Goal: Task Accomplishment & Management: Manage account settings

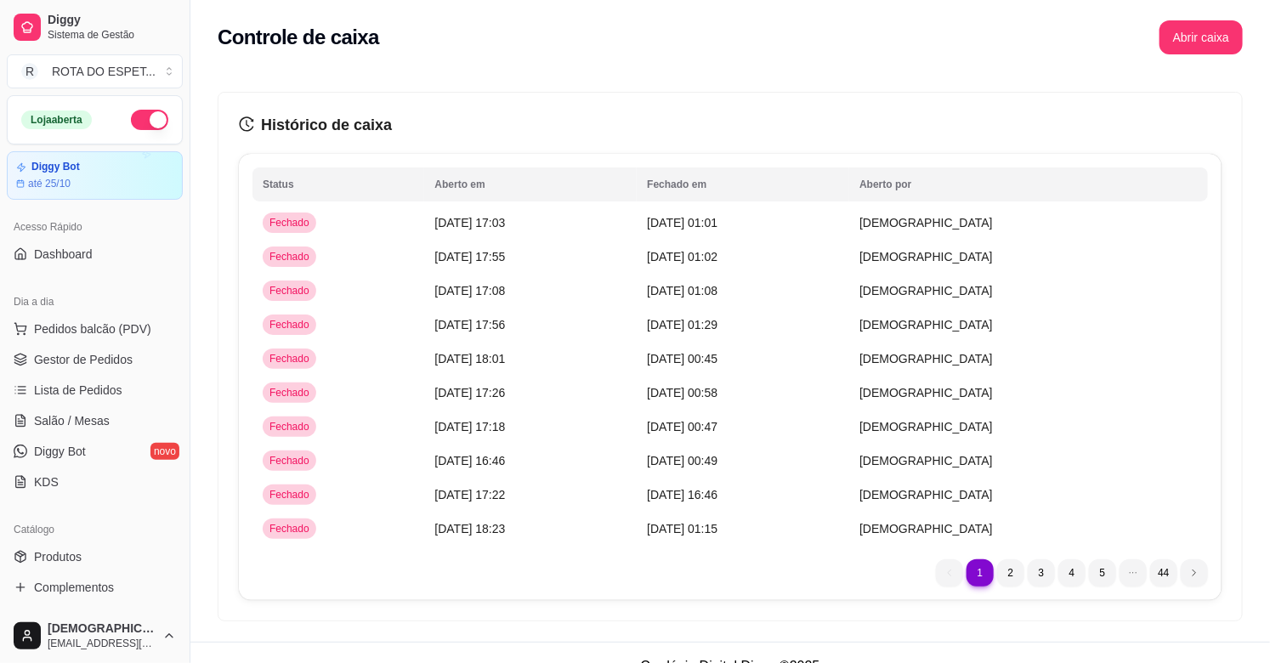
scroll to position [560, 0]
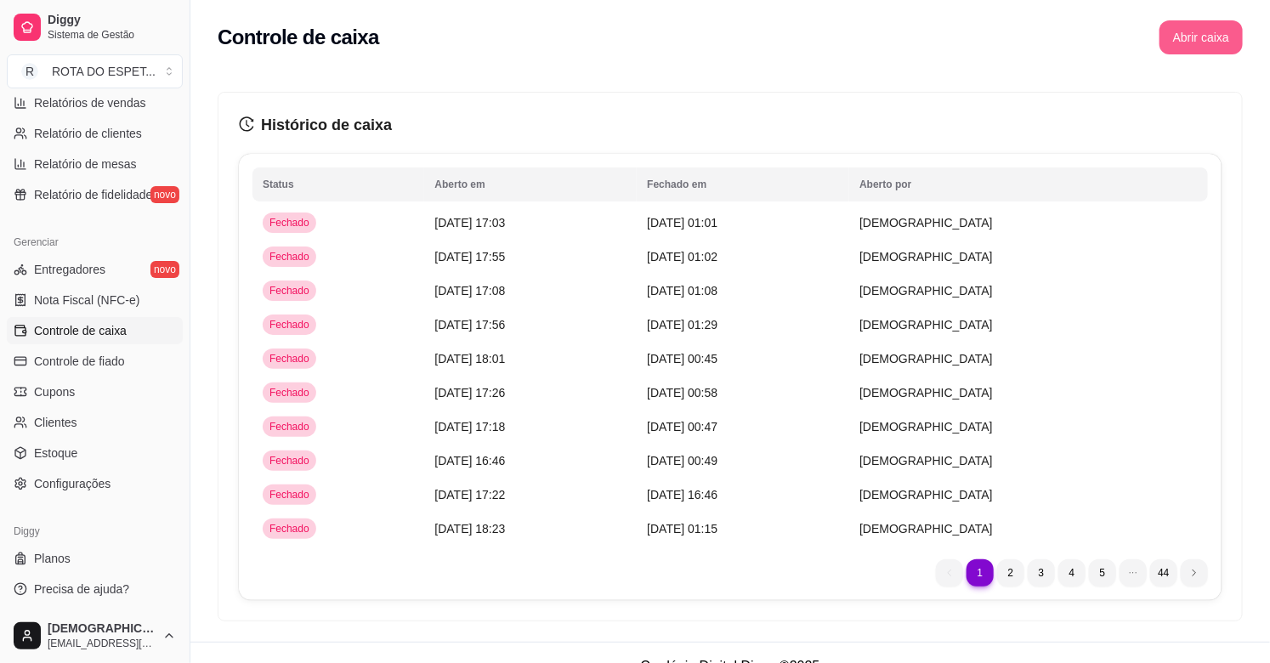
click at [1191, 38] on button "Abrir caixa" at bounding box center [1201, 37] width 83 height 34
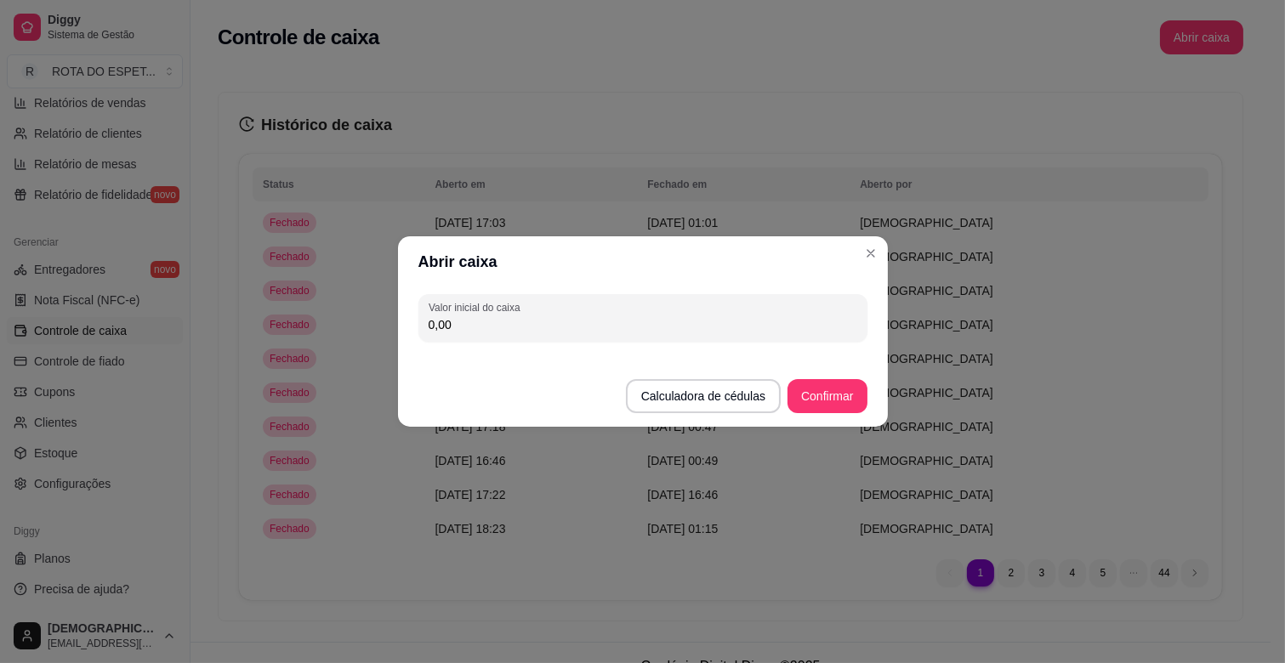
click at [479, 326] on input "0,00" at bounding box center [643, 324] width 429 height 17
type input "200,00"
click at [810, 394] on button "Confirmar" at bounding box center [826, 396] width 77 height 33
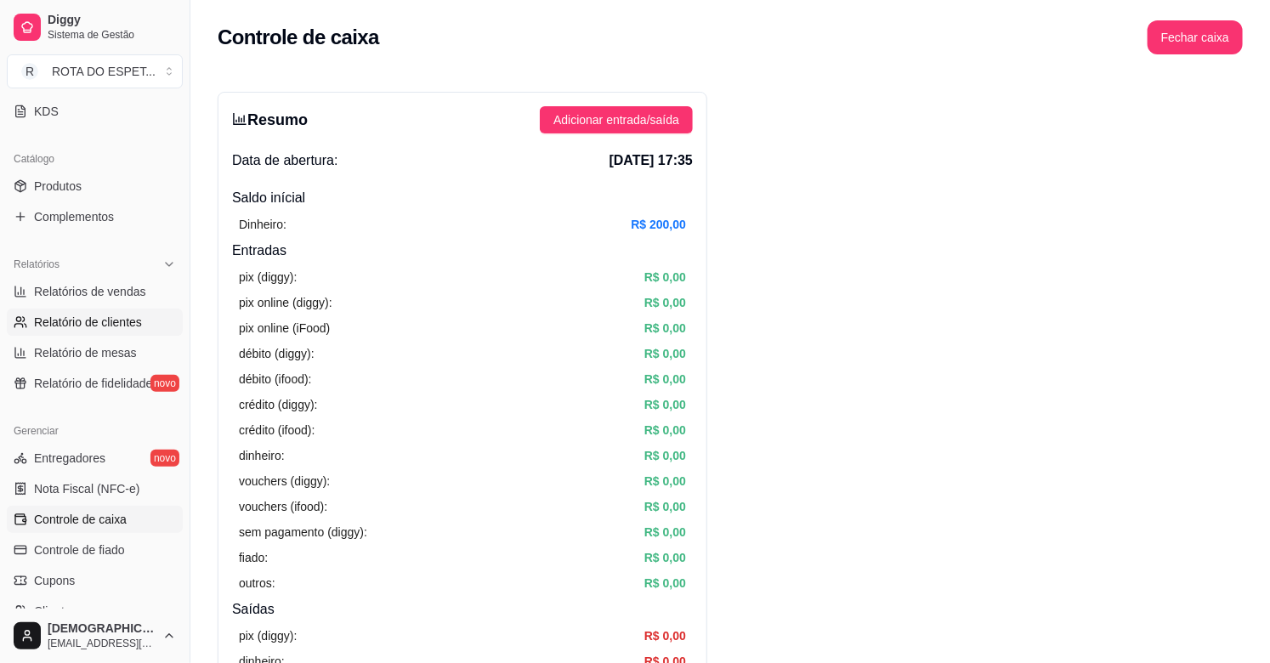
scroll to position [0, 0]
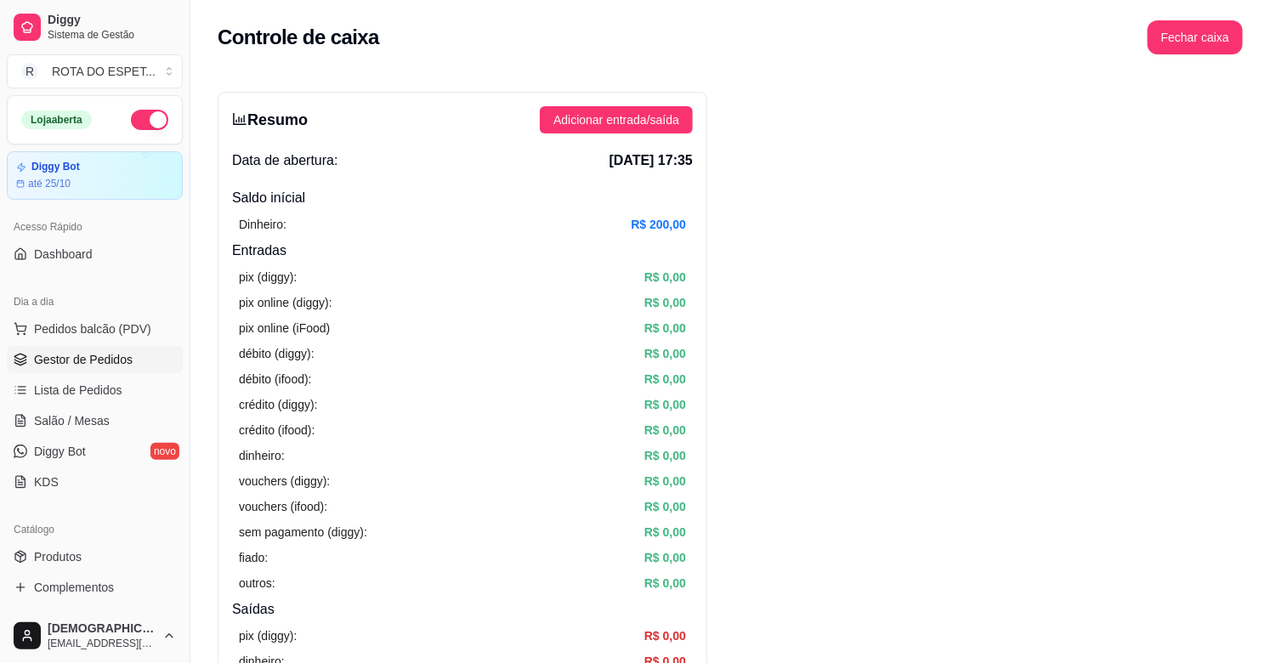
click at [102, 367] on span "Gestor de Pedidos" at bounding box center [83, 359] width 99 height 17
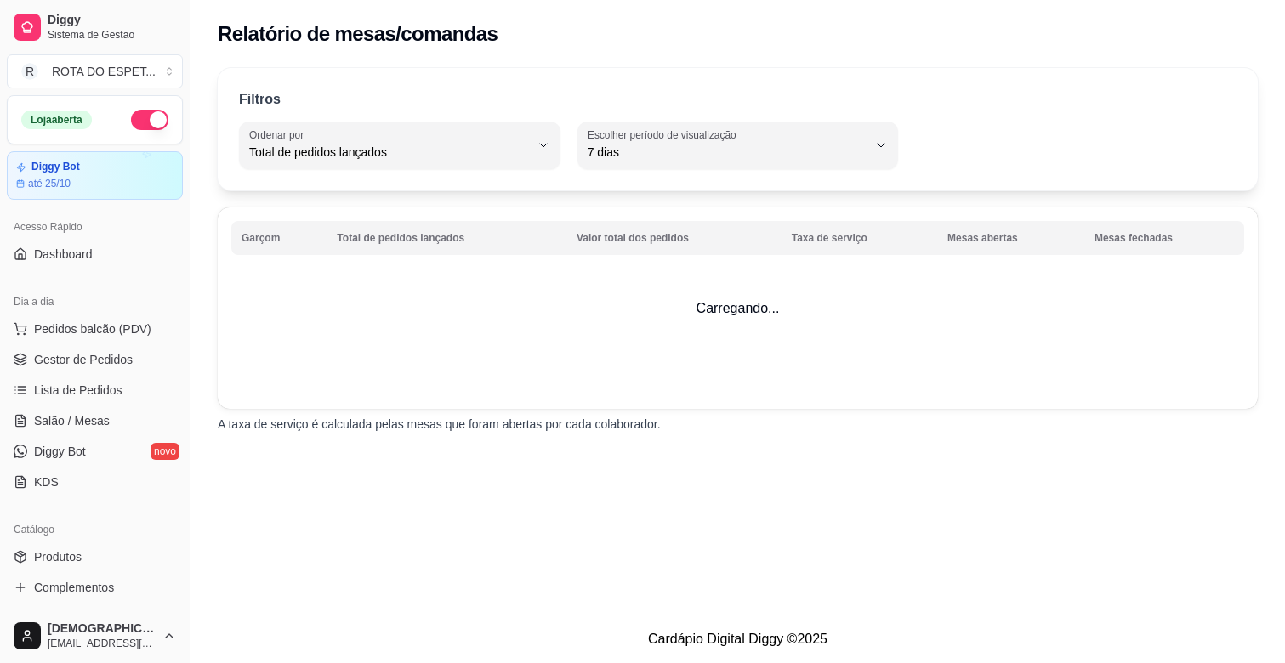
select select "TOTAL_OF_ORDERS"
select select "7"
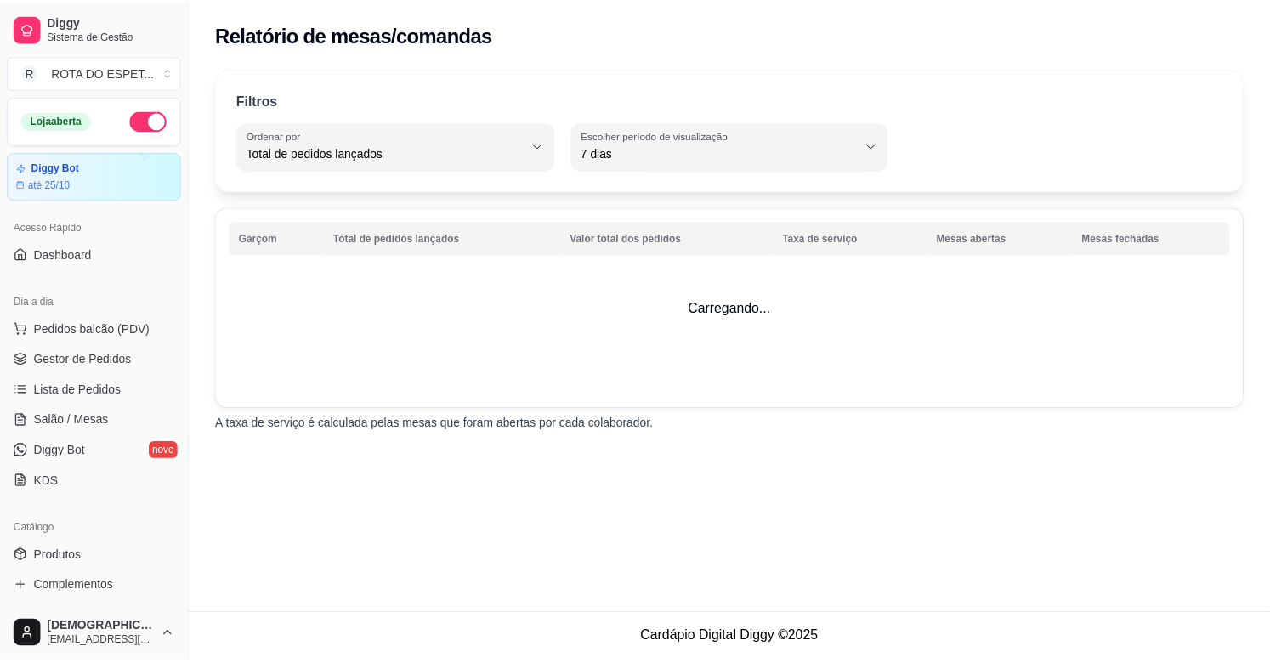
scroll to position [189, 0]
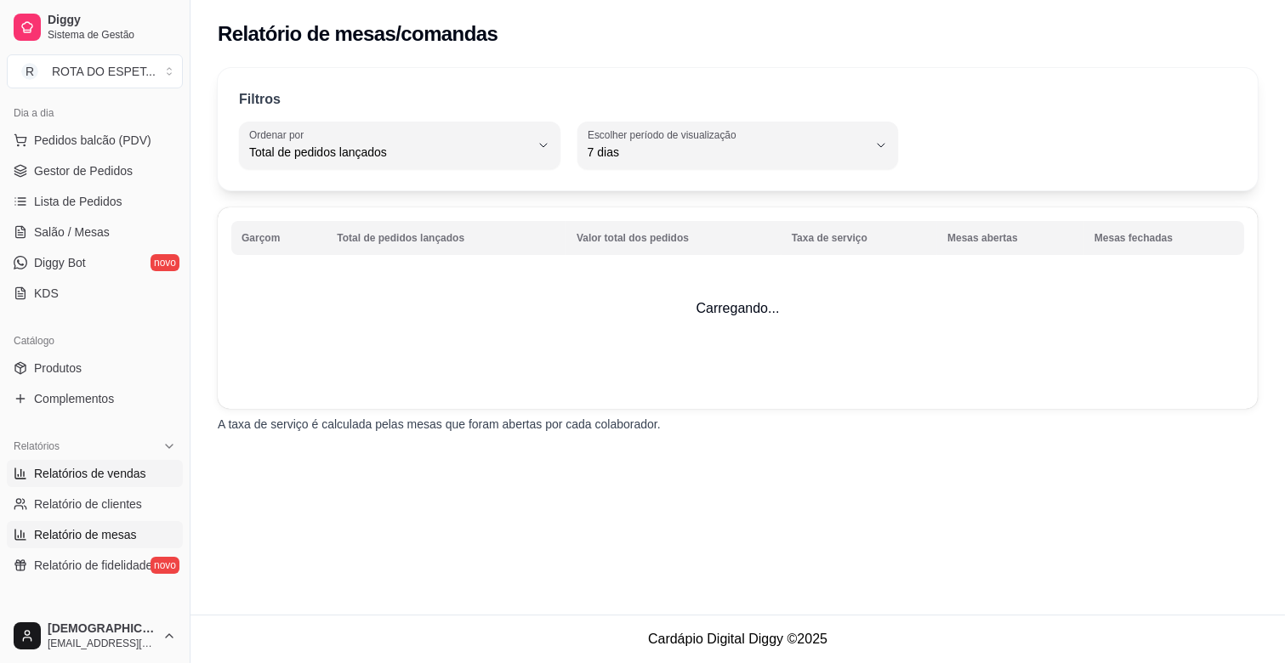
click at [109, 477] on span "Relatórios de vendas" at bounding box center [90, 473] width 112 height 17
select select "ALL"
select select "0"
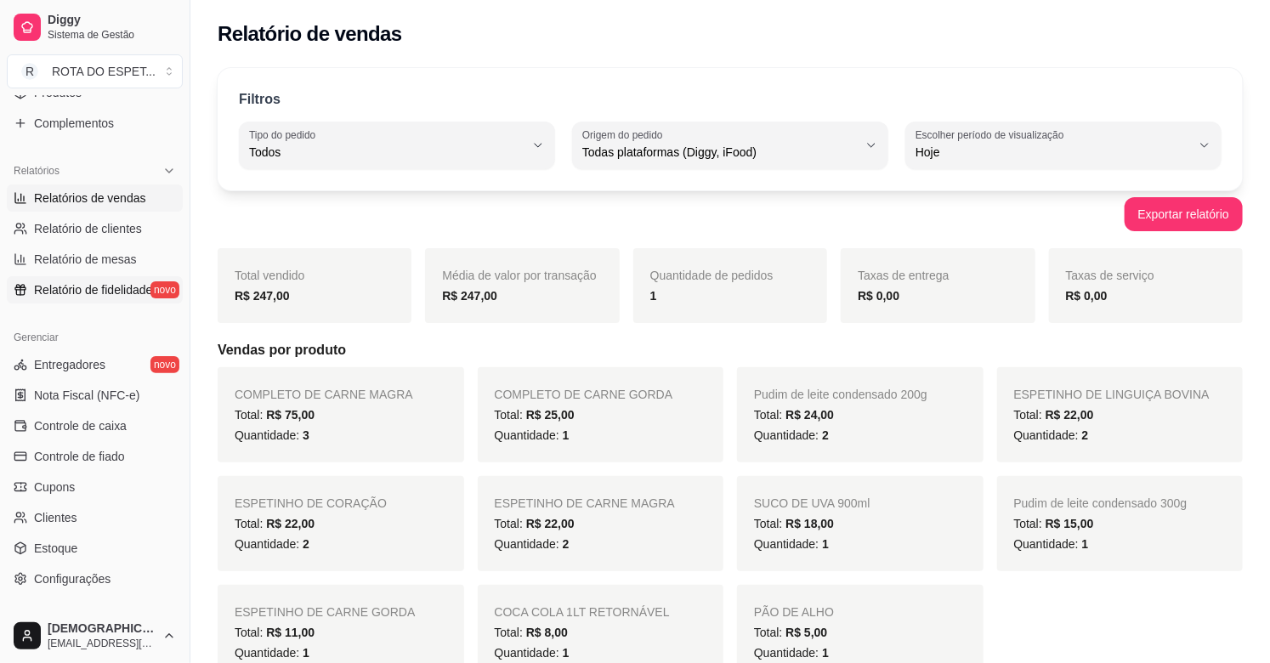
scroll to position [472, 0]
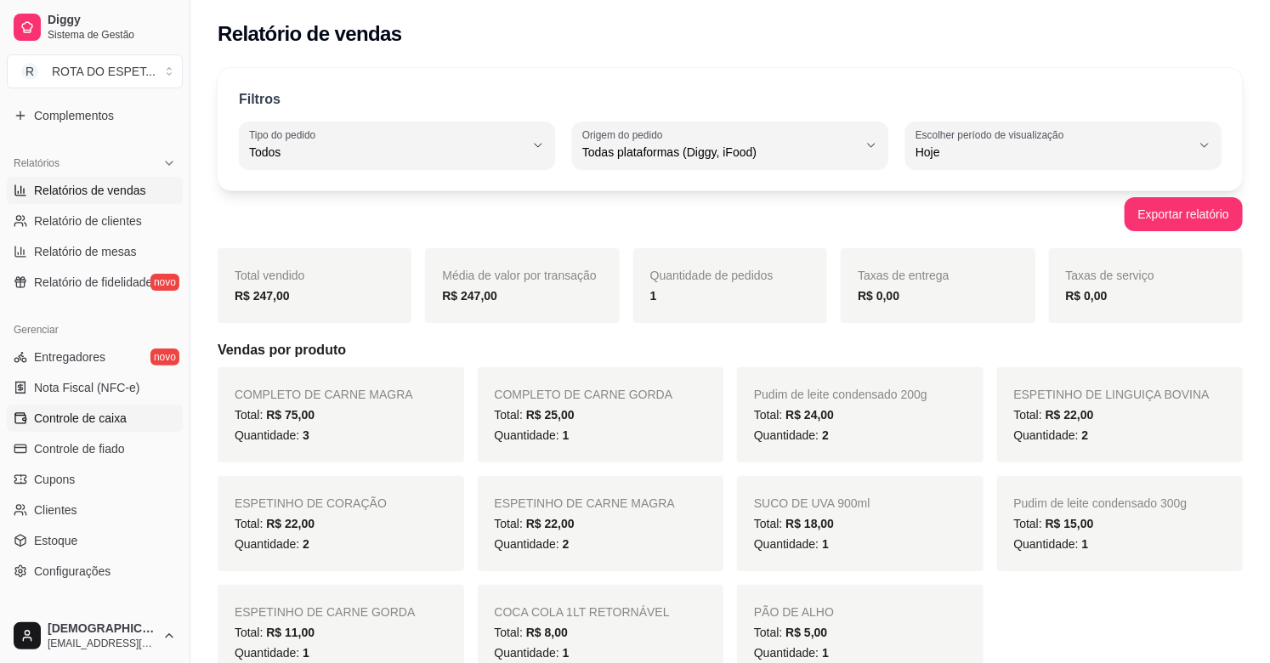
click at [100, 420] on span "Controle de caixa" at bounding box center [80, 418] width 93 height 17
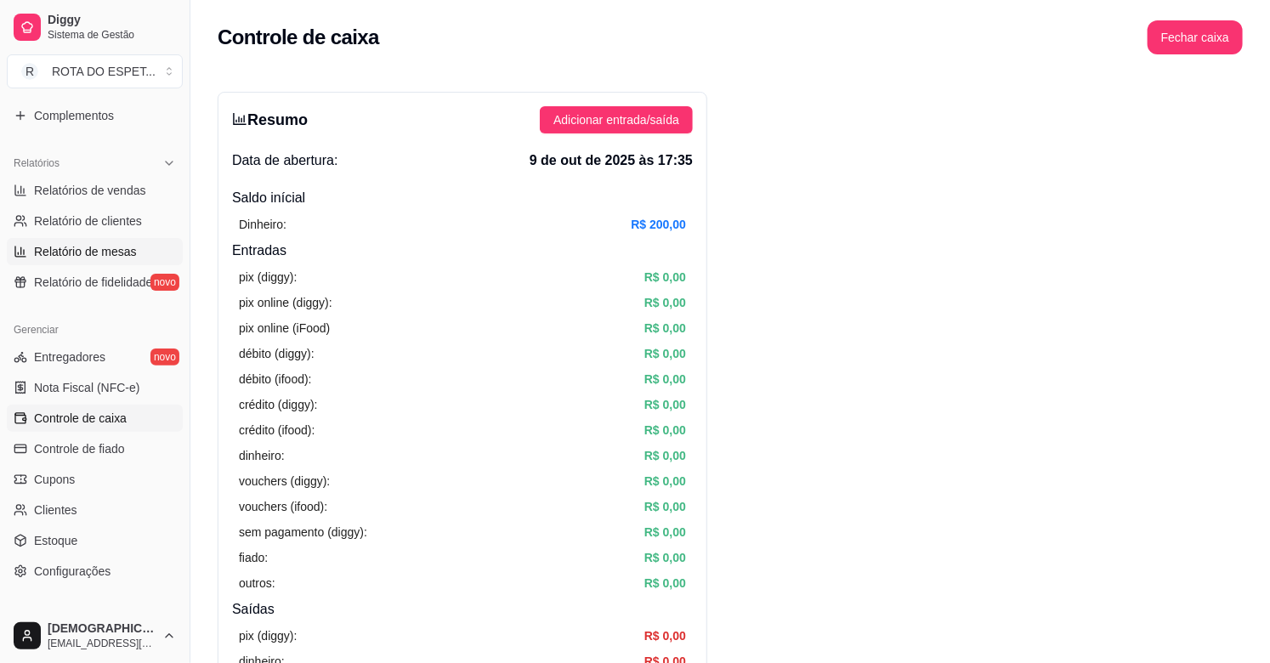
scroll to position [189, 0]
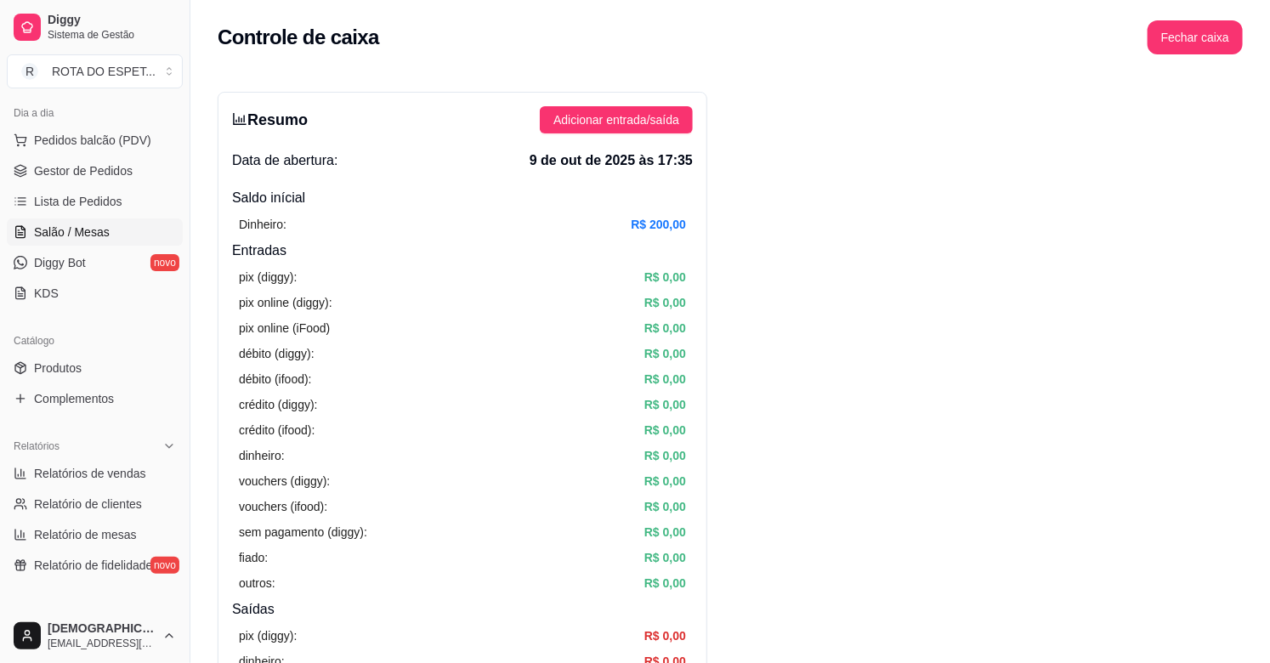
click at [60, 238] on span "Salão / Mesas" at bounding box center [72, 232] width 76 height 17
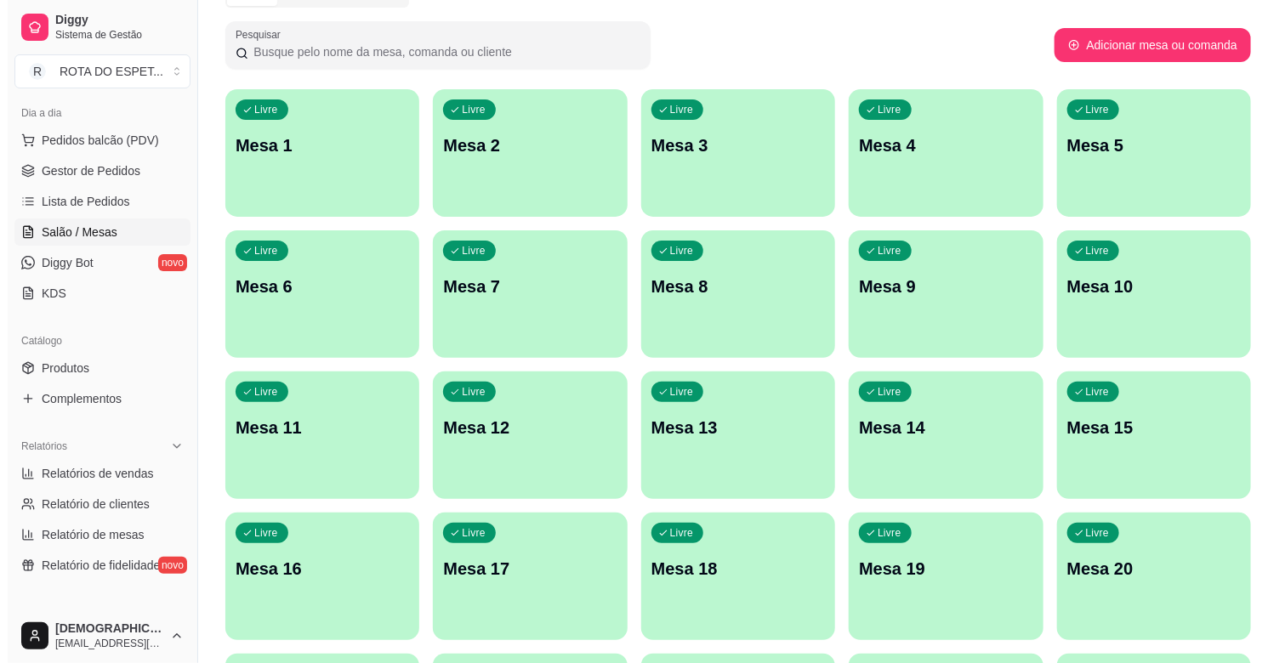
scroll to position [378, 0]
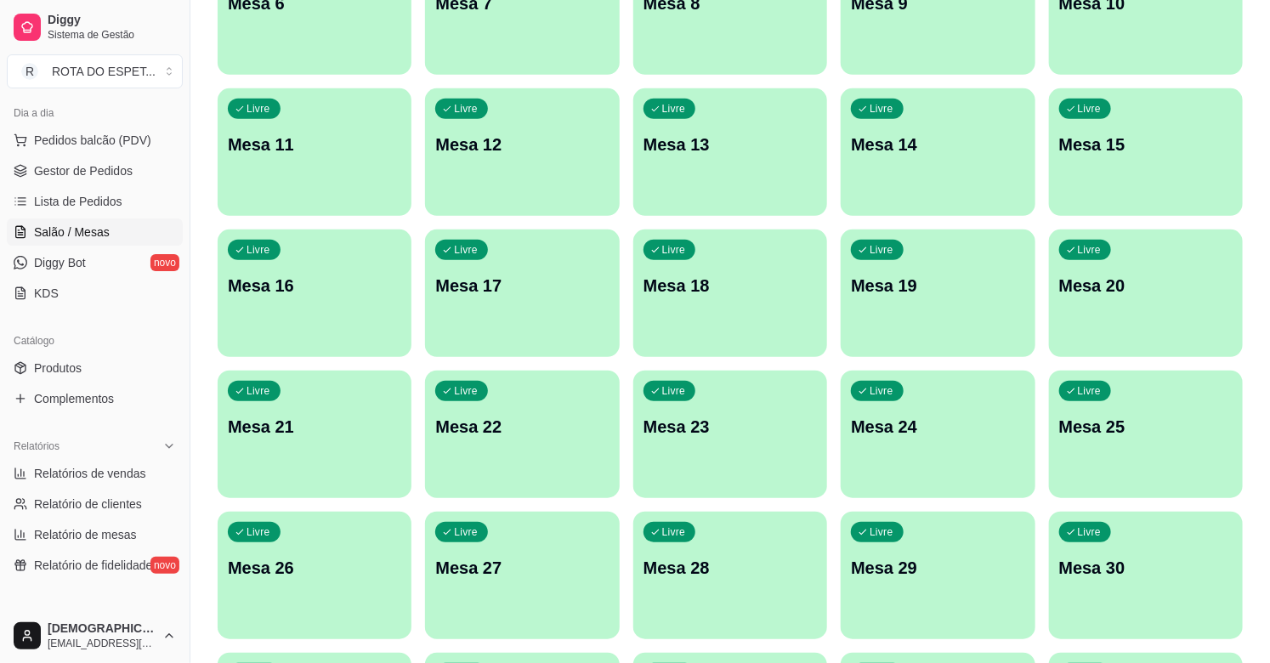
click at [1119, 273] on div "Livre Mesa 20" at bounding box center [1146, 283] width 194 height 107
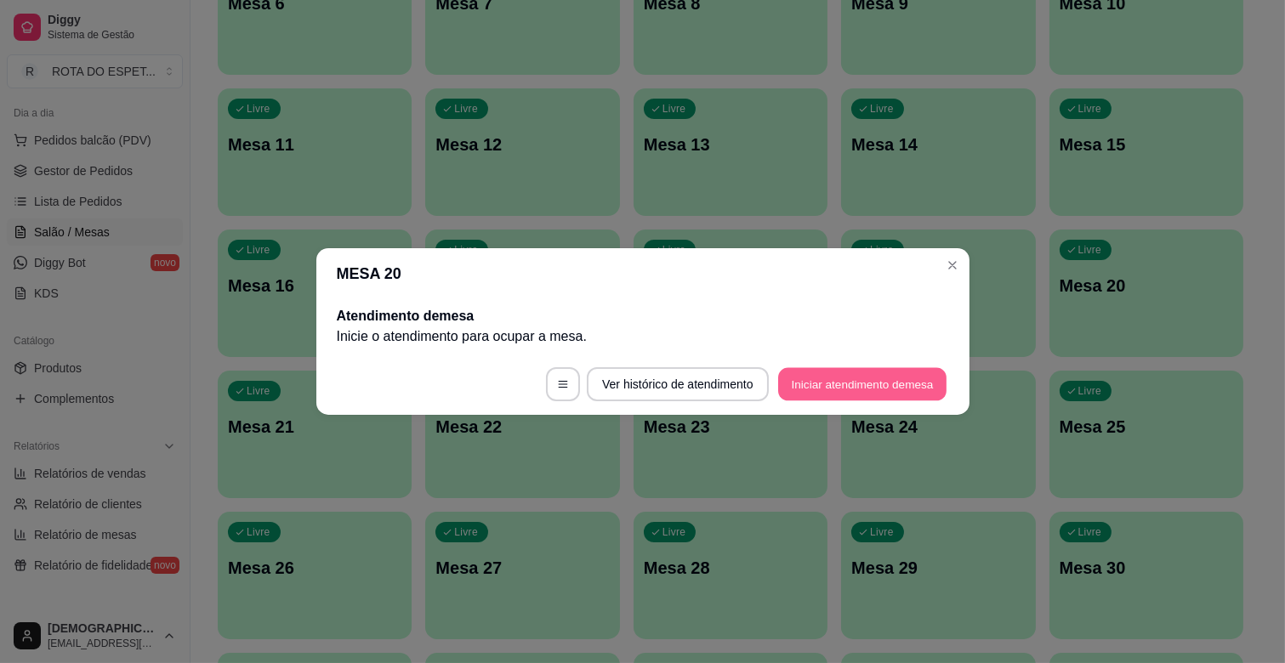
click at [880, 376] on button "Iniciar atendimento de mesa" at bounding box center [862, 384] width 168 height 33
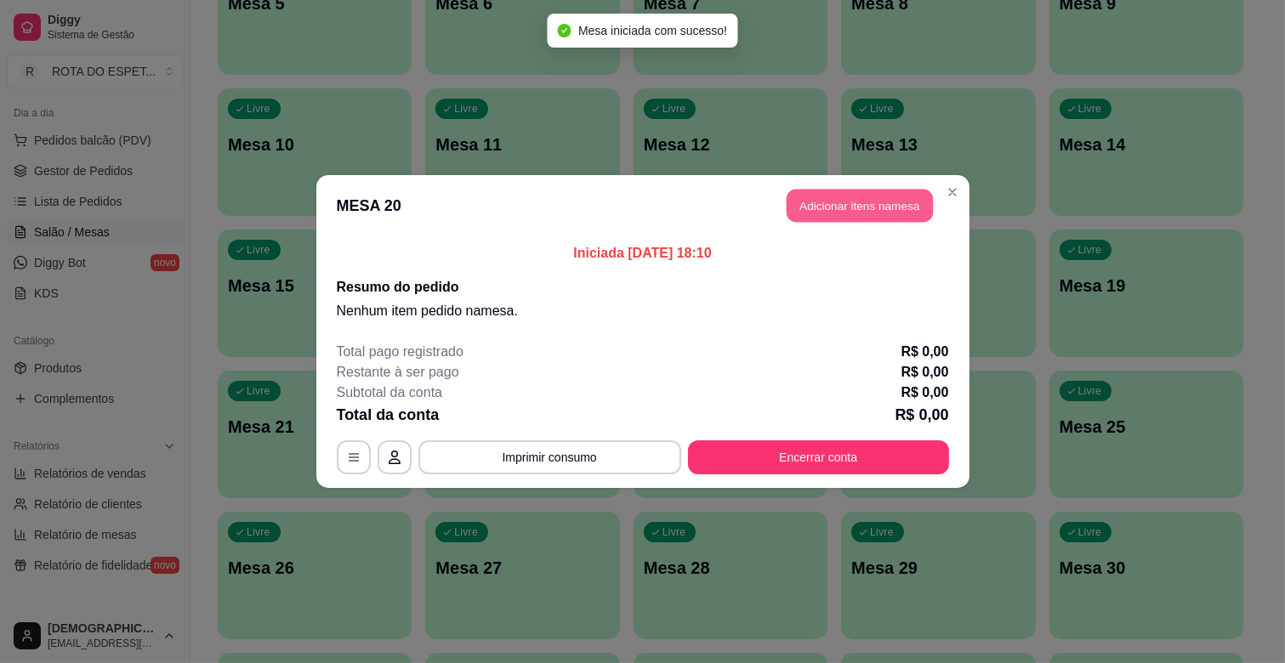
click at [859, 214] on button "Adicionar itens na mesa" at bounding box center [860, 206] width 146 height 33
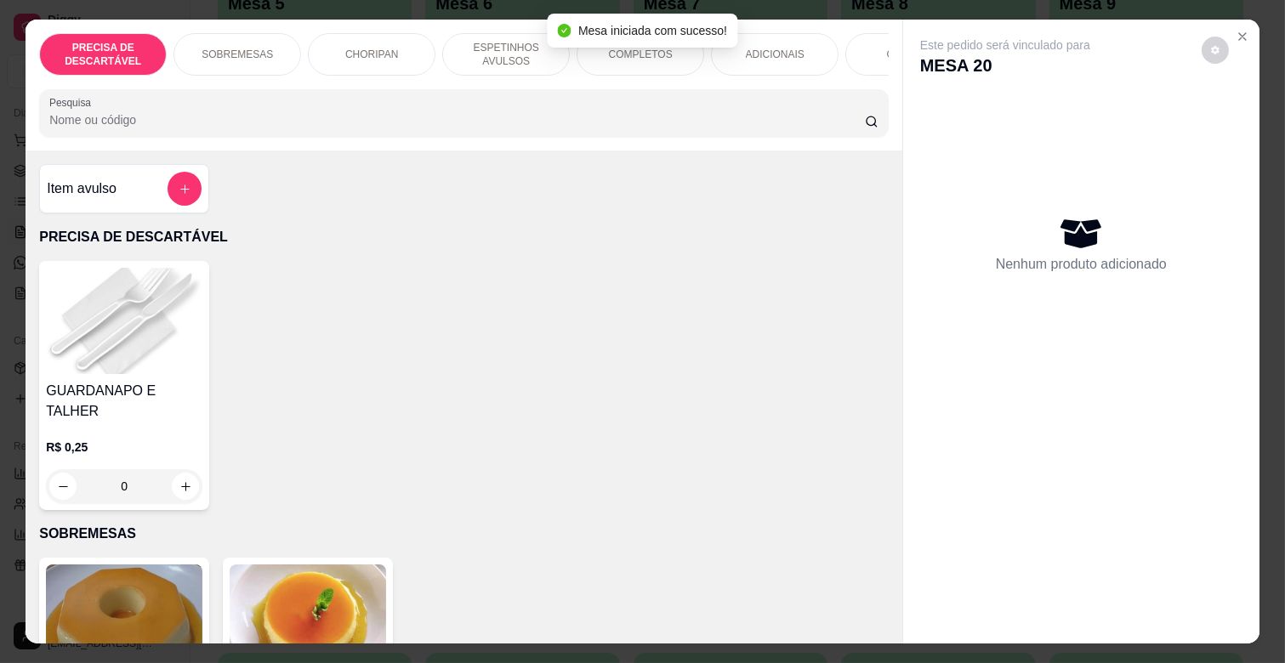
click at [493, 47] on p "ESPETINHOS AVULSOS" at bounding box center [506, 54] width 99 height 27
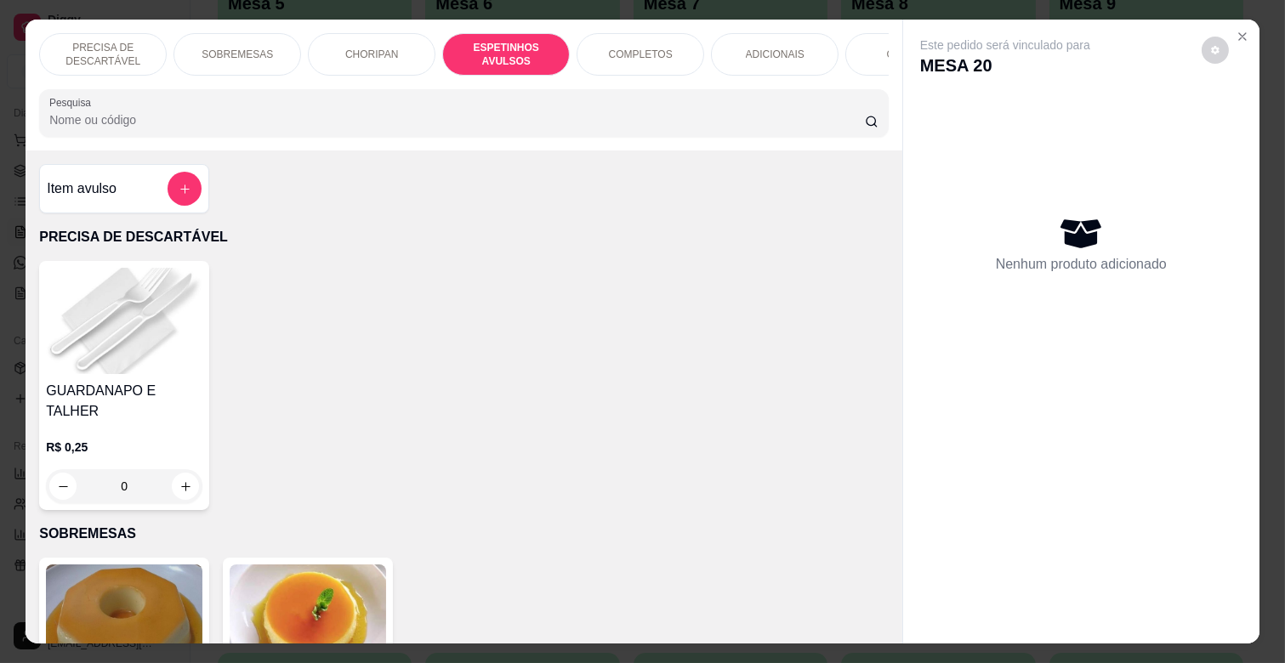
scroll to position [41, 0]
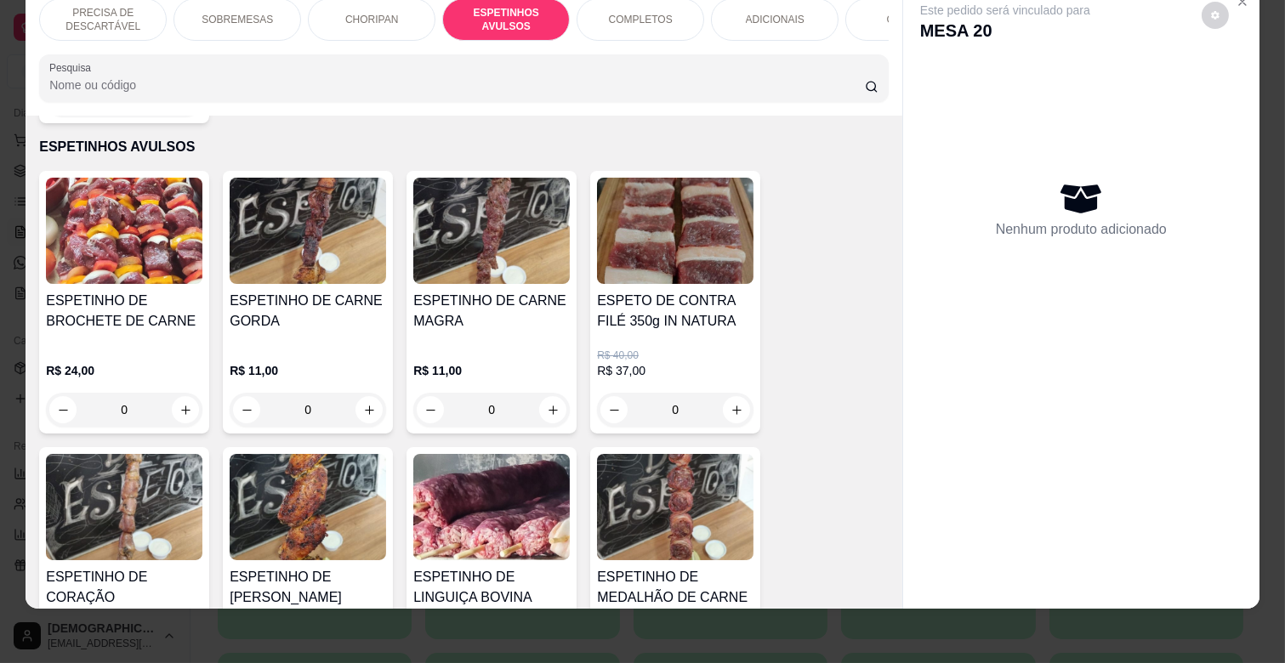
click at [546, 393] on div "0" at bounding box center [491, 410] width 156 height 34
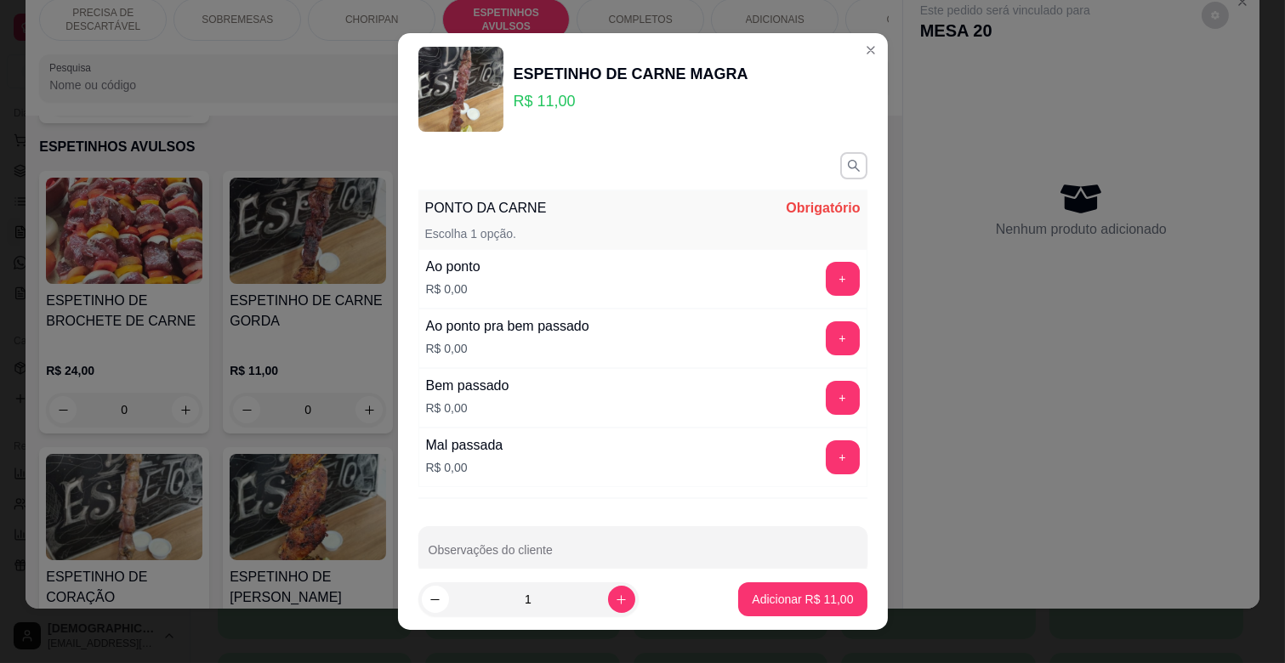
click at [826, 389] on button "+" at bounding box center [843, 398] width 34 height 34
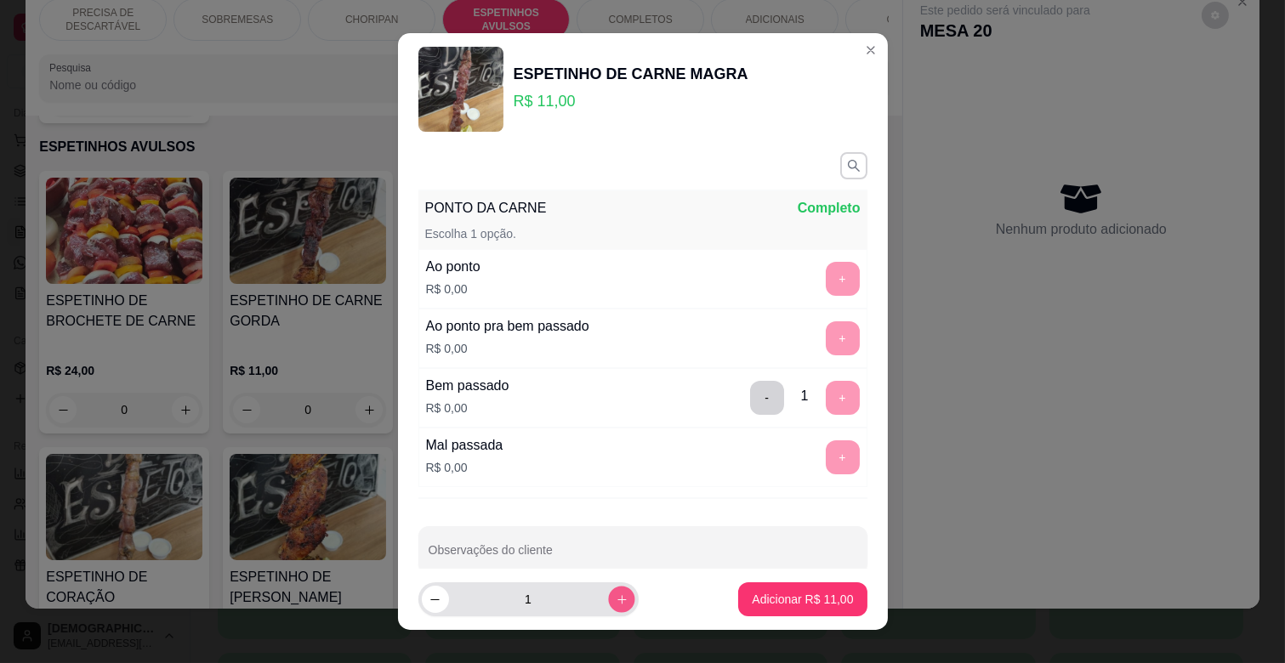
click at [615, 594] on icon "increase-product-quantity" at bounding box center [621, 600] width 13 height 13
type input "3"
click at [752, 589] on button "Adicionar R$ 33,00" at bounding box center [802, 600] width 128 height 34
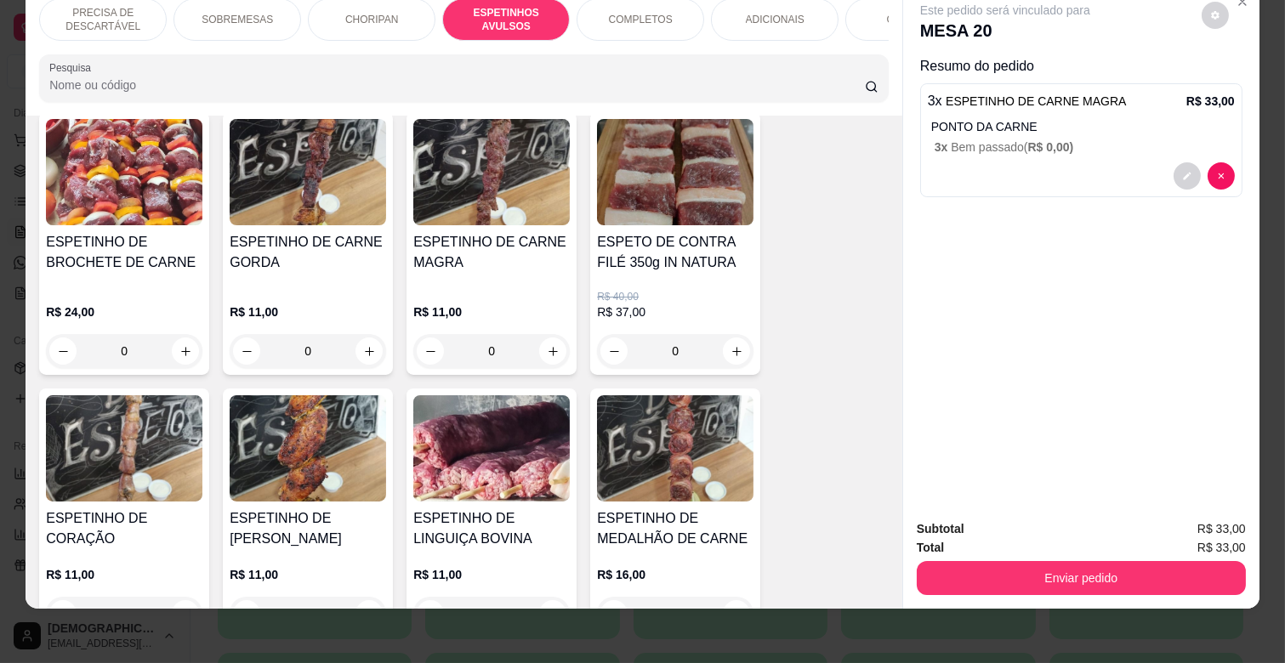
scroll to position [1128, 0]
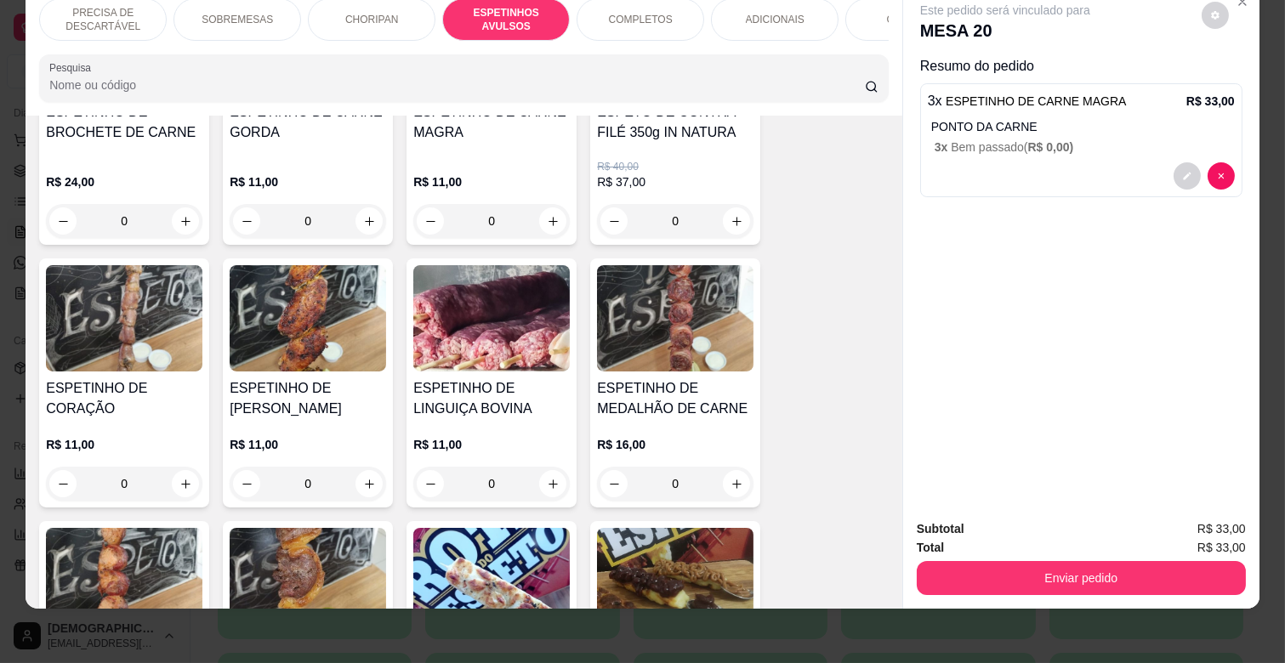
click at [548, 467] on div "0" at bounding box center [491, 484] width 156 height 34
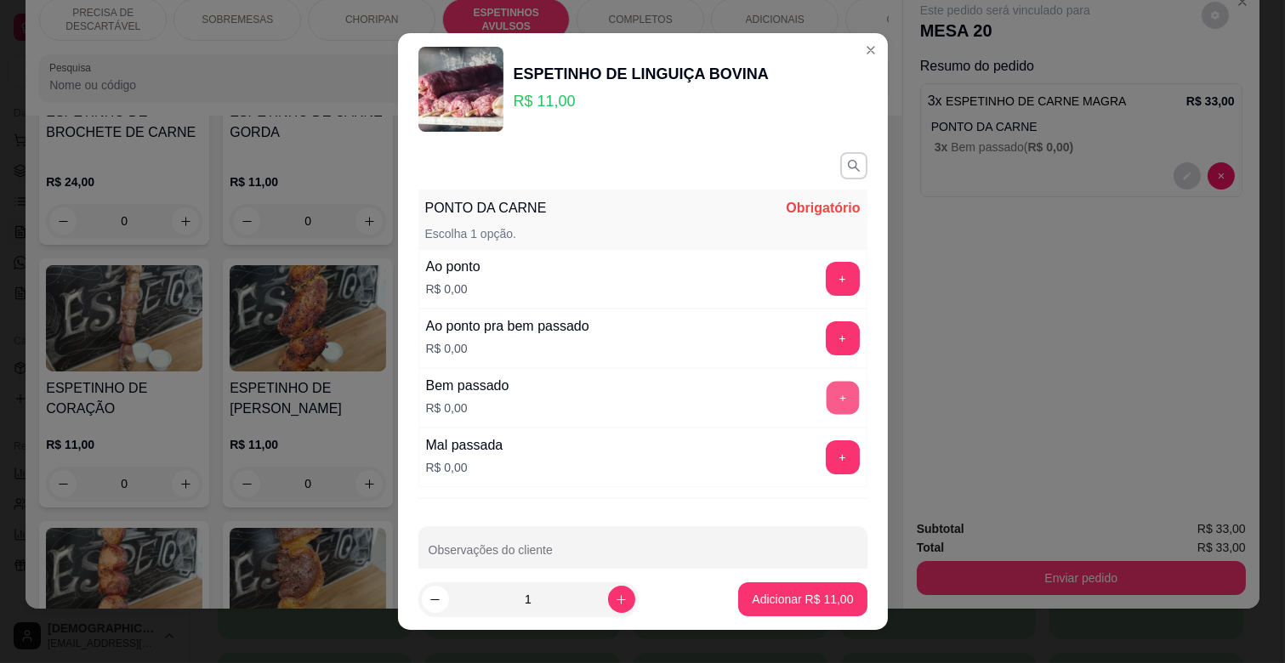
click at [826, 408] on button "+" at bounding box center [842, 398] width 33 height 33
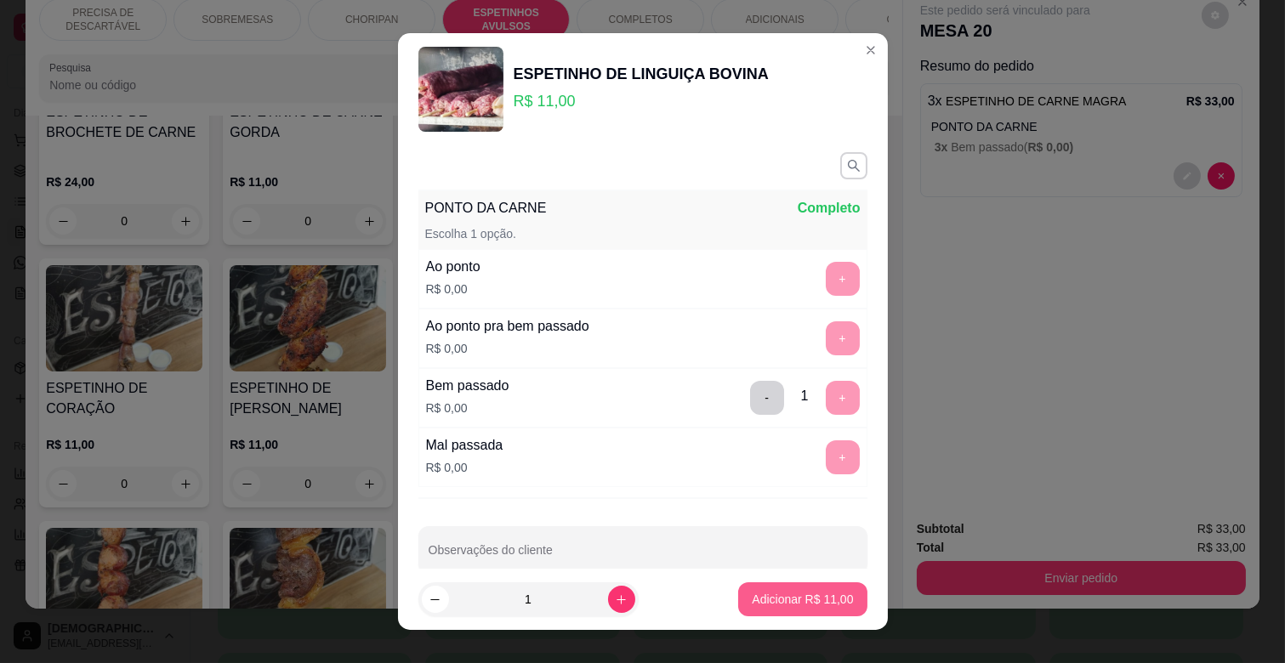
click at [802, 588] on button "Adicionar R$ 11,00" at bounding box center [802, 600] width 128 height 34
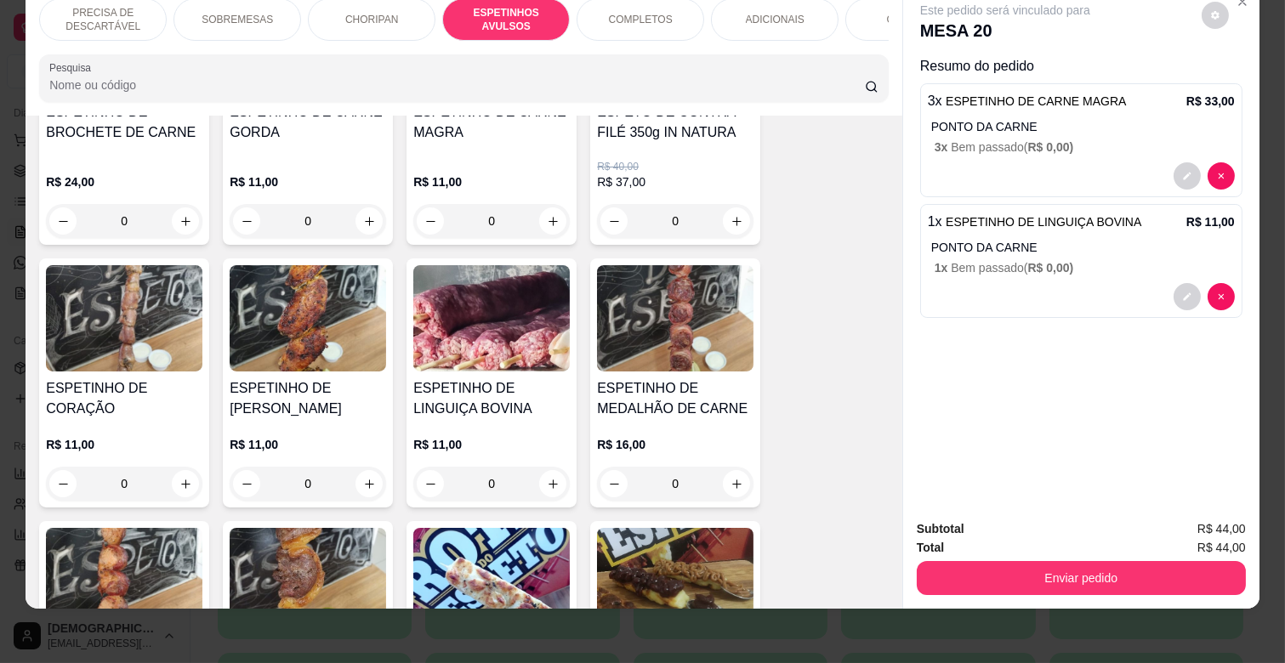
click at [730, 14] on div "ADICIONAIS" at bounding box center [775, 19] width 128 height 43
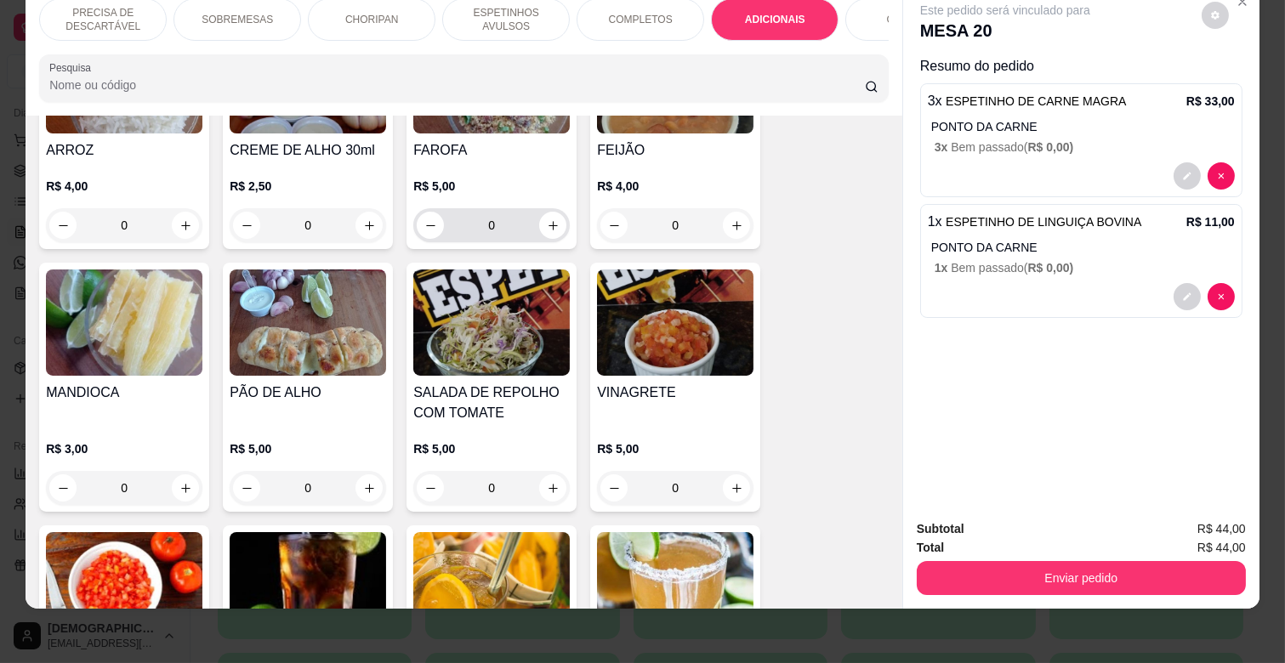
scroll to position [3076, 0]
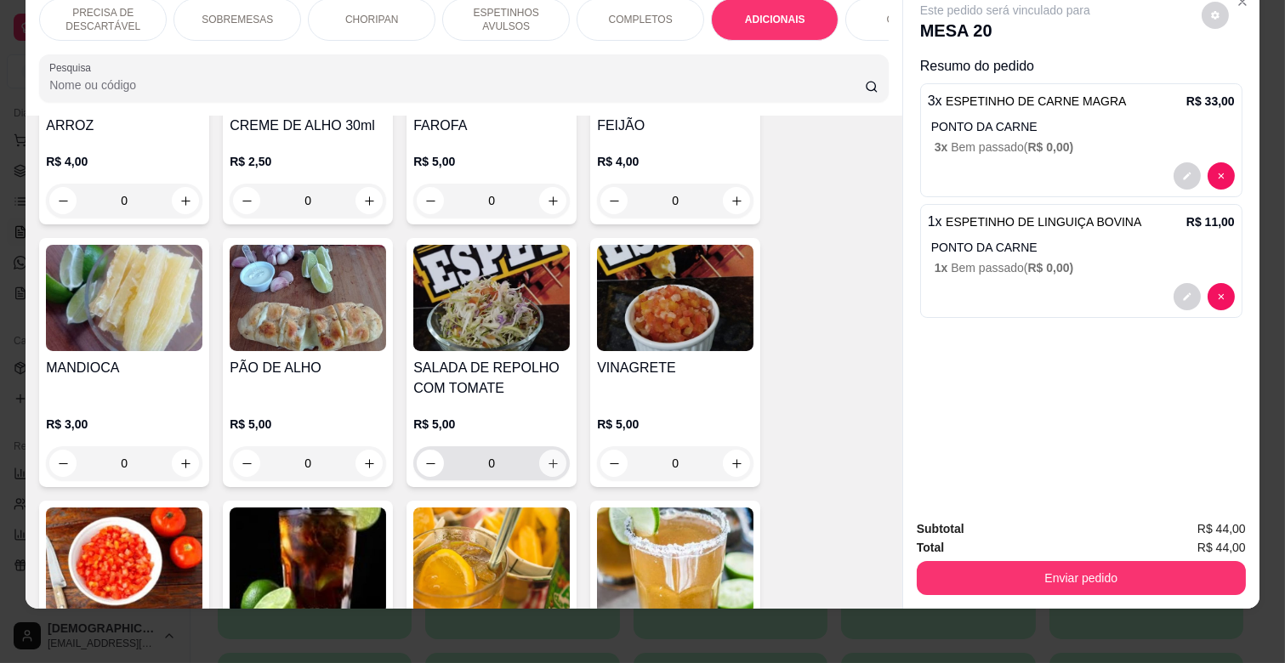
click at [547, 458] on icon "increase-product-quantity" at bounding box center [553, 464] width 13 height 13
type input "1"
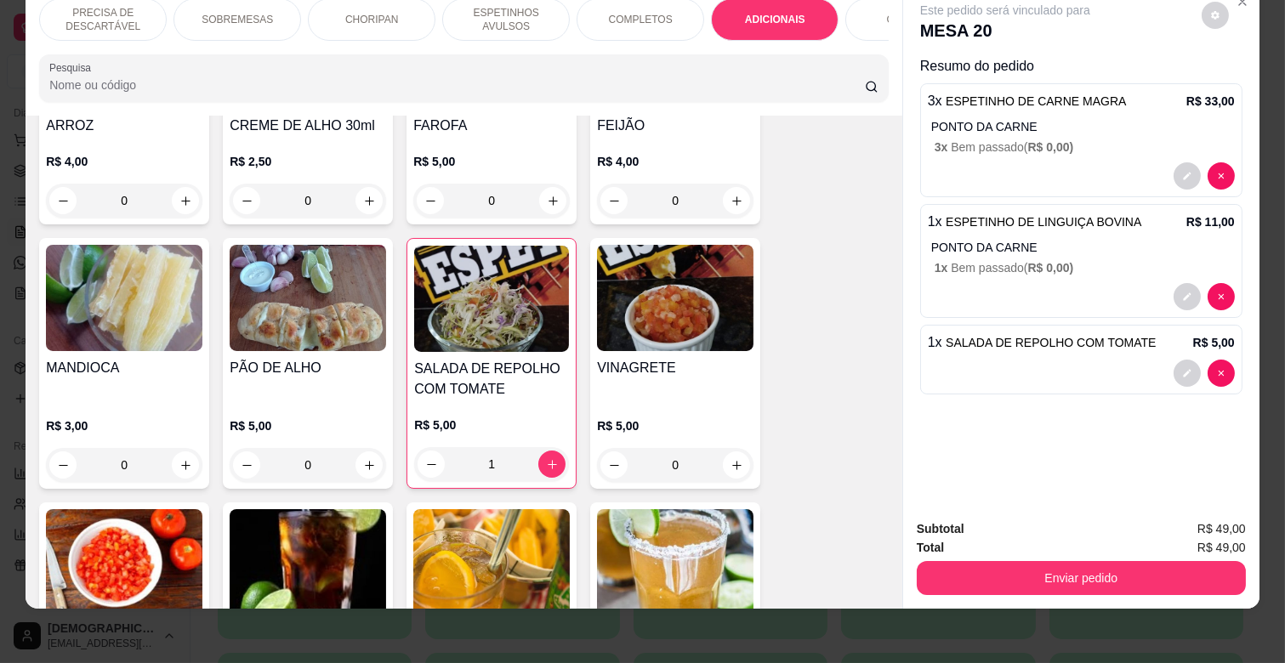
scroll to position [3170, 0]
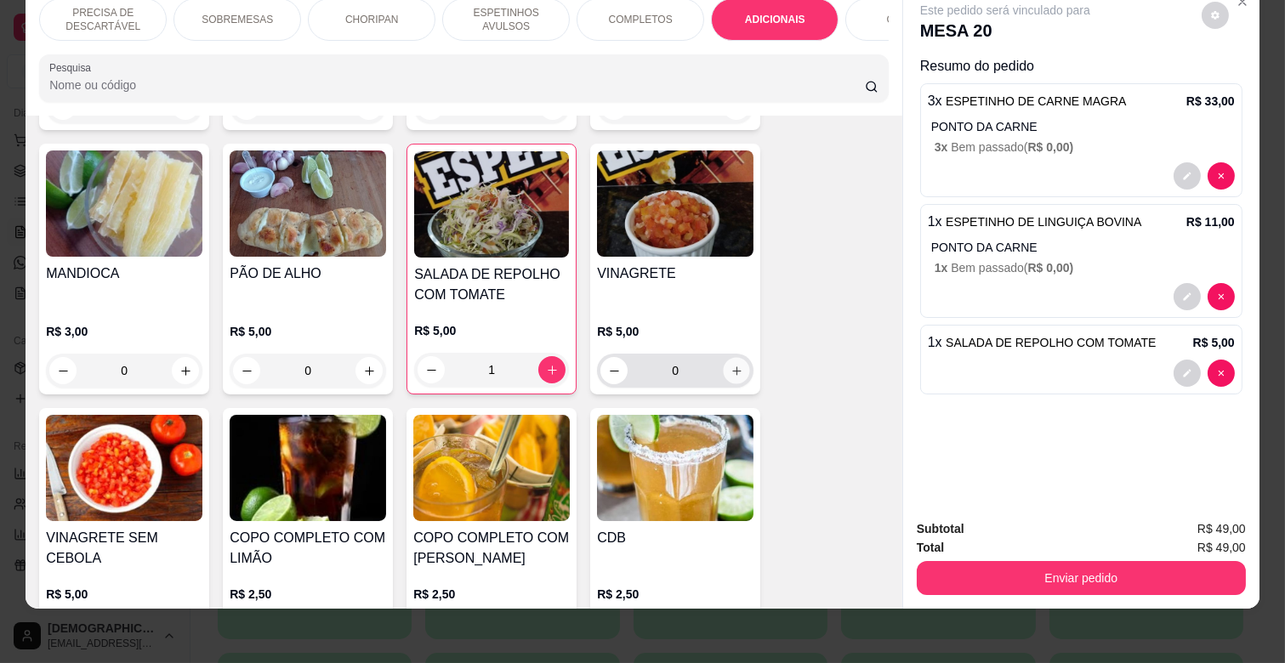
click at [730, 365] on icon "increase-product-quantity" at bounding box center [736, 371] width 13 height 13
type input "1"
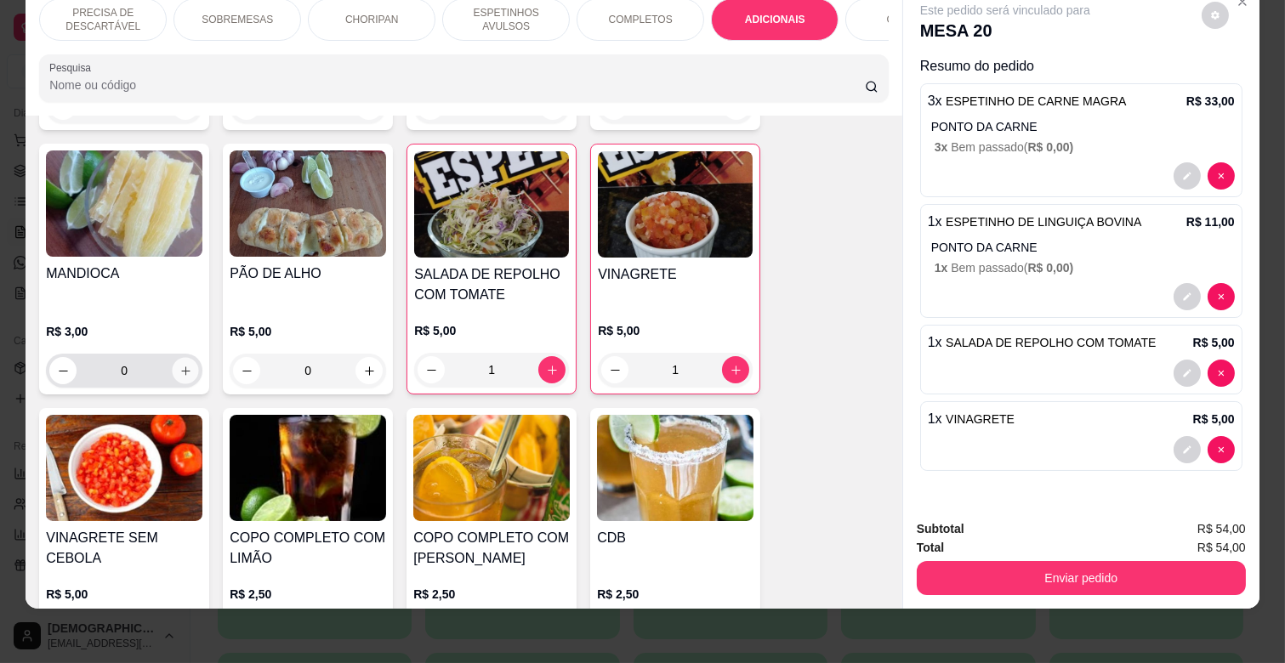
click at [187, 358] on button "increase-product-quantity" at bounding box center [186, 371] width 26 height 26
type input "1"
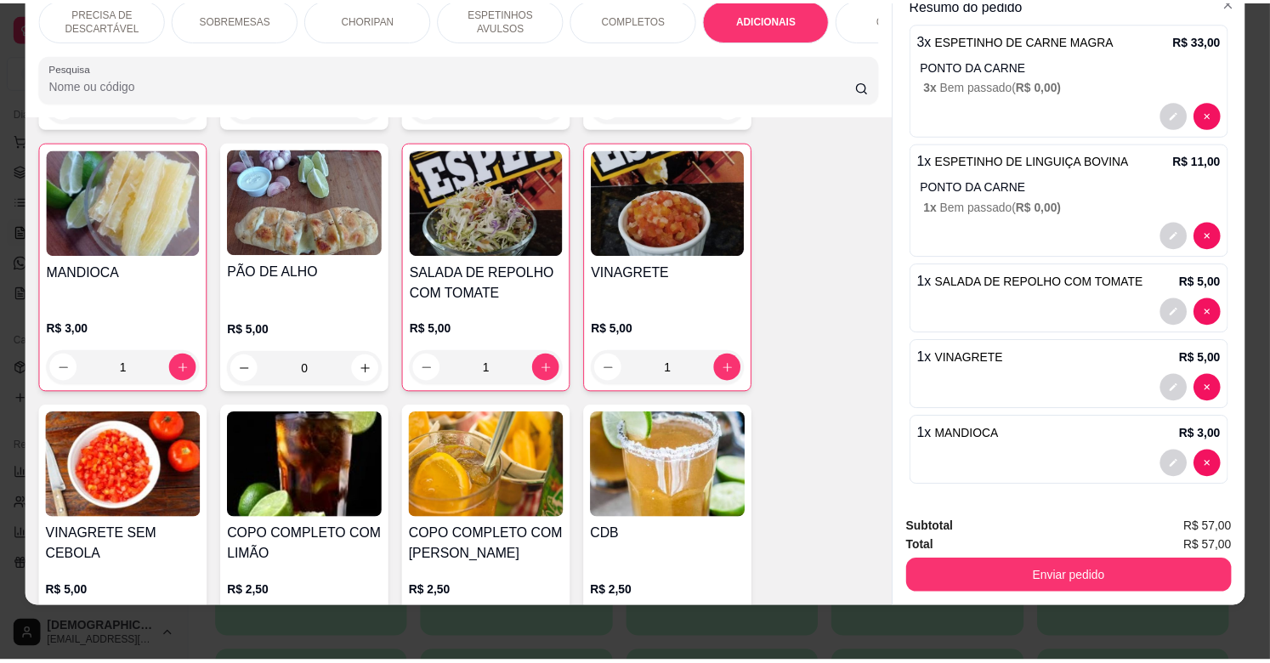
scroll to position [65, 0]
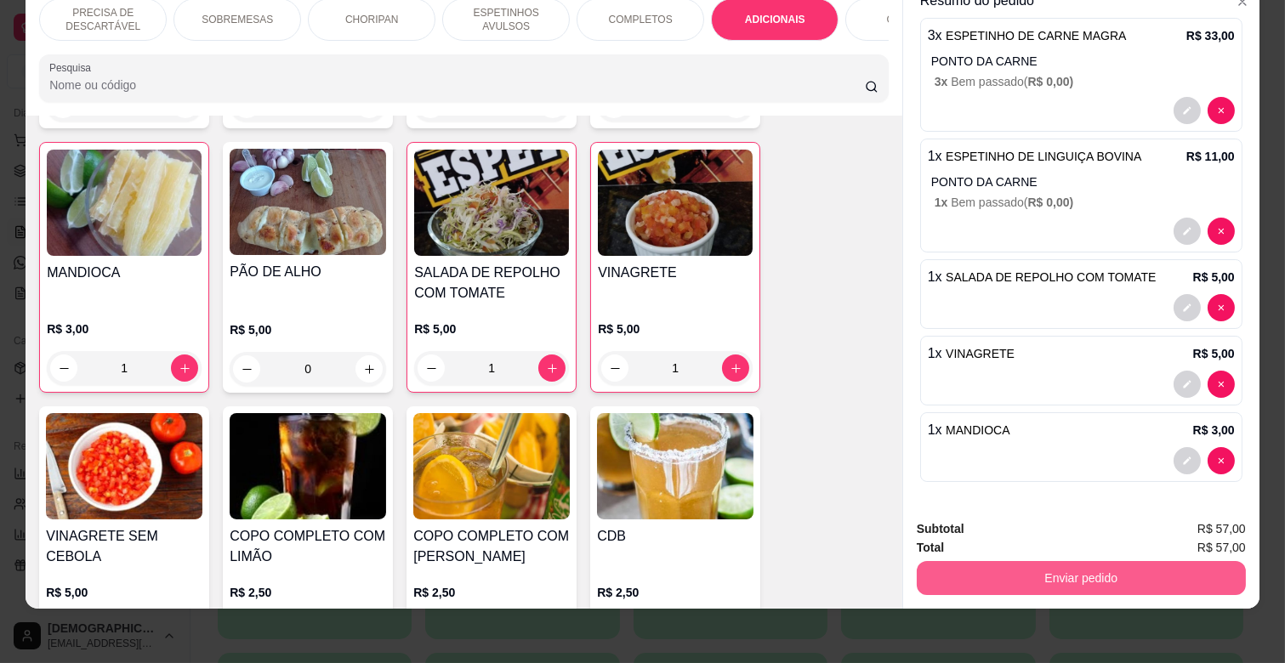
click at [1119, 561] on button "Enviar pedido" at bounding box center [1081, 578] width 329 height 34
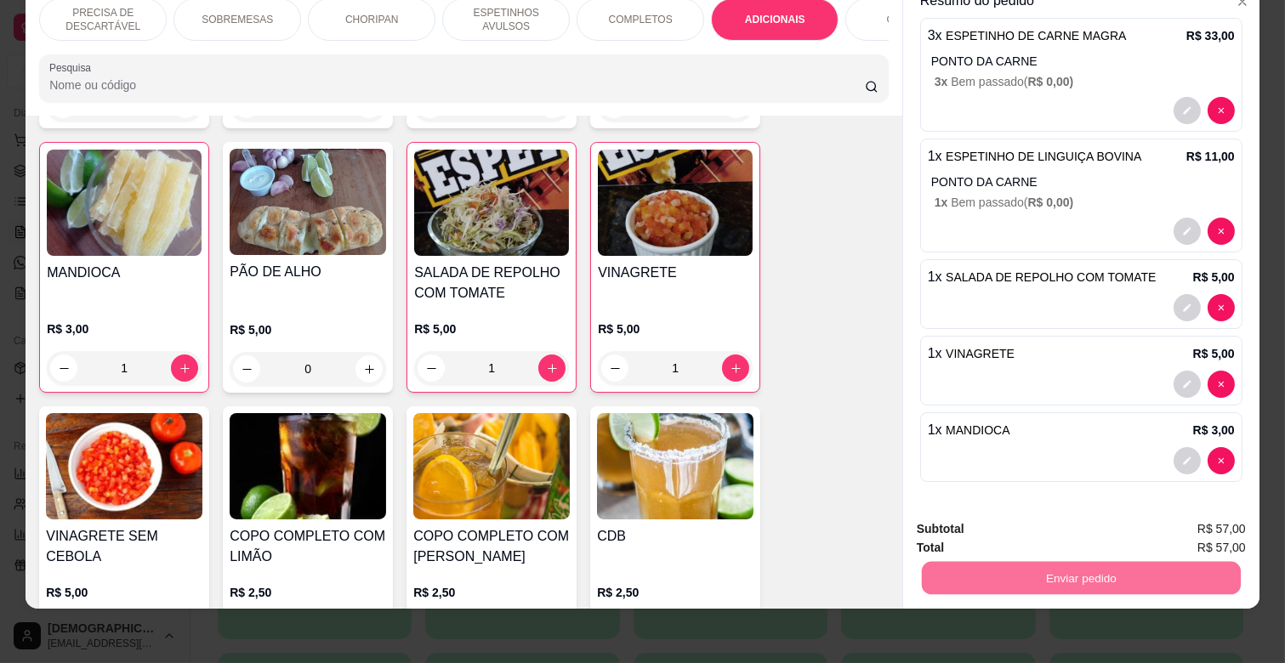
click at [1121, 523] on button "Registrar cliente" at bounding box center [1087, 523] width 112 height 32
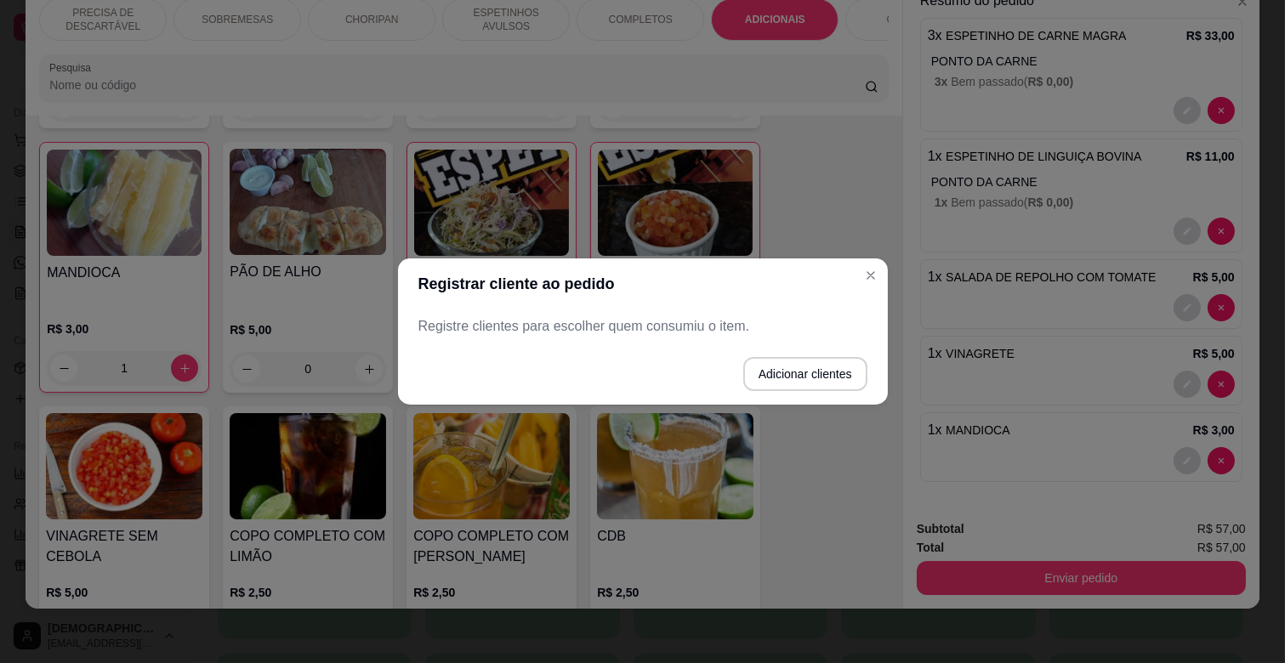
click at [540, 332] on p "Registre clientes para escolher quem consumiu o item." at bounding box center [642, 326] width 449 height 20
click at [540, 326] on p "Registre clientes para escolher quem consumiu o item." at bounding box center [642, 326] width 449 height 20
click at [828, 367] on button "Adicionar clientes" at bounding box center [805, 374] width 120 height 33
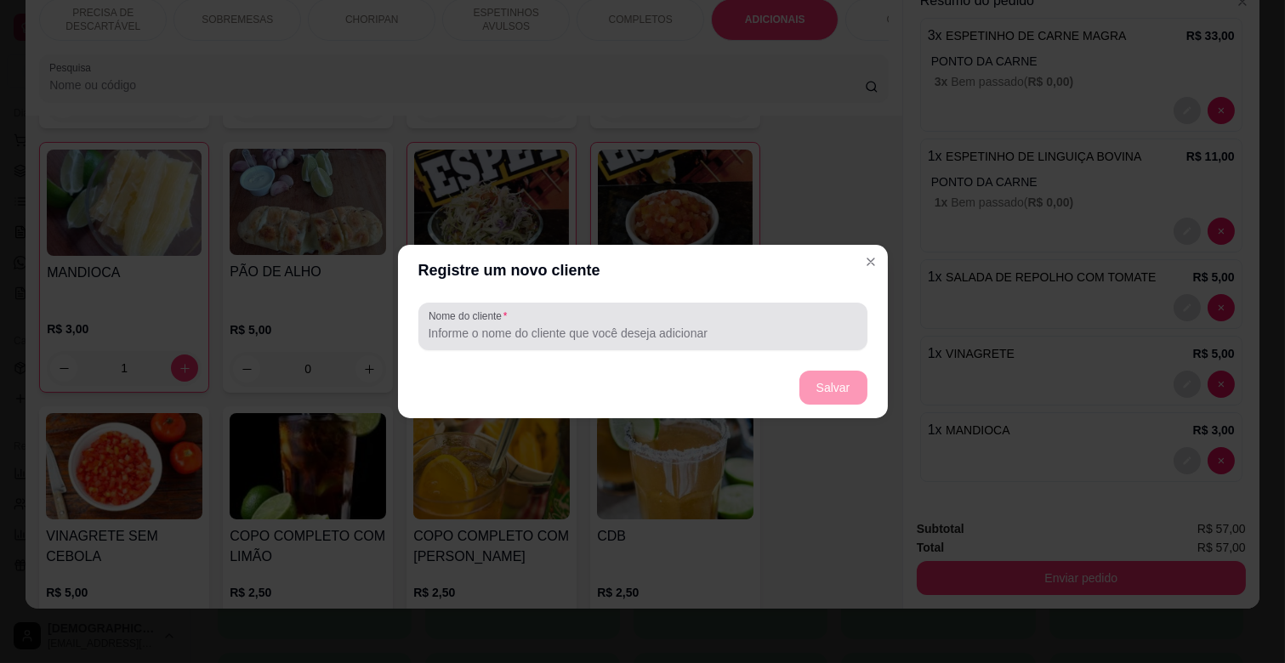
click at [574, 312] on div at bounding box center [643, 327] width 429 height 34
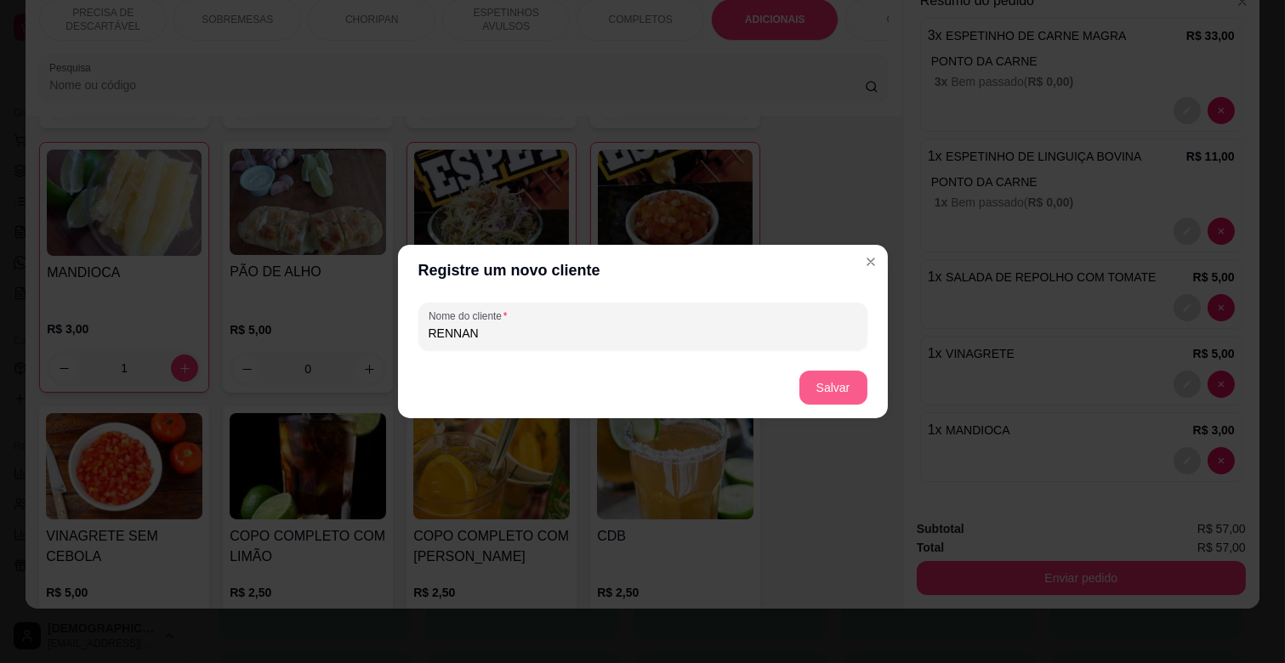
type input "RENNAN"
click at [833, 378] on button "Salvar" at bounding box center [833, 388] width 68 height 34
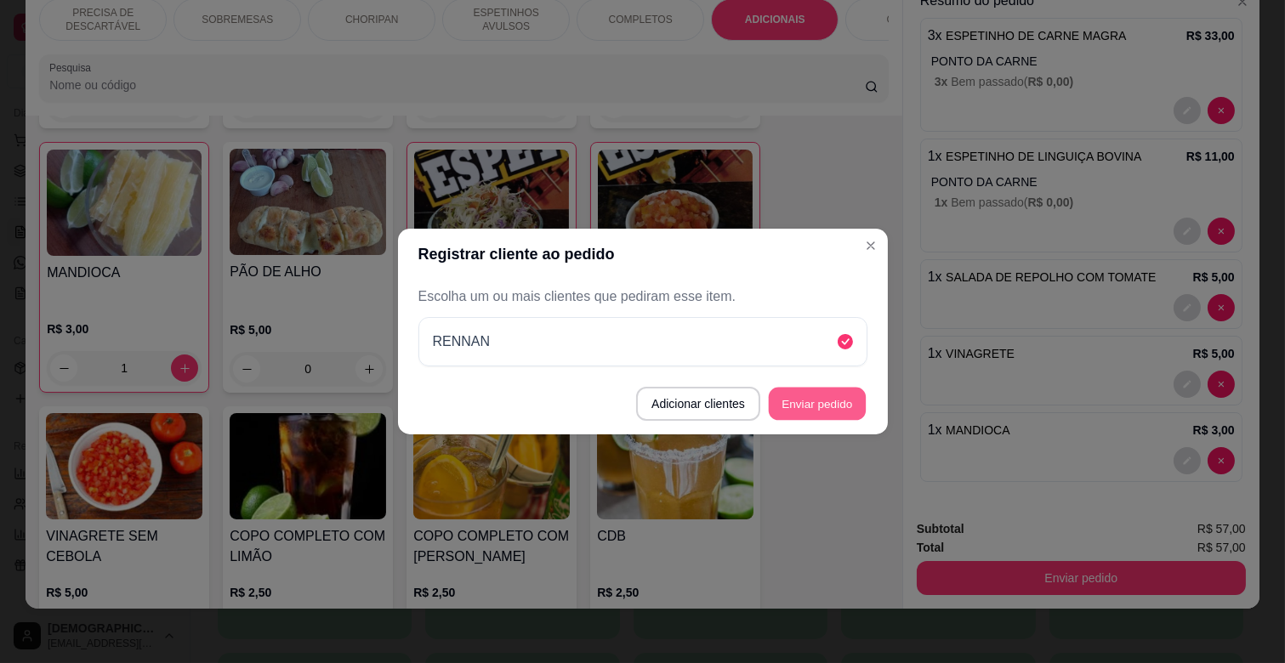
click at [838, 406] on button "Enviar pedido" at bounding box center [817, 404] width 97 height 33
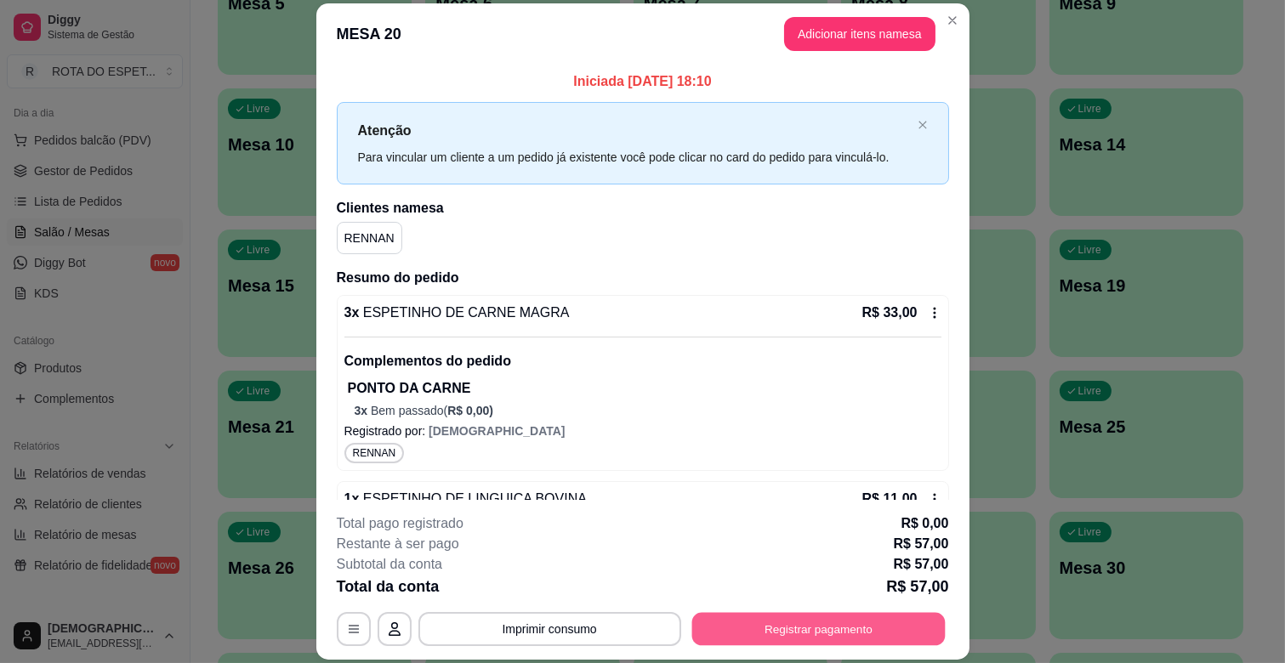
click at [793, 639] on button "Registrar pagamento" at bounding box center [817, 629] width 253 height 33
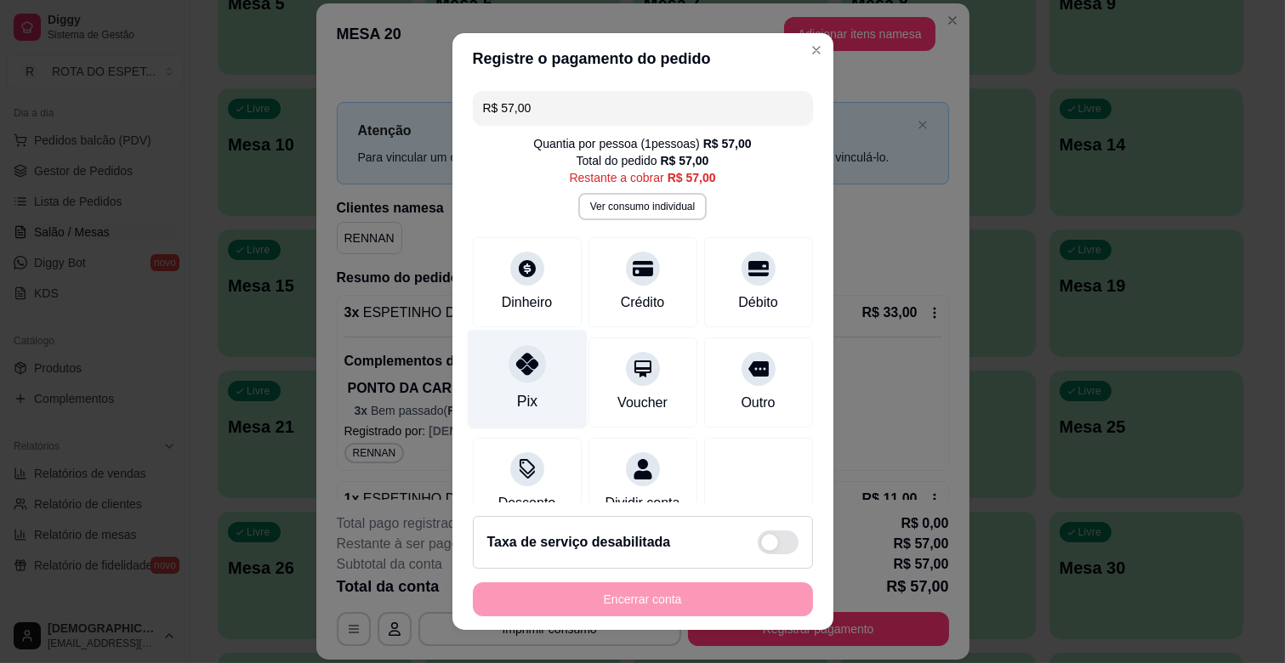
click at [491, 395] on div "Pix" at bounding box center [527, 379] width 120 height 99
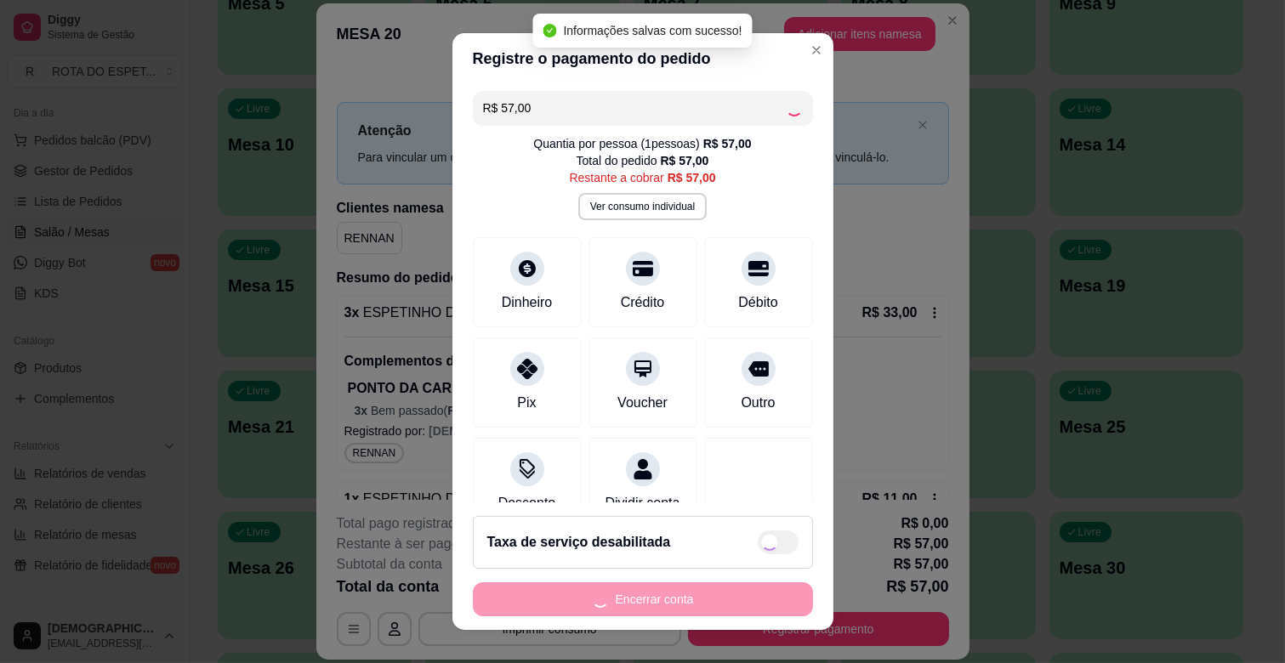
type input "R$ 0,00"
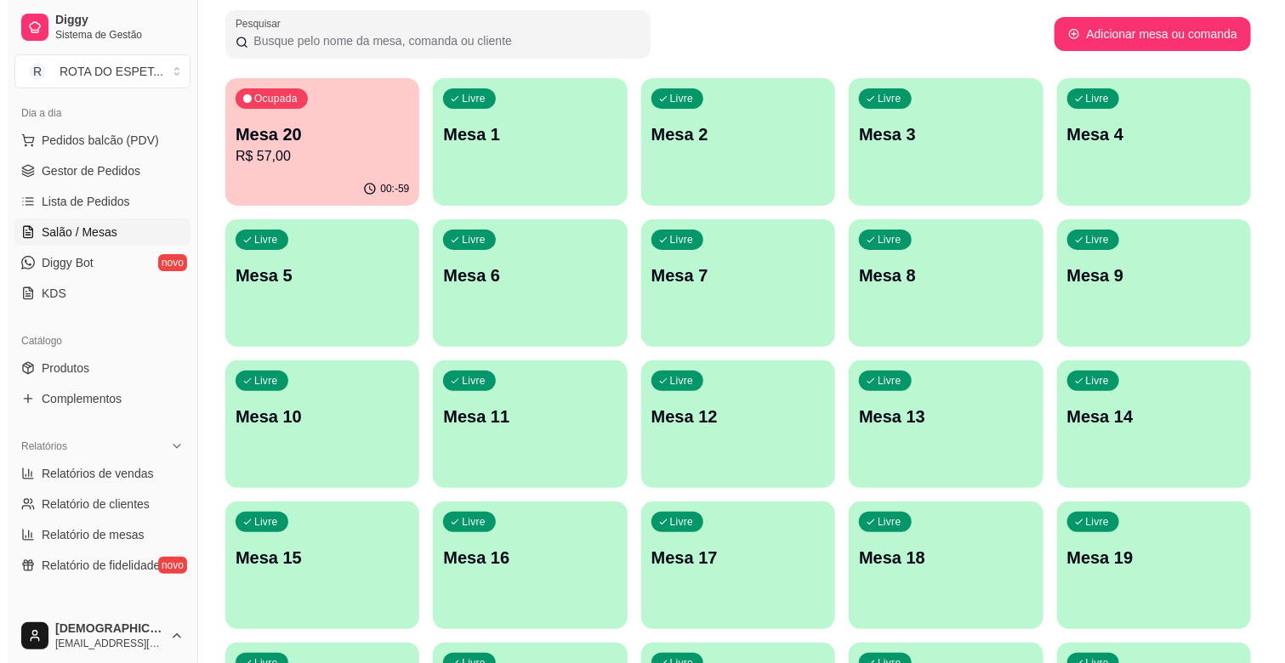
scroll to position [94, 0]
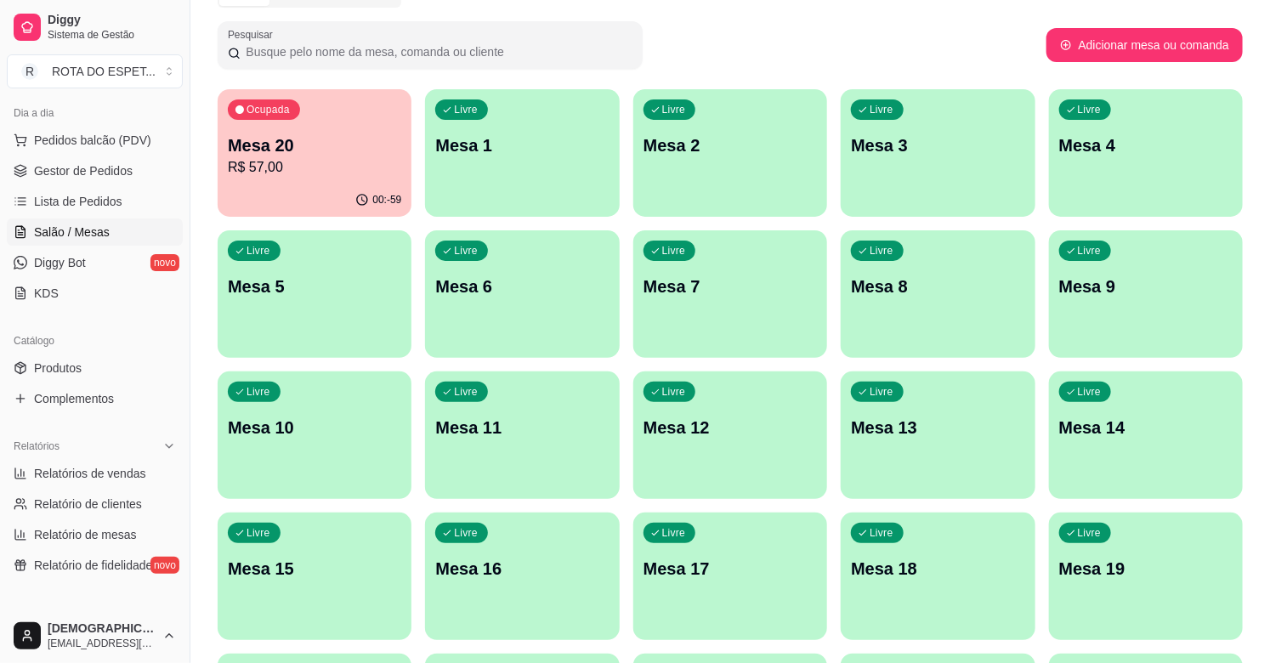
click at [334, 162] on p "R$ 57,00" at bounding box center [314, 167] width 173 height 20
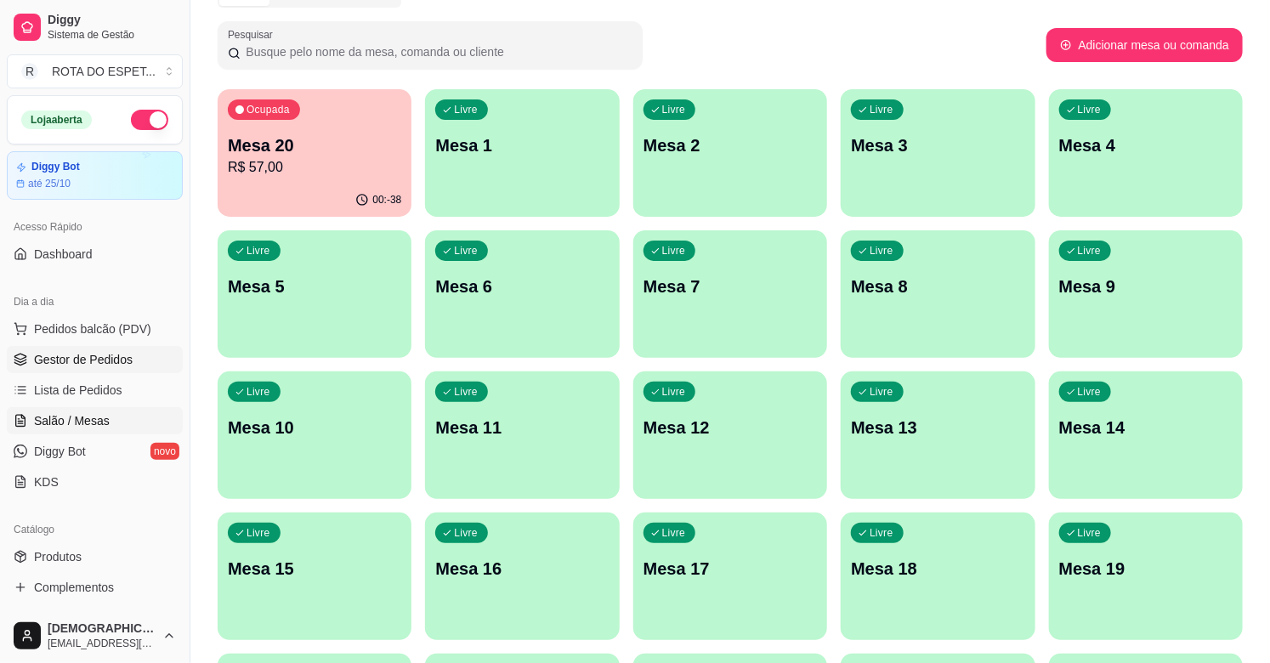
click at [96, 367] on span "Gestor de Pedidos" at bounding box center [83, 359] width 99 height 17
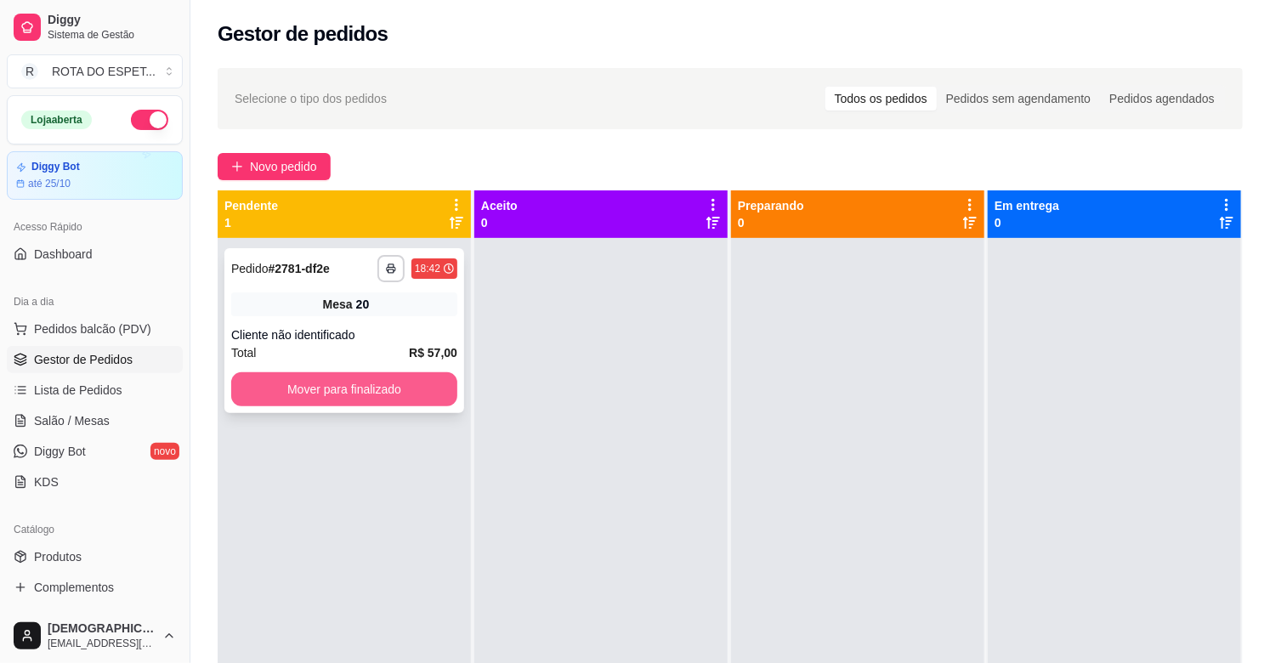
click at [422, 381] on button "Mover para finalizado" at bounding box center [344, 389] width 226 height 34
click at [79, 418] on span "Salão / Mesas" at bounding box center [72, 420] width 76 height 17
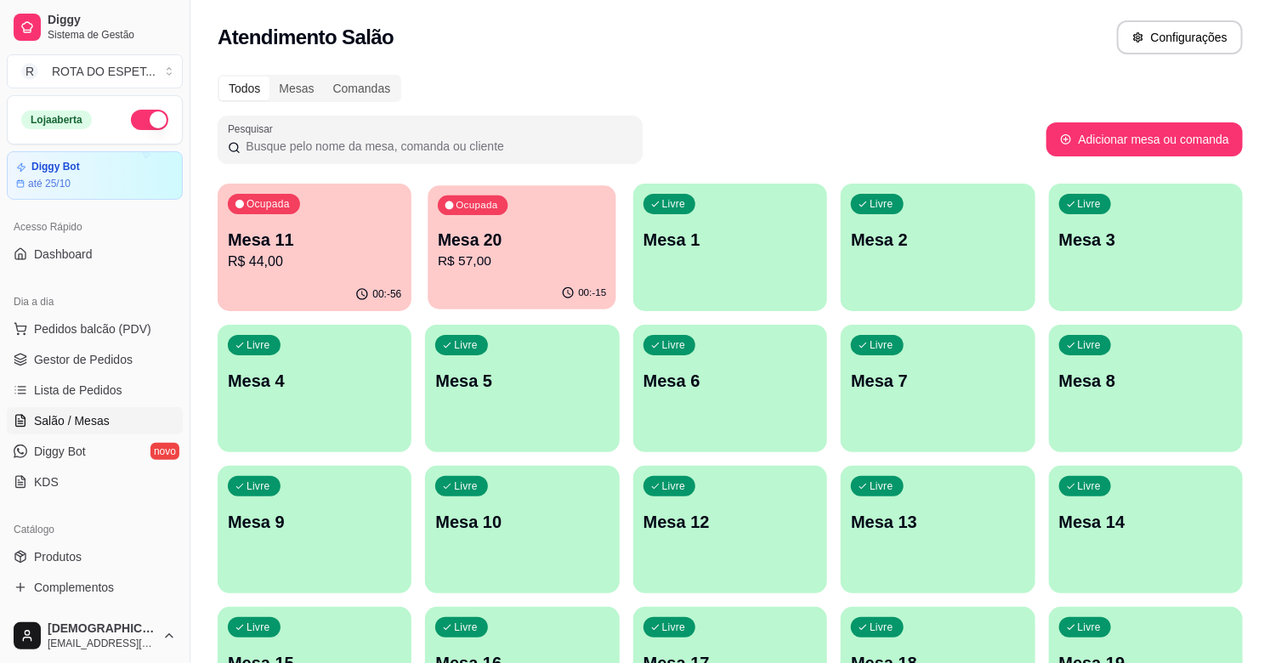
click at [540, 275] on div "Ocupada Mesa 20 R$ 57,00" at bounding box center [523, 231] width 189 height 92
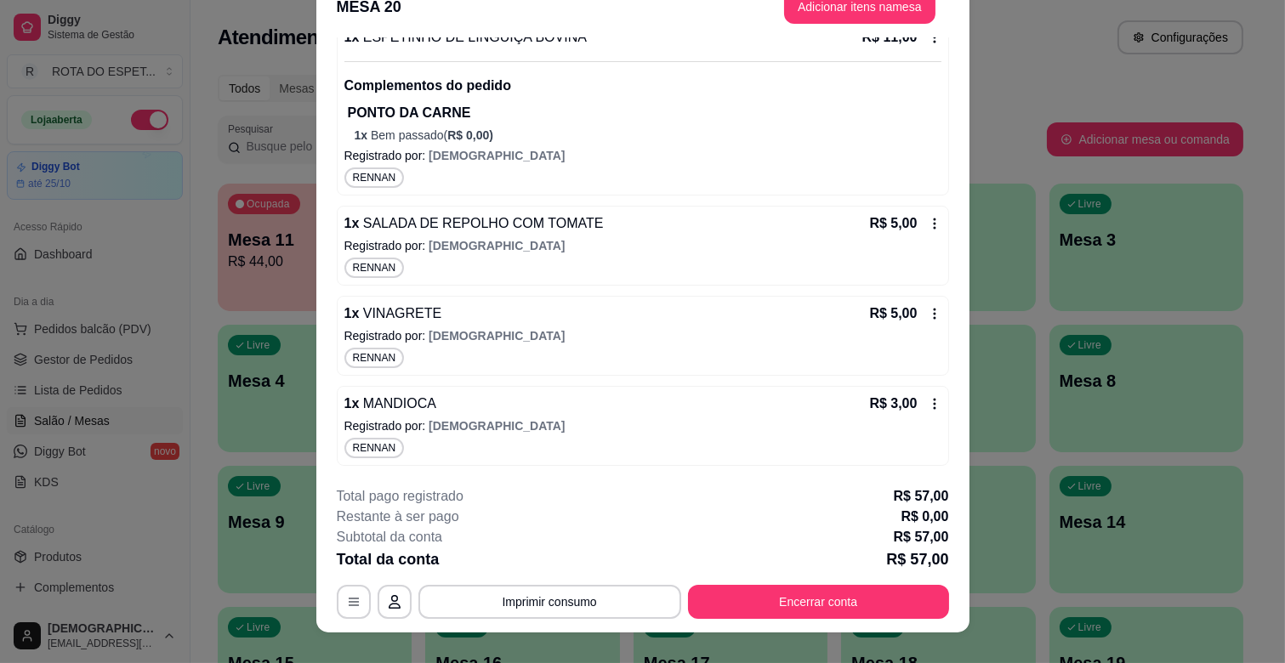
scroll to position [51, 0]
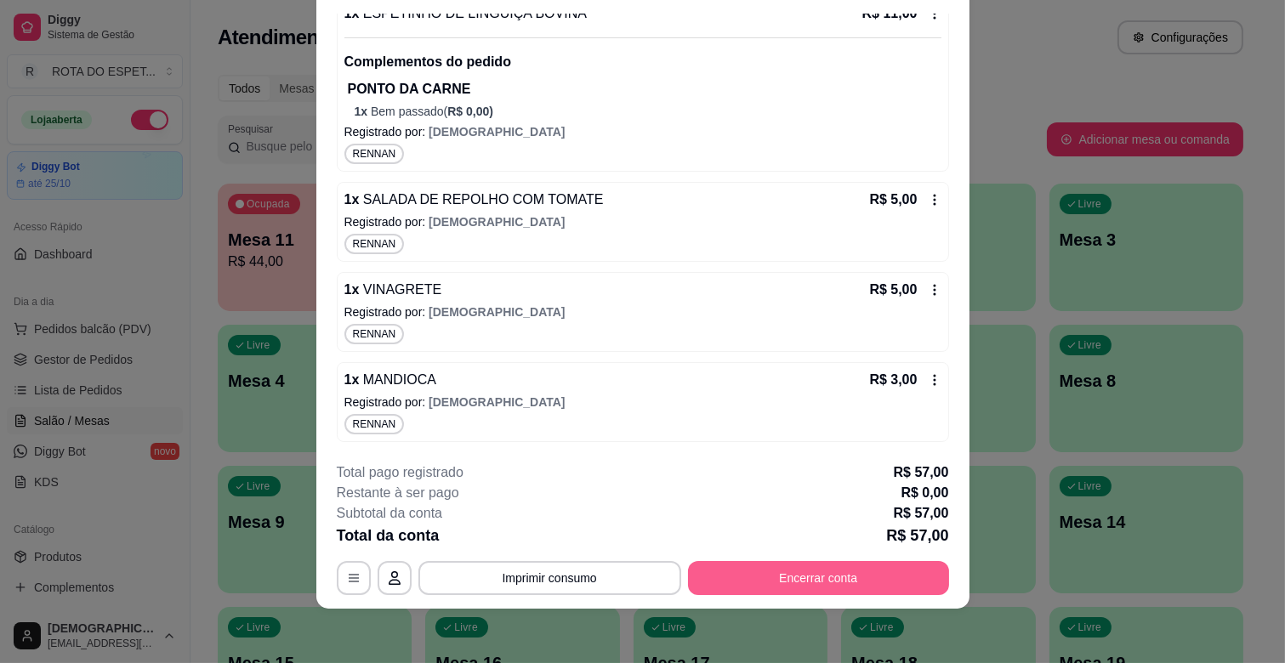
click at [839, 577] on button "Encerrar conta" at bounding box center [818, 578] width 261 height 34
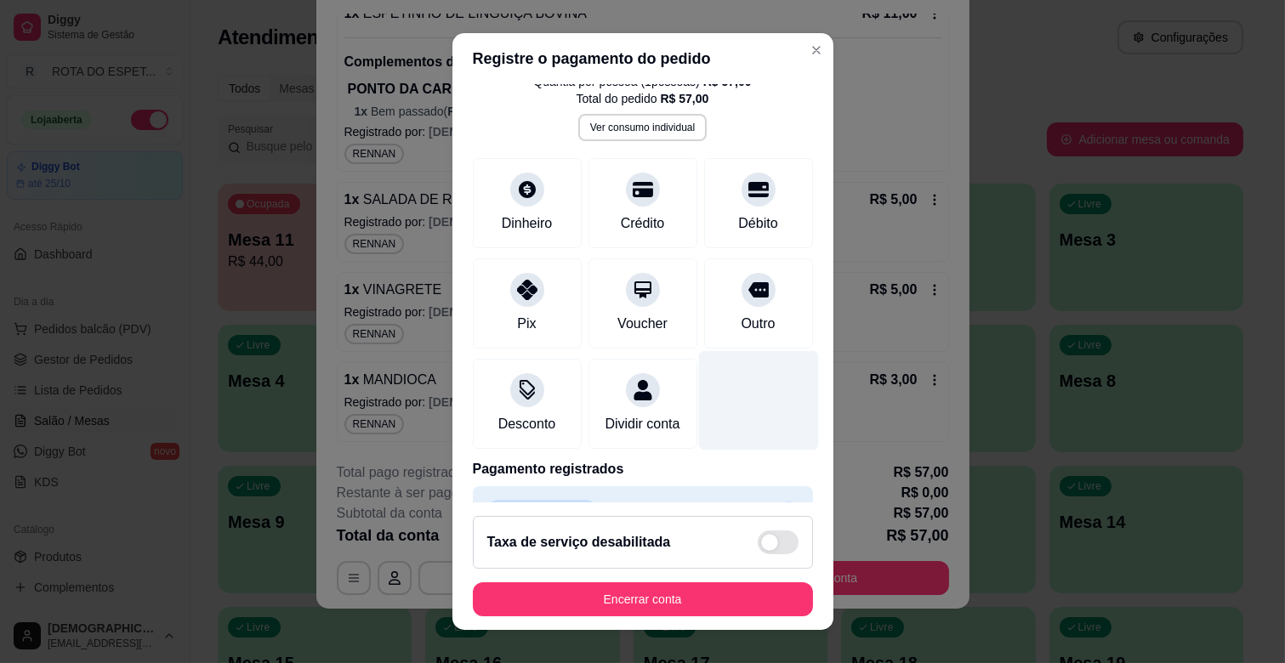
scroll to position [124, 0]
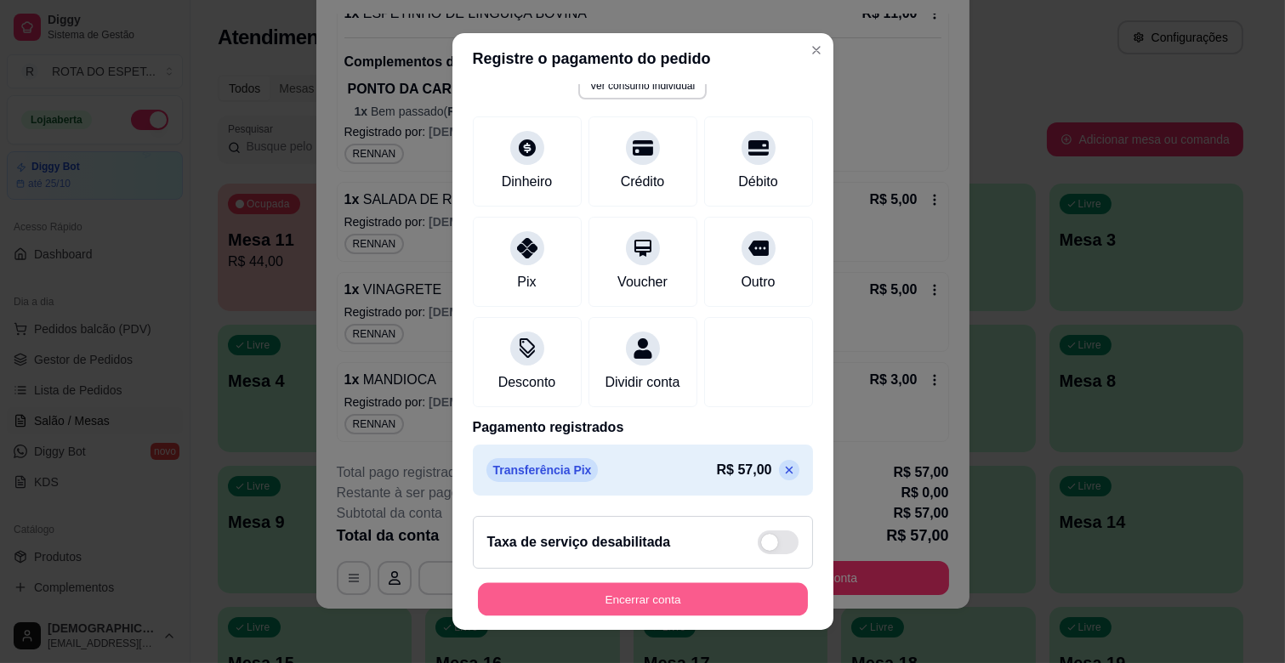
click at [666, 608] on button "Encerrar conta" at bounding box center [643, 599] width 330 height 33
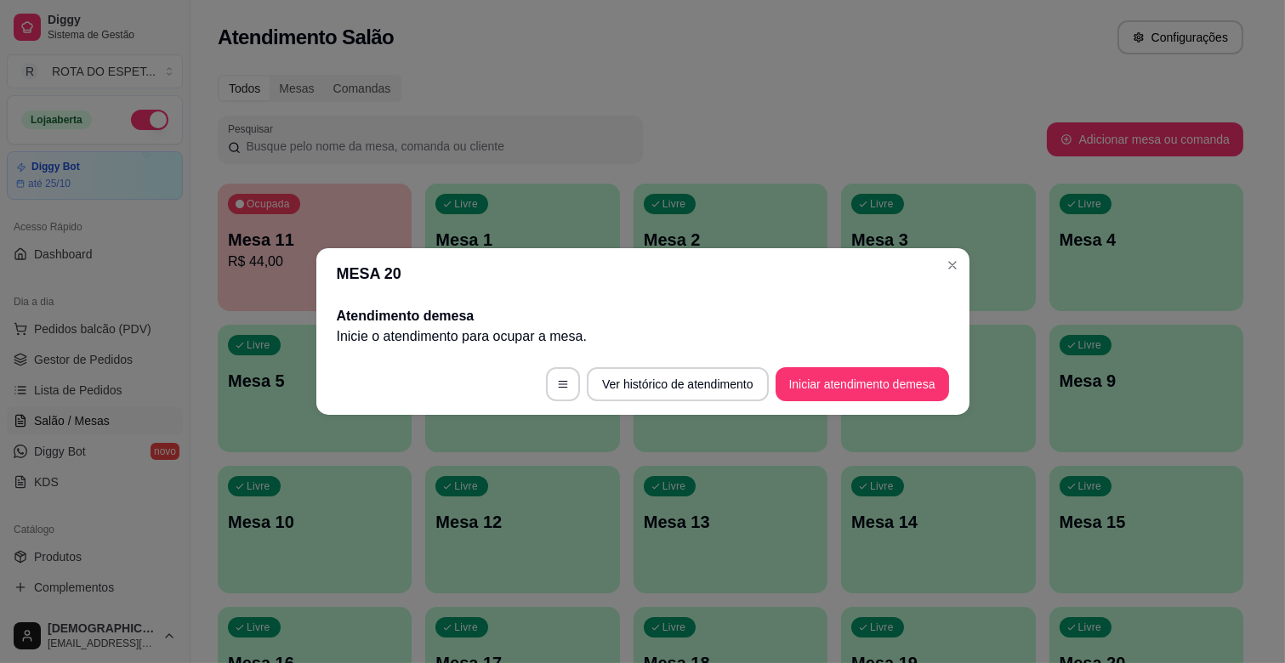
scroll to position [0, 0]
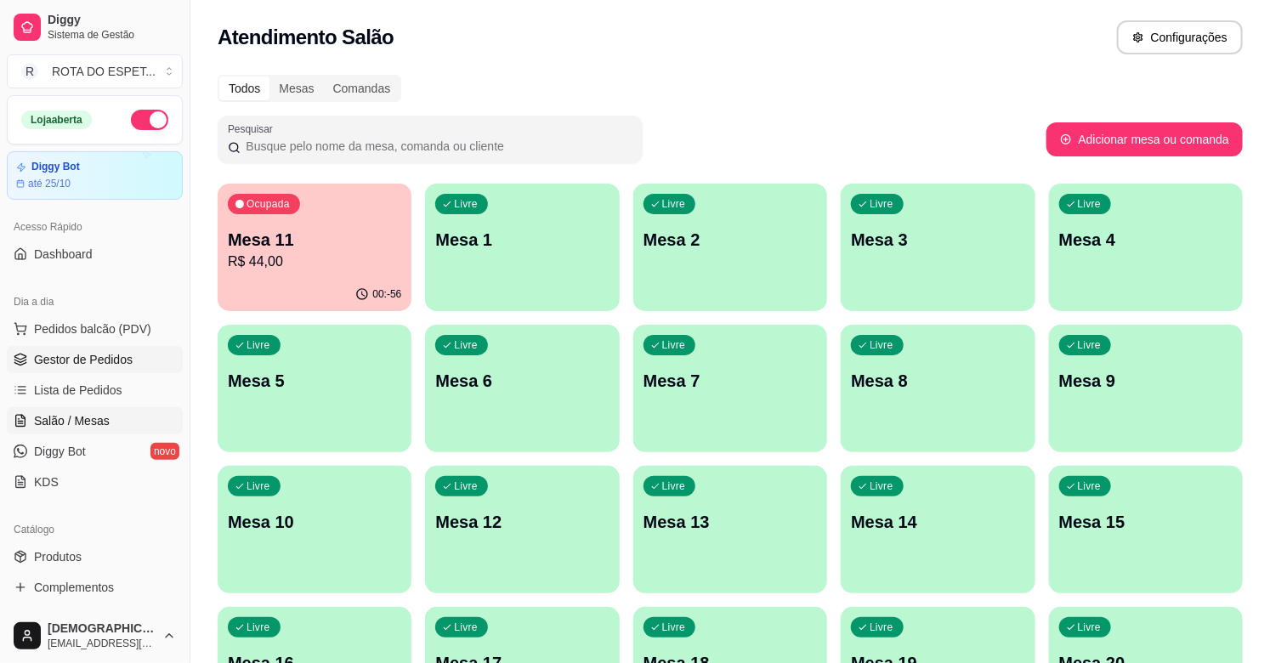
click at [72, 369] on link "Gestor de Pedidos" at bounding box center [95, 359] width 176 height 27
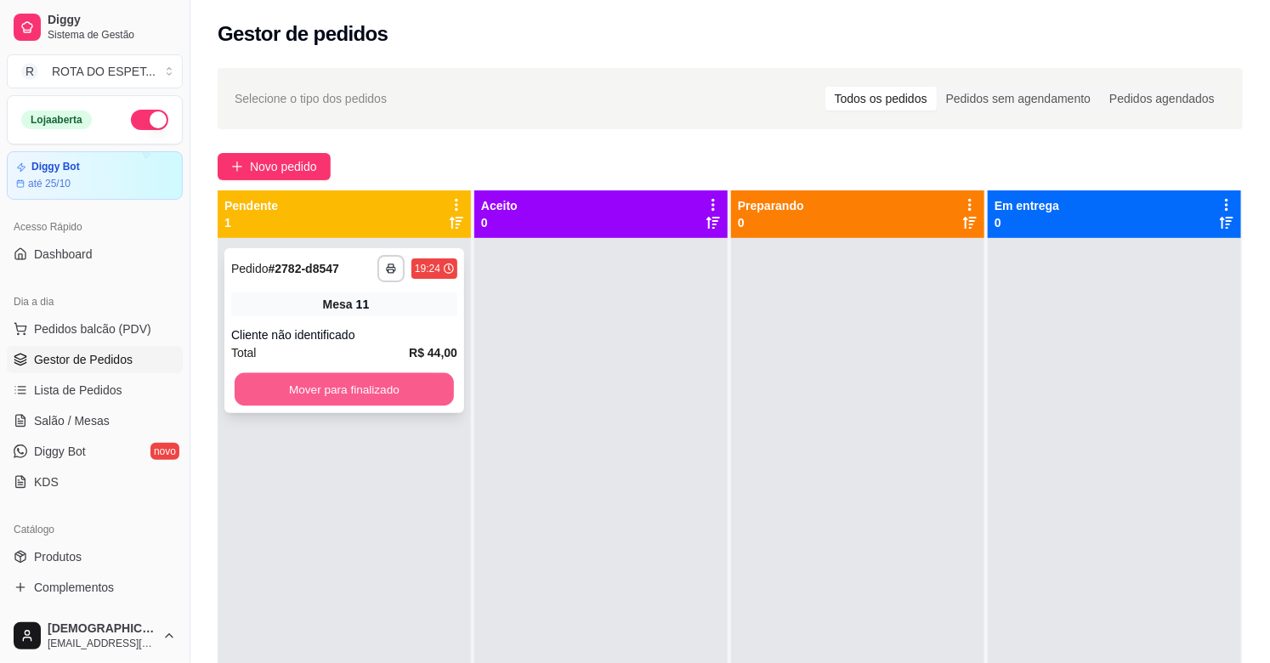
click at [370, 397] on button "Mover para finalizado" at bounding box center [344, 389] width 219 height 33
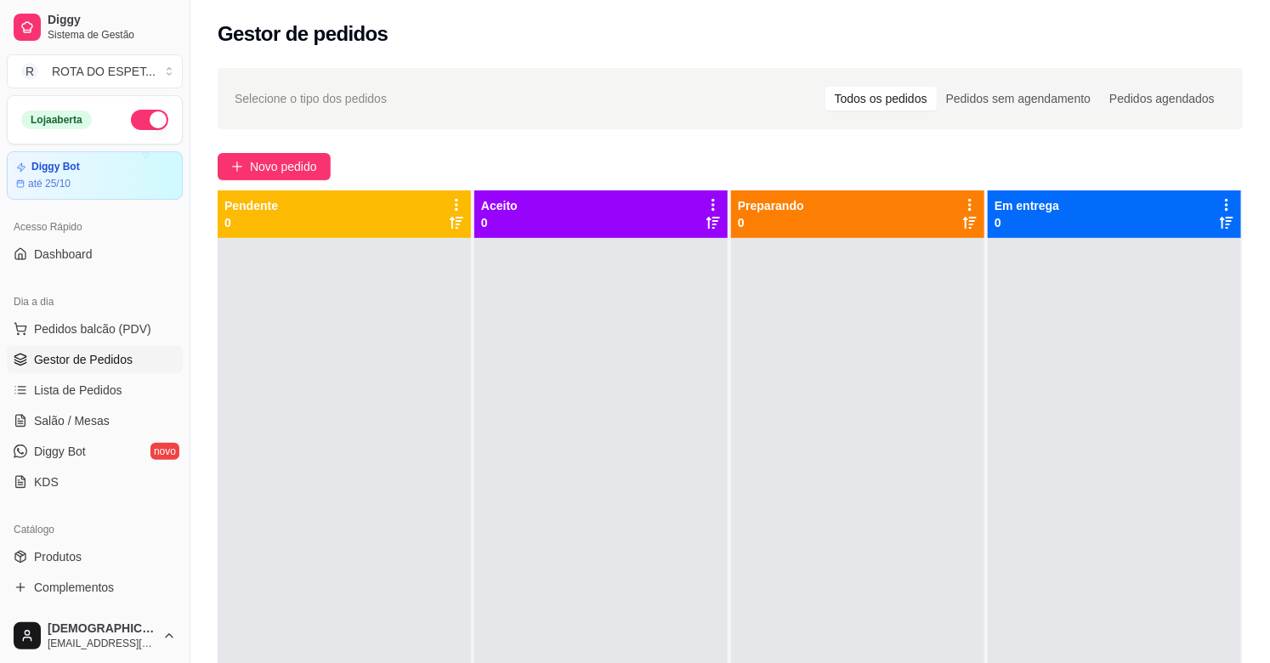
click at [544, 475] on div at bounding box center [601, 569] width 253 height 663
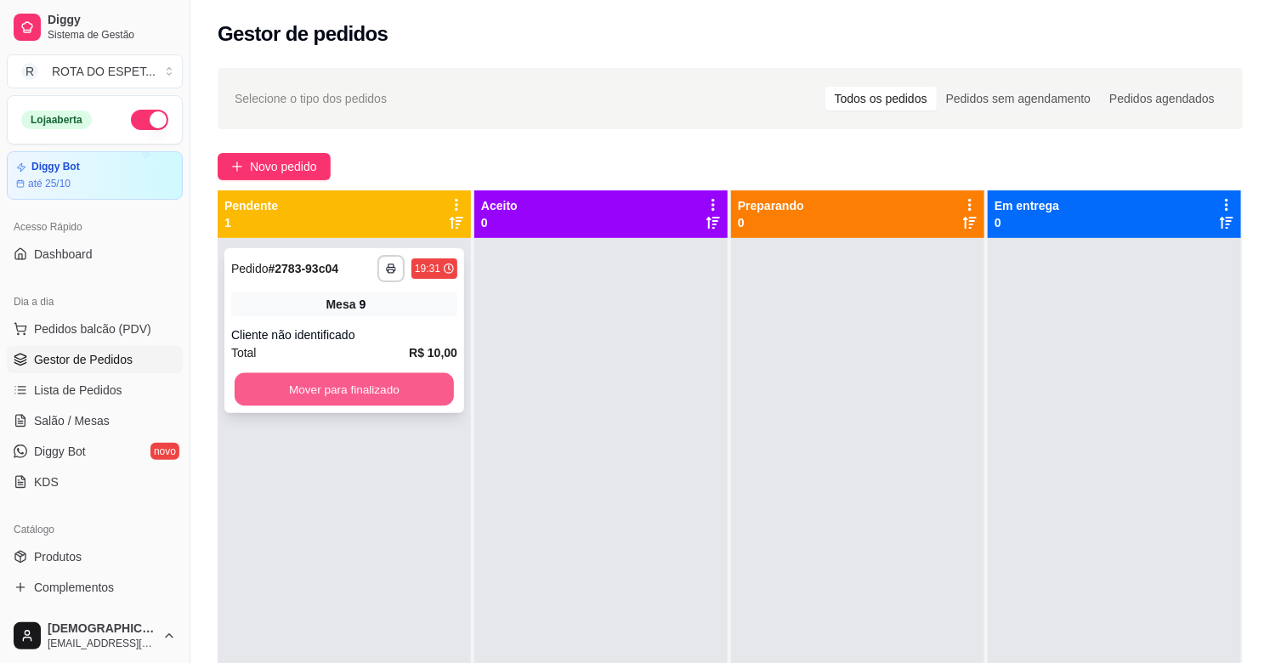
click at [417, 395] on button "Mover para finalizado" at bounding box center [344, 389] width 219 height 33
click at [414, 401] on button "Mover para finalizado" at bounding box center [344, 389] width 226 height 34
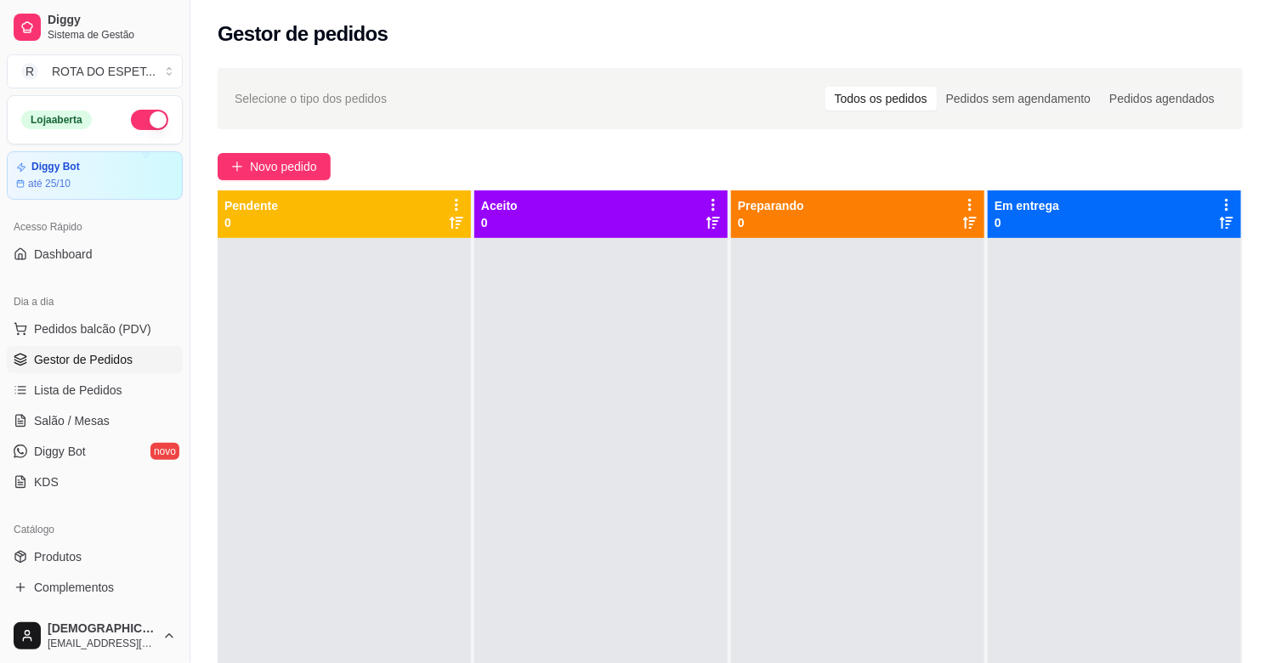
click at [630, 406] on div at bounding box center [601, 569] width 253 height 663
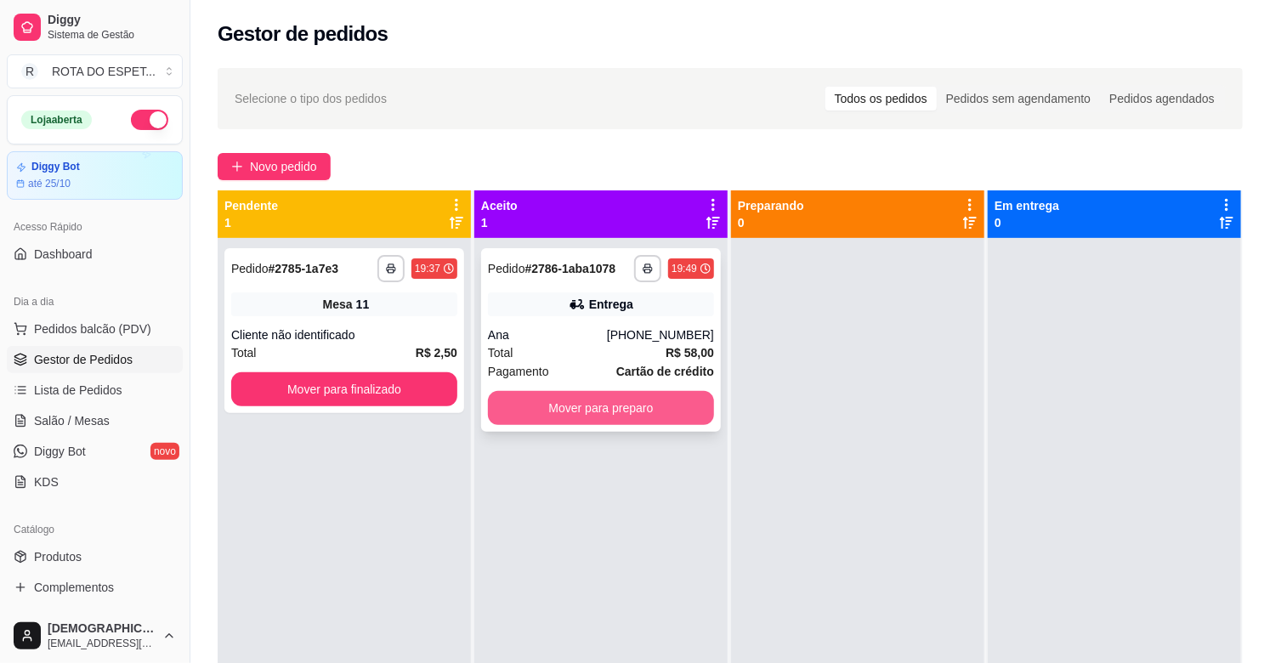
click at [551, 406] on button "Mover para preparo" at bounding box center [601, 408] width 226 height 34
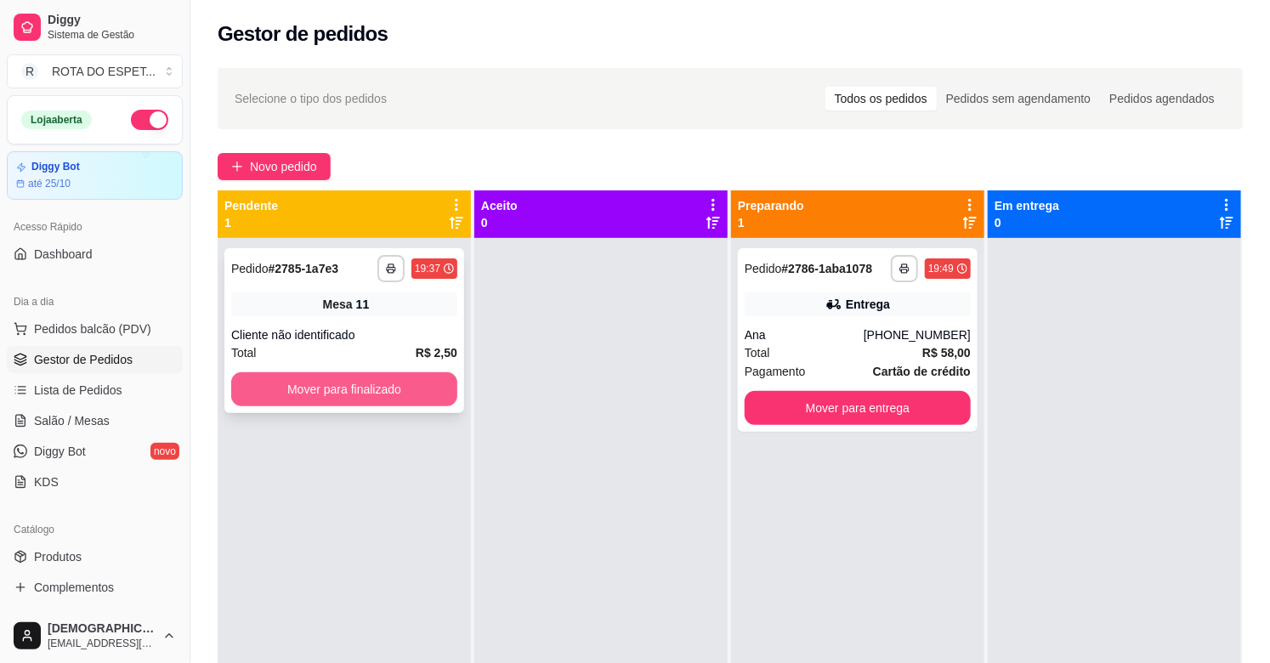
click at [337, 377] on button "Mover para finalizado" at bounding box center [344, 389] width 226 height 34
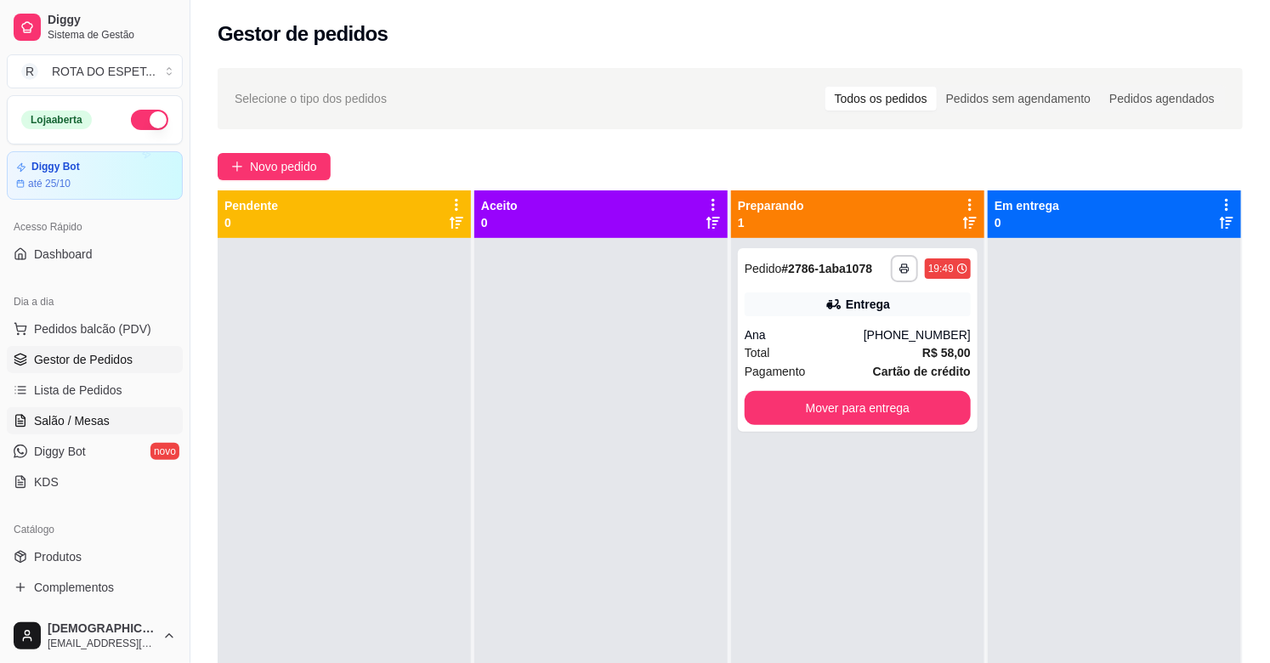
click at [121, 417] on link "Salão / Mesas" at bounding box center [95, 420] width 176 height 27
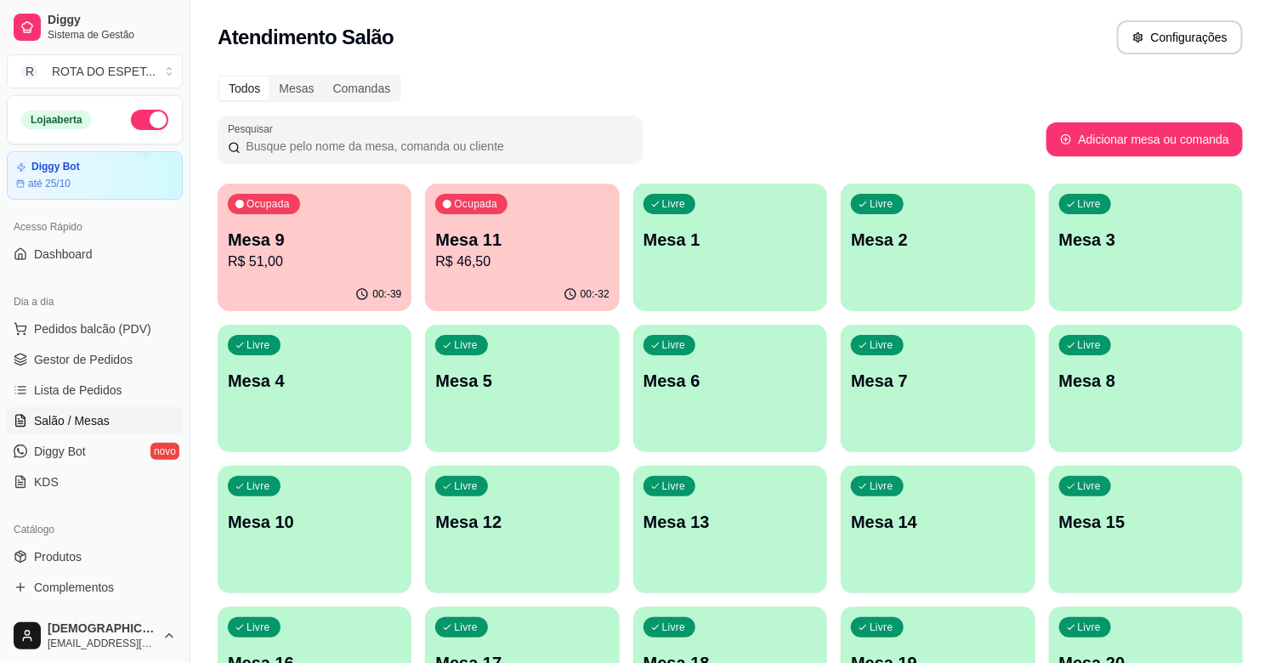
click at [463, 259] on p "R$ 46,50" at bounding box center [521, 262] width 173 height 20
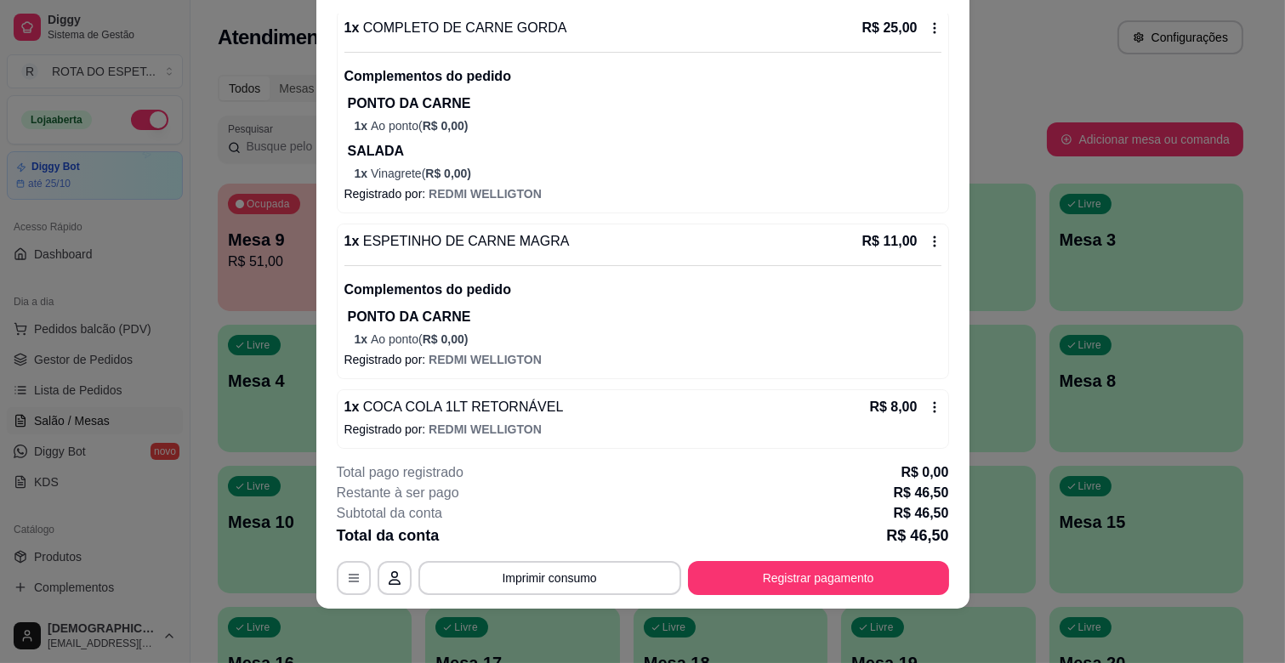
scroll to position [147, 0]
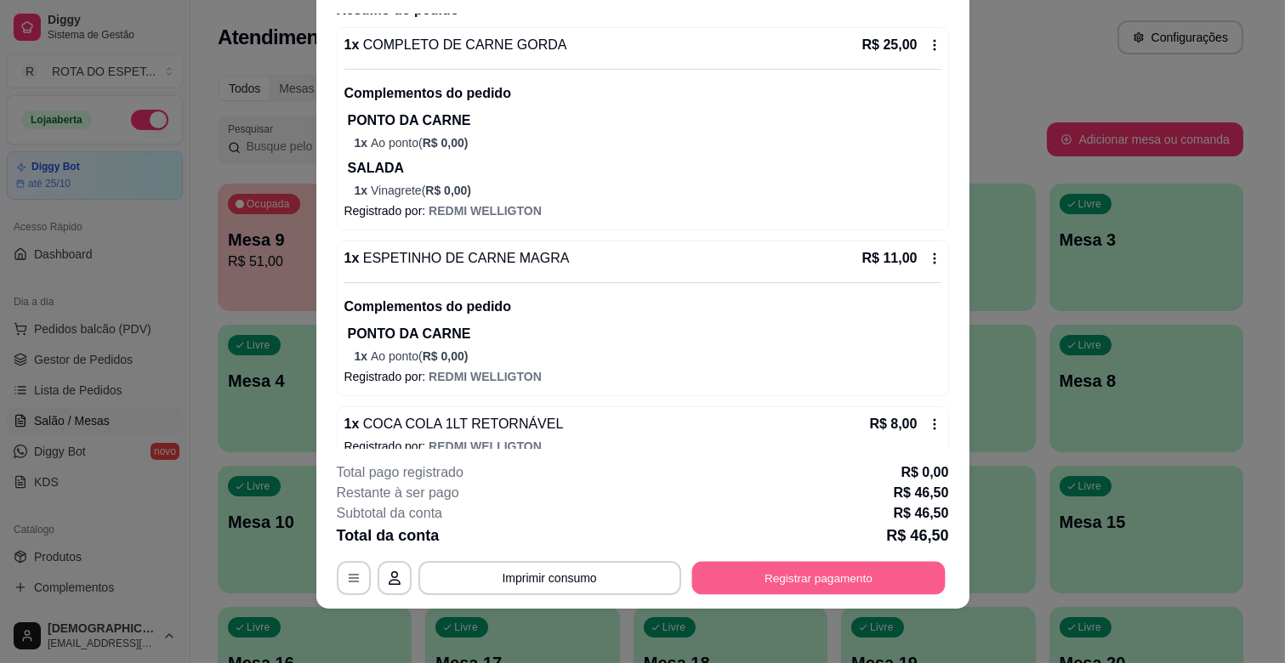
click at [752, 573] on button "Registrar pagamento" at bounding box center [817, 578] width 253 height 33
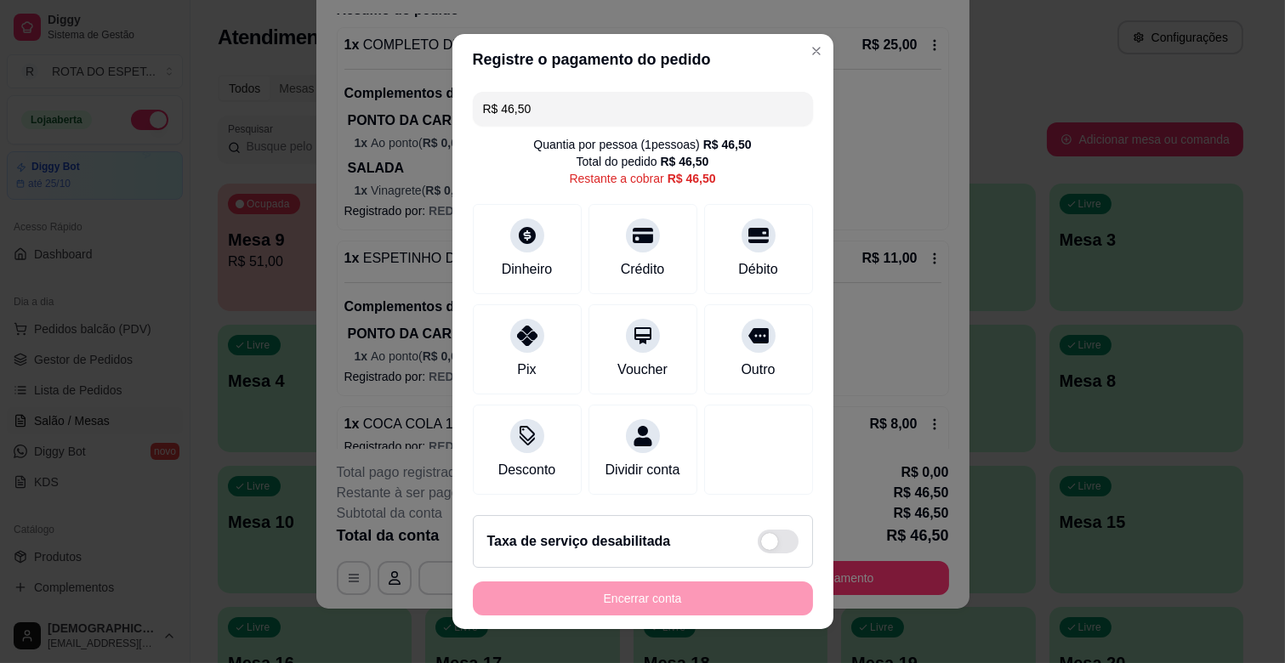
drag, startPoint x: 601, startPoint y: 95, endPoint x: 418, endPoint y: 175, distance: 199.5
click at [418, 175] on div "Registre o pagamento do pedido R$ 46,50 Quantia por pessoa ( 1 pessoas) R$ 46,5…" at bounding box center [642, 331] width 1285 height 663
click at [747, 236] on icon at bounding box center [758, 231] width 22 height 17
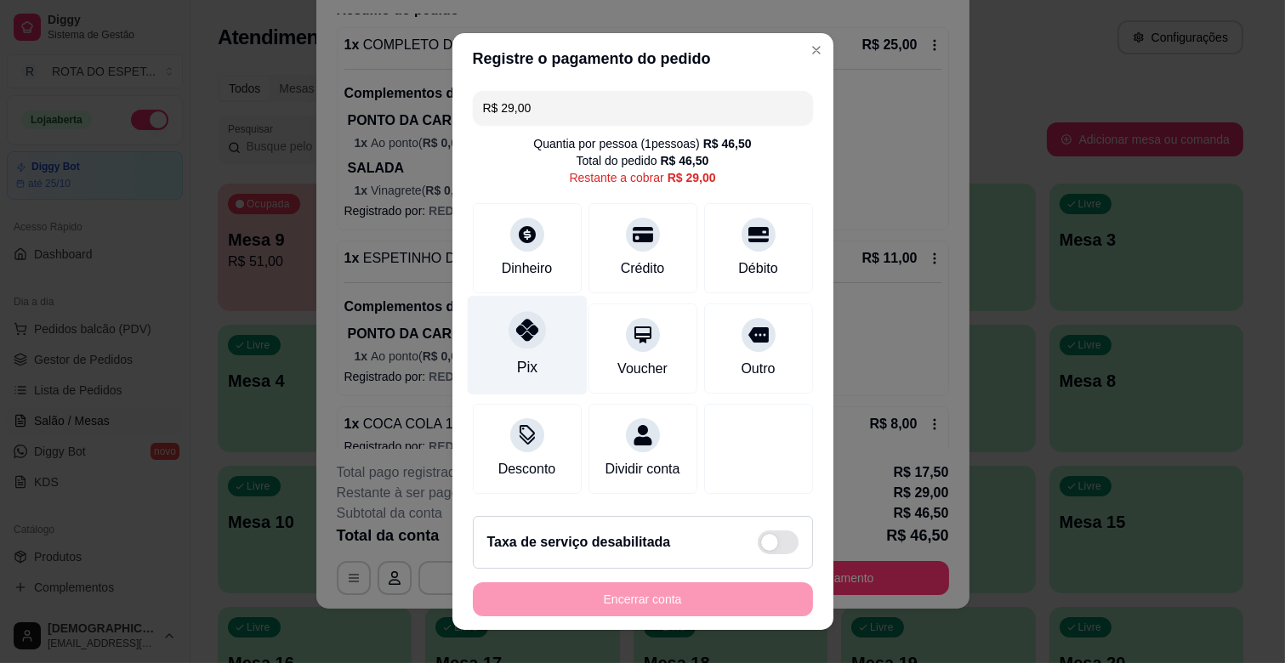
click at [541, 369] on div "Pix" at bounding box center [527, 345] width 120 height 99
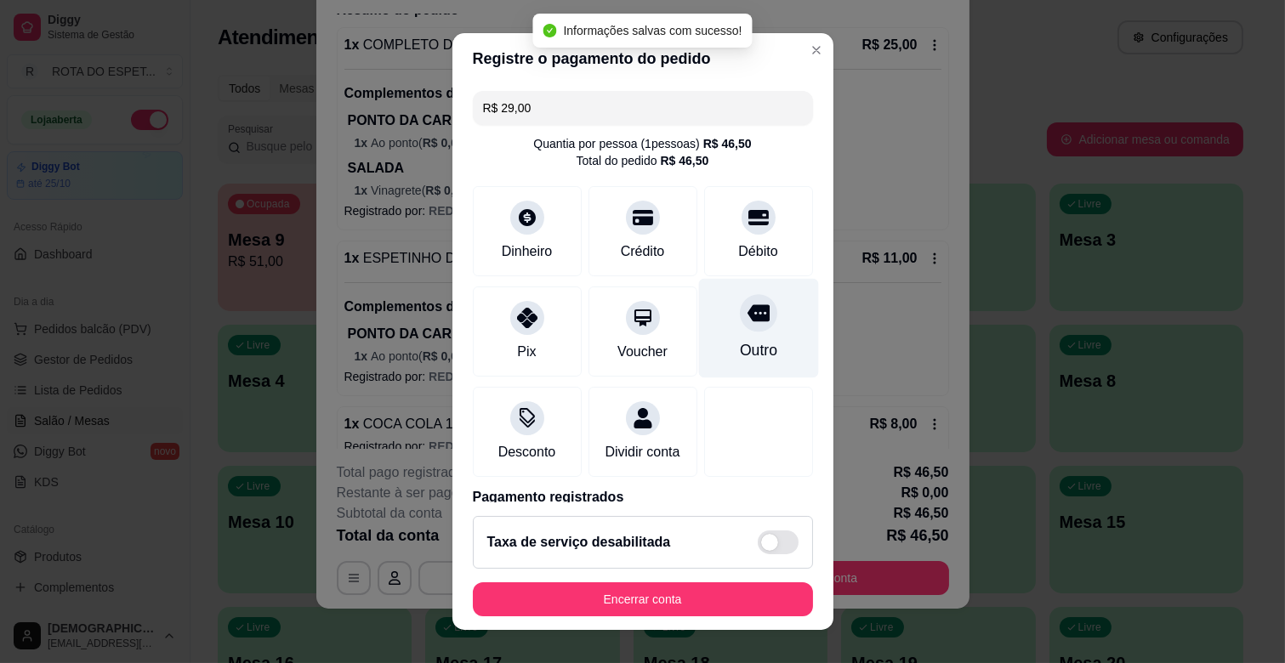
type input "R$ 0,00"
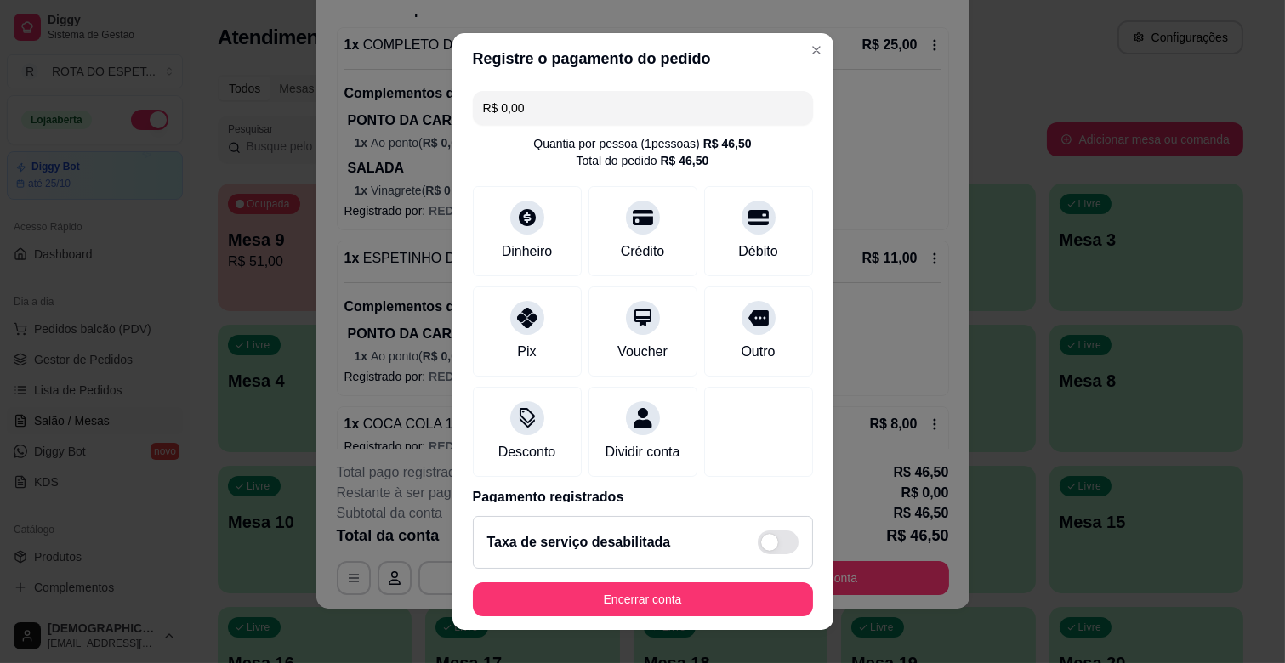
click at [772, 617] on footer "Taxa de serviço desabilitada Encerrar conta" at bounding box center [642, 567] width 381 height 128
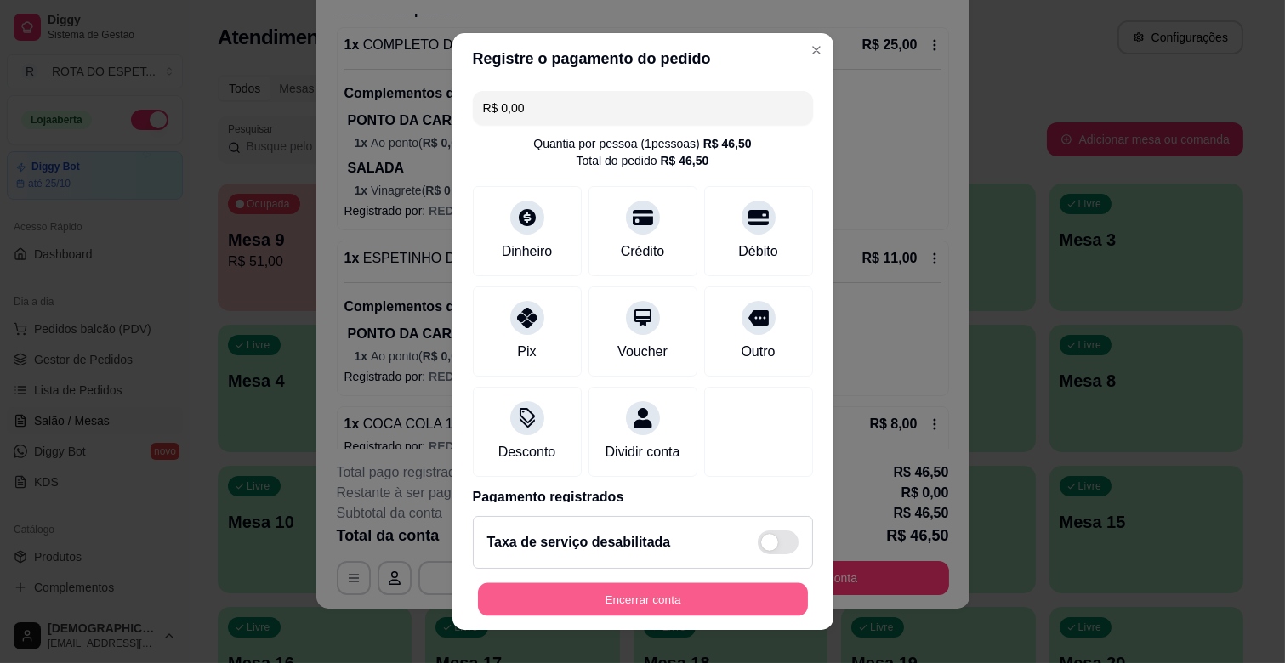
click at [763, 608] on button "Encerrar conta" at bounding box center [643, 599] width 330 height 33
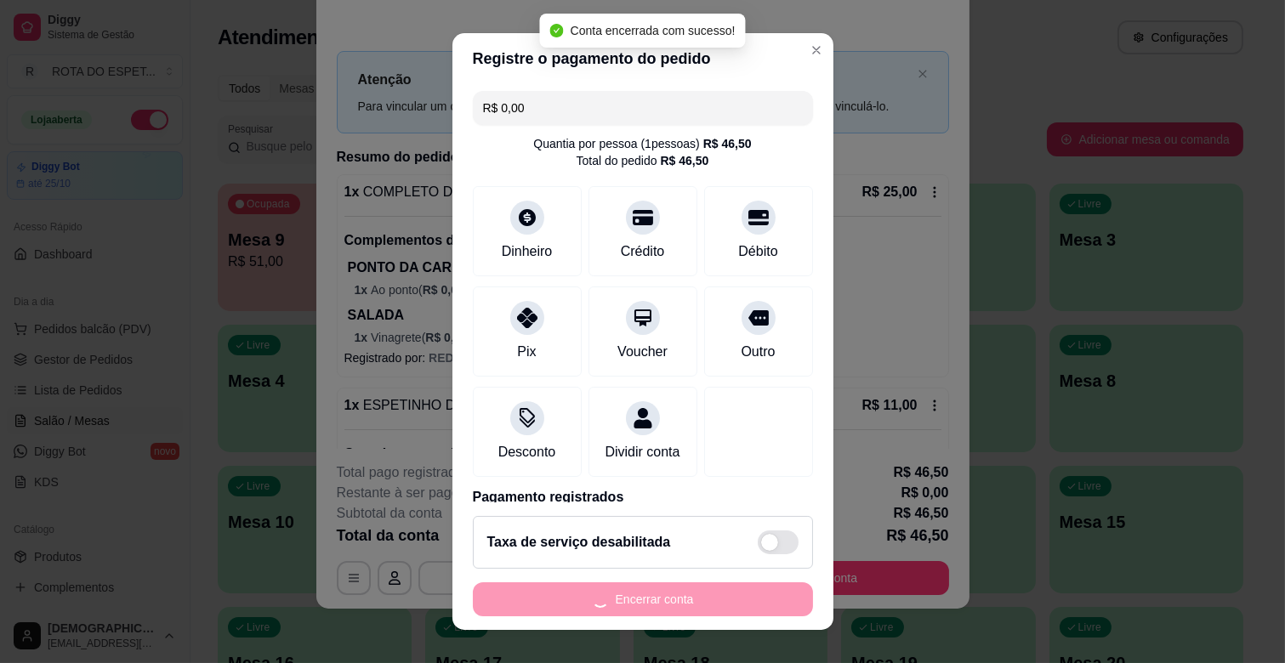
scroll to position [0, 0]
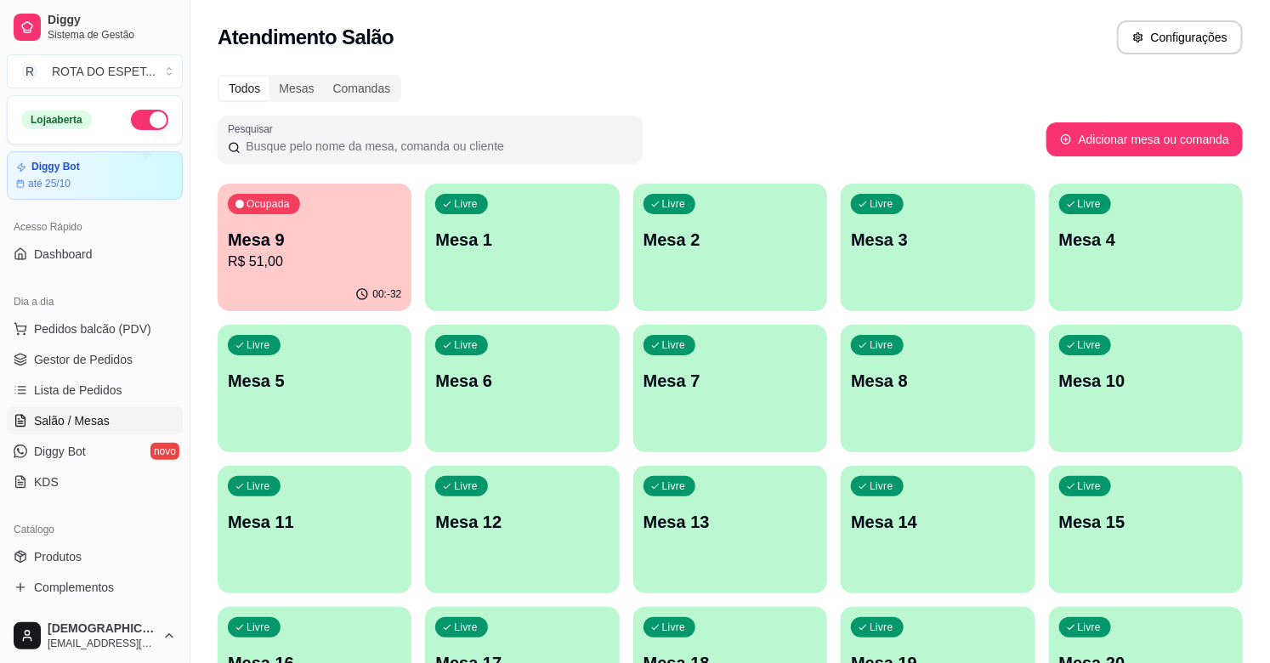
click at [94, 351] on span "Gestor de Pedidos" at bounding box center [83, 359] width 99 height 17
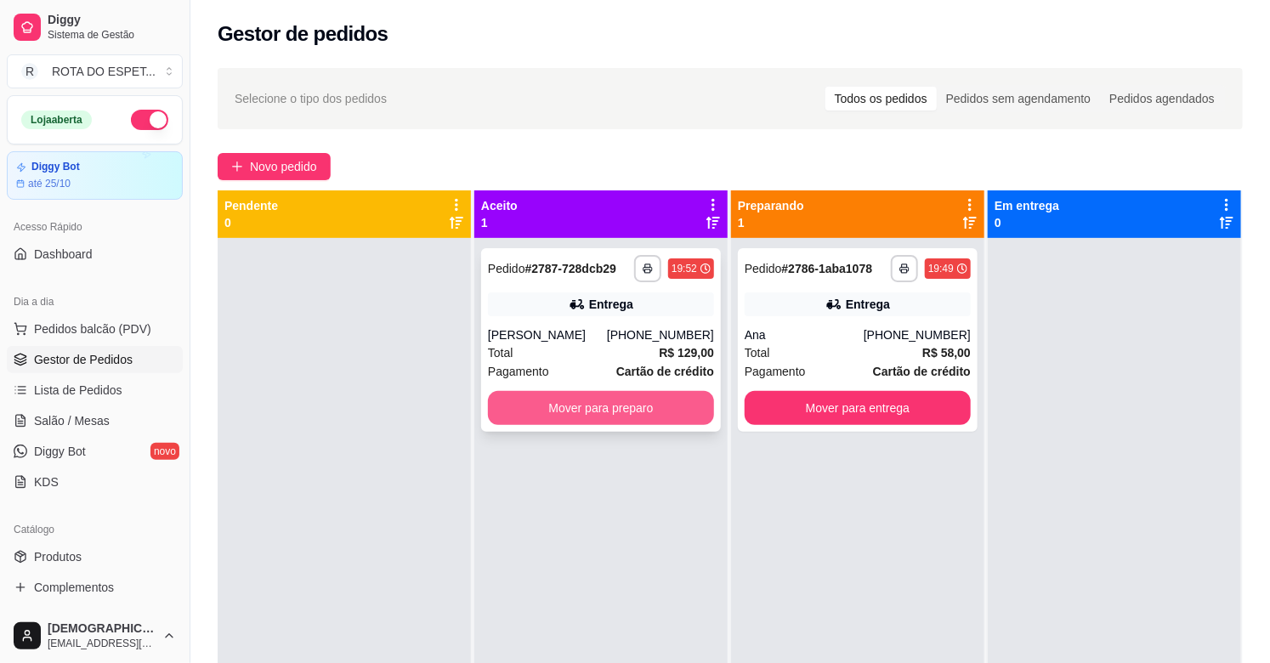
click at [626, 411] on button "Mover para preparo" at bounding box center [601, 408] width 226 height 34
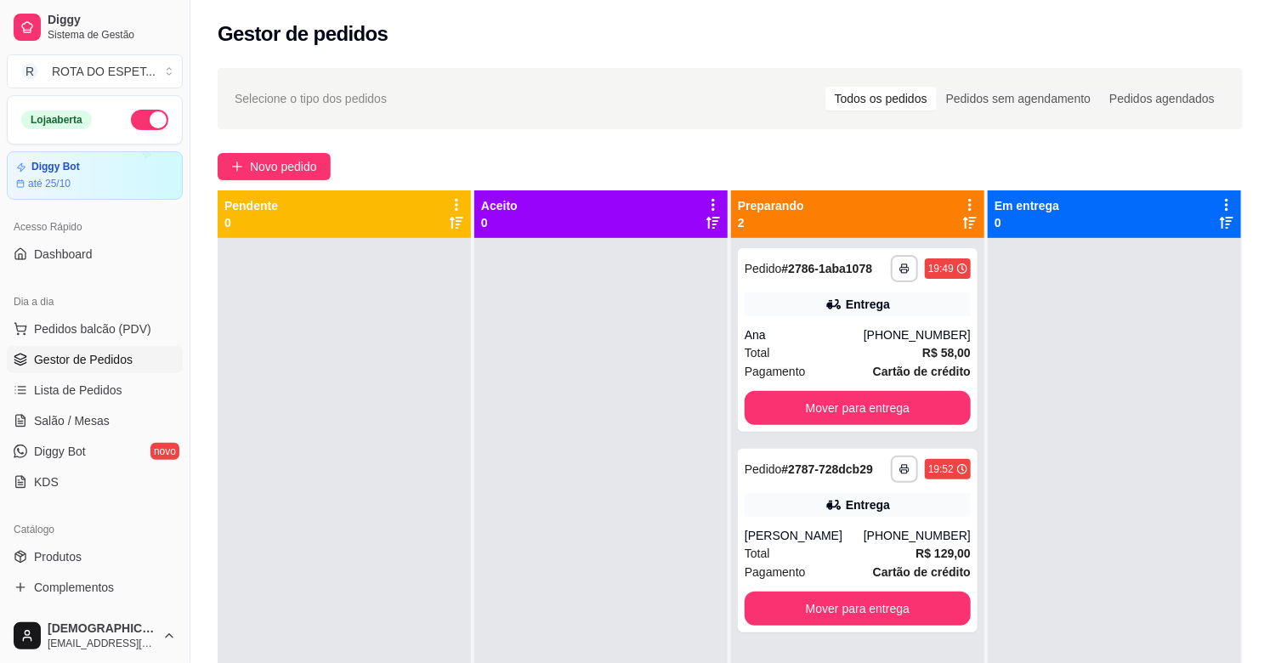
click at [483, 512] on div at bounding box center [601, 569] width 253 height 663
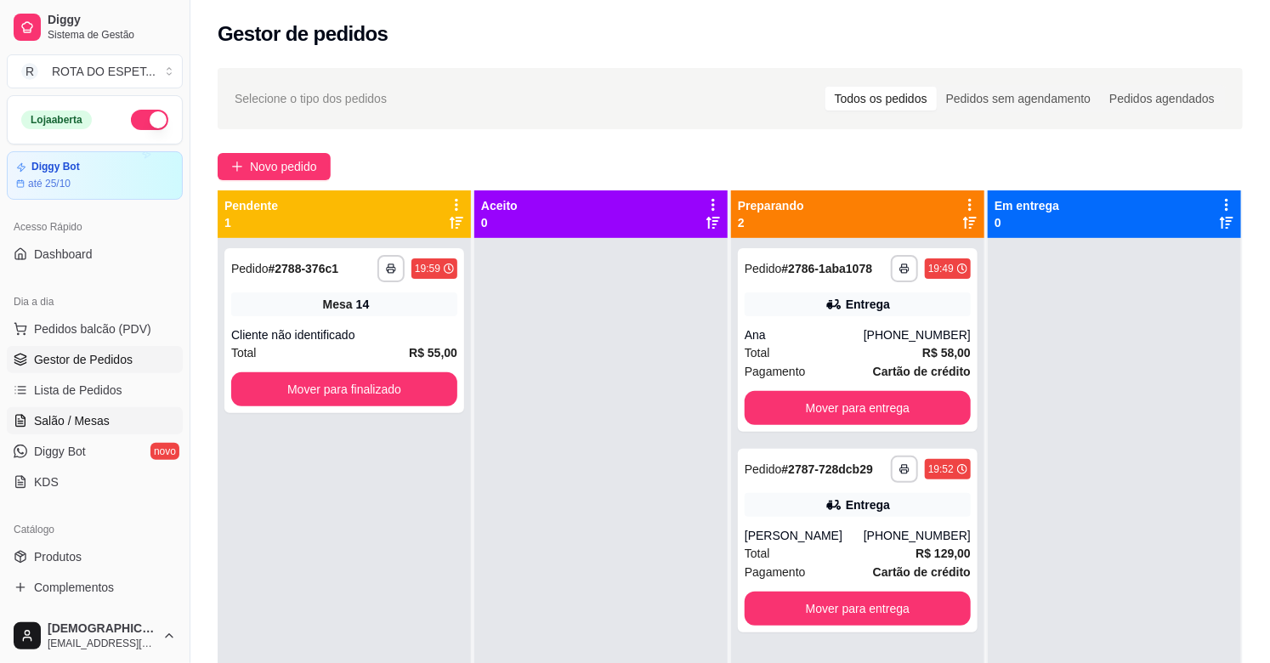
click at [97, 430] on link "Salão / Mesas" at bounding box center [95, 420] width 176 height 27
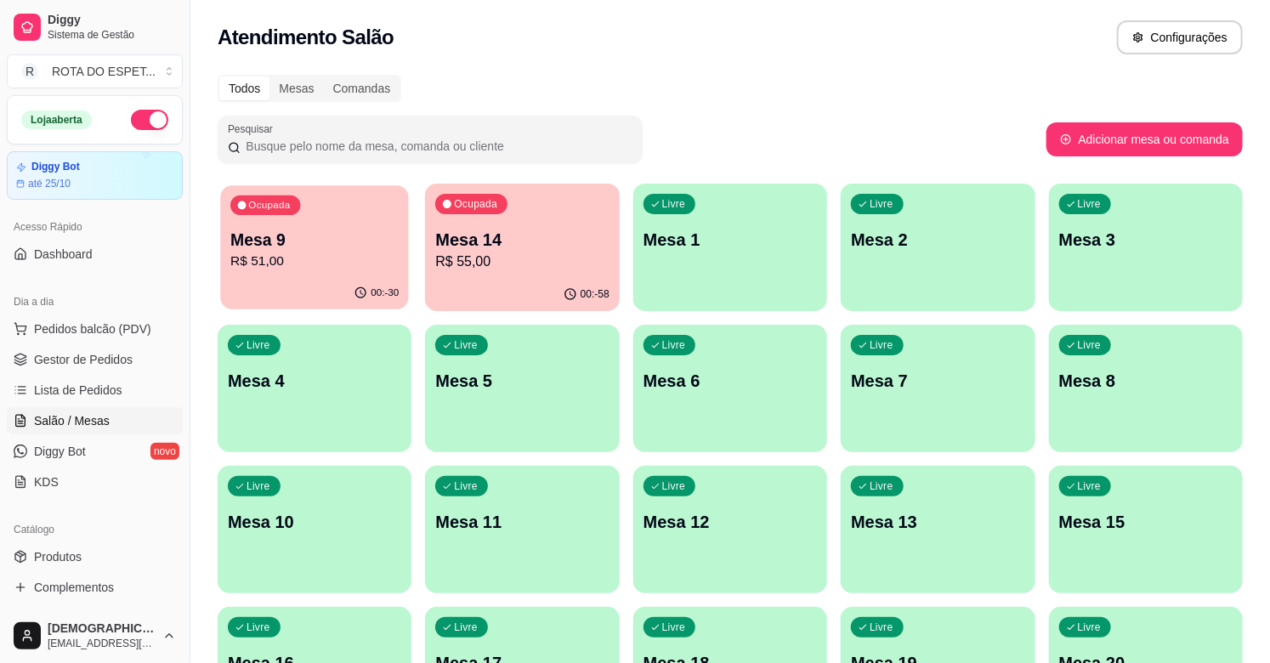
click at [329, 245] on p "Mesa 9" at bounding box center [314, 240] width 168 height 23
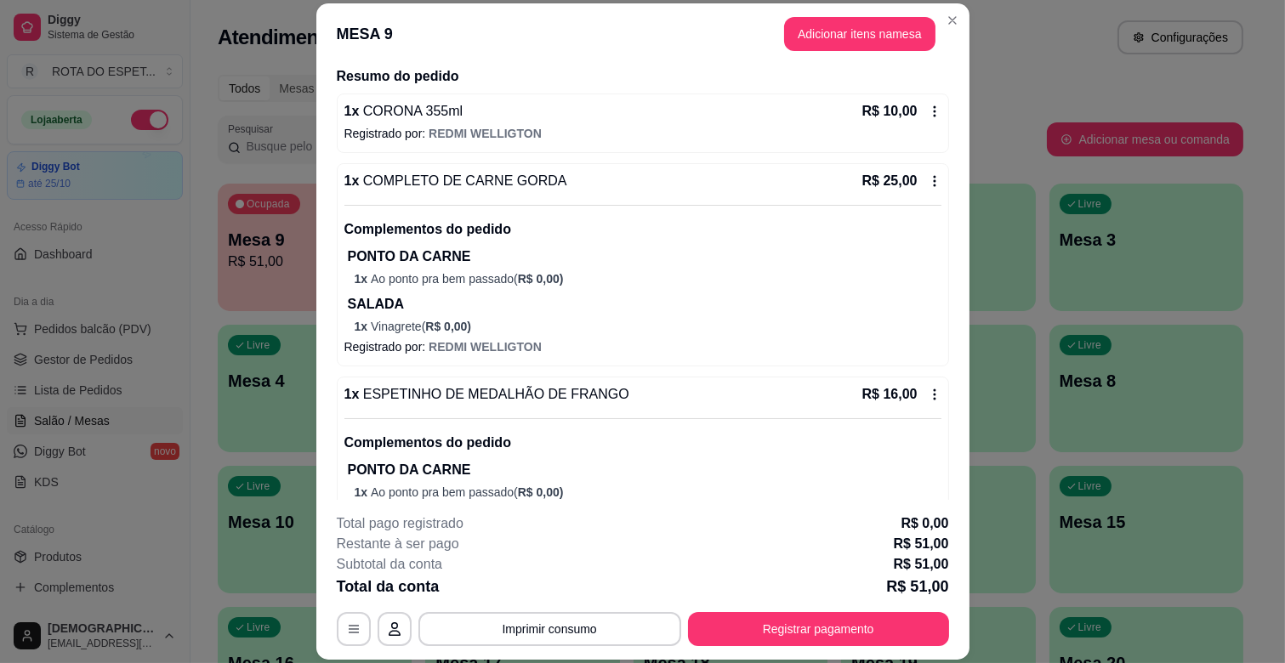
scroll to position [171, 0]
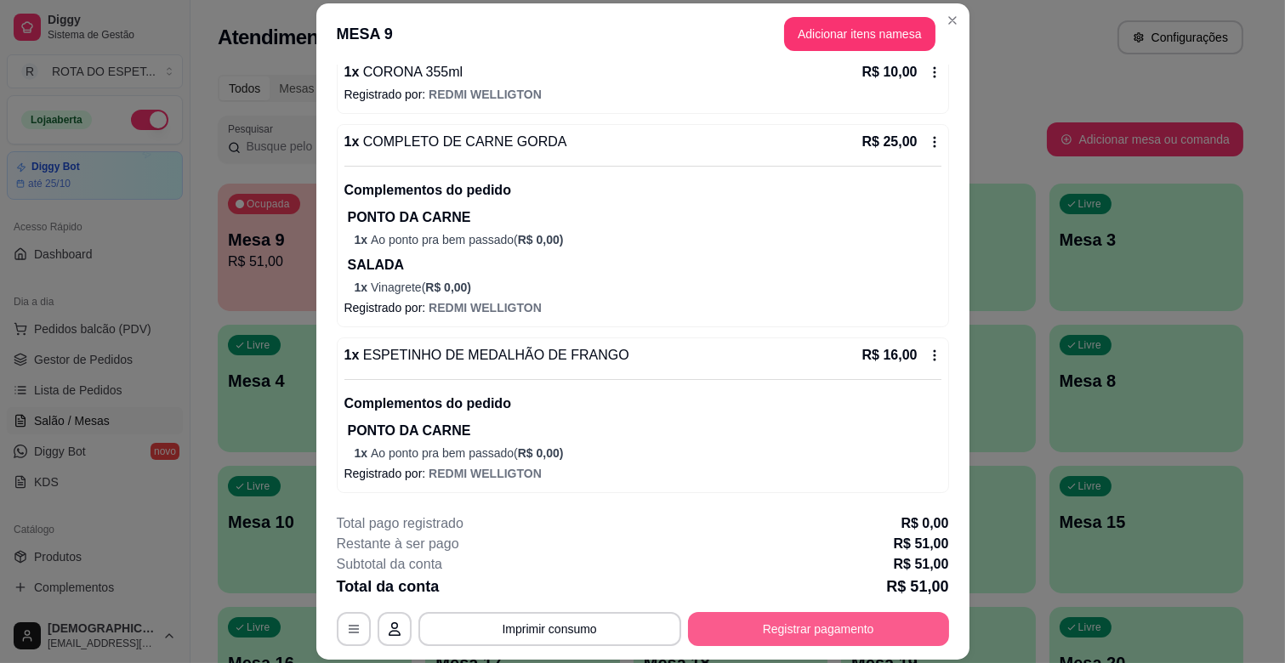
click at [884, 644] on button "Registrar pagamento" at bounding box center [818, 629] width 261 height 34
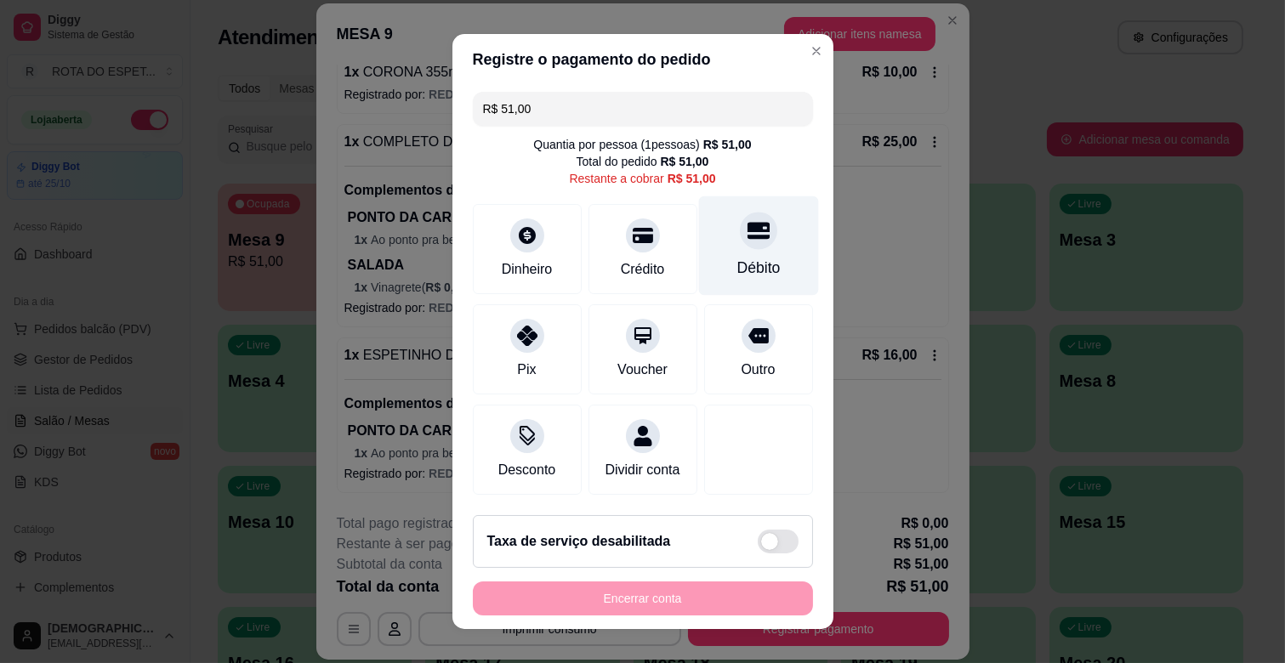
click at [740, 247] on div at bounding box center [758, 230] width 37 height 37
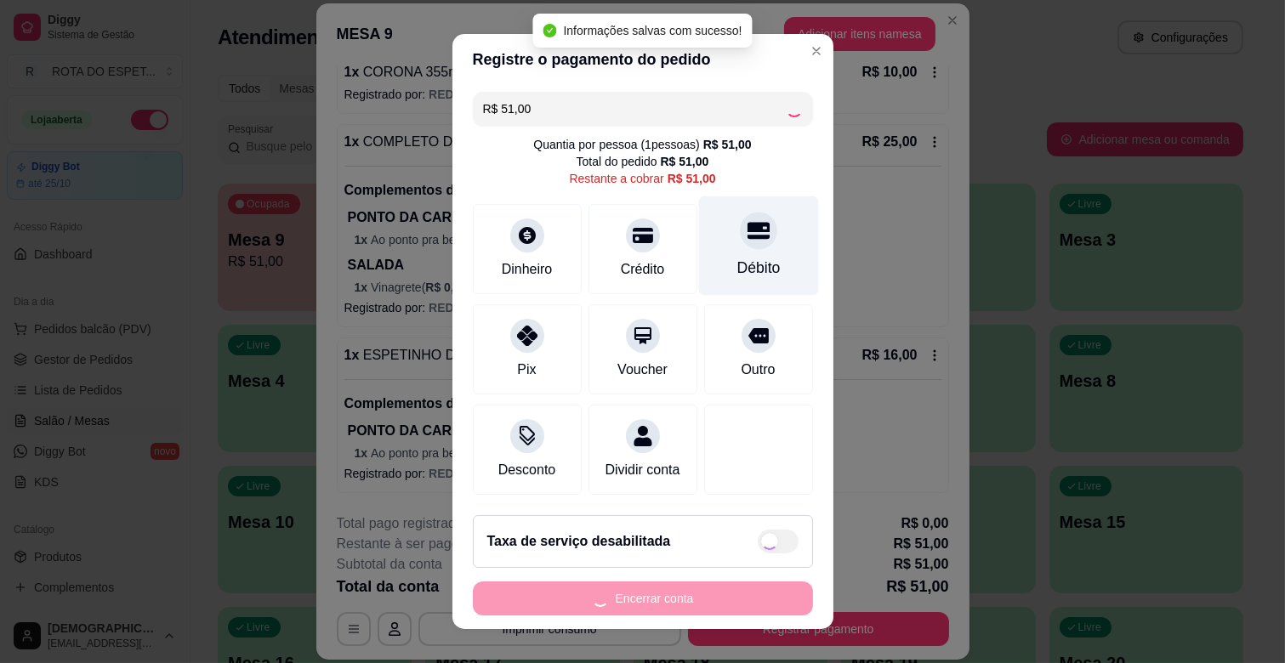
type input "R$ 0,00"
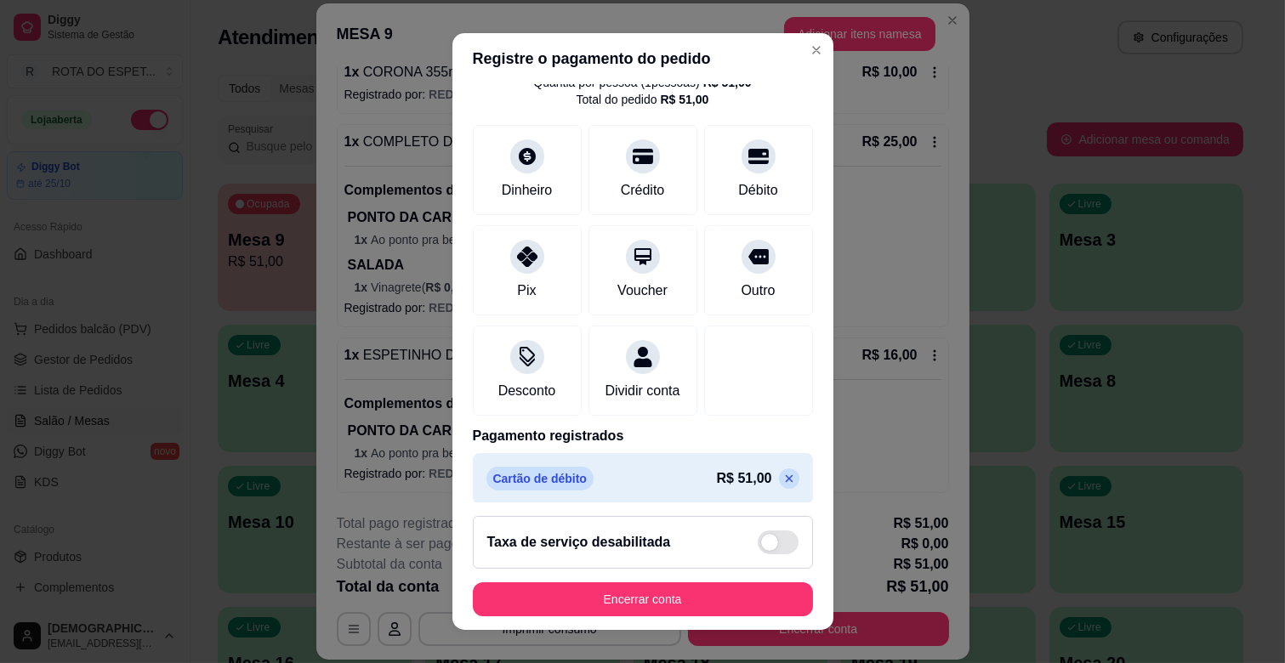
scroll to position [90, 0]
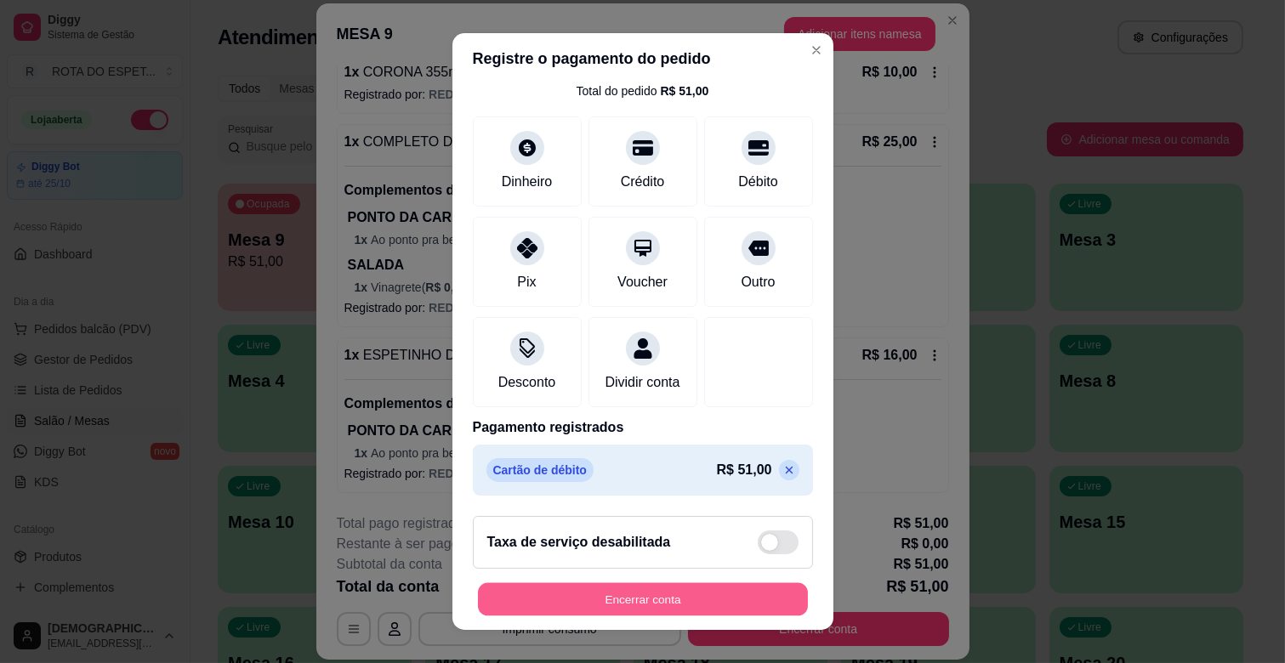
click at [749, 605] on button "Encerrar conta" at bounding box center [643, 599] width 330 height 33
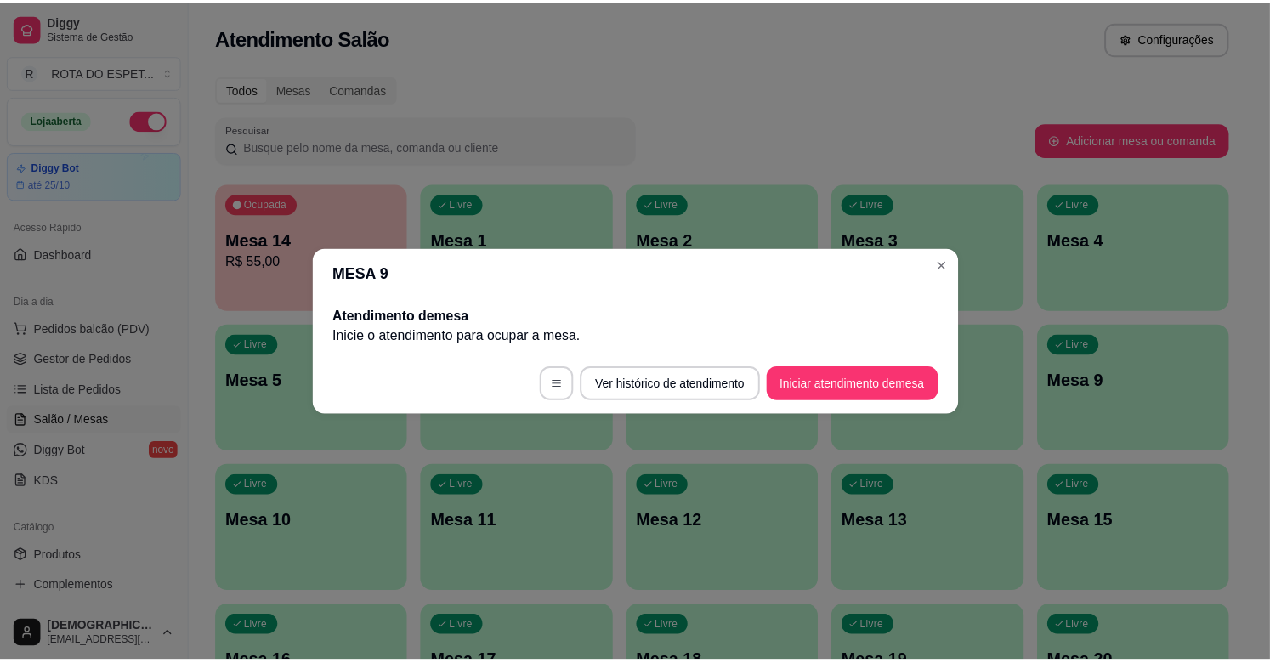
scroll to position [0, 0]
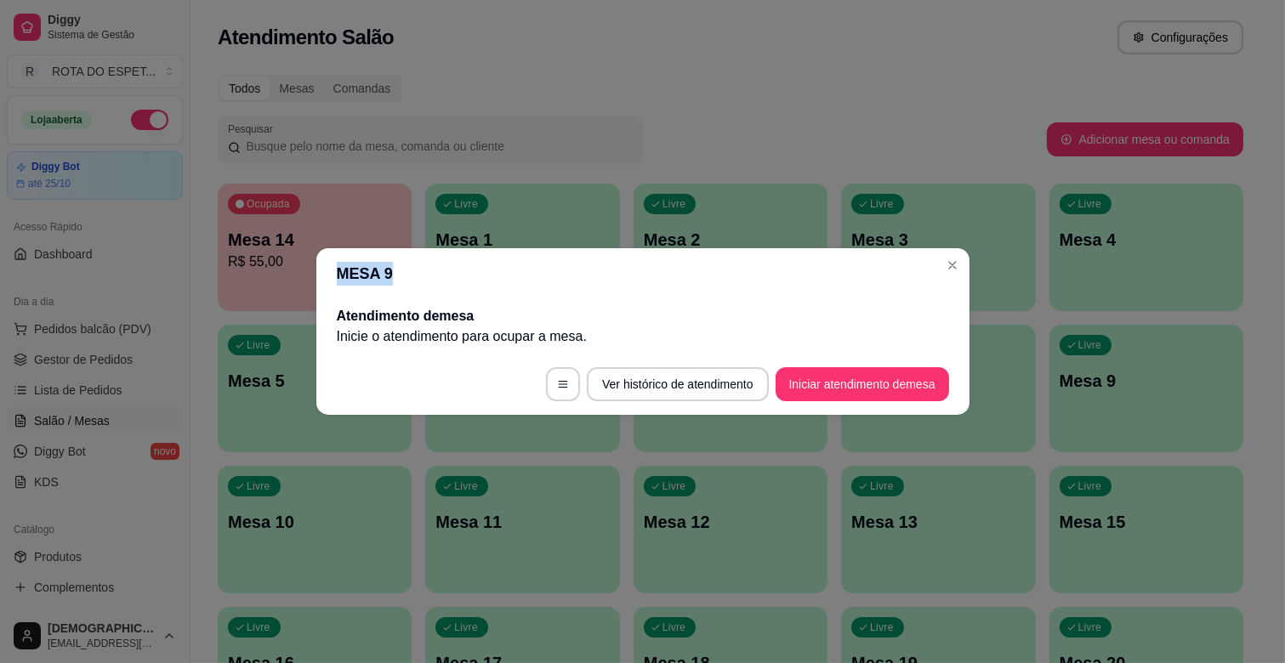
drag, startPoint x: 963, startPoint y: 256, endPoint x: 933, endPoint y: 257, distance: 30.6
click at [946, 259] on section "MESA 9 Atendimento de mesa Inicie o atendimento para ocupar a mesa . Ver histór…" at bounding box center [642, 331] width 653 height 167
click at [933, 257] on header "MESA 9" at bounding box center [642, 273] width 653 height 51
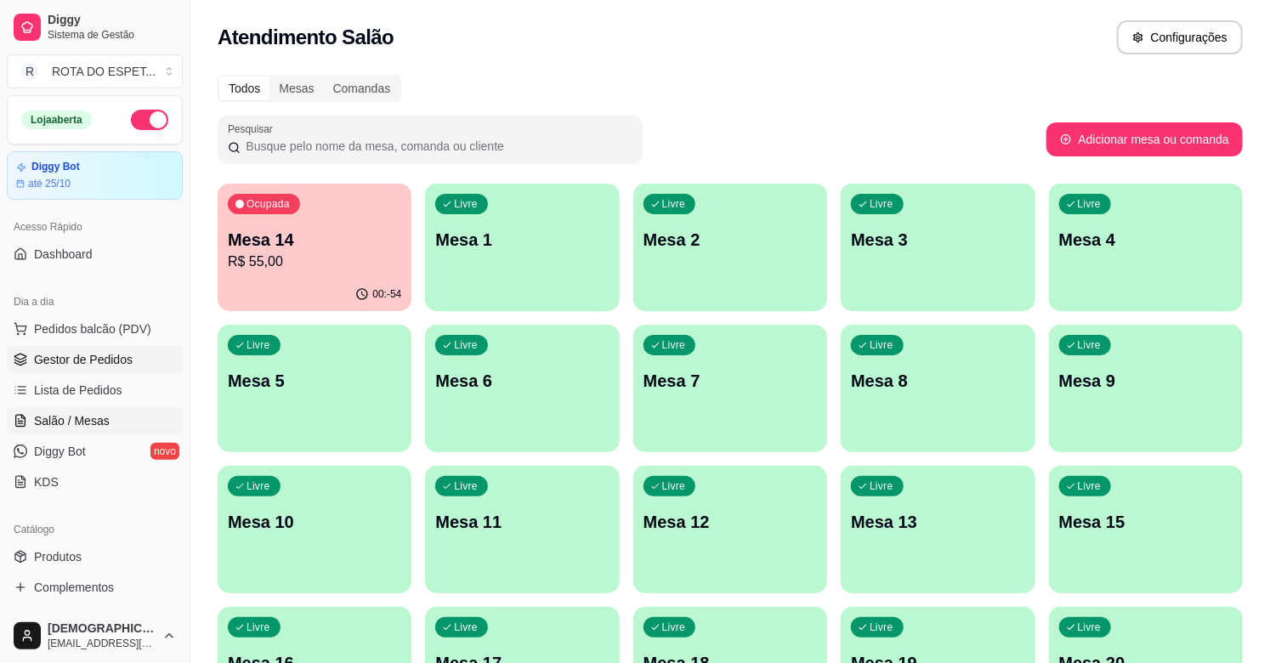
click at [66, 360] on span "Gestor de Pedidos" at bounding box center [83, 359] width 99 height 17
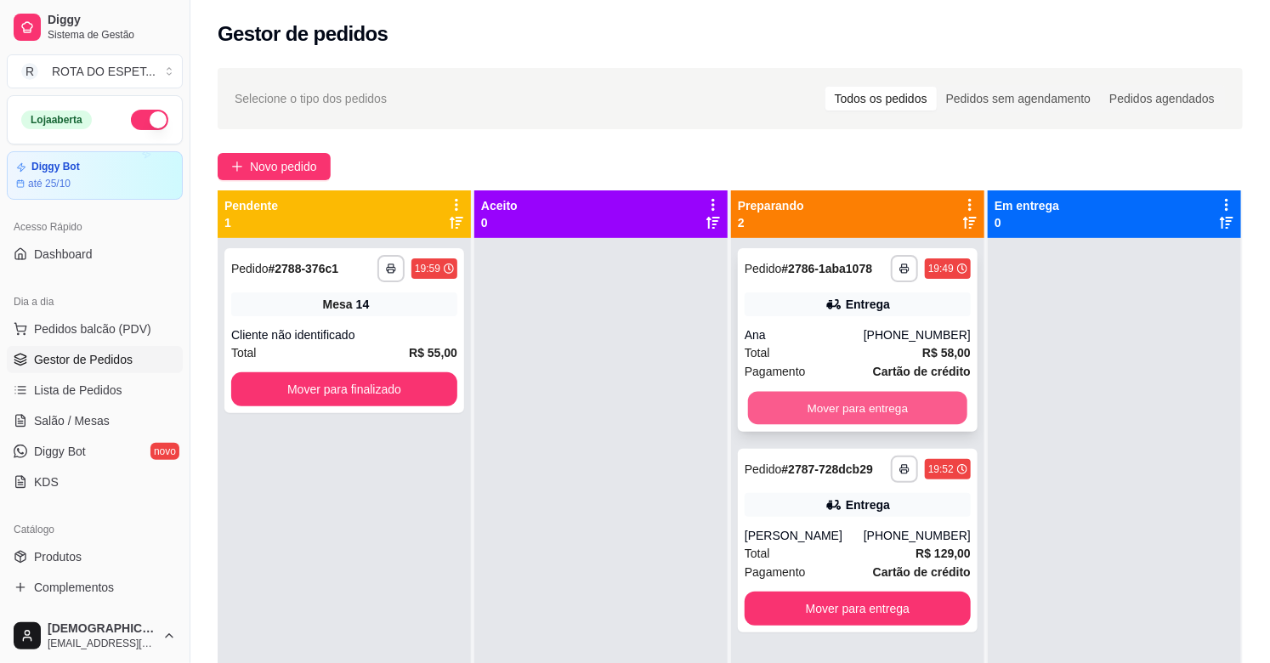
click at [837, 414] on button "Mover para entrega" at bounding box center [857, 408] width 219 height 33
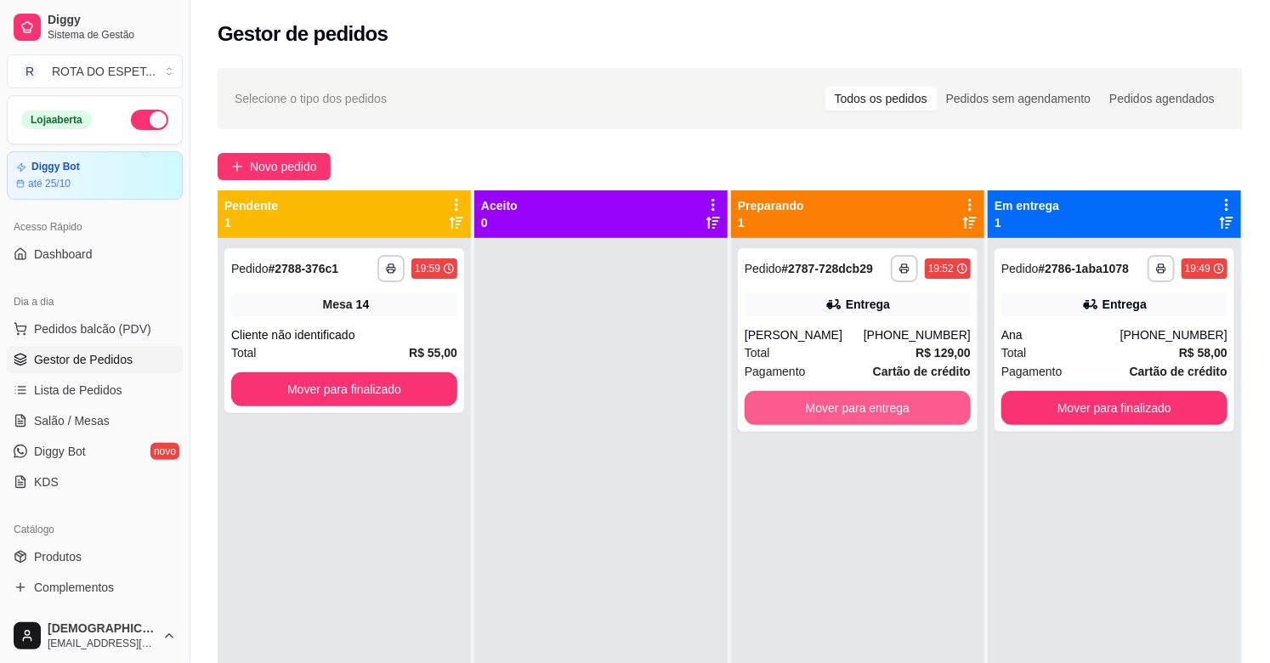
click at [837, 414] on button "Mover para entrega" at bounding box center [858, 408] width 226 height 34
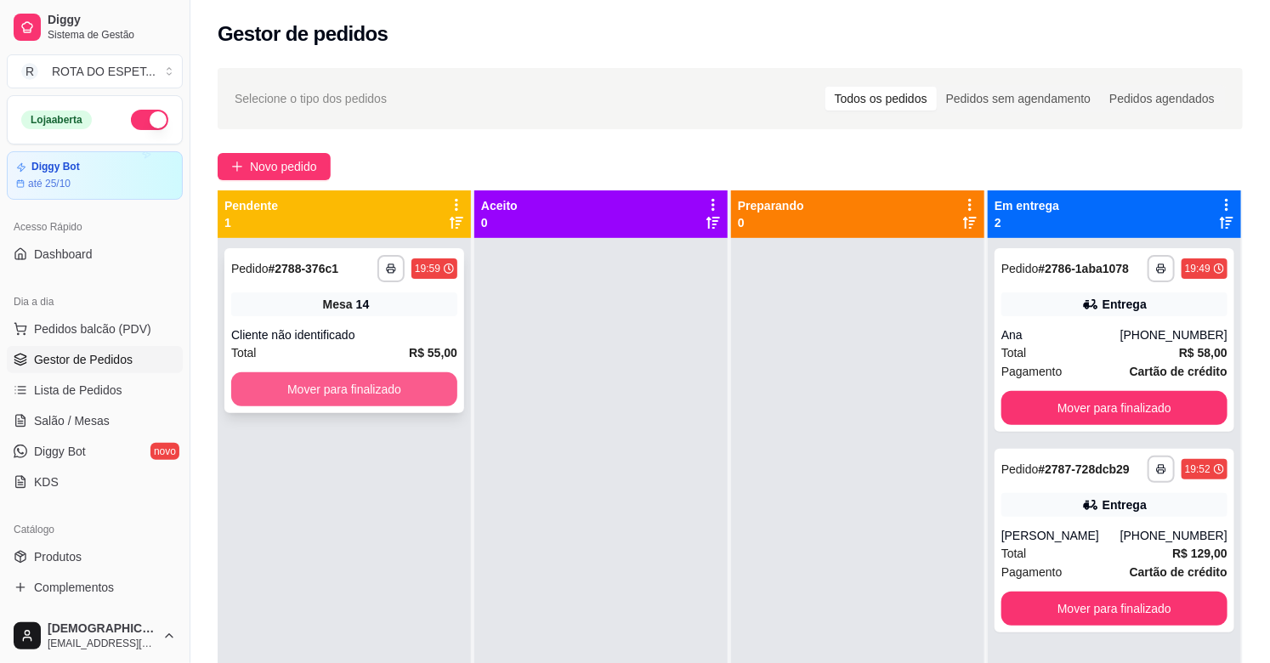
click at [349, 355] on div "Total R$ 55,00" at bounding box center [344, 353] width 226 height 19
click at [343, 391] on button "Mover para finalizado" at bounding box center [344, 389] width 226 height 34
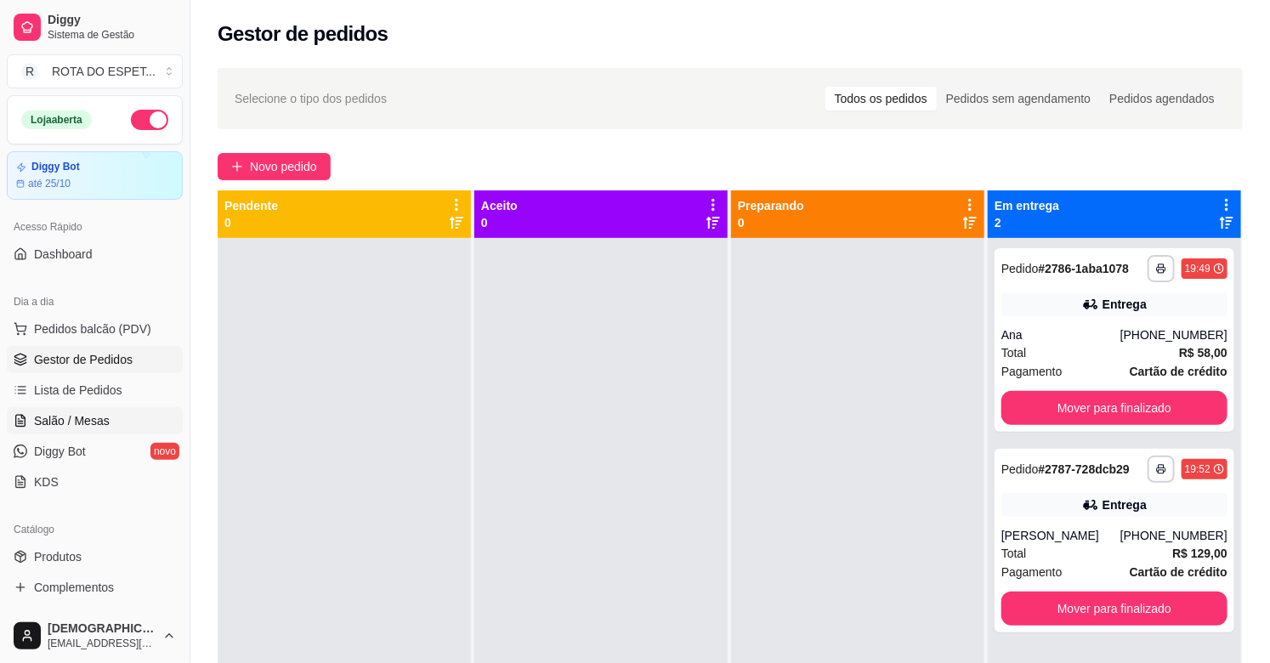
click at [90, 423] on span "Salão / Mesas" at bounding box center [72, 420] width 76 height 17
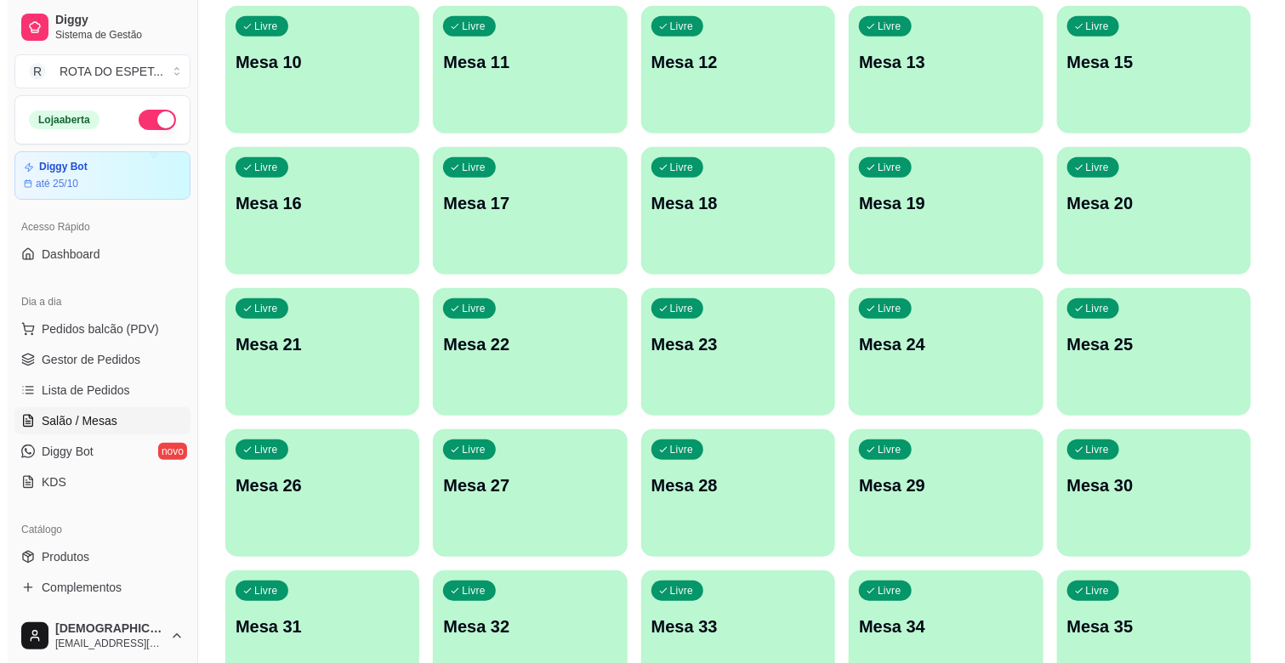
scroll to position [472, 0]
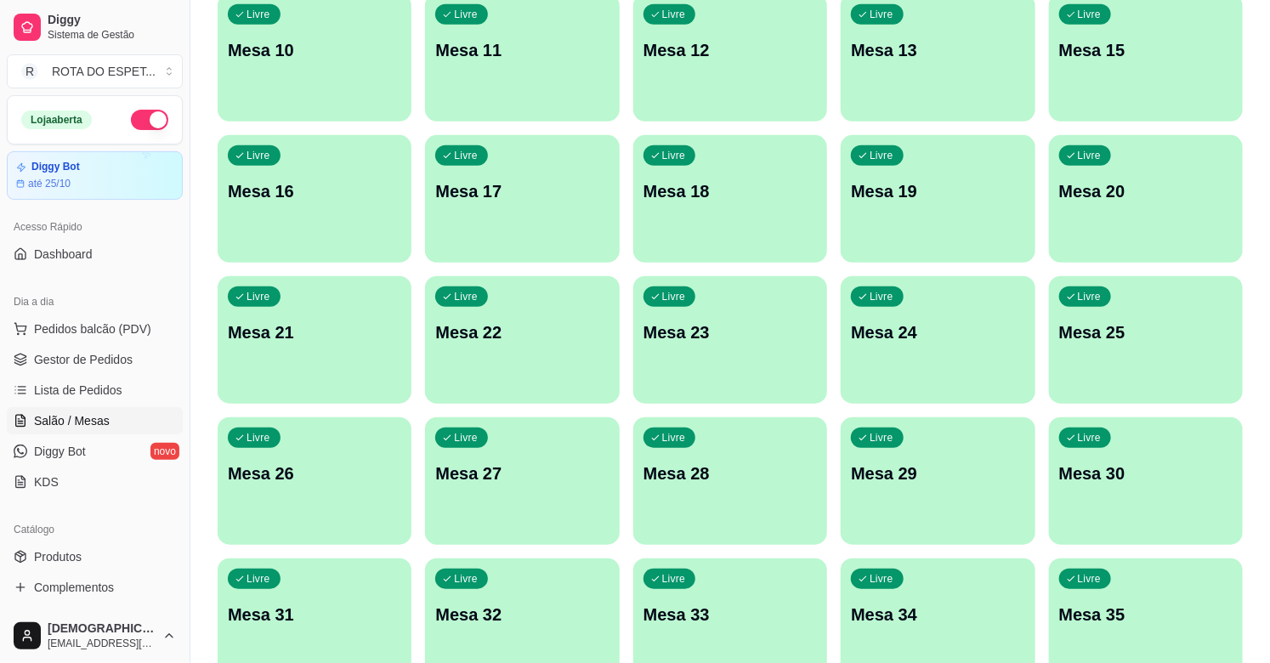
click at [1144, 214] on div "Livre Mesa 20" at bounding box center [1146, 188] width 194 height 107
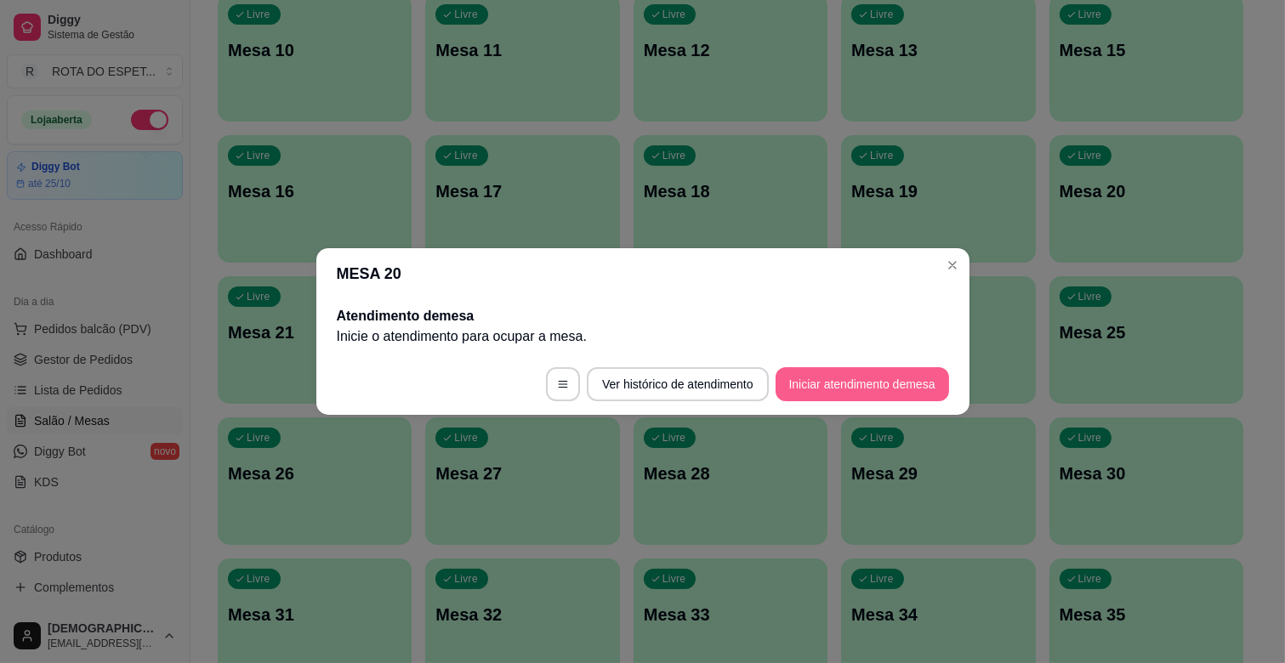
click at [900, 387] on button "Iniciar atendimento de mesa" at bounding box center [862, 384] width 173 height 34
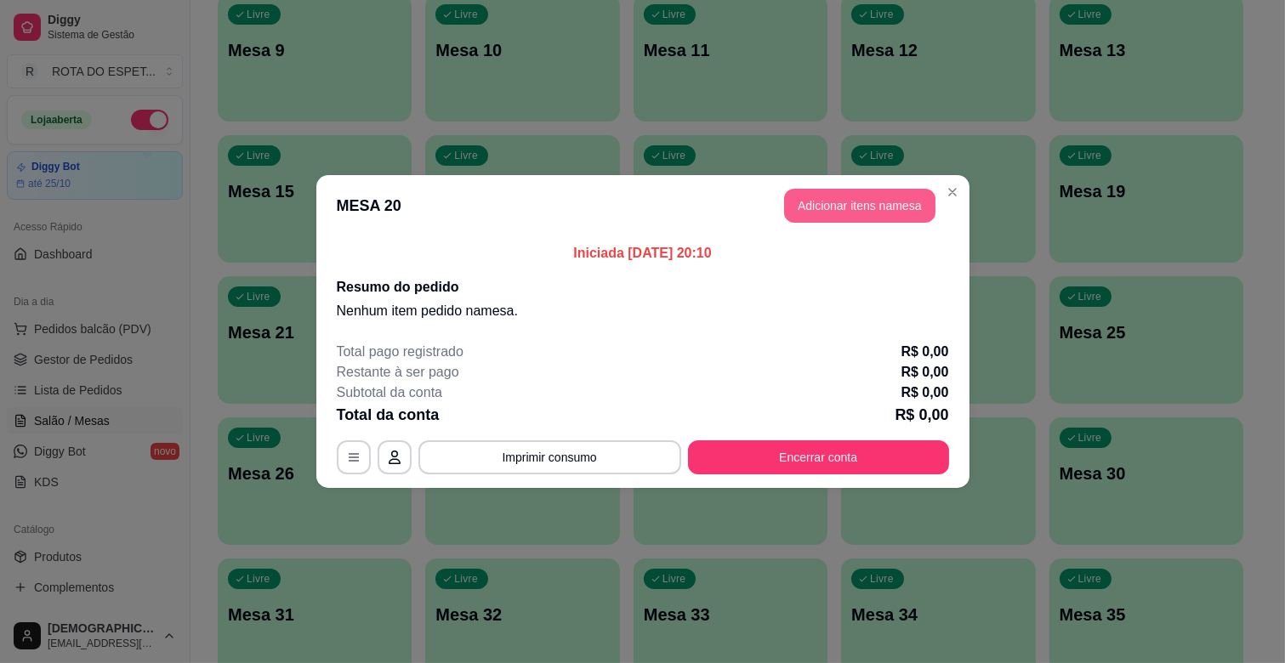
click at [871, 198] on button "Adicionar itens na mesa" at bounding box center [859, 206] width 151 height 34
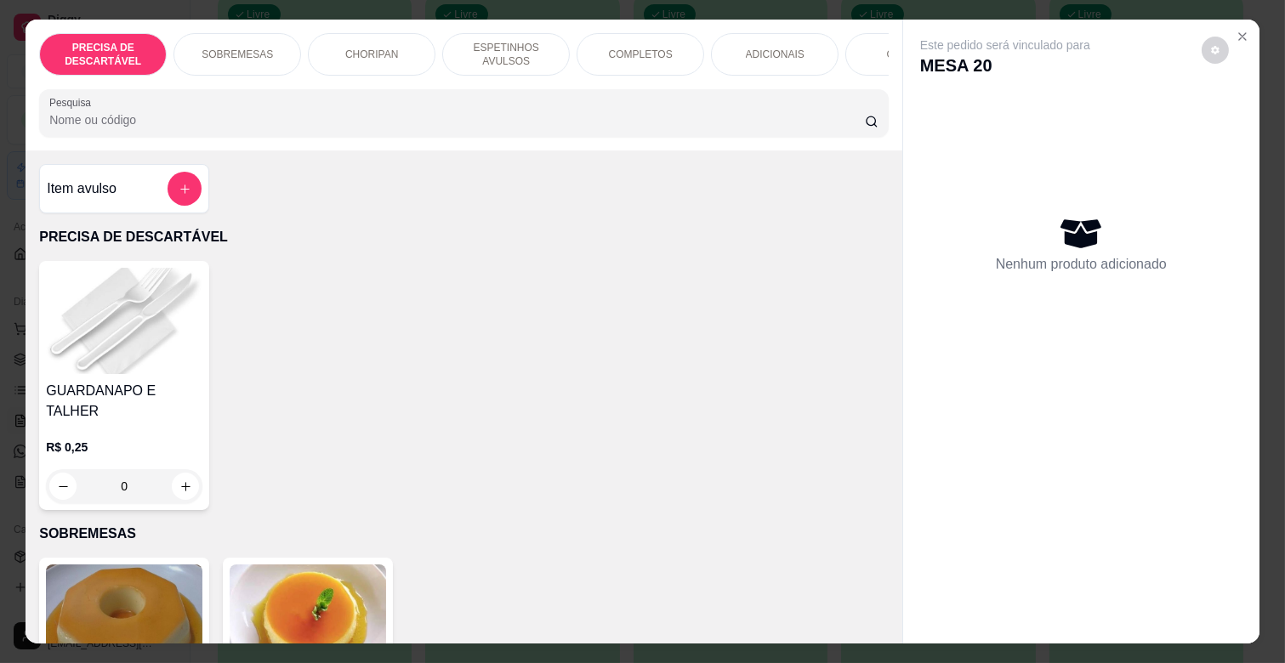
click at [521, 33] on div "ESPETINHOS AVULSOS" at bounding box center [506, 54] width 128 height 43
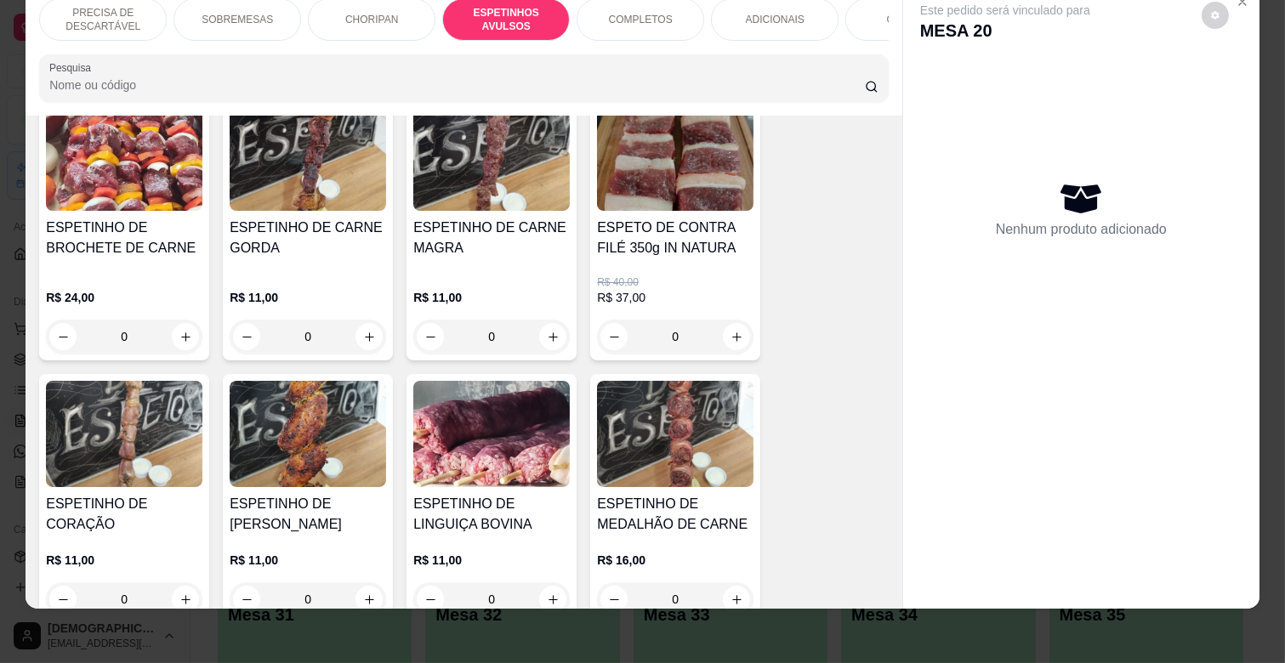
scroll to position [1128, 0]
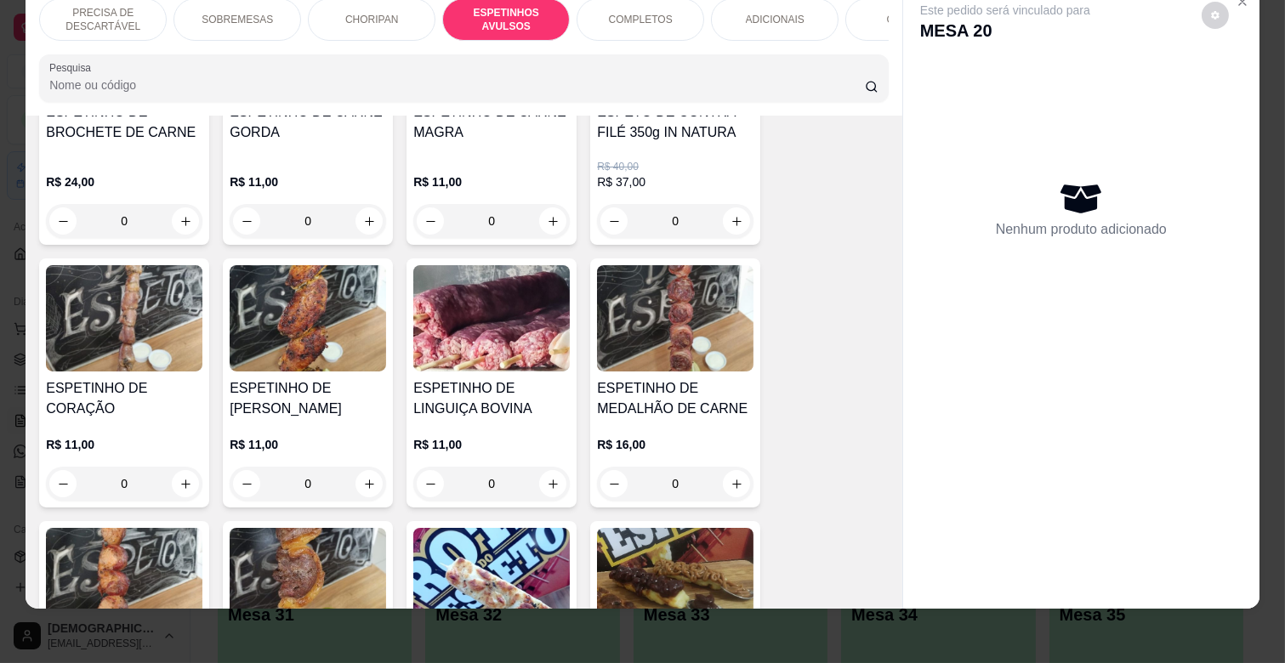
click at [358, 467] on div "0" at bounding box center [308, 484] width 156 height 34
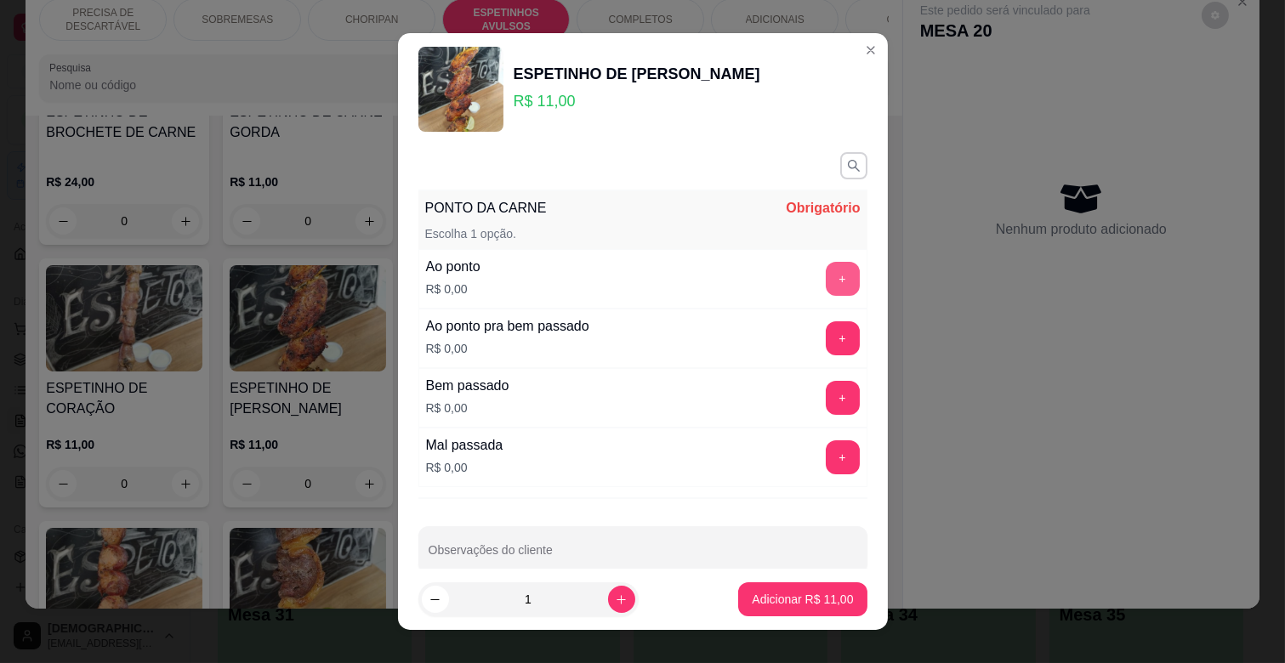
click at [826, 275] on button "+" at bounding box center [843, 279] width 34 height 34
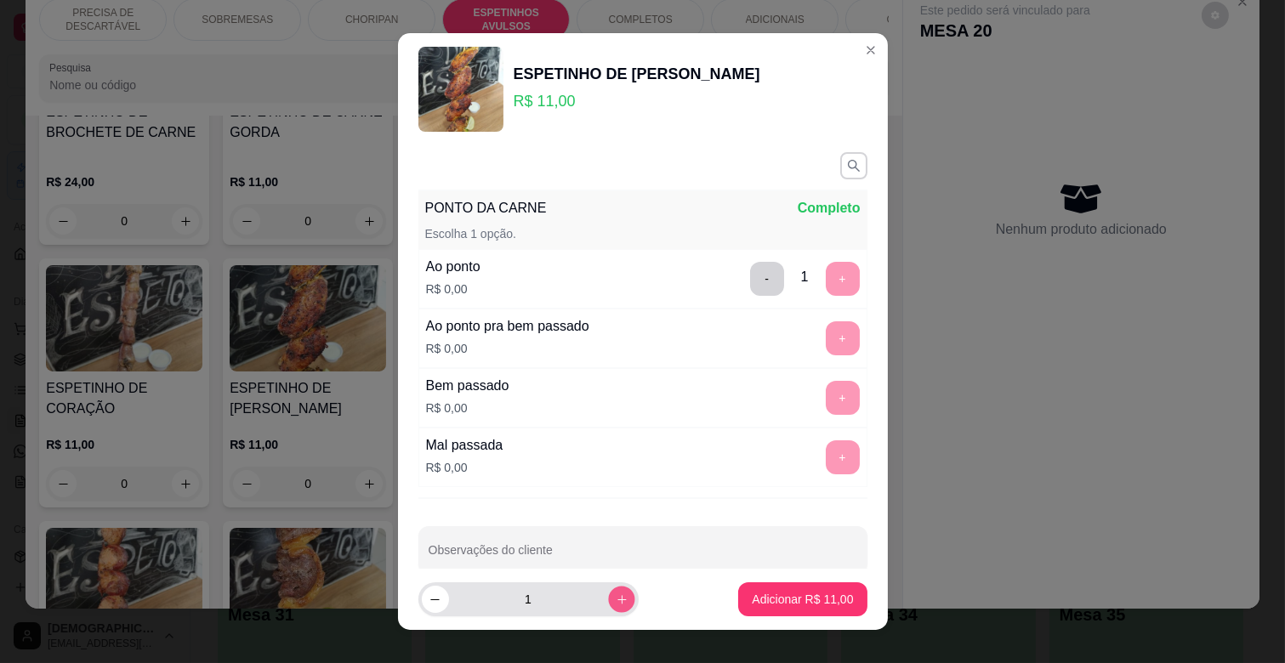
click at [615, 600] on icon "increase-product-quantity" at bounding box center [621, 600] width 13 height 13
type input "2"
click at [768, 591] on p "Adicionar R$ 22,00" at bounding box center [802, 599] width 99 height 16
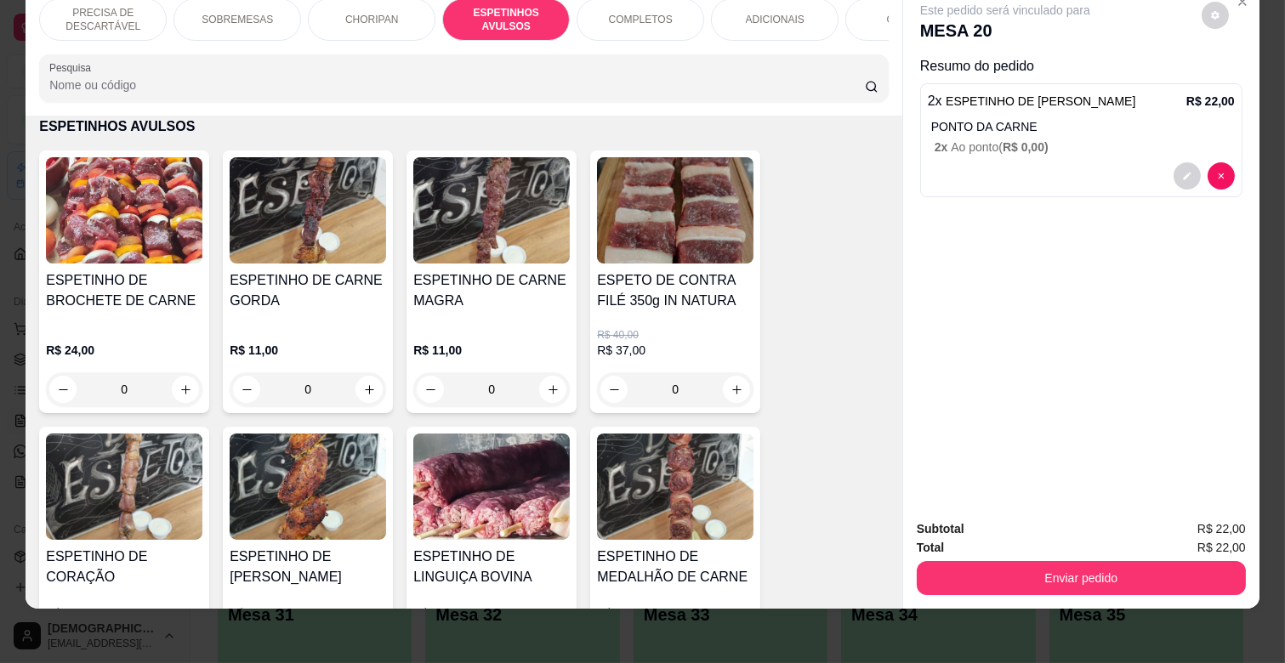
scroll to position [939, 0]
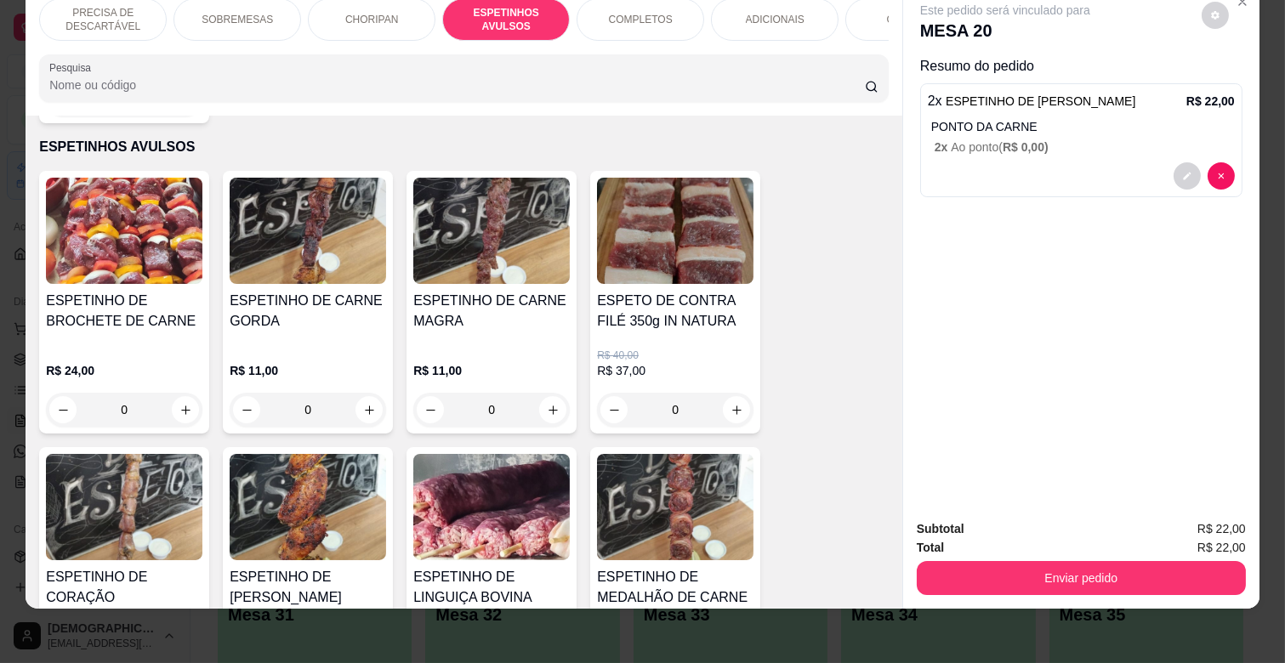
click at [491, 302] on h4 "ESPETINHO DE CARNE MAGRA" at bounding box center [491, 311] width 156 height 41
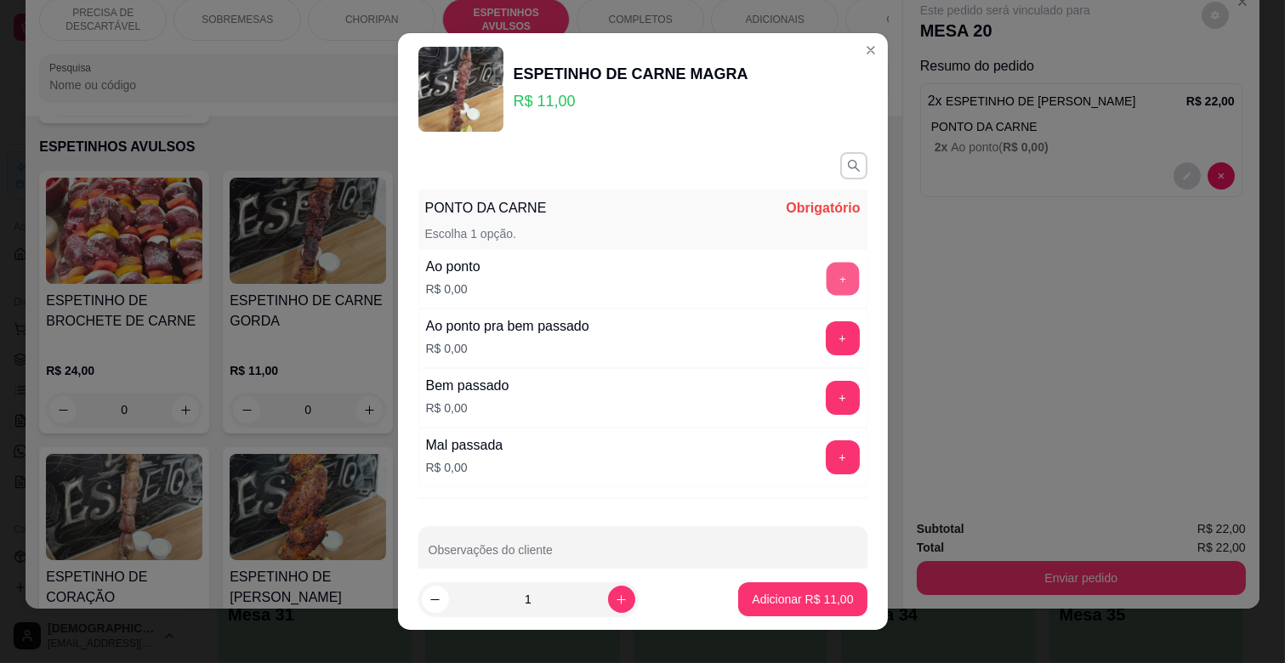
click at [826, 281] on button "+" at bounding box center [842, 279] width 33 height 33
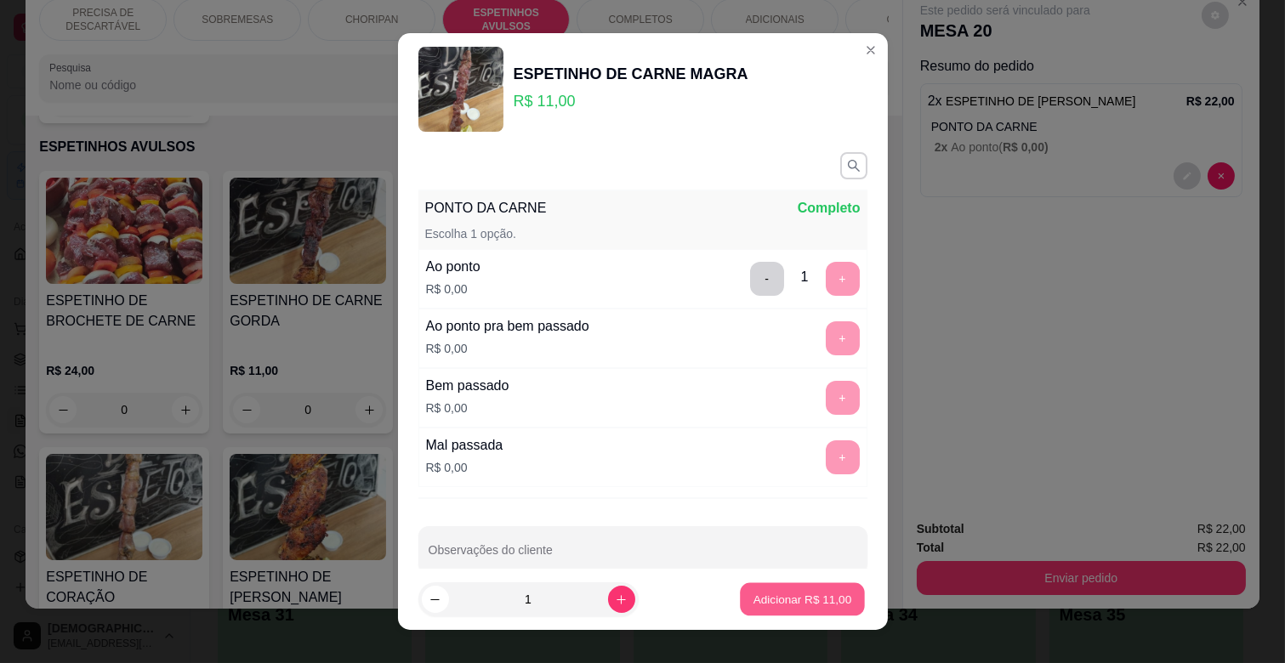
click at [771, 598] on p "Adicionar R$ 11,00" at bounding box center [802, 599] width 99 height 16
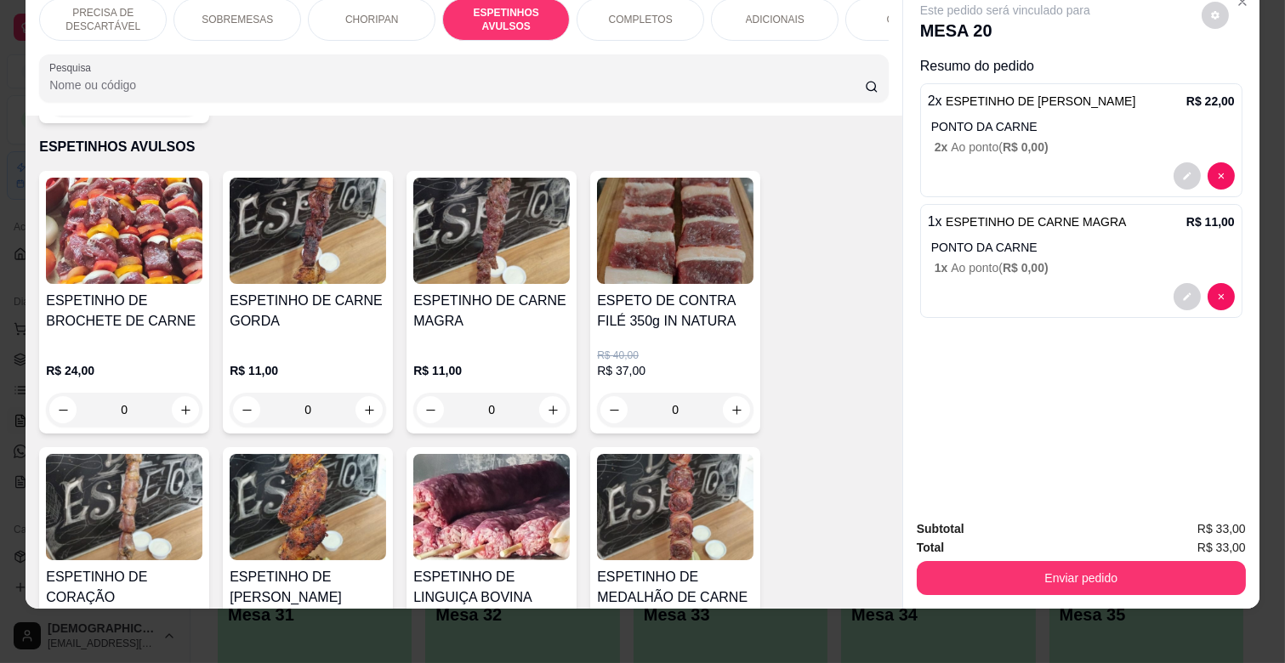
click at [624, 15] on div "COMPLETOS" at bounding box center [641, 19] width 128 height 43
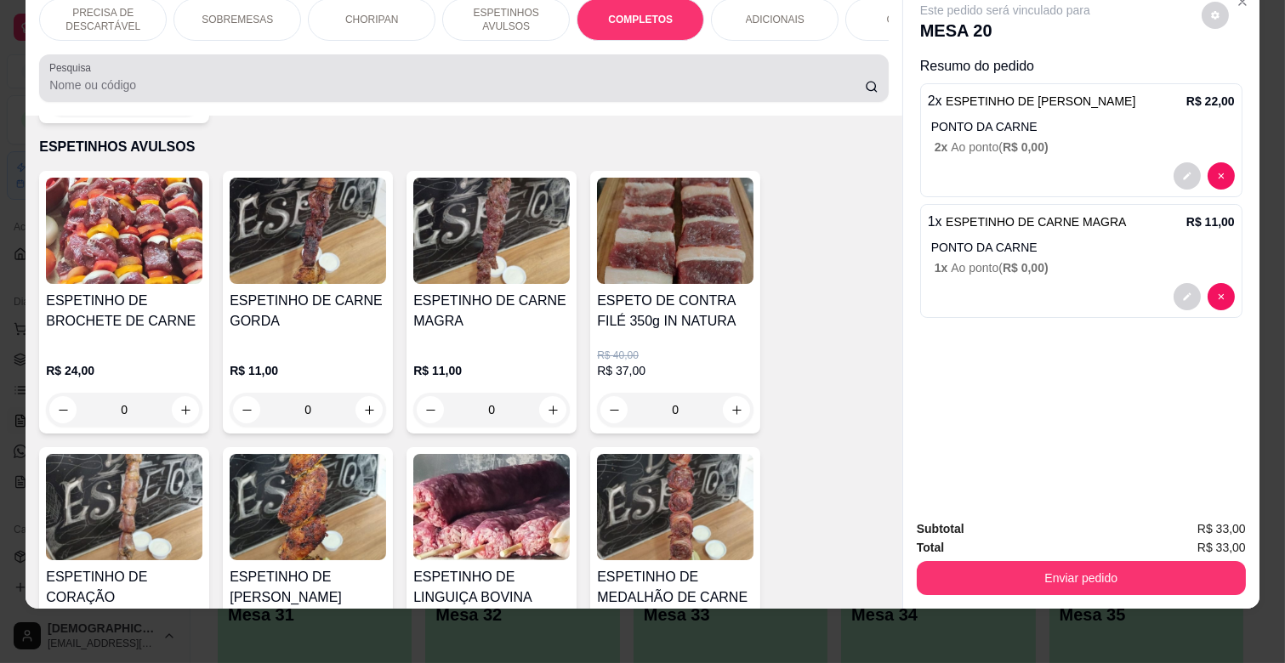
scroll to position [2052, 0]
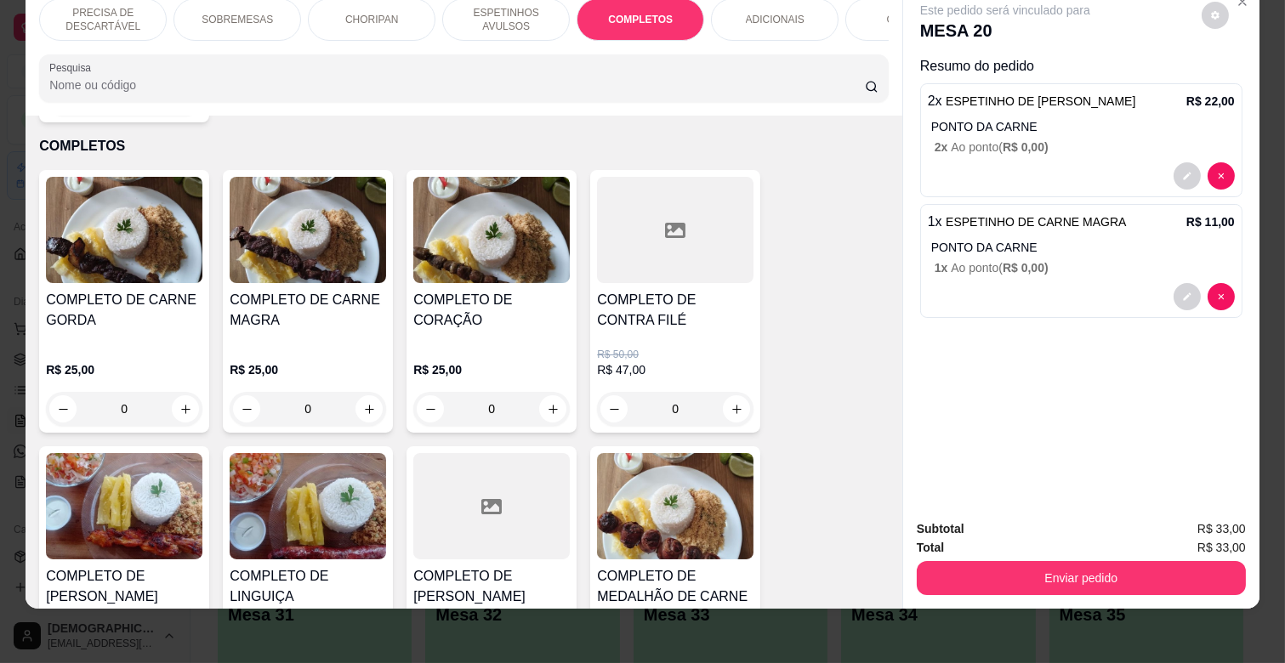
click at [326, 308] on h4 "COMPLETO DE CARNE MAGRA" at bounding box center [308, 310] width 156 height 41
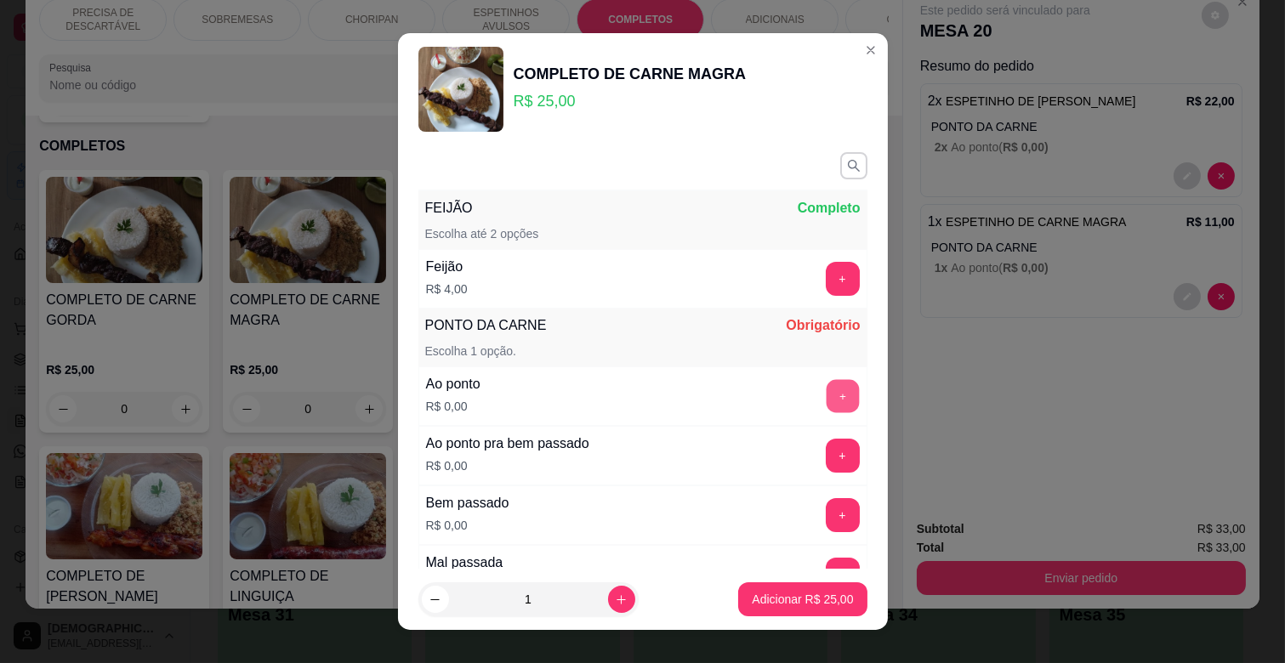
click at [826, 395] on button "+" at bounding box center [842, 396] width 33 height 33
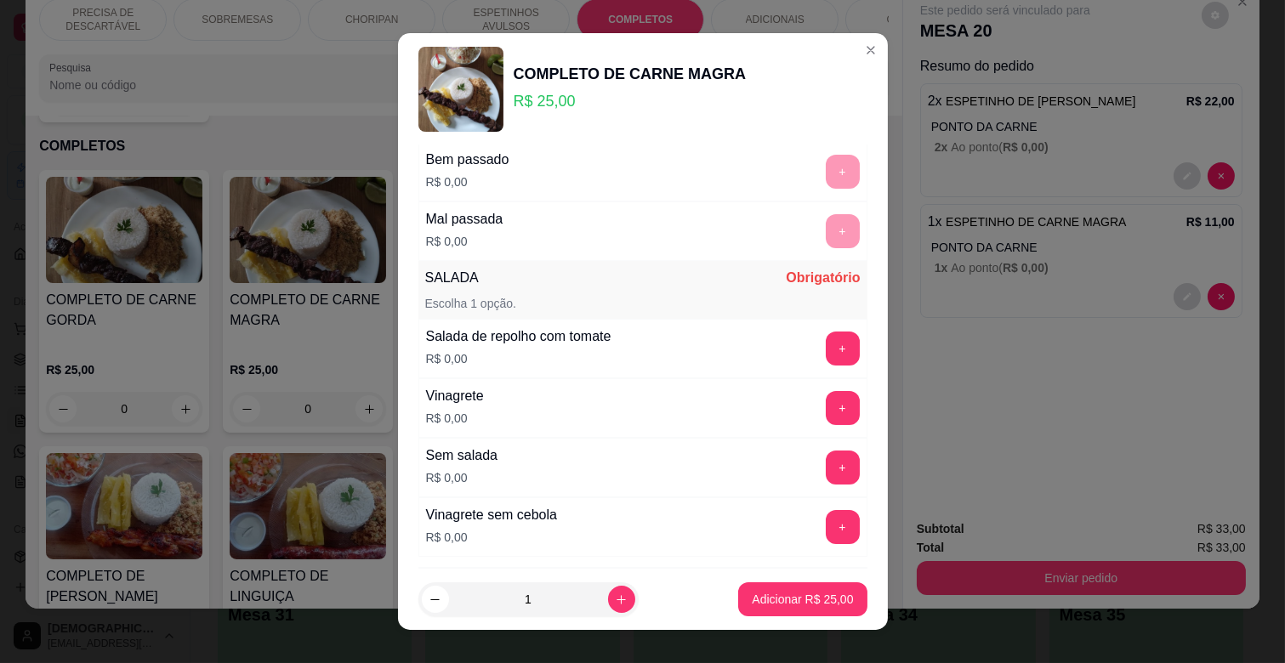
scroll to position [378, 0]
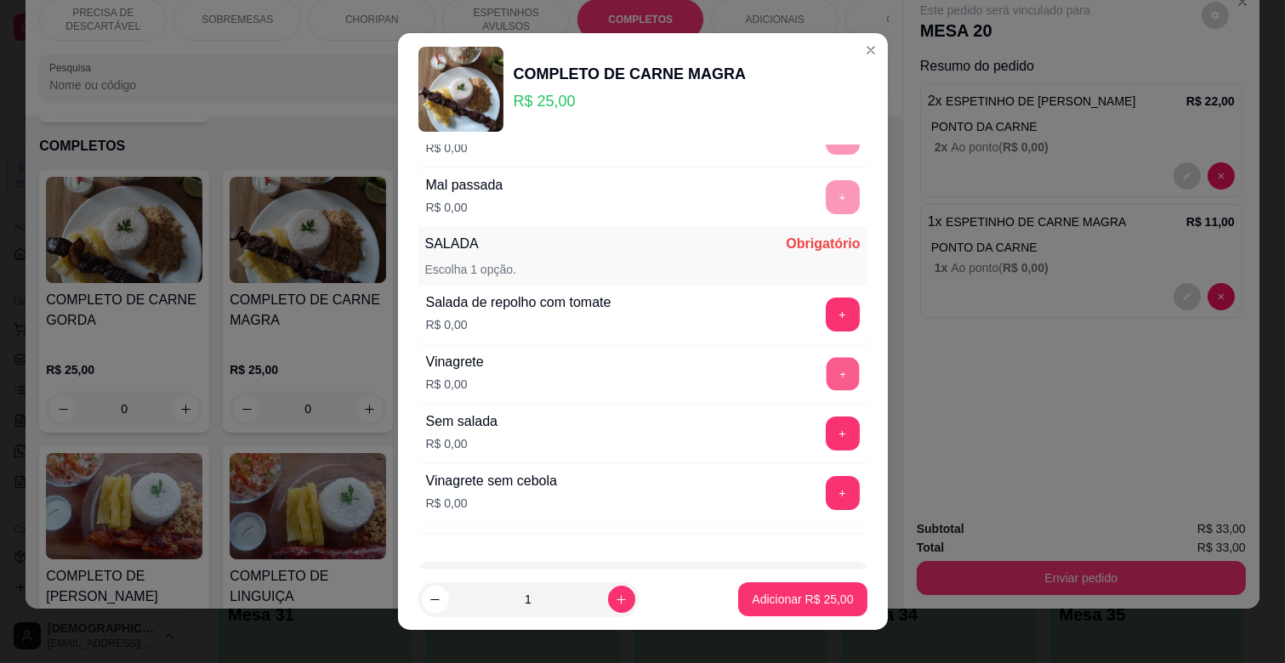
click at [826, 360] on button "+" at bounding box center [842, 374] width 33 height 33
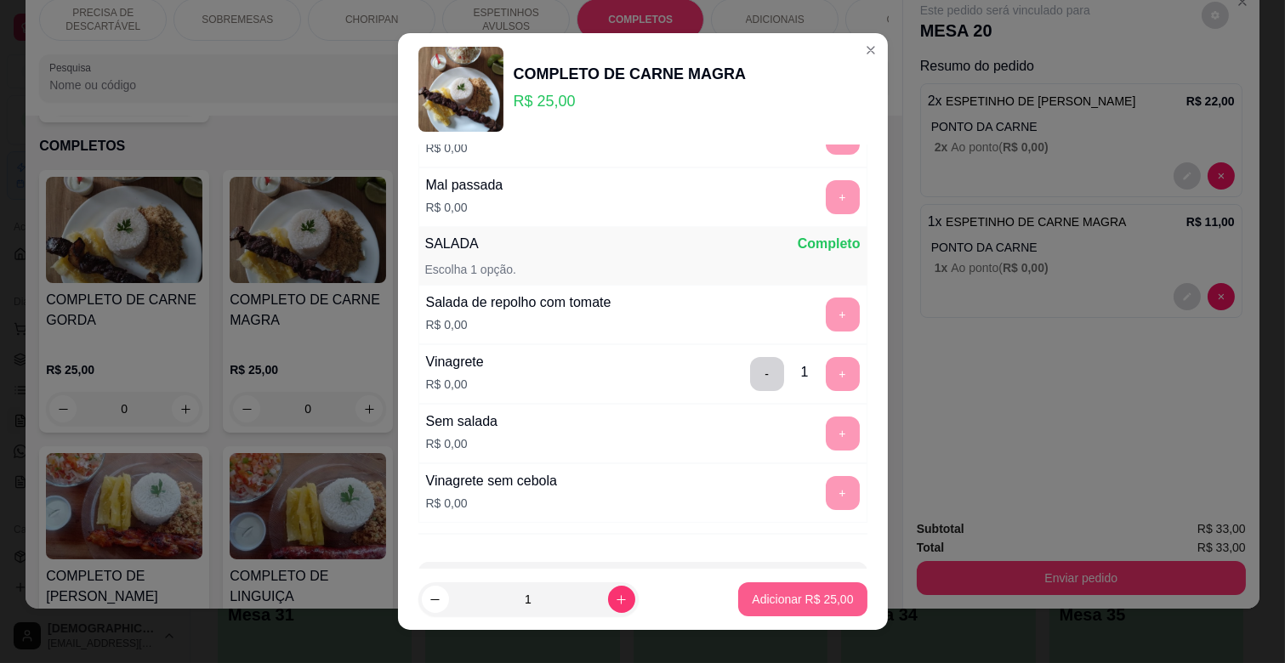
click at [770, 591] on p "Adicionar R$ 25,00" at bounding box center [802, 599] width 101 height 17
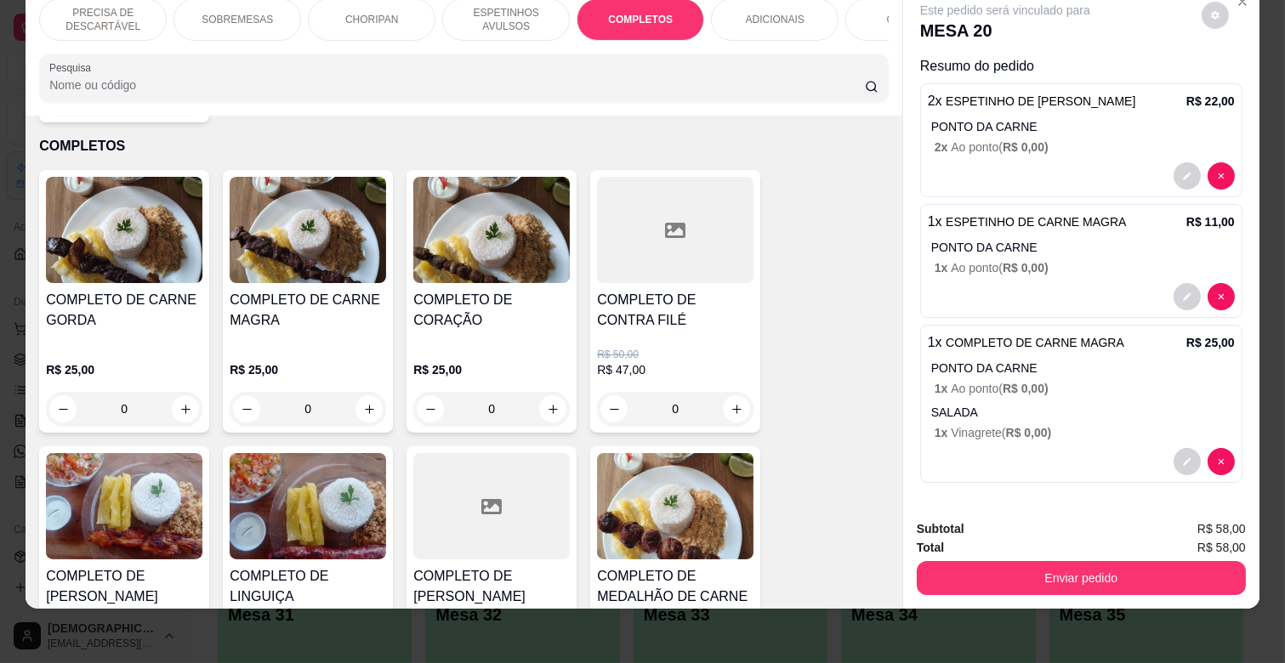
click at [793, 18] on div "ADICIONAIS" at bounding box center [775, 19] width 128 height 43
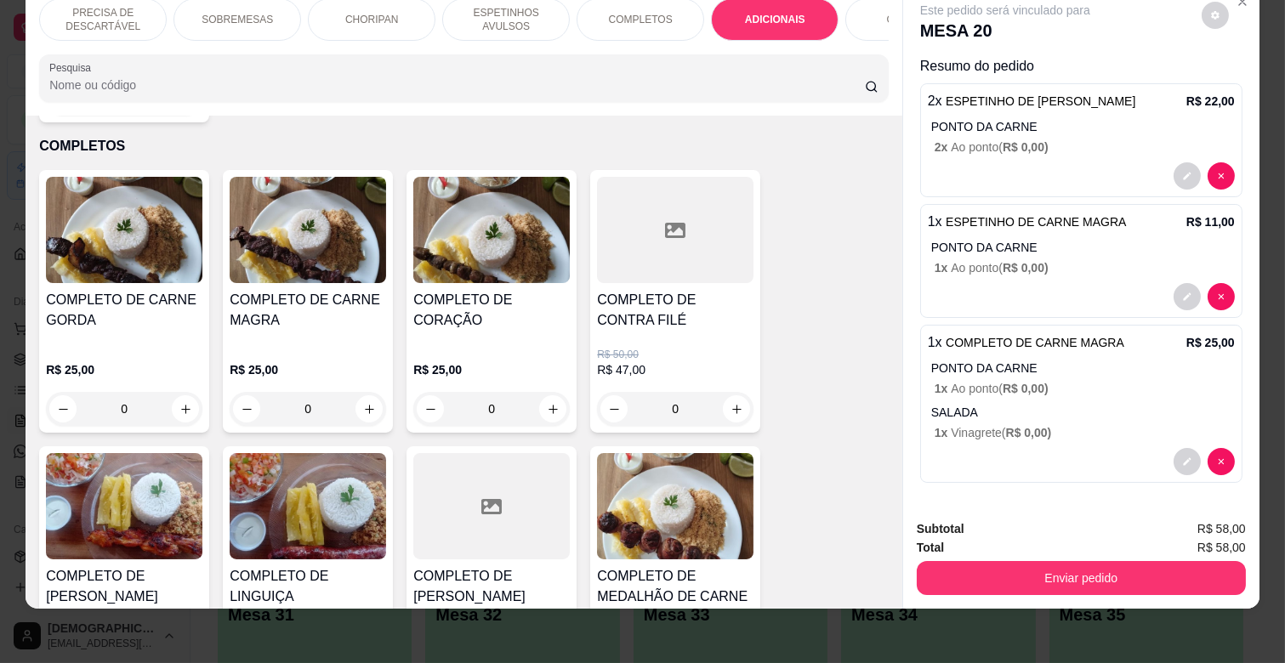
scroll to position [2887, 0]
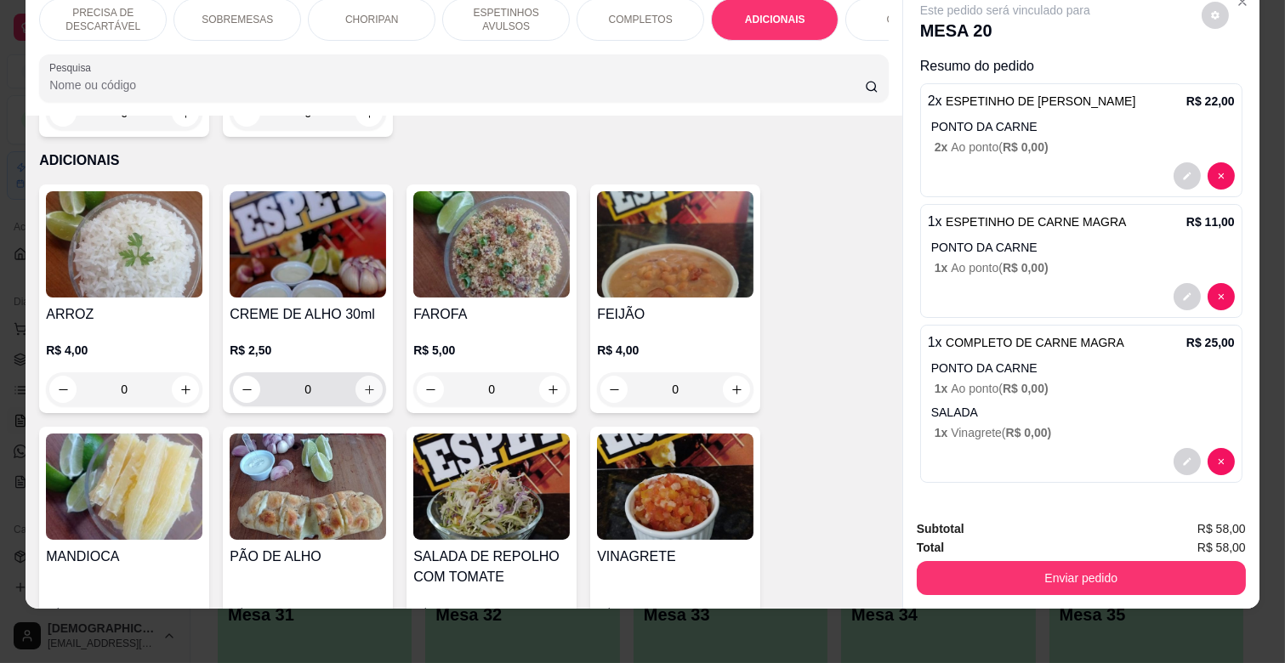
click at [363, 384] on icon "increase-product-quantity" at bounding box center [369, 390] width 13 height 13
type input "1"
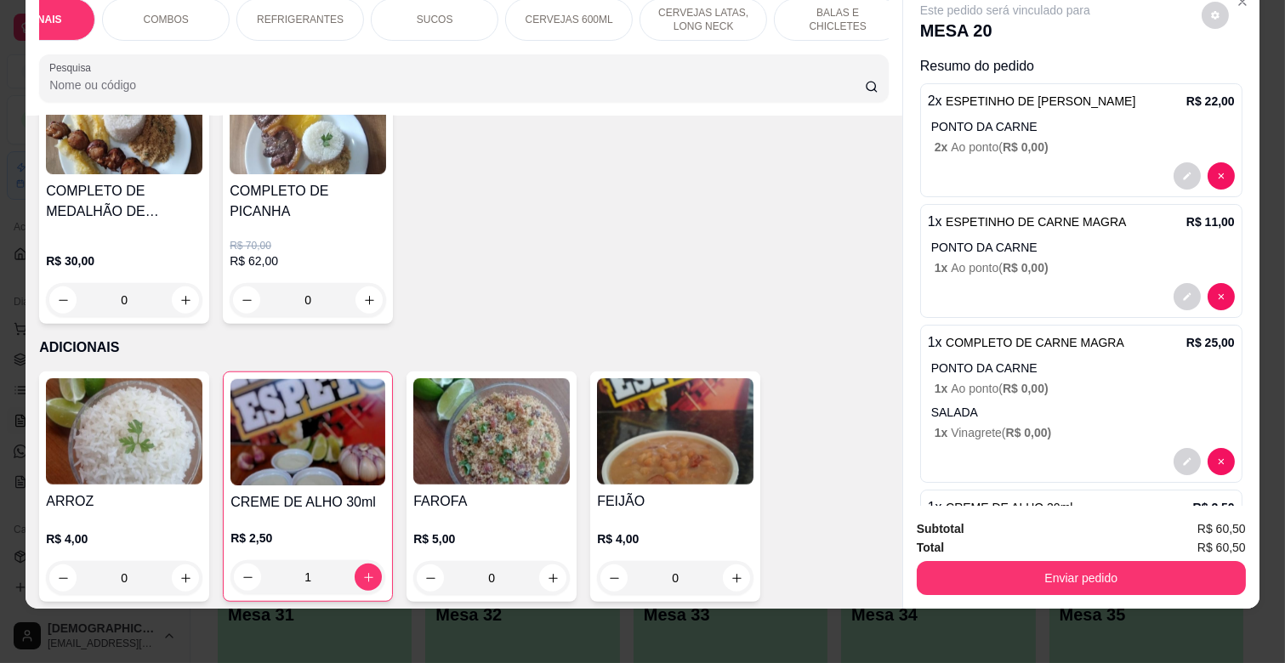
scroll to position [2698, 0]
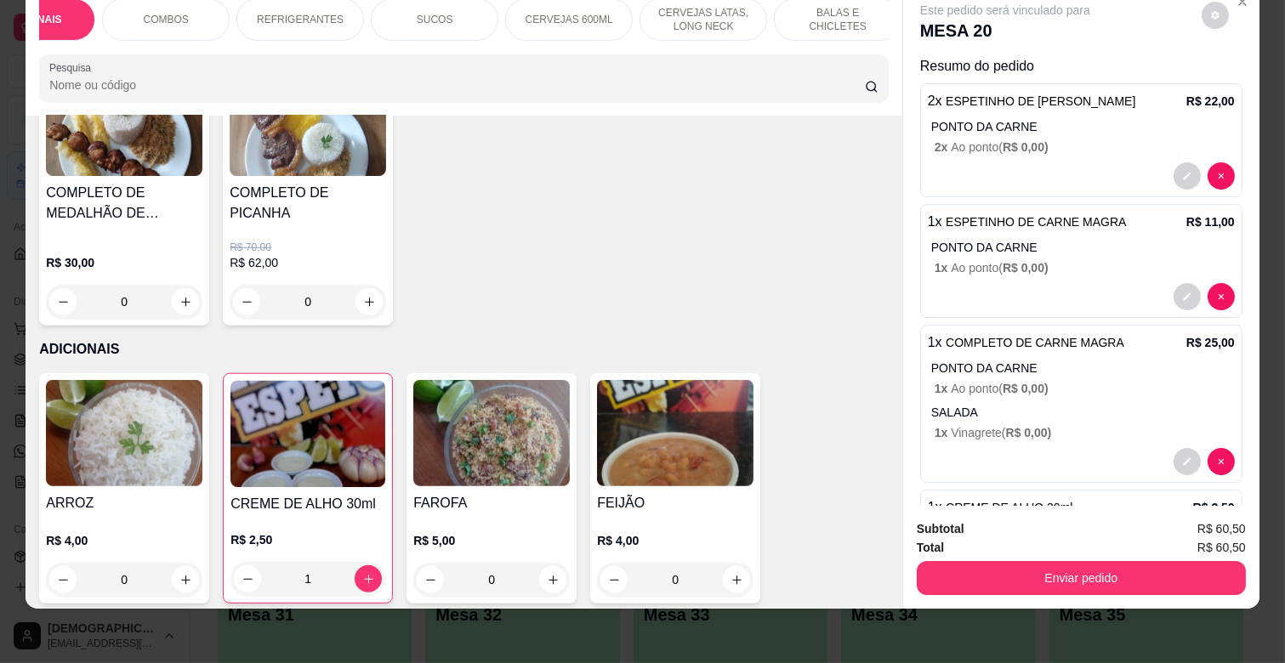
click at [719, 14] on p "CERVEJAS LATAS, LONG NECK" at bounding box center [703, 19] width 99 height 27
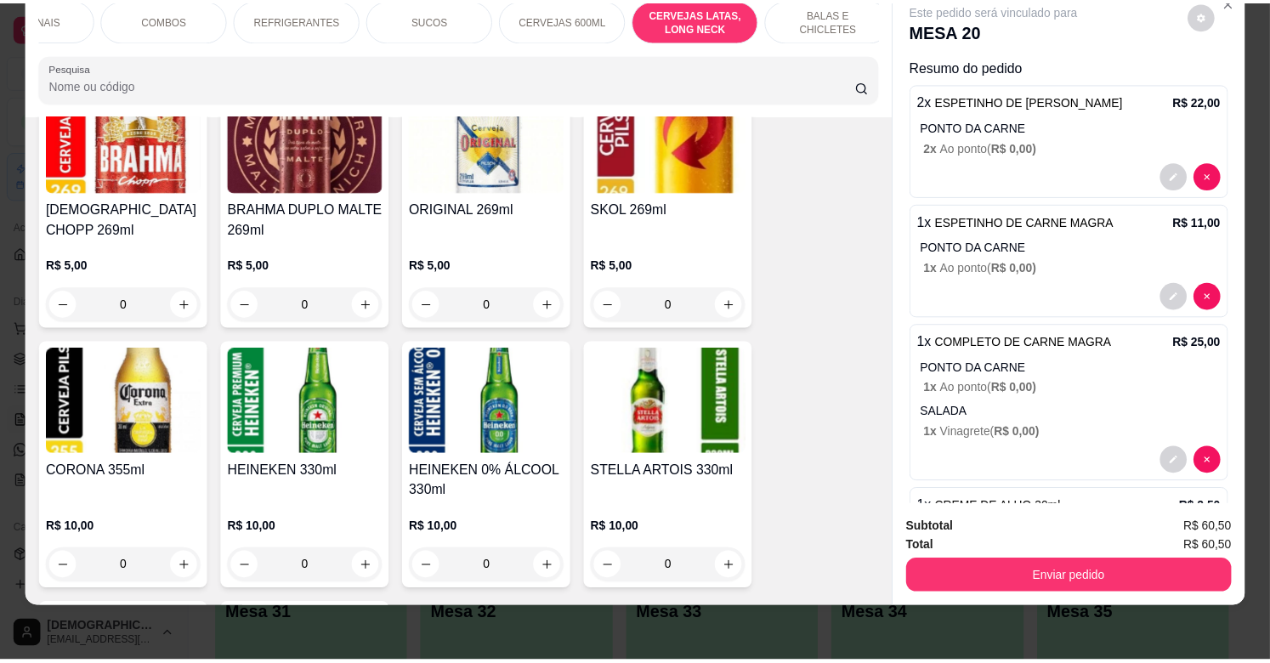
scroll to position [6373, 0]
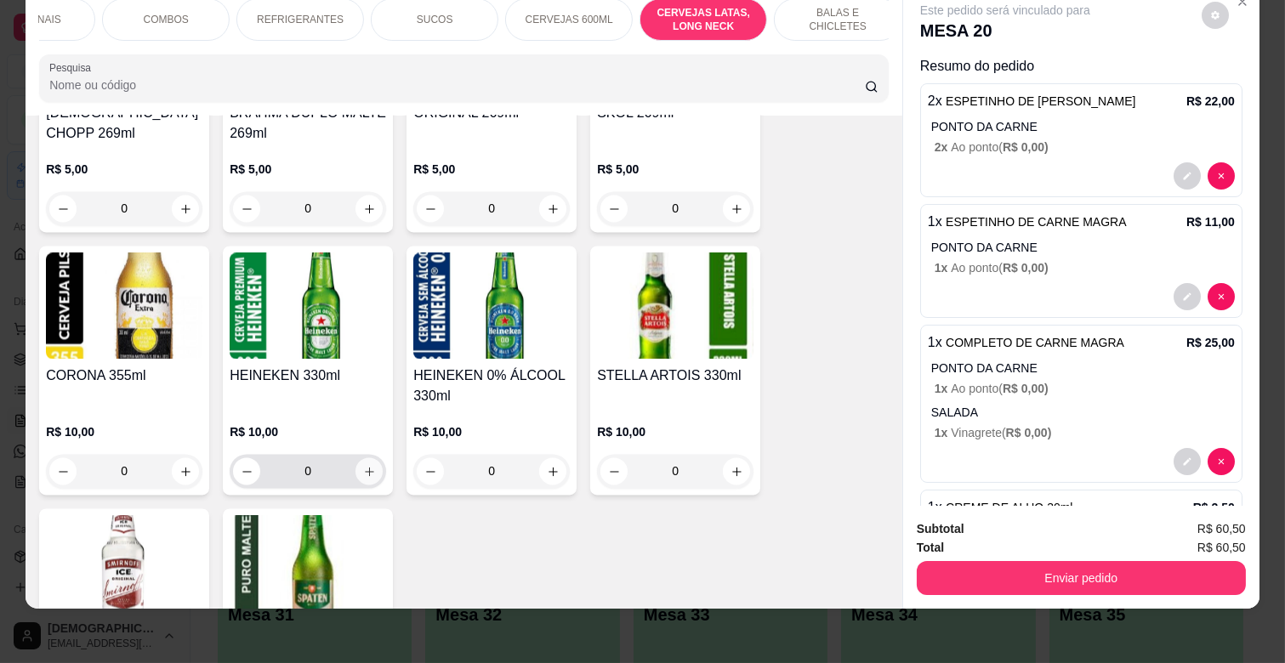
click at [357, 458] on button "increase-product-quantity" at bounding box center [368, 471] width 27 height 27
type input "1"
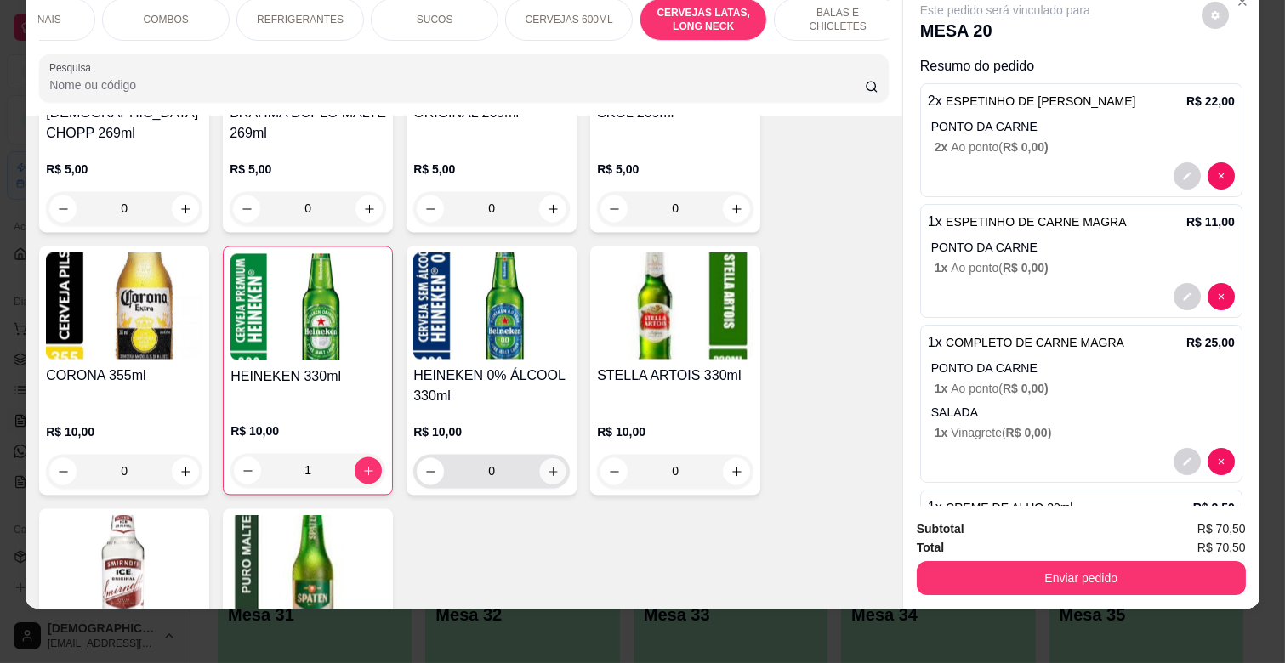
click at [549, 465] on icon "increase-product-quantity" at bounding box center [553, 471] width 13 height 13
type input "1"
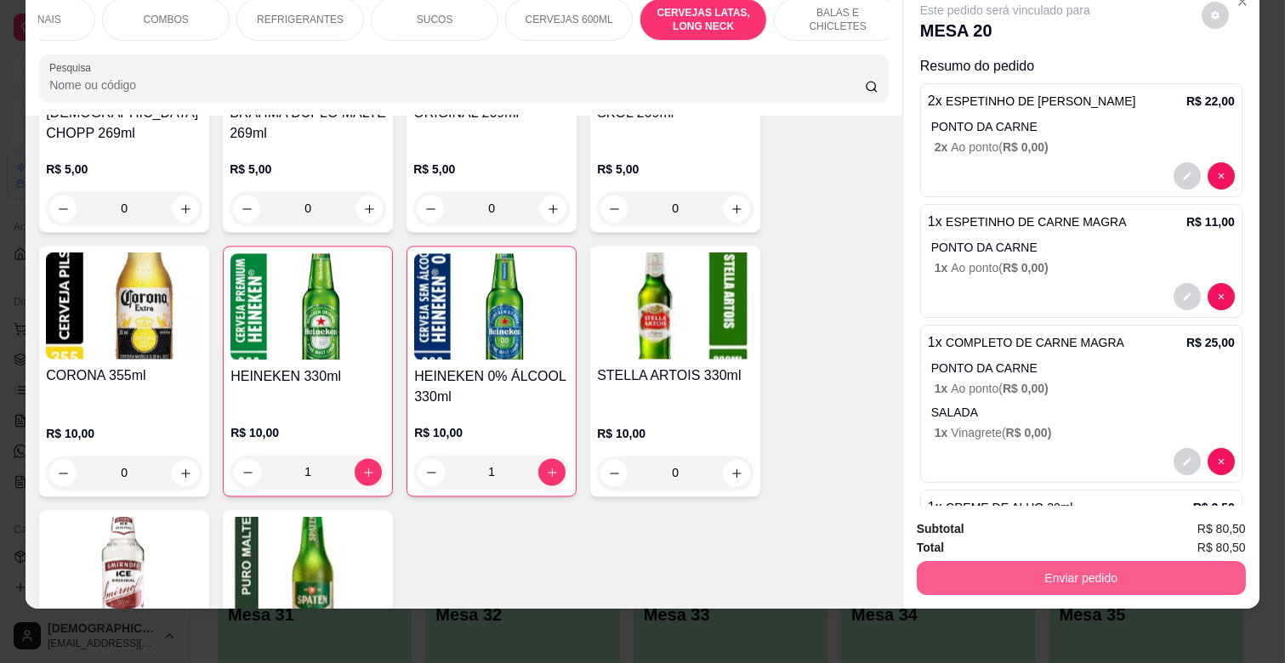
click at [1134, 570] on button "Enviar pedido" at bounding box center [1081, 578] width 329 height 34
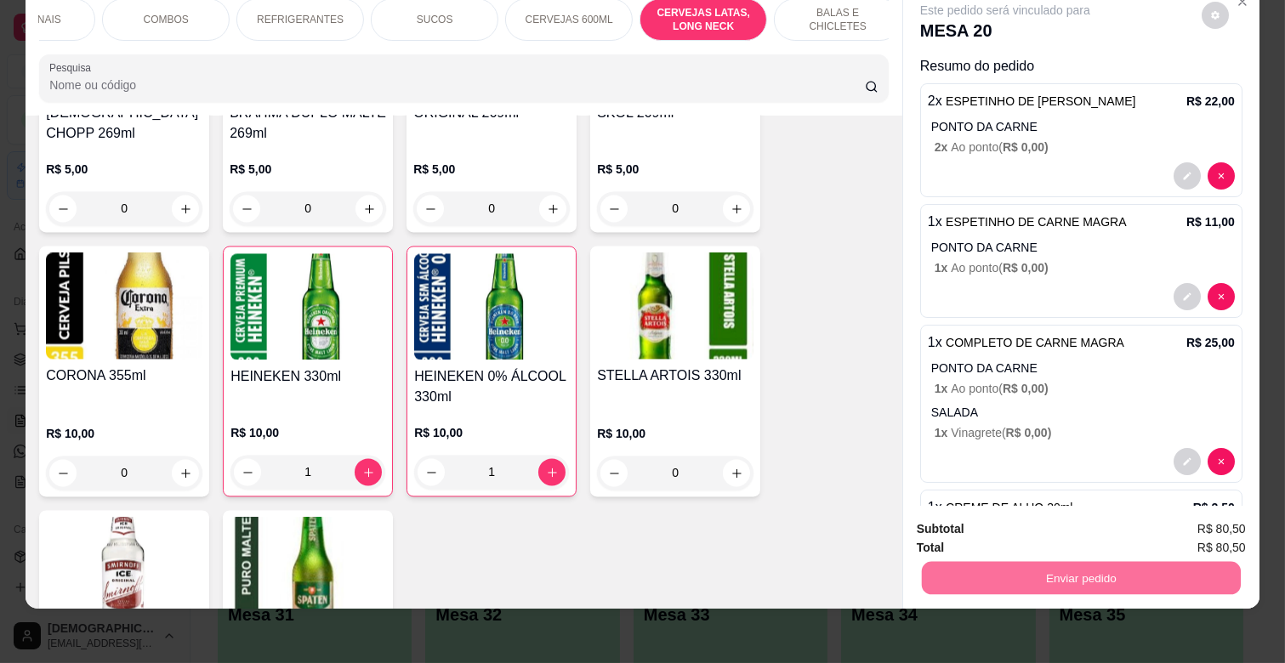
click at [1177, 519] on button "Enviar pedido" at bounding box center [1201, 522] width 94 height 31
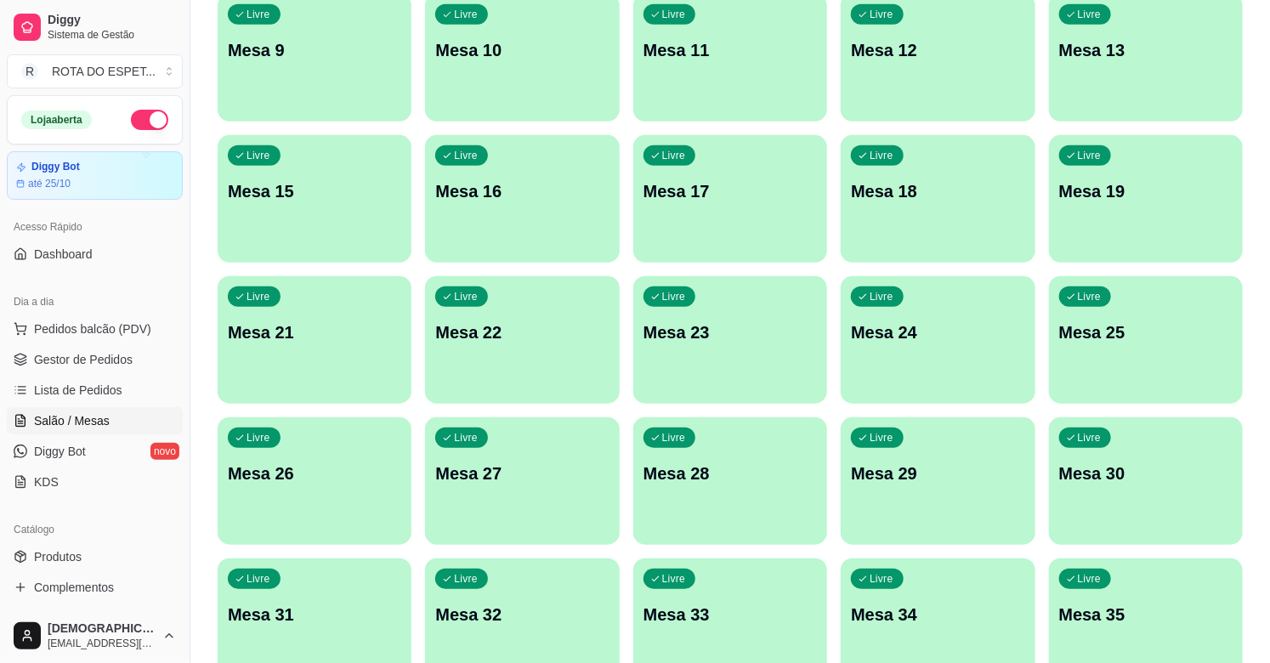
click at [94, 367] on span "Gestor de Pedidos" at bounding box center [83, 359] width 99 height 17
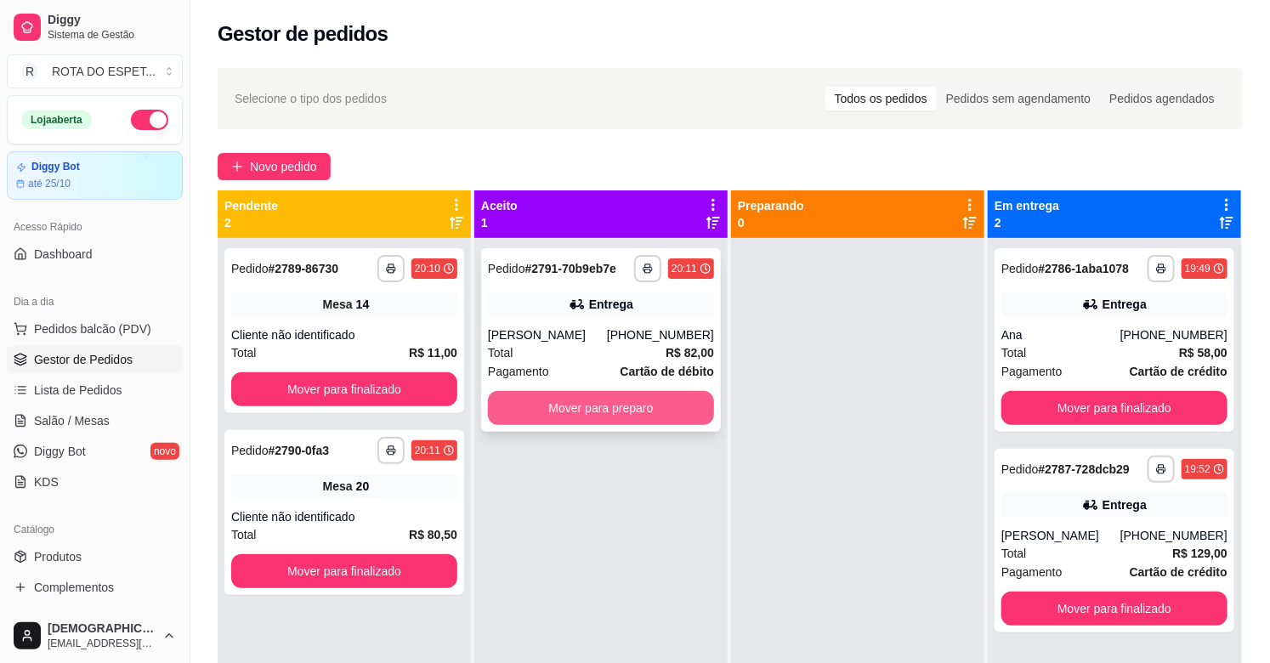
click at [599, 404] on button "Mover para preparo" at bounding box center [601, 408] width 226 height 34
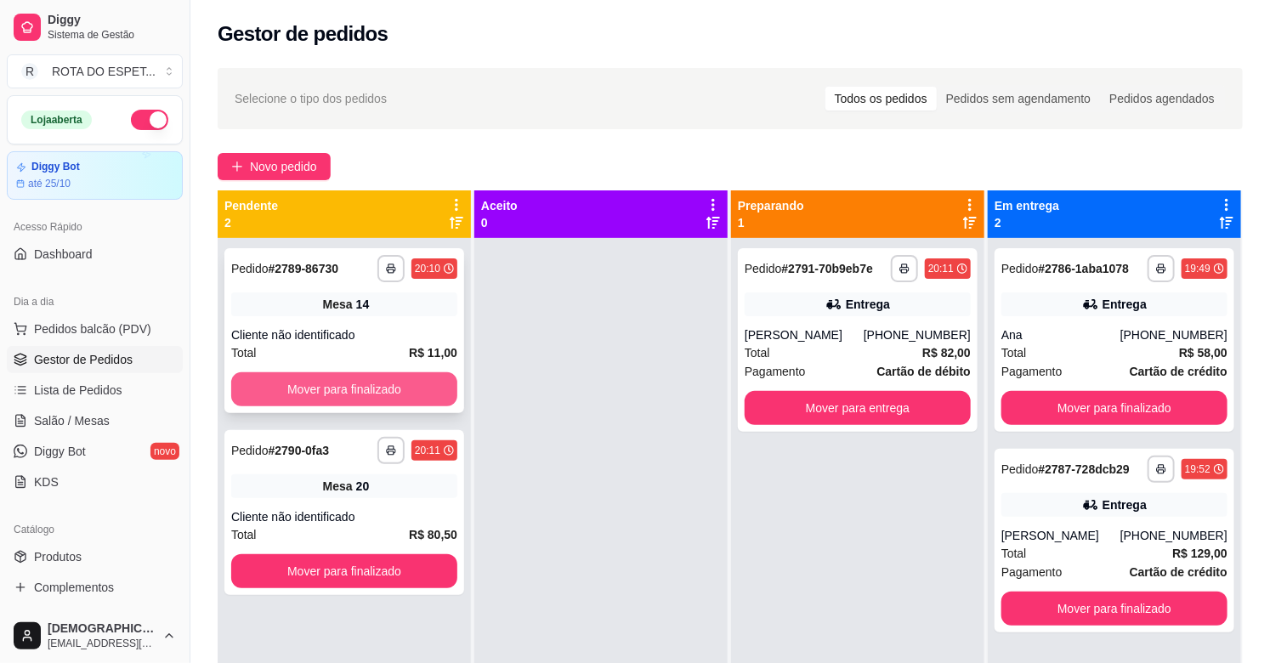
click at [321, 378] on button "Mover para finalizado" at bounding box center [344, 389] width 226 height 34
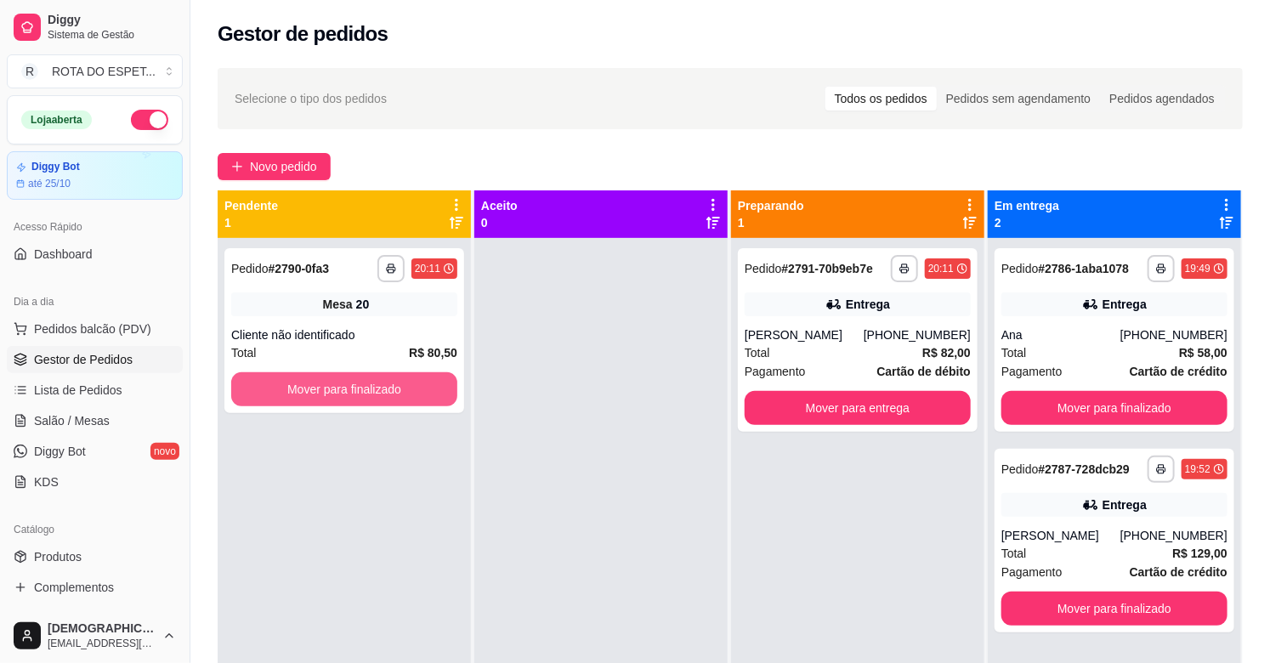
click at [321, 378] on button "Mover para finalizado" at bounding box center [344, 389] width 226 height 34
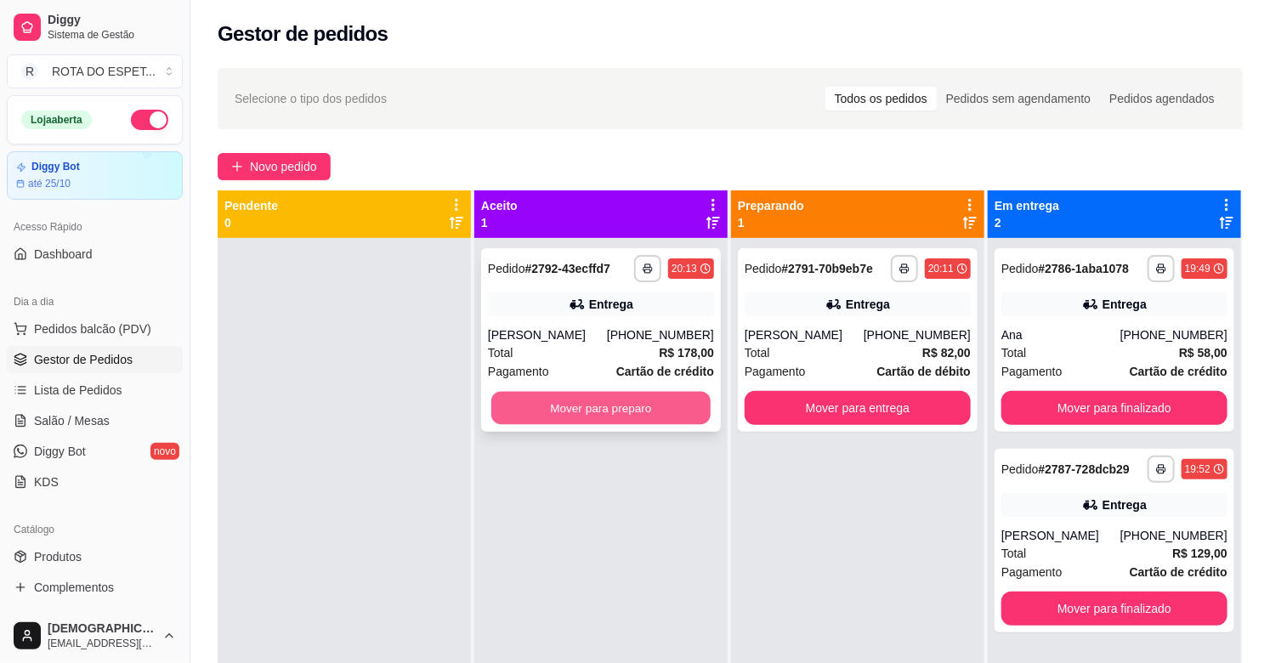
click at [593, 412] on button "Mover para preparo" at bounding box center [601, 408] width 219 height 33
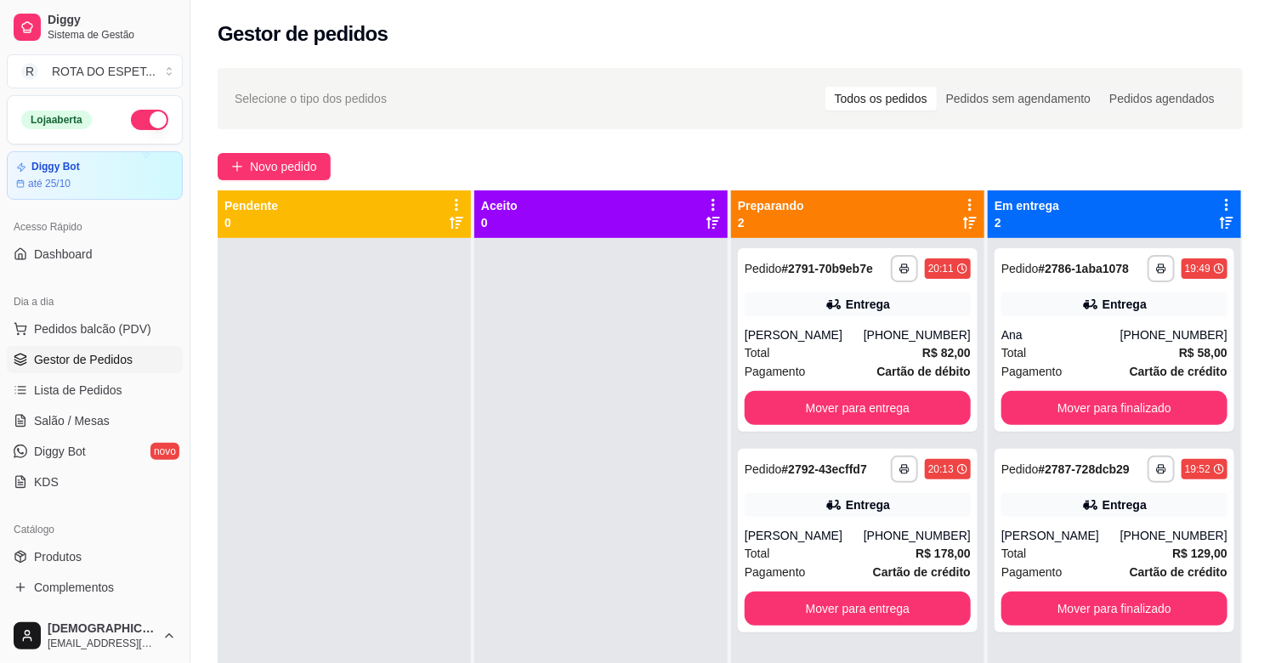
click at [662, 503] on div at bounding box center [601, 569] width 253 height 663
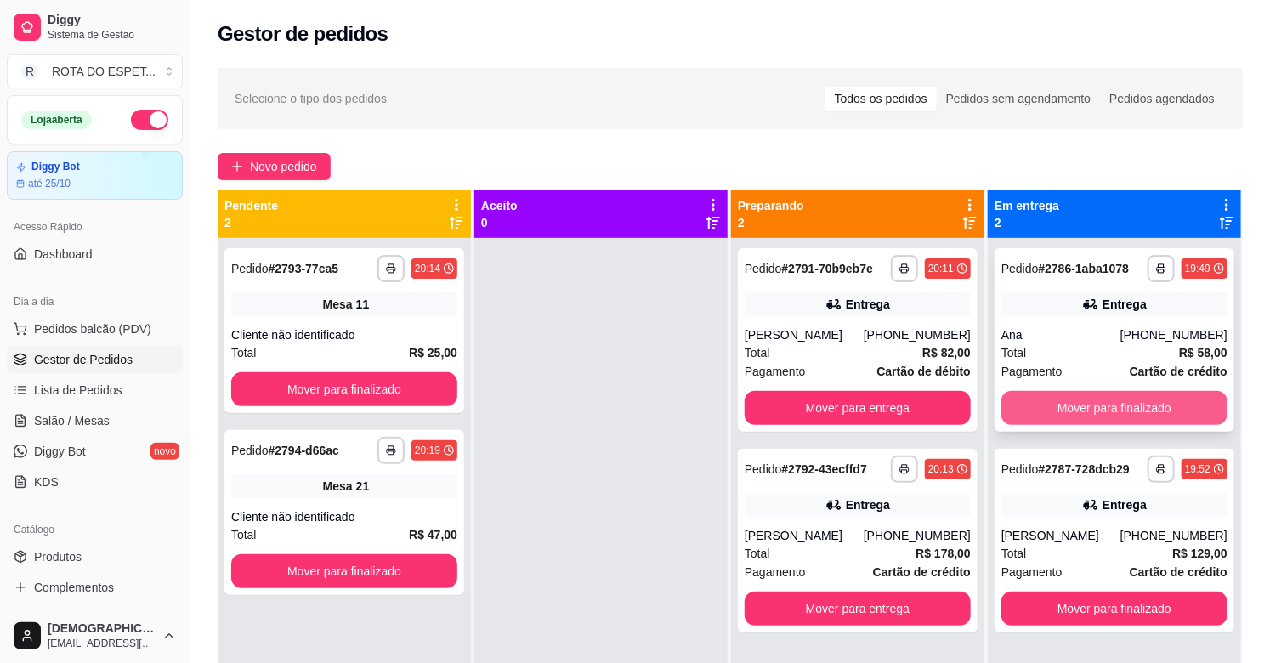
click at [1091, 406] on button "Mover para finalizado" at bounding box center [1115, 408] width 226 height 34
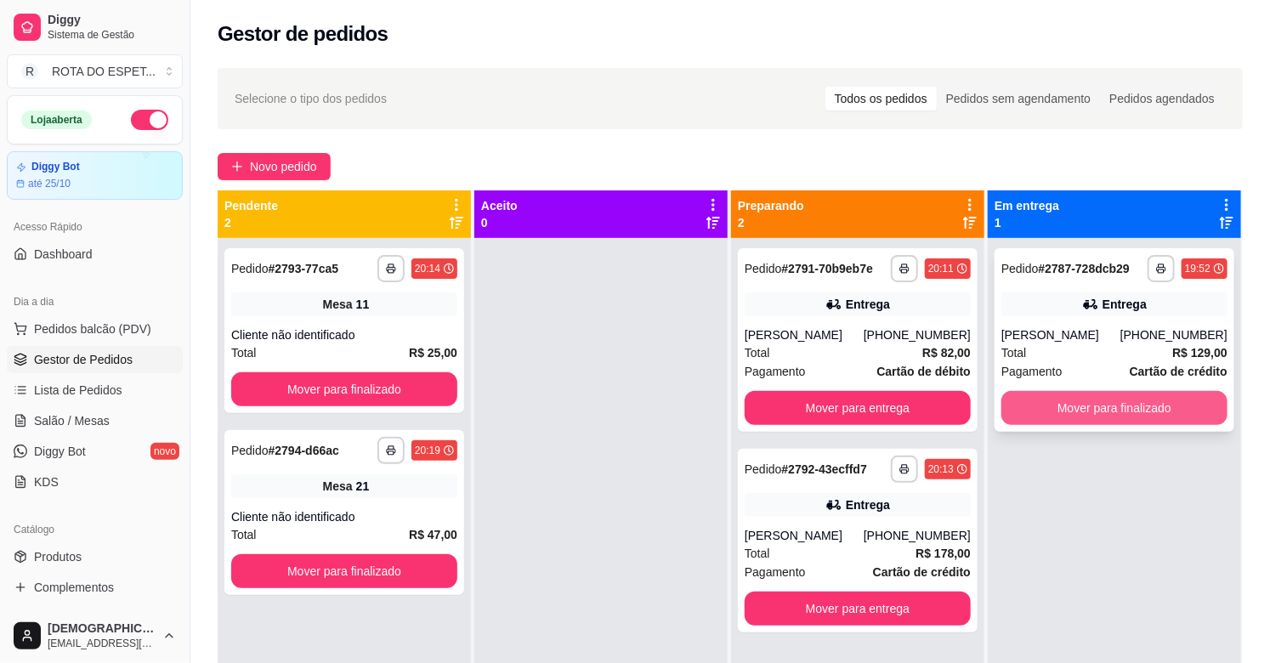
click at [1100, 395] on button "Mover para finalizado" at bounding box center [1115, 408] width 226 height 34
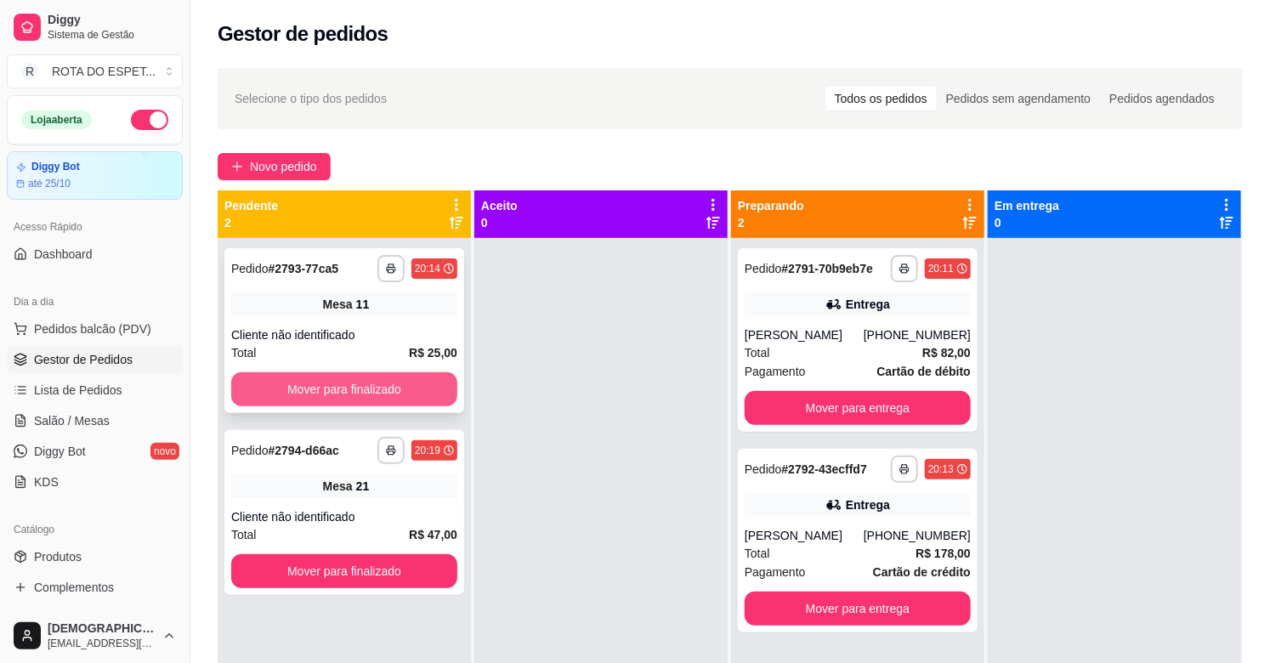
click at [320, 396] on button "Mover para finalizado" at bounding box center [344, 389] width 226 height 34
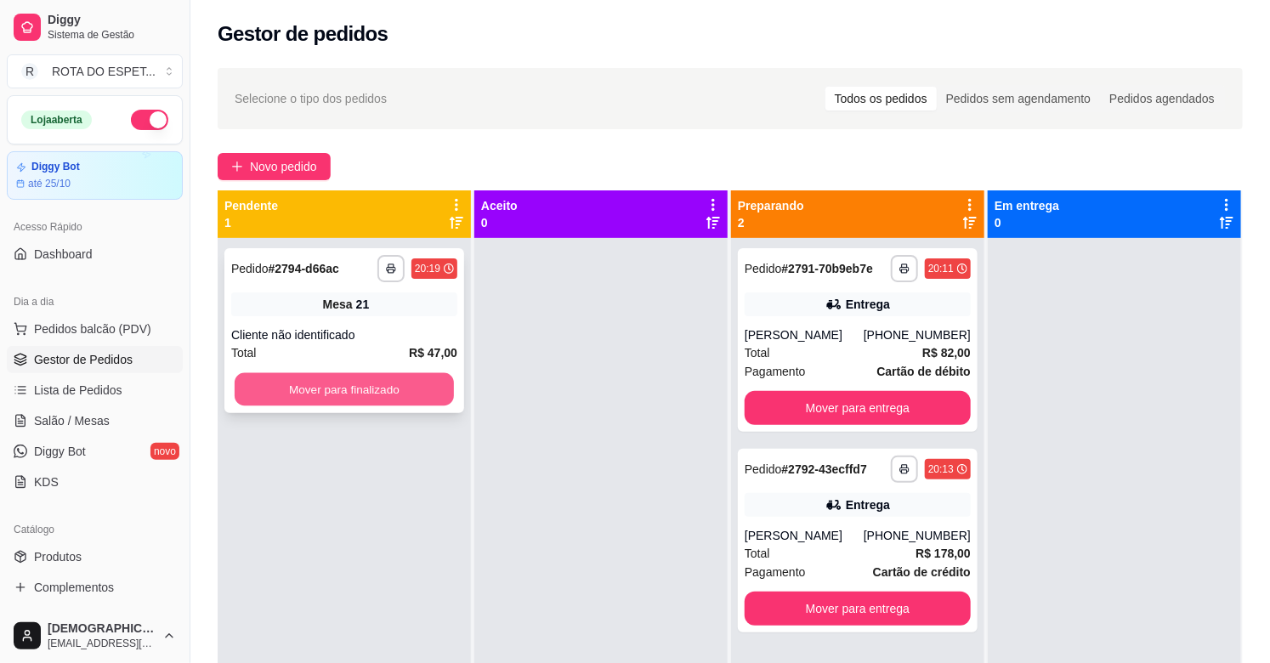
click at [342, 391] on button "Mover para finalizado" at bounding box center [344, 389] width 219 height 33
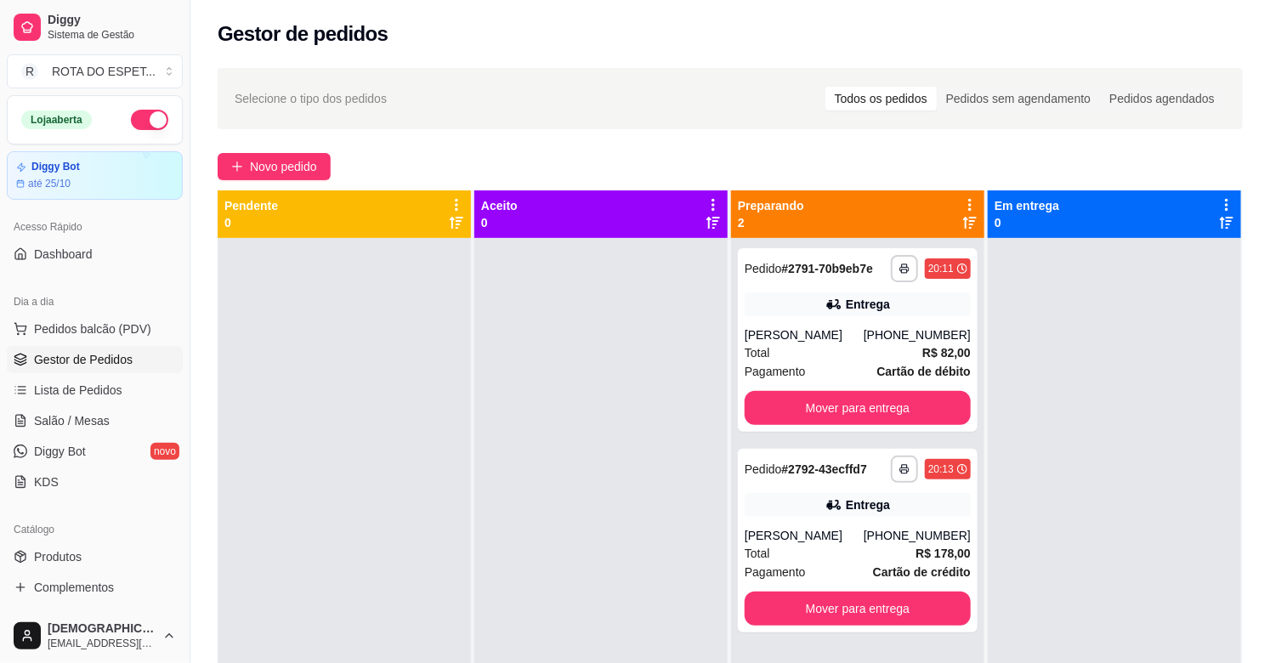
click at [534, 528] on div at bounding box center [601, 569] width 253 height 663
click at [128, 423] on link "Salão / Mesas" at bounding box center [95, 420] width 176 height 27
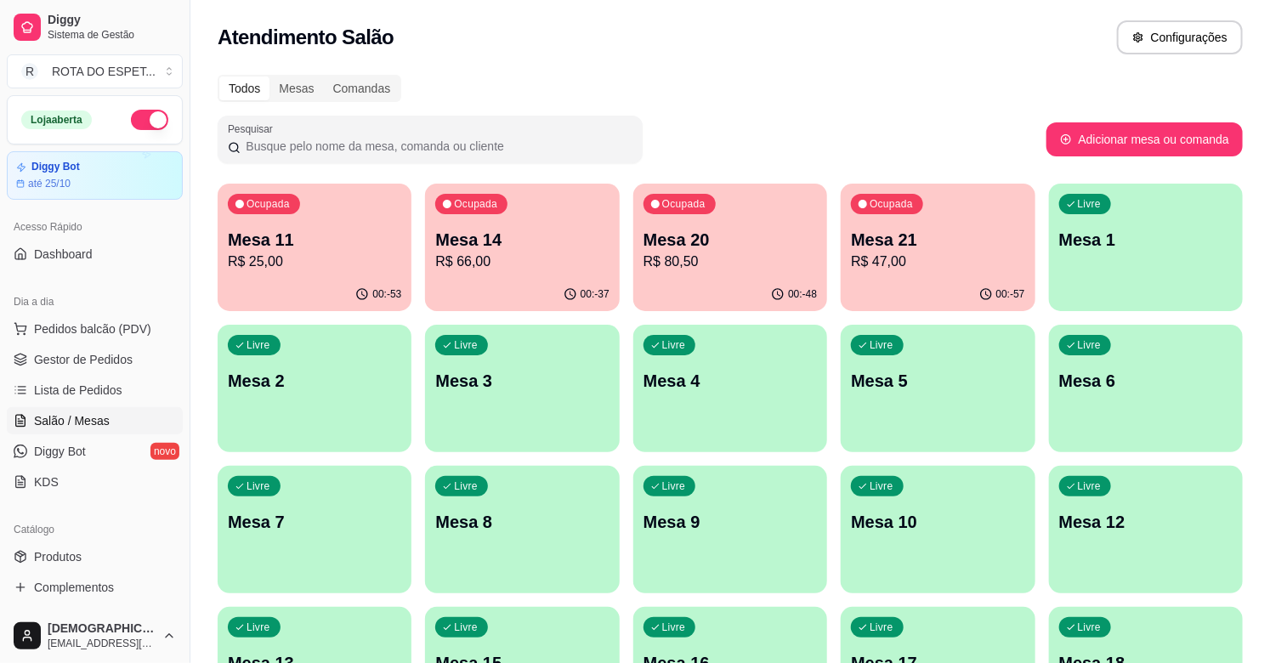
click at [978, 241] on p "Mesa 21" at bounding box center [937, 240] width 173 height 24
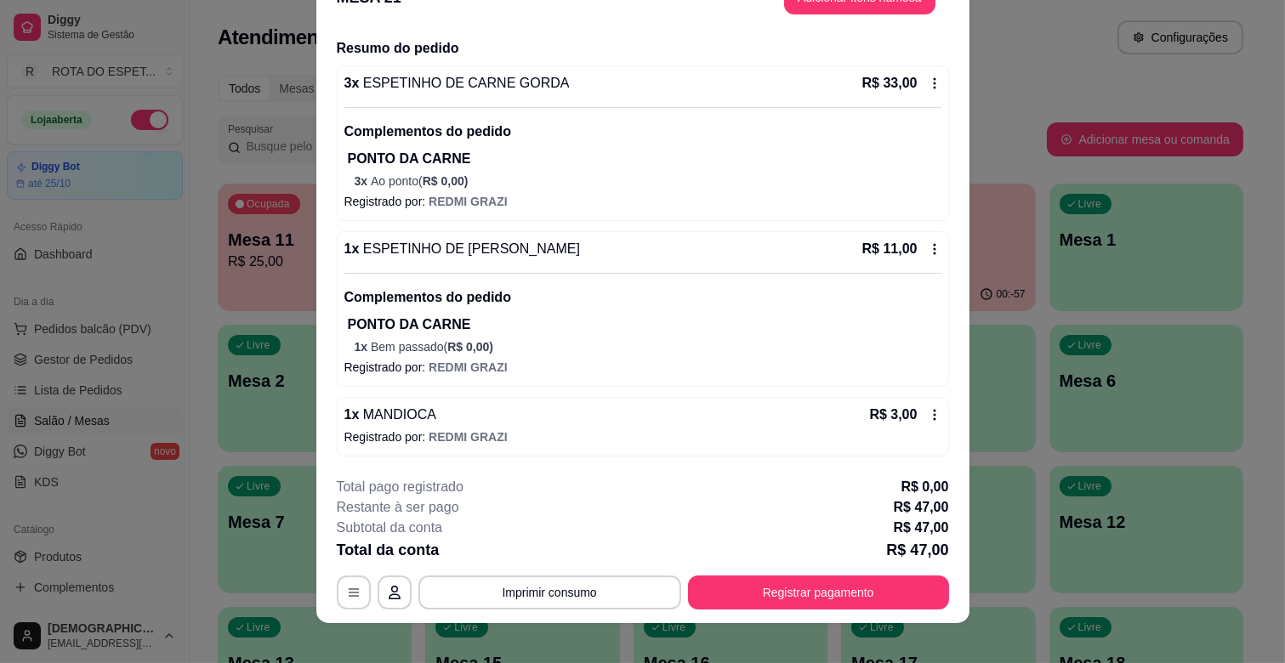
scroll to position [51, 0]
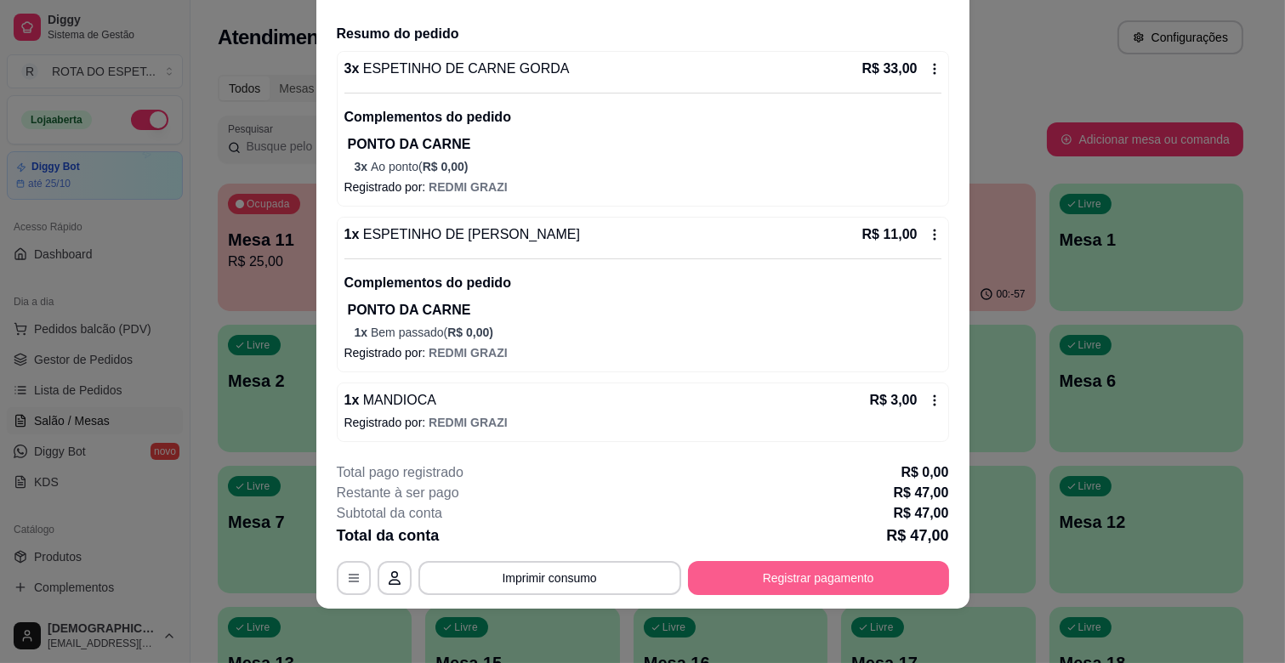
click at [818, 563] on button "Registrar pagamento" at bounding box center [818, 578] width 261 height 34
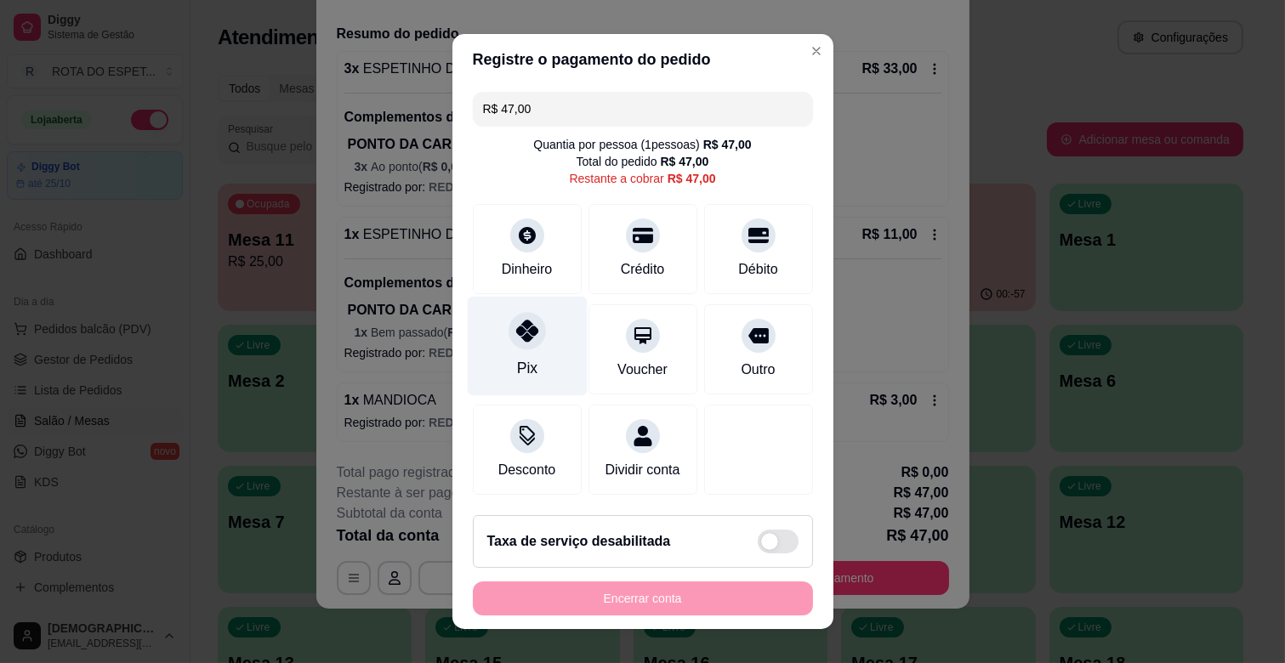
click at [515, 335] on icon at bounding box center [526, 331] width 22 height 22
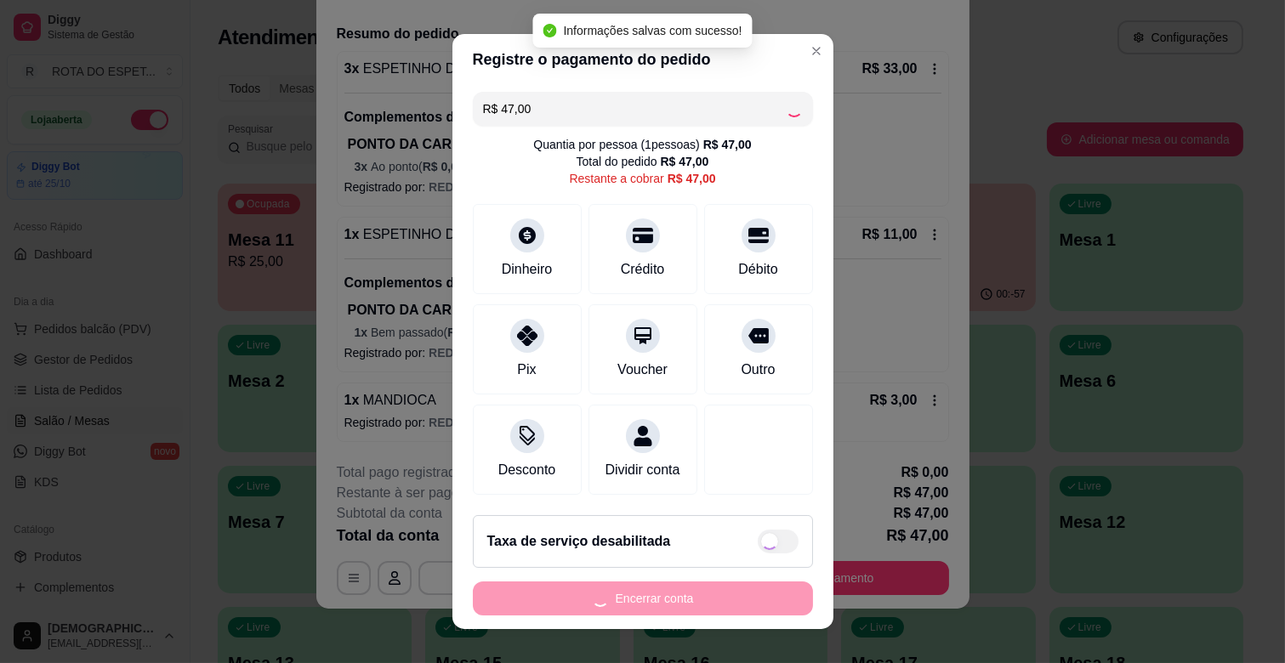
type input "R$ 0,00"
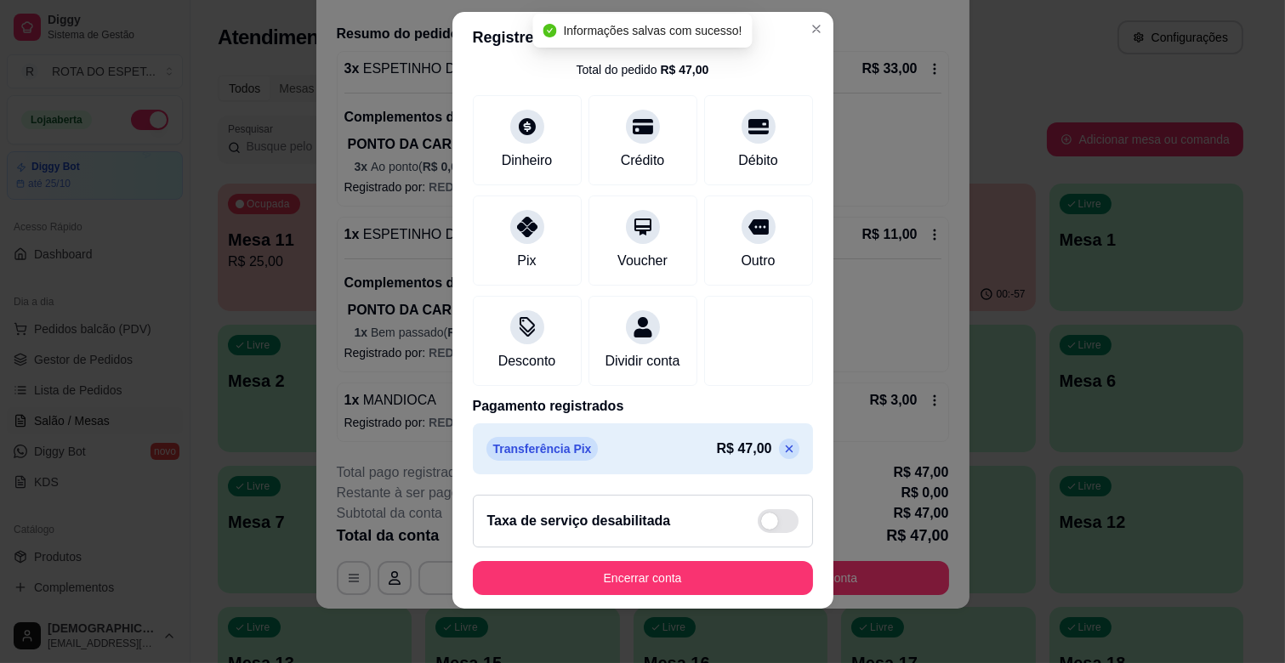
scroll to position [90, 0]
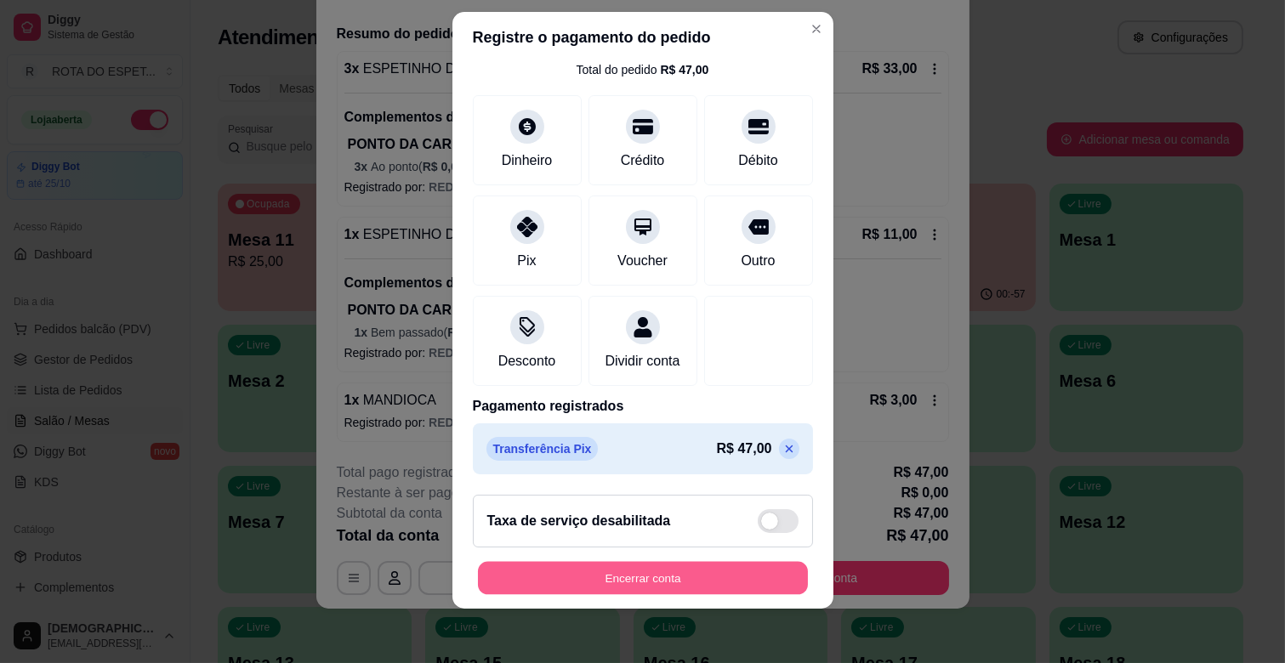
click at [648, 575] on button "Encerrar conta" at bounding box center [643, 578] width 330 height 33
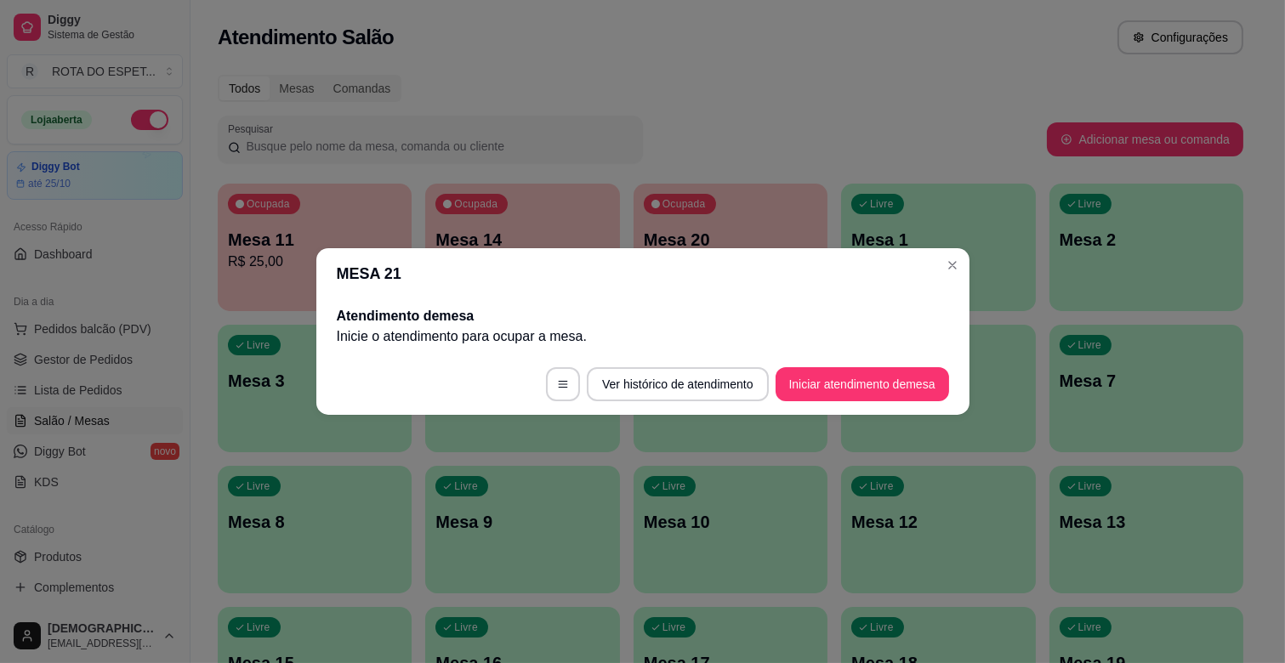
scroll to position [0, 0]
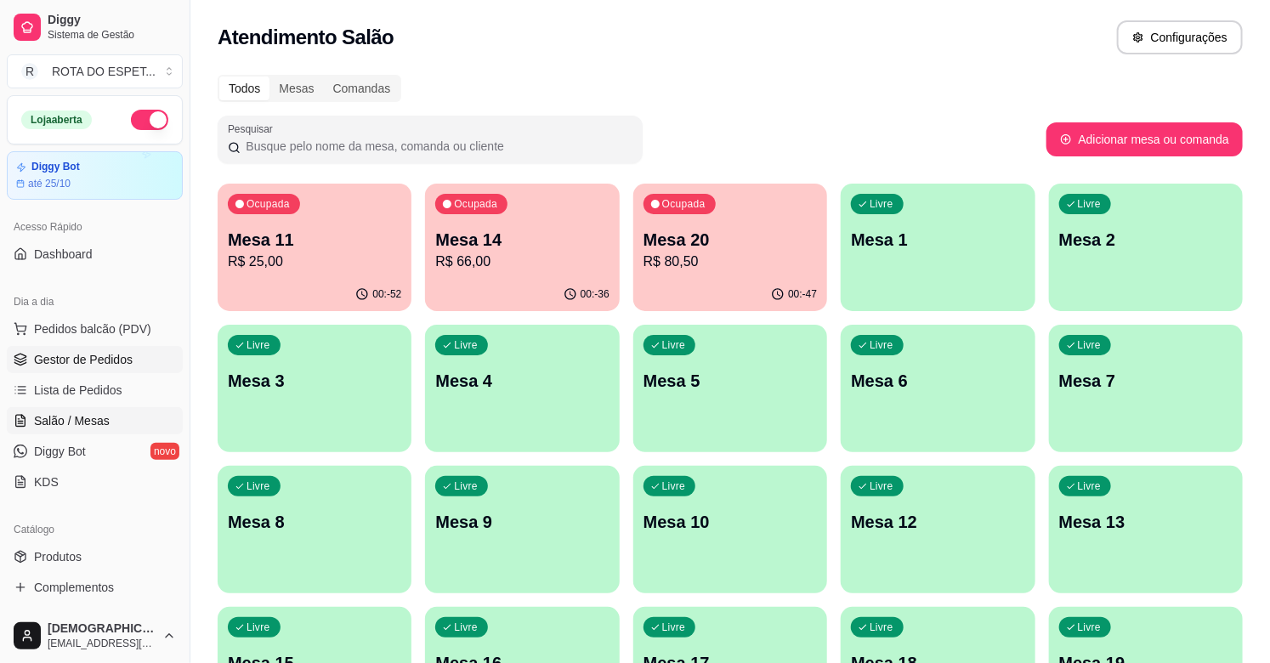
click at [120, 357] on span "Gestor de Pedidos" at bounding box center [83, 359] width 99 height 17
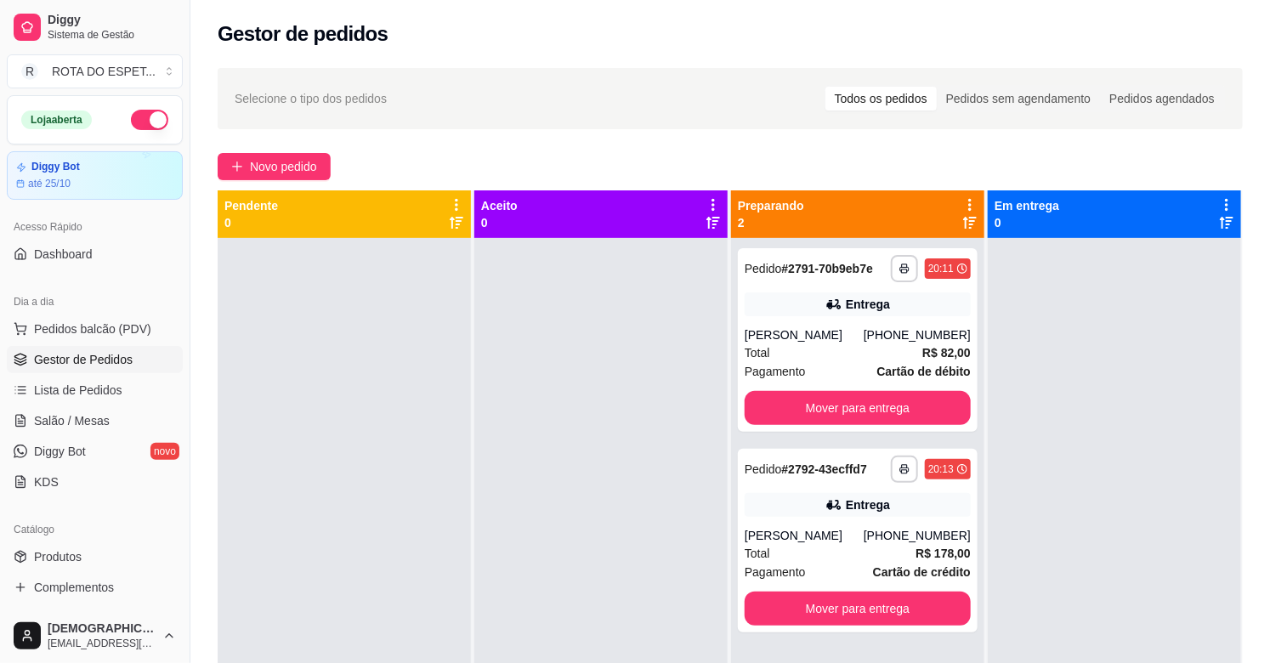
click at [517, 403] on div at bounding box center [601, 569] width 253 height 663
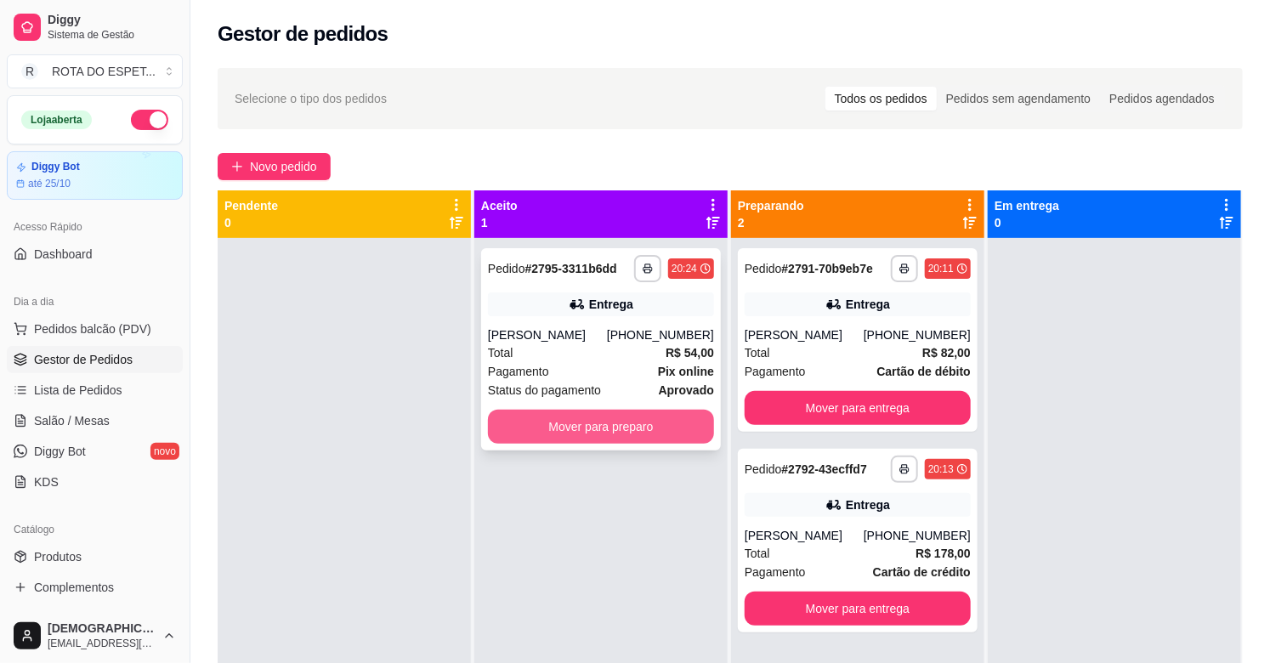
click at [574, 415] on button "Mover para preparo" at bounding box center [601, 427] width 226 height 34
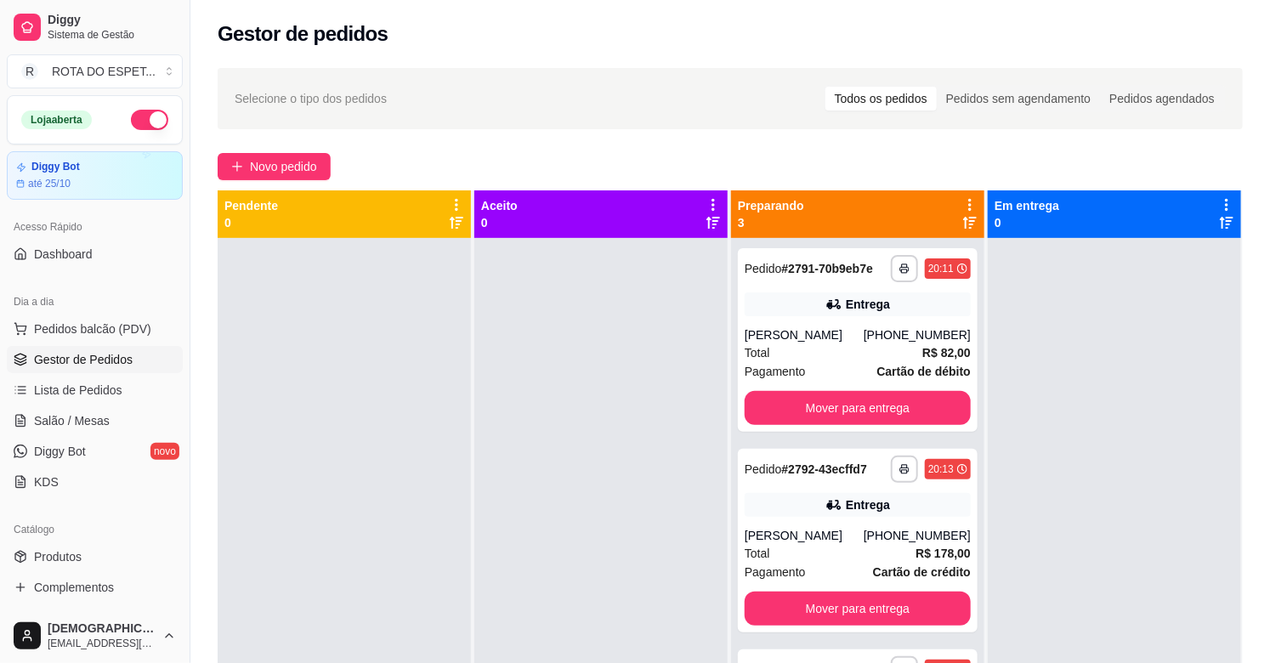
click at [520, 573] on div at bounding box center [601, 569] width 253 height 663
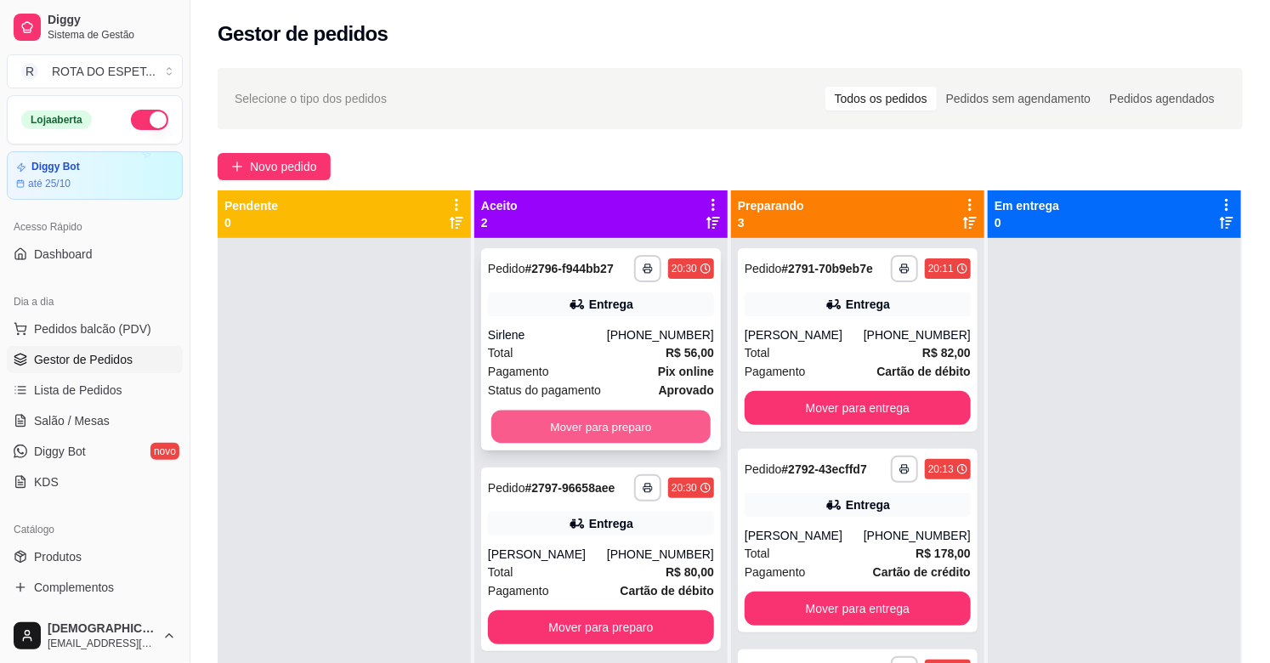
click at [527, 423] on button "Mover para preparo" at bounding box center [601, 427] width 219 height 33
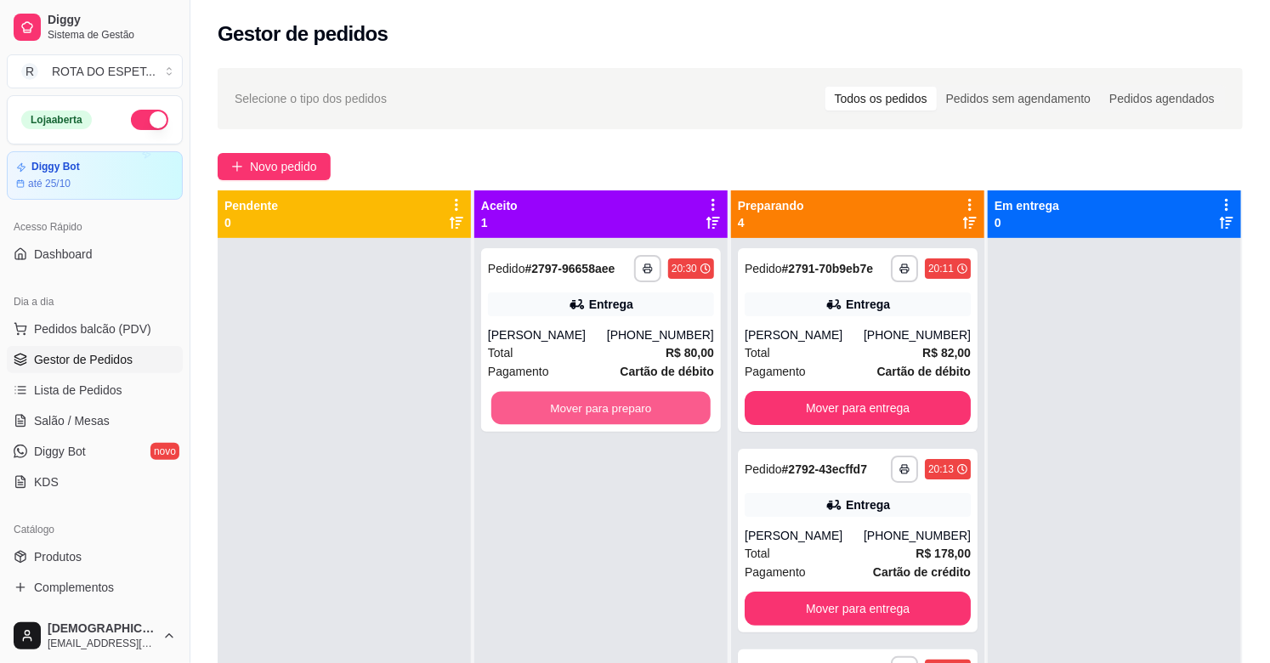
click at [527, 423] on button "Mover para preparo" at bounding box center [601, 408] width 219 height 33
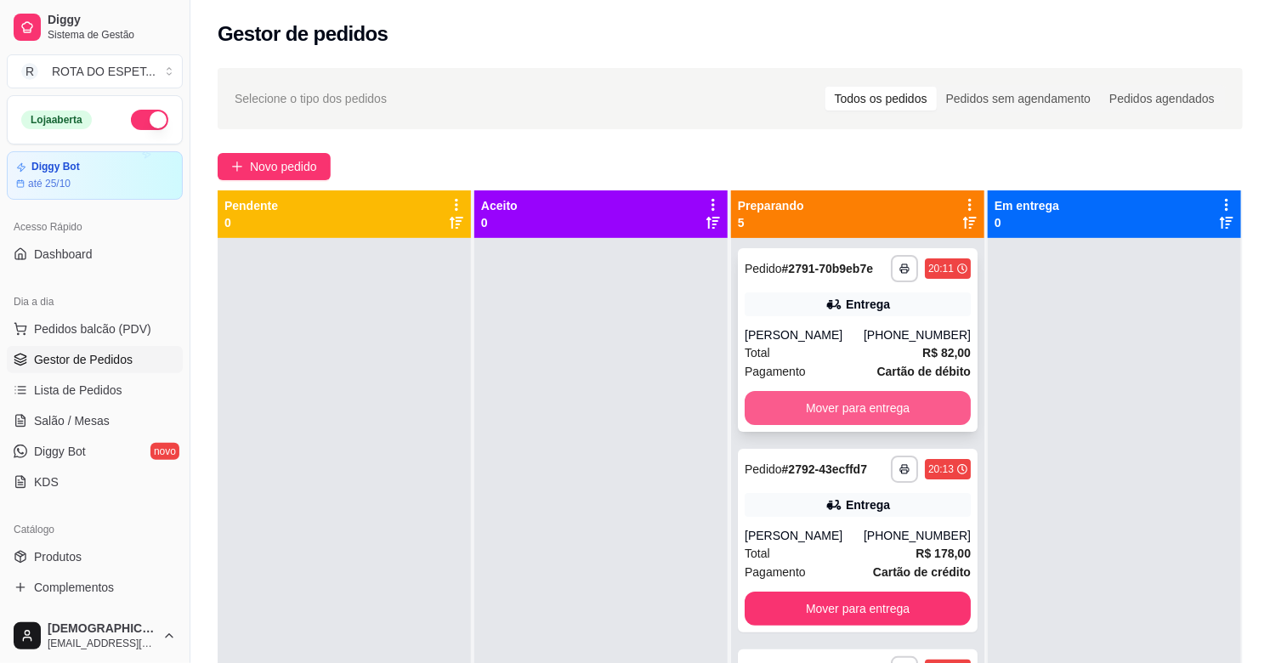
click at [867, 406] on button "Mover para entrega" at bounding box center [858, 408] width 226 height 34
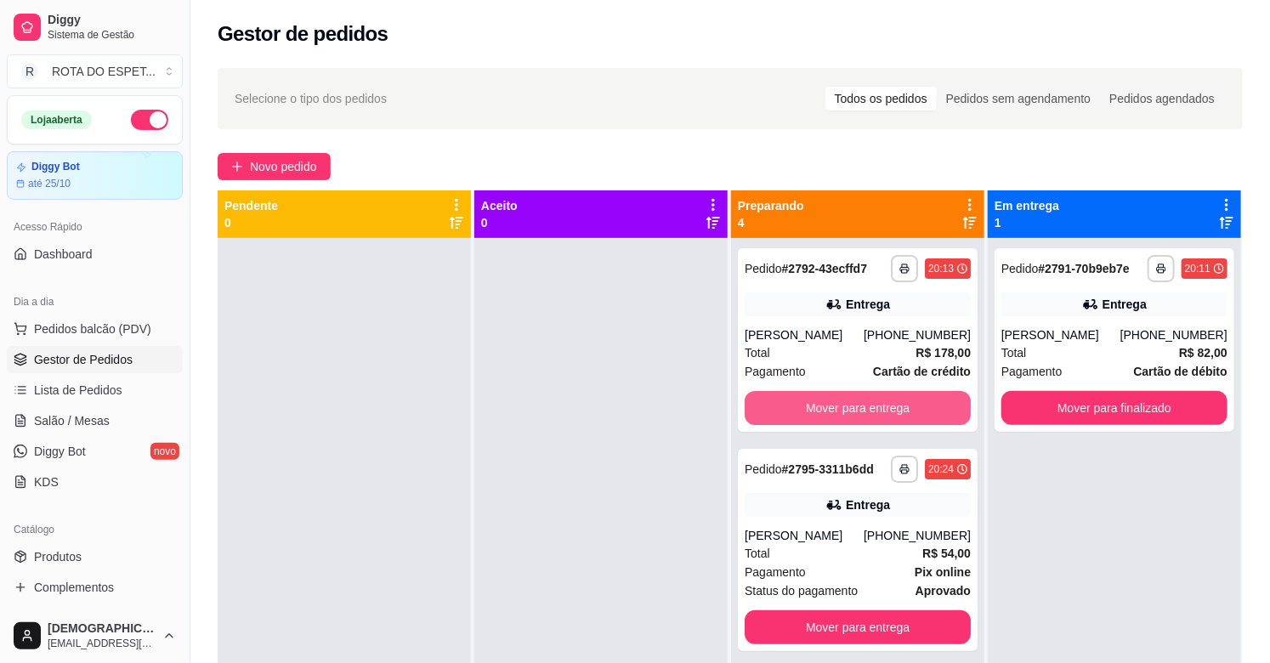
click at [867, 406] on button "Mover para entrega" at bounding box center [858, 408] width 226 height 34
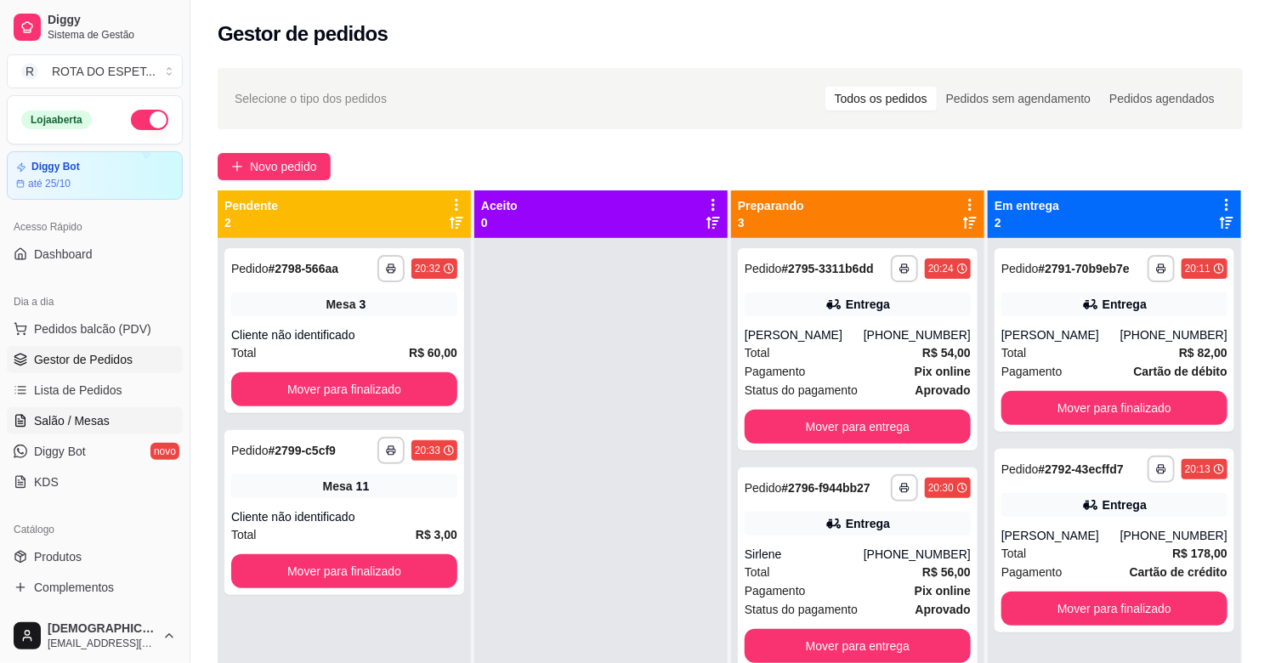
click at [109, 418] on link "Salão / Mesas" at bounding box center [95, 420] width 176 height 27
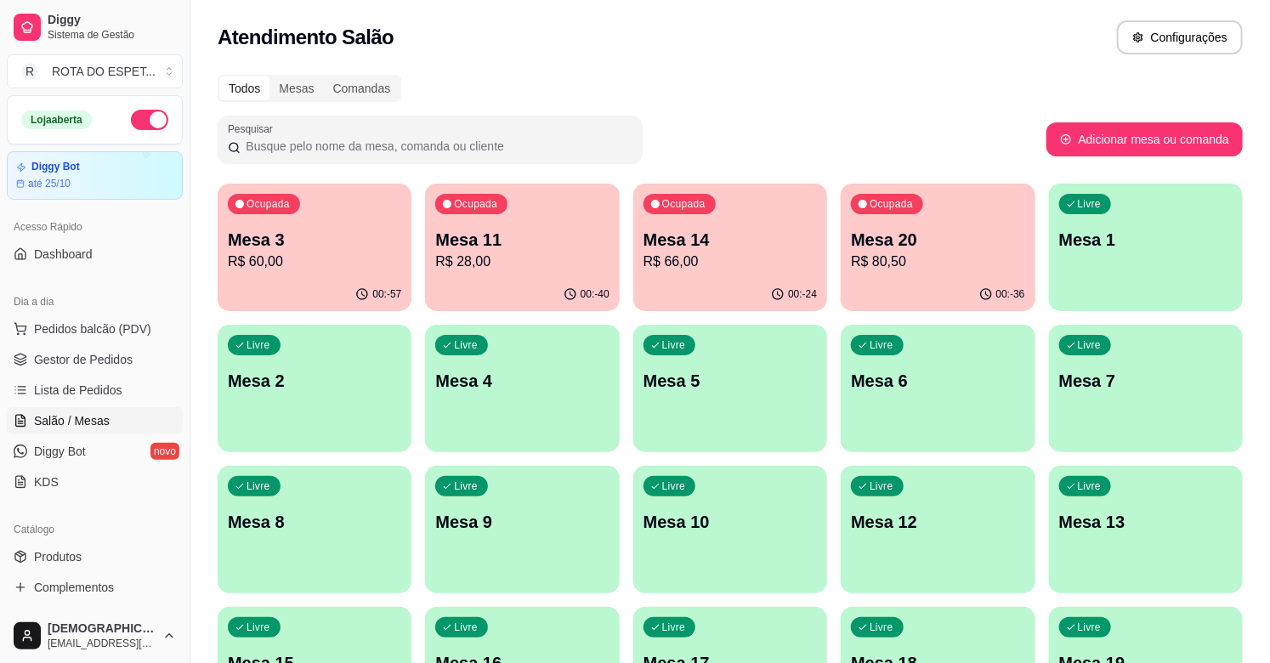
click at [277, 259] on p "R$ 60,00" at bounding box center [314, 262] width 173 height 20
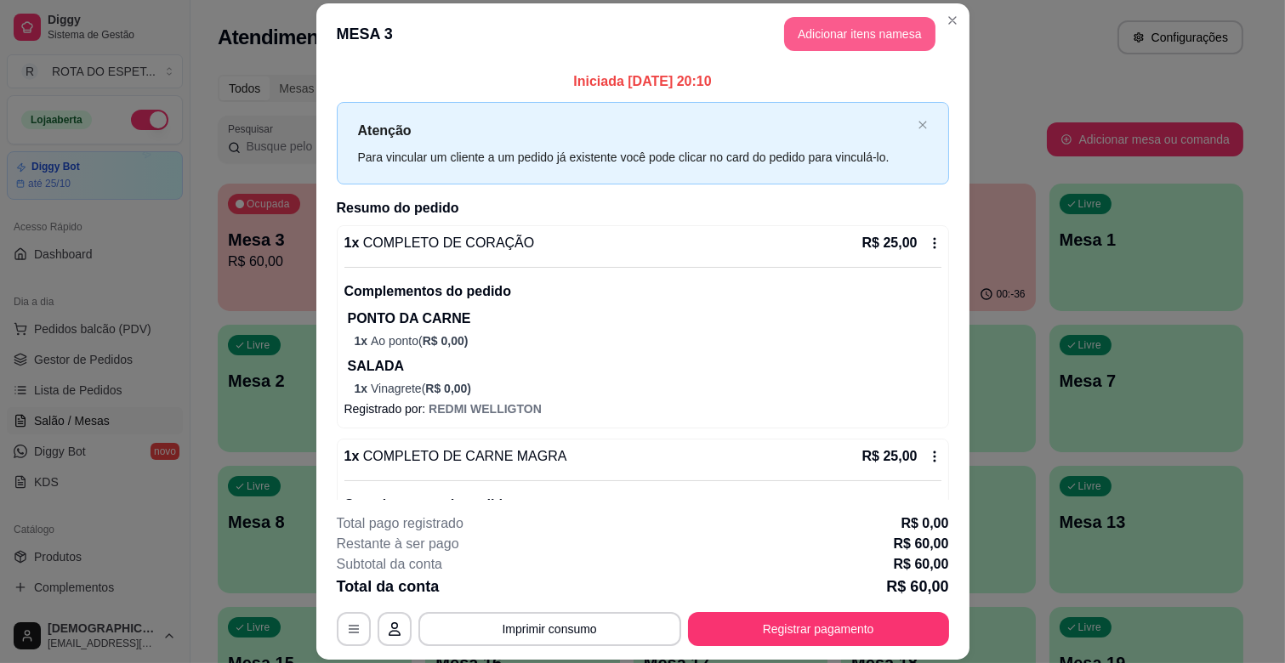
click at [874, 40] on button "Adicionar itens na mesa" at bounding box center [859, 34] width 151 height 34
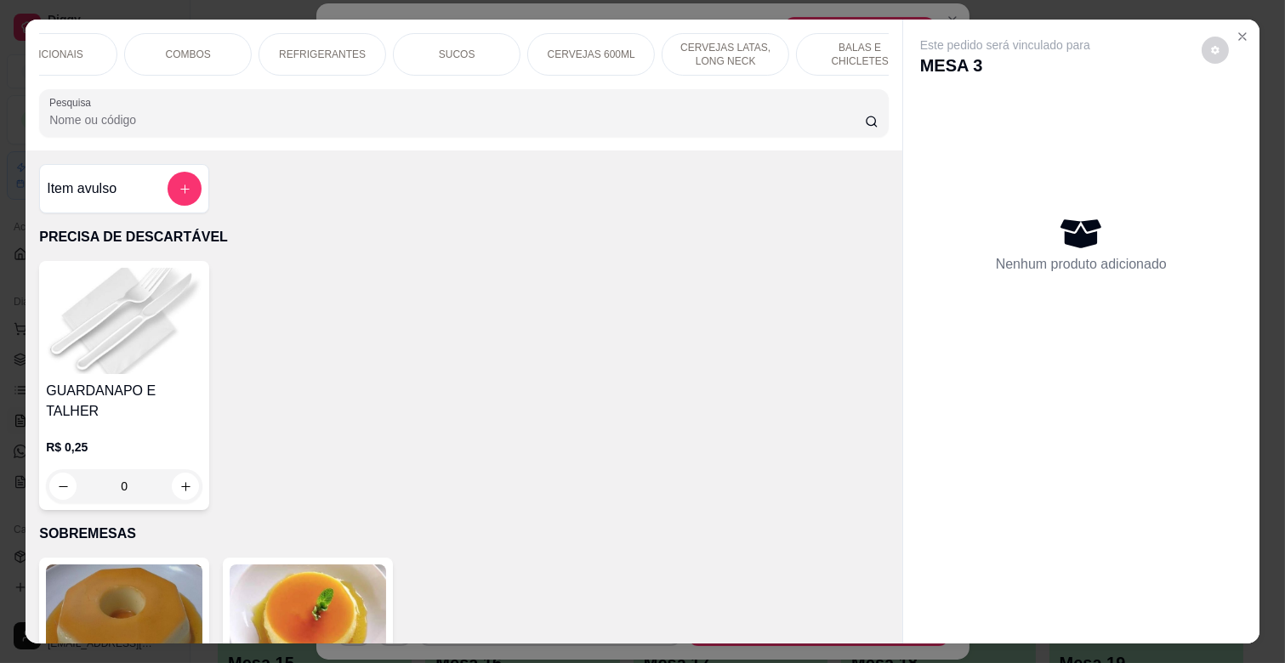
scroll to position [0, 743]
click at [521, 48] on div "CERVEJAS 600ML" at bounding box center [569, 54] width 128 height 43
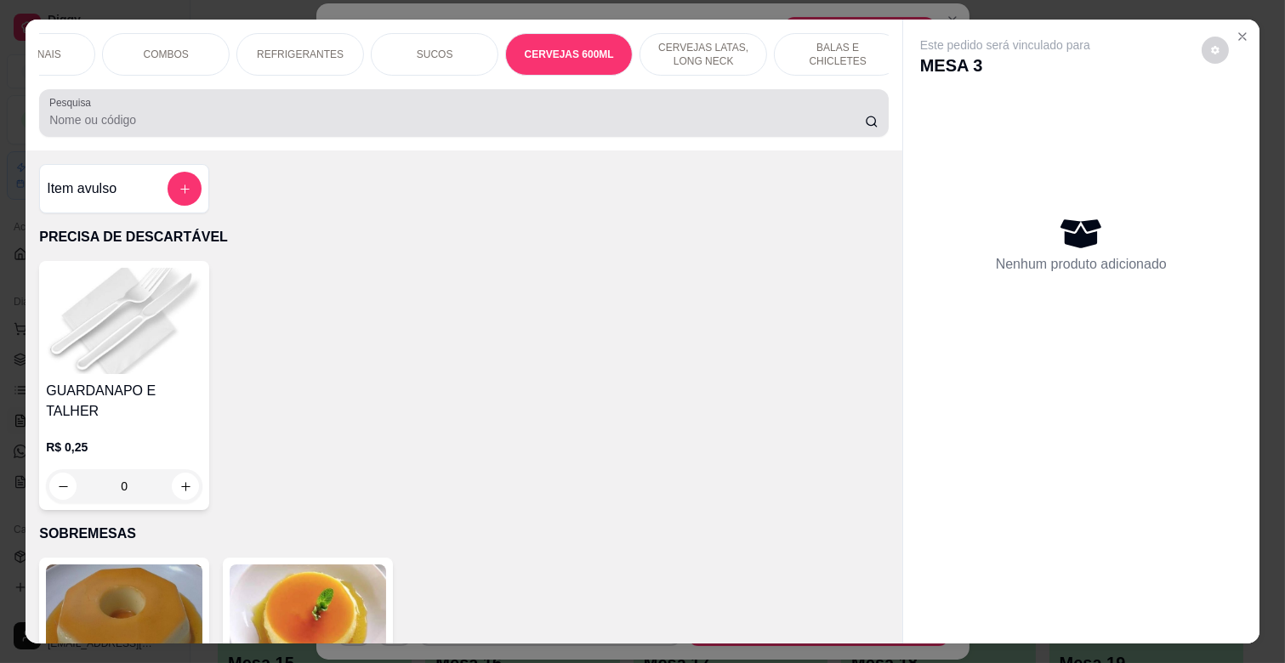
scroll to position [41, 0]
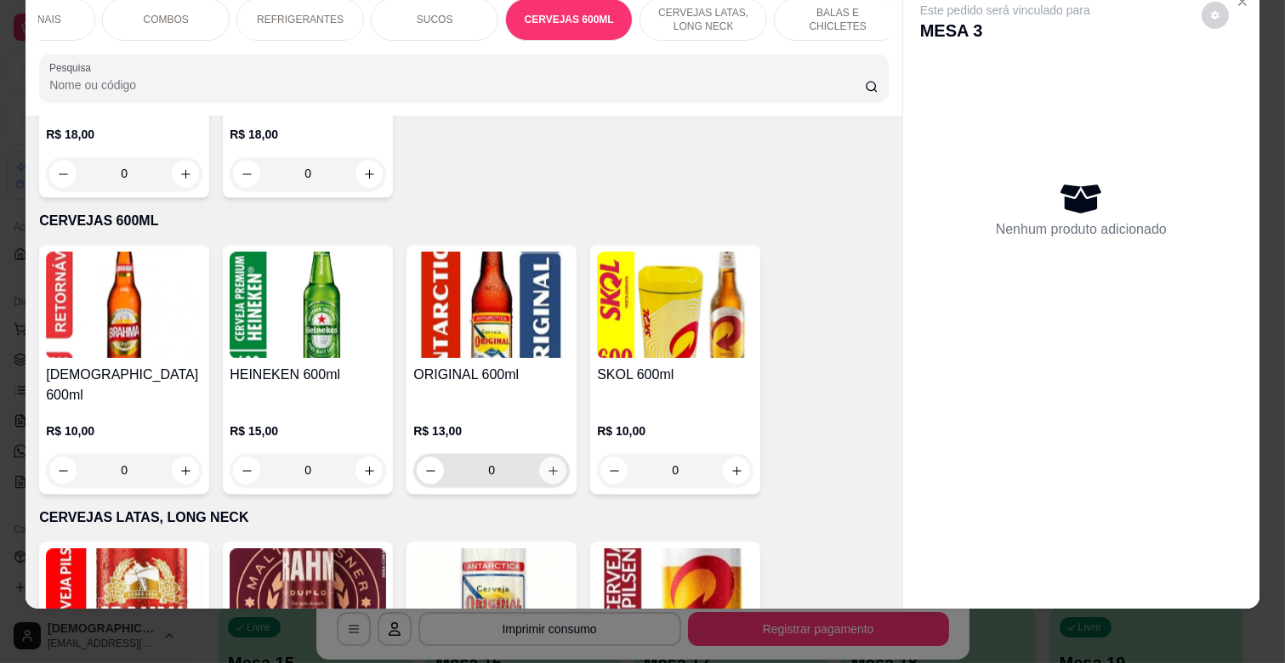
click at [554, 458] on button "increase-product-quantity" at bounding box center [552, 471] width 27 height 27
type input "1"
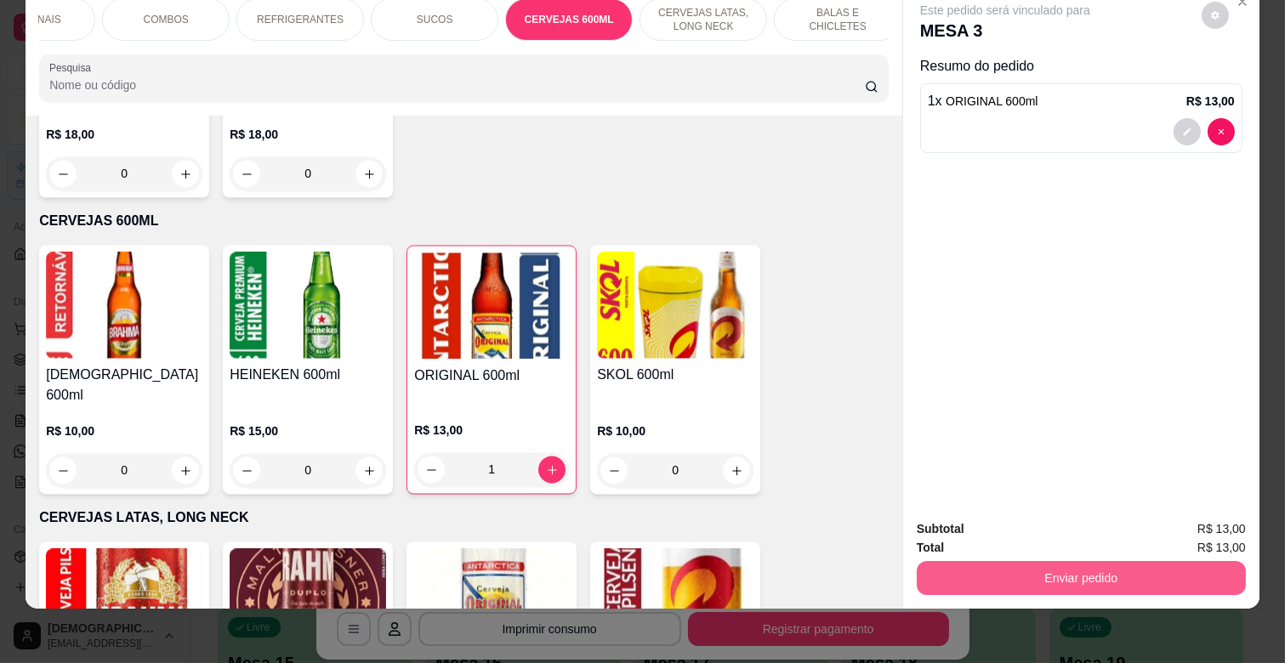
click at [1111, 561] on button "Enviar pedido" at bounding box center [1081, 578] width 329 height 34
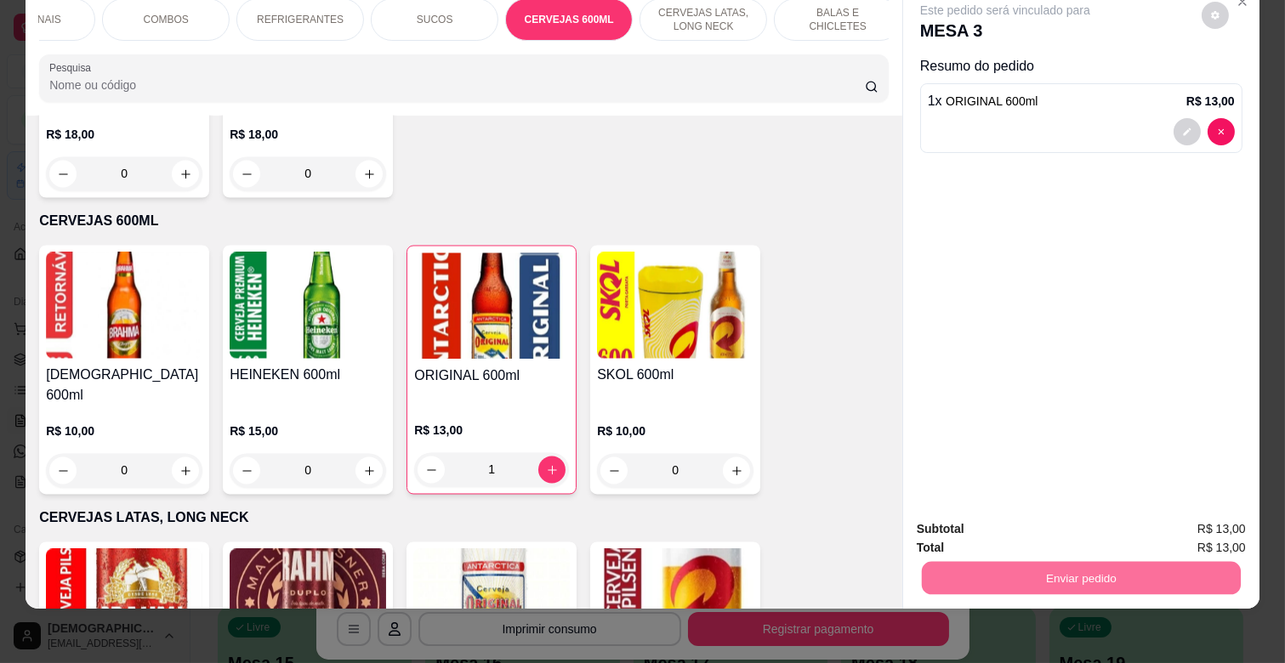
click at [1163, 514] on button "Enviar pedido" at bounding box center [1201, 522] width 96 height 32
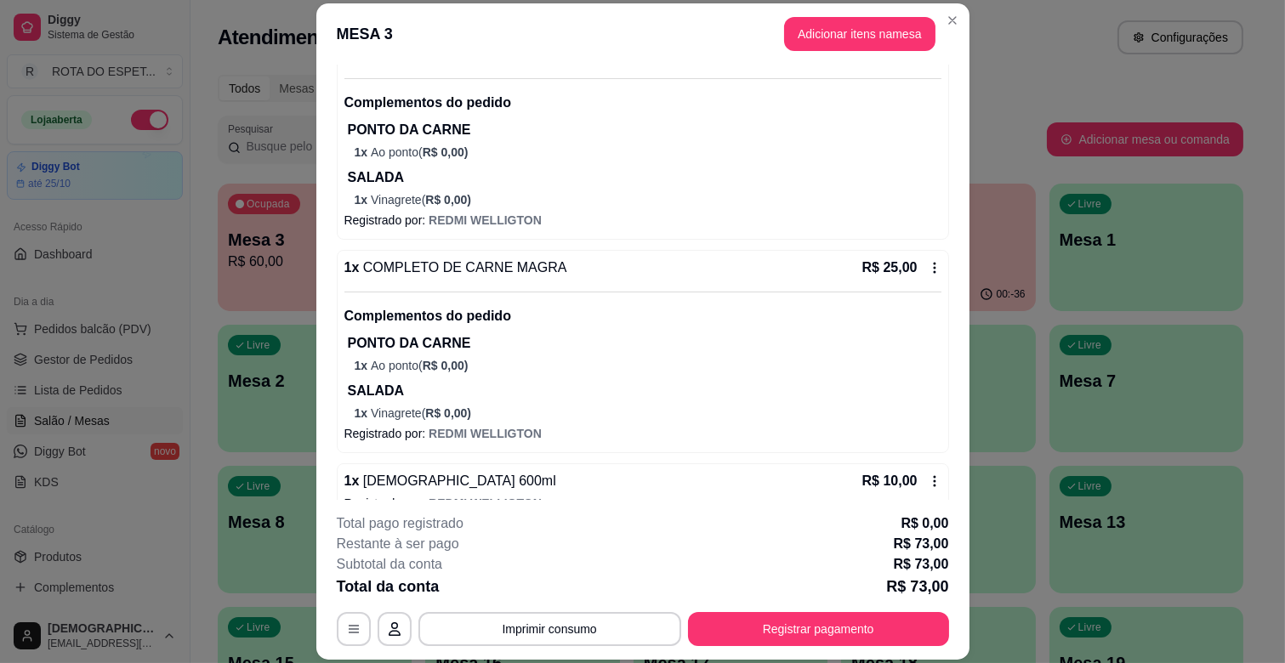
scroll to position [283, 0]
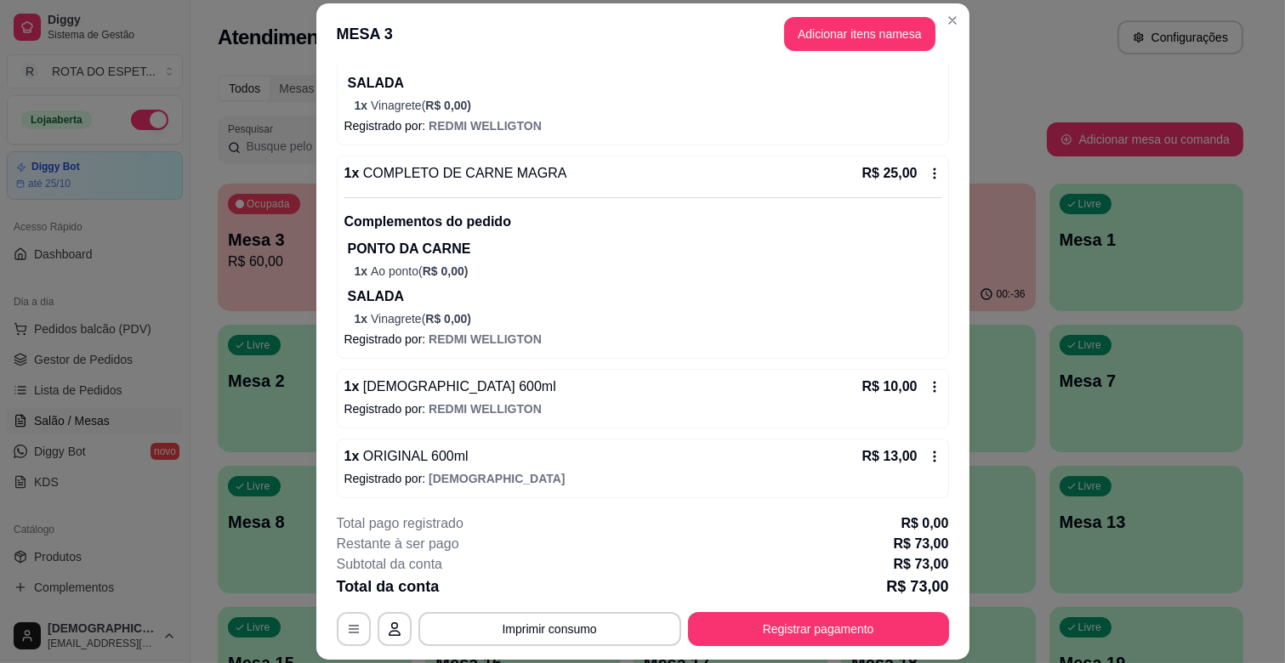
click at [923, 388] on div "1 x [DEMOGRAPHIC_DATA] 600ml R$ 10,00 Registrado por: REDMI WELLIGTON" at bounding box center [643, 399] width 612 height 60
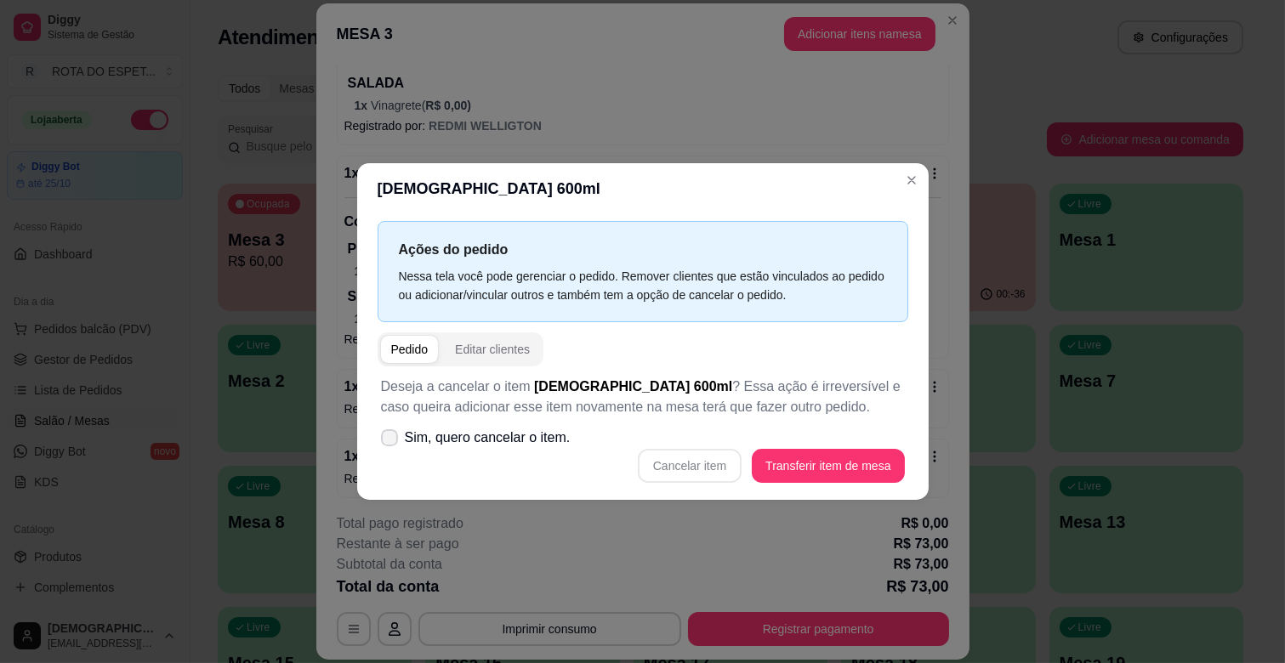
click at [455, 443] on span "Sim, quero cancelar o item." at bounding box center [488, 438] width 166 height 20
click at [391, 443] on input "Sim, quero cancelar o item." at bounding box center [385, 446] width 11 height 11
checkbox input "true"
click at [673, 461] on button "Cancelar item" at bounding box center [689, 466] width 101 height 33
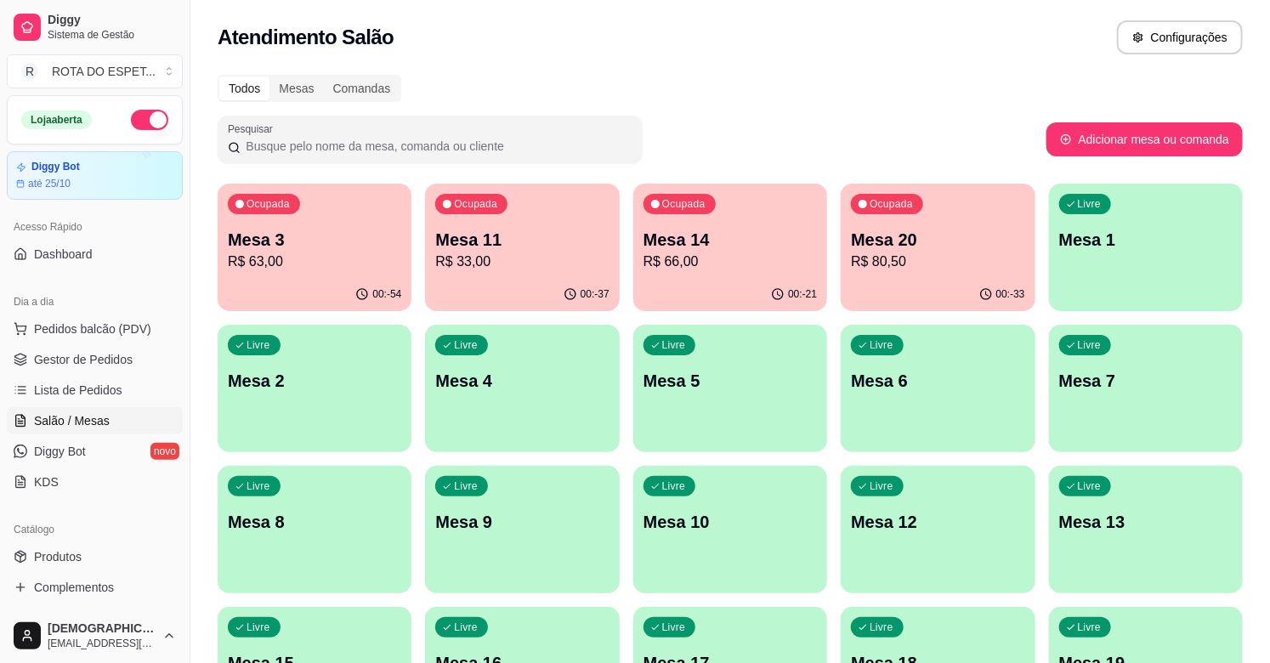
click at [719, 75] on div "Todos Mesas Comandas" at bounding box center [731, 88] width 1026 height 27
click at [717, 266] on p "R$ 66,00" at bounding box center [730, 262] width 168 height 20
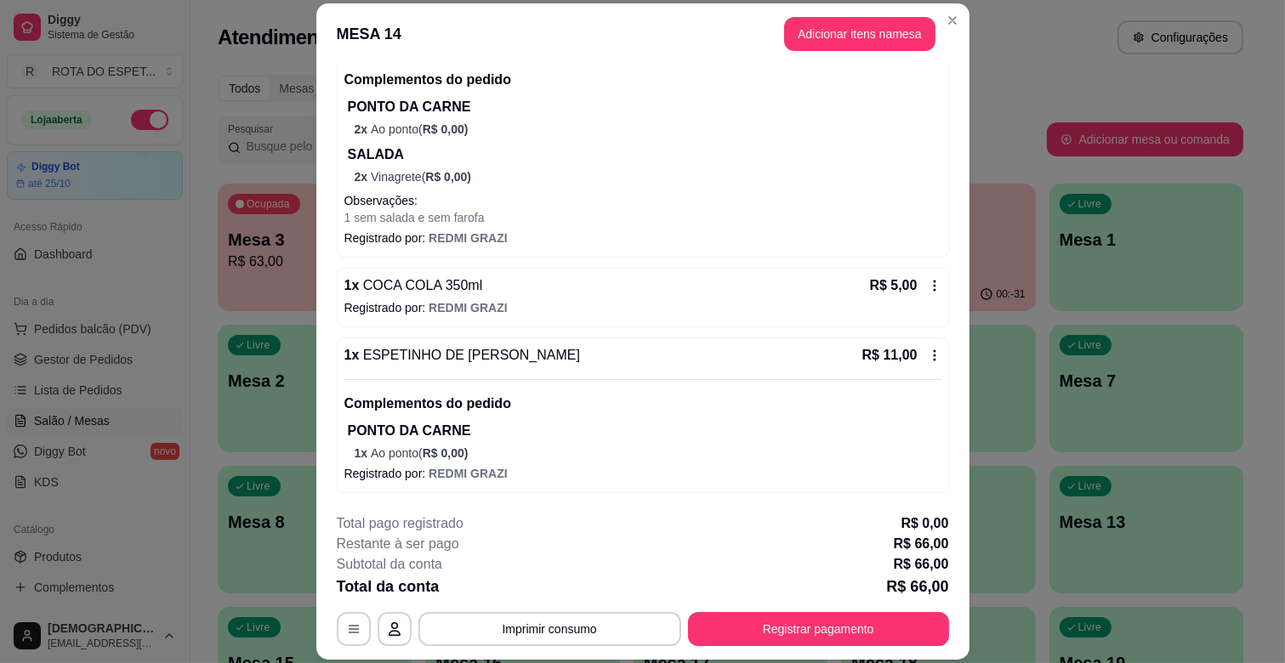
scroll to position [51, 0]
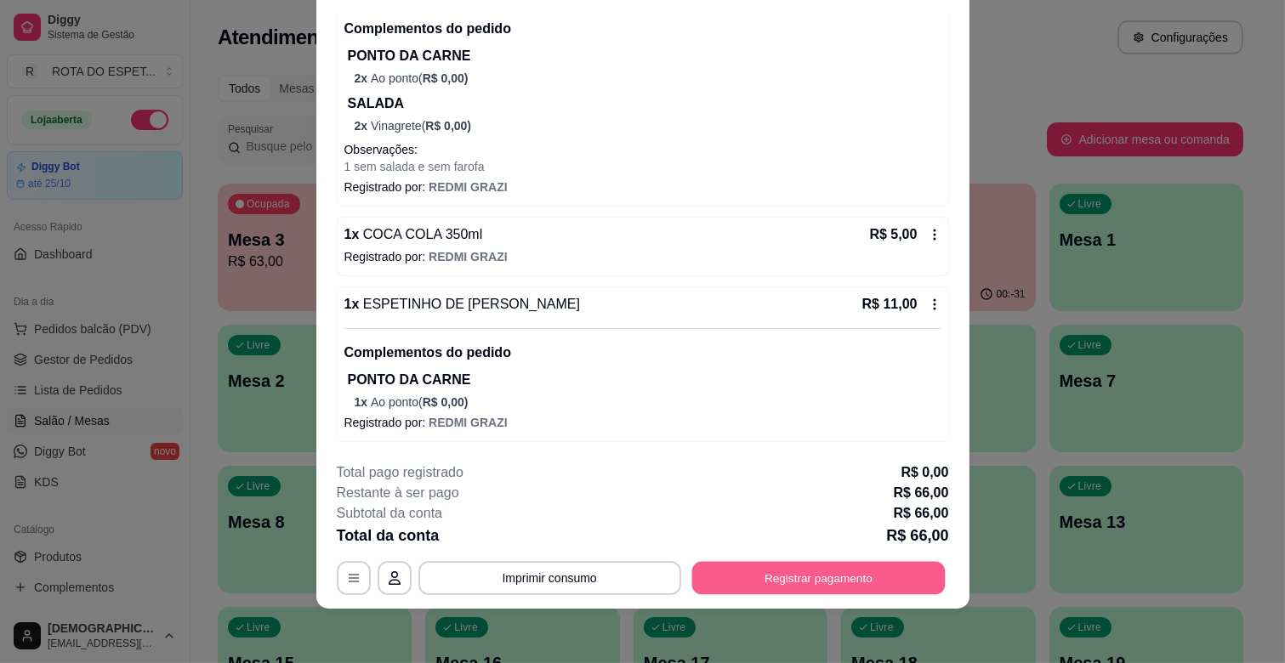
click at [835, 582] on button "Registrar pagamento" at bounding box center [817, 578] width 253 height 33
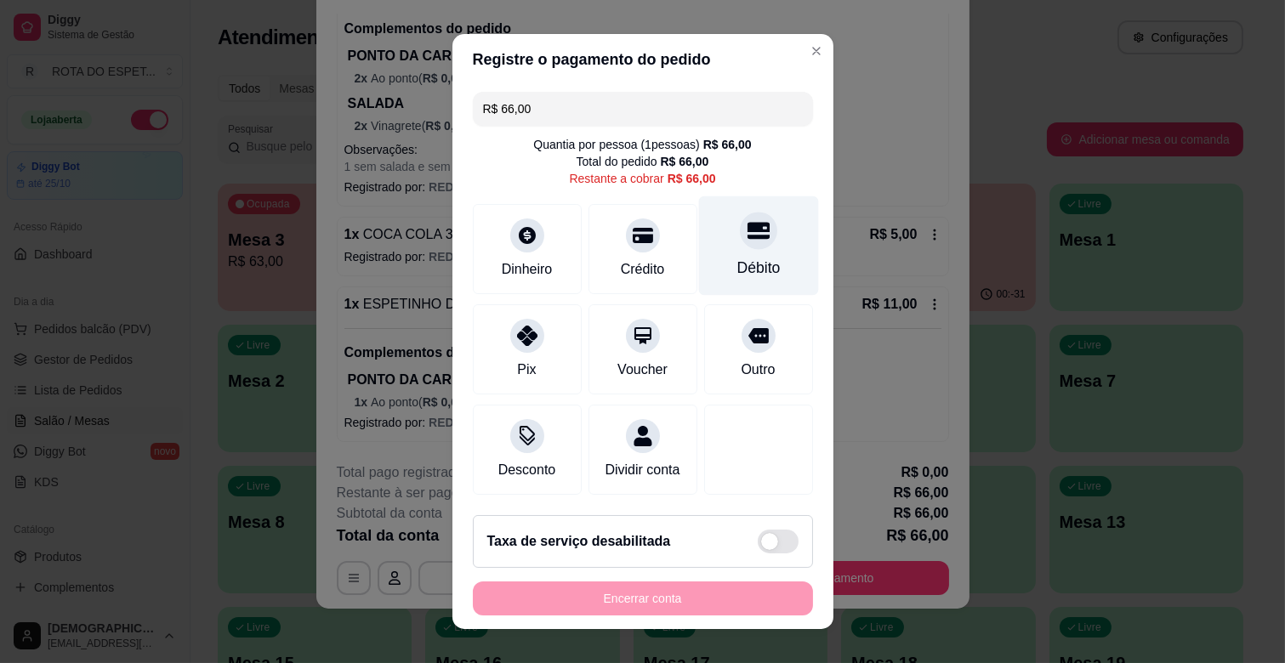
click at [747, 232] on icon at bounding box center [758, 230] width 22 height 22
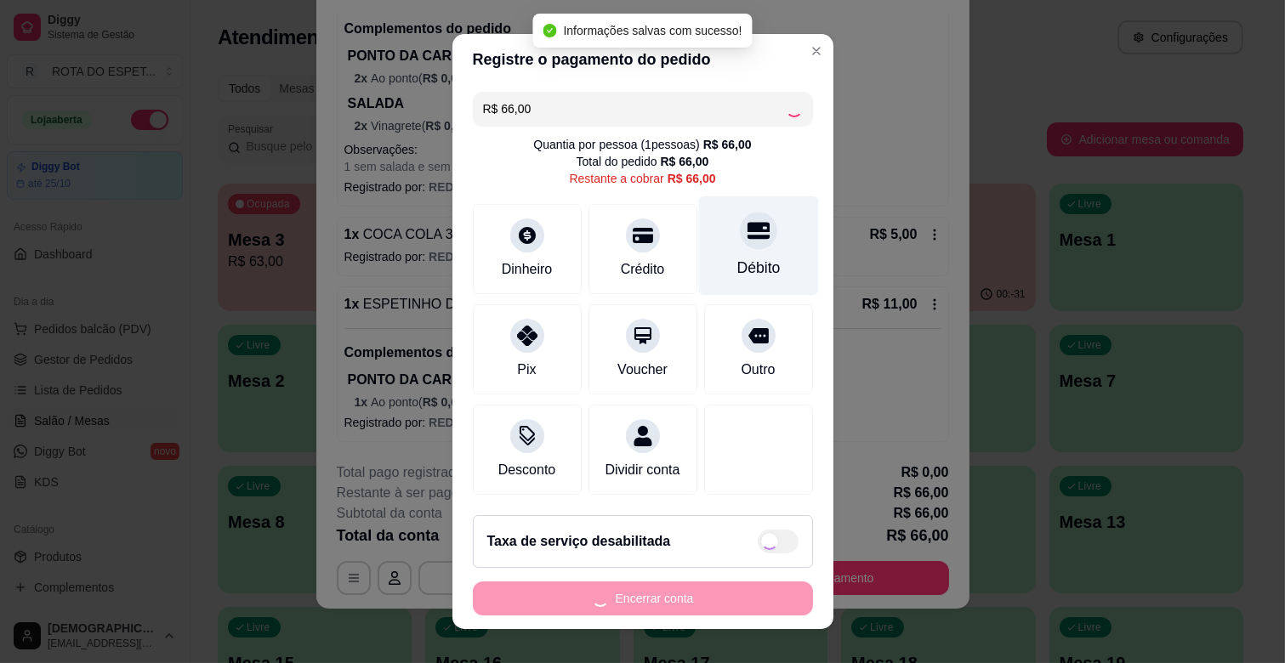
type input "R$ 0,00"
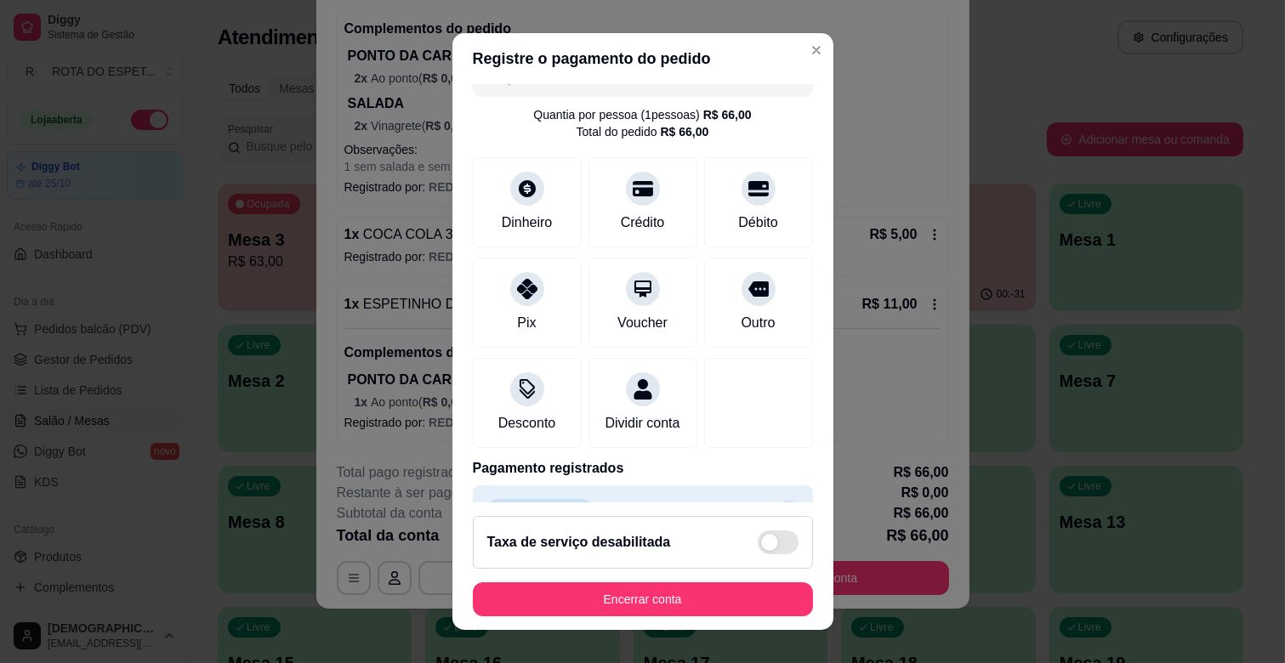
scroll to position [90, 0]
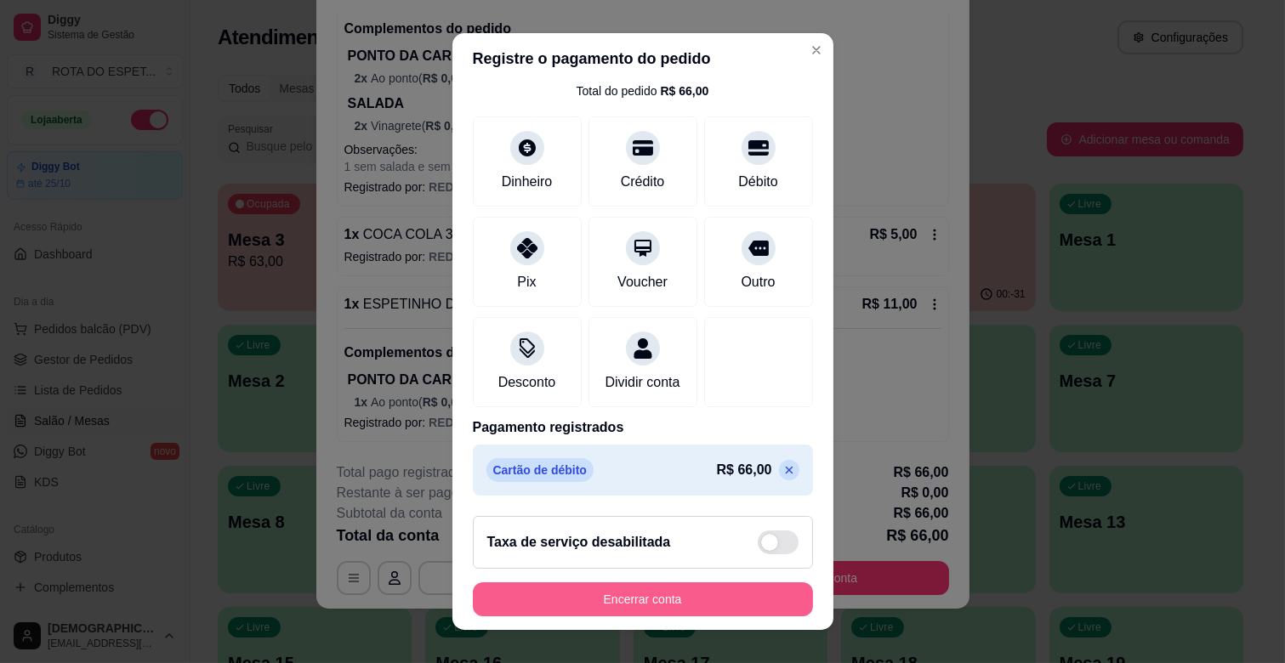
click at [715, 592] on button "Encerrar conta" at bounding box center [643, 600] width 340 height 34
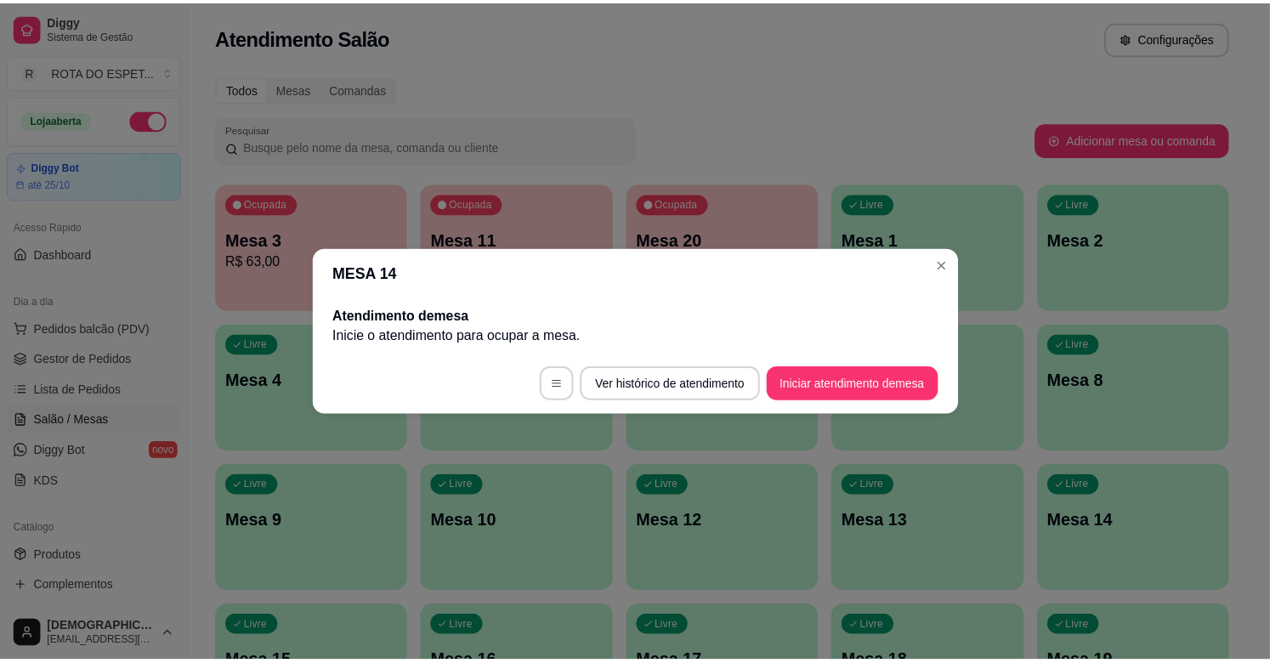
scroll to position [0, 0]
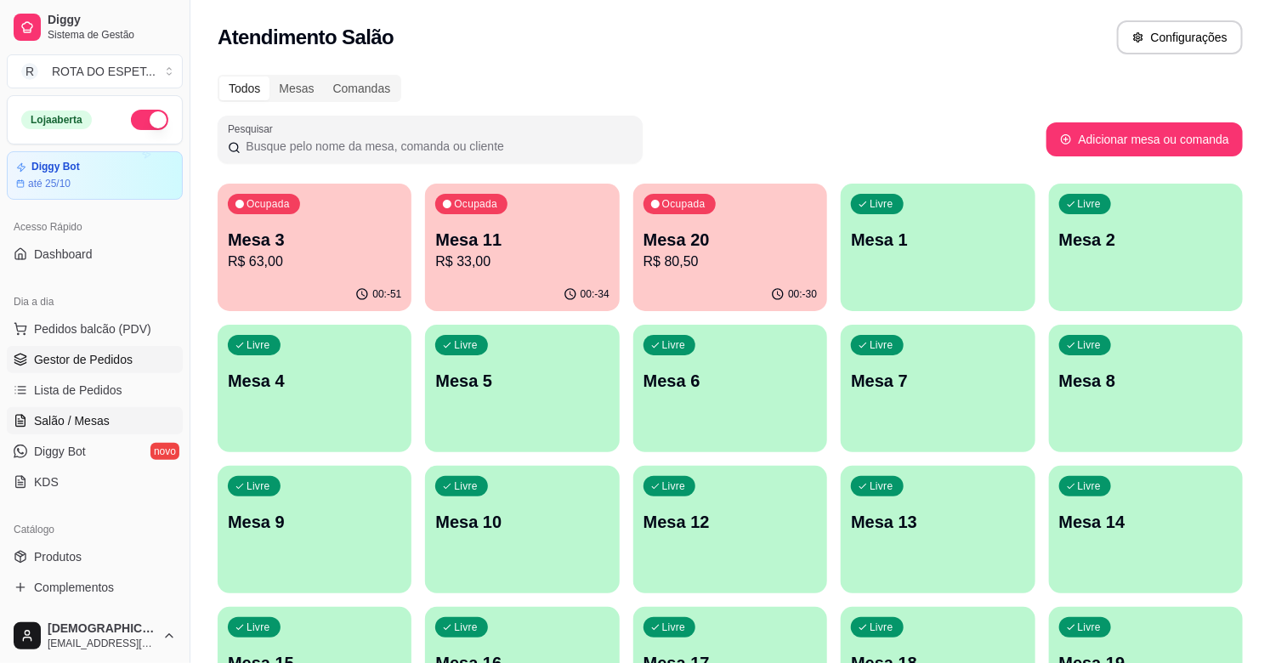
click at [71, 354] on span "Gestor de Pedidos" at bounding box center [83, 359] width 99 height 17
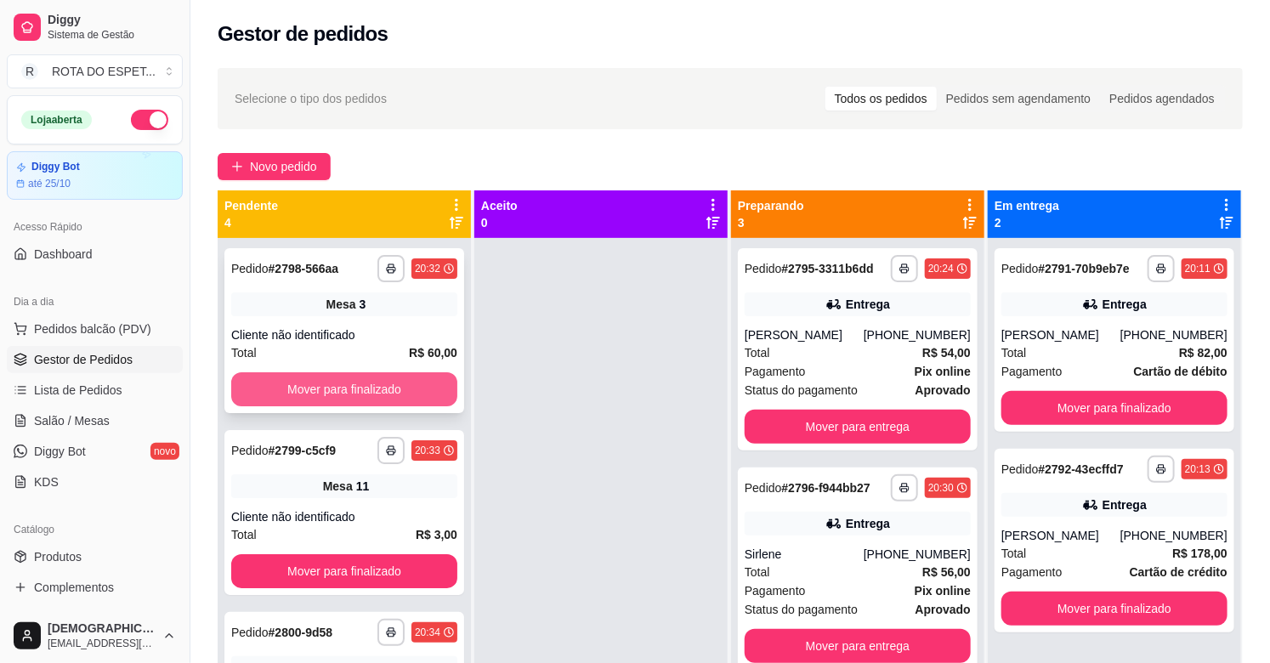
click at [400, 383] on button "Mover para finalizado" at bounding box center [344, 389] width 226 height 34
click at [361, 383] on button "Mover para finalizado" at bounding box center [344, 389] width 226 height 34
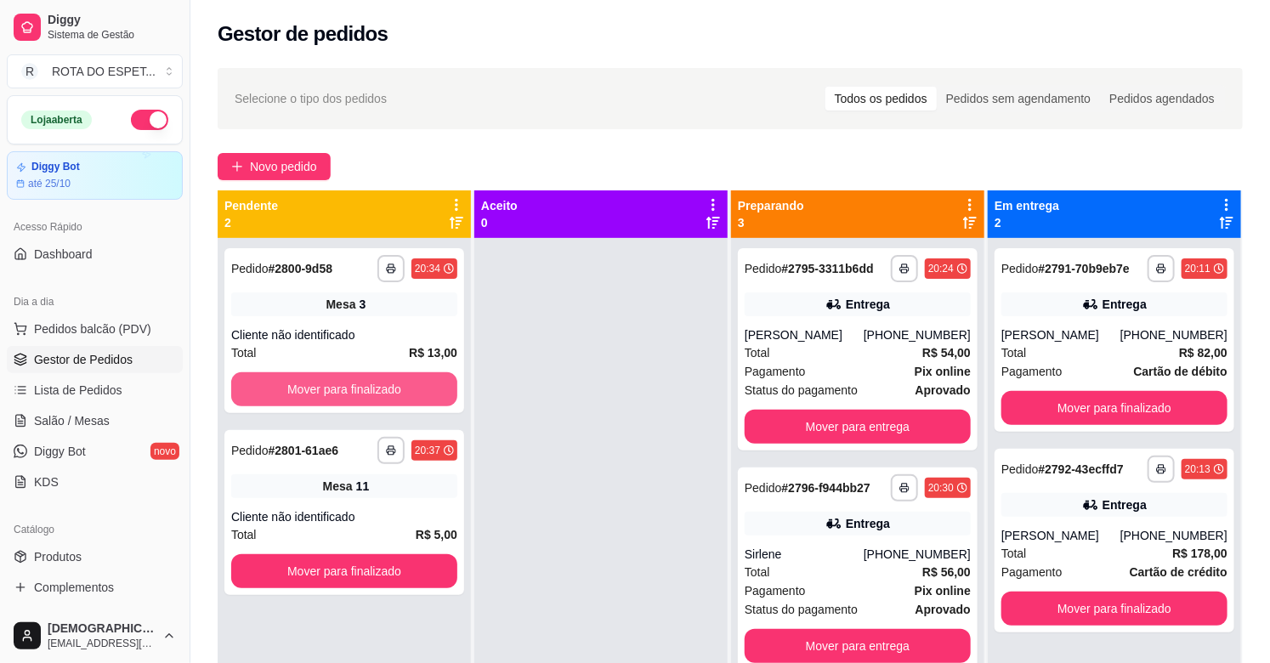
click at [361, 383] on button "Mover para finalizado" at bounding box center [344, 389] width 226 height 34
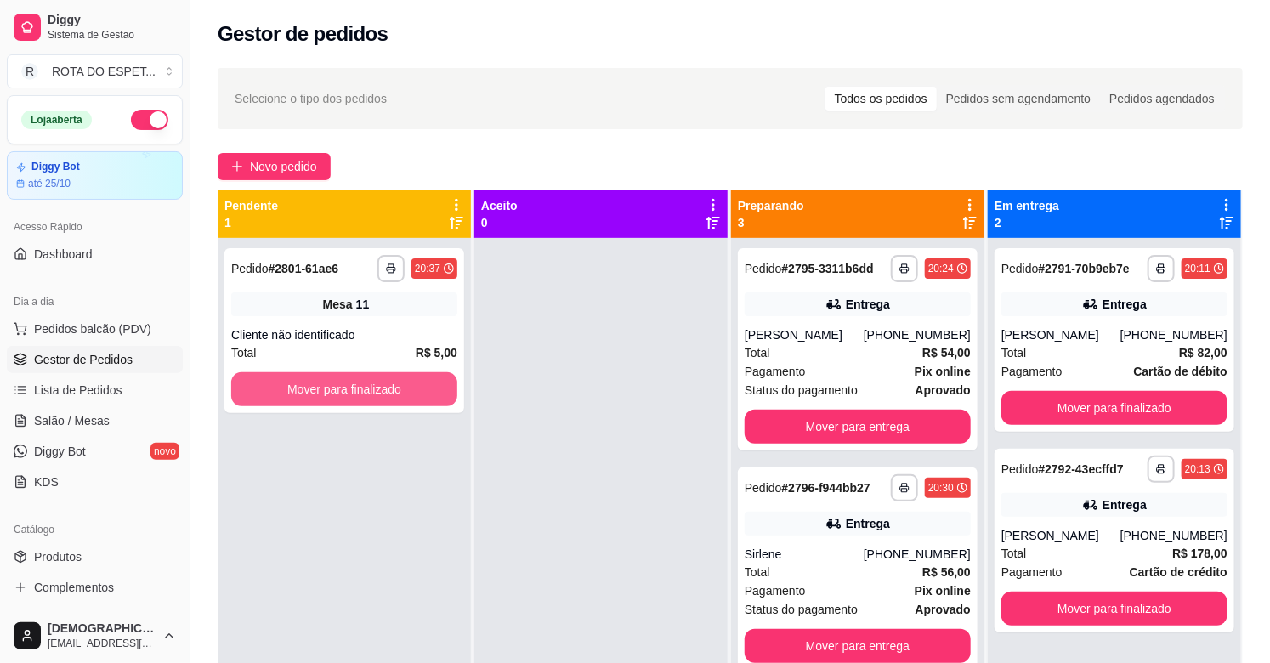
click at [361, 383] on button "Mover para finalizado" at bounding box center [344, 389] width 226 height 34
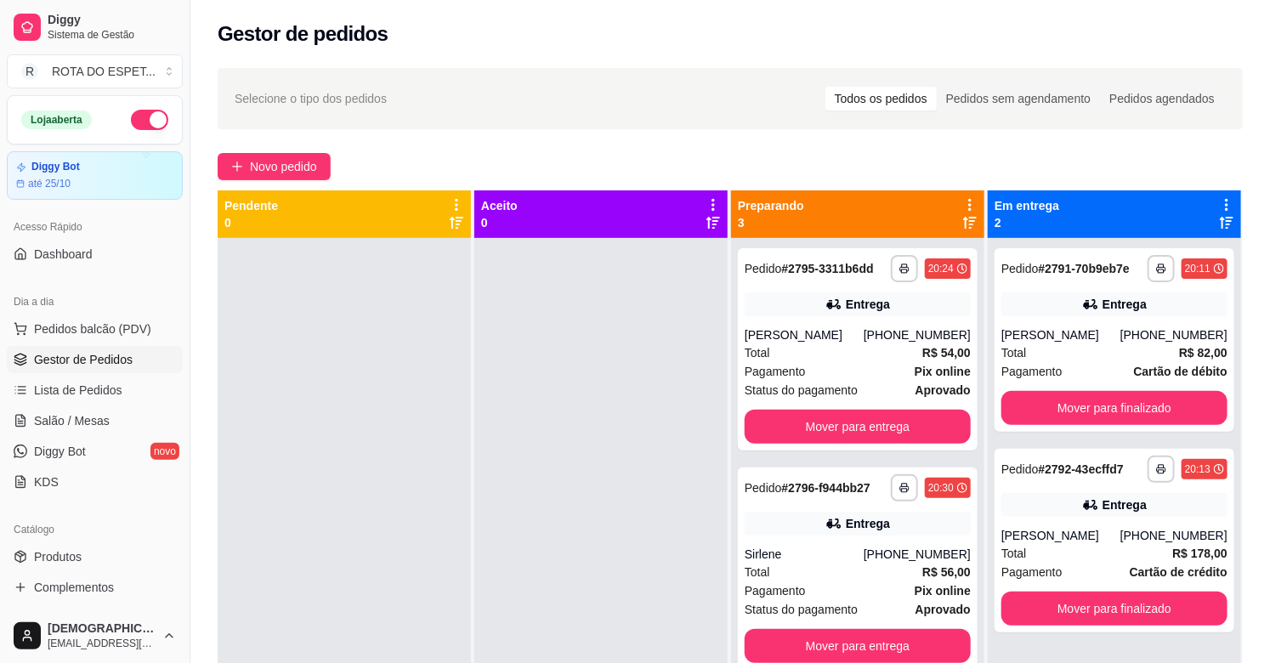
click at [587, 537] on div at bounding box center [601, 569] width 253 height 663
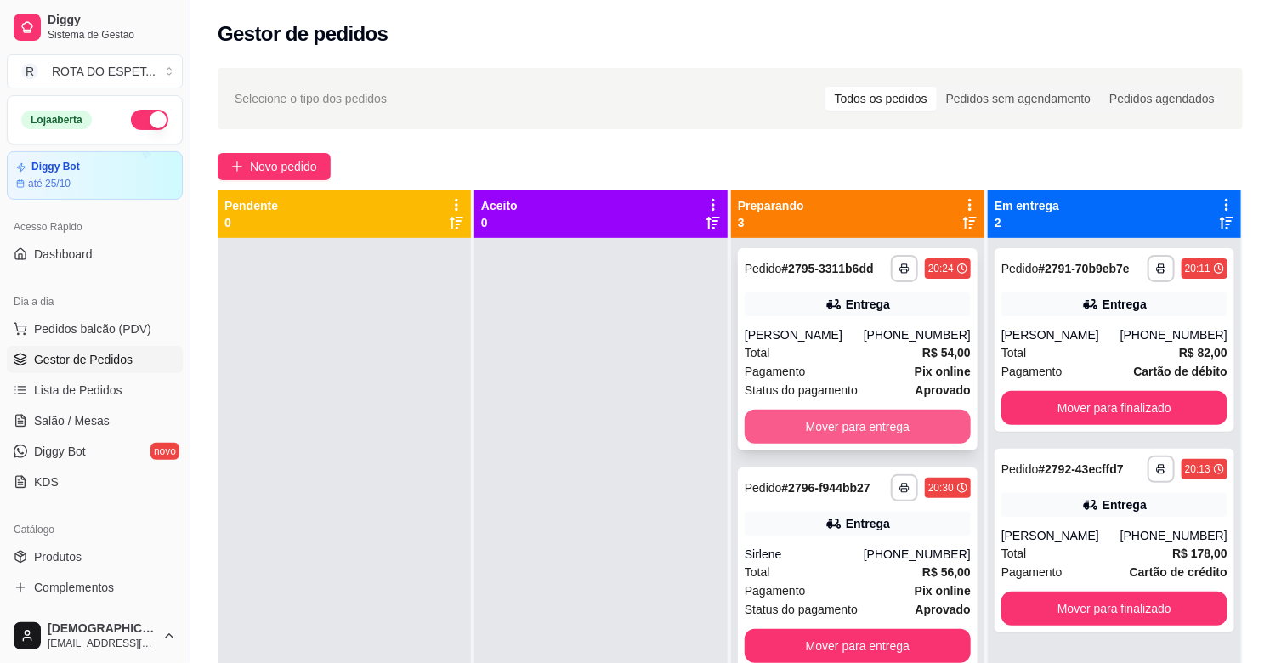
click at [830, 432] on button "Mover para entrega" at bounding box center [858, 427] width 226 height 34
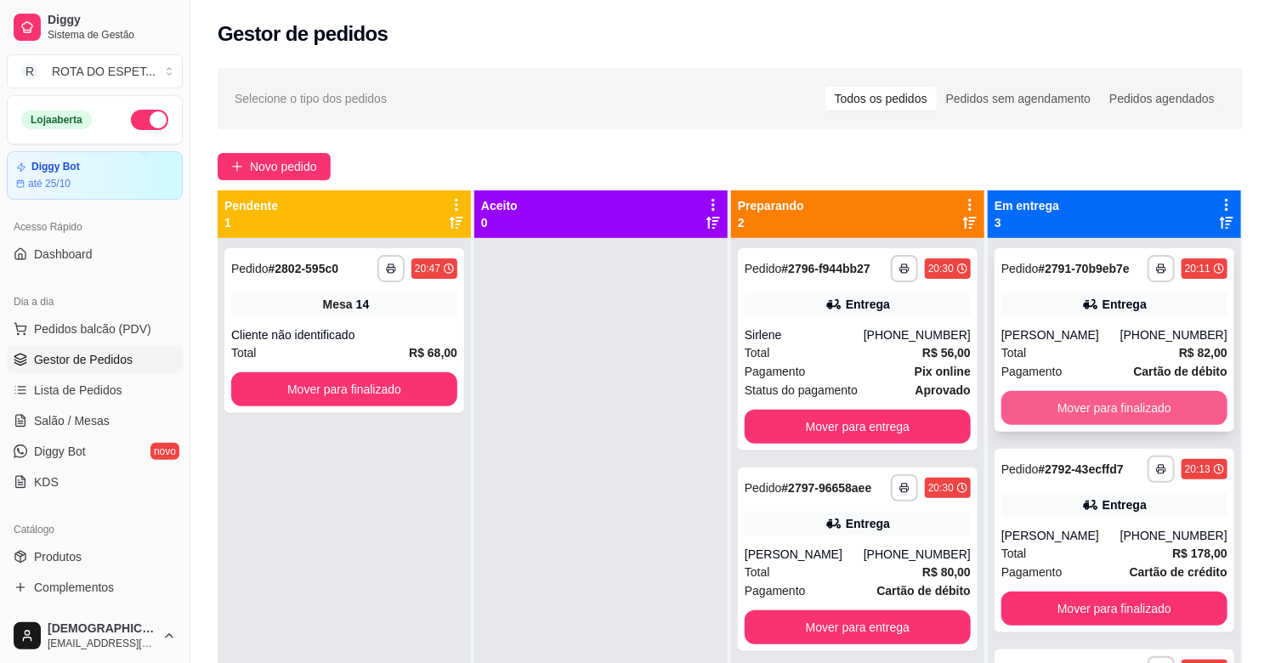
click at [1162, 412] on button "Mover para finalizado" at bounding box center [1115, 408] width 226 height 34
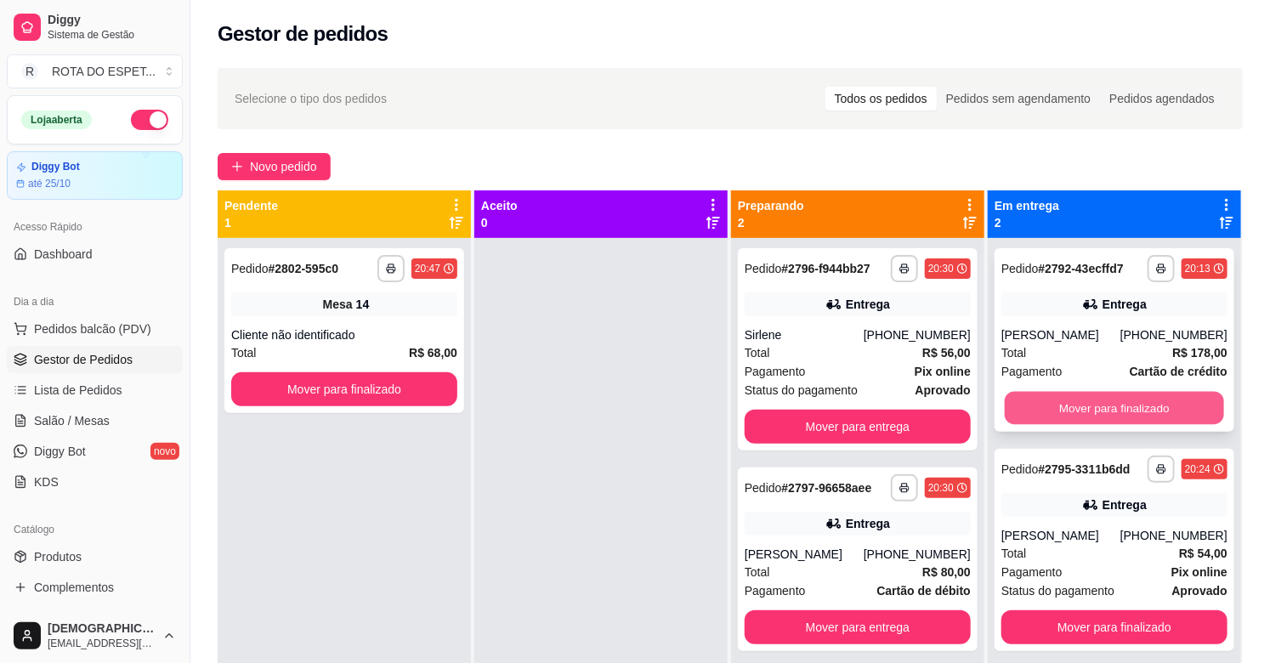
click at [1122, 411] on button "Mover para finalizado" at bounding box center [1114, 408] width 219 height 33
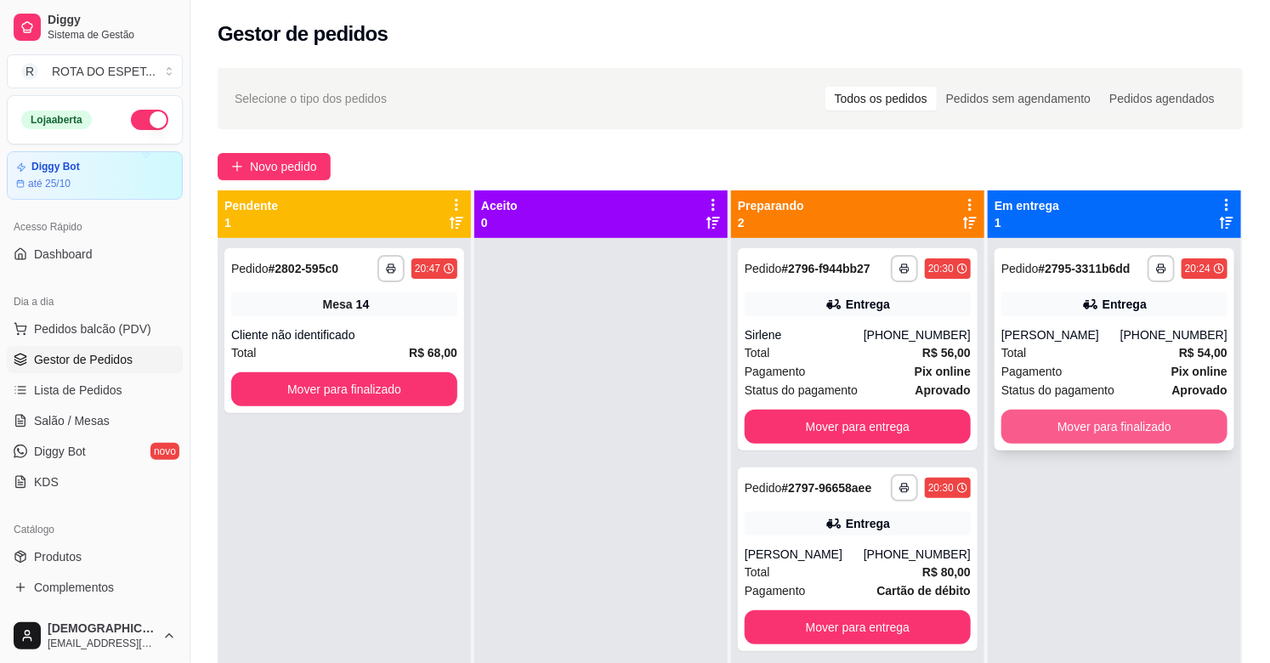
click at [1122, 412] on button "Mover para finalizado" at bounding box center [1115, 427] width 226 height 34
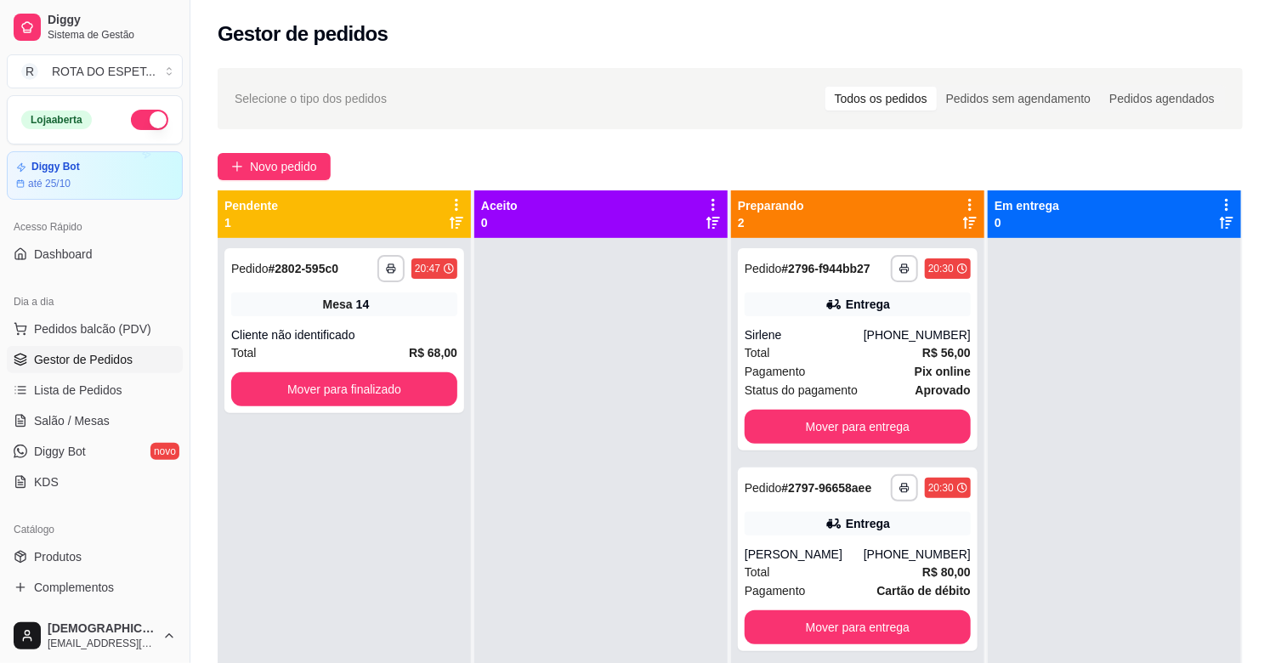
click at [580, 401] on div at bounding box center [601, 569] width 253 height 663
click at [359, 397] on button "Mover para finalizado" at bounding box center [344, 389] width 226 height 34
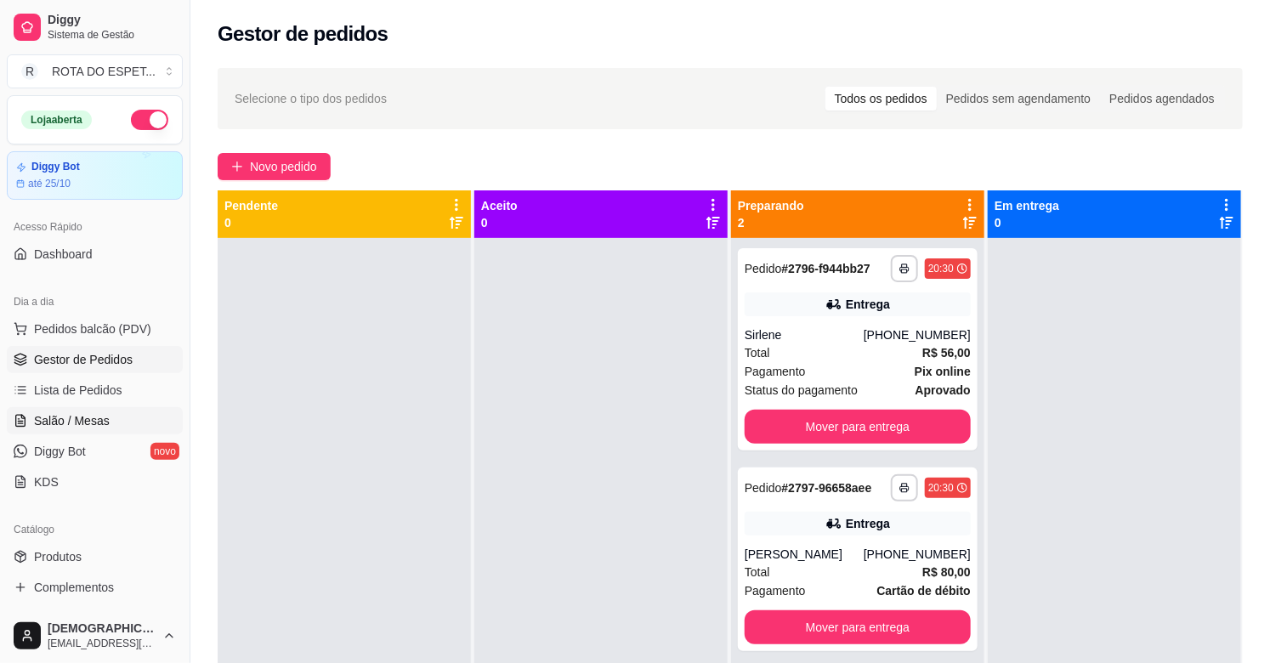
click at [82, 429] on link "Salão / Mesas" at bounding box center [95, 420] width 176 height 27
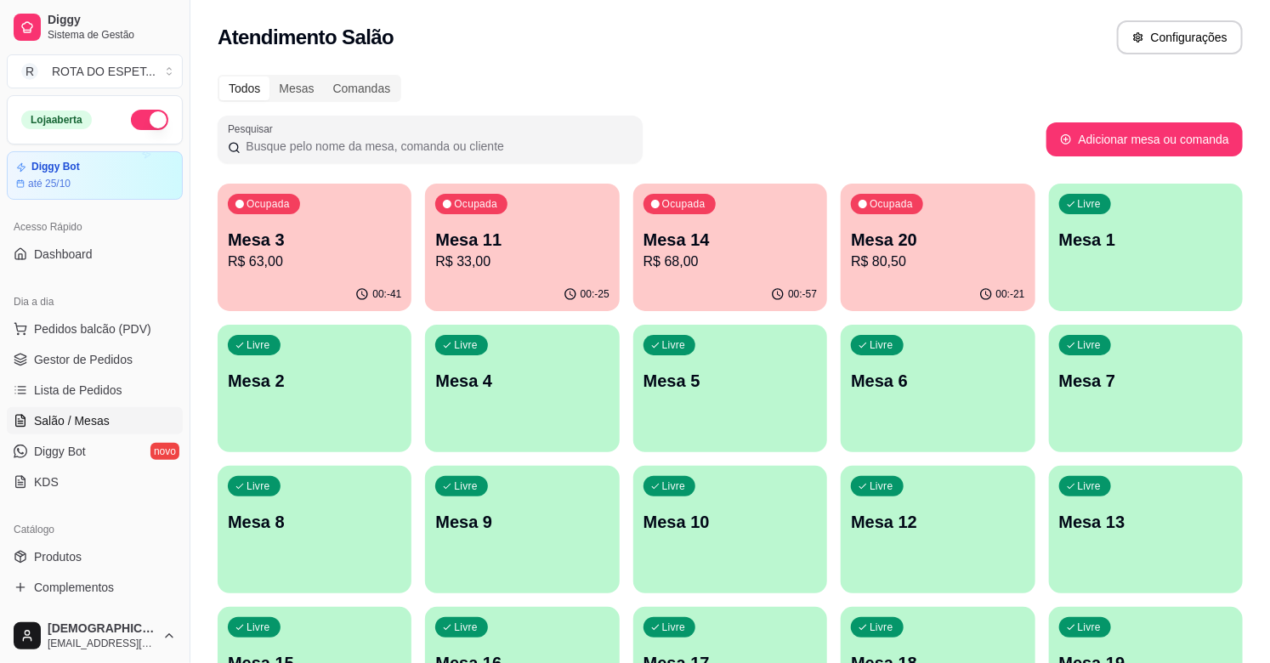
click at [508, 264] on p "R$ 33,00" at bounding box center [521, 262] width 173 height 20
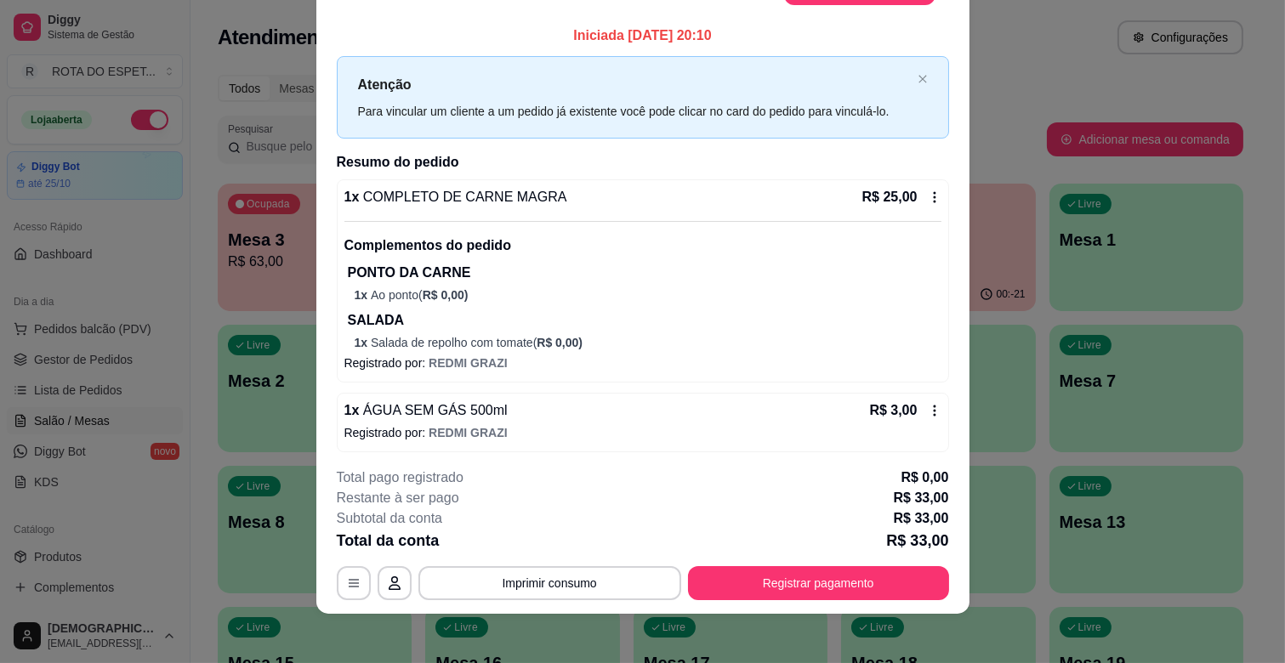
scroll to position [51, 0]
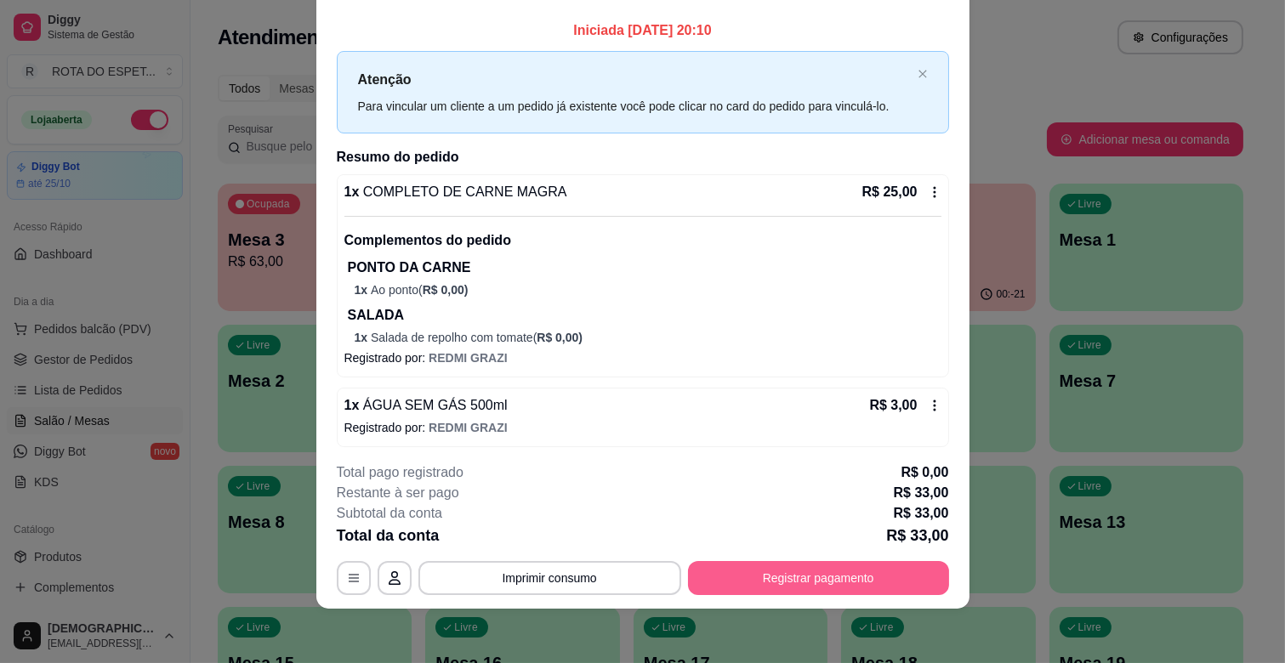
click at [831, 566] on button "Registrar pagamento" at bounding box center [818, 578] width 261 height 34
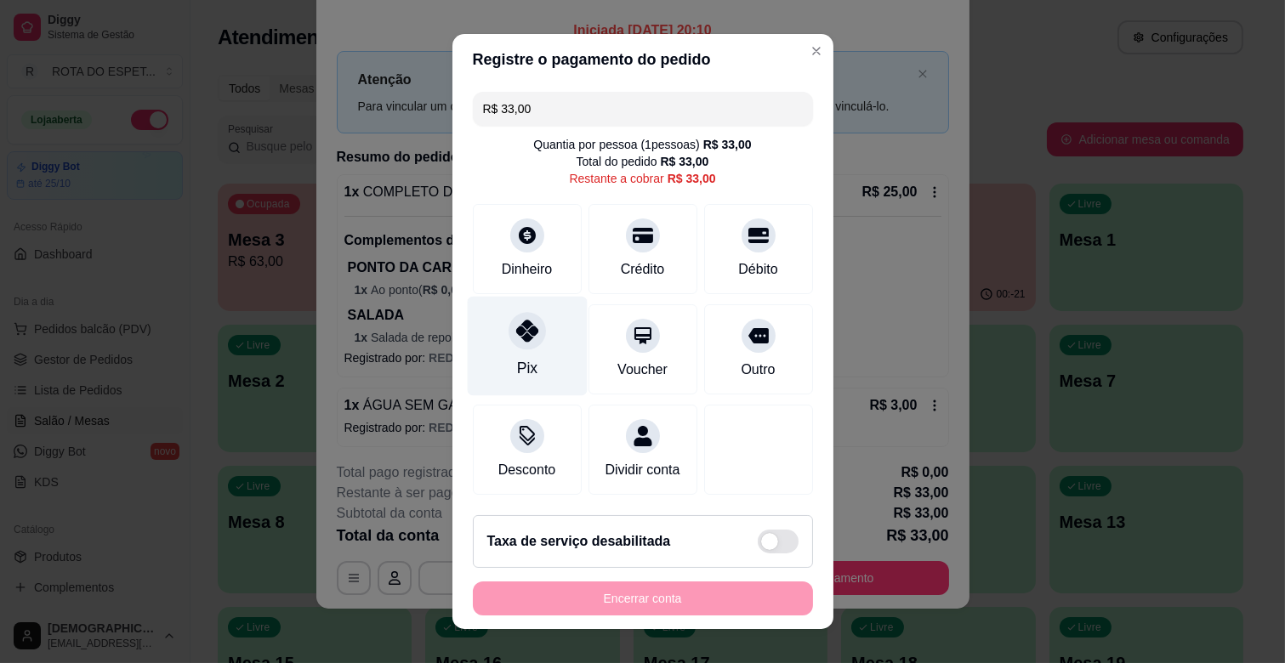
click at [520, 342] on div at bounding box center [527, 330] width 37 height 37
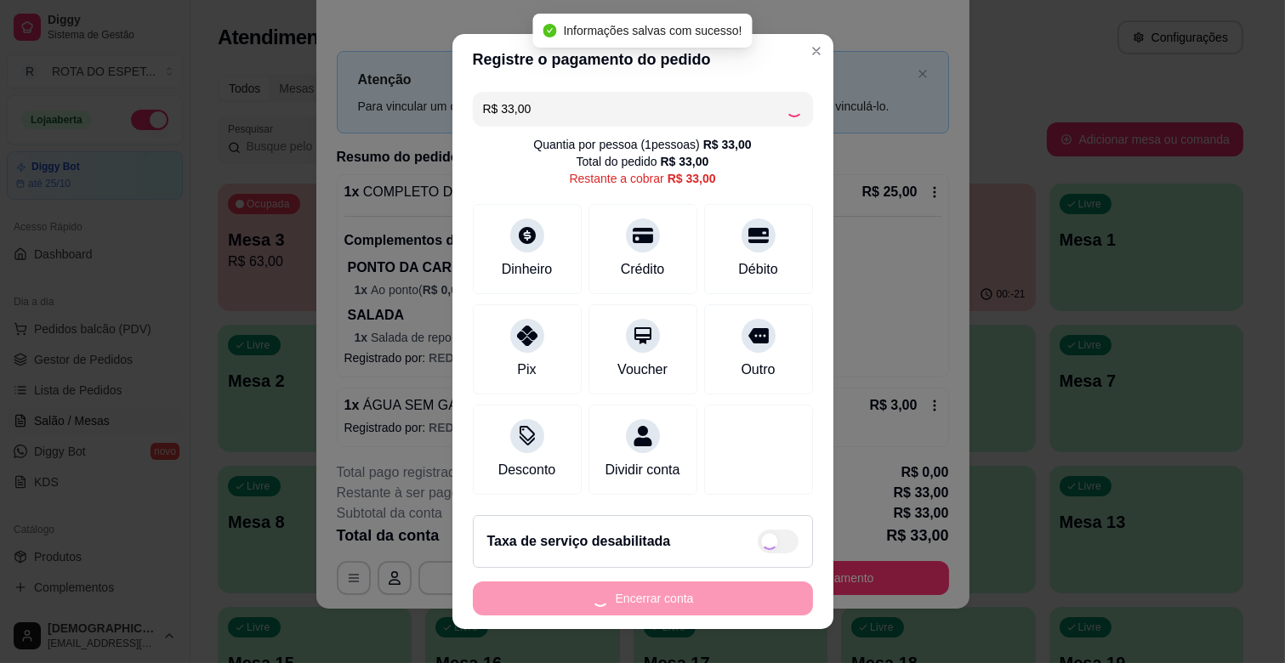
type input "R$ 0,00"
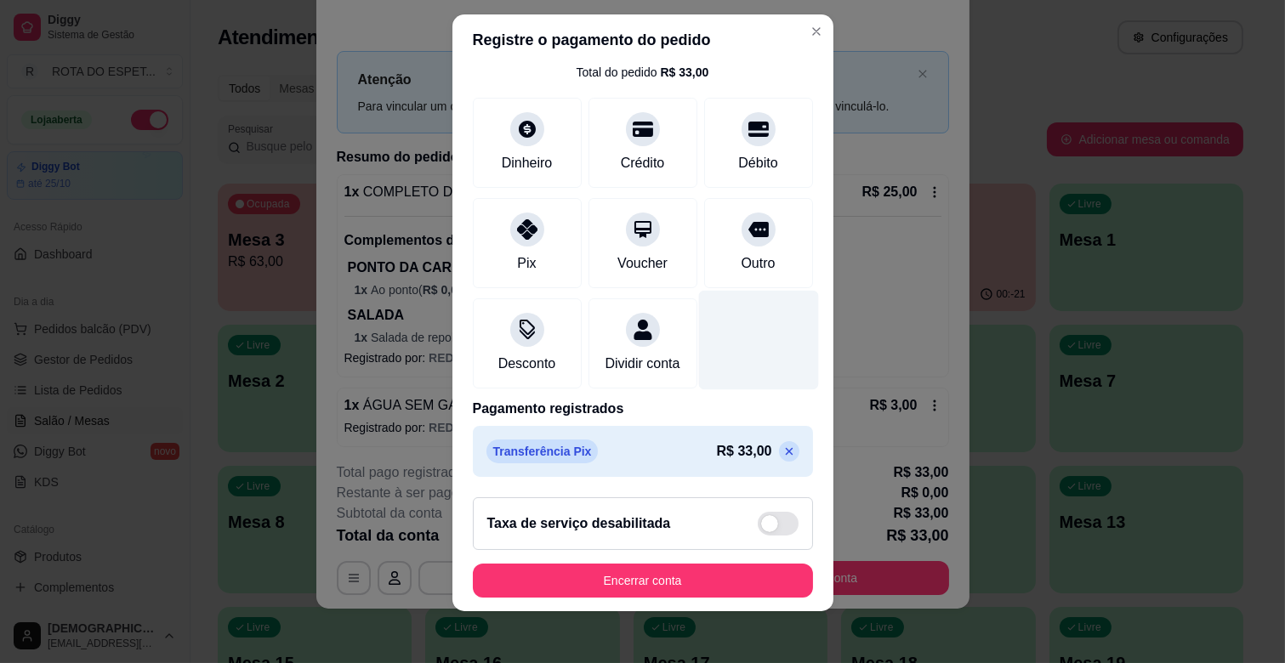
scroll to position [21, 0]
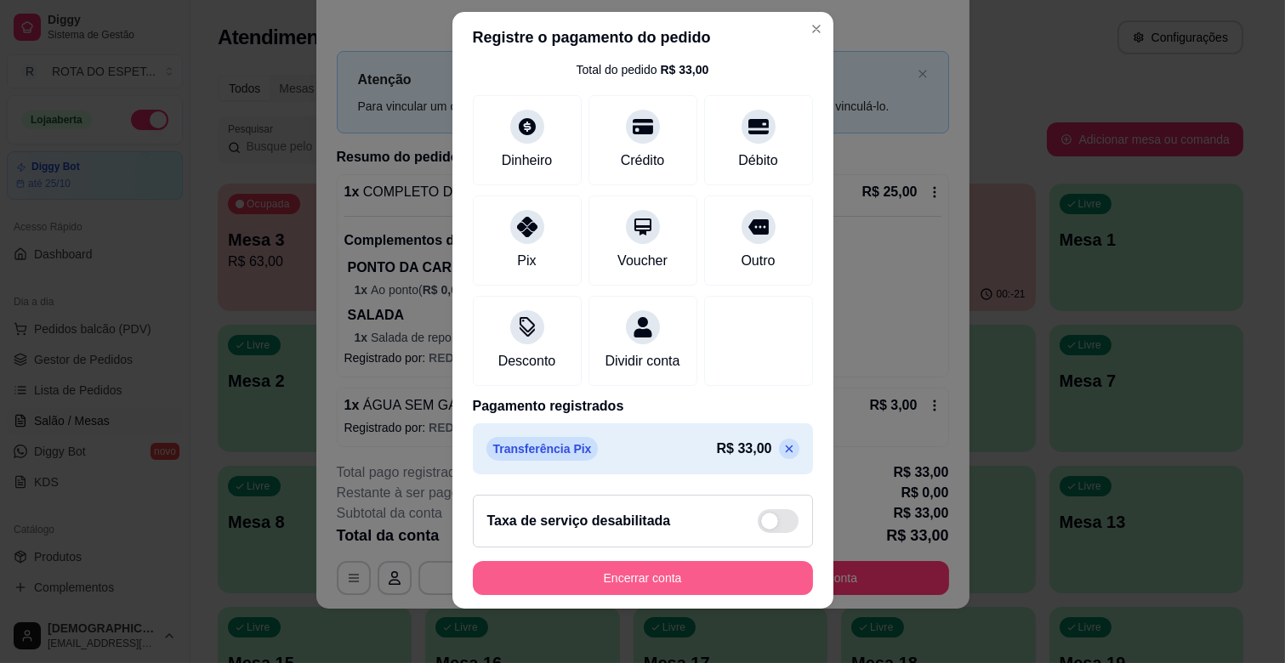
click at [713, 577] on button "Encerrar conta" at bounding box center [643, 578] width 340 height 34
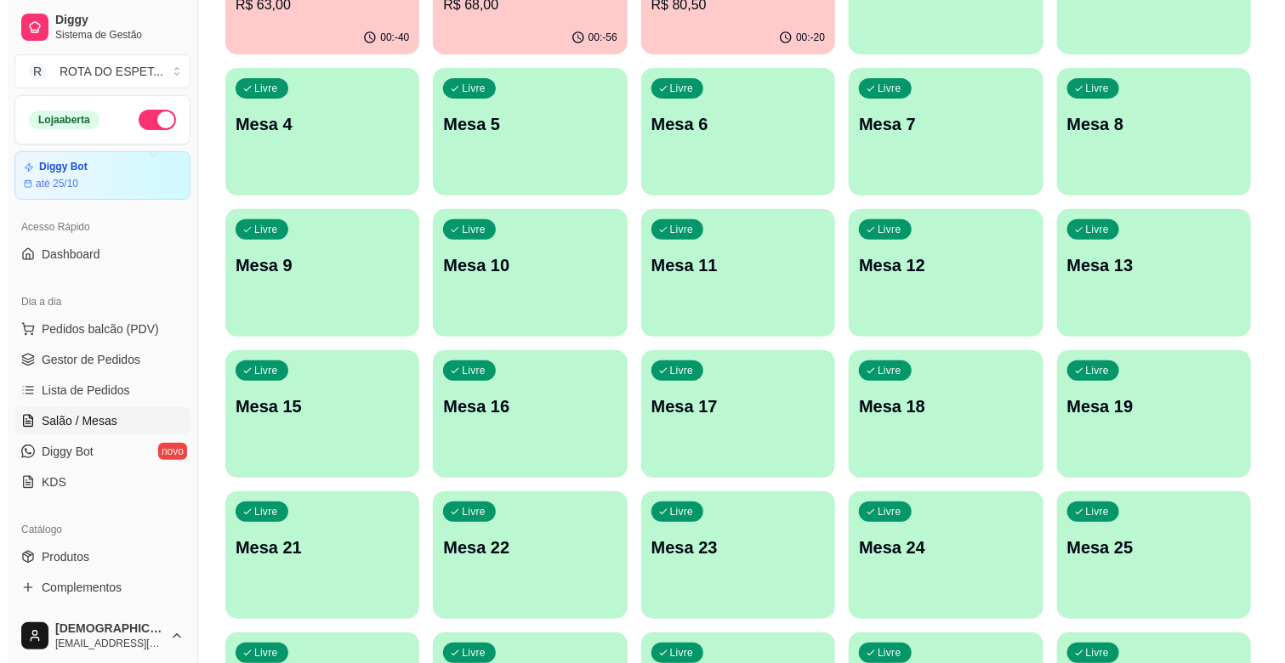
scroll to position [283, 0]
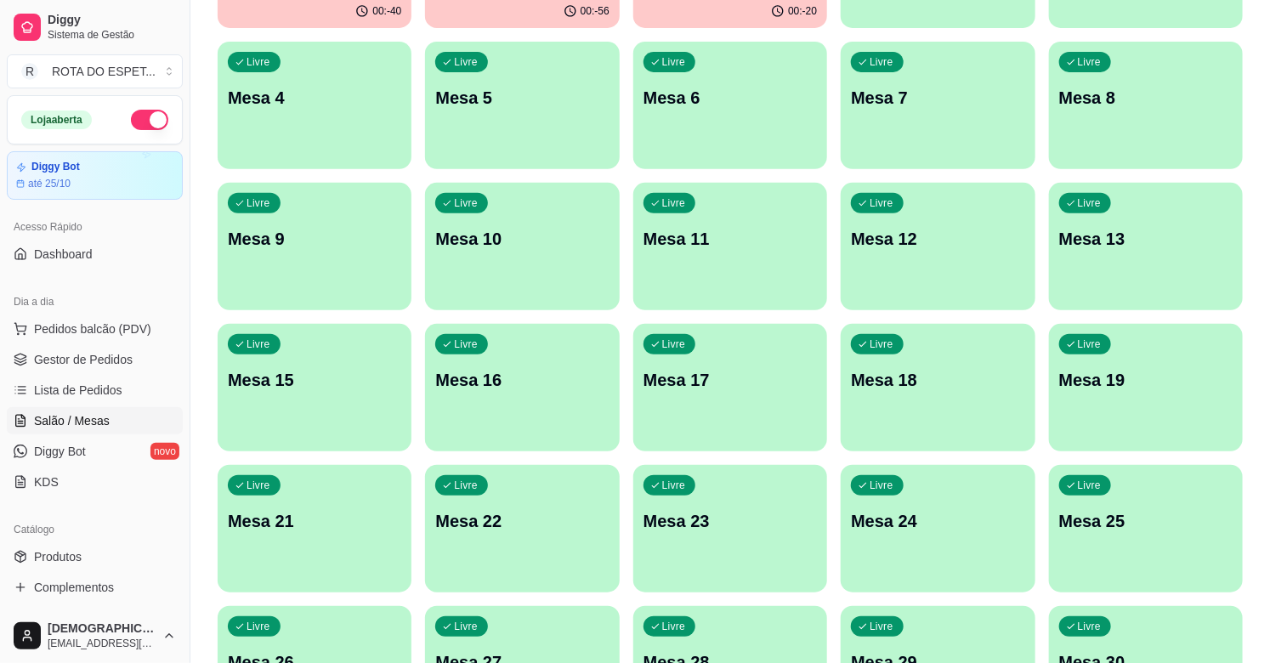
click at [489, 506] on div "Livre Mesa 22" at bounding box center [522, 518] width 194 height 107
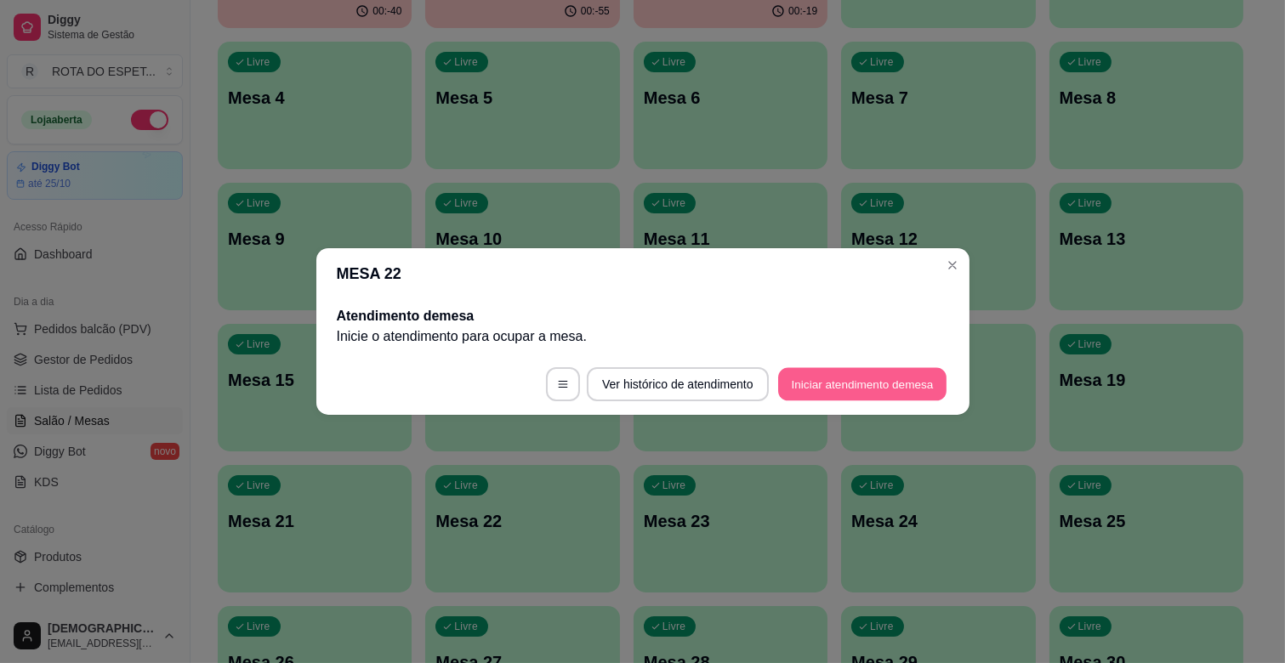
click at [874, 379] on button "Iniciar atendimento de mesa" at bounding box center [862, 384] width 168 height 33
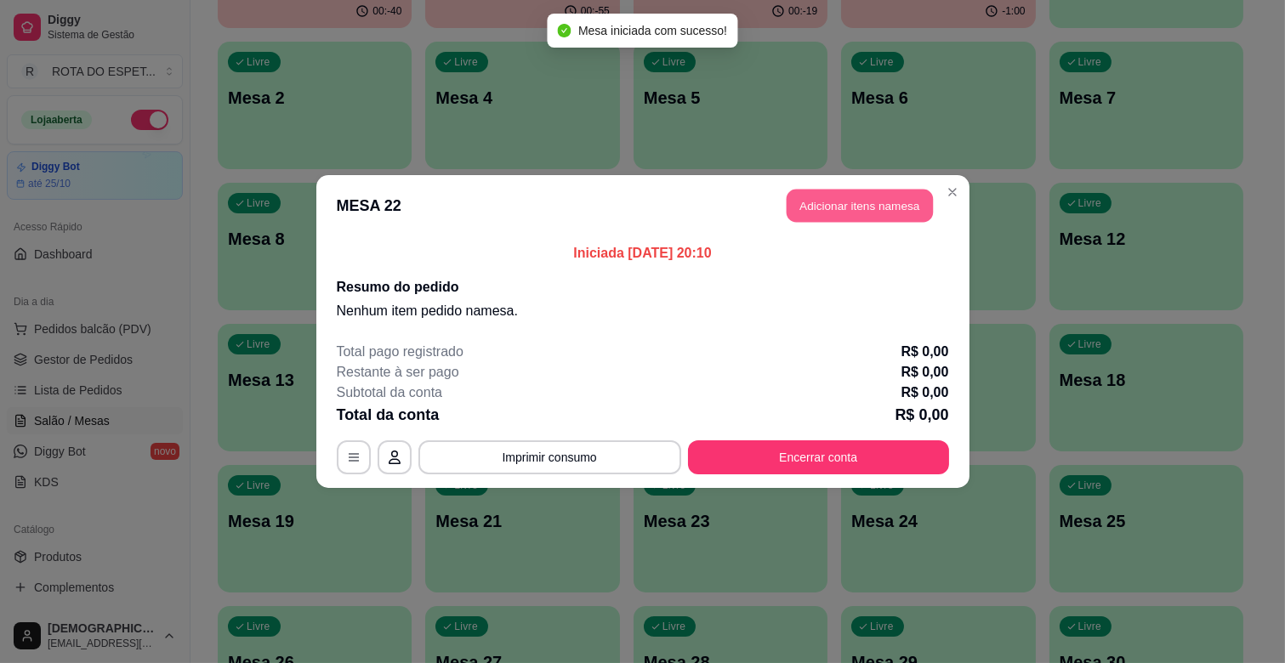
click at [837, 217] on button "Adicionar itens na mesa" at bounding box center [860, 206] width 146 height 33
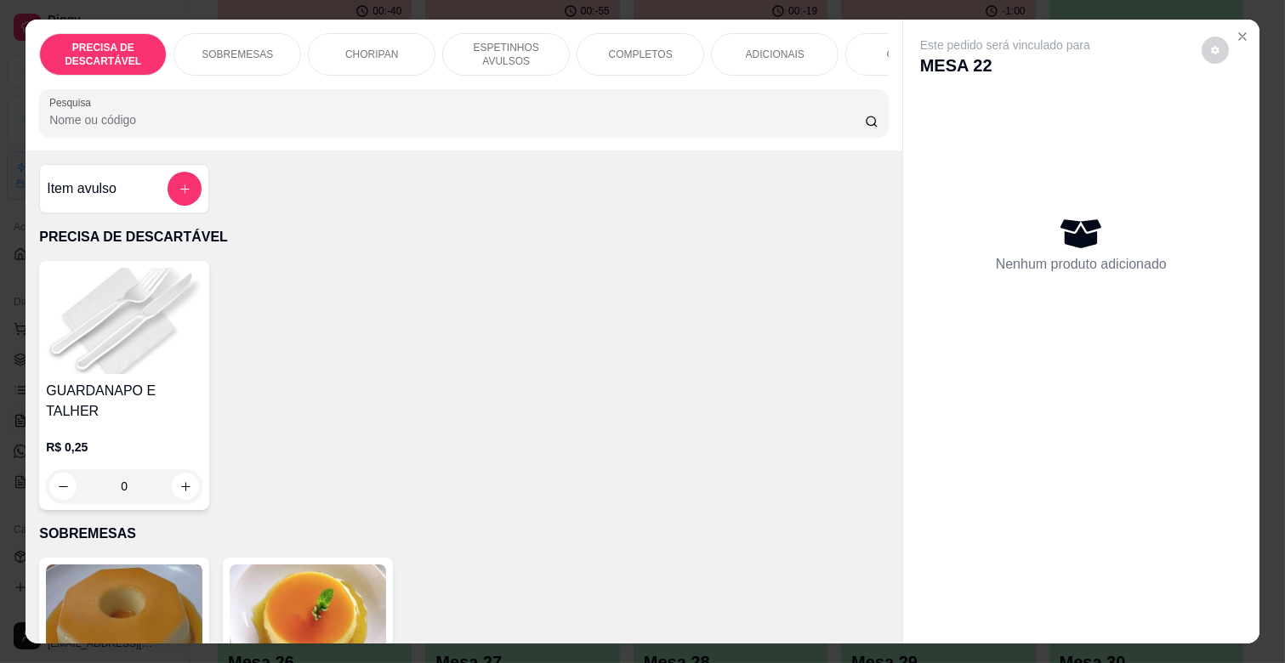
click at [517, 44] on p "ESPETINHOS AVULSOS" at bounding box center [506, 54] width 99 height 27
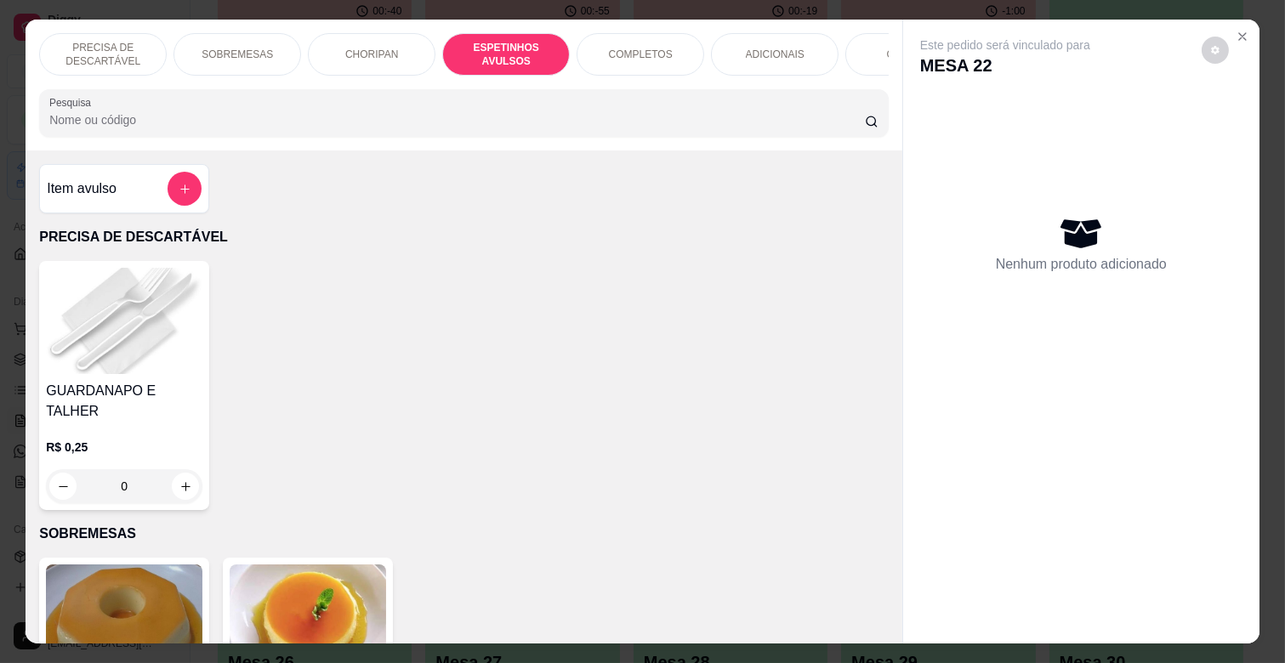
scroll to position [41, 0]
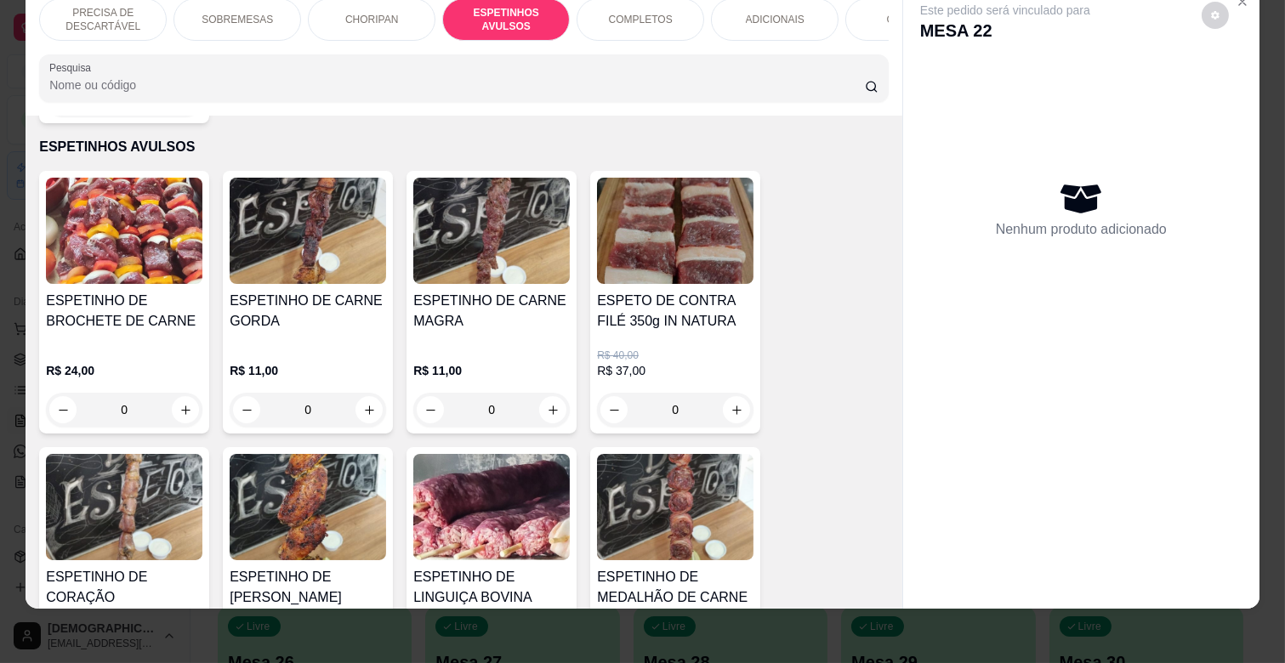
click at [519, 345] on div "R$ 11,00 0" at bounding box center [491, 386] width 156 height 82
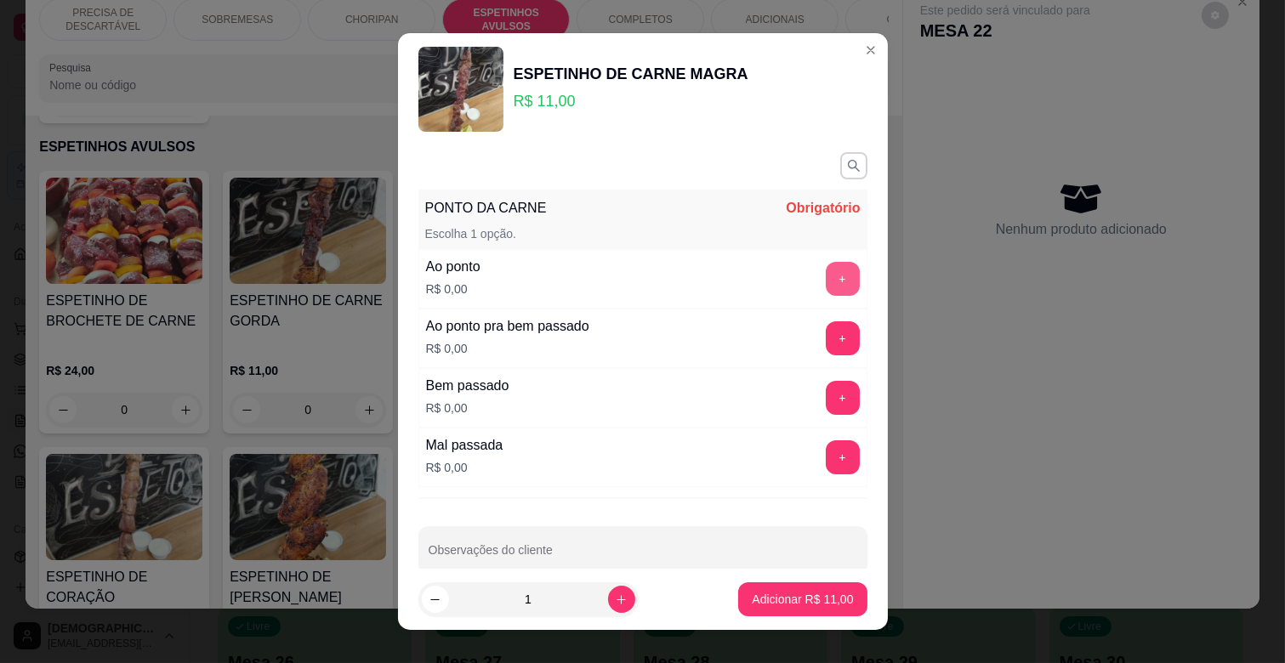
click at [826, 281] on button "+" at bounding box center [843, 279] width 34 height 34
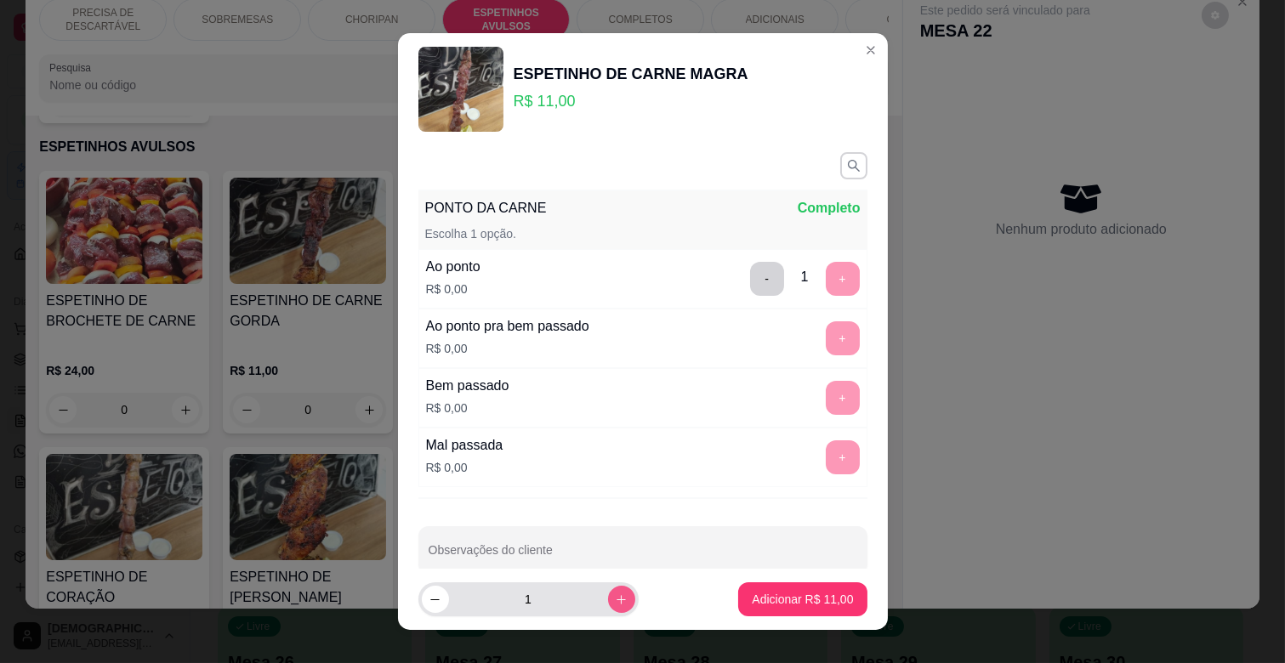
click at [613, 595] on button "increase-product-quantity" at bounding box center [621, 599] width 27 height 27
type input "2"
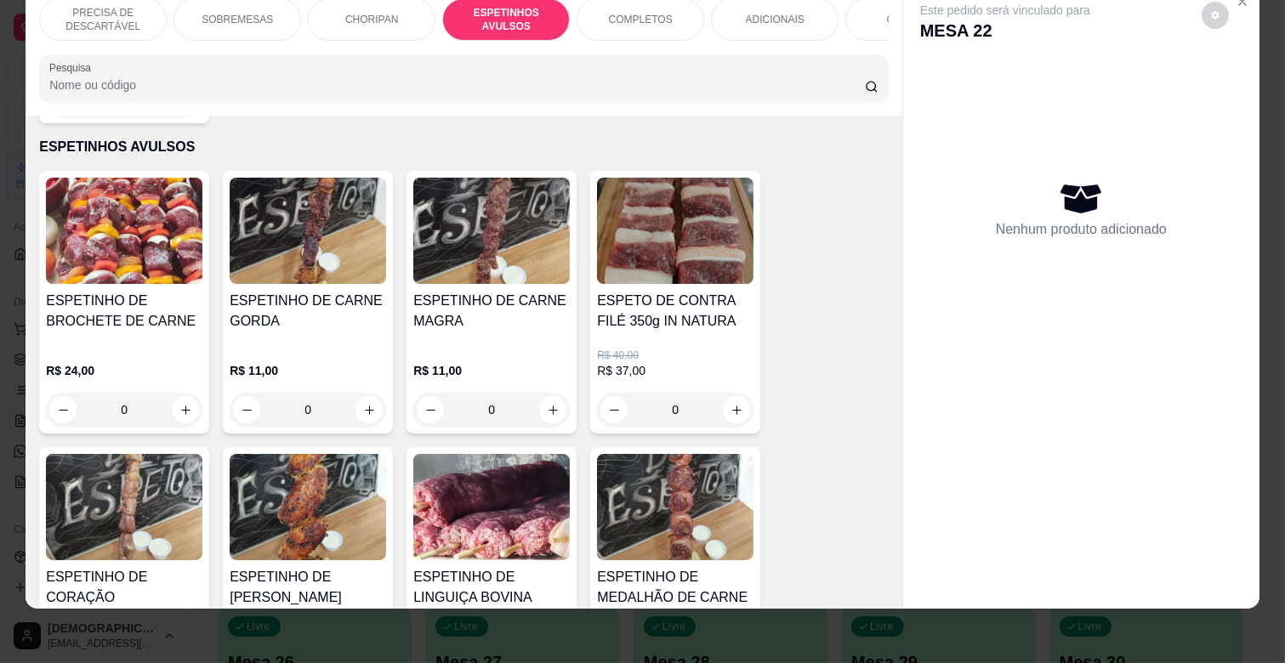
click at [355, 304] on h4 "ESPETINHO DE CARNE GORDA" at bounding box center [308, 311] width 156 height 41
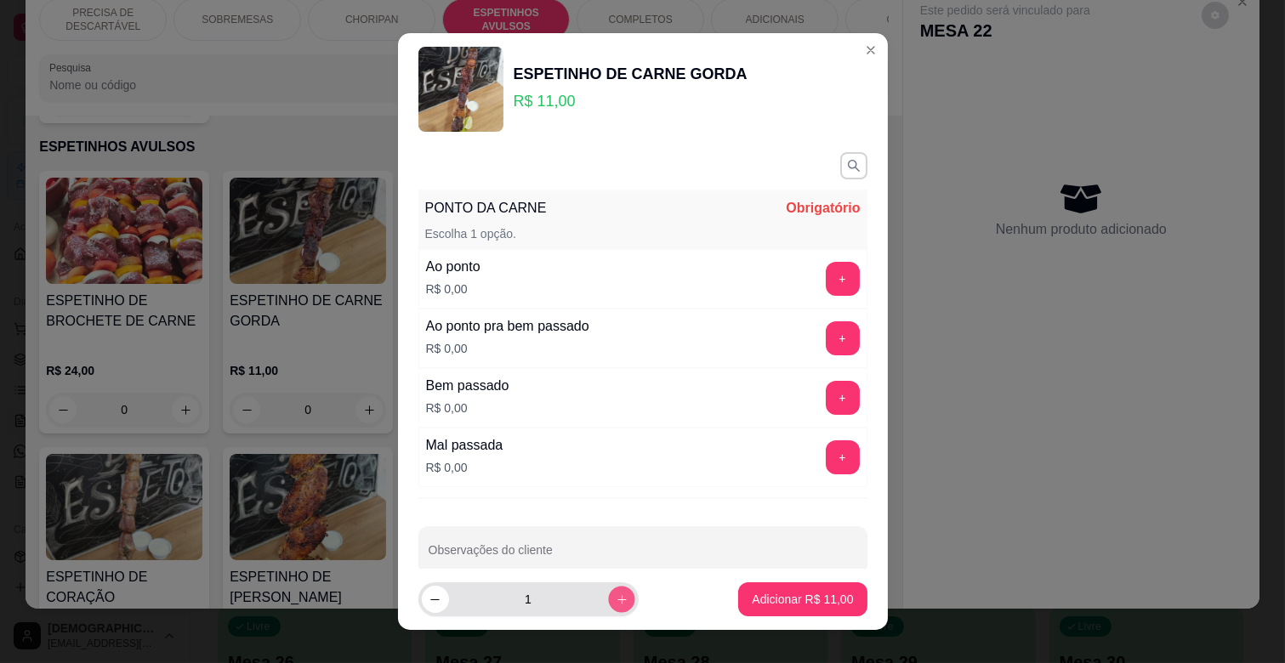
click at [610, 596] on button "increase-product-quantity" at bounding box center [621, 599] width 26 height 26
type input "2"
click at [826, 279] on button "+" at bounding box center [843, 279] width 34 height 34
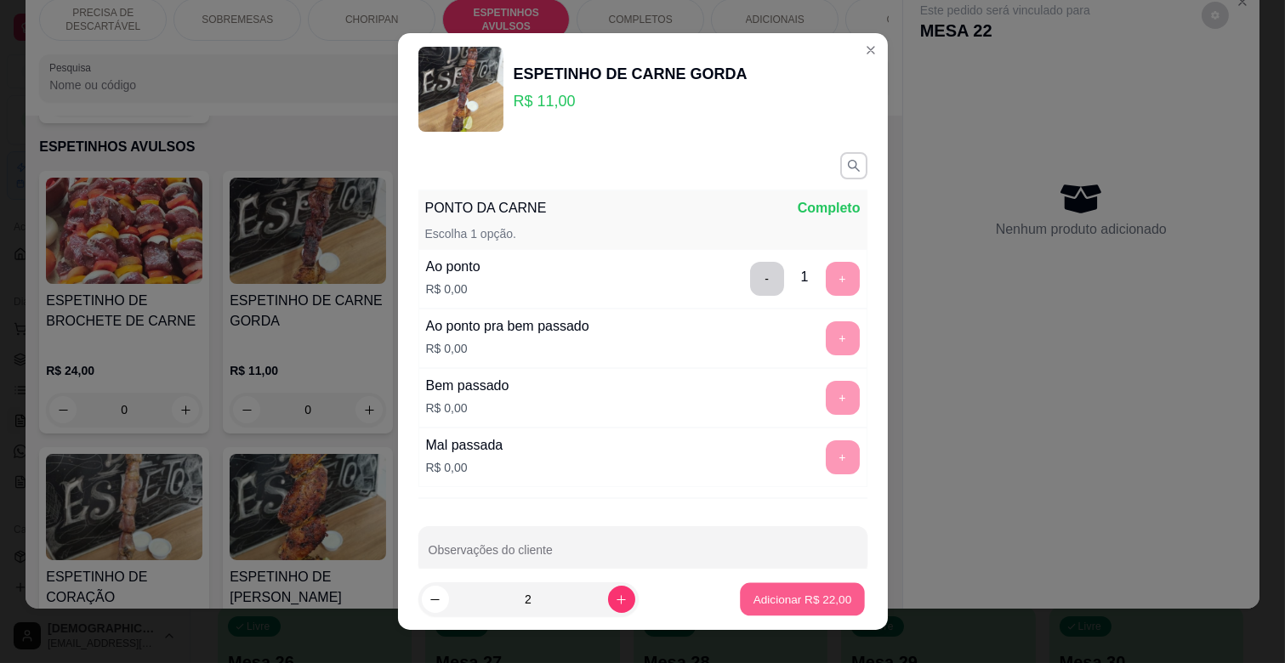
click at [784, 600] on p "Adicionar R$ 22,00" at bounding box center [802, 599] width 99 height 16
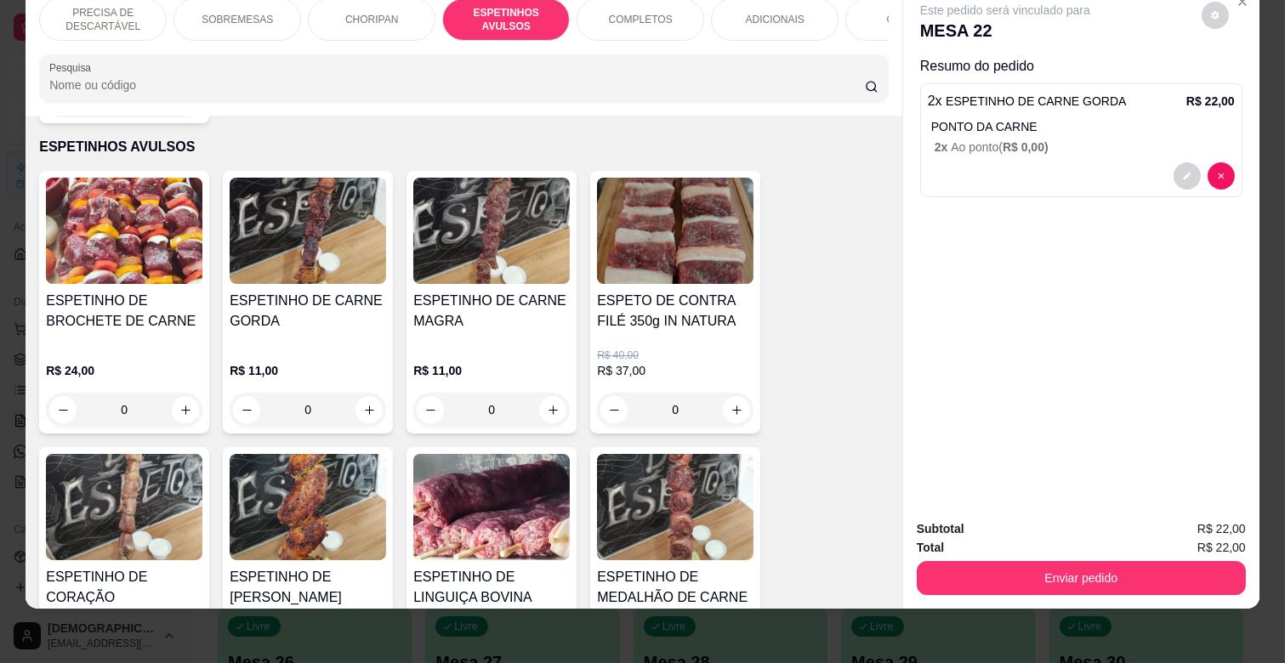
click at [318, 502] on img at bounding box center [308, 507] width 156 height 106
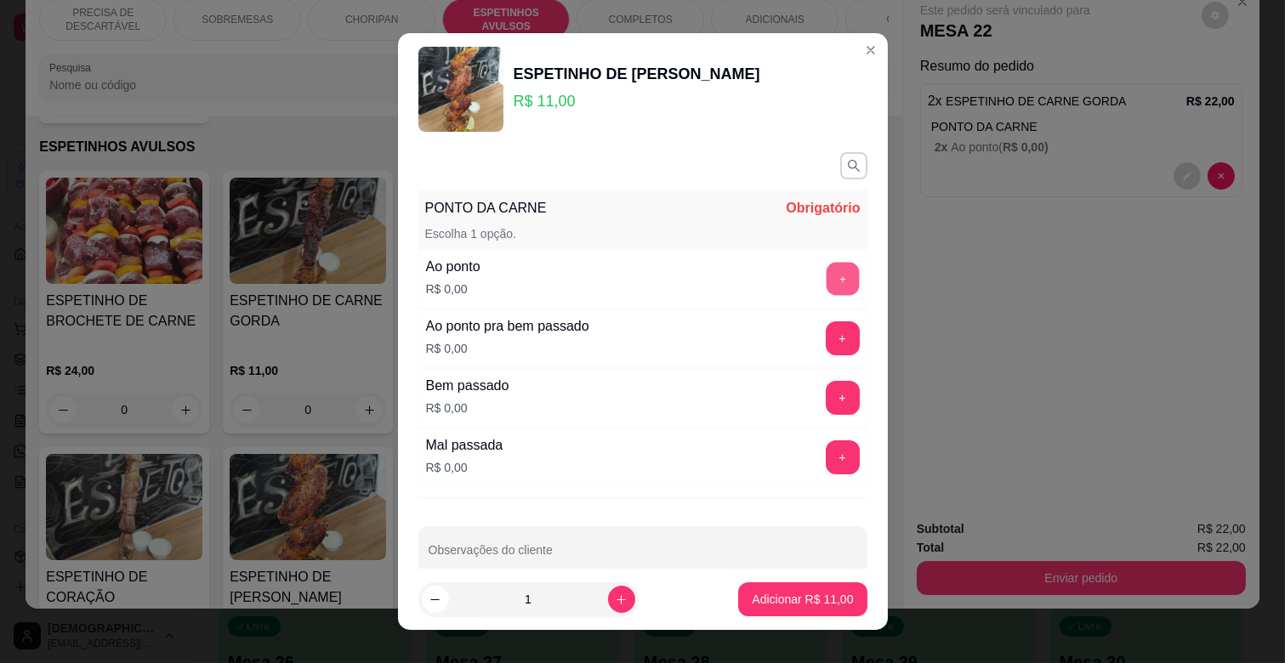
click at [826, 284] on button "+" at bounding box center [842, 279] width 33 height 33
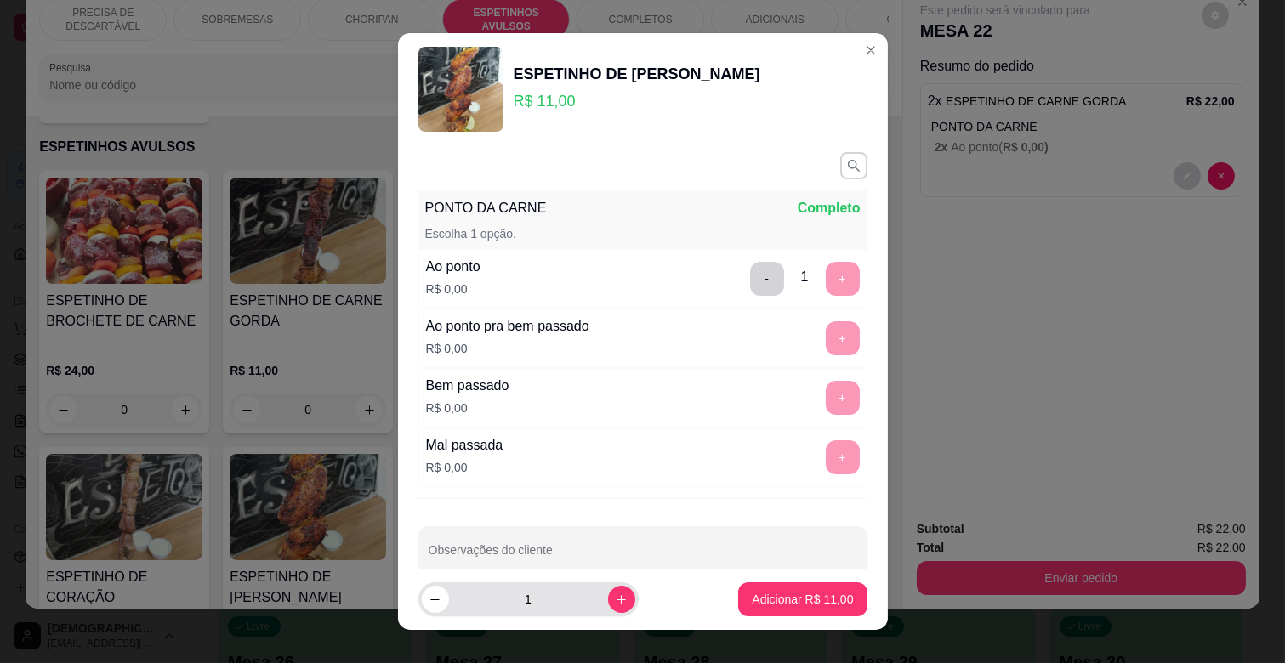
click at [588, 597] on input "1" at bounding box center [528, 600] width 159 height 34
click at [615, 597] on icon "increase-product-quantity" at bounding box center [621, 600] width 13 height 13
type input "2"
click at [789, 606] on p "Adicionar R$ 22,00" at bounding box center [802, 599] width 101 height 17
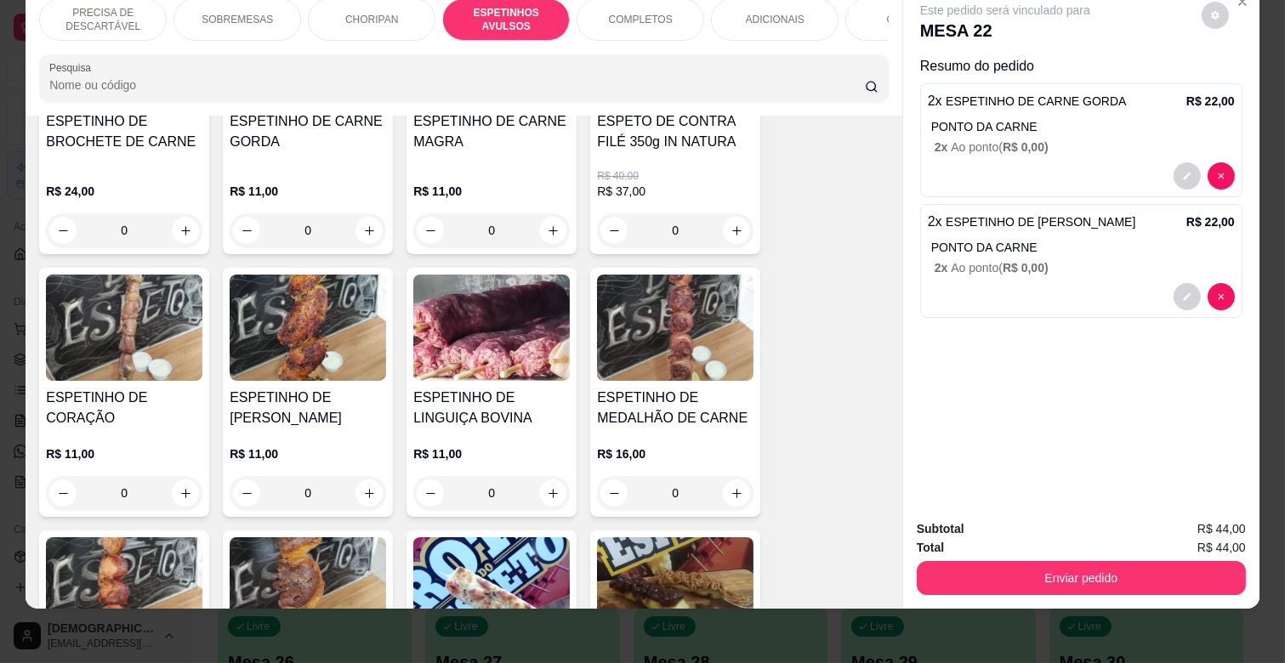
scroll to position [1128, 0]
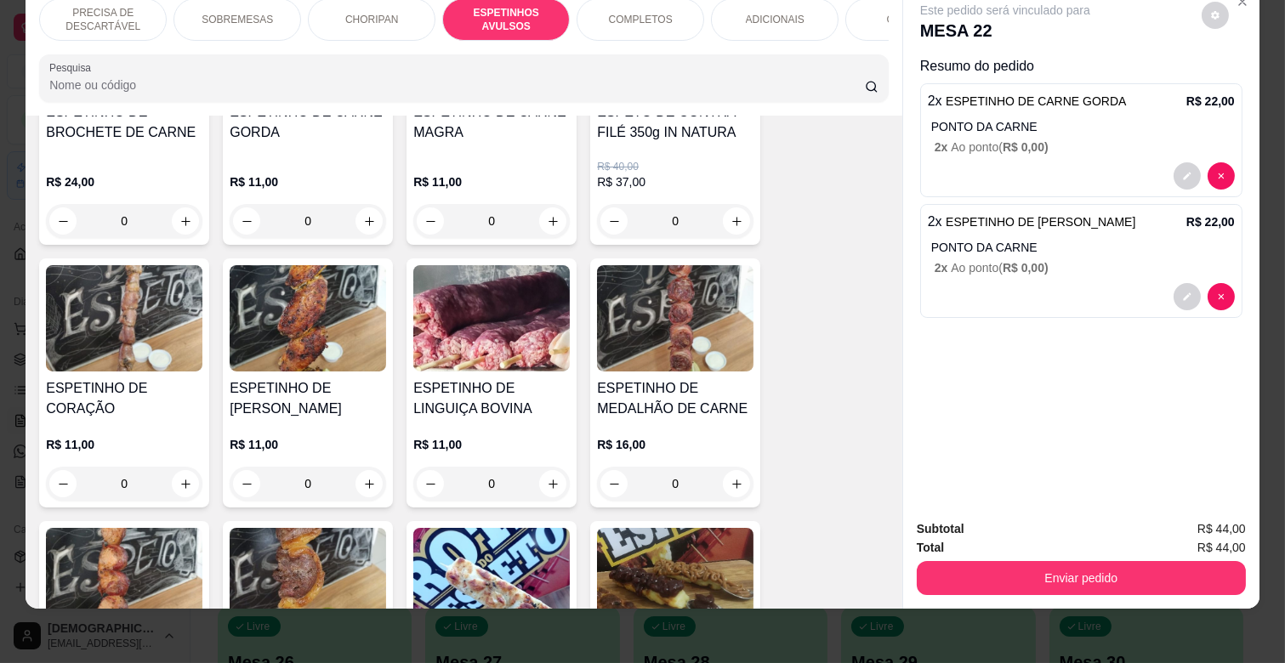
click at [532, 419] on div "R$ 11,00 0" at bounding box center [491, 460] width 156 height 82
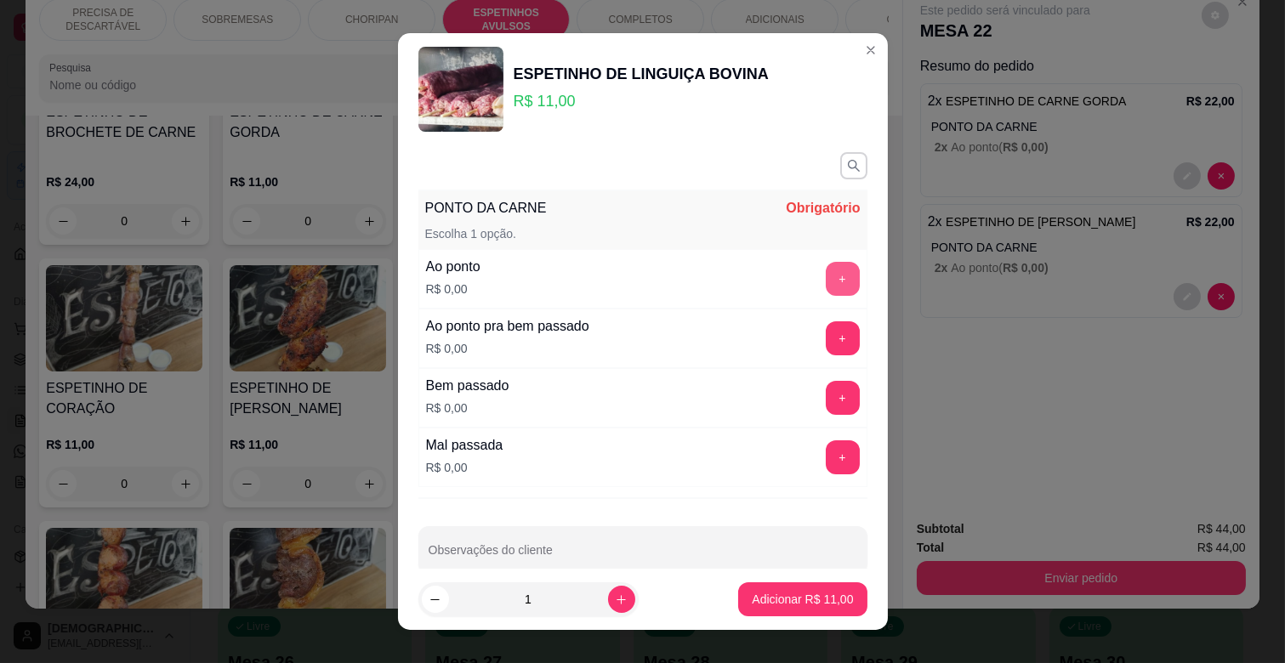
click at [826, 273] on button "+" at bounding box center [843, 279] width 34 height 34
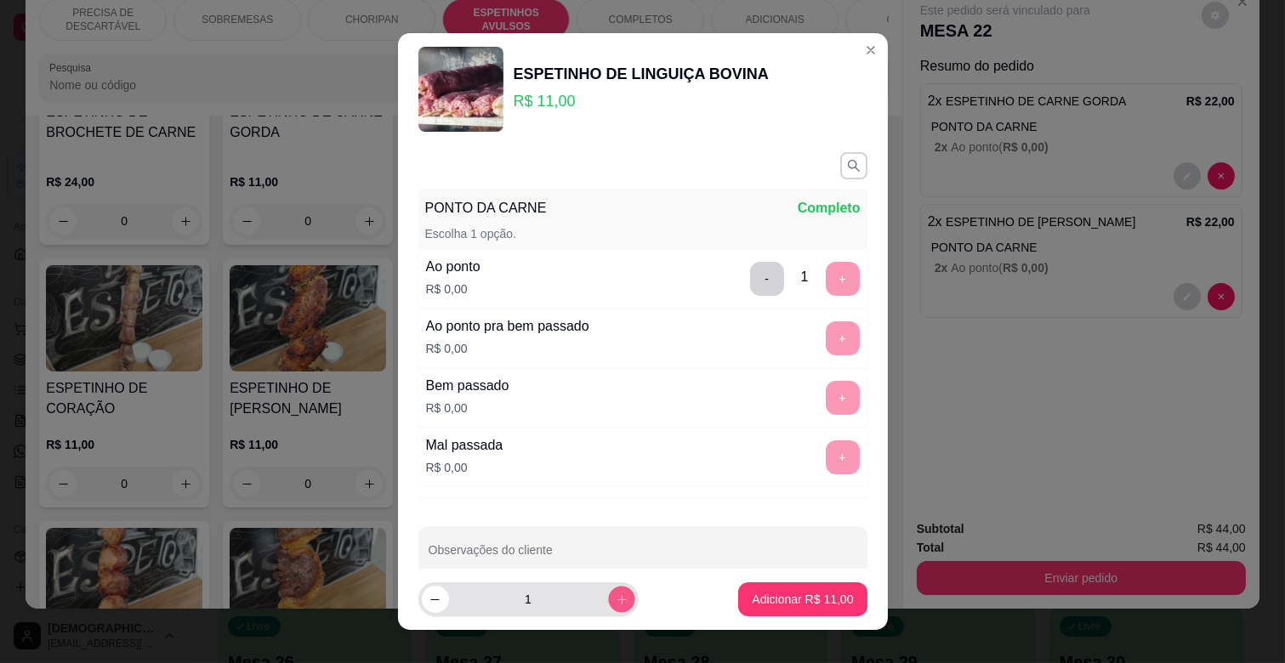
click at [615, 597] on icon "increase-product-quantity" at bounding box center [621, 600] width 13 height 13
type input "2"
click at [806, 591] on p "Adicionar R$ 22,00" at bounding box center [802, 599] width 99 height 16
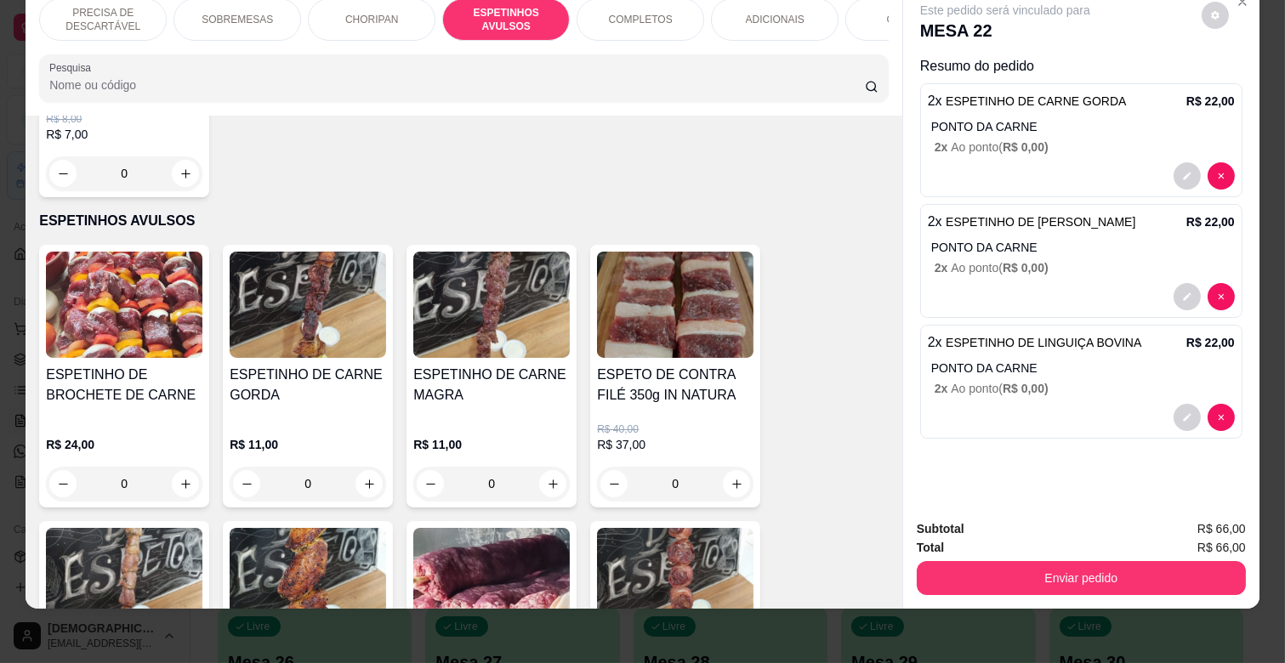
scroll to position [844, 0]
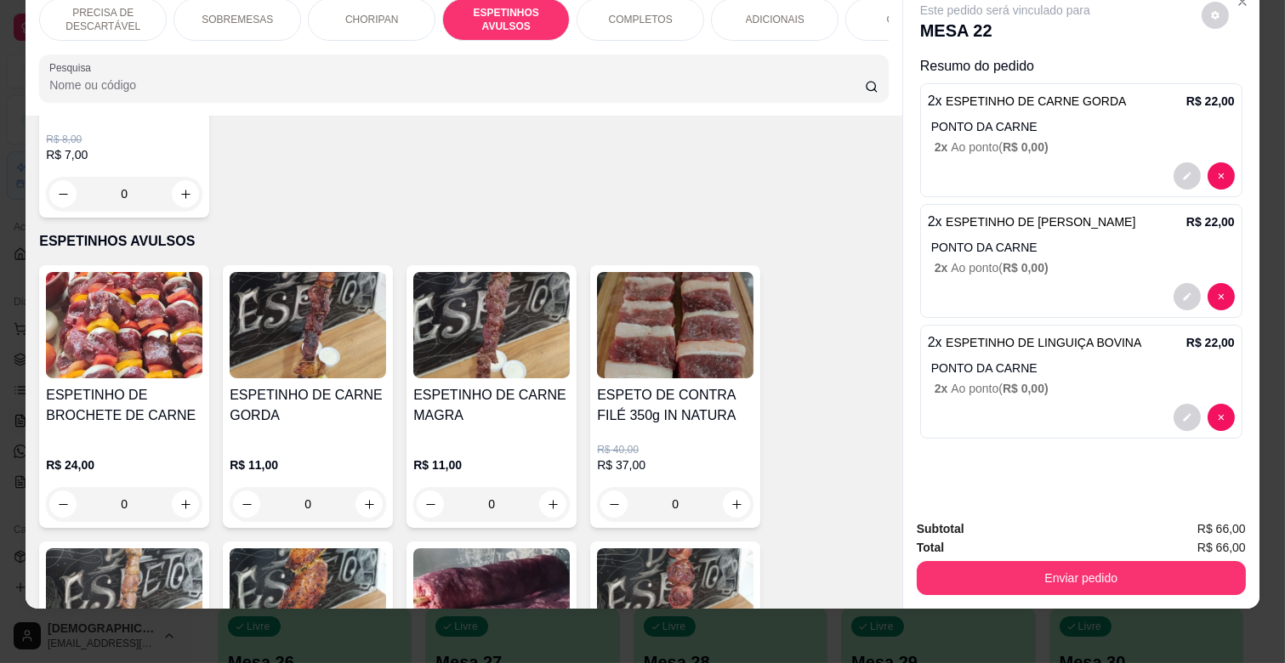
click at [477, 398] on h4 "ESPETINHO DE CARNE MAGRA" at bounding box center [491, 405] width 156 height 41
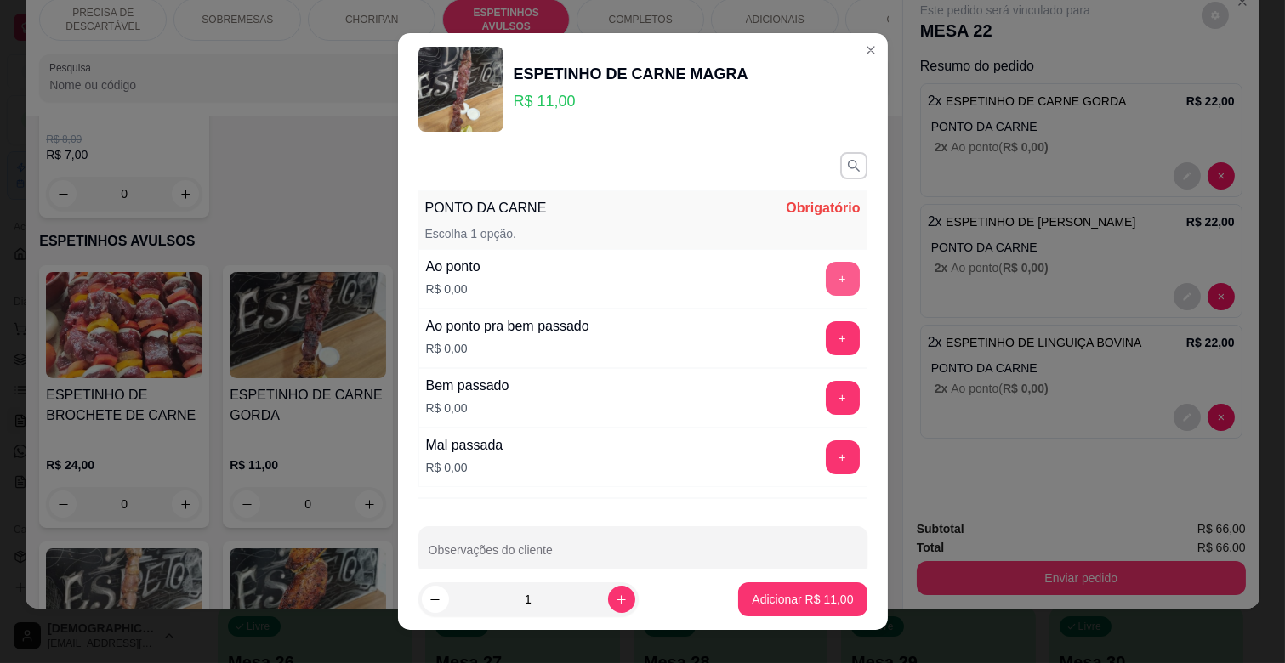
click at [826, 283] on button "+" at bounding box center [843, 279] width 34 height 34
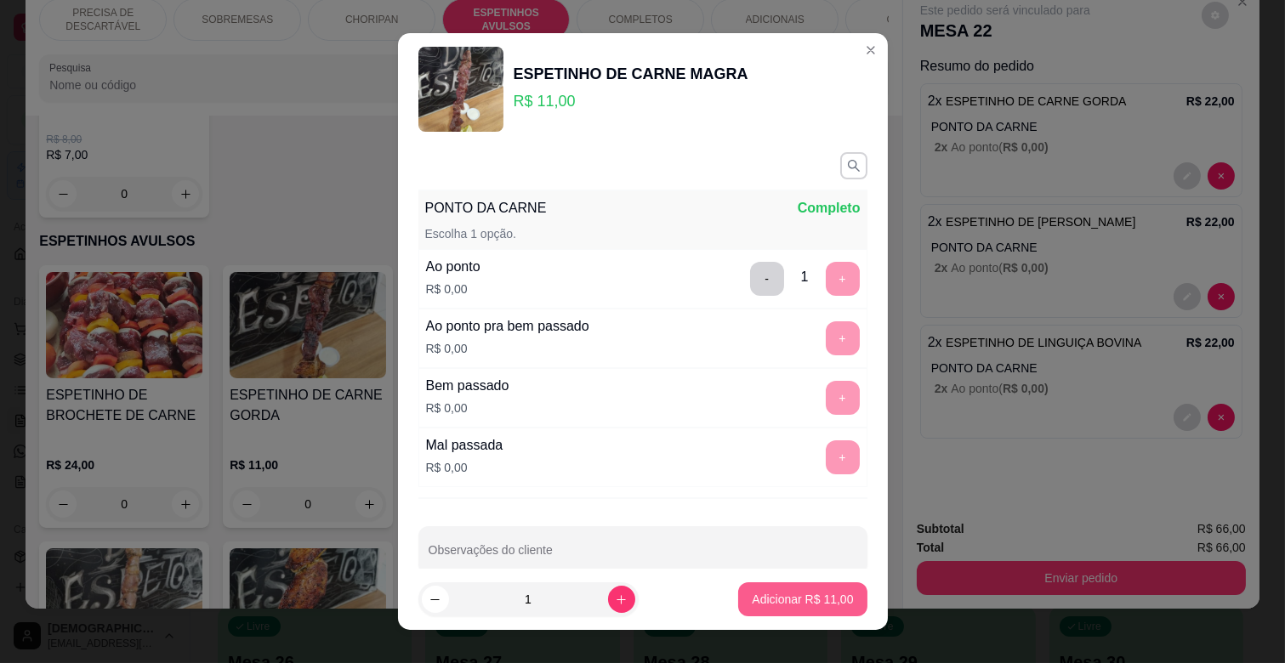
click at [804, 585] on button "Adicionar R$ 11,00" at bounding box center [802, 600] width 128 height 34
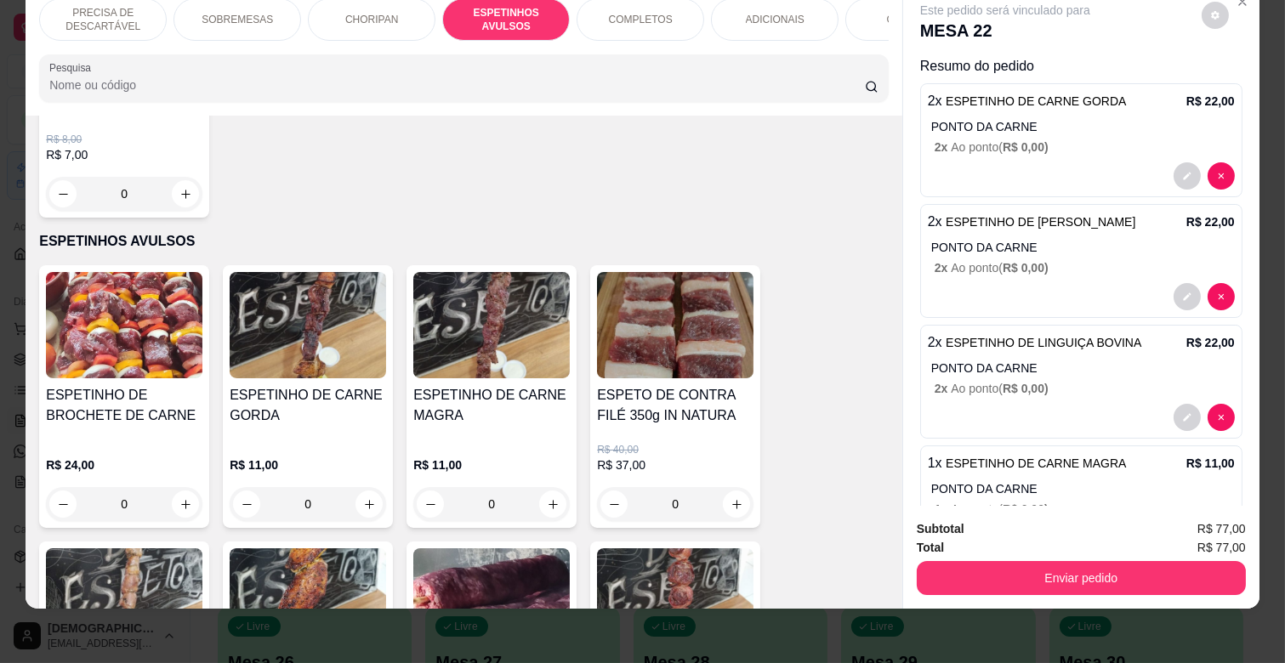
click at [787, 17] on div "ADICIONAIS" at bounding box center [775, 19] width 128 height 43
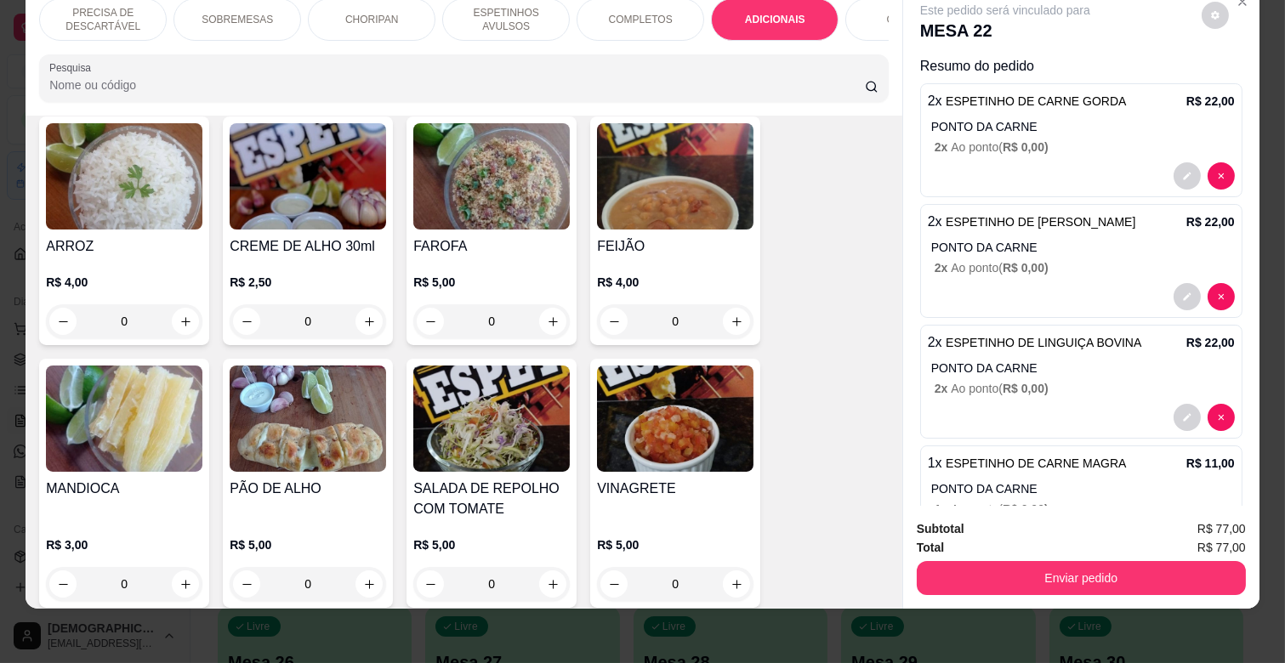
scroll to position [2981, 0]
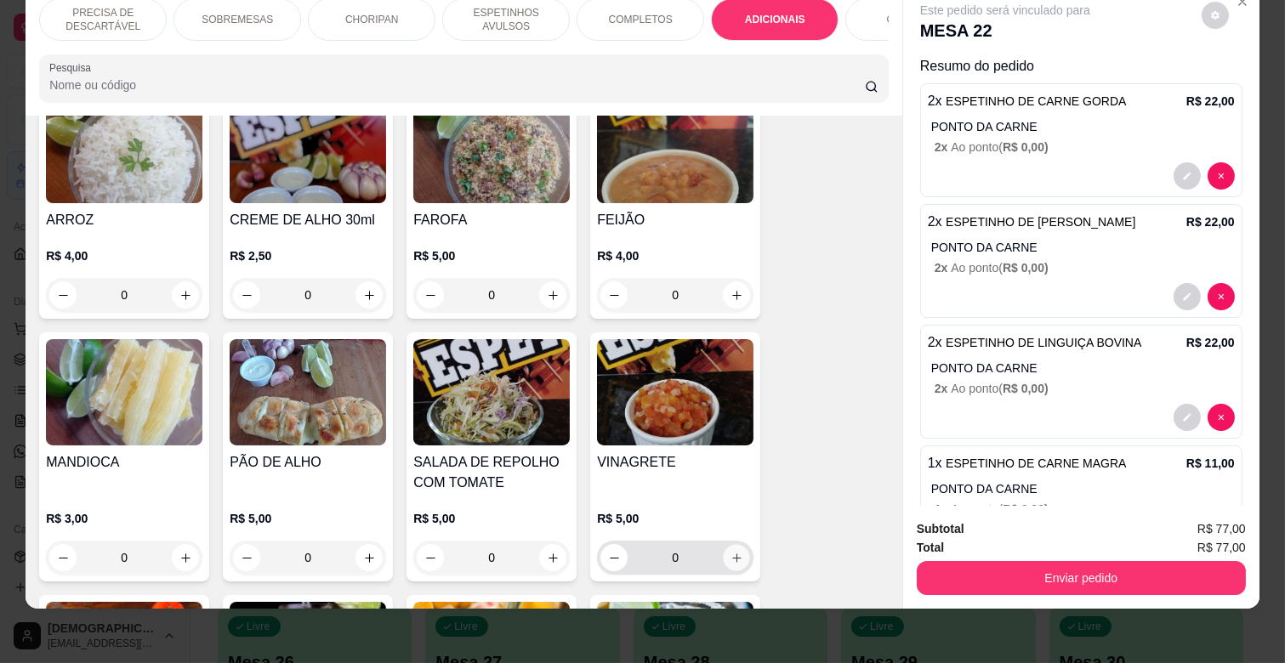
click at [730, 552] on icon "increase-product-quantity" at bounding box center [736, 558] width 13 height 13
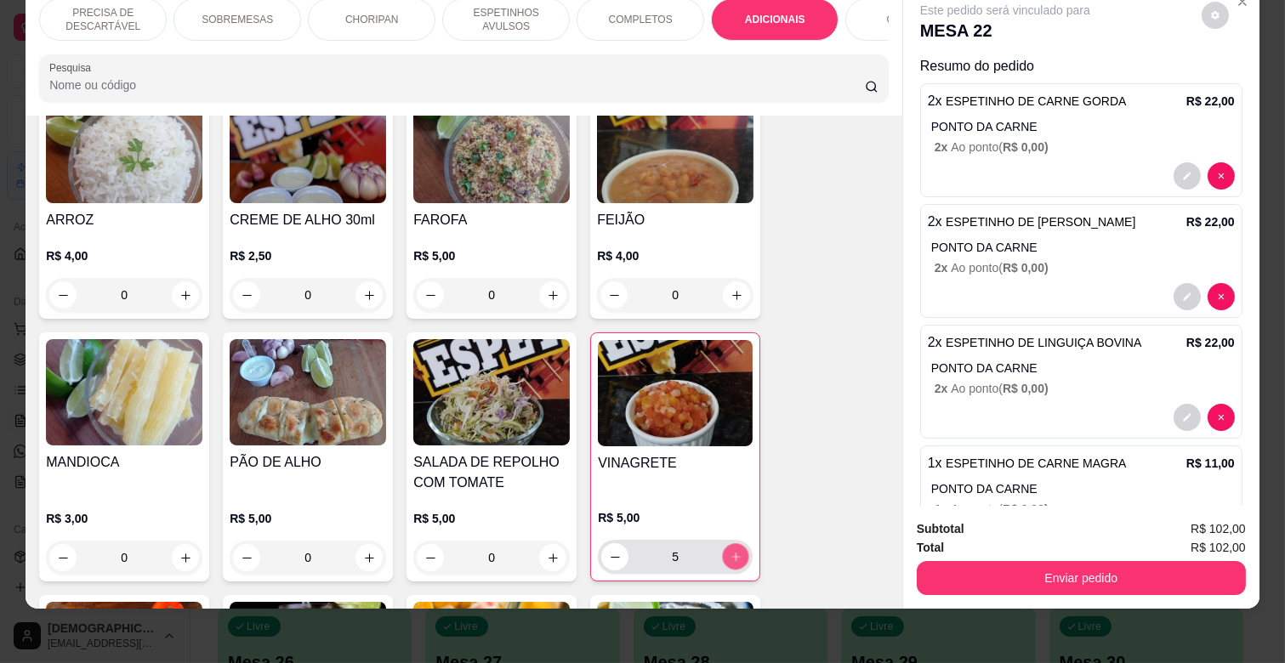
click at [730, 551] on icon "increase-product-quantity" at bounding box center [736, 557] width 13 height 13
type input "6"
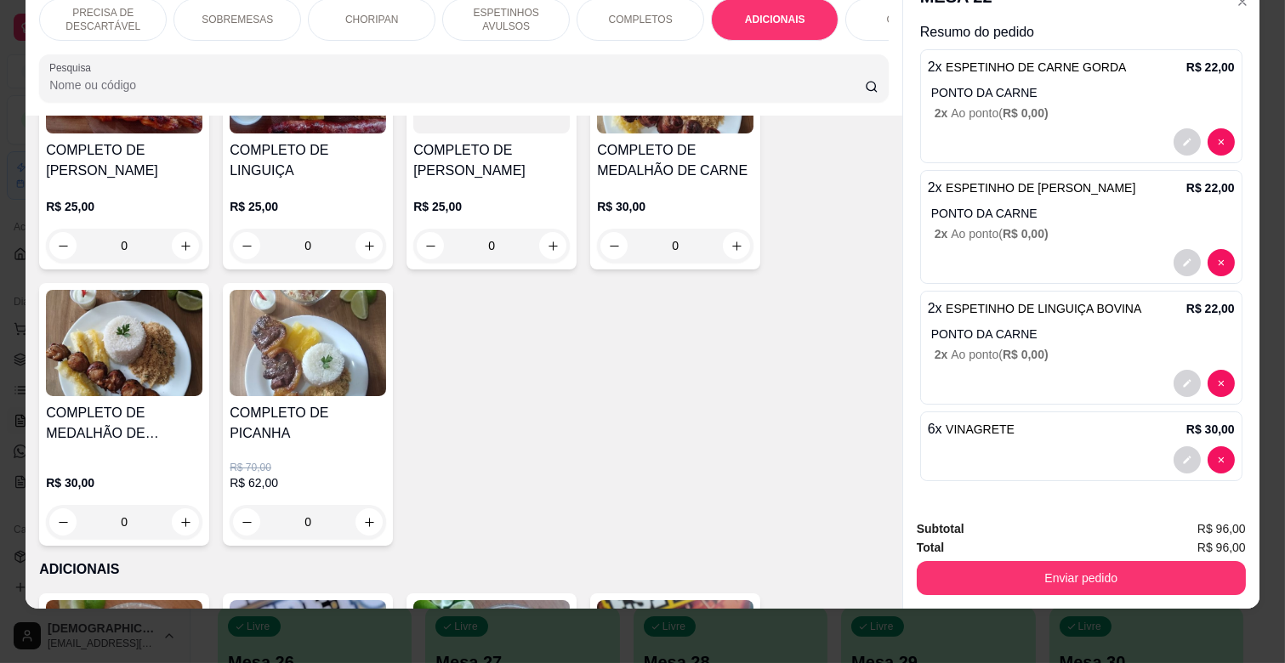
scroll to position [2415, 0]
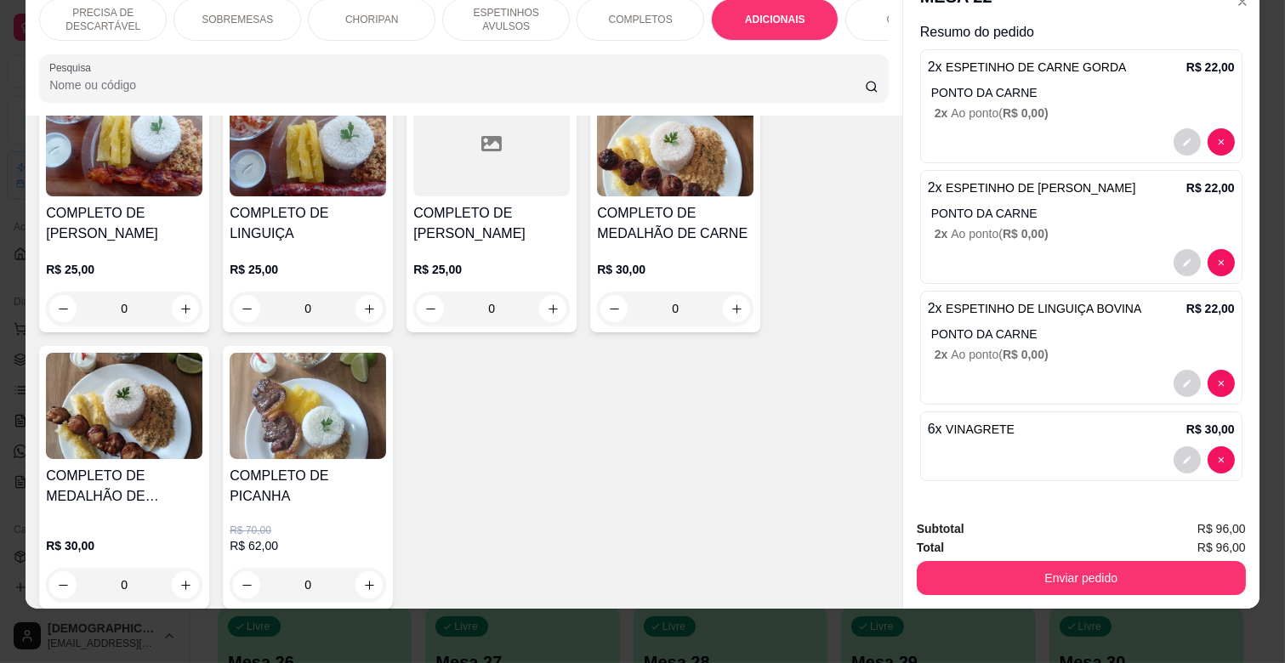
click at [506, 6] on p "ESPETINHOS AVULSOS" at bounding box center [506, 19] width 99 height 27
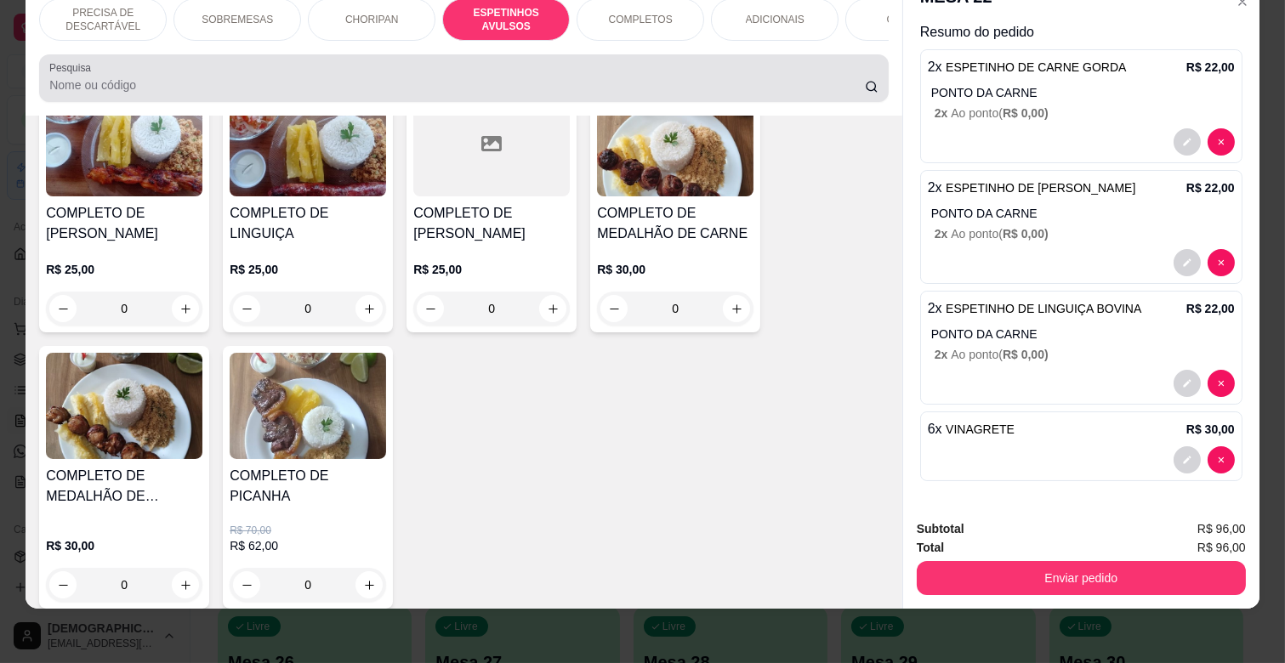
scroll to position [939, 0]
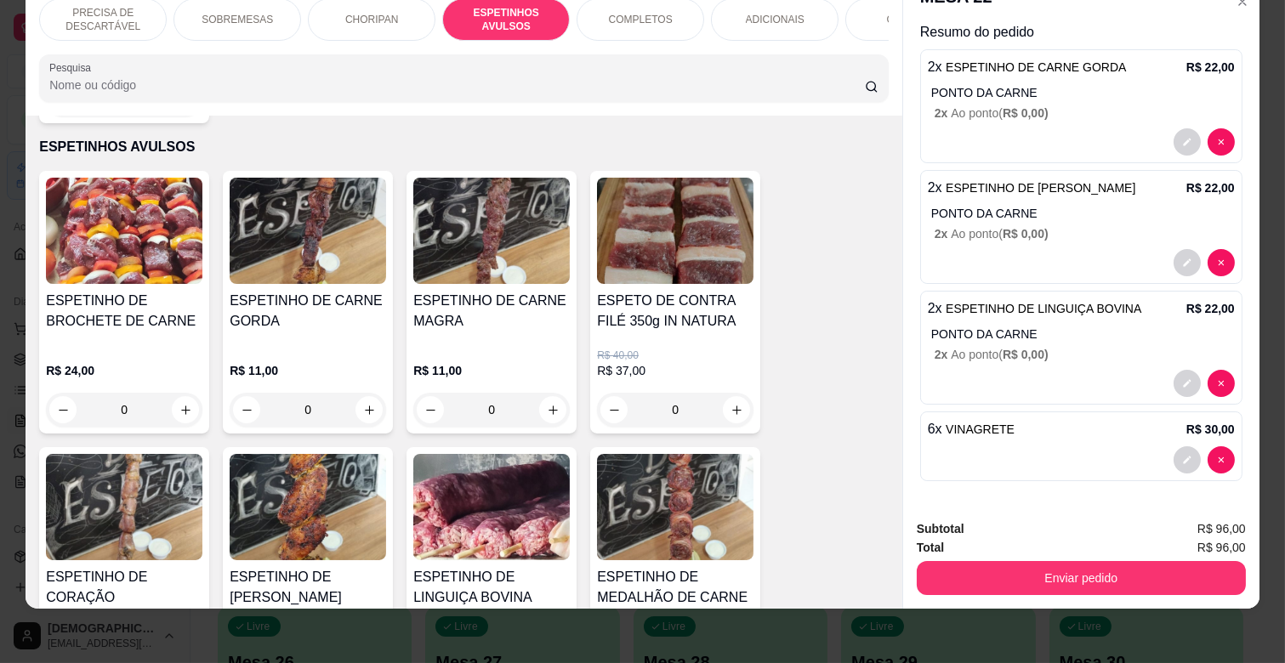
click at [323, 293] on h4 "ESPETINHO DE CARNE GORDA" at bounding box center [308, 311] width 156 height 41
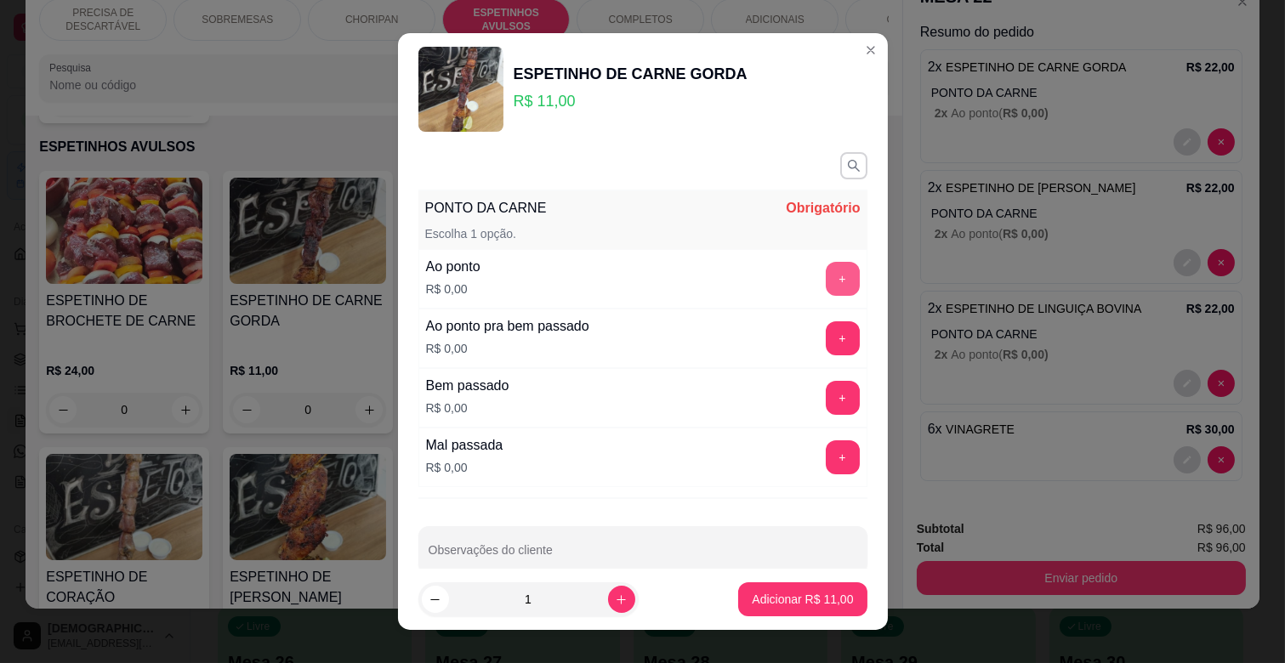
click at [826, 282] on button "+" at bounding box center [843, 279] width 34 height 34
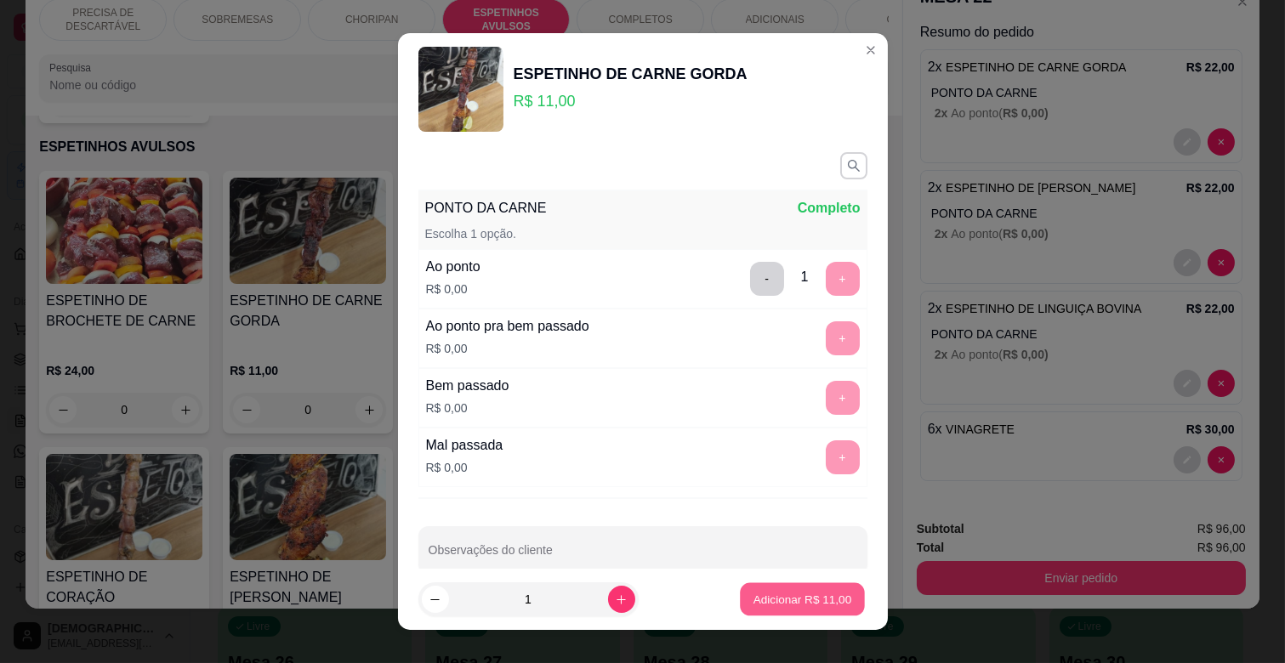
click at [778, 594] on p "Adicionar R$ 11,00" at bounding box center [802, 599] width 99 height 16
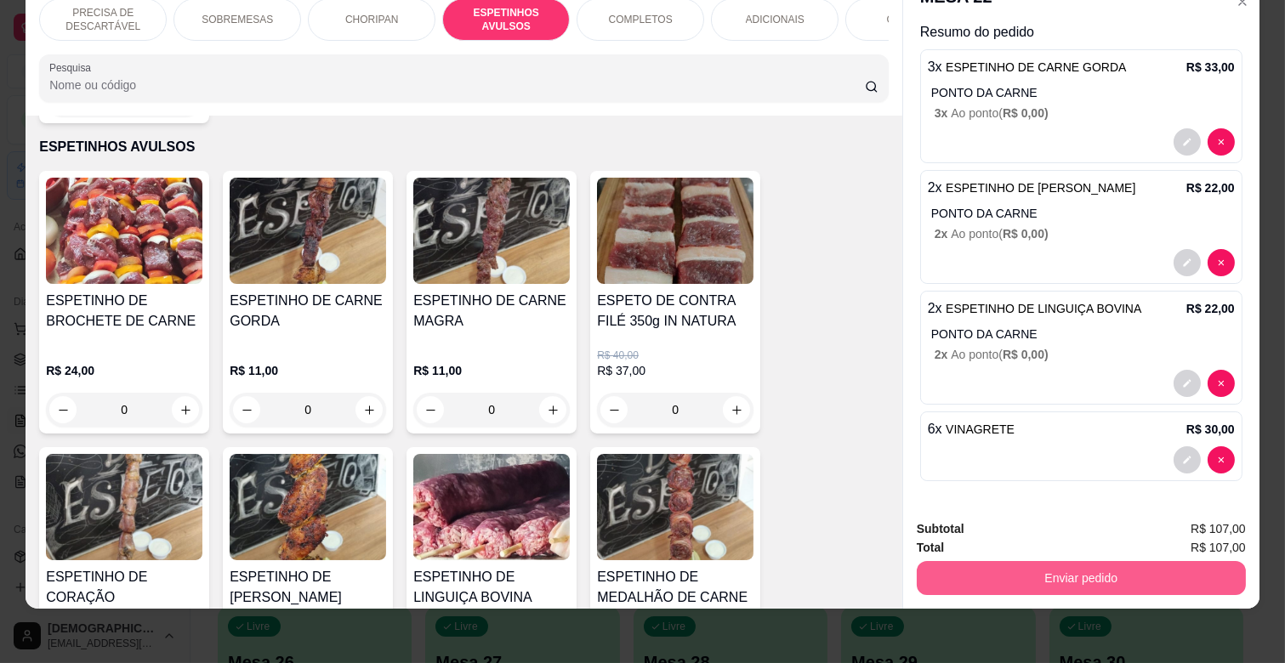
click at [1083, 565] on button "Enviar pedido" at bounding box center [1081, 578] width 329 height 34
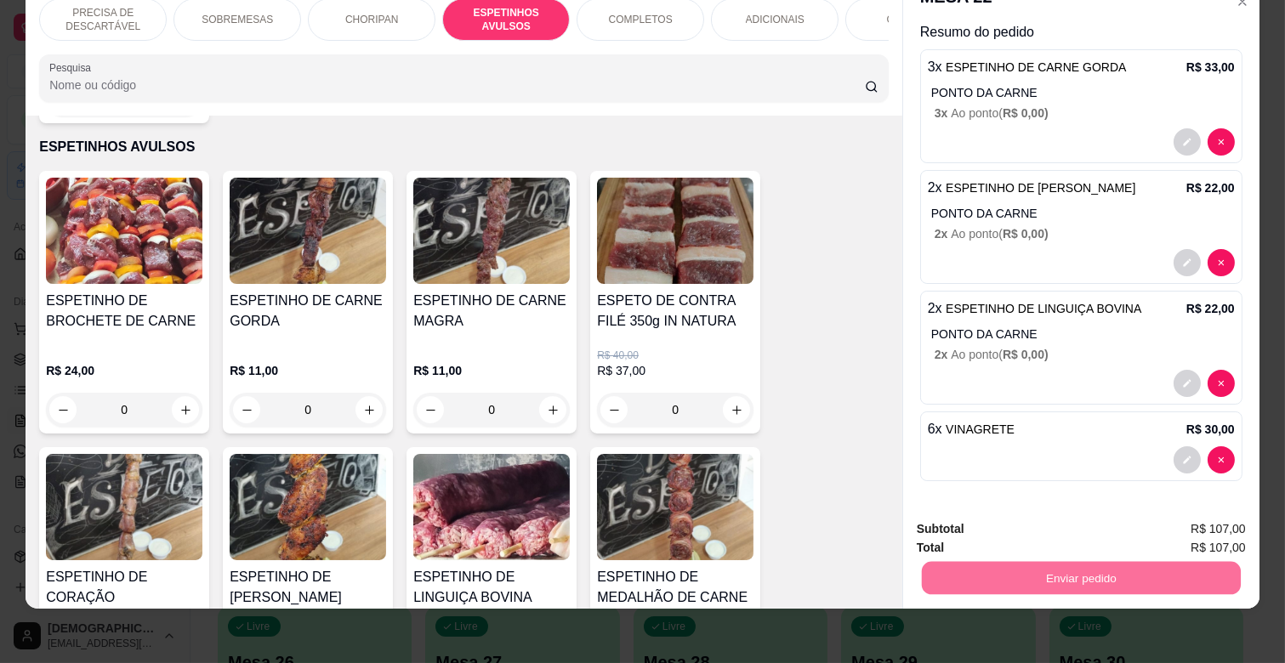
click at [1193, 511] on button "Enviar pedido" at bounding box center [1201, 523] width 96 height 32
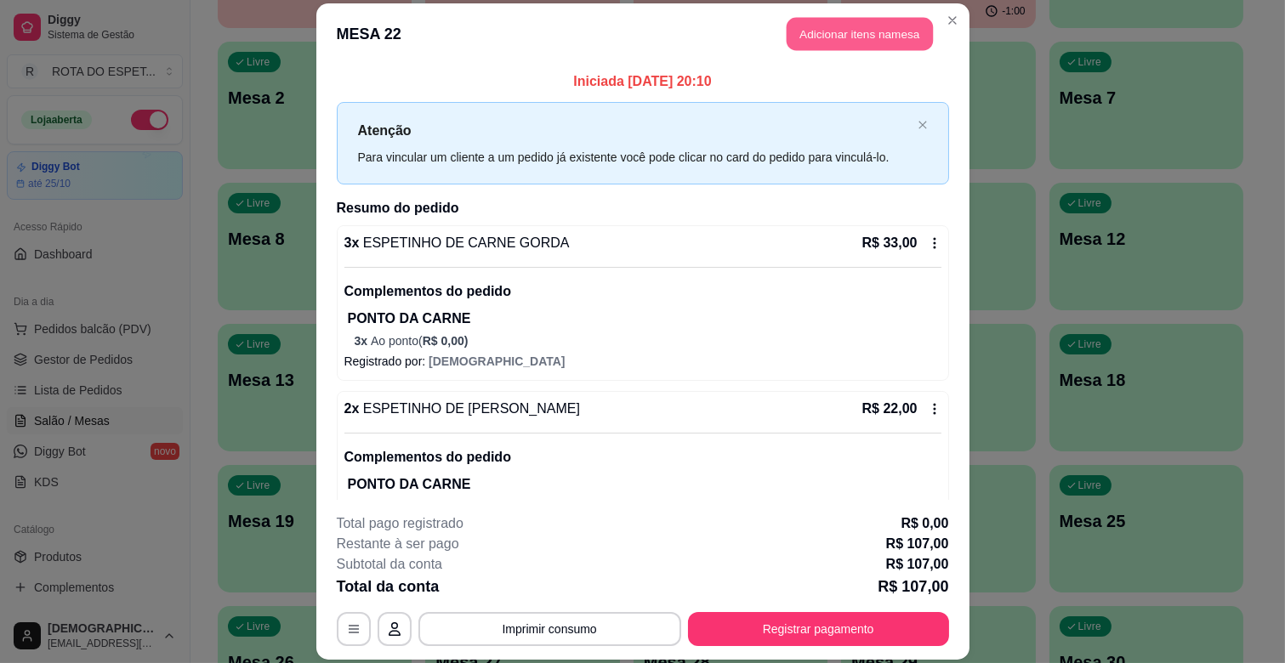
click at [851, 45] on button "Adicionar itens na mesa" at bounding box center [860, 34] width 146 height 33
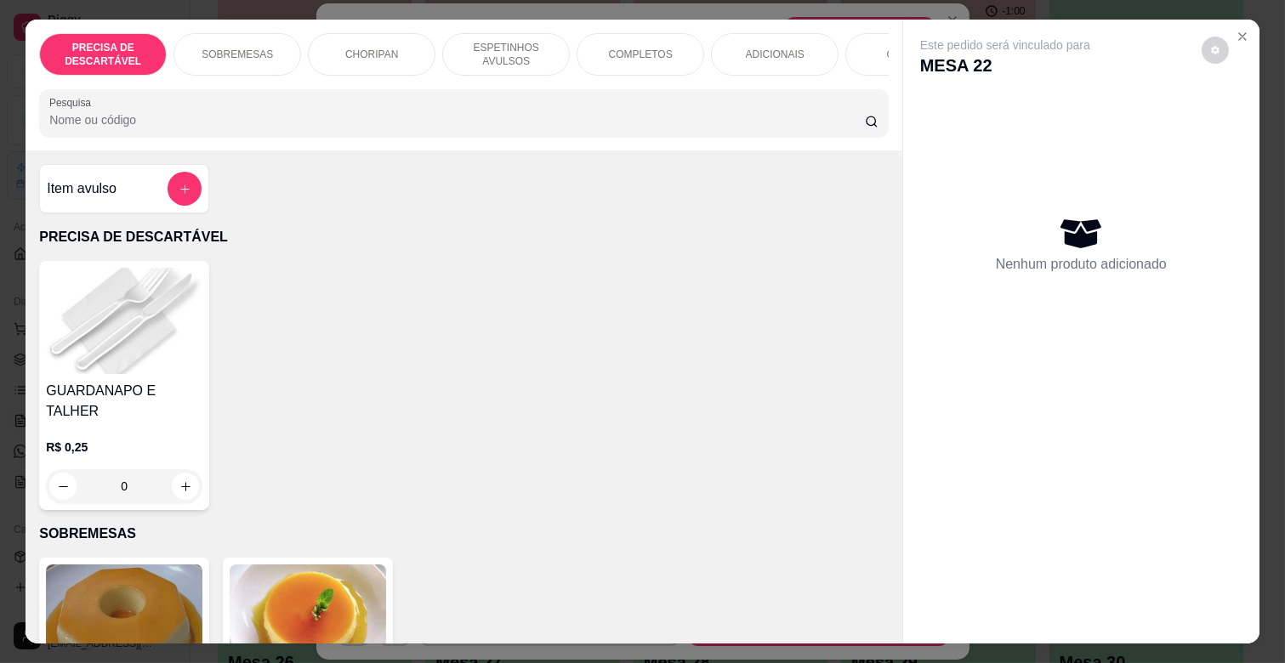
scroll to position [0, 743]
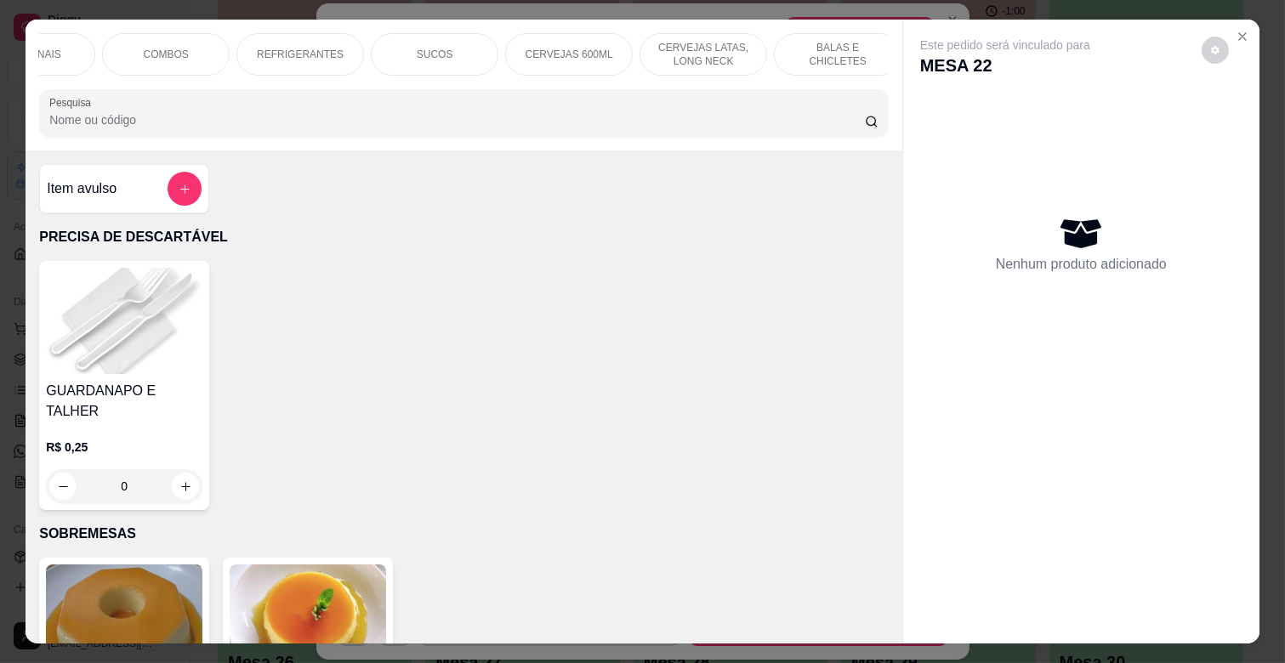
click at [427, 51] on p "SUCOS" at bounding box center [435, 55] width 37 height 14
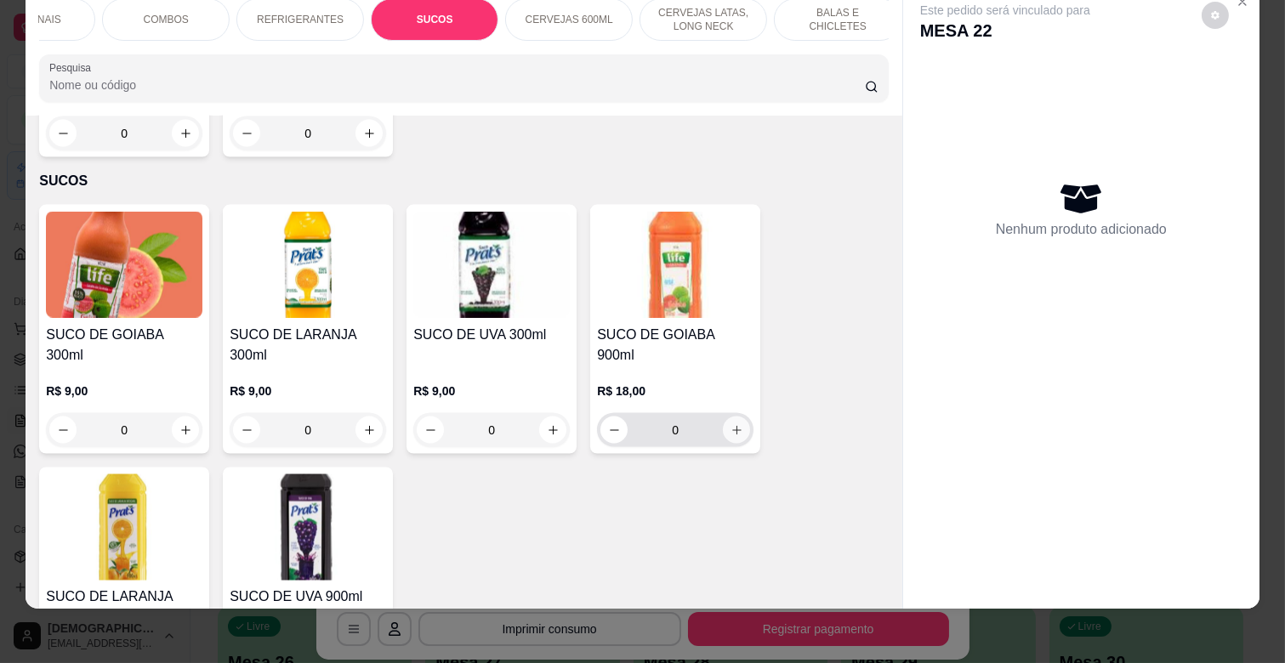
click at [729, 352] on div "SUCO DE GOIABA 900ml R$ 18,00 0" at bounding box center [675, 329] width 170 height 249
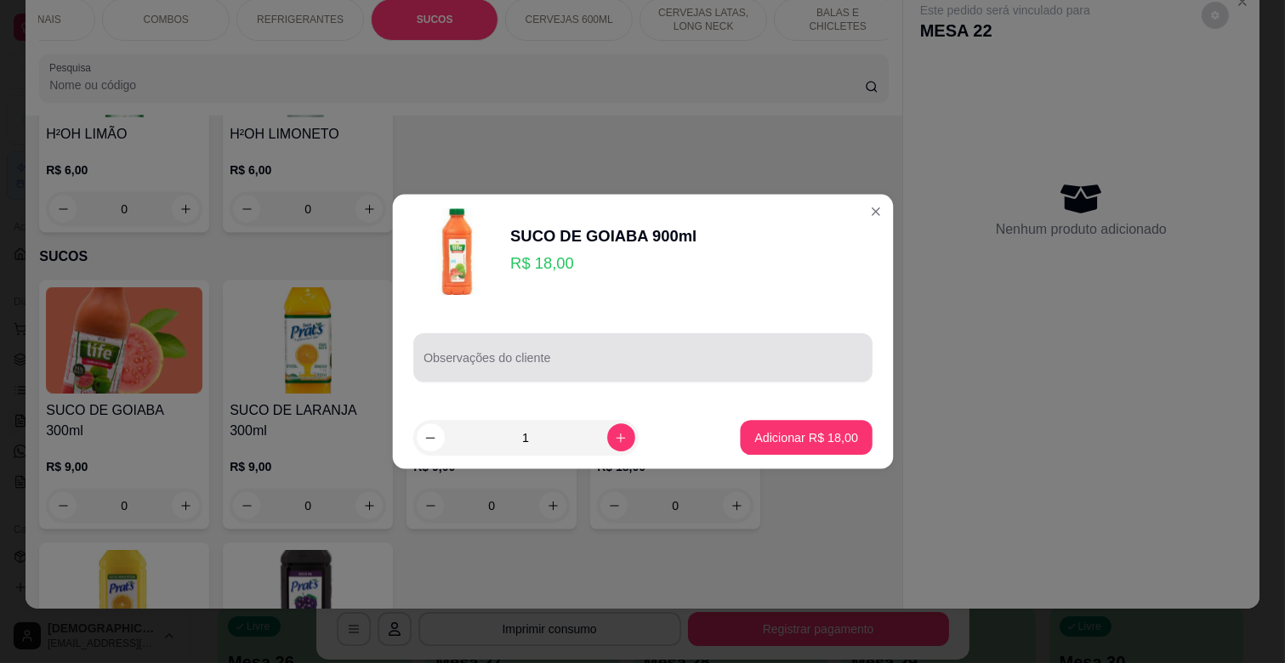
scroll to position [5198, 0]
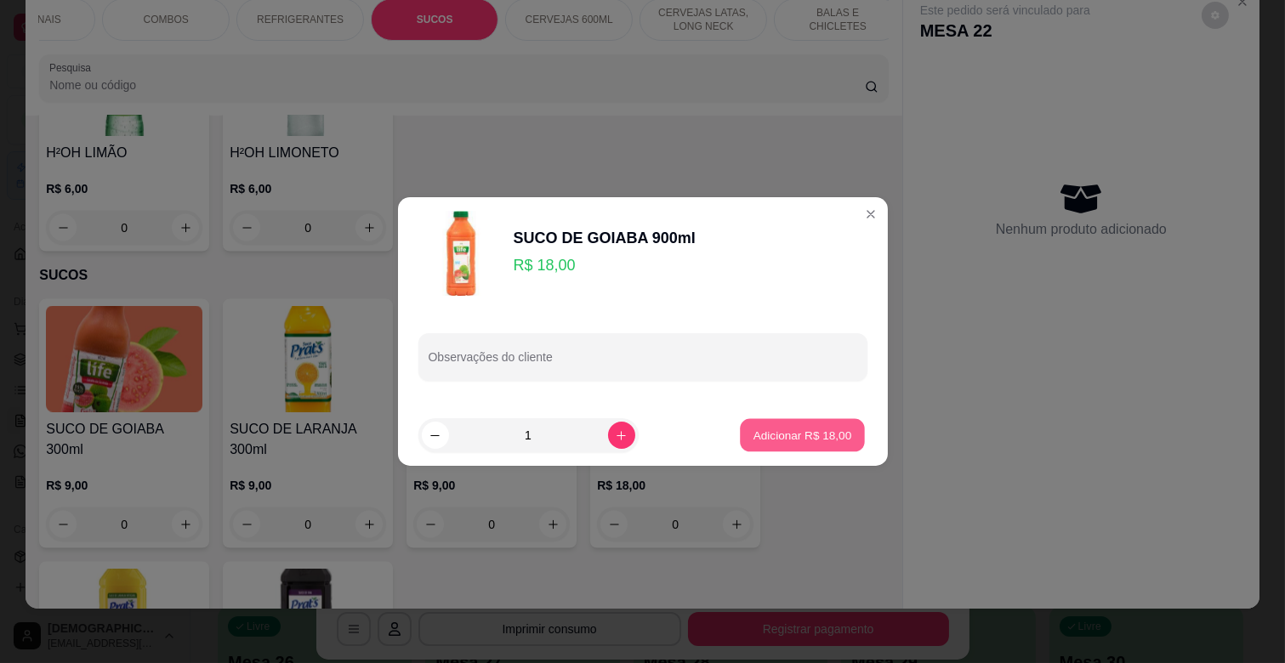
click at [792, 428] on p "Adicionar R$ 18,00" at bounding box center [802, 435] width 99 height 16
type input "1"
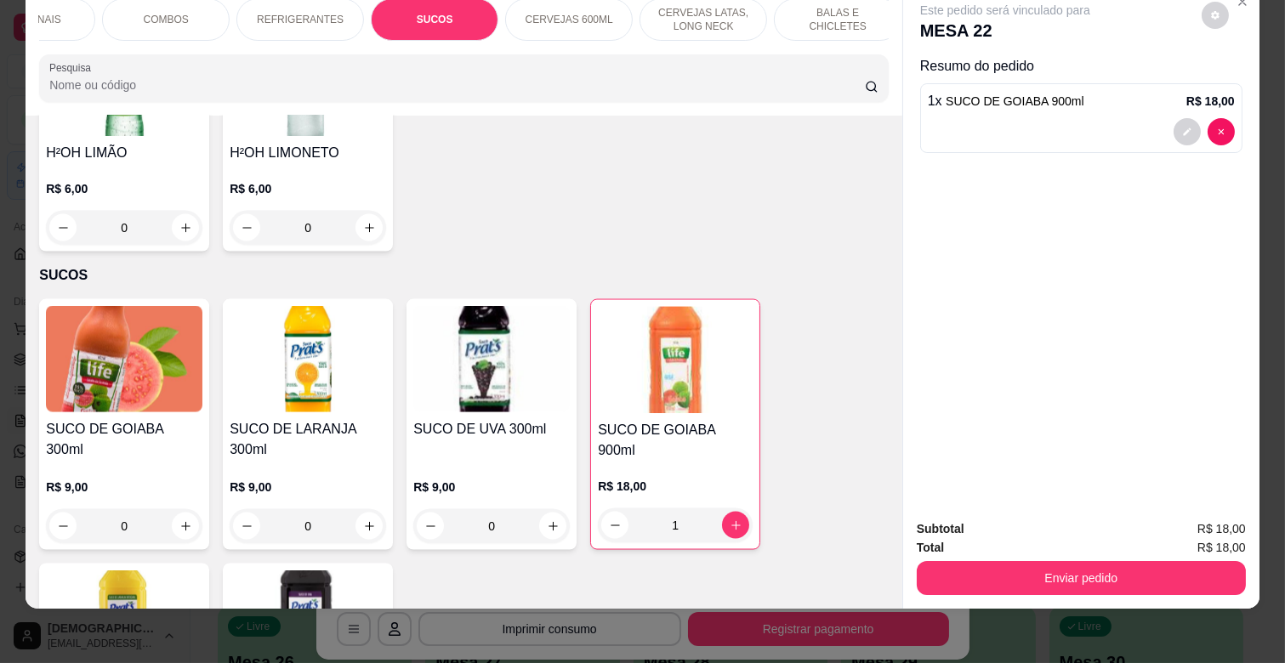
click at [310, 14] on div "REFRIGERANTES" at bounding box center [300, 19] width 128 height 43
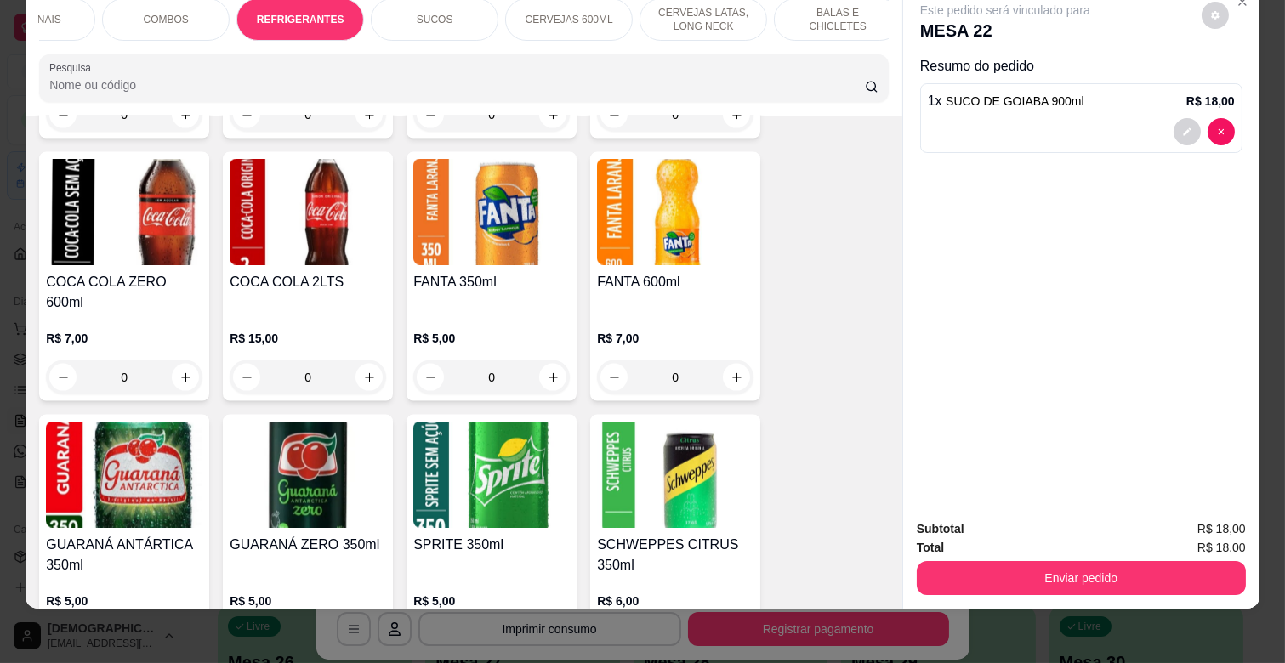
scroll to position [4647, 0]
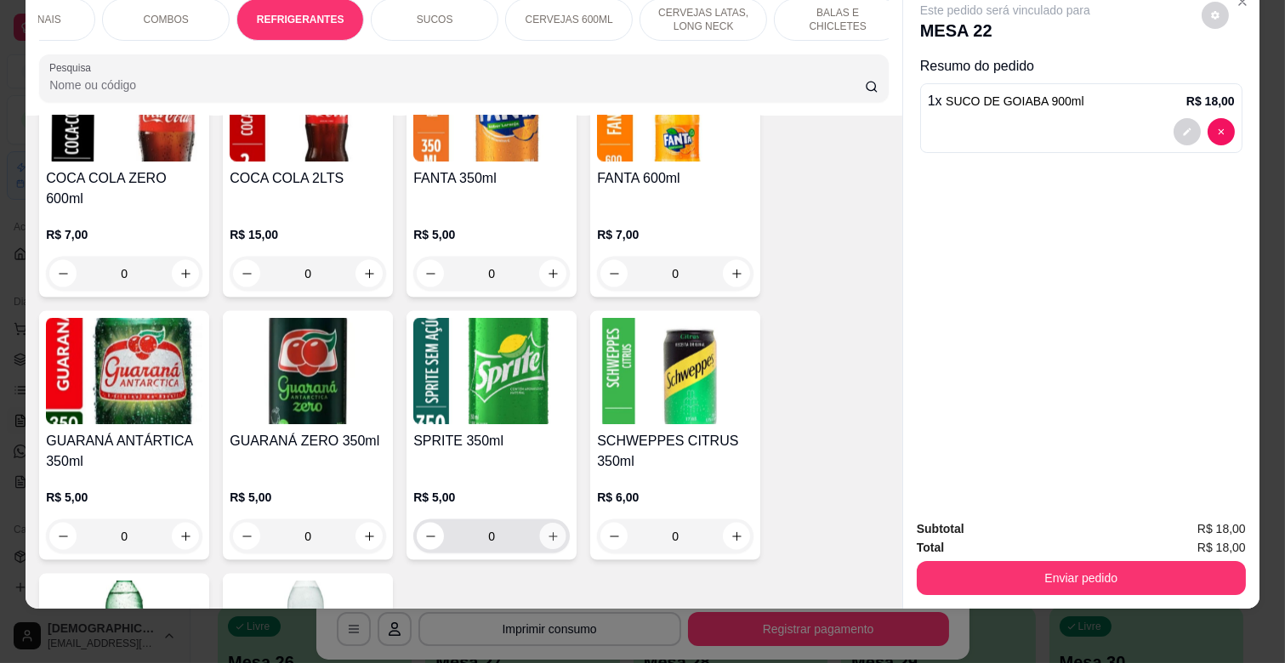
click at [547, 531] on icon "increase-product-quantity" at bounding box center [553, 537] width 13 height 13
type input "1"
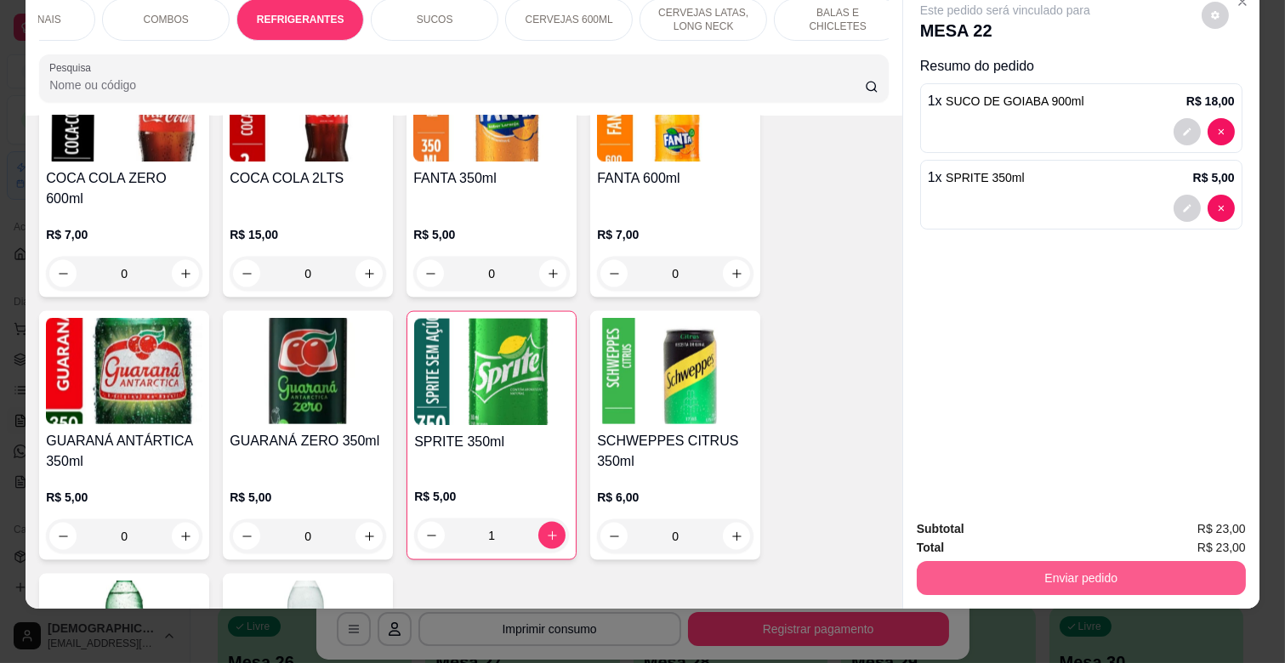
click at [1132, 565] on button "Enviar pedido" at bounding box center [1081, 578] width 329 height 34
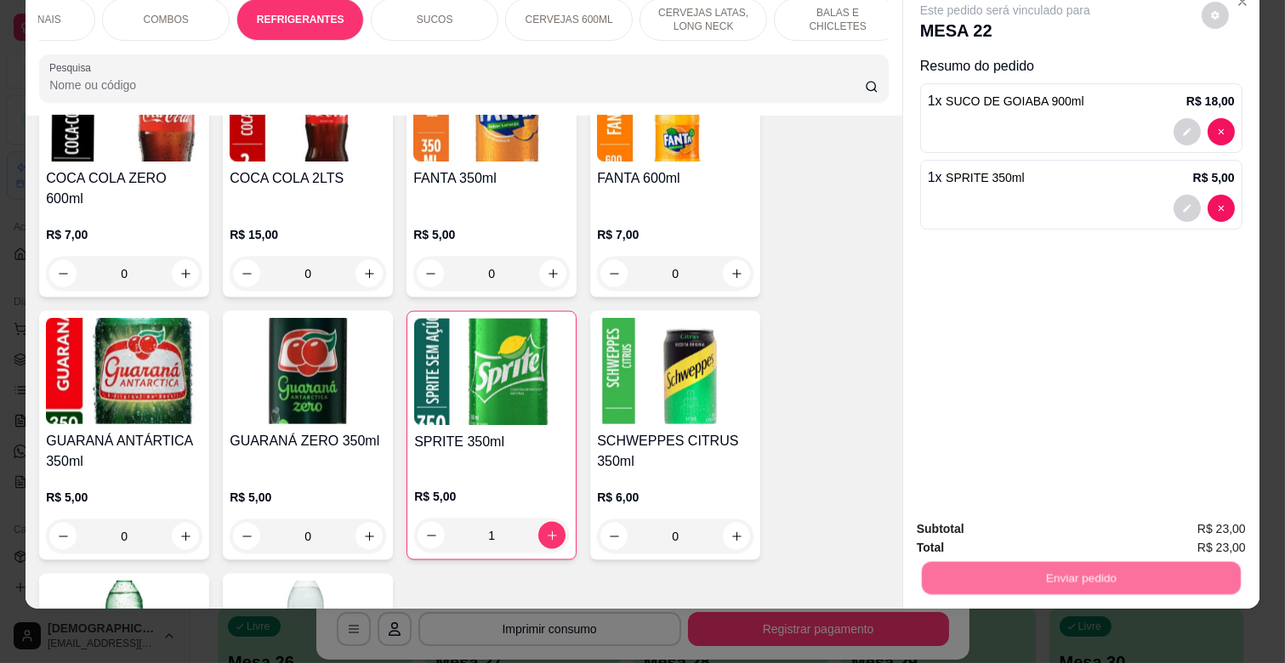
click at [1230, 520] on button "Enviar pedido" at bounding box center [1201, 522] width 96 height 32
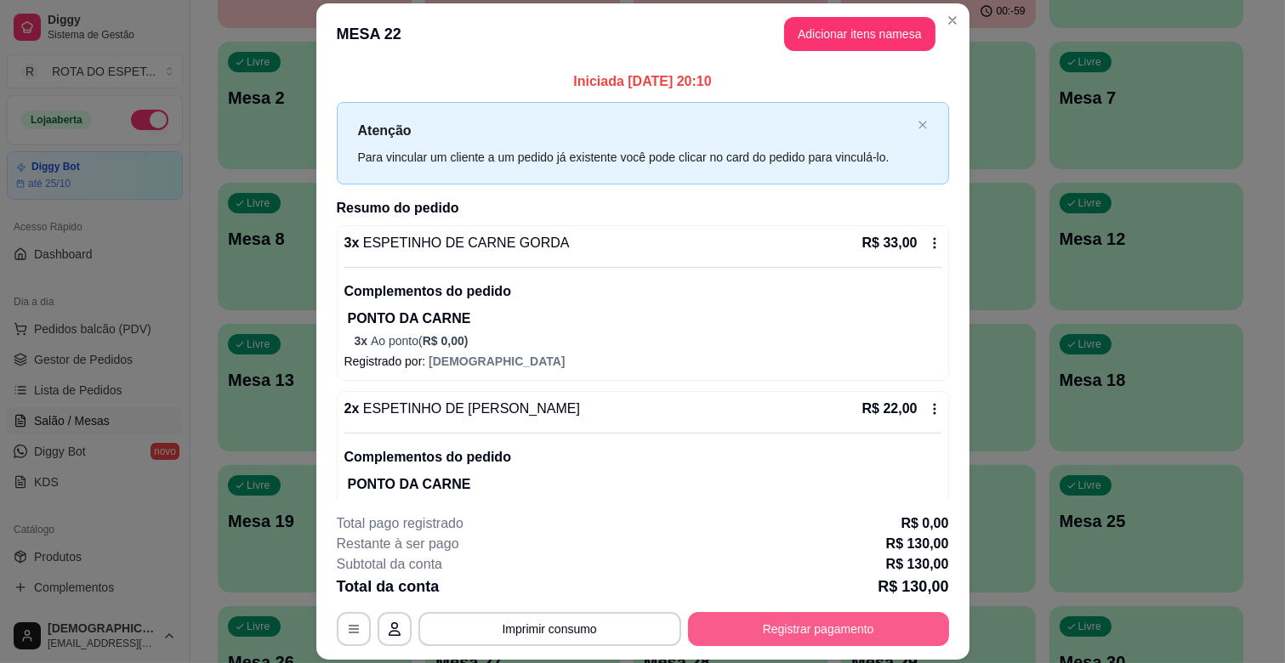
click at [898, 630] on button "Registrar pagamento" at bounding box center [818, 629] width 261 height 34
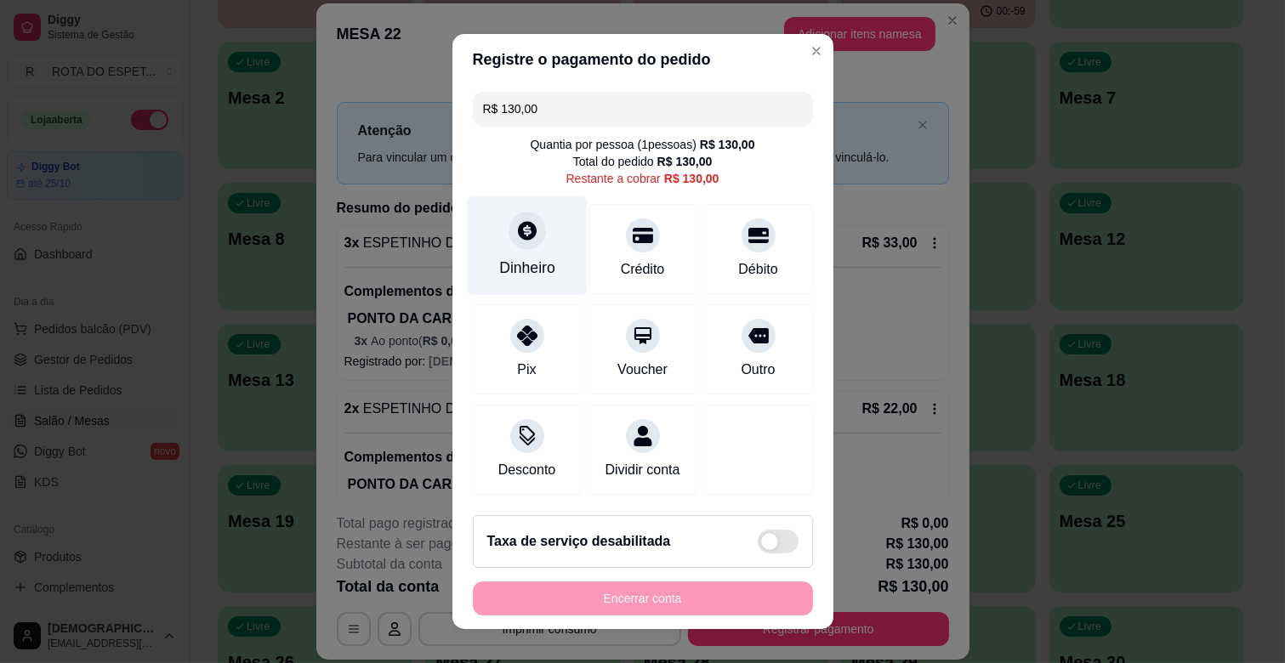
click at [511, 245] on div at bounding box center [527, 230] width 37 height 37
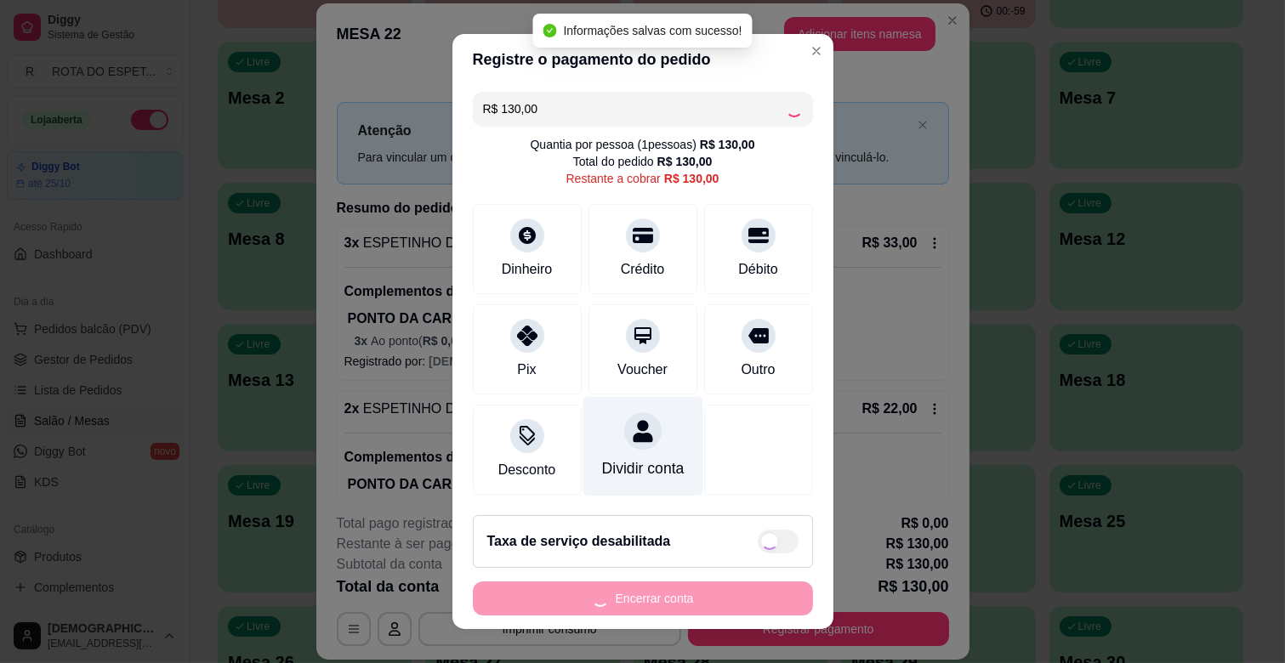
type input "R$ 0,00"
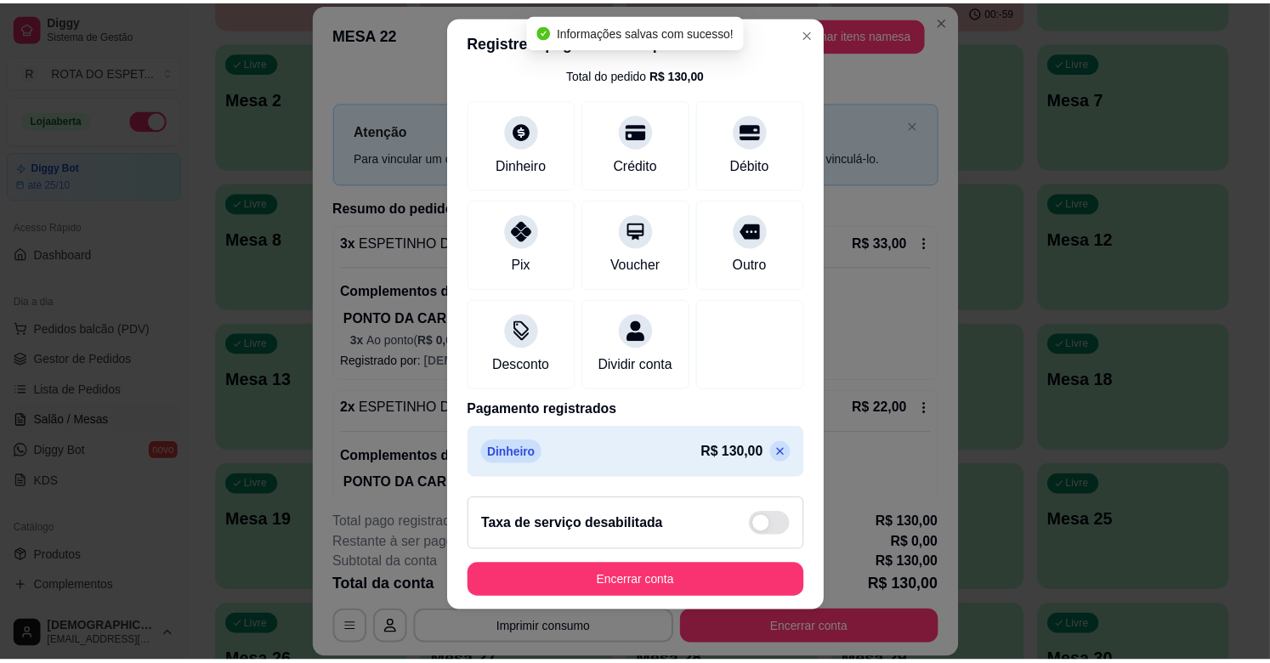
scroll to position [21, 0]
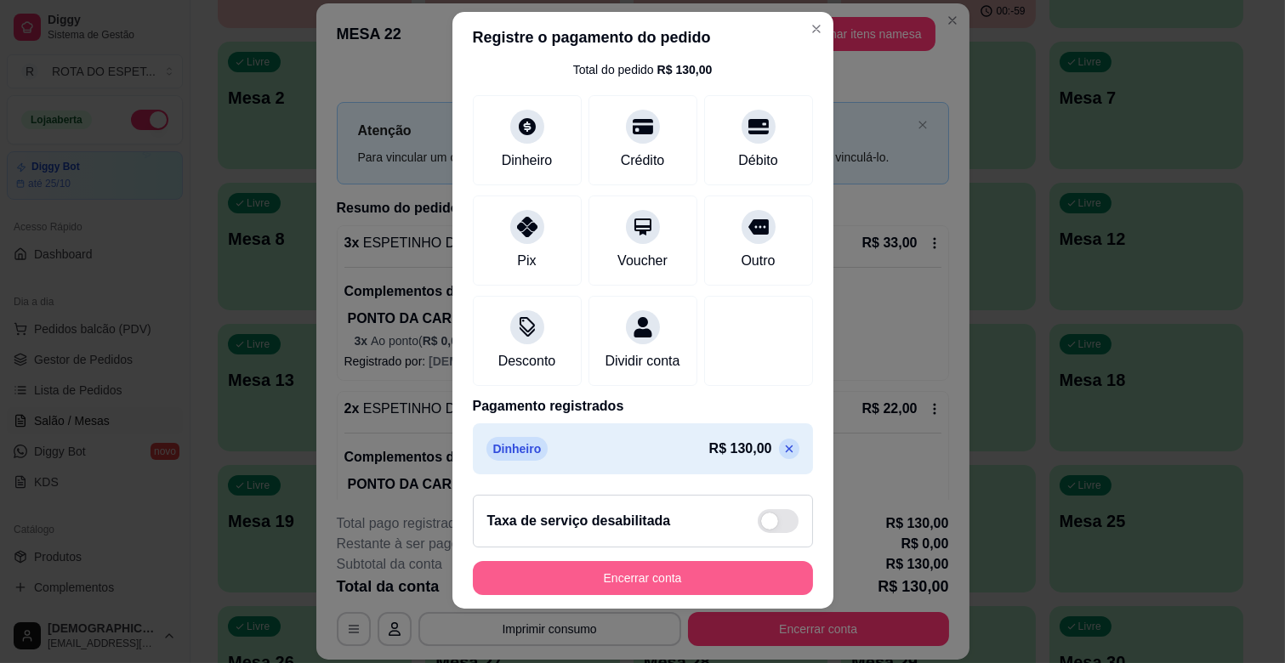
click at [665, 572] on button "Encerrar conta" at bounding box center [643, 578] width 340 height 34
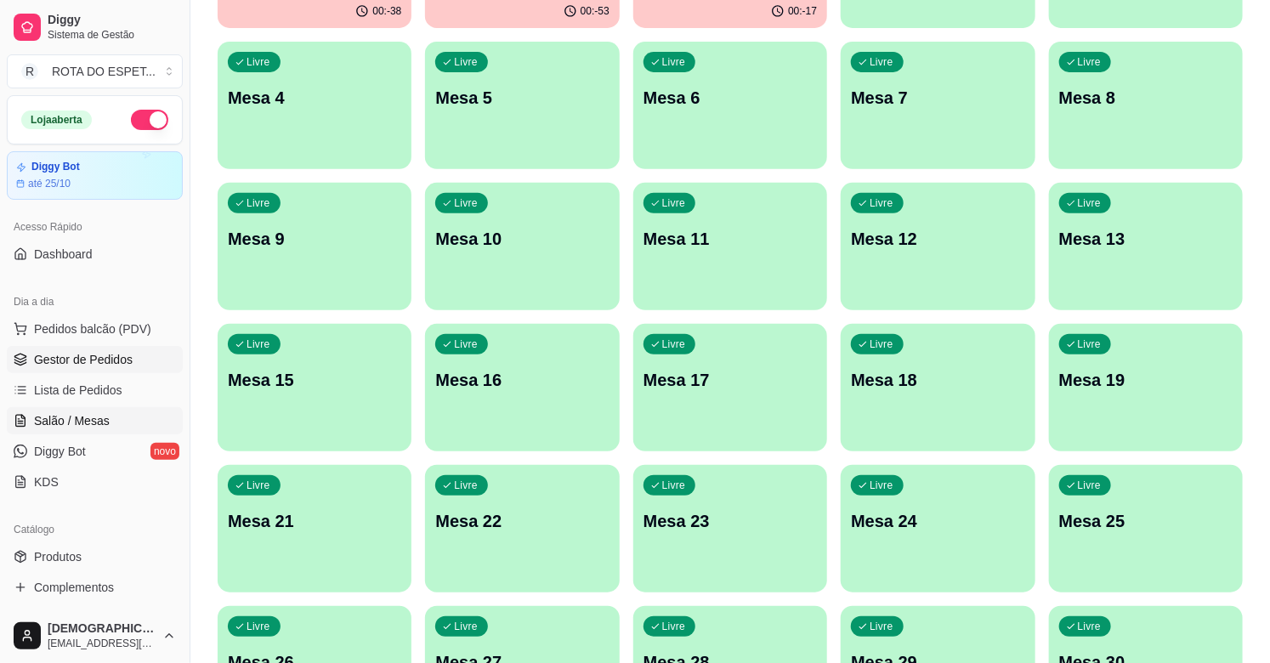
click at [113, 346] on link "Gestor de Pedidos" at bounding box center [95, 359] width 176 height 27
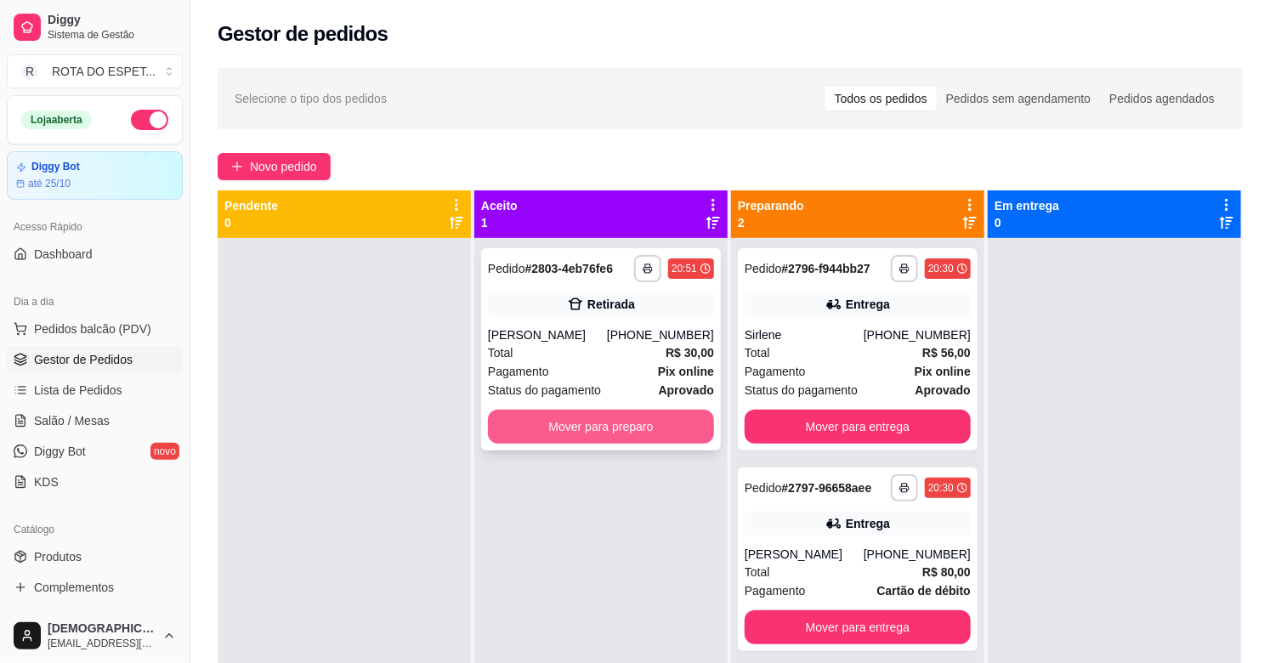
click at [587, 421] on button "Mover para preparo" at bounding box center [601, 427] width 226 height 34
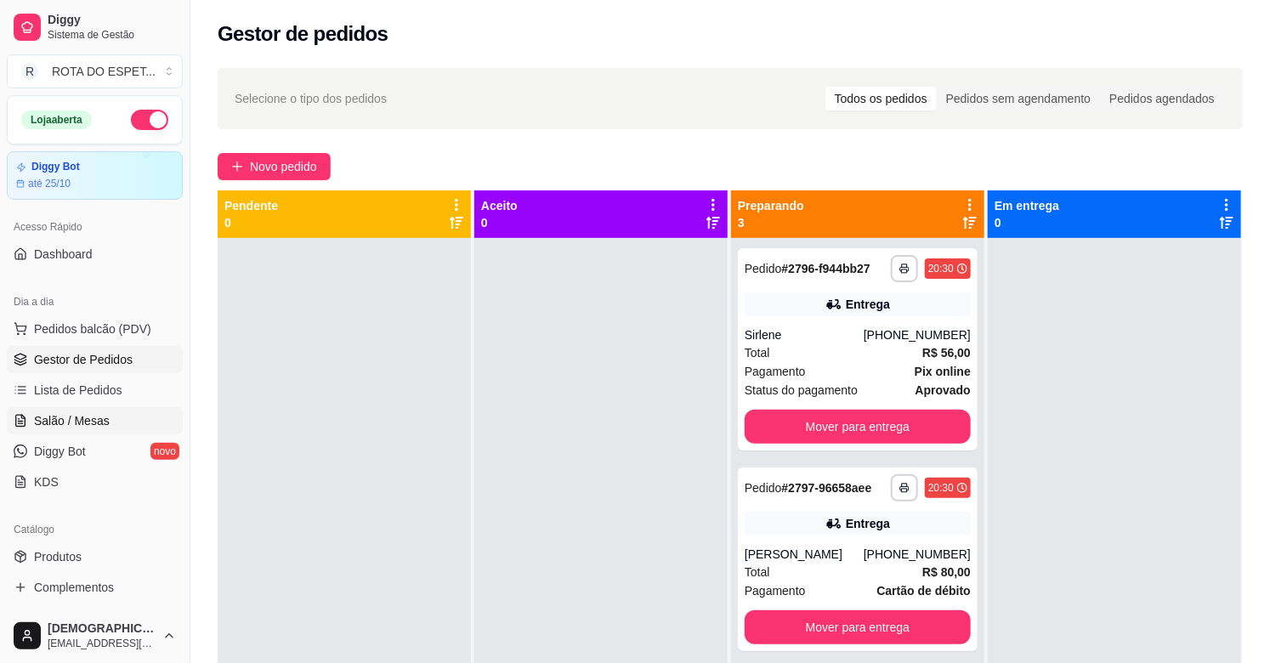
click at [72, 428] on span "Salão / Mesas" at bounding box center [72, 420] width 76 height 17
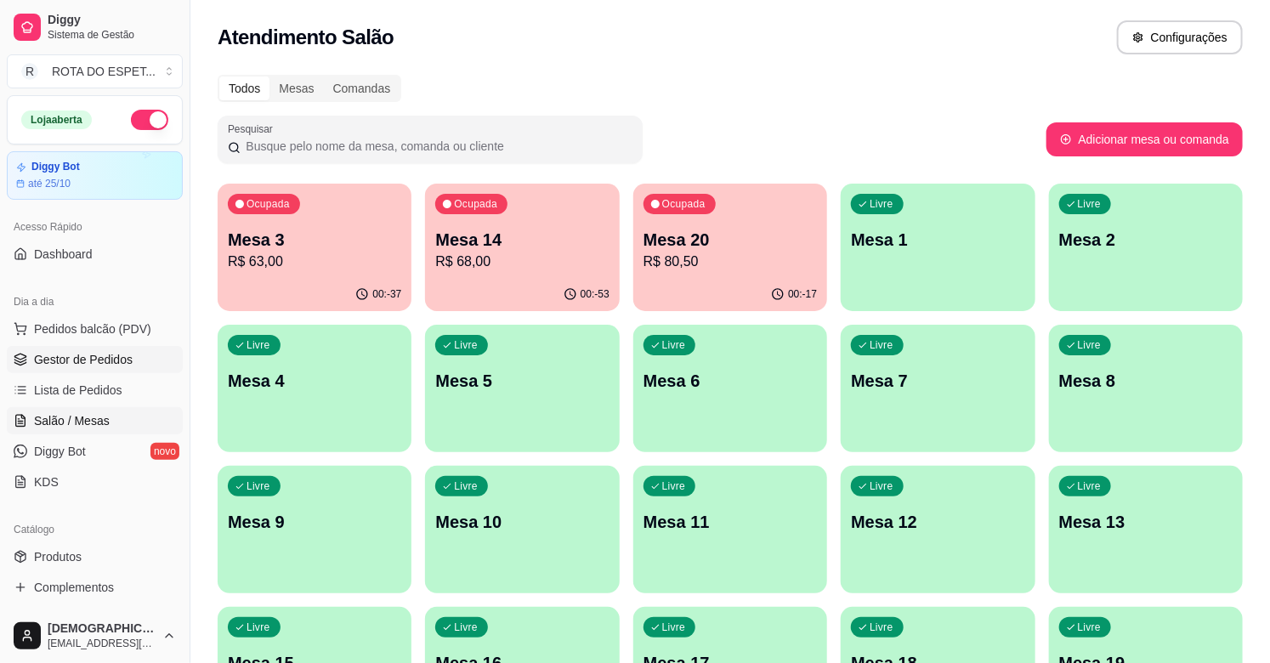
click at [134, 368] on link "Gestor de Pedidos" at bounding box center [95, 359] width 176 height 27
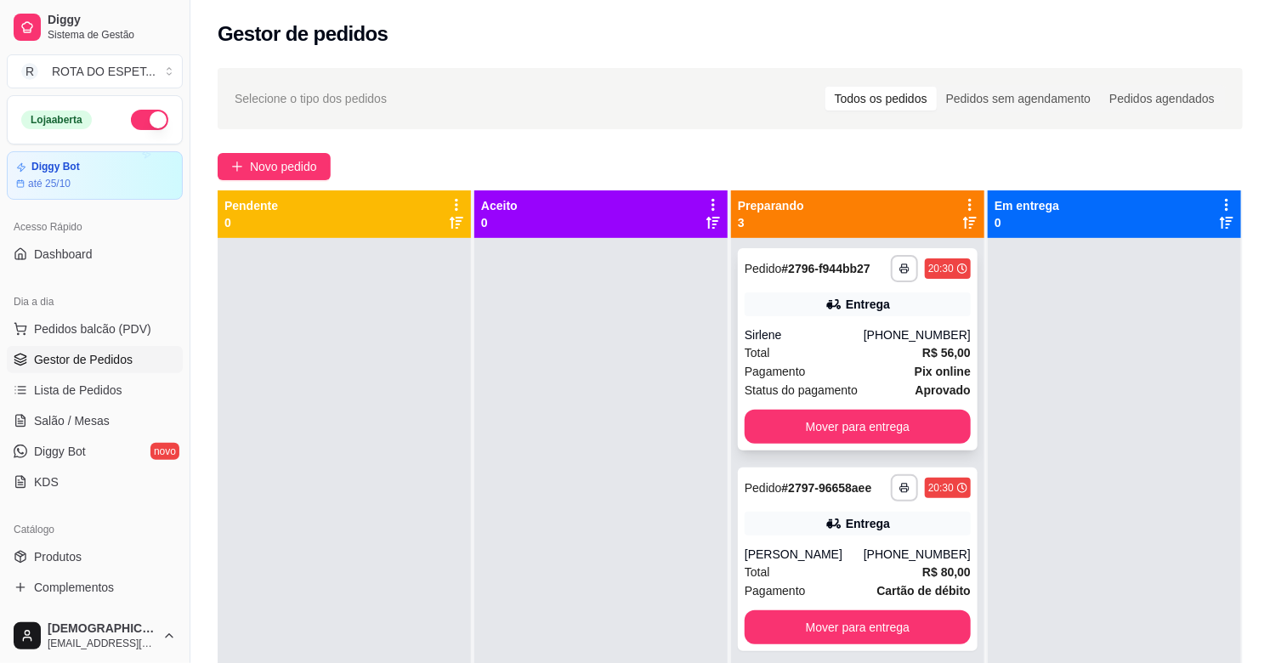
click at [840, 349] on div "Total R$ 56,00" at bounding box center [858, 353] width 226 height 19
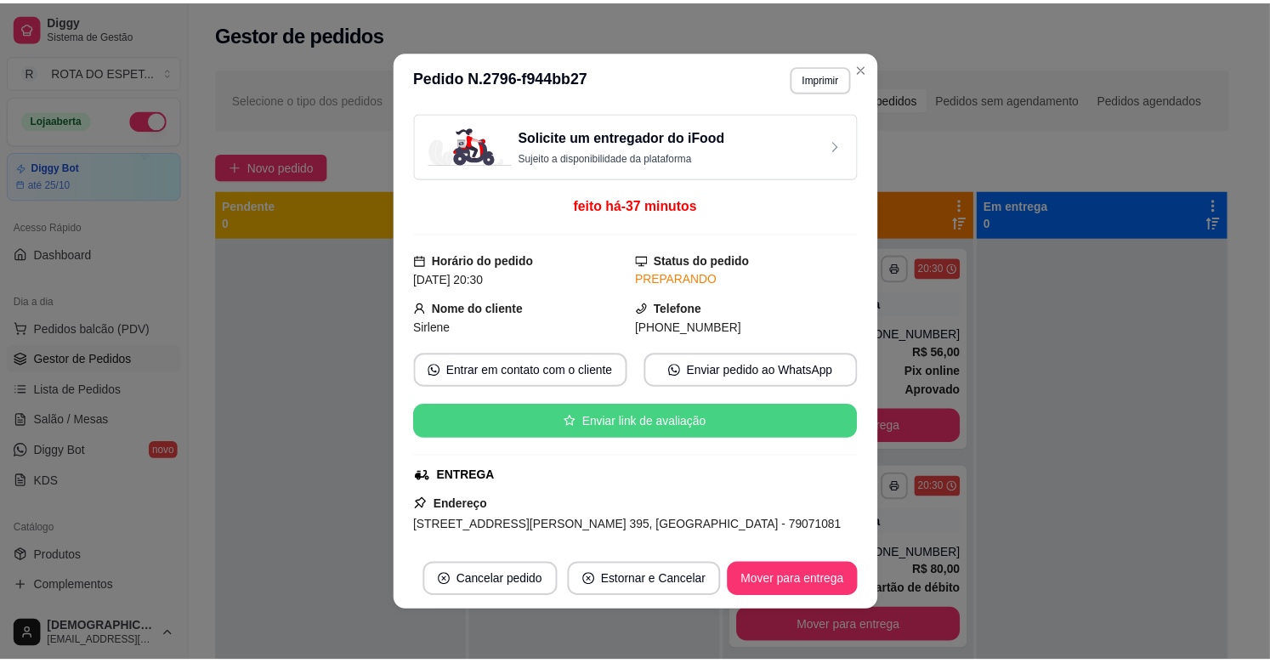
scroll to position [94, 0]
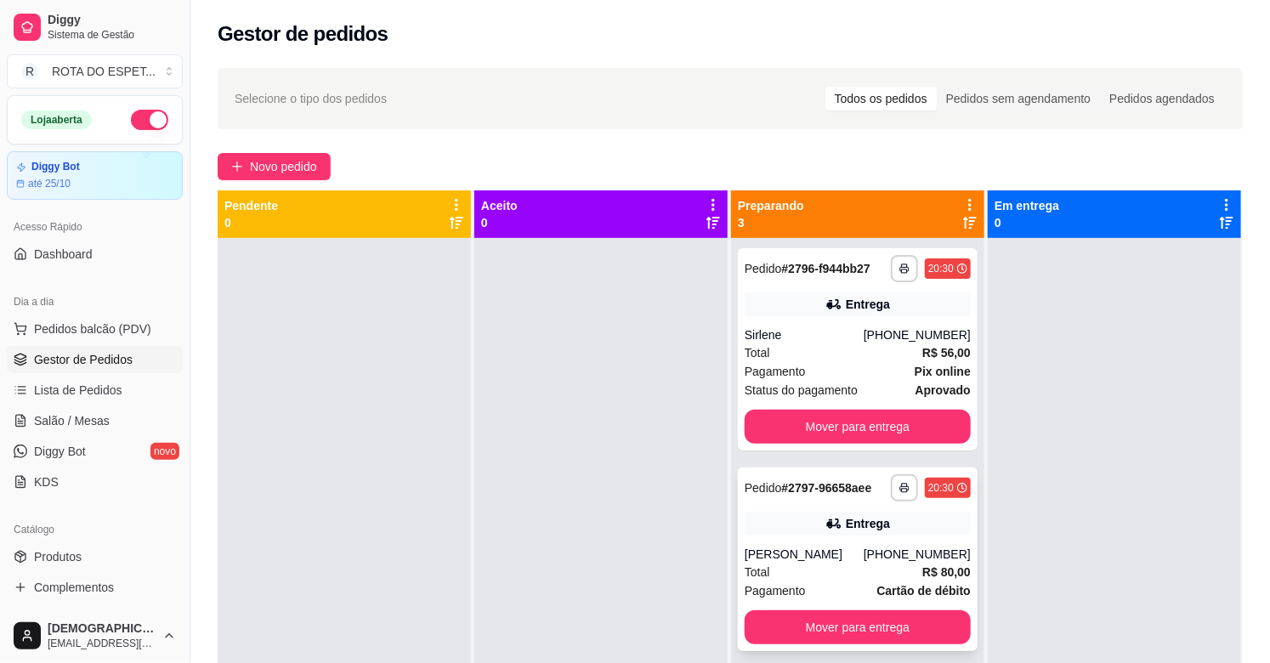
click at [844, 562] on div "[PERSON_NAME]" at bounding box center [804, 554] width 119 height 17
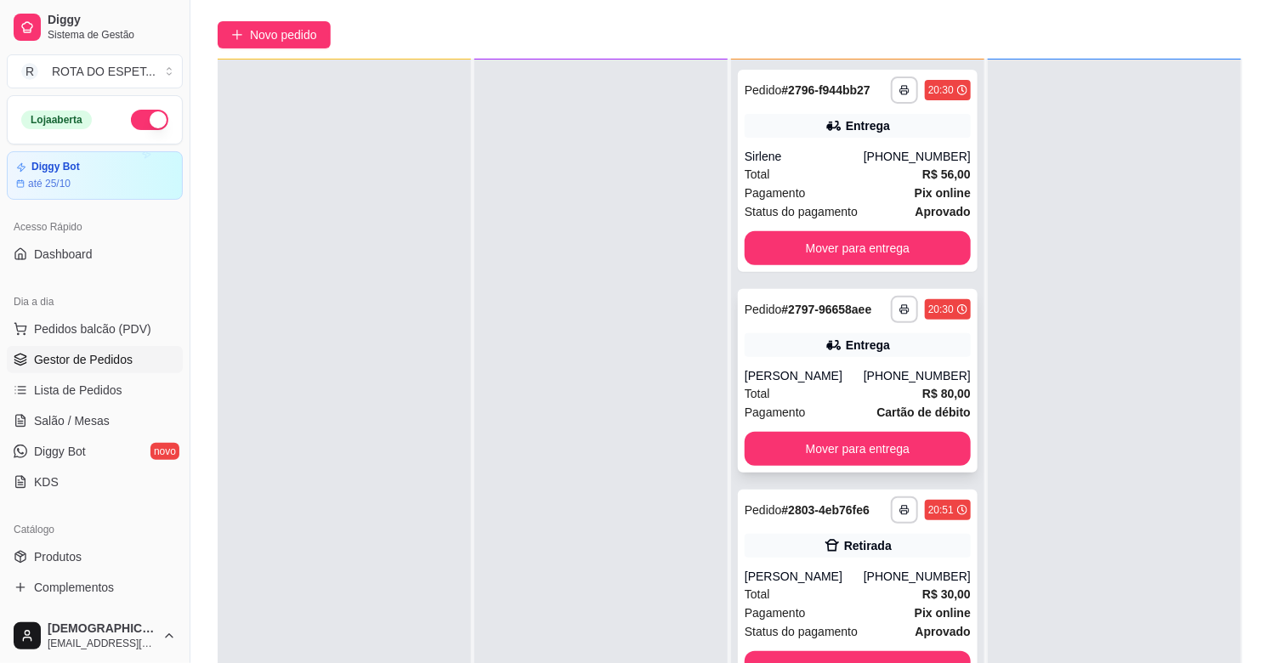
scroll to position [259, 0]
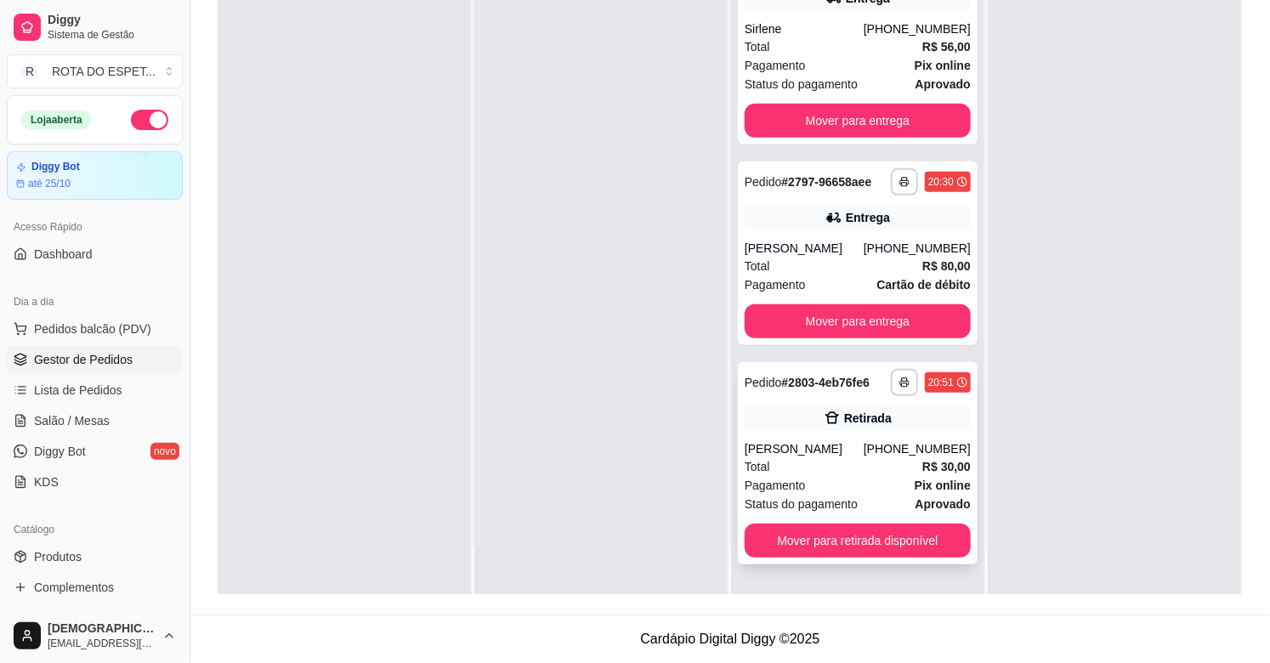
click at [851, 454] on div "[PERSON_NAME]" at bounding box center [804, 448] width 119 height 17
click at [1154, 406] on div at bounding box center [1114, 263] width 253 height 663
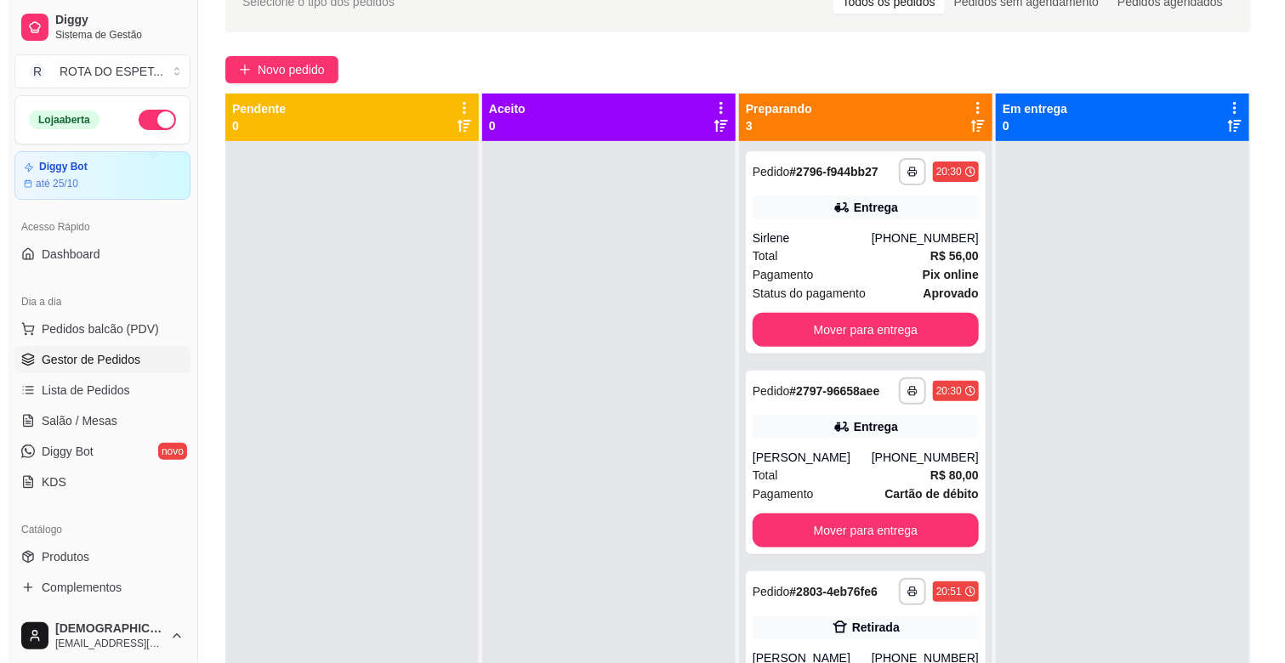
scroll to position [0, 0]
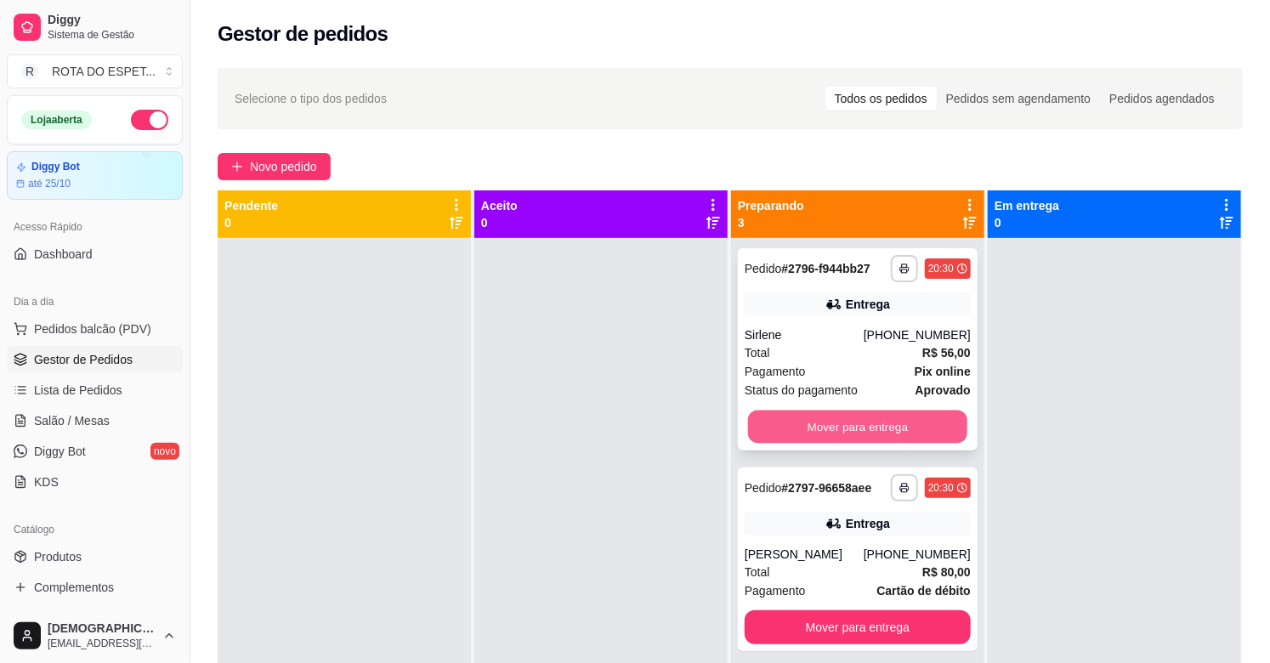
click at [818, 442] on button "Mover para entrega" at bounding box center [857, 427] width 219 height 33
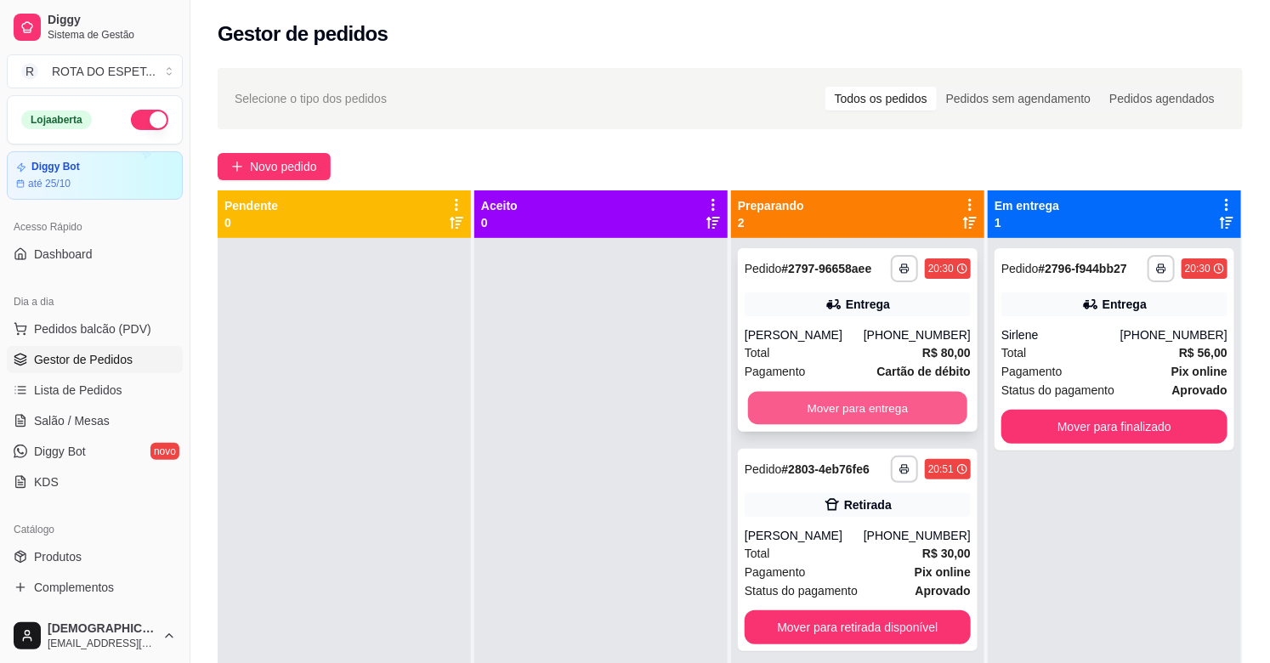
click at [878, 396] on button "Mover para entrega" at bounding box center [857, 408] width 219 height 33
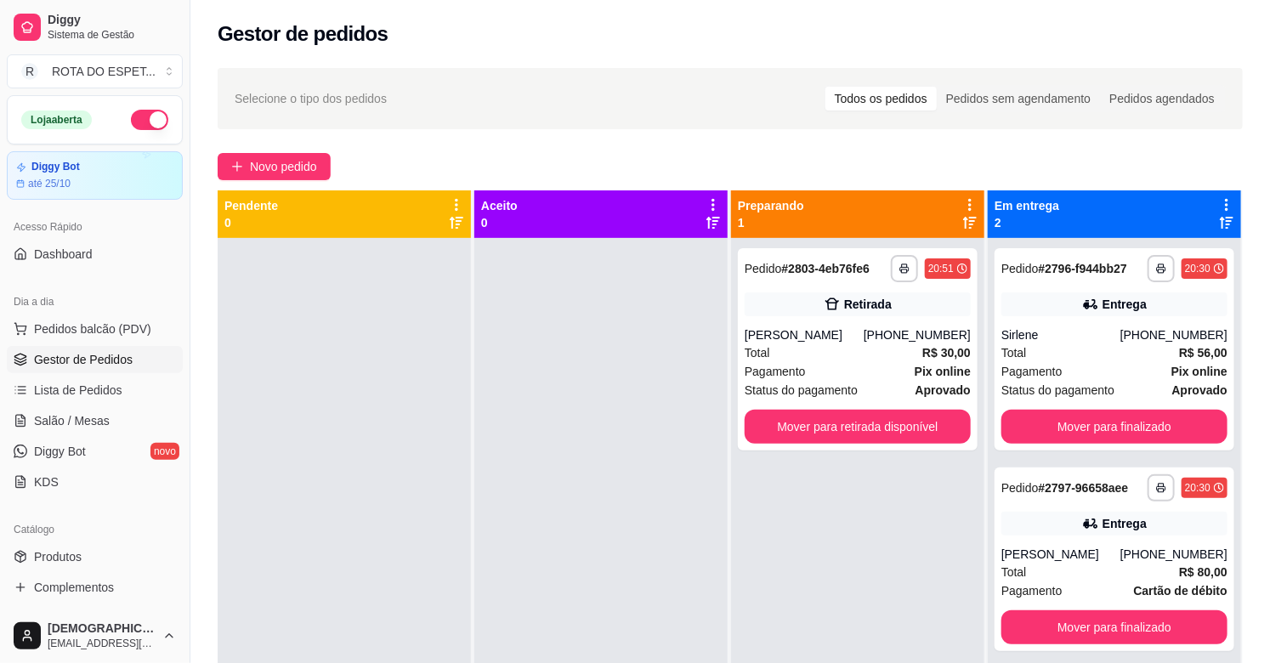
click at [568, 480] on div at bounding box center [601, 569] width 253 height 663
click at [112, 413] on link "Salão / Mesas" at bounding box center [95, 420] width 176 height 27
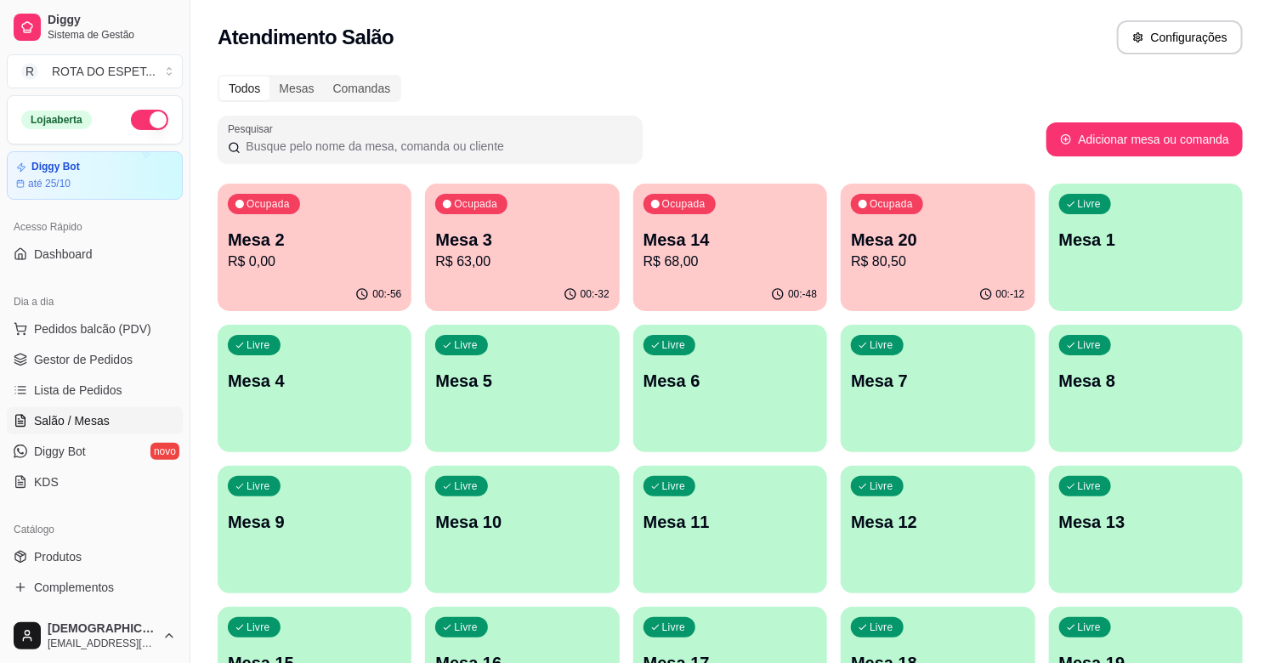
click at [337, 249] on p "Mesa 2" at bounding box center [314, 240] width 173 height 24
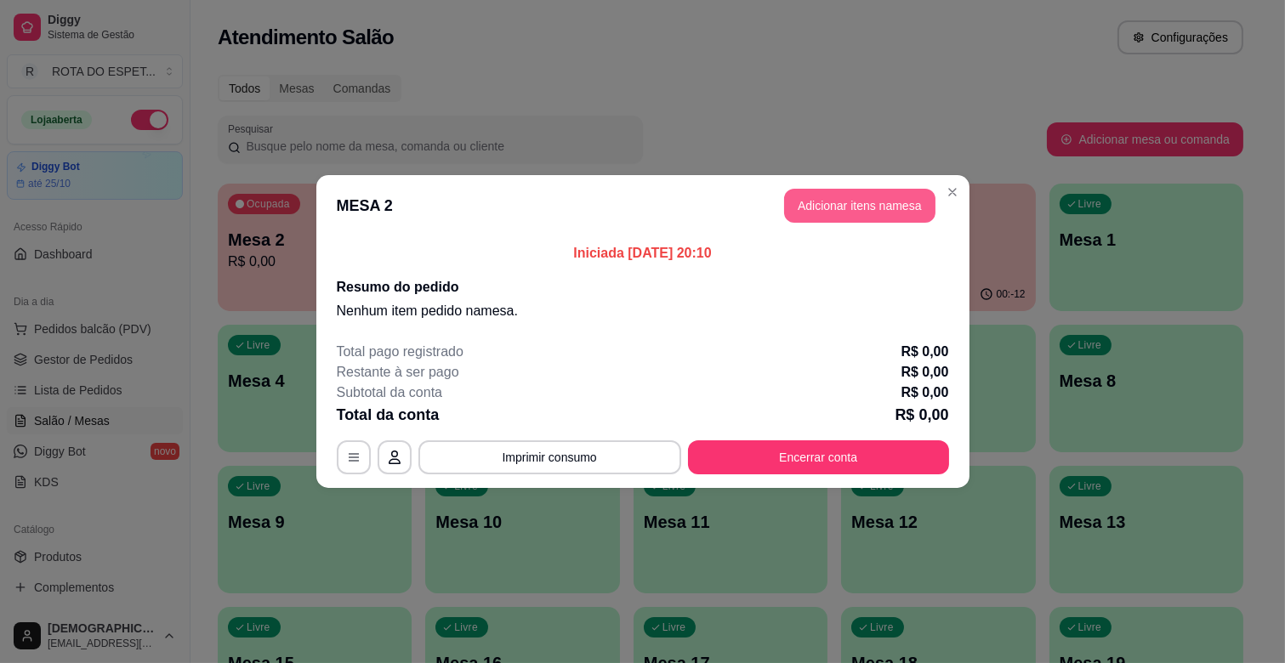
click at [842, 207] on button "Adicionar itens na mesa" at bounding box center [859, 206] width 151 height 34
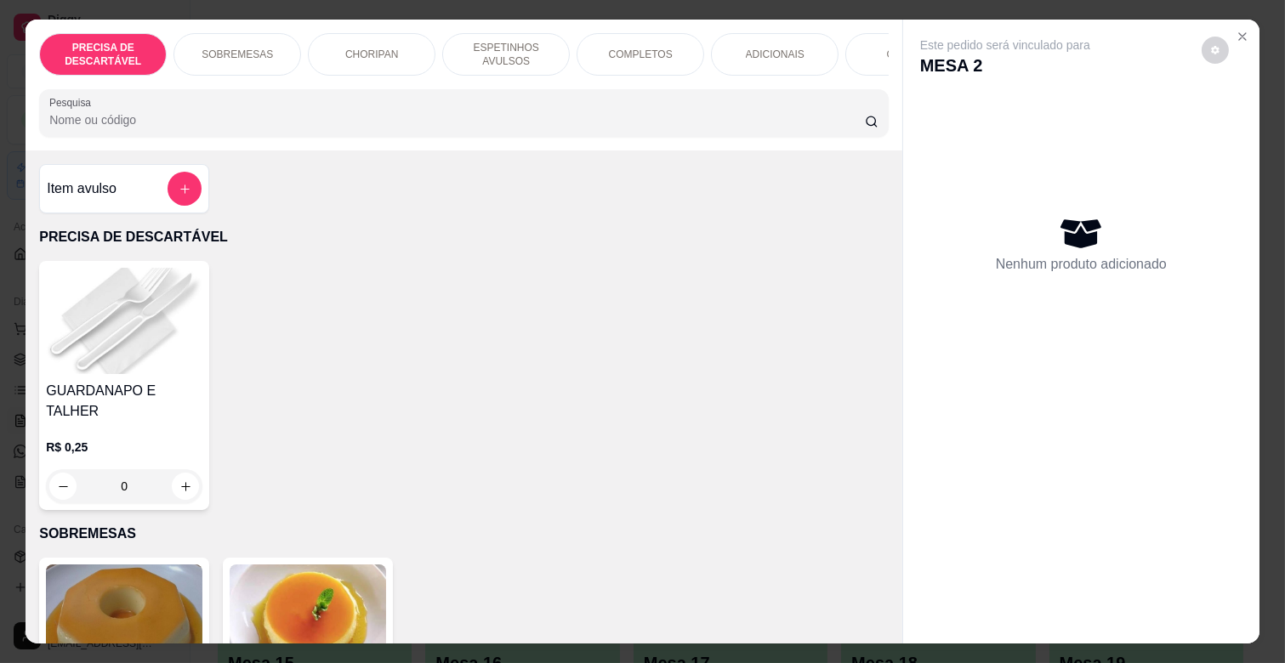
click at [483, 43] on p "ESPETINHOS AVULSOS" at bounding box center [506, 54] width 99 height 27
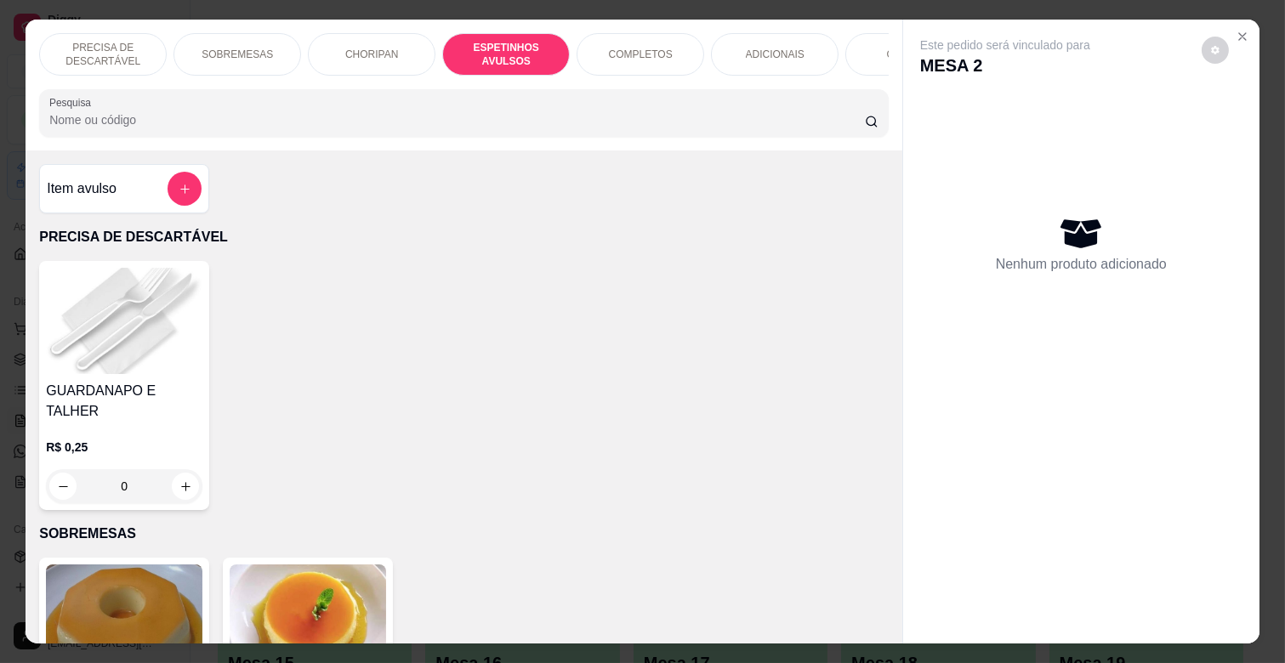
scroll to position [41, 0]
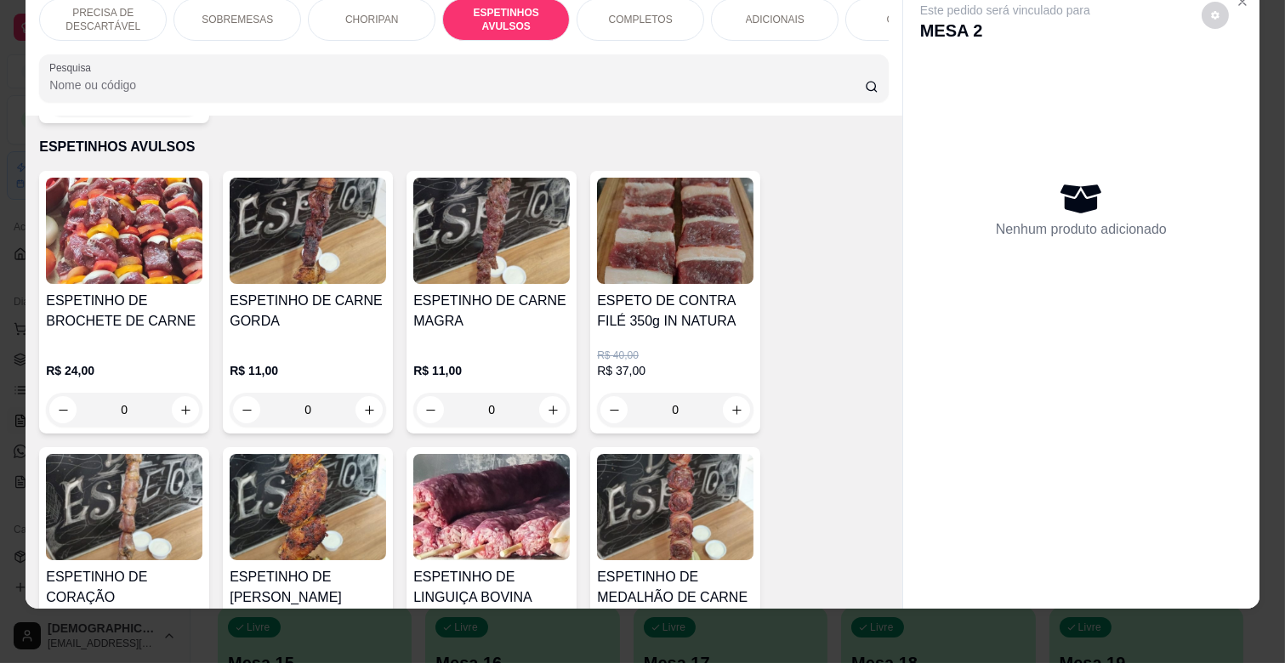
click at [478, 345] on div "R$ 11,00 0" at bounding box center [491, 386] width 156 height 82
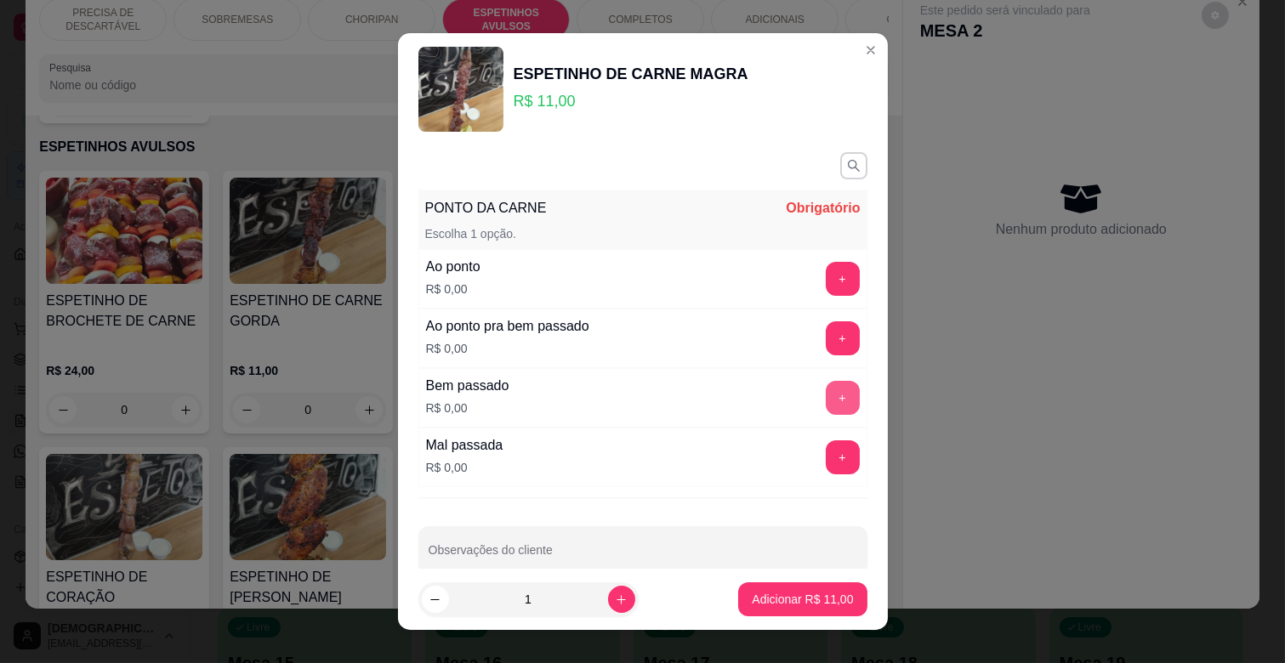
click at [826, 401] on button "+" at bounding box center [843, 398] width 34 height 34
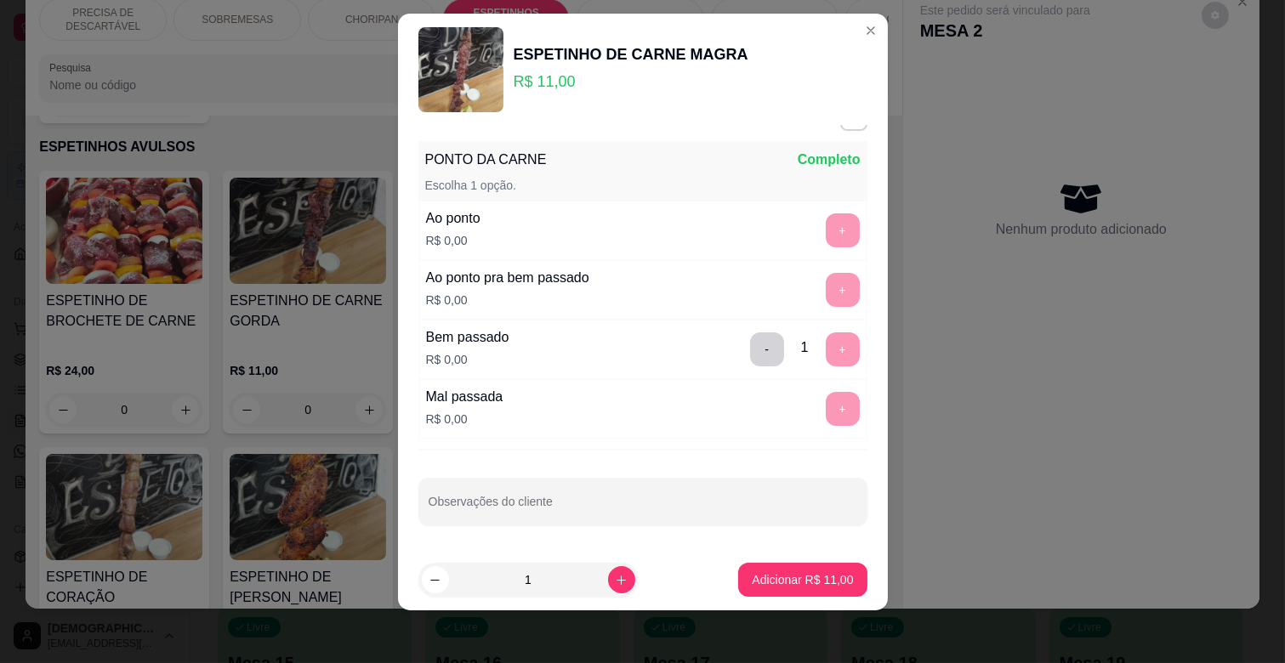
scroll to position [21, 0]
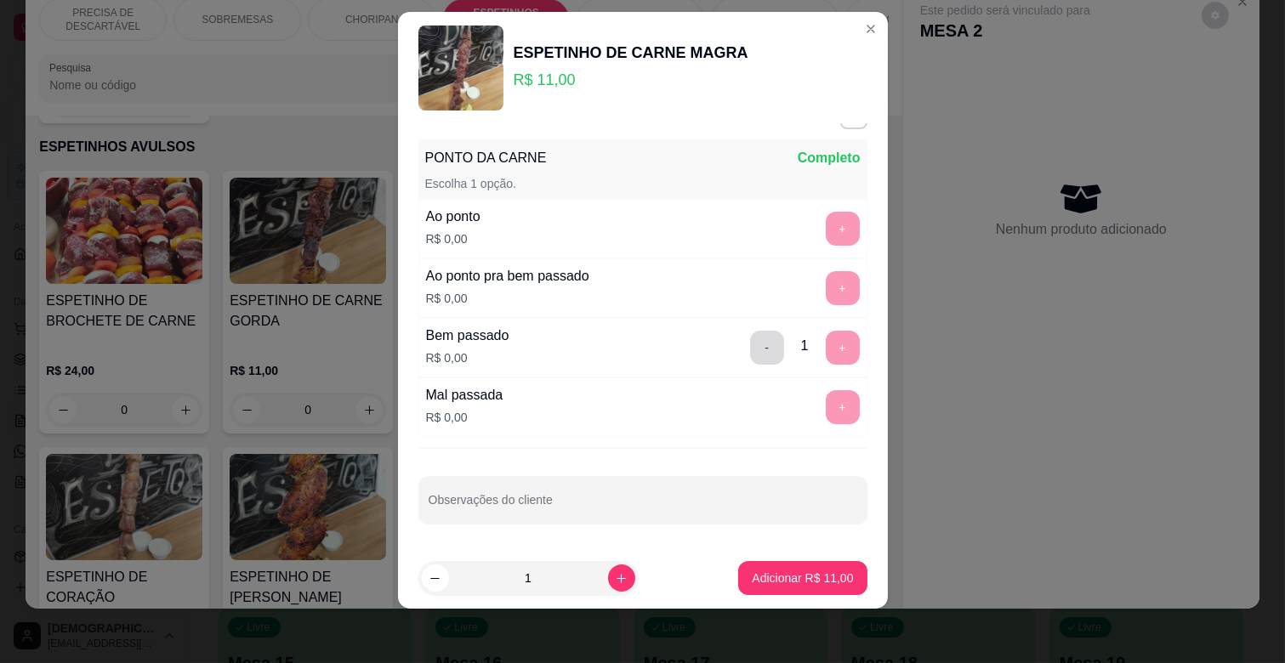
click at [750, 349] on button "-" at bounding box center [767, 348] width 34 height 34
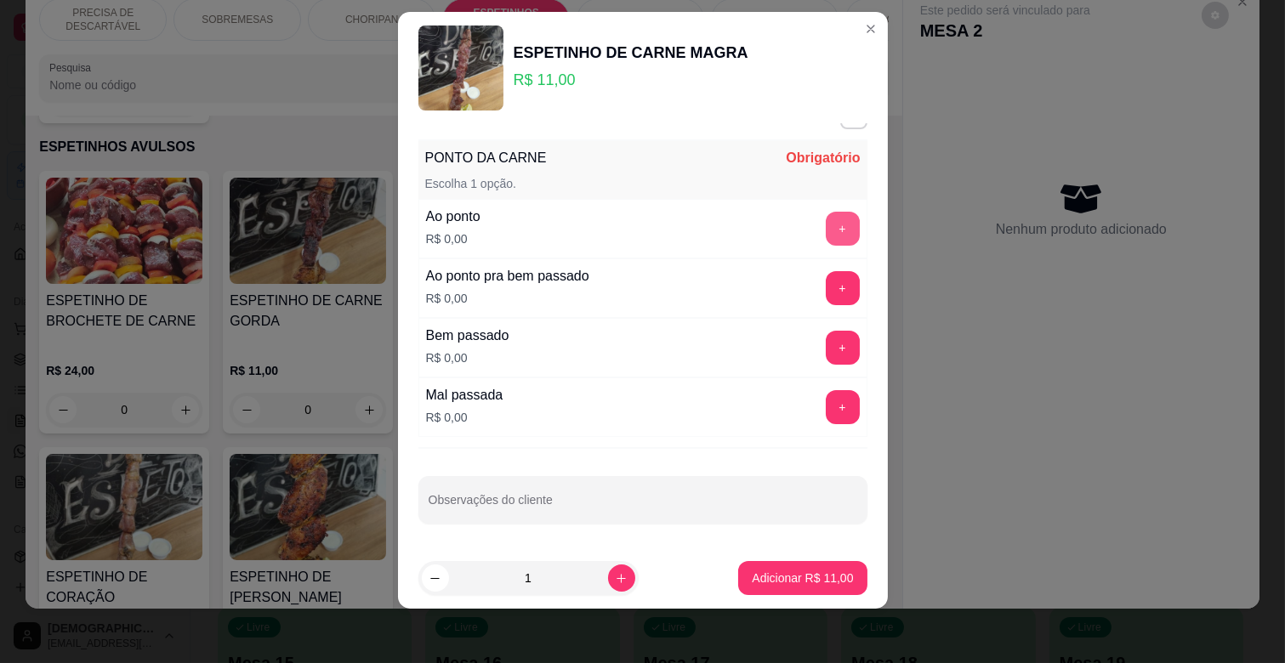
click at [826, 222] on button "+" at bounding box center [843, 229] width 34 height 34
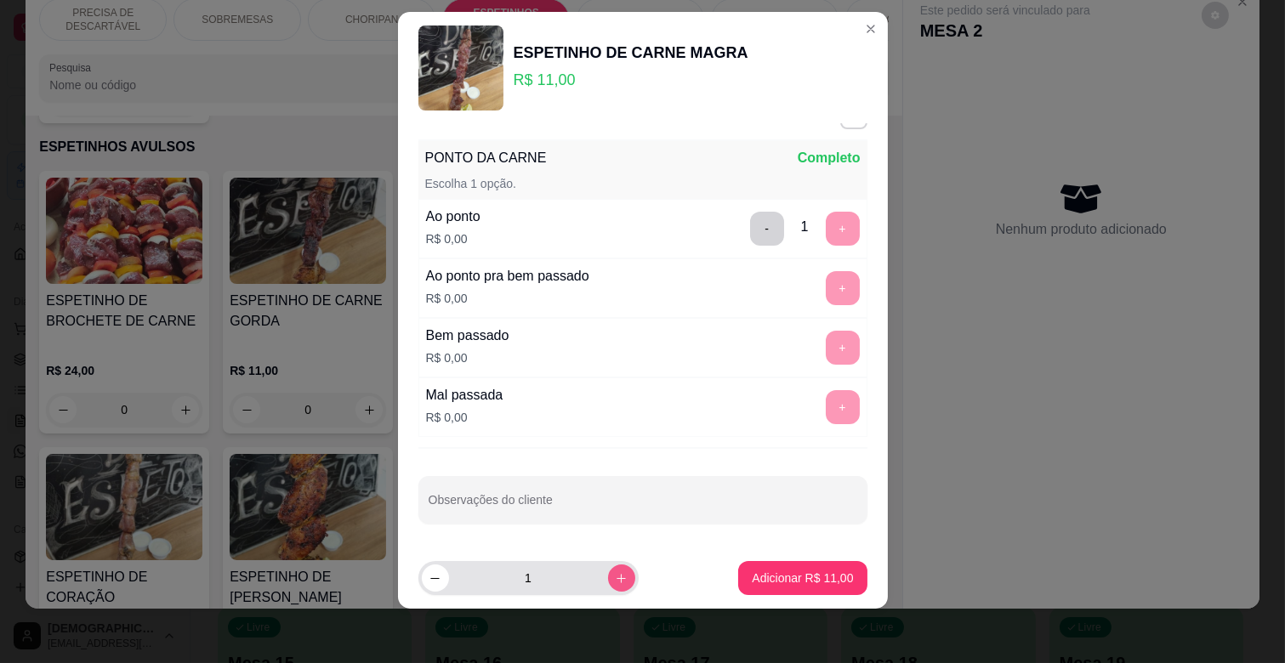
click at [615, 576] on icon "increase-product-quantity" at bounding box center [621, 578] width 13 height 13
type input "2"
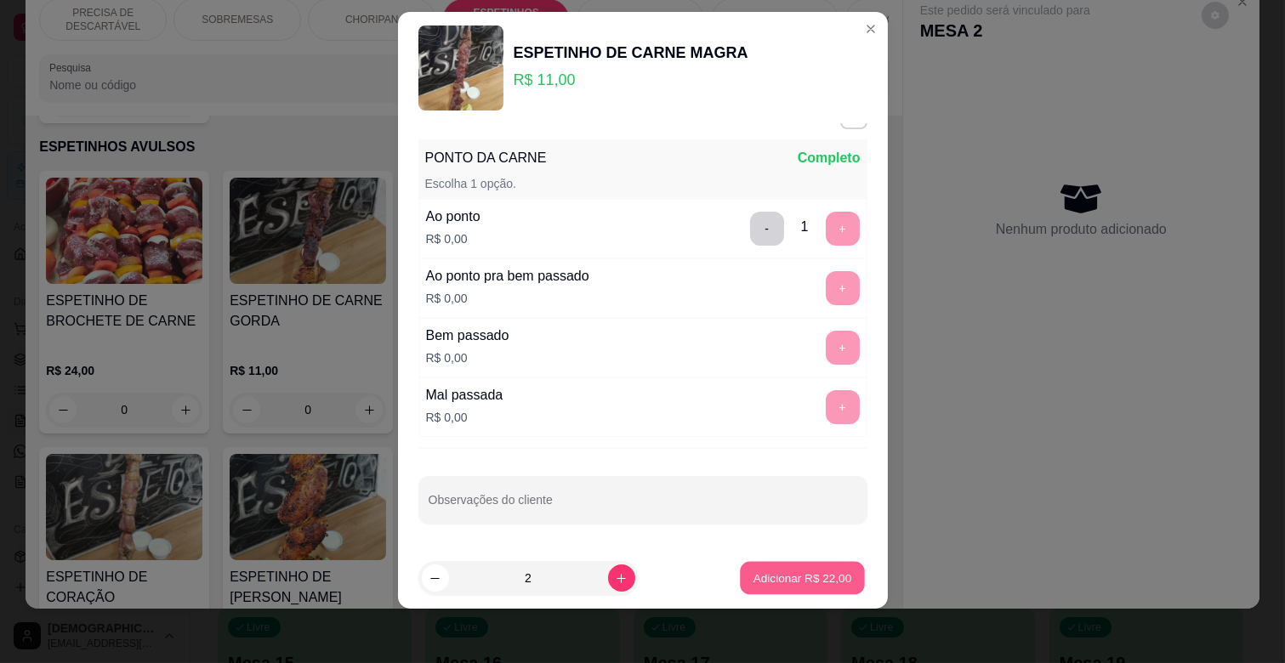
click at [770, 577] on p "Adicionar R$ 22,00" at bounding box center [802, 578] width 99 height 16
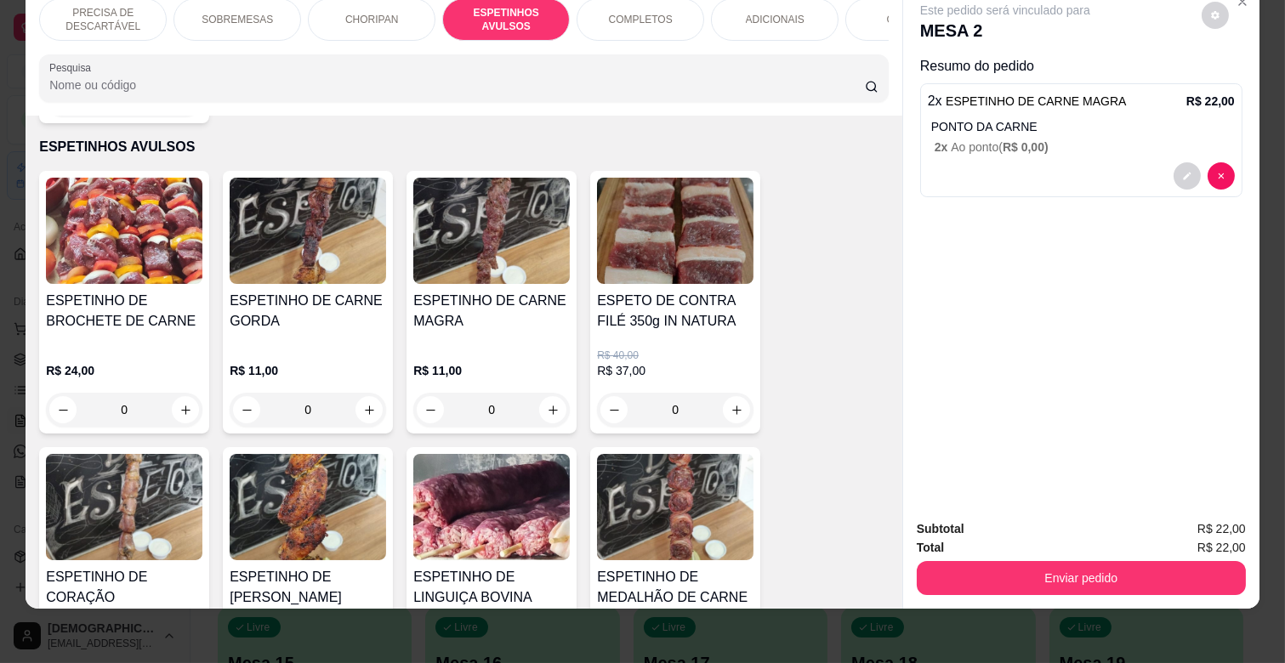
click at [774, 18] on div "ADICIONAIS" at bounding box center [775, 19] width 128 height 43
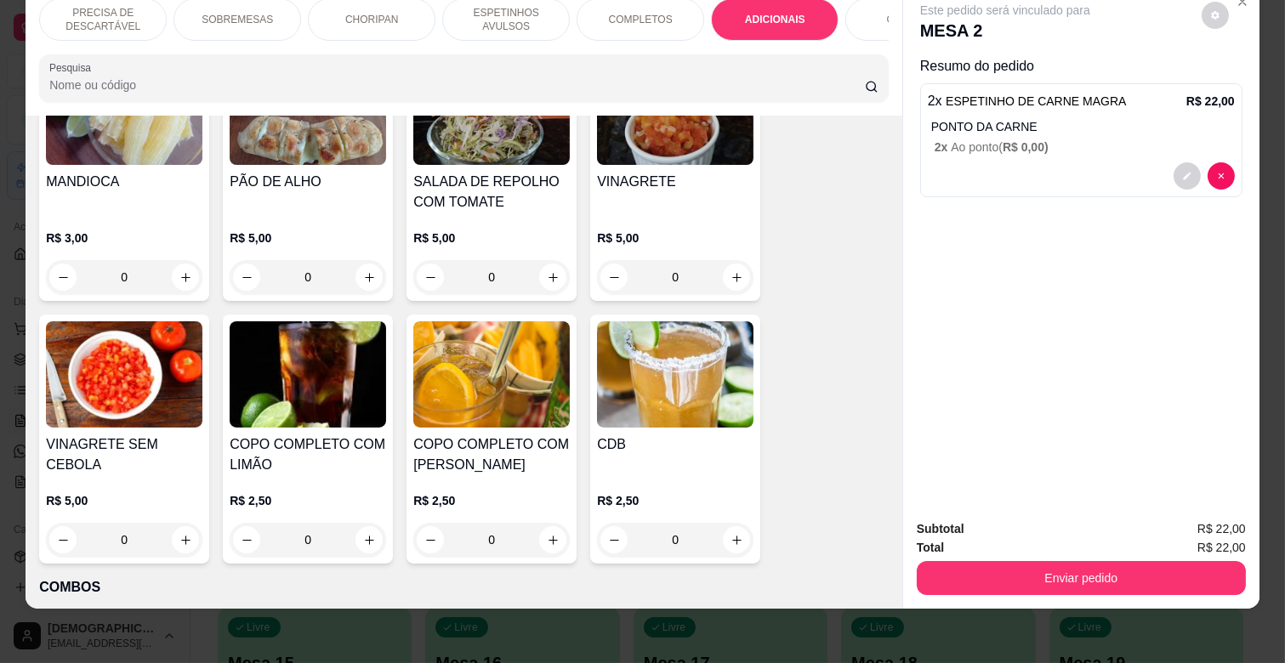
scroll to position [3265, 0]
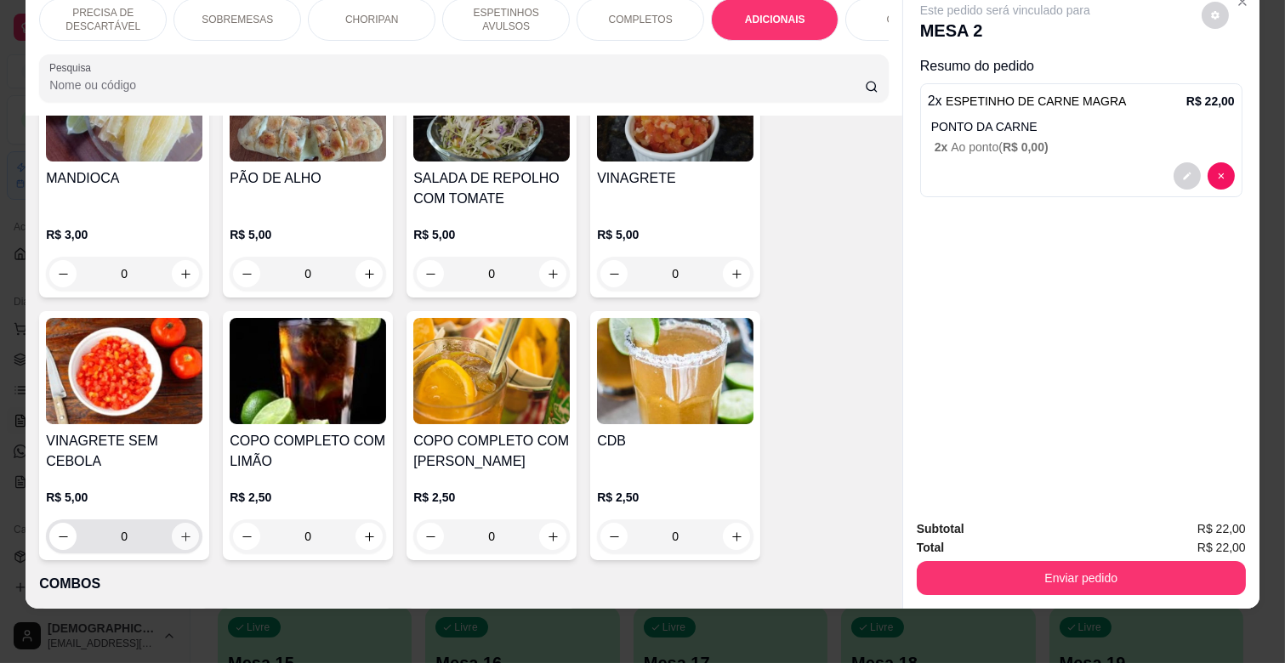
click at [172, 523] on button "increase-product-quantity" at bounding box center [185, 536] width 27 height 27
type input "1"
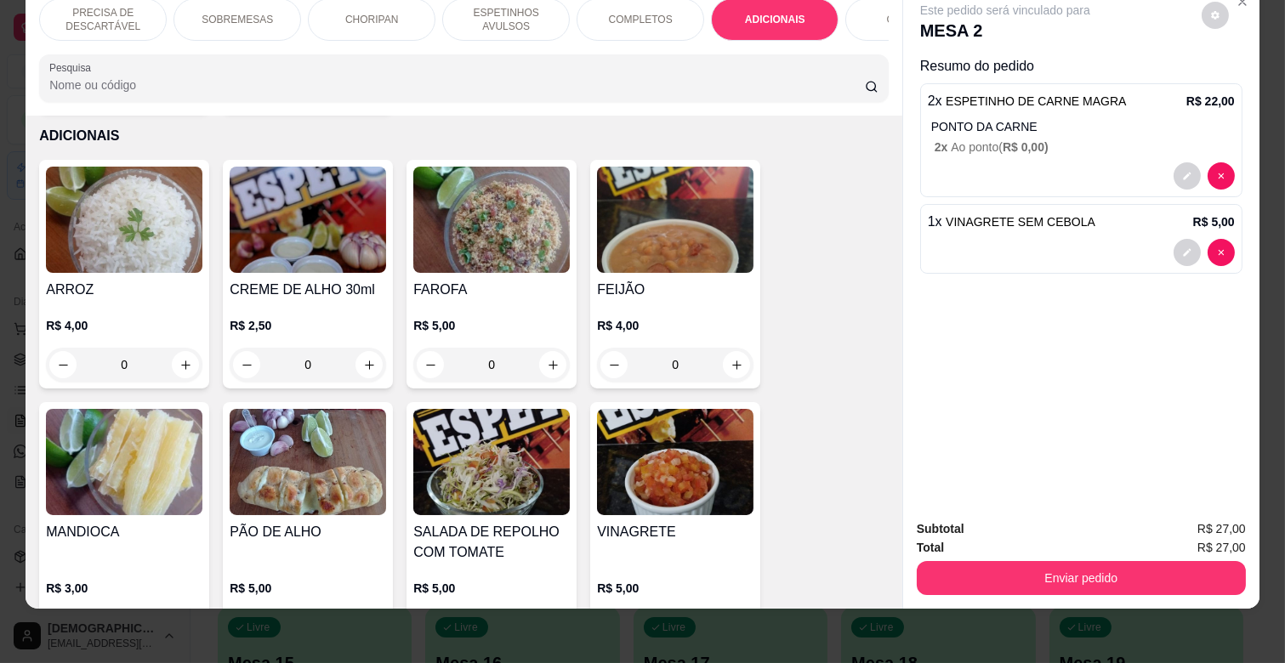
scroll to position [2887, 0]
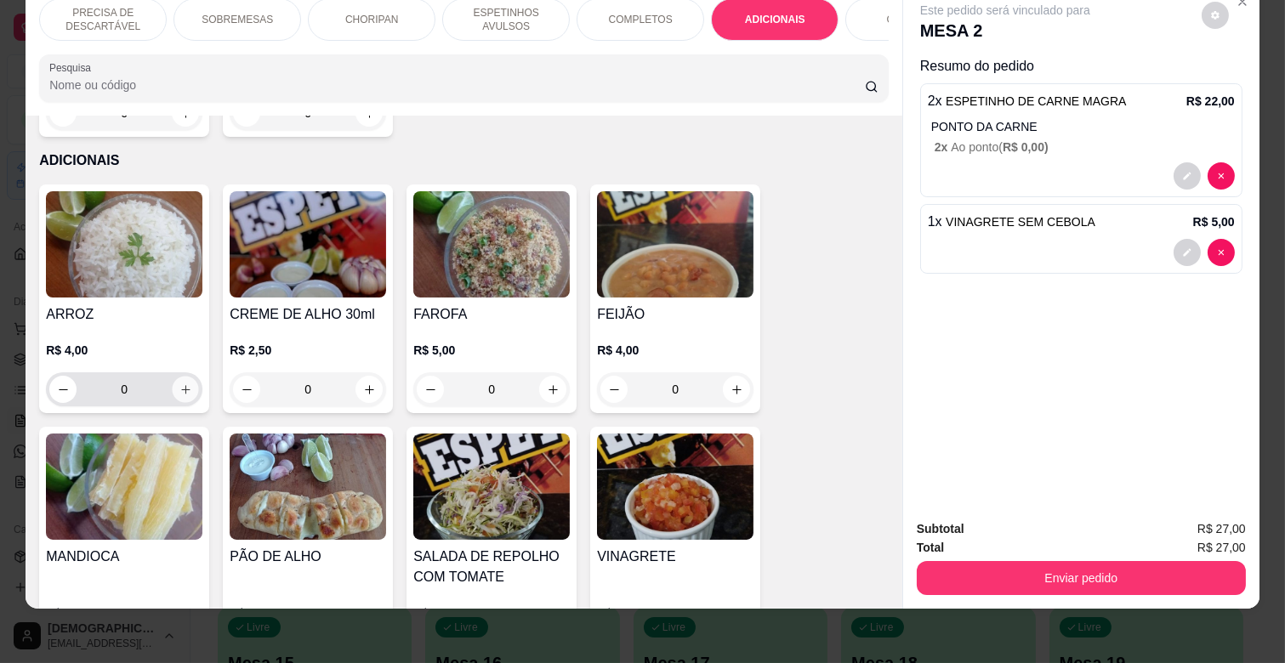
click at [179, 384] on icon "increase-product-quantity" at bounding box center [185, 390] width 13 height 13
type input "1"
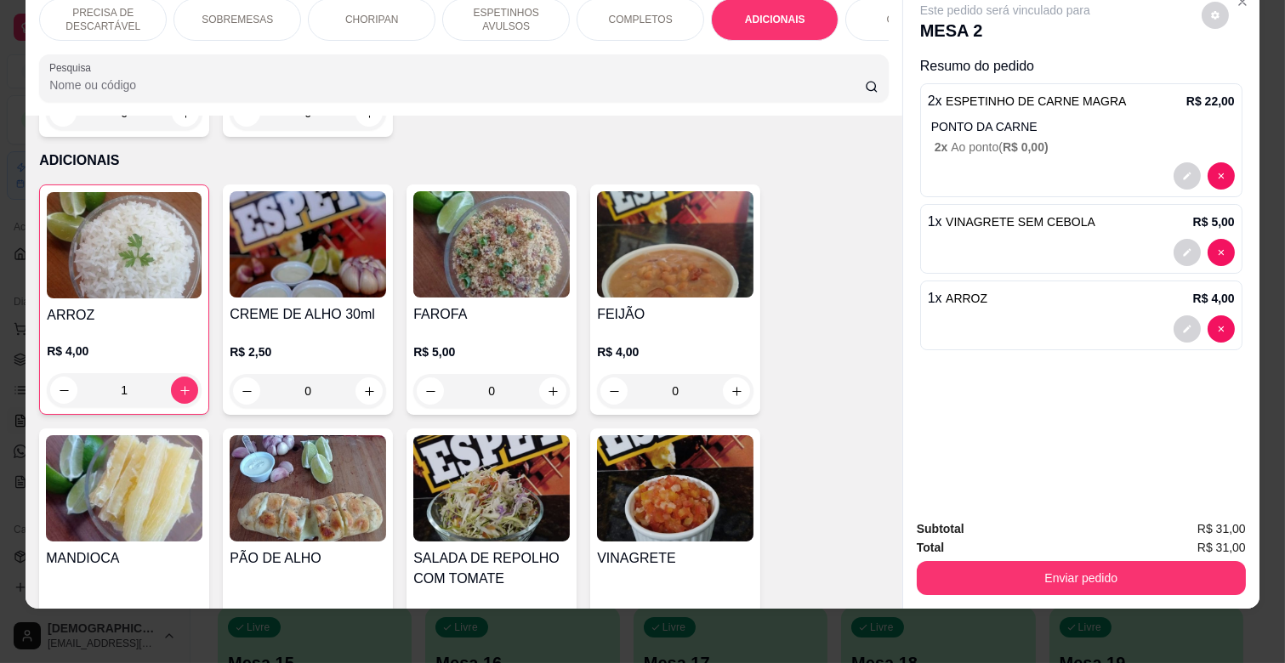
scroll to position [3076, 0]
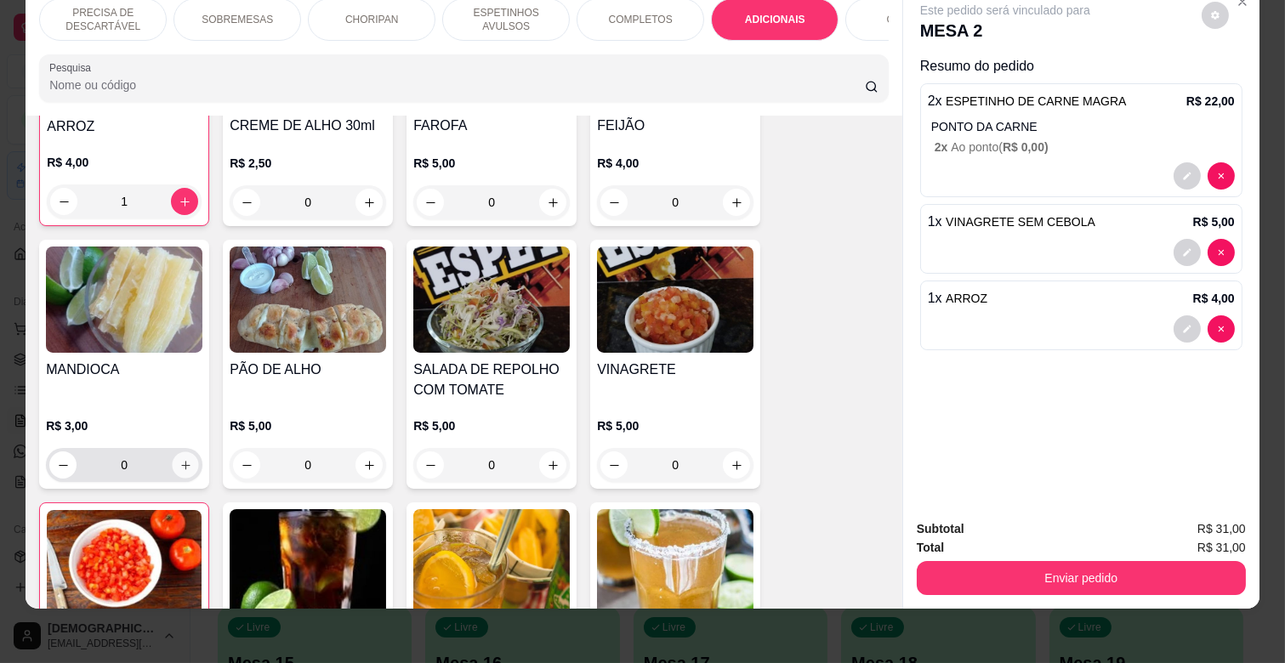
click at [179, 459] on icon "increase-product-quantity" at bounding box center [185, 465] width 13 height 13
type input "1"
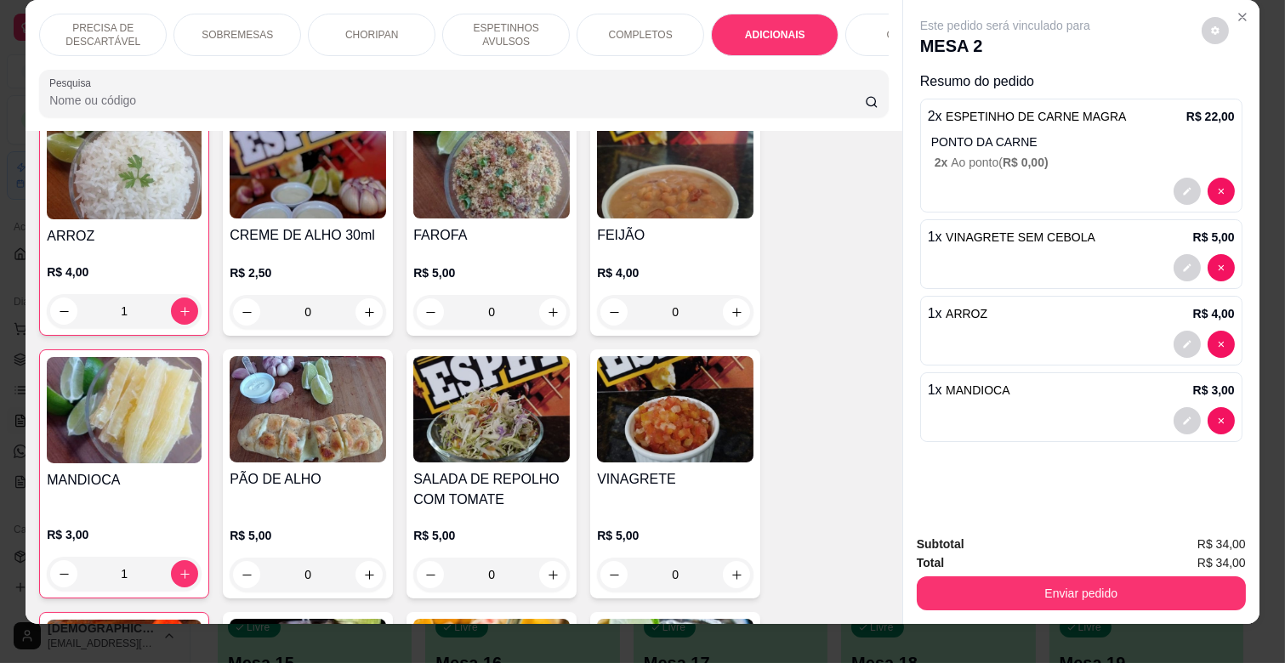
scroll to position [0, 0]
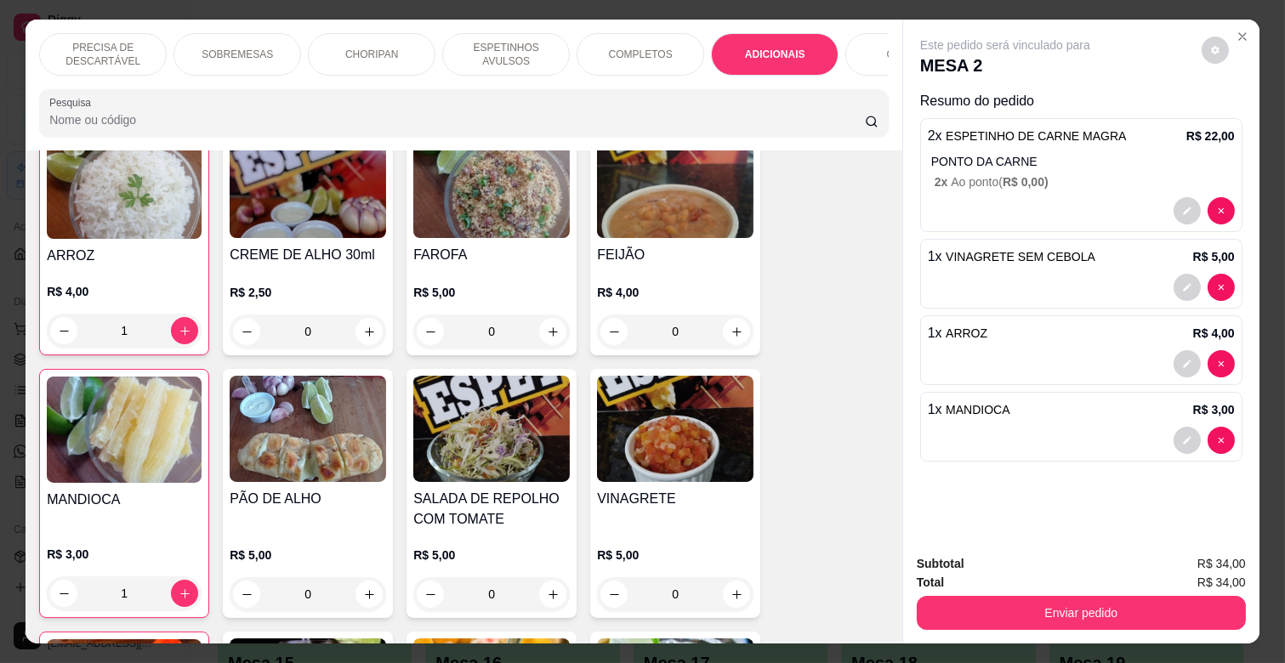
click at [514, 48] on p "ESPETINHOS AVULSOS" at bounding box center [506, 54] width 99 height 27
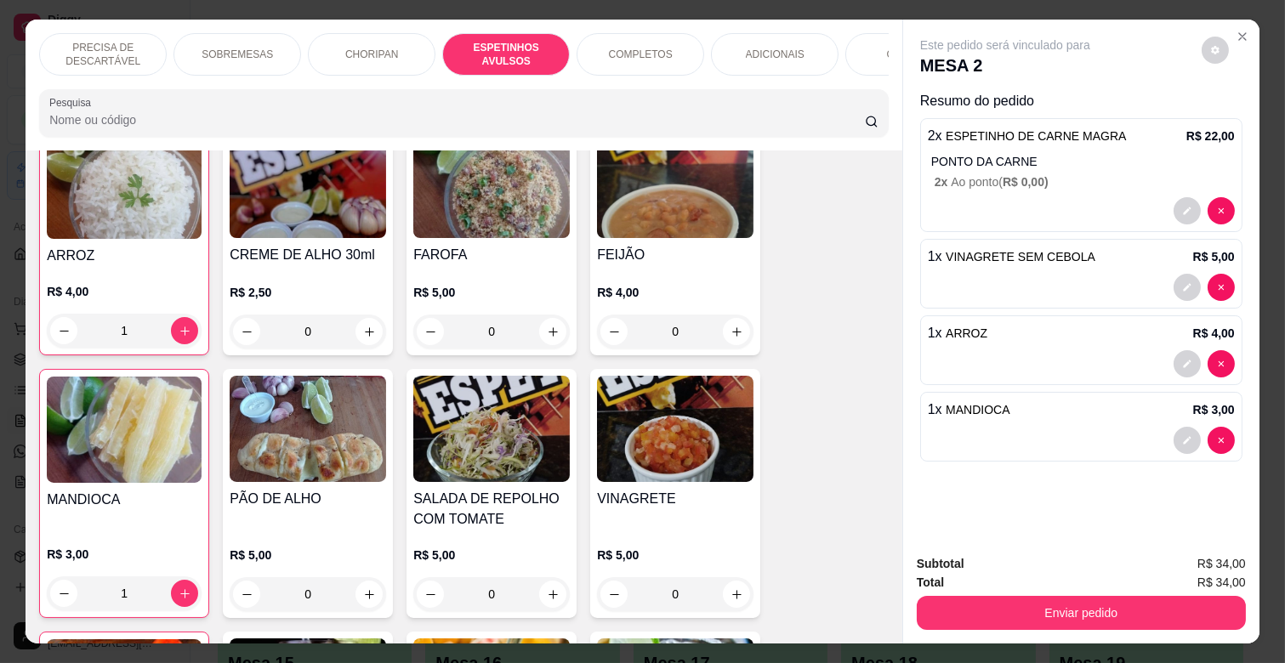
scroll to position [41, 0]
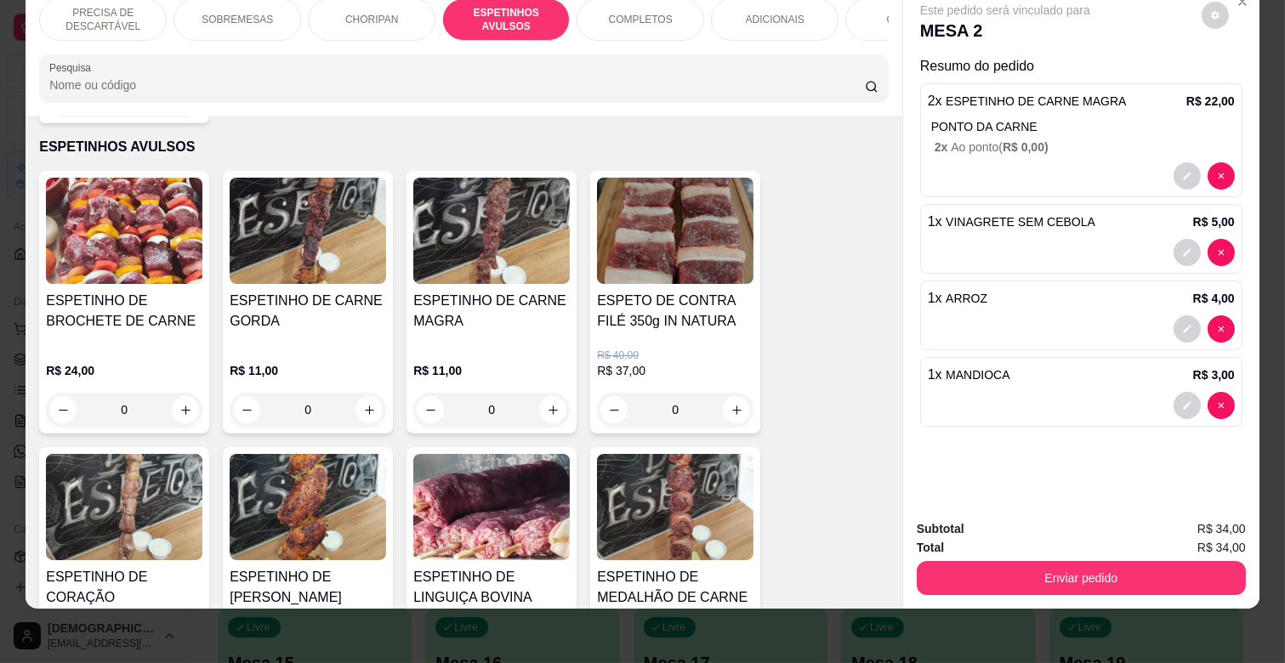
click at [480, 345] on div "R$ 11,00 0" at bounding box center [491, 386] width 156 height 82
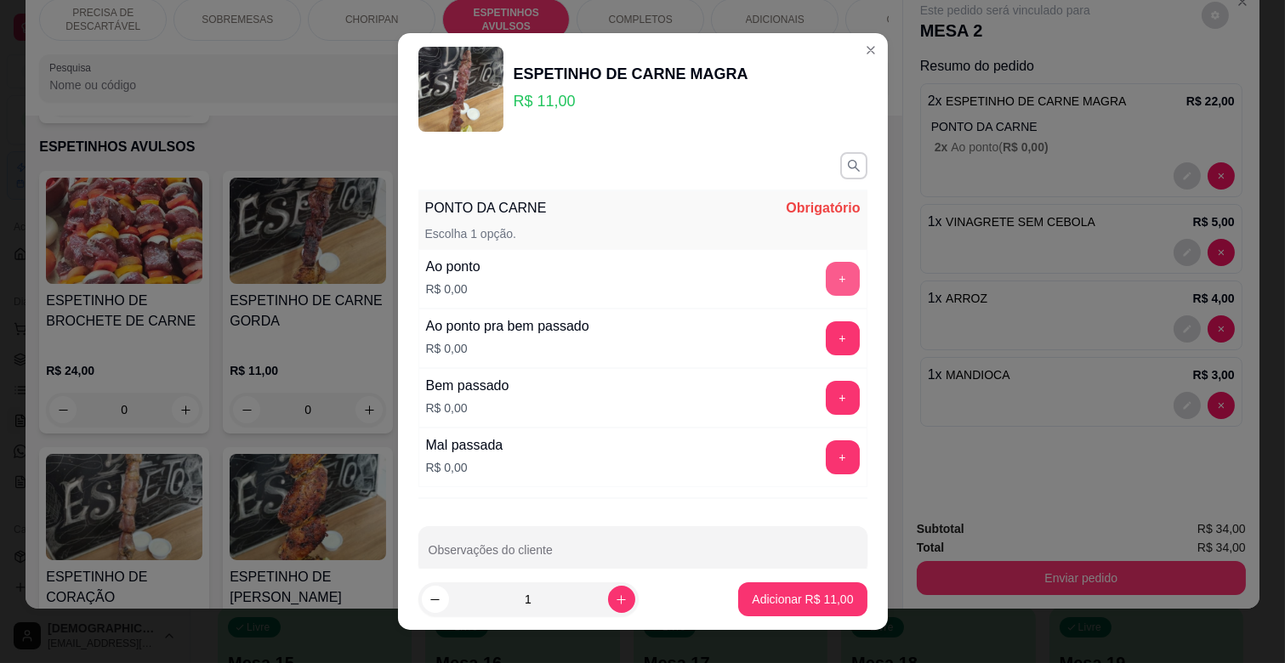
click at [826, 275] on button "+" at bounding box center [843, 279] width 34 height 34
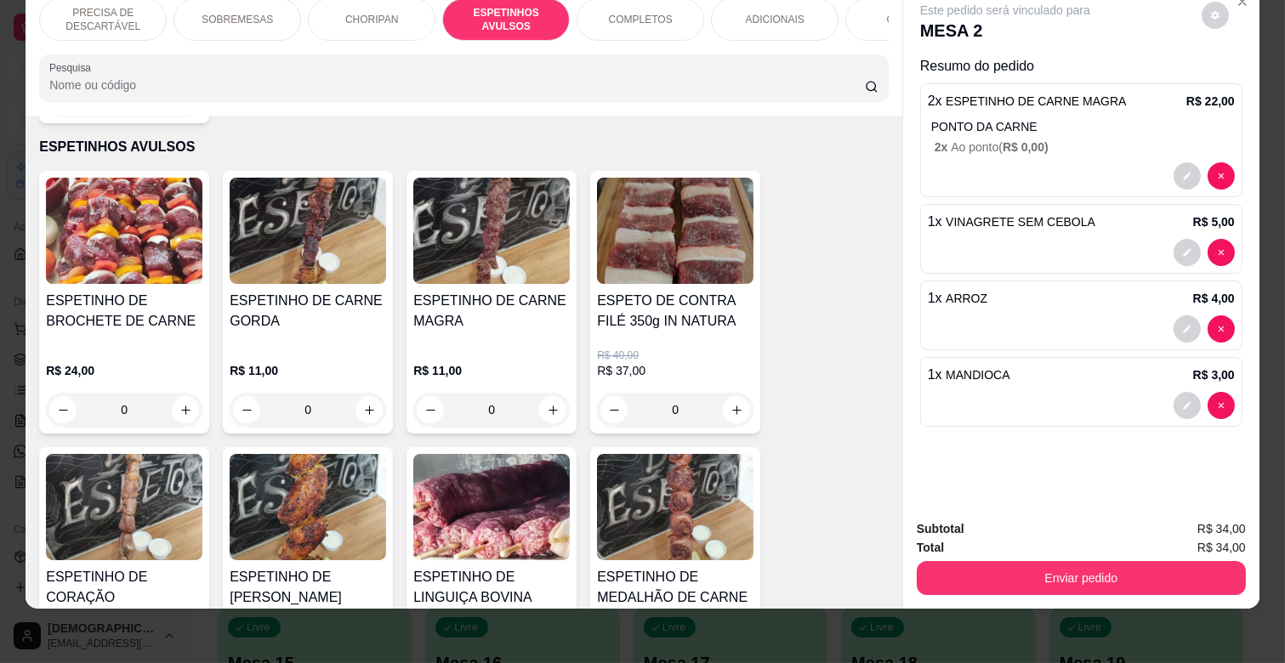
click at [680, 14] on div "COMPLETOS" at bounding box center [641, 19] width 128 height 43
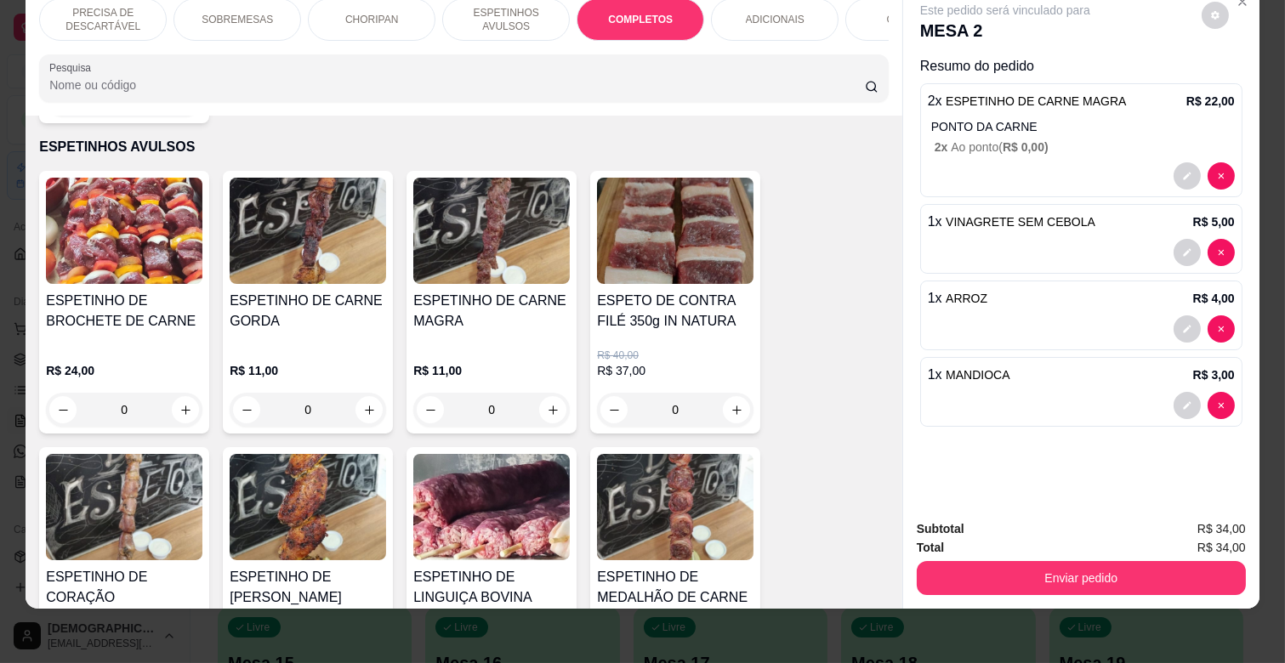
scroll to position [2052, 0]
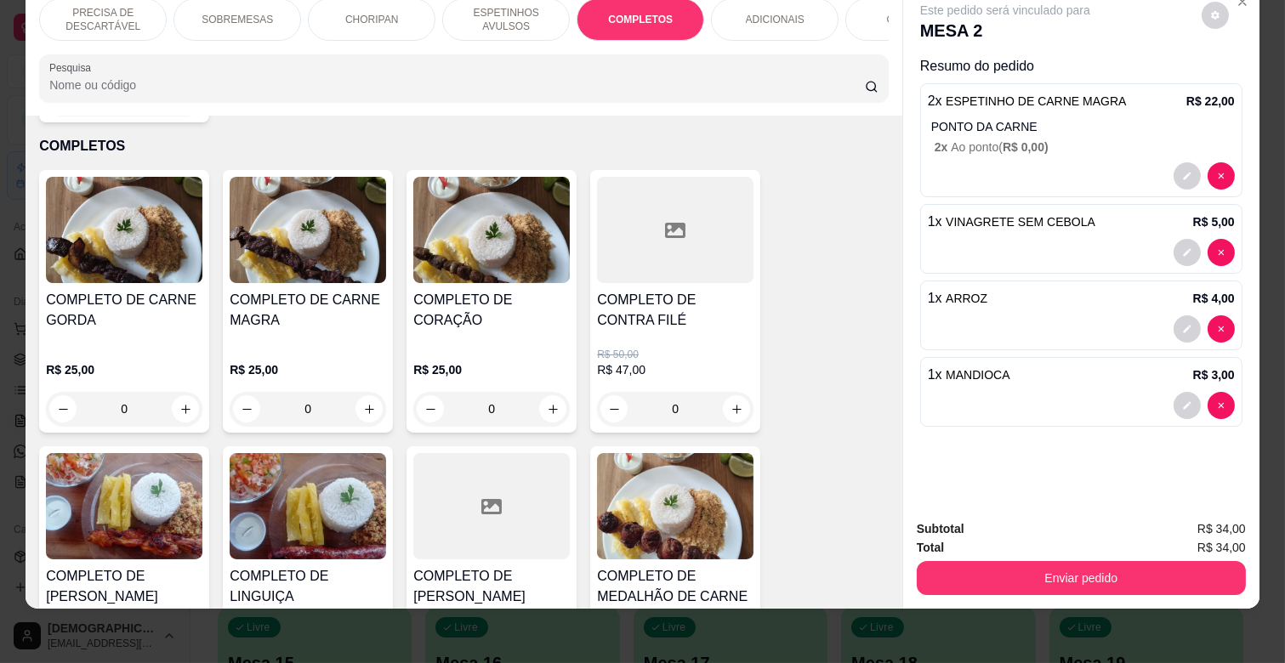
click at [308, 290] on h4 "COMPLETO DE CARNE MAGRA" at bounding box center [308, 310] width 156 height 41
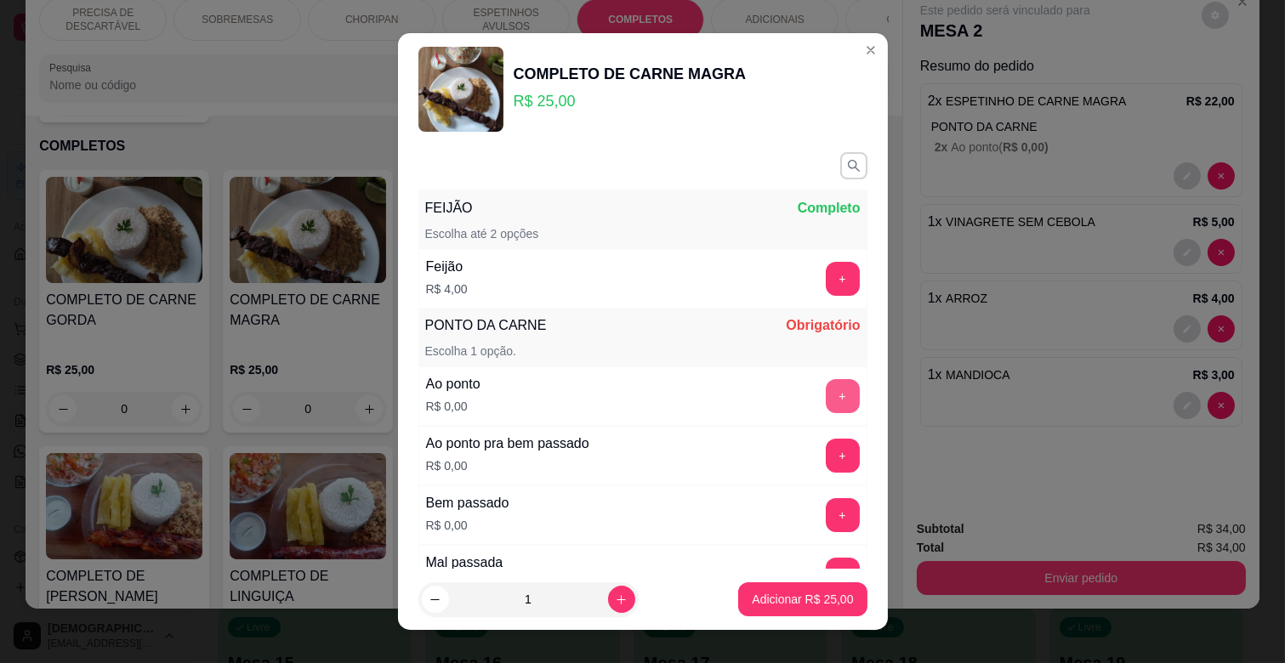
click at [826, 396] on button "+" at bounding box center [843, 396] width 34 height 34
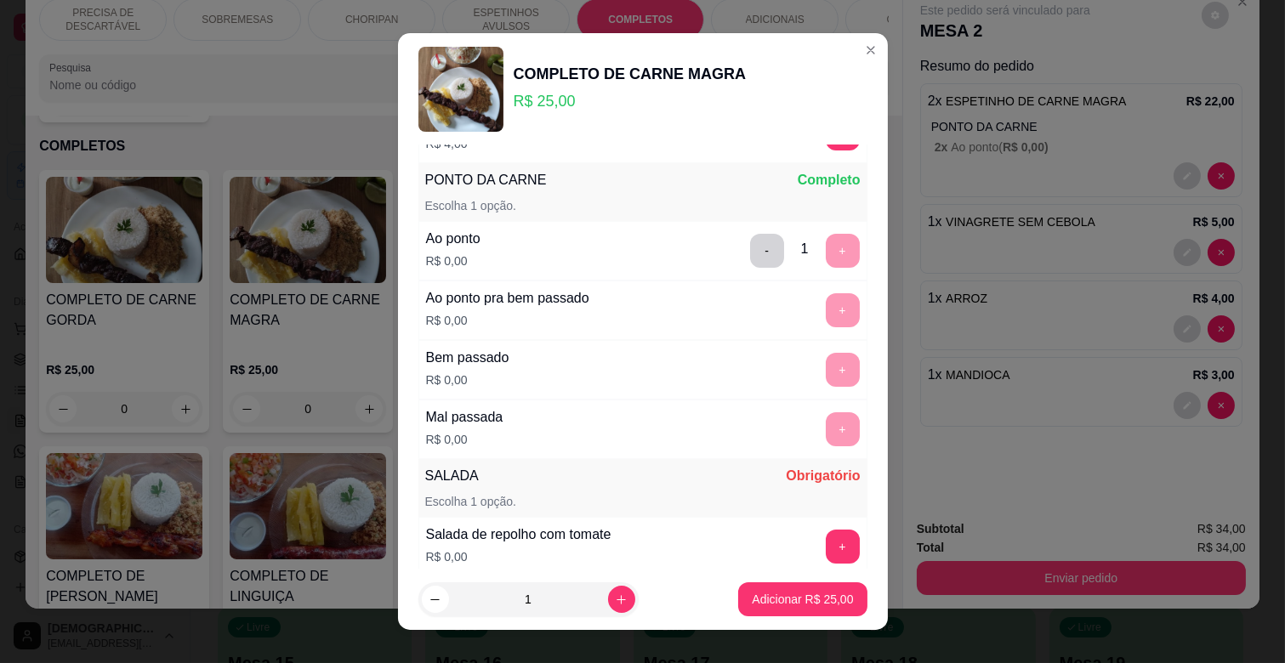
scroll to position [378, 0]
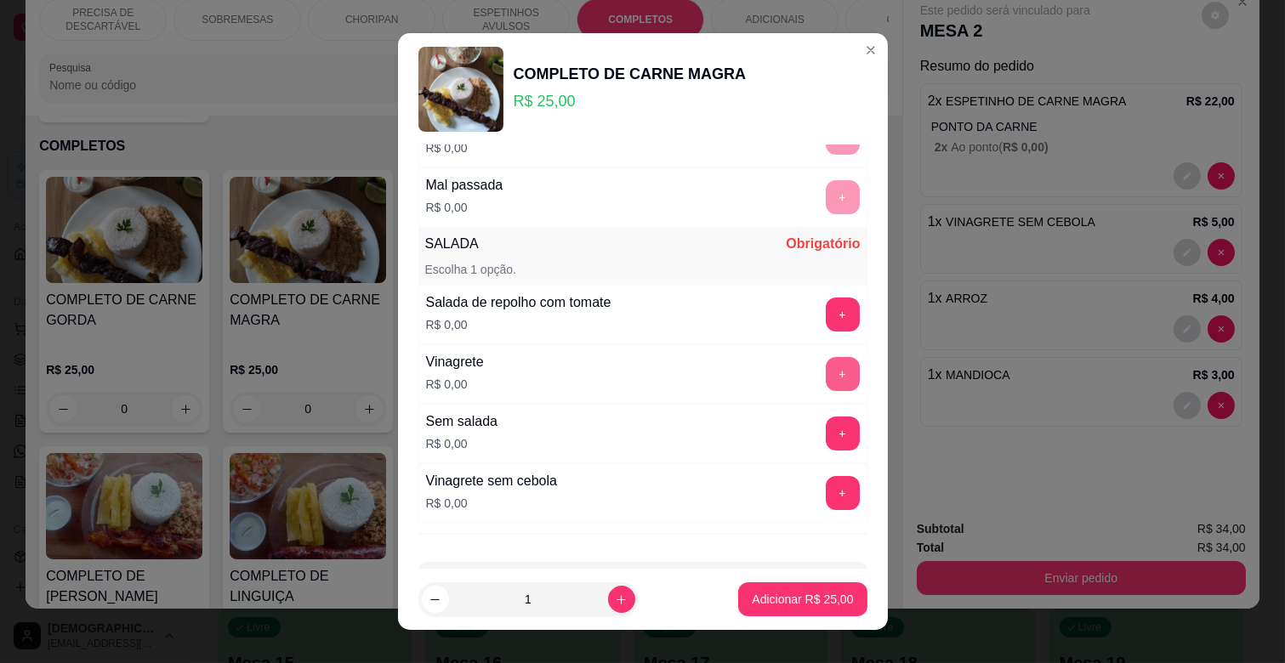
click at [826, 370] on button "+" at bounding box center [843, 374] width 34 height 34
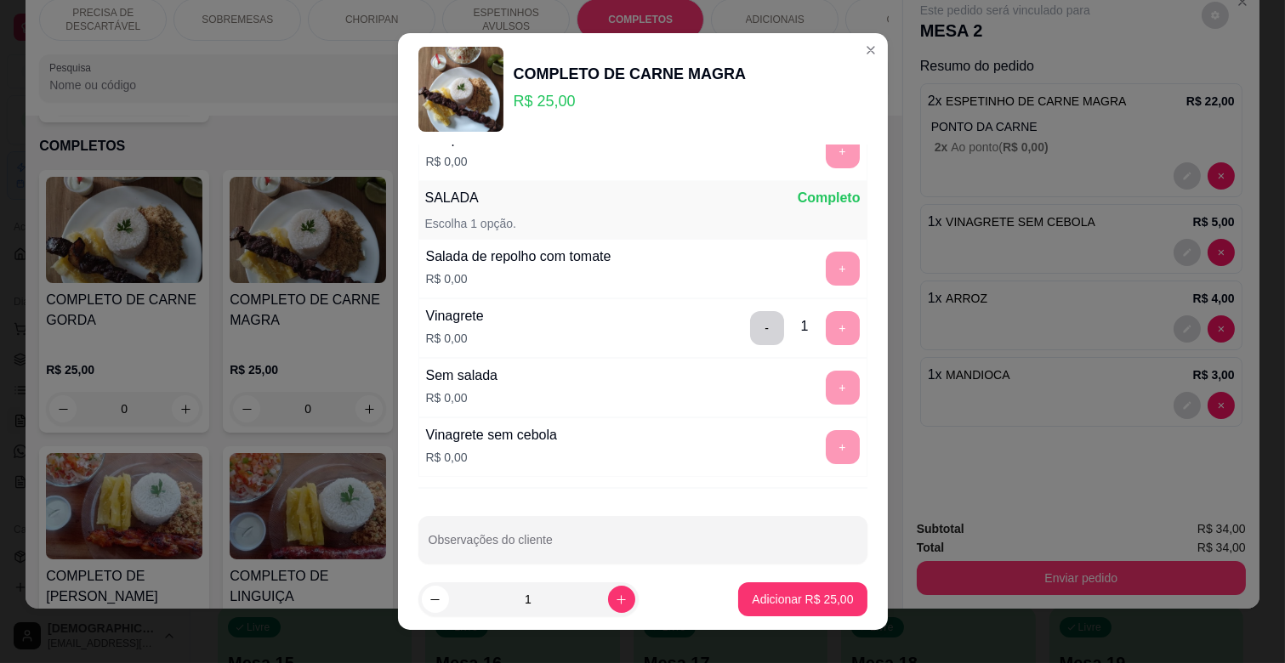
scroll to position [444, 0]
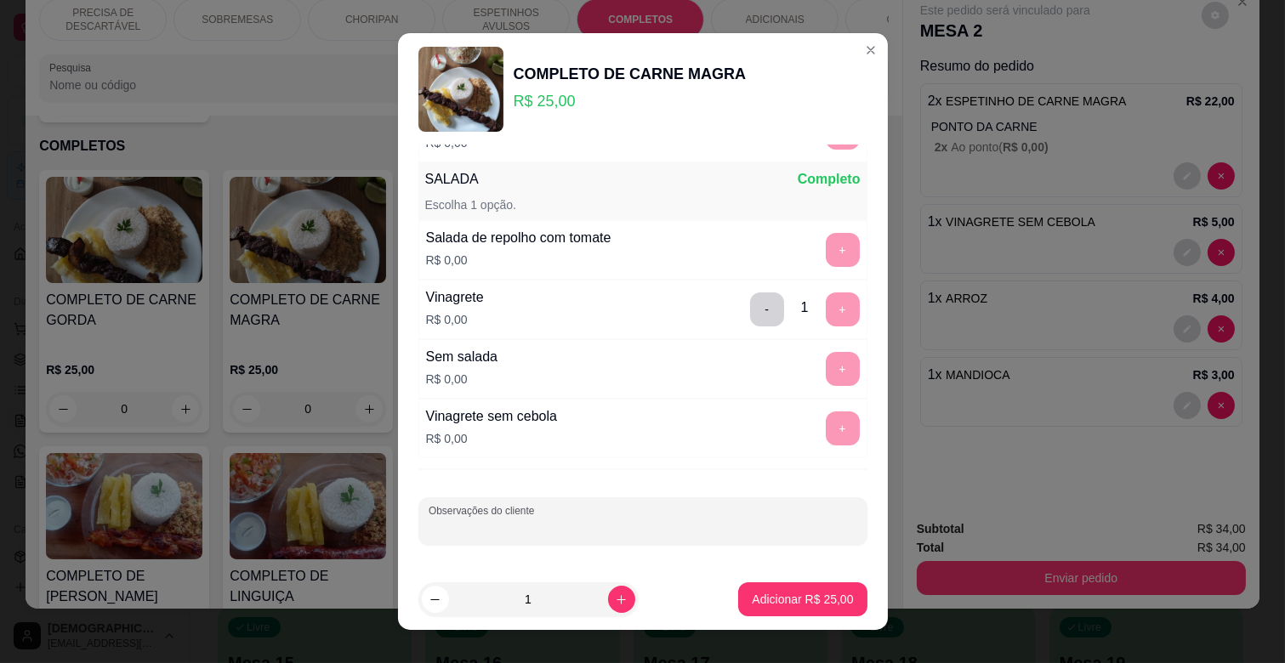
click at [589, 529] on input "Observações do cliente" at bounding box center [643, 528] width 429 height 17
type input "VIAGEM"
click at [792, 583] on button "Adicionar R$ 25,00" at bounding box center [802, 600] width 128 height 34
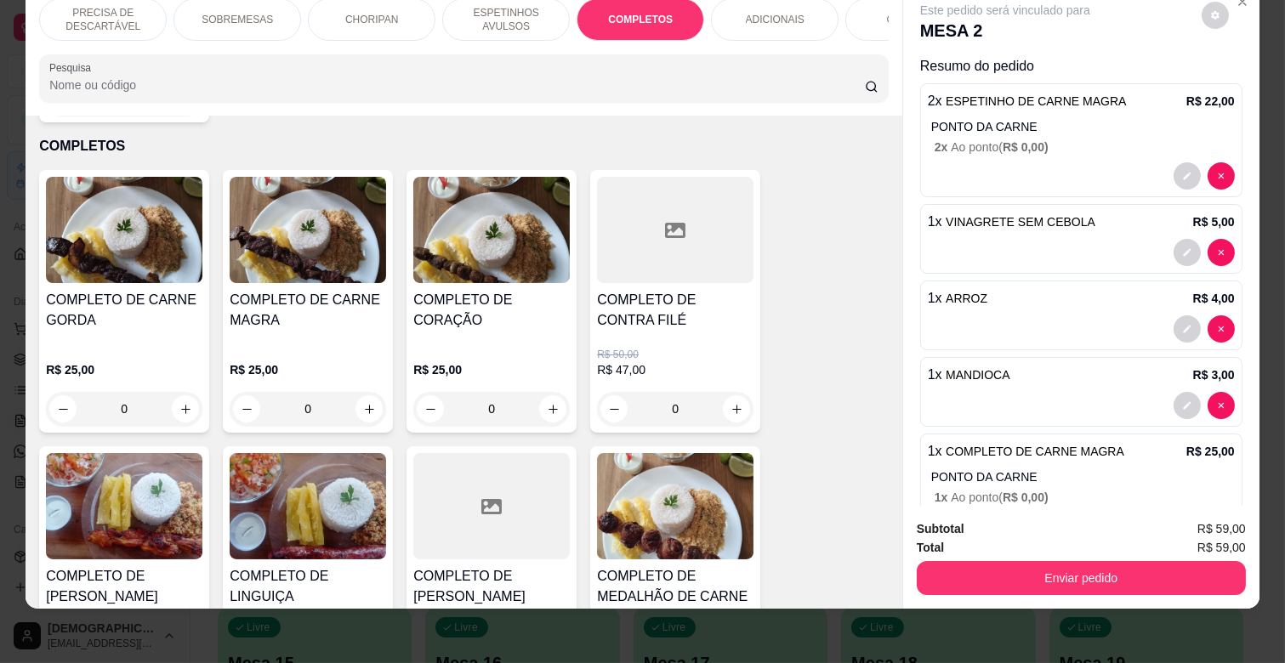
click at [457, 12] on p "ESPETINHOS AVULSOS" at bounding box center [506, 19] width 99 height 27
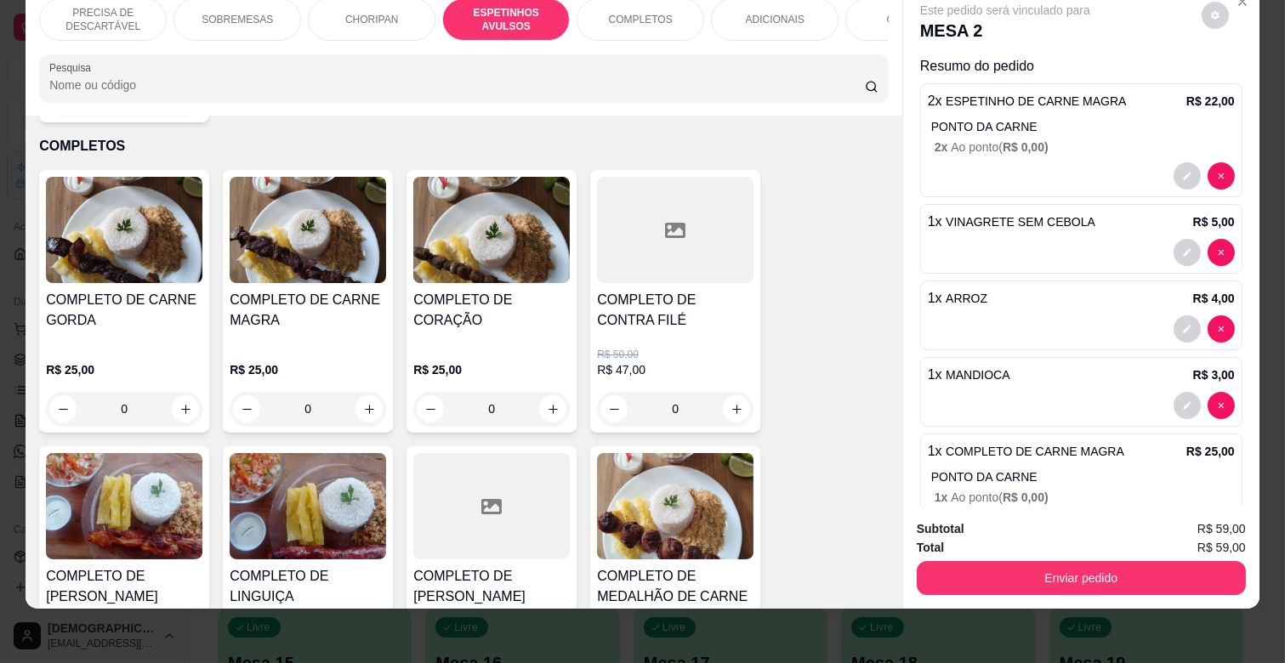
scroll to position [939, 0]
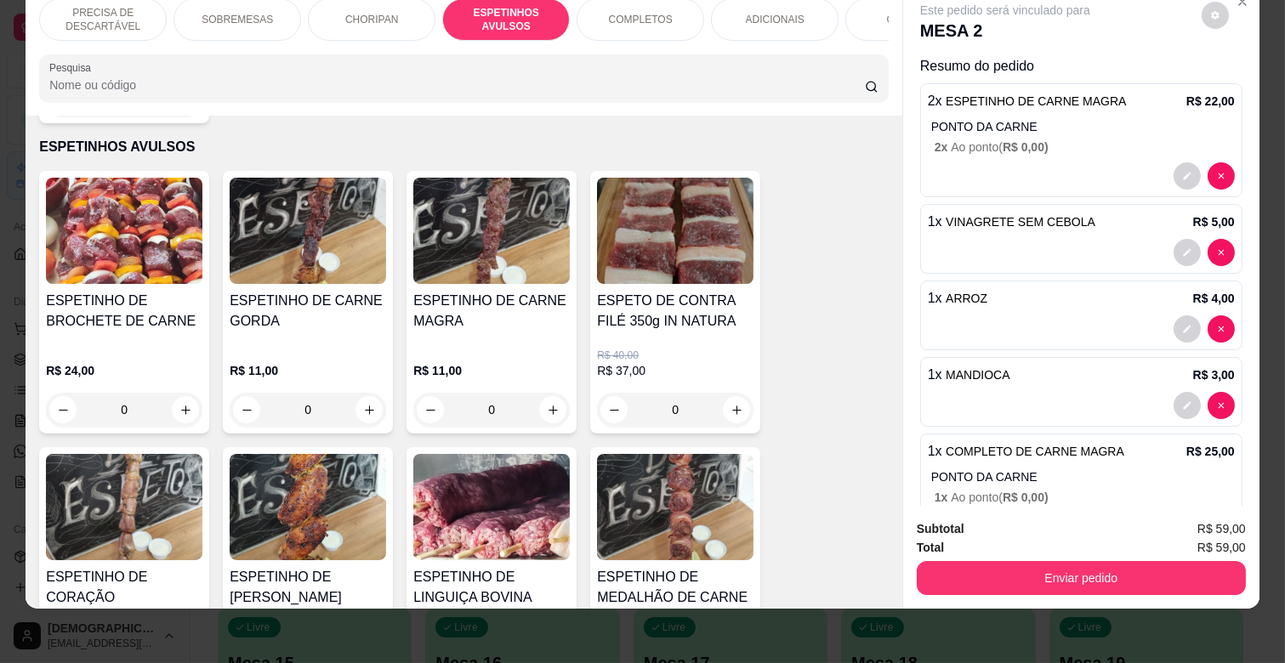
click at [486, 308] on h4 "ESPETINHO DE CARNE MAGRA" at bounding box center [491, 311] width 156 height 41
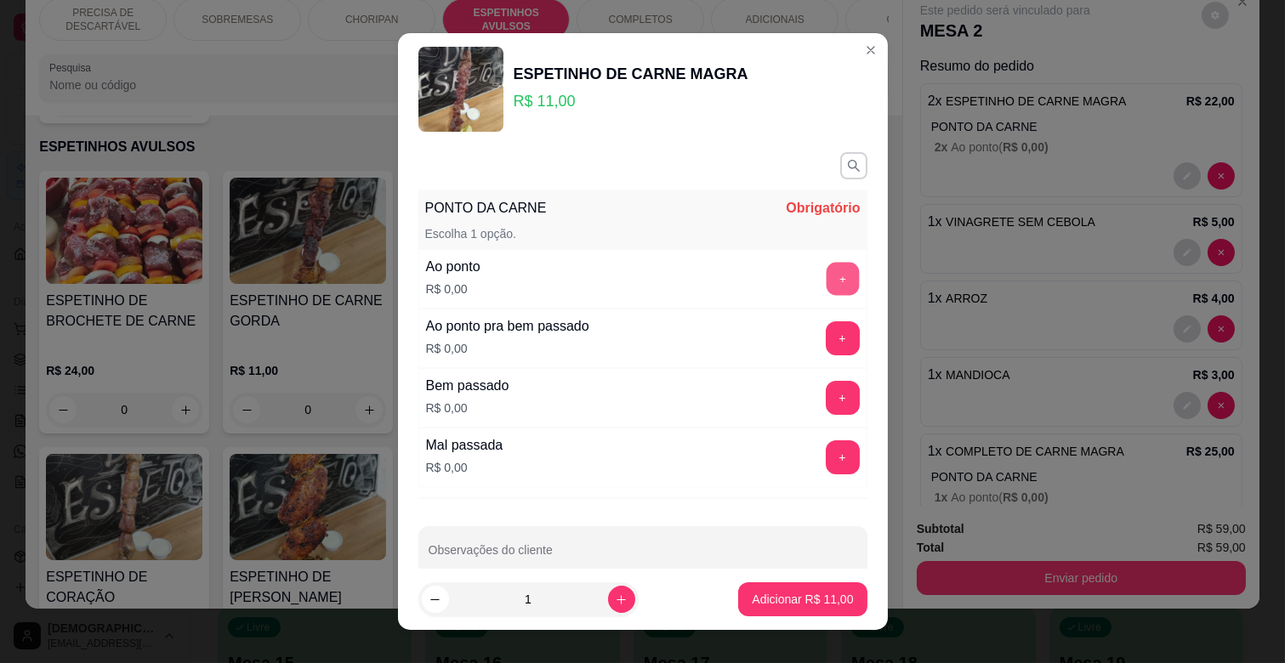
click at [826, 274] on button "+" at bounding box center [842, 279] width 33 height 33
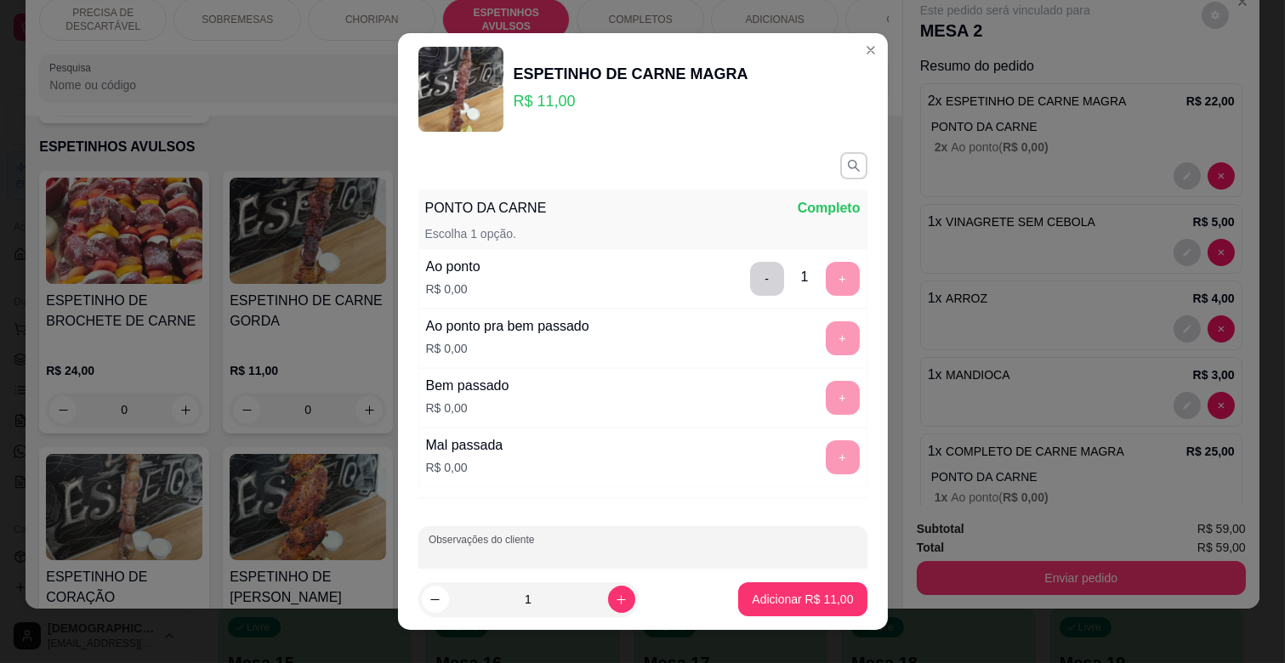
click at [548, 554] on input "Observações do cliente" at bounding box center [643, 556] width 429 height 17
type input "VIAGEM"
click at [759, 593] on p "Adicionar R$ 11,00" at bounding box center [802, 599] width 101 height 17
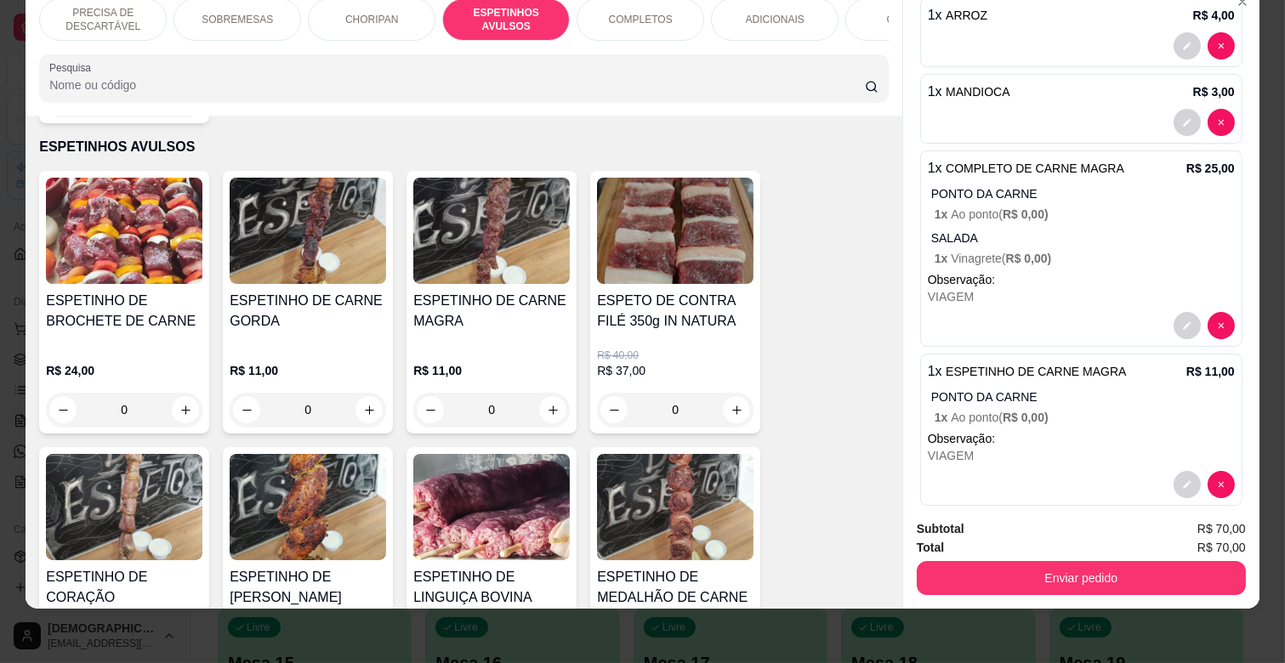
scroll to position [308, 0]
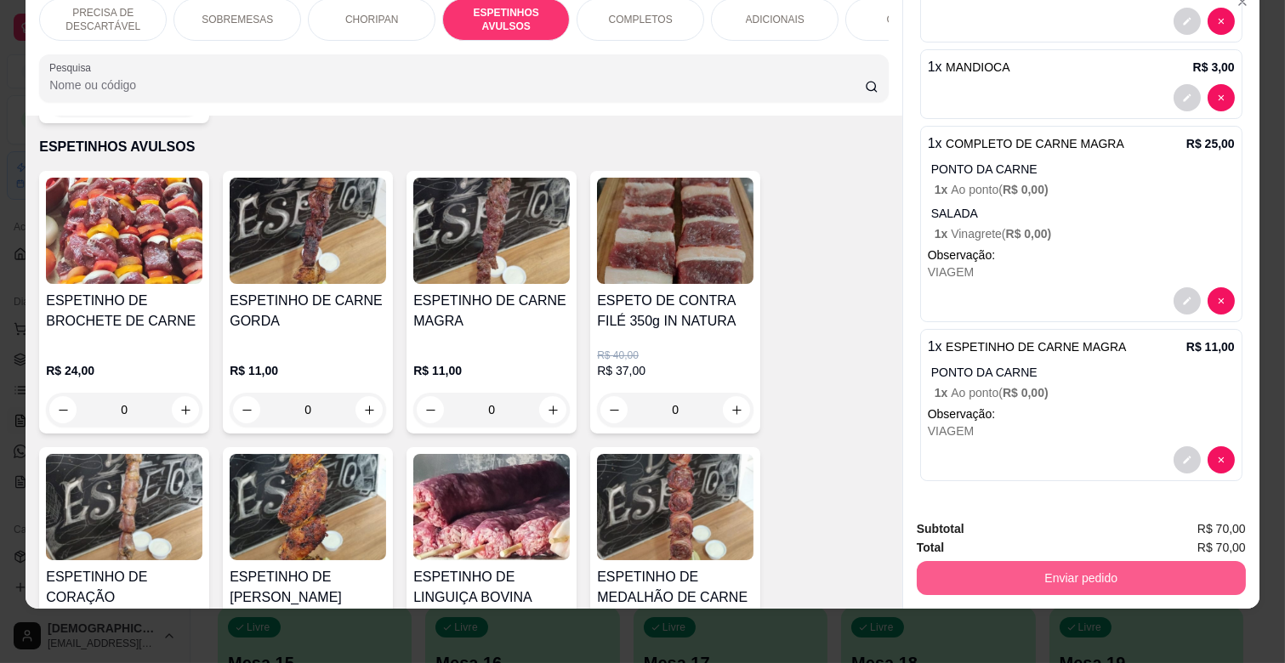
click at [1111, 563] on button "Enviar pedido" at bounding box center [1081, 578] width 329 height 34
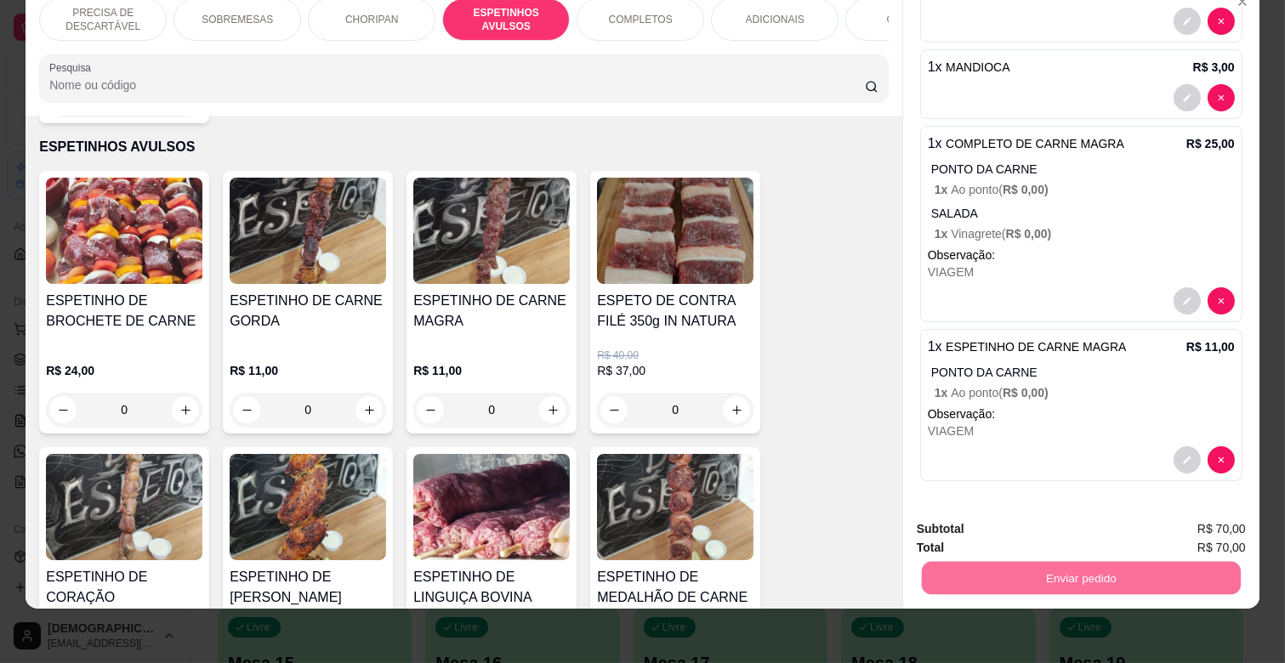
click at [1205, 520] on button "Enviar pedido" at bounding box center [1201, 521] width 94 height 31
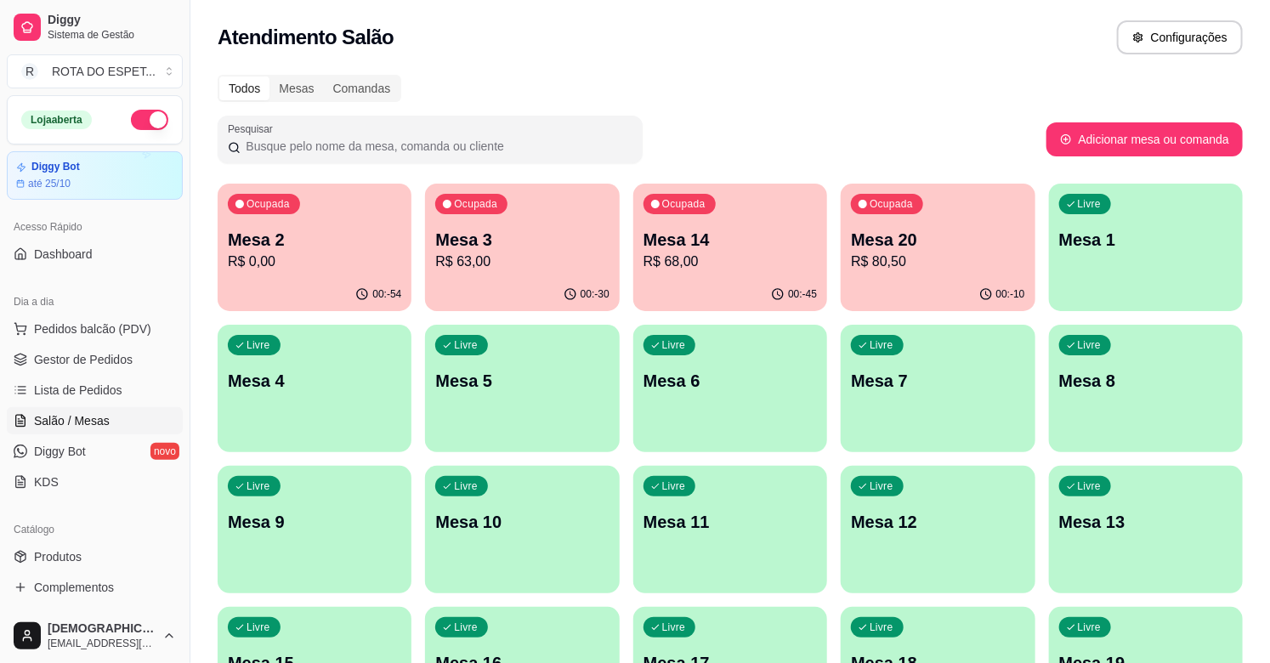
click at [508, 228] on p "Mesa 3" at bounding box center [521, 240] width 173 height 24
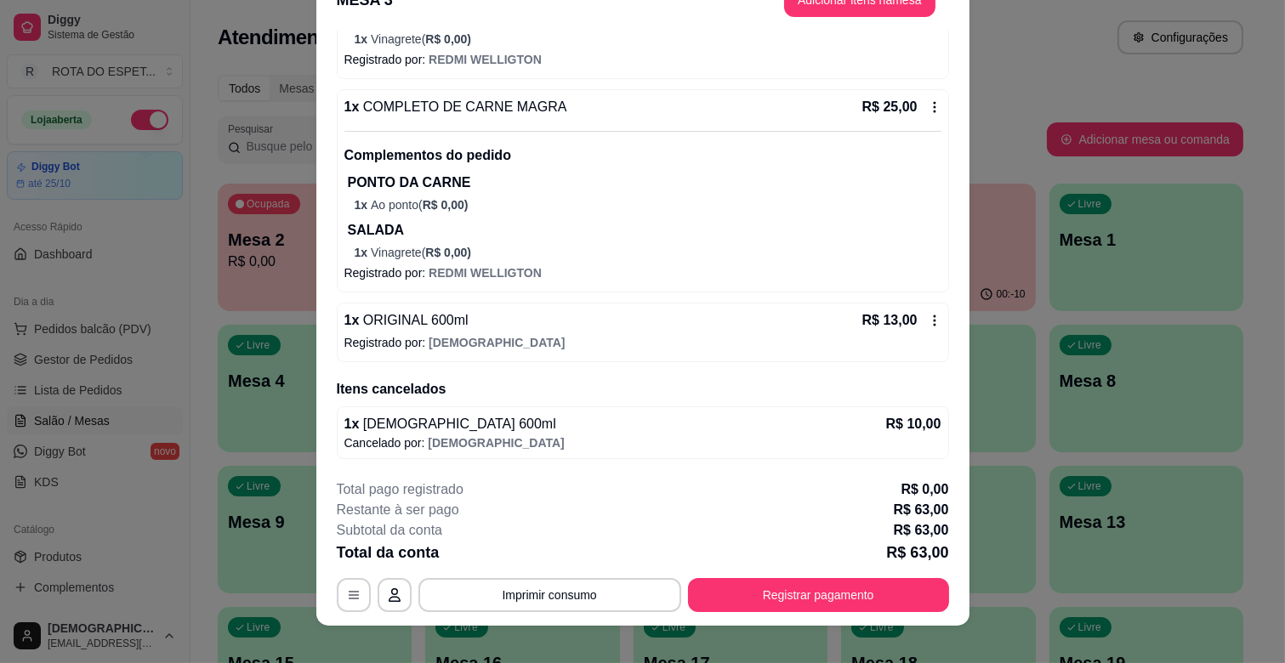
scroll to position [51, 0]
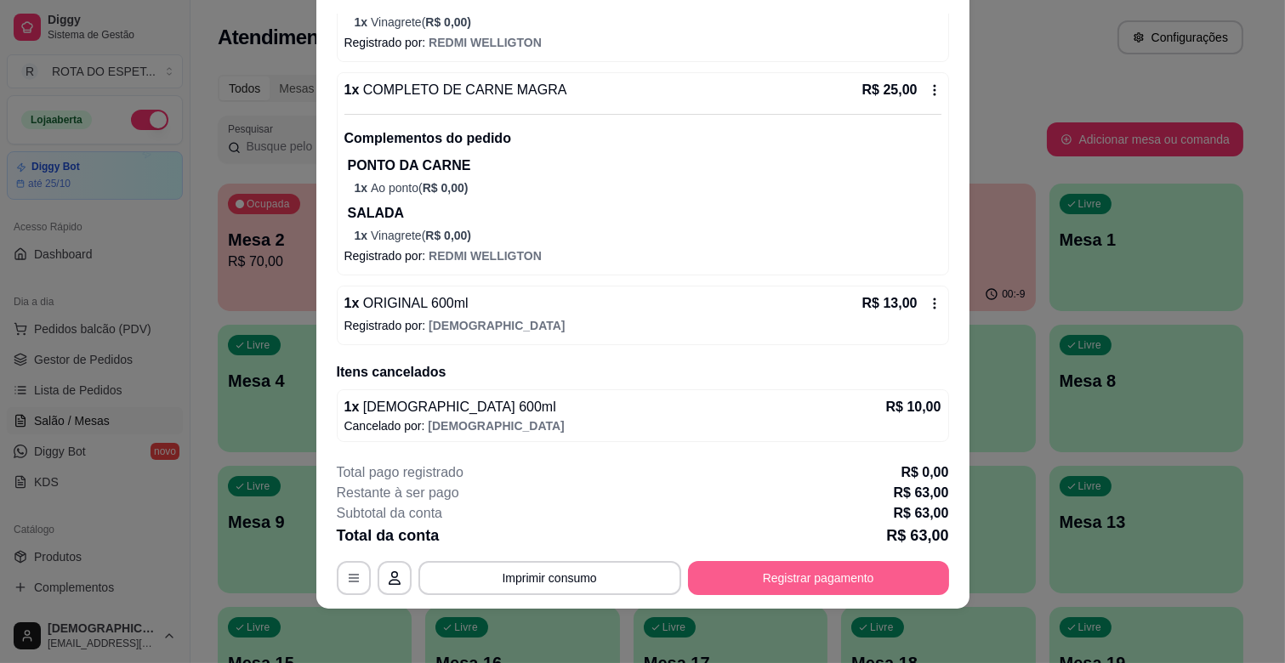
click at [863, 576] on button "Registrar pagamento" at bounding box center [818, 578] width 261 height 34
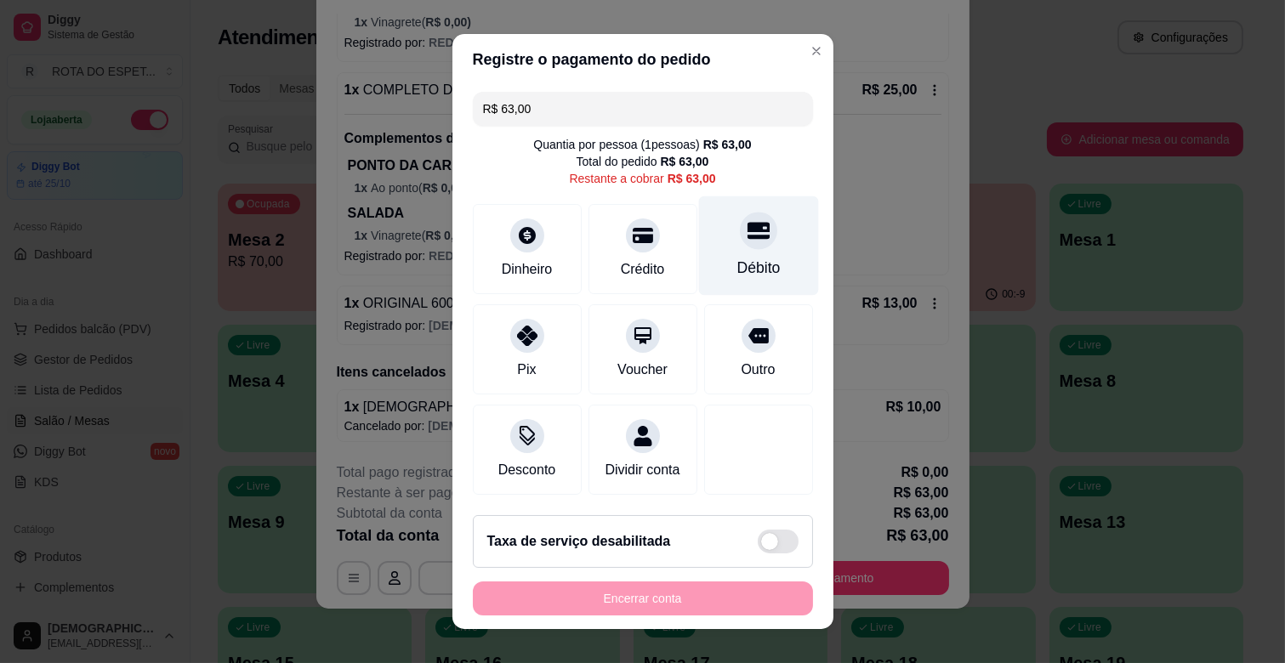
click at [725, 249] on div "Débito" at bounding box center [758, 245] width 120 height 99
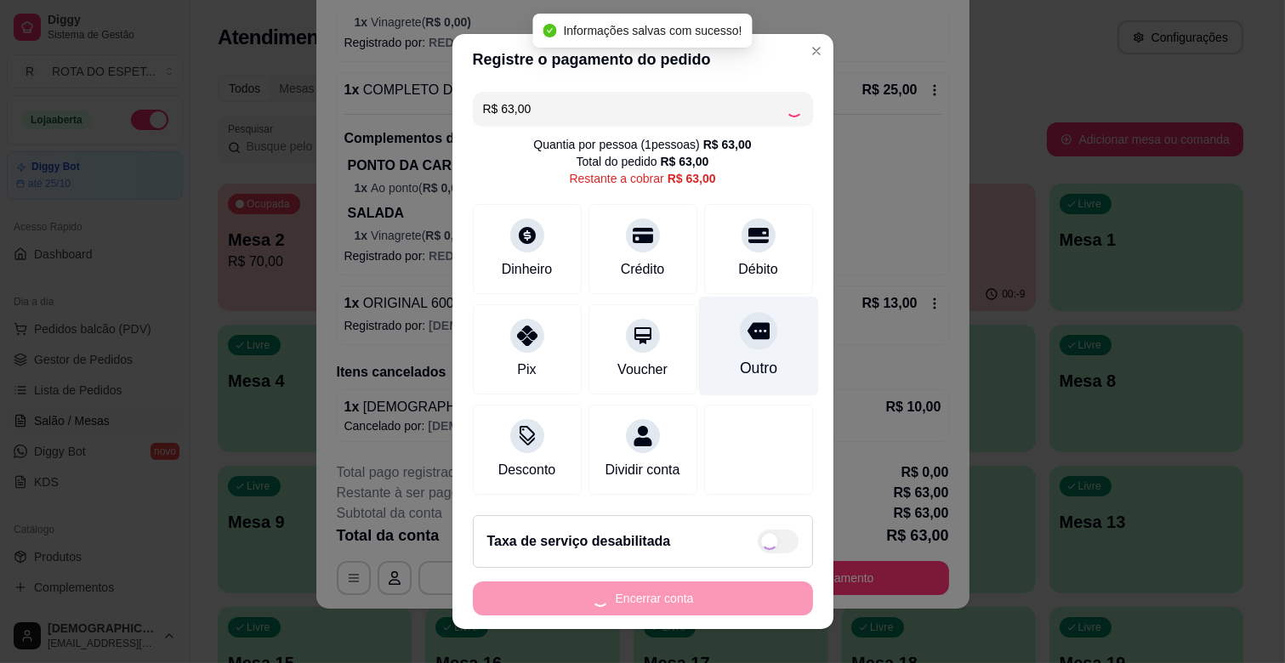
type input "R$ 0,00"
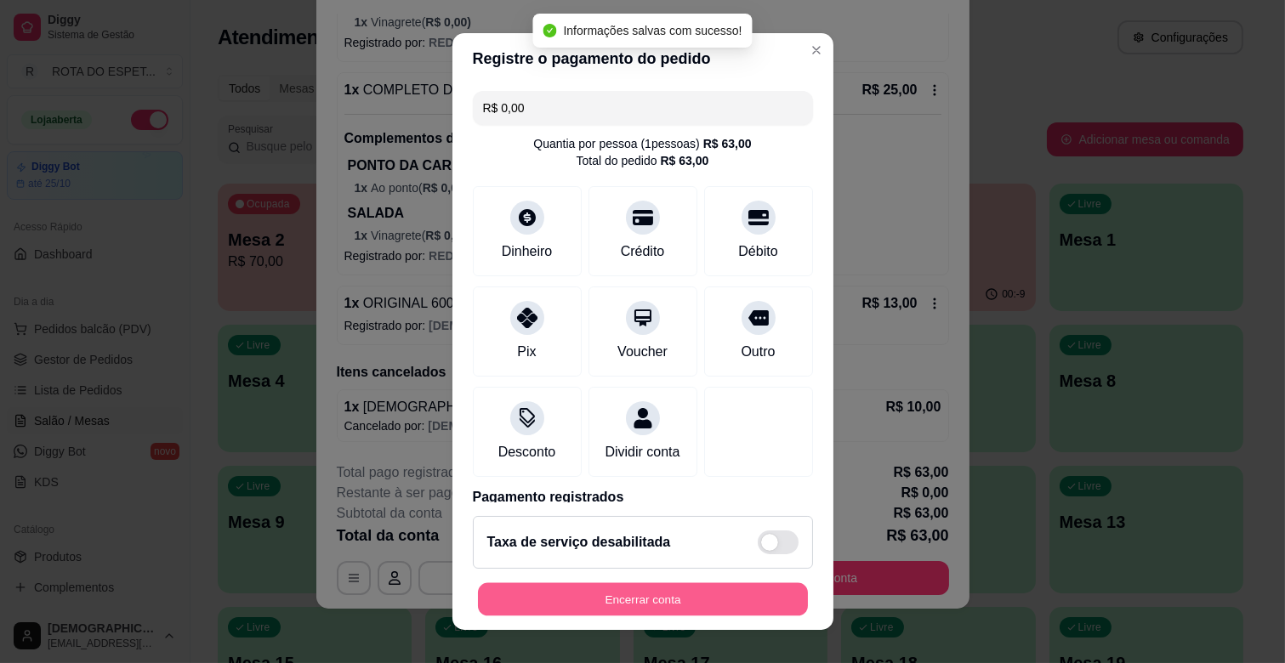
click at [720, 592] on button "Encerrar conta" at bounding box center [643, 599] width 330 height 33
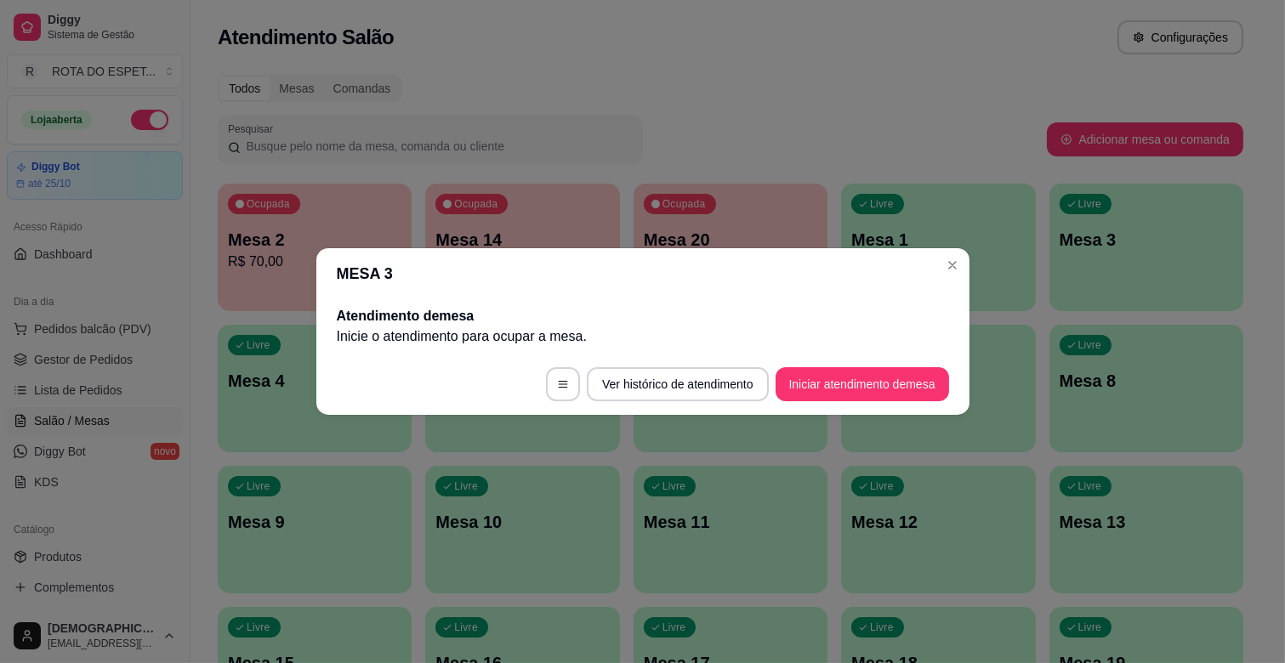
scroll to position [0, 0]
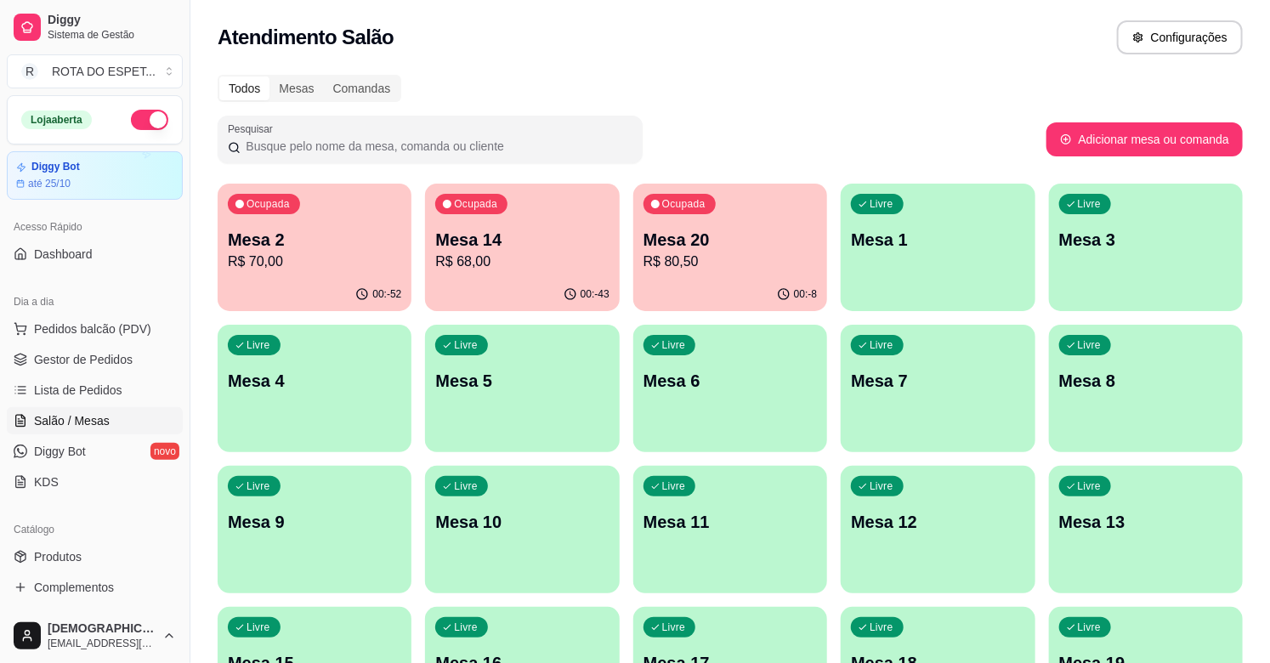
click at [344, 242] on p "Mesa 2" at bounding box center [314, 240] width 173 height 24
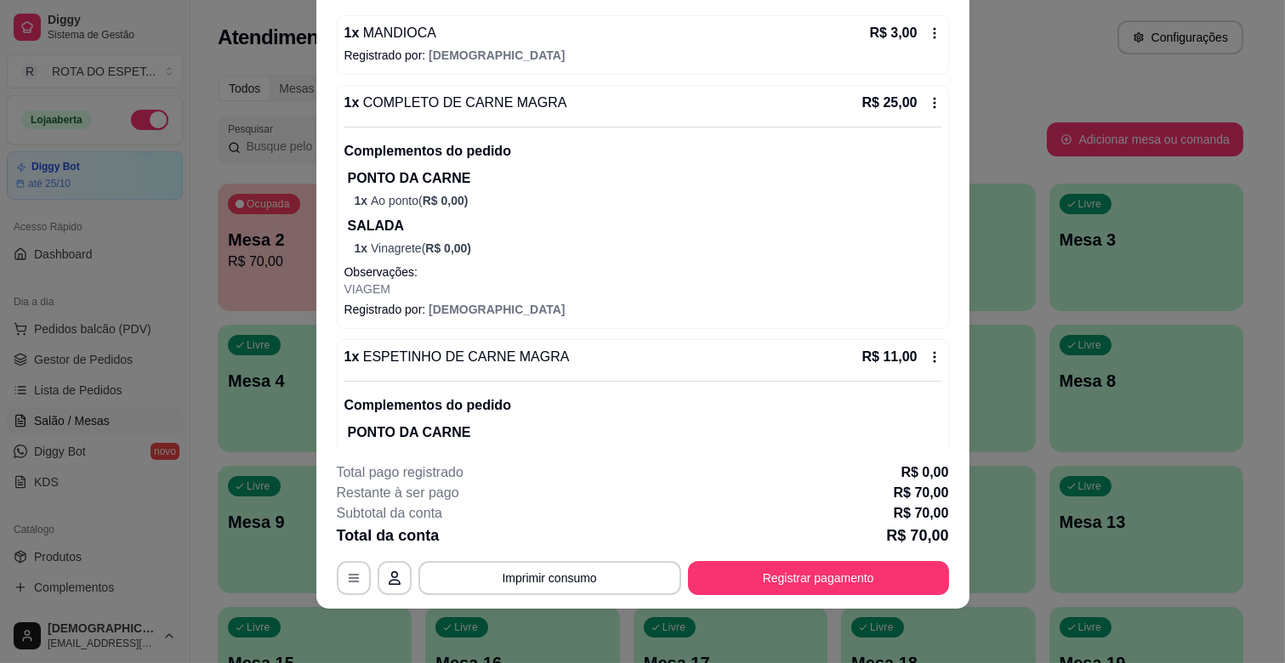
scroll to position [370, 0]
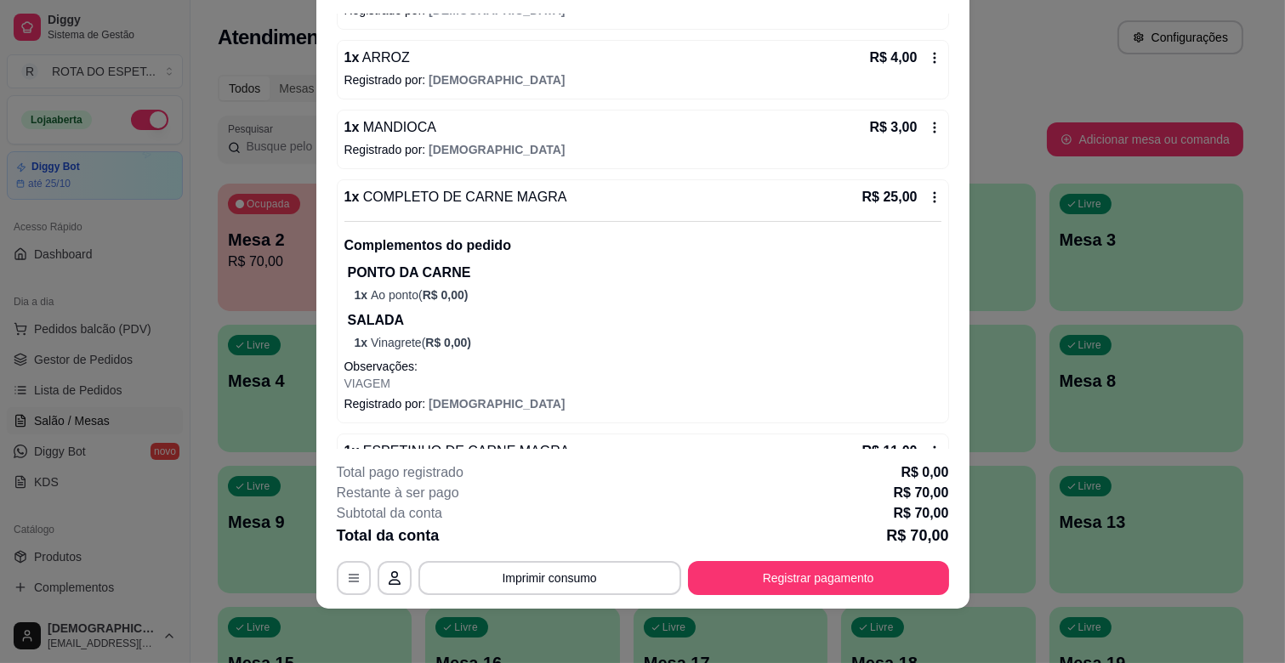
click at [928, 200] on icon at bounding box center [935, 197] width 14 height 14
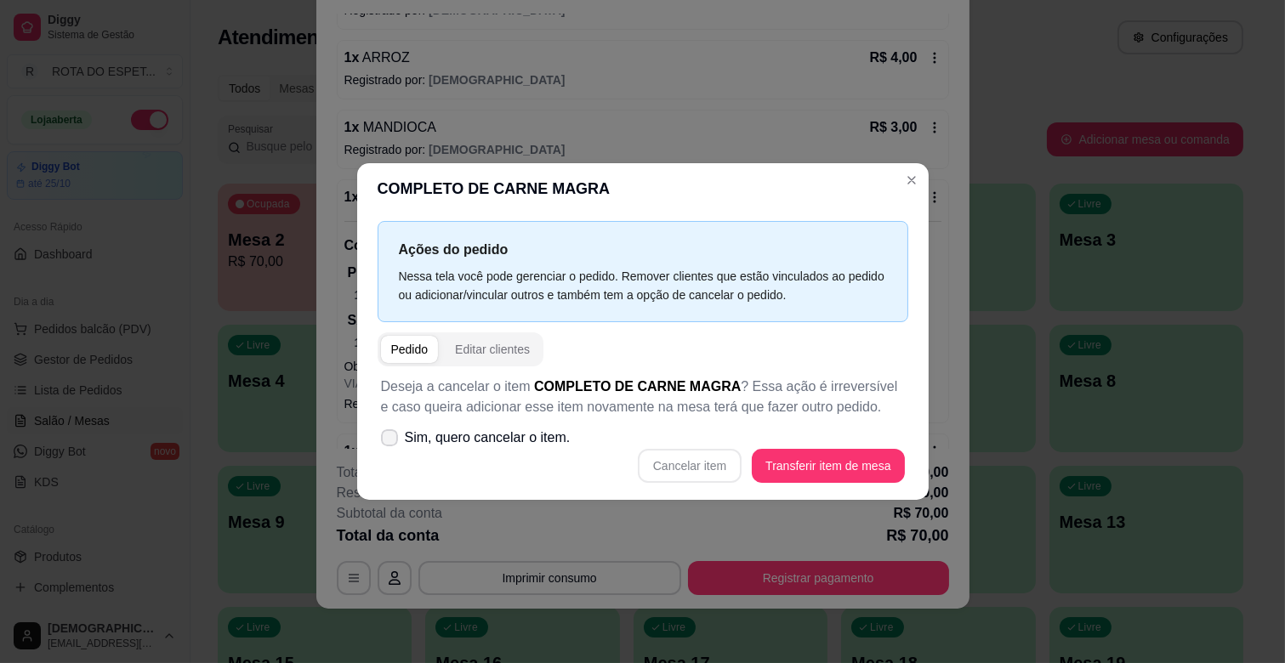
click at [397, 437] on label "Sim, quero cancelar o item." at bounding box center [475, 438] width 203 height 34
click at [391, 441] on input "Sim, quero cancelar o item." at bounding box center [385, 446] width 11 height 11
checkbox input "true"
click at [700, 463] on button "Cancelar item" at bounding box center [690, 466] width 104 height 34
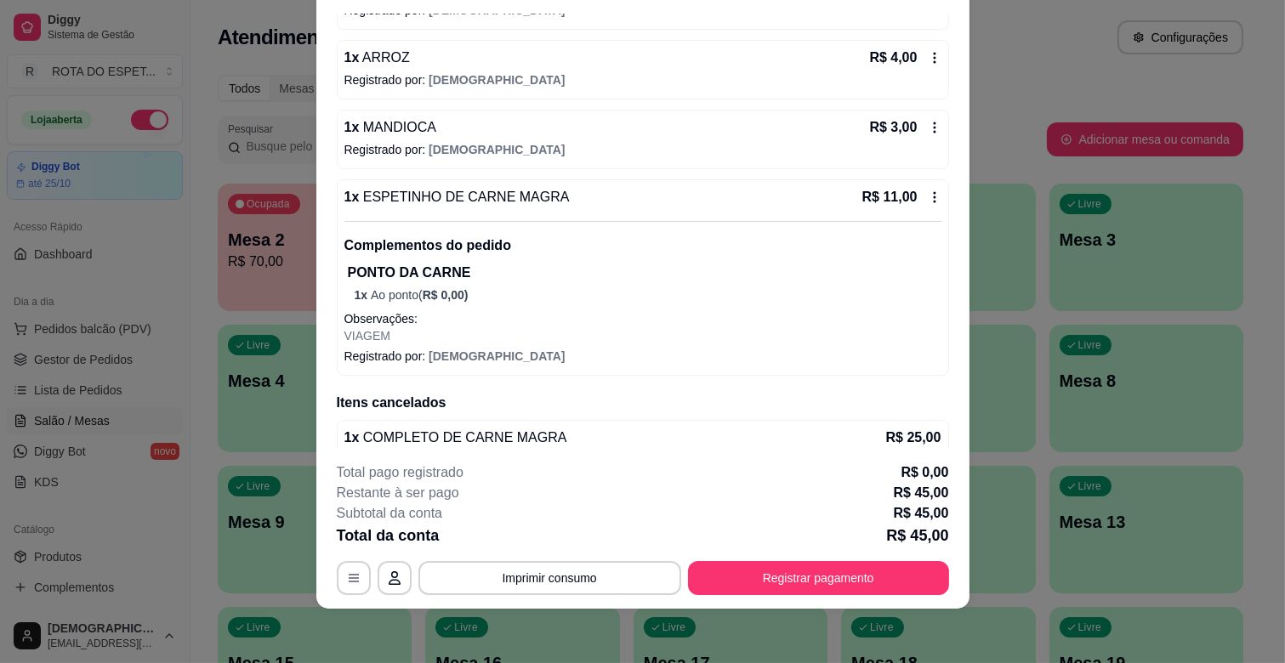
click at [793, 105] on div "2 x ESPETINHO DE CARNE MAGRA R$ 22,00 Complementos do pedido PONTO DA CARNE 2 x…" at bounding box center [643, 89] width 612 height 571
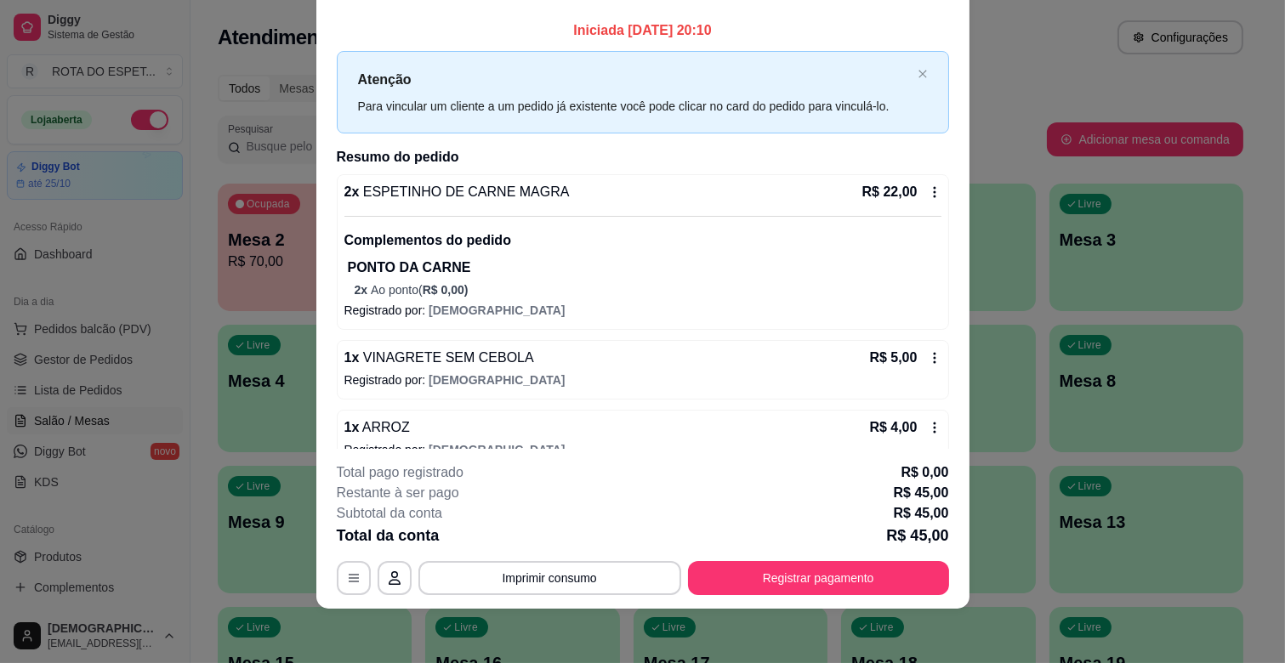
scroll to position [0, 0]
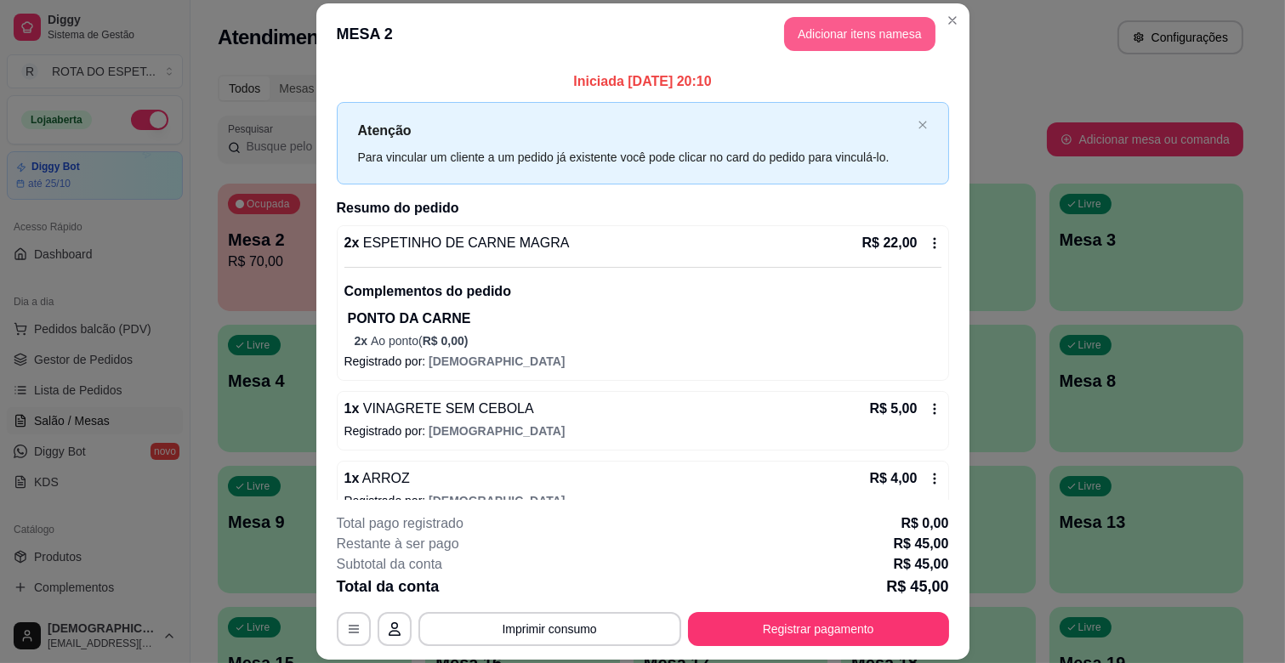
click at [870, 22] on button "Adicionar itens na mesa" at bounding box center [859, 34] width 151 height 34
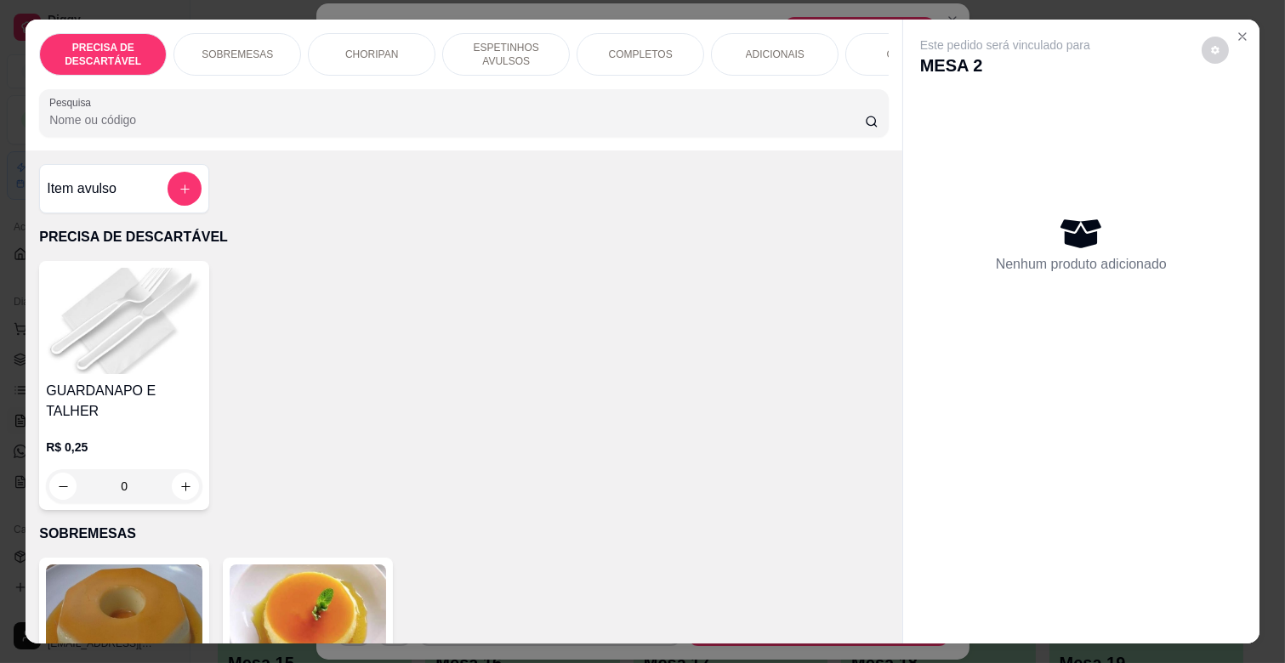
click at [522, 43] on p "ESPETINHOS AVULSOS" at bounding box center [506, 54] width 99 height 27
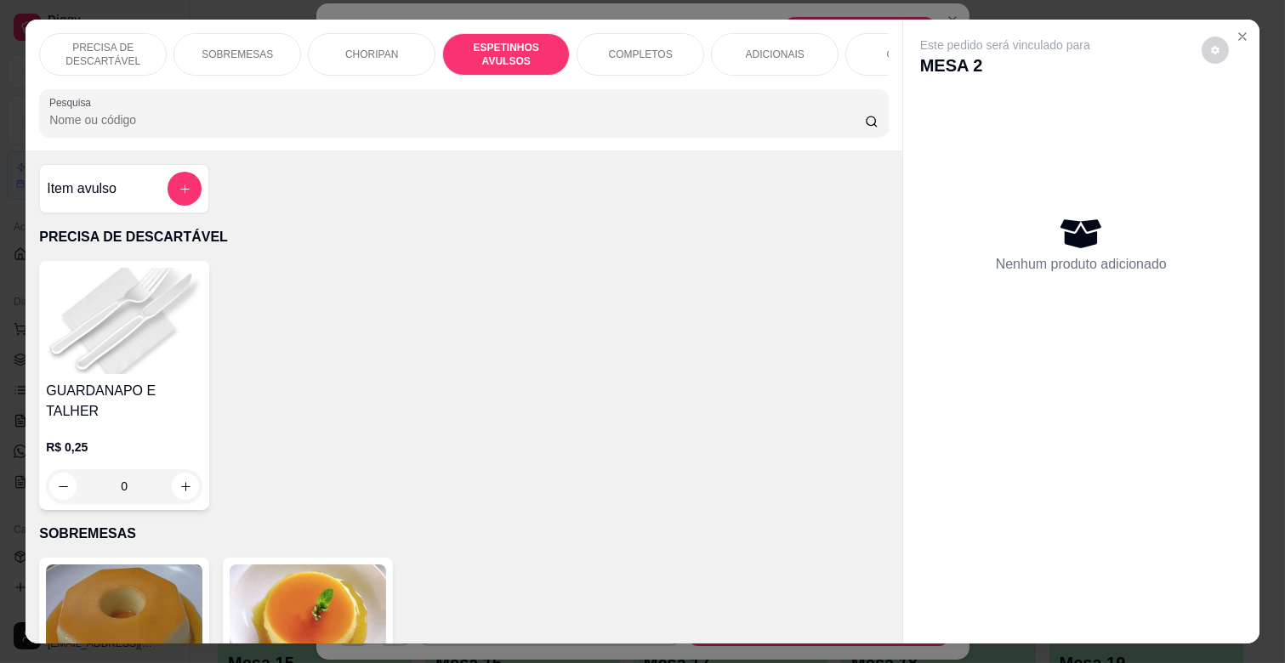
scroll to position [41, 0]
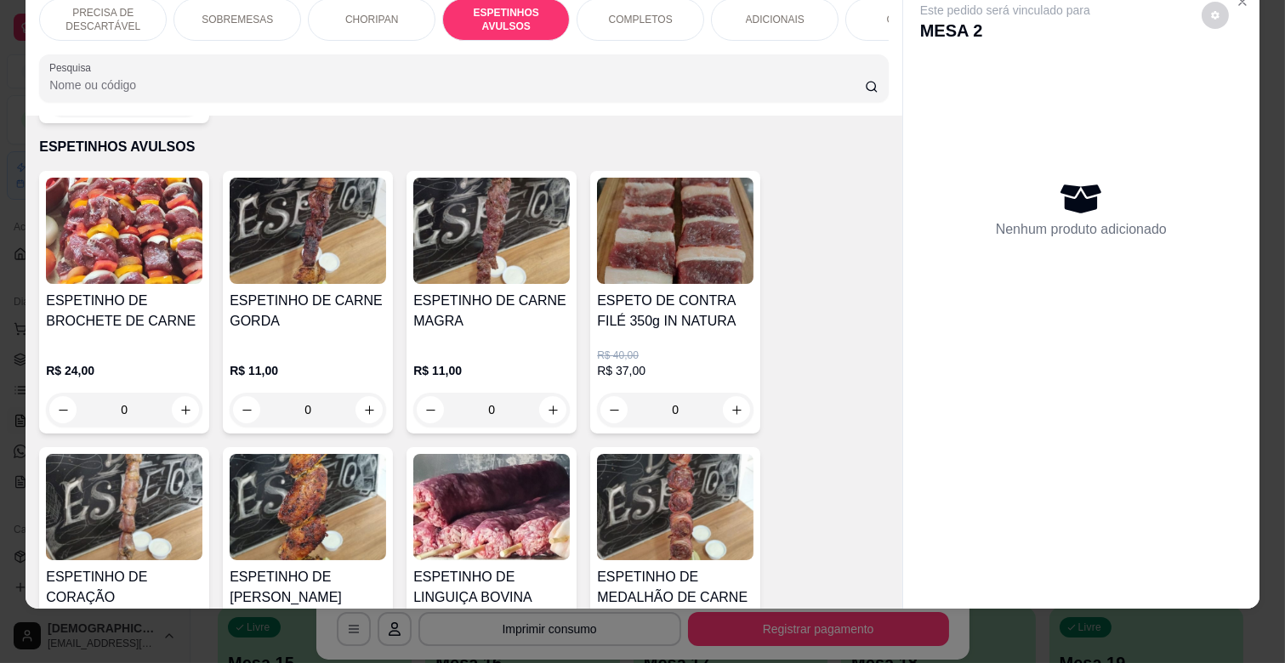
click at [517, 362] on p "R$ 11,00" at bounding box center [491, 370] width 156 height 17
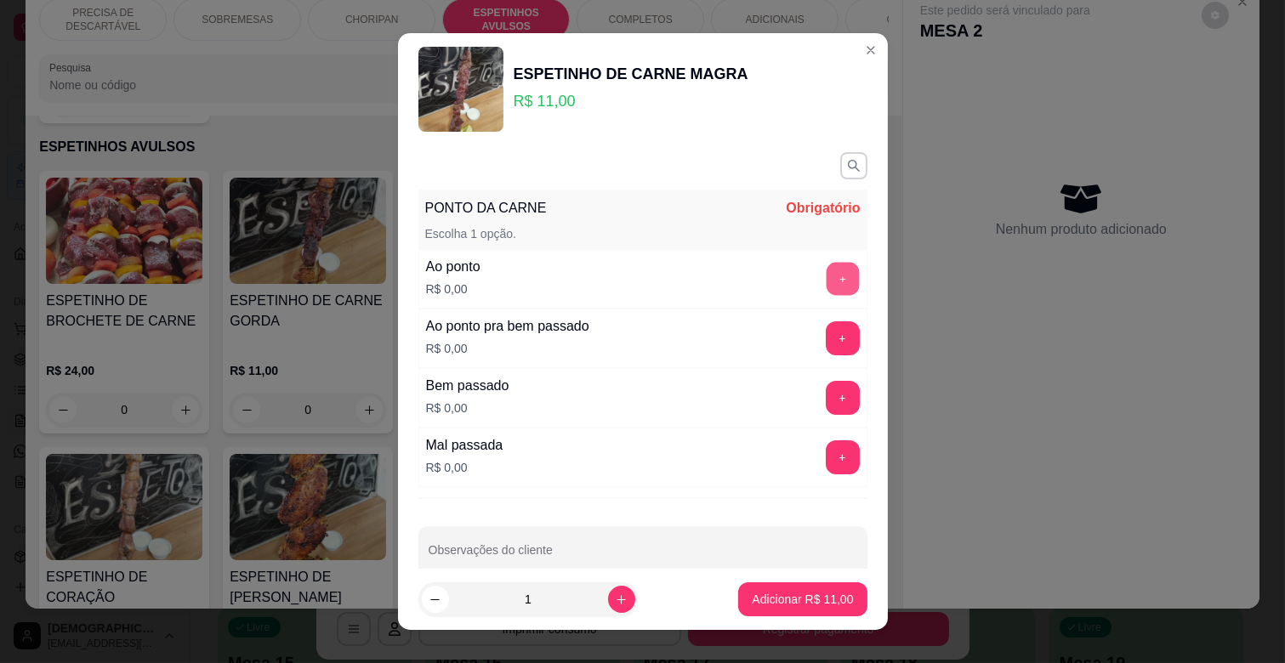
click at [826, 279] on button "+" at bounding box center [842, 279] width 33 height 33
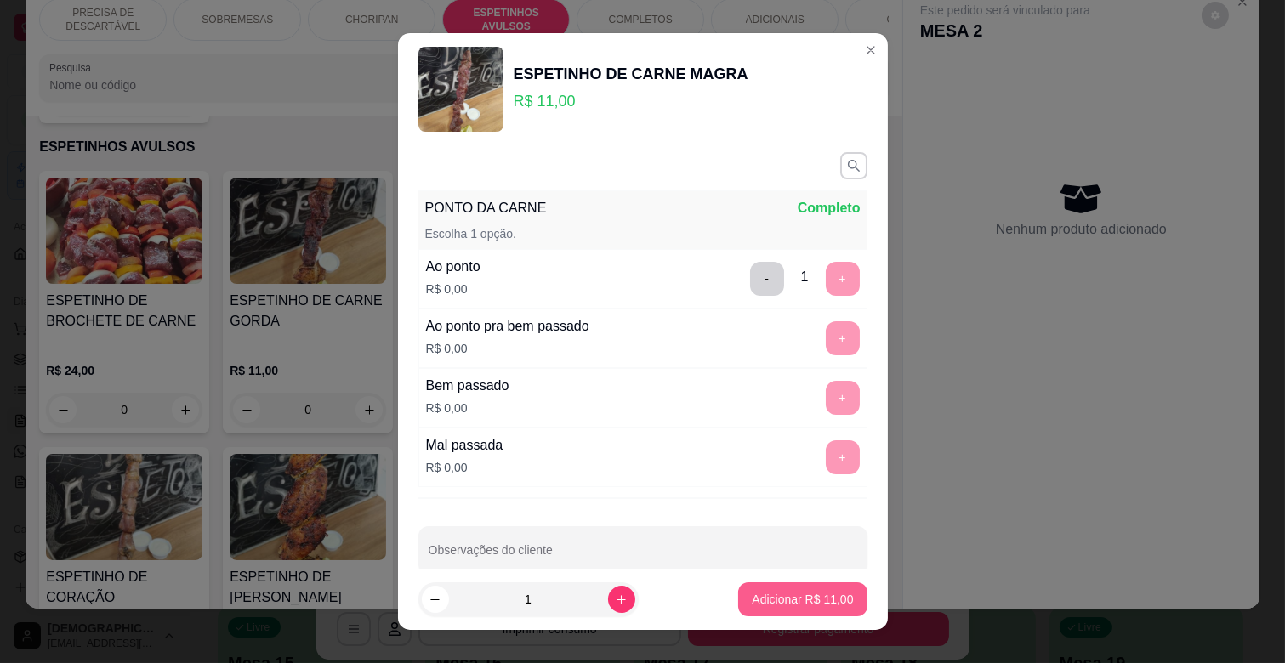
click at [792, 599] on p "Adicionar R$ 11,00" at bounding box center [802, 599] width 101 height 17
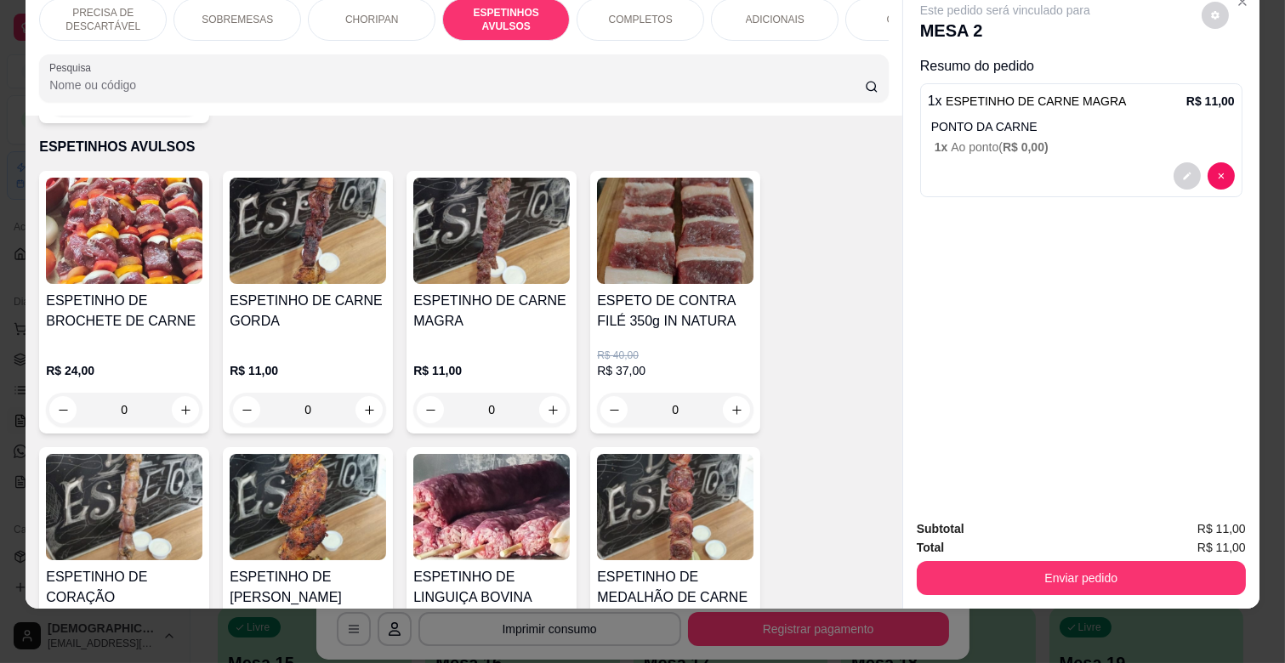
click at [768, 15] on div "ADICIONAIS" at bounding box center [775, 19] width 128 height 43
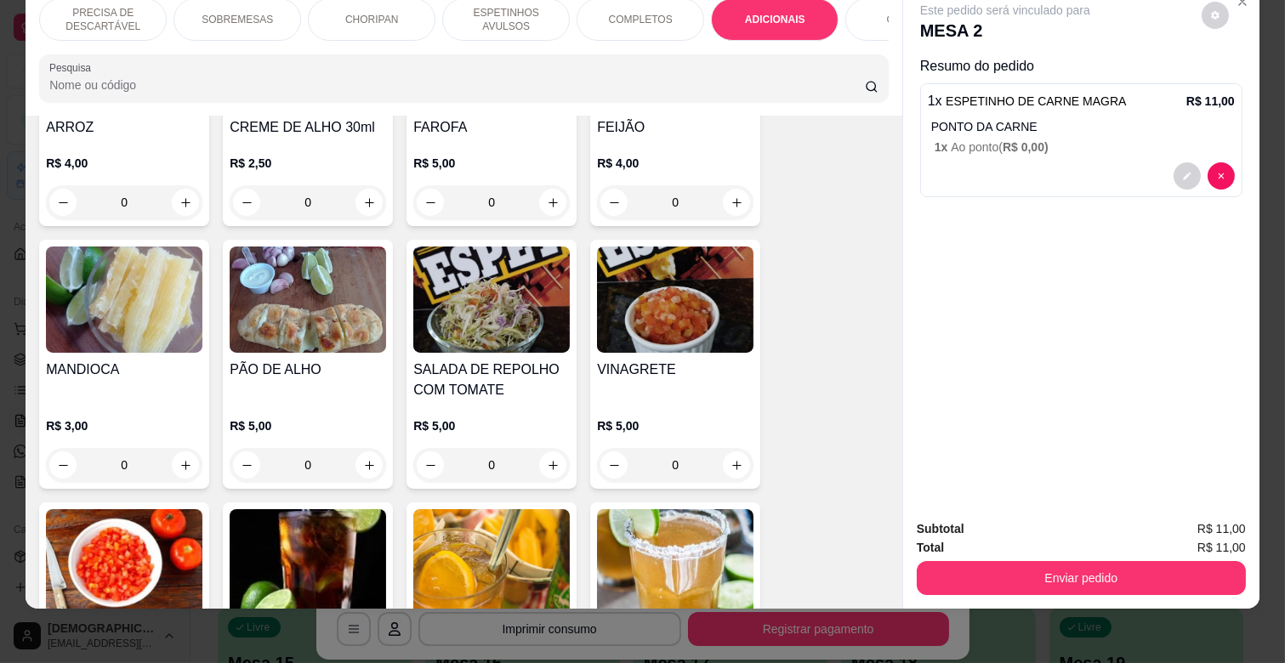
scroll to position [3076, 0]
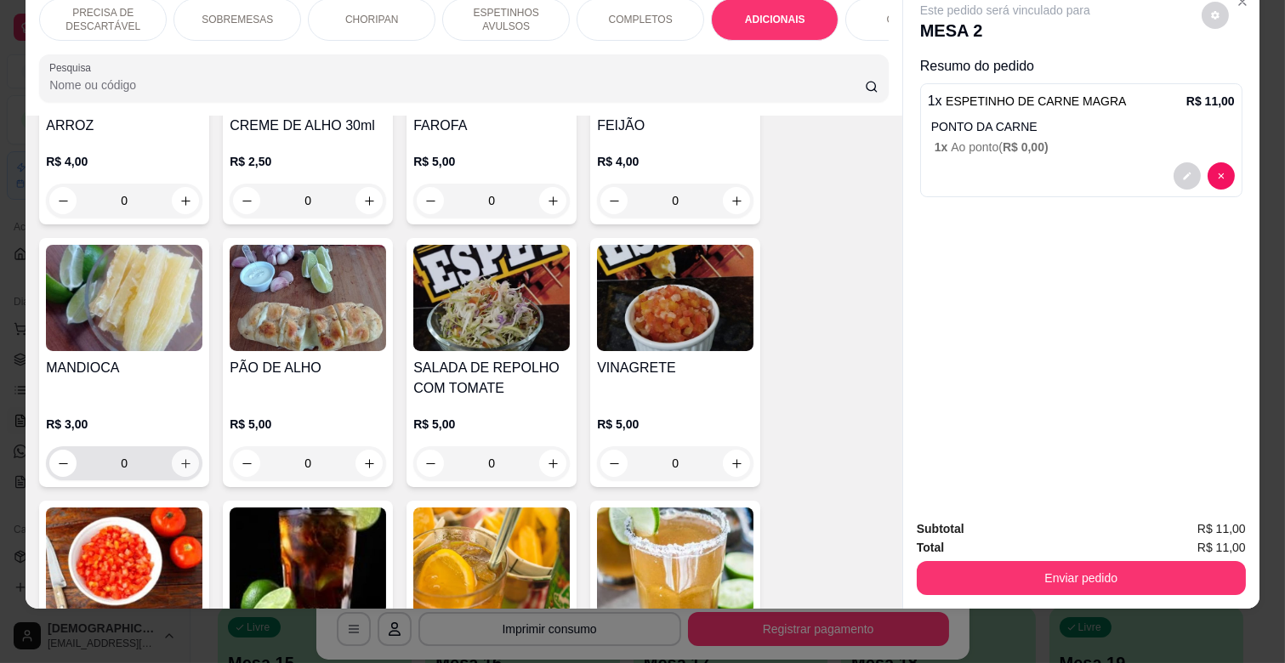
click at [176, 450] on button "increase-product-quantity" at bounding box center [185, 463] width 27 height 27
type input "1"
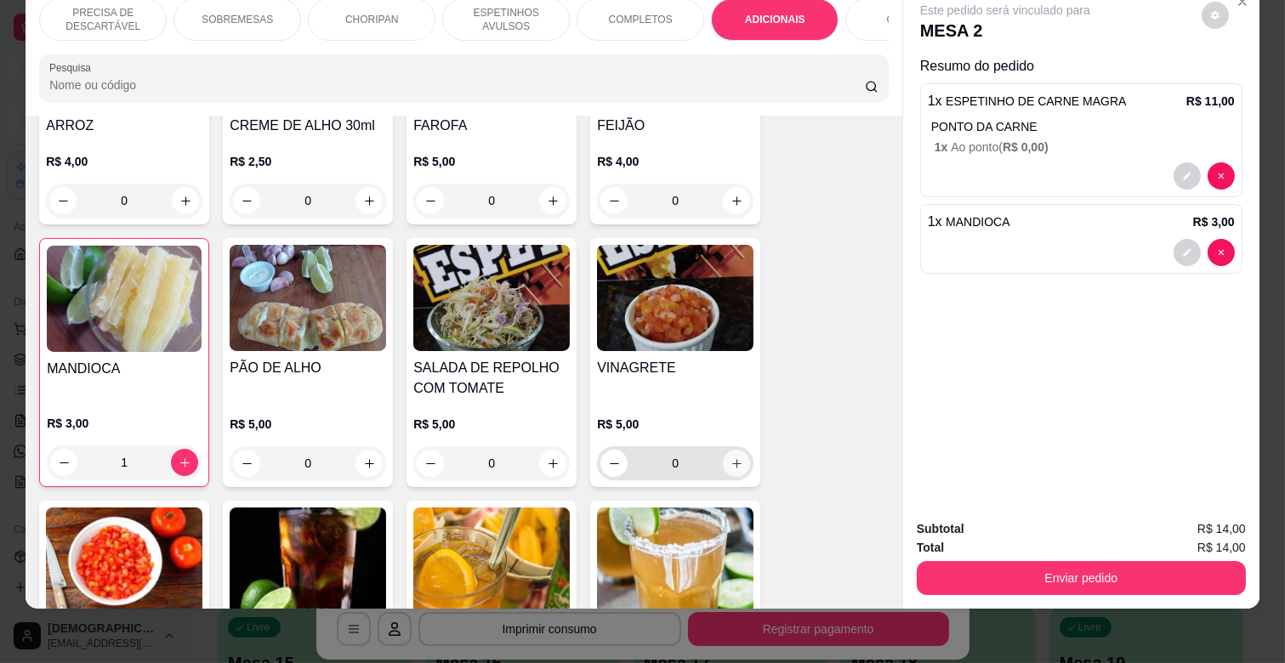
click at [730, 458] on icon "increase-product-quantity" at bounding box center [736, 464] width 13 height 13
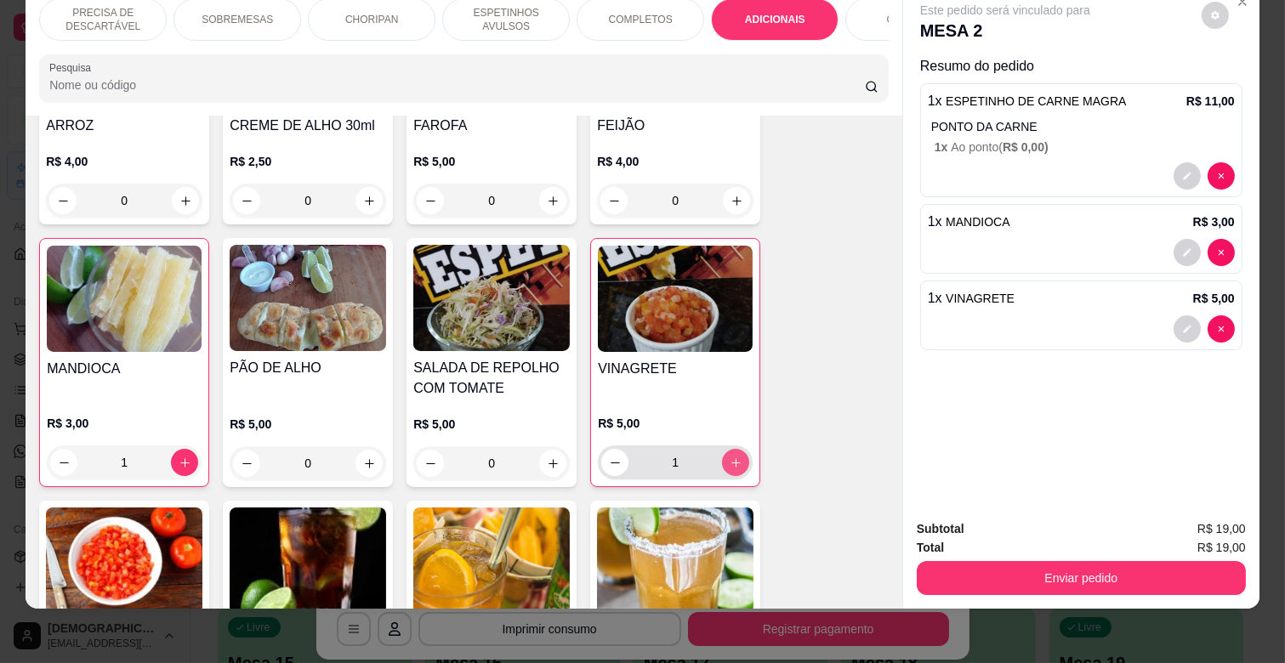
type input "1"
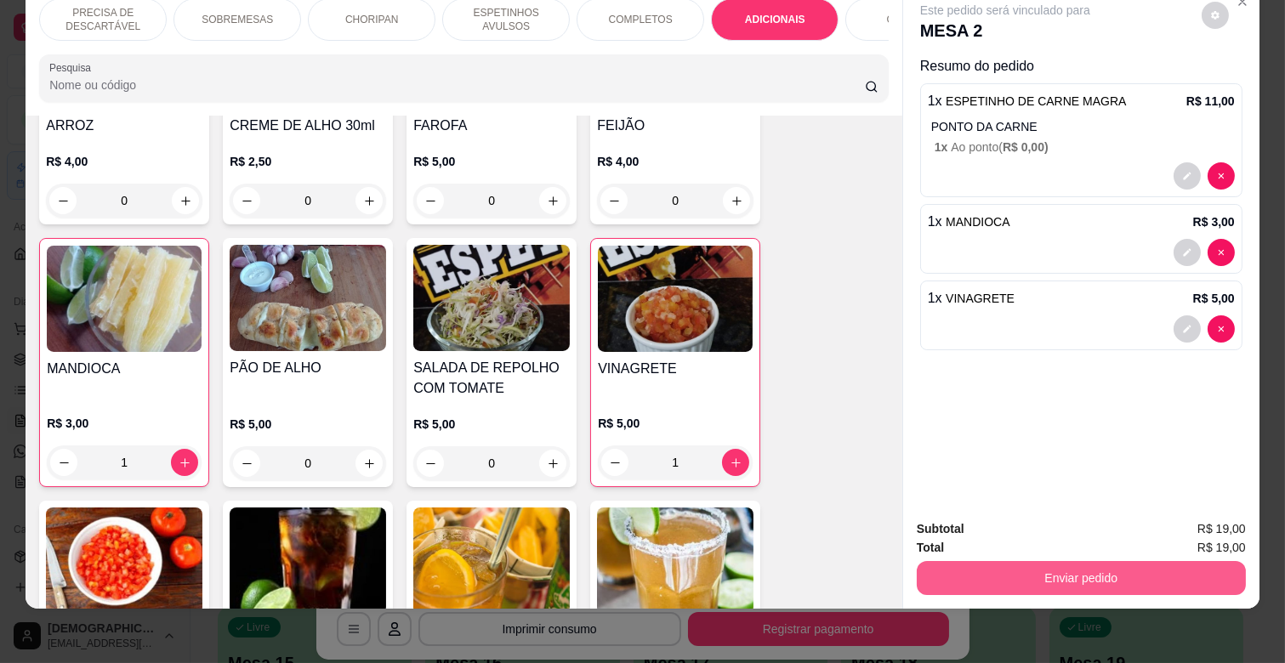
click at [1125, 561] on button "Enviar pedido" at bounding box center [1081, 578] width 329 height 34
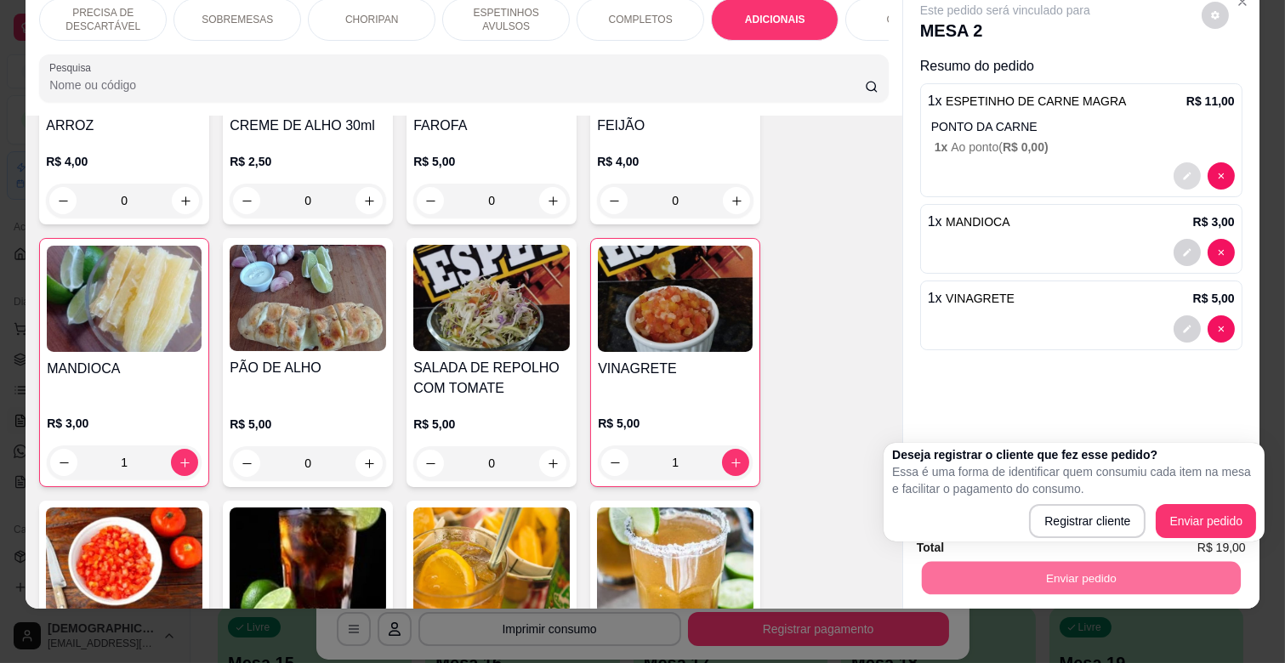
click at [1182, 171] on icon "decrease-product-quantity" at bounding box center [1187, 176] width 10 height 10
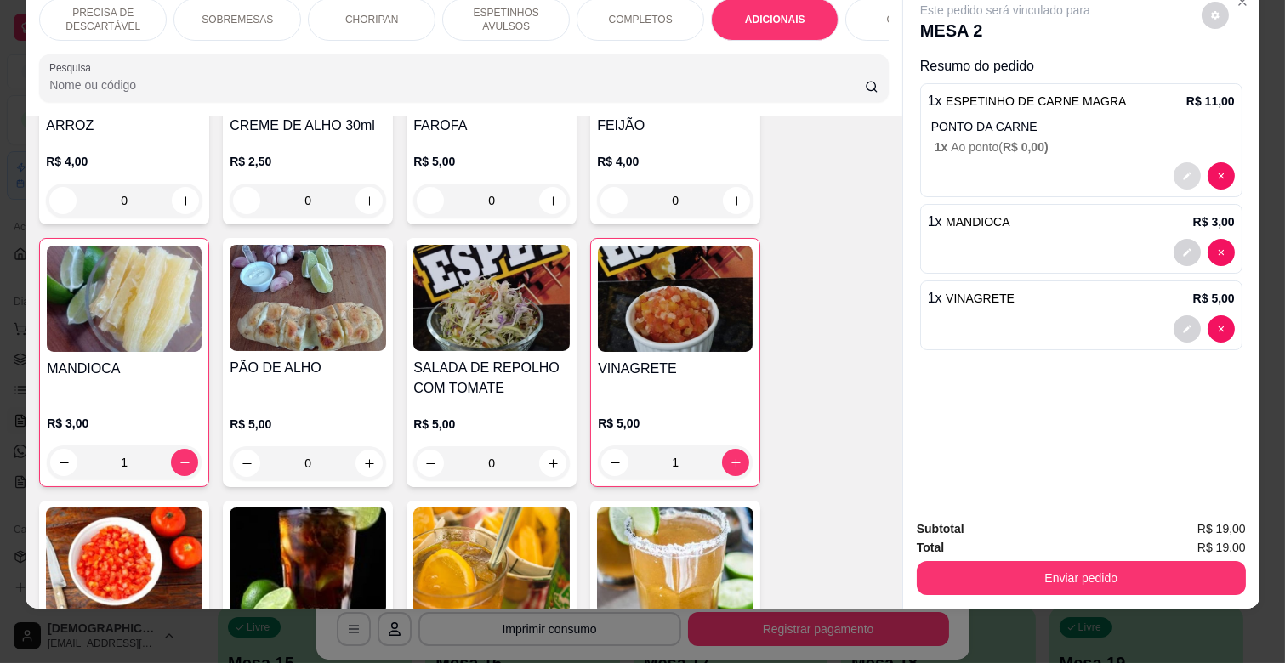
click at [1186, 162] on button "decrease-product-quantity" at bounding box center [1187, 175] width 27 height 27
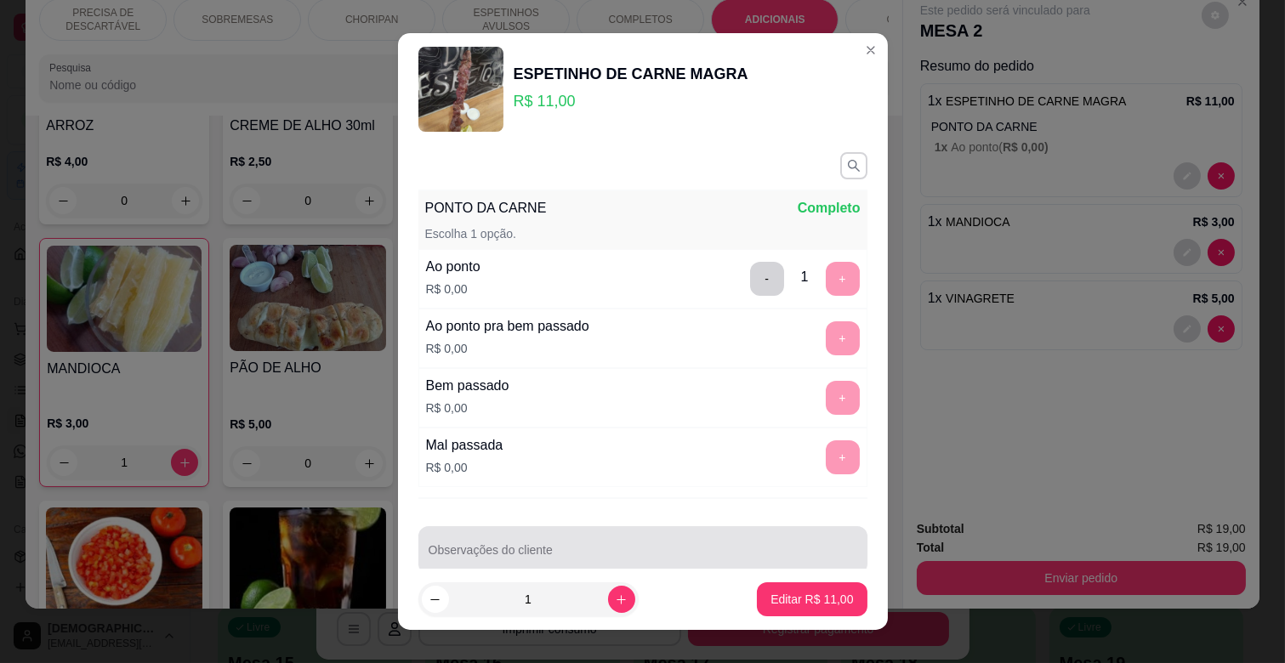
click at [542, 545] on div at bounding box center [643, 550] width 429 height 34
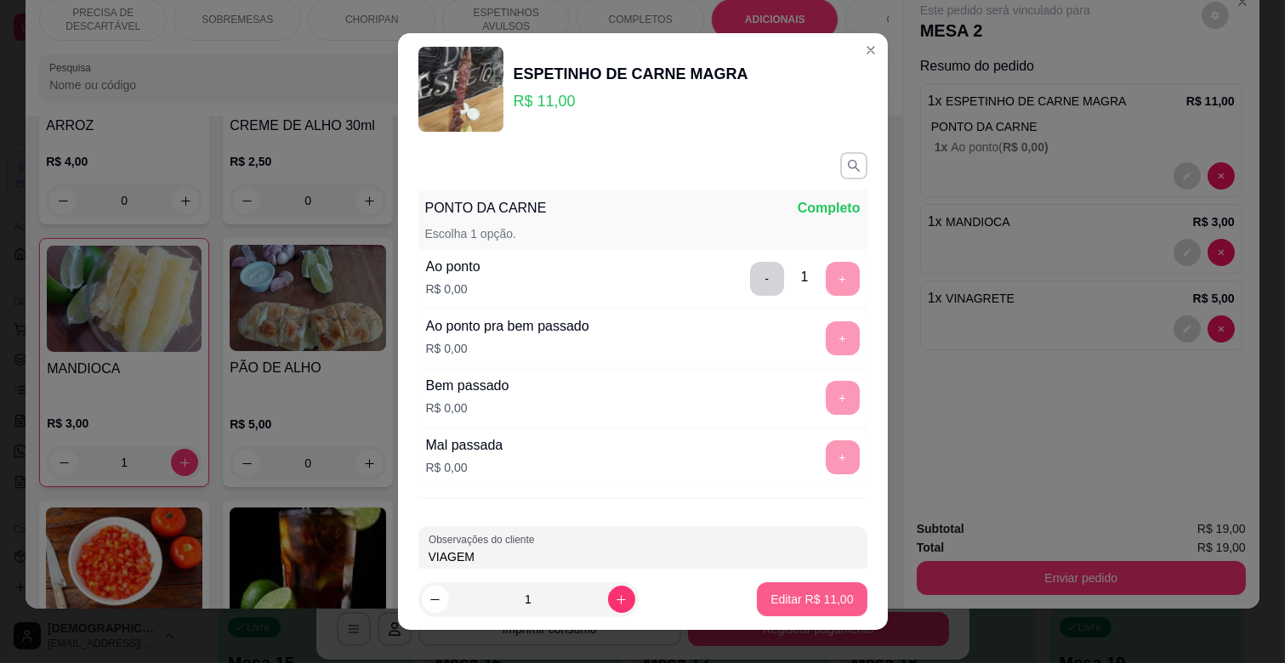
type input "VIAGEM"
click at [772, 595] on p "Editar R$ 11,00" at bounding box center [812, 599] width 80 height 16
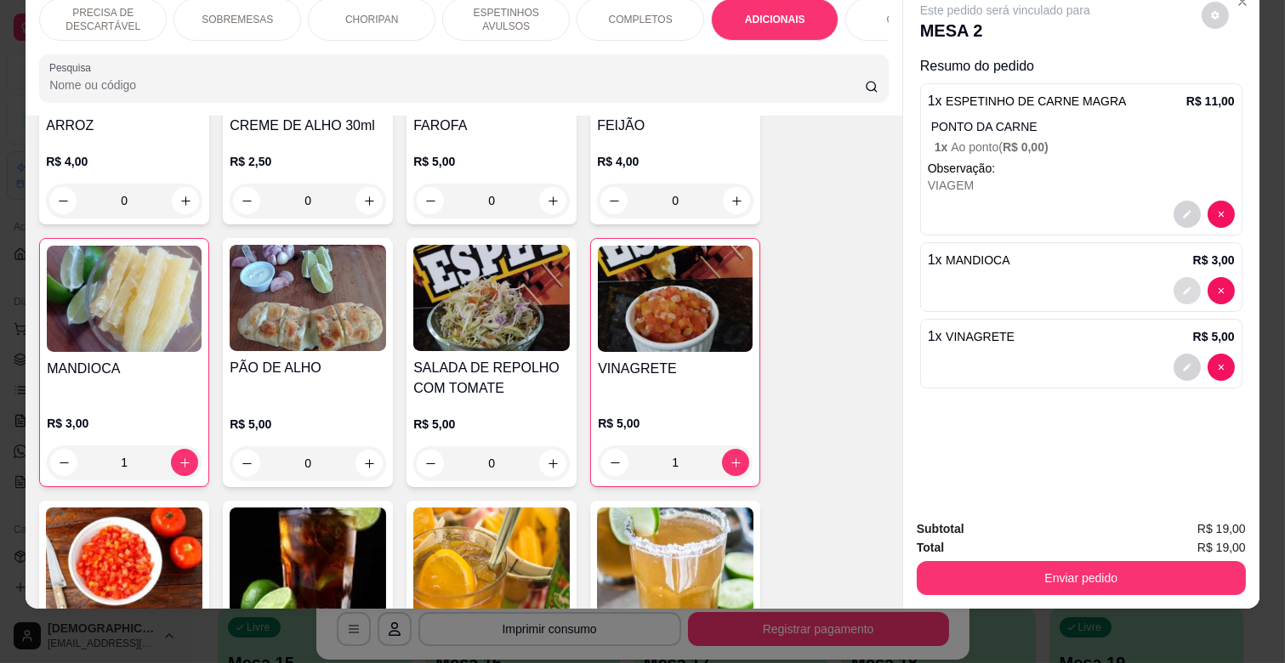
click at [1177, 277] on button "decrease-product-quantity" at bounding box center [1187, 290] width 27 height 27
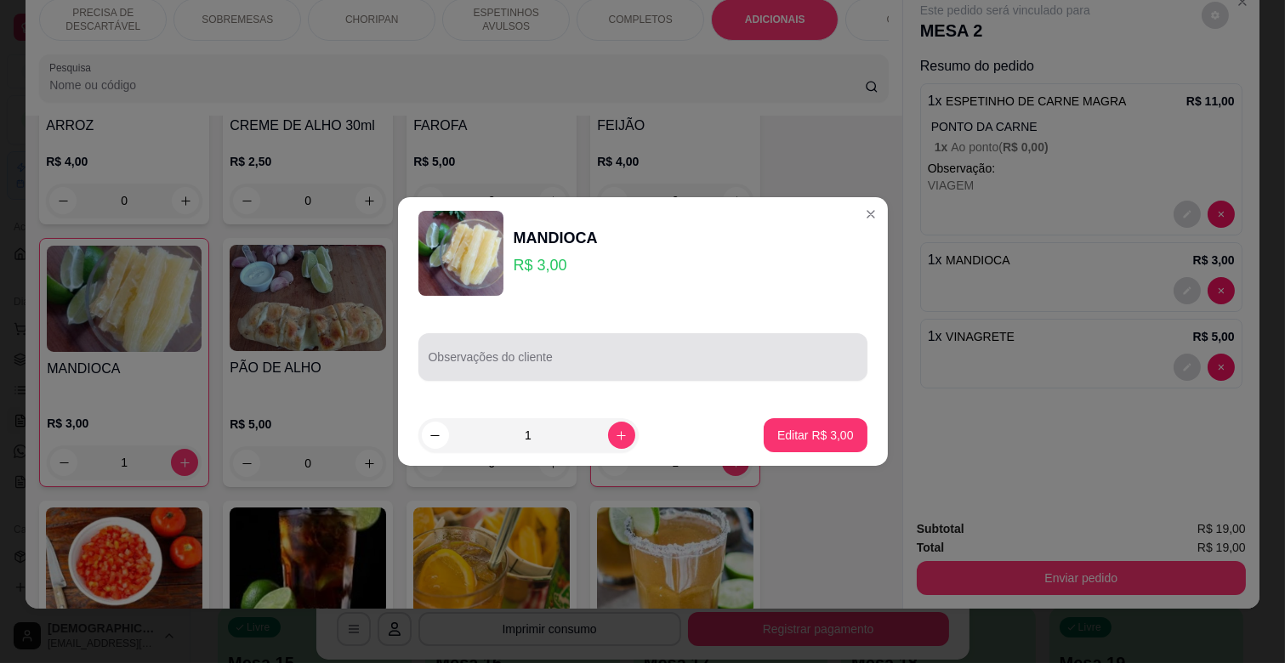
click at [656, 353] on div at bounding box center [643, 357] width 429 height 34
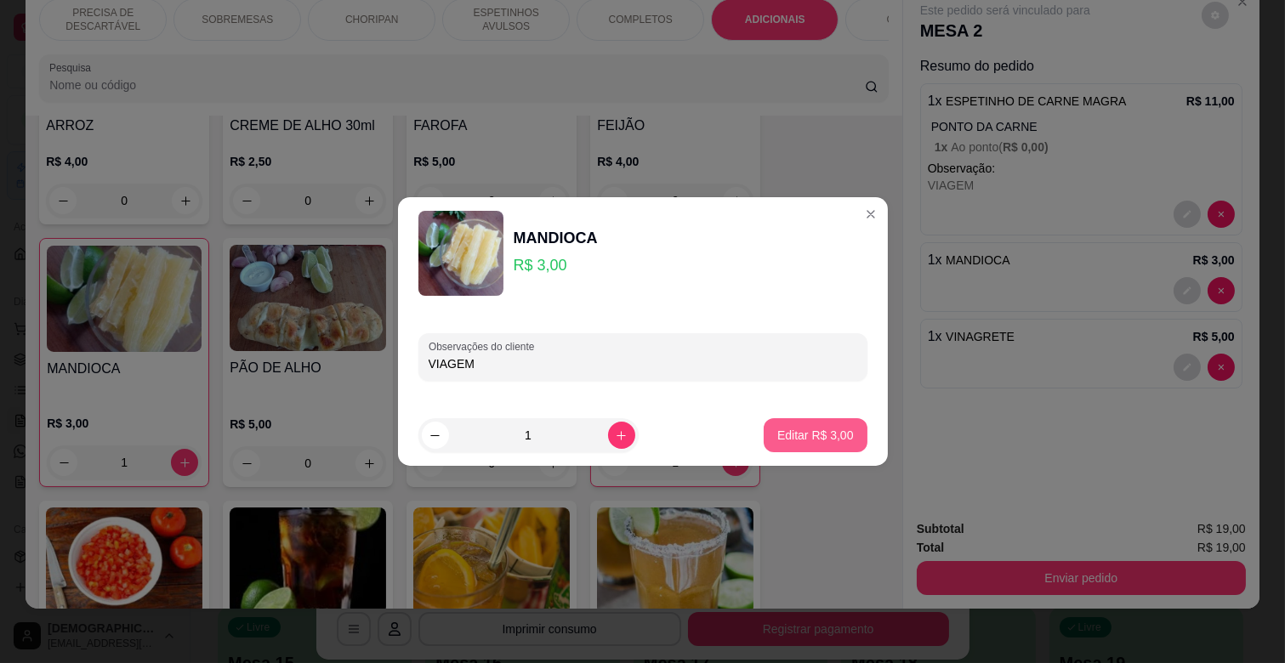
type input "VIAGEM"
click at [832, 437] on p "Editar R$ 3,00" at bounding box center [815, 435] width 77 height 17
type input "0"
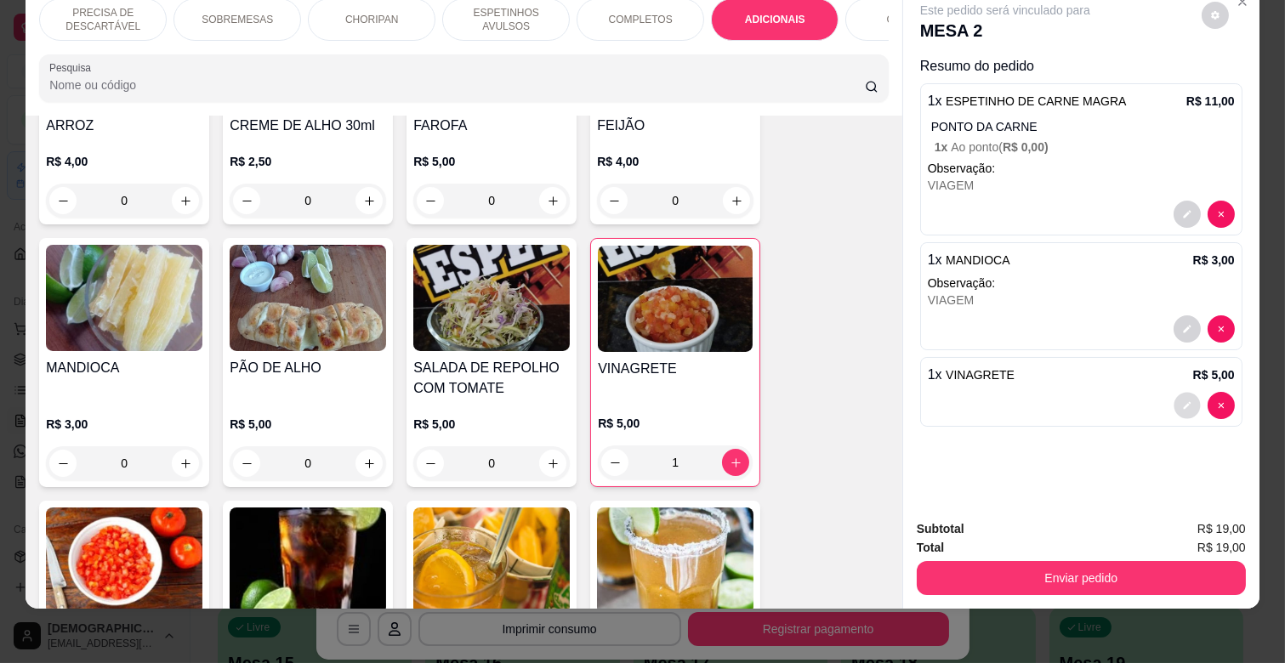
click at [1185, 393] on button "decrease-product-quantity" at bounding box center [1187, 406] width 26 height 26
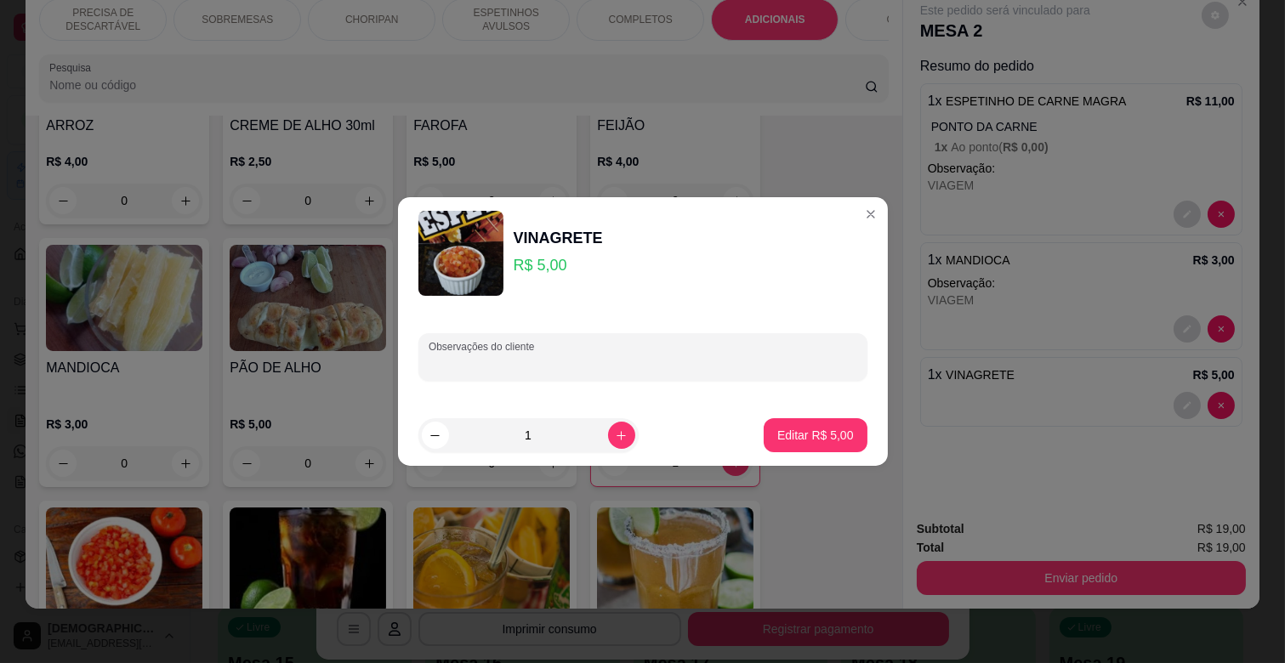
click at [704, 358] on input "Observações do cliente" at bounding box center [643, 363] width 429 height 17
type input "VIAGEM"
click at [791, 436] on p "Editar R$ 5,00" at bounding box center [815, 435] width 74 height 16
type input "0"
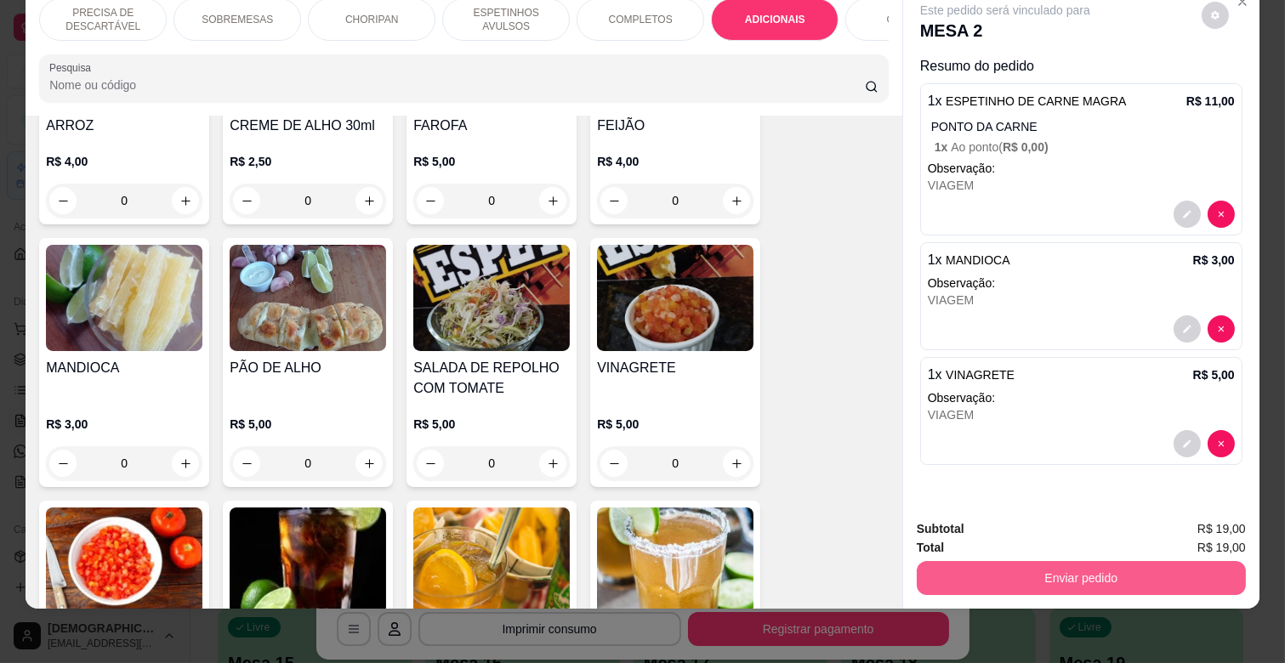
click at [1112, 565] on button "Enviar pedido" at bounding box center [1081, 578] width 329 height 34
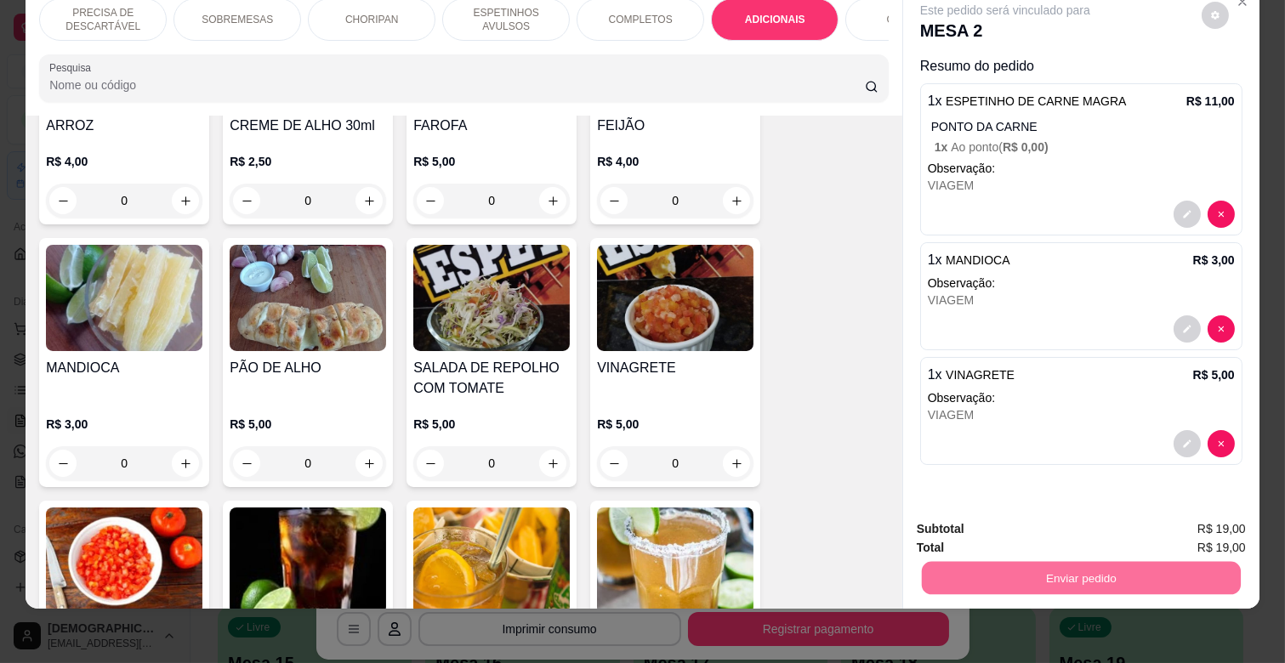
click at [1185, 515] on button "Enviar pedido" at bounding box center [1201, 522] width 96 height 32
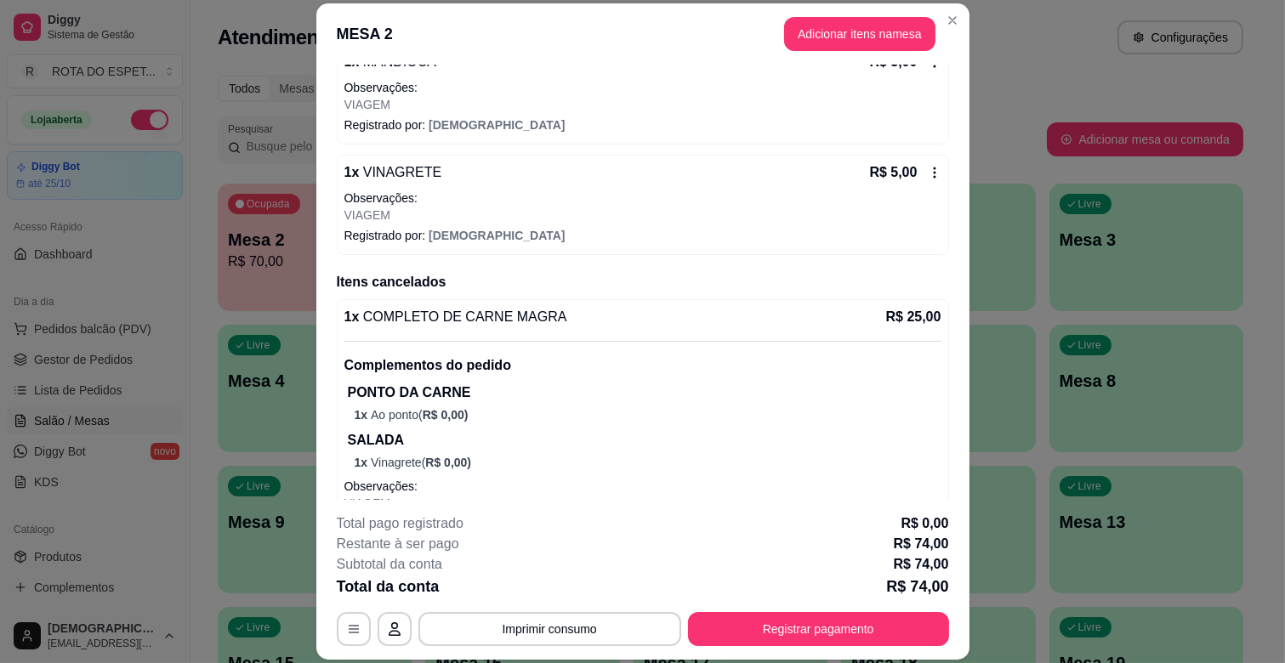
scroll to position [1083, 0]
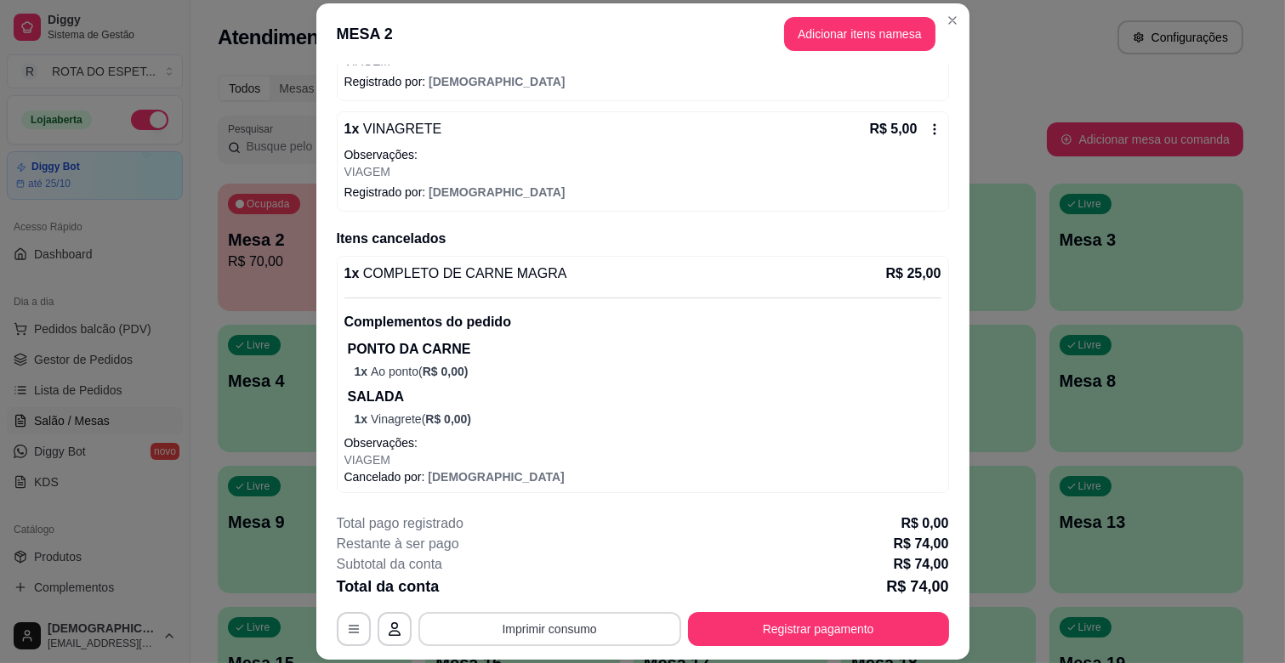
click at [599, 639] on button "Imprimir consumo" at bounding box center [549, 629] width 263 height 34
click at [559, 585] on button "IMPRESSORA" at bounding box center [548, 590] width 135 height 27
click at [588, 633] on button "Imprimir consumo" at bounding box center [549, 629] width 263 height 34
click at [587, 554] on button "IMPRESSORA BALCÃO" at bounding box center [548, 556] width 135 height 27
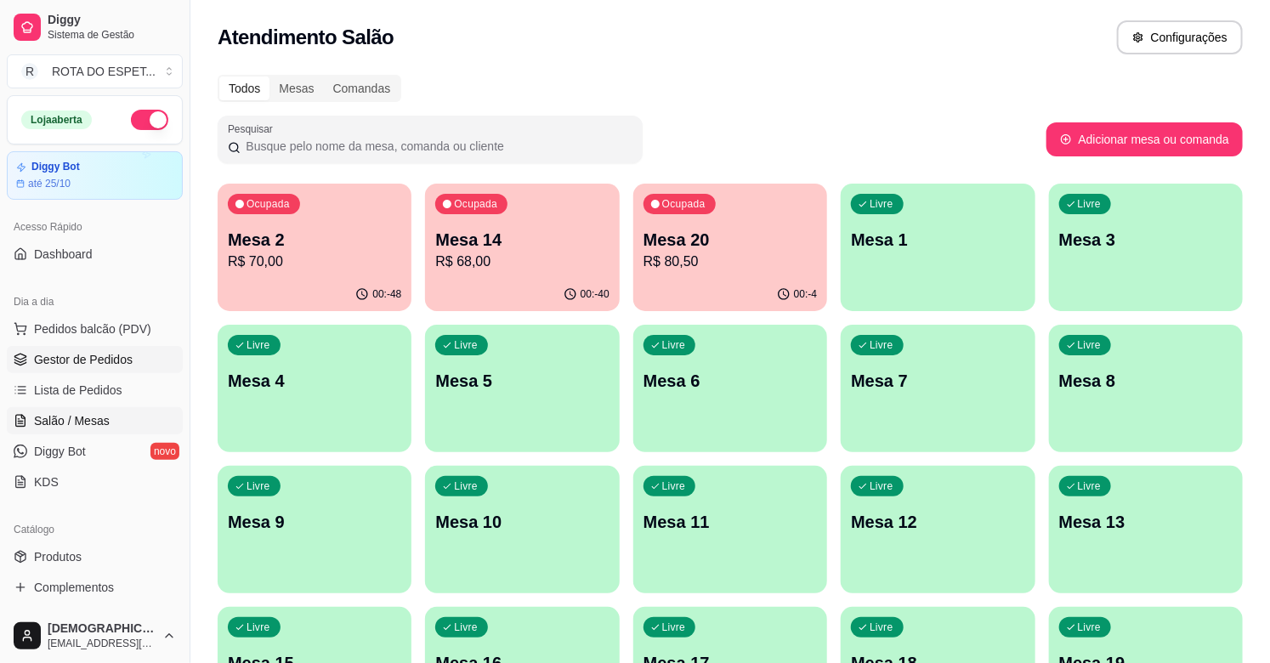
click at [121, 363] on span "Gestor de Pedidos" at bounding box center [83, 359] width 99 height 17
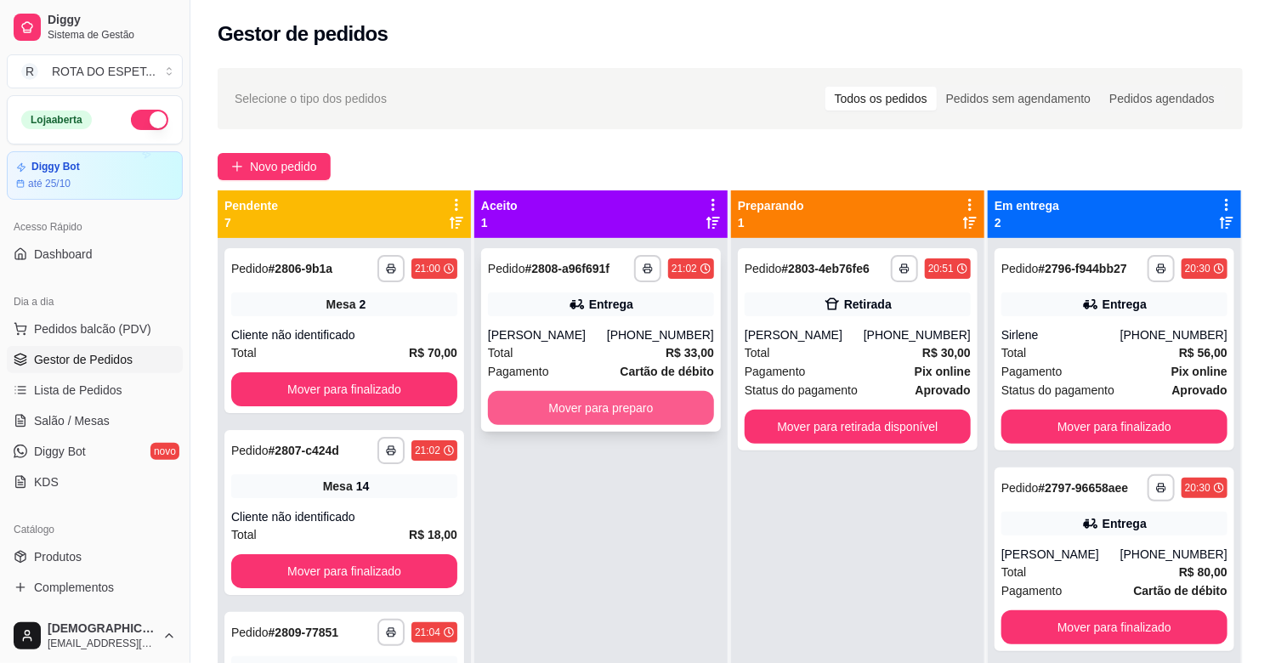
click at [587, 402] on button "Mover para preparo" at bounding box center [601, 408] width 226 height 34
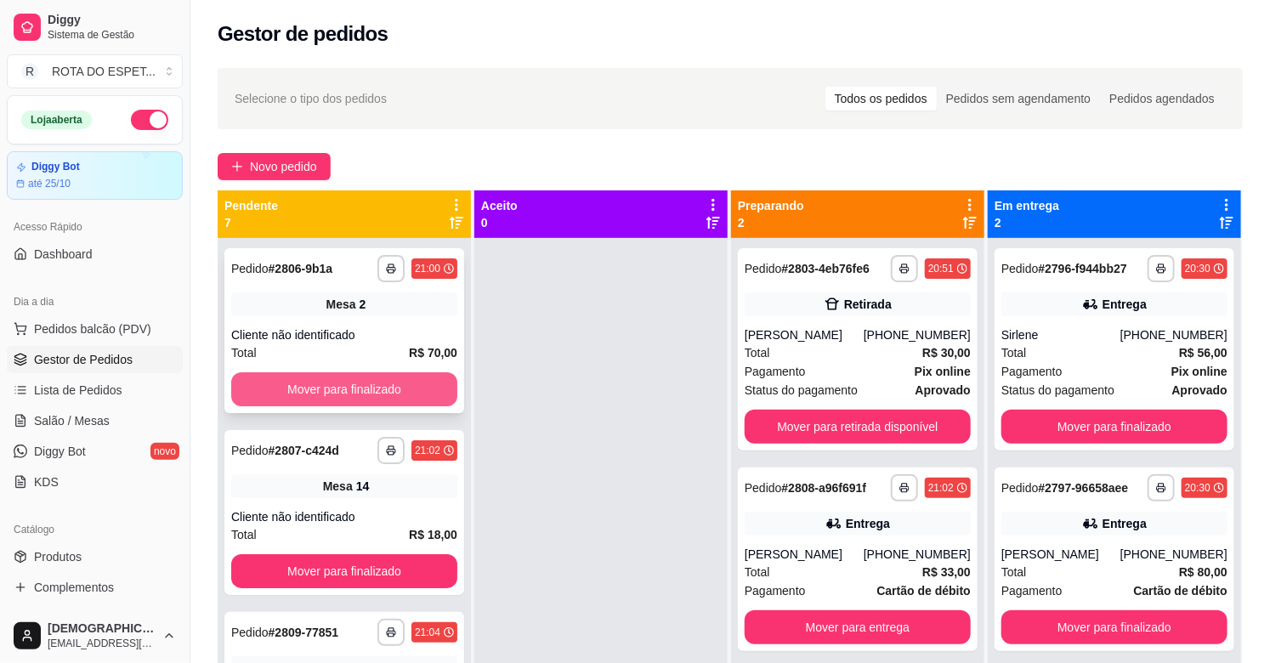
click at [395, 396] on button "Mover para finalizado" at bounding box center [344, 389] width 226 height 34
click at [378, 389] on button "Mover para finalizado" at bounding box center [344, 389] width 226 height 34
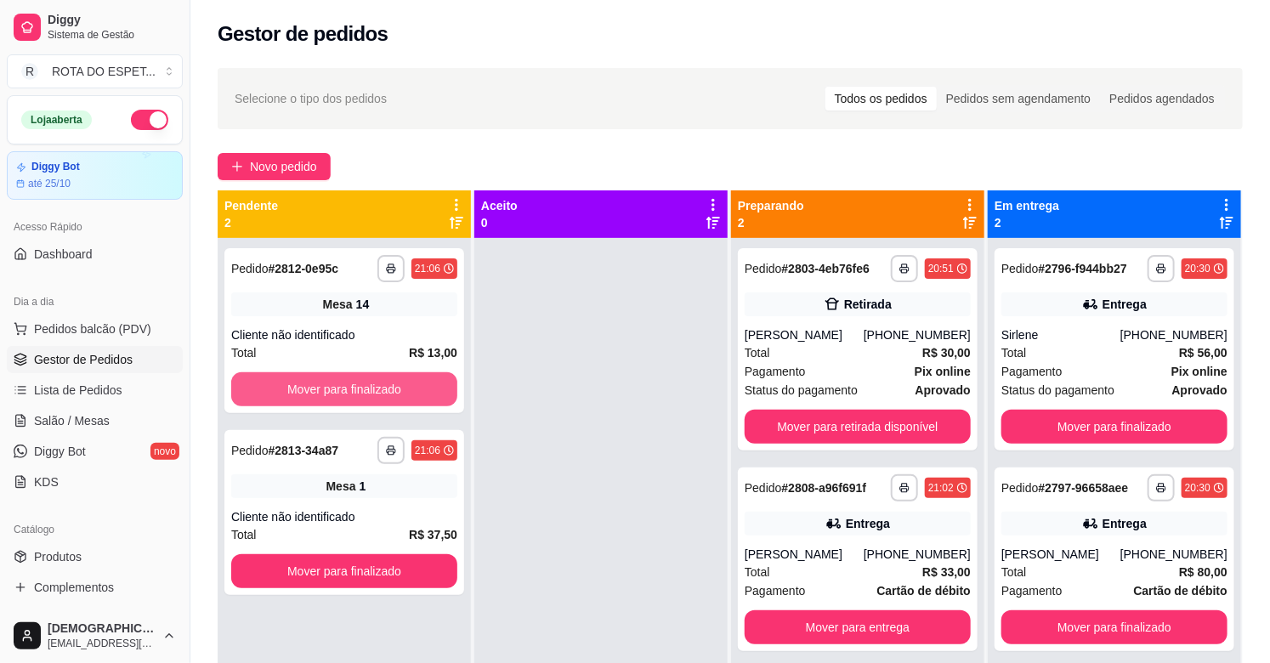
click at [378, 389] on button "Mover para finalizado" at bounding box center [344, 389] width 226 height 34
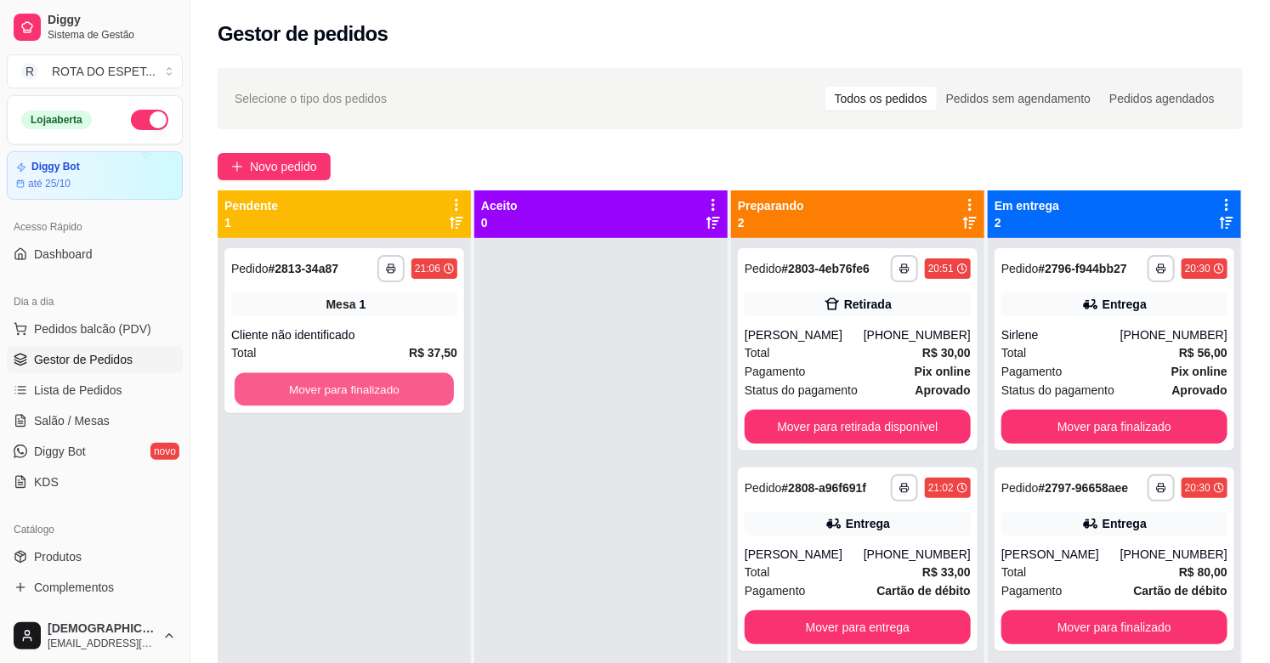
click at [378, 389] on button "Mover para finalizado" at bounding box center [344, 389] width 219 height 33
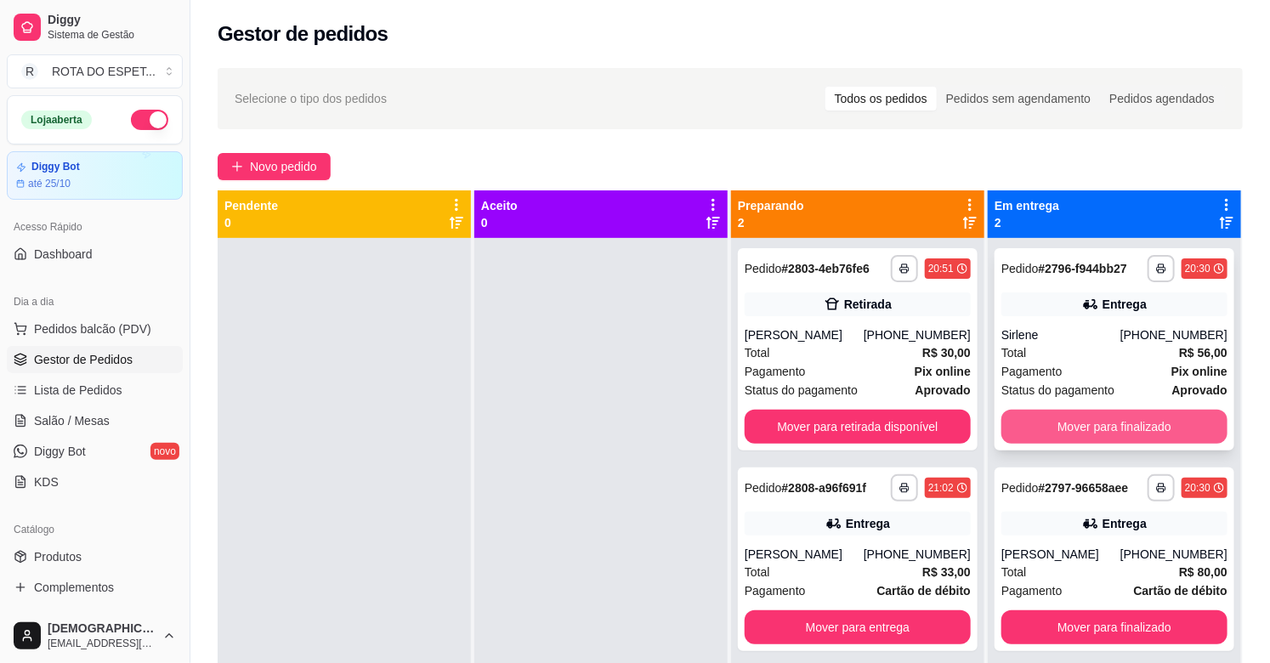
click at [1107, 430] on button "Mover para finalizado" at bounding box center [1115, 427] width 226 height 34
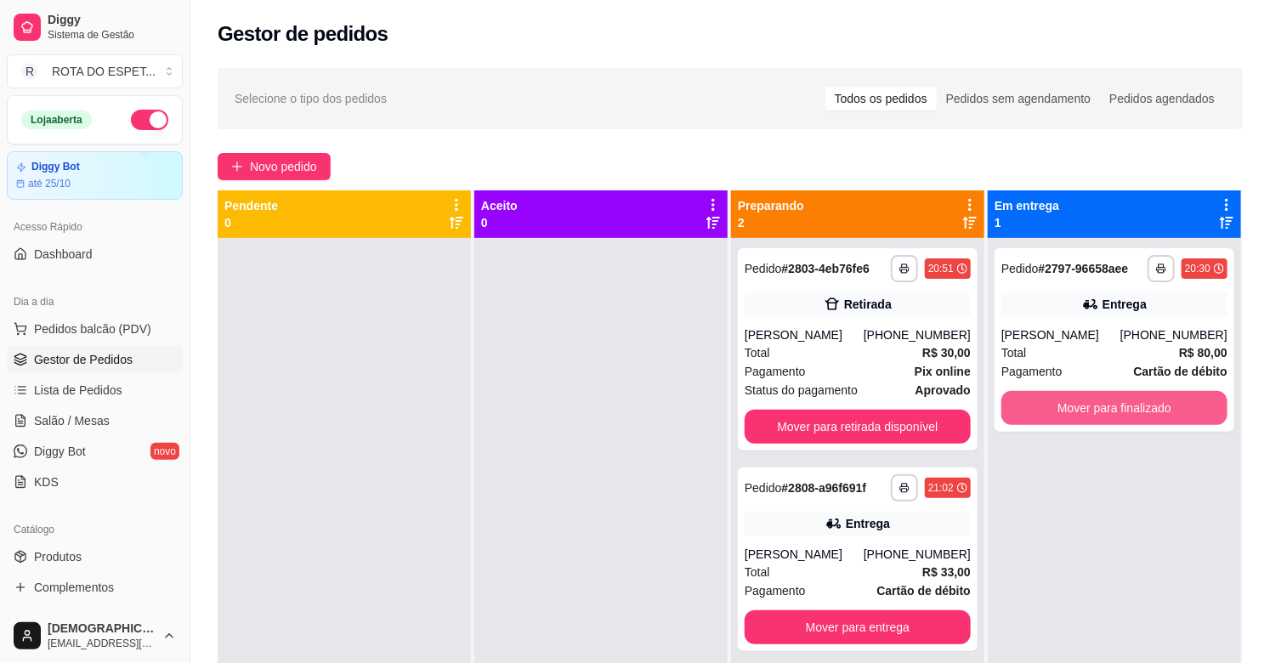
click at [1115, 422] on button "Mover para finalizado" at bounding box center [1115, 408] width 226 height 34
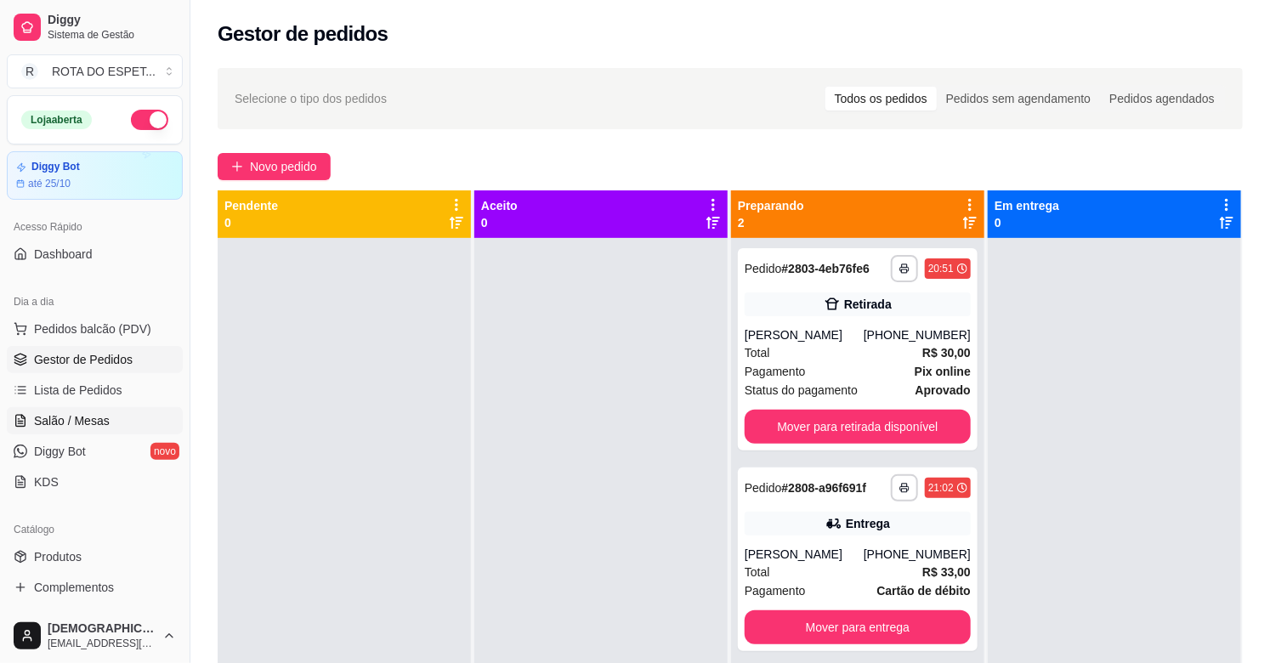
click at [29, 423] on link "Salão / Mesas" at bounding box center [95, 420] width 176 height 27
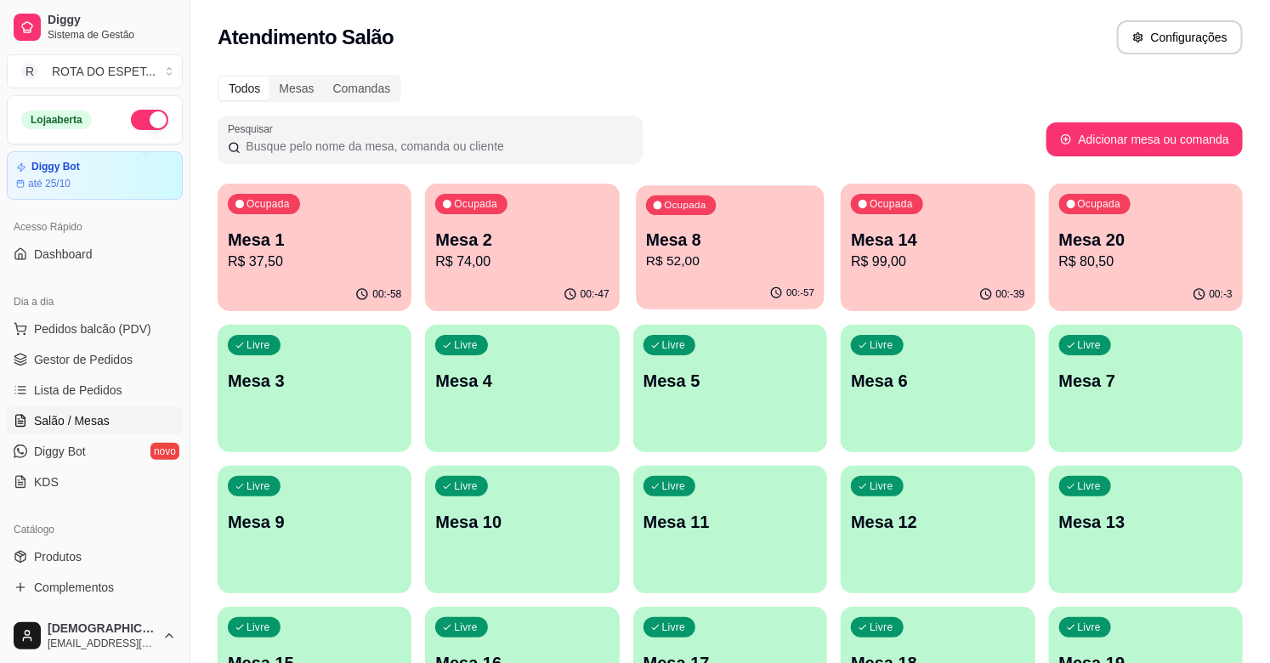
click at [710, 259] on p "R$ 52,00" at bounding box center [730, 262] width 168 height 20
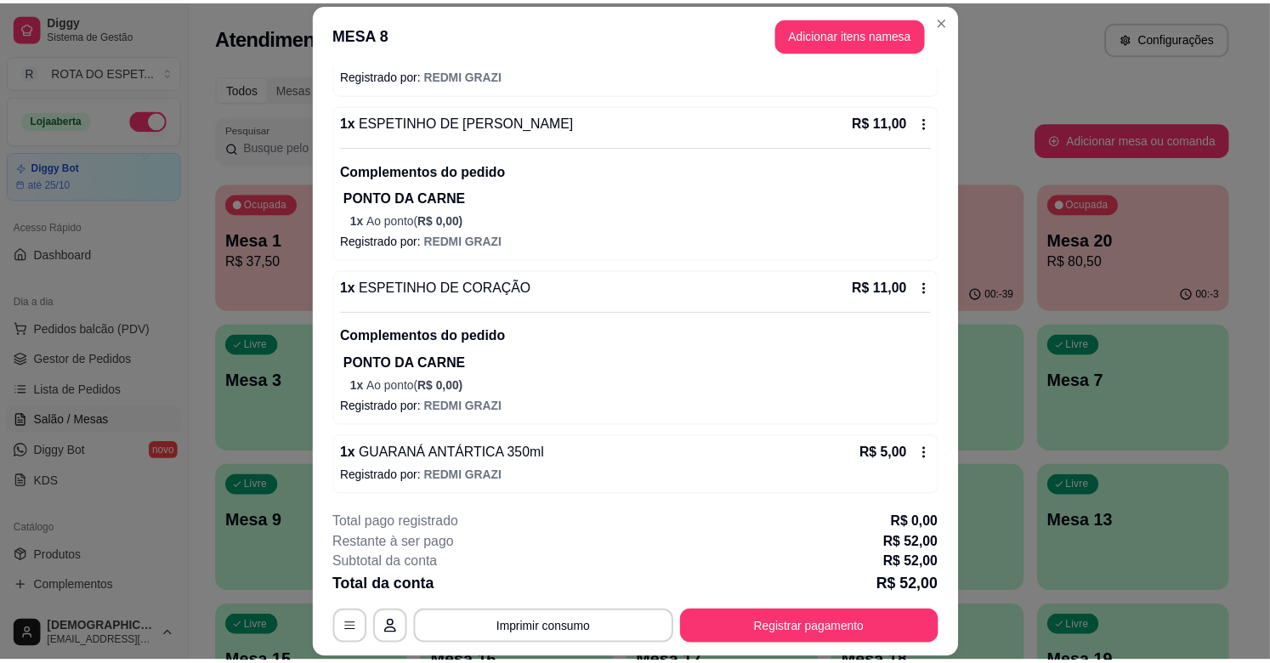
scroll to position [337, 0]
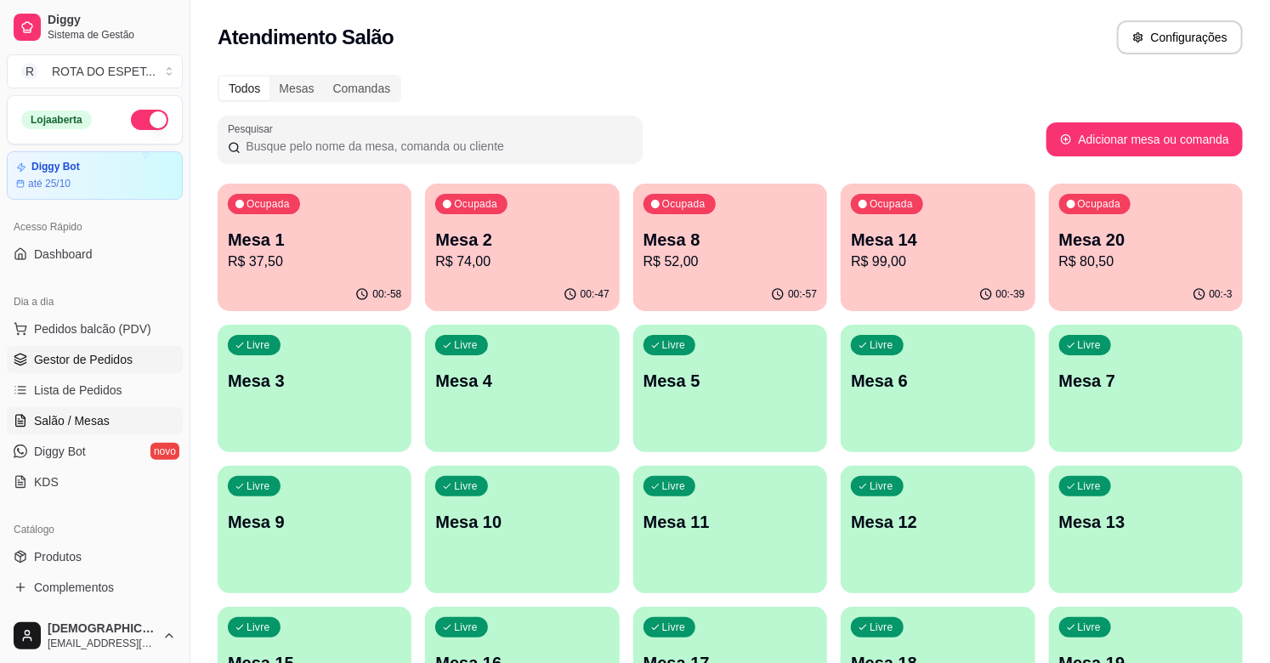
click at [44, 354] on span "Gestor de Pedidos" at bounding box center [83, 359] width 99 height 17
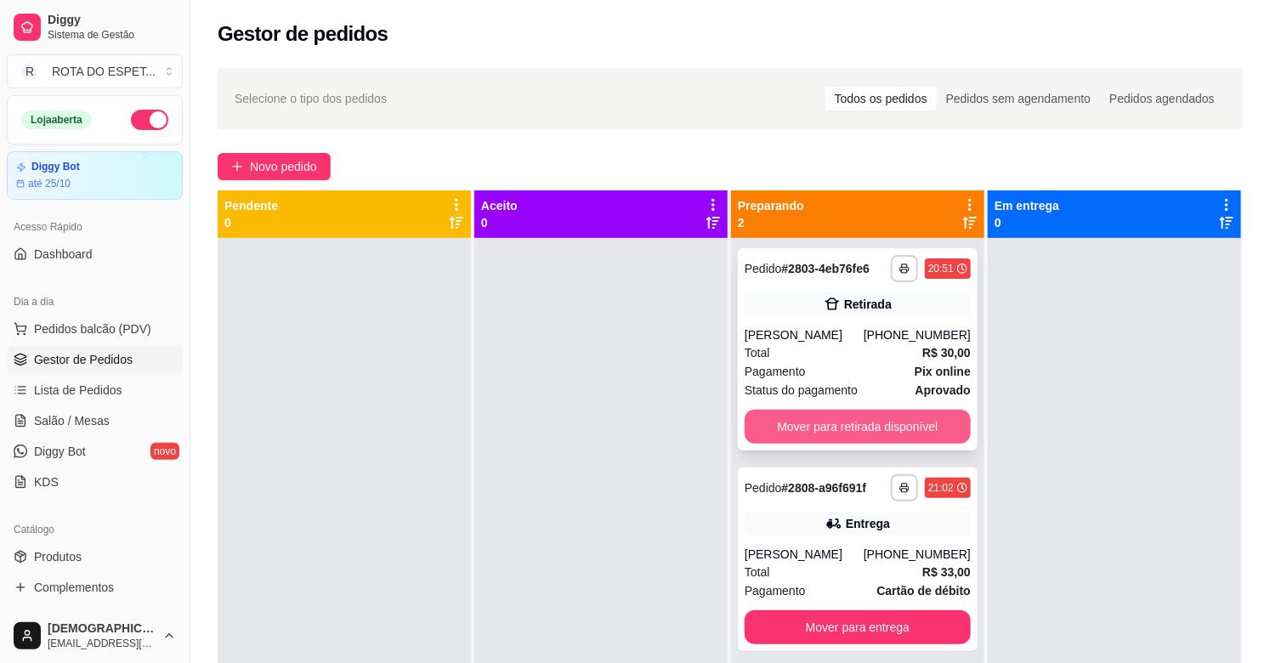
click at [838, 423] on button "Mover para retirada disponível" at bounding box center [858, 427] width 226 height 34
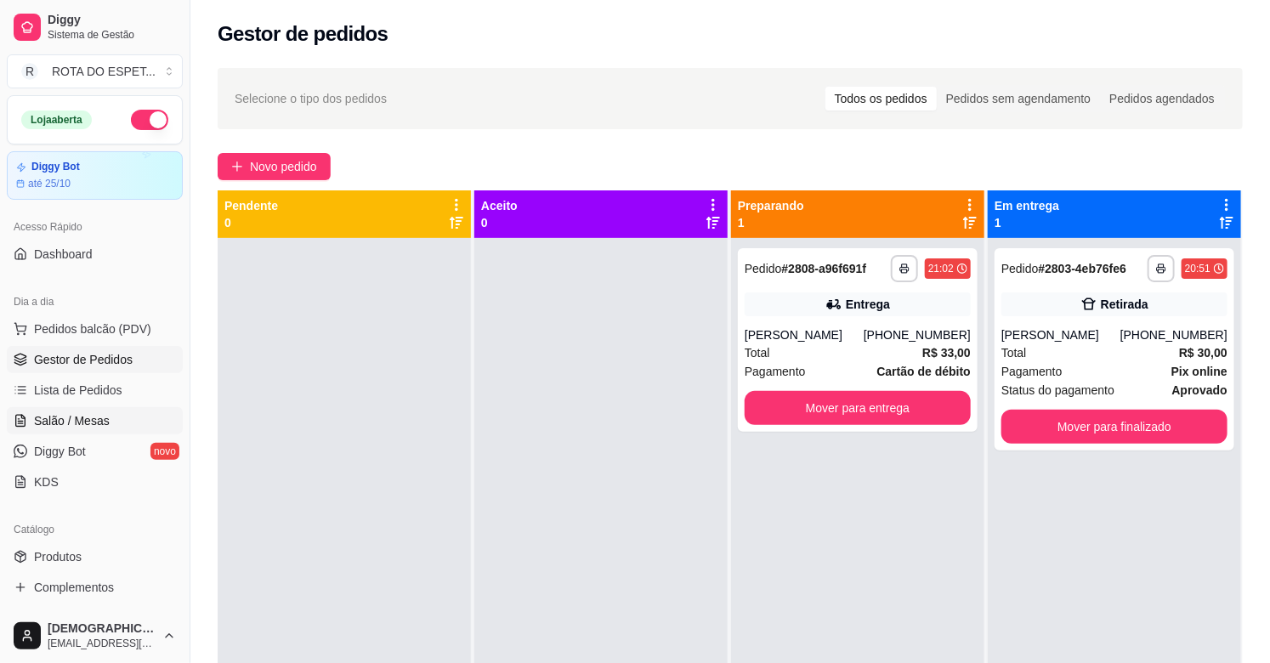
click at [103, 421] on span "Salão / Mesas" at bounding box center [72, 420] width 76 height 17
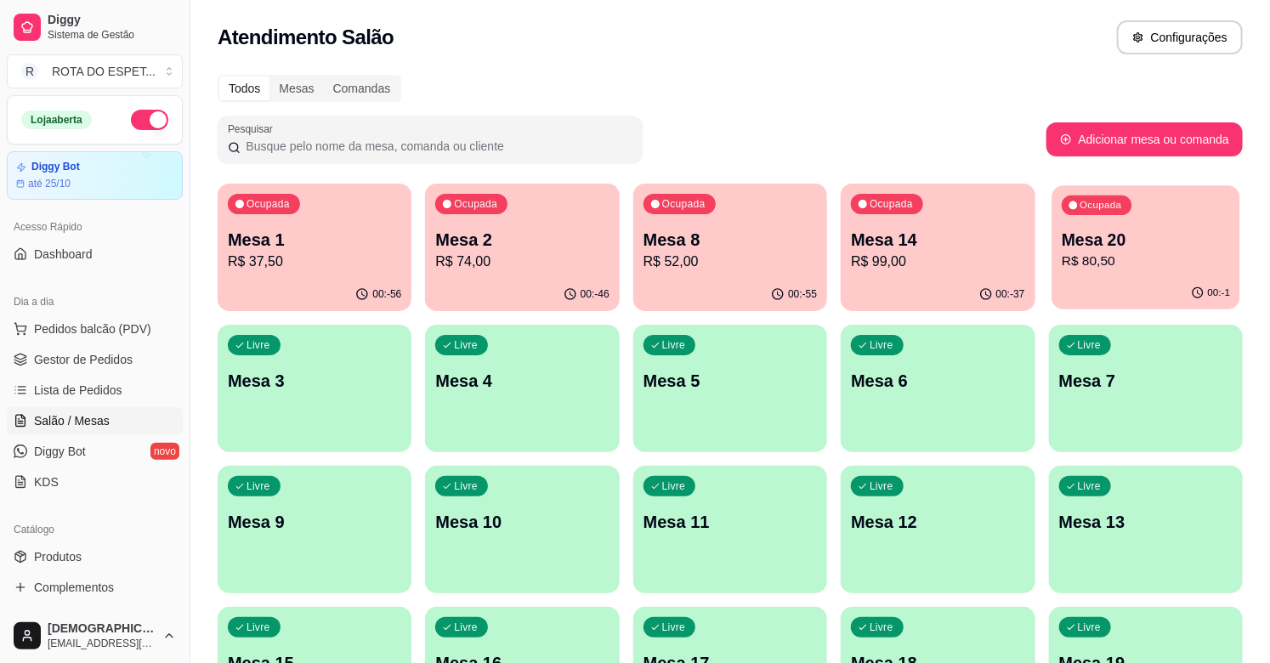
click at [1111, 273] on div "Ocupada Mesa 20 R$ 80,50" at bounding box center [1146, 231] width 189 height 92
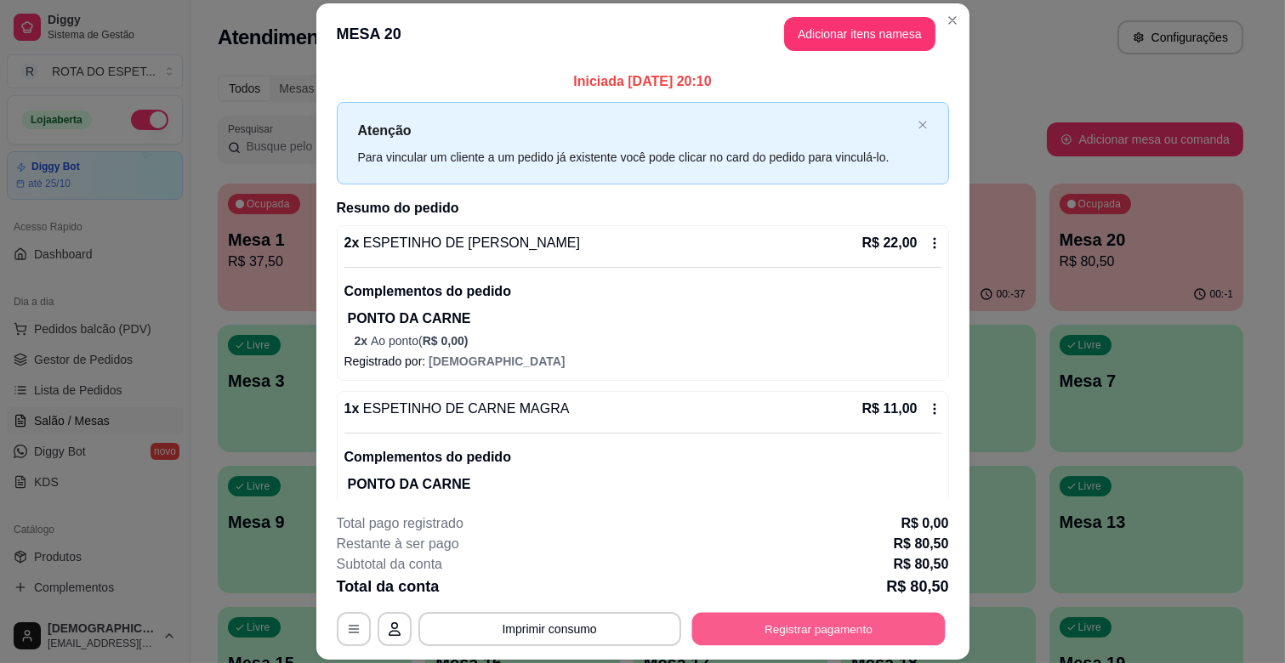
click at [810, 626] on button "Registrar pagamento" at bounding box center [817, 629] width 253 height 33
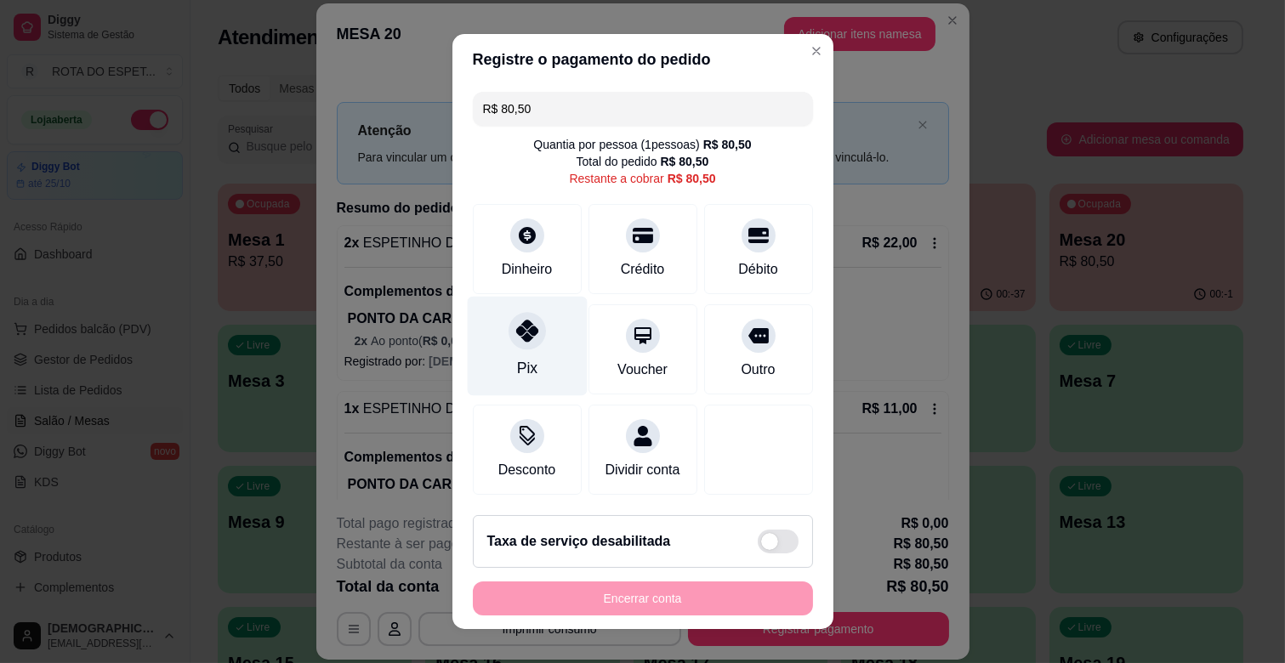
click at [537, 347] on div "Pix" at bounding box center [527, 346] width 120 height 99
type input "R$ 0,00"
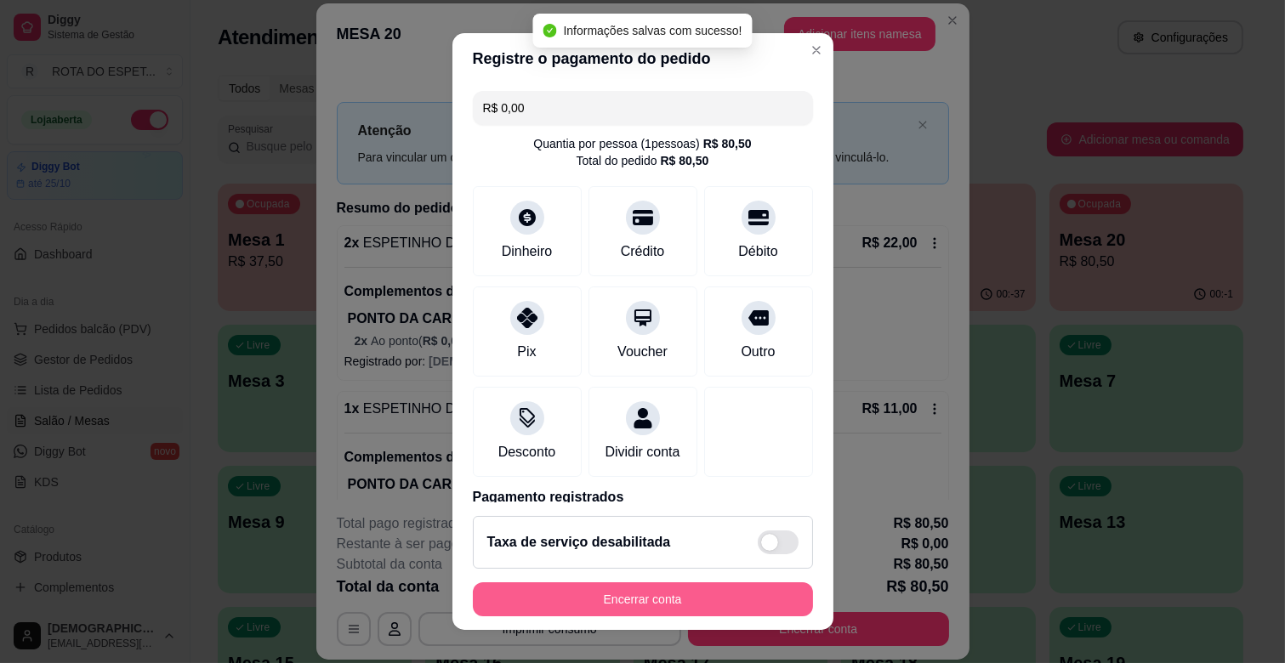
click at [689, 600] on button "Encerrar conta" at bounding box center [643, 600] width 340 height 34
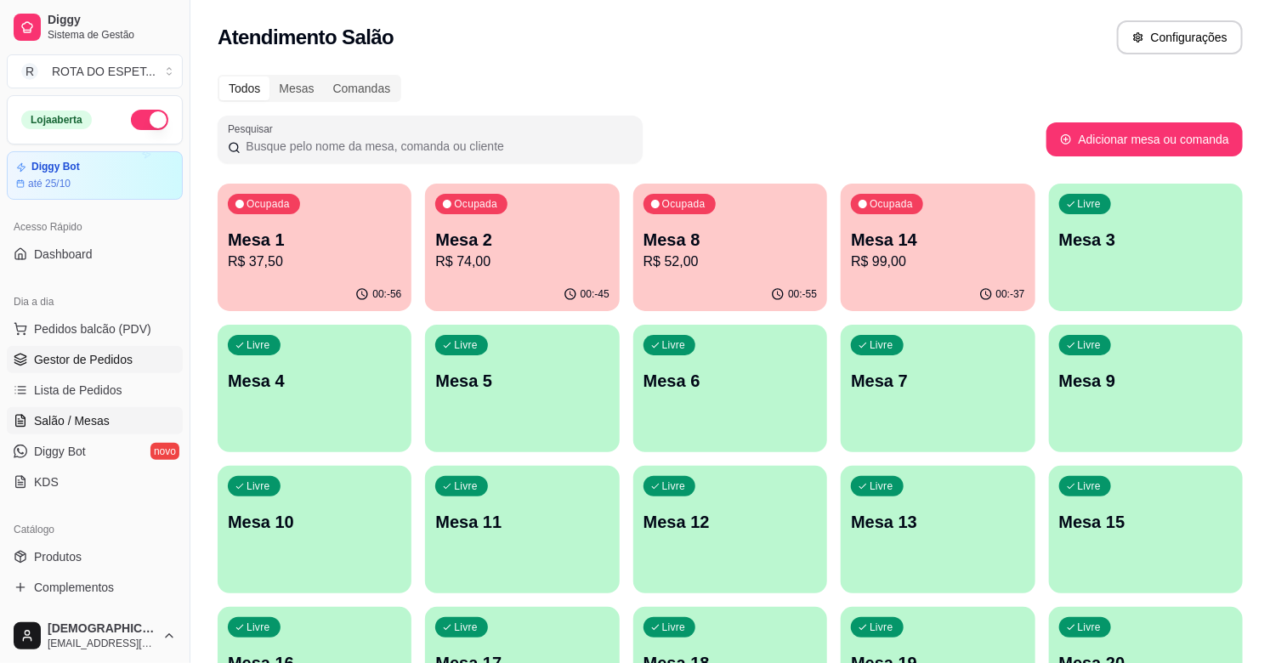
click at [138, 355] on link "Gestor de Pedidos" at bounding box center [95, 359] width 176 height 27
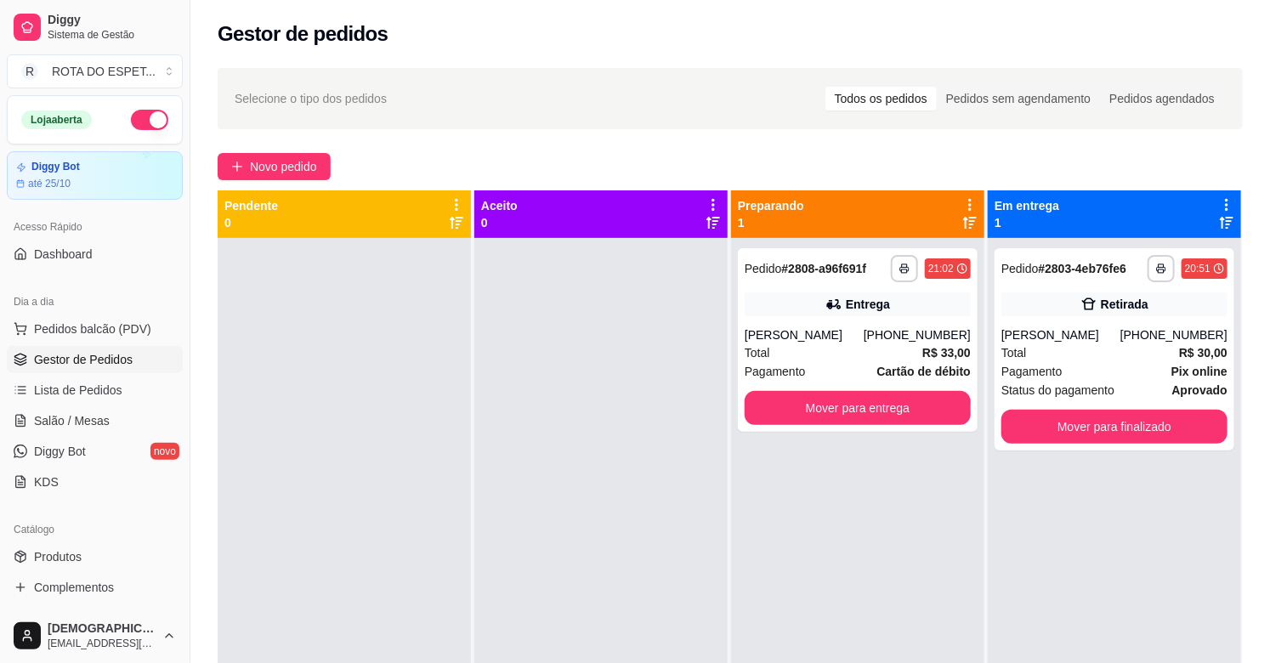
click at [594, 521] on div at bounding box center [601, 569] width 253 height 663
click at [520, 540] on div at bounding box center [601, 569] width 253 height 663
click at [516, 580] on div at bounding box center [601, 569] width 253 height 663
click at [561, 557] on div at bounding box center [601, 569] width 253 height 663
click at [105, 414] on span "Salão / Mesas" at bounding box center [72, 420] width 76 height 17
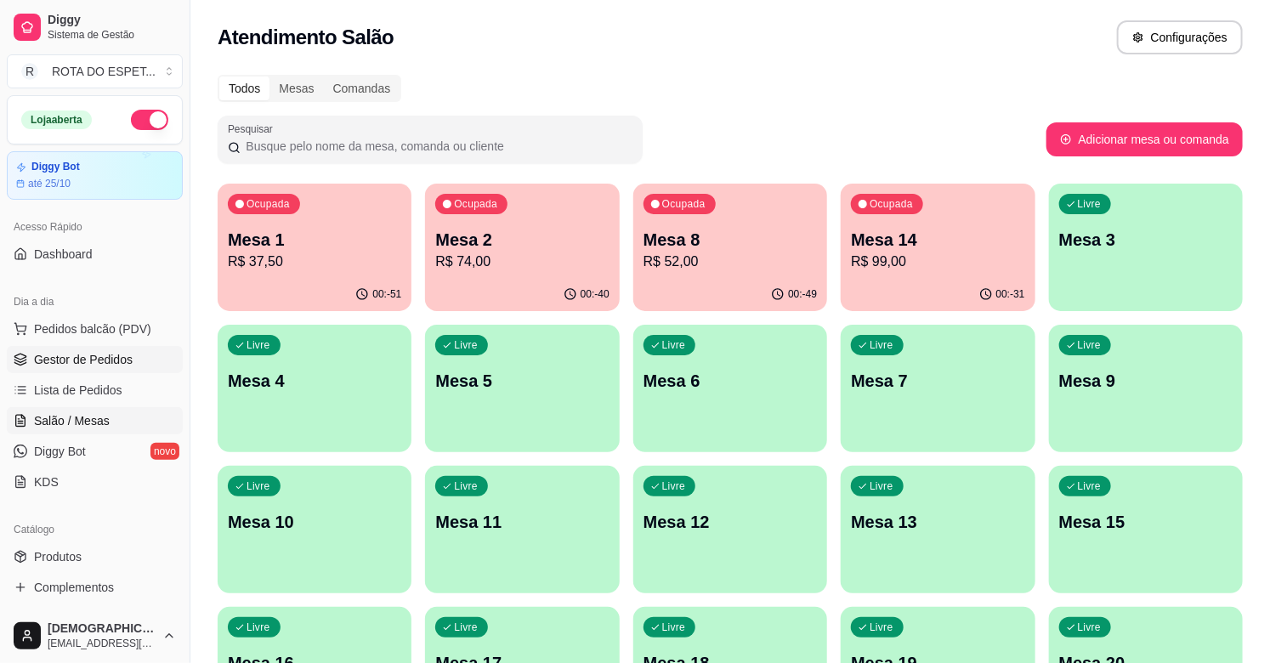
click at [126, 355] on span "Gestor de Pedidos" at bounding box center [83, 359] width 99 height 17
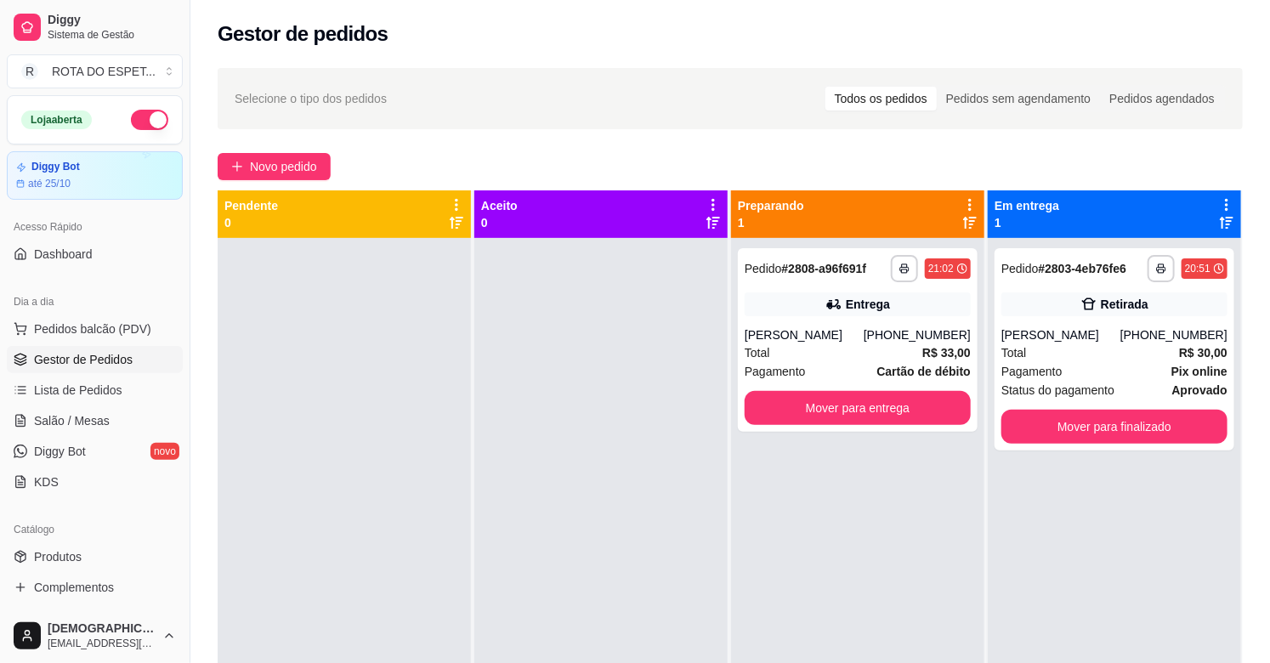
click at [438, 403] on div at bounding box center [344, 569] width 253 height 663
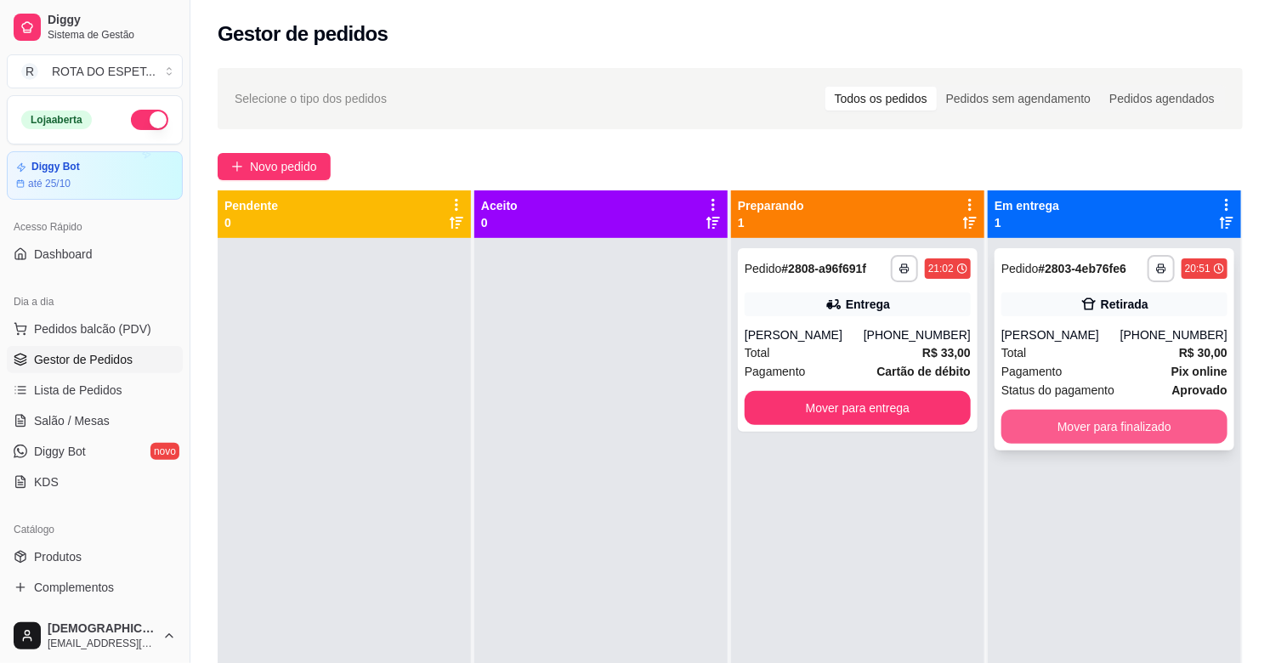
click at [1080, 427] on button "Mover para finalizado" at bounding box center [1115, 427] width 226 height 34
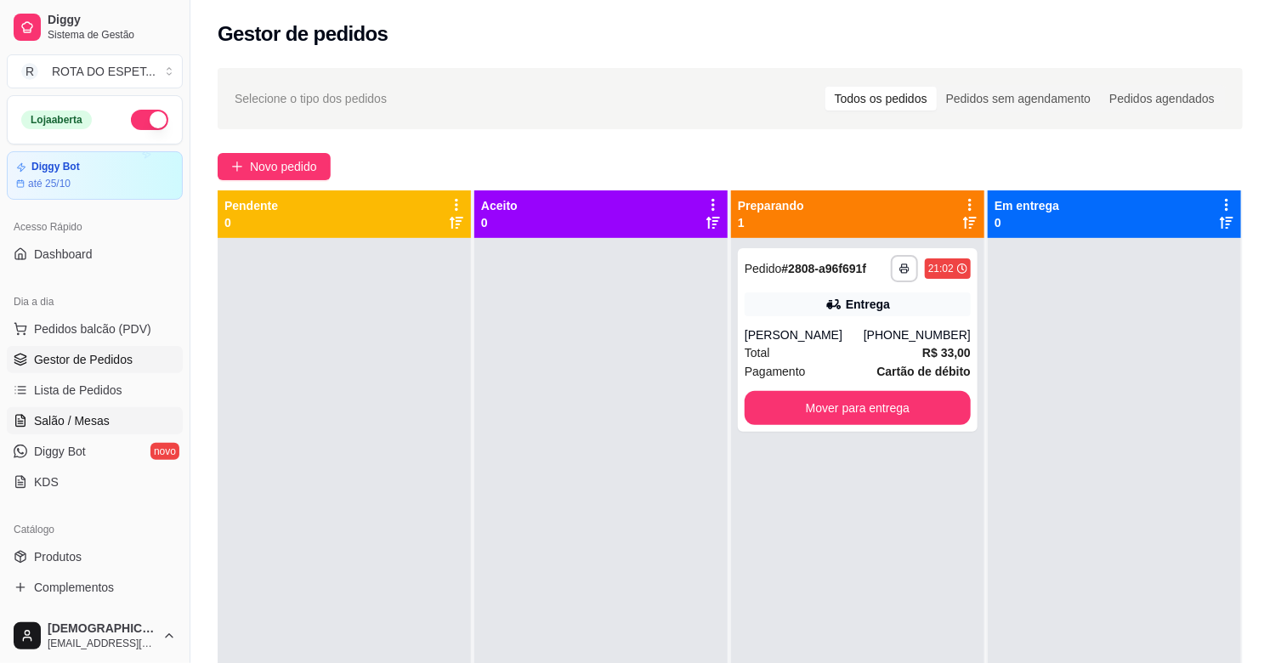
click at [114, 430] on link "Salão / Mesas" at bounding box center [95, 420] width 176 height 27
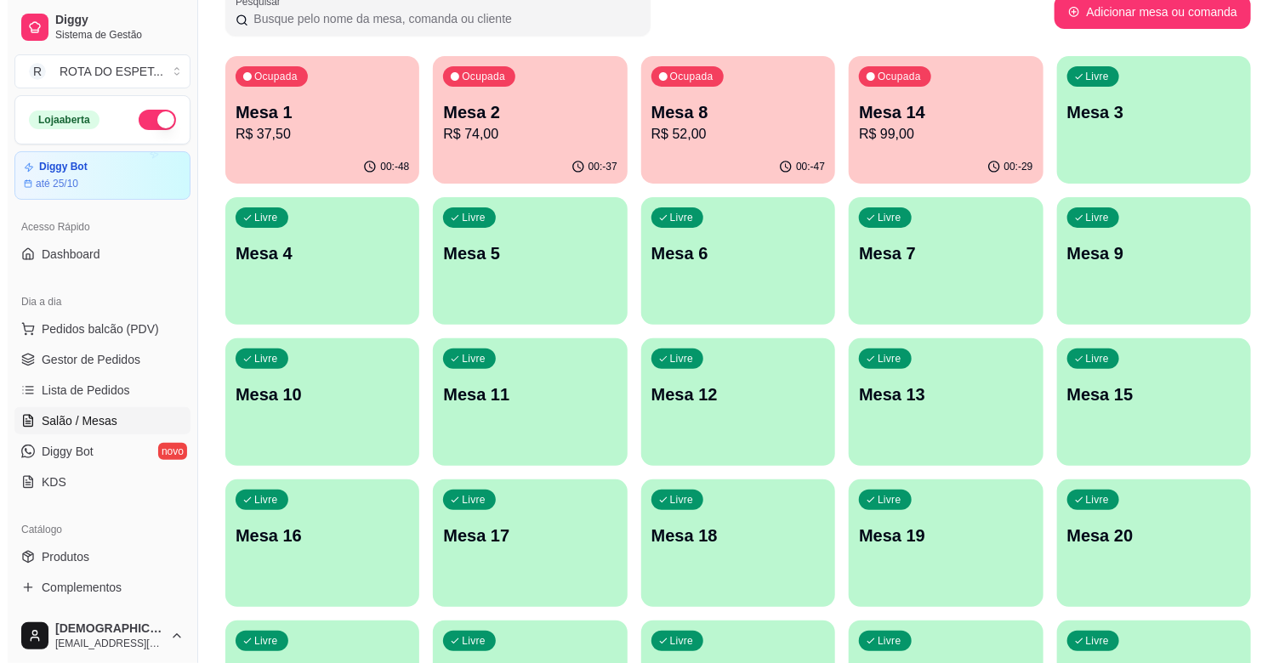
scroll to position [189, 0]
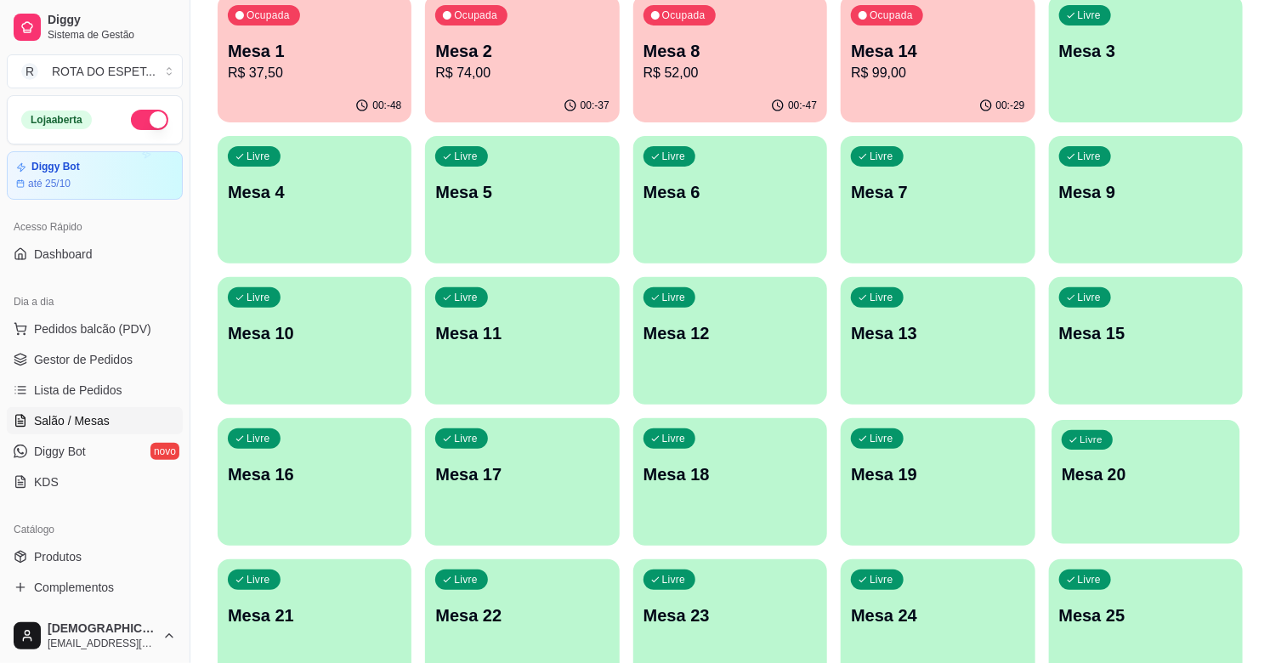
click at [1087, 481] on p "Mesa 20" at bounding box center [1146, 474] width 168 height 23
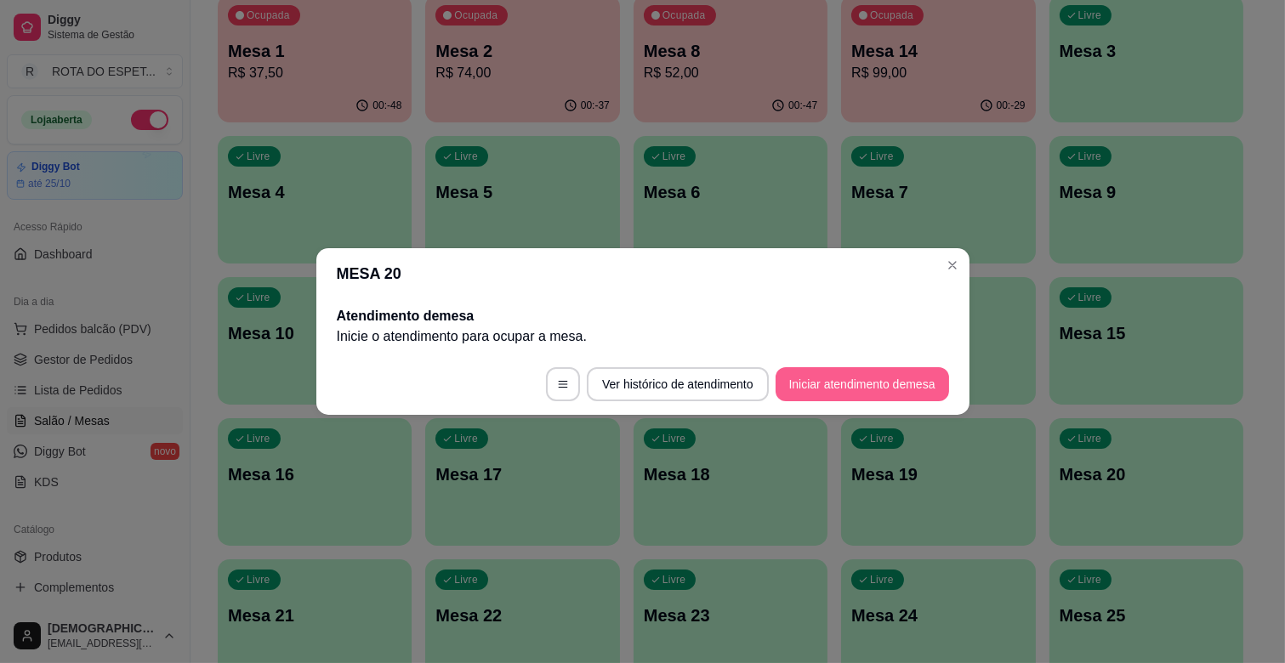
click at [808, 392] on button "Iniciar atendimento de mesa" at bounding box center [862, 384] width 173 height 34
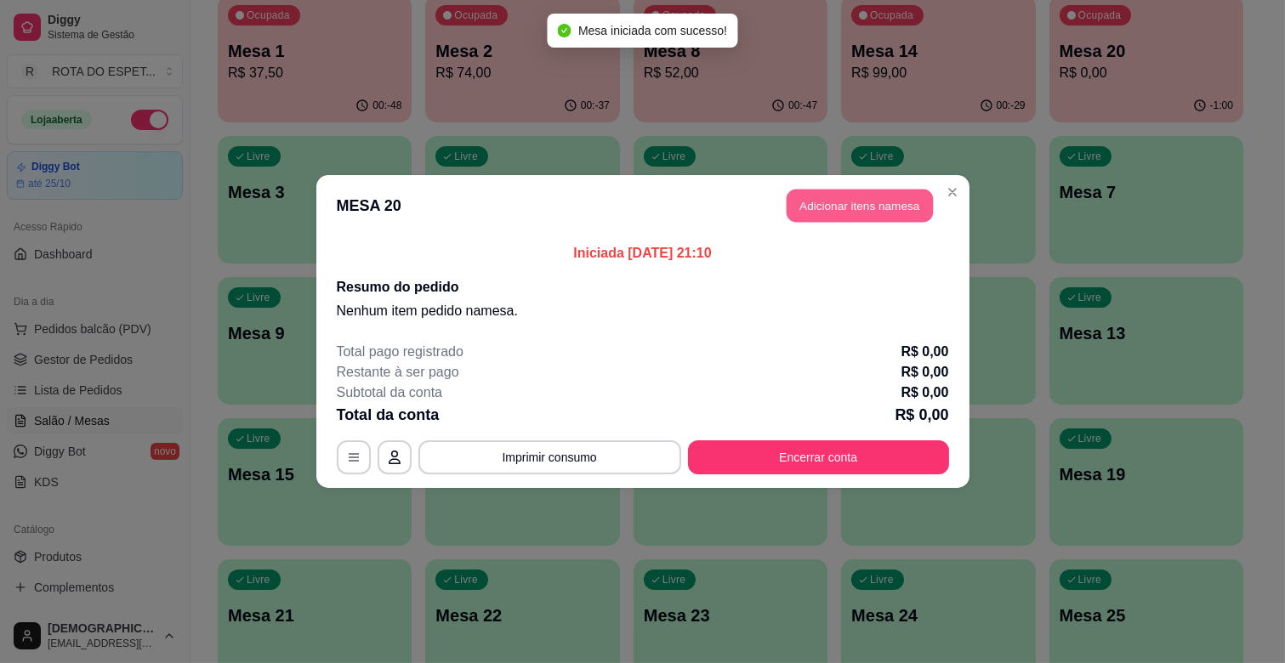
click at [868, 207] on button "Adicionar itens na mesa" at bounding box center [860, 206] width 146 height 33
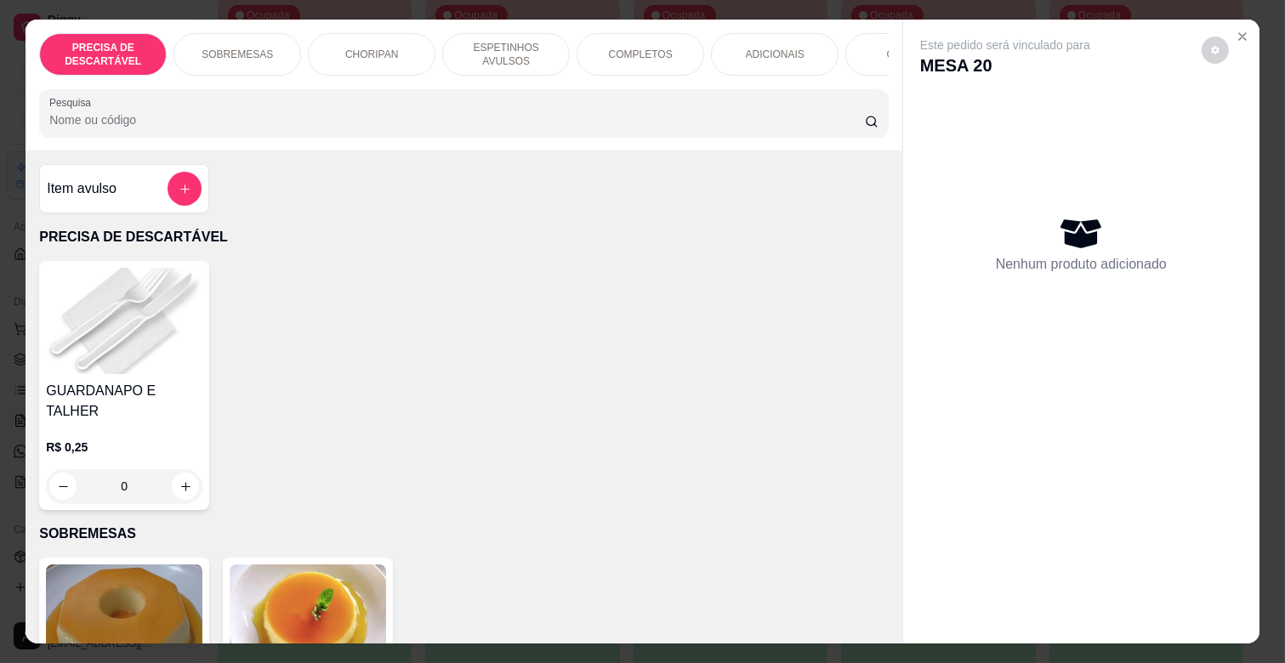
click at [656, 54] on p "COMPLETOS" at bounding box center [641, 55] width 64 height 14
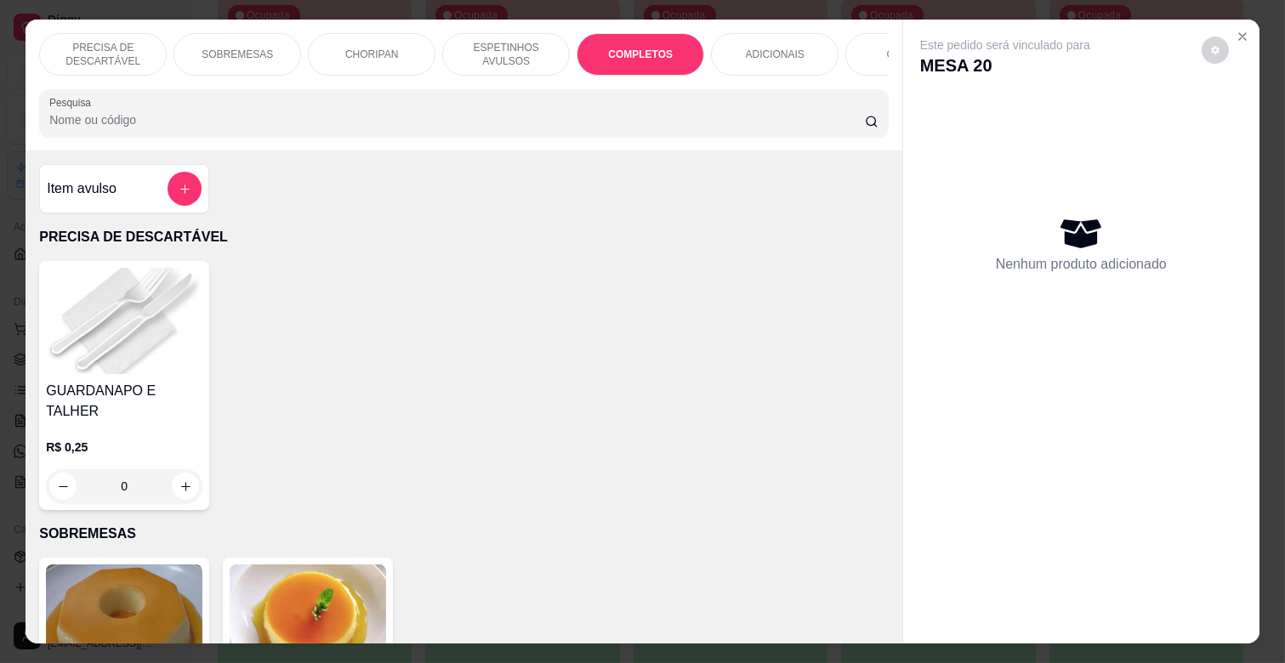
scroll to position [41, 0]
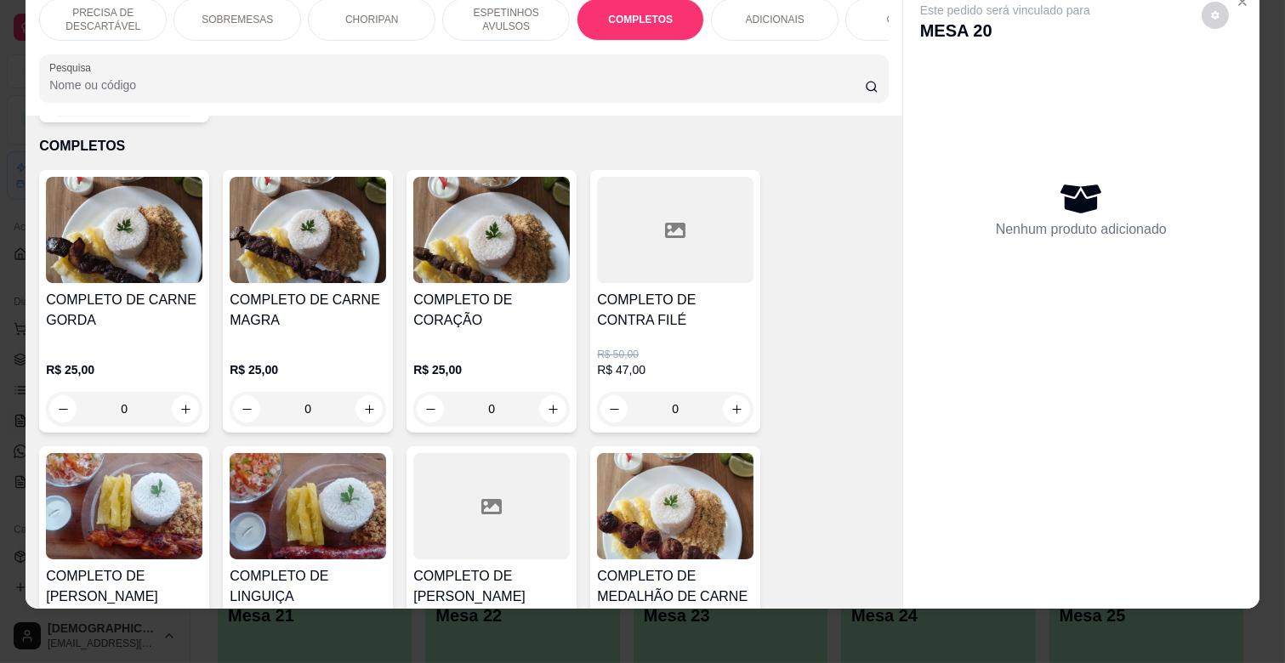
click at [234, 344] on div "R$ 25,00 0" at bounding box center [308, 385] width 156 height 82
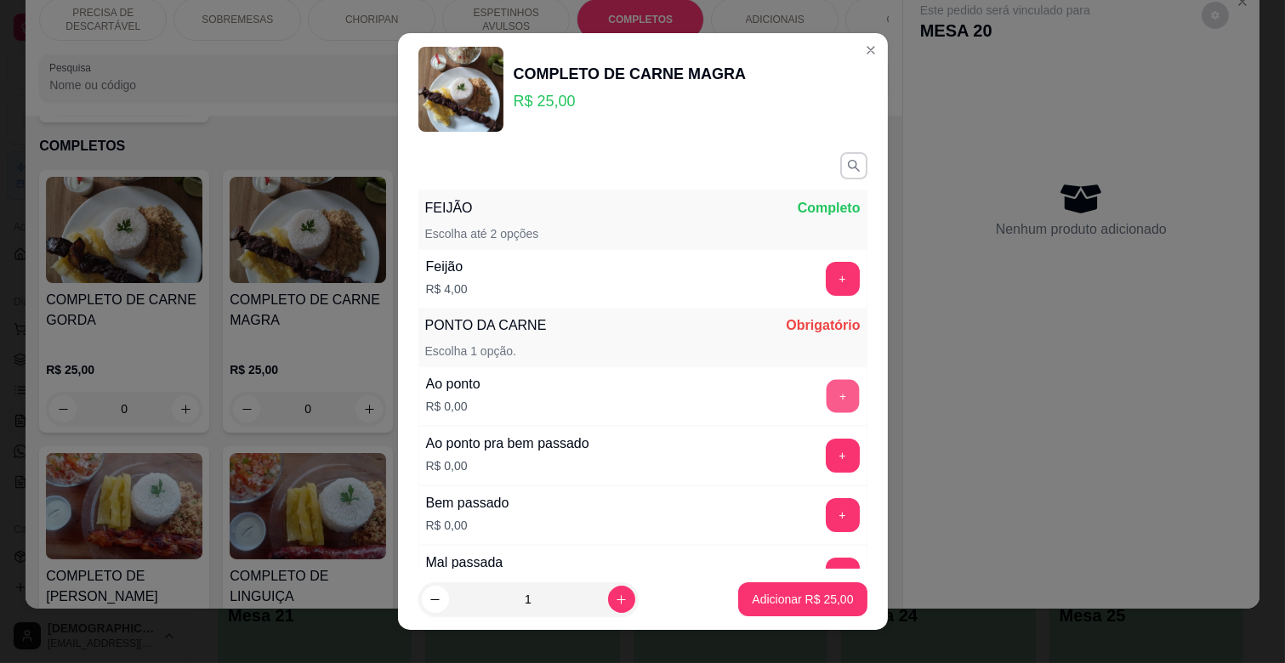
click at [826, 397] on button "+" at bounding box center [842, 396] width 33 height 33
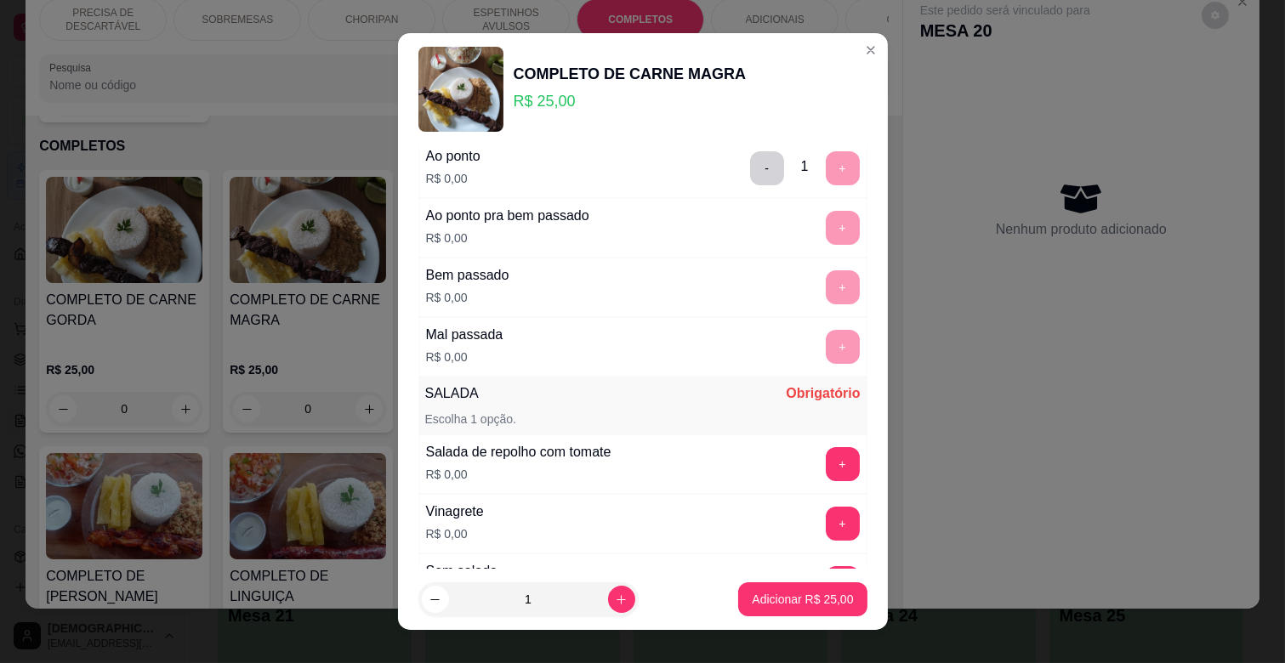
scroll to position [444, 0]
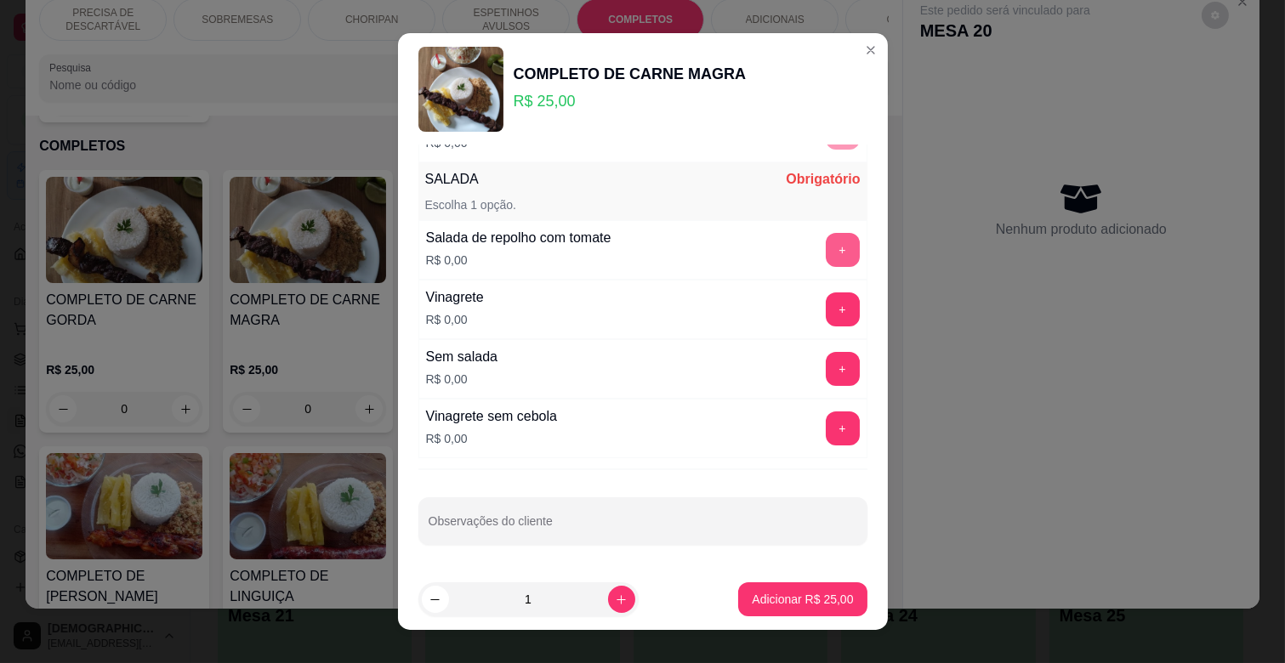
click at [826, 242] on button "+" at bounding box center [843, 250] width 34 height 34
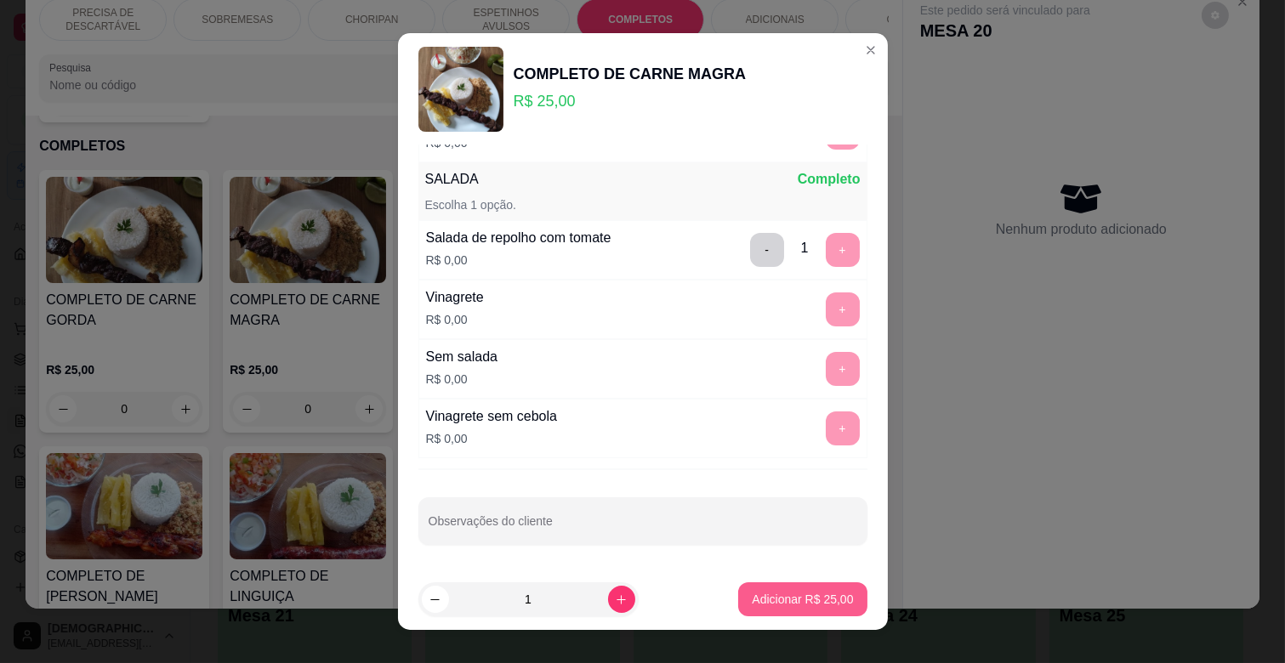
click at [778, 588] on button "Adicionar R$ 25,00" at bounding box center [802, 600] width 128 height 34
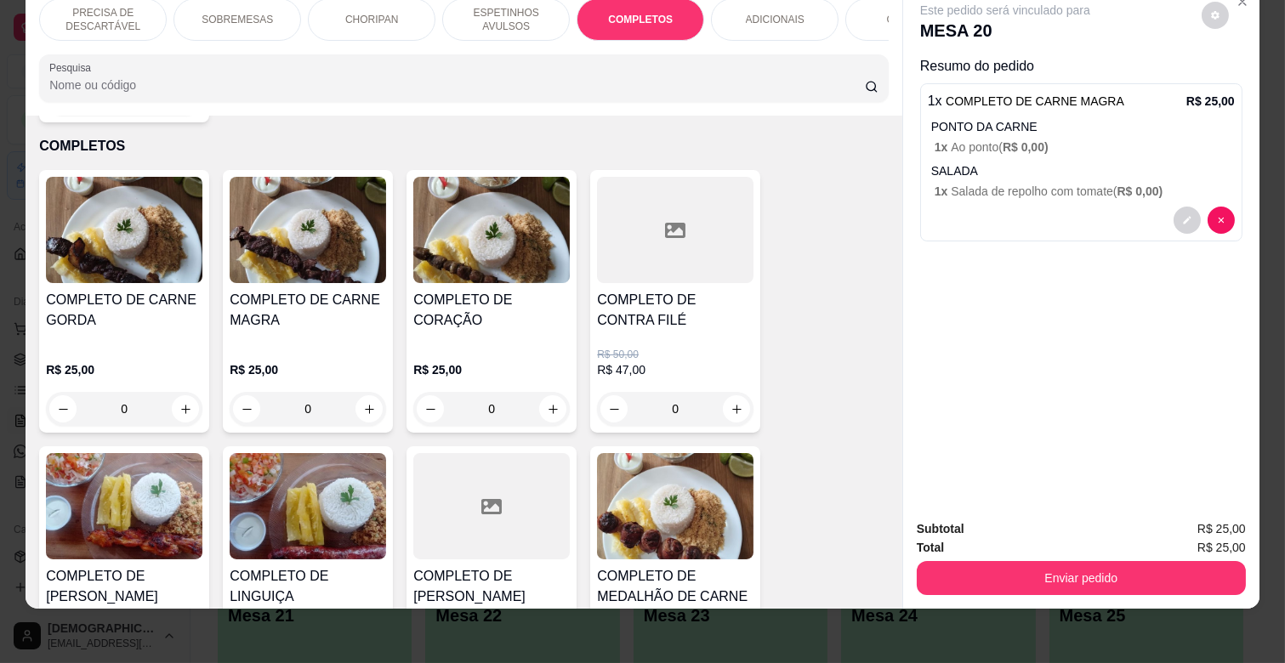
click at [465, 17] on p "ESPETINHOS AVULSOS" at bounding box center [506, 19] width 99 height 27
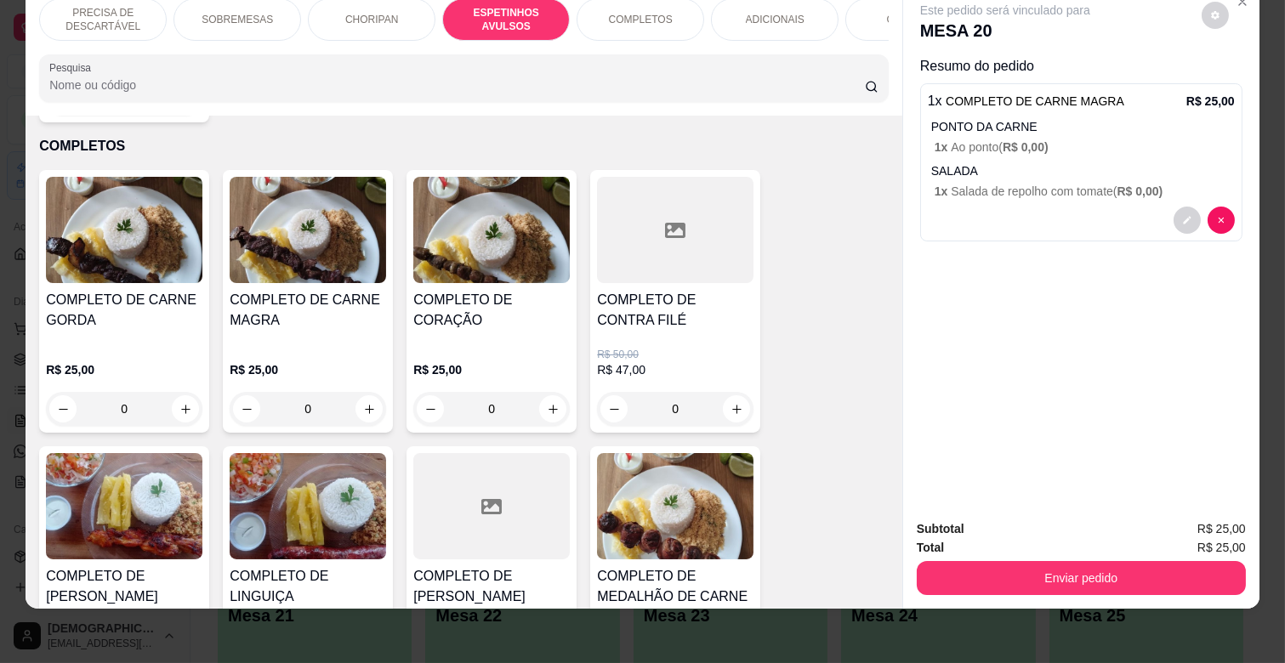
scroll to position [939, 0]
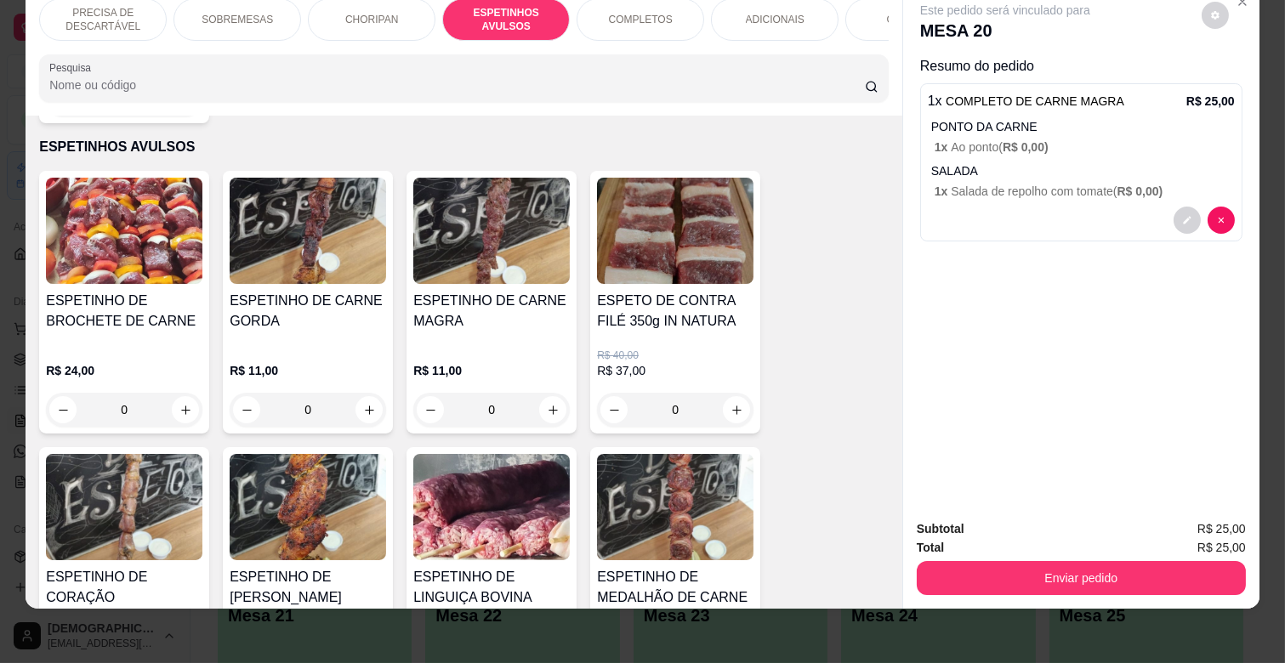
click at [471, 362] on p "R$ 11,00" at bounding box center [491, 370] width 156 height 17
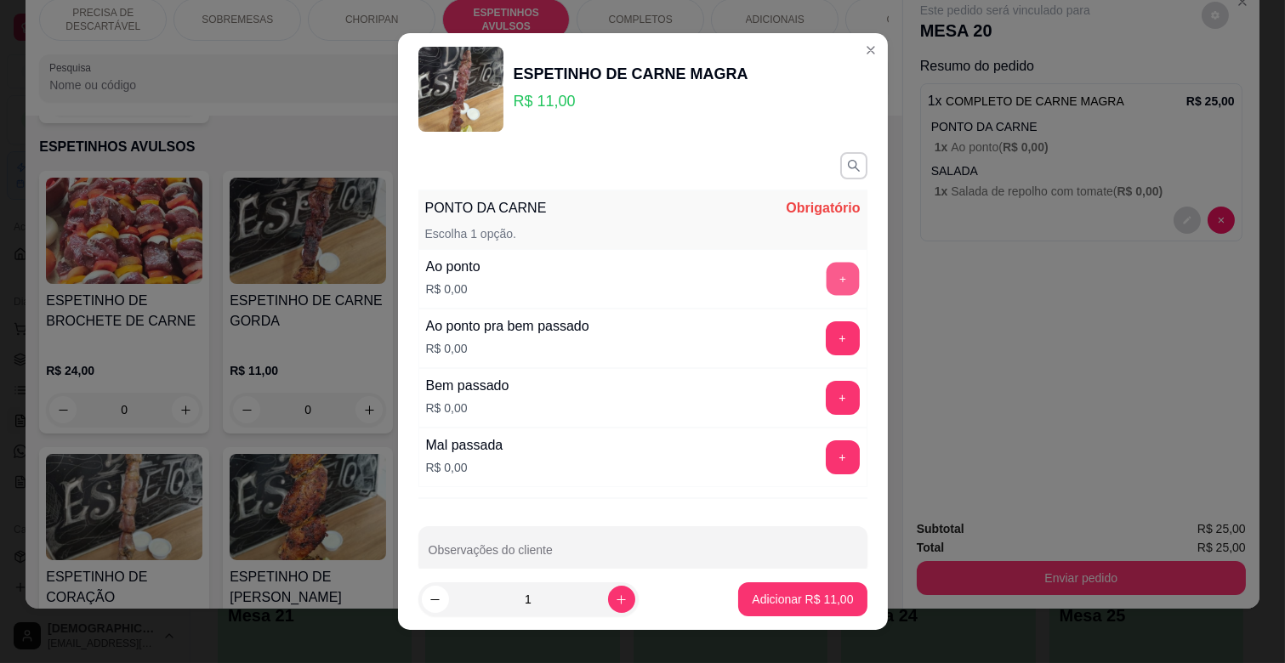
click at [826, 286] on button "+" at bounding box center [842, 279] width 33 height 33
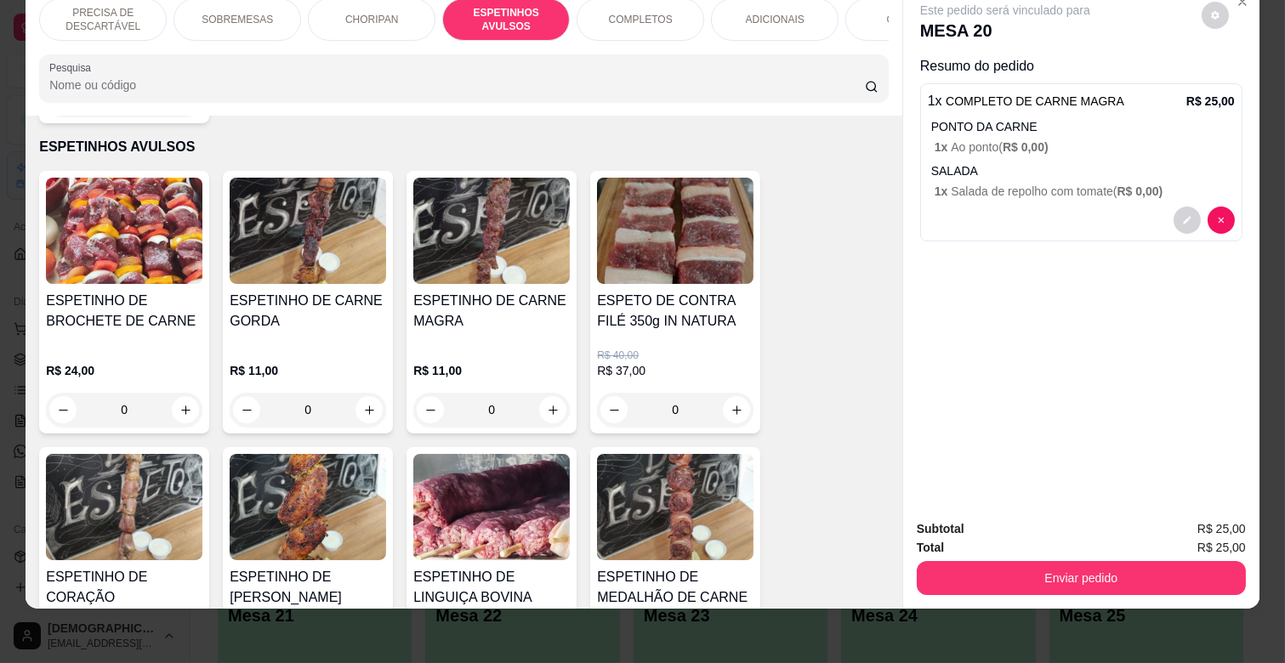
click at [537, 206] on img at bounding box center [491, 231] width 156 height 106
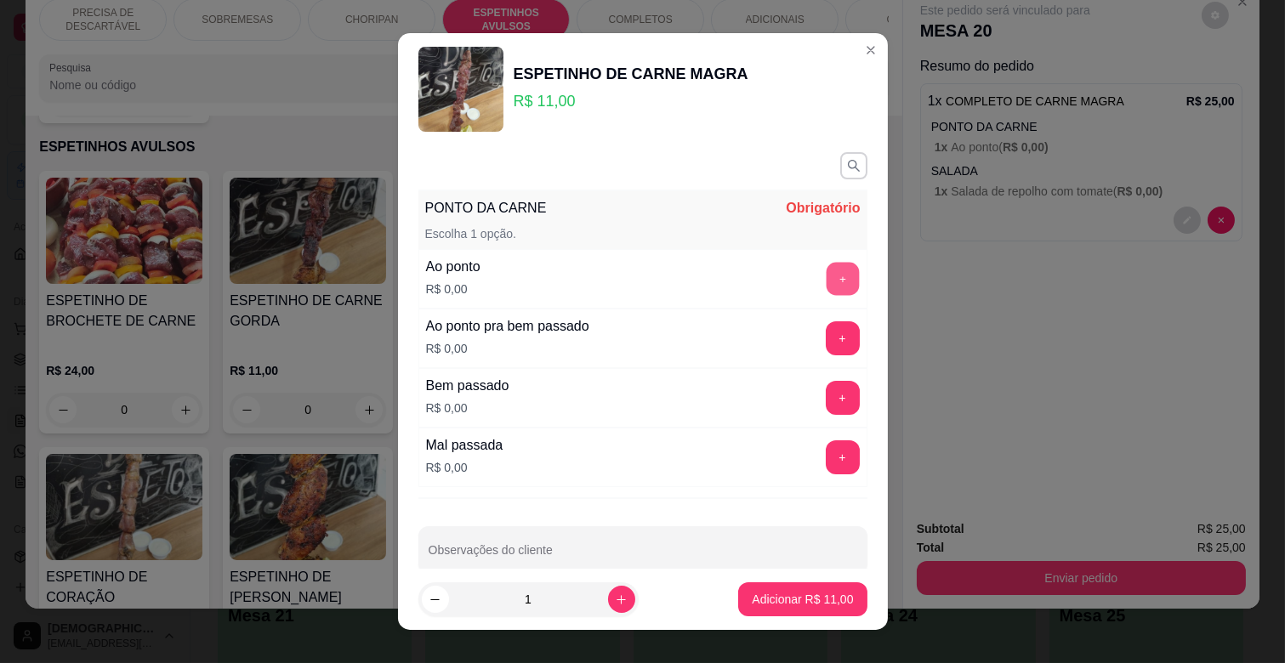
click at [826, 268] on button "+" at bounding box center [842, 279] width 33 height 33
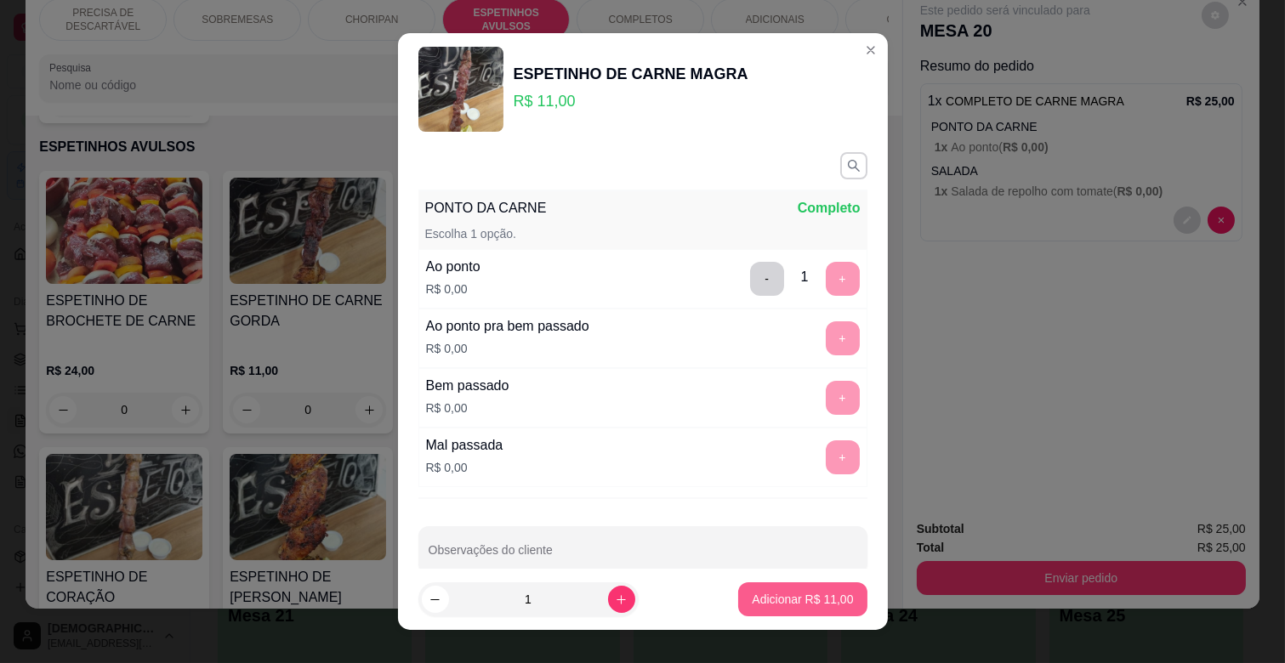
click at [827, 595] on p "Adicionar R$ 11,00" at bounding box center [802, 599] width 101 height 17
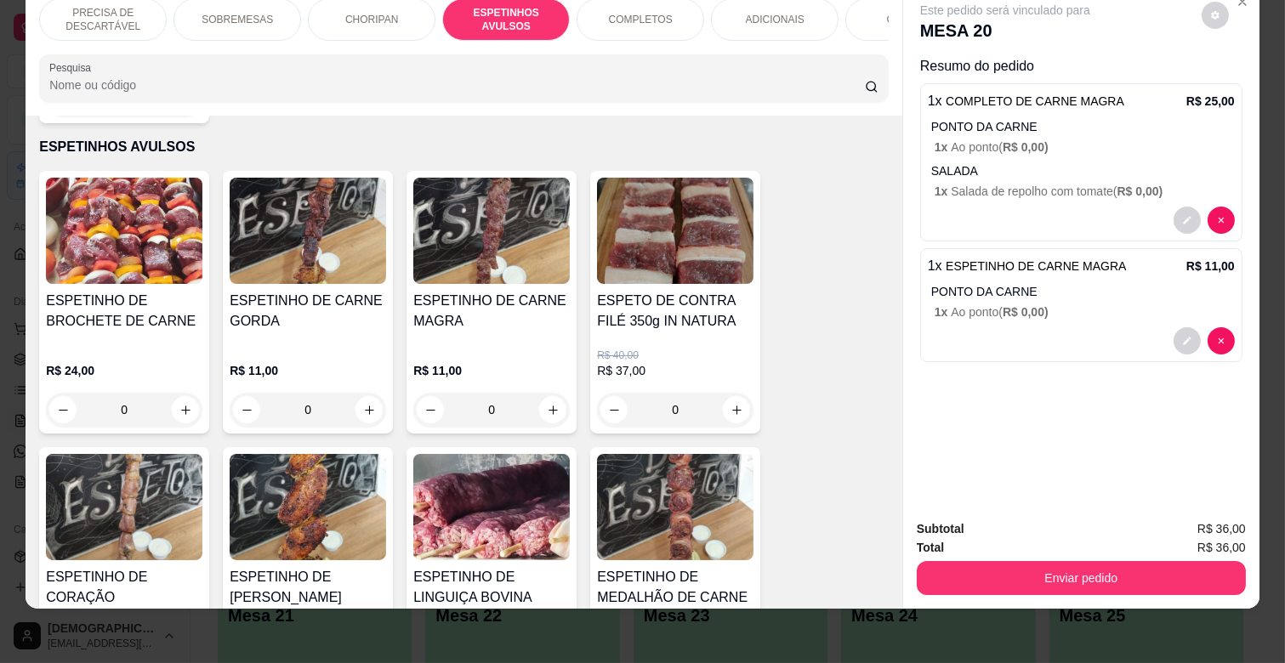
click at [887, 13] on p "COMBOS" at bounding box center [909, 20] width 45 height 14
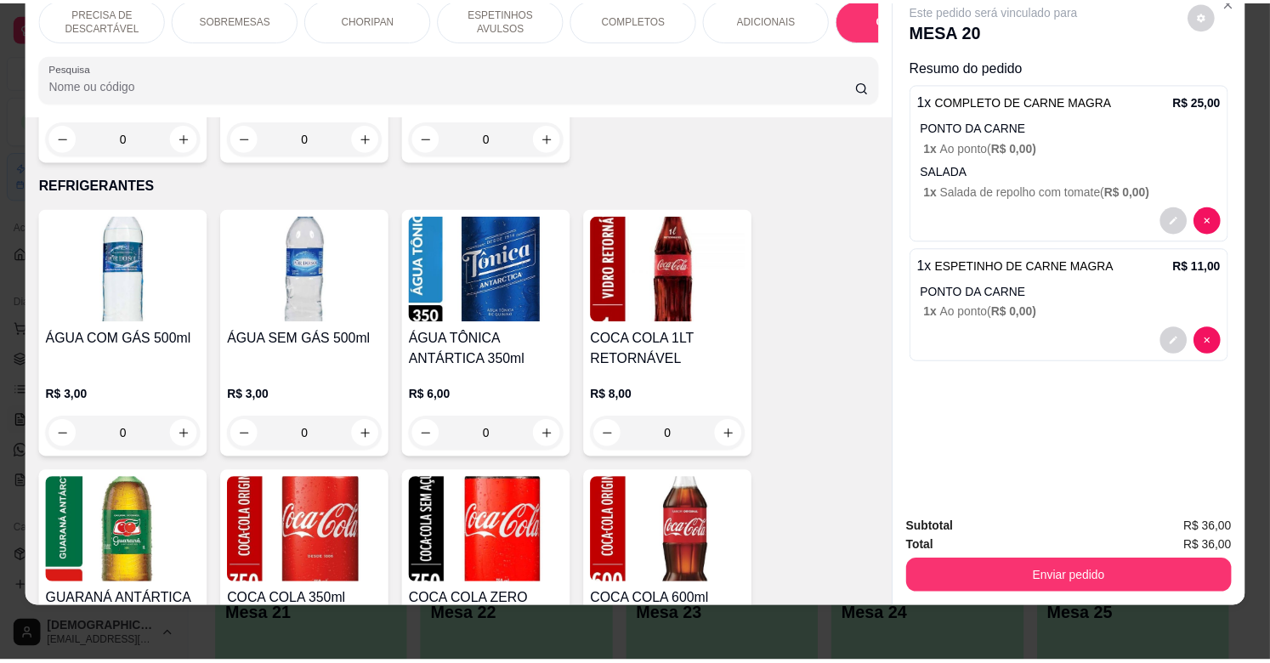
scroll to position [3973, 0]
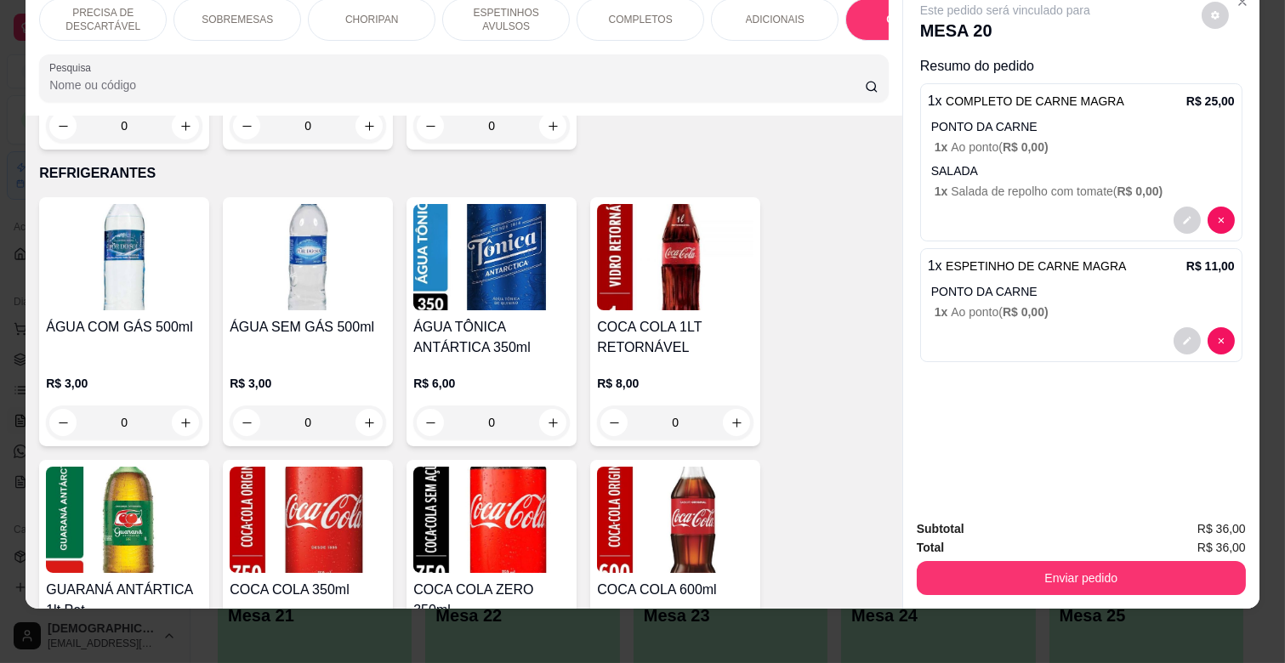
click at [156, 317] on h4 "ÁGUA COM GÁS 500ml" at bounding box center [124, 327] width 156 height 20
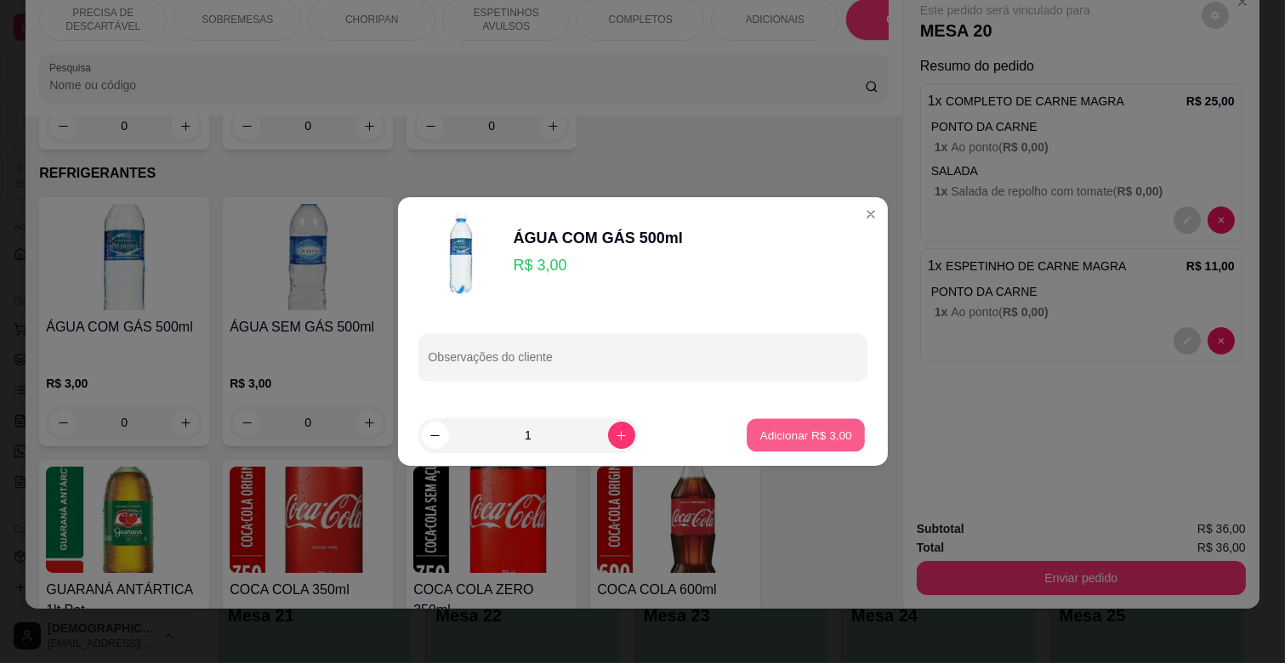
click at [760, 434] on p "Adicionar R$ 3,00" at bounding box center [806, 435] width 92 height 16
type input "1"
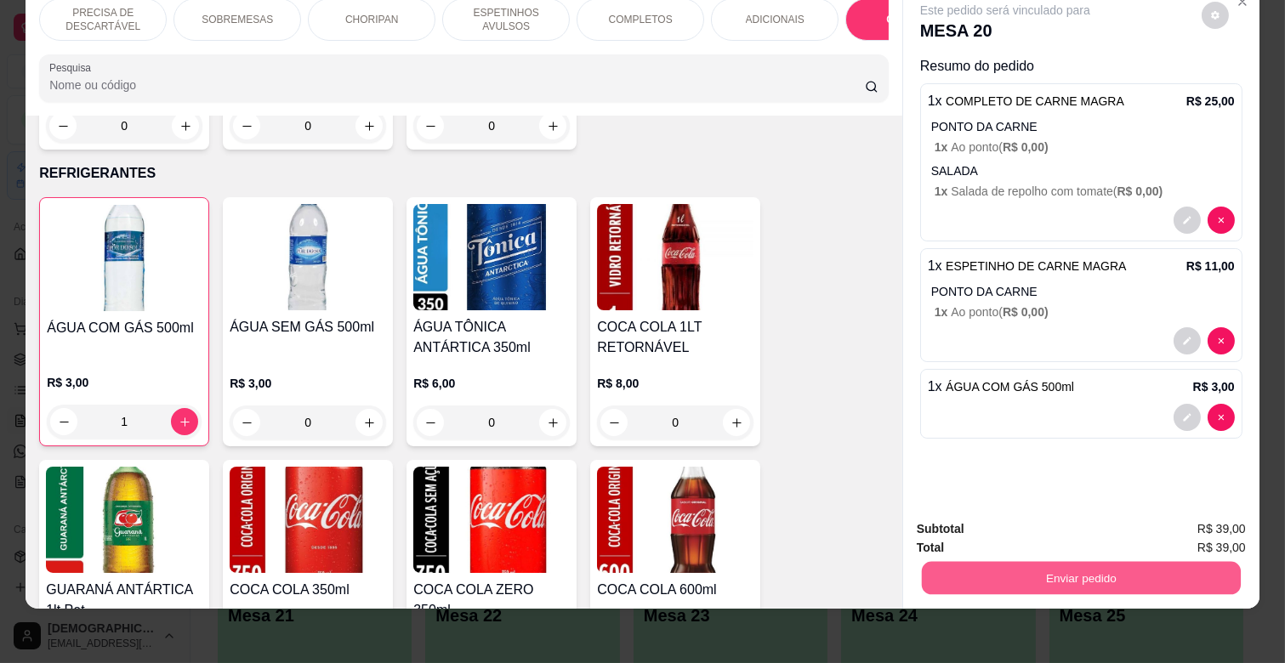
click at [1135, 561] on button "Enviar pedido" at bounding box center [1081, 577] width 319 height 33
click at [1188, 519] on button "Enviar pedido" at bounding box center [1201, 523] width 96 height 32
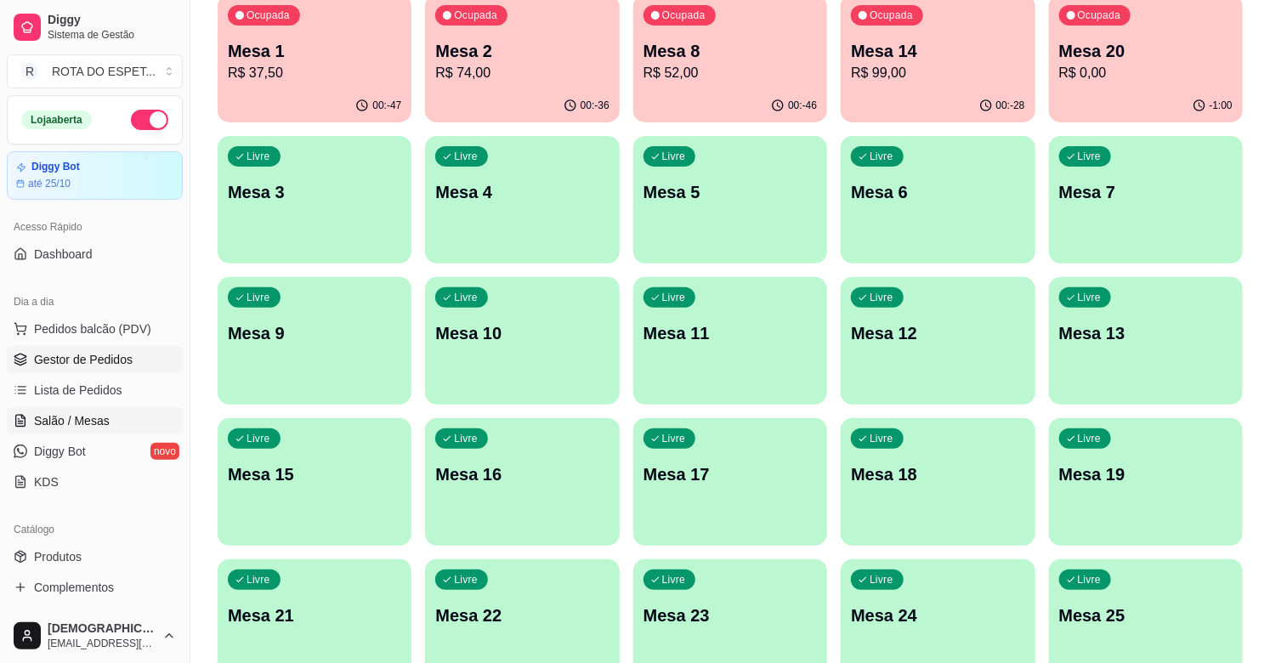
click at [64, 351] on span "Gestor de Pedidos" at bounding box center [83, 359] width 99 height 17
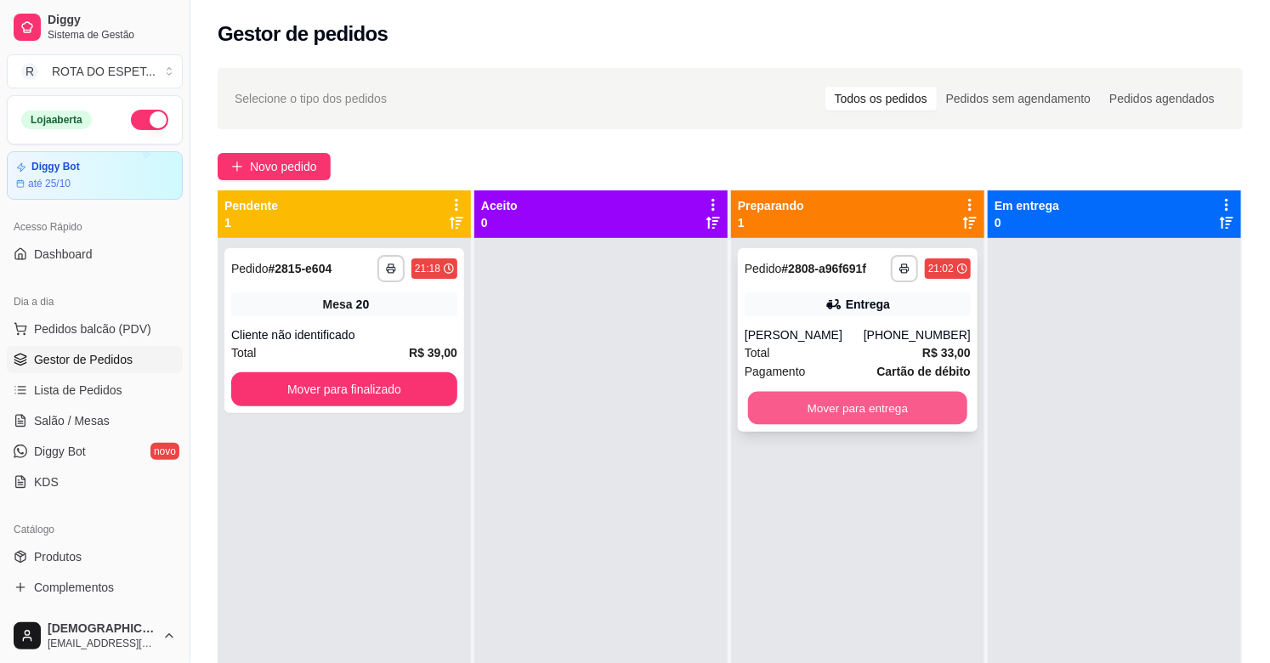
click at [833, 412] on button "Mover para entrega" at bounding box center [857, 408] width 219 height 33
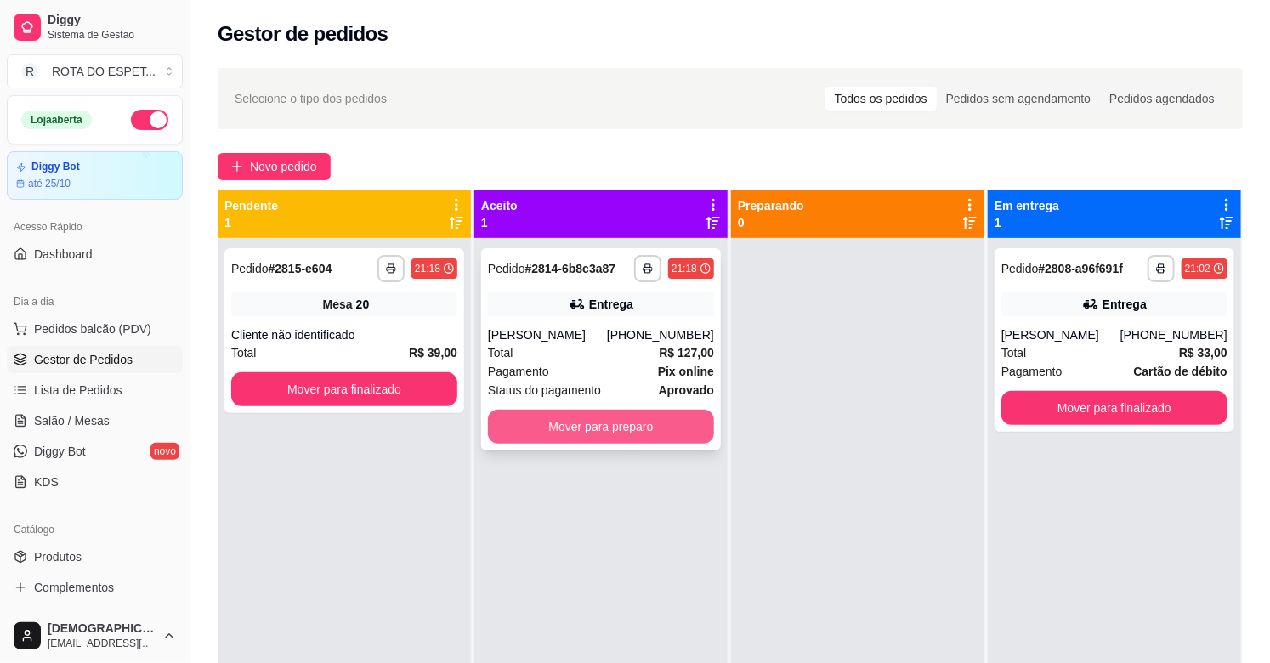
click at [677, 427] on button "Mover para preparo" at bounding box center [601, 427] width 226 height 34
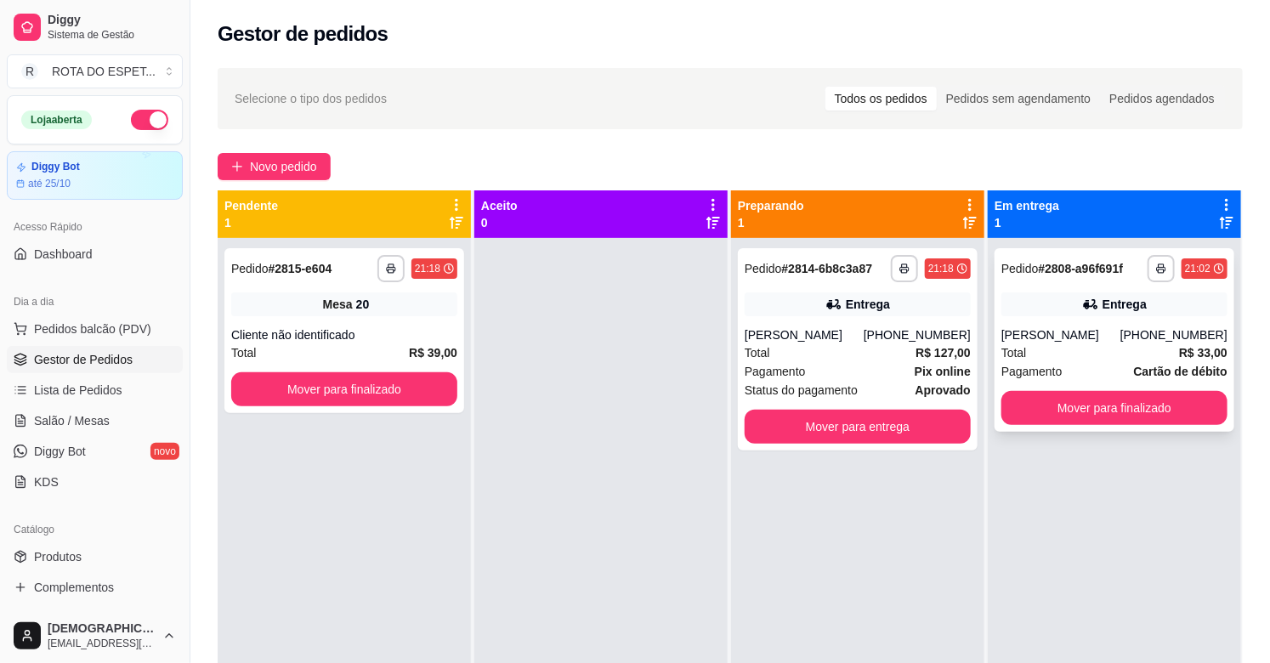
click at [1080, 328] on div "[PERSON_NAME]" at bounding box center [1061, 335] width 119 height 17
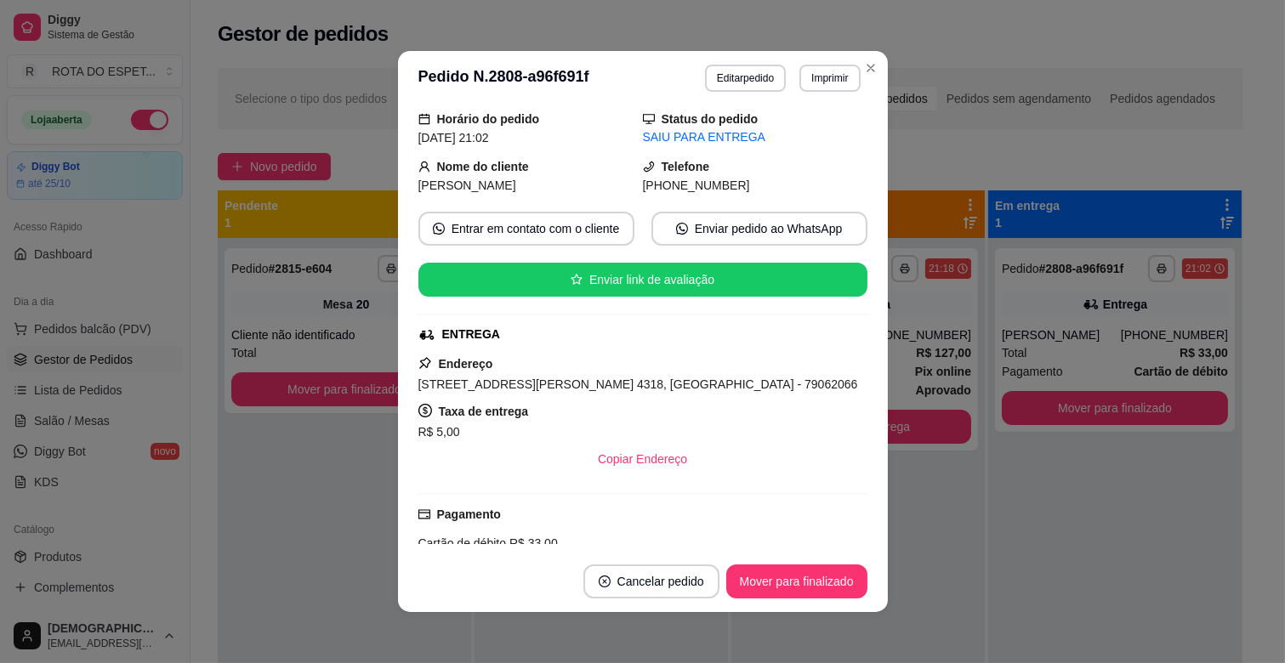
scroll to position [189, 0]
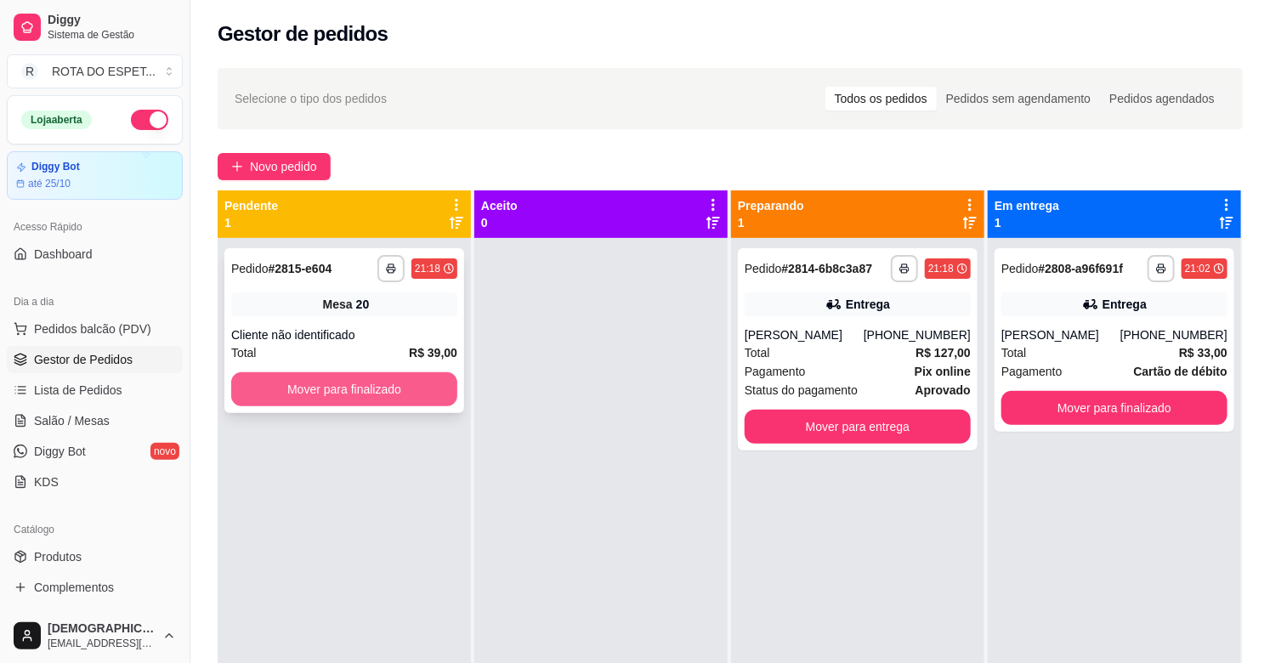
click at [346, 385] on button "Mover para finalizado" at bounding box center [344, 389] width 226 height 34
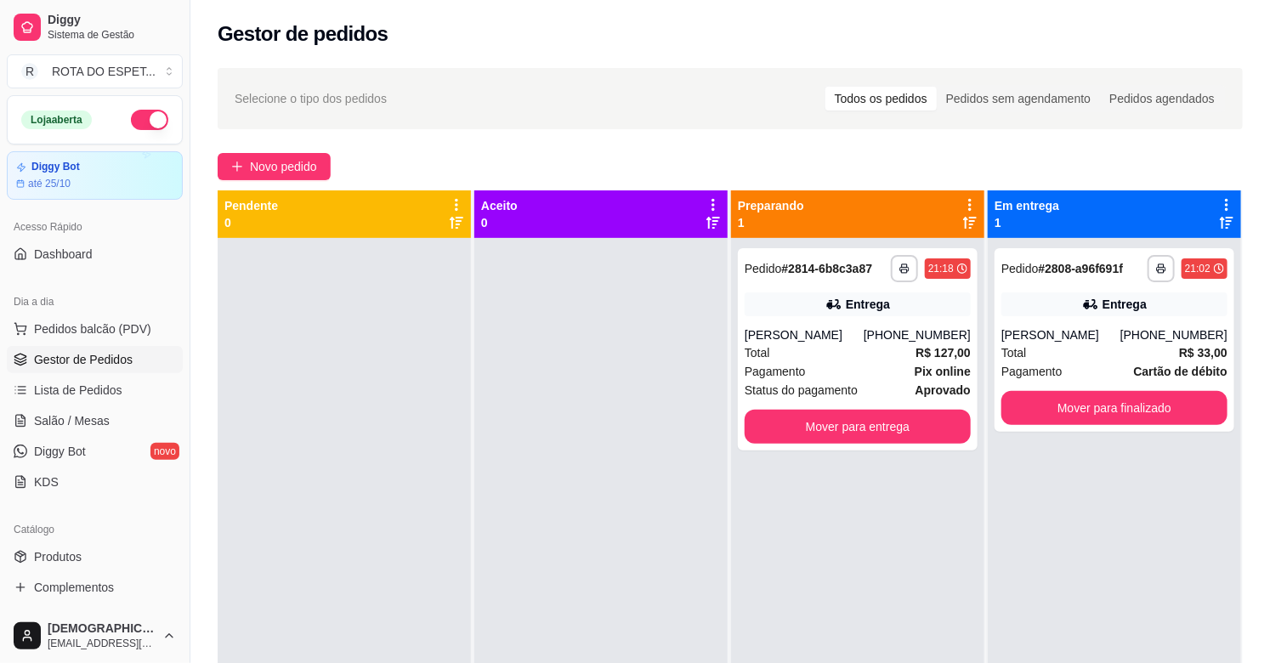
click at [554, 512] on div at bounding box center [601, 569] width 253 height 663
click at [1080, 362] on div "Pagamento Cartão de débito" at bounding box center [1115, 371] width 226 height 19
click at [1150, 397] on button "Mover para finalizado" at bounding box center [1115, 408] width 226 height 34
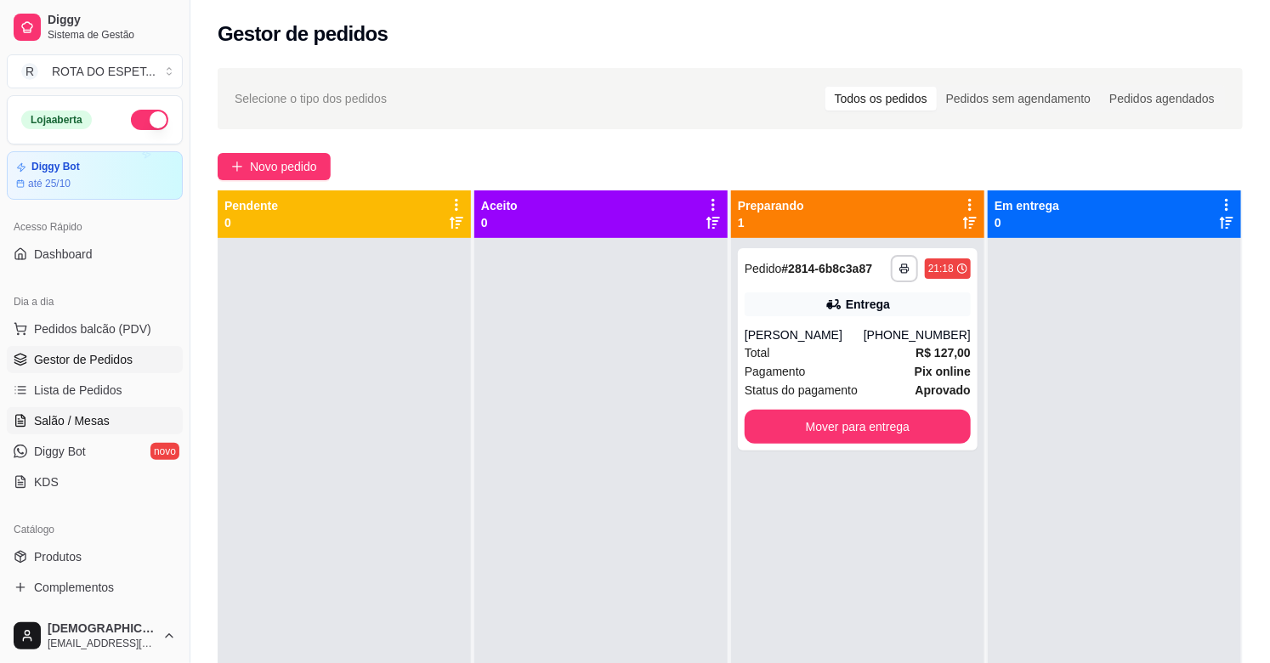
click at [85, 426] on span "Salão / Mesas" at bounding box center [72, 420] width 76 height 17
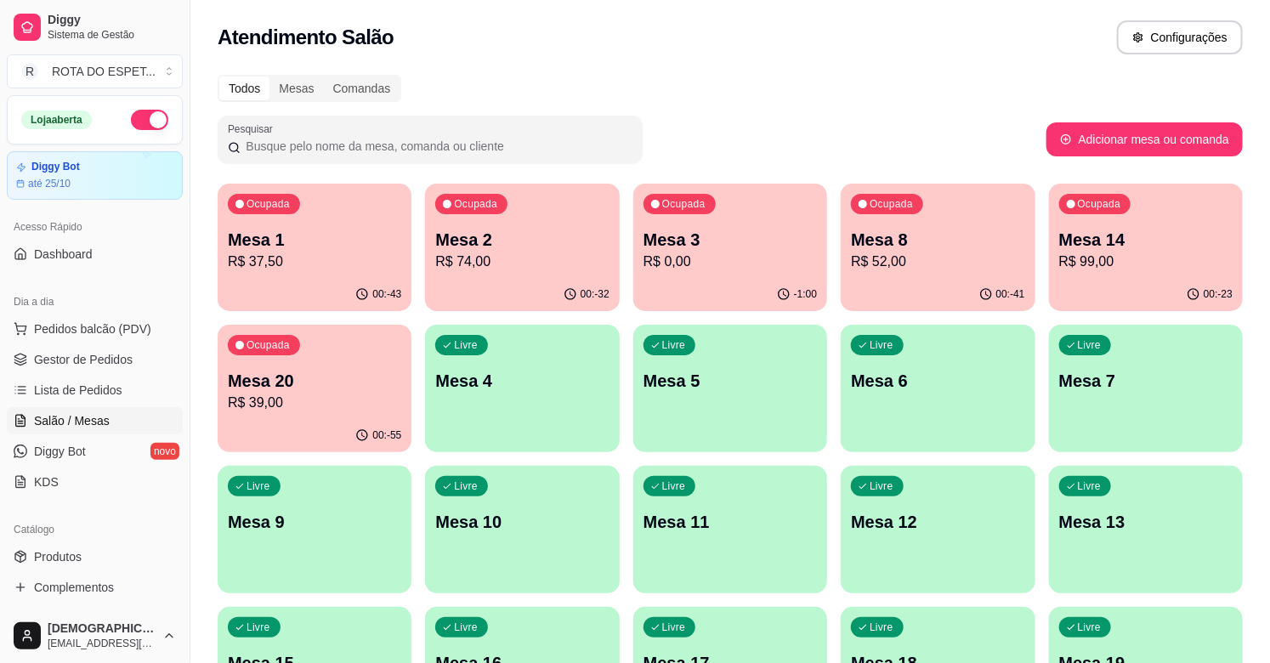
click at [539, 270] on p "R$ 74,00" at bounding box center [521, 262] width 173 height 20
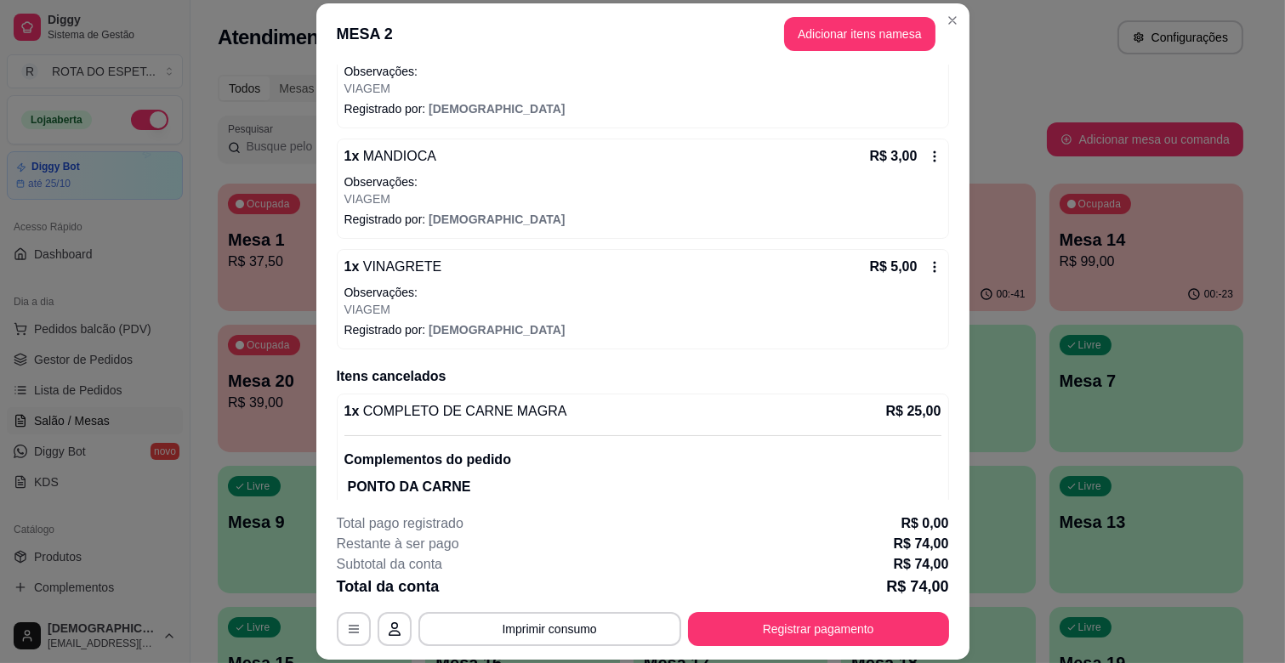
scroll to position [1083, 0]
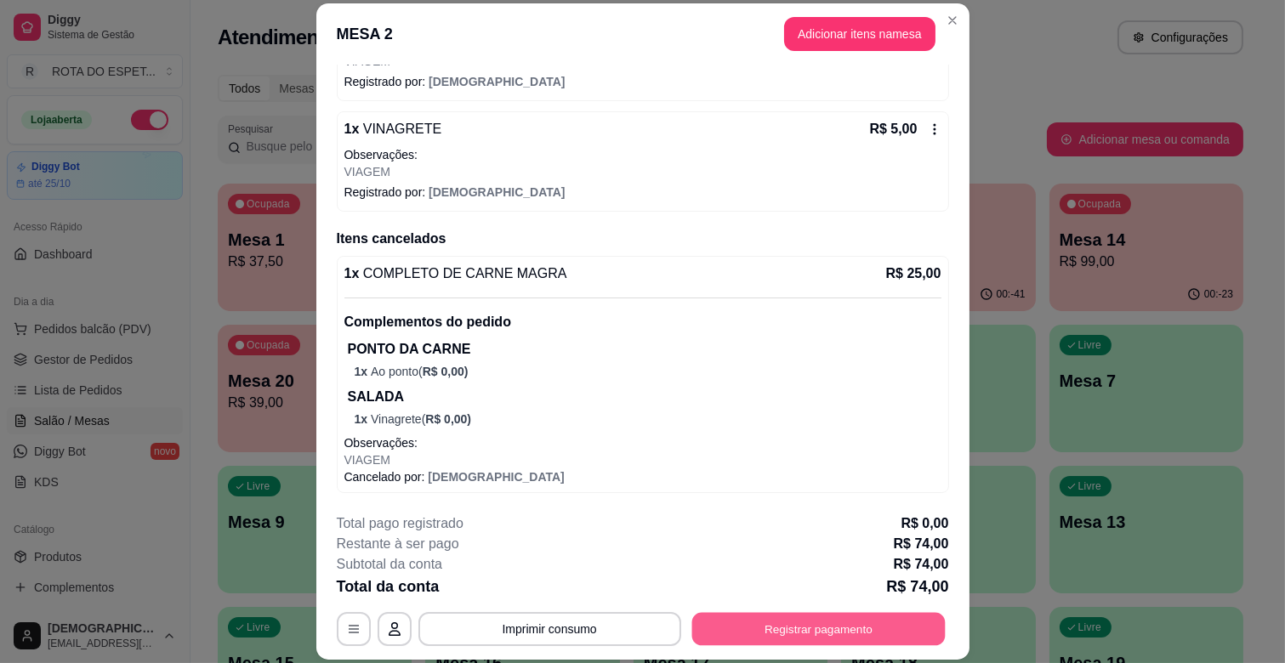
click at [856, 629] on button "Registrar pagamento" at bounding box center [817, 629] width 253 height 33
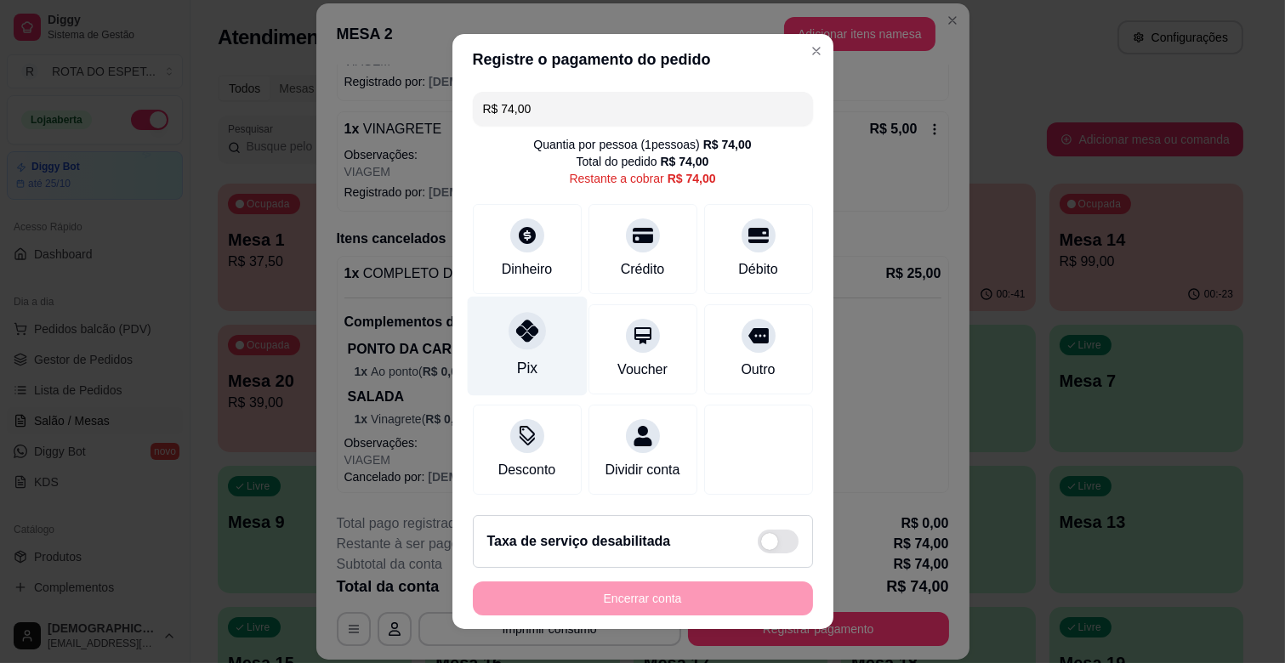
scroll to position [19, 0]
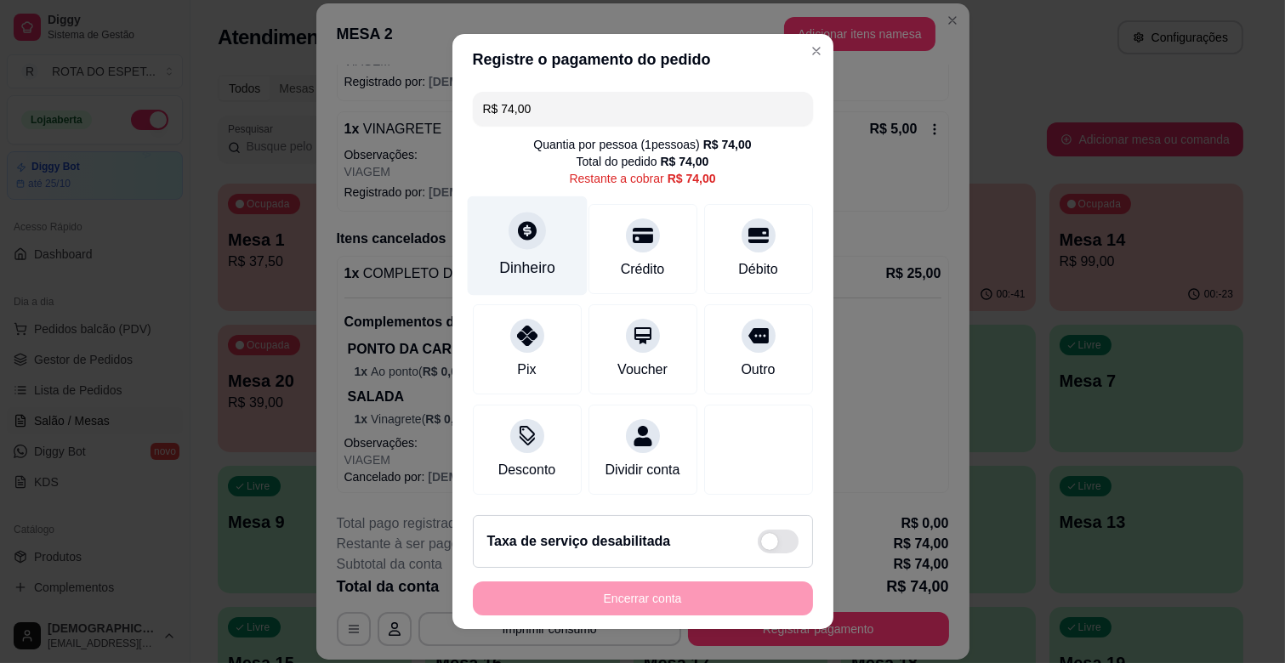
click at [515, 221] on icon at bounding box center [526, 230] width 22 height 22
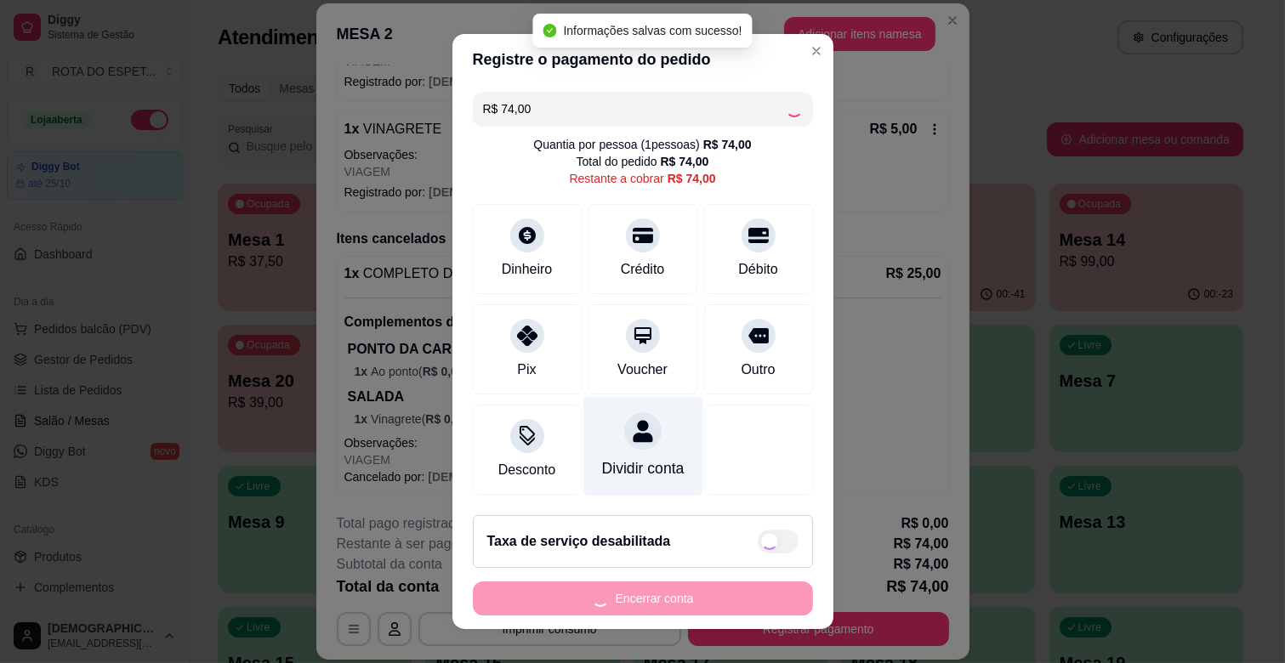
scroll to position [21, 0]
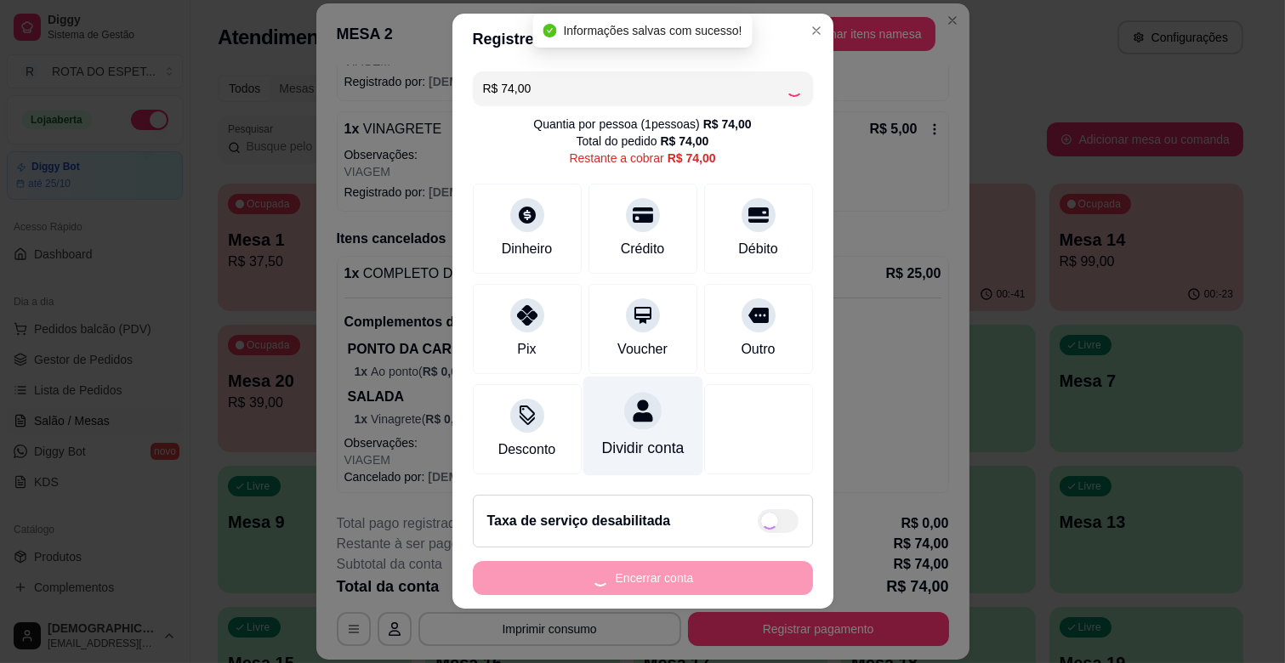
type input "R$ 0,00"
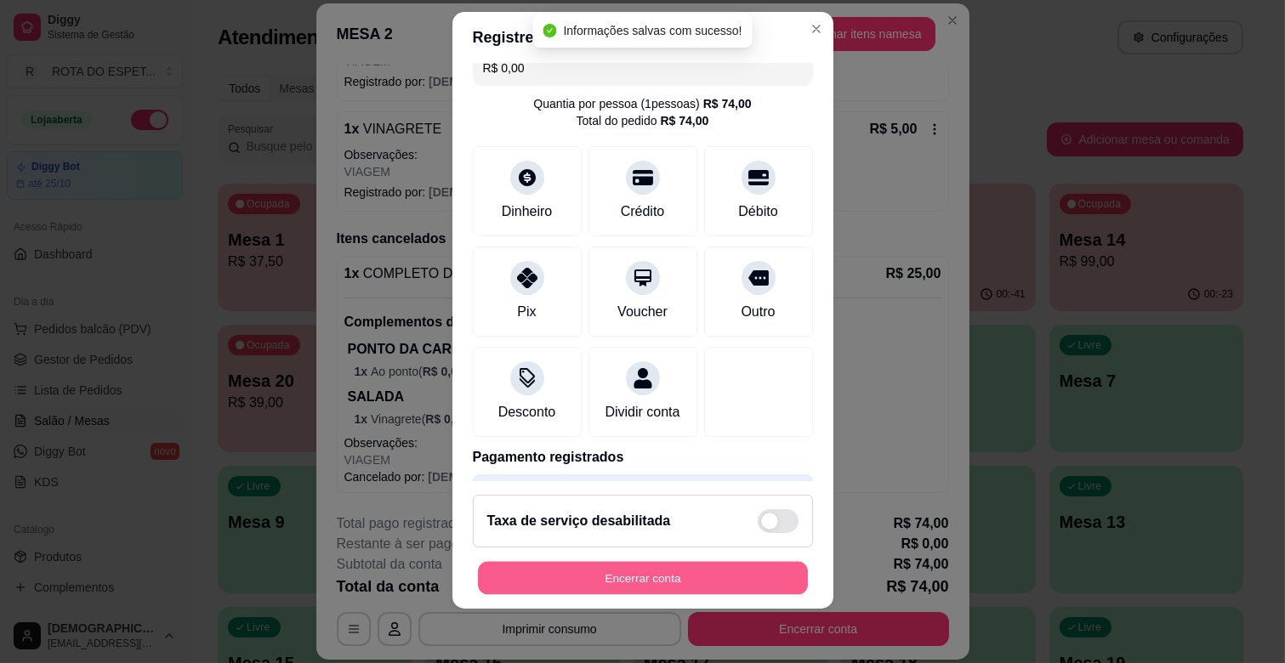
click at [703, 575] on button "Encerrar conta" at bounding box center [643, 578] width 330 height 33
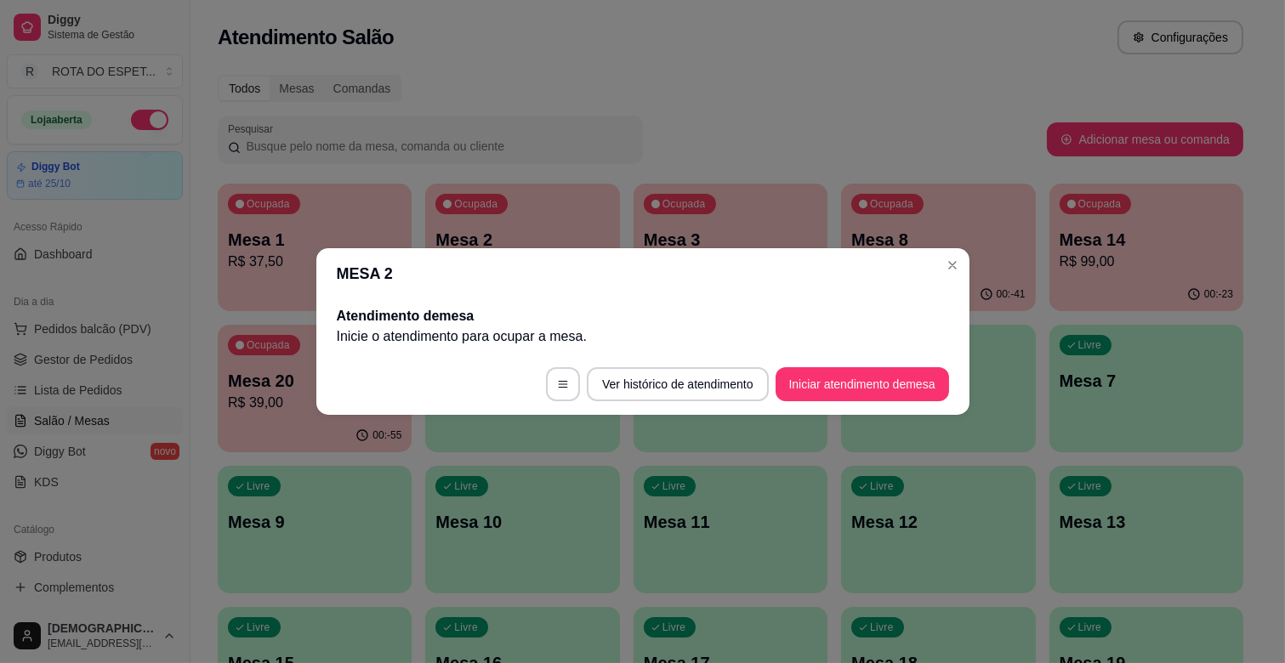
scroll to position [0, 0]
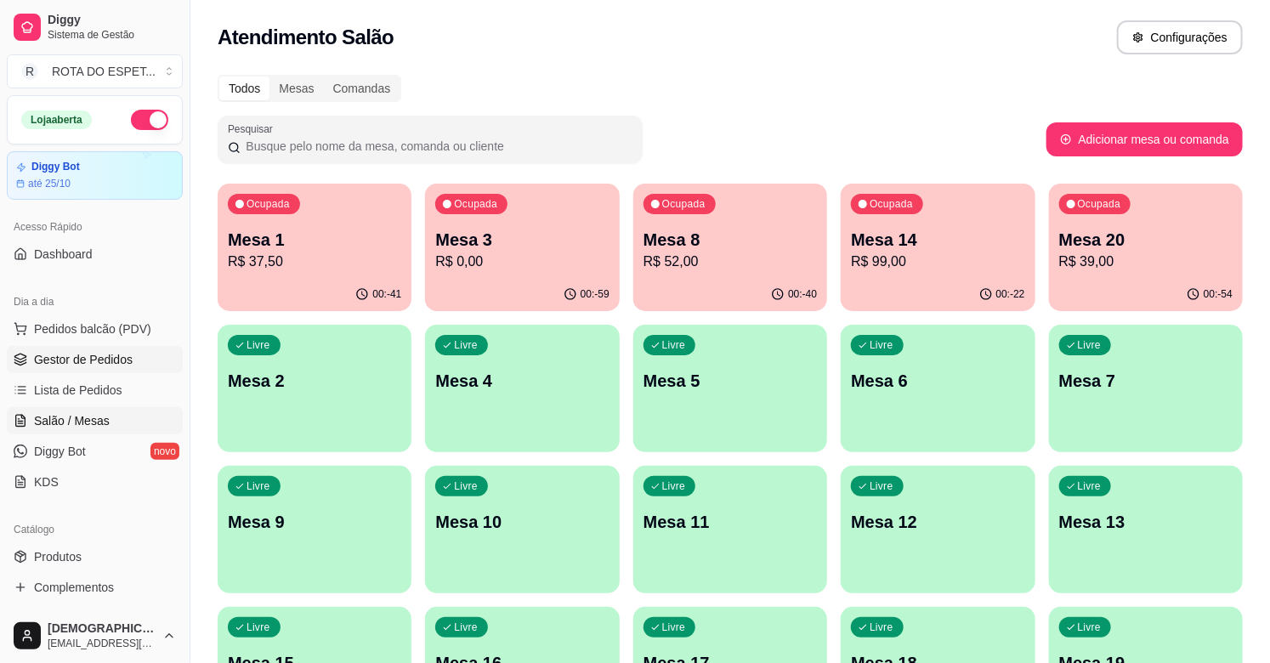
click at [88, 352] on span "Gestor de Pedidos" at bounding box center [83, 359] width 99 height 17
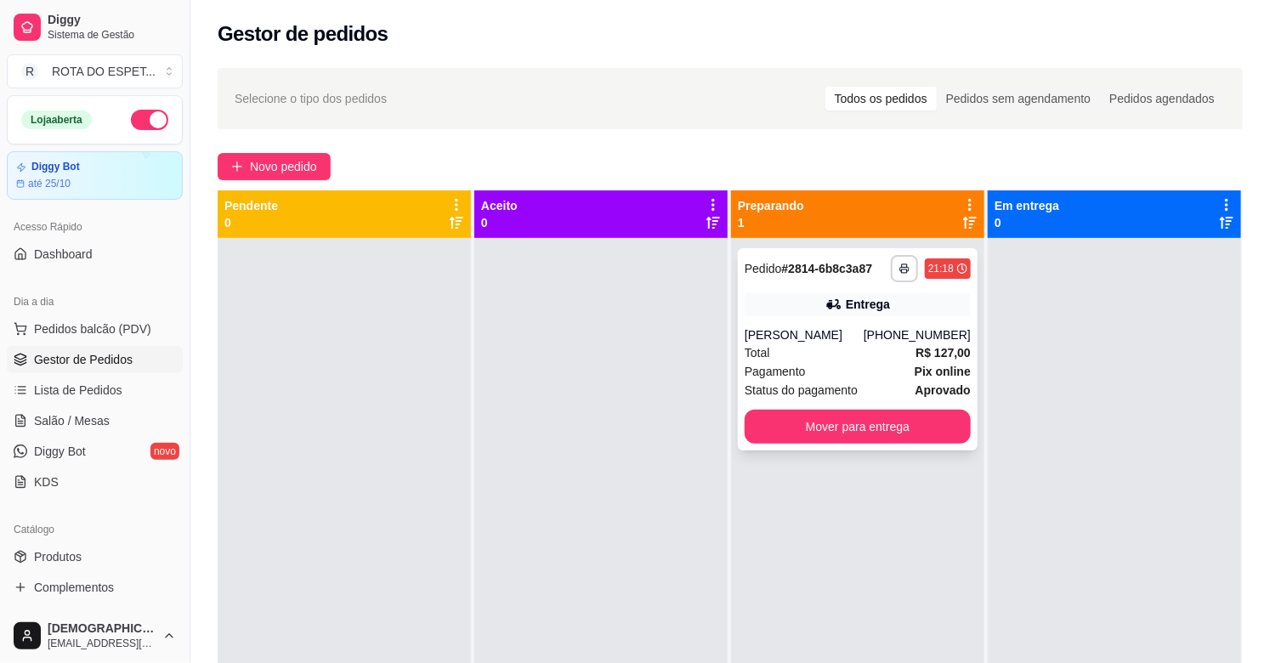
click at [889, 358] on div "Total R$ 127,00" at bounding box center [858, 353] width 226 height 19
click at [635, 411] on div at bounding box center [601, 569] width 253 height 663
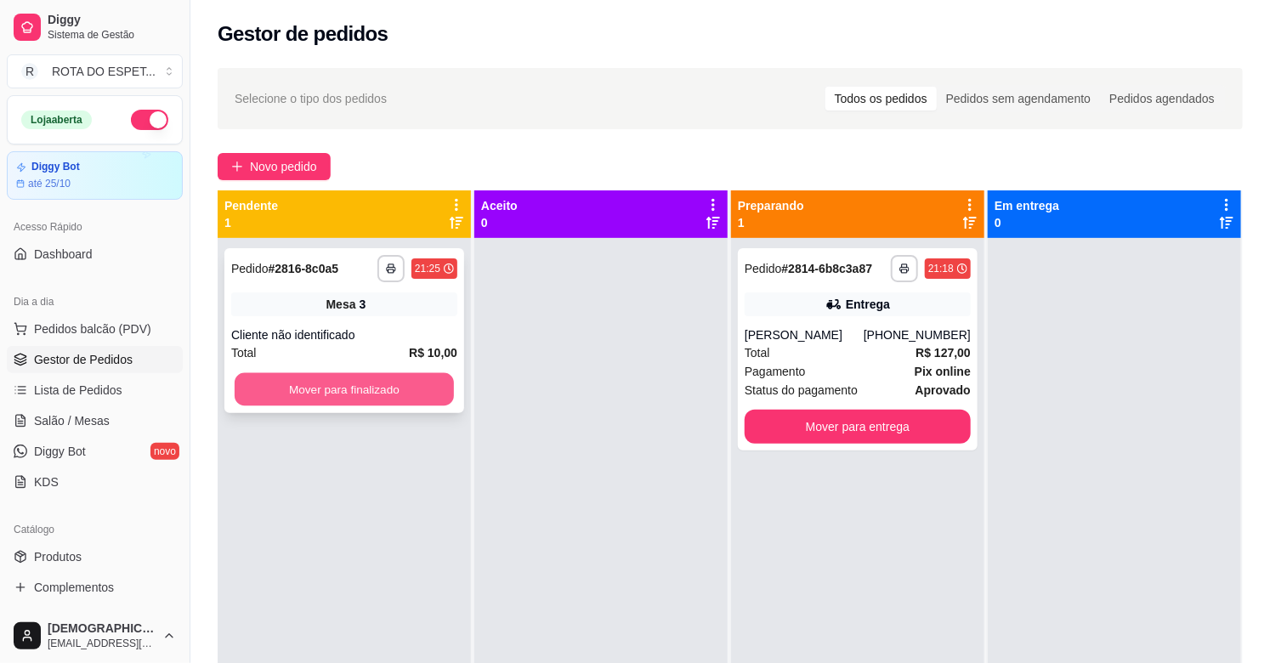
click at [372, 388] on button "Mover para finalizado" at bounding box center [344, 389] width 219 height 33
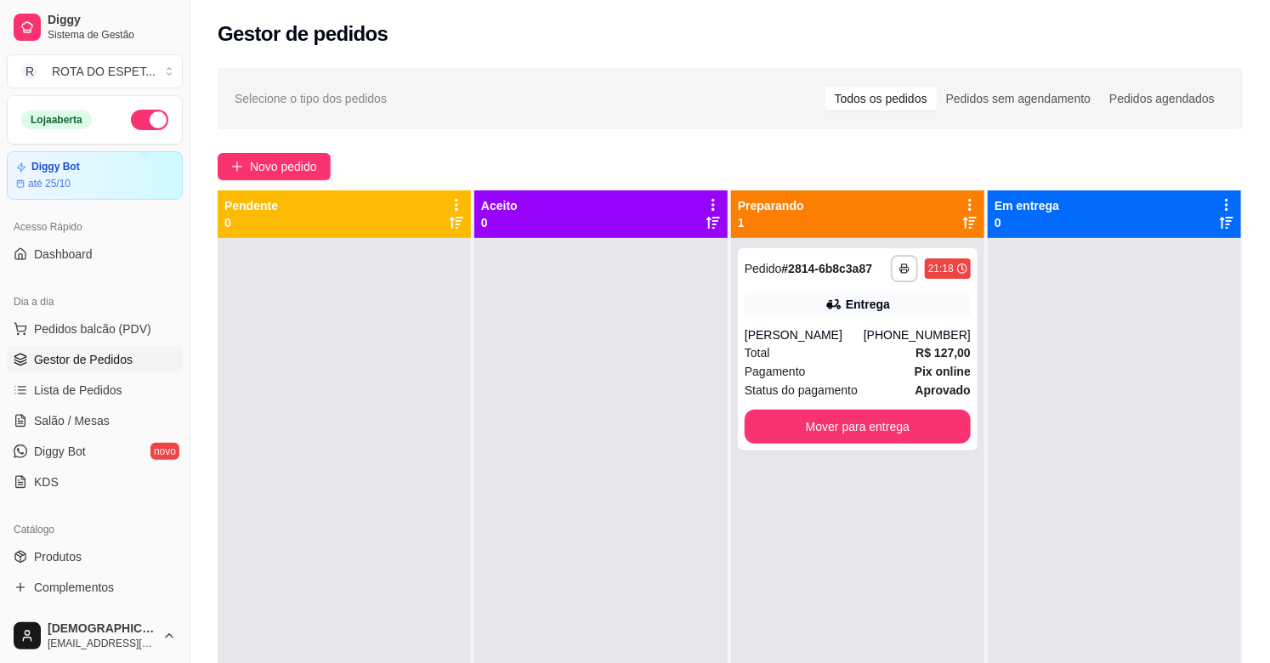
click at [545, 564] on div at bounding box center [601, 569] width 253 height 663
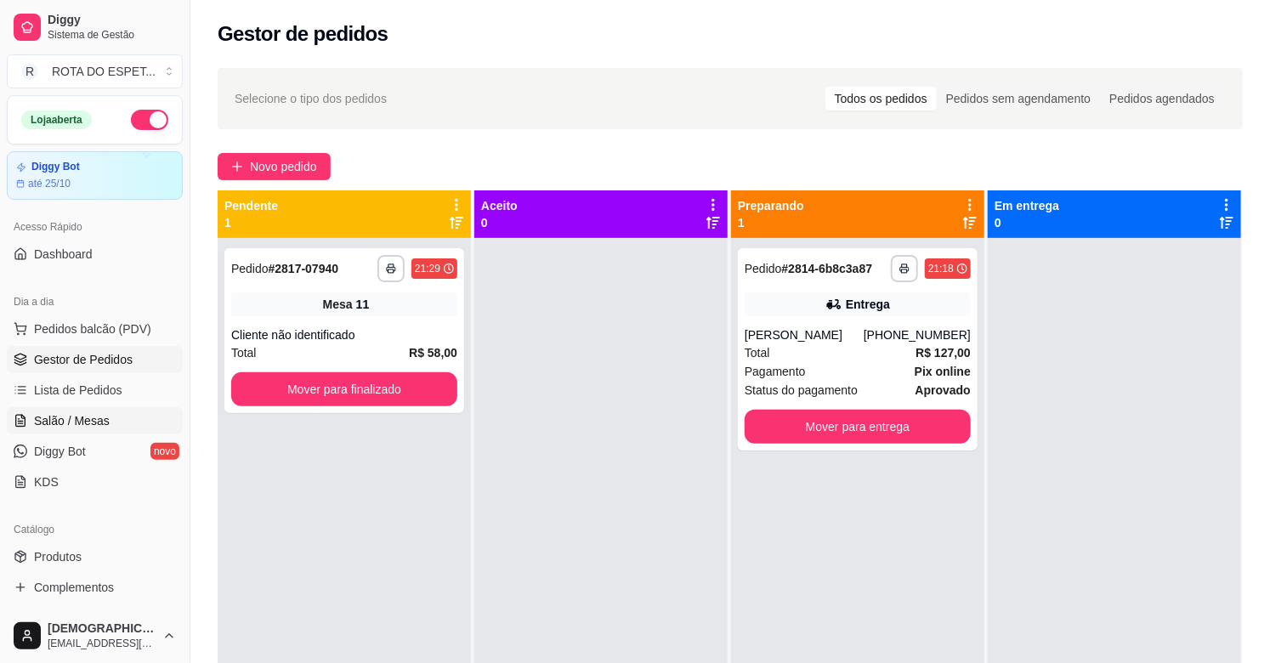
click at [72, 420] on span "Salão / Mesas" at bounding box center [72, 420] width 76 height 17
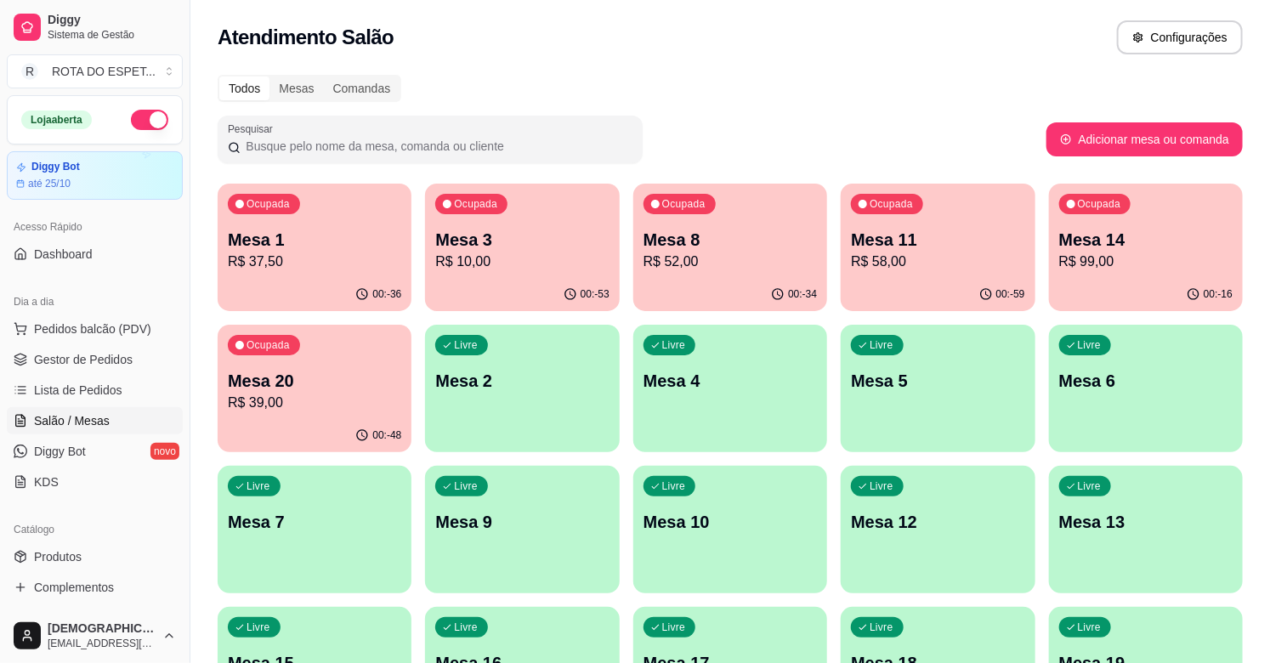
click at [249, 257] on p "R$ 37,50" at bounding box center [314, 262] width 173 height 20
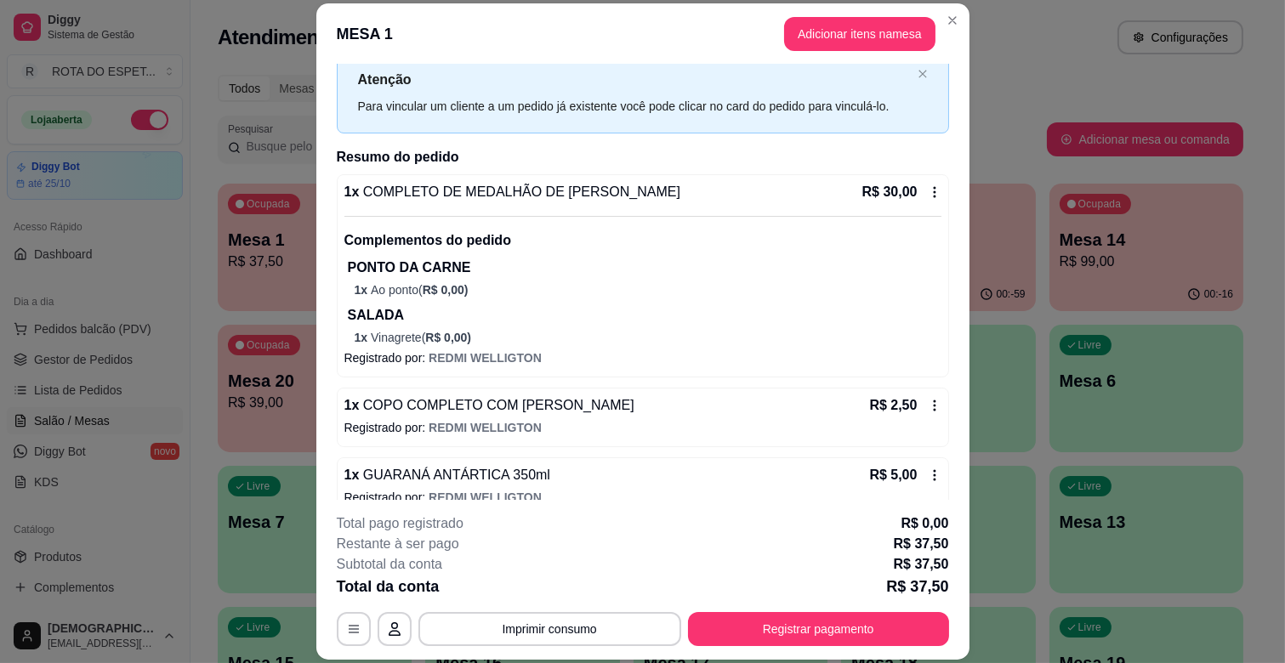
scroll to position [75, 0]
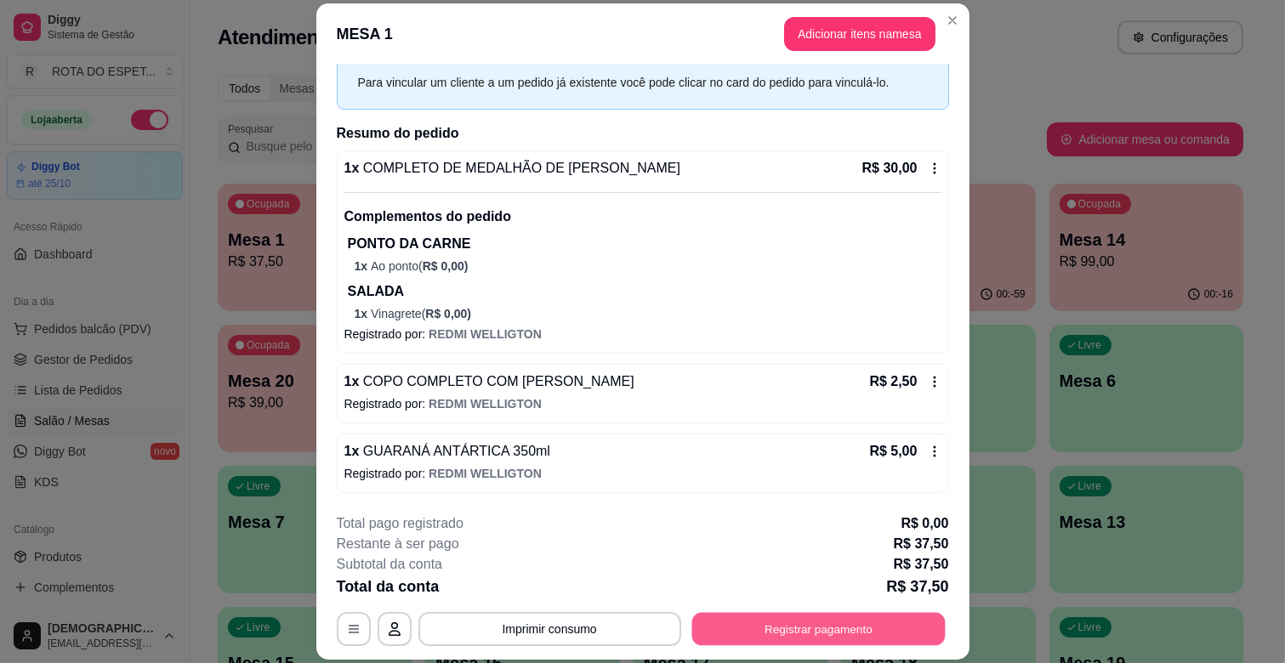
click at [779, 622] on button "Registrar pagamento" at bounding box center [817, 629] width 253 height 33
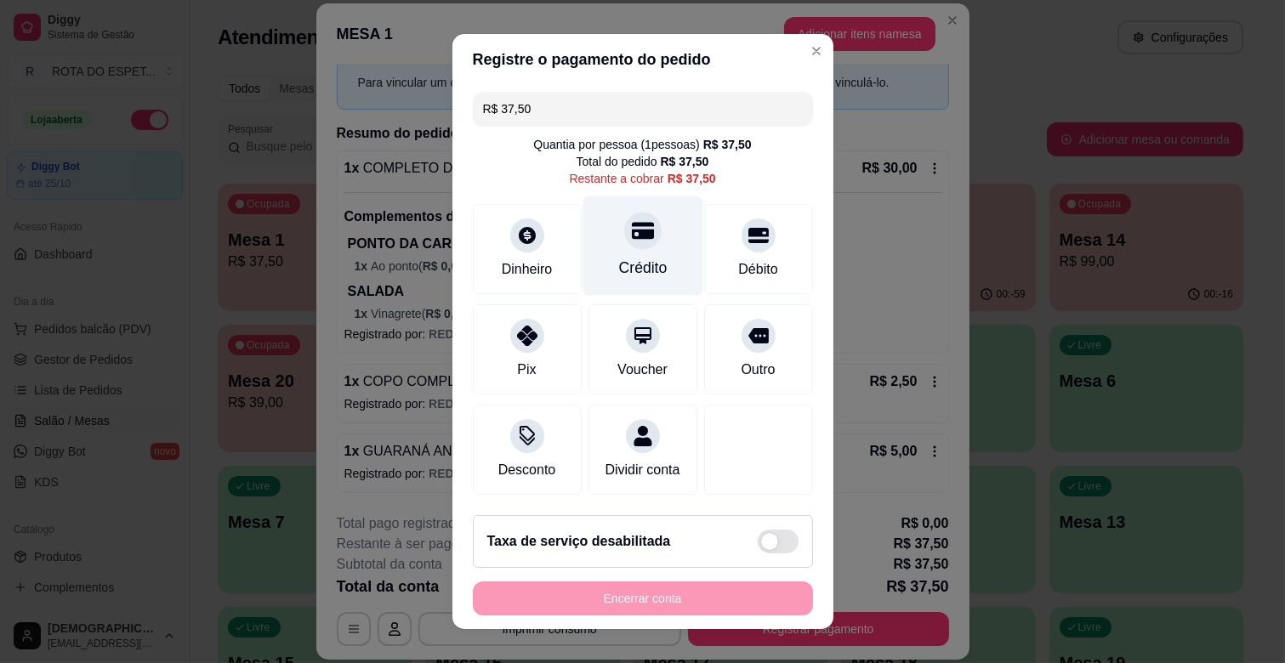
click at [597, 248] on div "Crédito" at bounding box center [643, 245] width 120 height 99
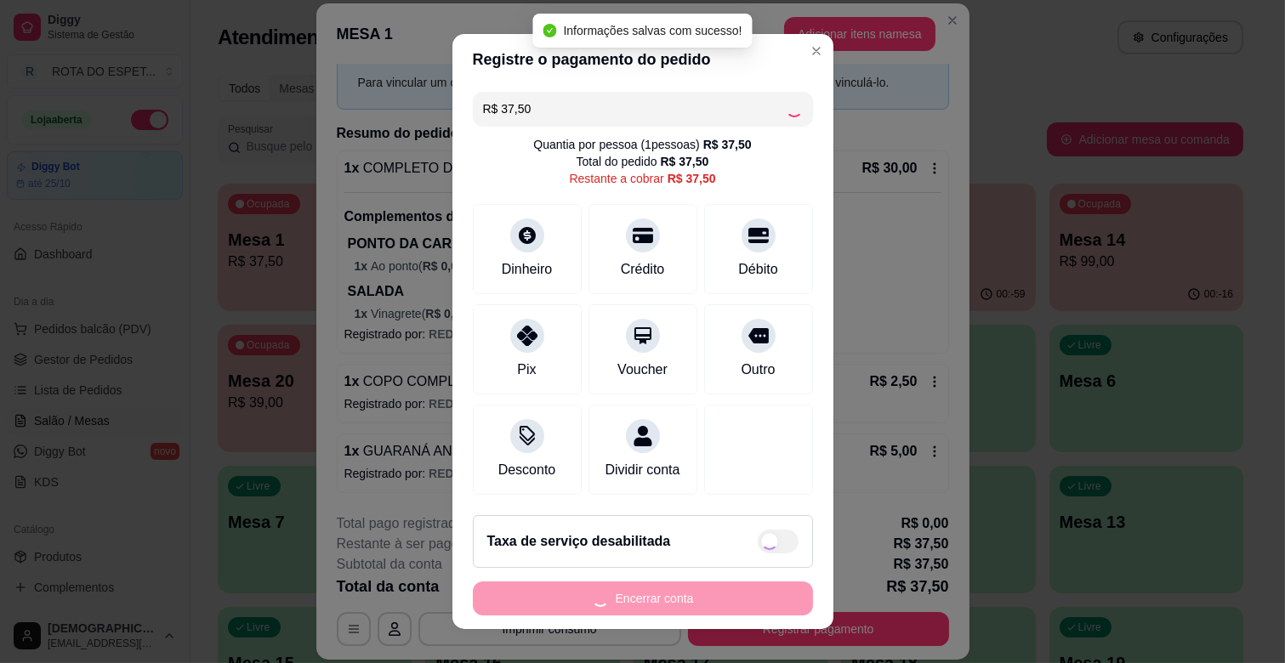
type input "R$ 0,00"
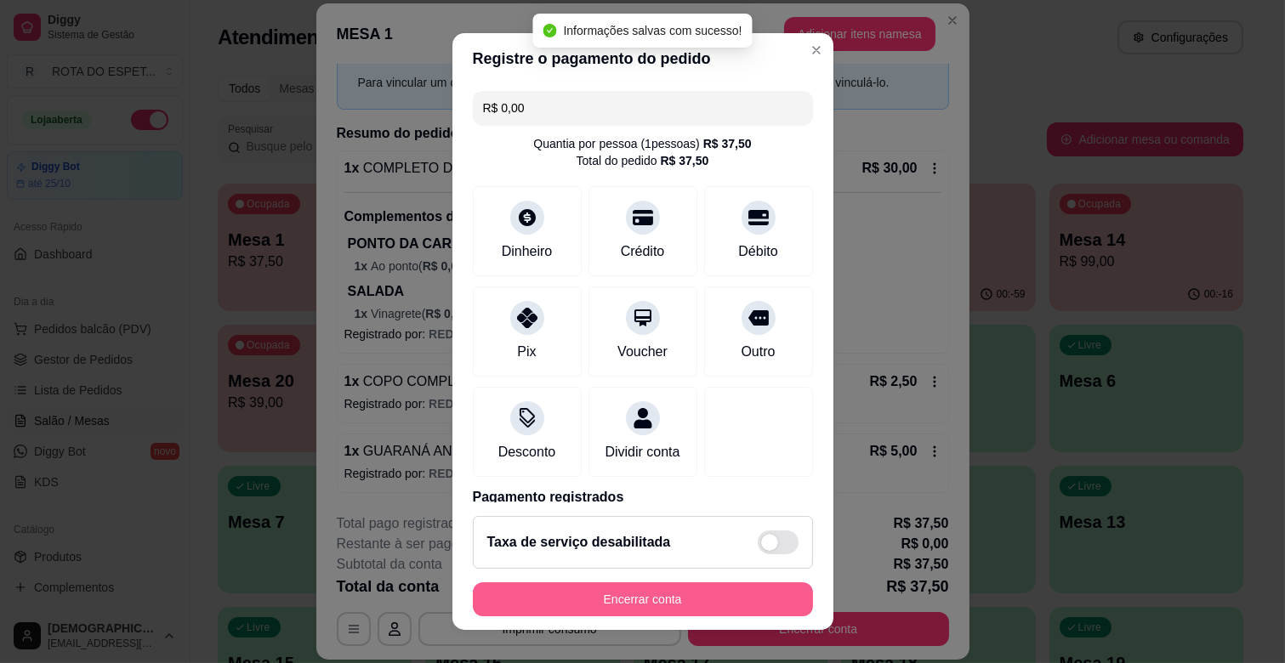
click at [696, 593] on button "Encerrar conta" at bounding box center [643, 600] width 340 height 34
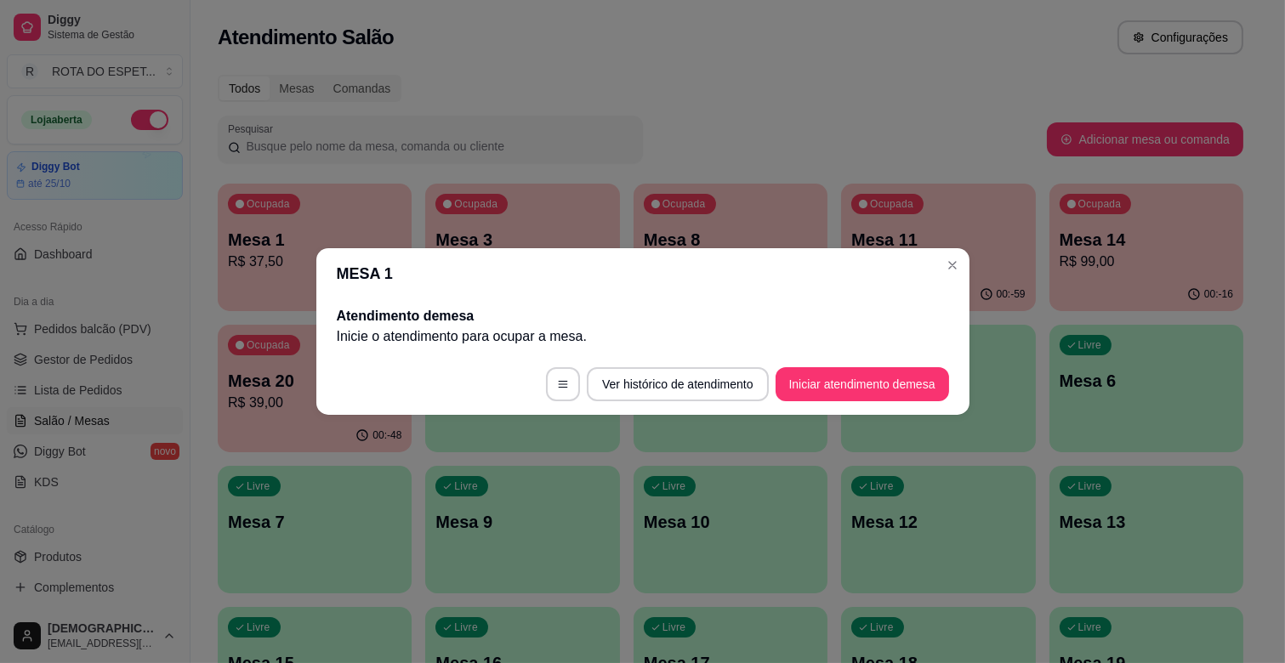
scroll to position [0, 0]
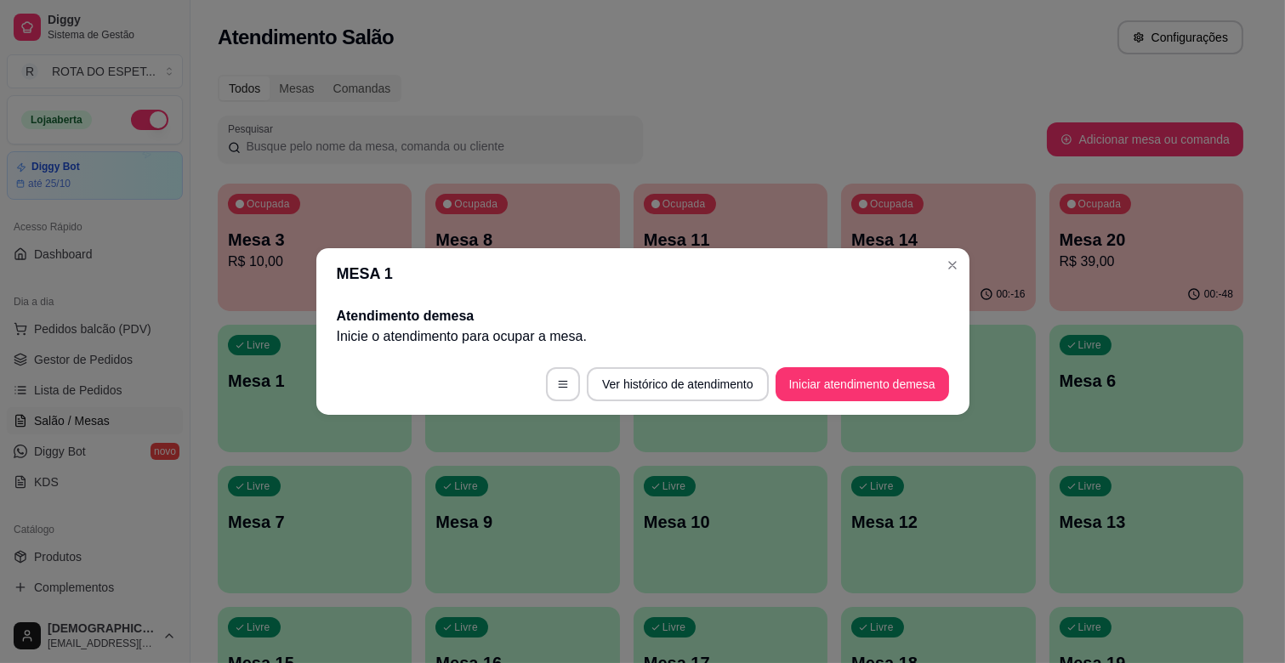
click at [965, 260] on header "MESA 1" at bounding box center [642, 273] width 653 height 51
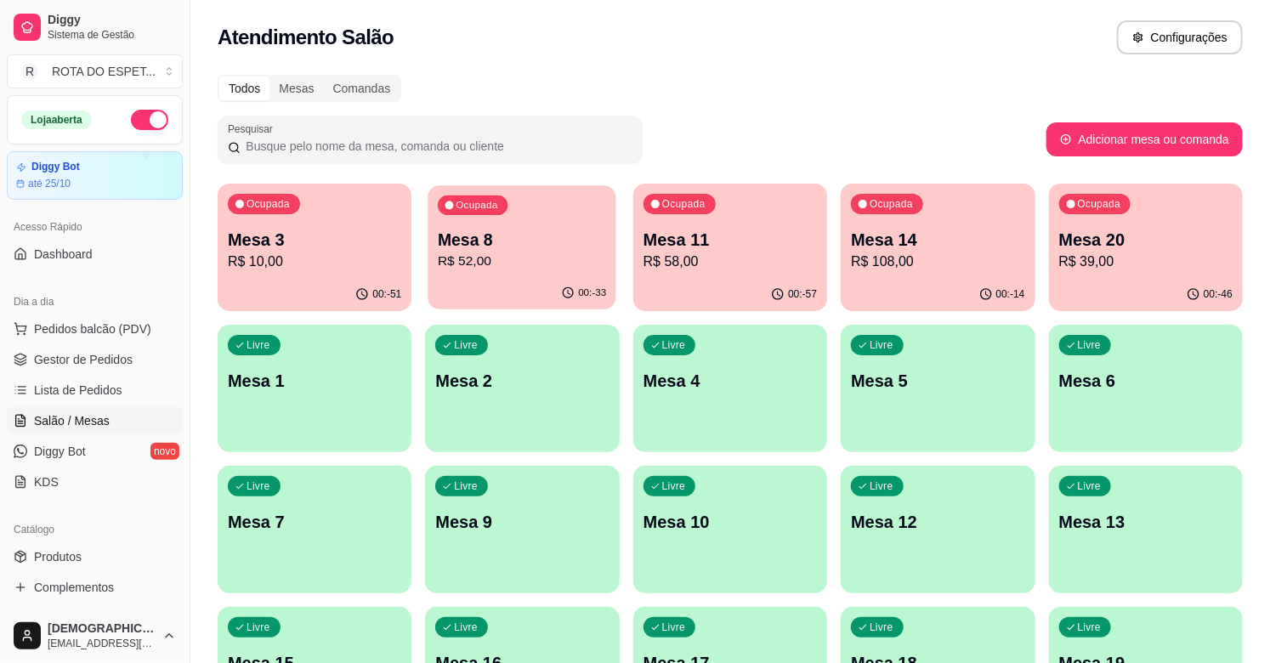
click at [495, 248] on p "Mesa 8" at bounding box center [522, 240] width 168 height 23
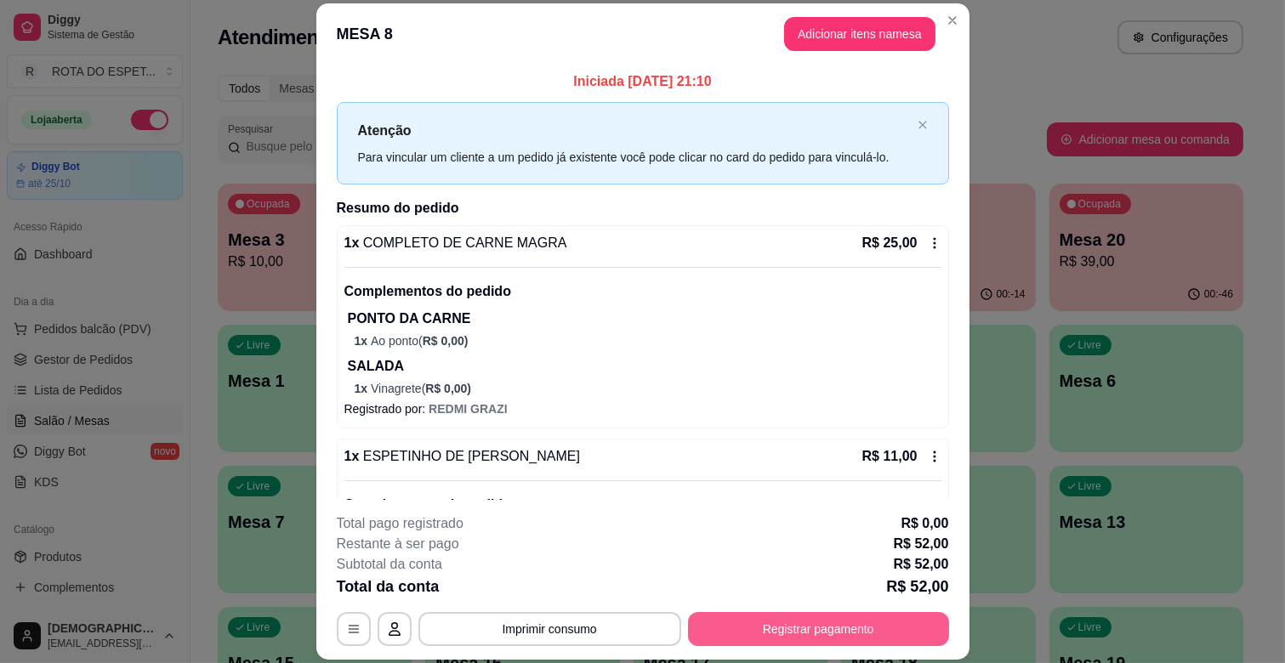
click at [864, 622] on button "Registrar pagamento" at bounding box center [818, 629] width 261 height 34
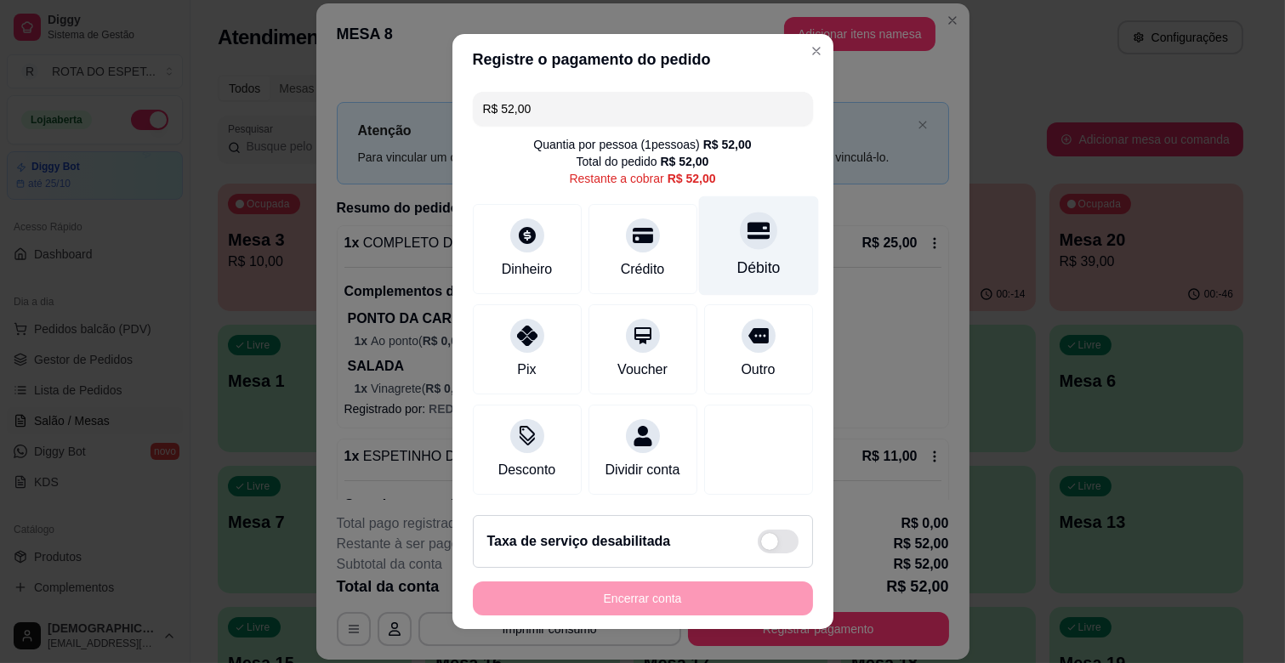
click at [740, 244] on div at bounding box center [758, 230] width 37 height 37
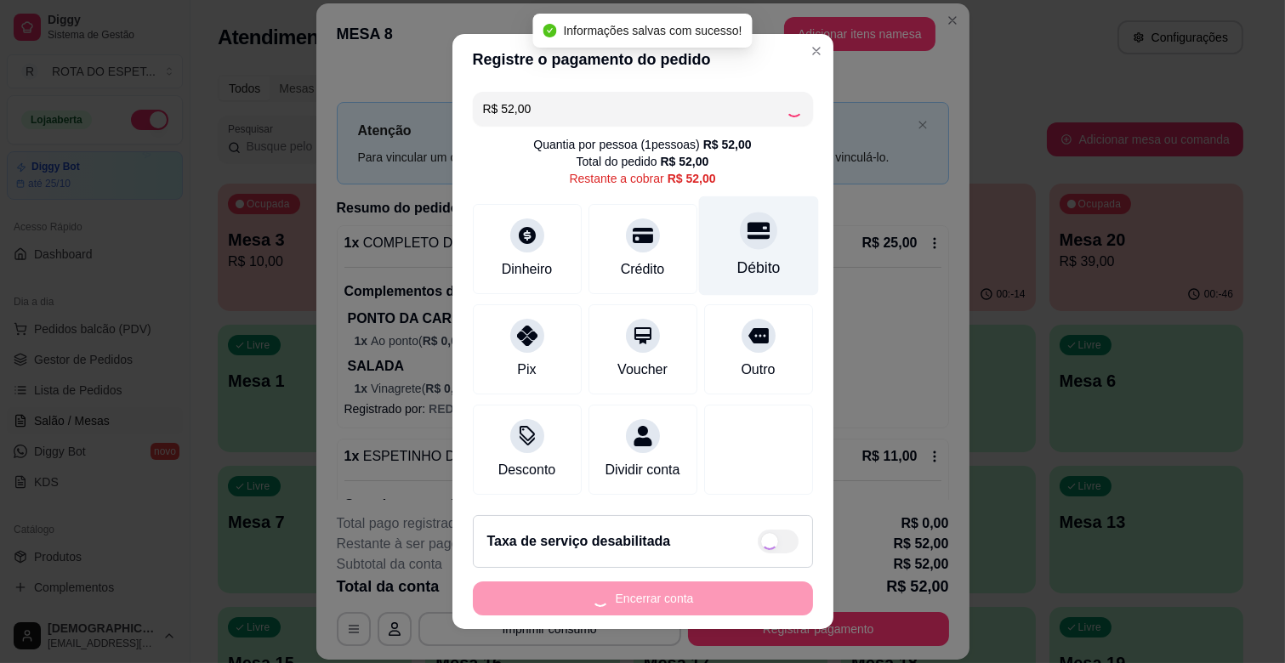
type input "R$ 0,00"
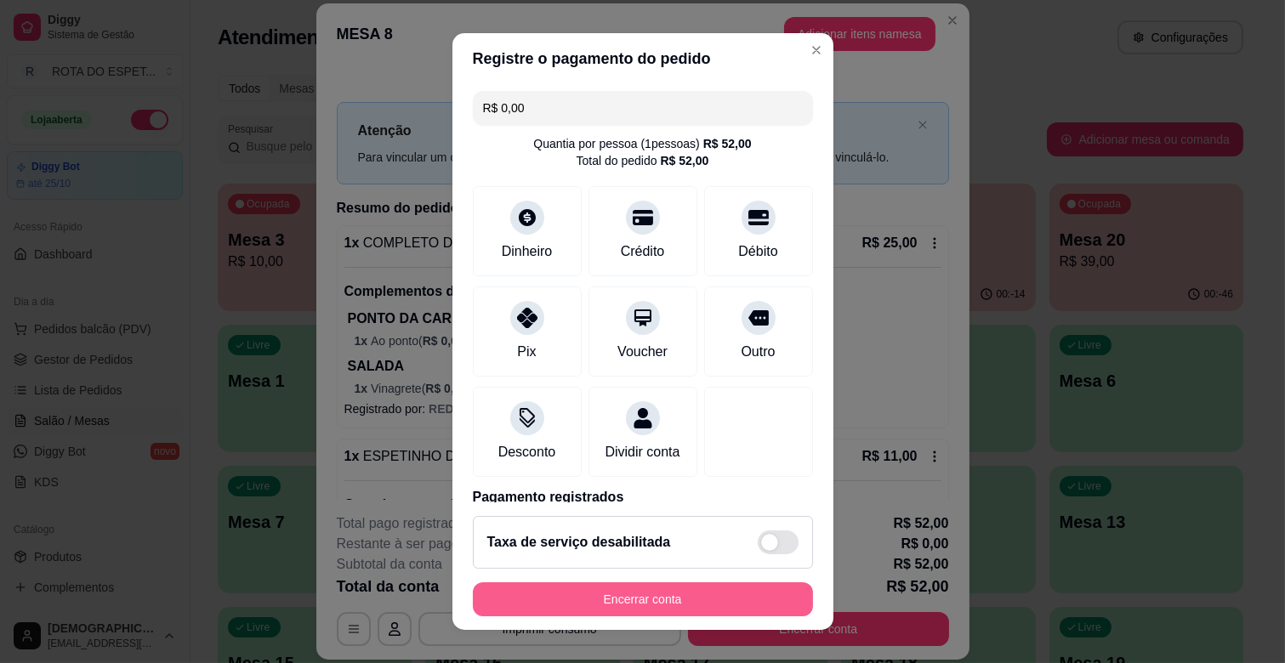
click at [731, 598] on button "Encerrar conta" at bounding box center [643, 600] width 340 height 34
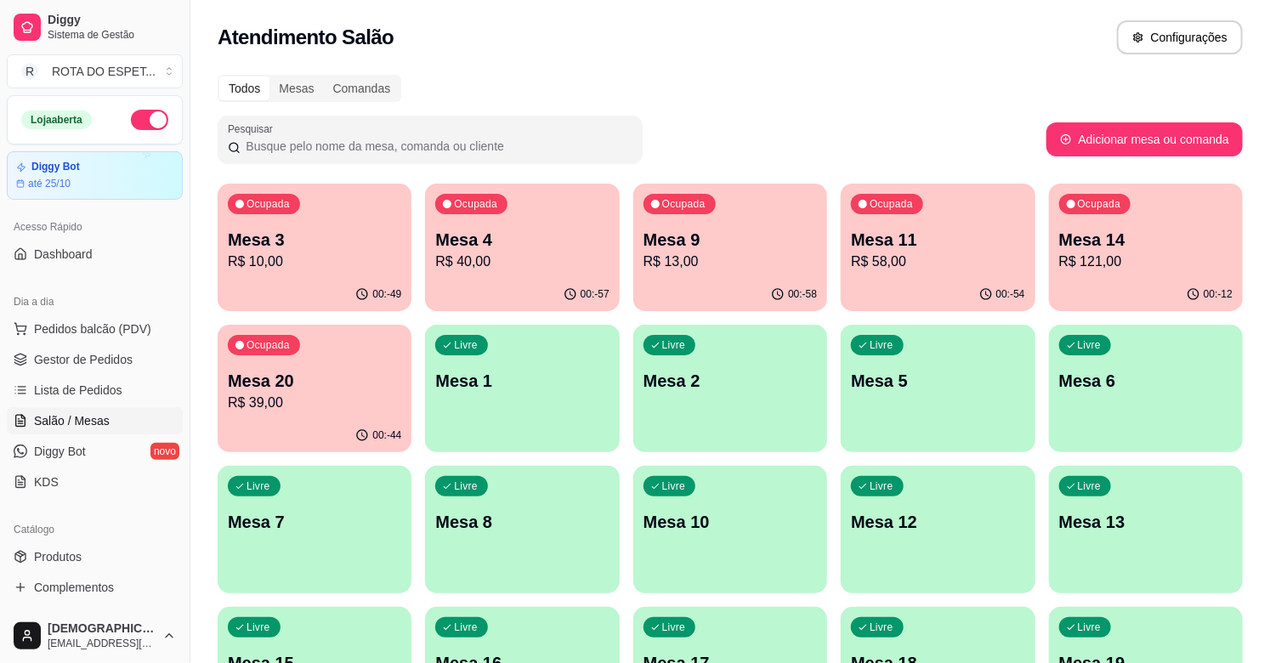
click at [313, 400] on p "R$ 39,00" at bounding box center [314, 403] width 173 height 20
click at [79, 349] on link "Gestor de Pedidos" at bounding box center [95, 359] width 176 height 27
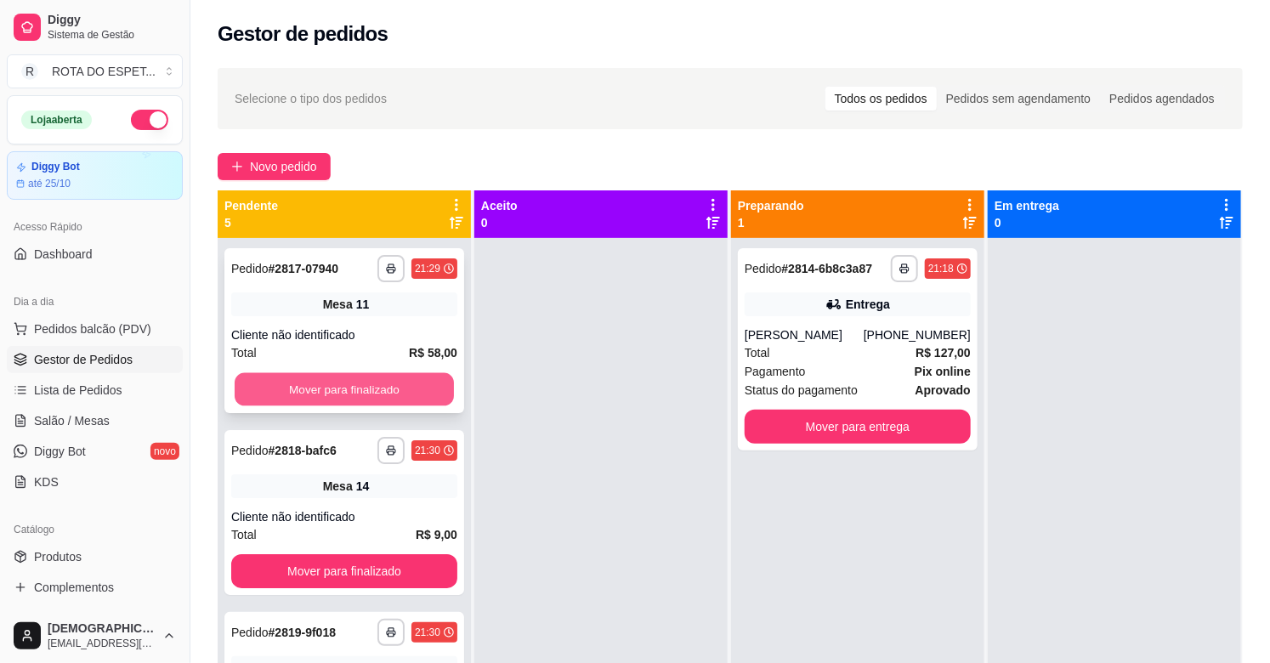
click at [409, 383] on button "Mover para finalizado" at bounding box center [344, 389] width 219 height 33
click at [360, 383] on button "Mover para finalizado" at bounding box center [344, 389] width 226 height 34
click at [360, 383] on button "Mover para finalizado" at bounding box center [344, 389] width 219 height 33
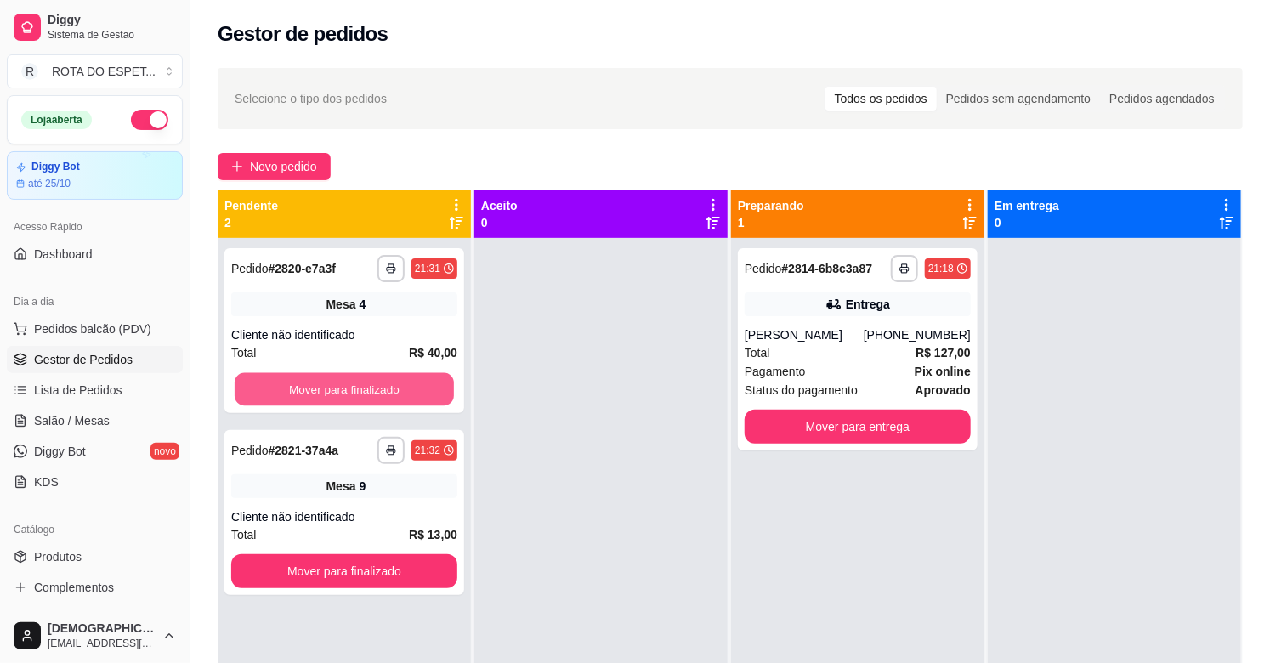
click at [360, 383] on button "Mover para finalizado" at bounding box center [344, 389] width 219 height 33
click at [360, 554] on button "Mover para finalizado" at bounding box center [344, 571] width 226 height 34
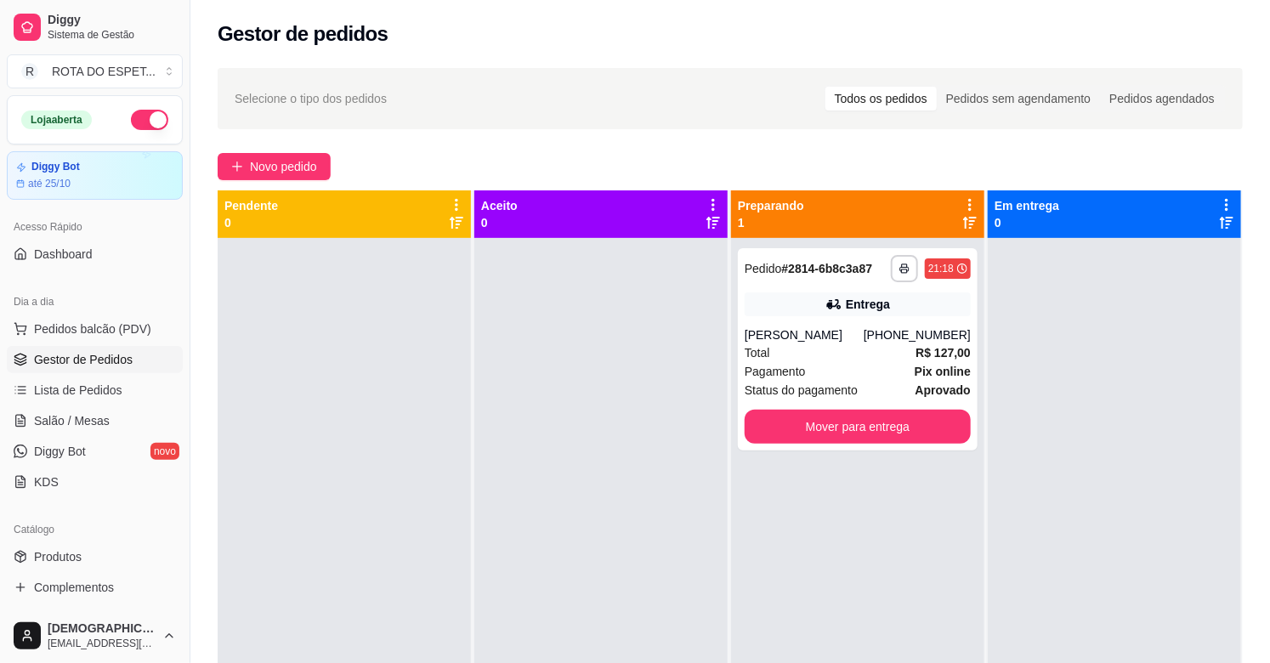
click at [440, 490] on div at bounding box center [344, 569] width 253 height 663
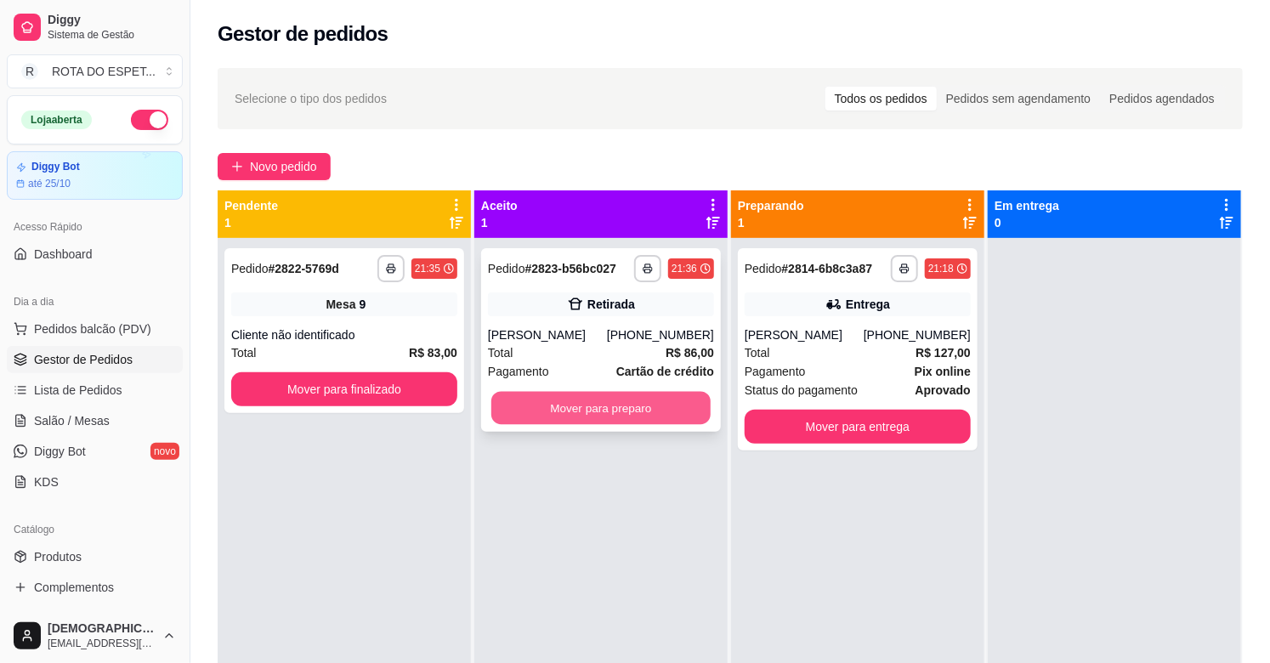
click at [658, 398] on button "Mover para preparo" at bounding box center [601, 408] width 219 height 33
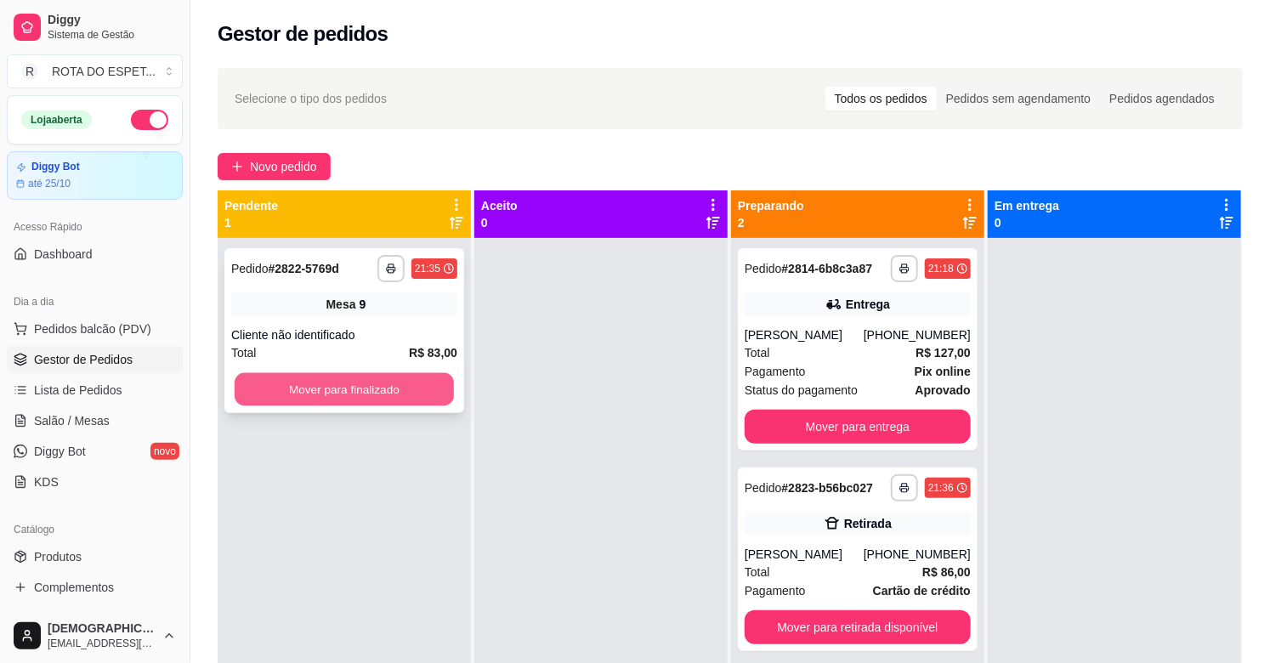
click at [328, 398] on button "Mover para finalizado" at bounding box center [344, 389] width 219 height 33
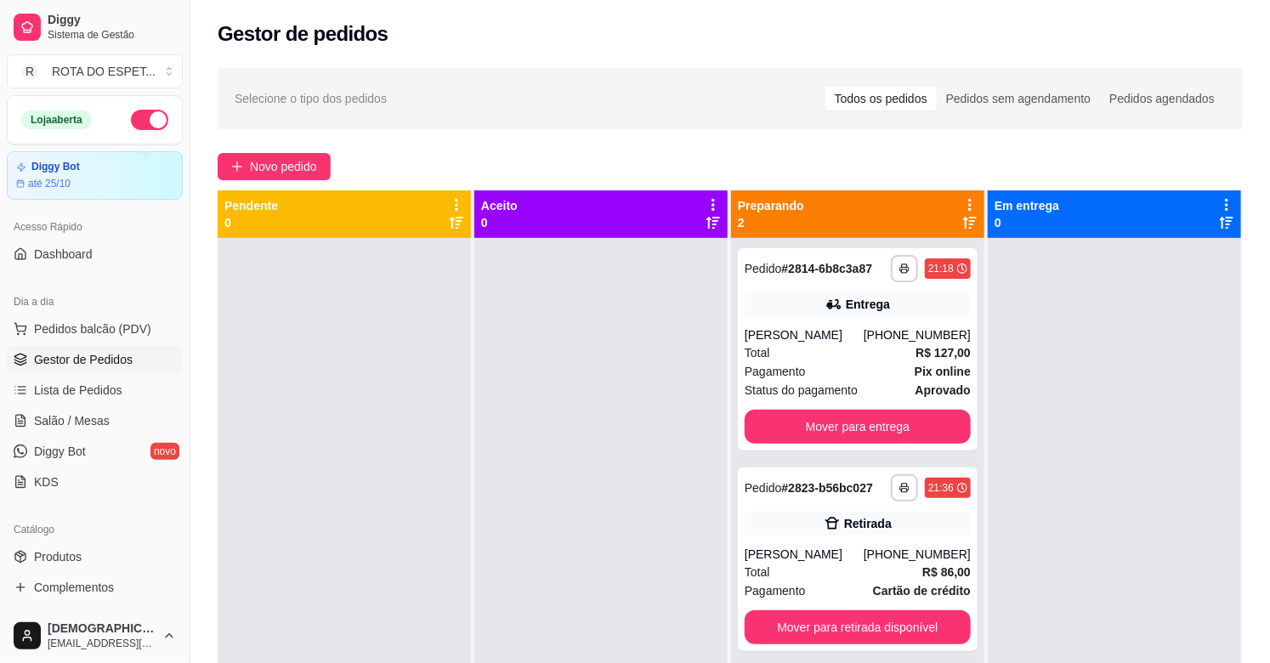
click at [489, 524] on div at bounding box center [601, 569] width 253 height 663
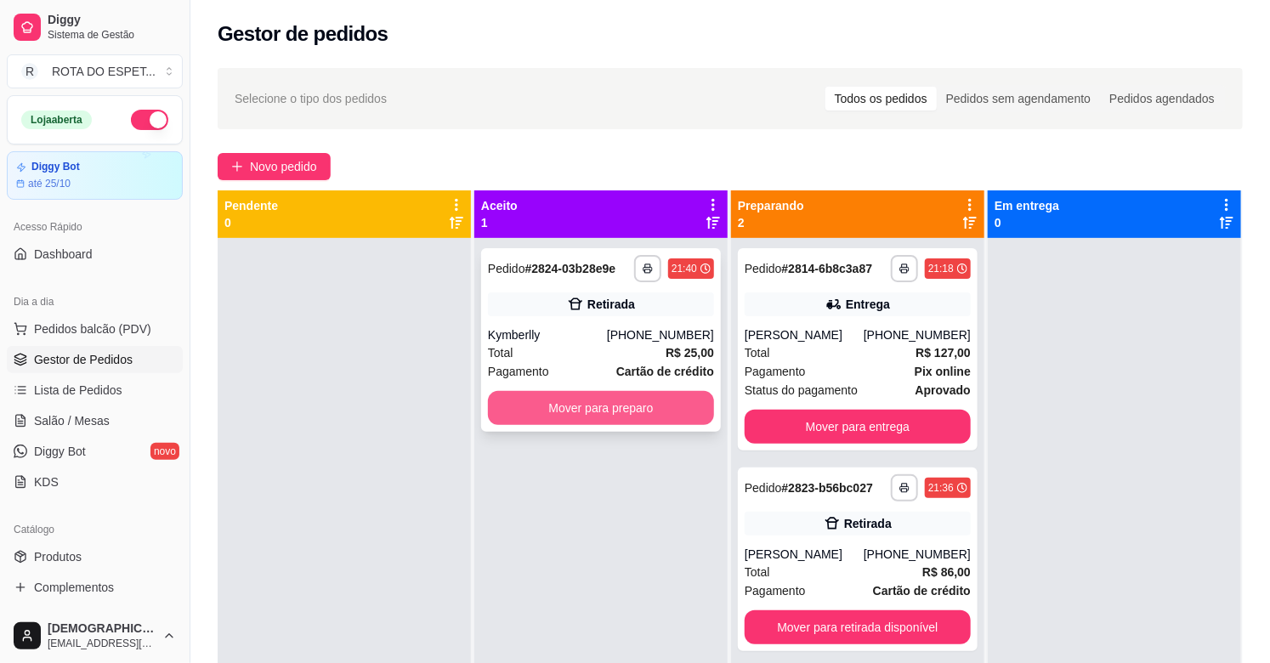
click at [592, 396] on button "Mover para preparo" at bounding box center [601, 408] width 226 height 34
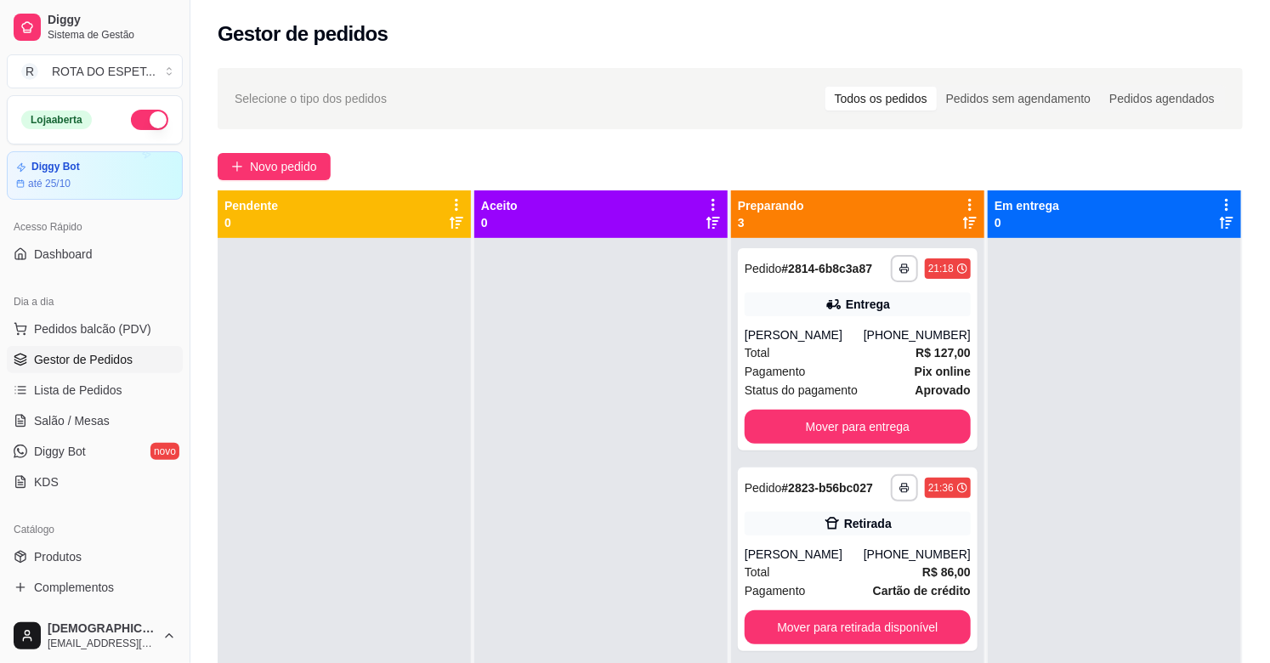
click at [559, 440] on div at bounding box center [601, 569] width 253 height 663
click at [548, 396] on div at bounding box center [601, 569] width 253 height 663
click at [844, 379] on div "Pagamento Pix online" at bounding box center [858, 371] width 226 height 19
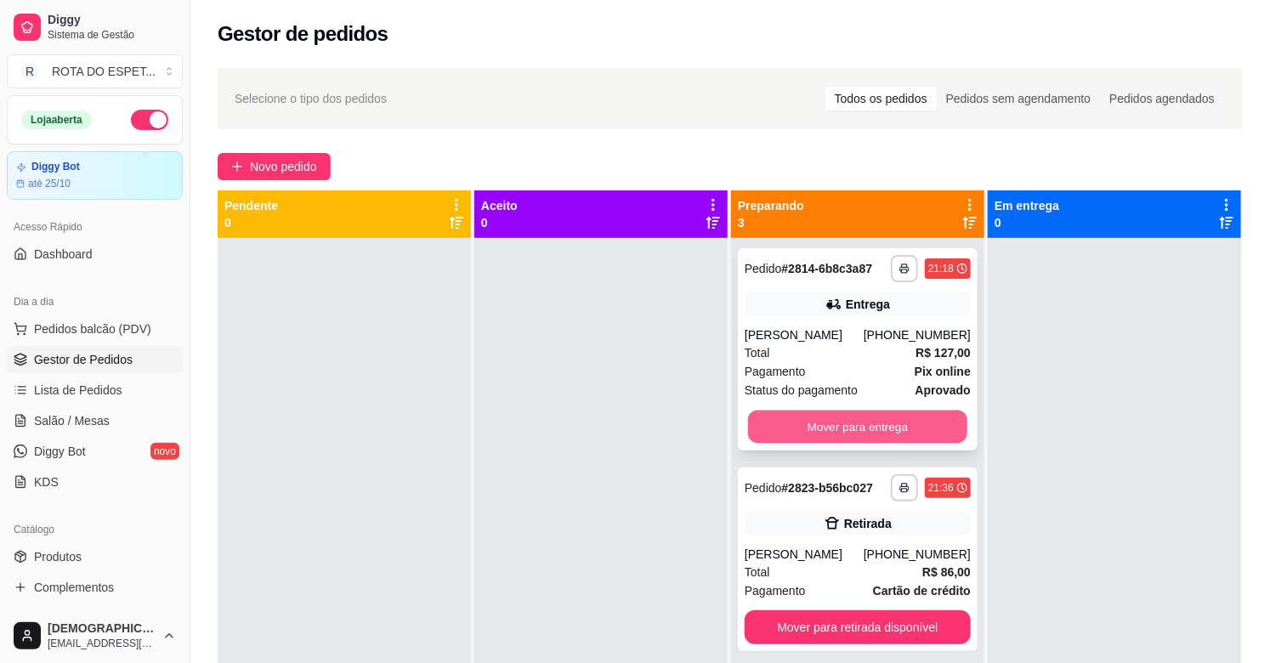
click at [930, 435] on button "Mover para entrega" at bounding box center [857, 427] width 219 height 33
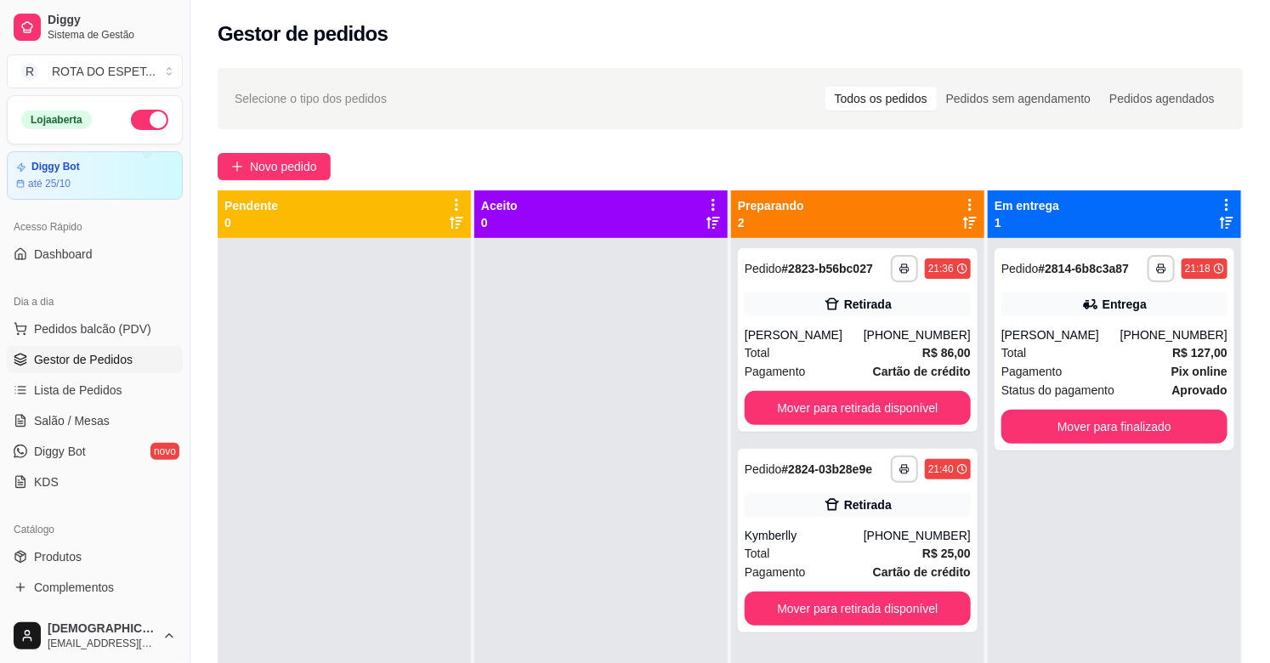
click at [565, 495] on div at bounding box center [601, 569] width 253 height 663
click at [508, 477] on div at bounding box center [601, 569] width 253 height 663
click at [559, 486] on div at bounding box center [601, 569] width 253 height 663
click at [546, 561] on div at bounding box center [601, 569] width 253 height 663
click at [880, 422] on button "Mover para retirada disponível" at bounding box center [858, 408] width 226 height 34
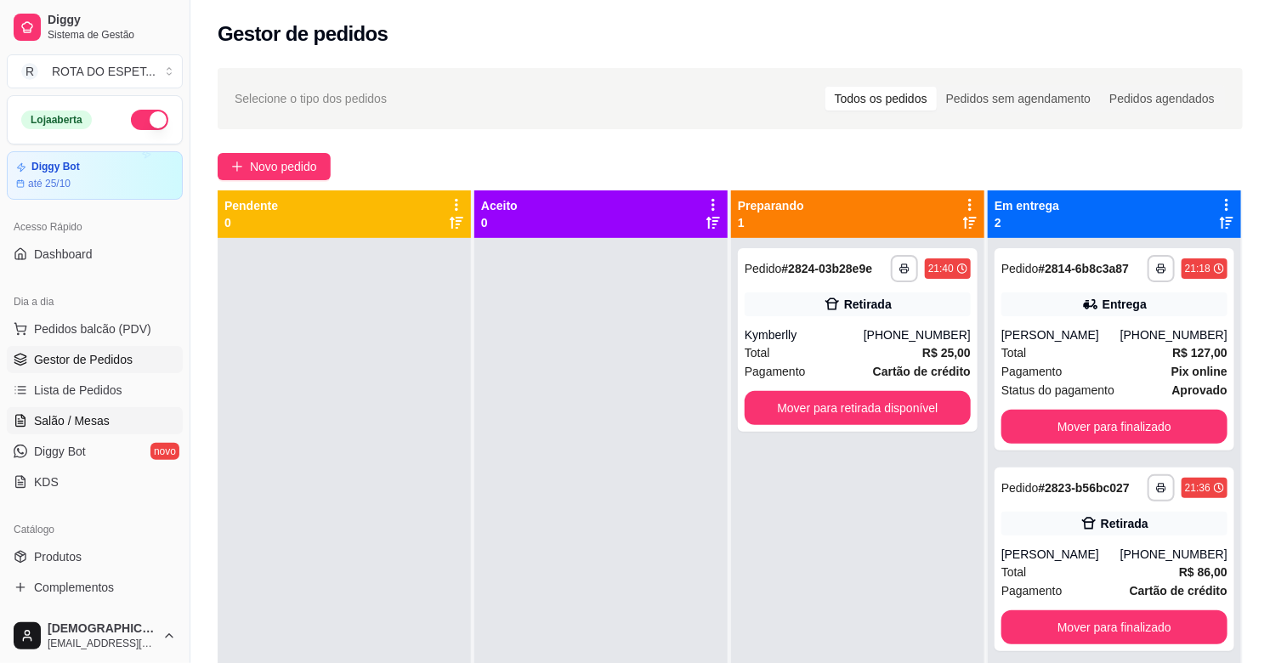
click at [22, 414] on icon at bounding box center [21, 421] width 14 height 14
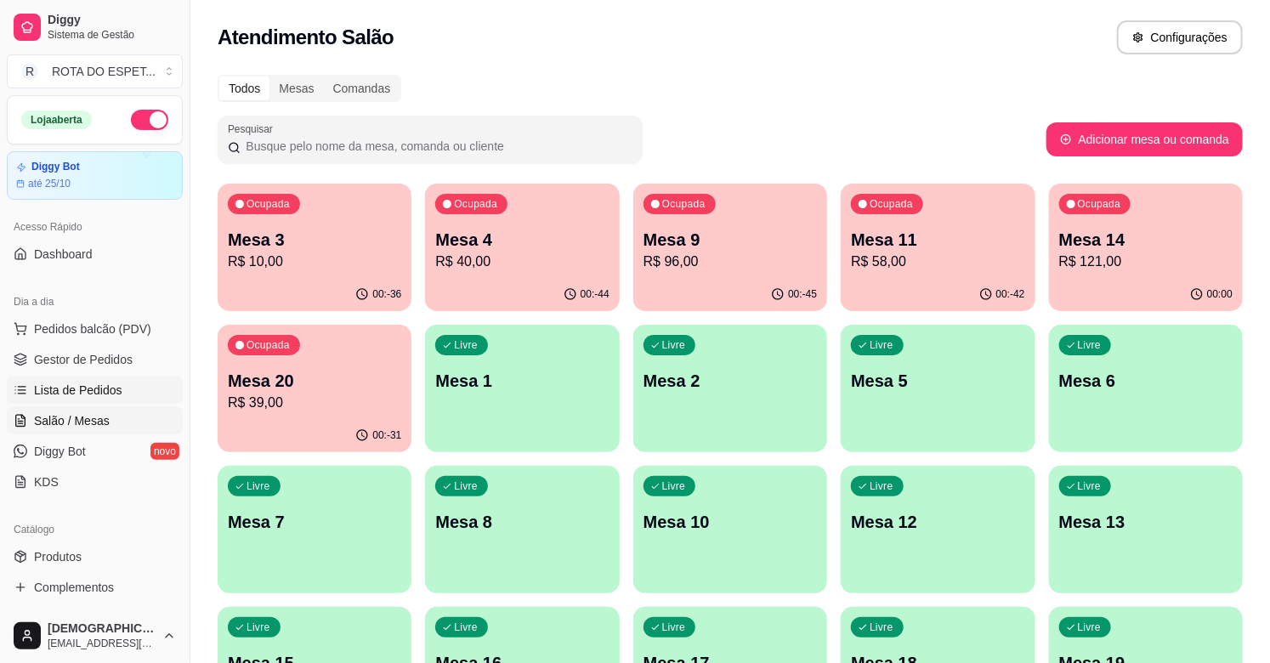
click at [41, 388] on span "Lista de Pedidos" at bounding box center [78, 390] width 88 height 17
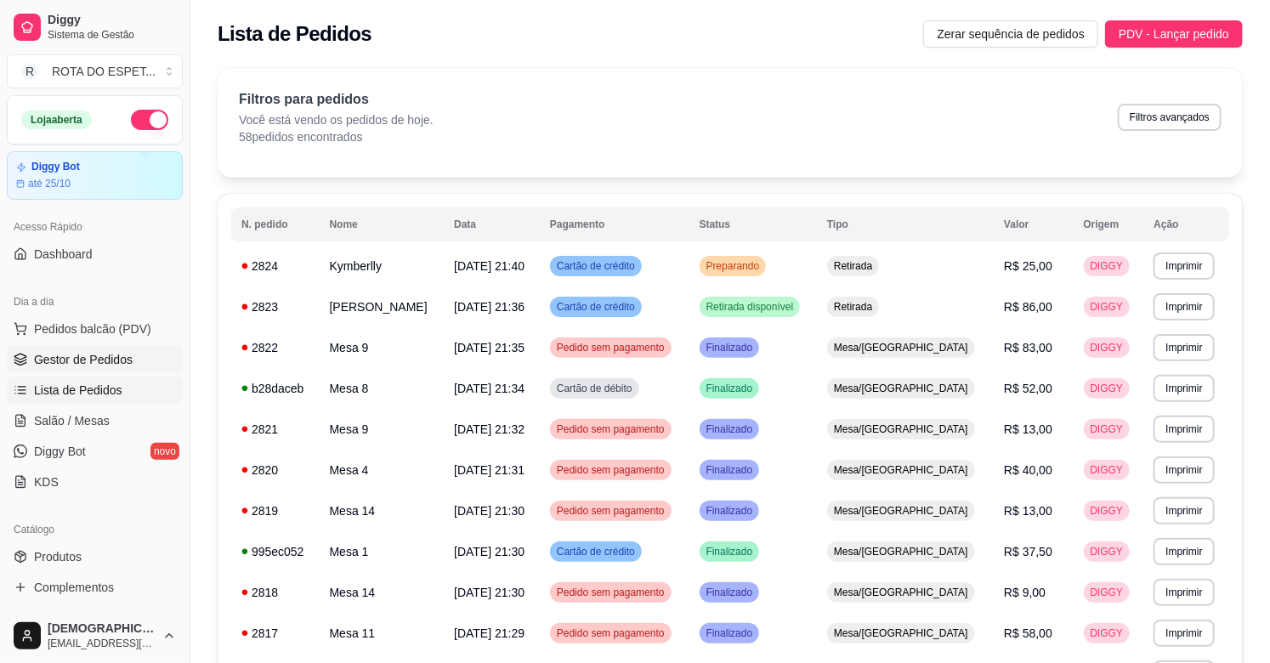
click at [54, 368] on link "Gestor de Pedidos" at bounding box center [95, 359] width 176 height 27
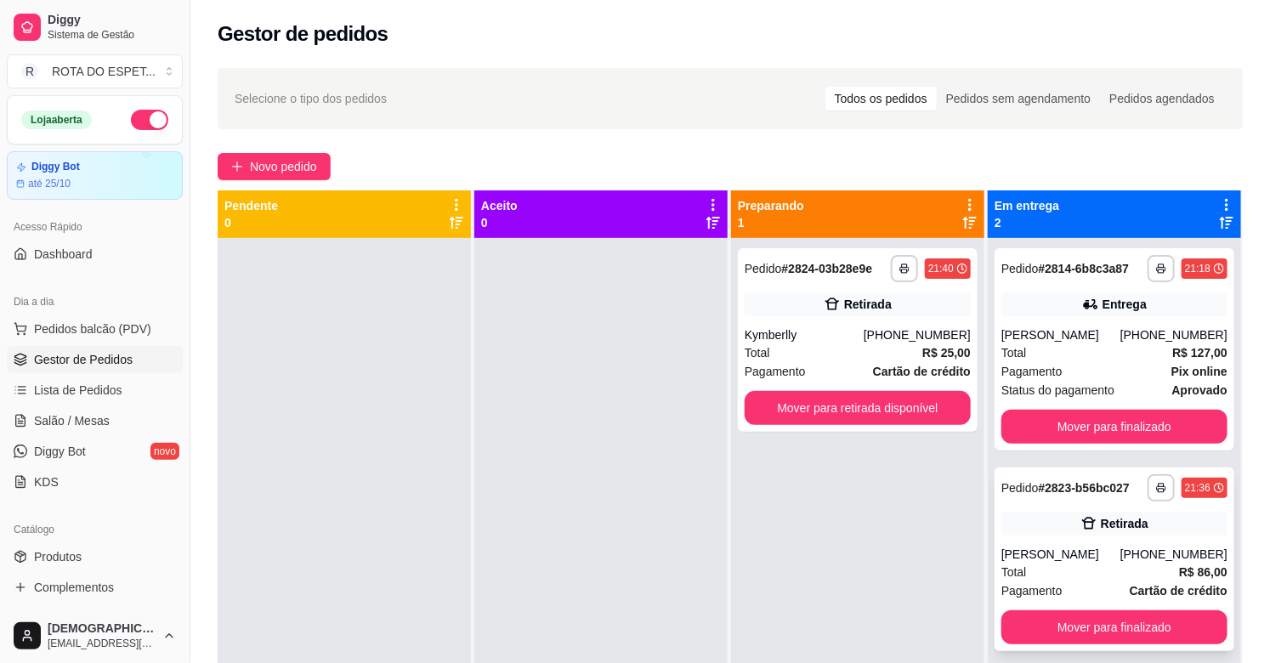
click at [1119, 546] on div "[PERSON_NAME]" at bounding box center [1061, 554] width 119 height 17
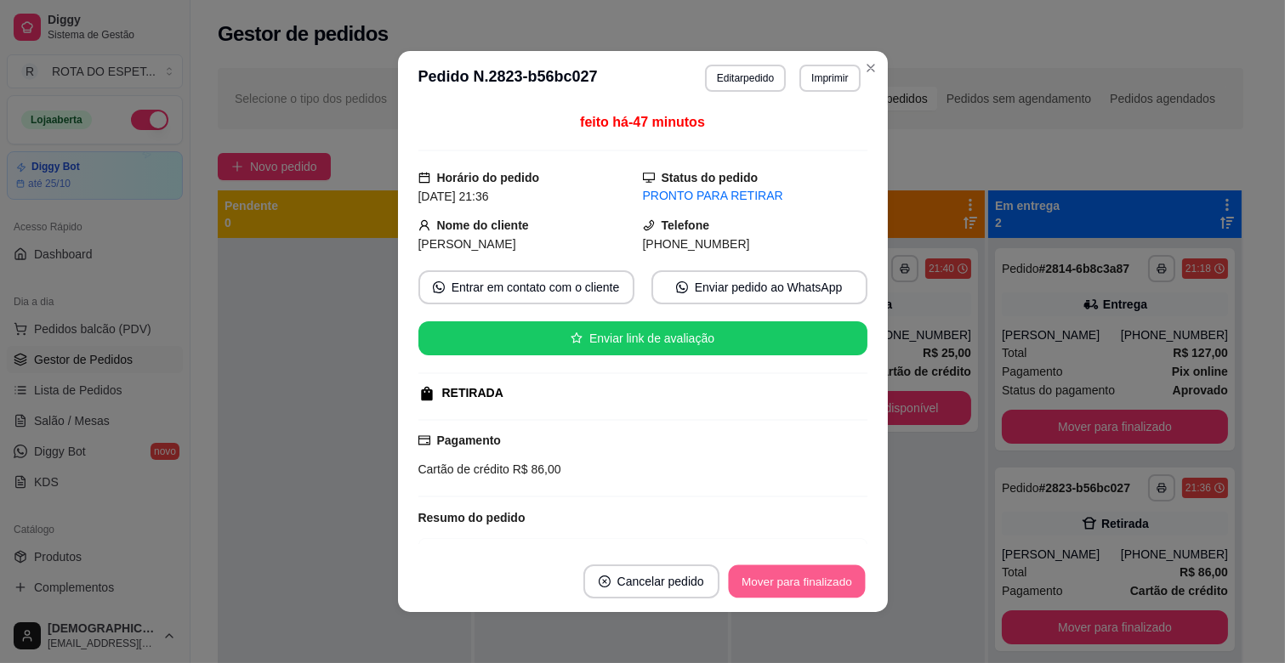
click at [738, 570] on button "Mover para finalizado" at bounding box center [796, 581] width 137 height 33
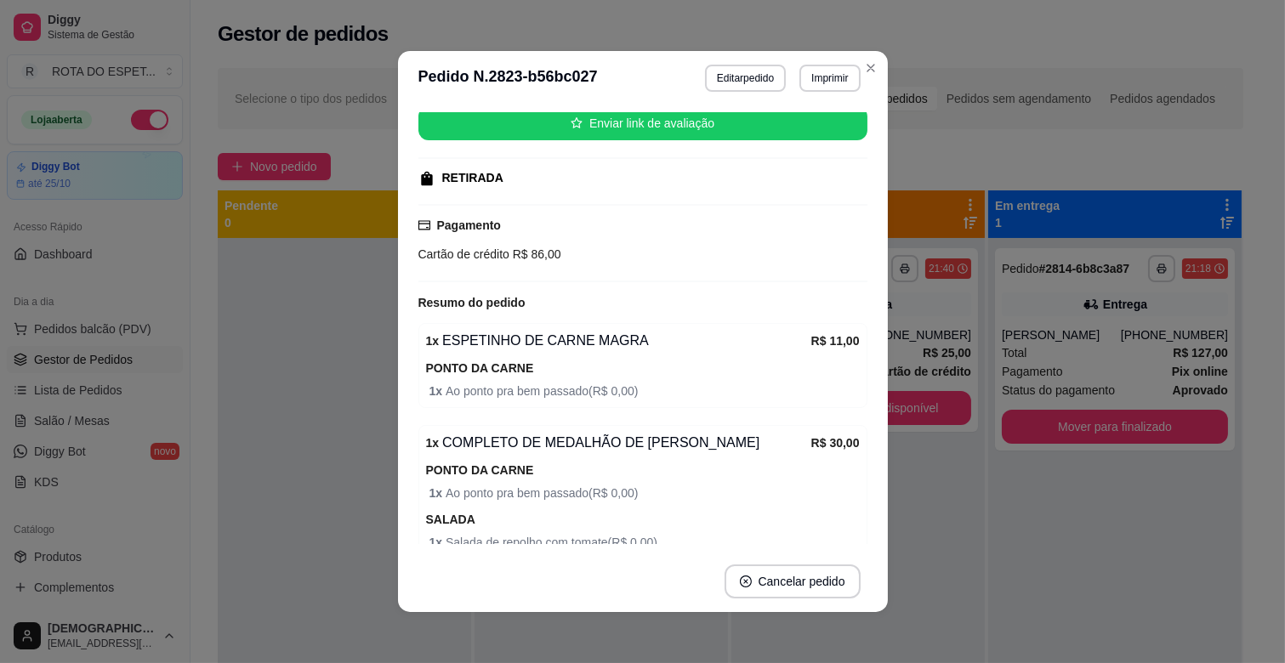
scroll to position [189, 0]
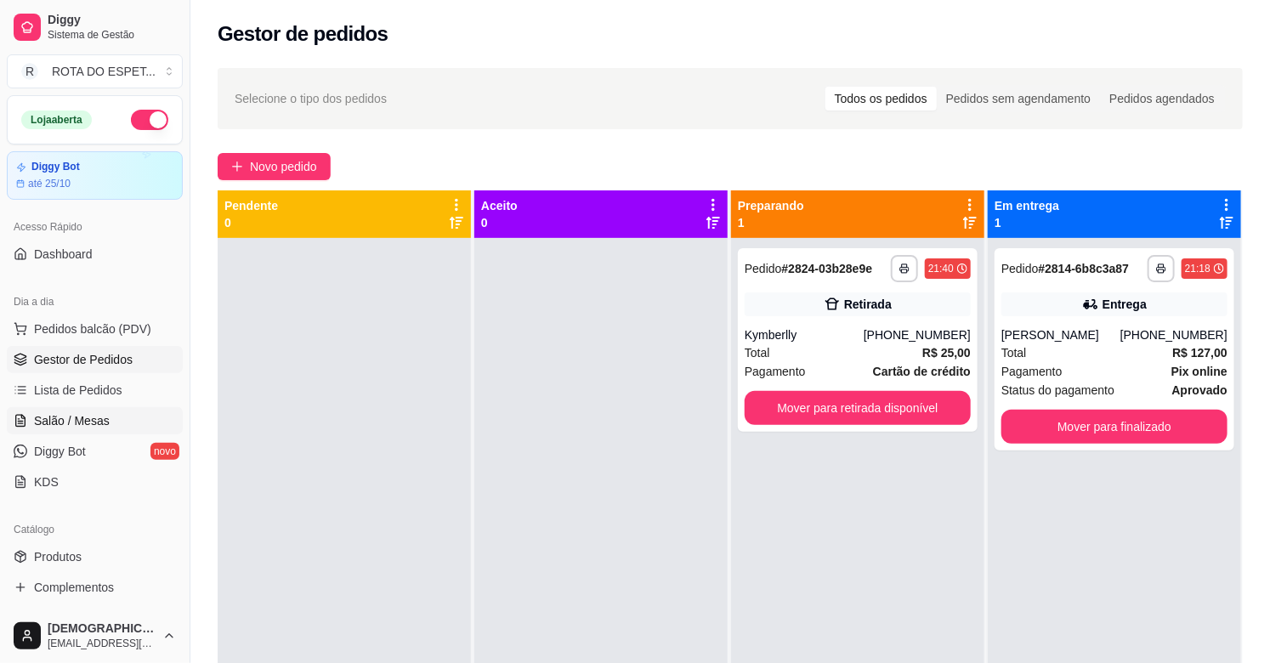
click at [104, 425] on span "Salão / Mesas" at bounding box center [72, 420] width 76 height 17
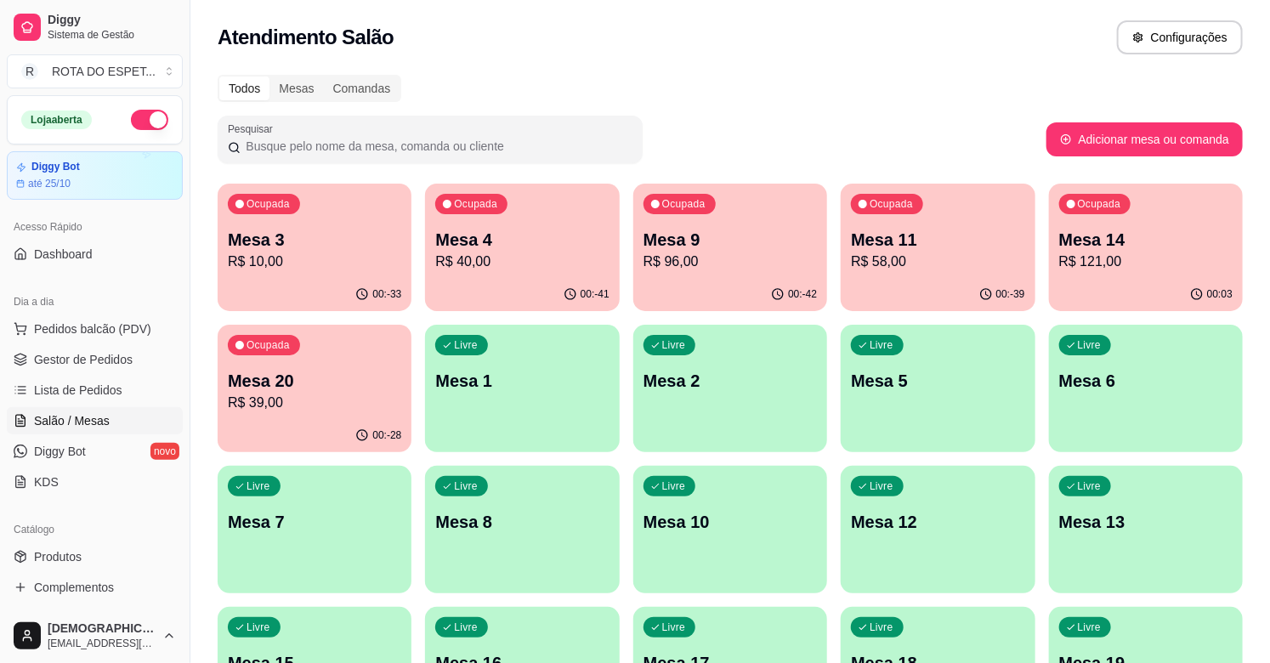
drag, startPoint x: 661, startPoint y: 286, endPoint x: 413, endPoint y: 429, distance: 285.7
drag, startPoint x: 413, startPoint y: 429, endPoint x: 117, endPoint y: 364, distance: 303.7
click at [117, 355] on span "Gestor de Pedidos" at bounding box center [83, 359] width 99 height 17
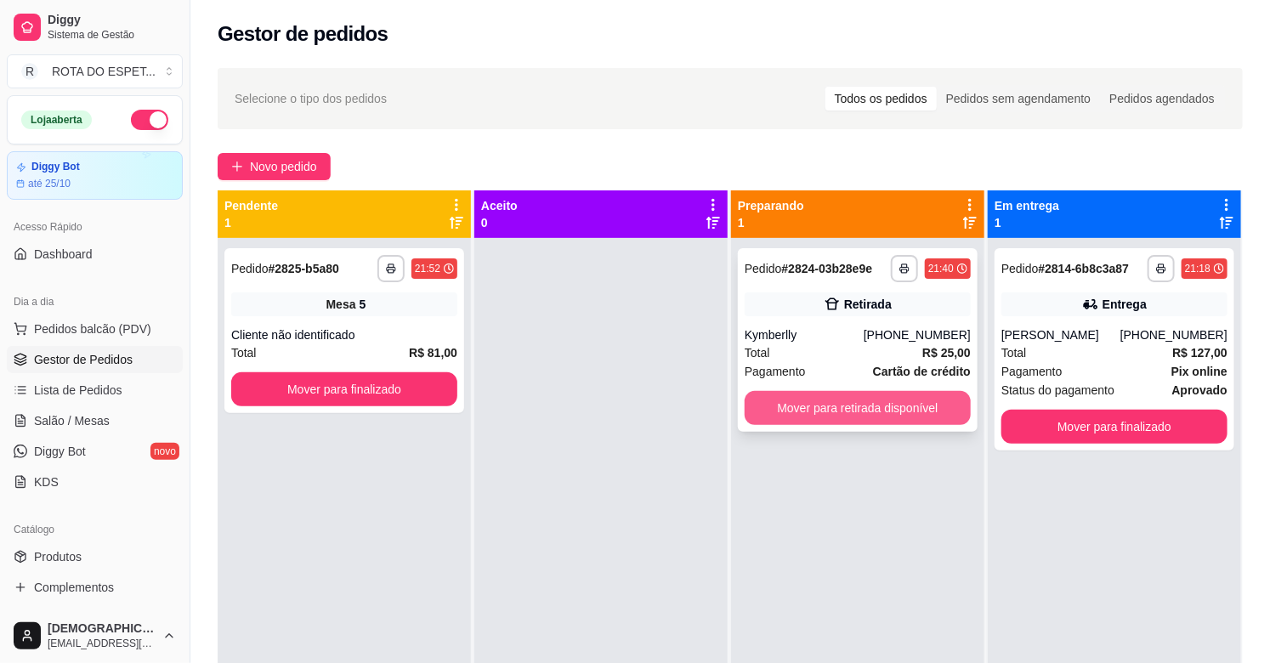
click at [796, 414] on button "Mover para retirada disponível" at bounding box center [858, 408] width 226 height 34
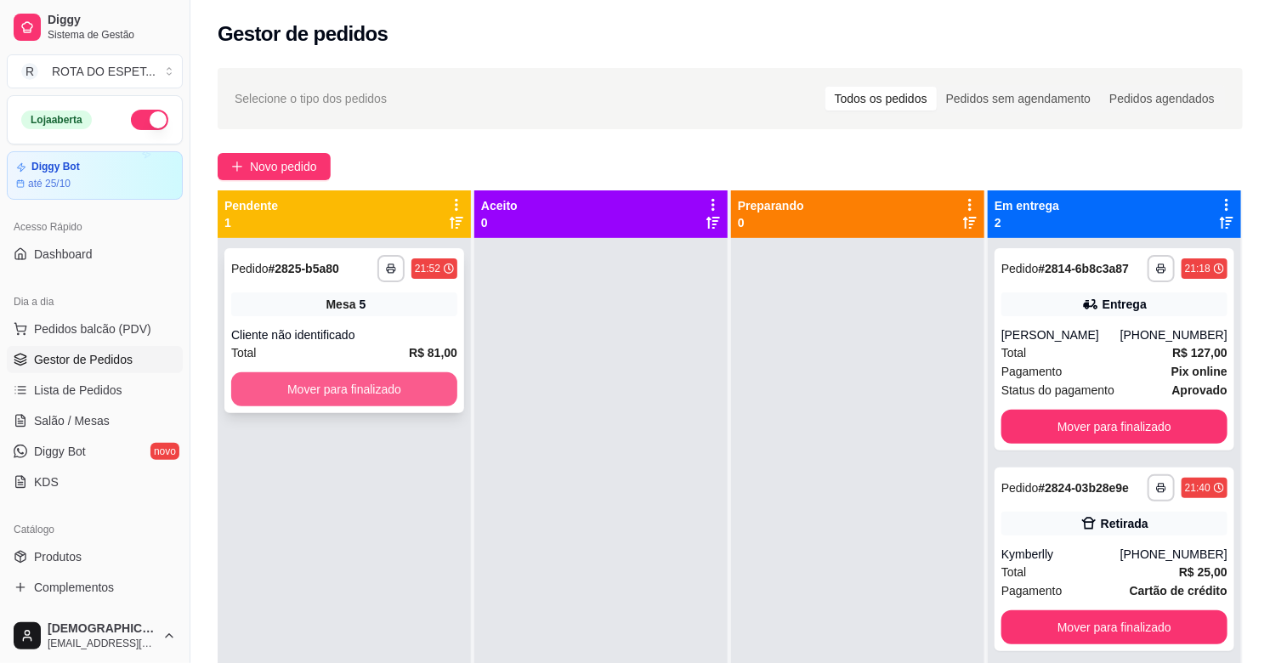
click at [408, 381] on button "Mover para finalizado" at bounding box center [344, 389] width 226 height 34
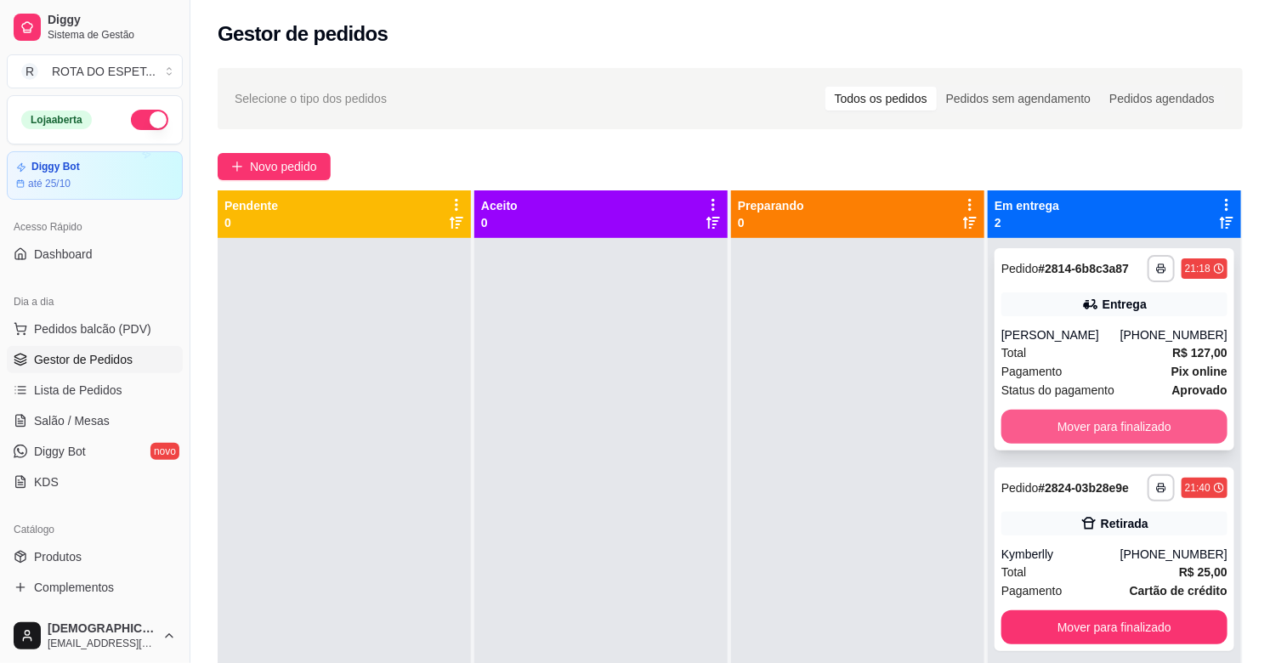
click at [1134, 414] on button "Mover para finalizado" at bounding box center [1115, 427] width 226 height 34
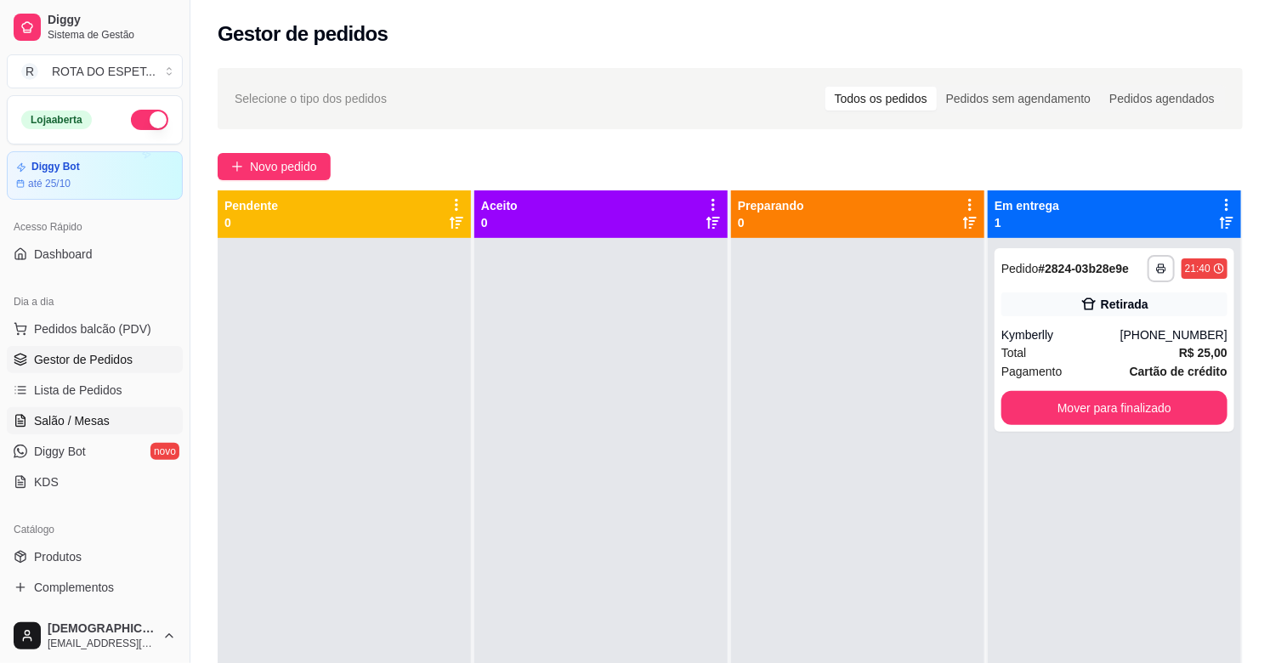
click at [54, 422] on span "Salão / Mesas" at bounding box center [72, 420] width 76 height 17
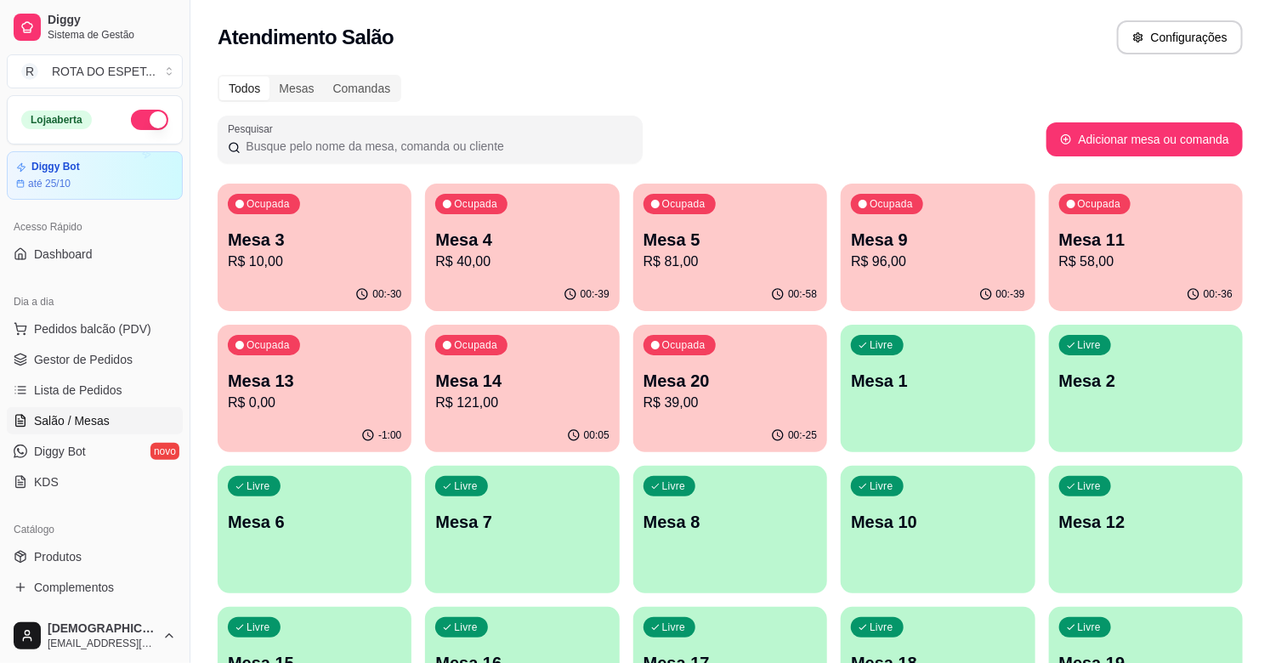
click at [116, 343] on ul "Pedidos balcão (PDV) Gestor de Pedidos Lista de Pedidos Salão / Mesas Diggy Bot…" at bounding box center [95, 405] width 176 height 180
drag, startPoint x: 116, startPoint y: 344, endPoint x: 121, endPoint y: 352, distance: 9.9
click at [117, 347] on ul "Pedidos balcão (PDV) Gestor de Pedidos Lista de Pedidos Salão / Mesas Diggy Bot…" at bounding box center [95, 405] width 176 height 180
click at [125, 355] on span "Gestor de Pedidos" at bounding box center [83, 359] width 99 height 17
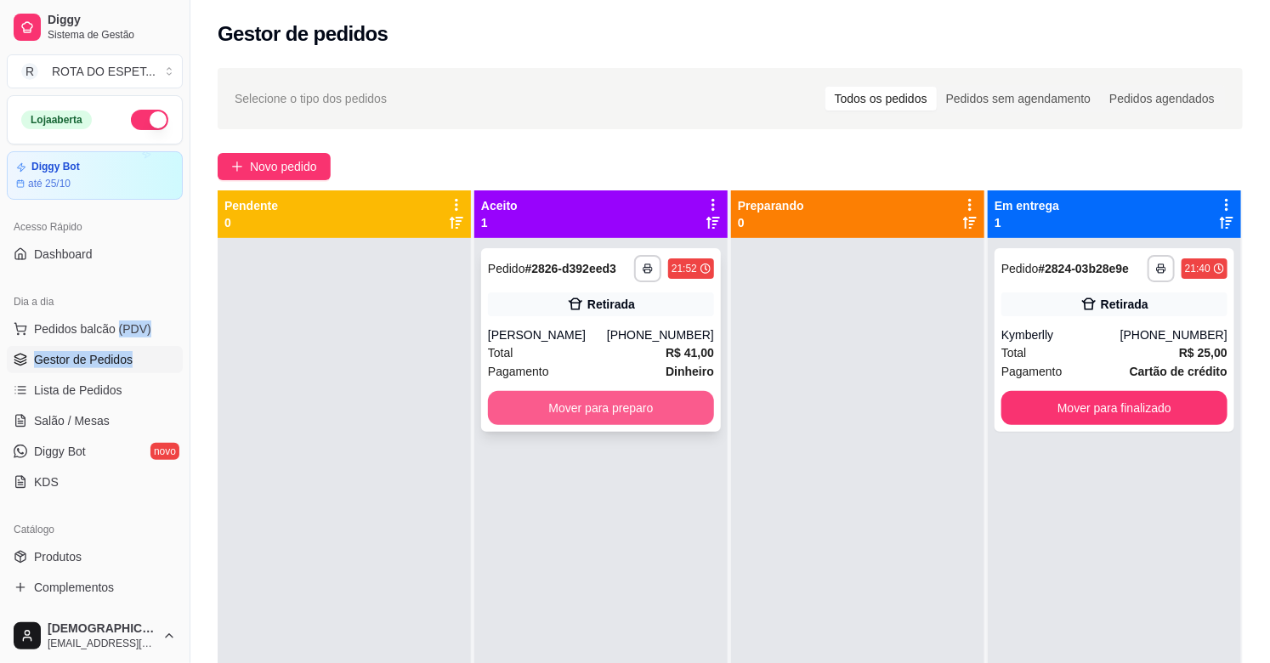
click at [561, 411] on button "Mover para preparo" at bounding box center [601, 408] width 226 height 34
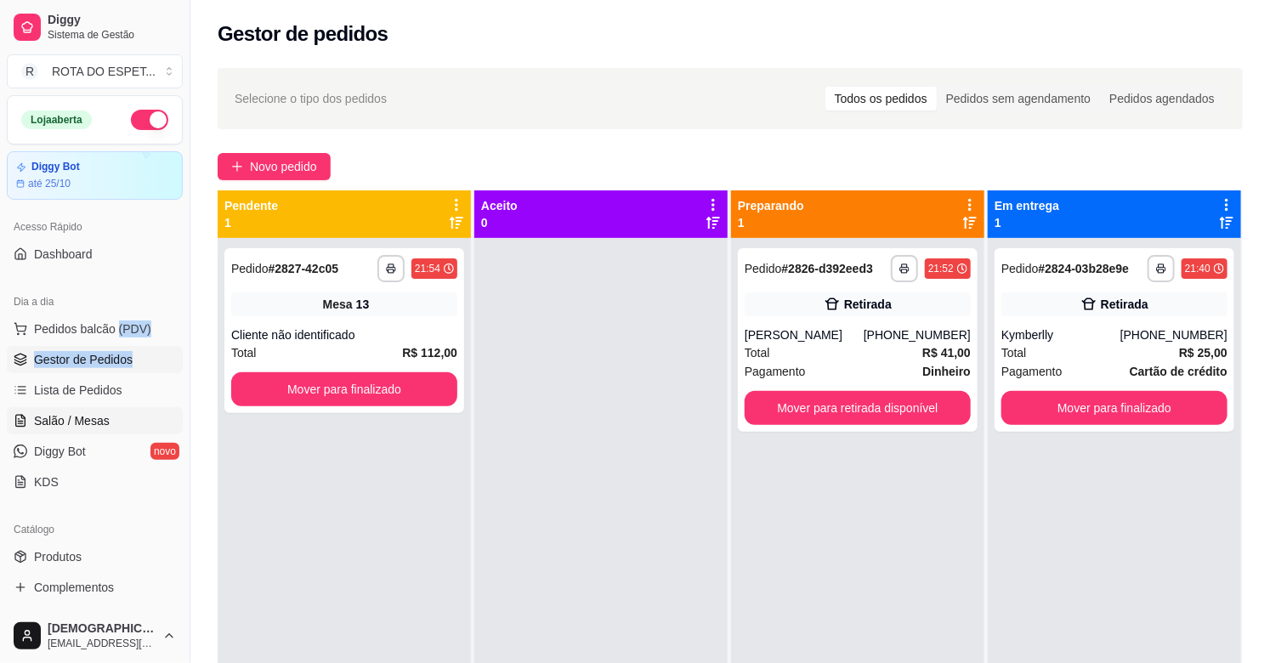
click at [88, 417] on span "Salão / Mesas" at bounding box center [72, 420] width 76 height 17
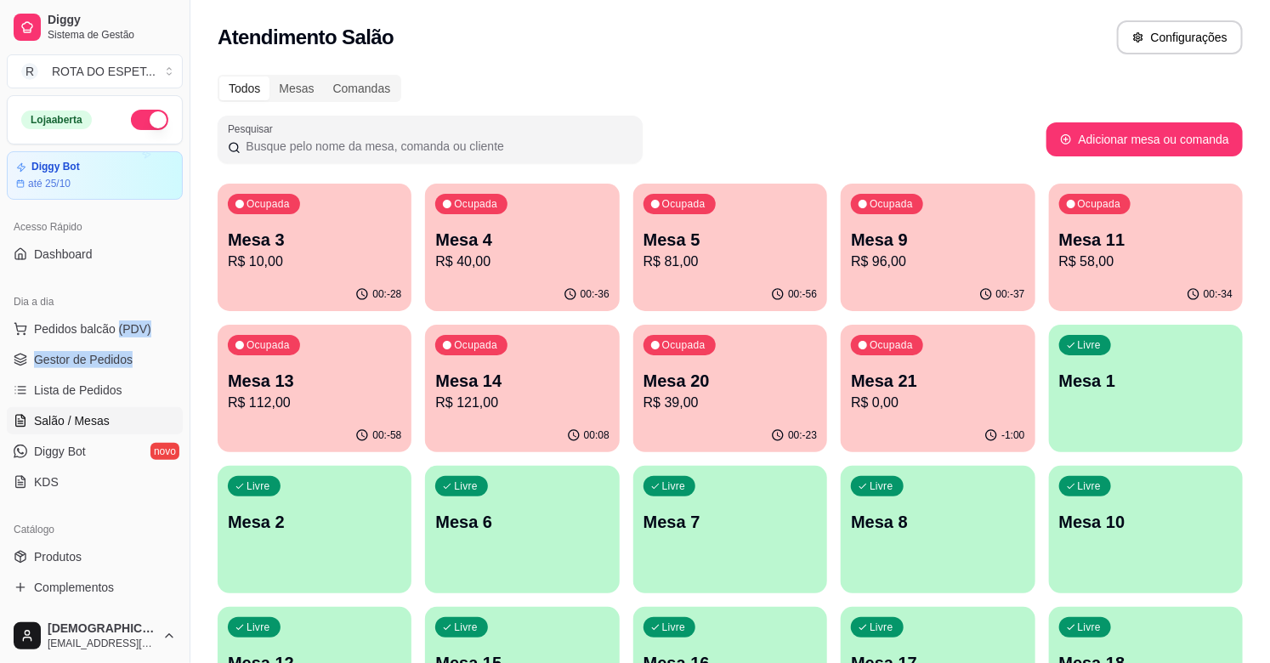
click at [387, 512] on p "Mesa 2" at bounding box center [314, 522] width 173 height 24
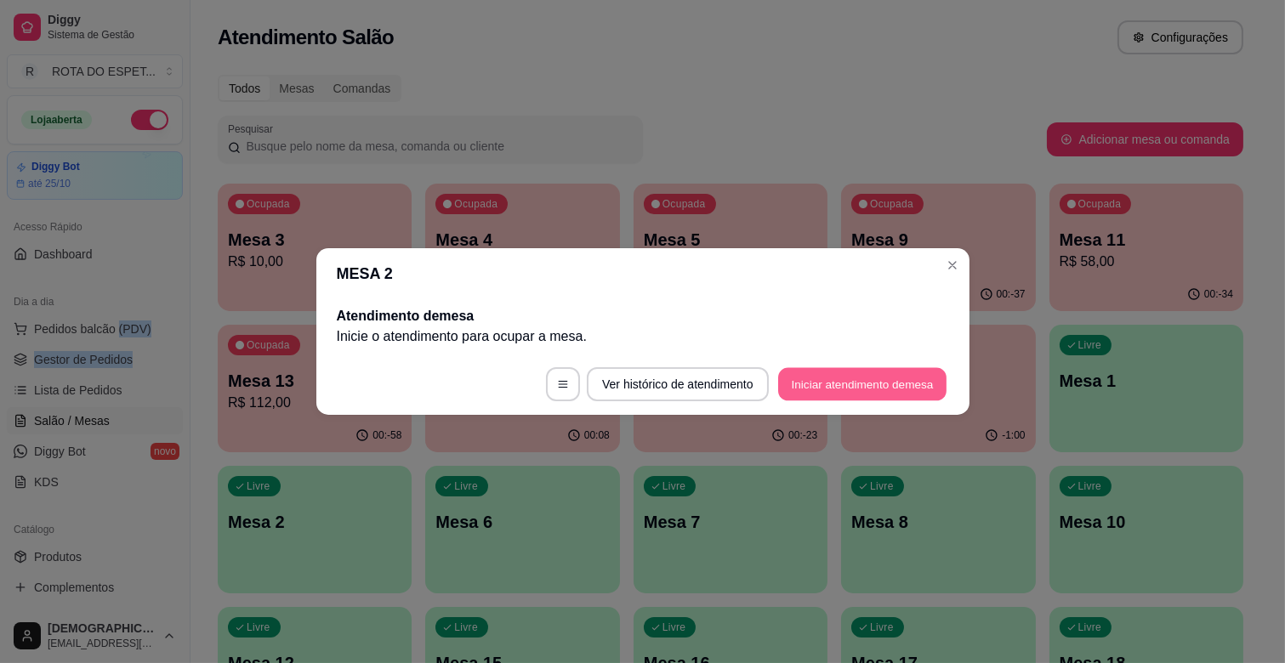
click at [861, 371] on button "Iniciar atendimento de mesa" at bounding box center [862, 384] width 168 height 33
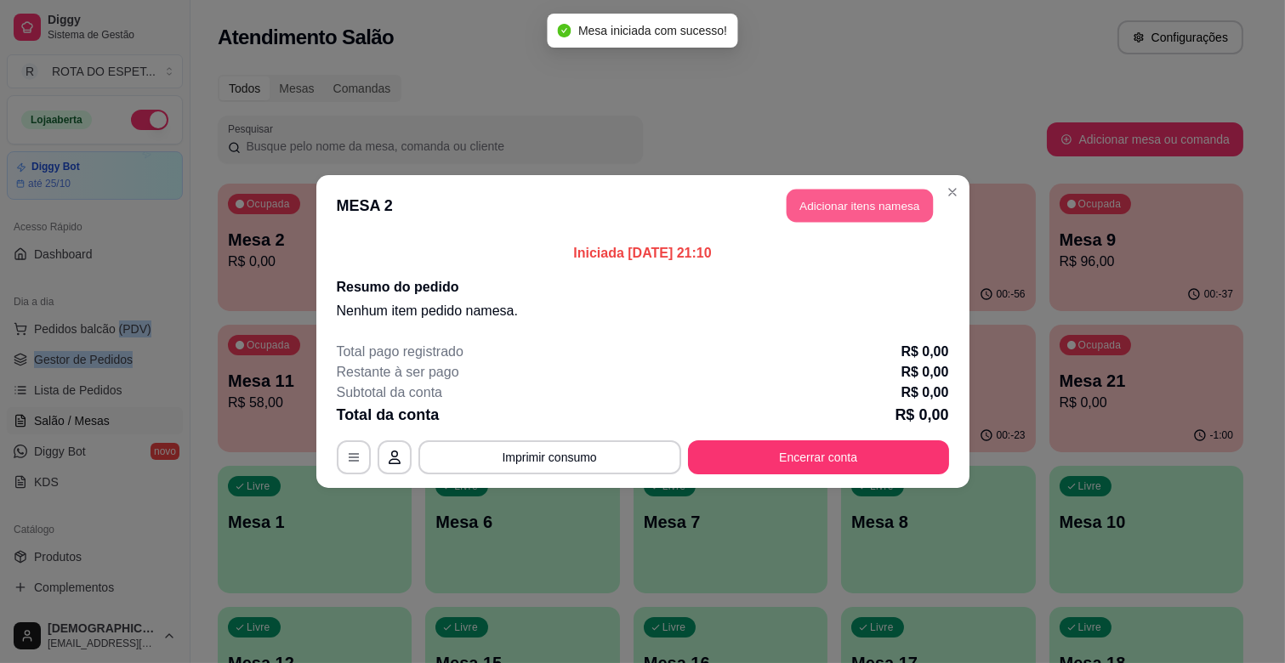
click at [869, 208] on button "Adicionar itens na mesa" at bounding box center [860, 206] width 146 height 33
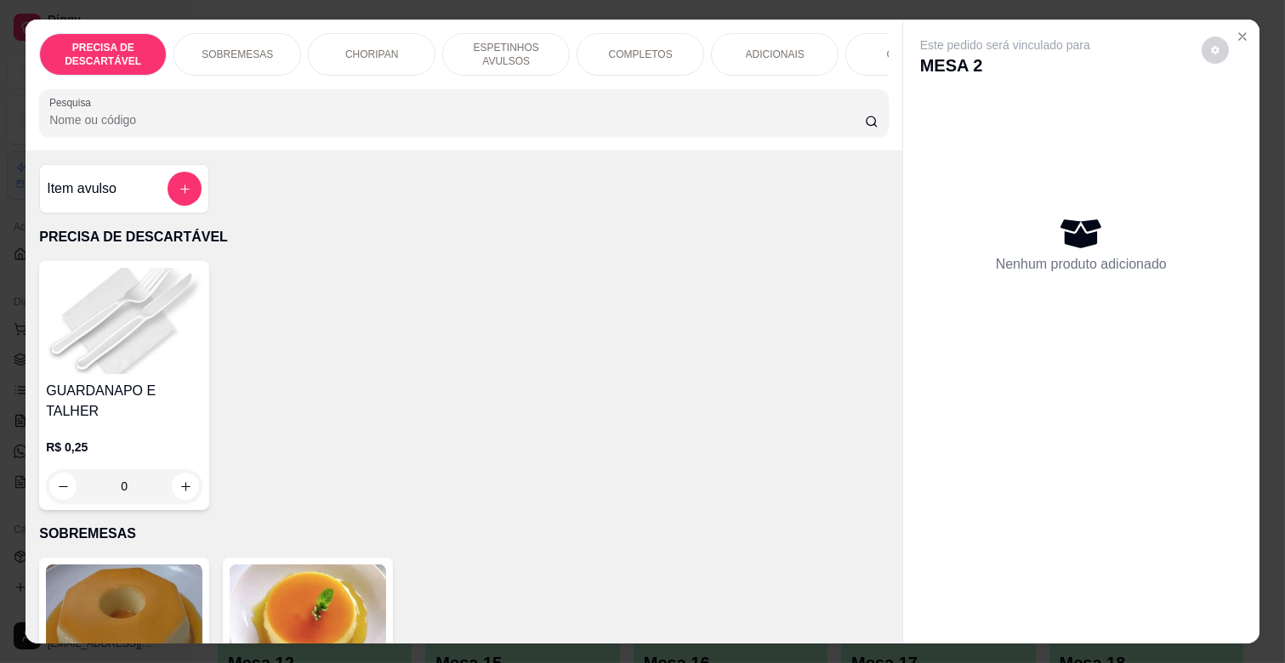
click at [643, 48] on p "COMPLETOS" at bounding box center [641, 55] width 64 height 14
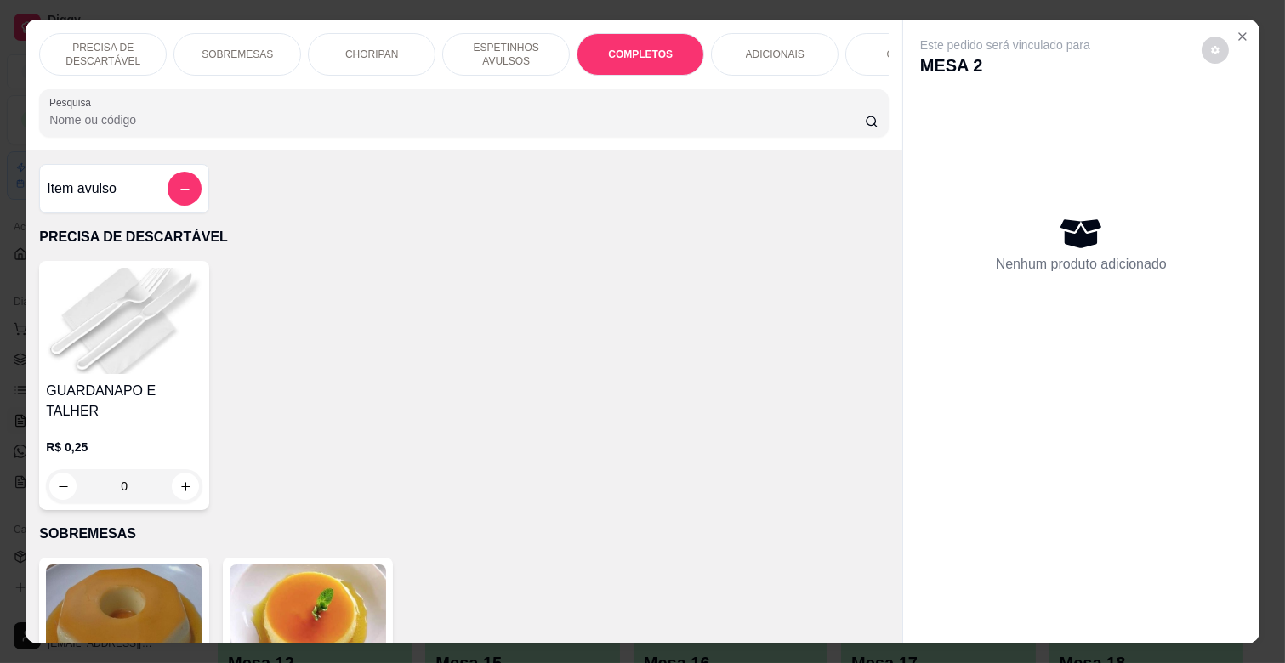
scroll to position [41, 0]
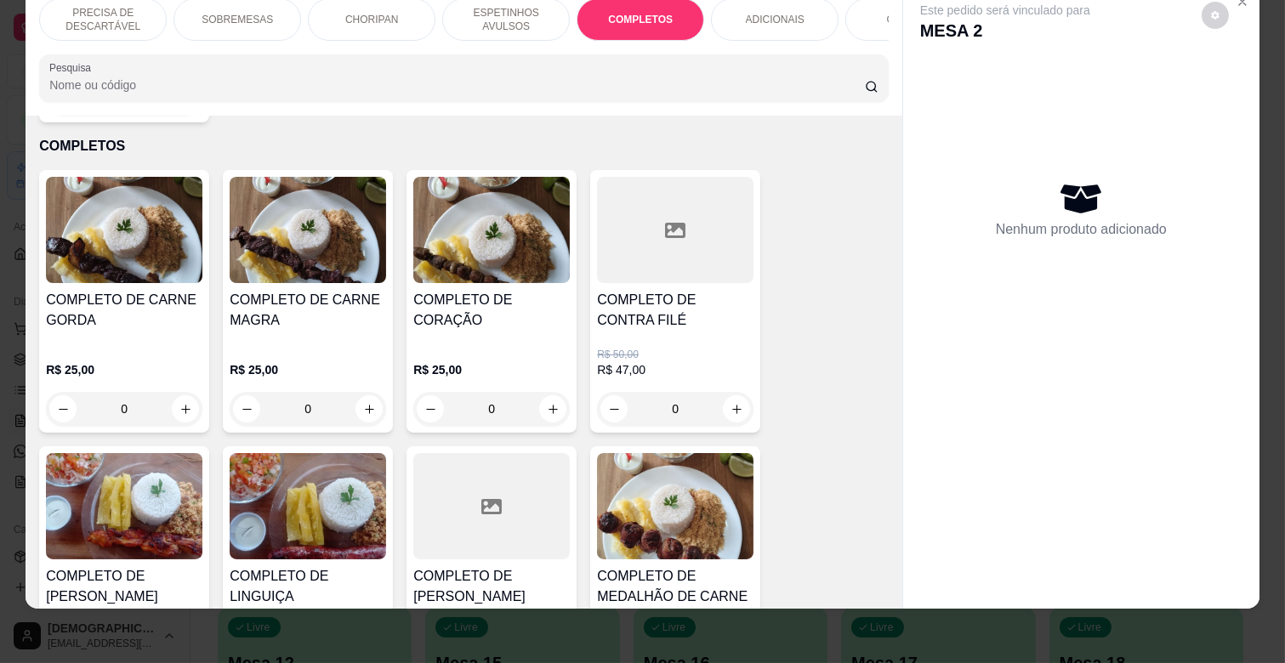
click at [327, 255] on img at bounding box center [308, 230] width 156 height 106
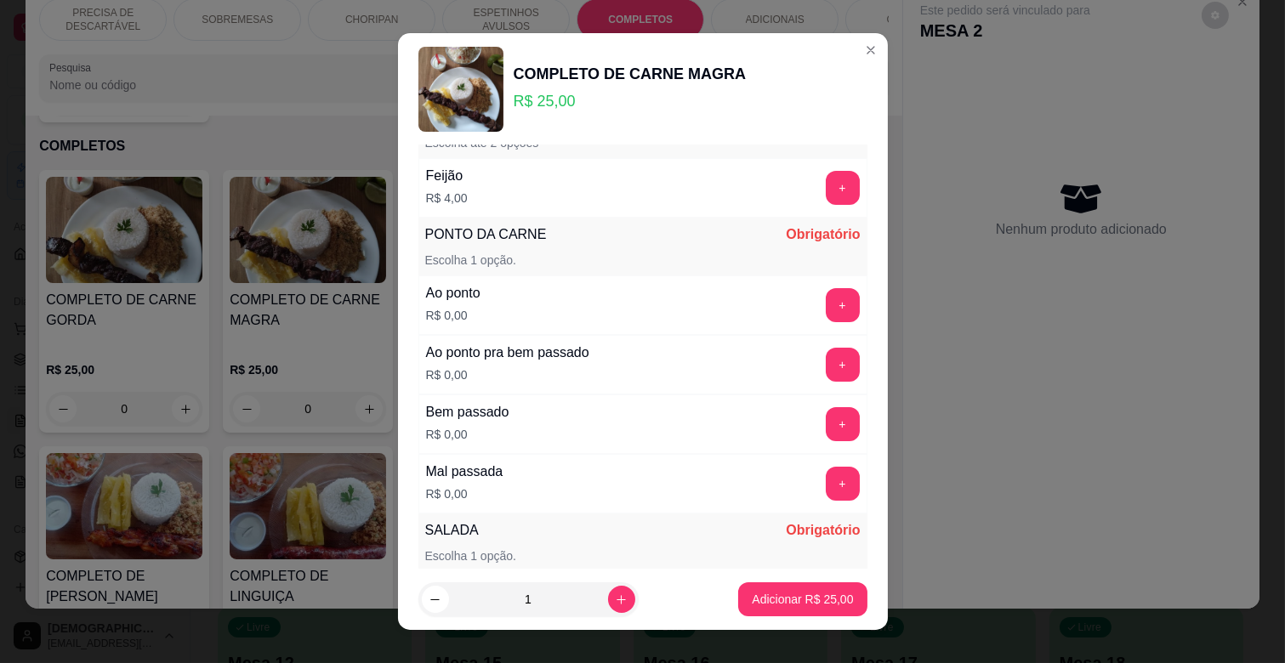
scroll to position [189, 0]
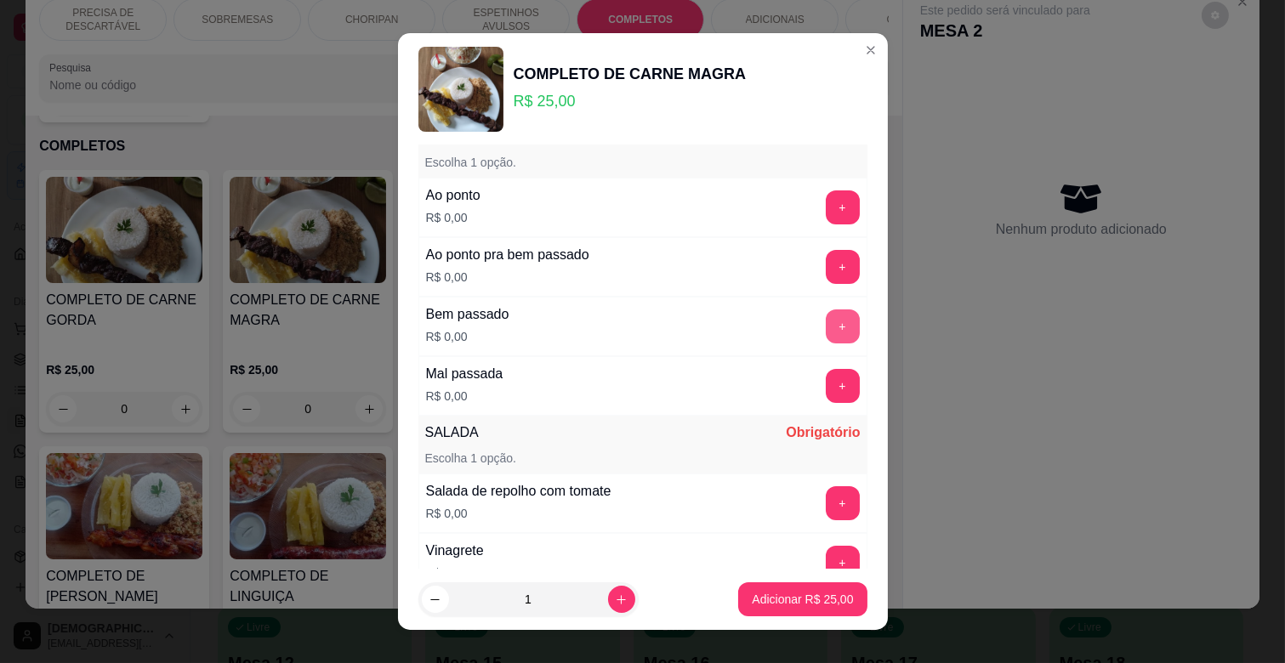
click at [826, 325] on button "+" at bounding box center [843, 327] width 34 height 34
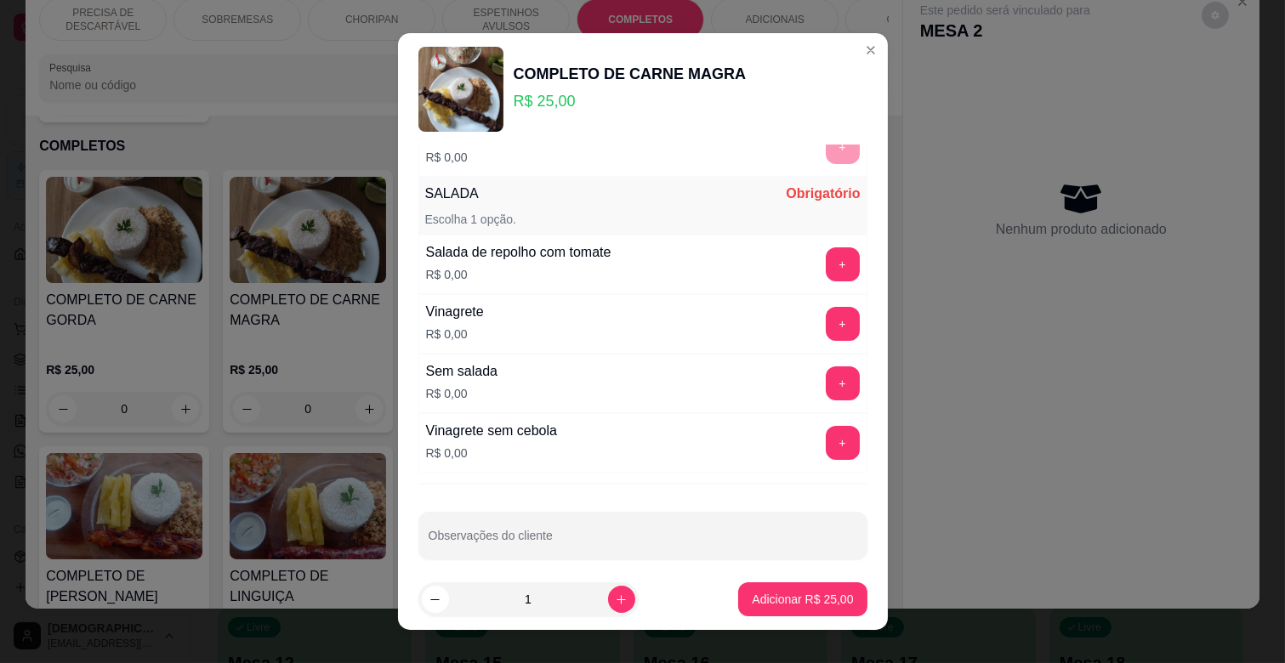
scroll to position [444, 0]
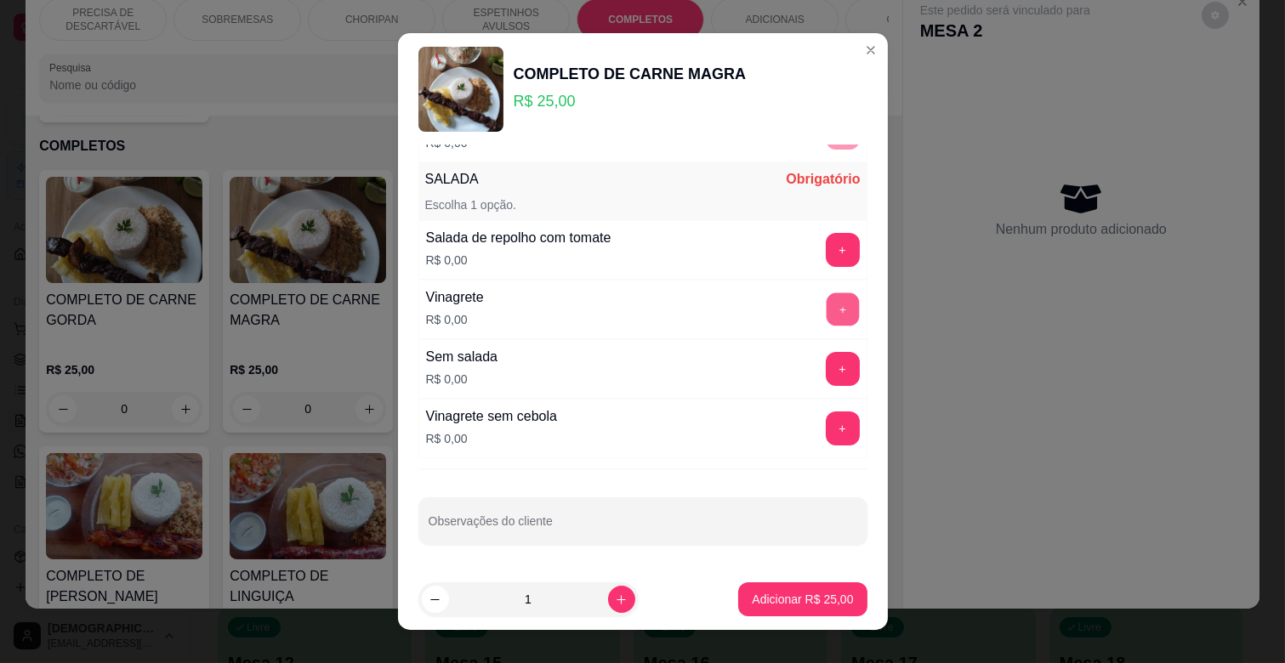
click at [826, 315] on button "+" at bounding box center [842, 309] width 33 height 33
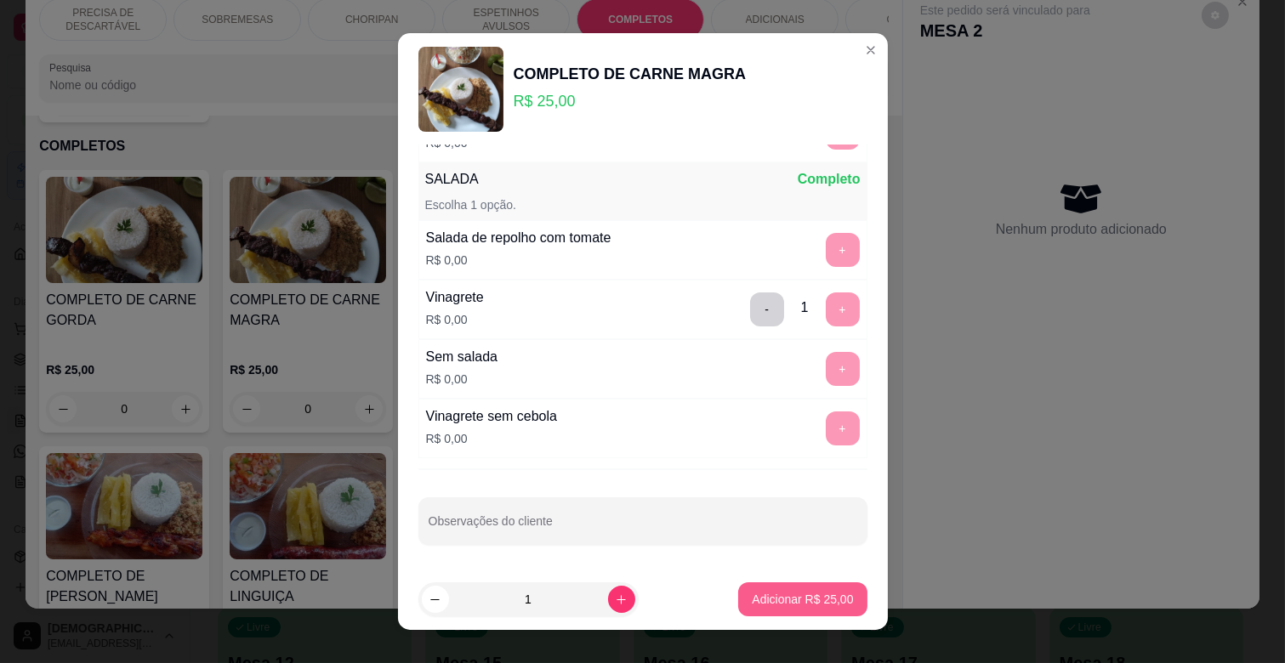
click at [815, 593] on p "Adicionar R$ 25,00" at bounding box center [802, 599] width 101 height 17
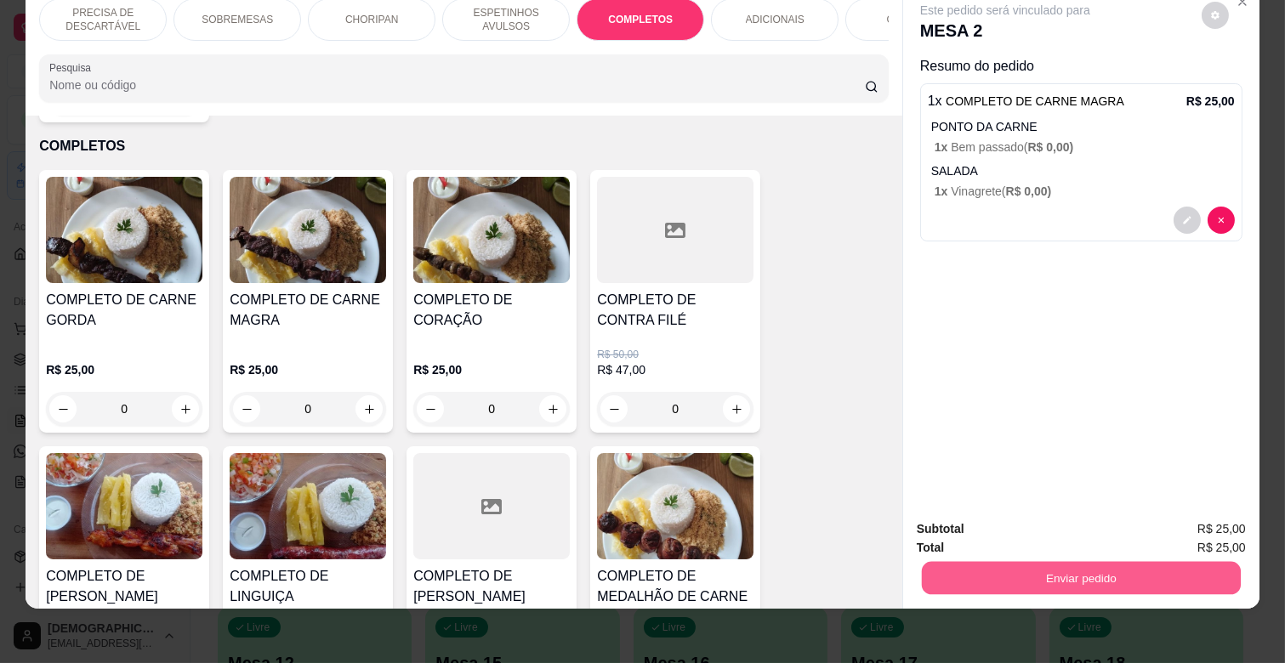
click at [974, 561] on button "Enviar pedido" at bounding box center [1081, 577] width 319 height 33
click at [1185, 519] on button "Enviar pedido" at bounding box center [1201, 522] width 96 height 32
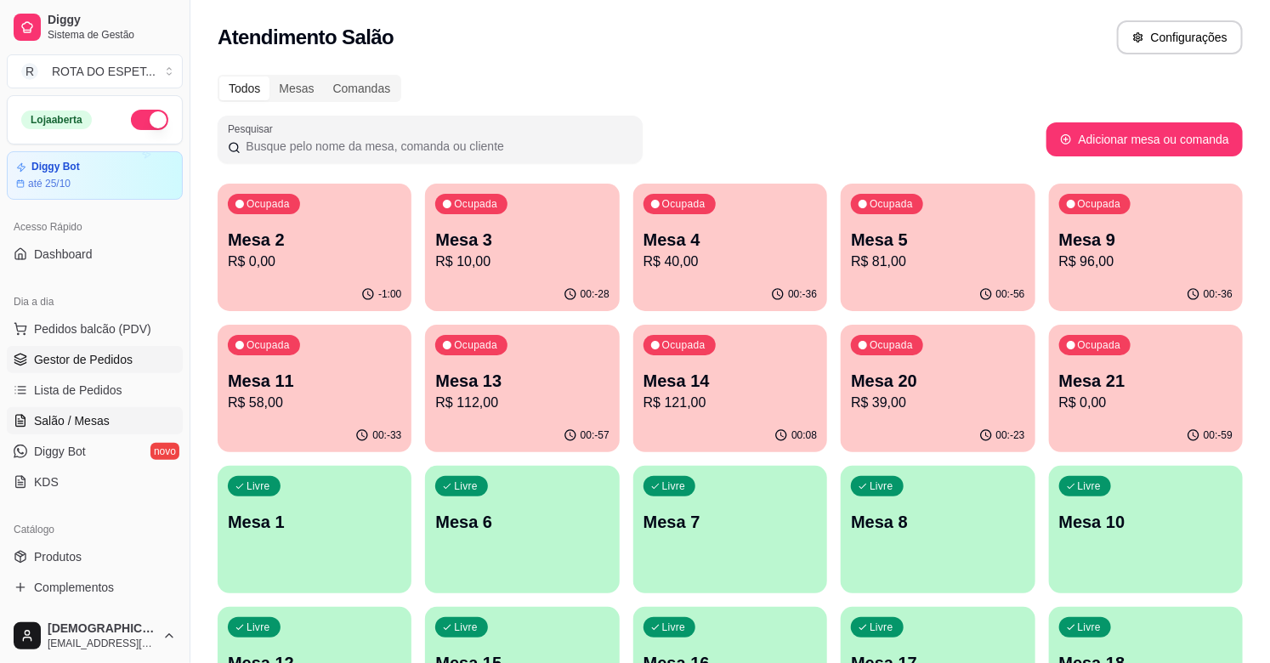
click at [111, 352] on span "Gestor de Pedidos" at bounding box center [83, 359] width 99 height 17
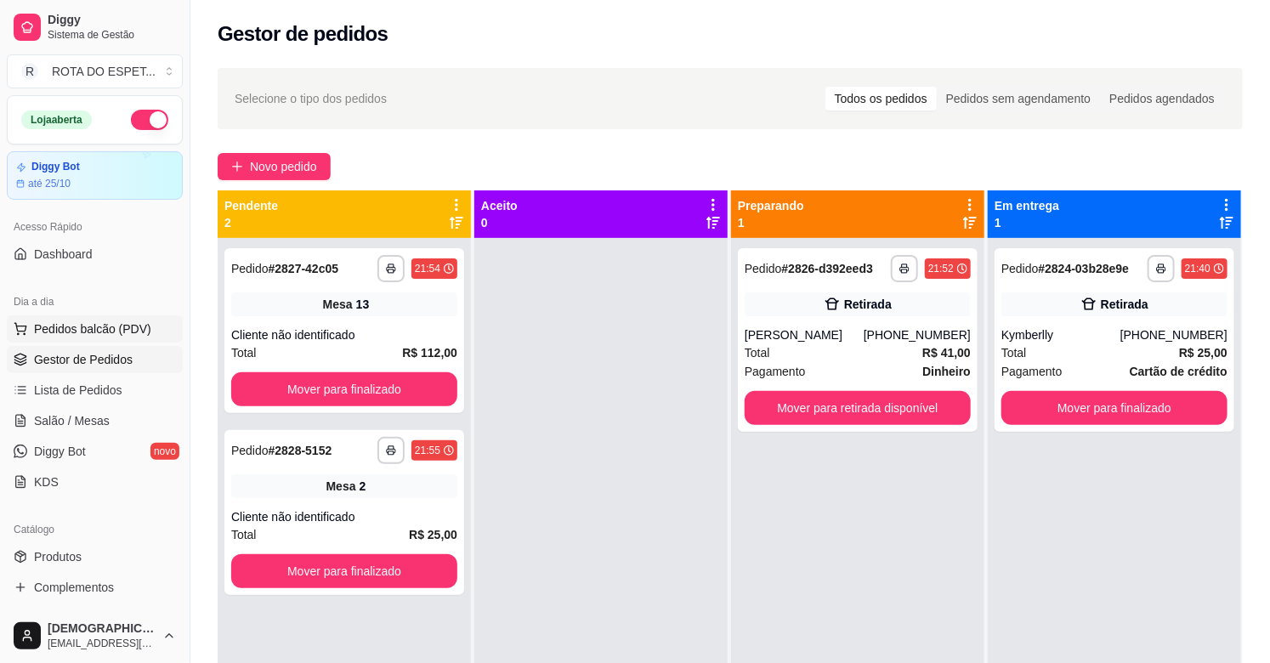
click at [111, 332] on span "Pedidos balcão (PDV)" at bounding box center [92, 329] width 117 height 17
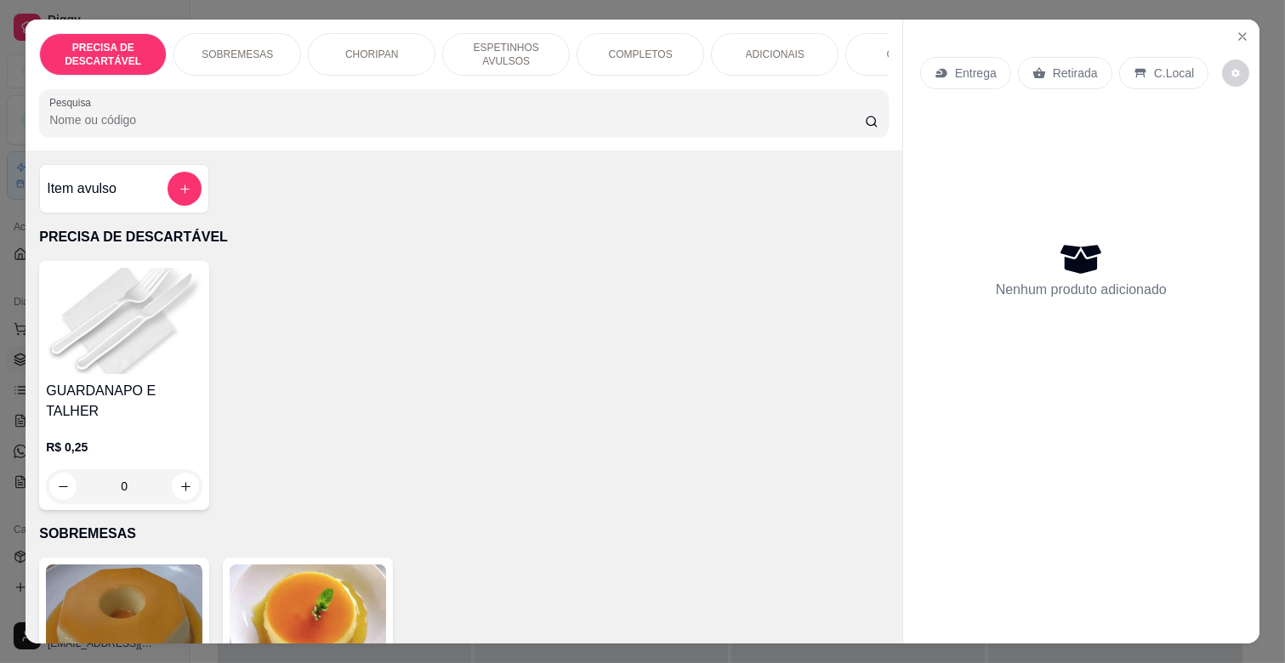
click at [619, 48] on p "COMPLETOS" at bounding box center [641, 55] width 64 height 14
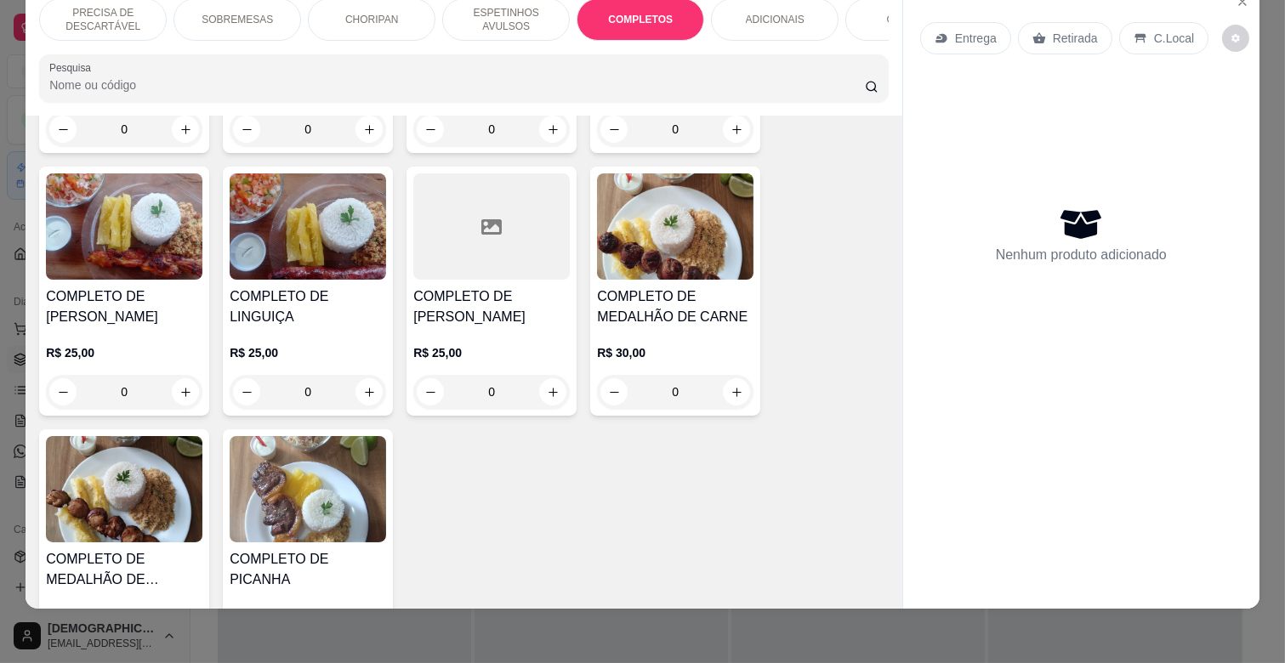
scroll to position [2335, 0]
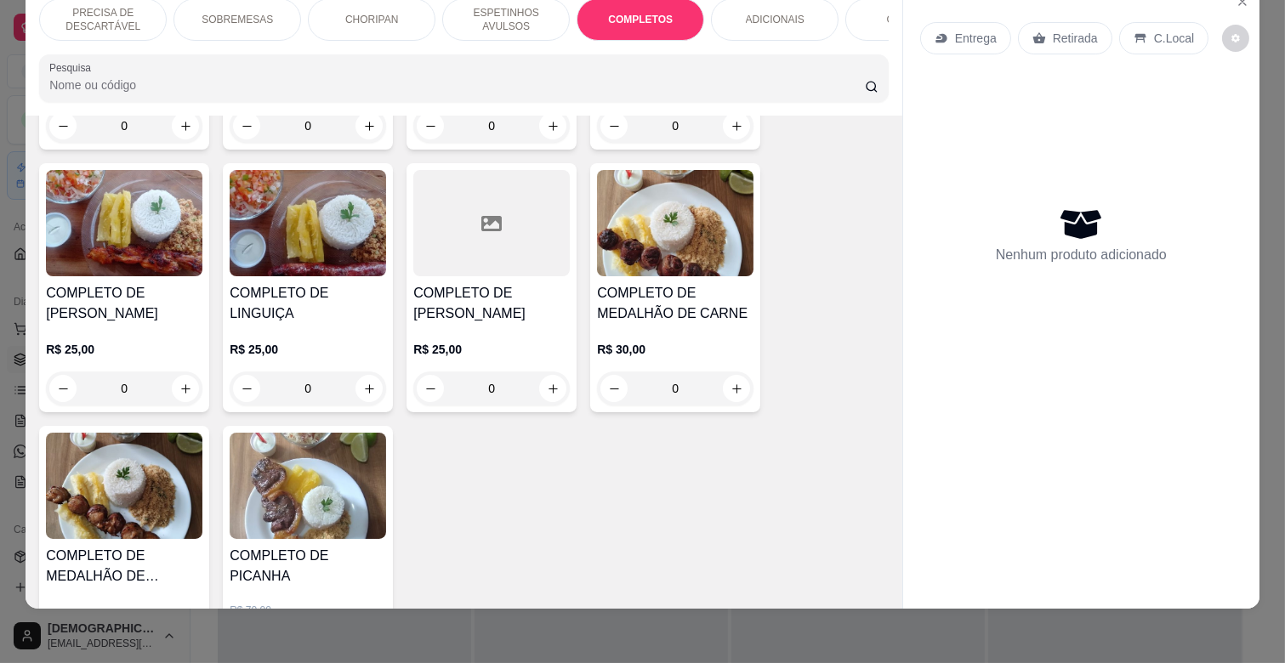
click at [129, 472] on img at bounding box center [124, 486] width 156 height 106
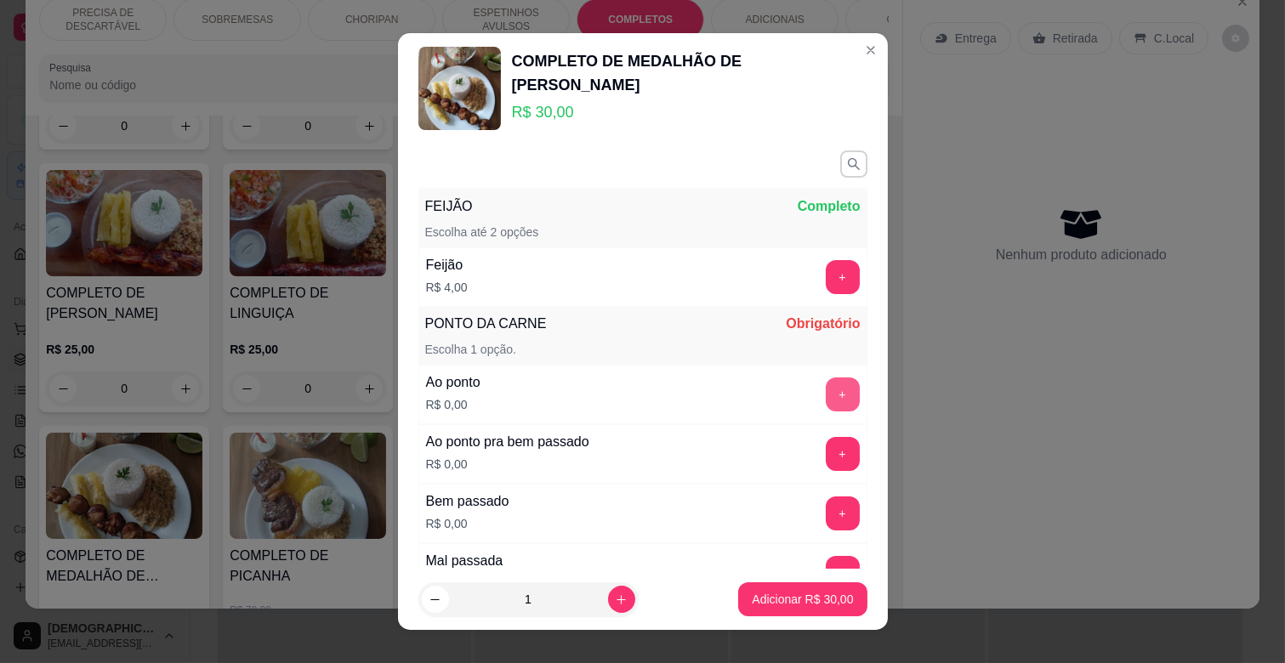
click at [826, 398] on button "+" at bounding box center [843, 395] width 34 height 34
click at [750, 398] on button "-" at bounding box center [766, 394] width 33 height 33
click at [826, 520] on button "+" at bounding box center [843, 514] width 34 height 34
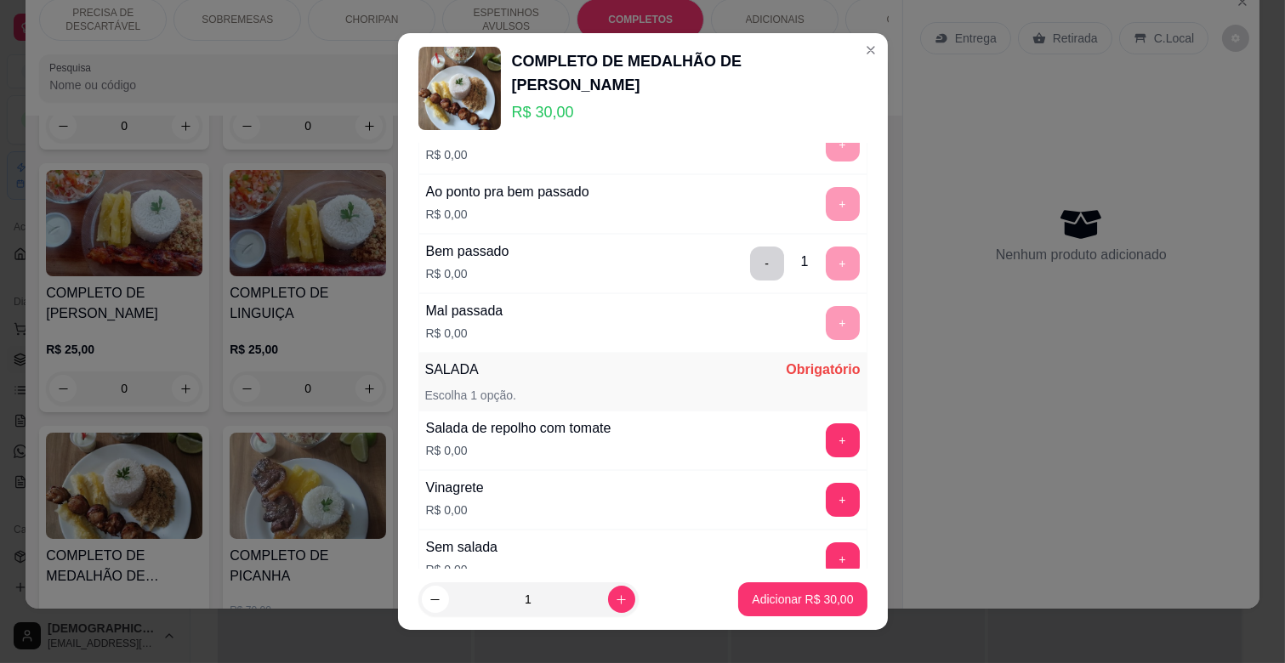
scroll to position [283, 0]
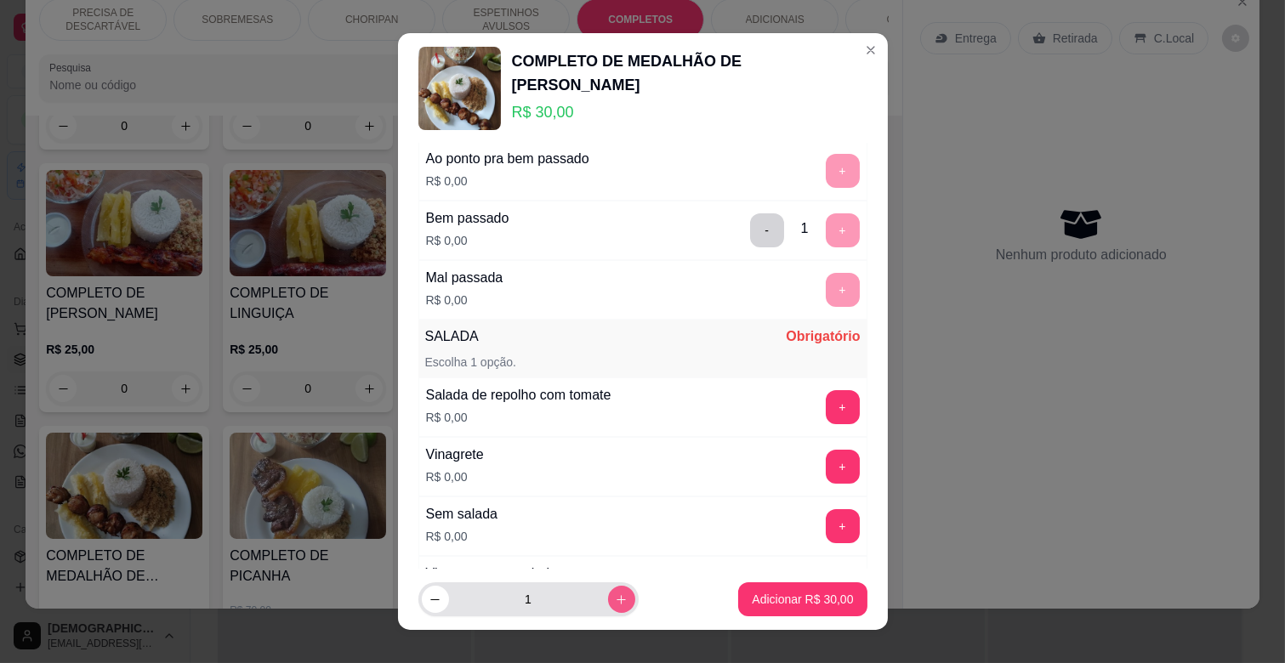
click at [613, 599] on button "increase-product-quantity" at bounding box center [621, 599] width 27 height 27
type input "2"
click at [826, 527] on button "+" at bounding box center [843, 526] width 34 height 34
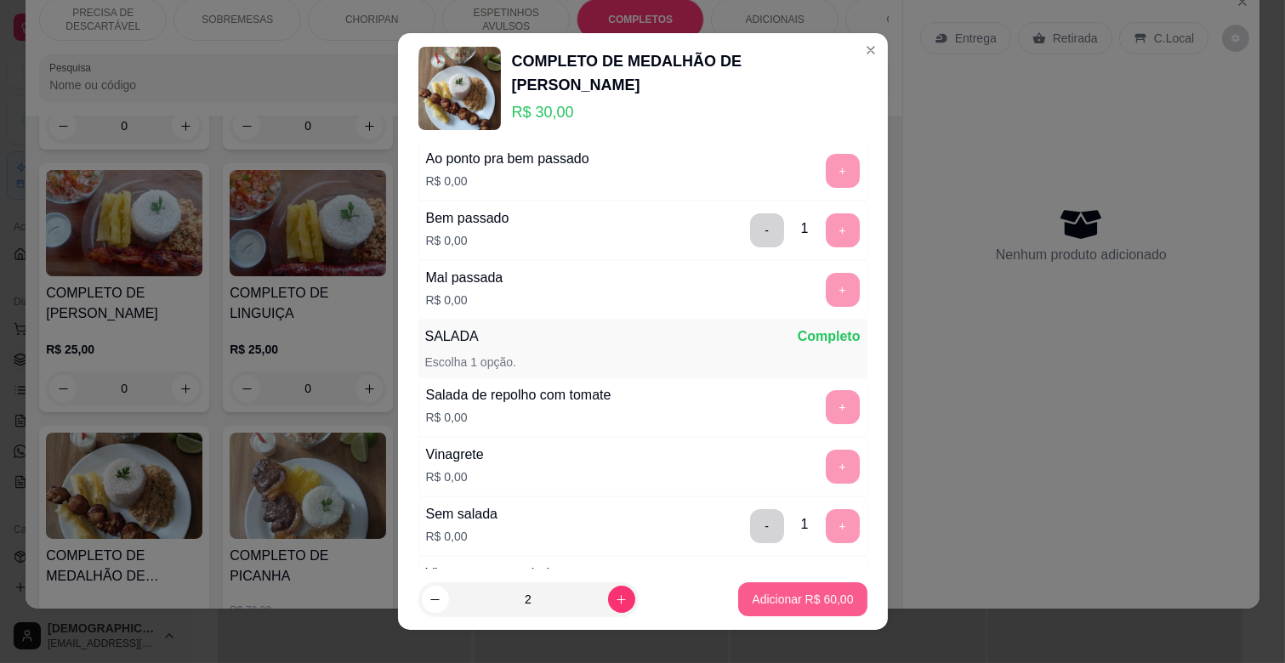
click at [787, 598] on p "Adicionar R$ 60,00" at bounding box center [802, 599] width 101 height 17
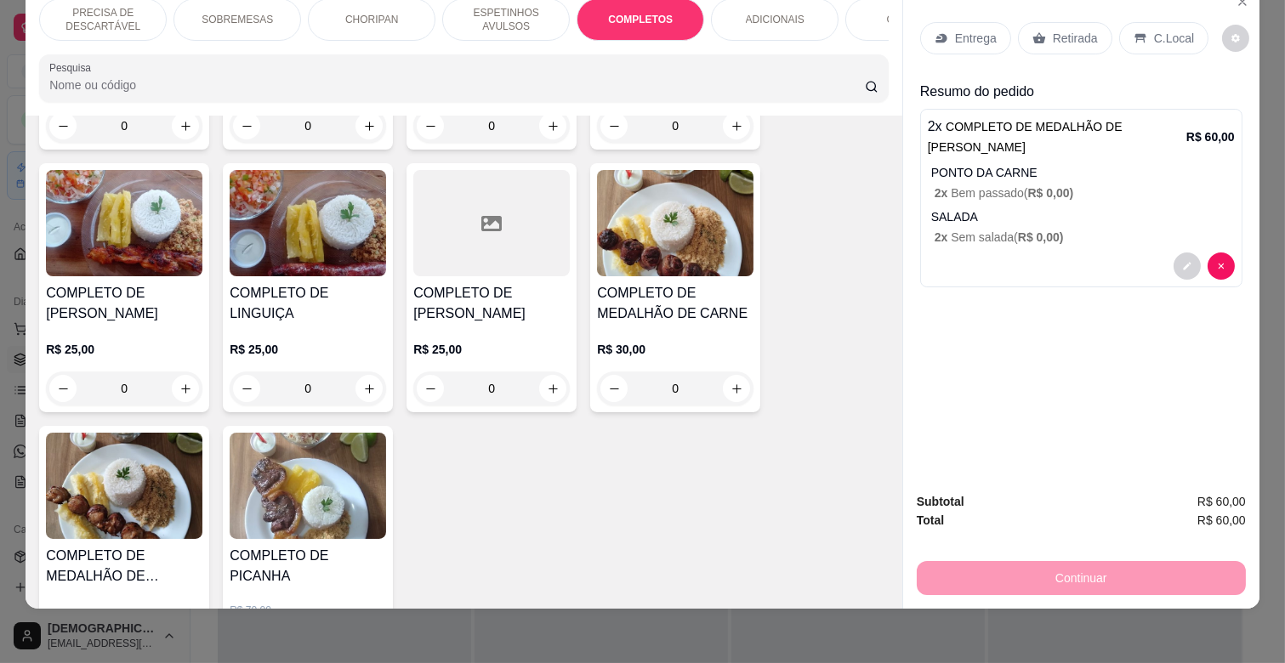
click at [493, 19] on p "ESPETINHOS AVULSOS" at bounding box center [506, 19] width 99 height 27
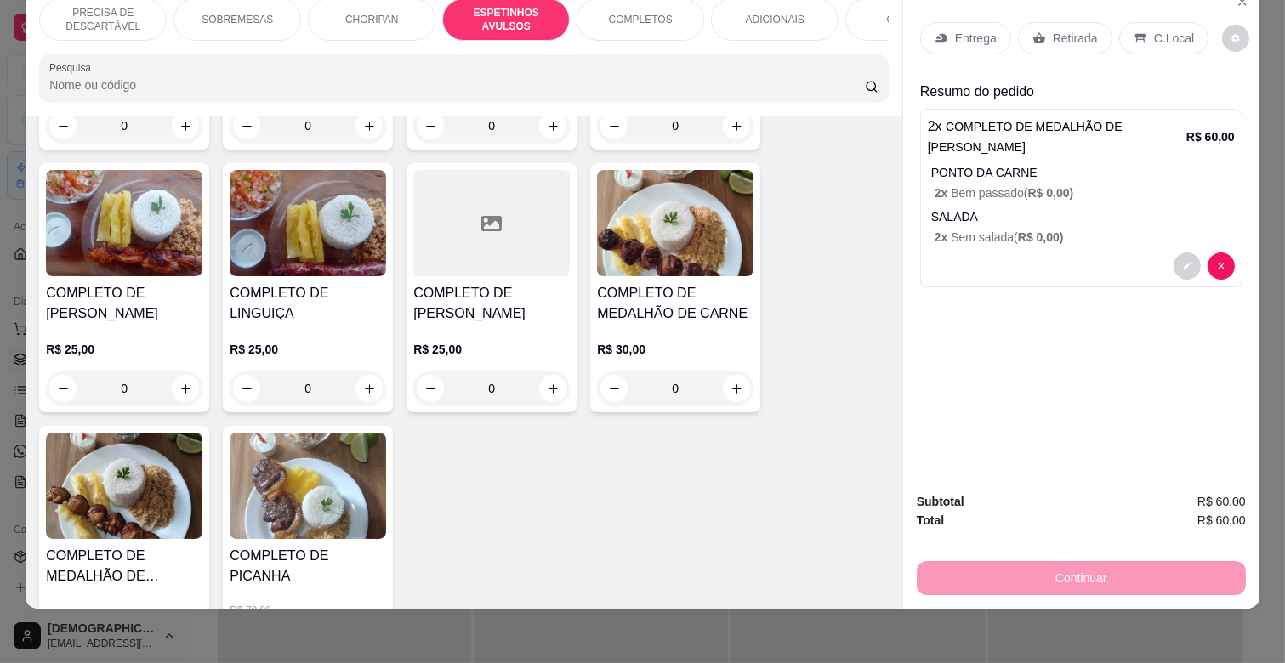
scroll to position [939, 0]
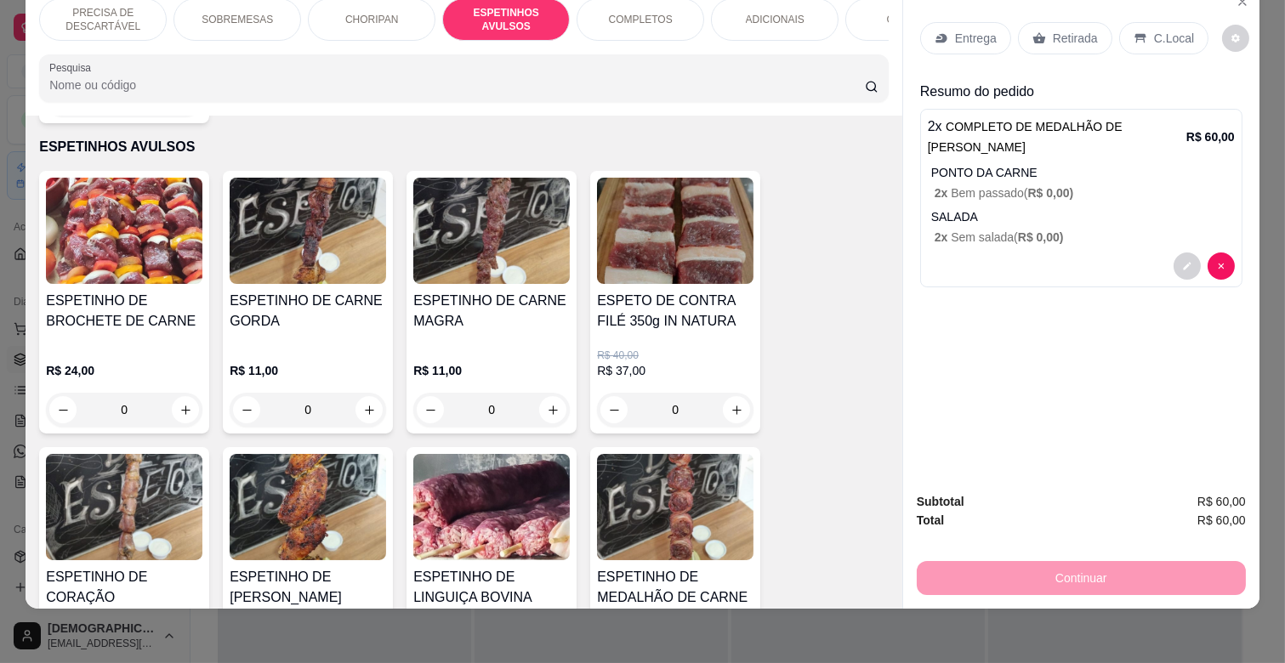
click at [493, 345] on div "R$ 11,00 0" at bounding box center [491, 386] width 156 height 82
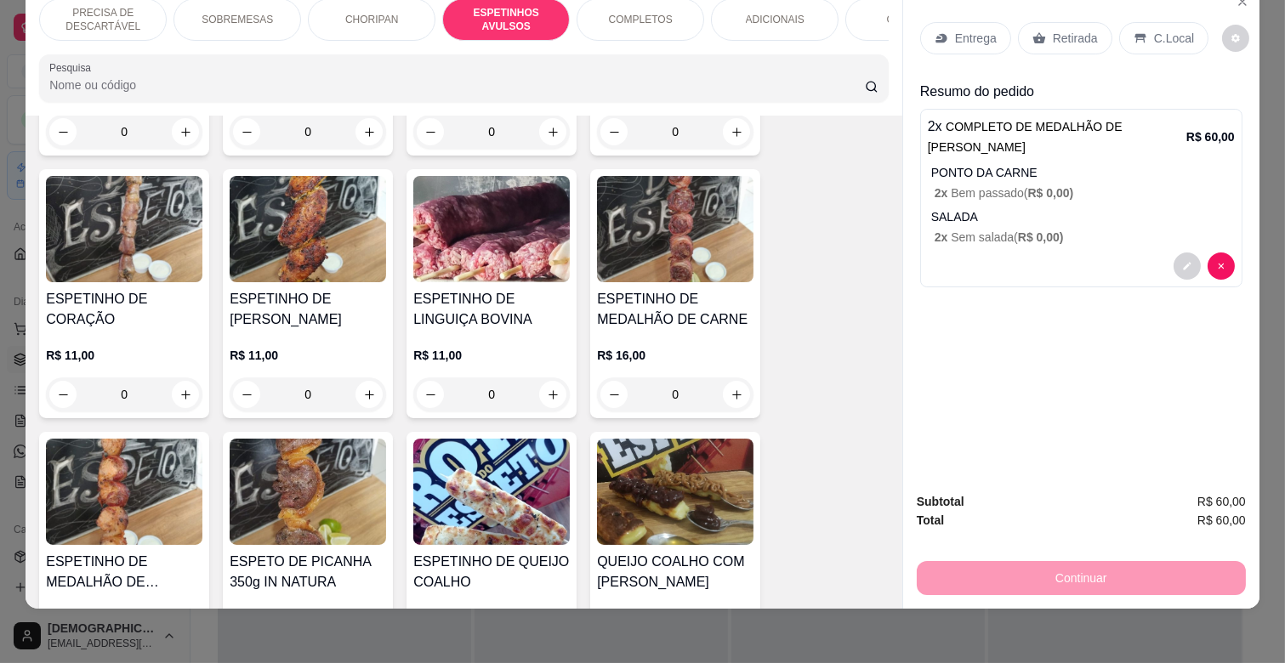
scroll to position [1222, 0]
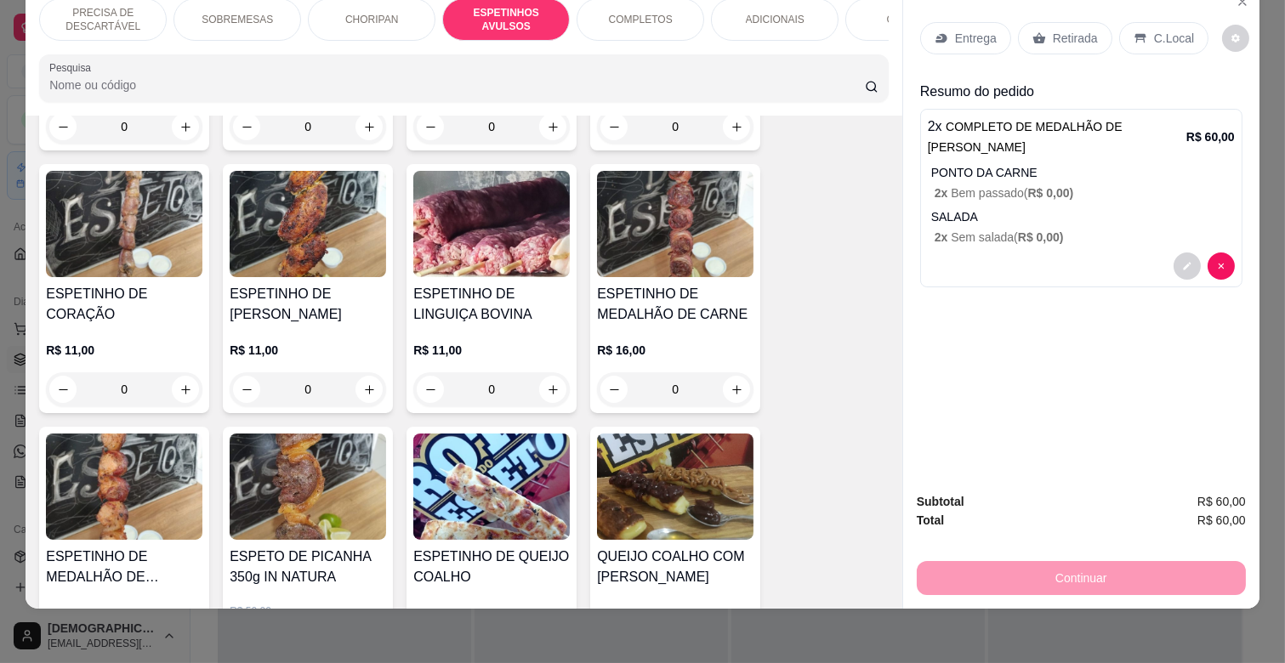
click at [713, 284] on h4 "ESPETINHO DE MEDALHÃO DE CARNE" at bounding box center [675, 304] width 156 height 41
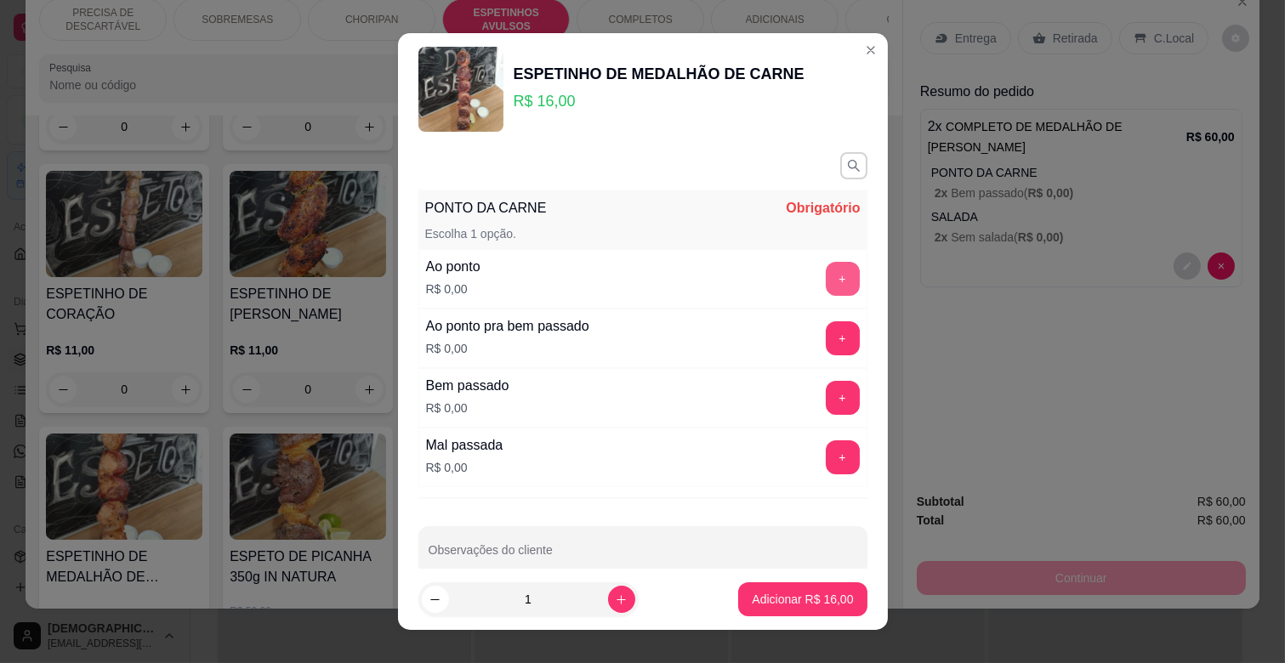
click at [826, 287] on button "+" at bounding box center [843, 279] width 34 height 34
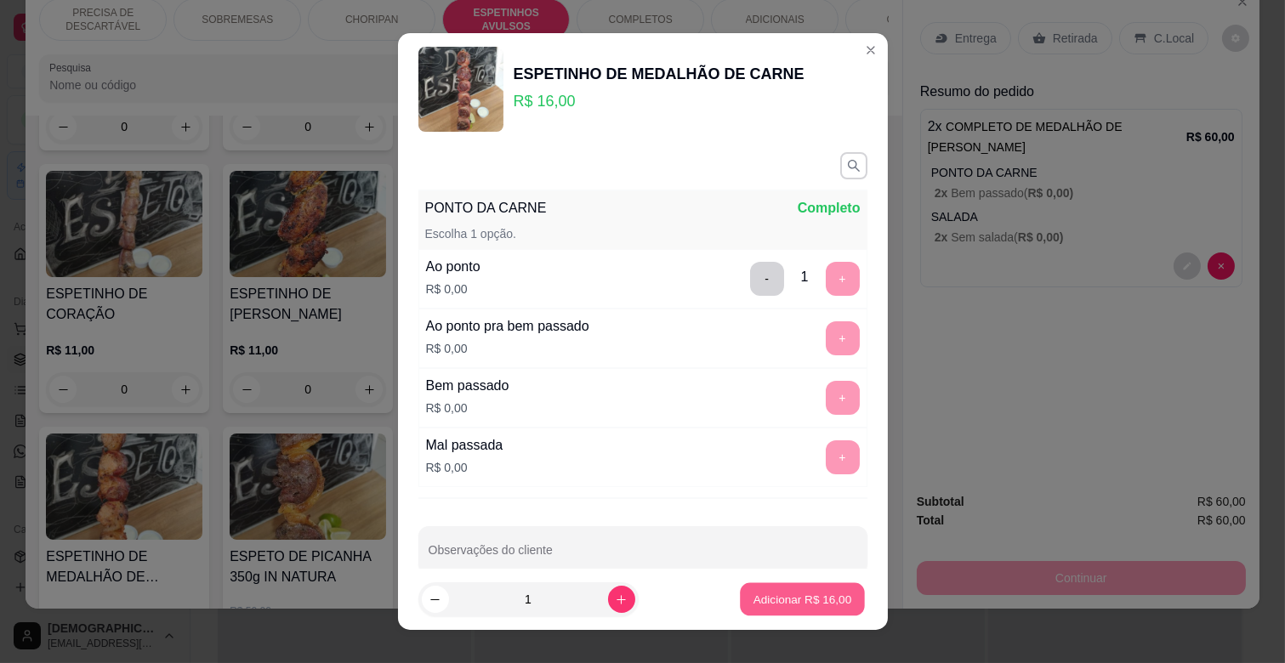
click at [817, 604] on p "Adicionar R$ 16,00" at bounding box center [802, 599] width 99 height 16
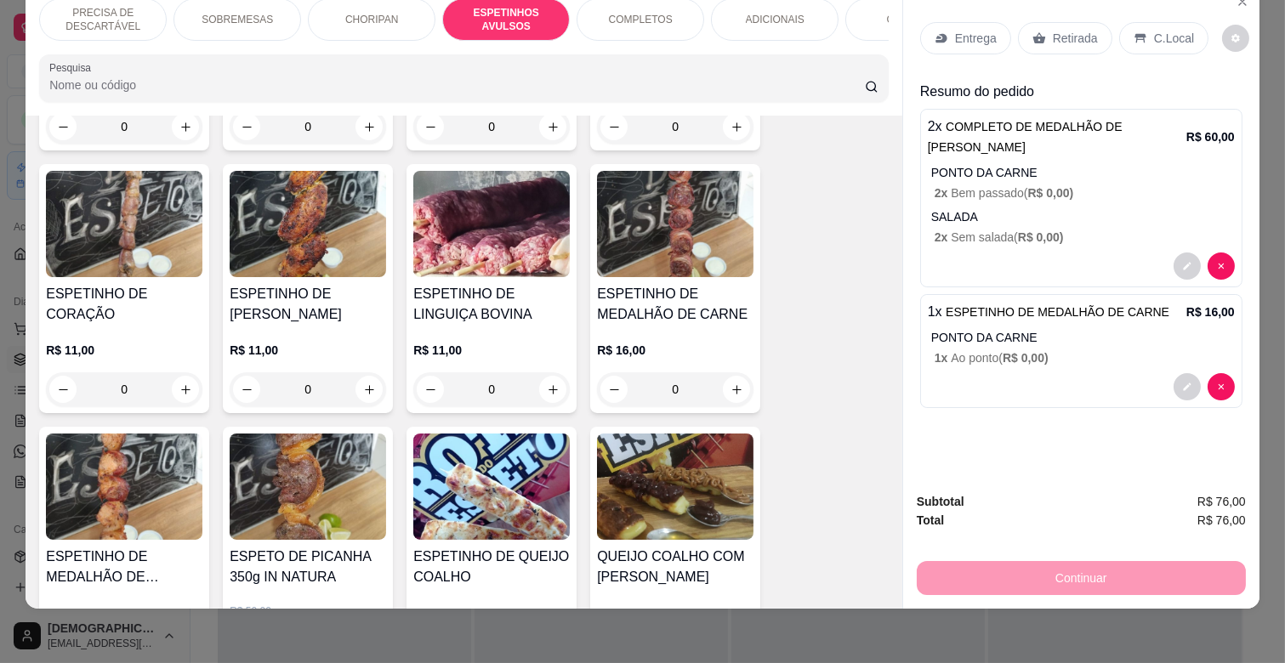
click at [760, 13] on div "ADICIONAIS" at bounding box center [775, 19] width 128 height 43
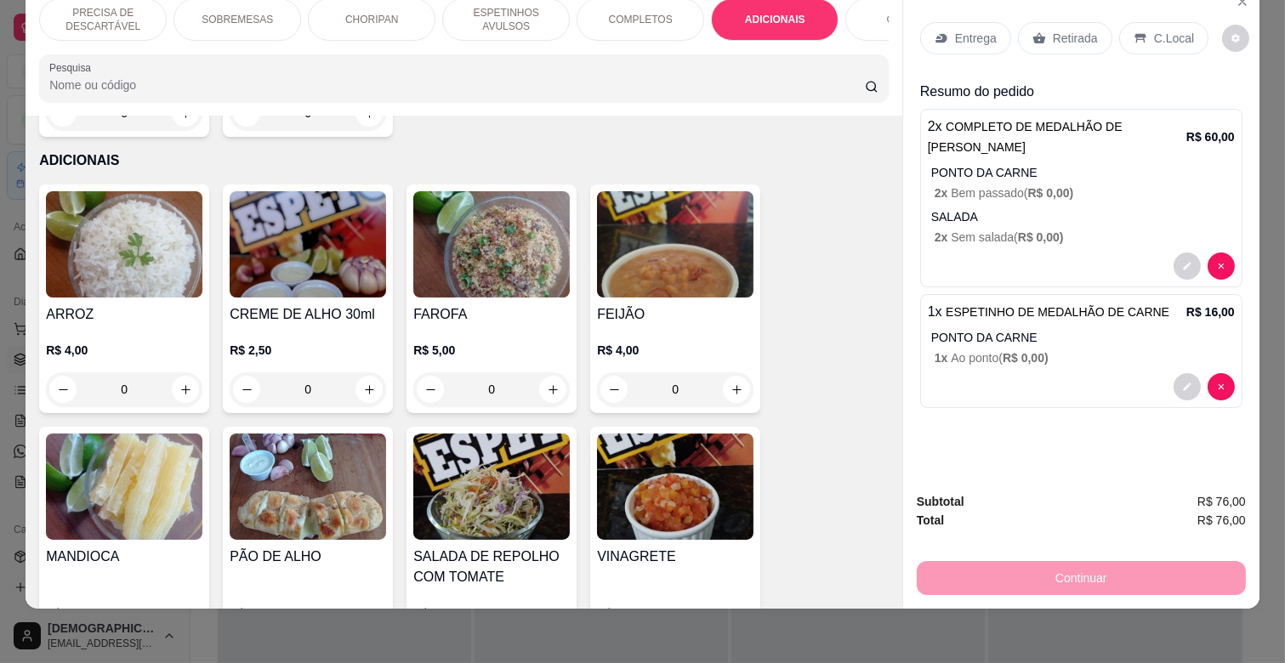
scroll to position [3076, 0]
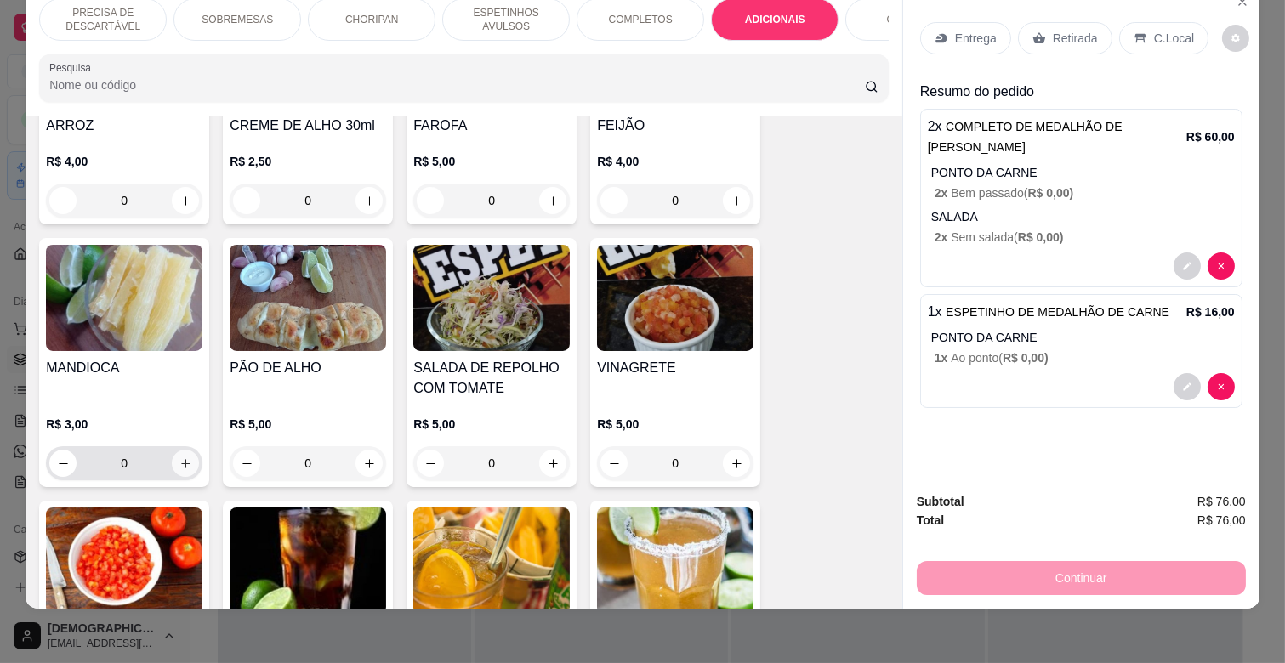
click at [179, 458] on icon "increase-product-quantity" at bounding box center [185, 464] width 13 height 13
type input "1"
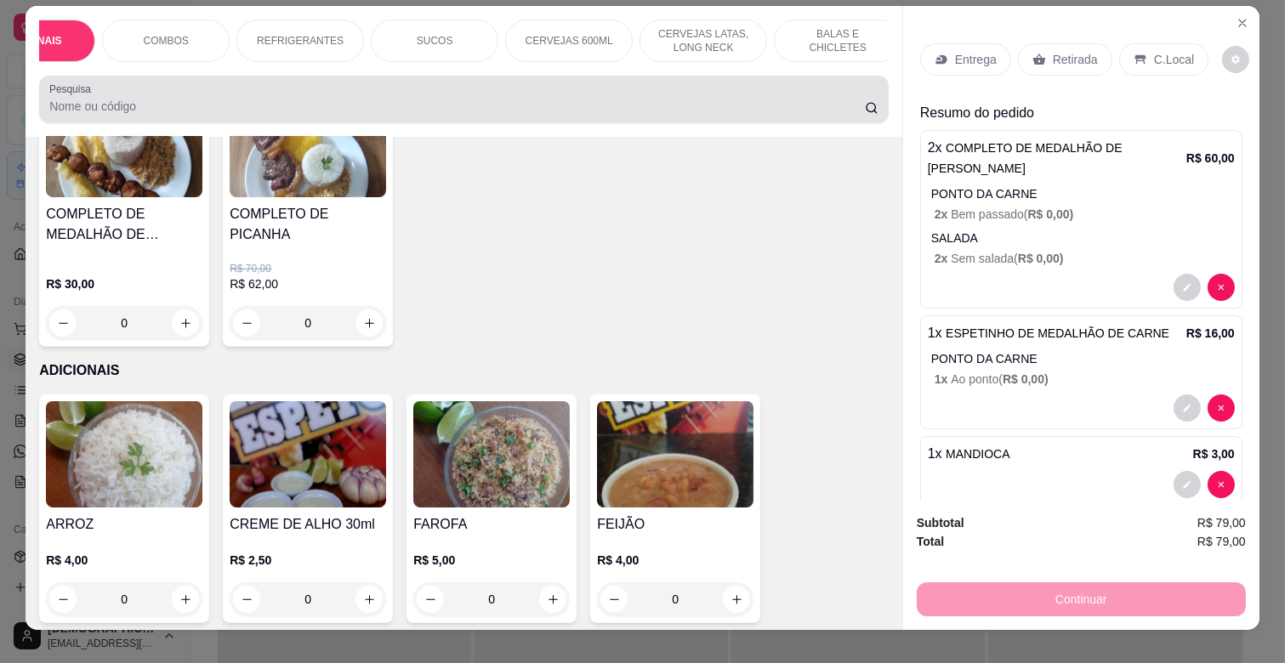
scroll to position [0, 0]
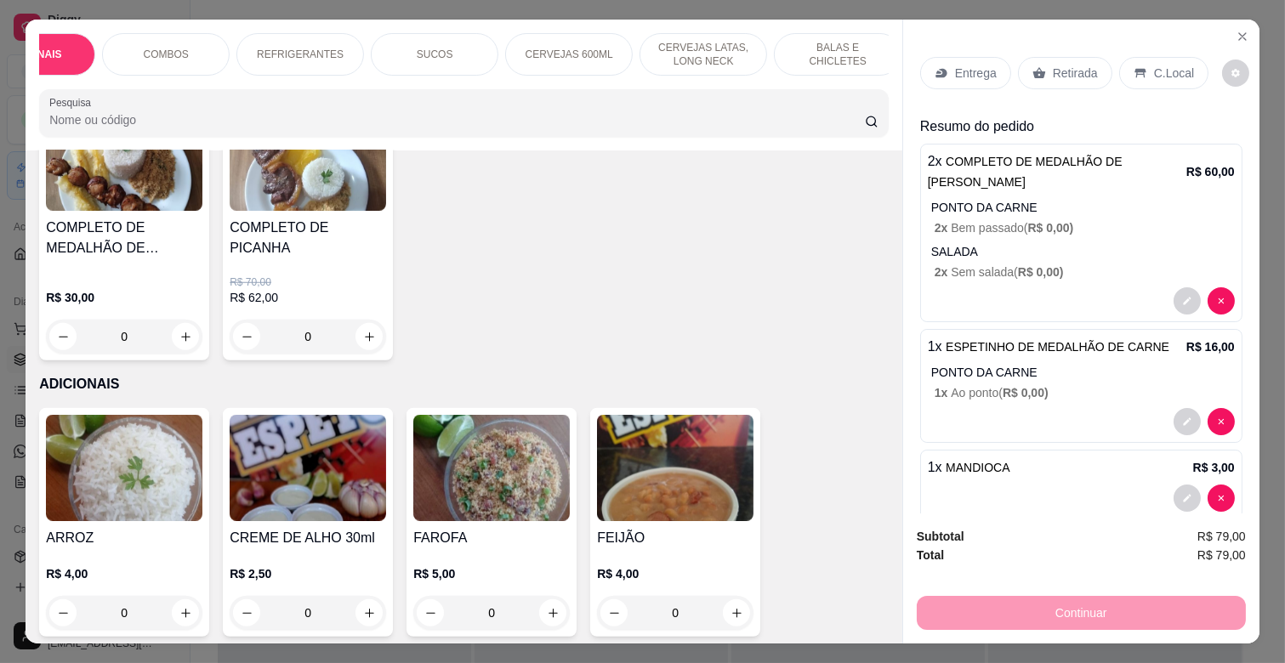
click at [325, 48] on p "REFRIGERANTES" at bounding box center [300, 55] width 87 height 14
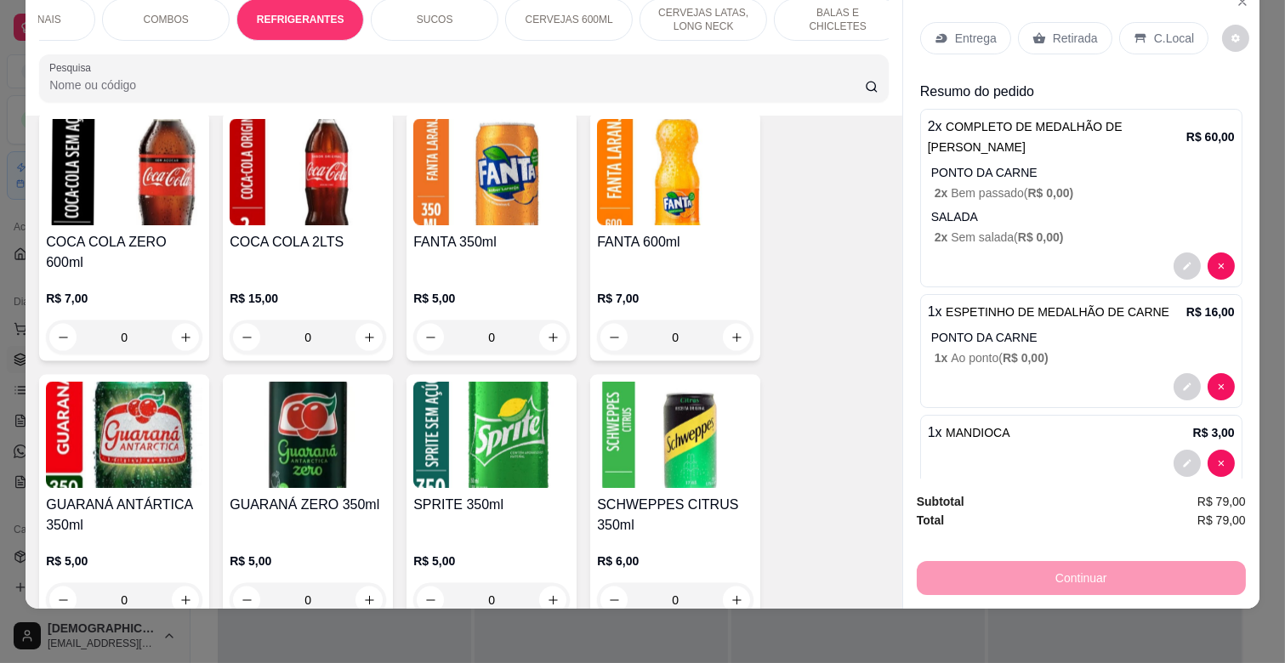
scroll to position [4553, 0]
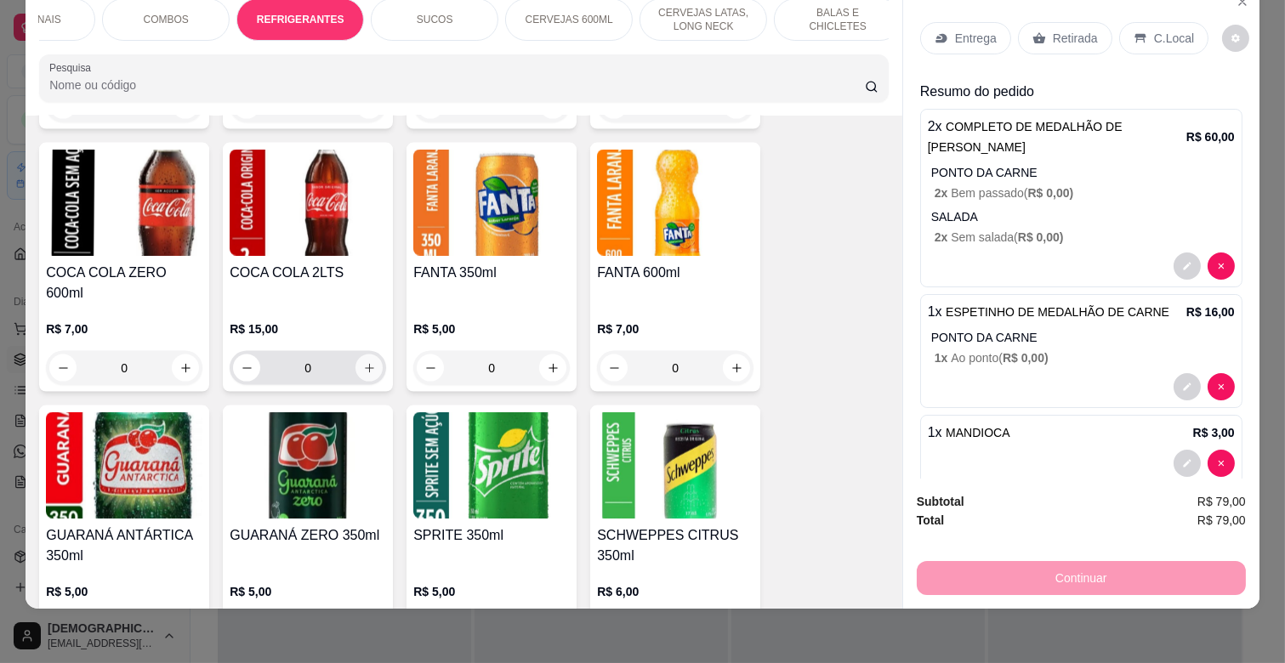
click at [366, 362] on icon "increase-product-quantity" at bounding box center [369, 368] width 13 height 13
type input "1"
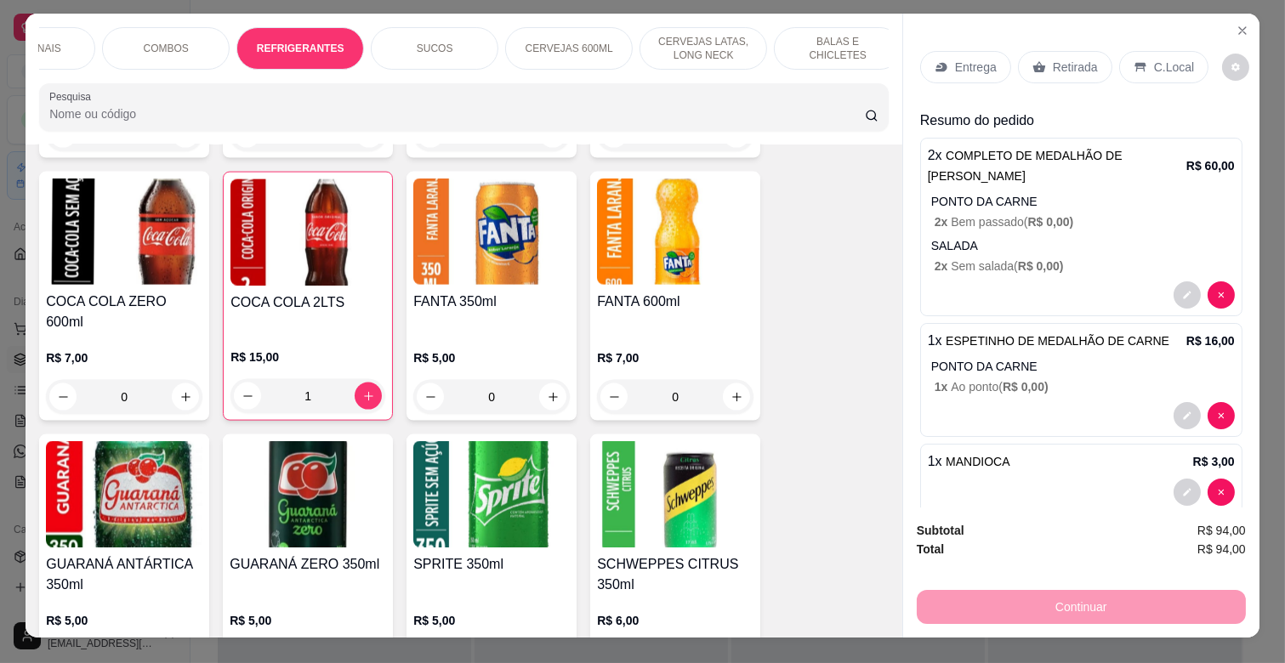
scroll to position [0, 0]
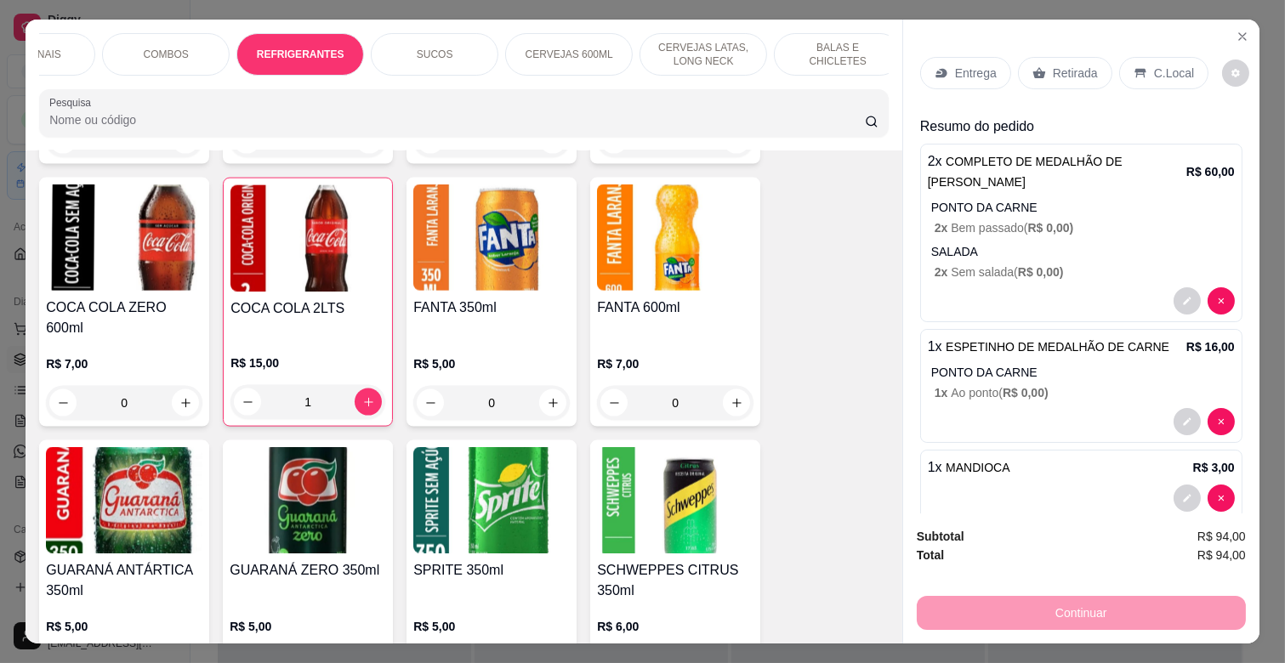
click at [961, 66] on p "Entrega" at bounding box center [976, 73] width 42 height 17
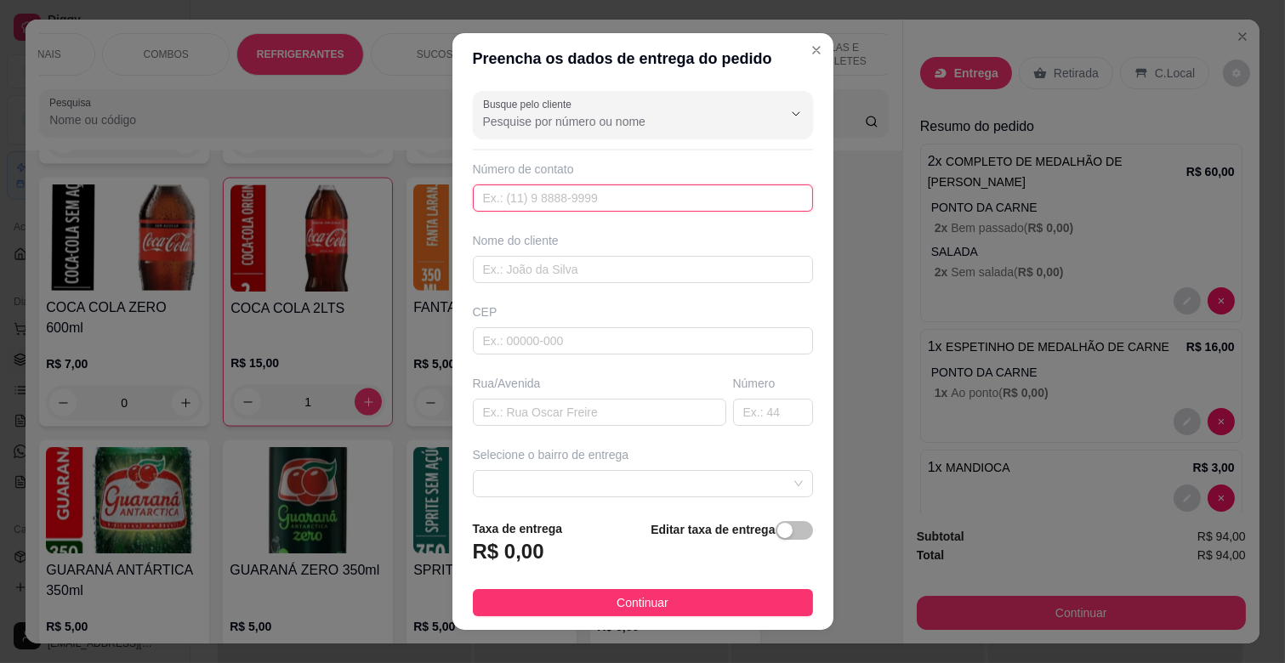
click at [562, 191] on input "text" at bounding box center [643, 198] width 340 height 27
click at [555, 269] on input "text" at bounding box center [643, 269] width 340 height 27
type input "[PERSON_NAME]"
click at [554, 202] on input "text" at bounding box center [643, 198] width 340 height 27
type input "[PHONE_NUMBER]"
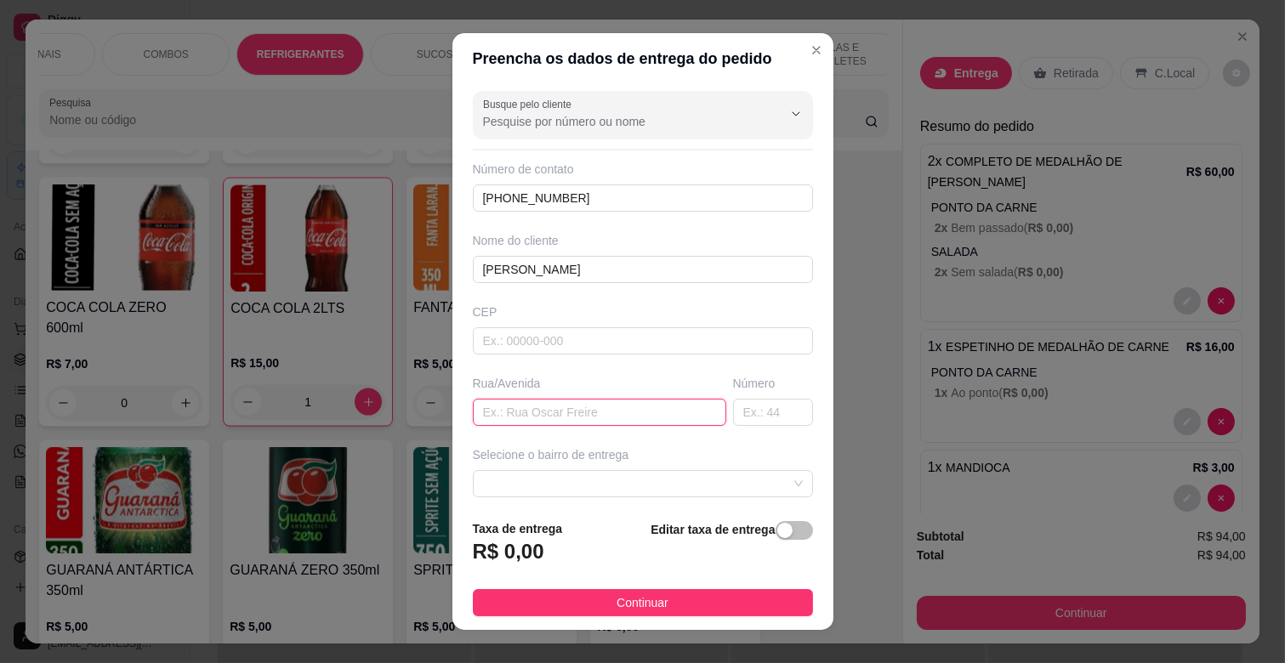
click at [544, 412] on input "text" at bounding box center [599, 412] width 253 height 27
type input "RUA PARAI"
click at [754, 411] on input "text" at bounding box center [773, 412] width 80 height 27
click at [674, 492] on span at bounding box center [643, 484] width 320 height 26
type input "37"
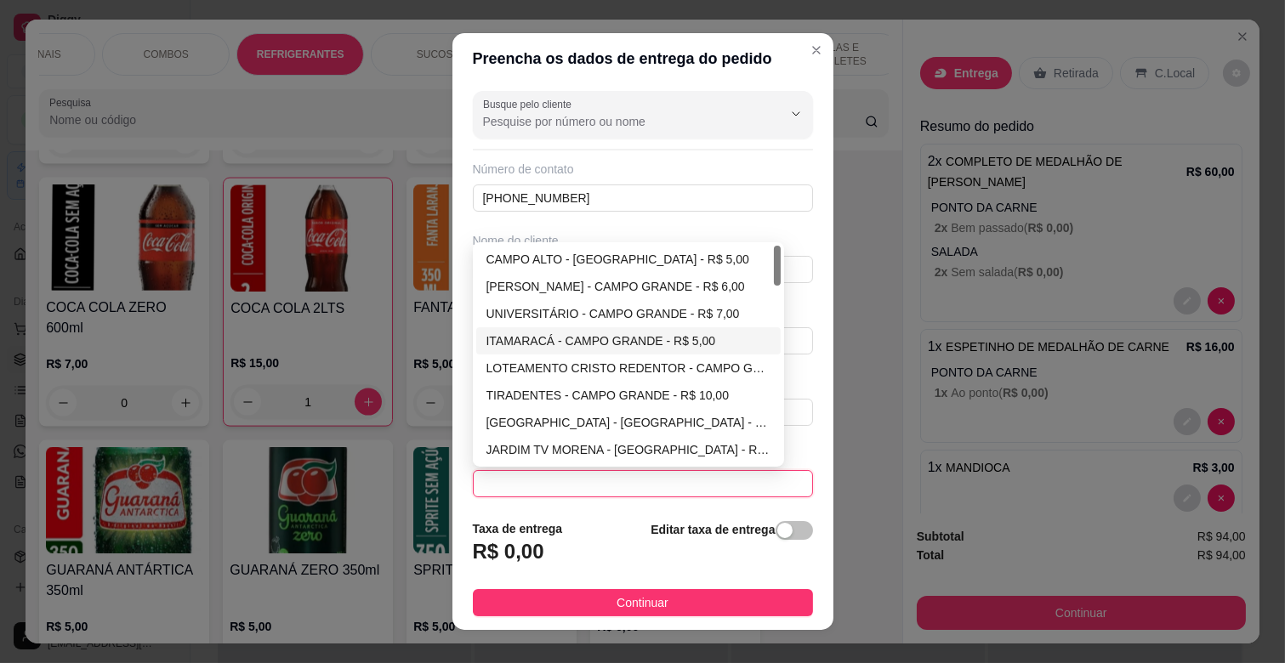
scroll to position [94, 0]
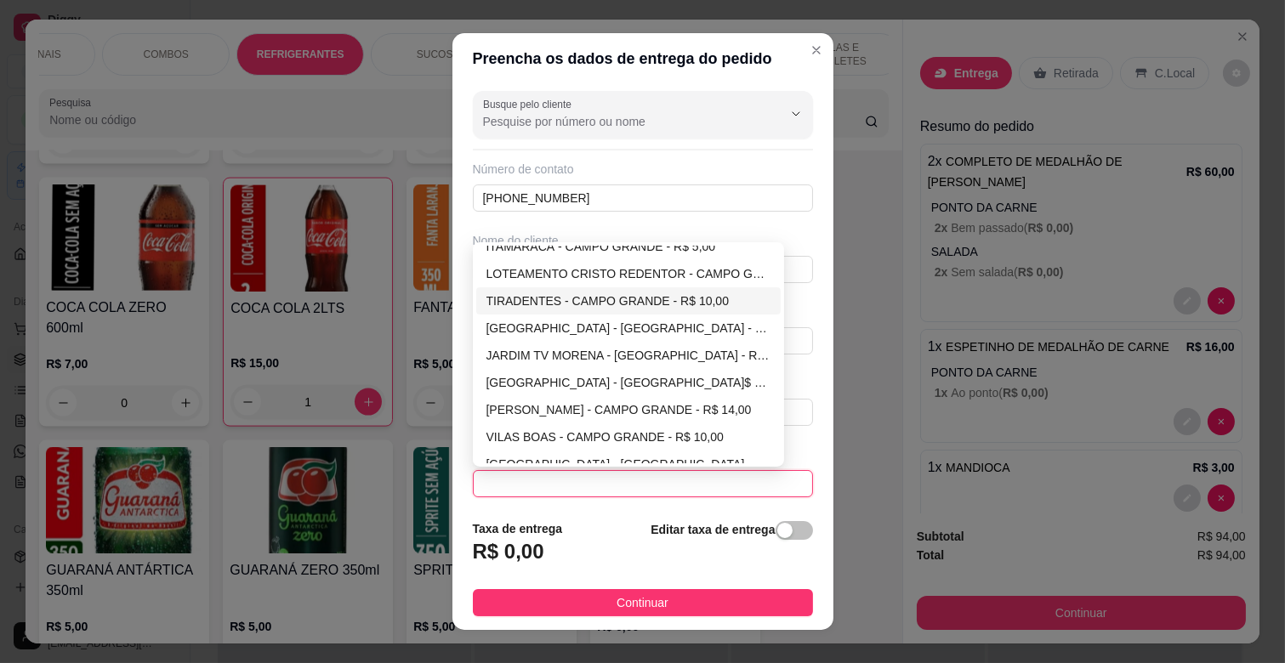
click at [605, 301] on div "TIRADENTES - CAMPO GRANDE - R$ 10,00" at bounding box center [628, 301] width 285 height 19
type input "CAMPO GRANDE"
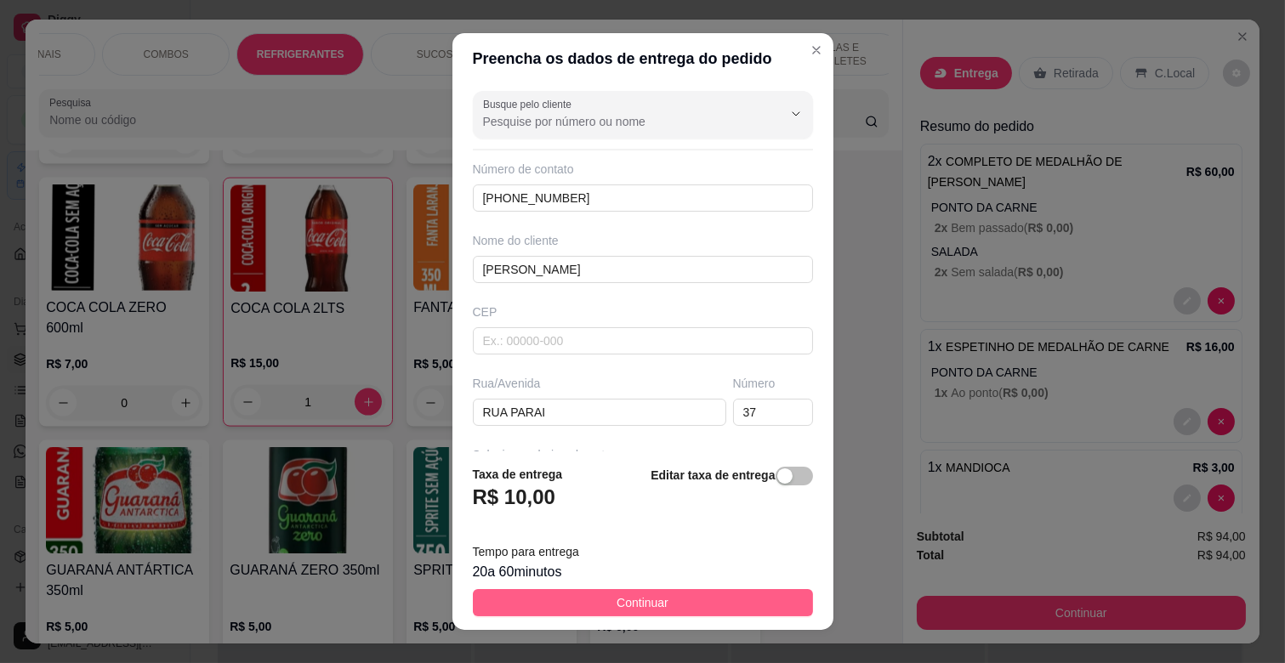
click at [708, 601] on button "Continuar" at bounding box center [643, 602] width 340 height 27
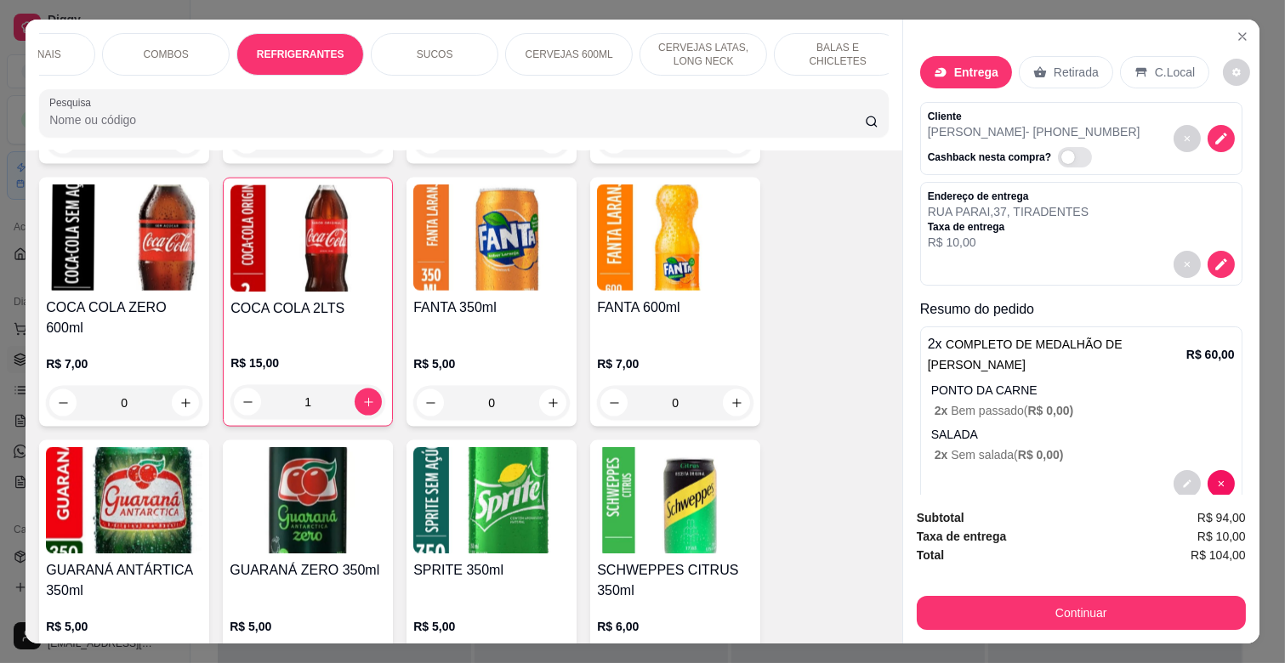
scroll to position [0, 0]
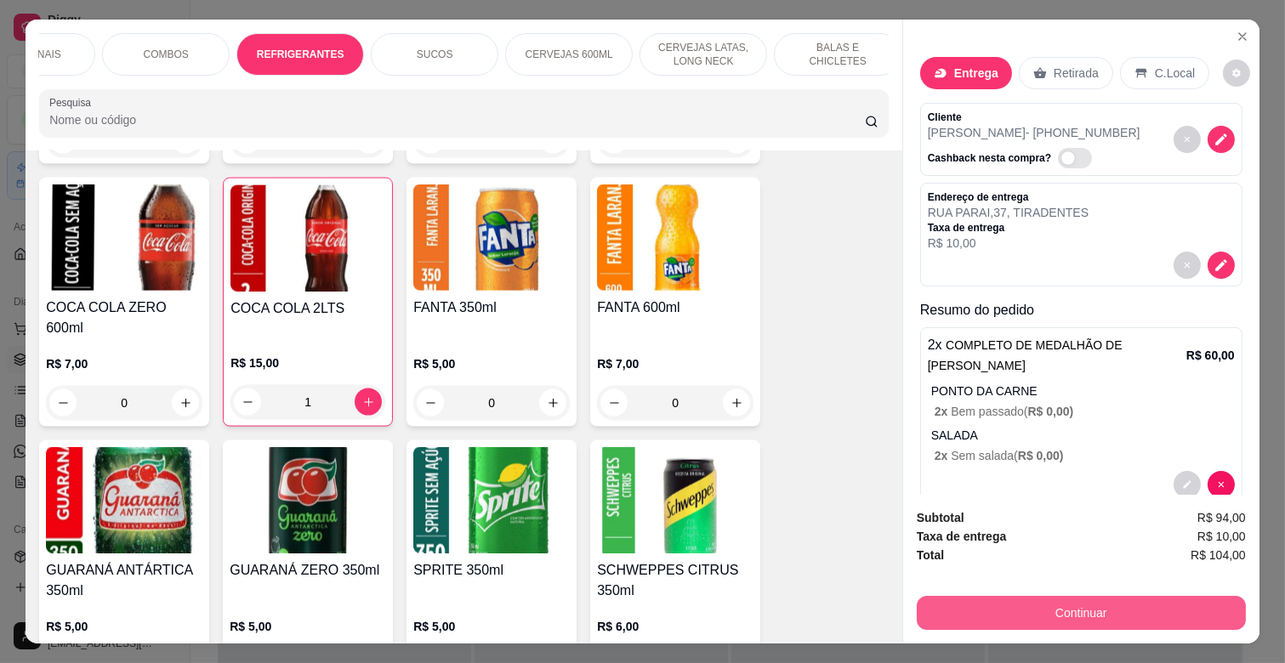
click at [1072, 598] on button "Continuar" at bounding box center [1081, 613] width 329 height 34
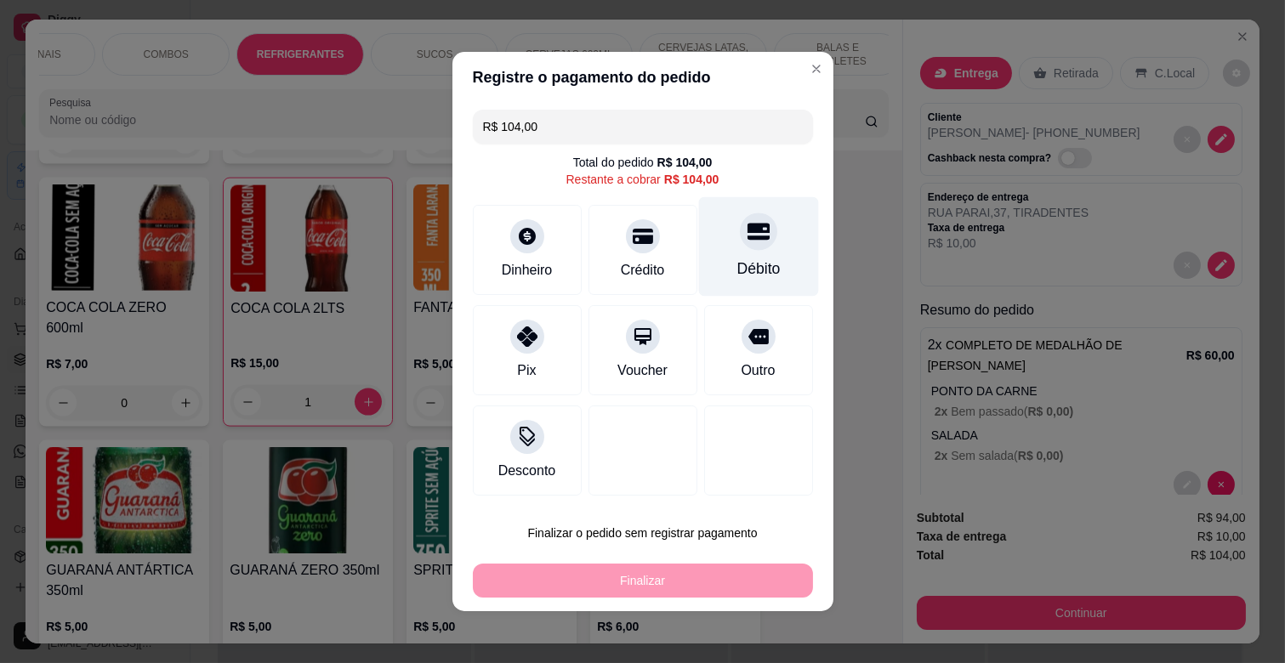
click at [752, 253] on div "Débito" at bounding box center [758, 246] width 120 height 99
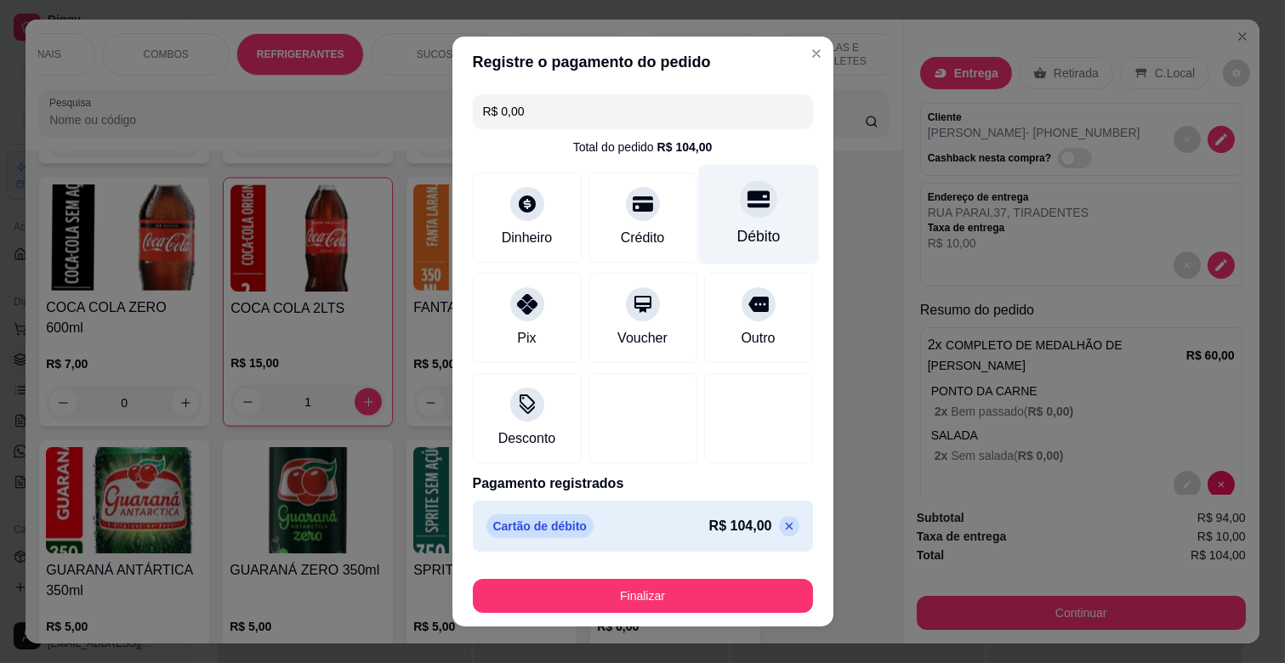
type input "R$ 0,00"
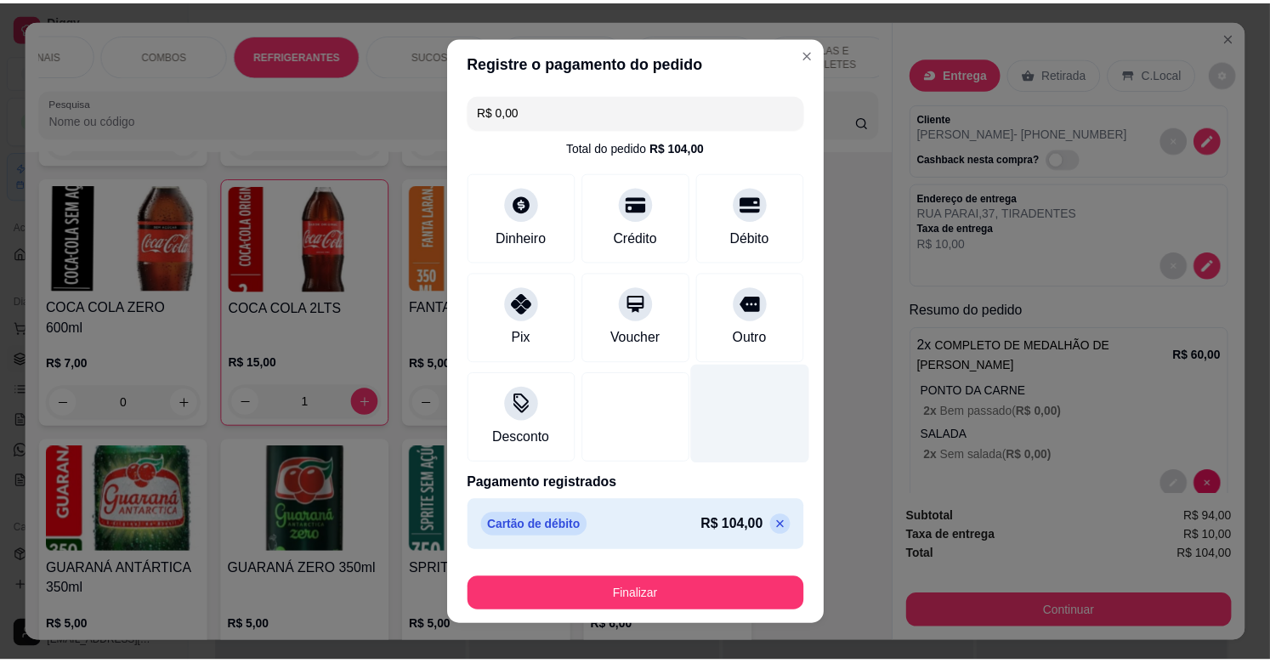
scroll to position [18, 0]
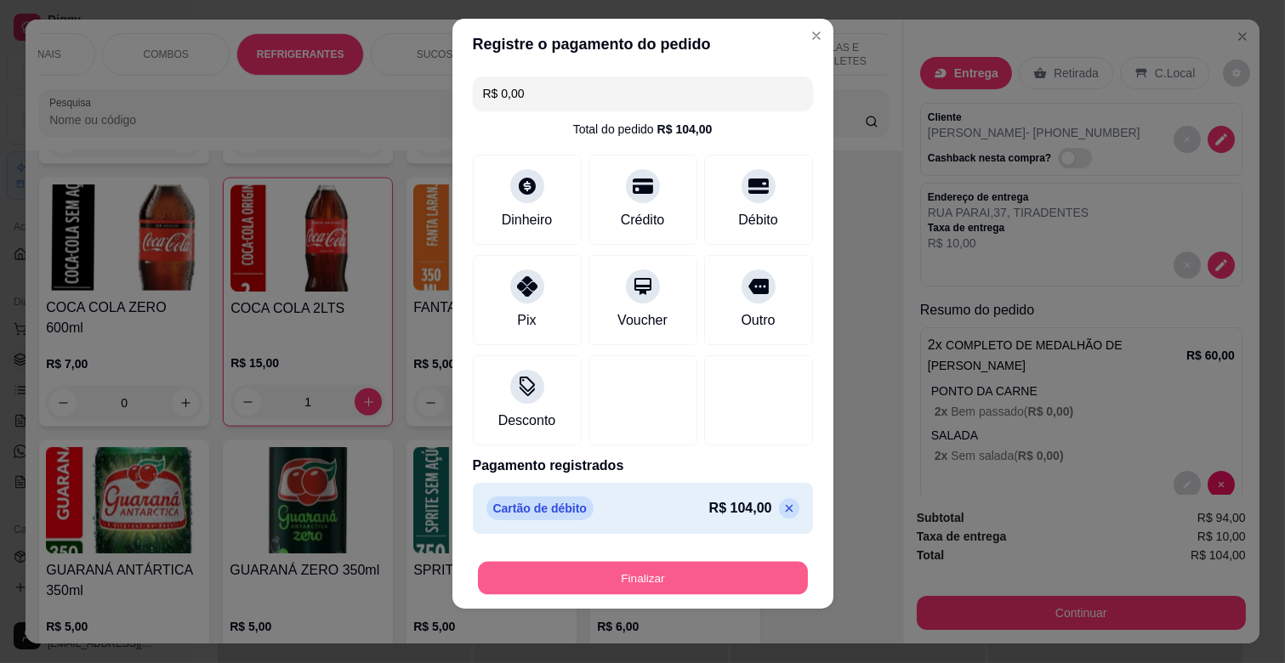
click at [665, 585] on button "Finalizar" at bounding box center [643, 578] width 330 height 33
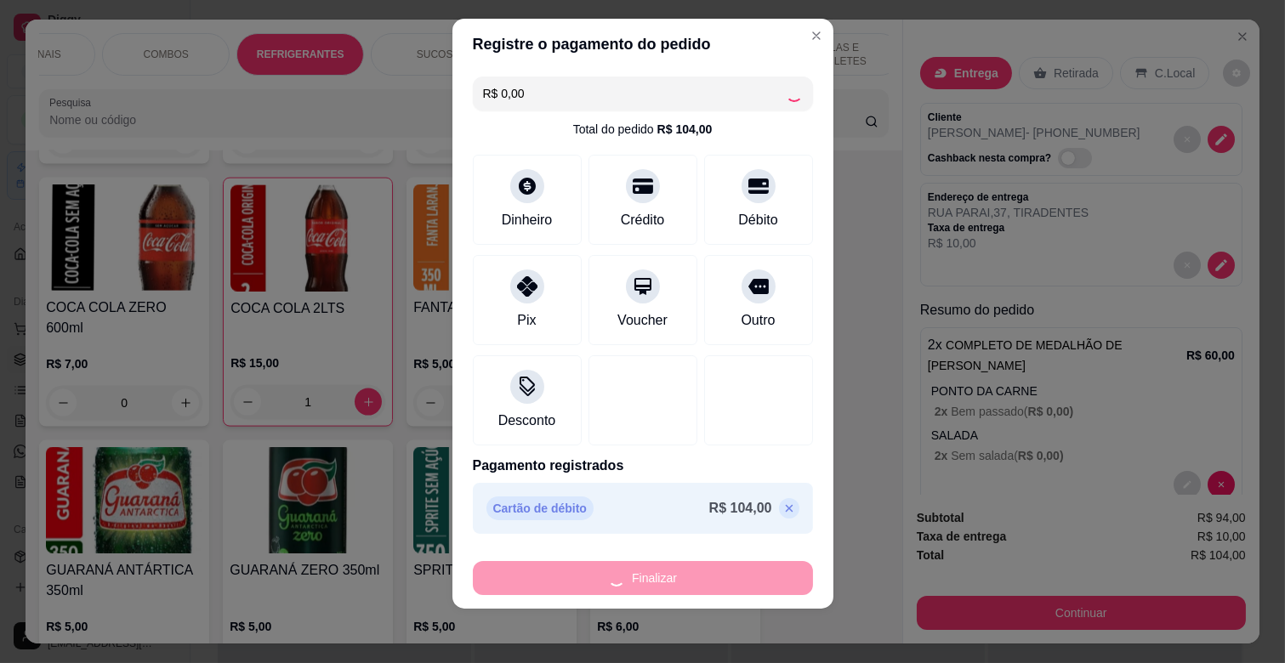
type input "0"
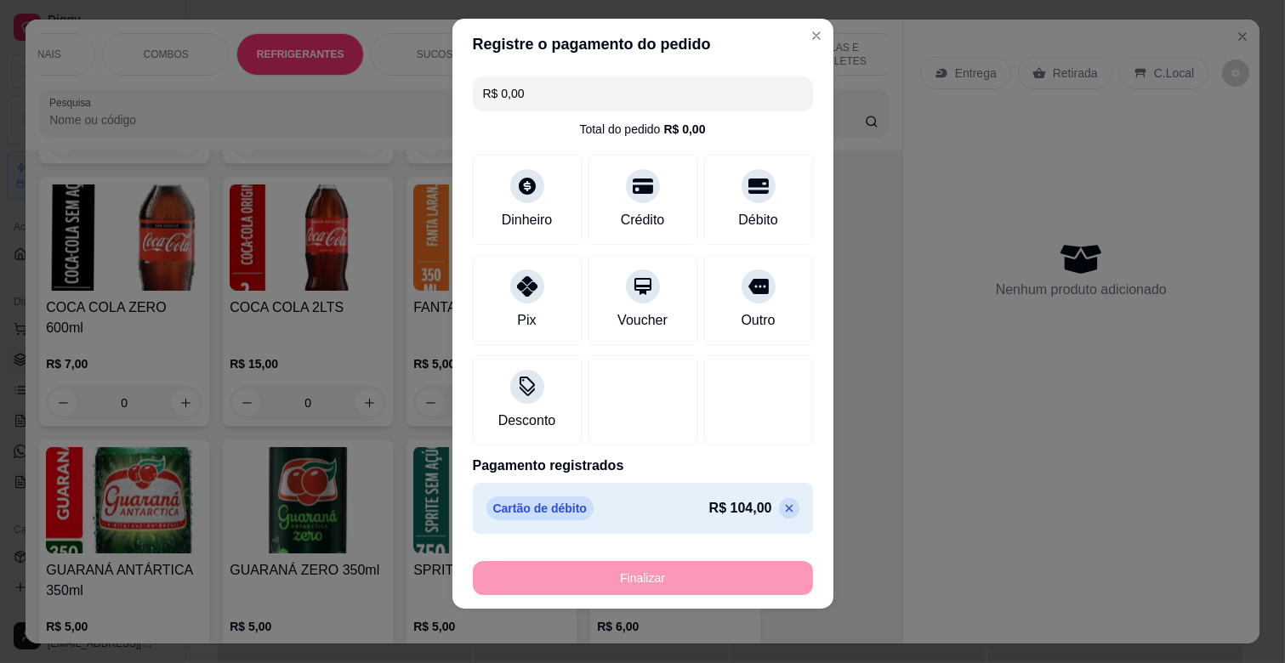
type input "-R$ 104,00"
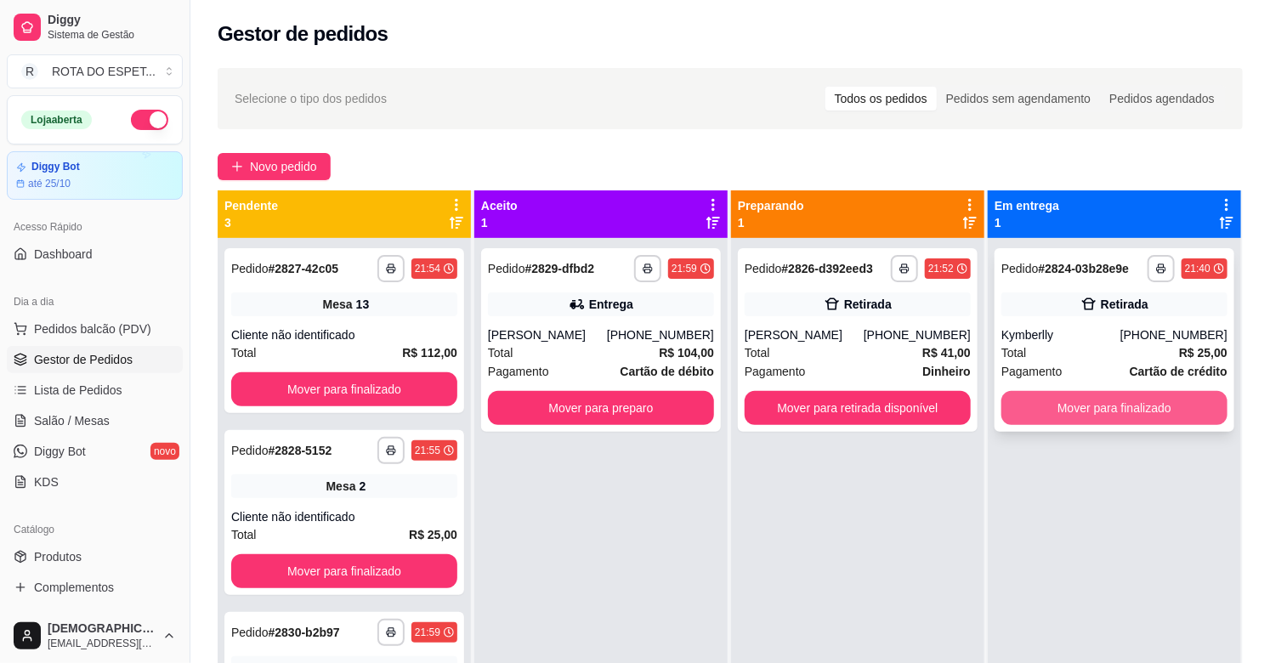
click at [1111, 404] on button "Mover para finalizado" at bounding box center [1115, 408] width 226 height 34
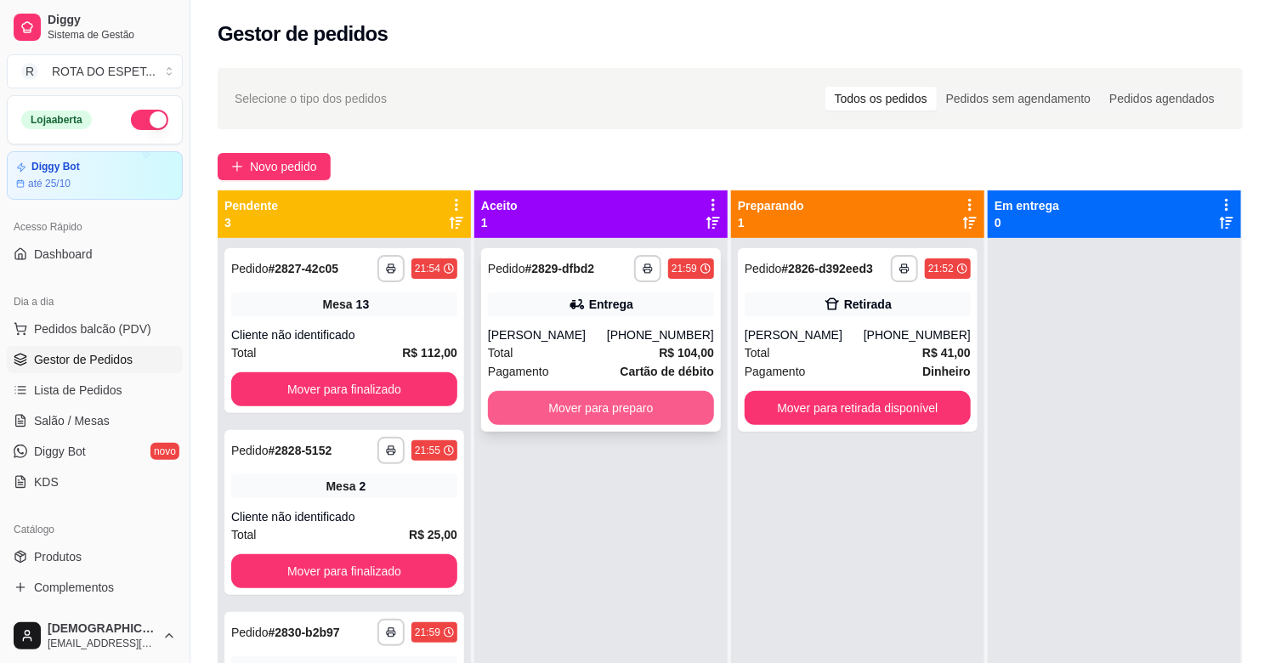
click at [604, 404] on button "Mover para preparo" at bounding box center [601, 408] width 226 height 34
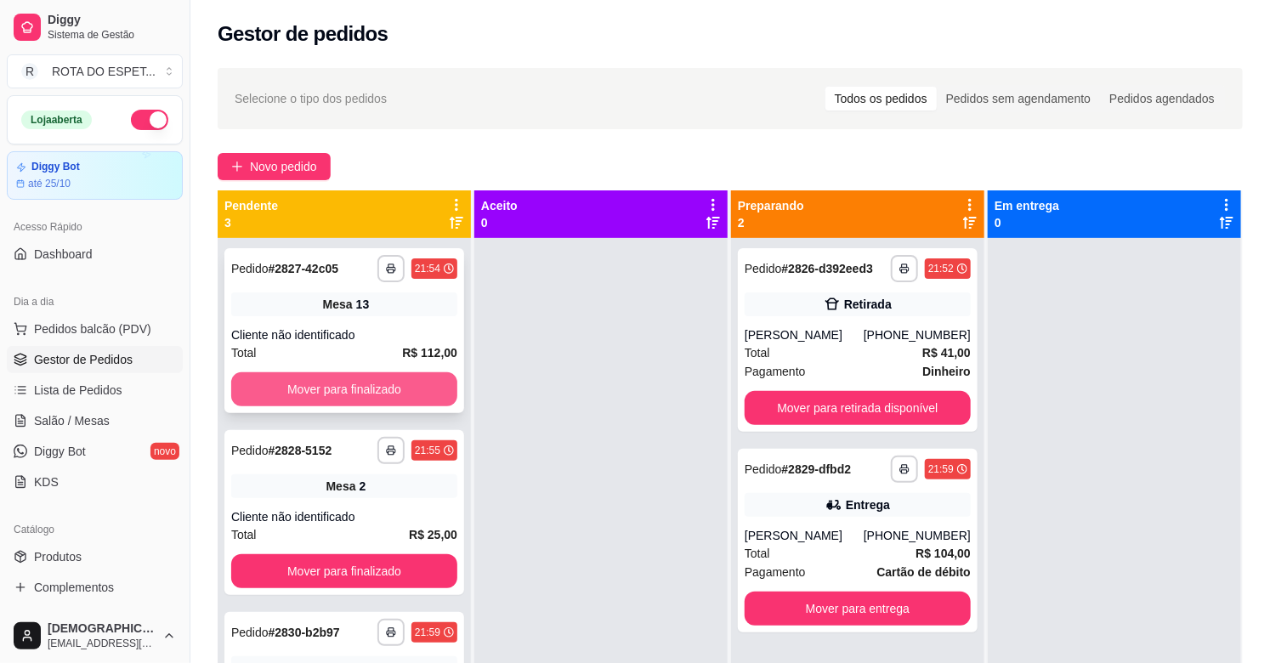
click at [328, 374] on button "Mover para finalizado" at bounding box center [344, 389] width 226 height 34
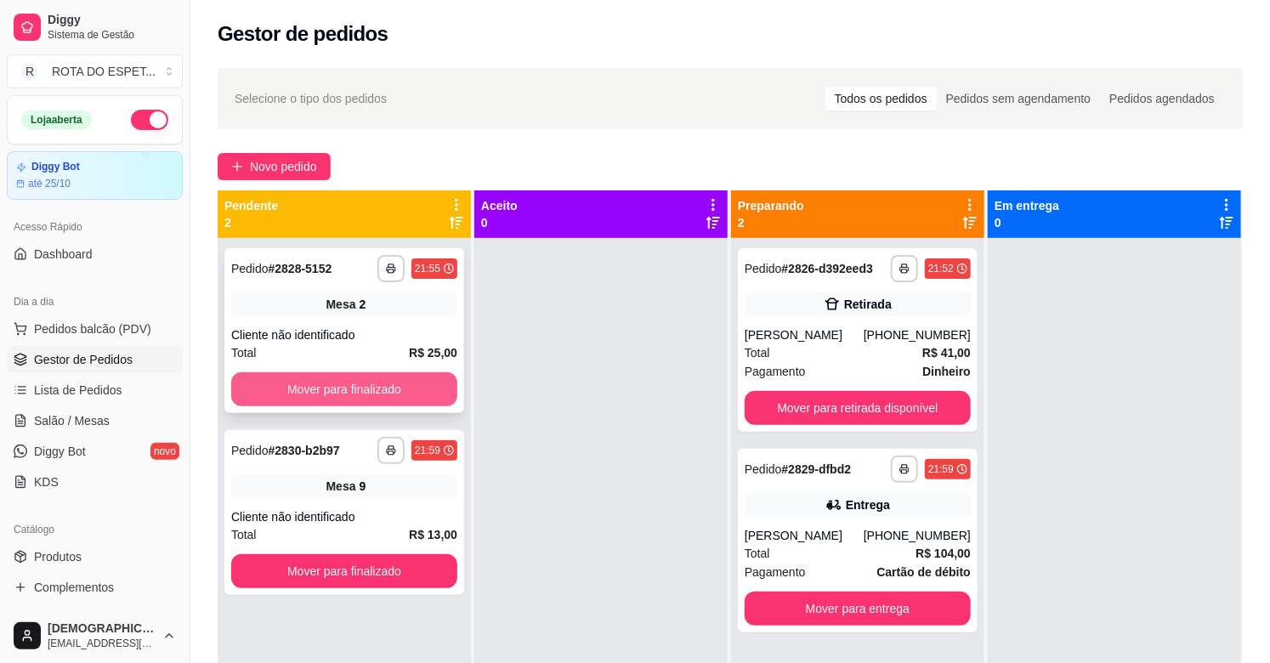
click at [330, 374] on button "Mover para finalizado" at bounding box center [344, 389] width 226 height 34
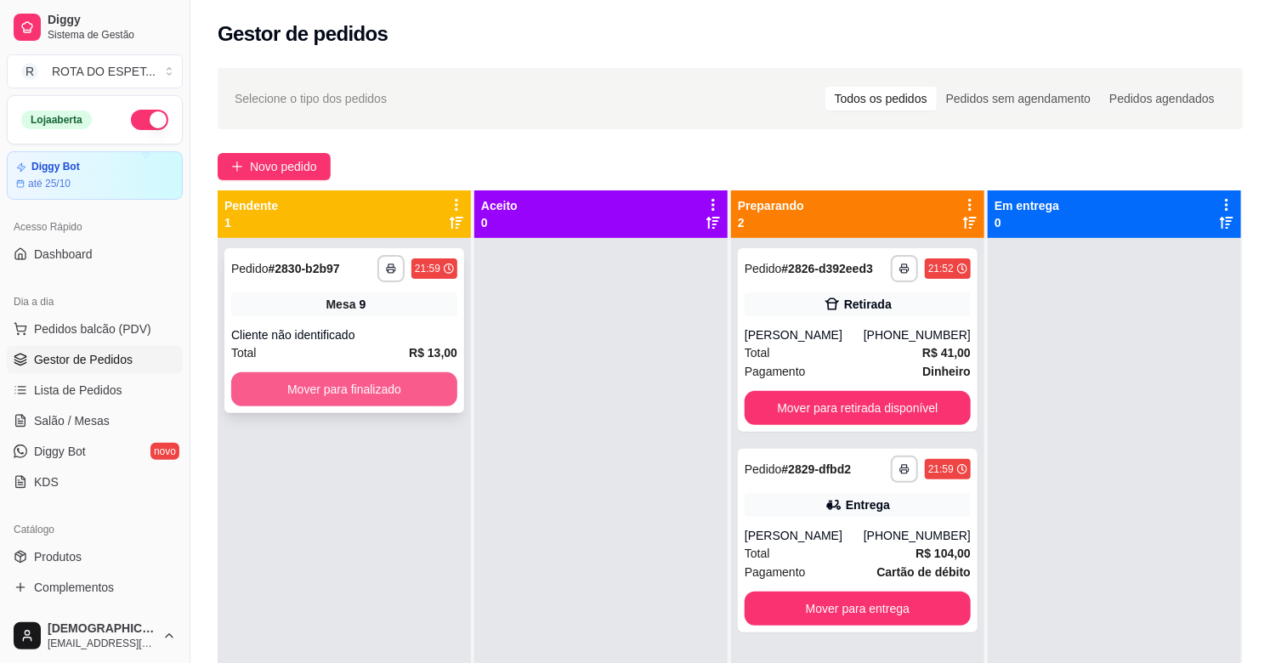
click at [335, 374] on button "Mover para finalizado" at bounding box center [344, 389] width 226 height 34
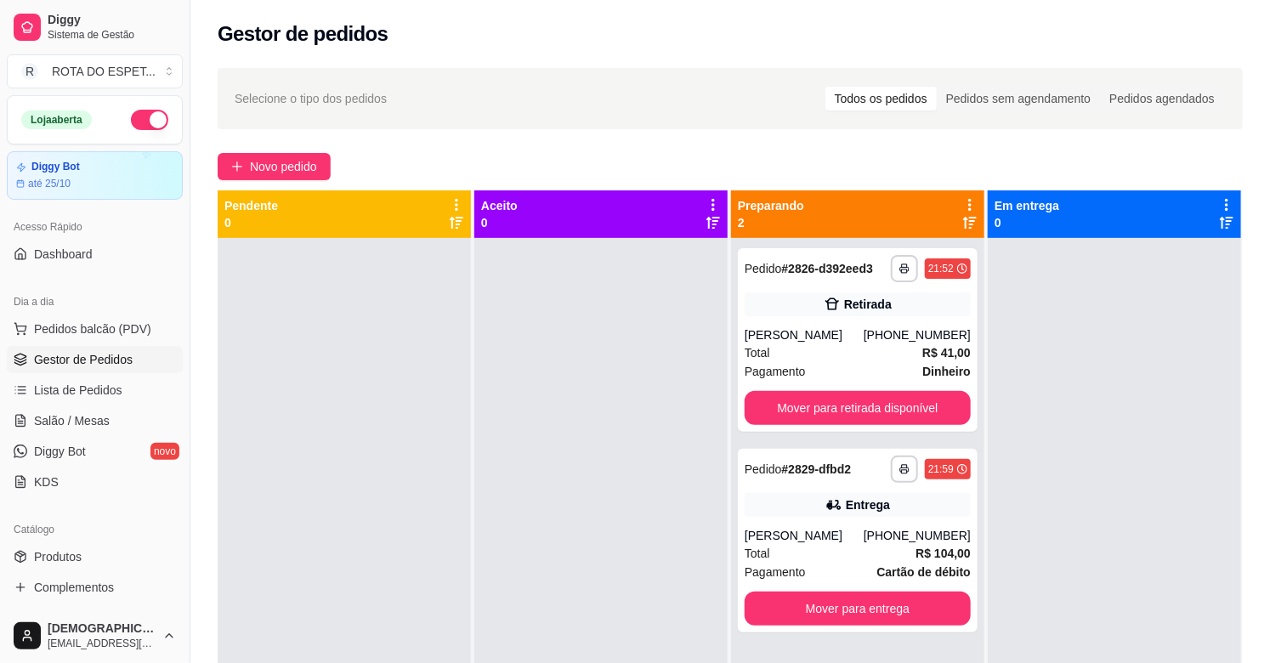
click at [531, 485] on div at bounding box center [601, 569] width 253 height 663
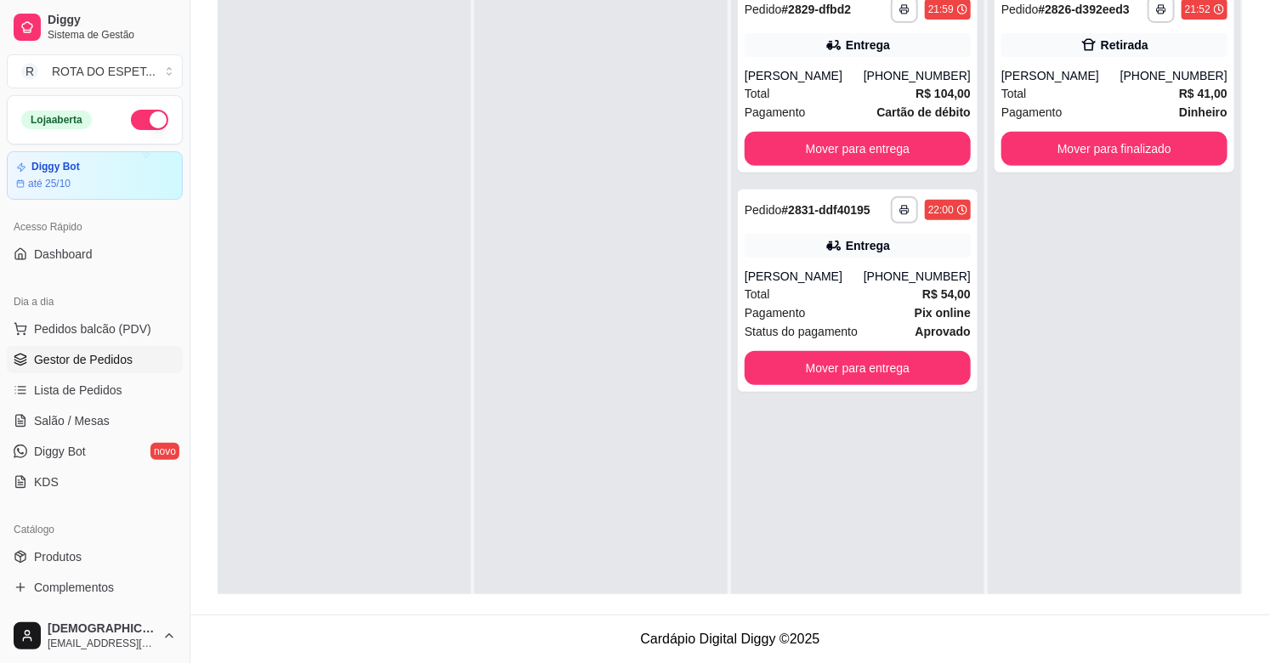
click at [555, 508] on div at bounding box center [601, 310] width 253 height 663
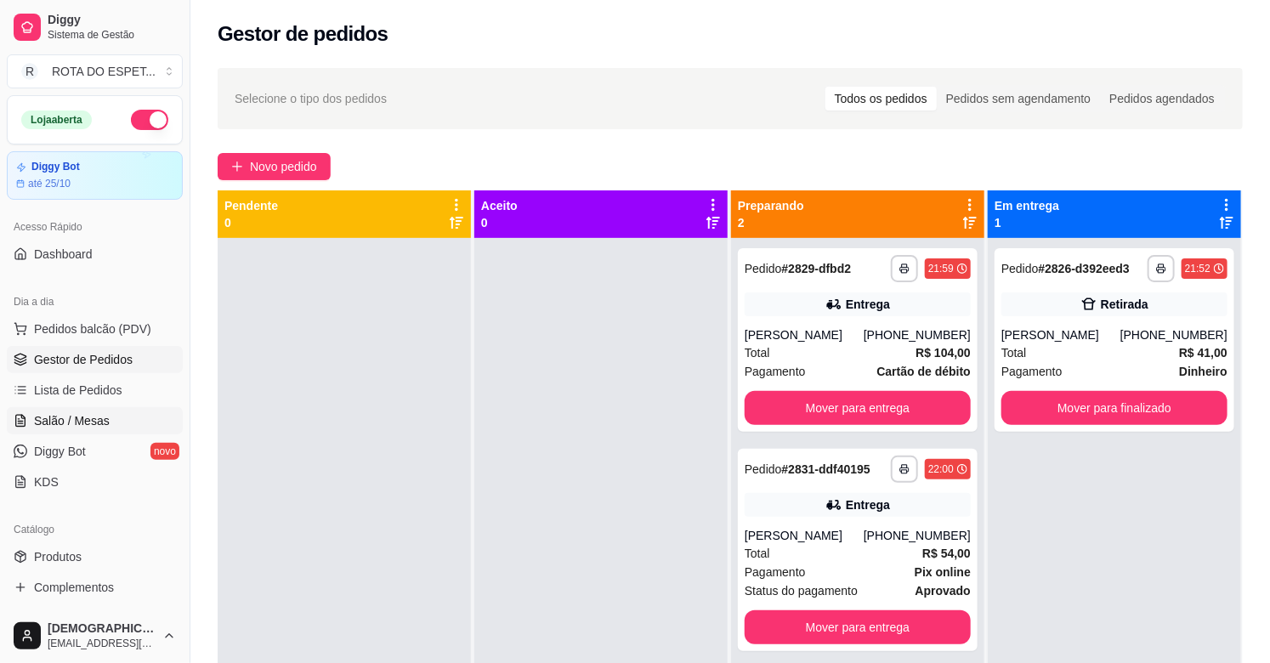
click at [46, 413] on span "Salão / Mesas" at bounding box center [72, 420] width 76 height 17
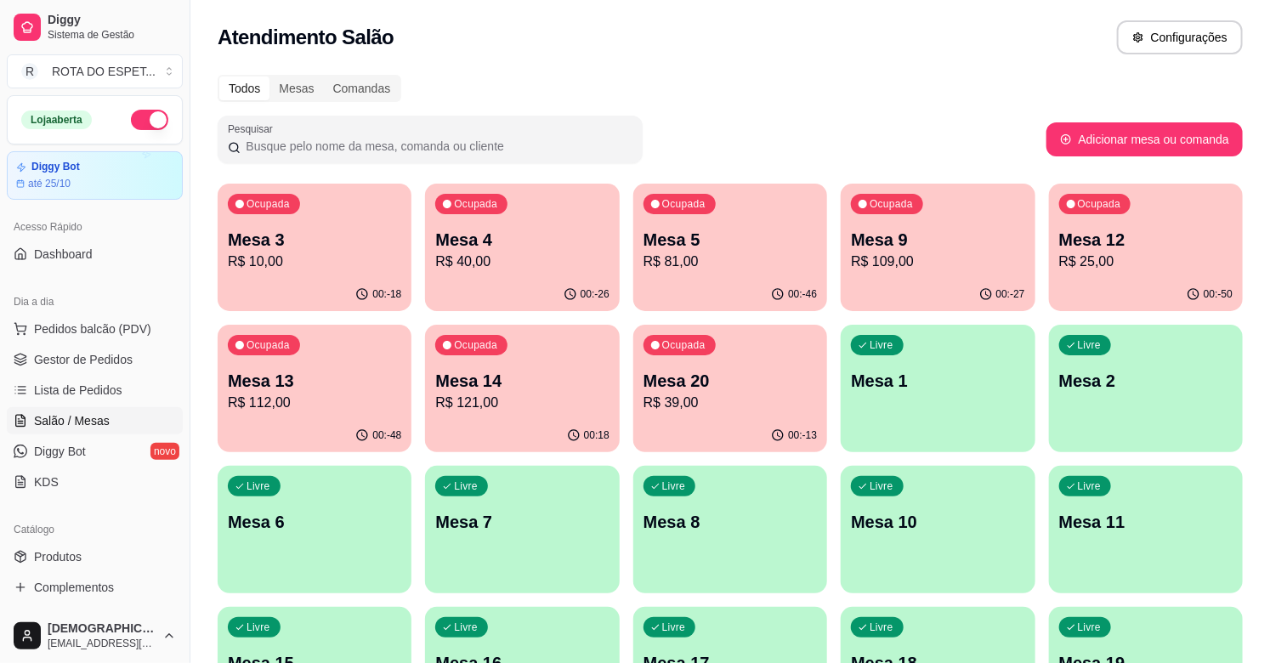
click at [541, 401] on p "R$ 121,00" at bounding box center [521, 403] width 173 height 20
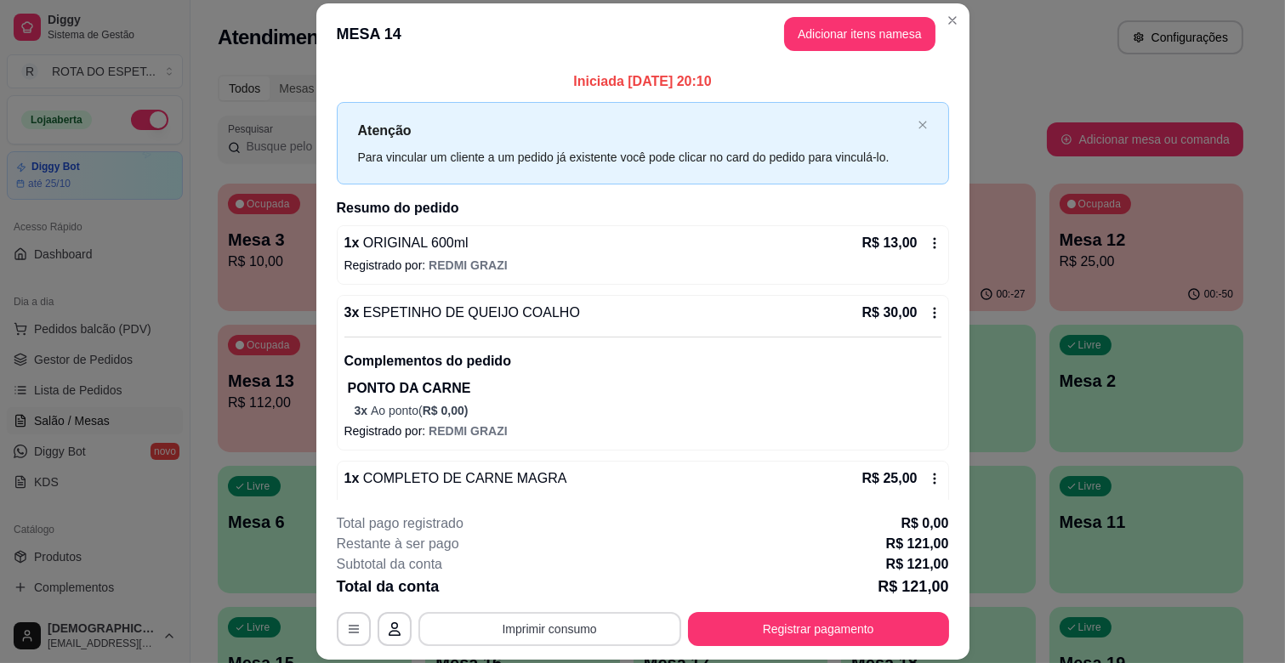
click at [564, 626] on button "Imprimir consumo" at bounding box center [549, 629] width 263 height 34
click at [568, 555] on button "IMPRESSORA BALCÃO" at bounding box center [549, 556] width 132 height 26
click at [874, 37] on button "Adicionar itens na mesa" at bounding box center [859, 34] width 151 height 34
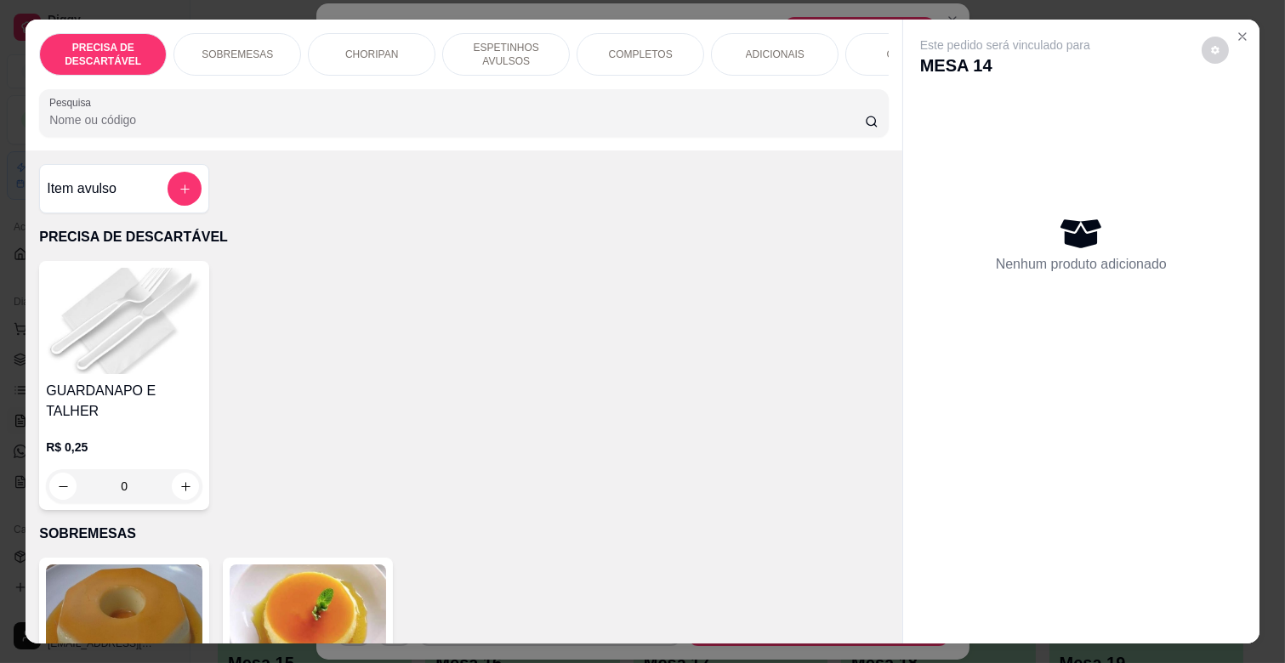
scroll to position [0, 743]
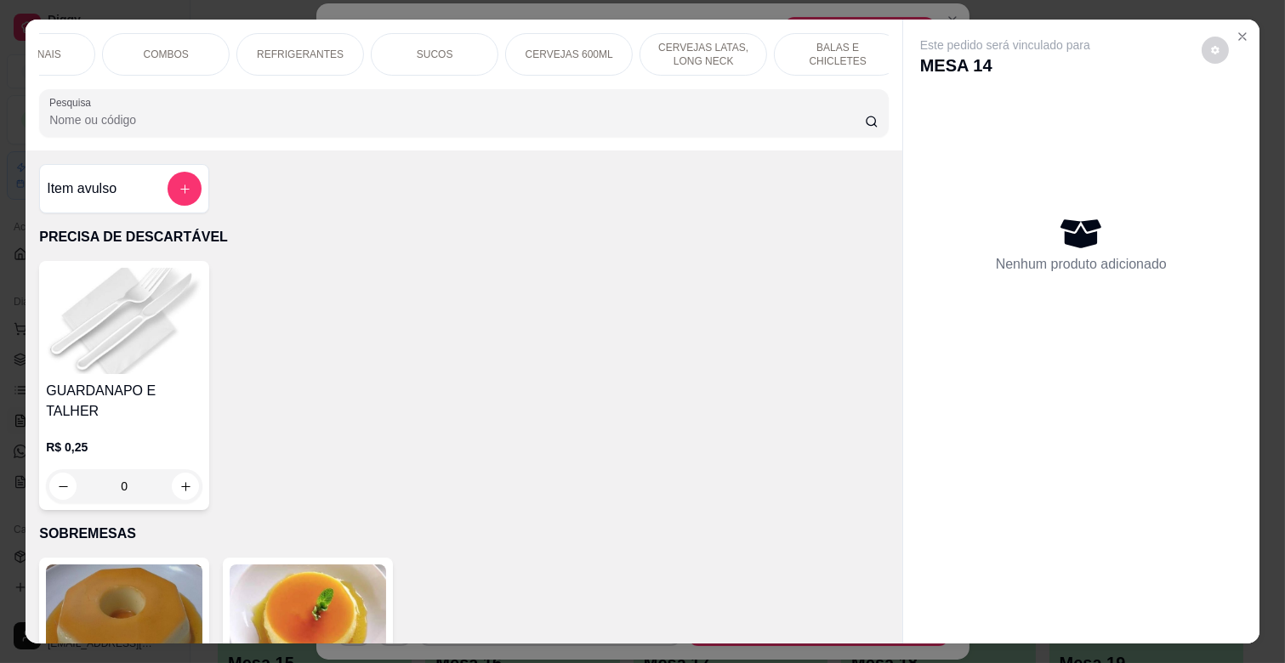
click at [721, 47] on p "CERVEJAS LATAS, LONG NECK" at bounding box center [703, 54] width 99 height 27
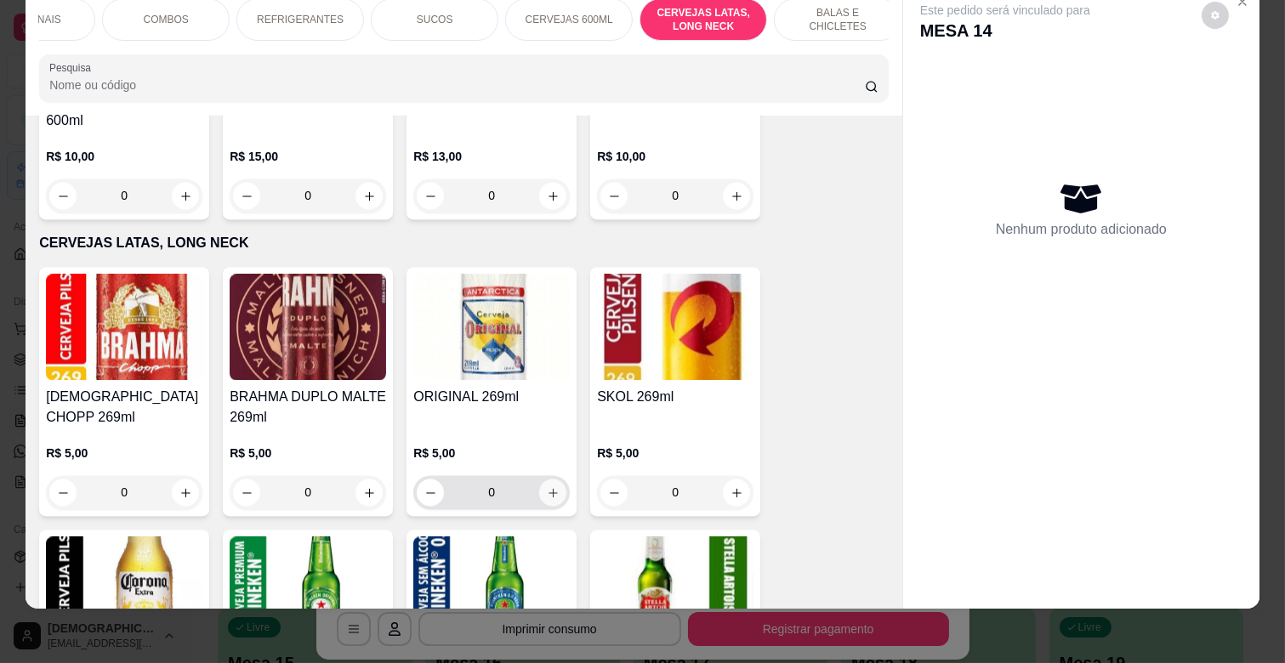
click at [550, 486] on icon "increase-product-quantity" at bounding box center [553, 492] width 13 height 13
click at [550, 479] on button "increase-product-quantity" at bounding box center [552, 492] width 27 height 27
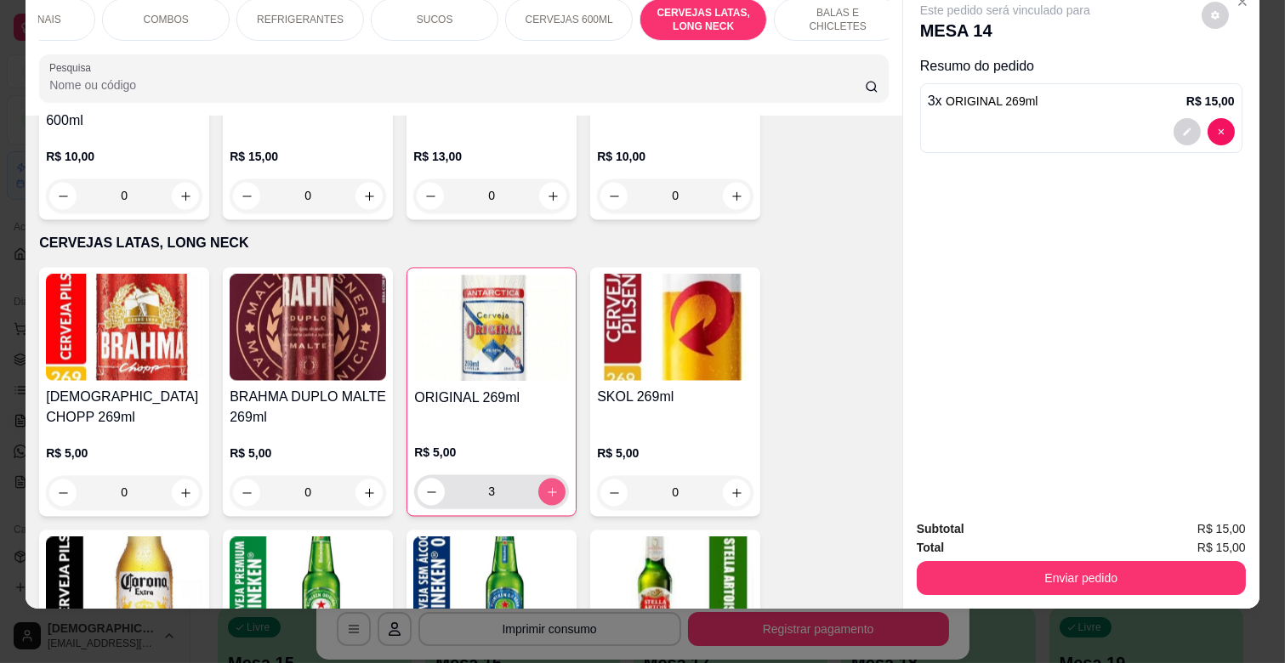
click at [550, 486] on icon "increase-product-quantity" at bounding box center [552, 492] width 13 height 13
type input "4"
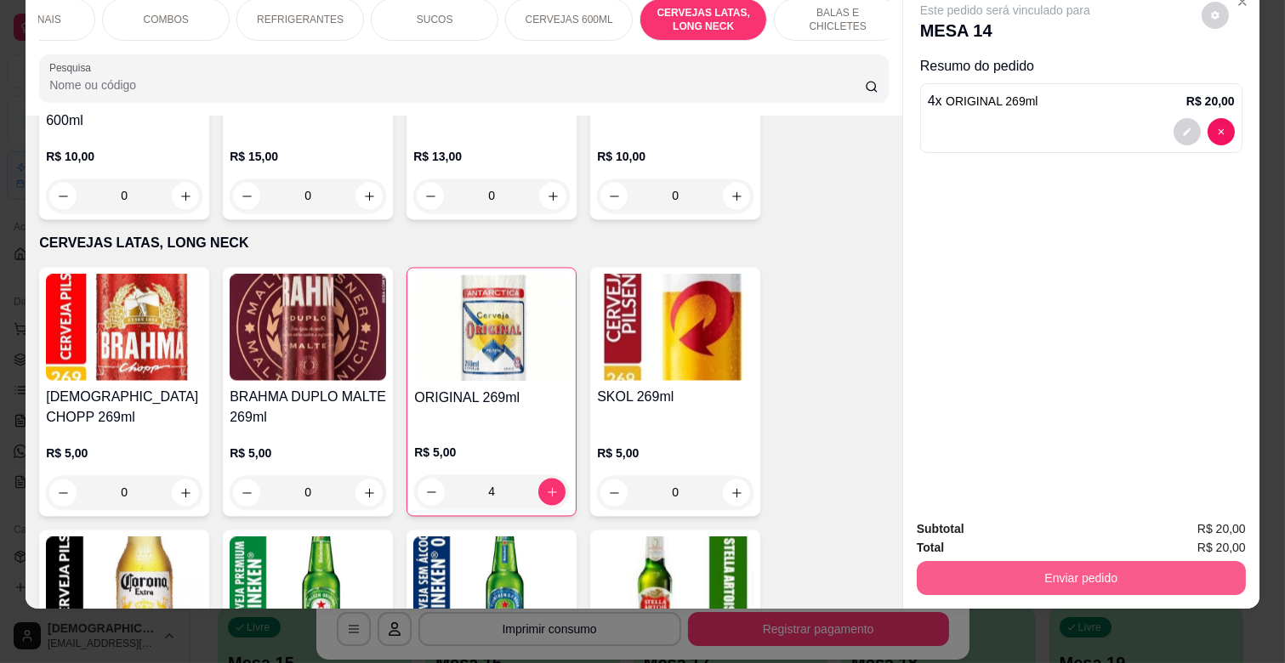
click at [1048, 561] on button "Enviar pedido" at bounding box center [1081, 578] width 329 height 34
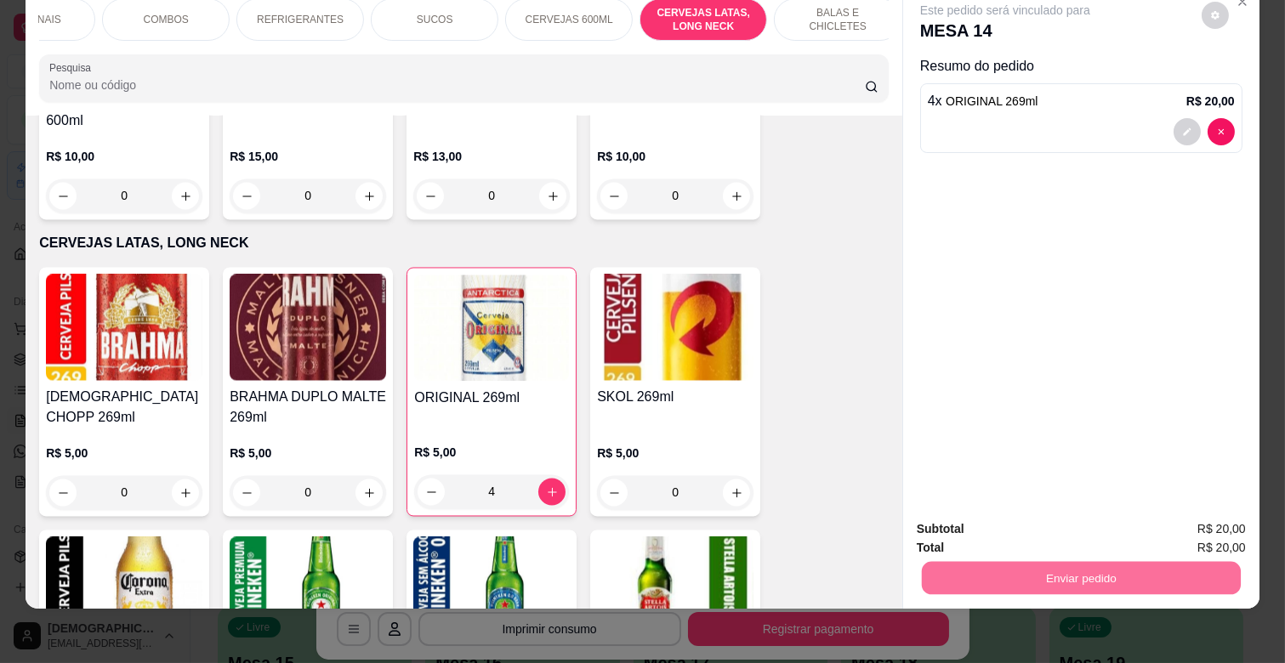
click at [1185, 514] on button "Enviar pedido" at bounding box center [1201, 522] width 96 height 32
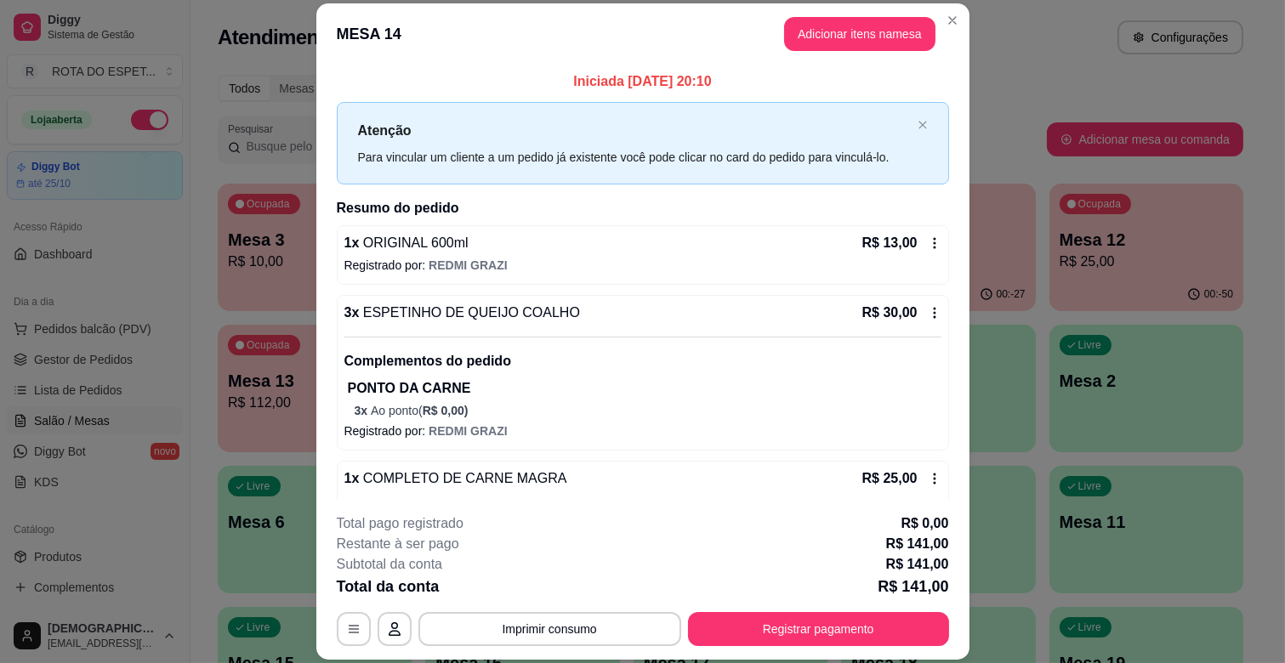
click at [800, 612] on button "Registrar pagamento" at bounding box center [818, 629] width 261 height 34
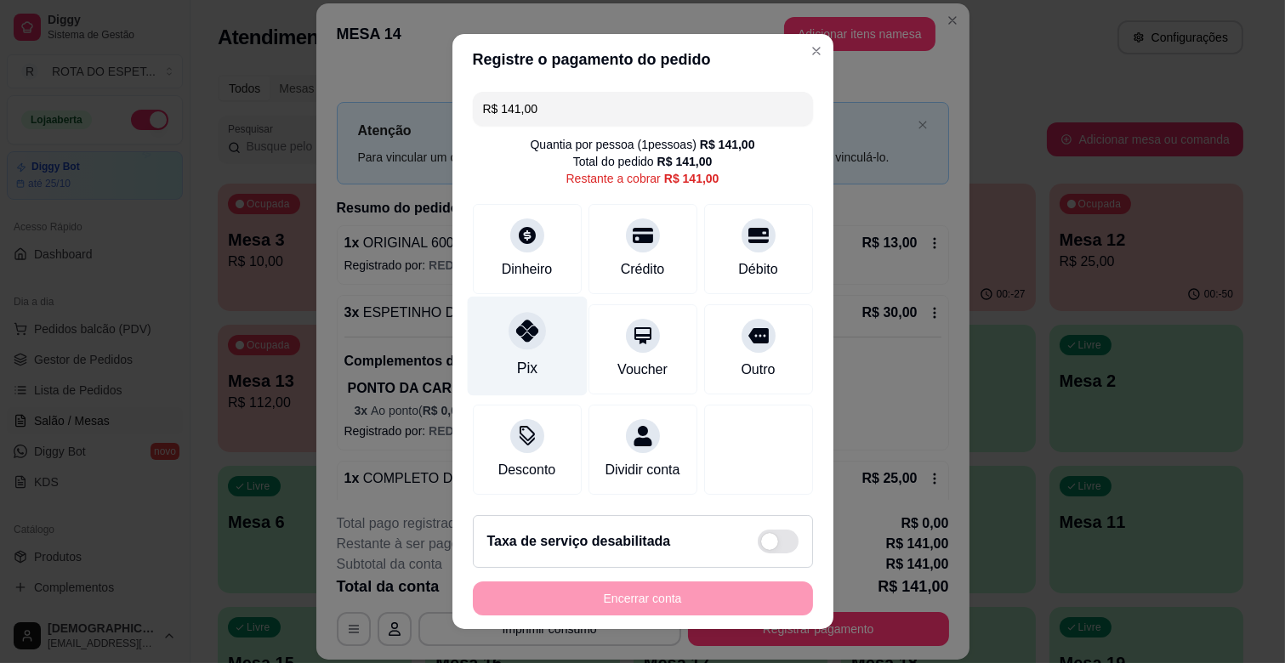
click at [510, 317] on div at bounding box center [527, 330] width 37 height 37
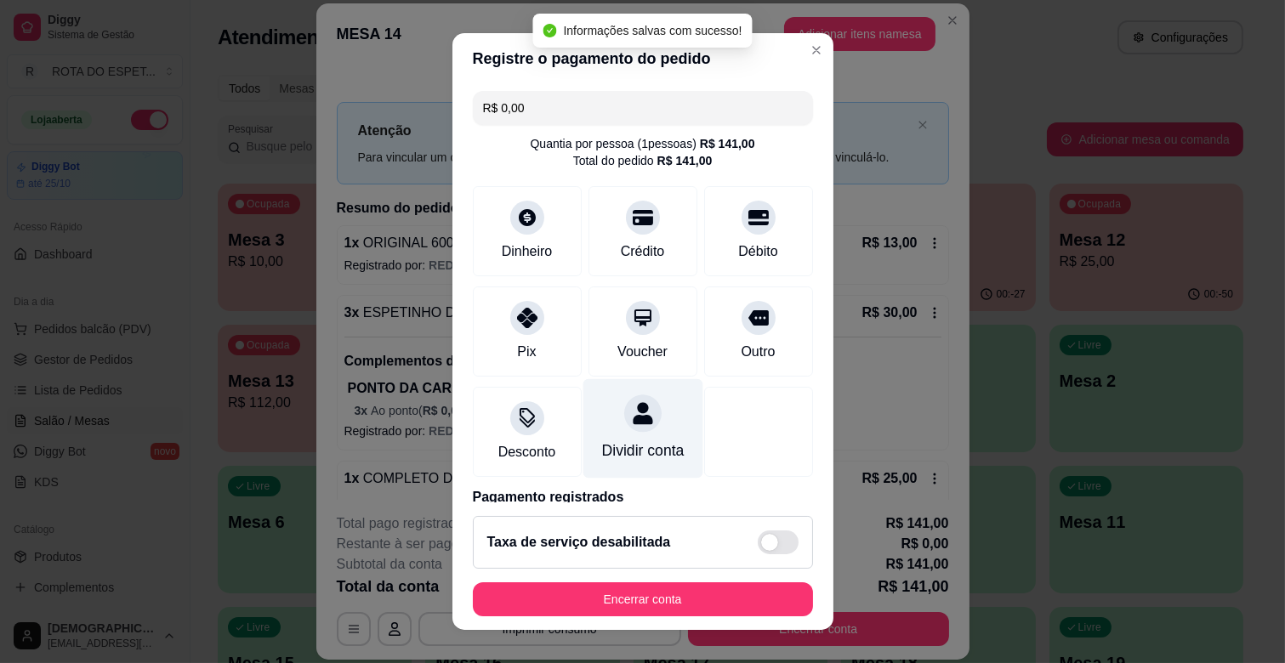
type input "R$ 0,00"
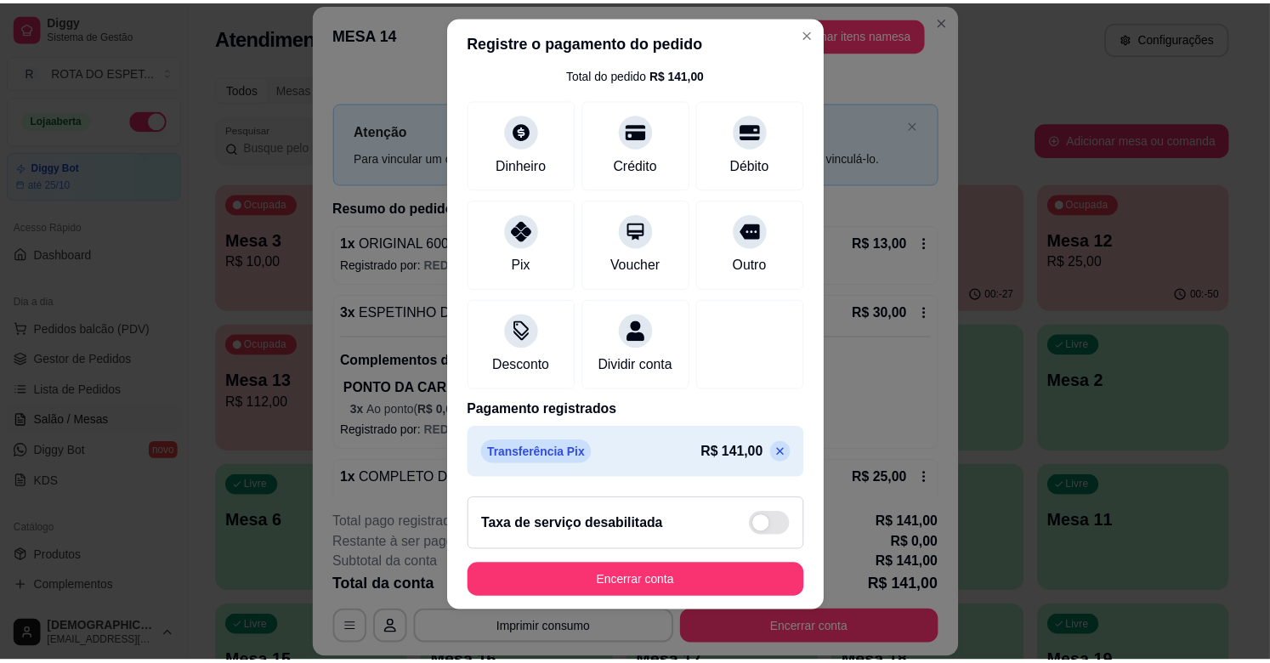
scroll to position [21, 0]
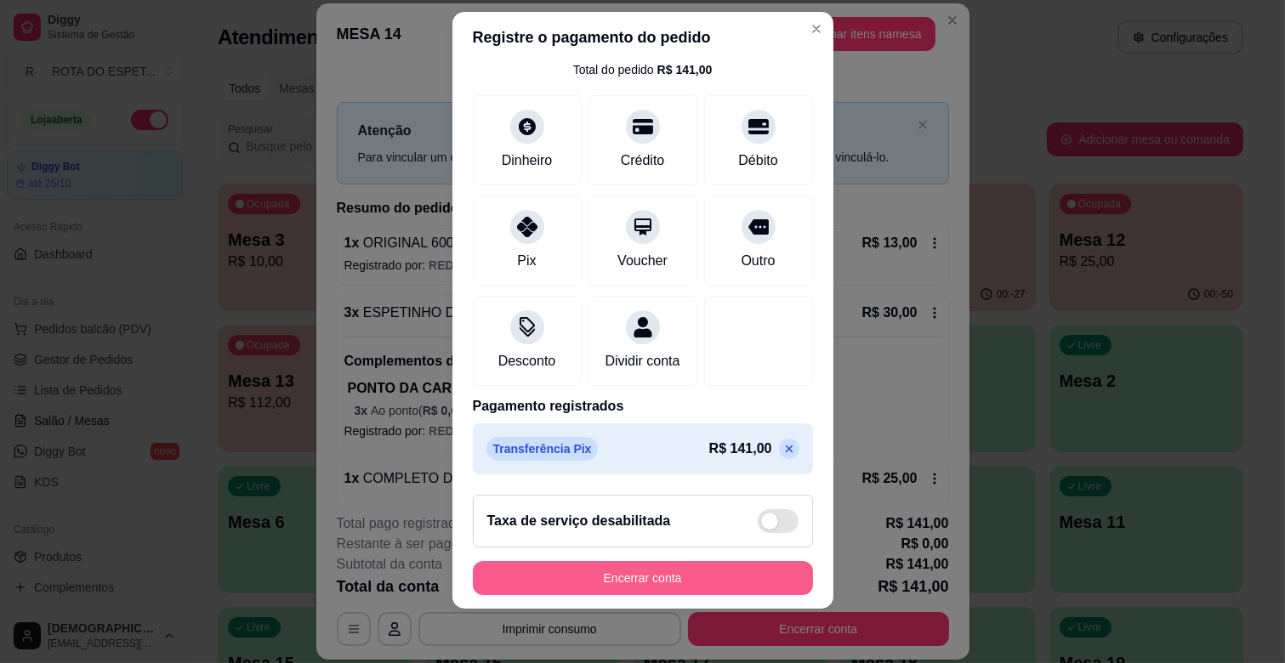
click at [660, 576] on button "Encerrar conta" at bounding box center [643, 578] width 340 height 34
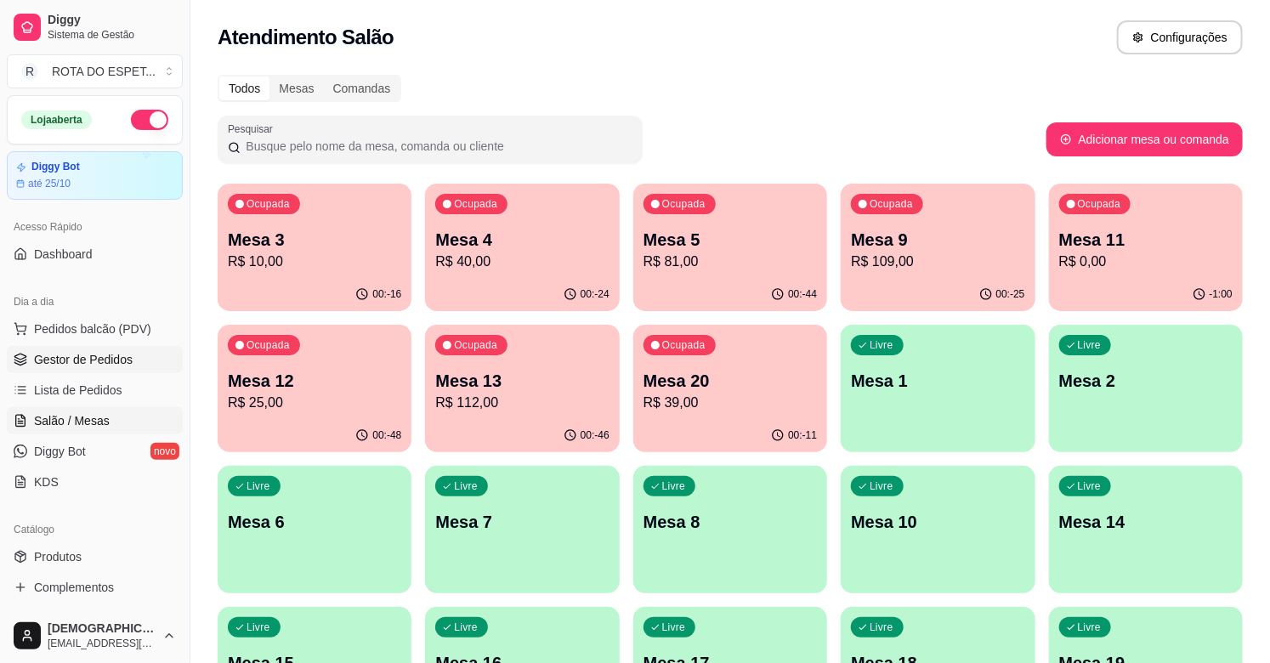
click at [97, 360] on span "Gestor de Pedidos" at bounding box center [83, 359] width 99 height 17
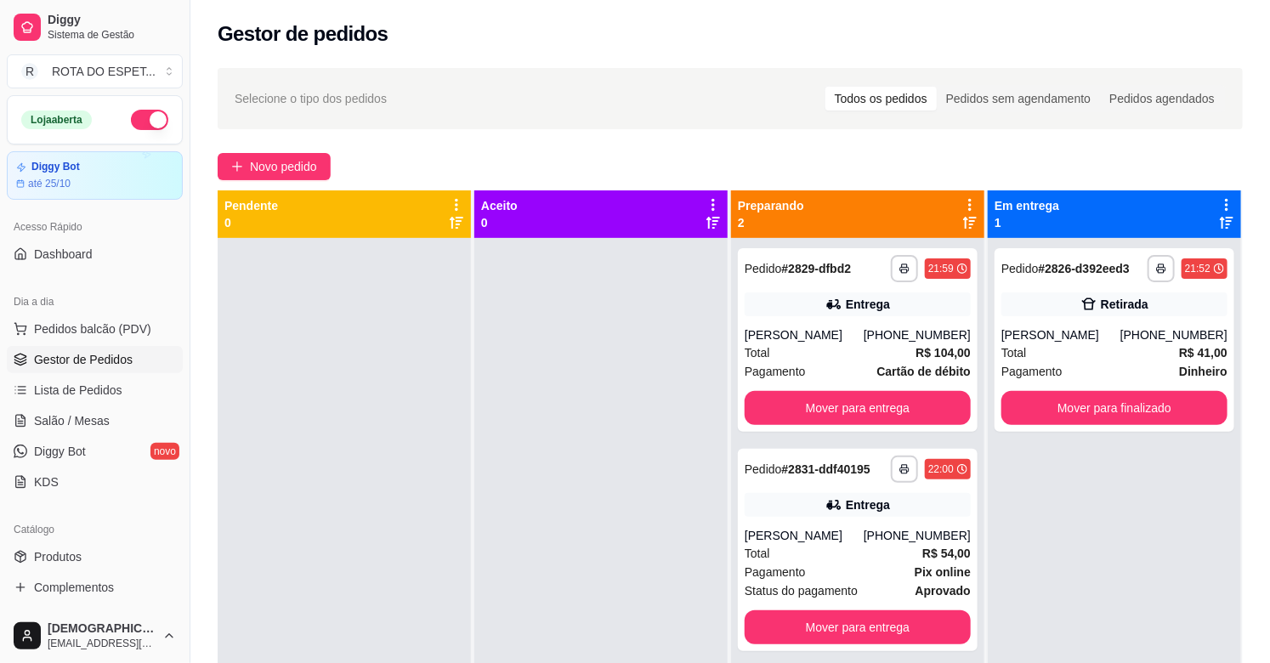
click at [308, 393] on div at bounding box center [344, 569] width 253 height 663
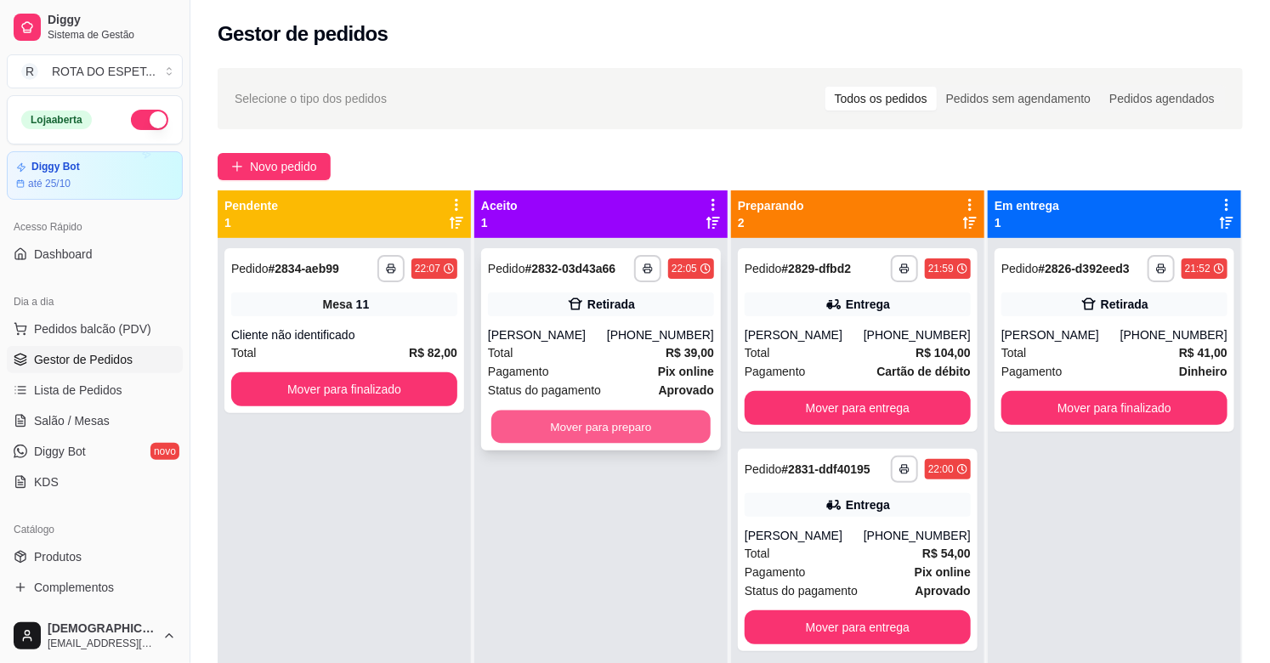
click at [590, 418] on button "Mover para preparo" at bounding box center [601, 427] width 219 height 33
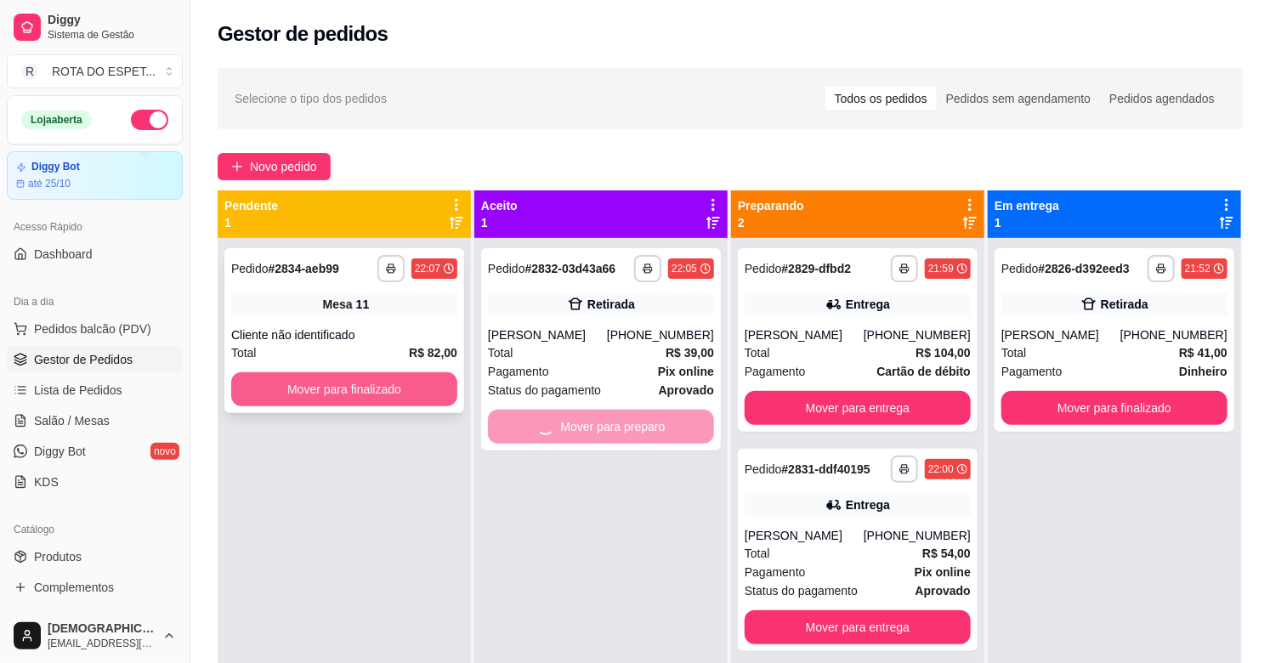
click at [370, 383] on button "Mover para finalizado" at bounding box center [344, 389] width 226 height 34
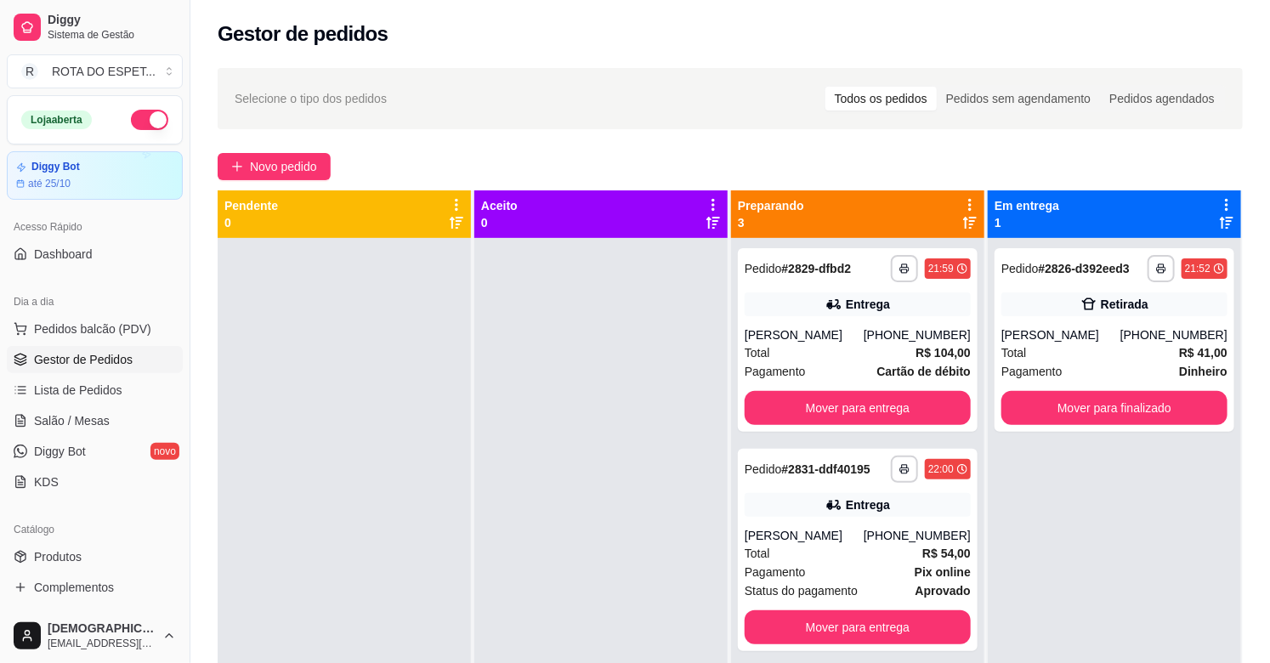
click at [489, 522] on div at bounding box center [601, 569] width 253 height 663
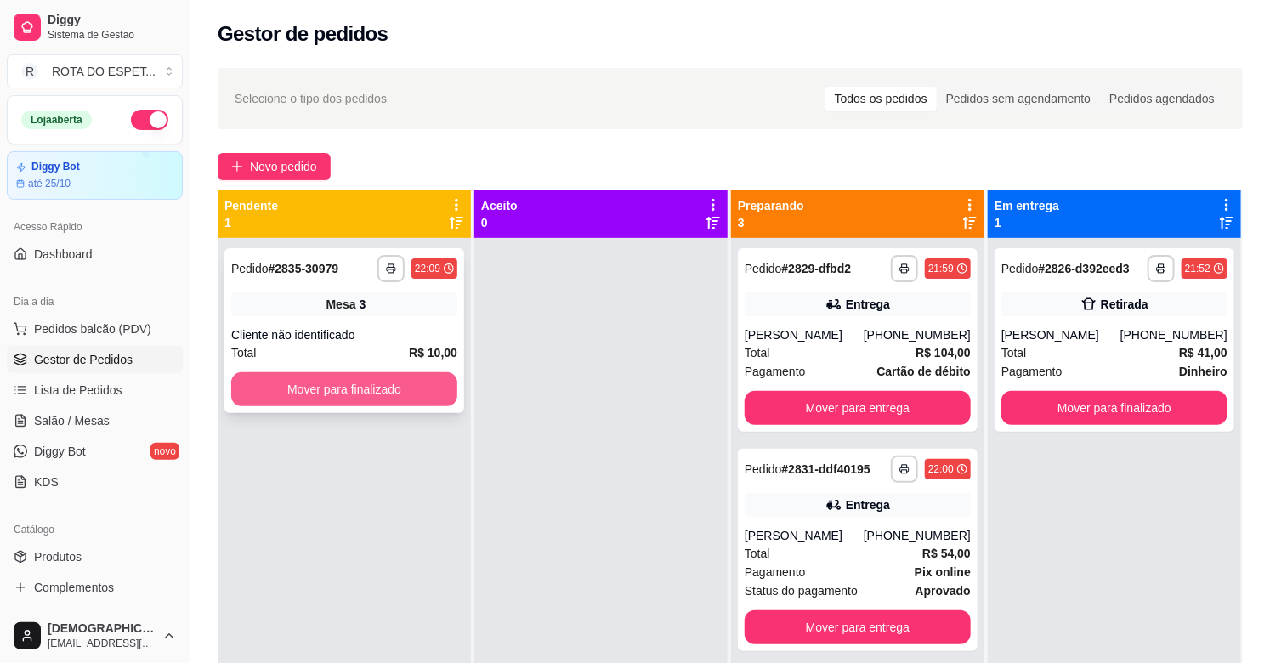
click at [393, 398] on button "Mover para finalizado" at bounding box center [344, 389] width 226 height 34
click at [366, 395] on button "Mover para finalizado" at bounding box center [344, 389] width 219 height 33
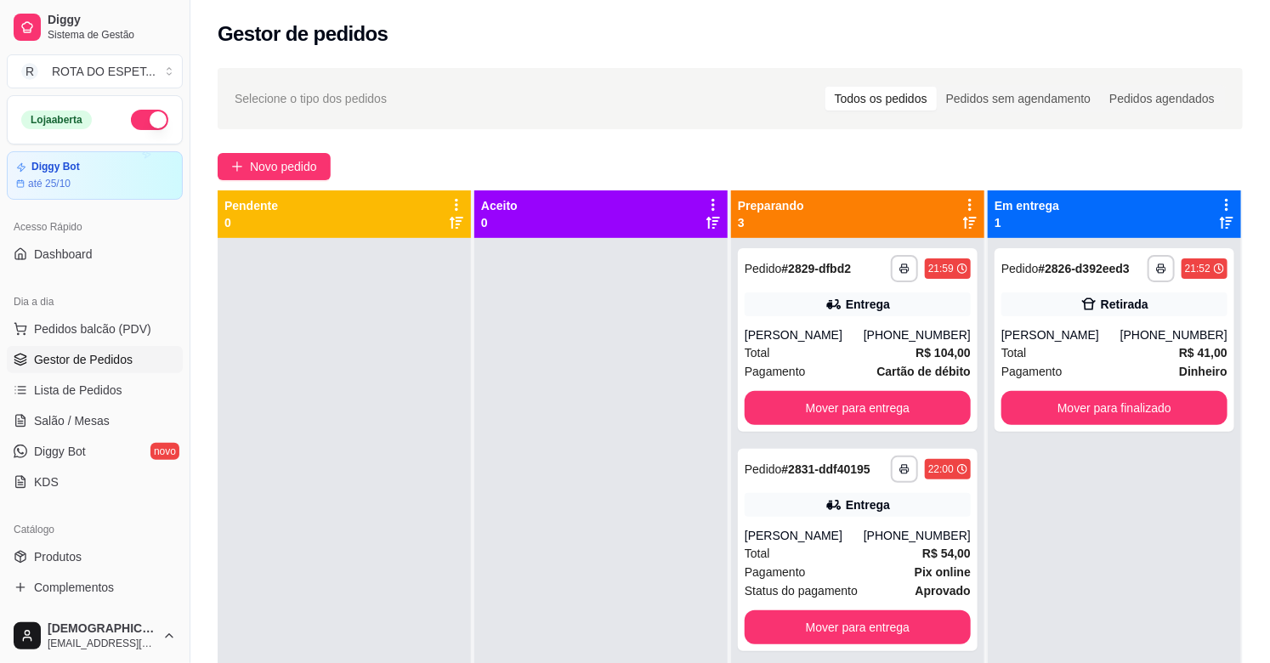
click at [1013, 499] on div "**********" at bounding box center [1114, 569] width 253 height 663
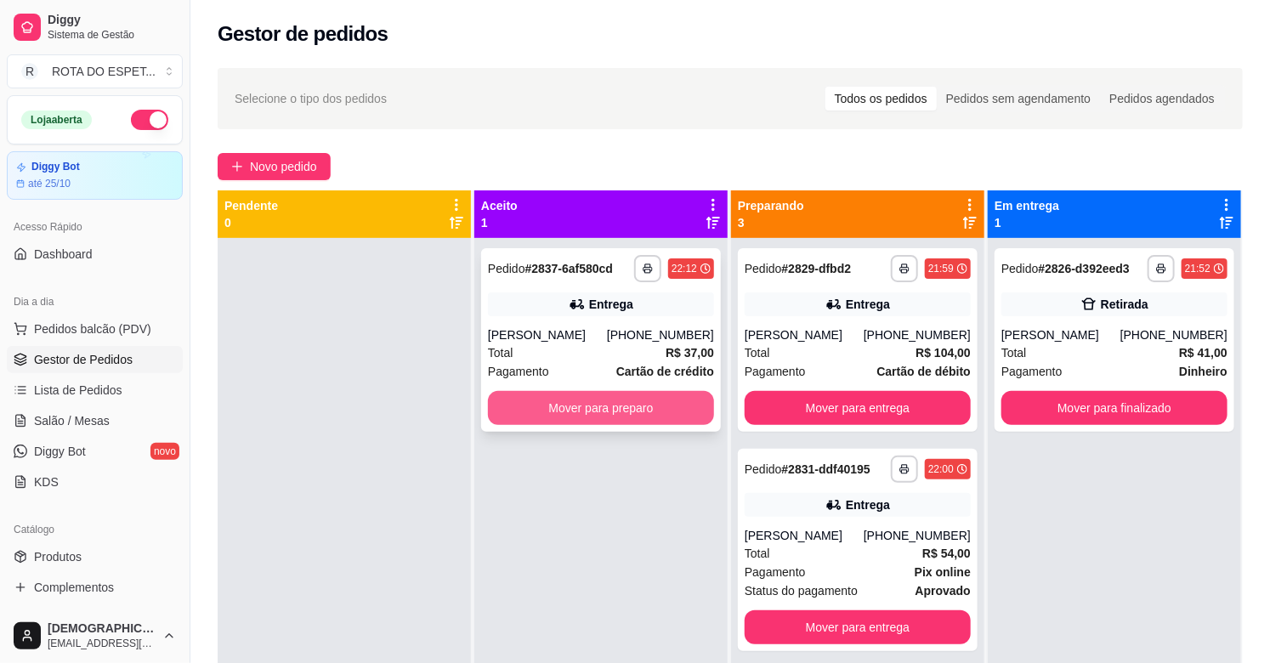
click at [587, 420] on button "Mover para preparo" at bounding box center [601, 408] width 226 height 34
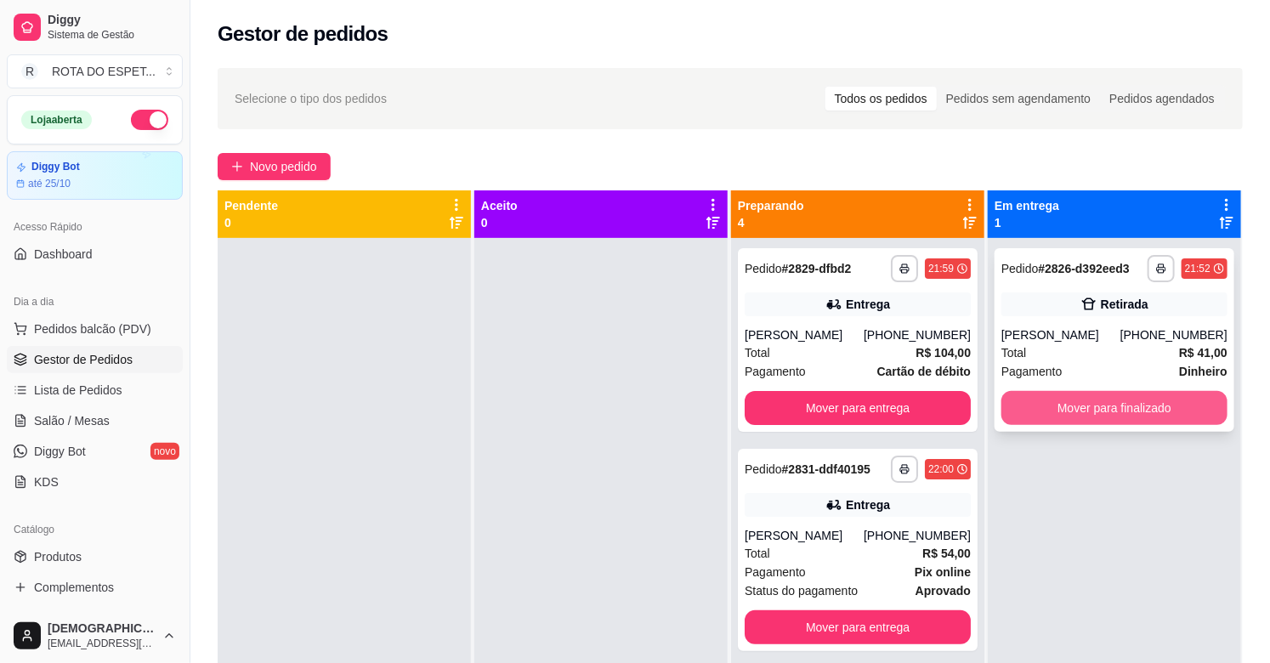
click at [1129, 408] on button "Mover para finalizado" at bounding box center [1115, 408] width 226 height 34
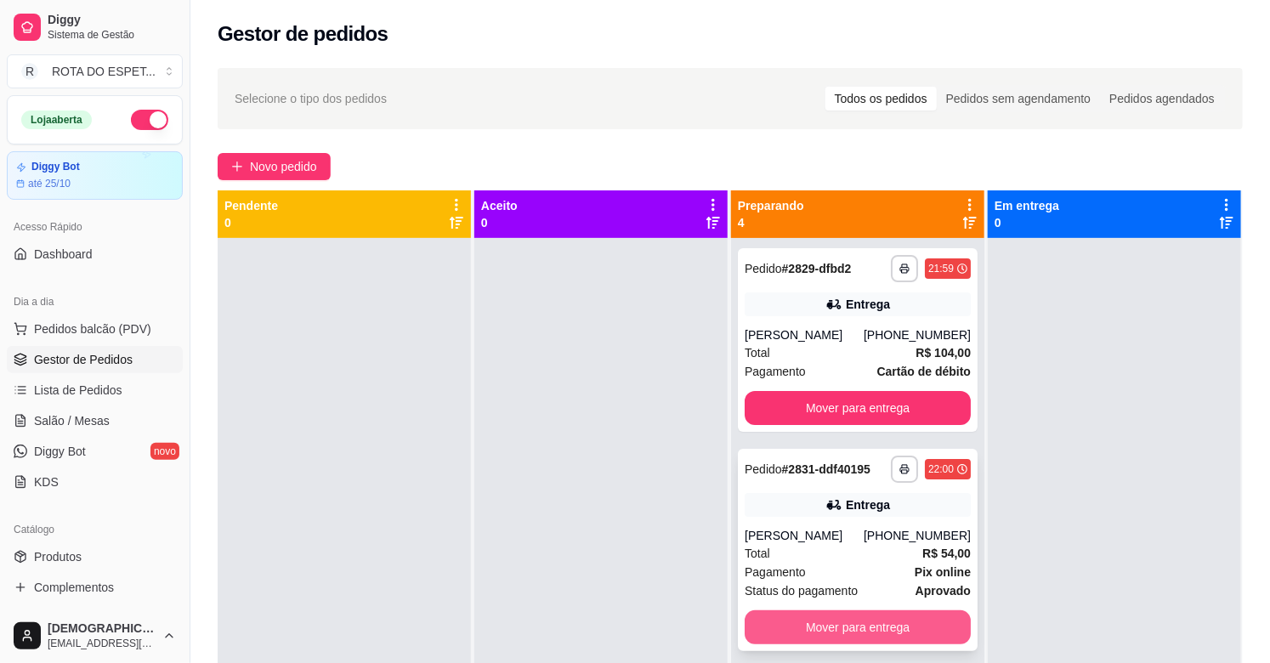
click at [856, 621] on button "Mover para entrega" at bounding box center [858, 628] width 226 height 34
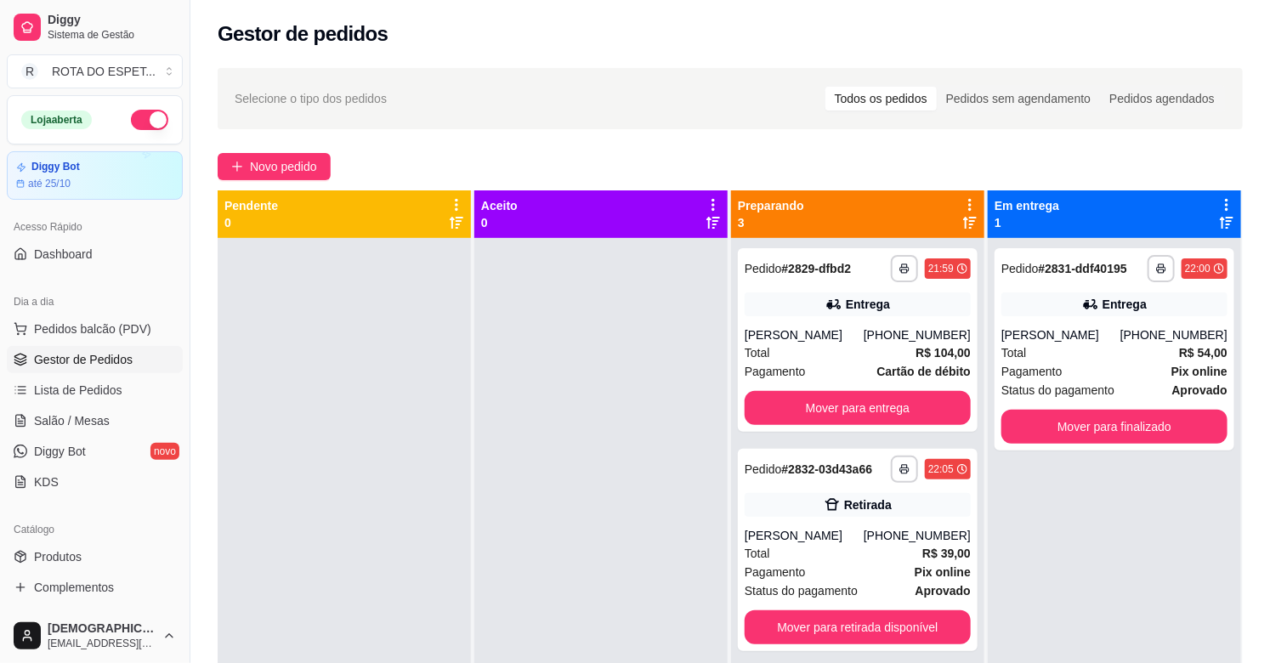
click at [632, 520] on div at bounding box center [601, 569] width 253 height 663
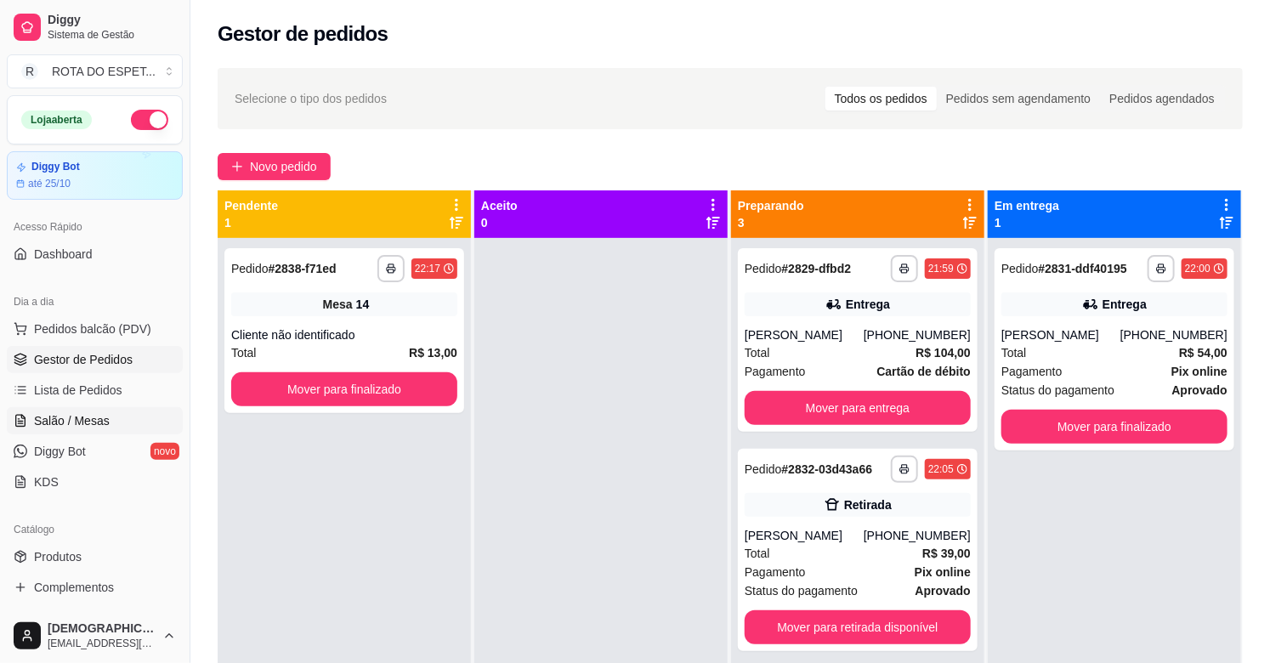
click at [94, 415] on span "Salão / Mesas" at bounding box center [72, 420] width 76 height 17
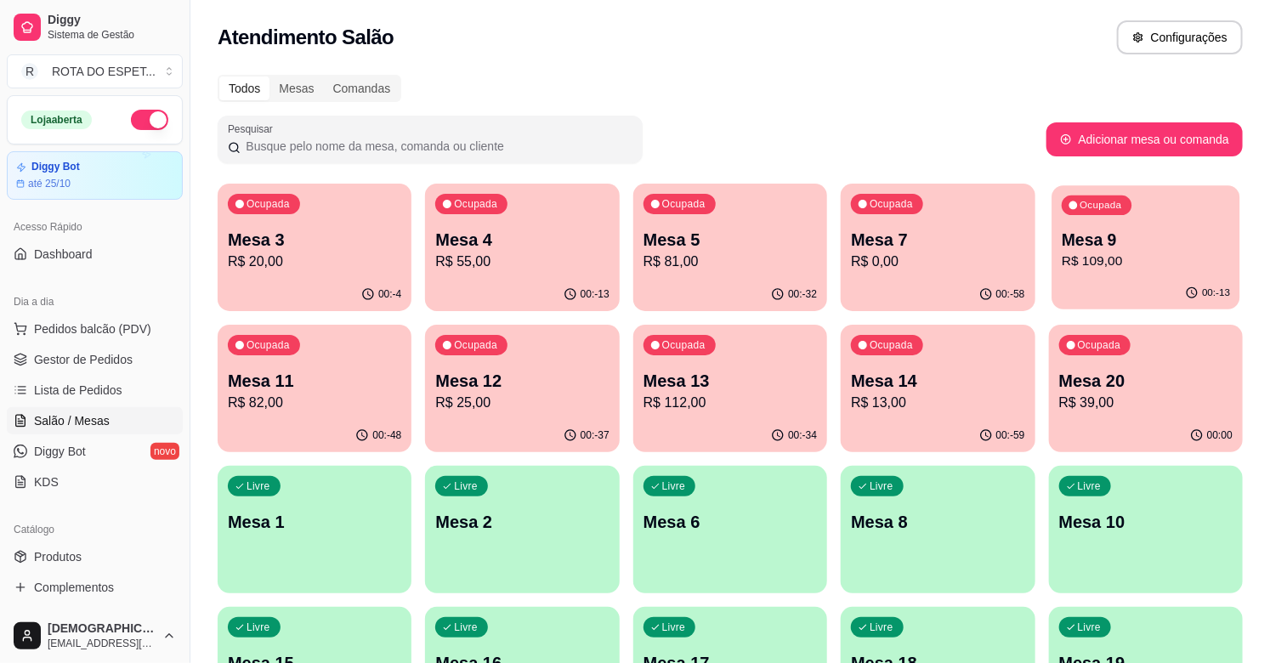
click at [1093, 262] on p "R$ 109,00" at bounding box center [1146, 262] width 168 height 20
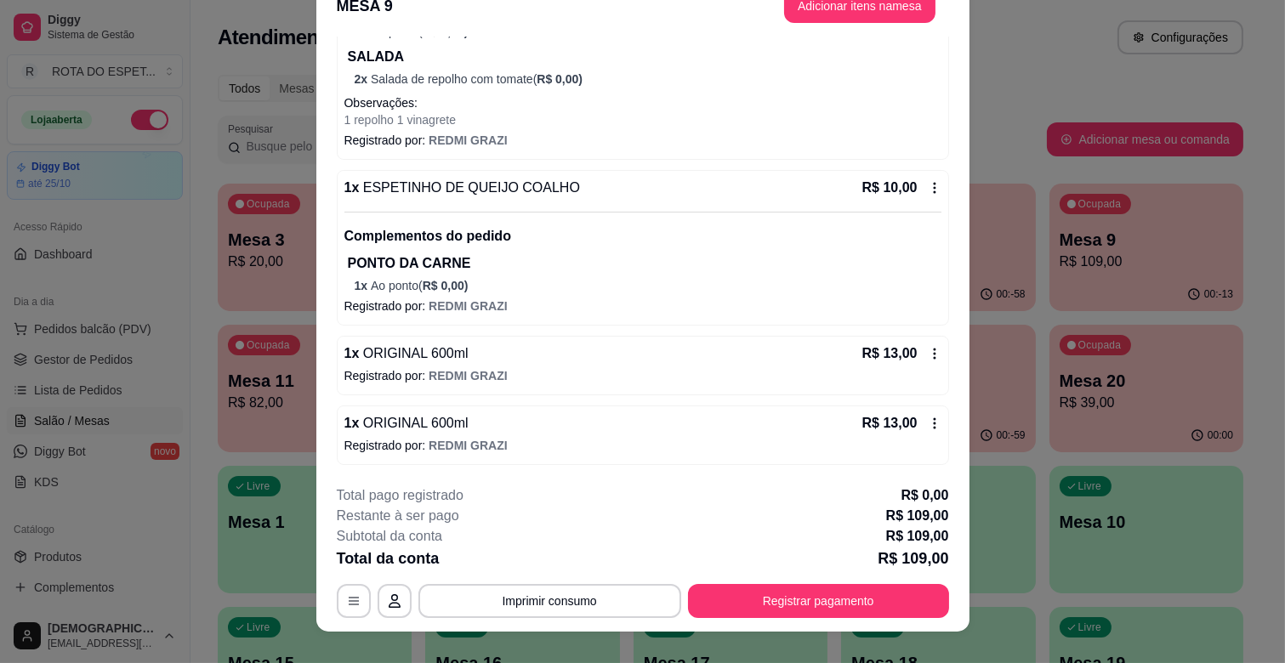
scroll to position [51, 0]
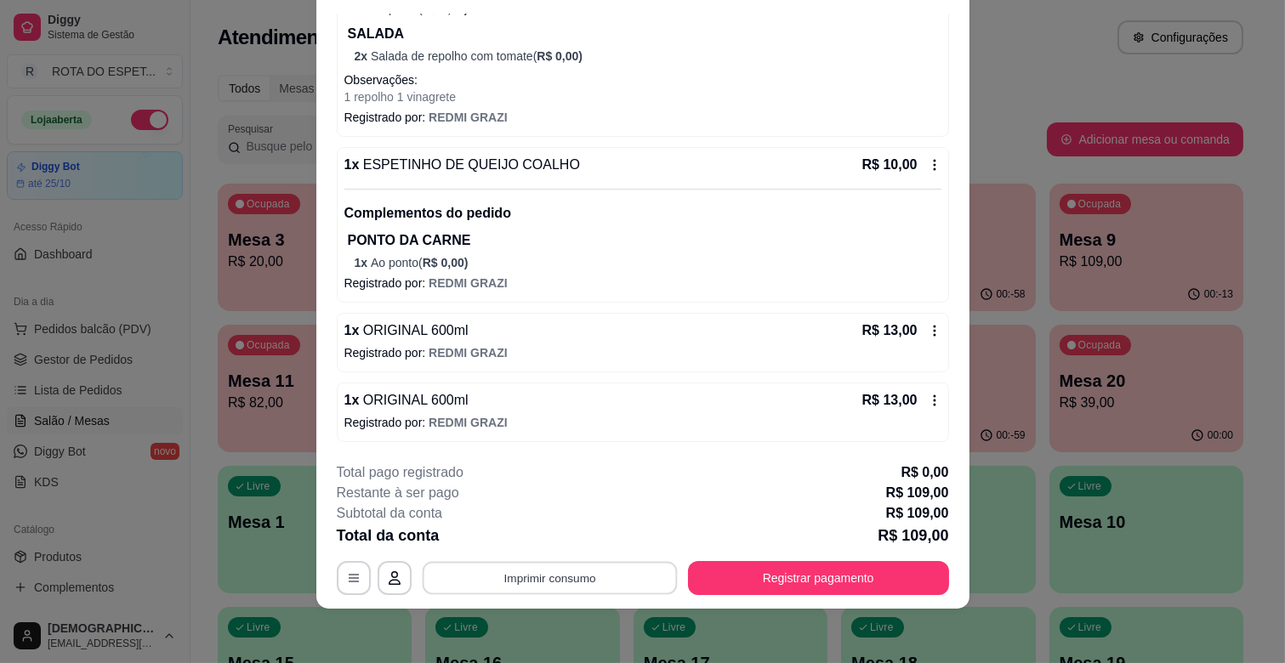
click at [493, 570] on button "Imprimir consumo" at bounding box center [549, 578] width 255 height 33
click at [564, 503] on button "IMPRESSORA BALCÃO" at bounding box center [548, 505] width 135 height 27
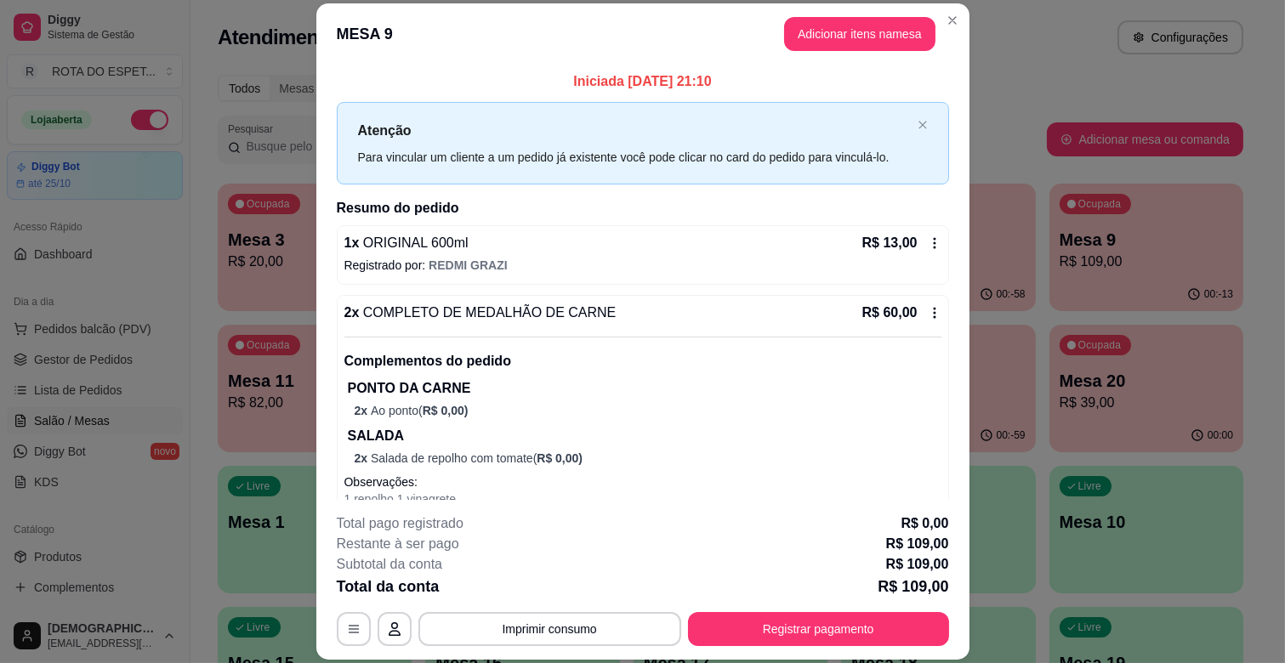
scroll to position [352, 0]
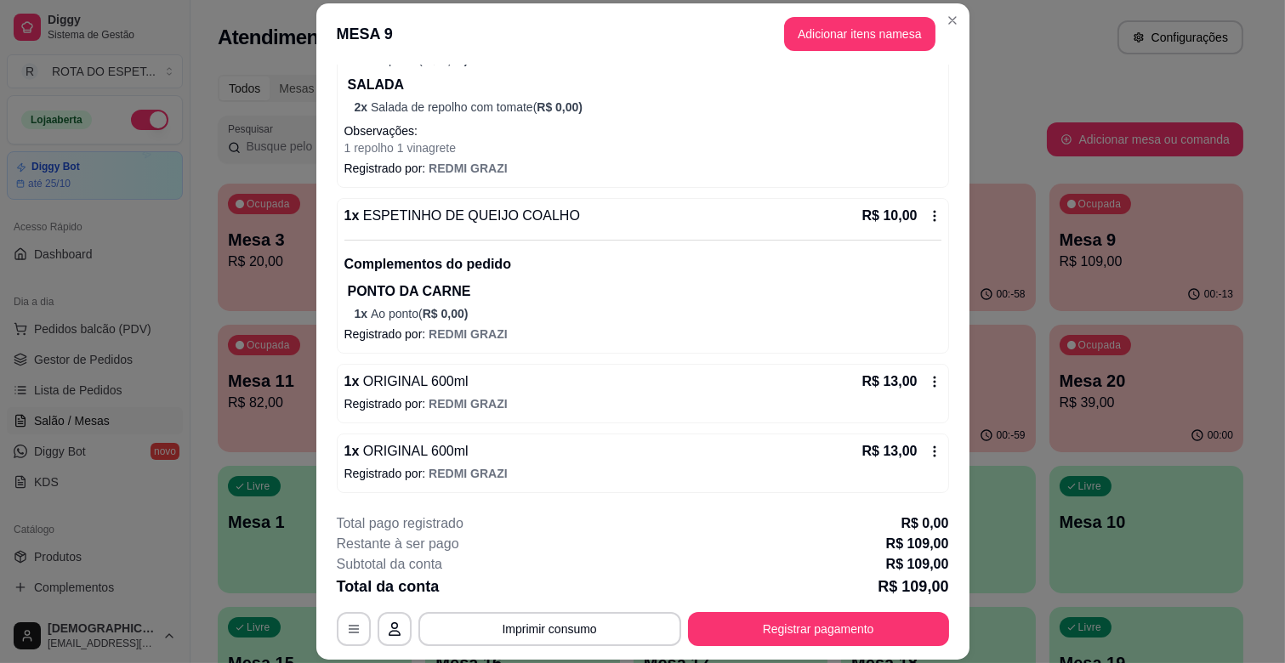
click at [928, 452] on icon at bounding box center [935, 452] width 14 height 14
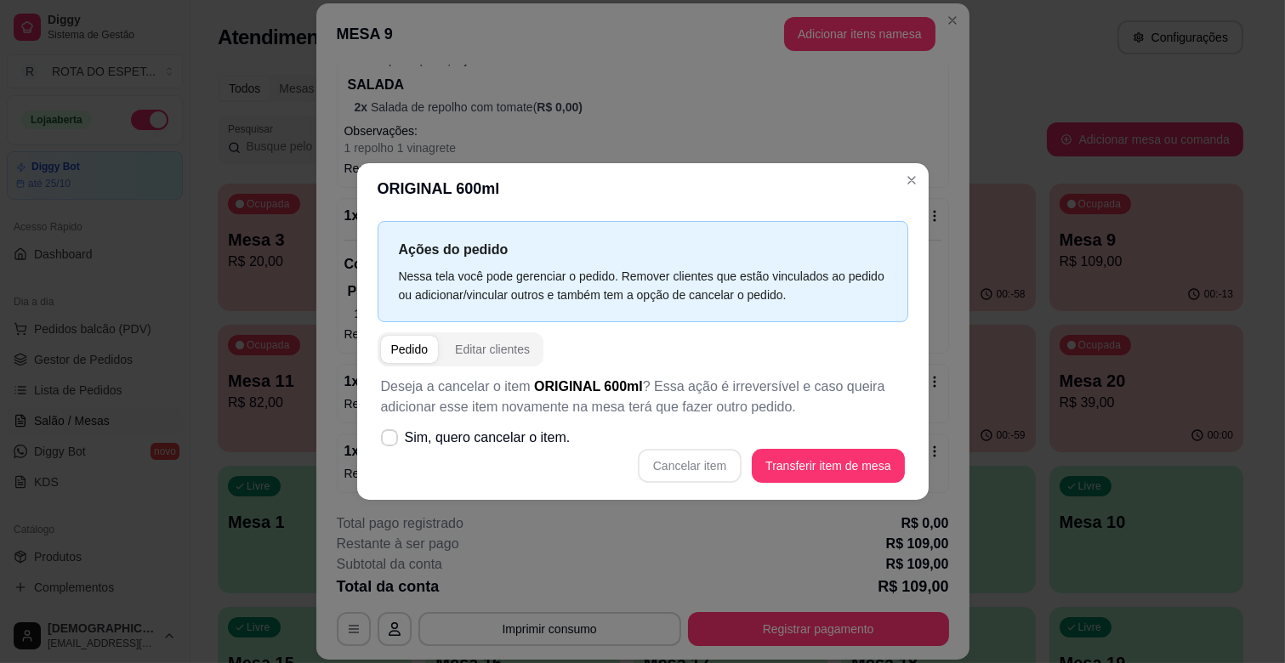
click at [704, 472] on div "Cancelar item Transferir item de mesa" at bounding box center [643, 466] width 524 height 34
click at [389, 430] on span at bounding box center [389, 437] width 17 height 17
click at [389, 441] on input "Sim, quero cancelar o item." at bounding box center [385, 446] width 11 height 11
checkbox input "true"
click at [698, 462] on button "Cancelar item" at bounding box center [689, 466] width 101 height 33
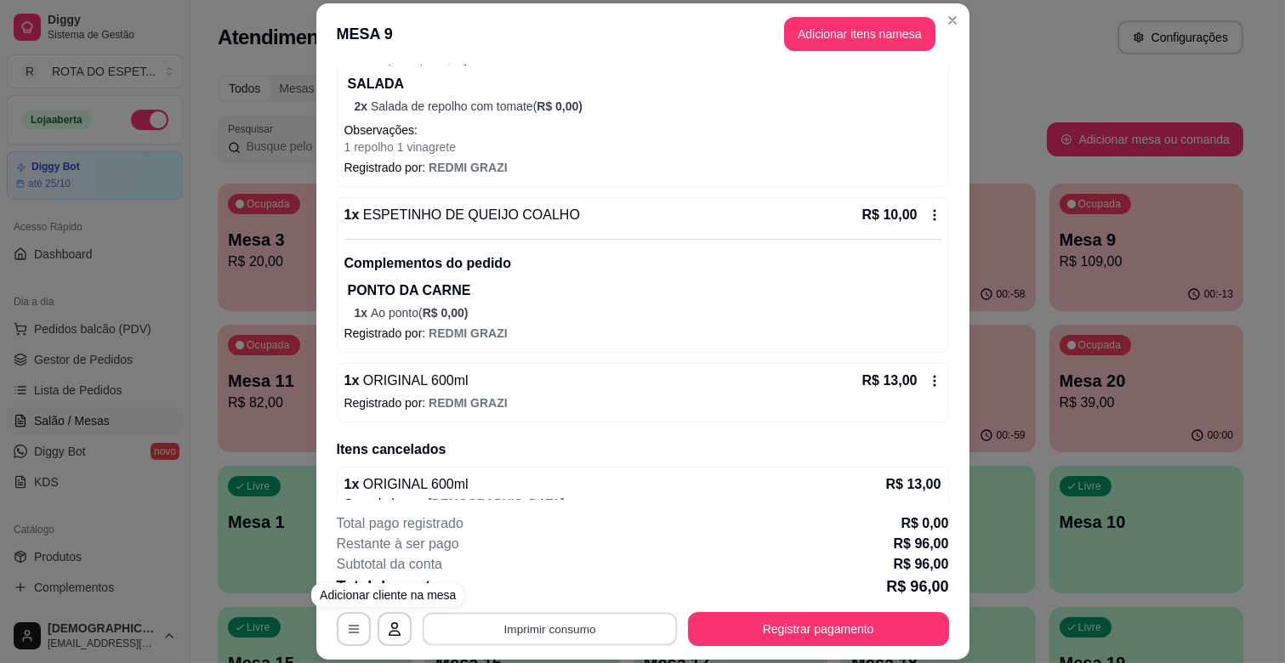
click at [491, 633] on button "Imprimir consumo" at bounding box center [549, 629] width 255 height 33
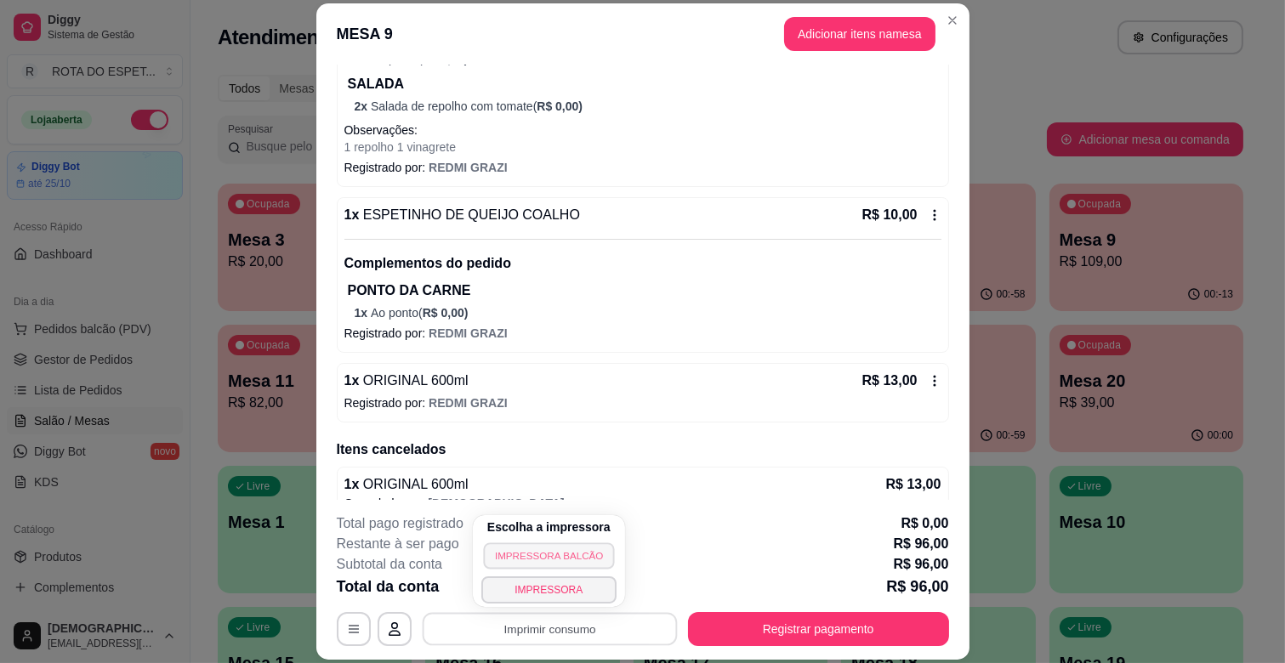
click at [533, 561] on button "IMPRESSORA BALCÃO" at bounding box center [549, 556] width 132 height 26
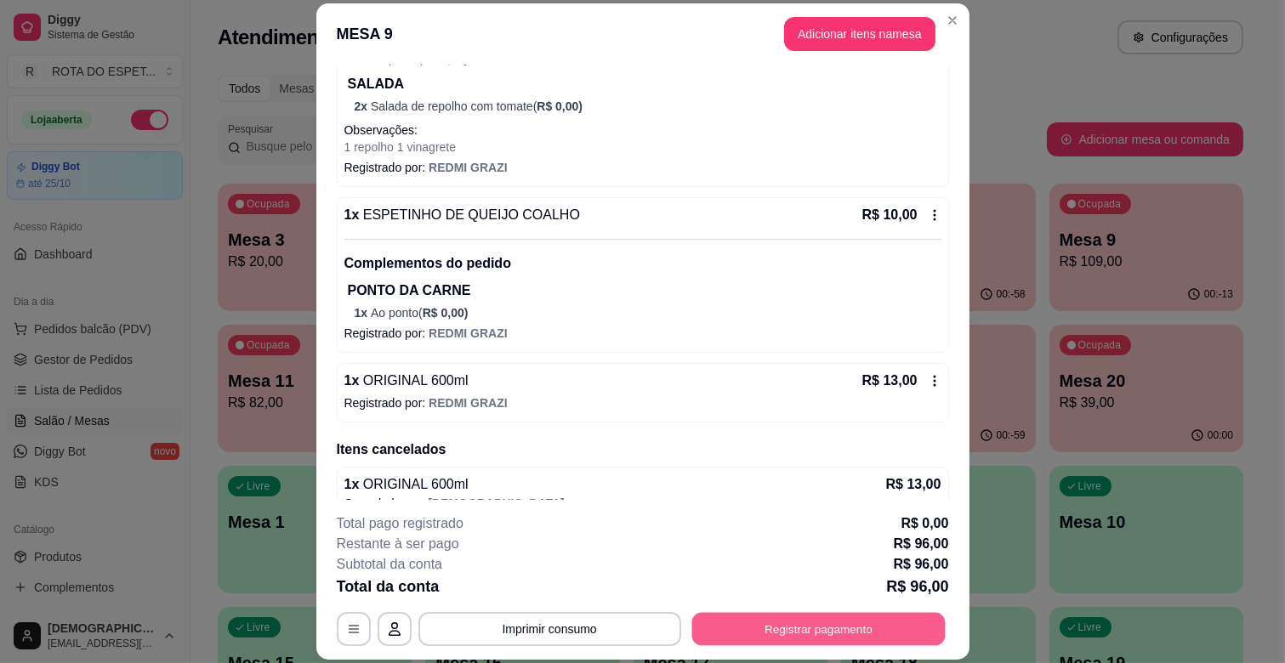
click at [765, 626] on button "Registrar pagamento" at bounding box center [817, 629] width 253 height 33
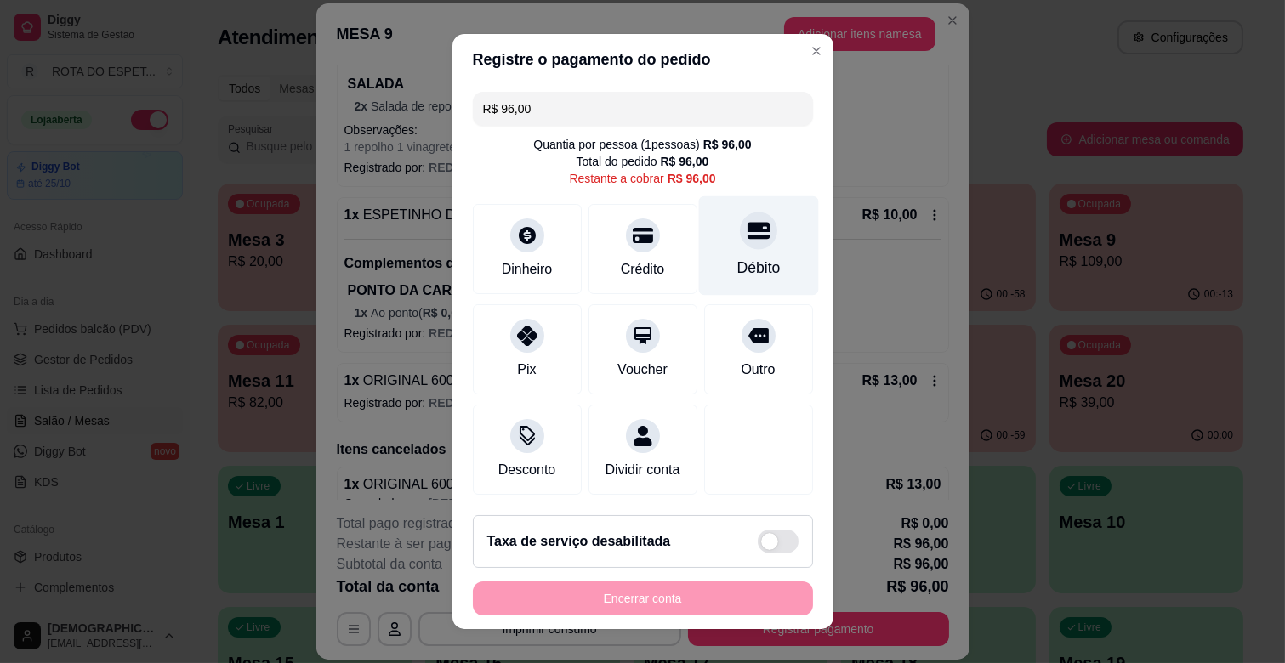
click at [754, 251] on div "Débito" at bounding box center [758, 245] width 120 height 99
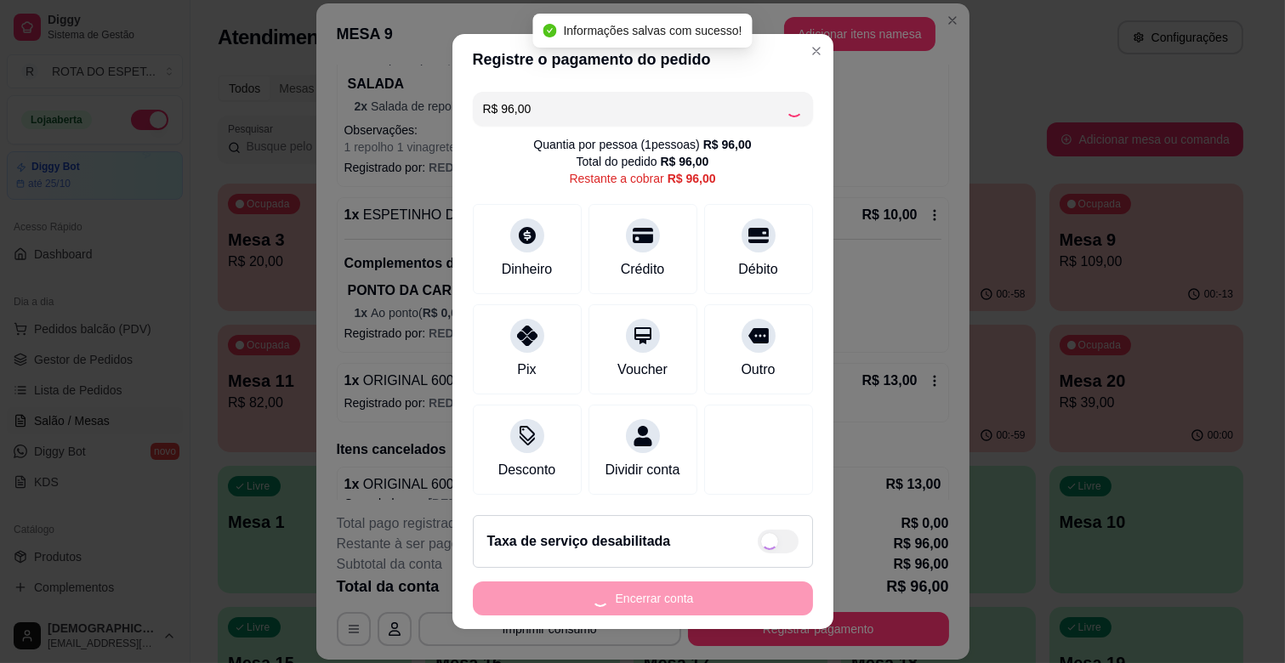
type input "R$ 0,00"
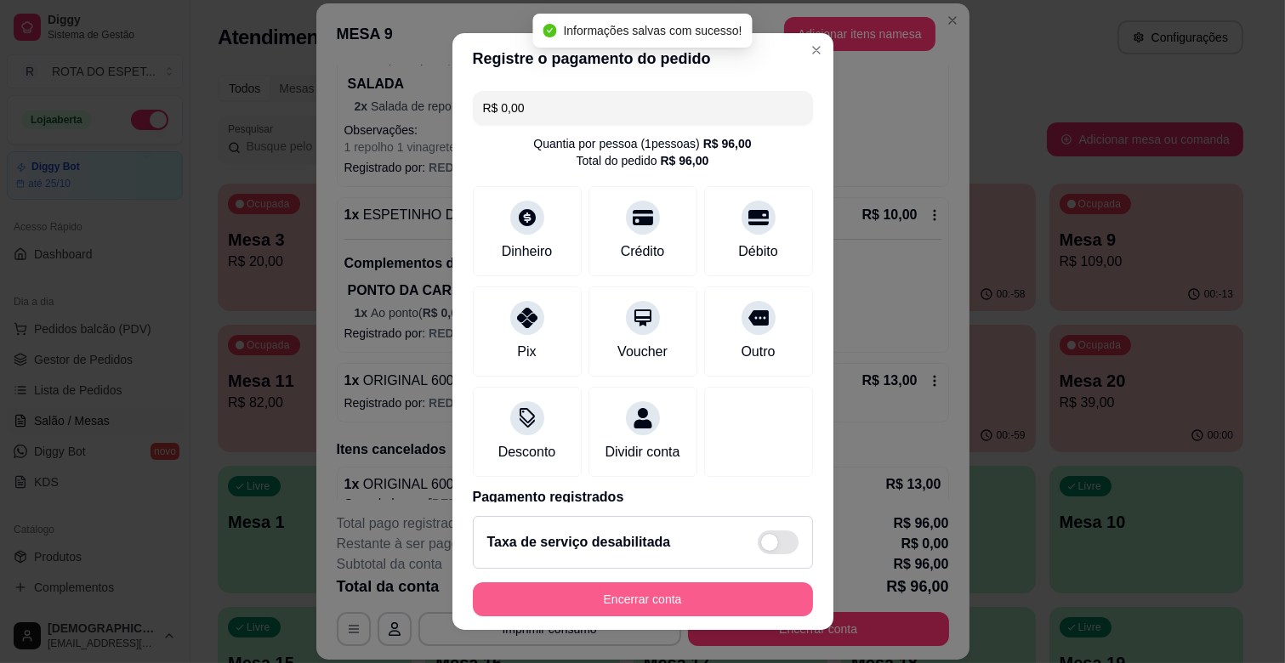
click at [716, 600] on button "Encerrar conta" at bounding box center [643, 600] width 340 height 34
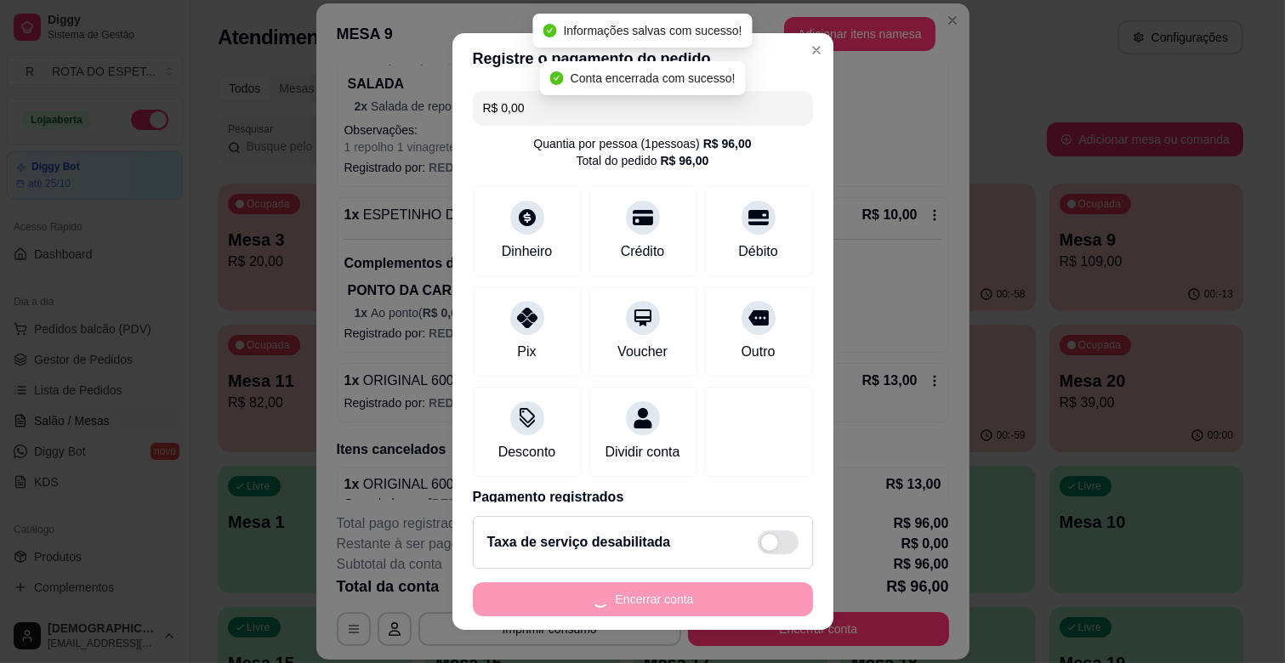
scroll to position [0, 0]
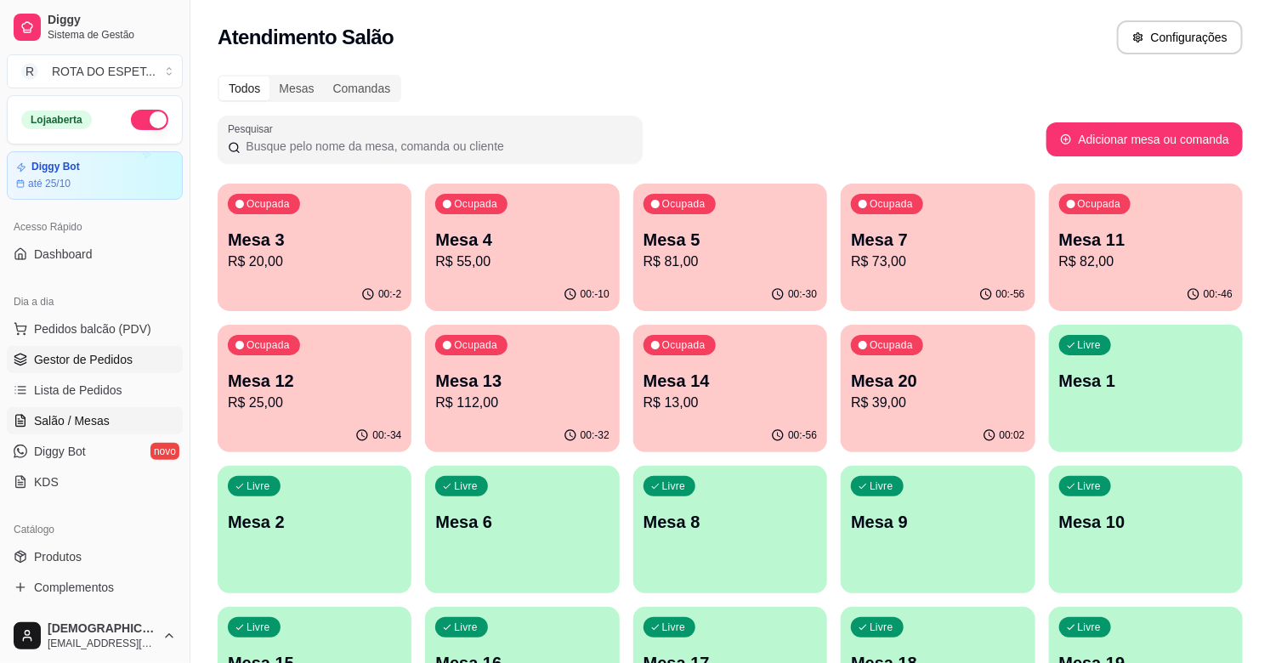
click at [71, 370] on link "Gestor de Pedidos" at bounding box center [95, 359] width 176 height 27
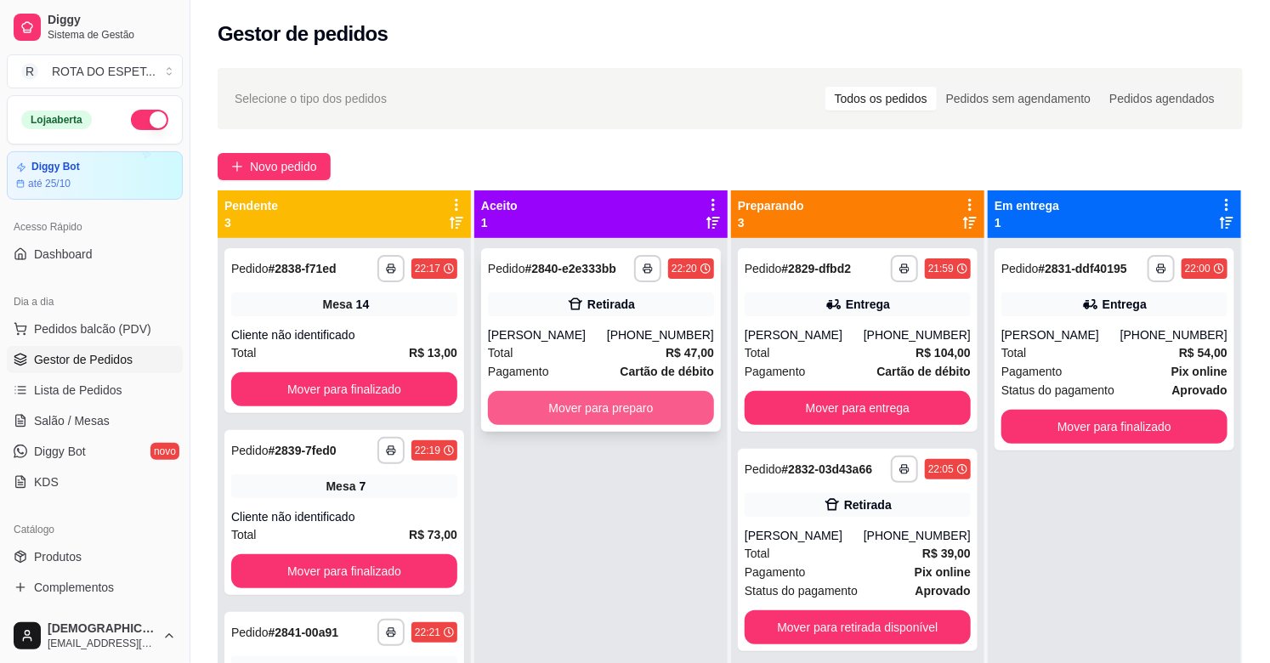
click at [623, 411] on button "Mover para preparo" at bounding box center [601, 408] width 226 height 34
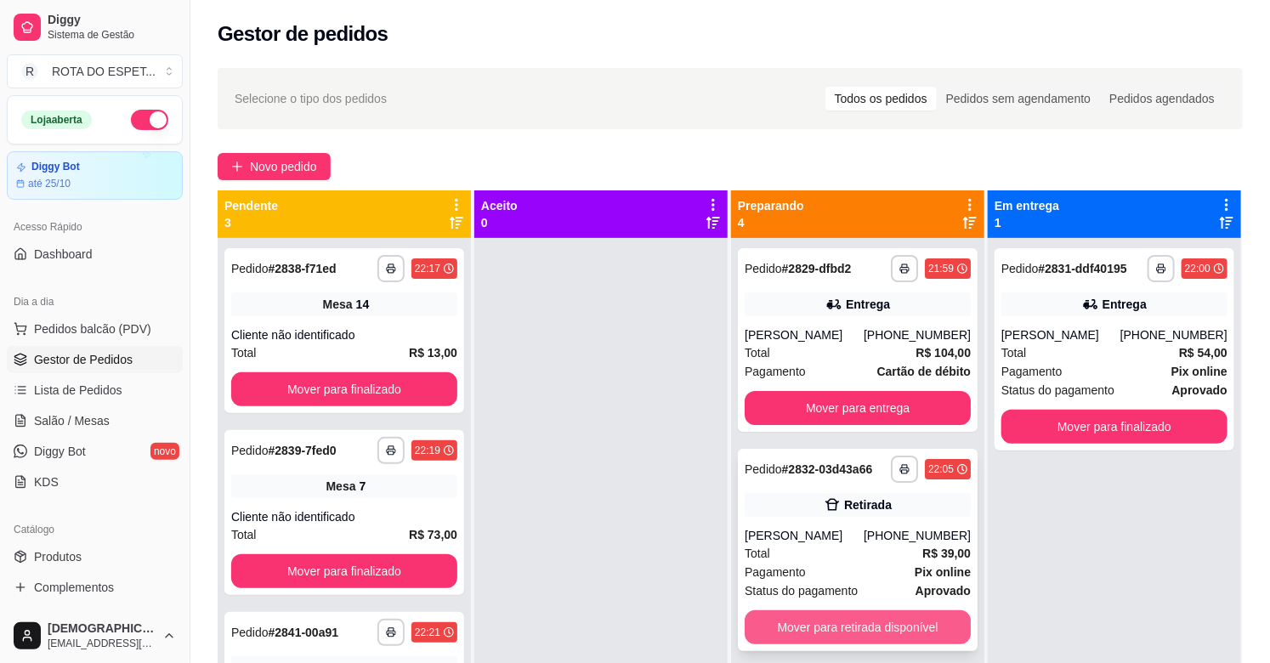
click at [846, 622] on button "Mover para retirada disponível" at bounding box center [858, 628] width 226 height 34
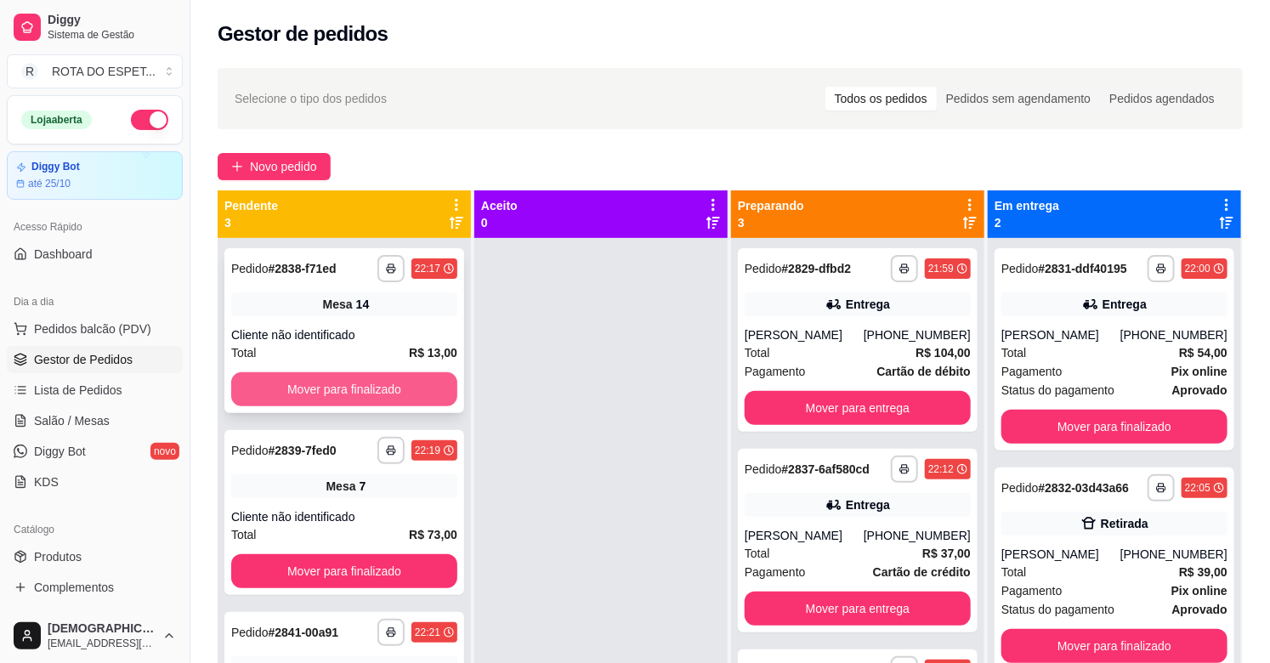
click at [334, 395] on button "Mover para finalizado" at bounding box center [344, 389] width 226 height 34
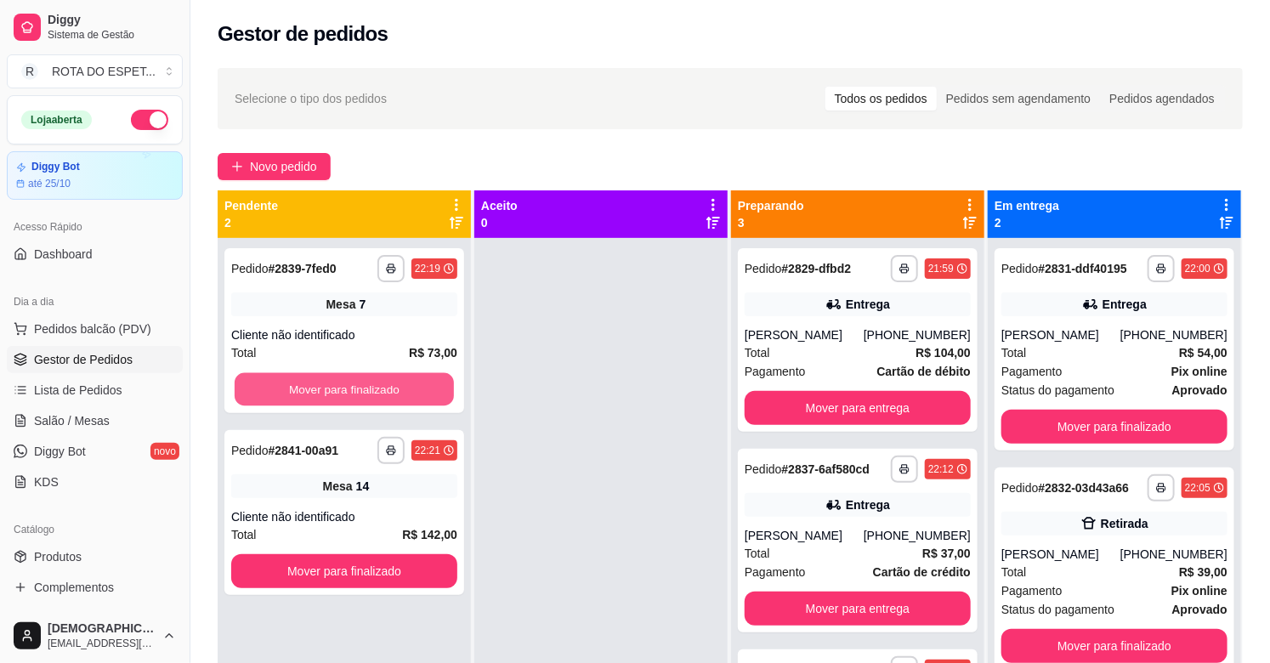
click at [334, 395] on button "Mover para finalizado" at bounding box center [344, 389] width 219 height 33
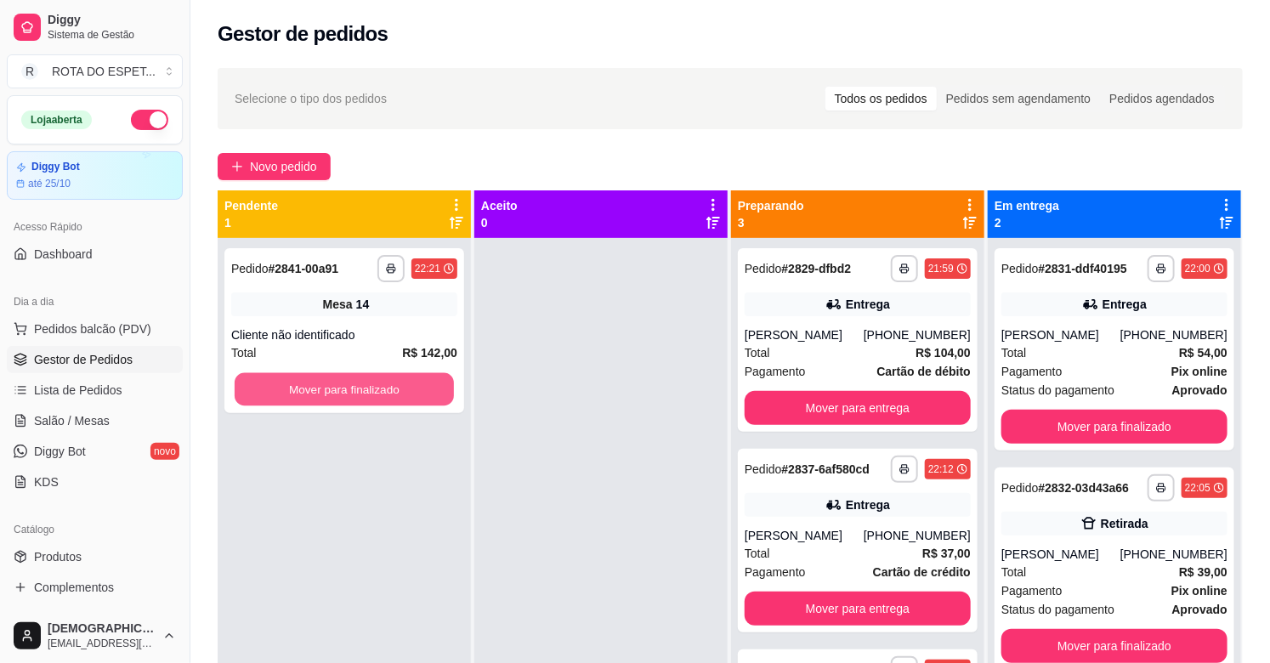
click at [334, 395] on button "Mover para finalizado" at bounding box center [344, 389] width 219 height 33
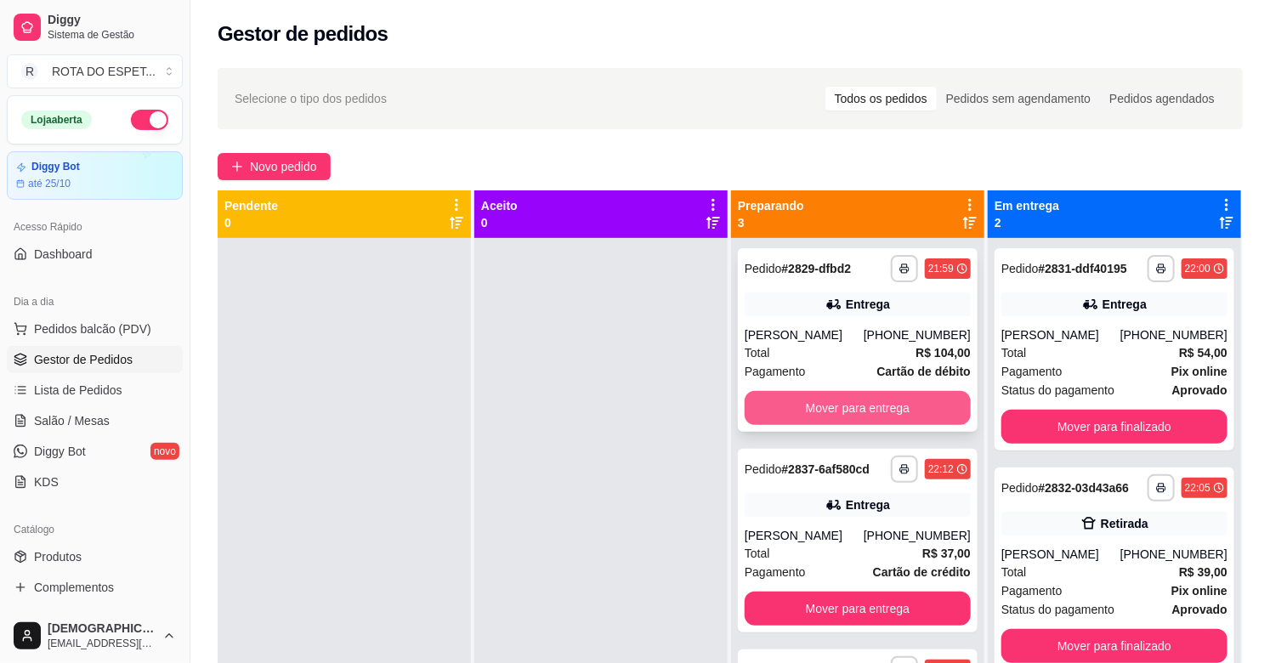
click at [827, 402] on button "Mover para entrega" at bounding box center [858, 408] width 226 height 34
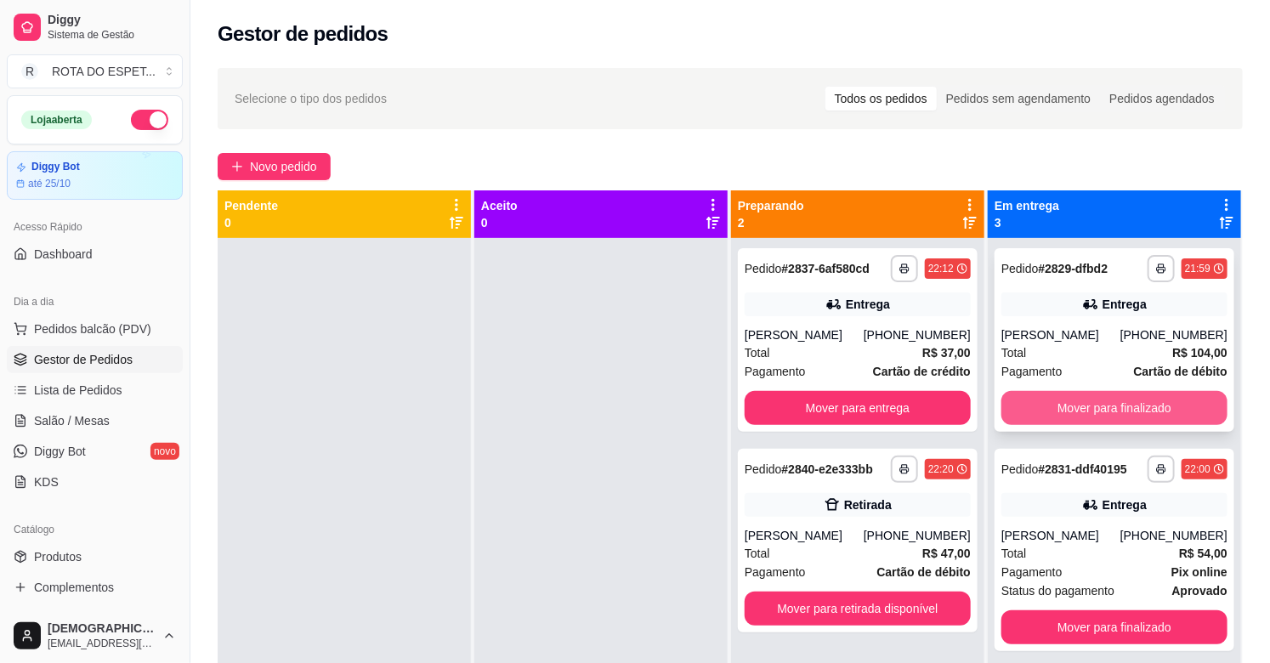
click at [1117, 406] on button "Mover para finalizado" at bounding box center [1115, 408] width 226 height 34
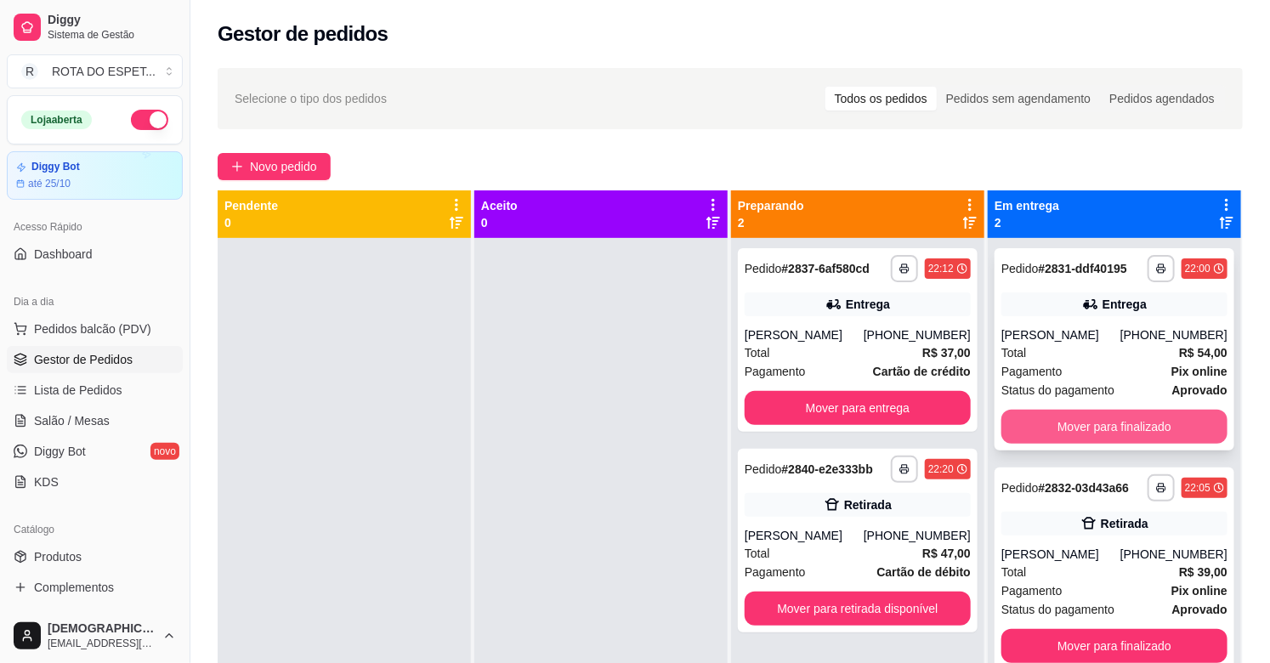
click at [1133, 429] on button "Mover para finalizado" at bounding box center [1115, 427] width 226 height 34
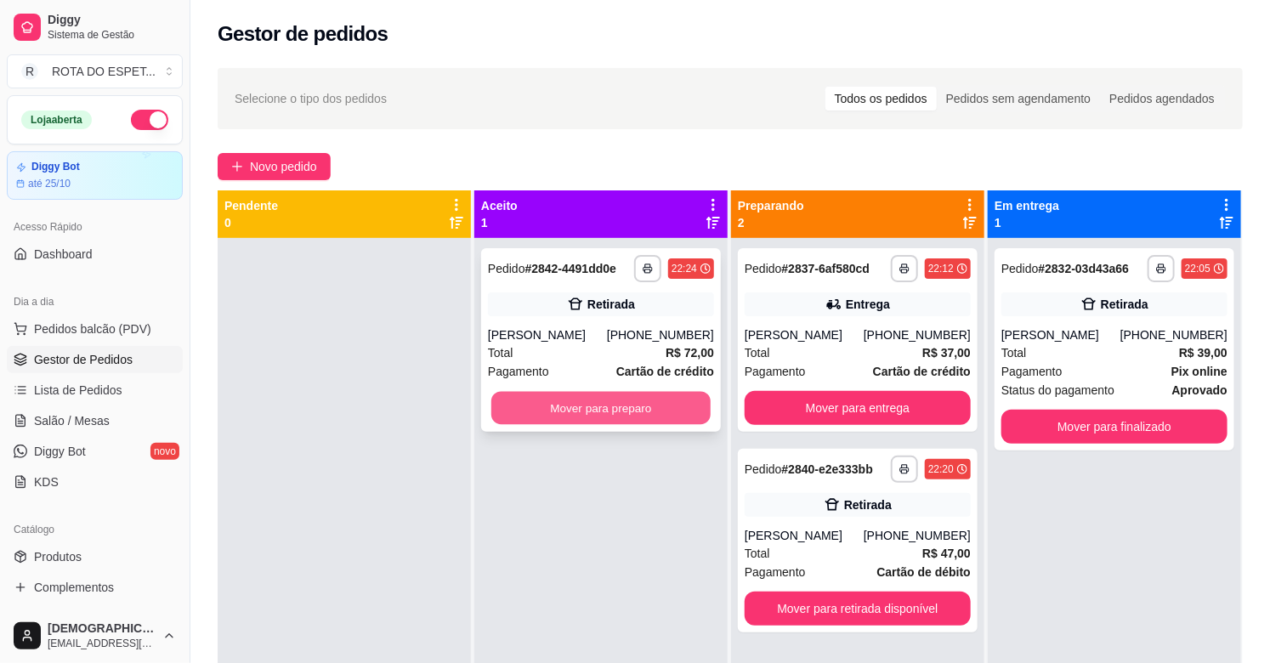
click at [641, 403] on button "Mover para preparo" at bounding box center [601, 408] width 219 height 33
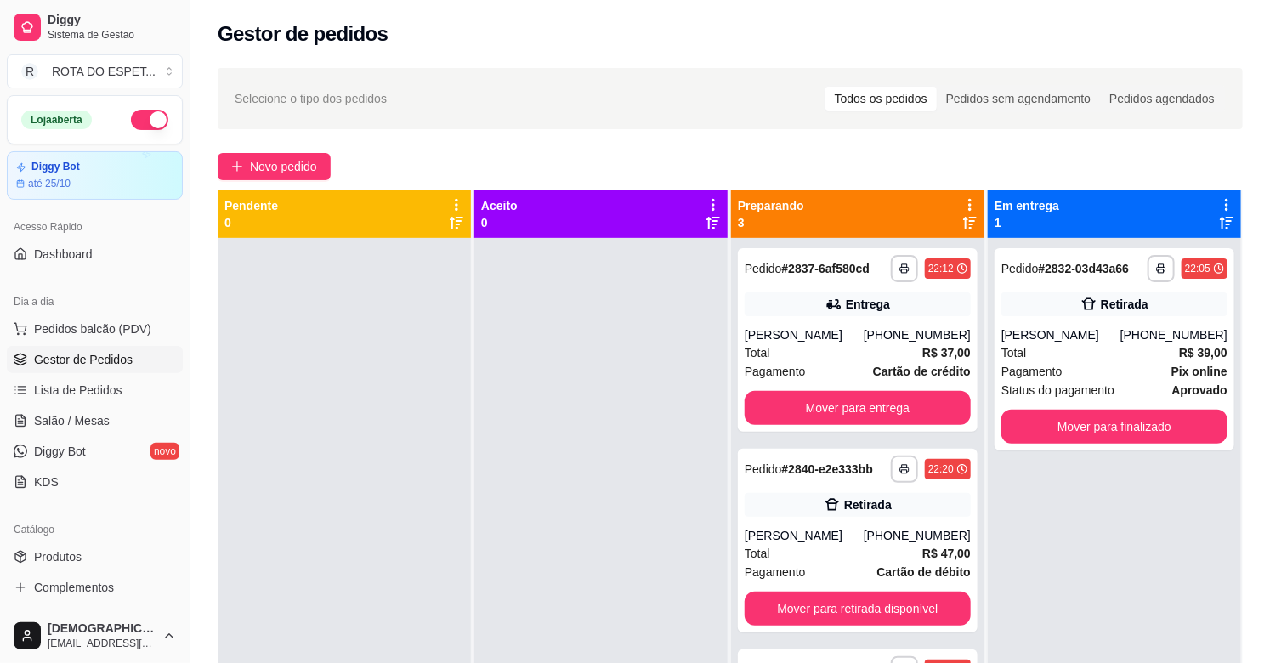
click at [627, 486] on div at bounding box center [601, 569] width 253 height 663
click at [537, 522] on div at bounding box center [601, 569] width 253 height 663
click at [57, 421] on span "Salão / Mesas" at bounding box center [72, 420] width 76 height 17
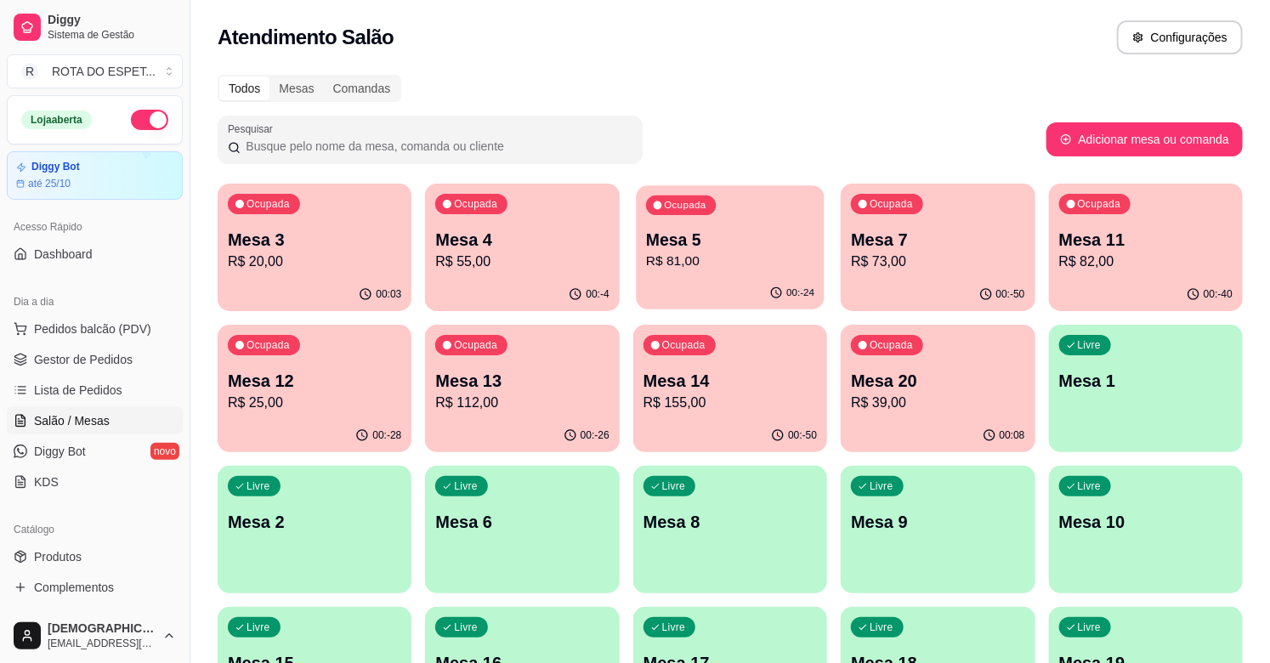
click at [762, 276] on div "Ocupada Mesa 5 R$ 81,00" at bounding box center [730, 231] width 189 height 92
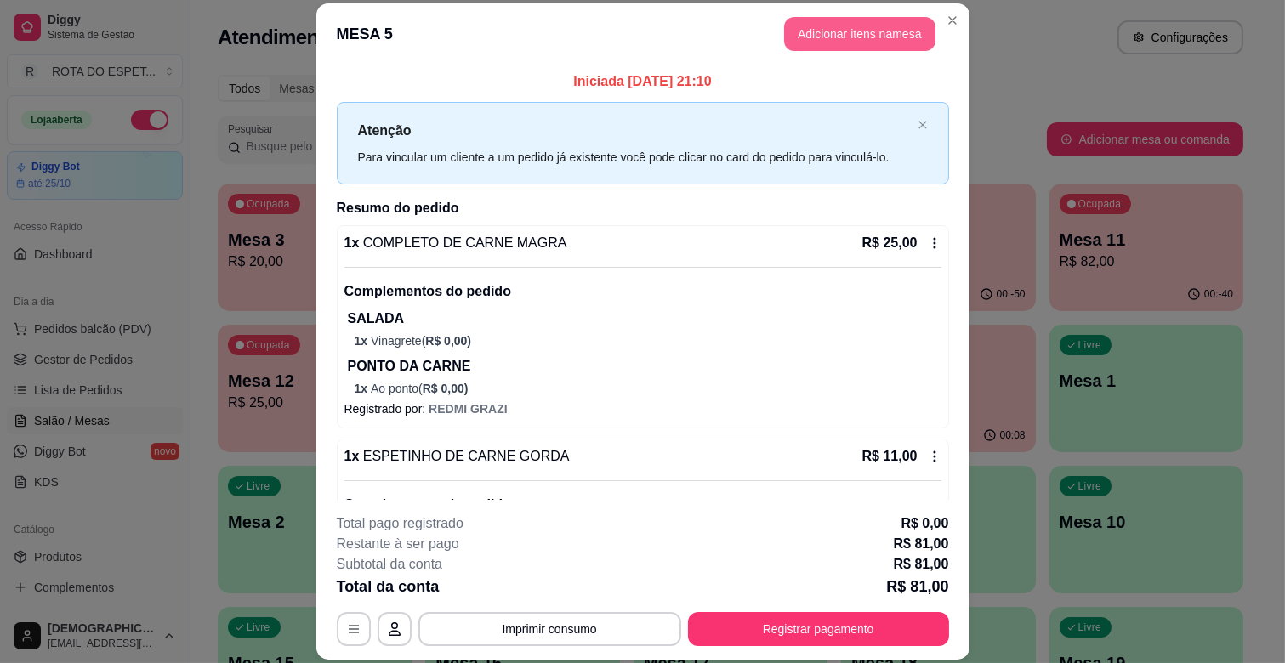
click at [848, 26] on button "Adicionar itens na mesa" at bounding box center [859, 34] width 151 height 34
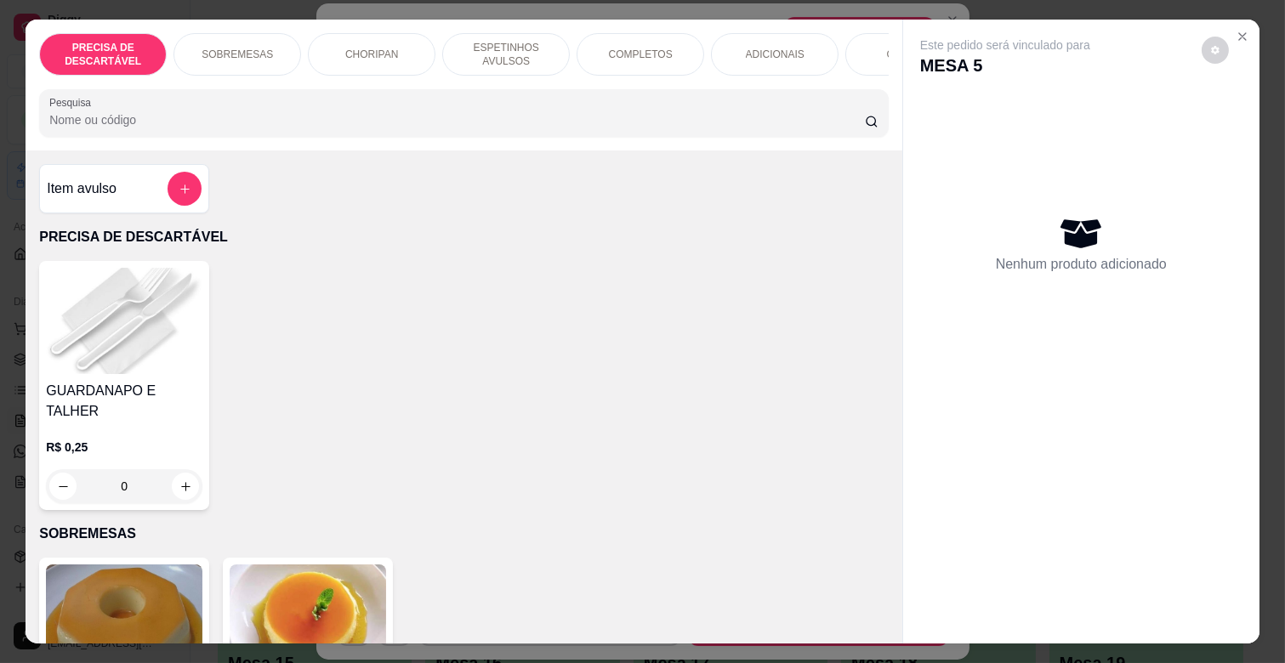
scroll to position [0, 755]
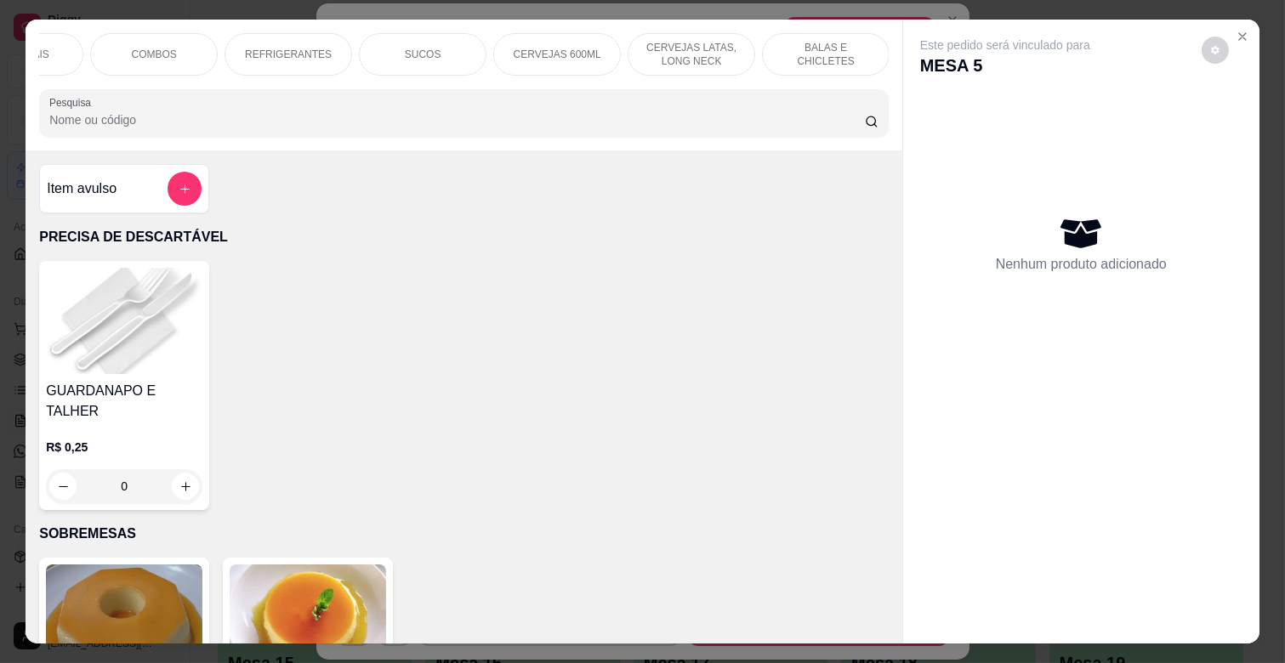
click at [786, 41] on p "BALAS E CHICLETES" at bounding box center [825, 54] width 99 height 27
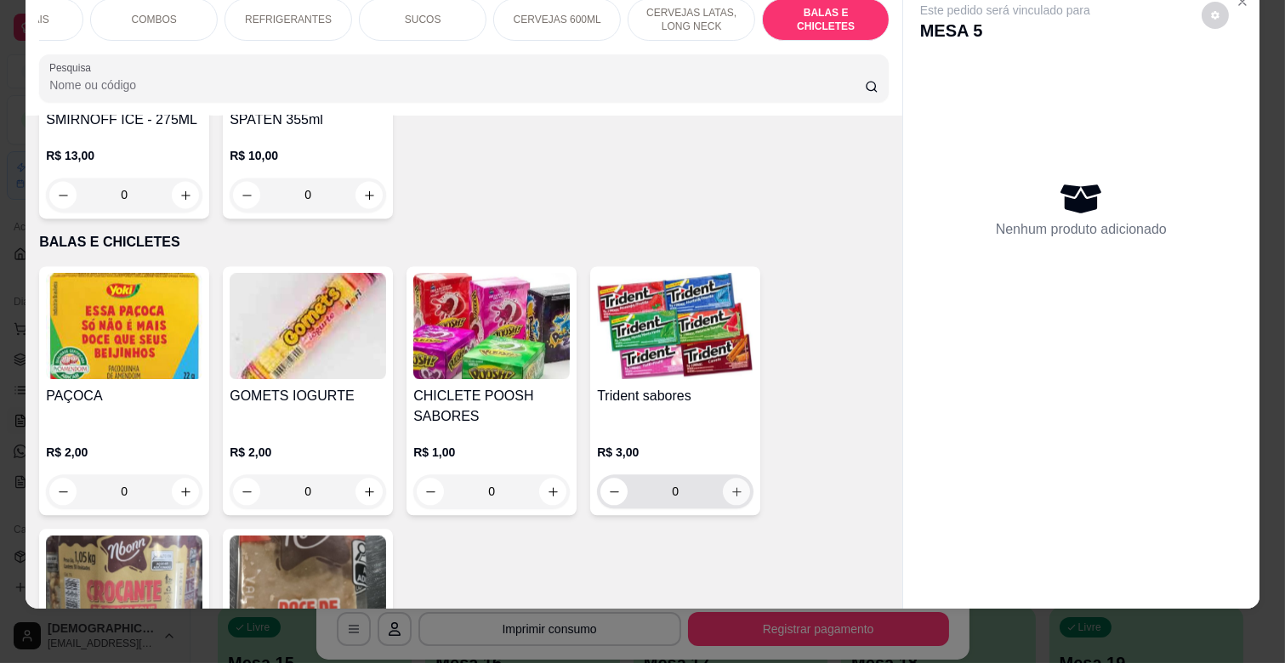
click at [736, 478] on button "increase-product-quantity" at bounding box center [736, 491] width 27 height 27
type input "1"
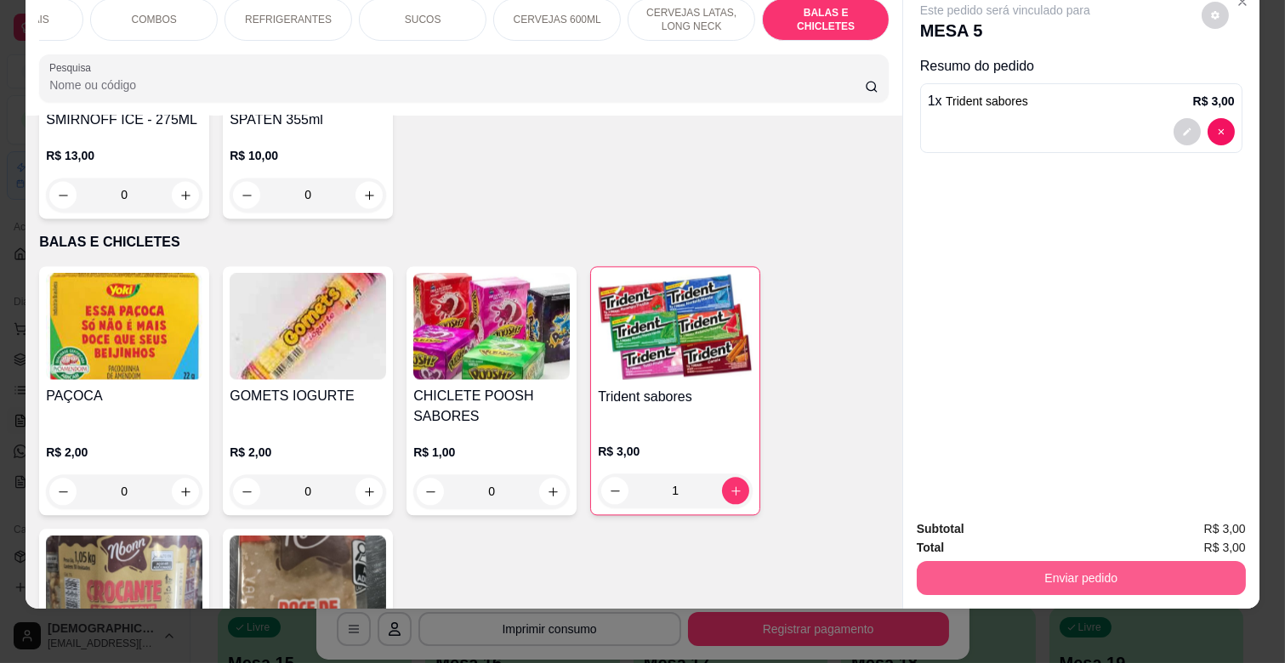
click at [1223, 570] on button "Enviar pedido" at bounding box center [1081, 578] width 329 height 34
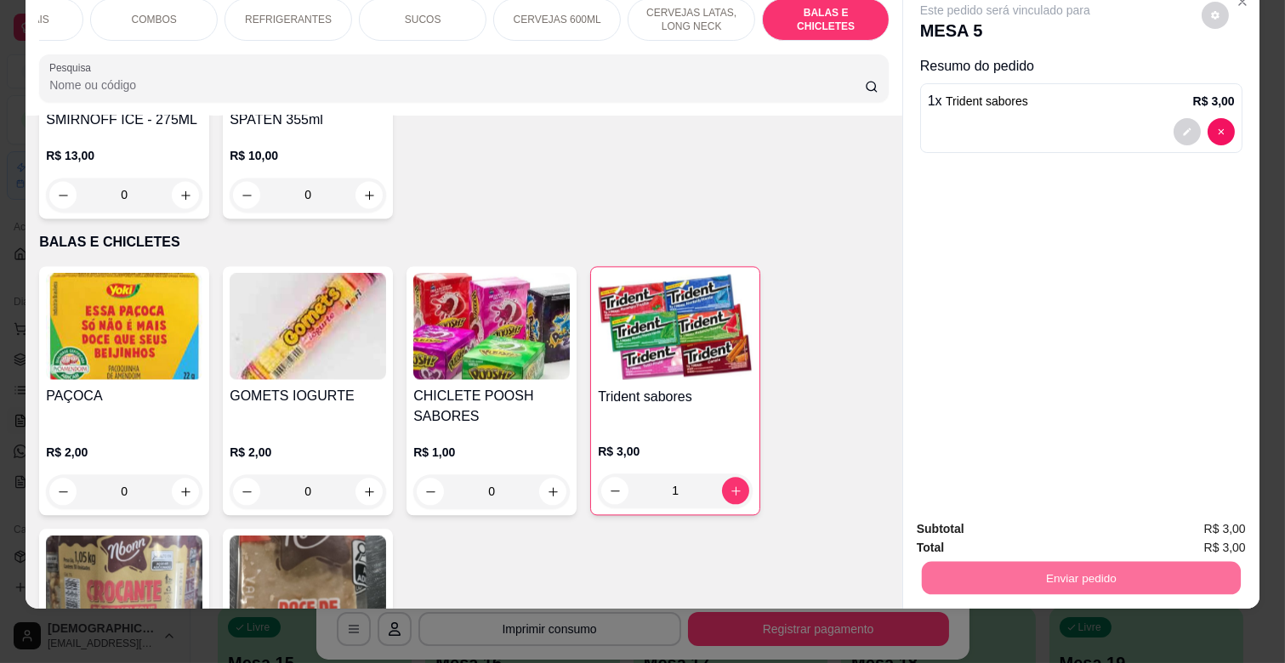
click at [1194, 525] on button "Enviar pedido" at bounding box center [1201, 522] width 96 height 32
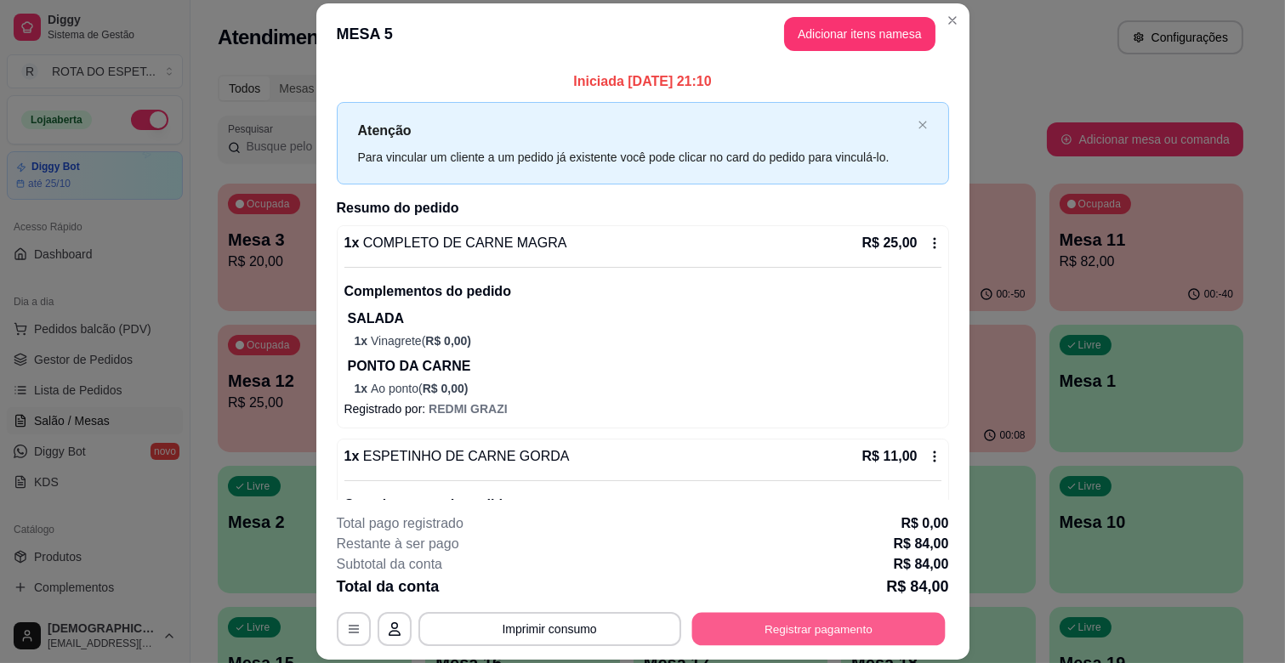
click at [759, 638] on button "Registrar pagamento" at bounding box center [817, 629] width 253 height 33
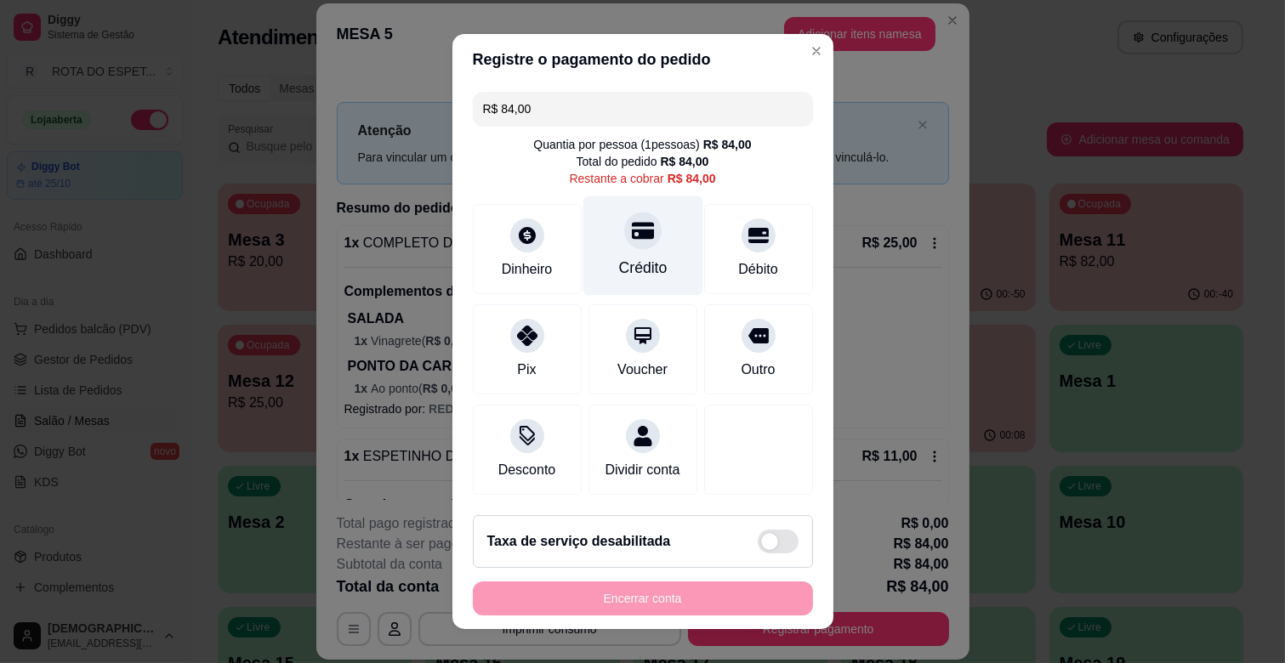
click at [659, 240] on div "Crédito" at bounding box center [643, 245] width 120 height 99
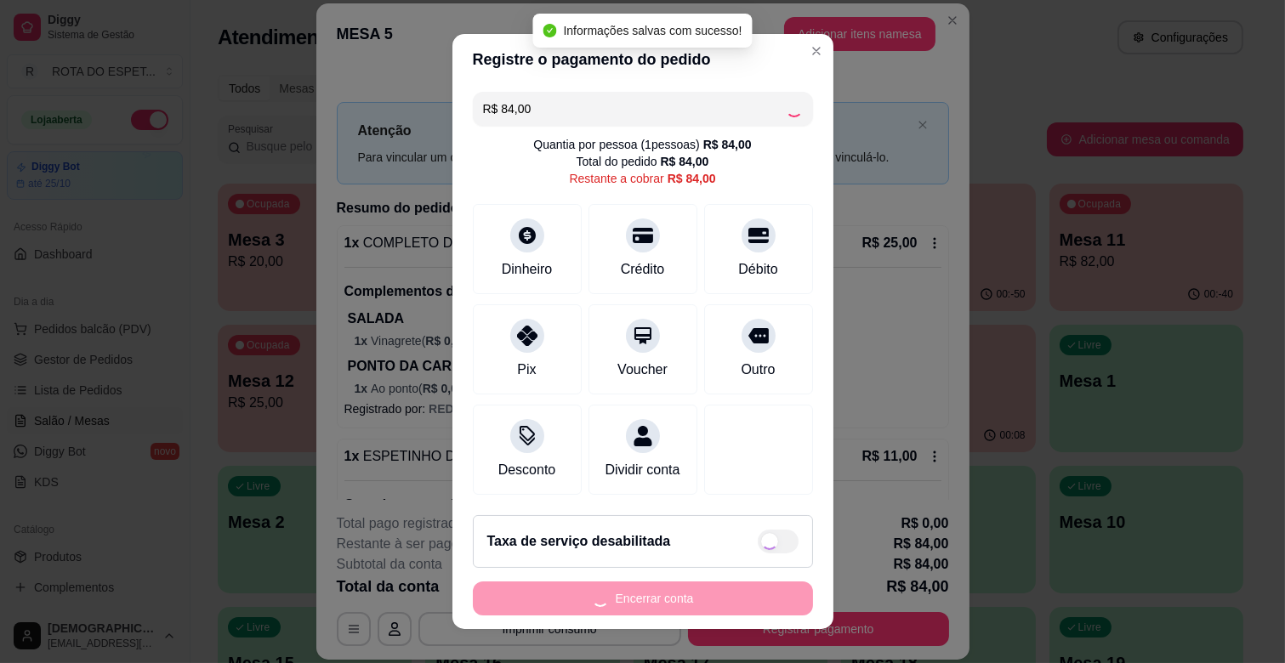
type input "R$ 0,00"
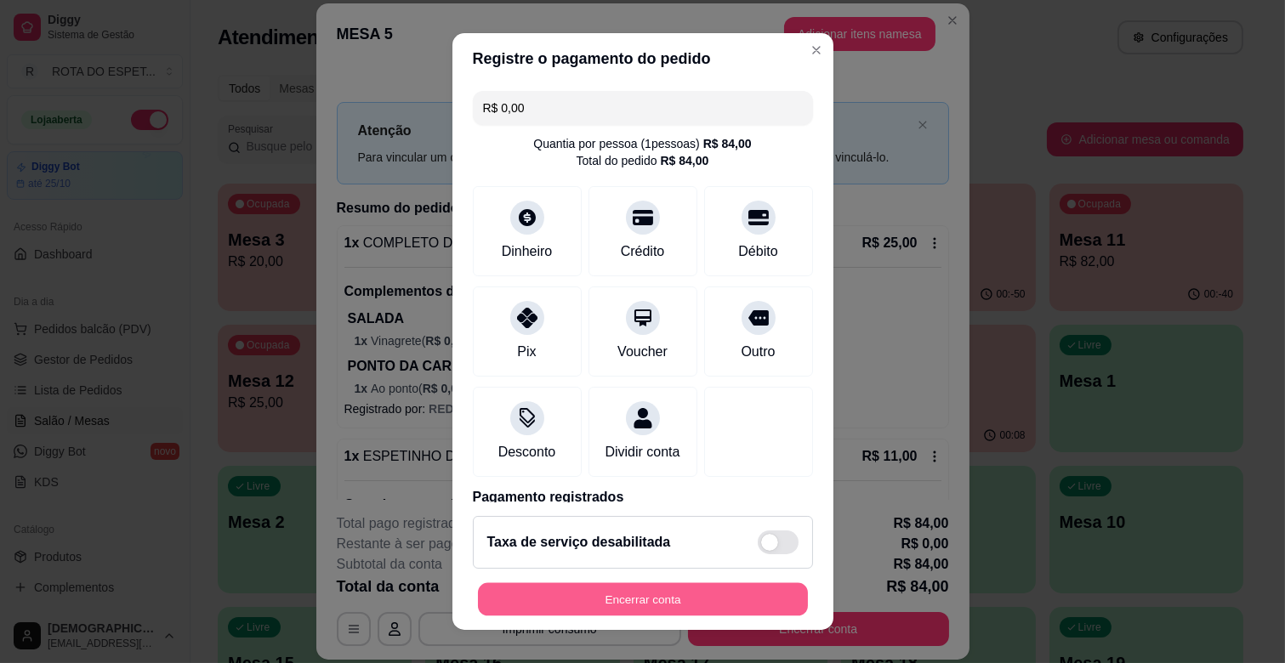
click at [627, 590] on button "Encerrar conta" at bounding box center [643, 599] width 330 height 33
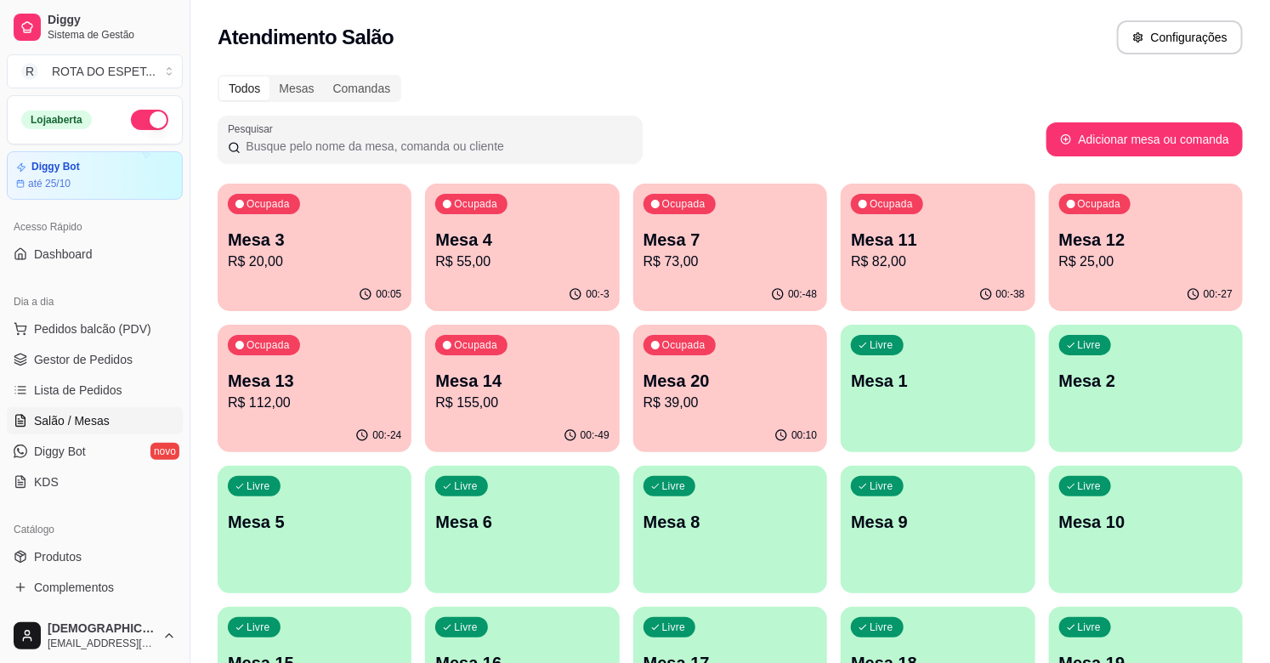
click at [392, 201] on div "Ocupada Mesa 3 R$ 20,00" at bounding box center [315, 231] width 194 height 94
click at [105, 355] on span "Gestor de Pedidos" at bounding box center [83, 359] width 99 height 17
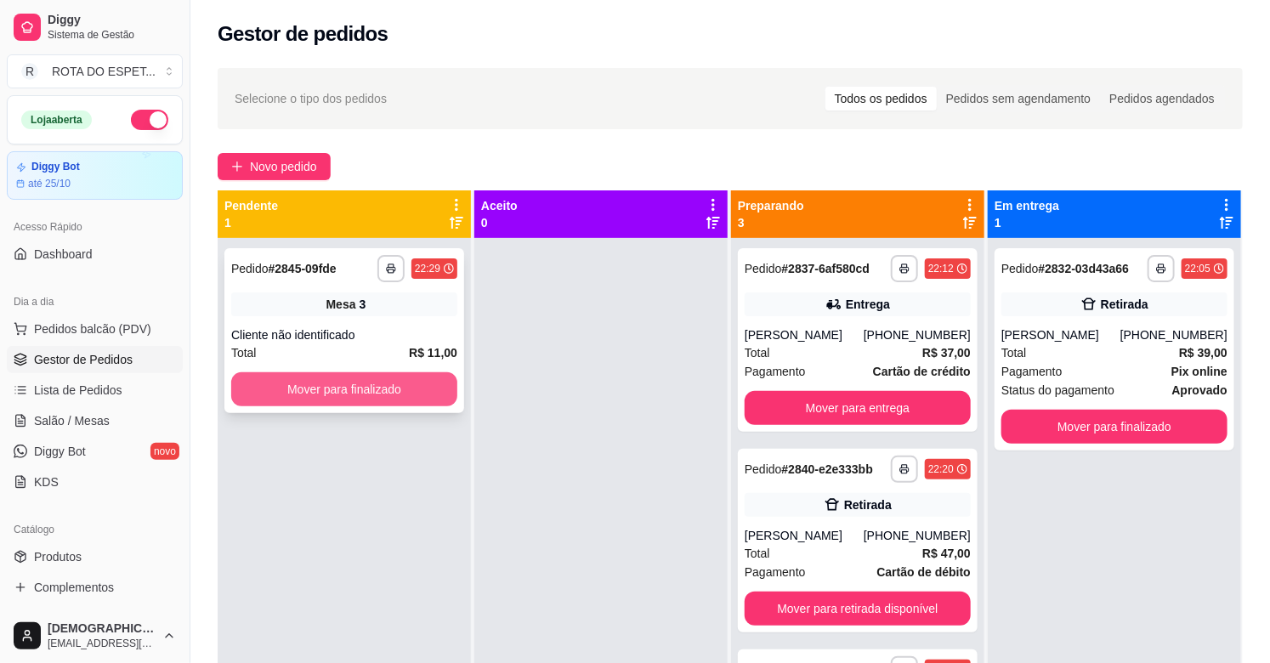
click at [304, 398] on button "Mover para finalizado" at bounding box center [344, 389] width 226 height 34
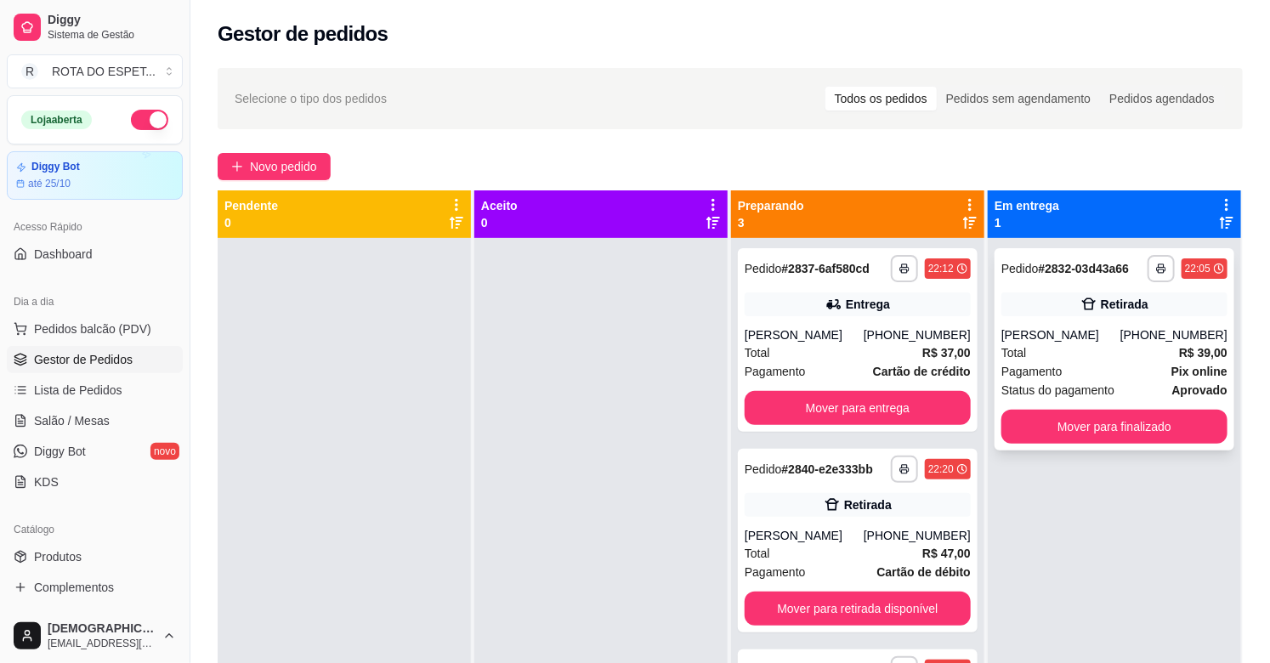
click at [1117, 362] on div "Pagamento Pix online" at bounding box center [1115, 371] width 226 height 19
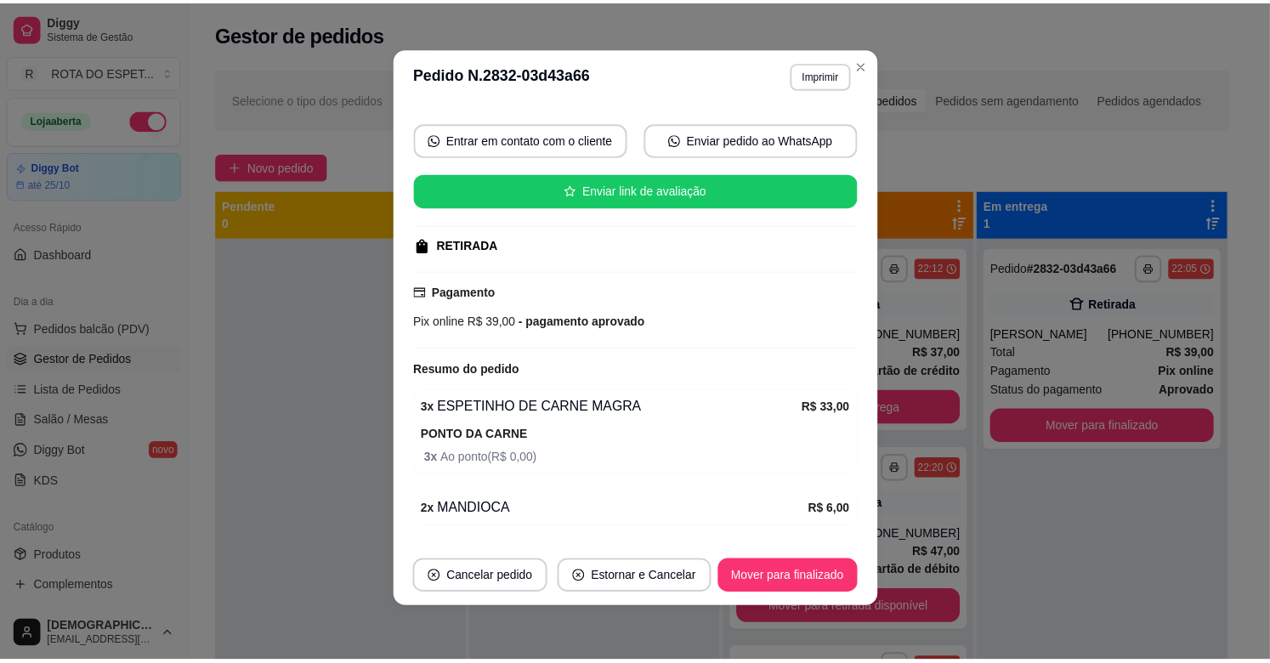
scroll to position [200, 0]
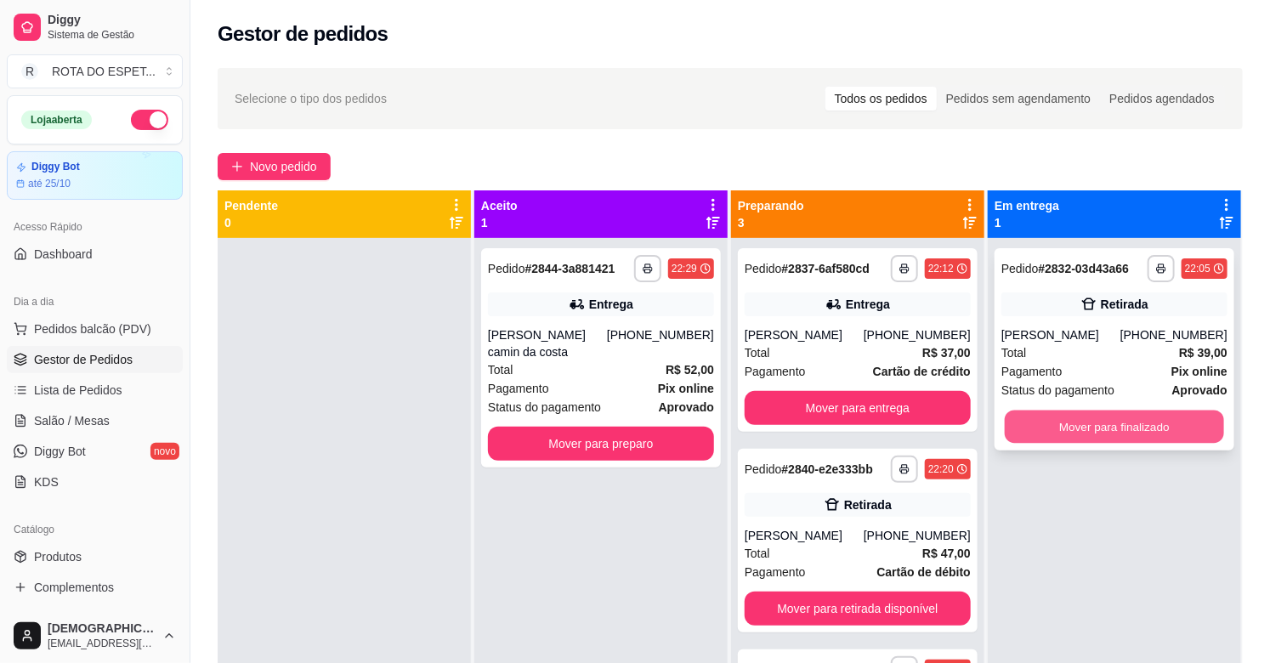
click at [1129, 436] on button "Mover para finalizado" at bounding box center [1114, 427] width 219 height 33
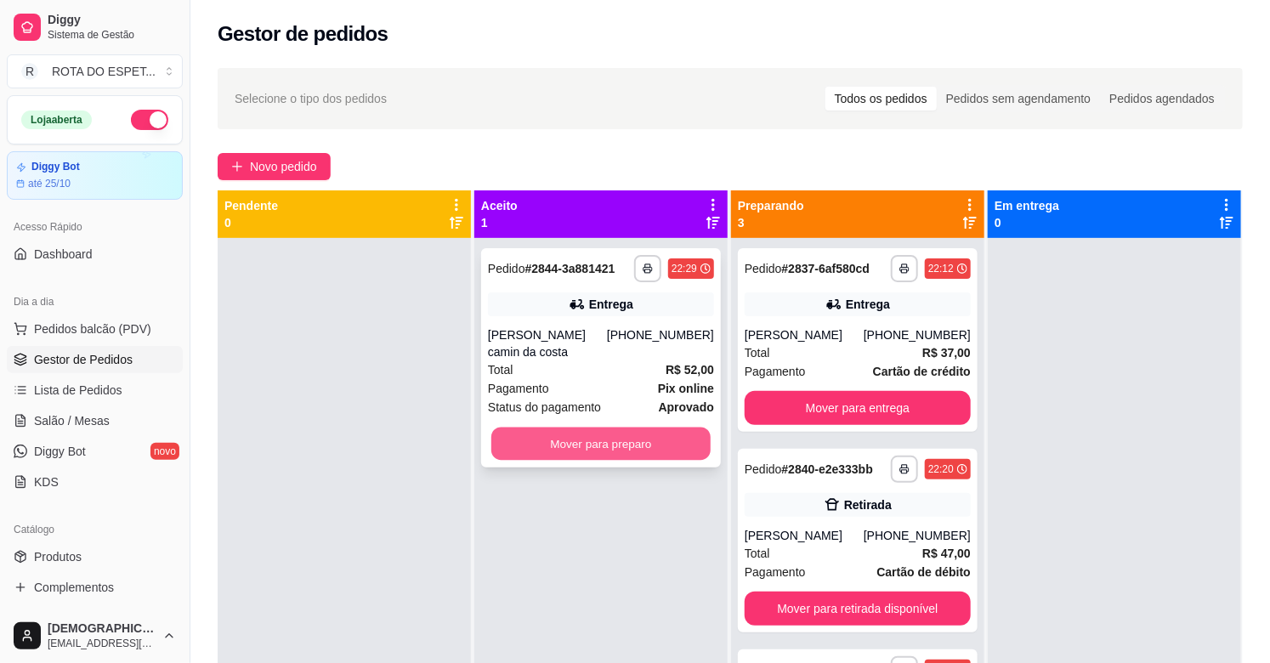
click at [578, 451] on button "Mover para preparo" at bounding box center [601, 444] width 219 height 33
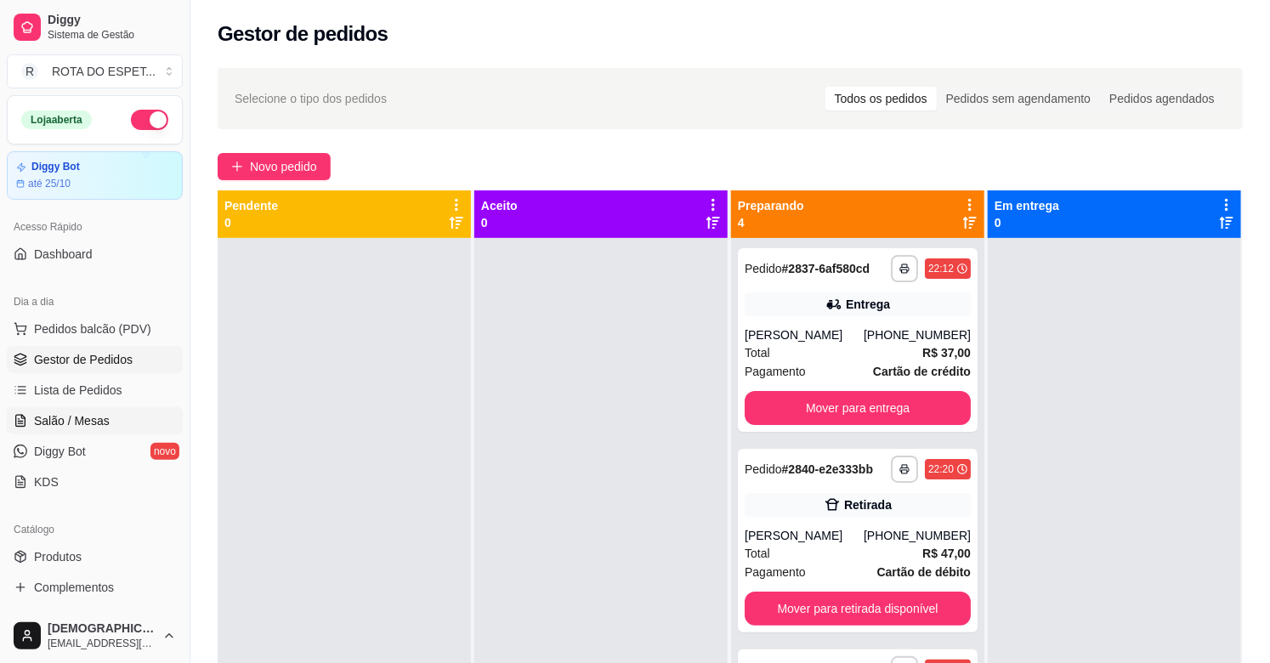
click at [91, 414] on span "Salão / Mesas" at bounding box center [72, 420] width 76 height 17
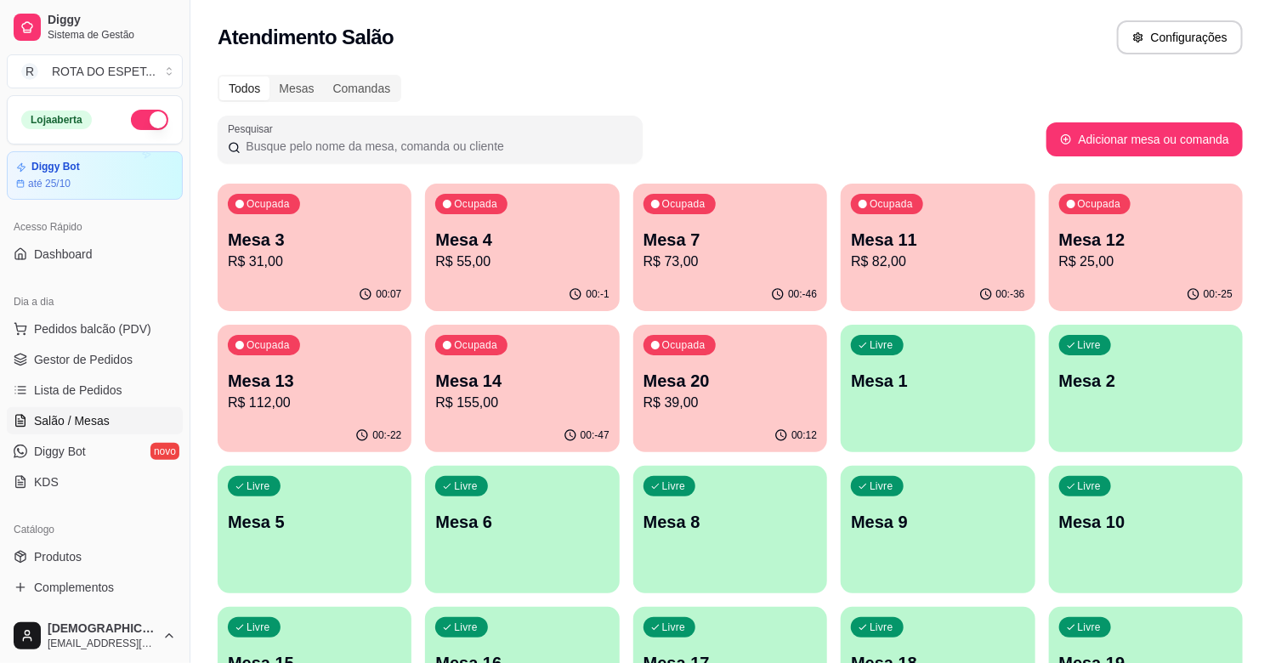
click at [1157, 275] on div "Ocupada Mesa 12 R$ 25,00" at bounding box center [1146, 231] width 194 height 94
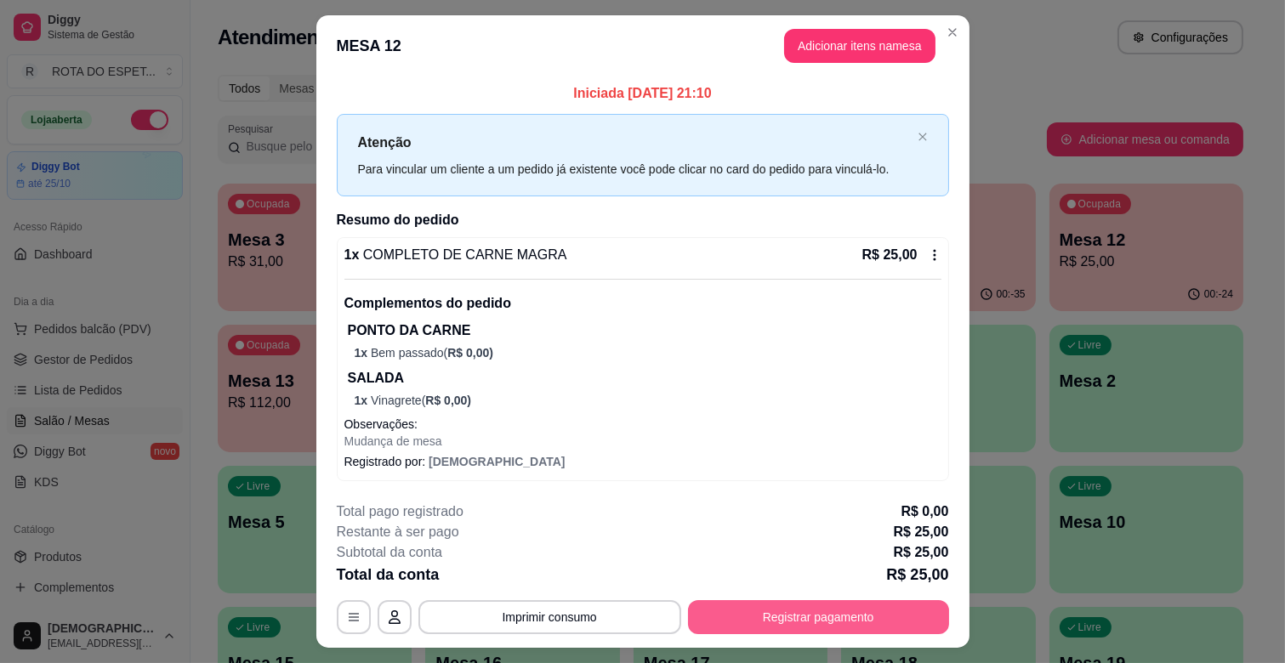
click at [843, 612] on button "Registrar pagamento" at bounding box center [818, 617] width 261 height 34
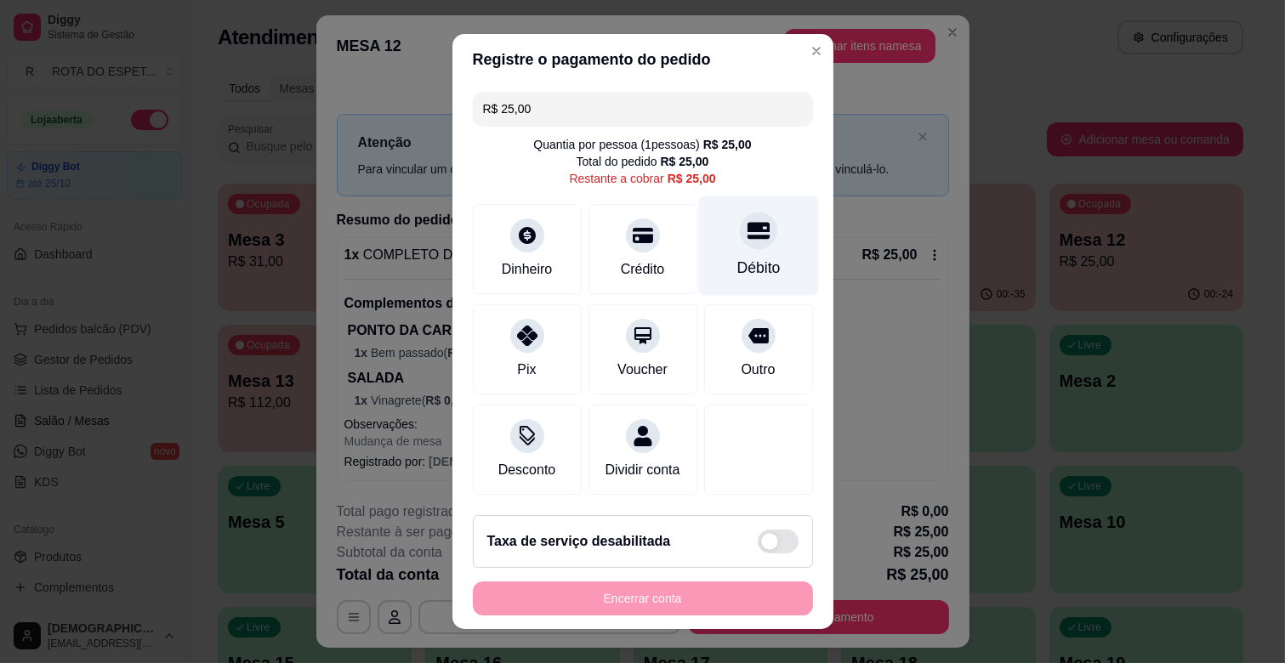
click at [725, 255] on div "Débito" at bounding box center [758, 245] width 120 height 99
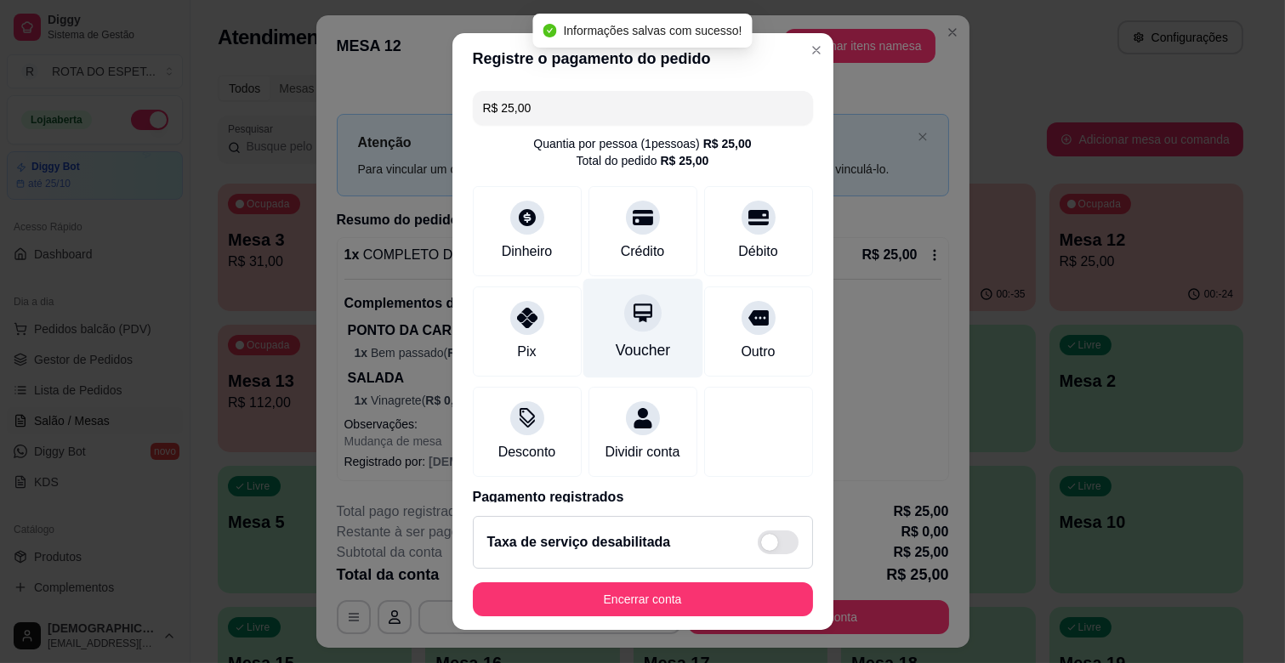
type input "R$ 0,00"
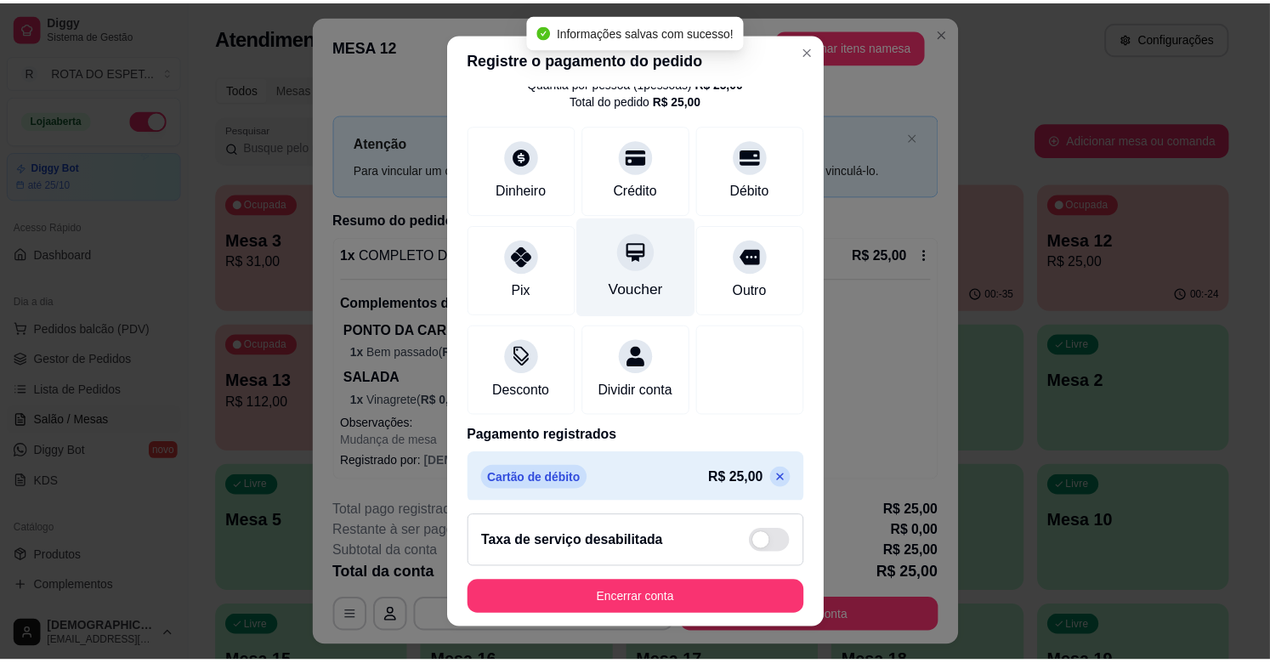
scroll to position [90, 0]
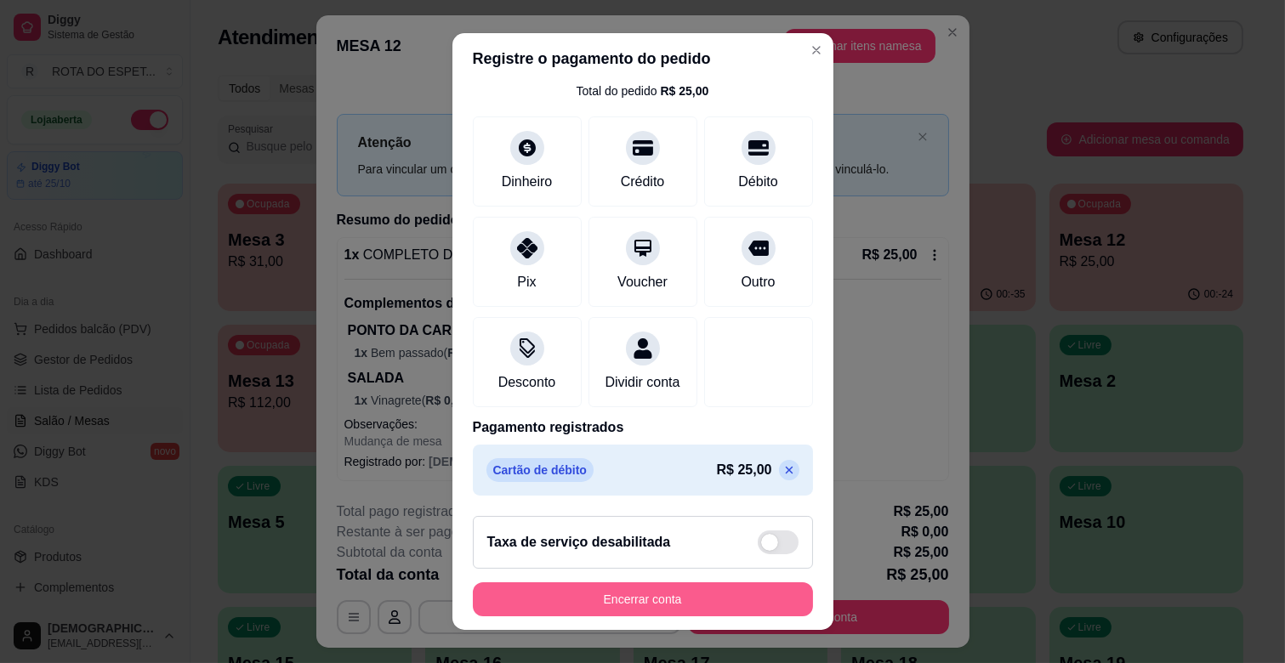
click at [685, 599] on button "Encerrar conta" at bounding box center [643, 600] width 340 height 34
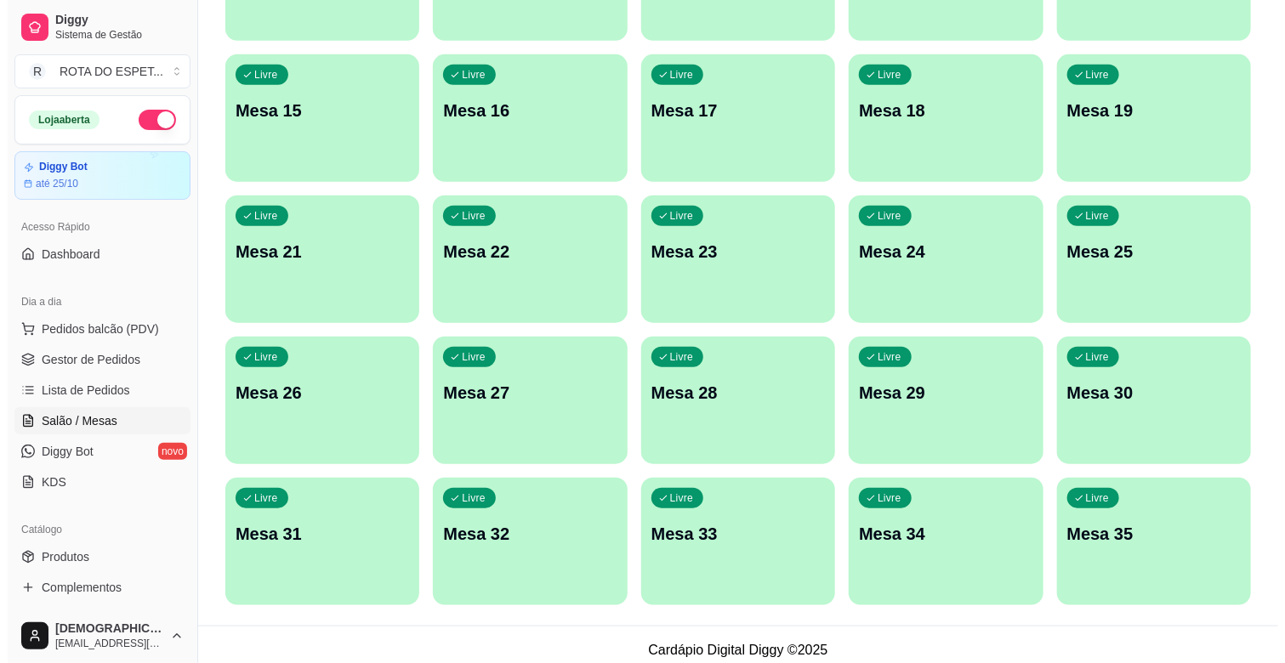
scroll to position [564, 0]
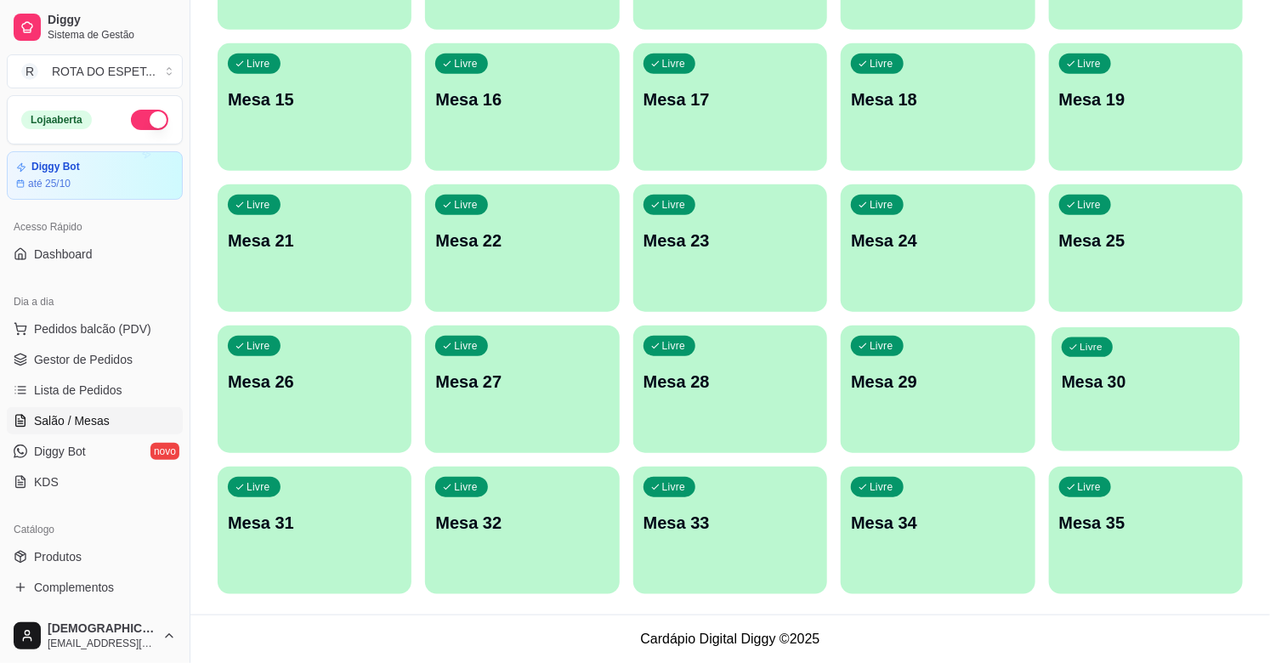
click at [1162, 371] on p "Mesa 30" at bounding box center [1146, 382] width 168 height 23
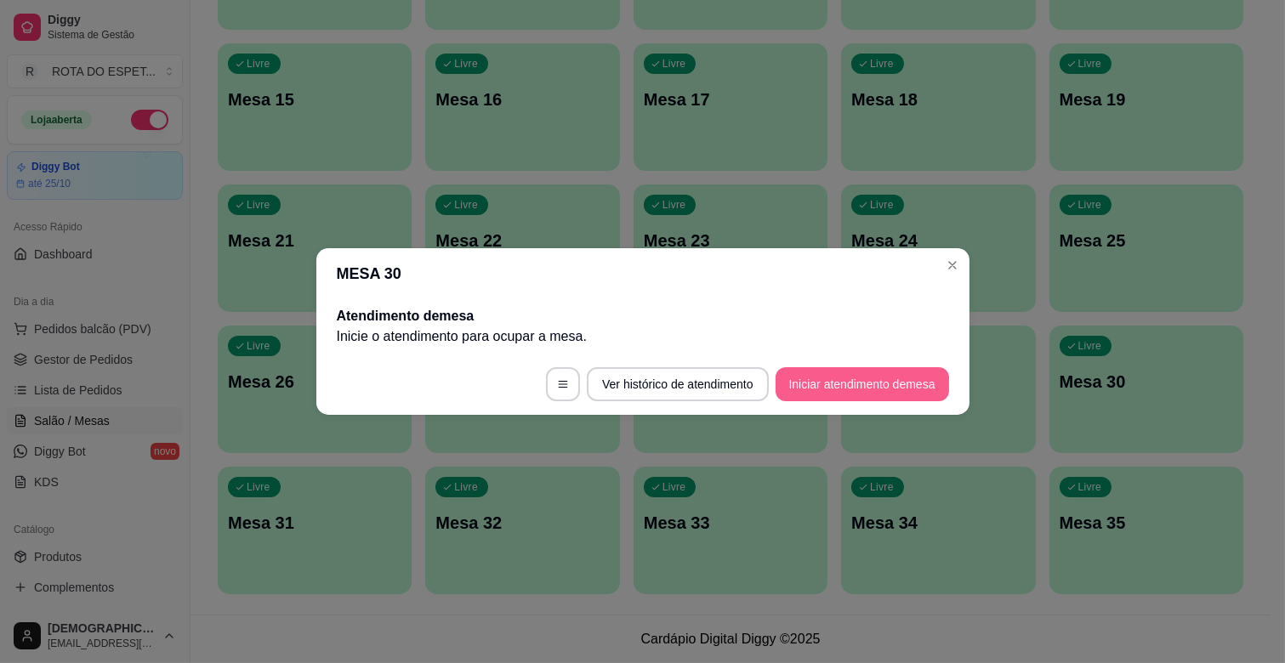
click at [911, 387] on button "Iniciar atendimento de mesa" at bounding box center [862, 384] width 173 height 34
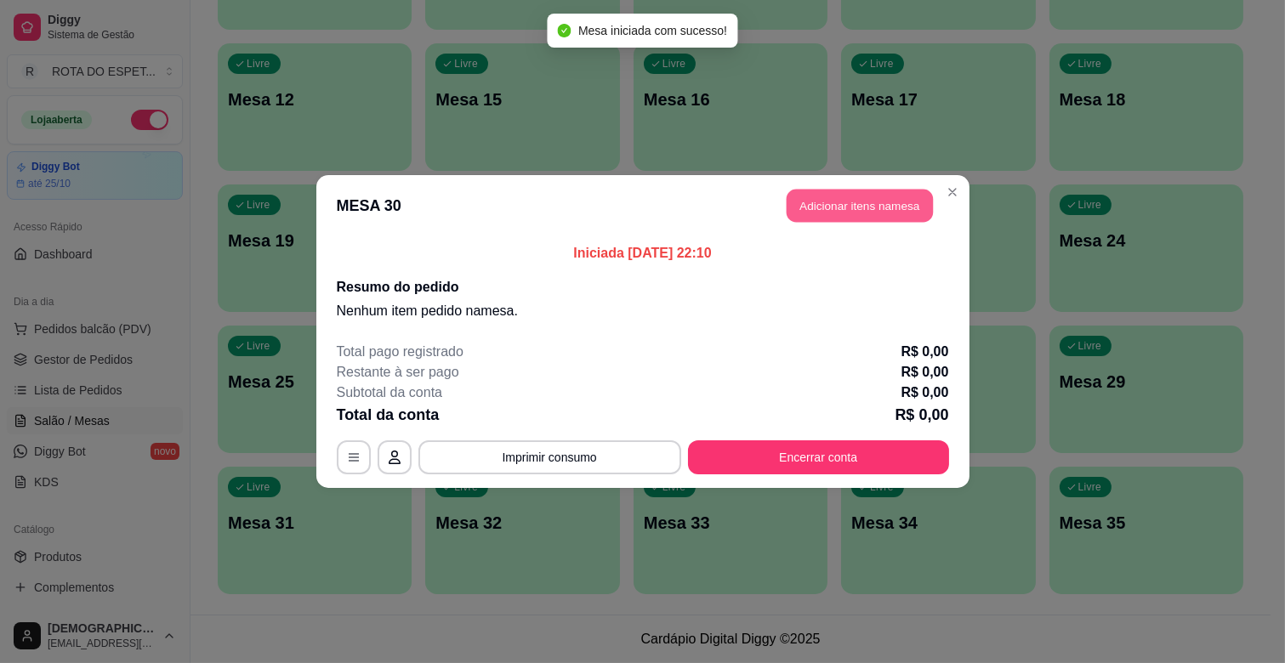
click at [877, 213] on button "Adicionar itens na mesa" at bounding box center [860, 206] width 146 height 33
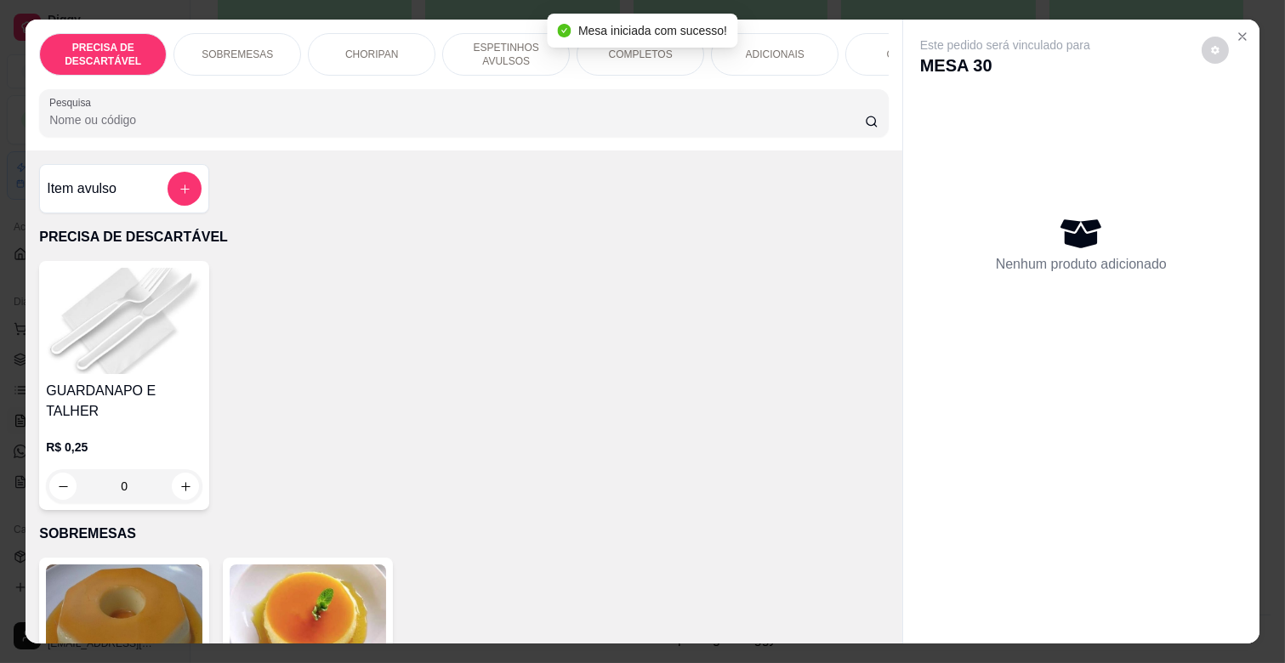
scroll to position [0, 743]
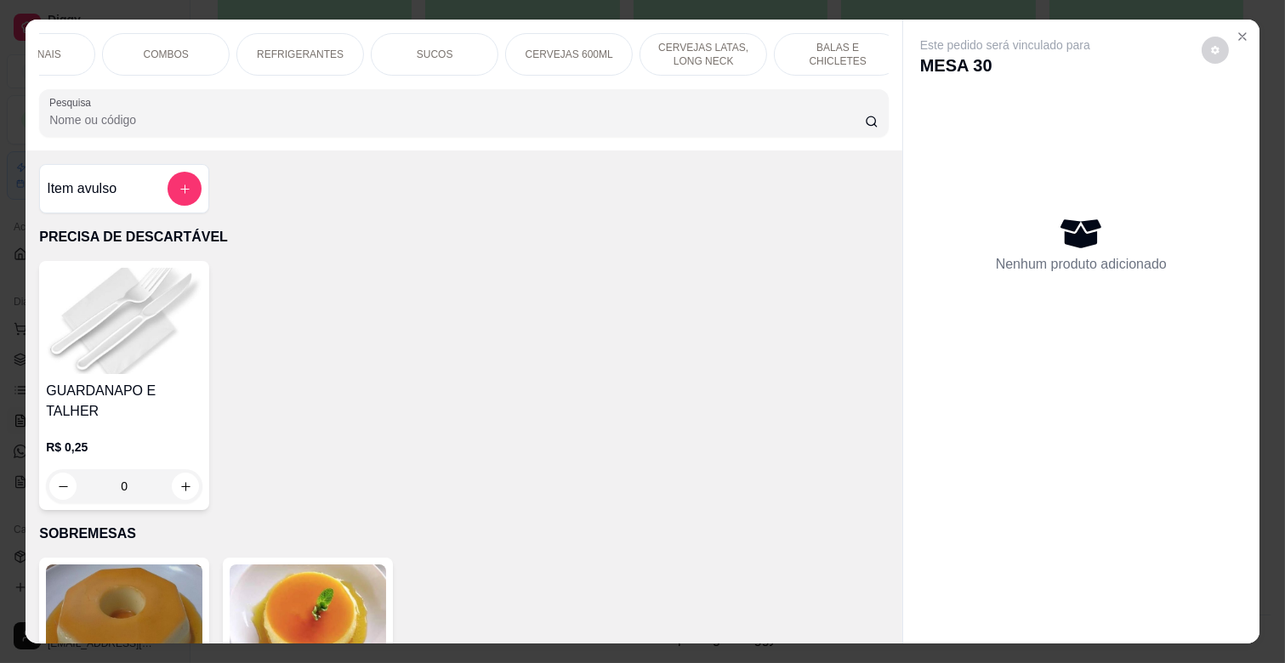
click at [306, 57] on div "REFRIGERANTES" at bounding box center [300, 54] width 128 height 43
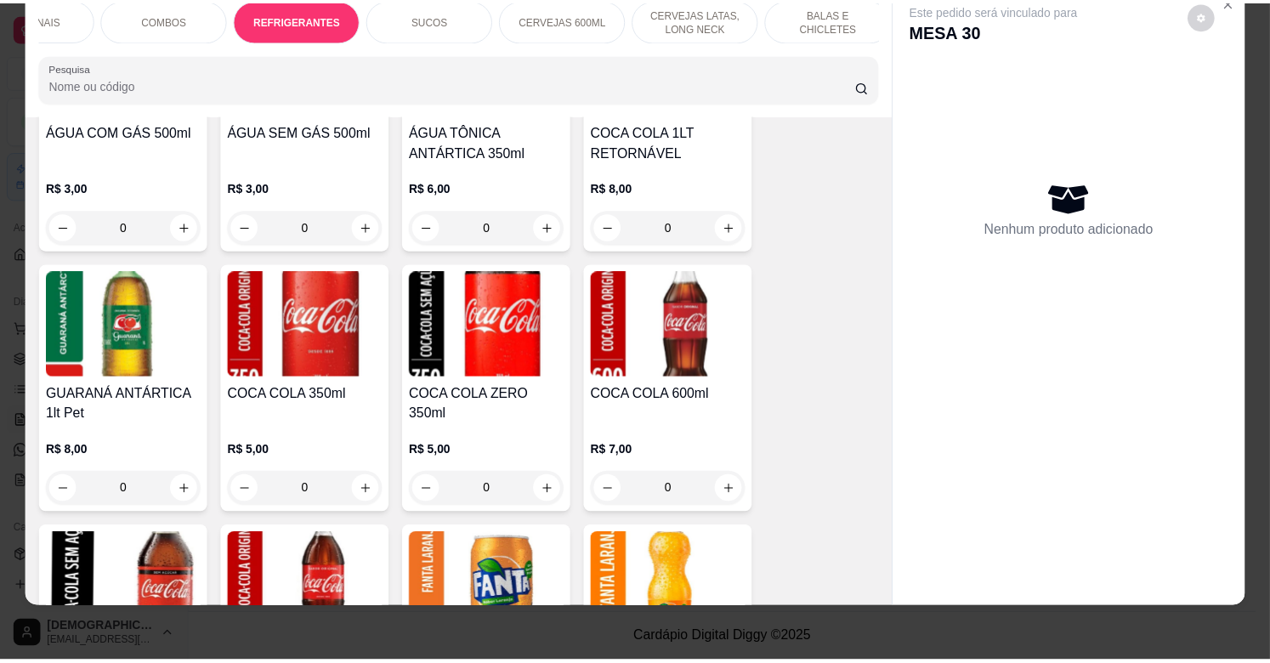
scroll to position [4175, 0]
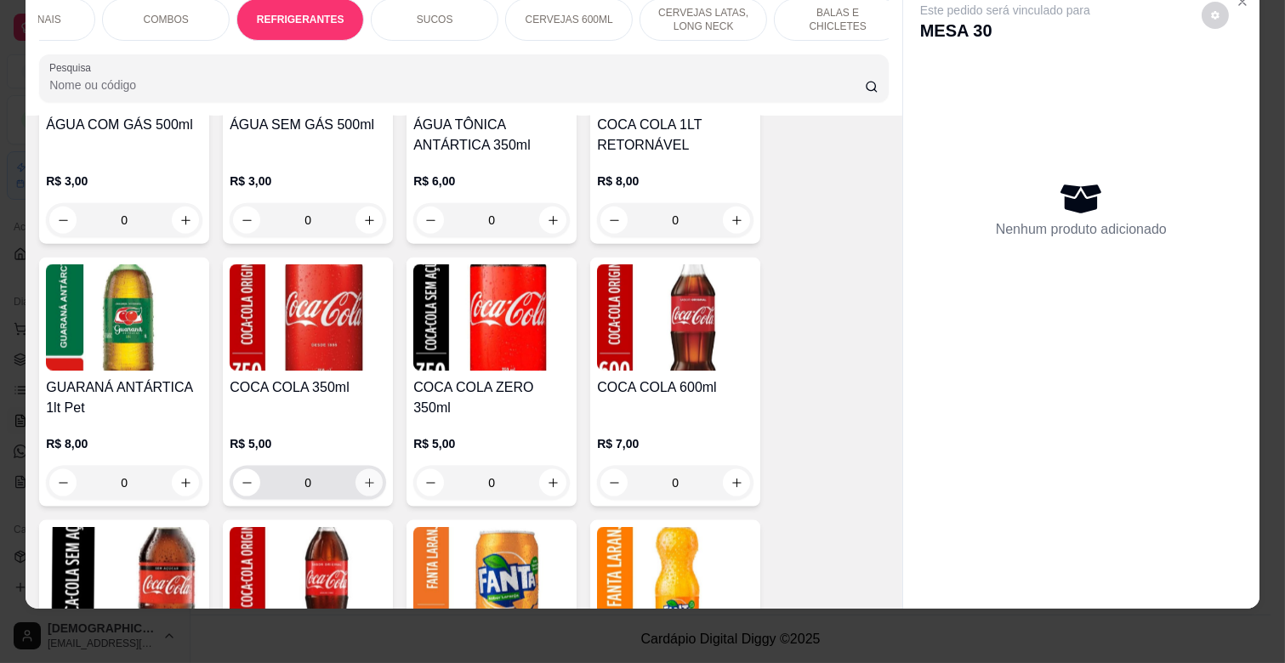
click at [363, 477] on icon "increase-product-quantity" at bounding box center [369, 483] width 13 height 13
type input "1"
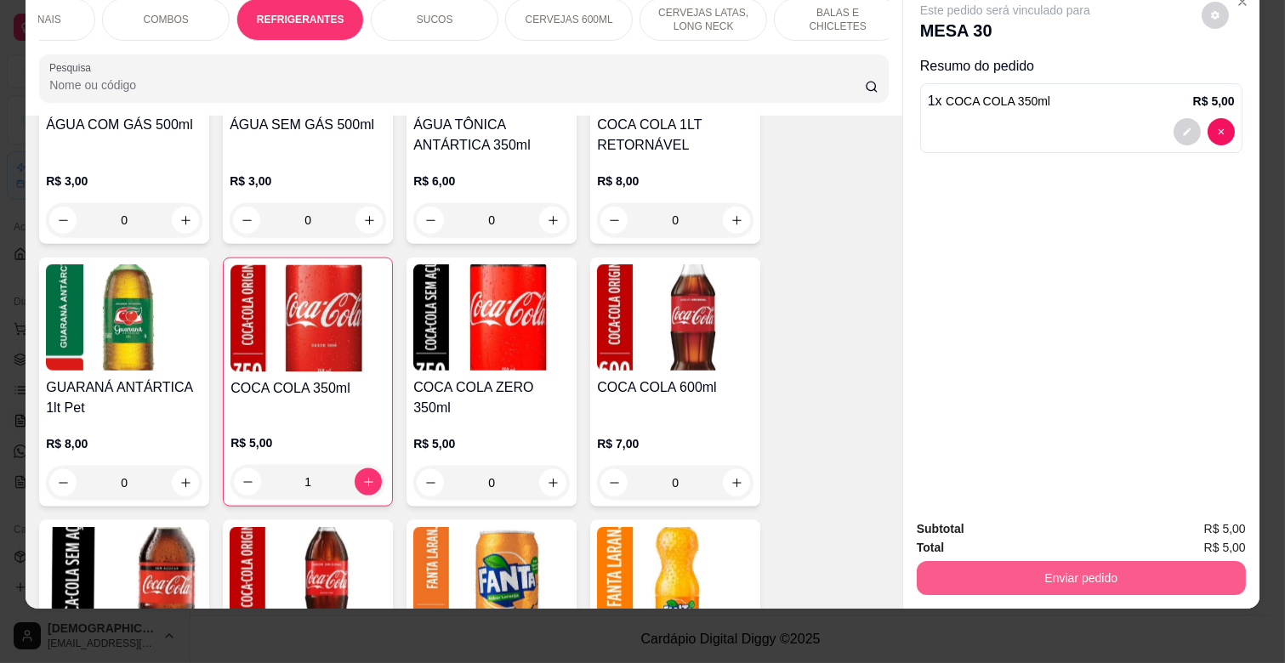
click at [1058, 561] on button "Enviar pedido" at bounding box center [1081, 578] width 329 height 34
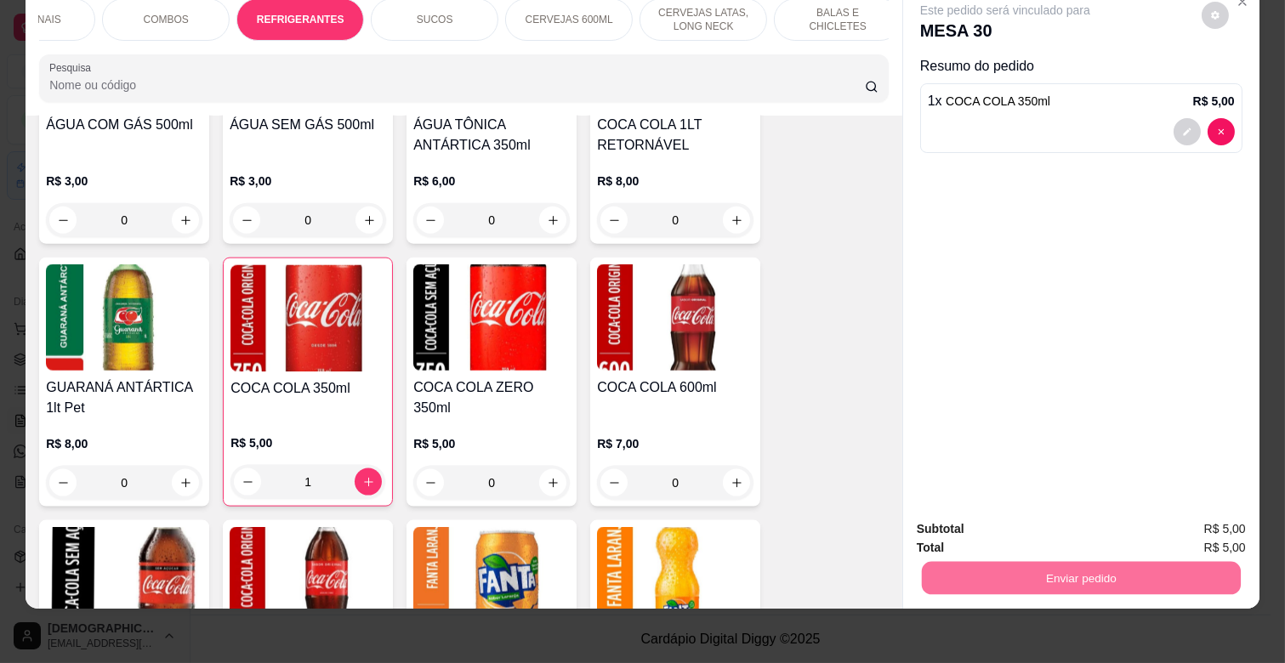
click at [1189, 509] on button "Enviar pedido" at bounding box center [1201, 522] width 94 height 31
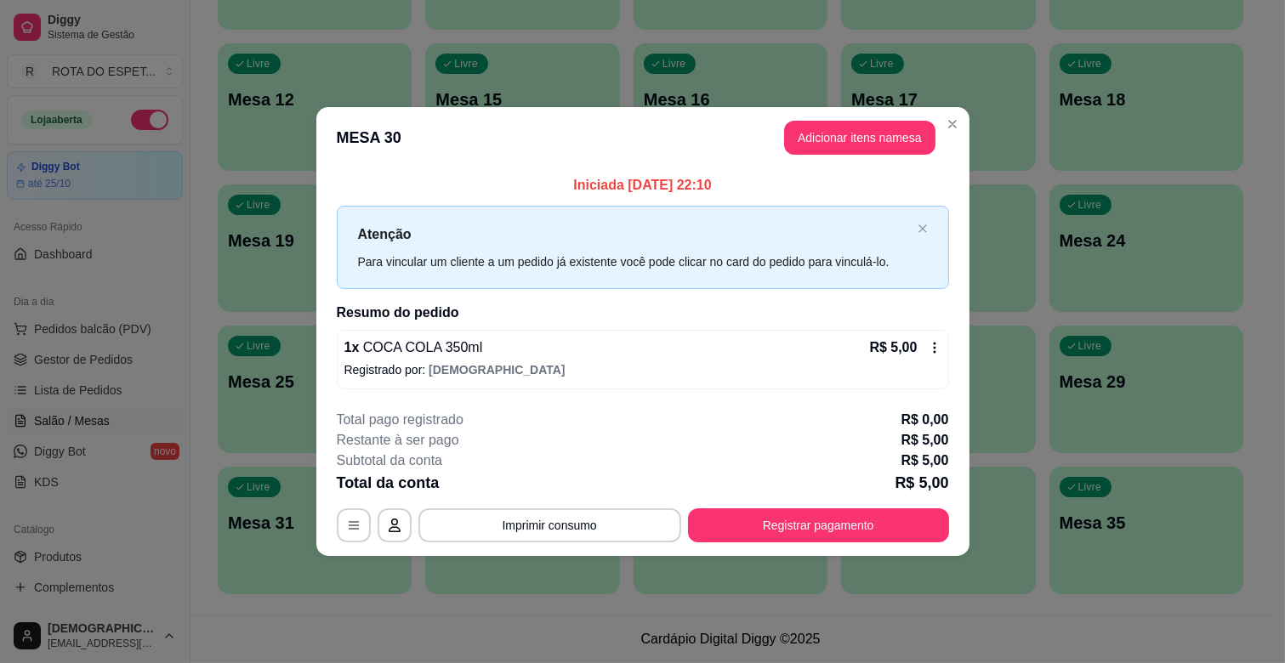
click at [948, 520] on footer "**********" at bounding box center [642, 476] width 653 height 160
click at [922, 520] on button "Registrar pagamento" at bounding box center [818, 526] width 261 height 34
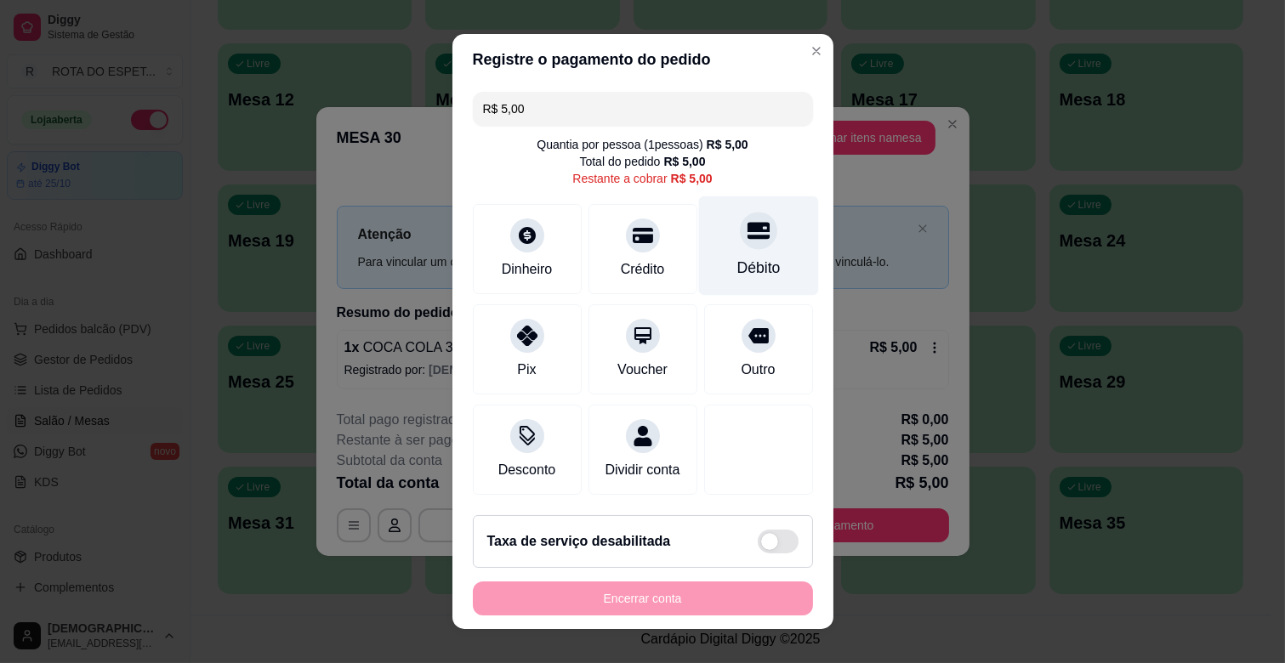
click at [740, 242] on div at bounding box center [758, 230] width 37 height 37
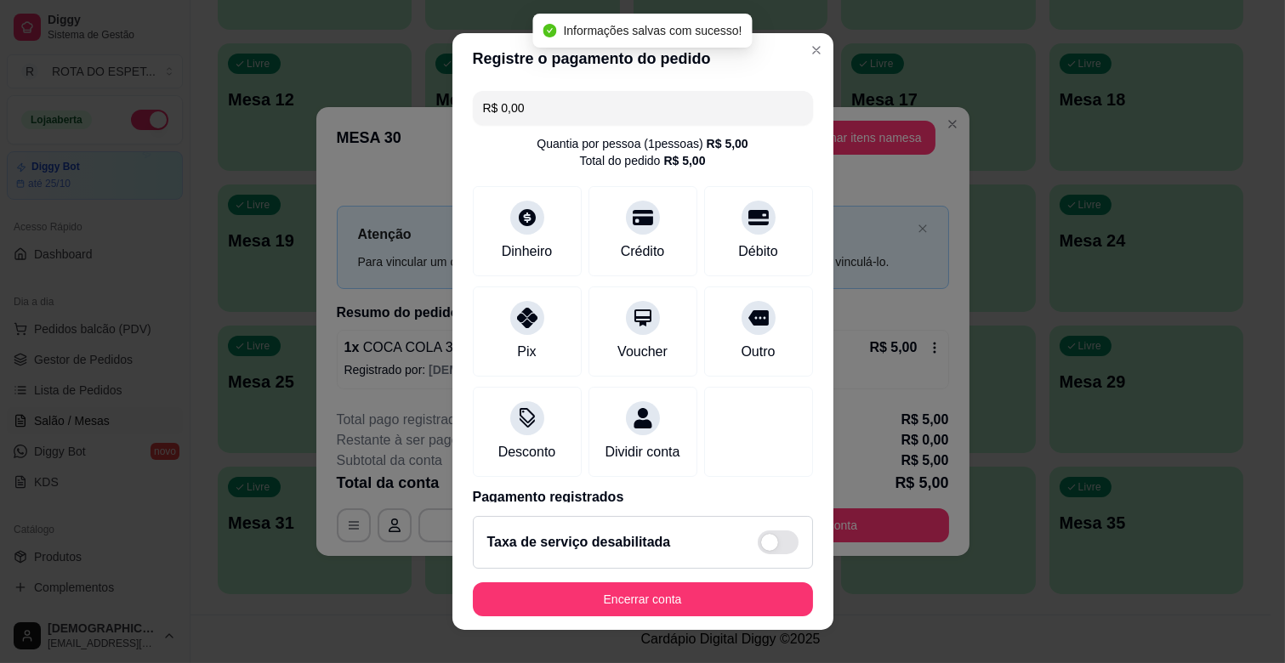
type input "R$ 0,00"
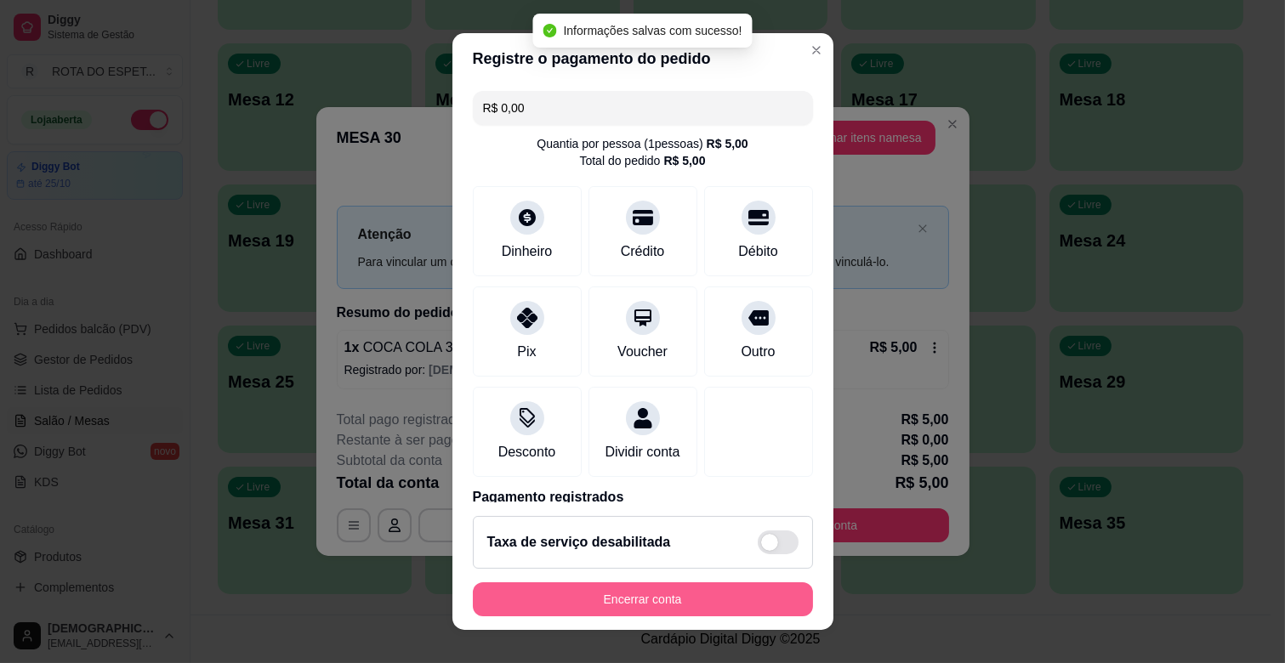
click at [653, 594] on button "Encerrar conta" at bounding box center [643, 600] width 340 height 34
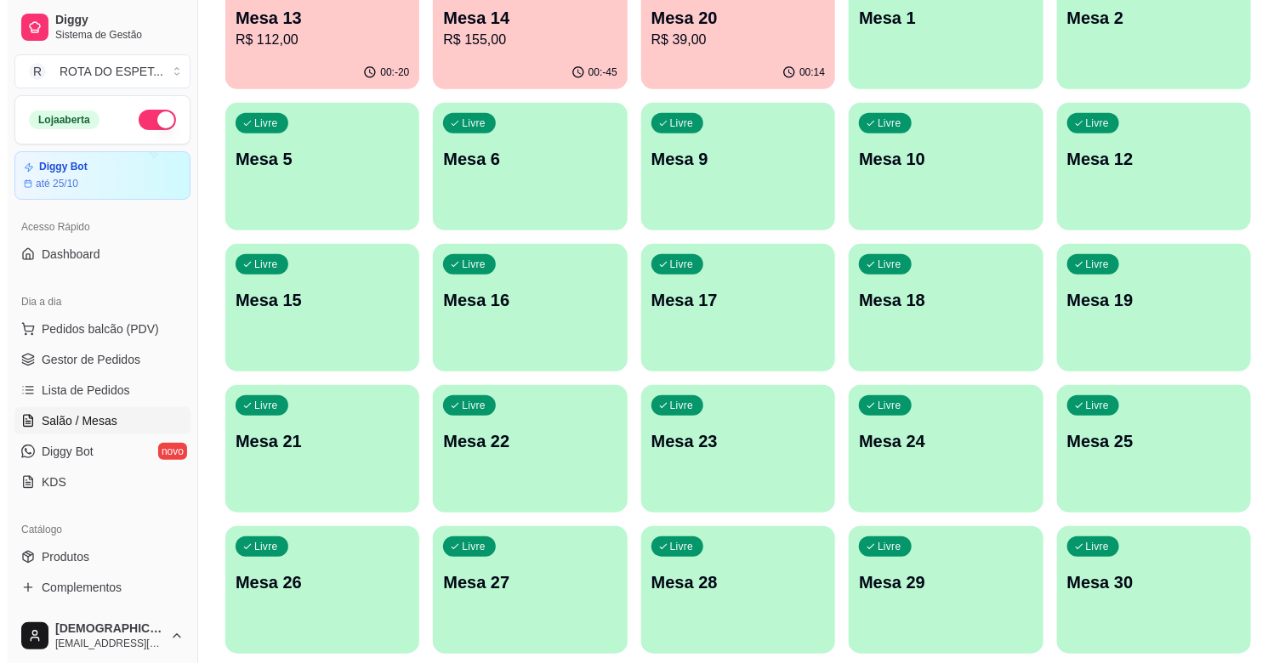
scroll to position [0, 0]
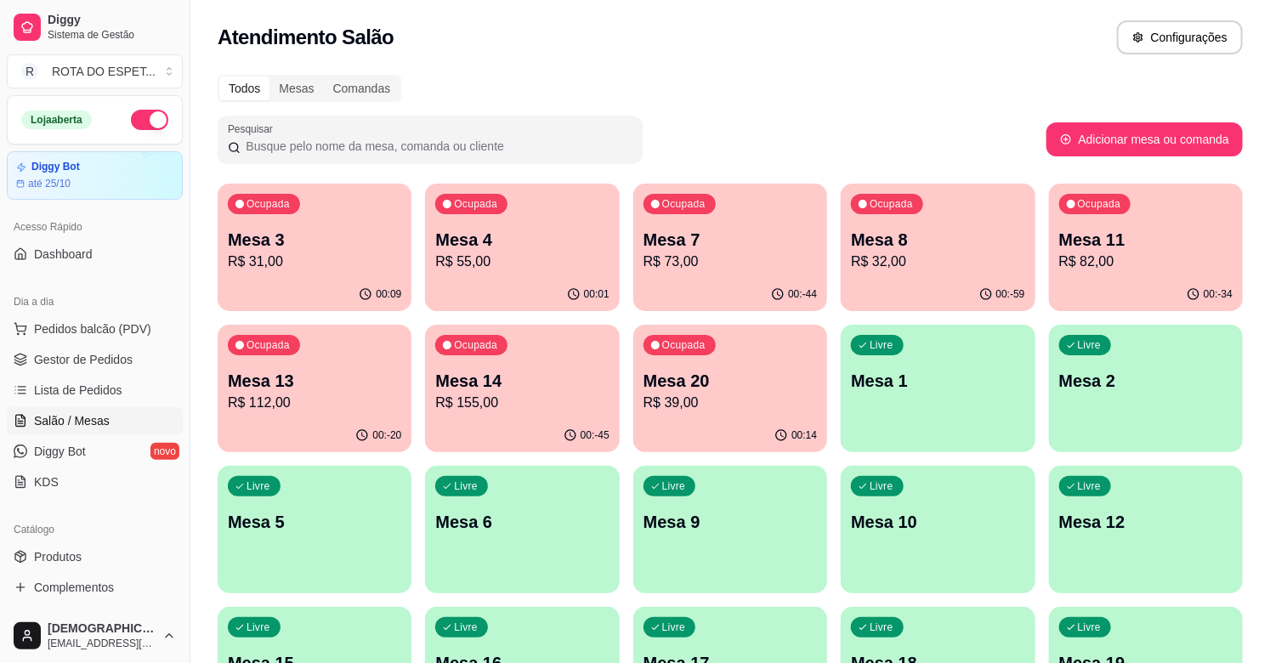
click at [446, 240] on p "Mesa 4" at bounding box center [521, 240] width 173 height 24
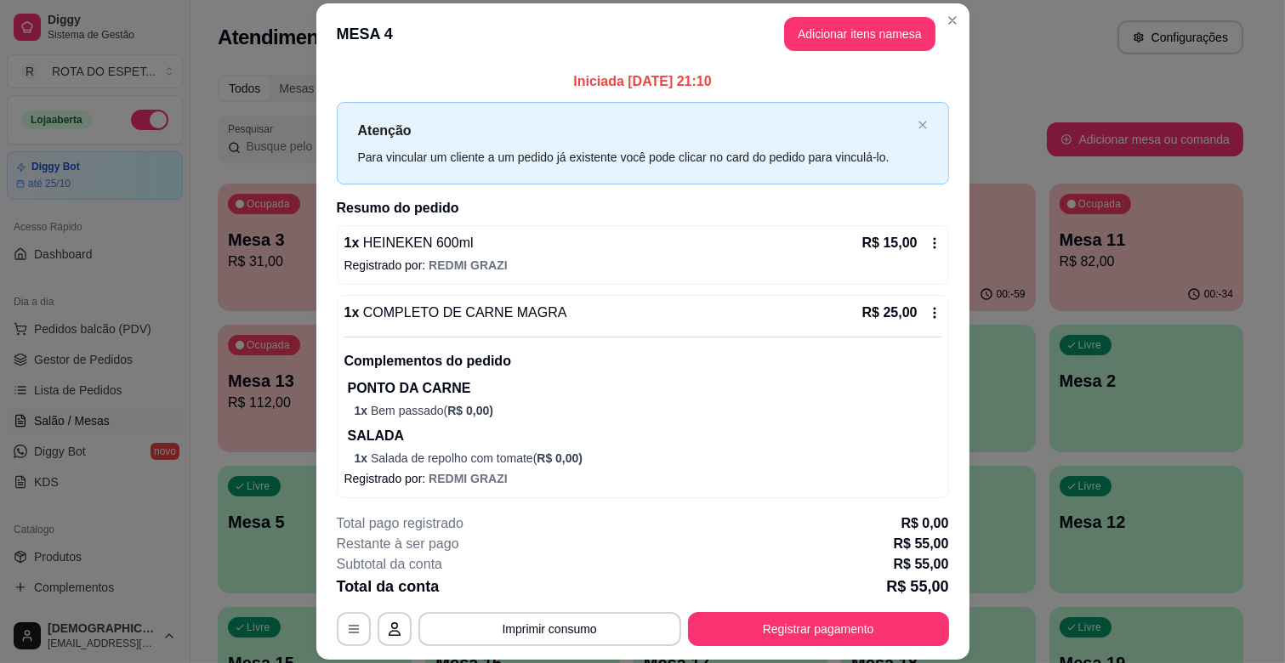
scroll to position [75, 0]
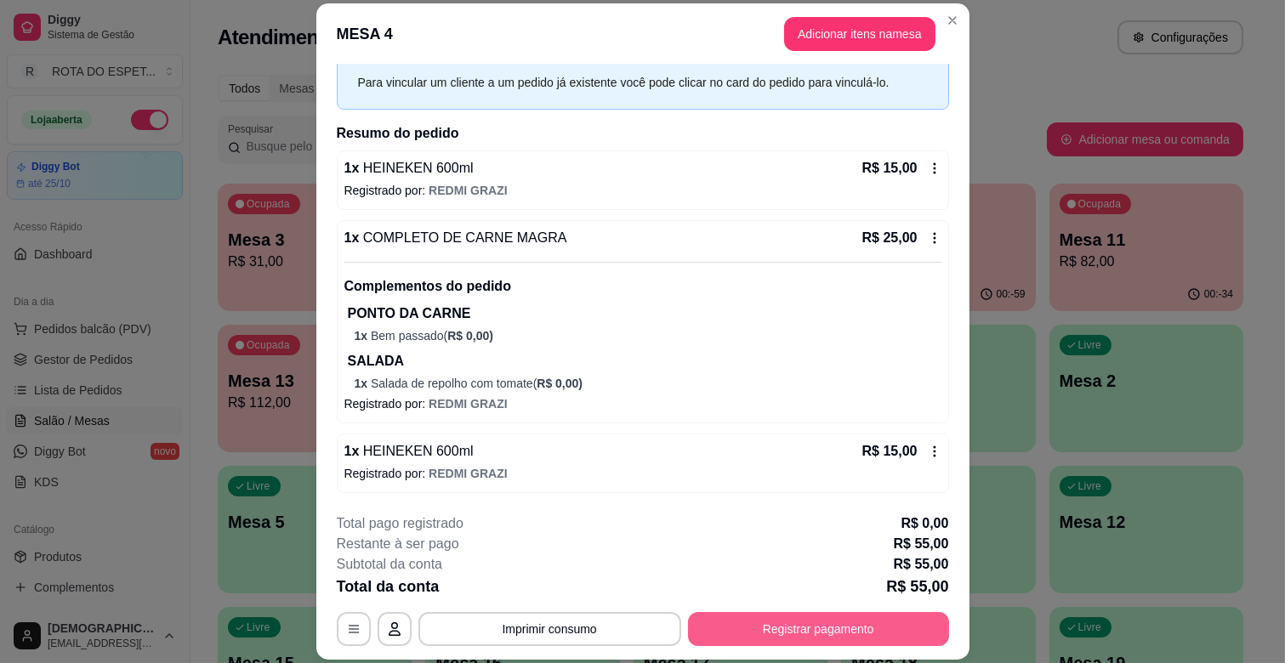
click at [863, 638] on button "Registrar pagamento" at bounding box center [818, 629] width 261 height 34
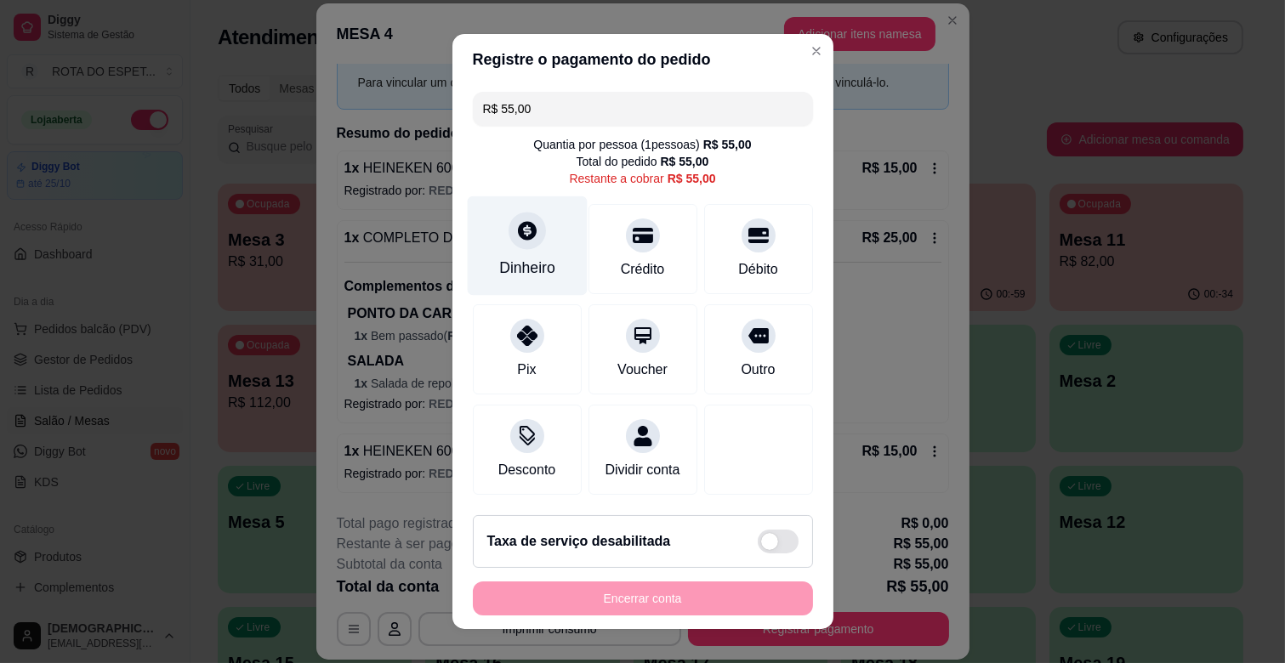
click at [528, 247] on div "Dinheiro" at bounding box center [527, 245] width 120 height 99
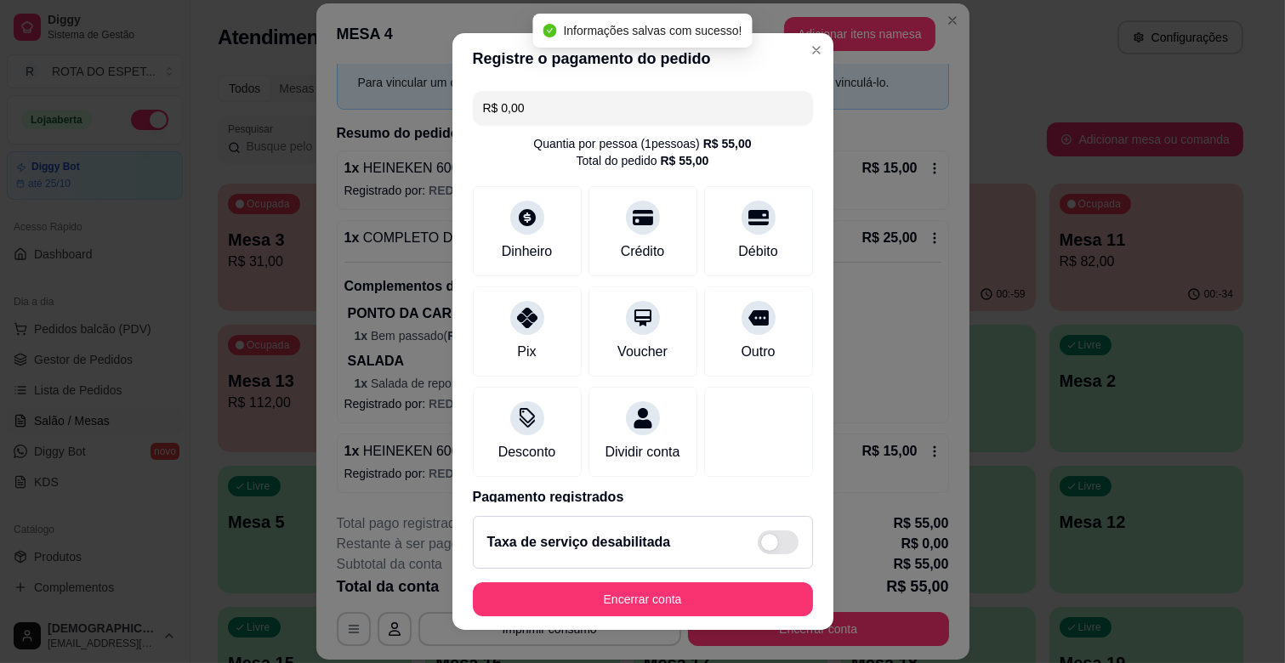
type input "R$ 0,00"
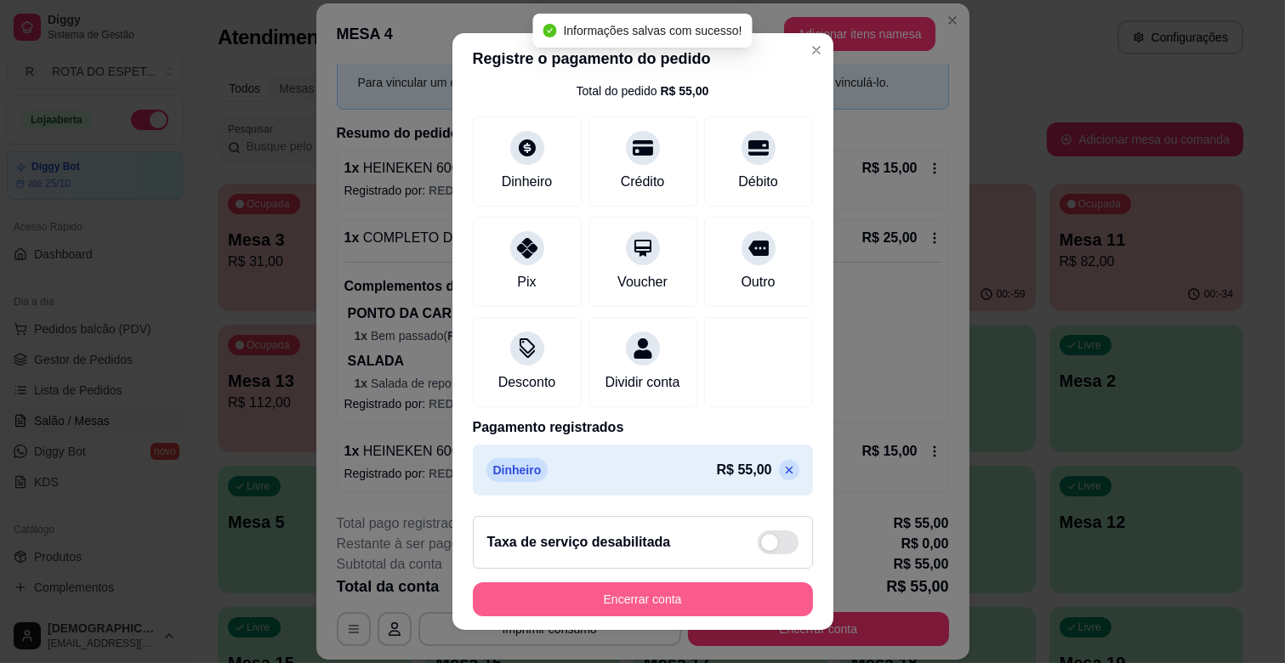
click at [663, 600] on button "Encerrar conta" at bounding box center [643, 600] width 340 height 34
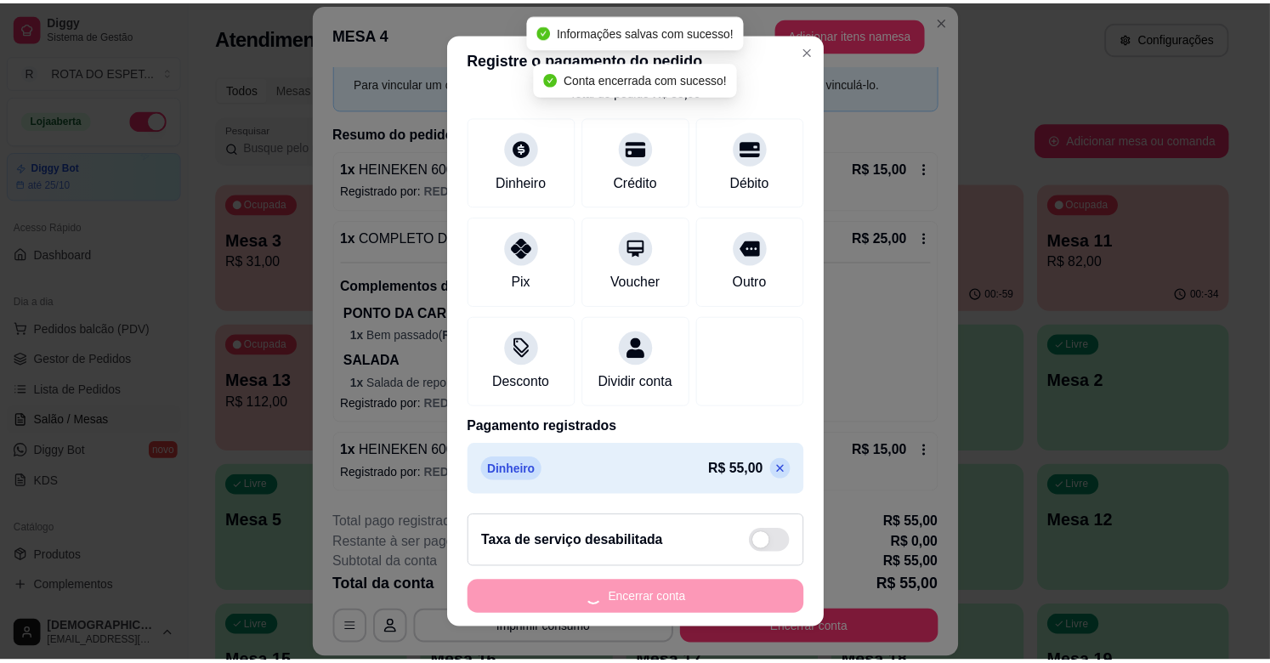
scroll to position [0, 0]
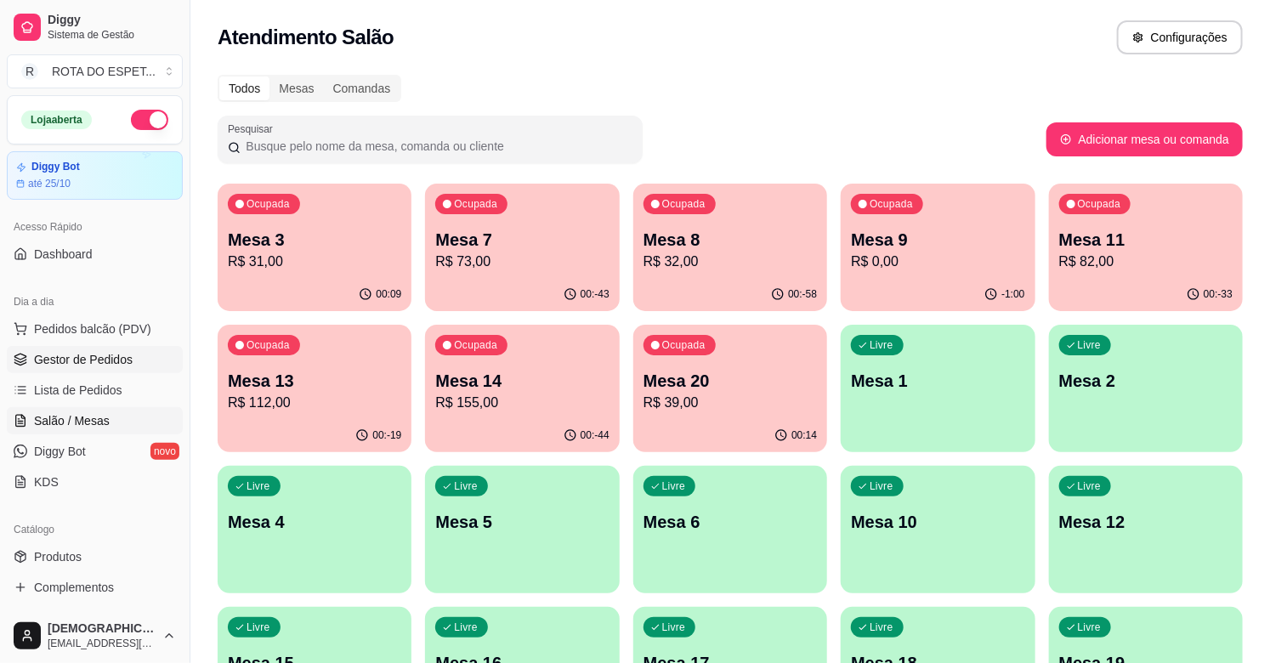
click at [47, 355] on span "Gestor de Pedidos" at bounding box center [83, 359] width 99 height 17
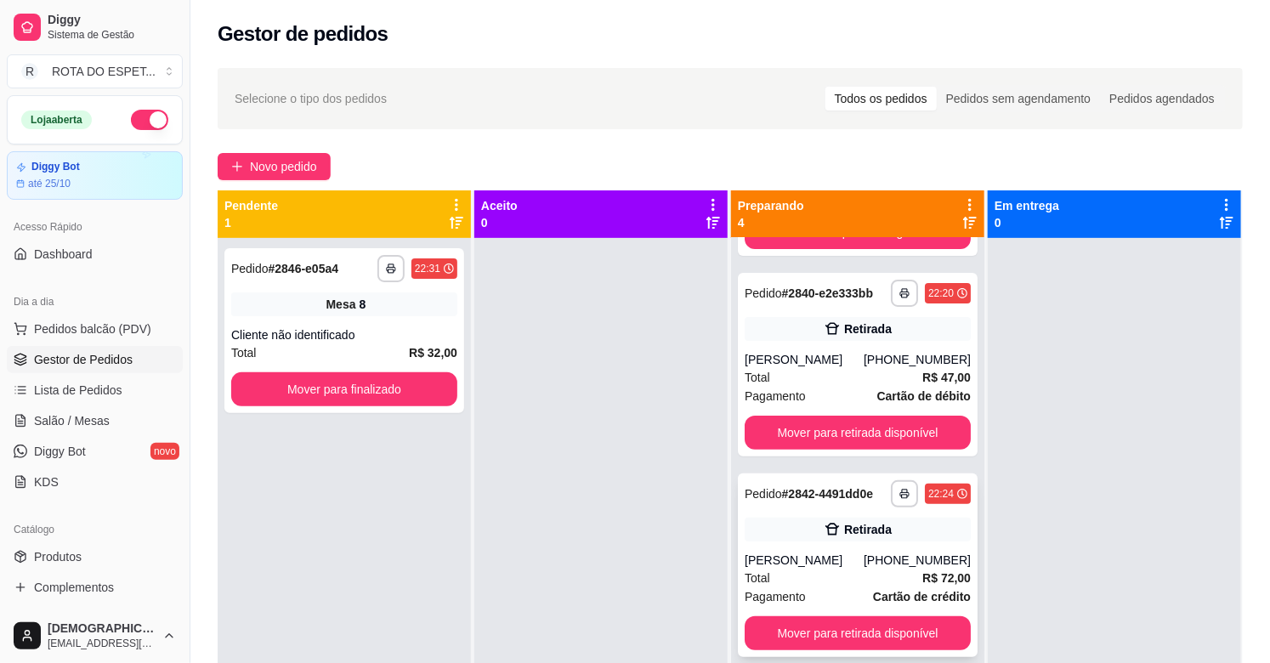
scroll to position [189, 0]
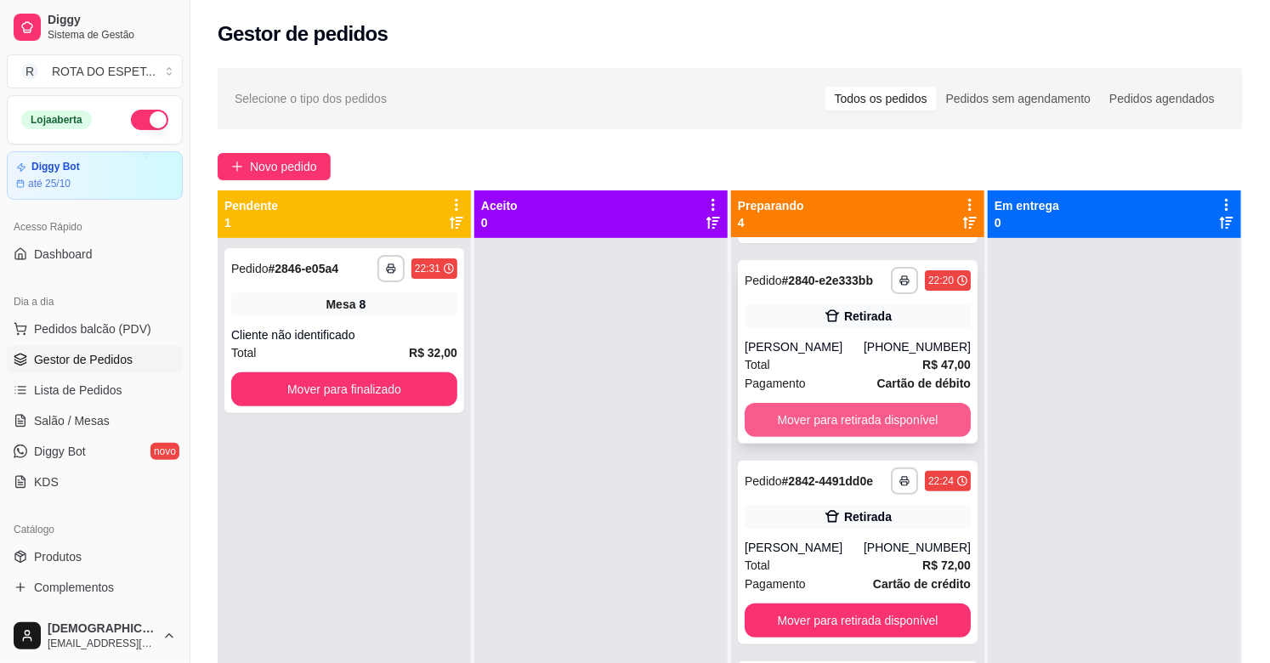
click at [873, 437] on button "Mover para retirada disponível" at bounding box center [858, 420] width 226 height 34
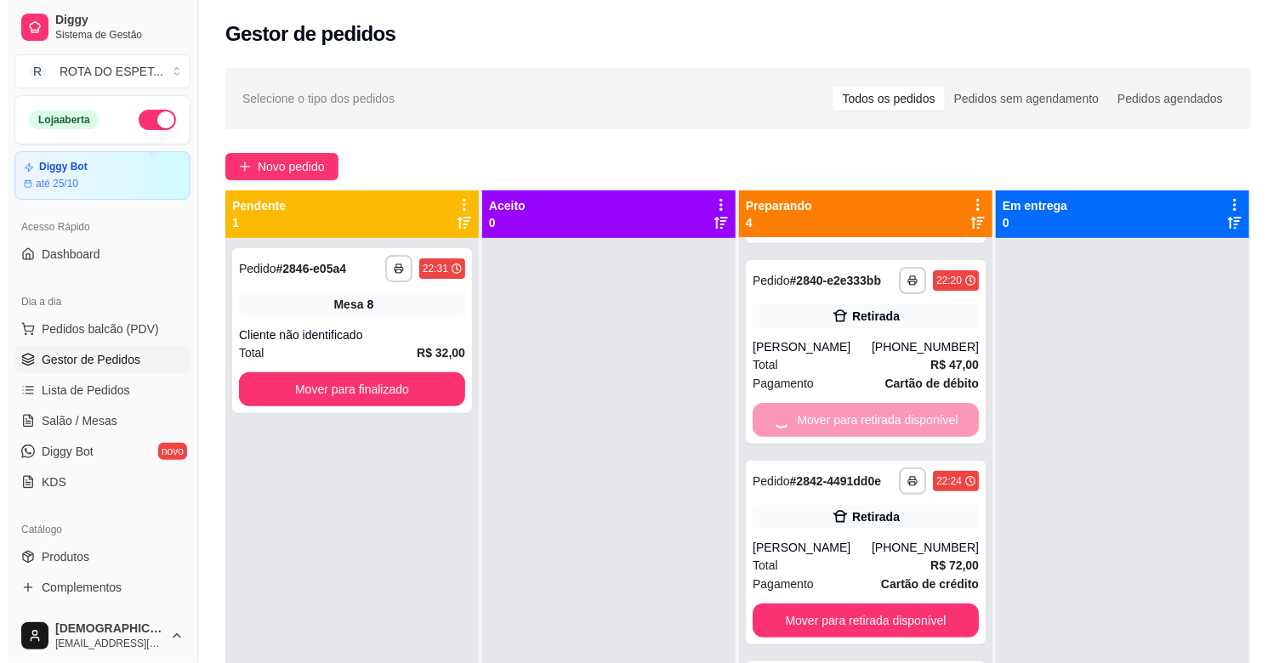
scroll to position [0, 0]
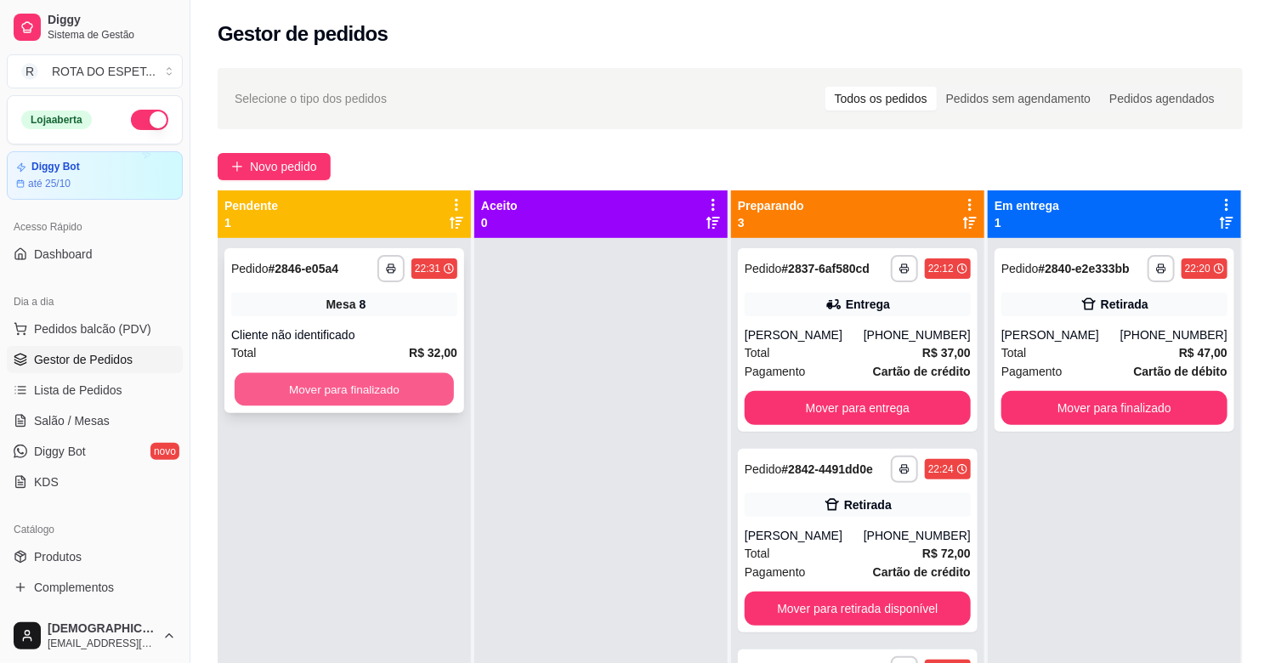
click at [400, 387] on button "Mover para finalizado" at bounding box center [344, 389] width 219 height 33
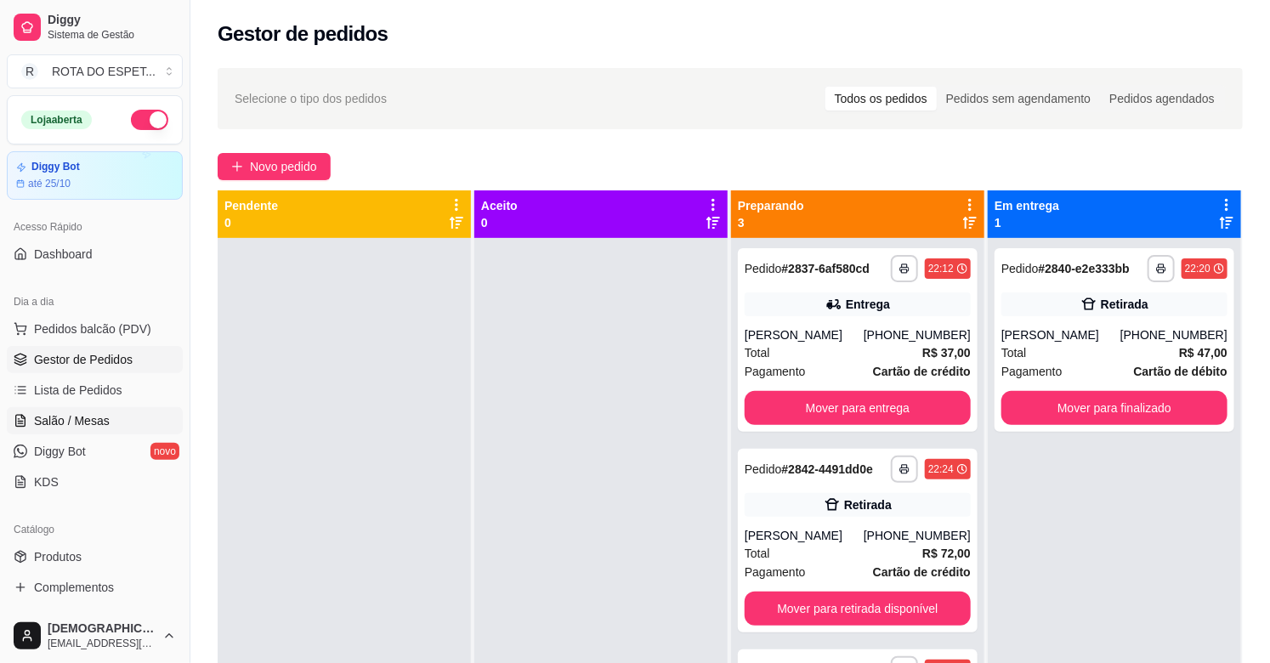
click at [49, 425] on span "Salão / Mesas" at bounding box center [72, 420] width 76 height 17
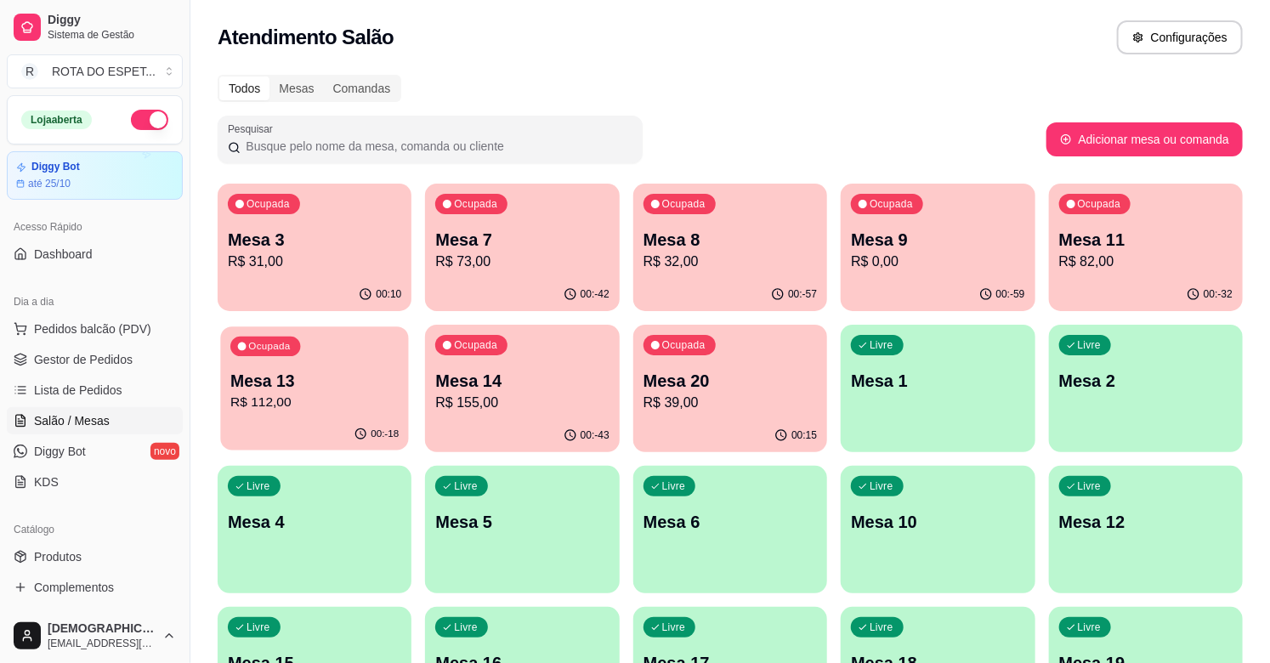
click at [310, 383] on p "Mesa 13" at bounding box center [314, 381] width 168 height 23
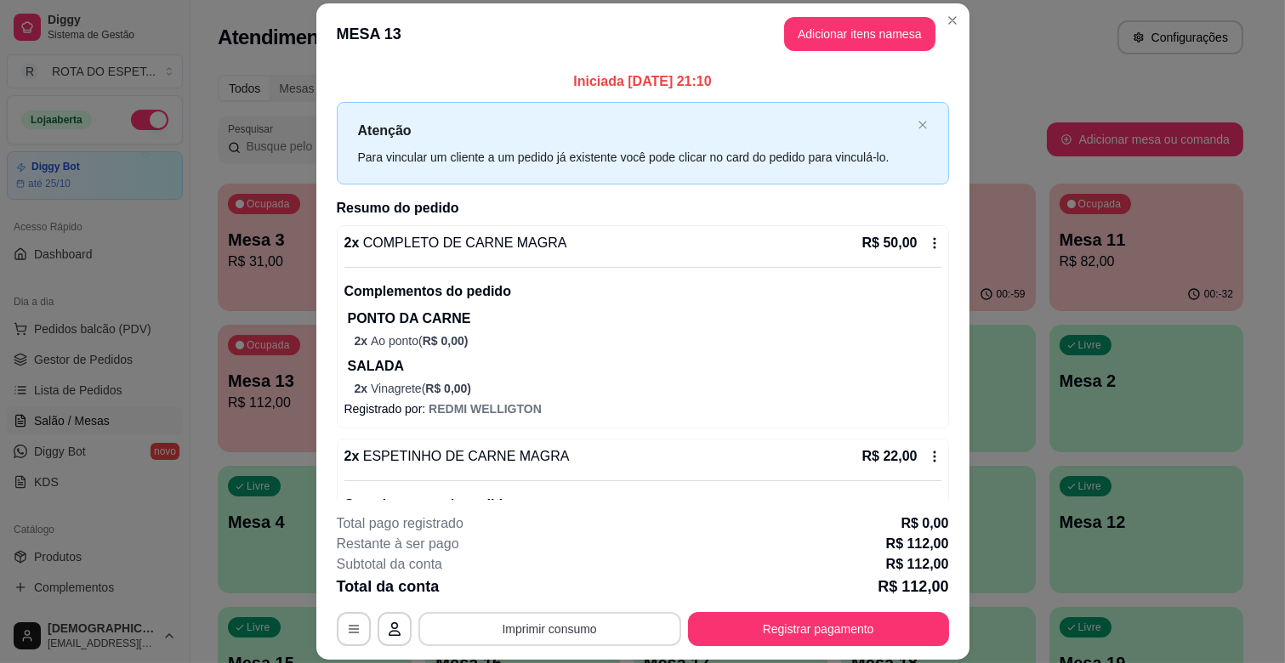
click at [544, 615] on button "Imprimir consumo" at bounding box center [549, 629] width 263 height 34
click at [576, 588] on button "IMPRESSORA" at bounding box center [548, 590] width 135 height 27
click at [567, 629] on button "Imprimir consumo" at bounding box center [549, 629] width 263 height 34
click at [570, 550] on button "IMPRESSORA BALCÃO" at bounding box center [549, 556] width 132 height 26
click at [759, 625] on button "Registrar pagamento" at bounding box center [818, 629] width 261 height 34
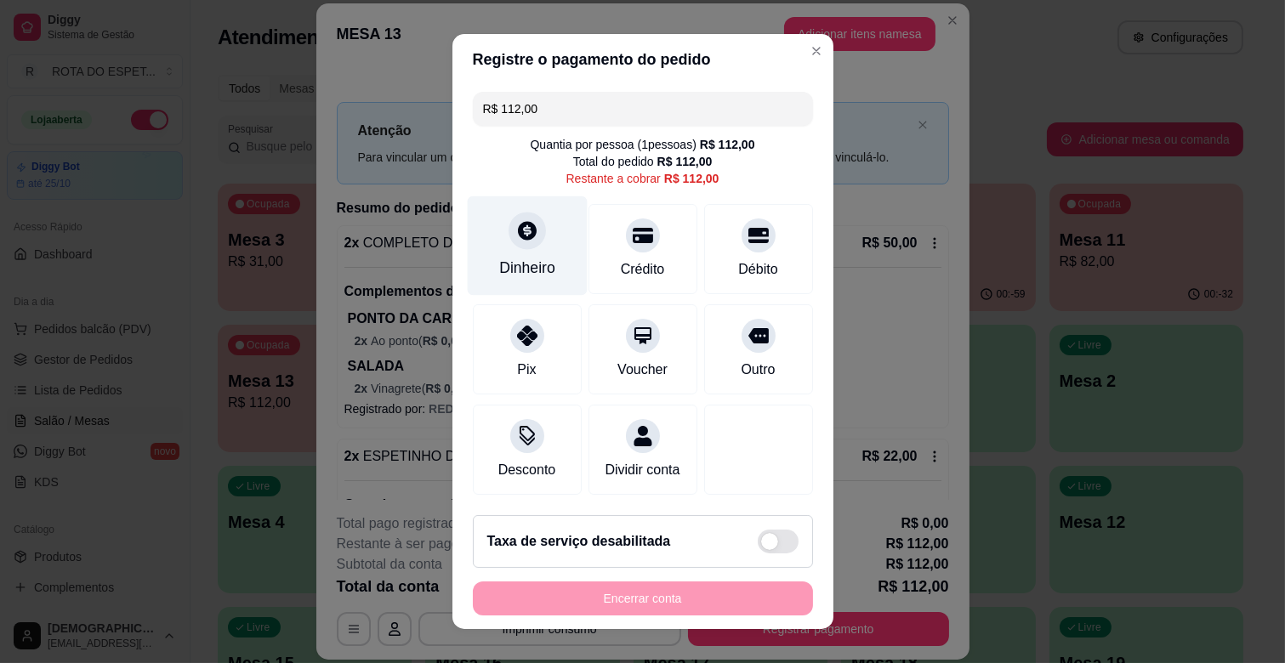
click at [538, 239] on div "Dinheiro" at bounding box center [527, 245] width 120 height 99
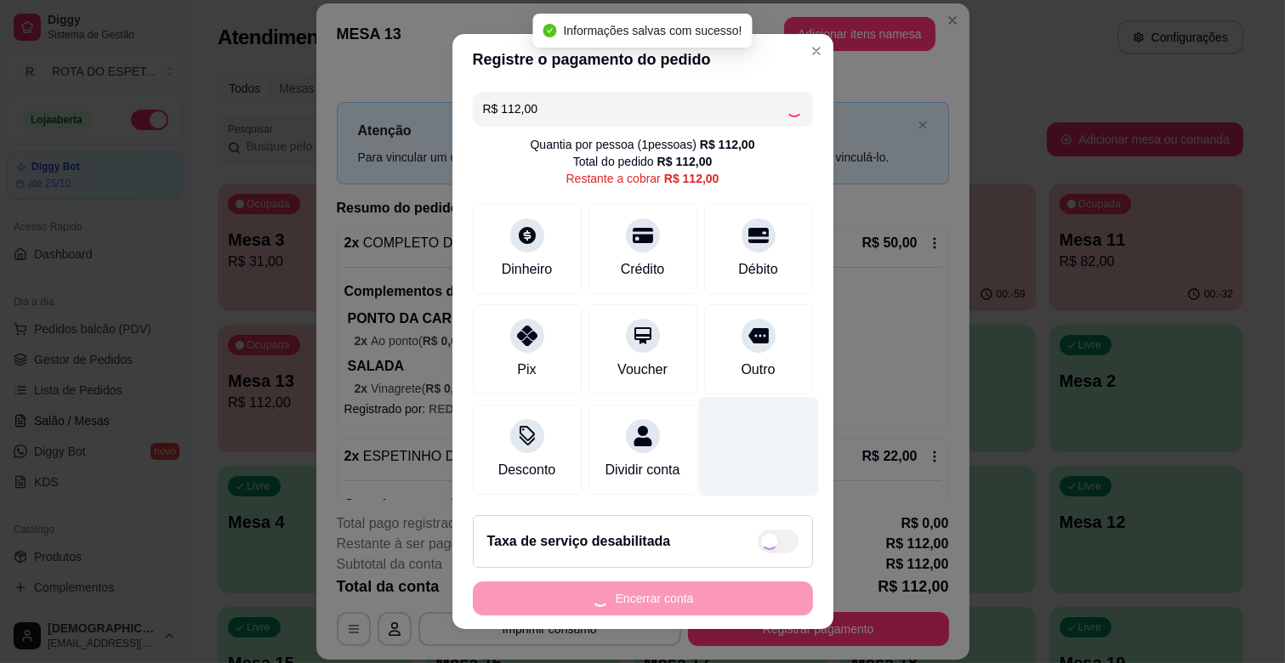
type input "R$ 0,00"
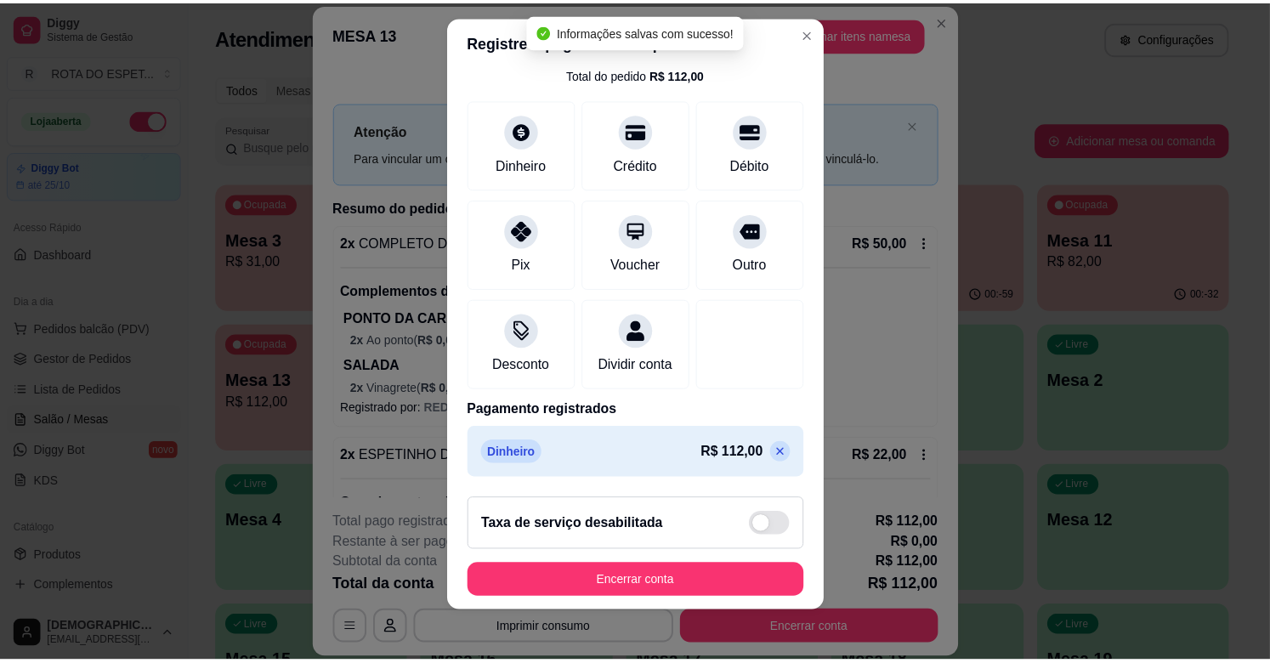
scroll to position [21, 0]
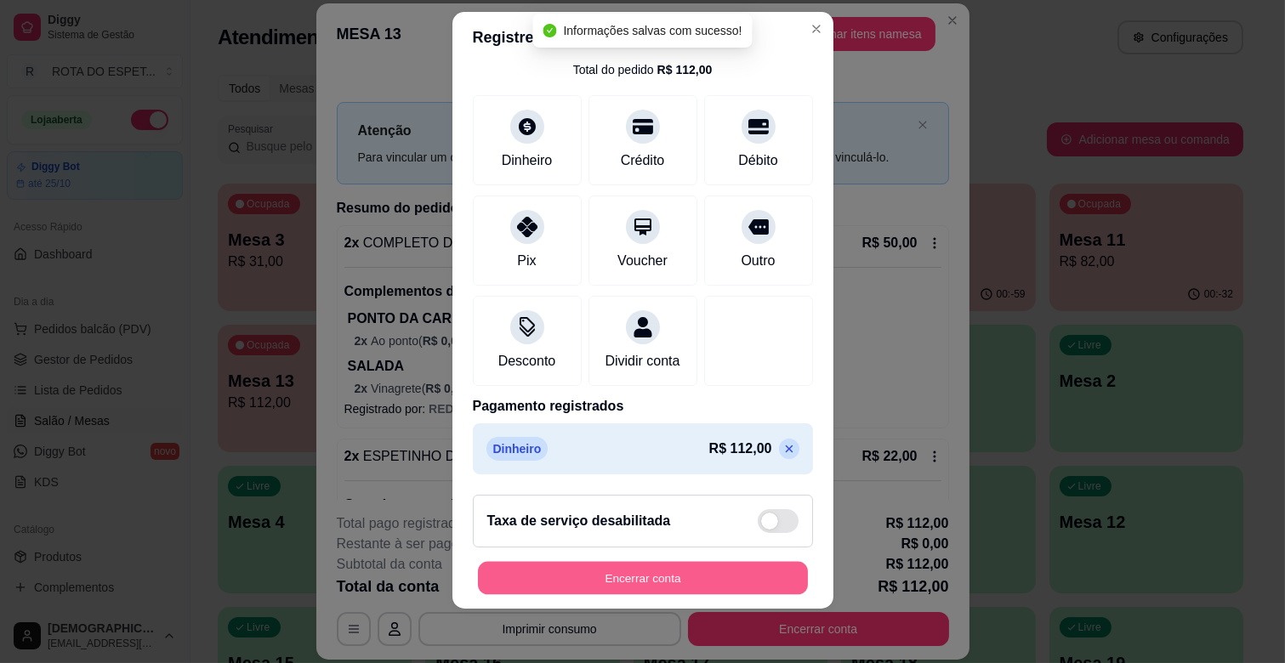
click at [685, 588] on button "Encerrar conta" at bounding box center [643, 578] width 330 height 33
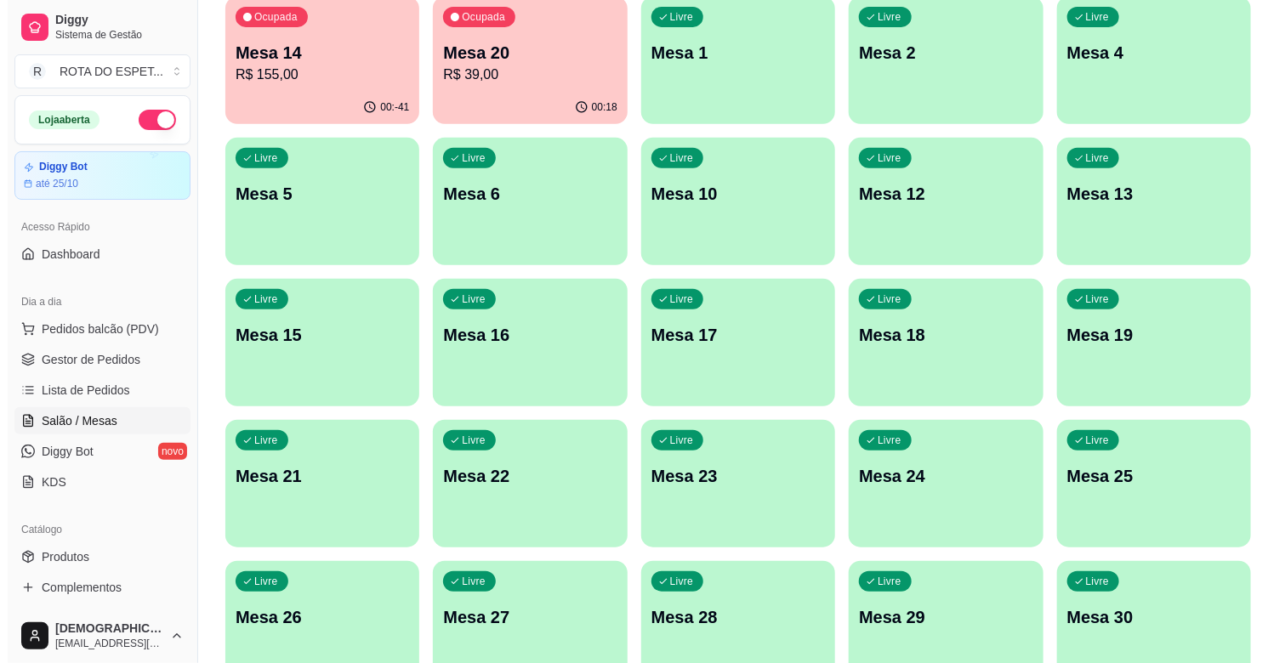
scroll to position [378, 0]
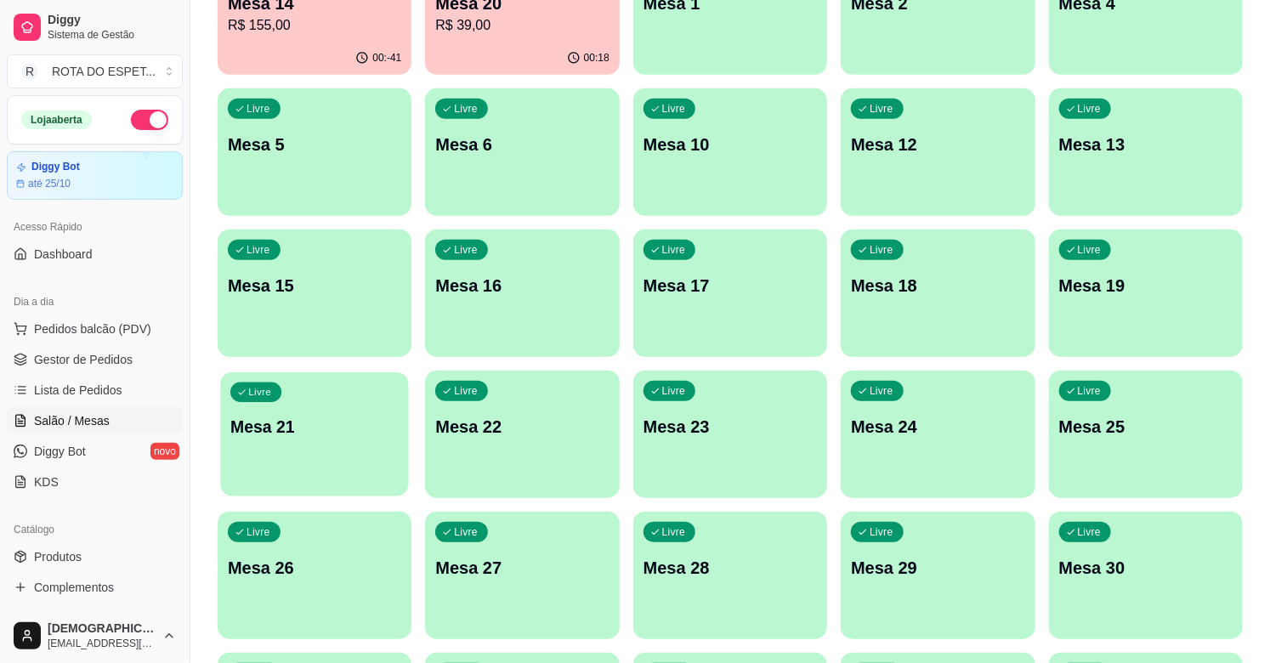
click at [320, 405] on div "Livre Mesa 21" at bounding box center [314, 424] width 189 height 104
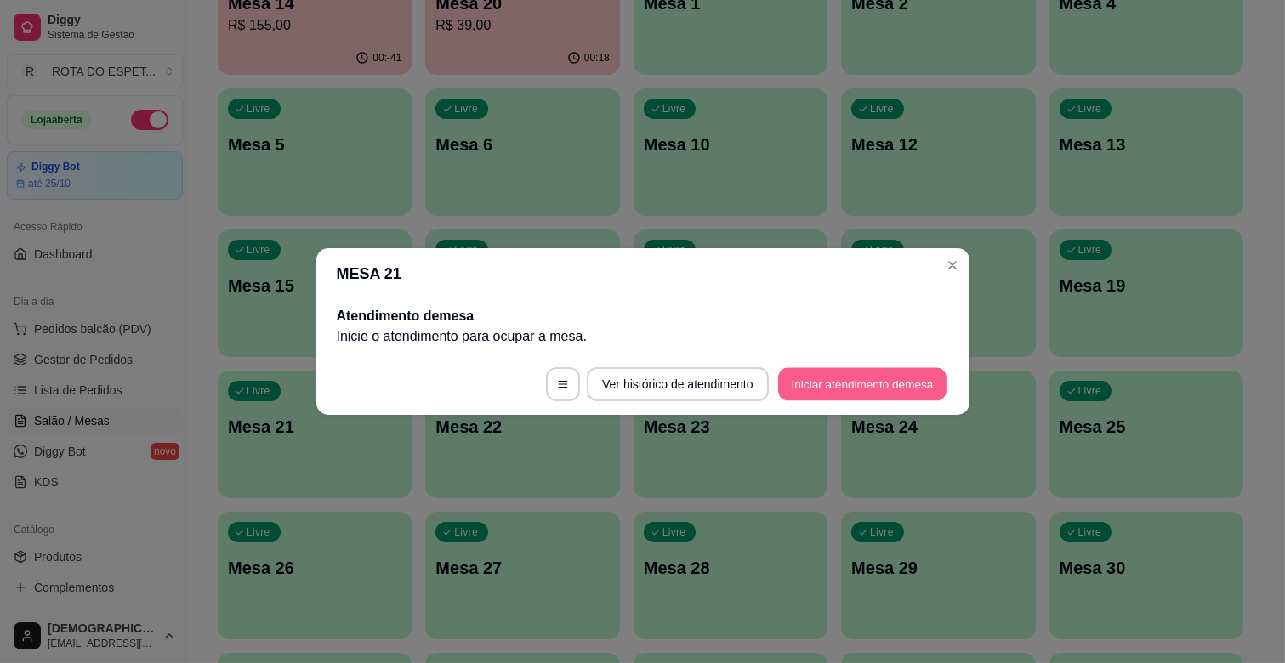
click at [844, 372] on button "Iniciar atendimento de mesa" at bounding box center [862, 384] width 168 height 33
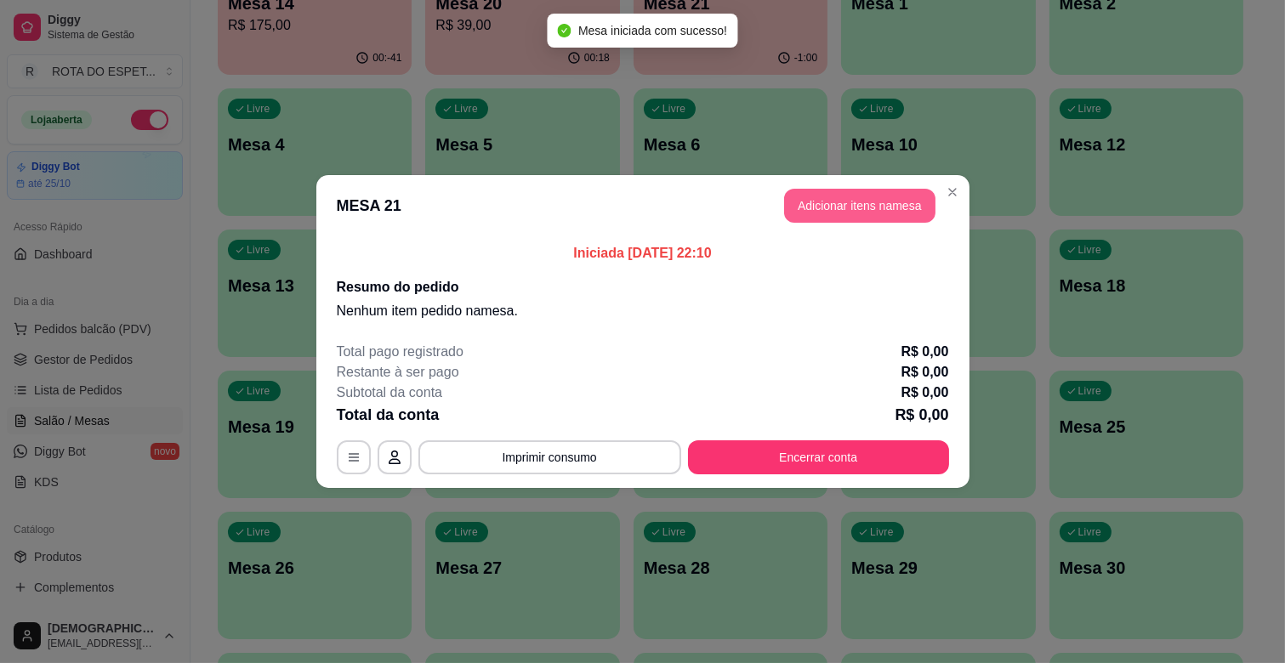
click at [799, 202] on button "Adicionar itens na mesa" at bounding box center [859, 206] width 151 height 34
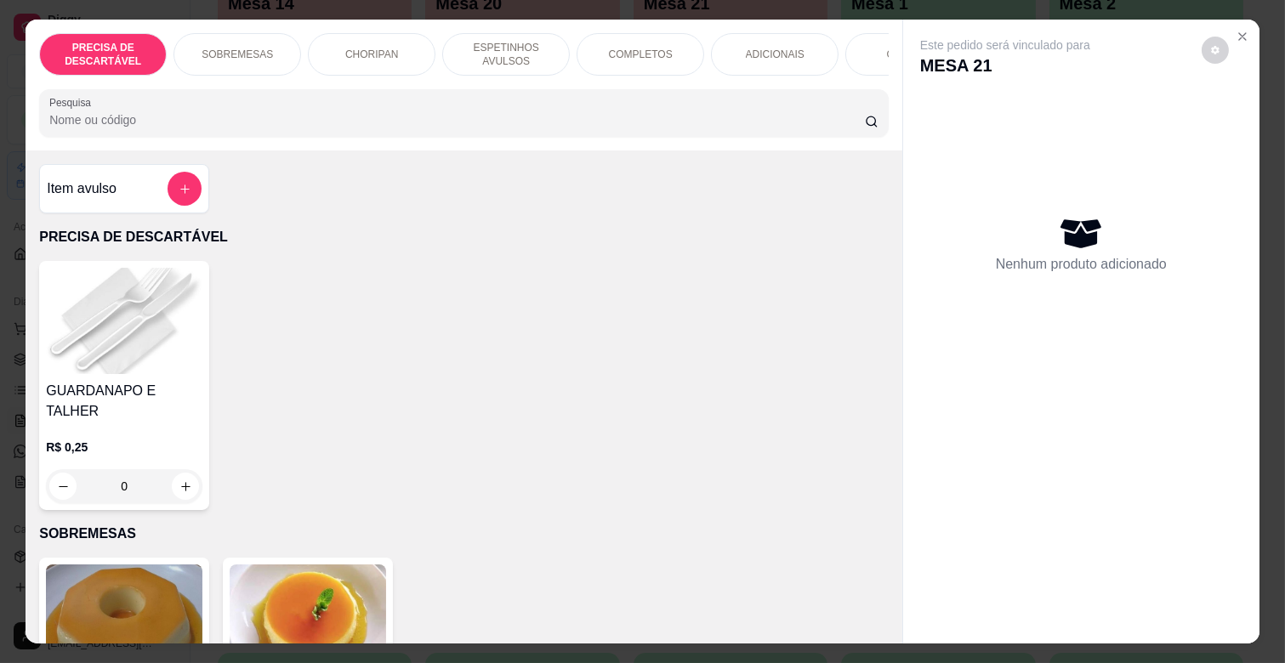
click at [645, 56] on div "COMPLETOS" at bounding box center [641, 54] width 128 height 43
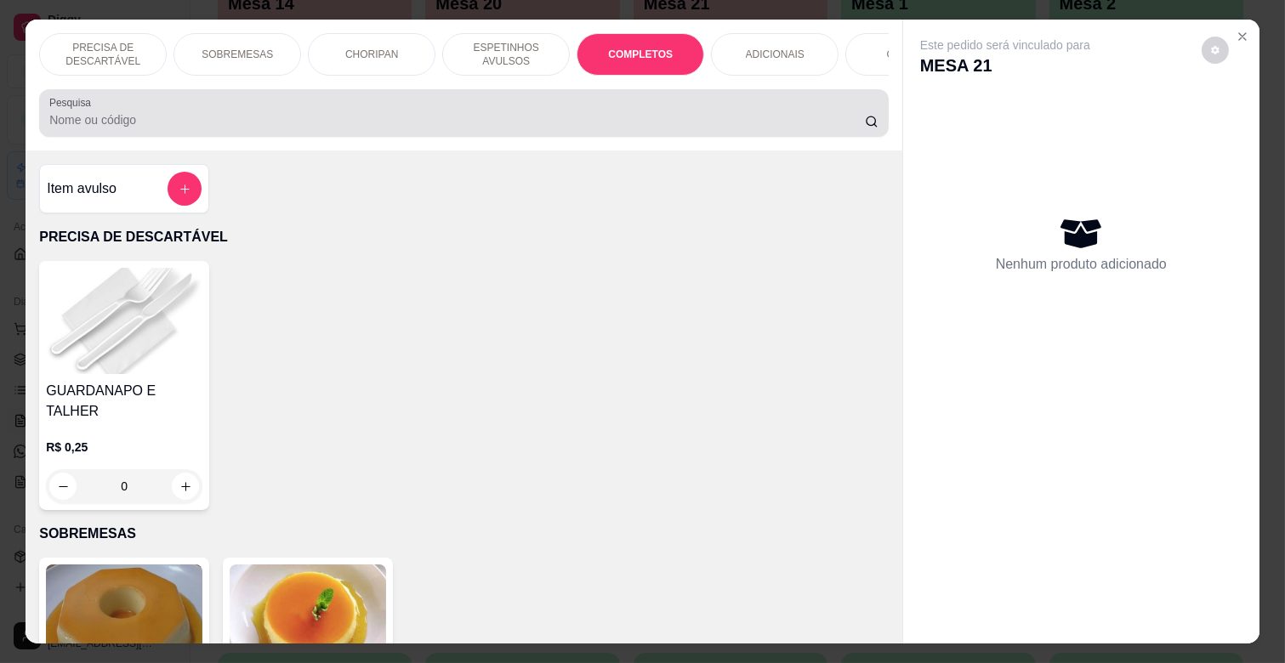
scroll to position [41, 0]
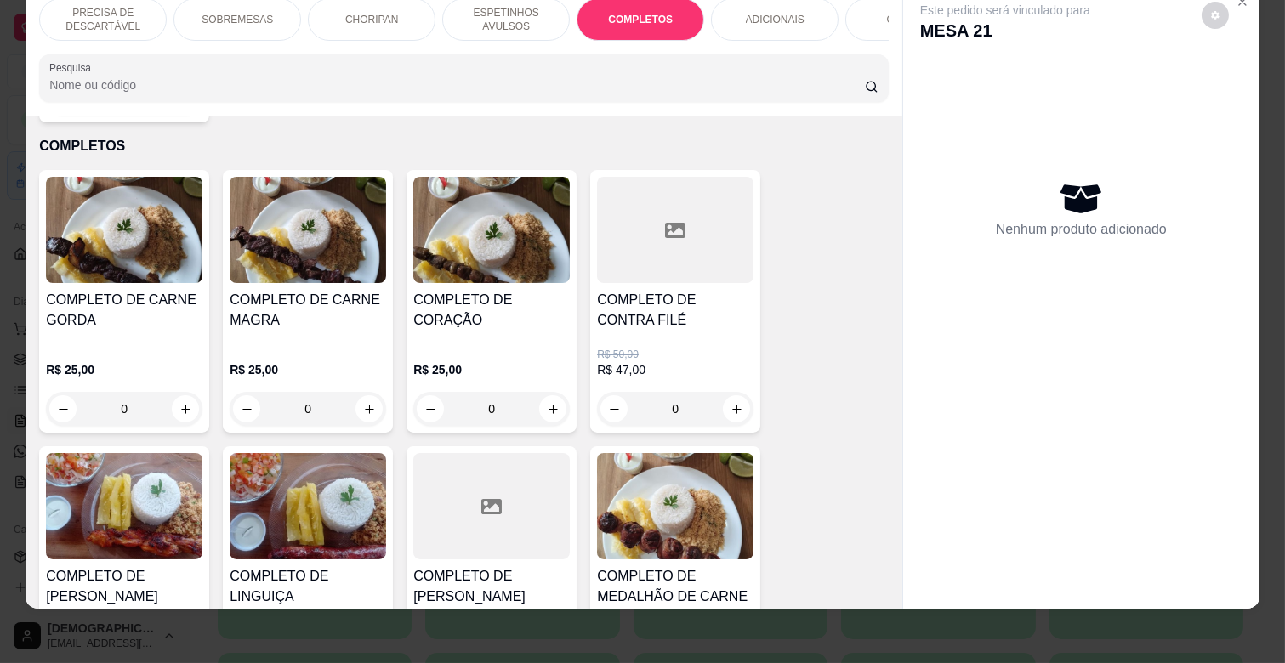
click at [293, 313] on div "COMPLETO DE CARNE MAGRA" at bounding box center [308, 317] width 156 height 54
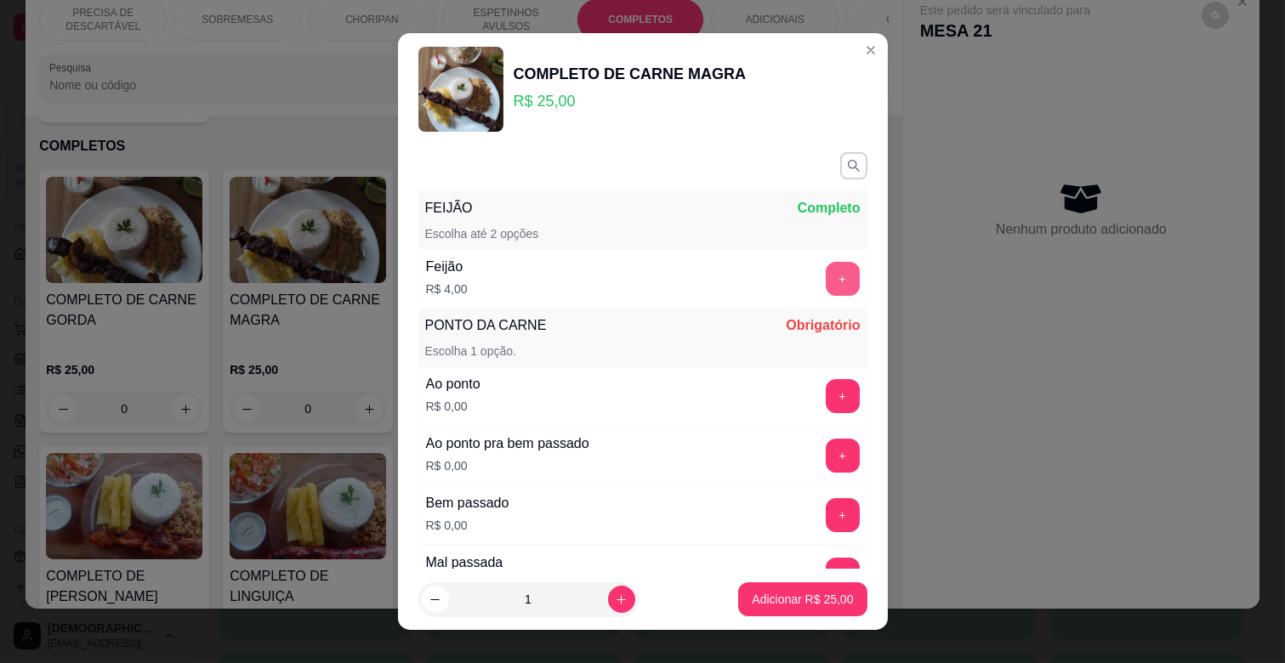
click at [826, 276] on button "+" at bounding box center [843, 279] width 34 height 34
click at [826, 520] on button "+" at bounding box center [842, 515] width 33 height 33
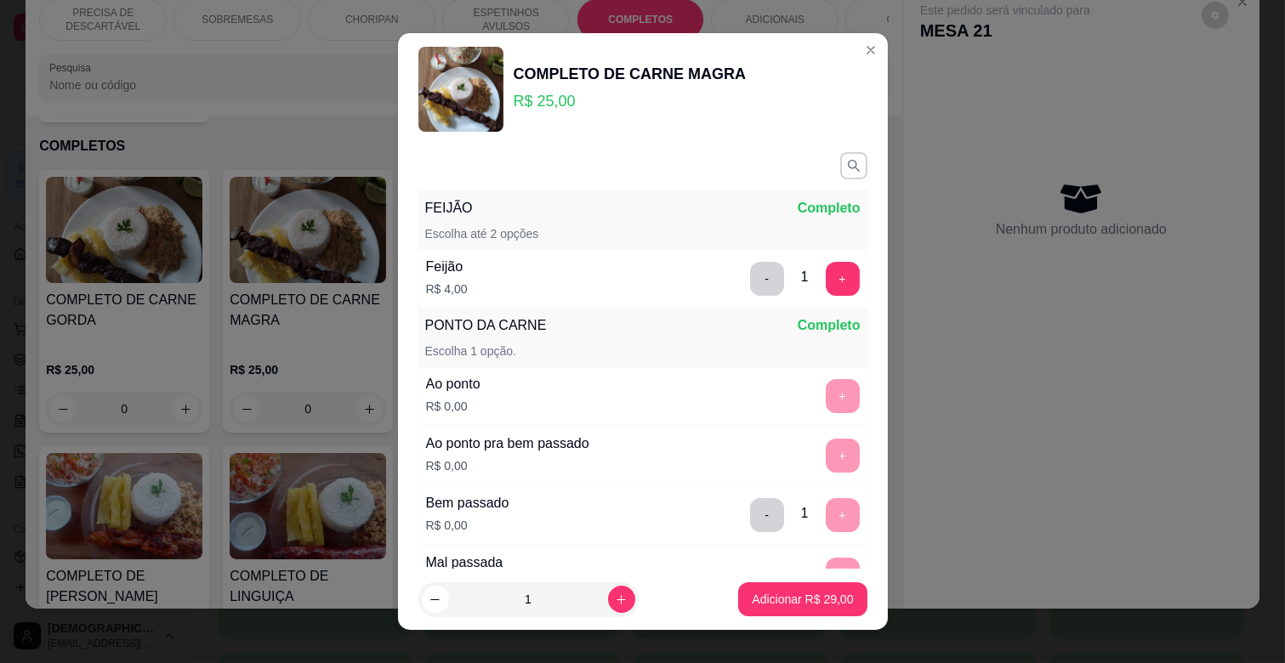
scroll to position [444, 0]
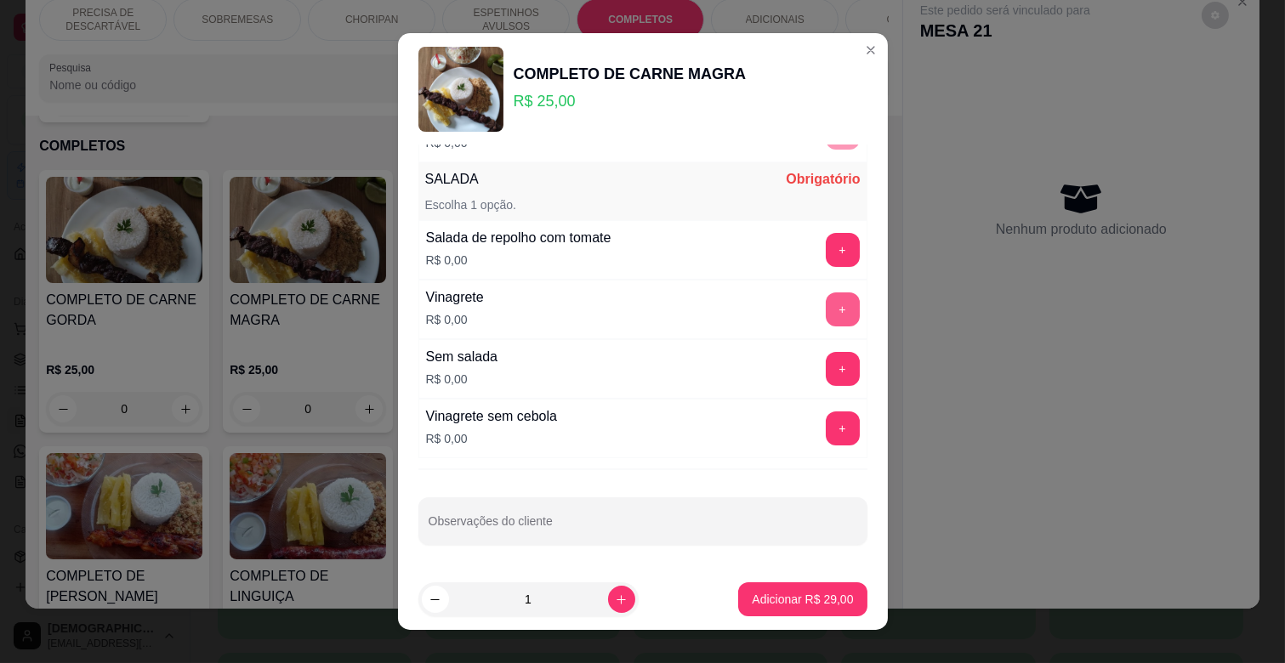
click at [826, 298] on button "+" at bounding box center [843, 310] width 34 height 34
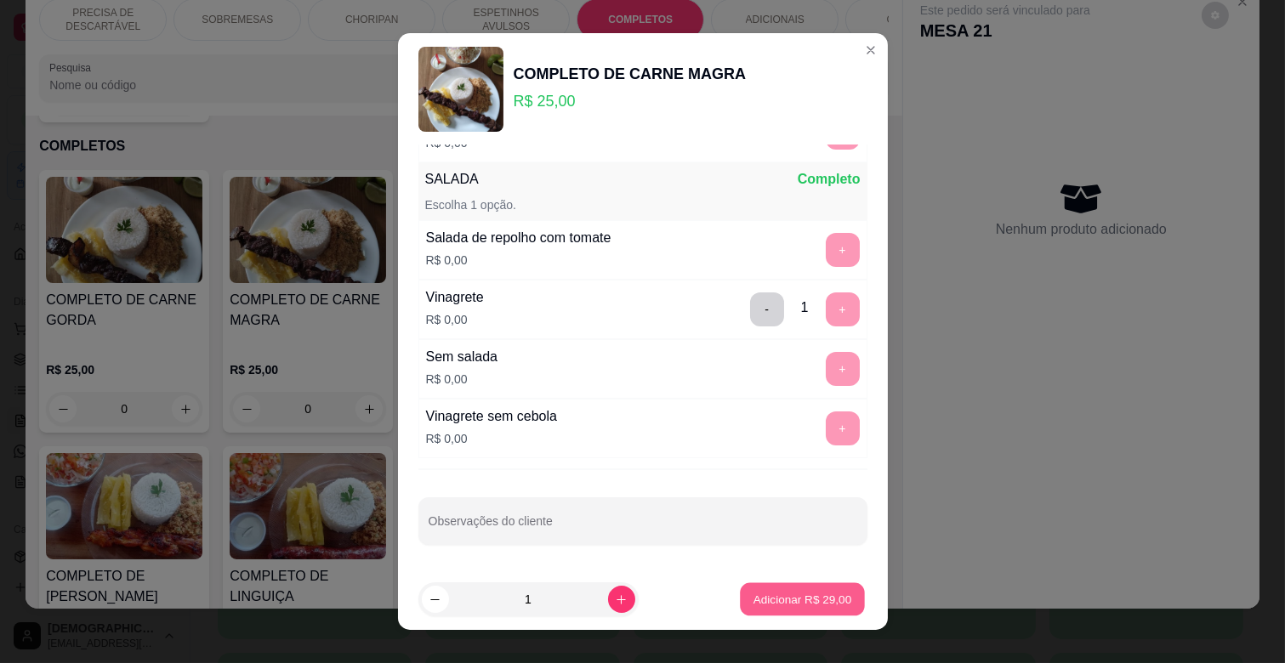
click at [811, 605] on p "Adicionar R$ 29,00" at bounding box center [802, 599] width 99 height 16
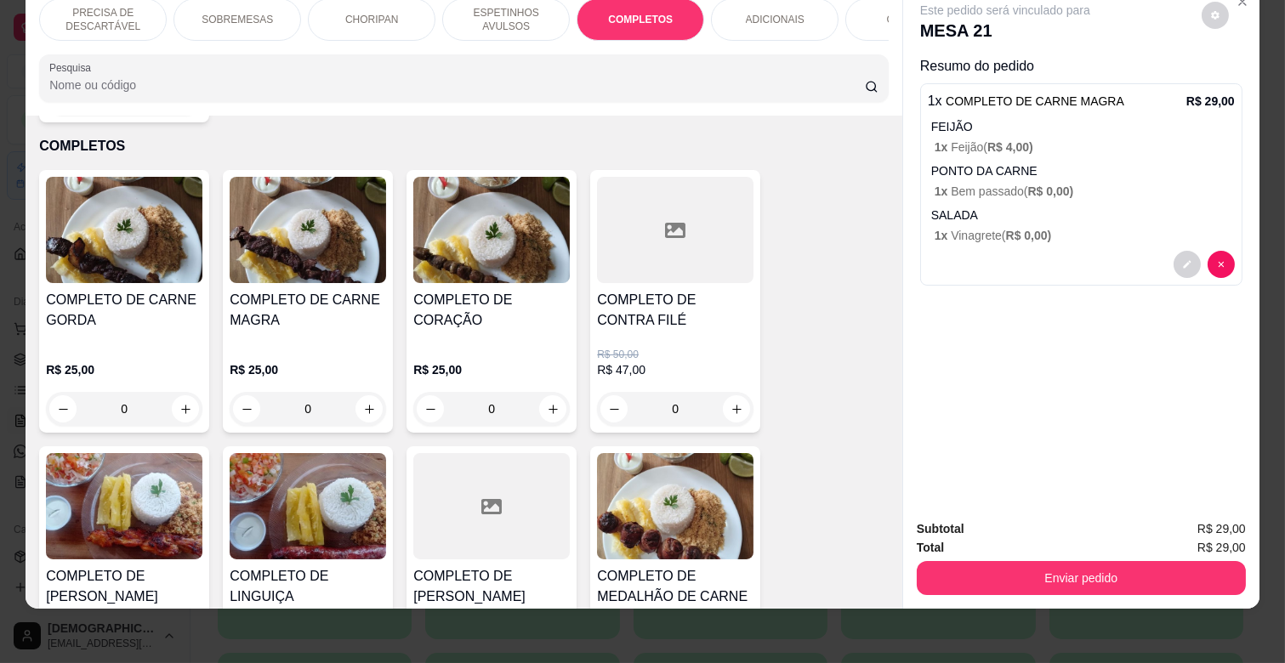
click at [845, 7] on div "COMBOS" at bounding box center [909, 19] width 128 height 43
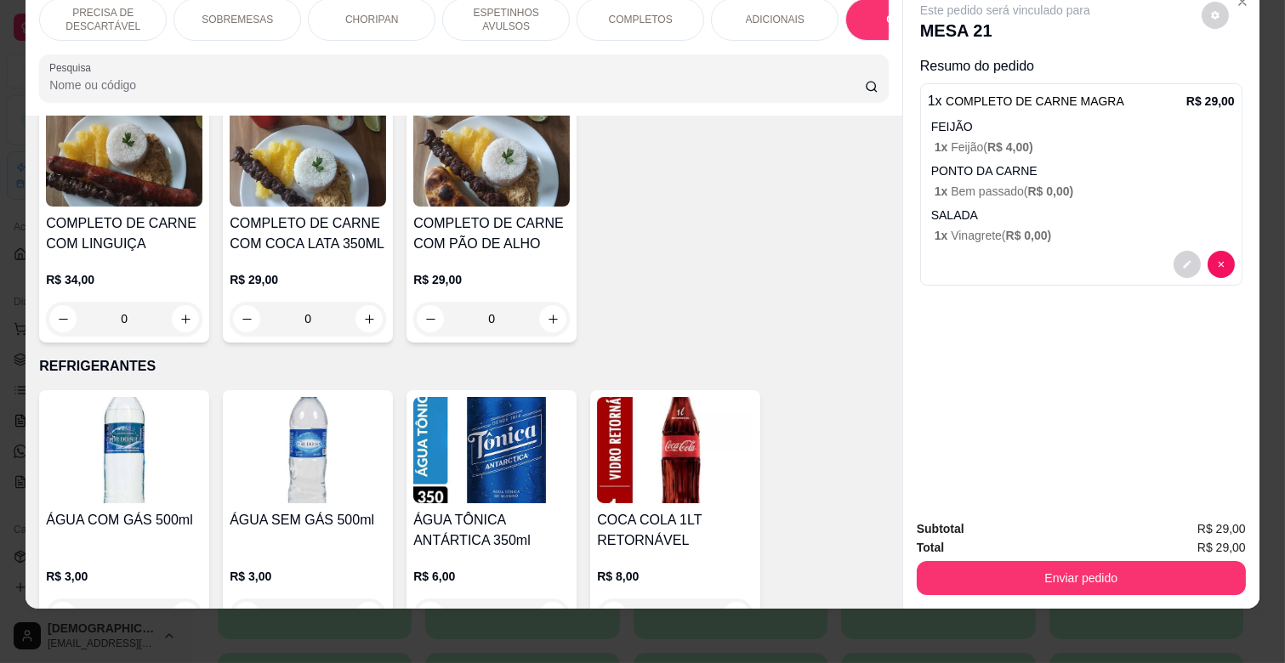
scroll to position [3973, 0]
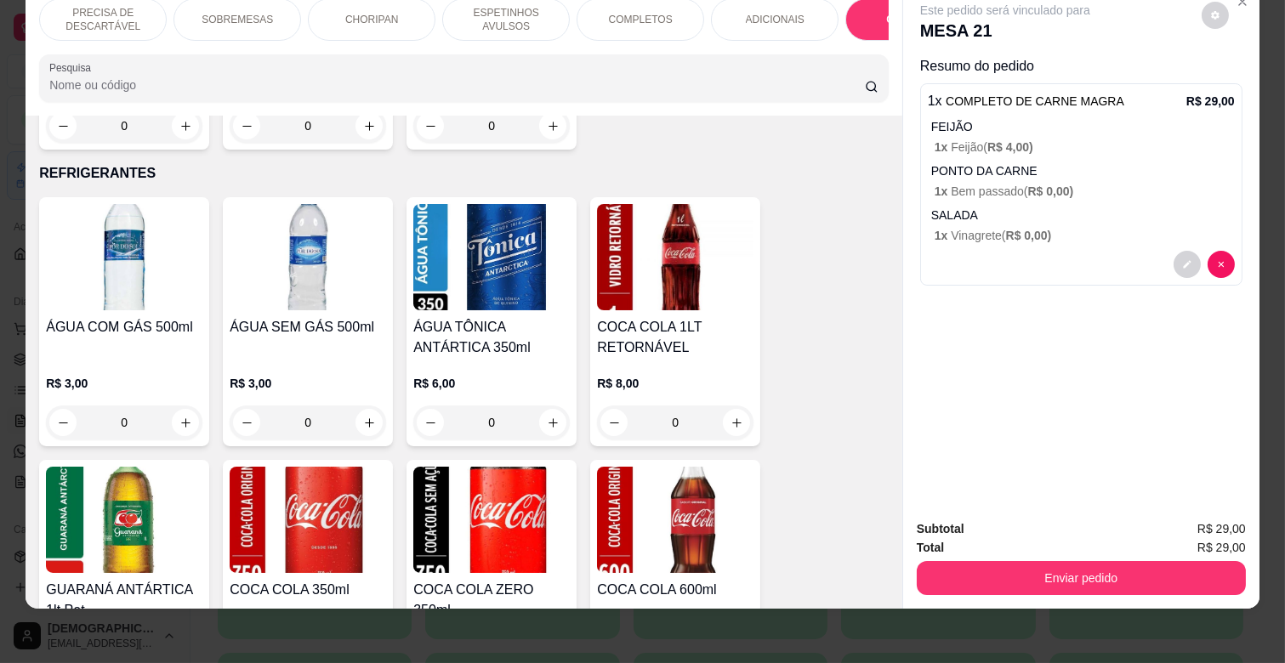
click at [115, 358] on div "R$ 3,00 0" at bounding box center [124, 399] width 156 height 82
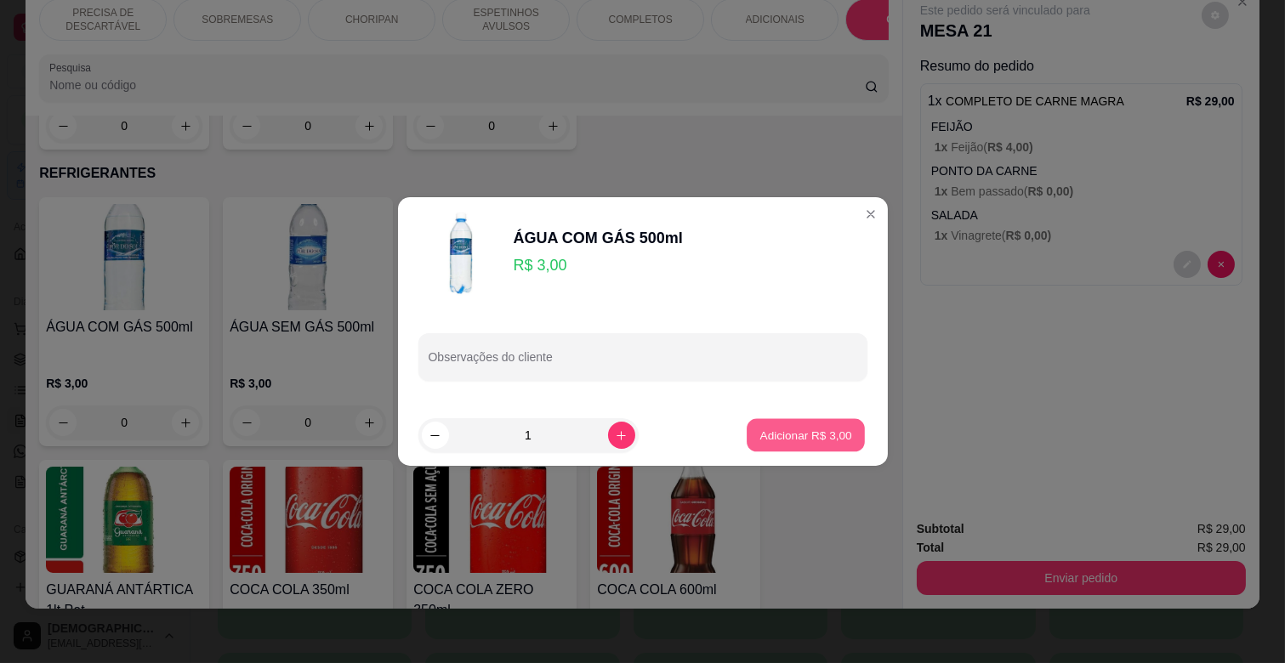
click at [787, 432] on p "Adicionar R$ 3,00" at bounding box center [806, 435] width 92 height 16
type input "1"
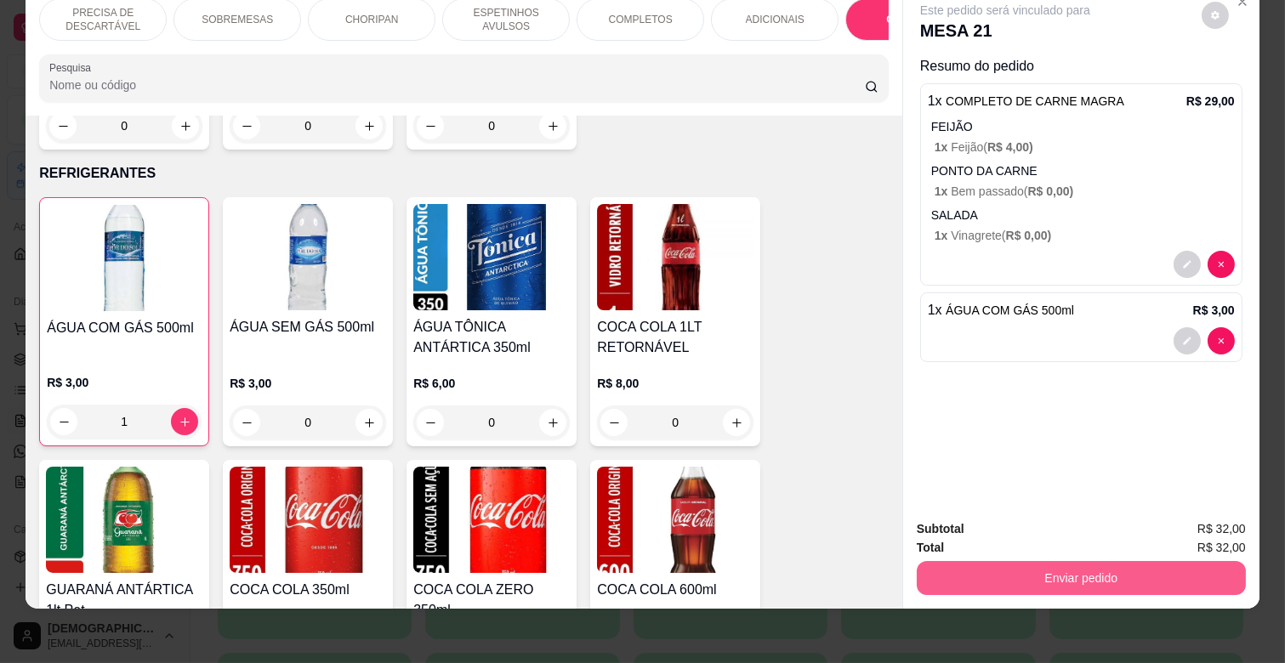
click at [1065, 561] on button "Enviar pedido" at bounding box center [1081, 578] width 329 height 34
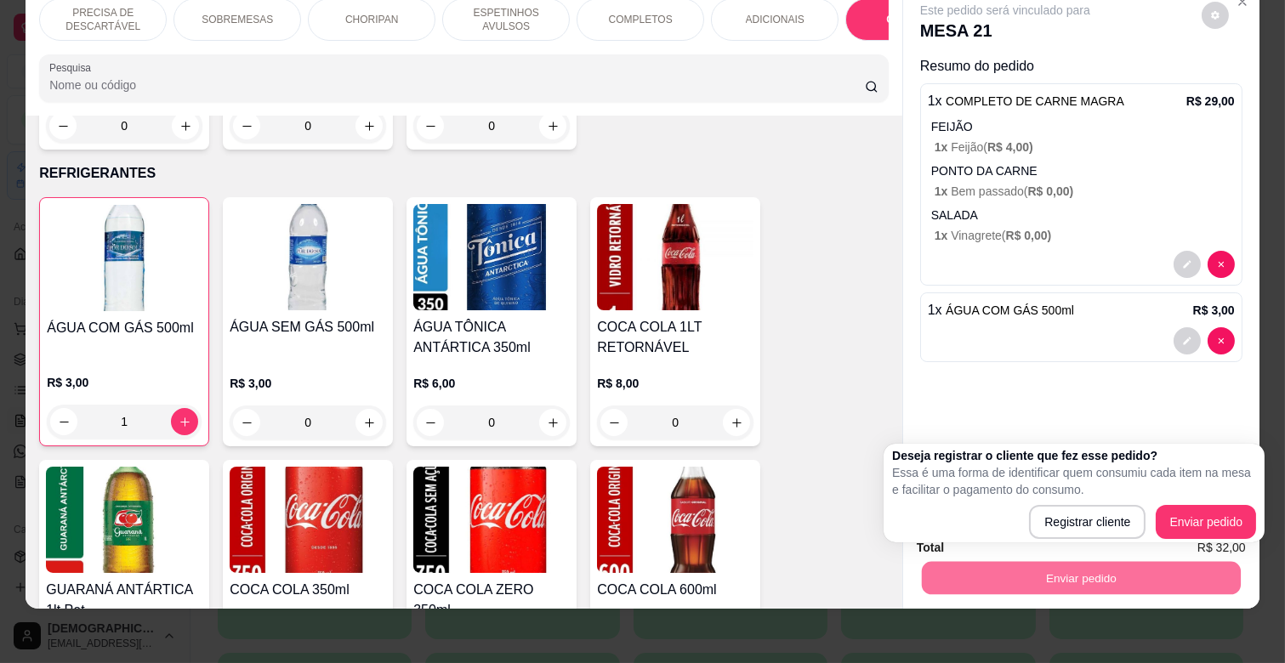
click at [1219, 367] on div "Este pedido será vinculado para MESA 21 Resumo do pedido 1 x COMPLETO DE CARNE …" at bounding box center [1081, 245] width 356 height 520
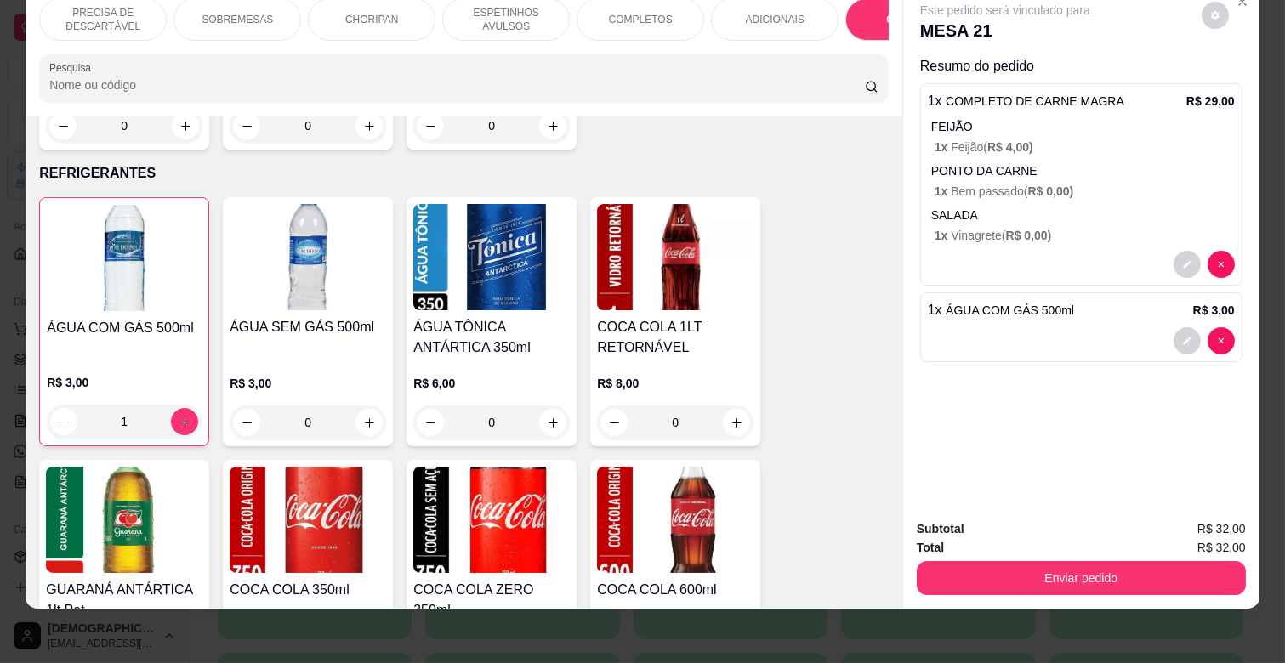
click at [465, 23] on div "ESPETINHOS AVULSOS" at bounding box center [506, 19] width 128 height 43
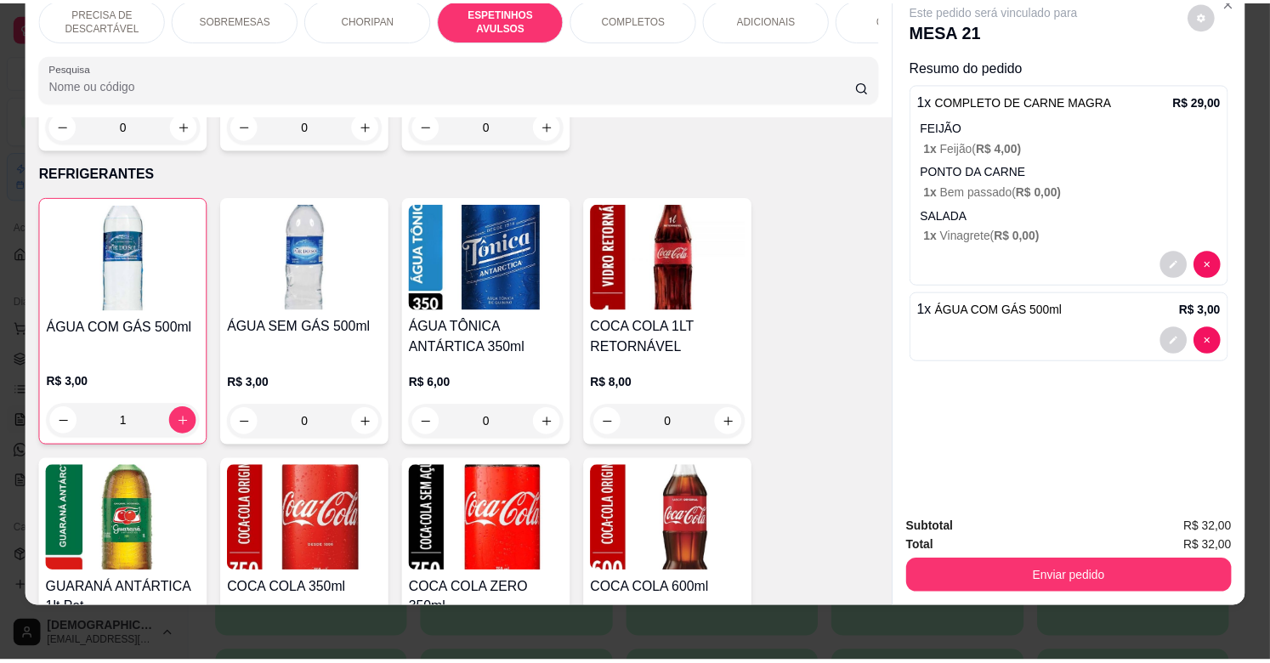
scroll to position [939, 0]
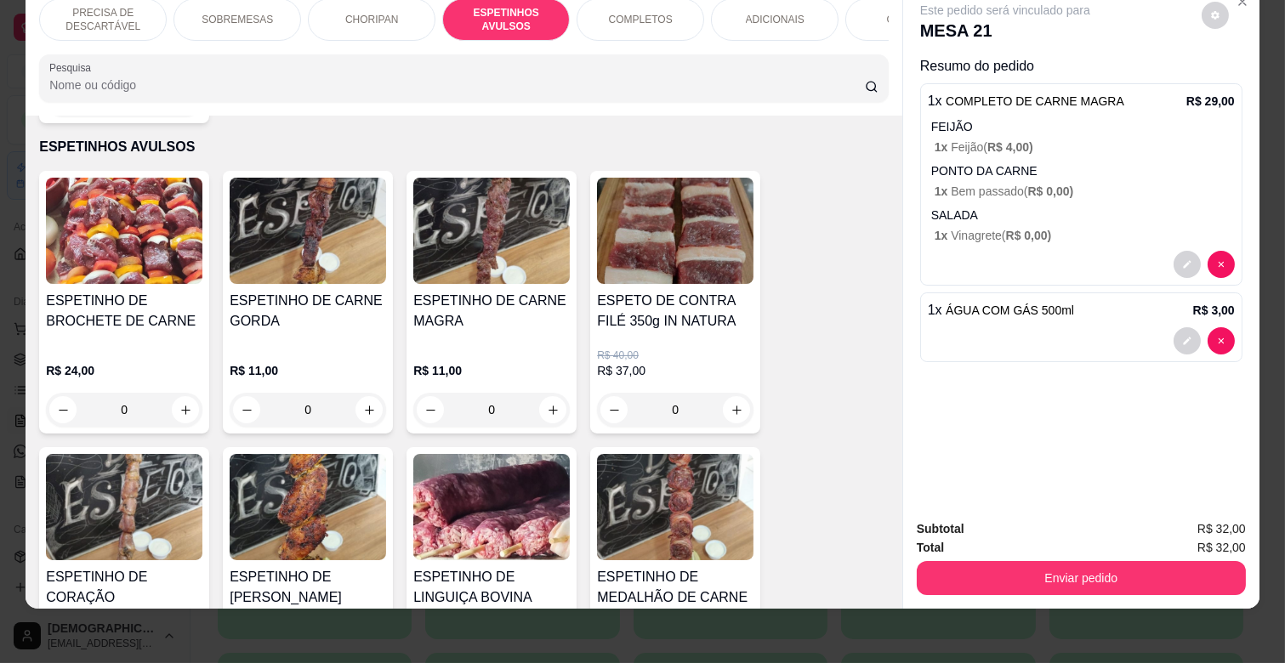
click at [523, 345] on div "R$ 11,00 0" at bounding box center [491, 386] width 156 height 82
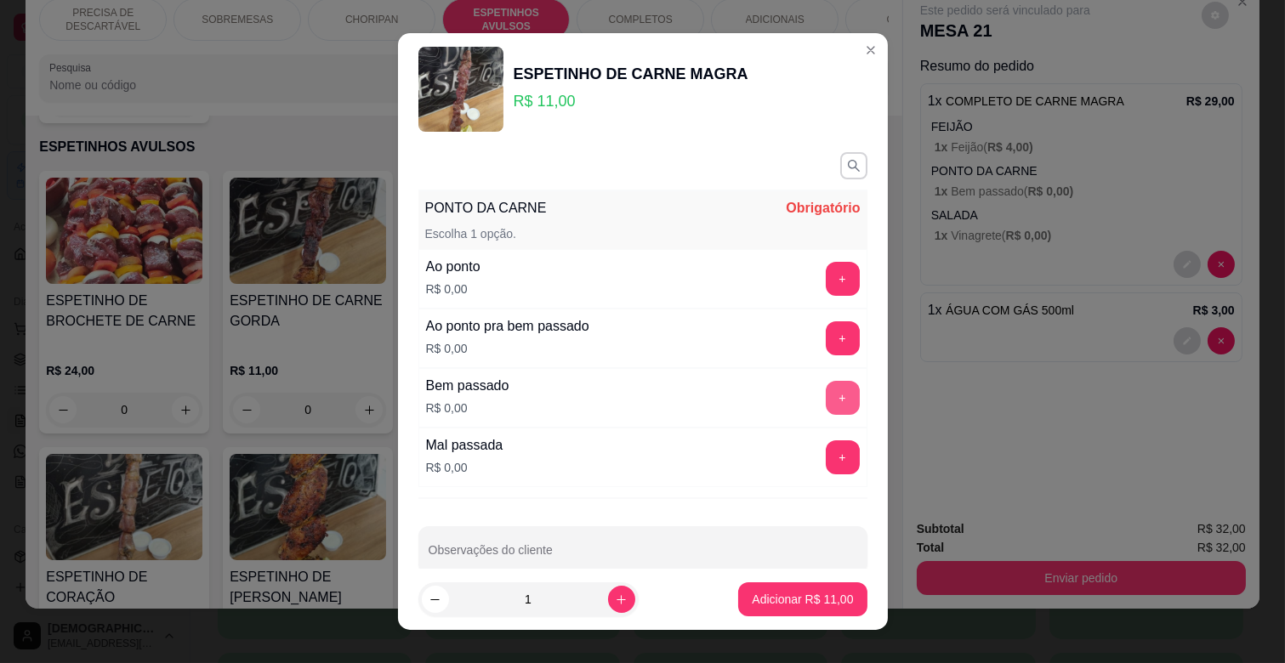
click at [826, 404] on button "+" at bounding box center [843, 398] width 34 height 34
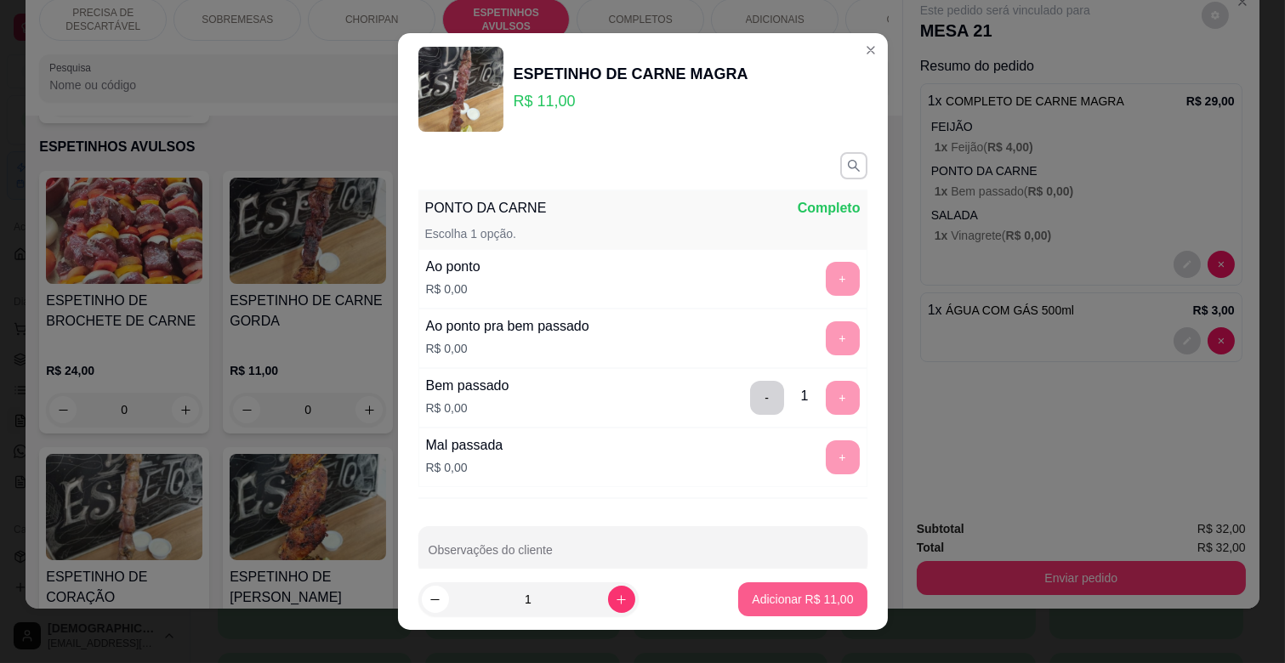
click at [775, 605] on p "Adicionar R$ 11,00" at bounding box center [802, 599] width 101 height 17
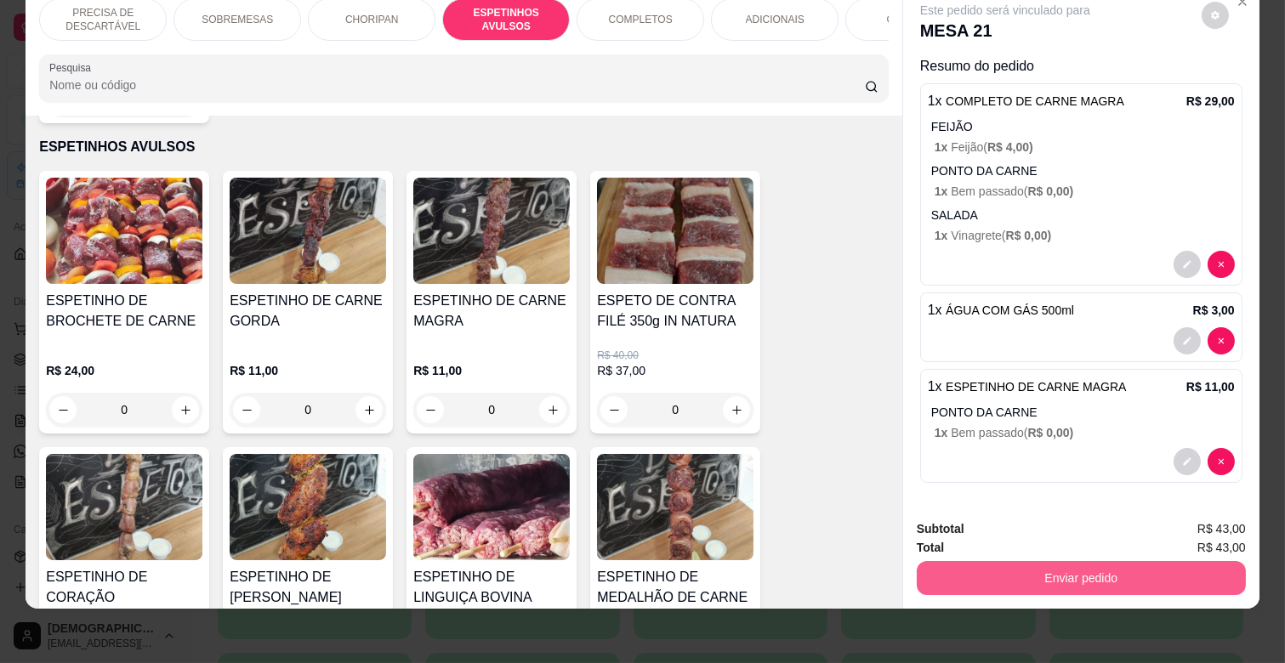
click at [1043, 571] on button "Enviar pedido" at bounding box center [1081, 578] width 329 height 34
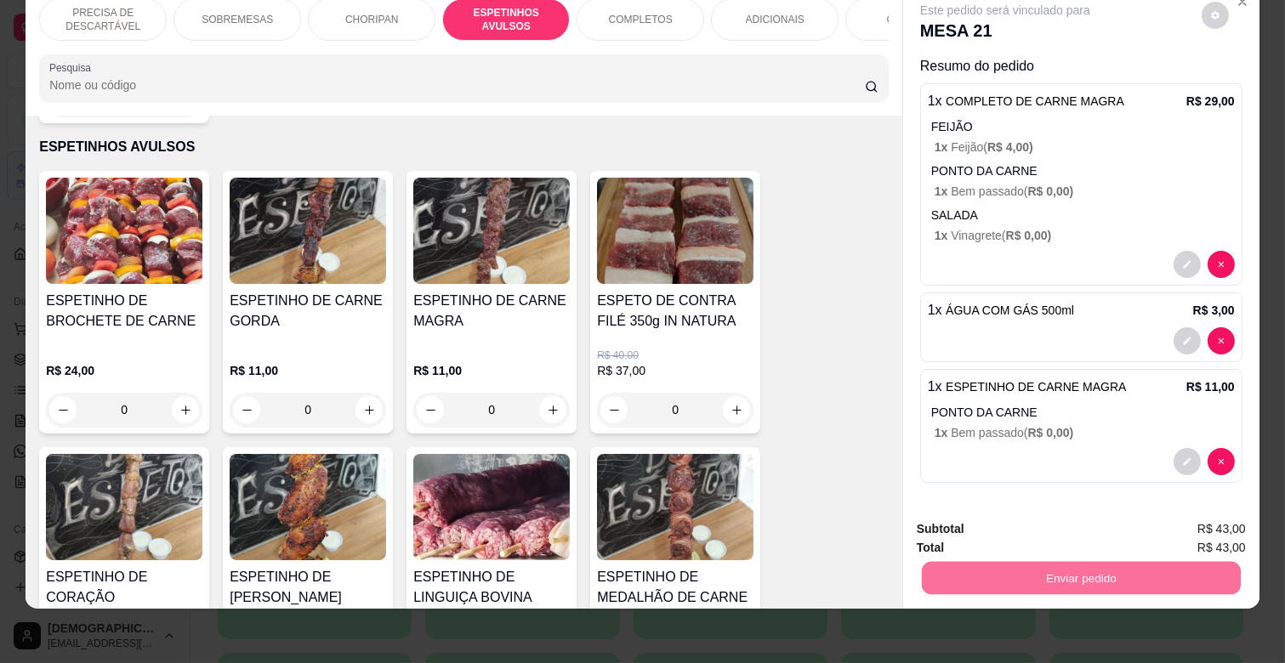
click at [1171, 511] on button "Enviar pedido" at bounding box center [1201, 522] width 94 height 31
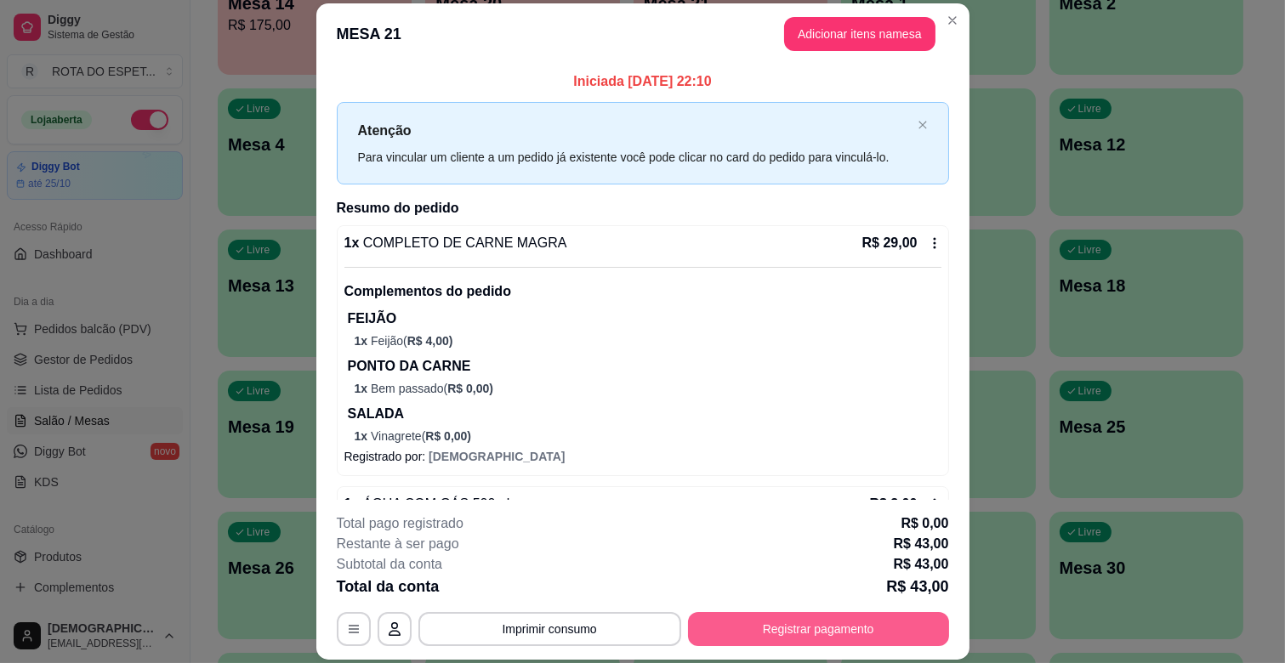
click at [804, 617] on button "Registrar pagamento" at bounding box center [818, 629] width 261 height 34
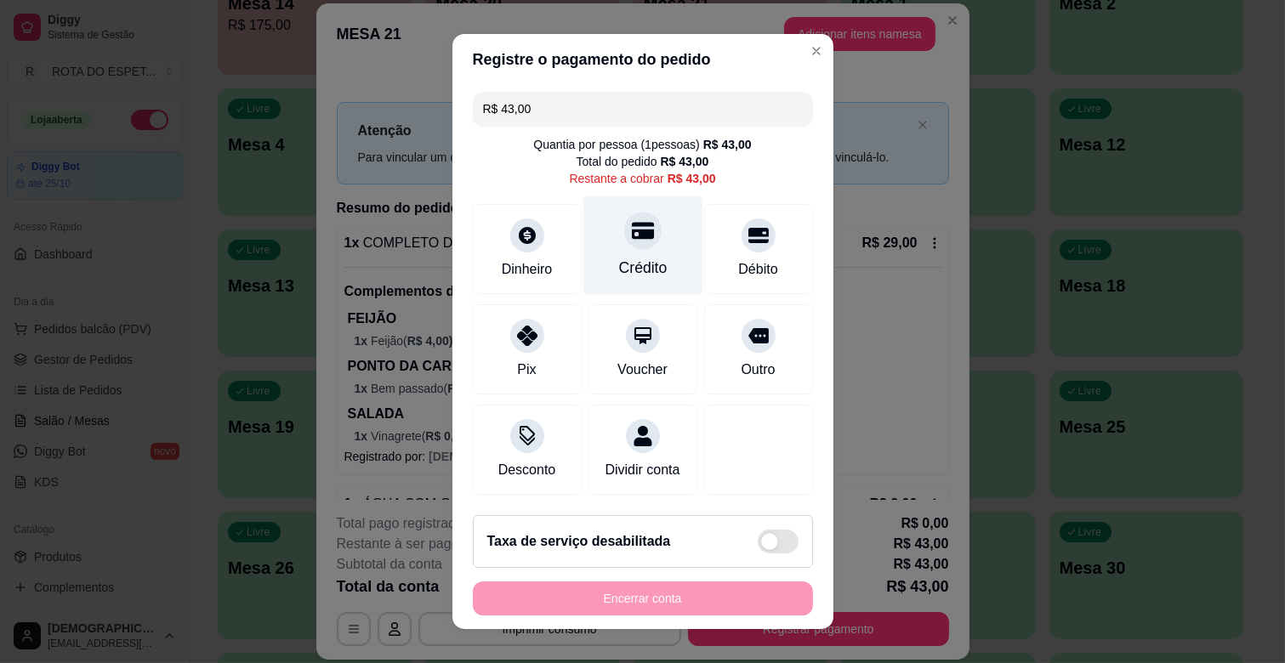
click at [642, 275] on div "Crédito" at bounding box center [642, 268] width 48 height 22
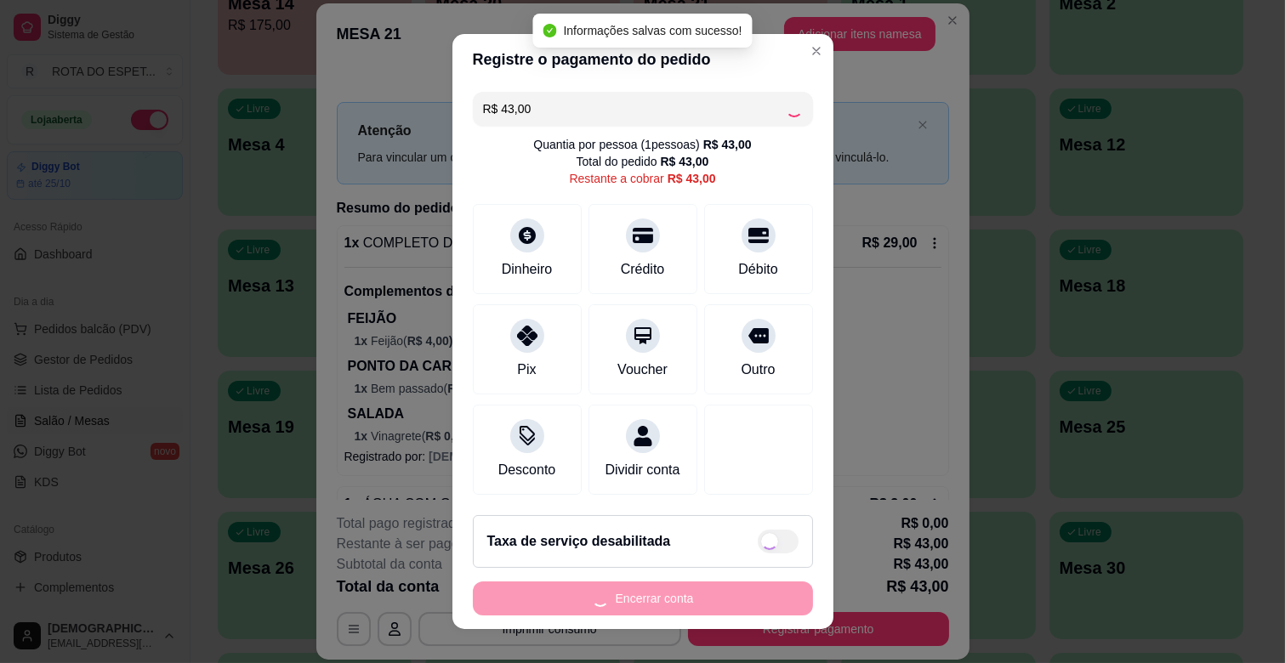
type input "R$ 0,00"
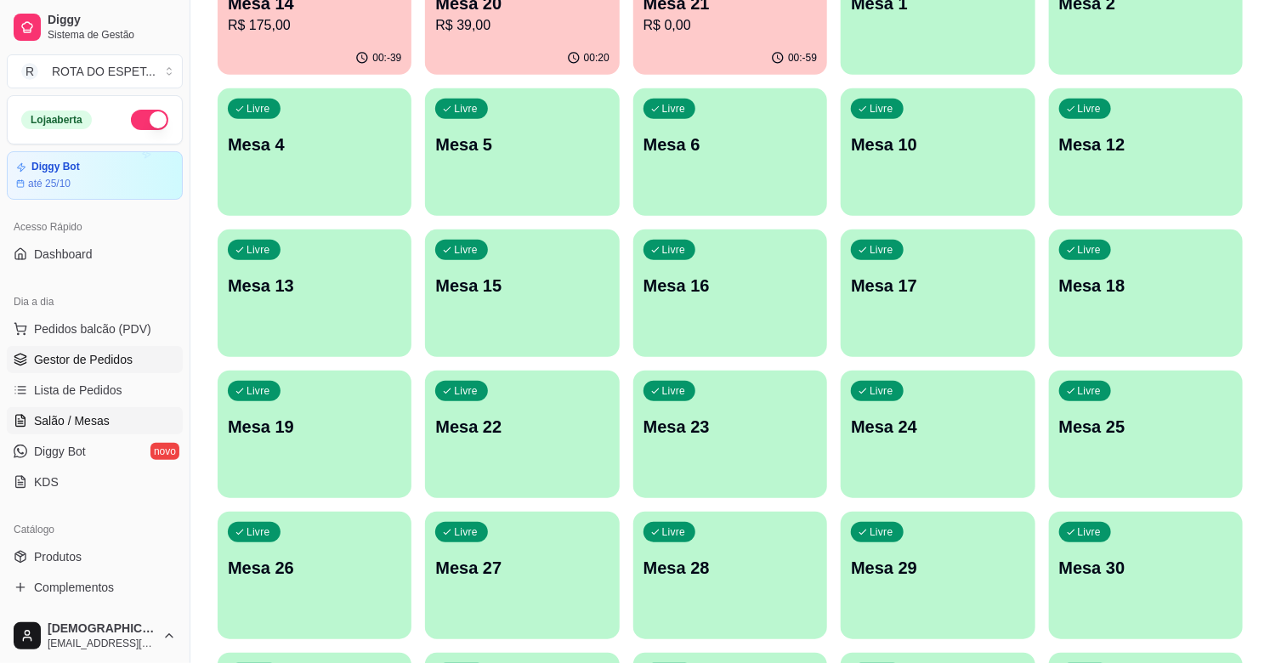
click at [122, 359] on span "Gestor de Pedidos" at bounding box center [83, 359] width 99 height 17
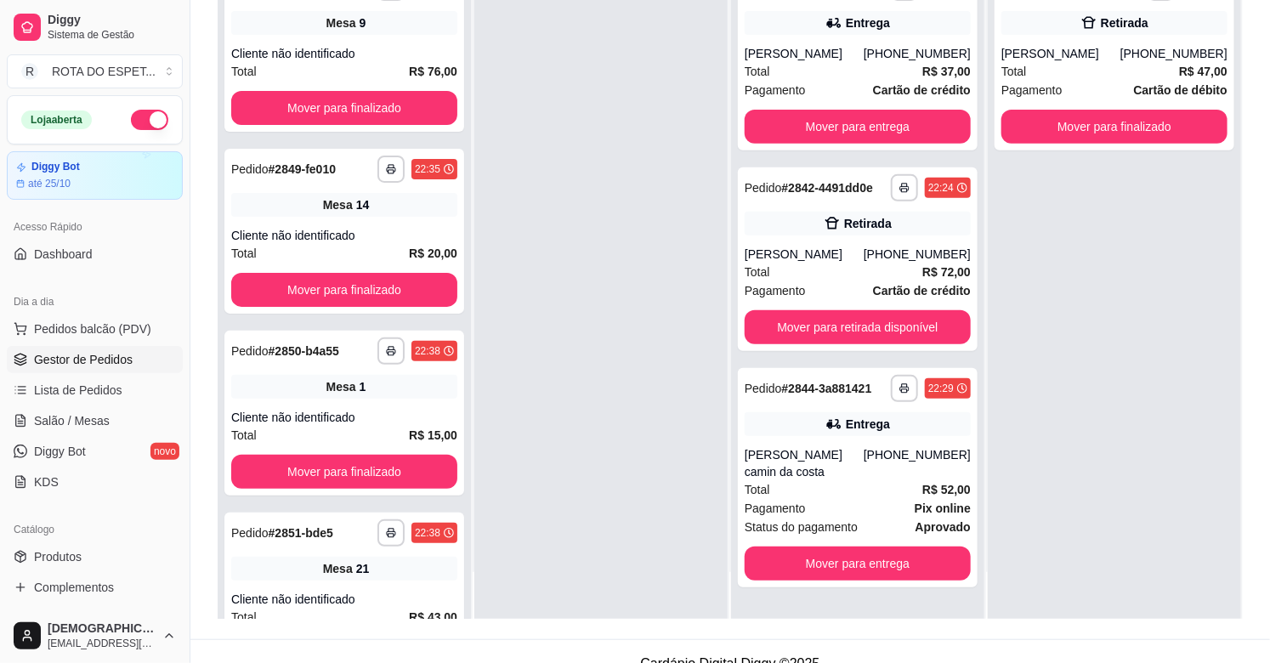
scroll to position [259, 0]
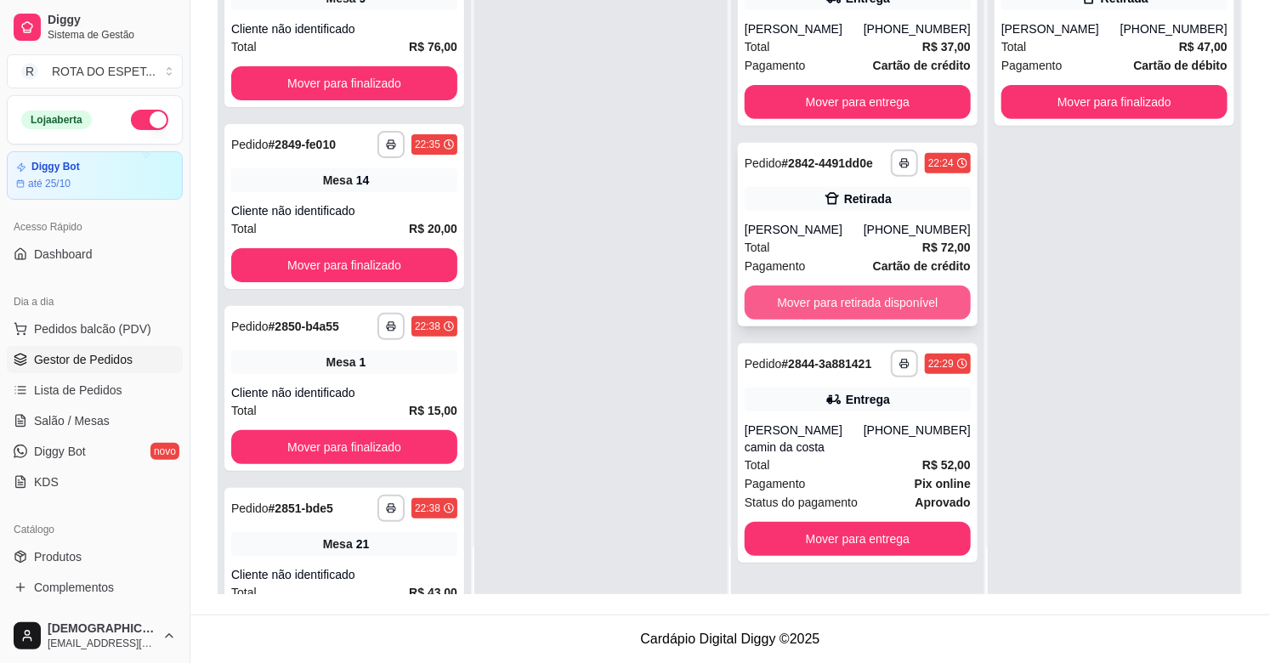
click at [826, 294] on button "Mover para retirada disponível" at bounding box center [858, 303] width 226 height 34
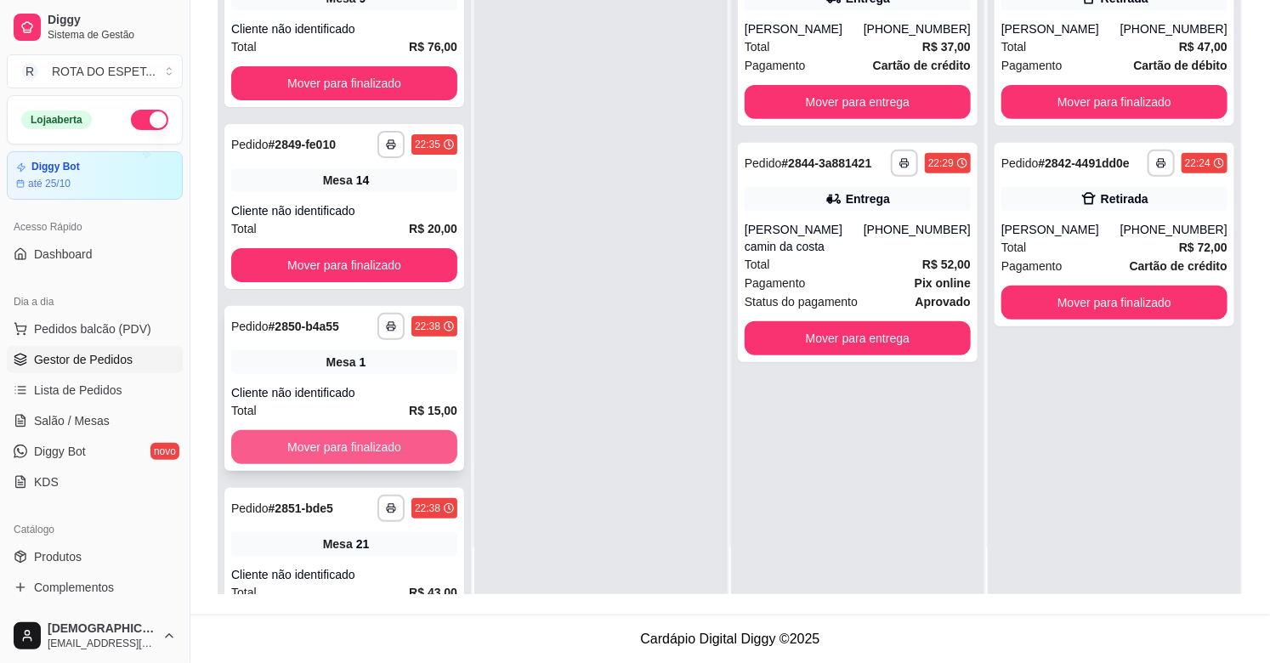
click at [338, 435] on button "Mover para finalizado" at bounding box center [344, 447] width 226 height 34
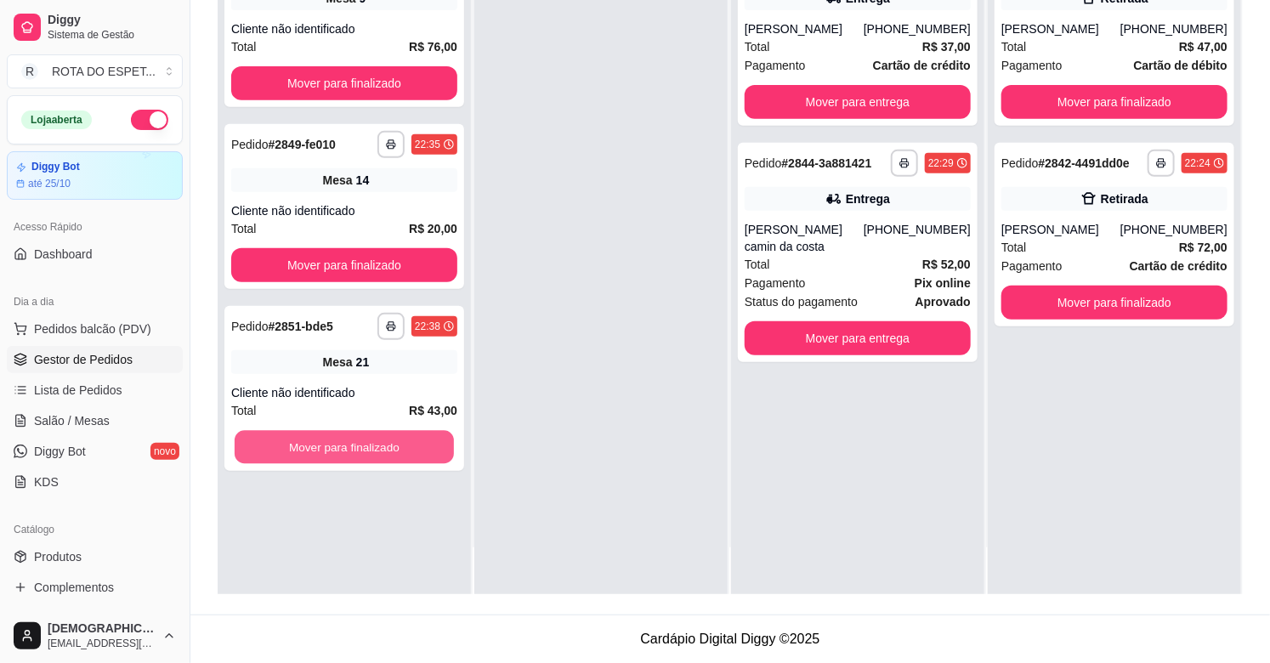
click at [338, 435] on button "Mover para finalizado" at bounding box center [344, 447] width 219 height 33
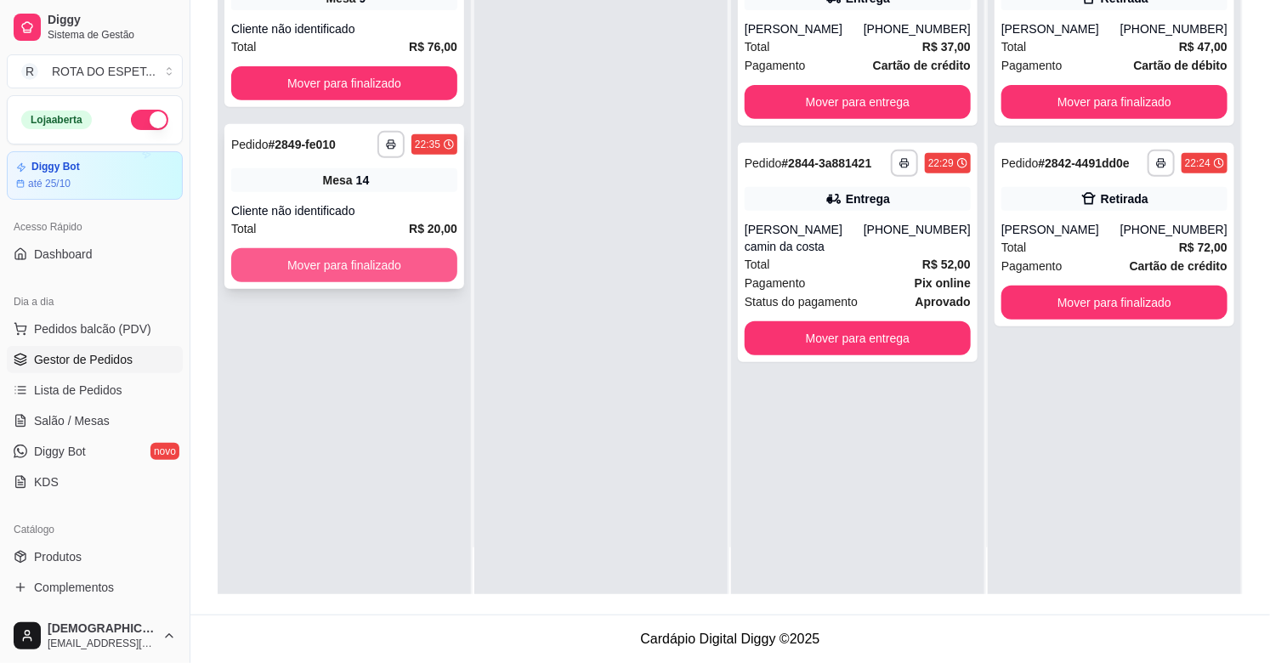
click at [338, 259] on button "Mover para finalizado" at bounding box center [344, 265] width 226 height 34
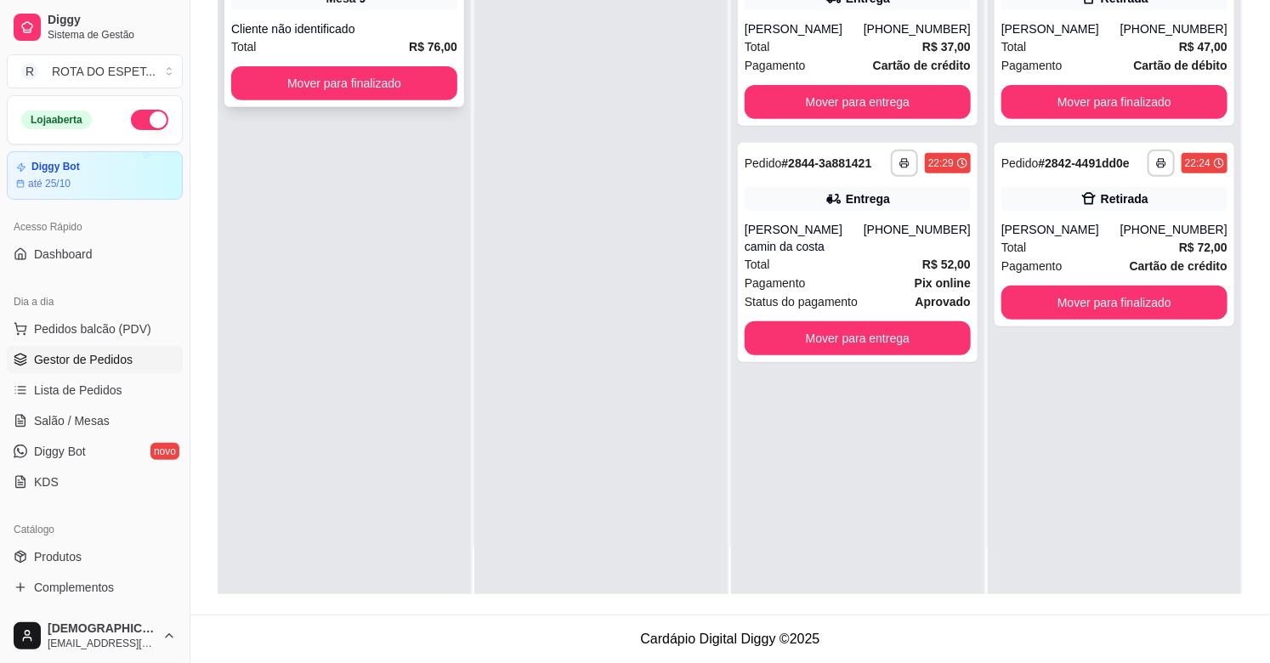
click at [310, 89] on button "Mover para finalizado" at bounding box center [344, 83] width 226 height 34
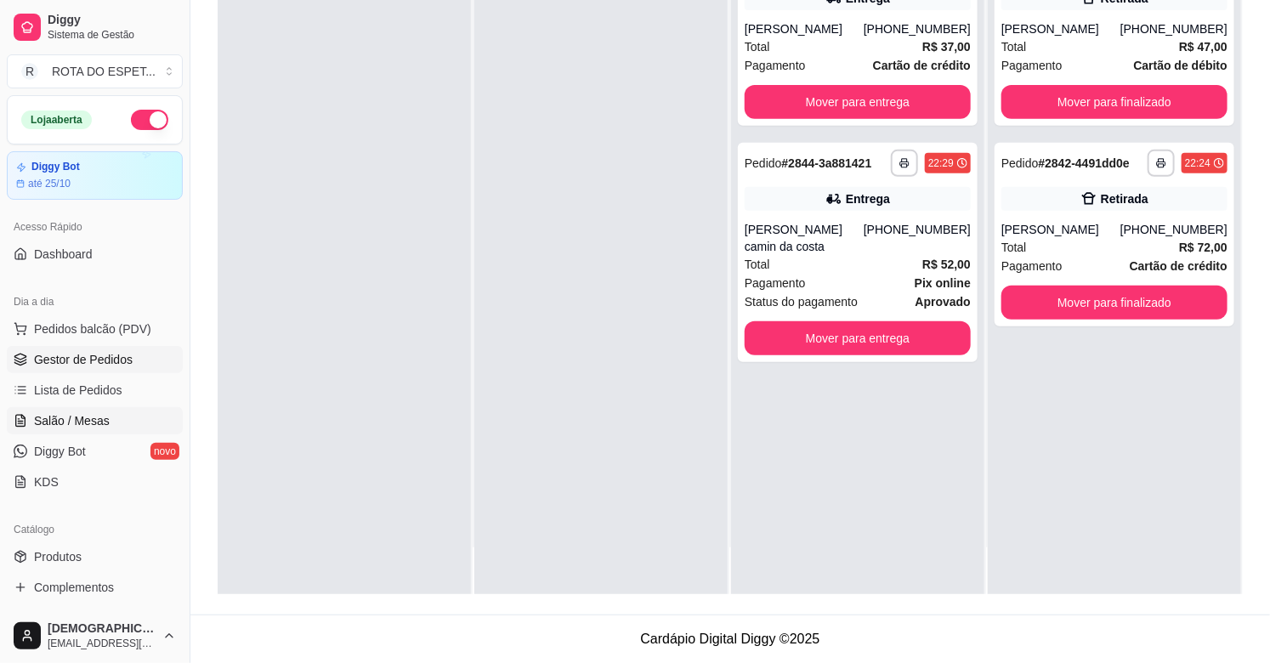
click at [65, 413] on span "Salão / Mesas" at bounding box center [72, 420] width 76 height 17
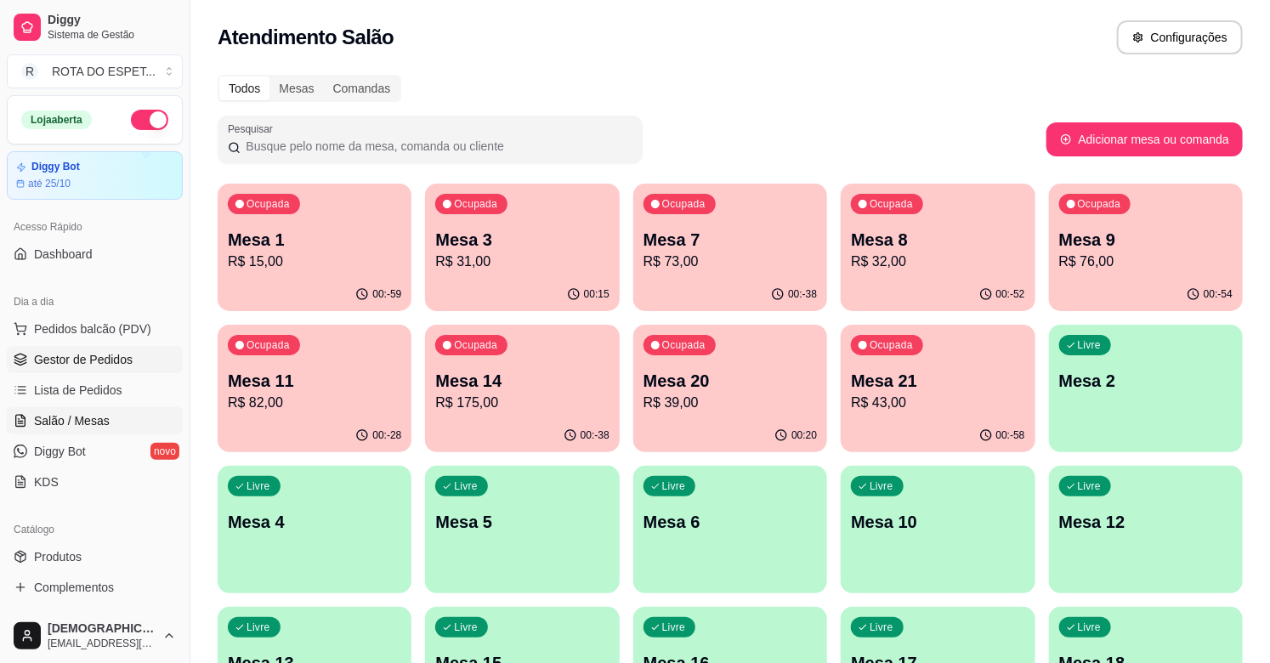
click at [48, 367] on span "Gestor de Pedidos" at bounding box center [83, 359] width 99 height 17
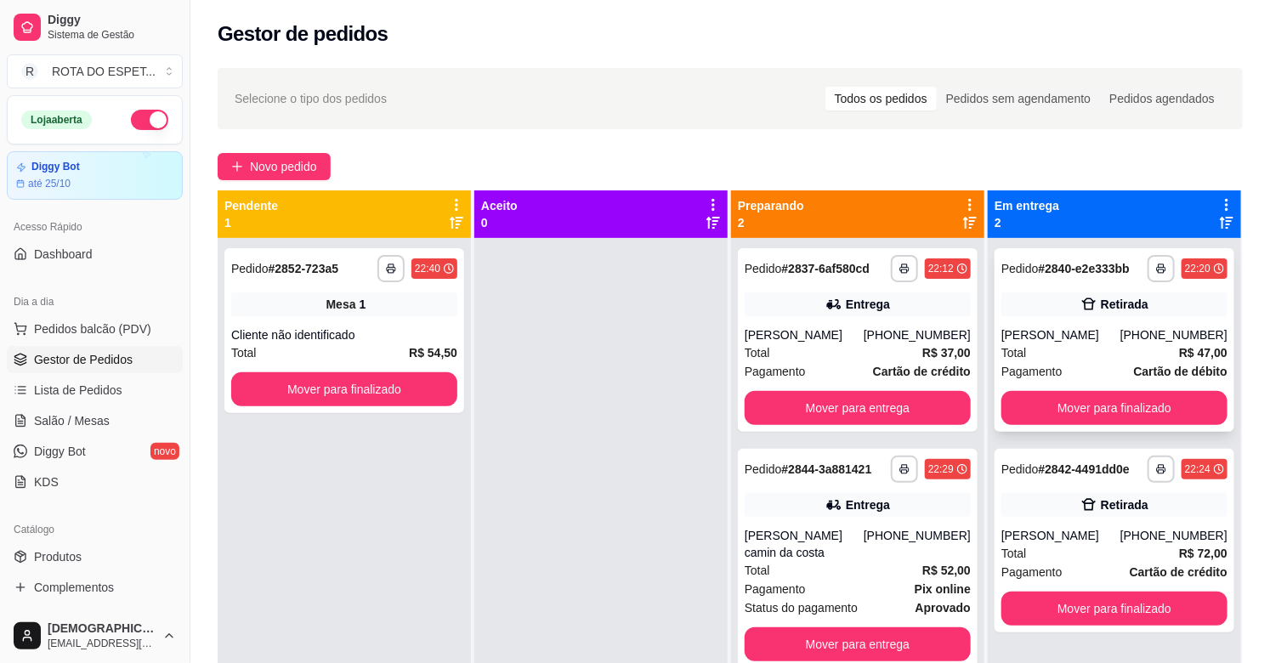
click at [1101, 336] on div "[PERSON_NAME]" at bounding box center [1061, 335] width 119 height 17
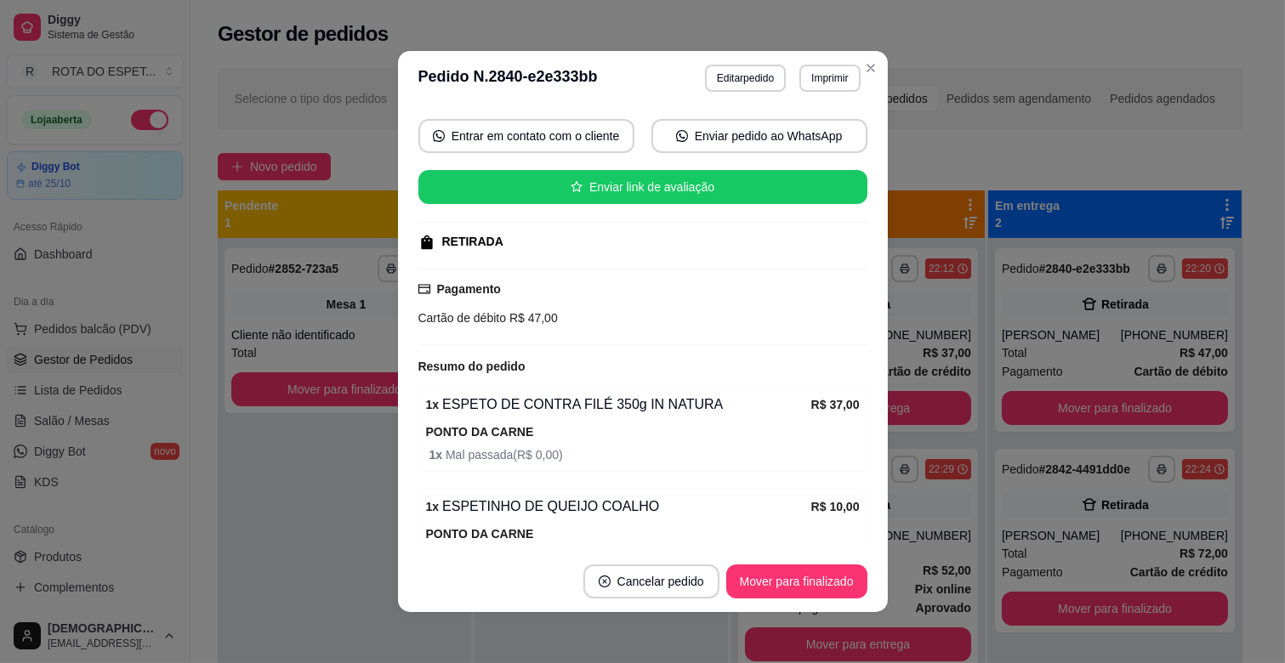
scroll to position [249, 0]
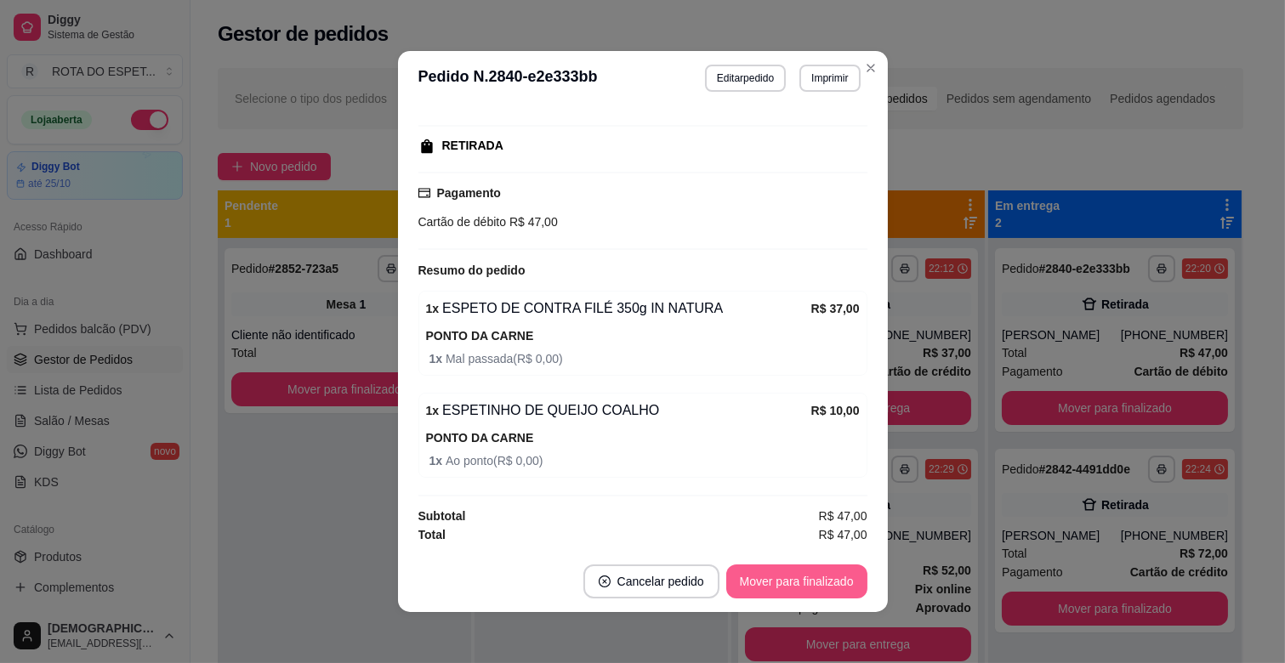
click at [817, 588] on button "Mover para finalizado" at bounding box center [796, 582] width 141 height 34
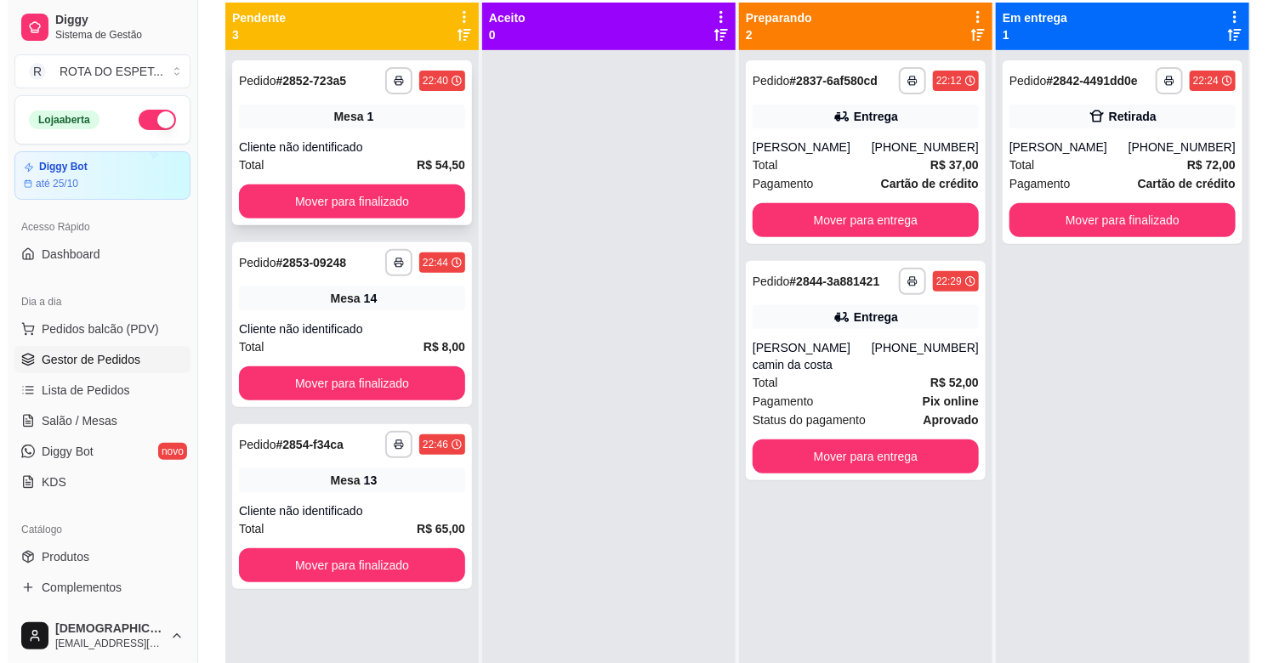
scroll to position [0, 0]
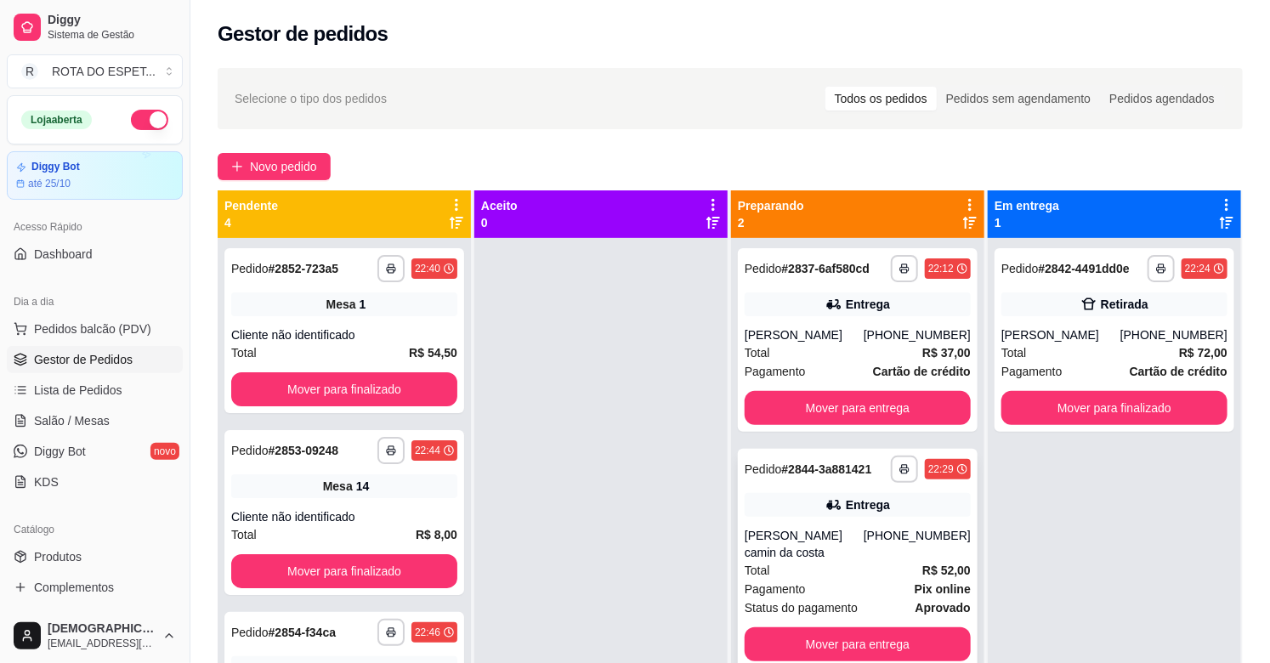
click at [866, 565] on div "Total R$ 52,00" at bounding box center [858, 570] width 226 height 19
click at [839, 342] on div "[PERSON_NAME]" at bounding box center [804, 335] width 119 height 17
click at [898, 401] on button "Mover para entrega" at bounding box center [857, 408] width 219 height 33
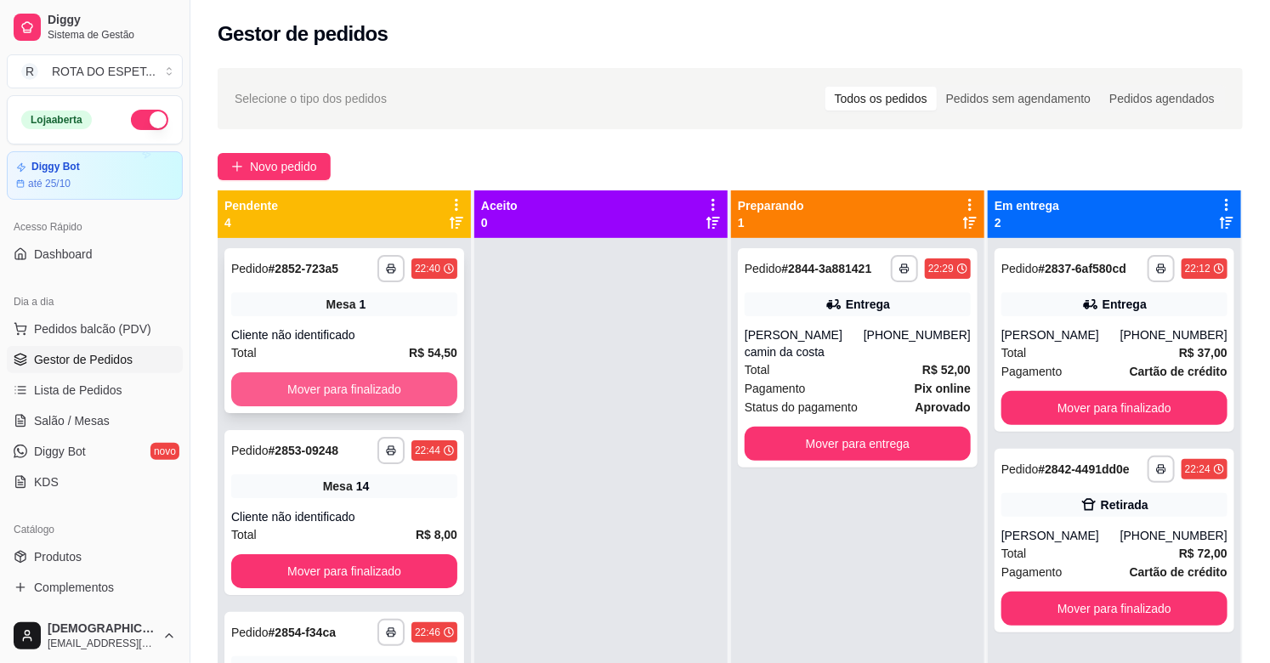
click at [329, 392] on button "Mover para finalizado" at bounding box center [344, 389] width 226 height 34
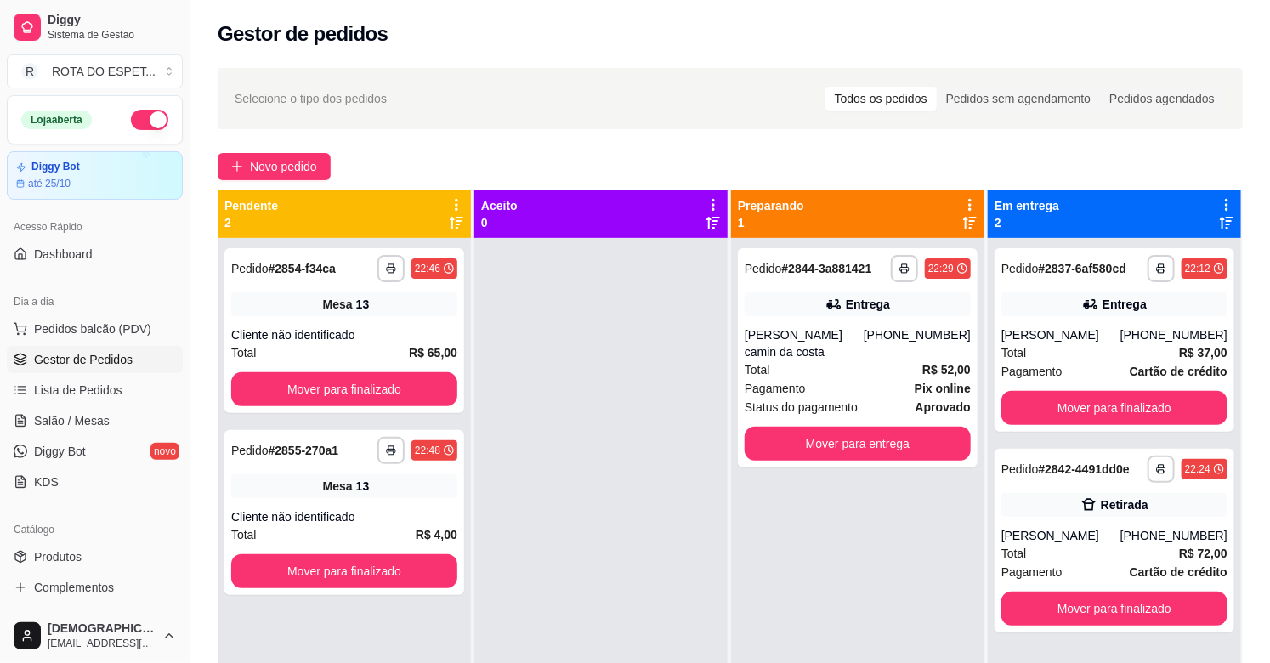
click at [329, 392] on button "Mover para finalizado" at bounding box center [344, 389] width 226 height 34
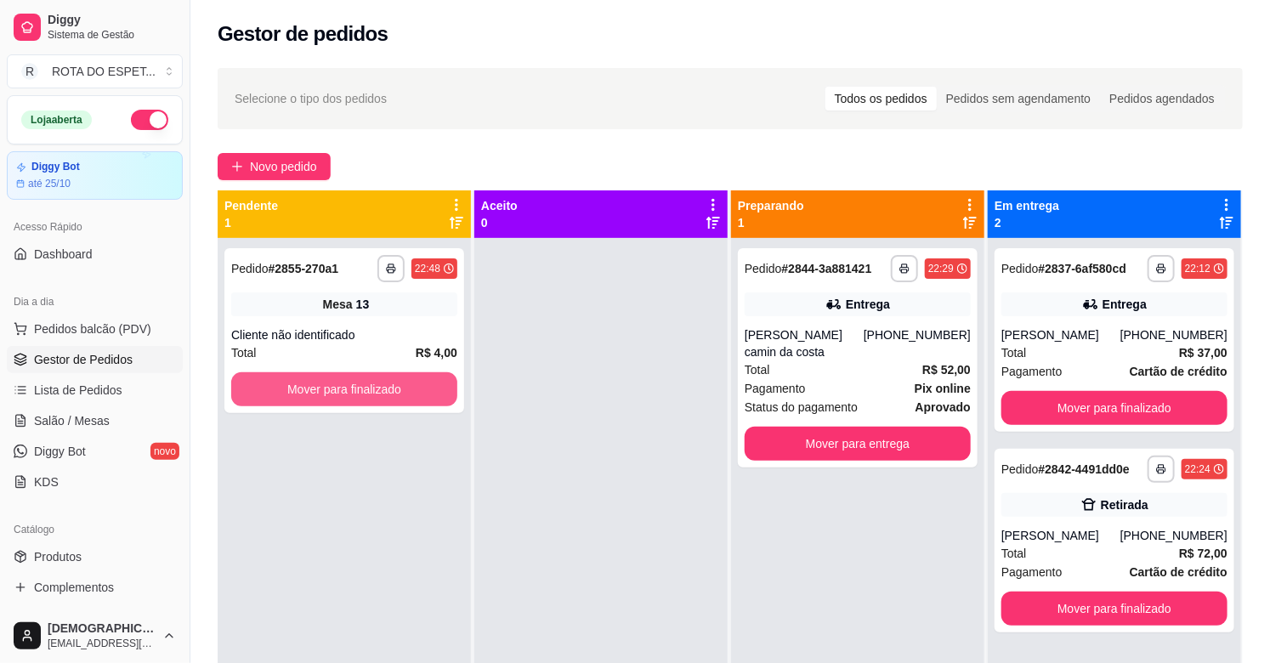
click at [329, 392] on button "Mover para finalizado" at bounding box center [344, 389] width 226 height 34
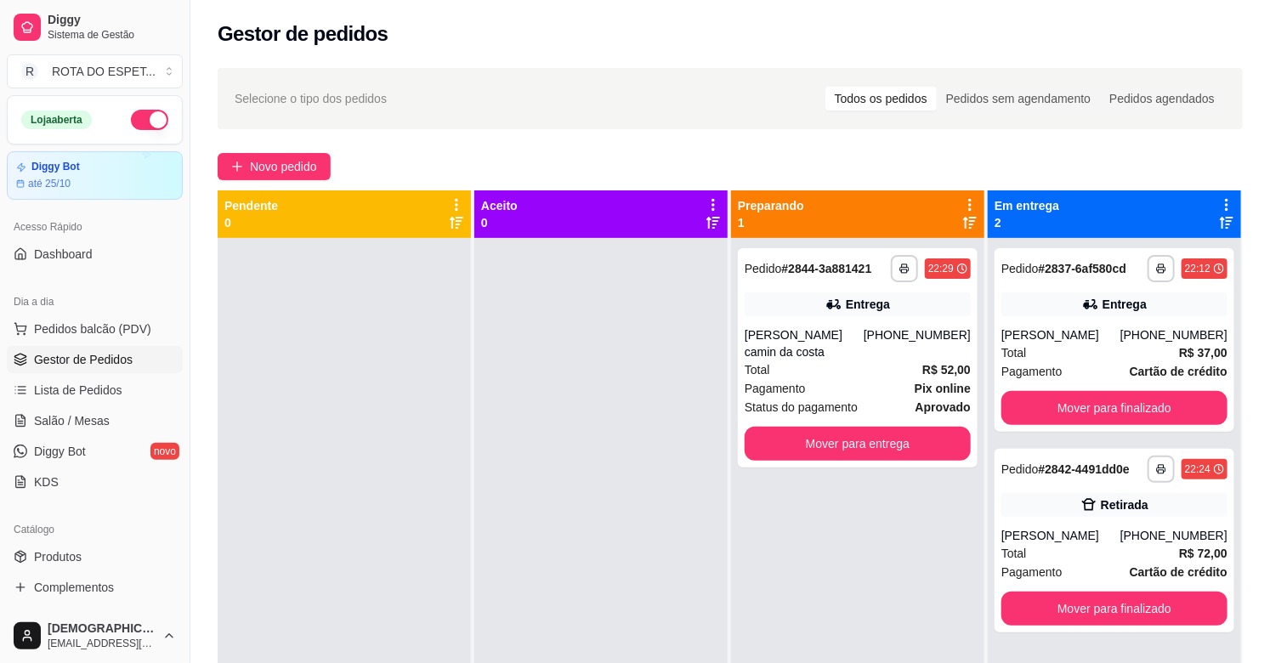
click at [502, 431] on div at bounding box center [601, 569] width 253 height 663
click at [871, 371] on div "Total R$ 52,00" at bounding box center [858, 370] width 226 height 19
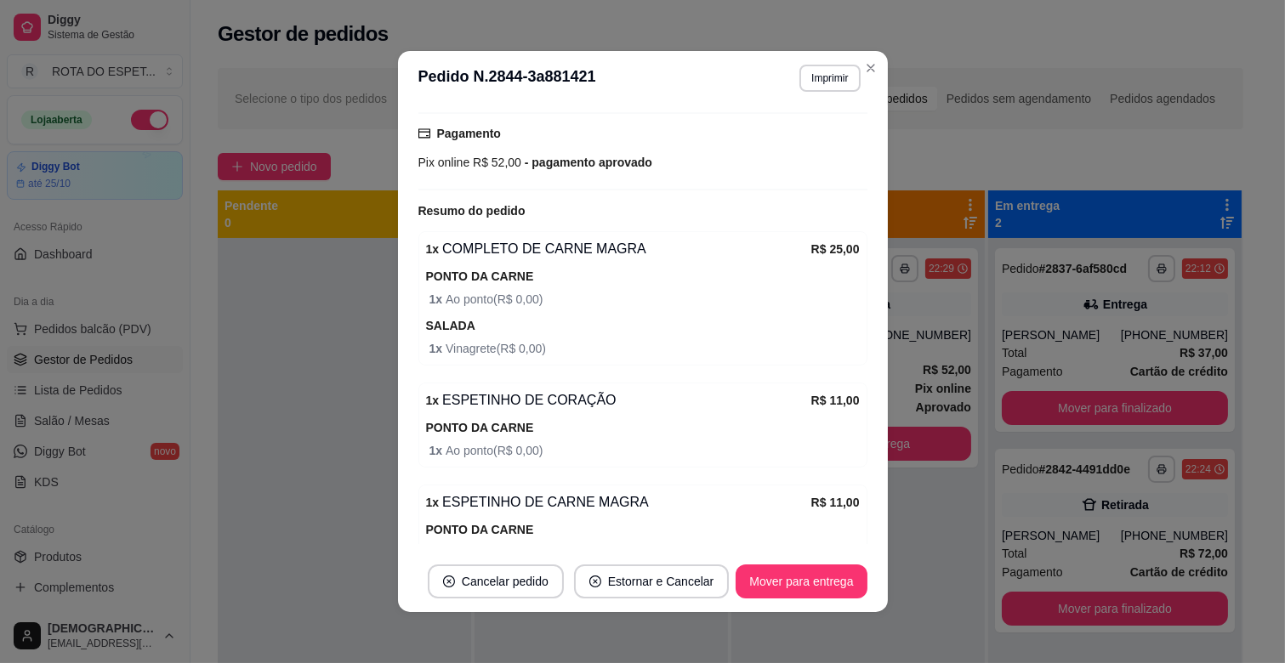
scroll to position [617, 0]
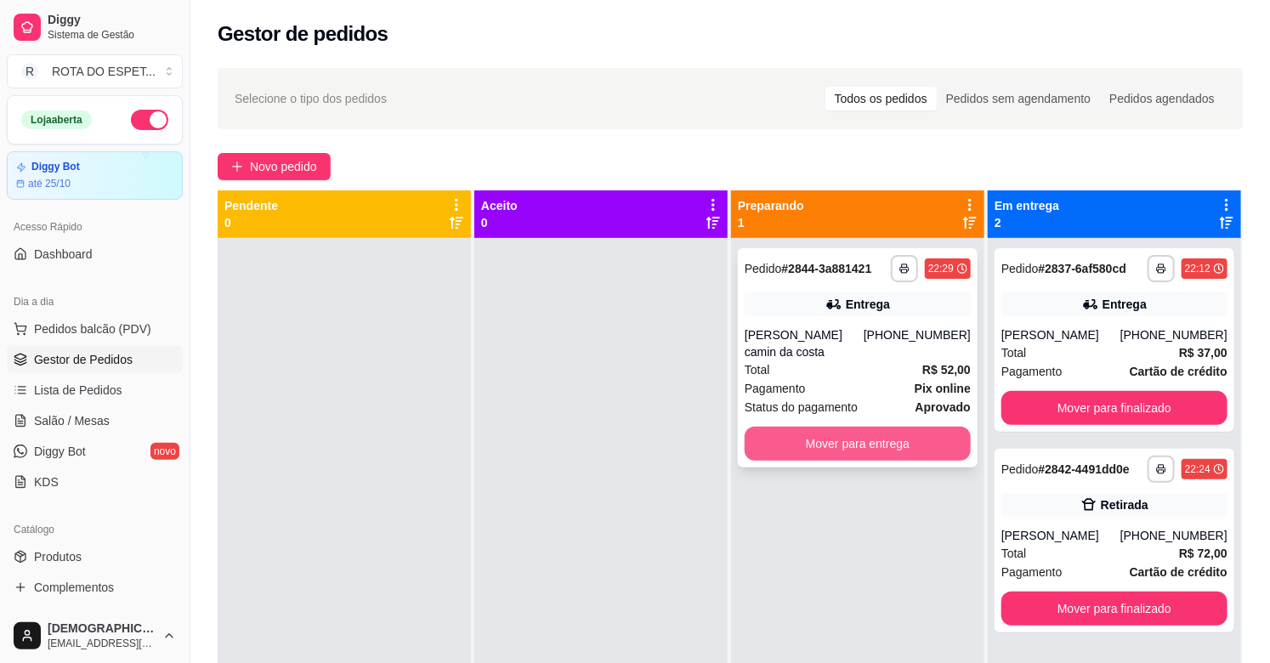
click at [852, 439] on button "Mover para entrega" at bounding box center [858, 444] width 226 height 34
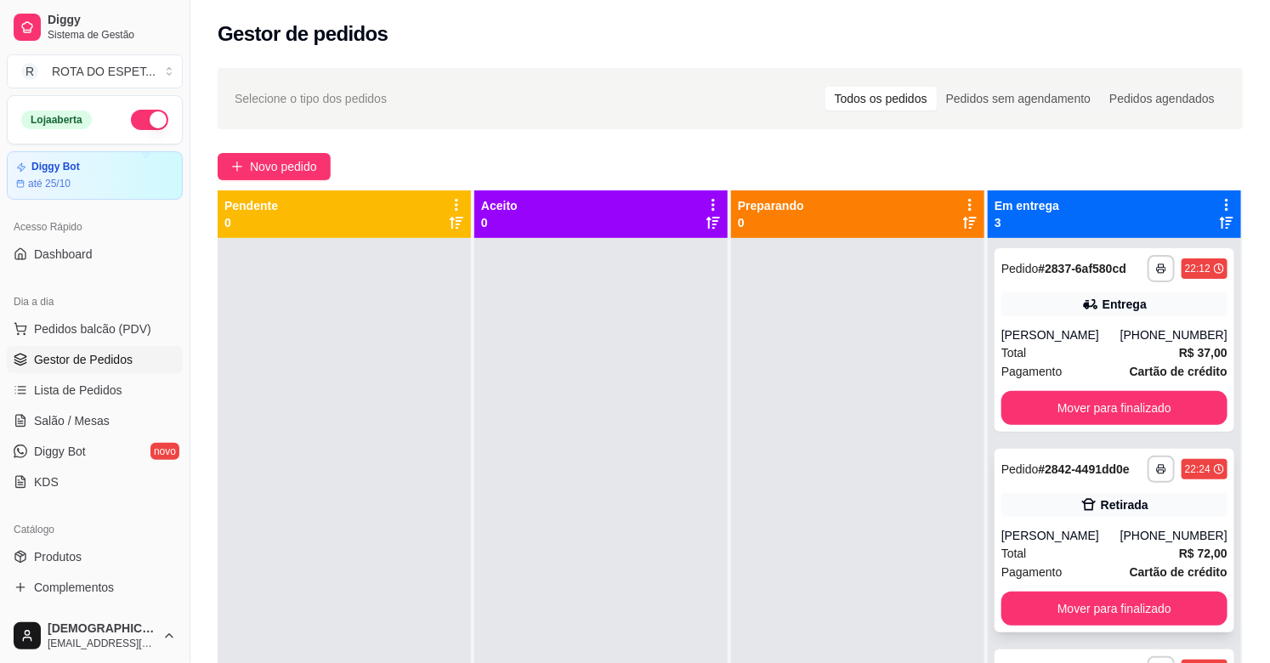
click at [1092, 544] on div "Total R$ 72,00" at bounding box center [1115, 553] width 226 height 19
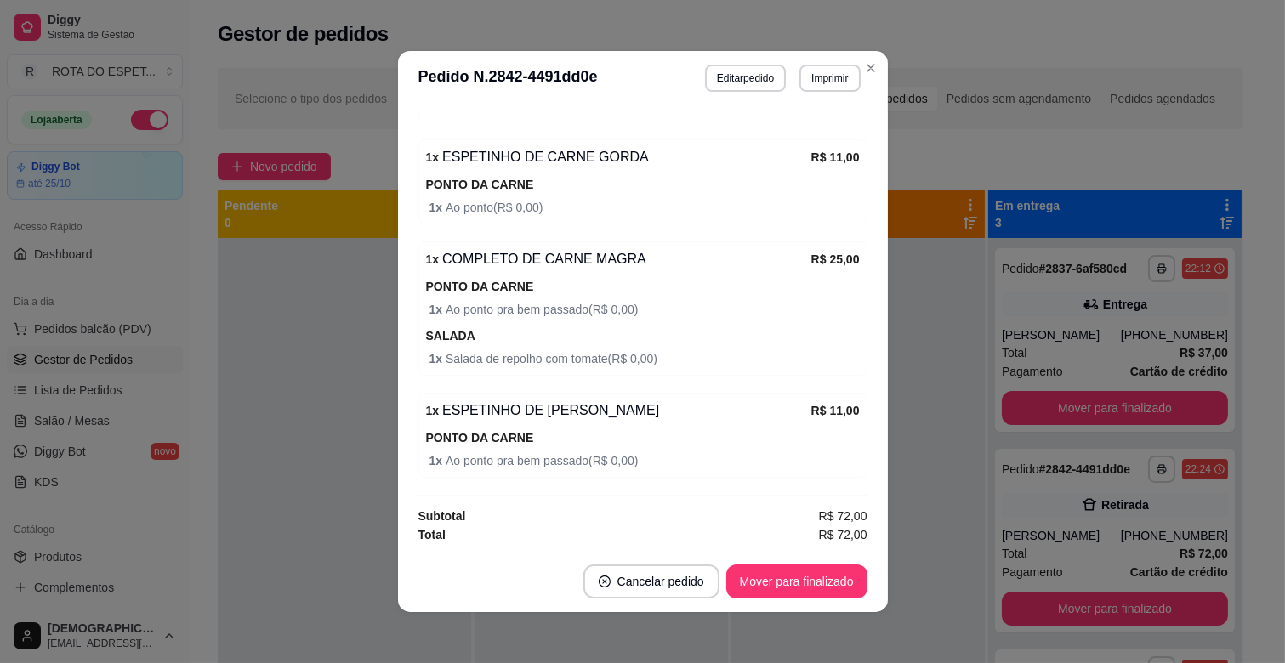
scroll to position [3, 0]
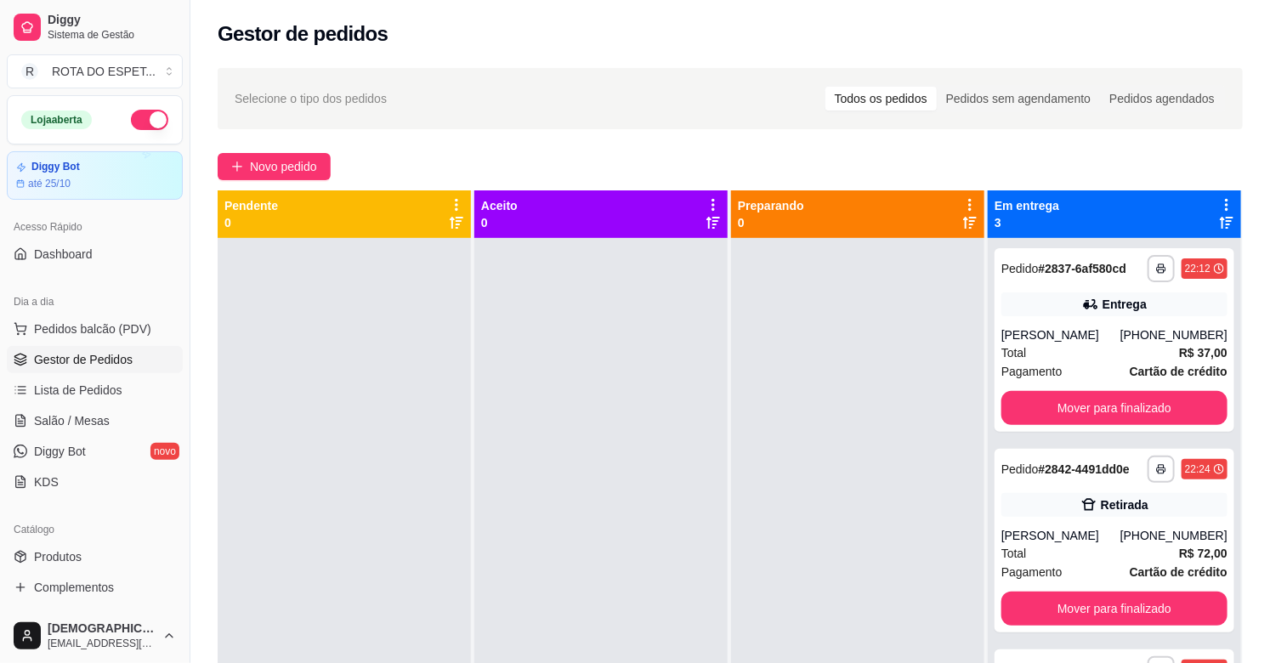
click at [564, 553] on div at bounding box center [601, 569] width 253 height 663
click at [1099, 517] on div "**********" at bounding box center [1115, 541] width 240 height 184
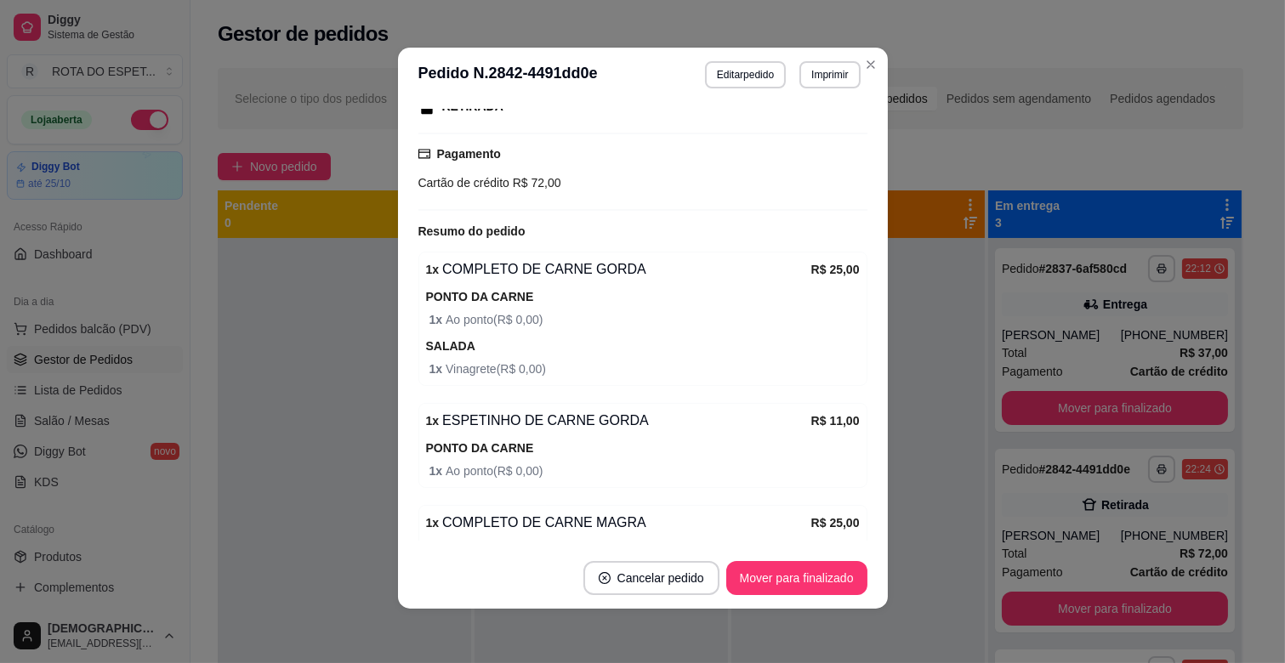
scroll to position [553, 0]
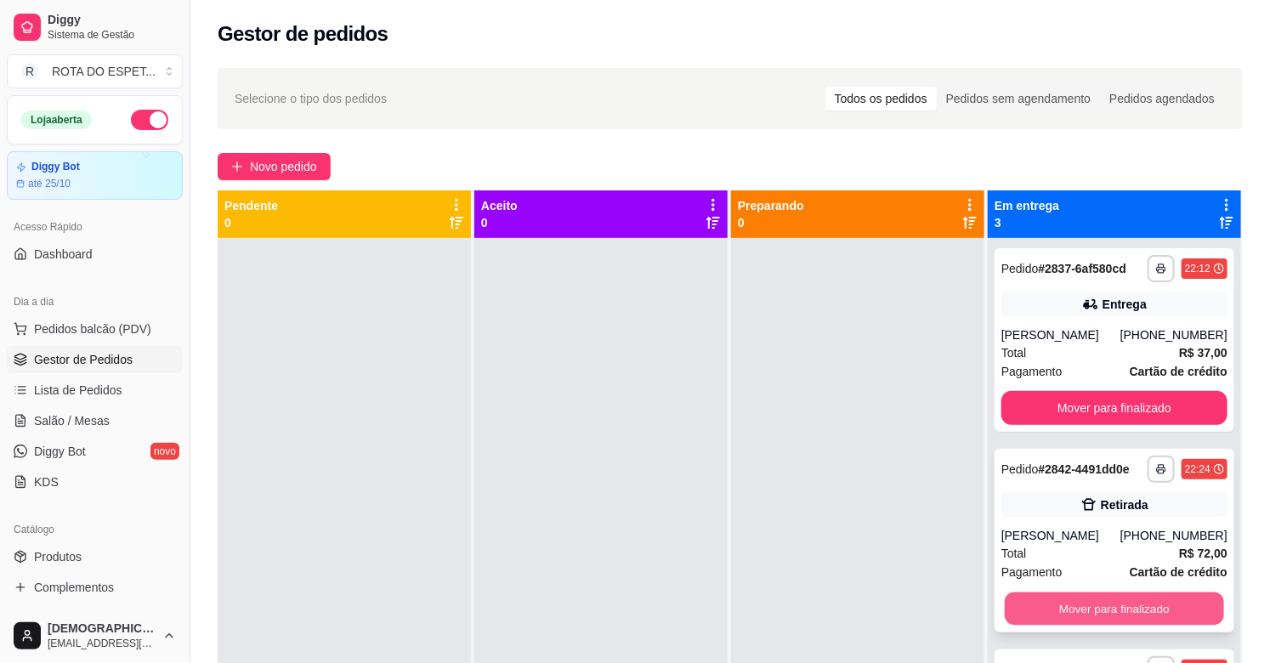
click at [1122, 604] on button "Mover para finalizado" at bounding box center [1114, 609] width 219 height 33
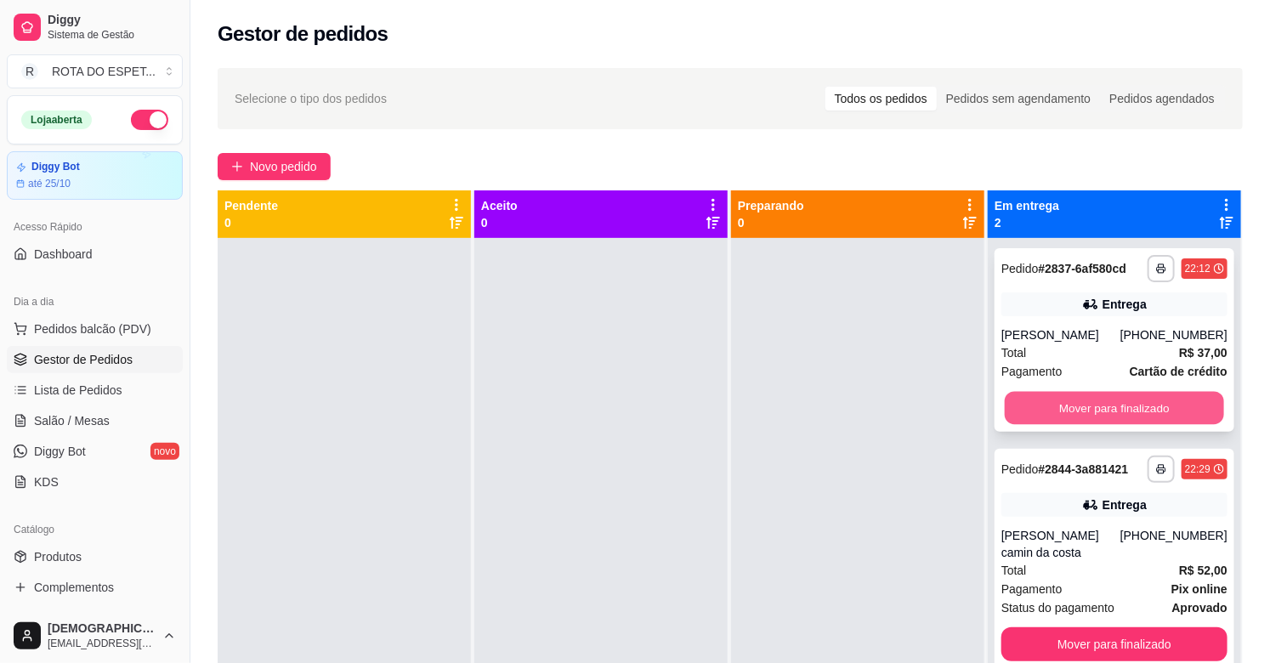
click at [1066, 403] on button "Mover para finalizado" at bounding box center [1114, 408] width 219 height 33
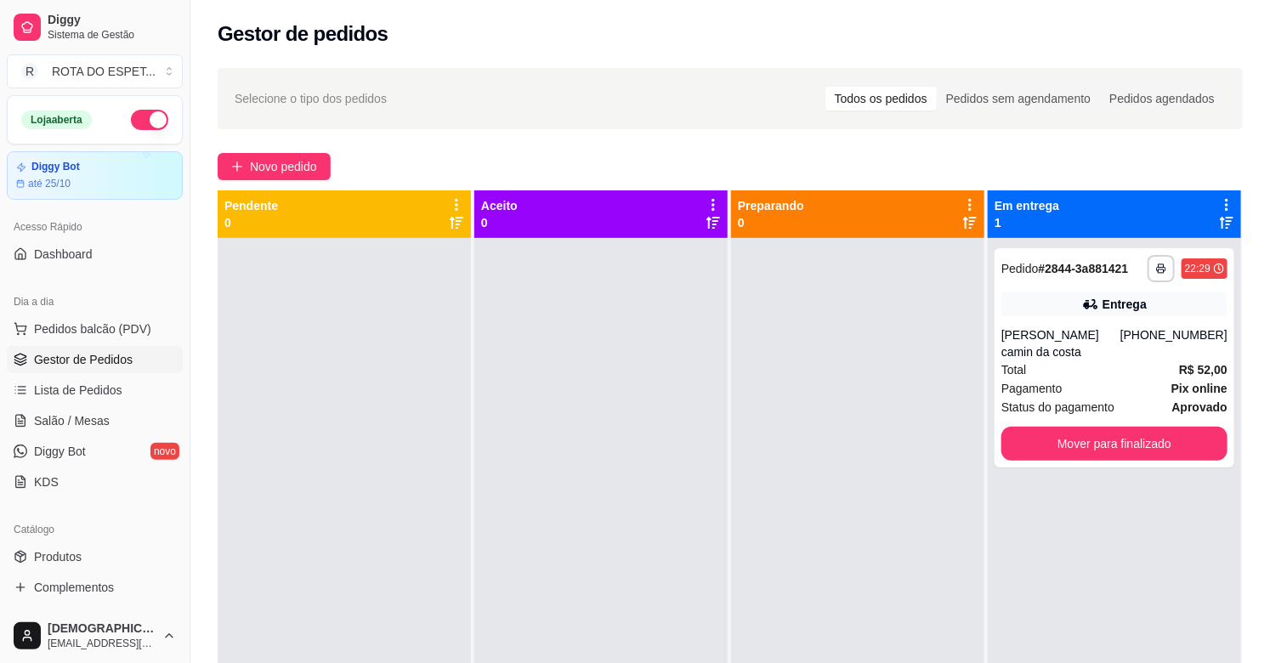
click at [485, 454] on div at bounding box center [601, 569] width 253 height 663
click at [105, 412] on span "Salão / Mesas" at bounding box center [72, 420] width 76 height 17
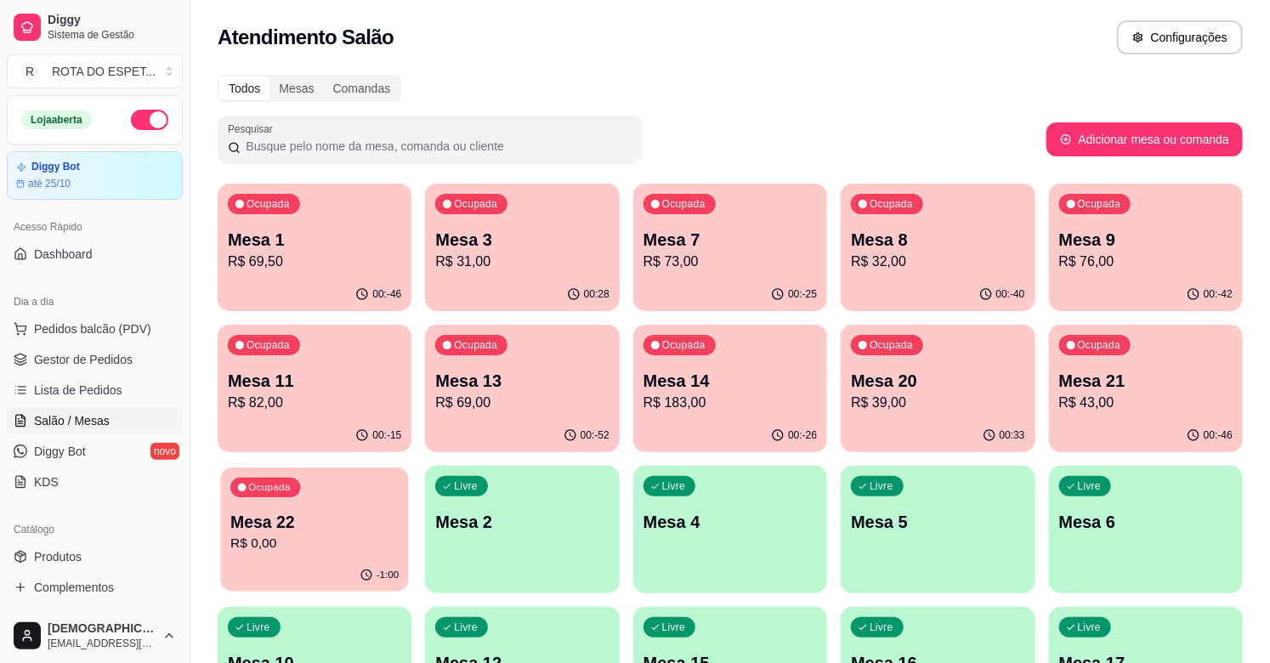
click at [395, 508] on div "Ocupada Mesa 22 R$ 0,00" at bounding box center [314, 514] width 189 height 92
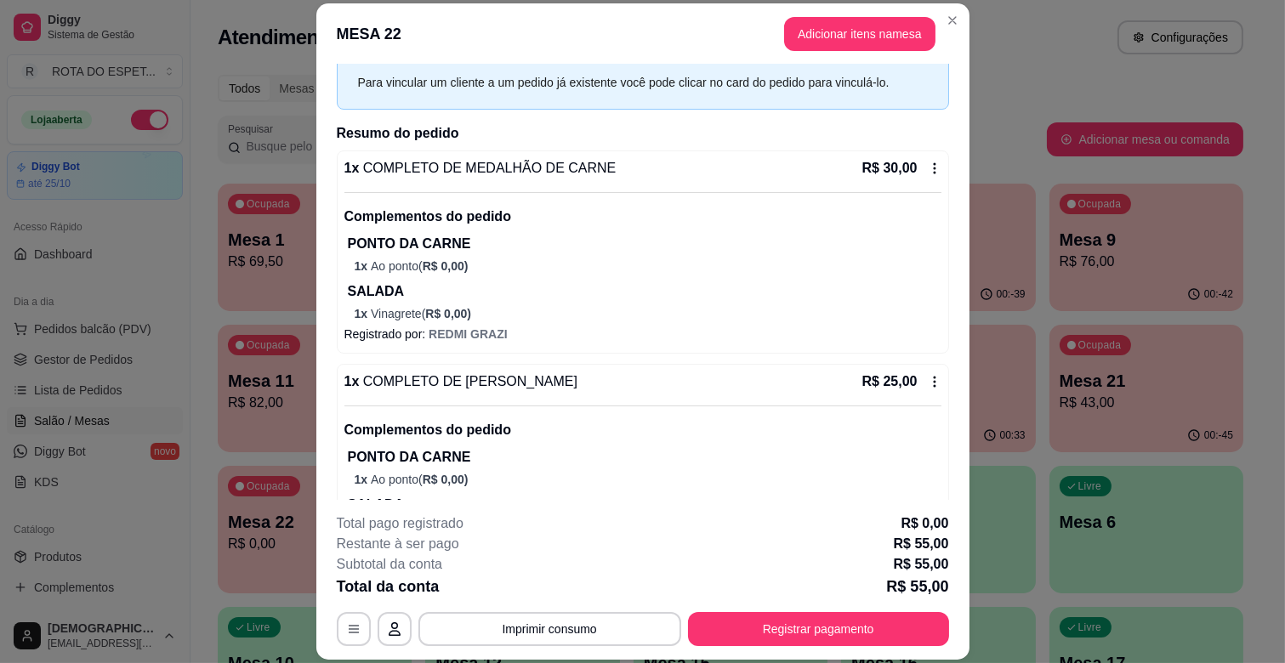
scroll to position [149, 0]
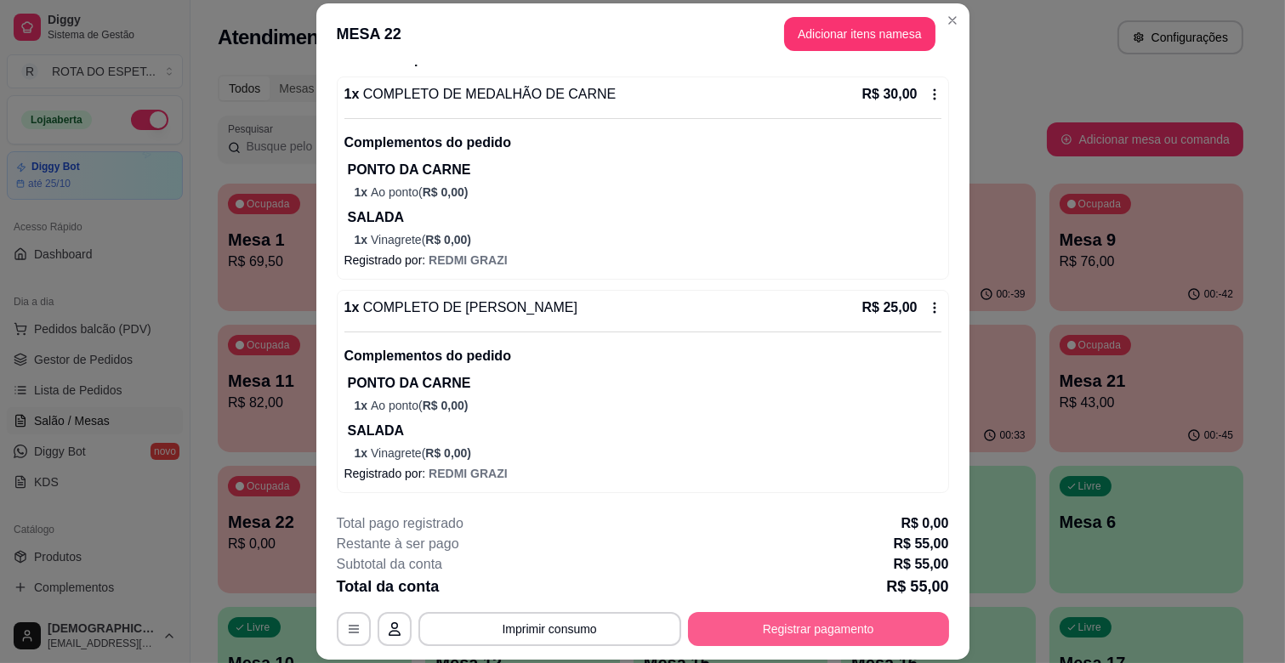
click at [794, 634] on button "Registrar pagamento" at bounding box center [818, 629] width 261 height 34
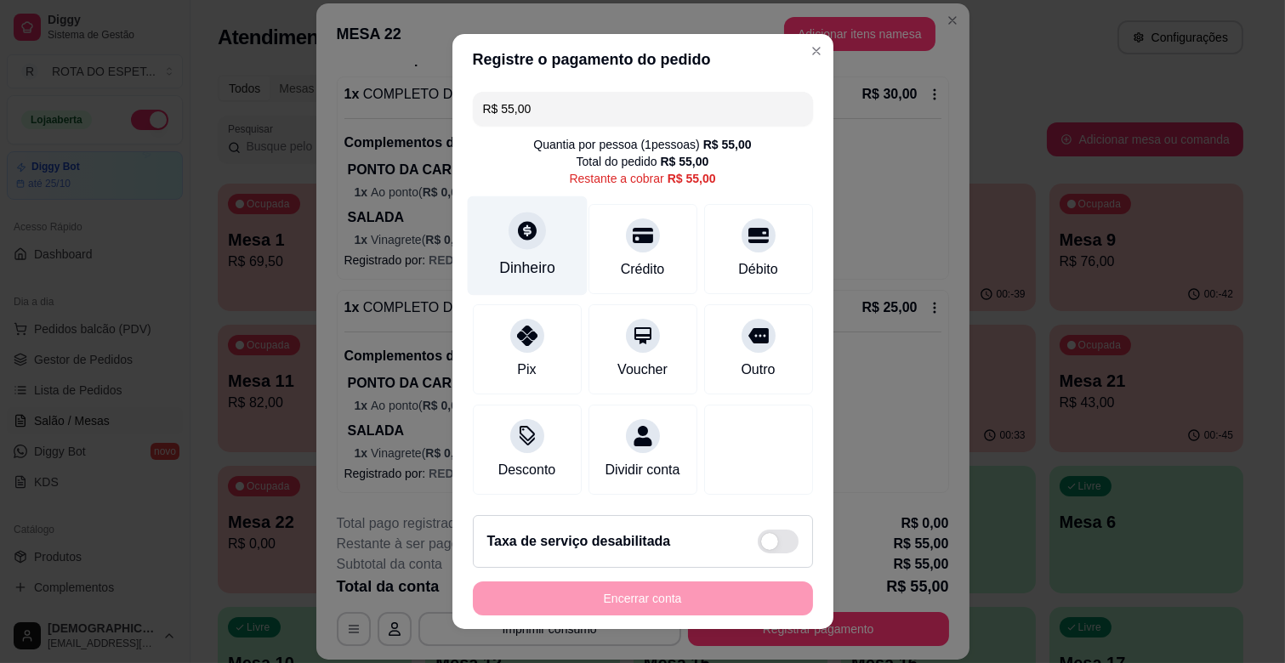
click at [539, 255] on div "Dinheiro" at bounding box center [527, 245] width 120 height 99
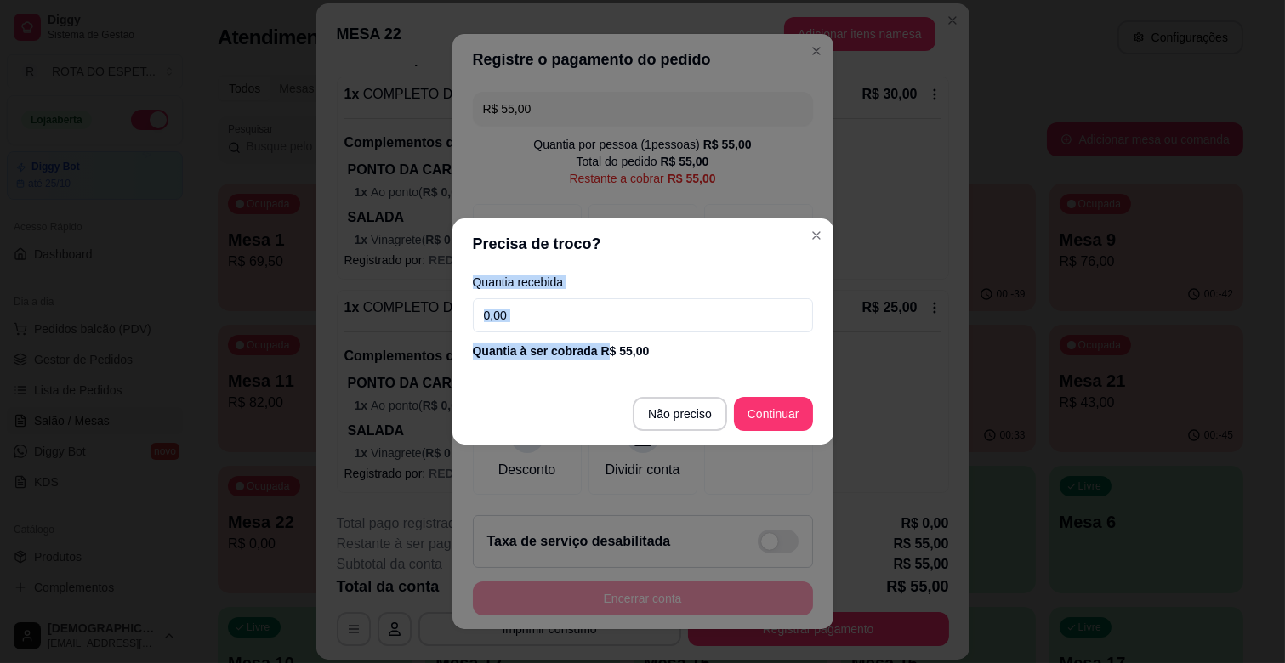
drag, startPoint x: 601, startPoint y: 337, endPoint x: 361, endPoint y: 335, distance: 240.7
click at [361, 335] on div "Precisa de troco? Quantia recebida 0,00 Quantia à ser cobrada R$ 55,00 Não prec…" at bounding box center [642, 331] width 1285 height 663
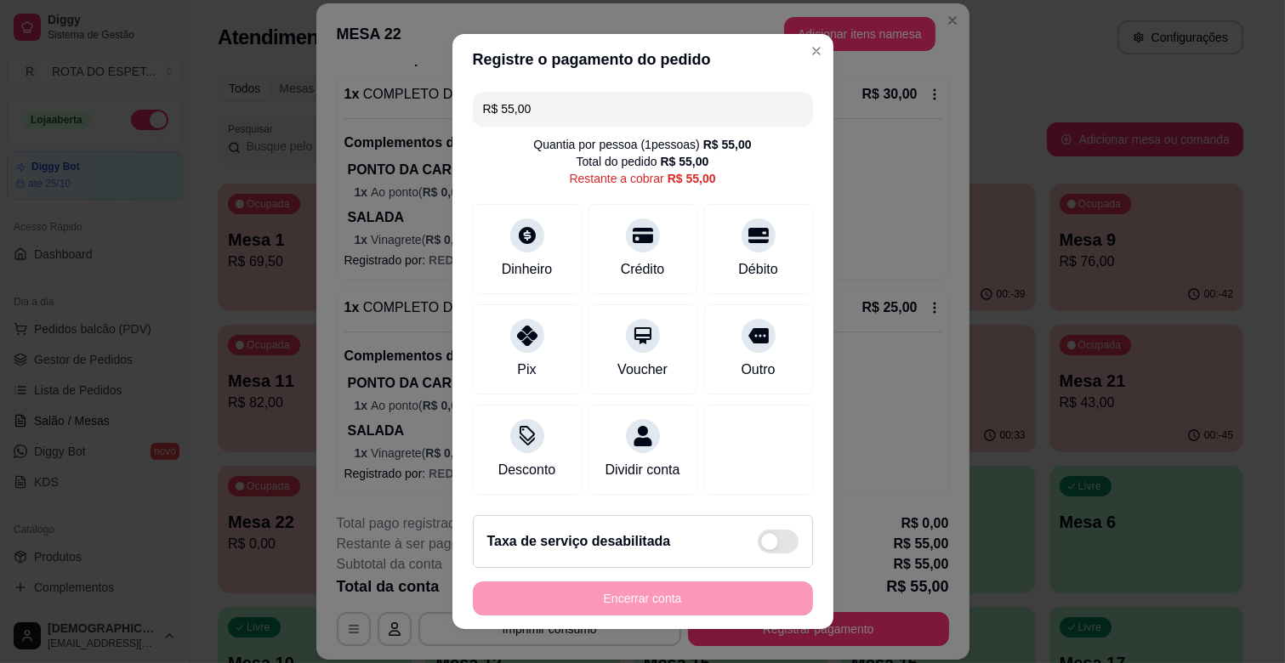
drag, startPoint x: 571, startPoint y: 115, endPoint x: 353, endPoint y: 117, distance: 217.7
click at [353, 117] on div "Registre o pagamento do pedido R$ 55,00 Quantia por pessoa ( 1 pessoas) R$ 55,0…" at bounding box center [642, 331] width 1285 height 663
click at [512, 252] on div "Dinheiro" at bounding box center [527, 245] width 120 height 99
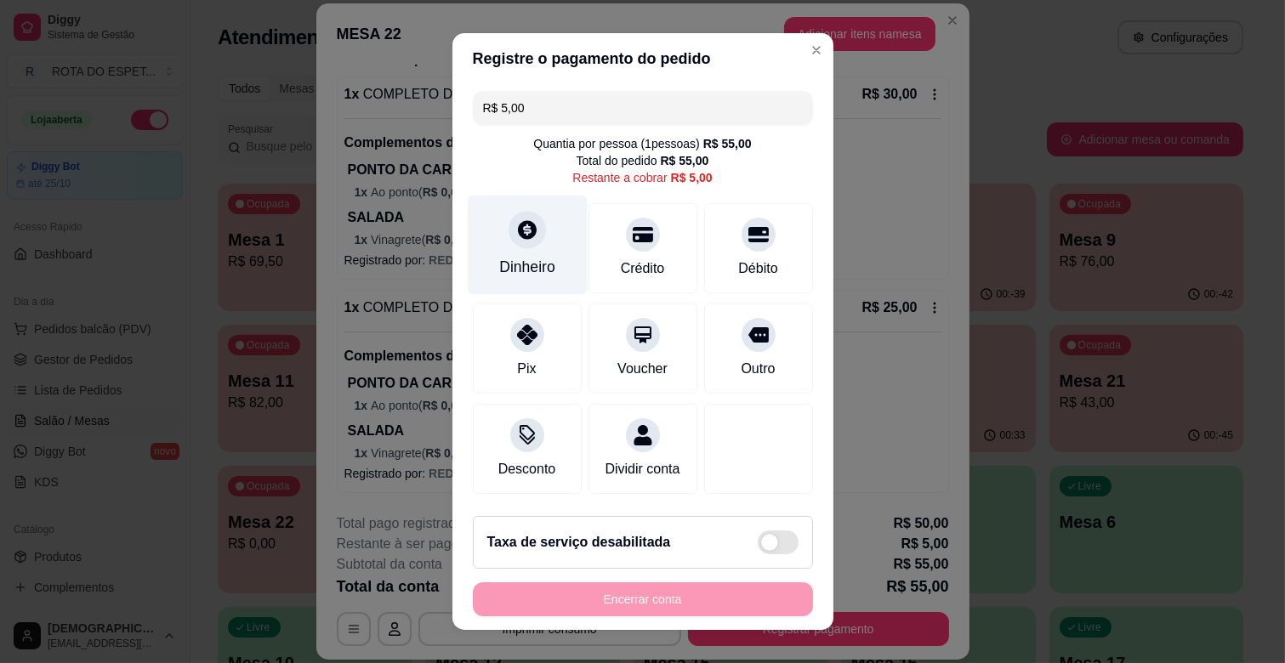
click at [537, 251] on div "Dinheiro" at bounding box center [527, 245] width 120 height 99
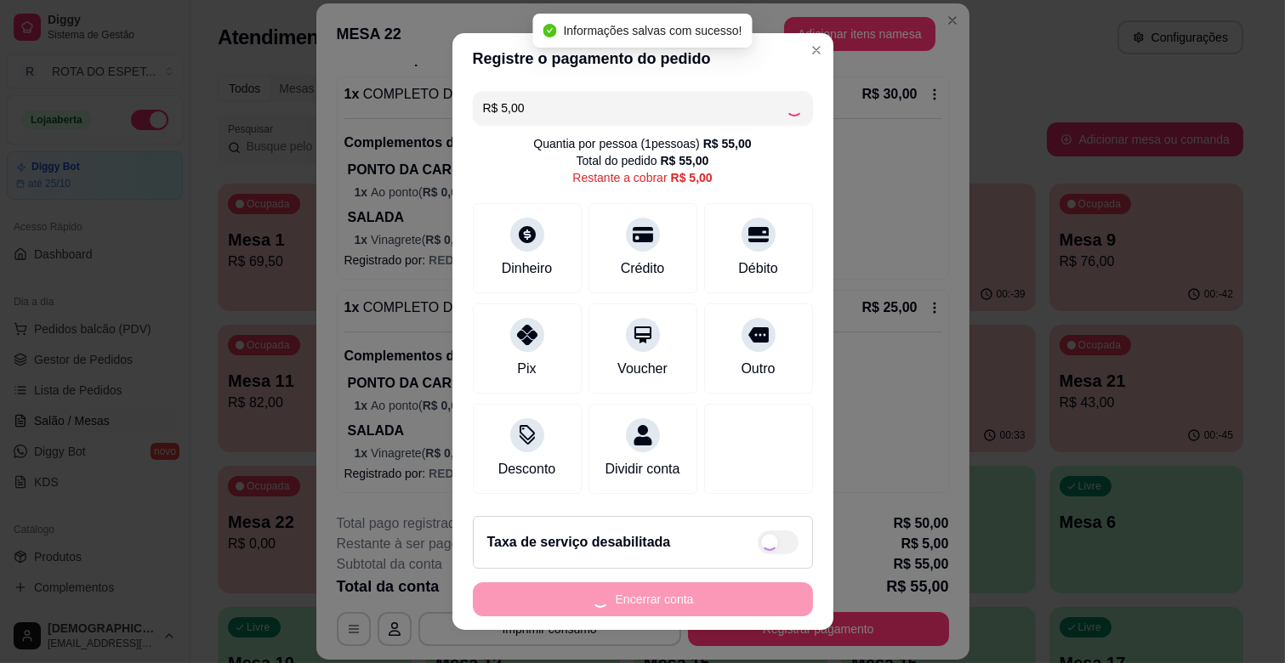
type input "R$ 0,00"
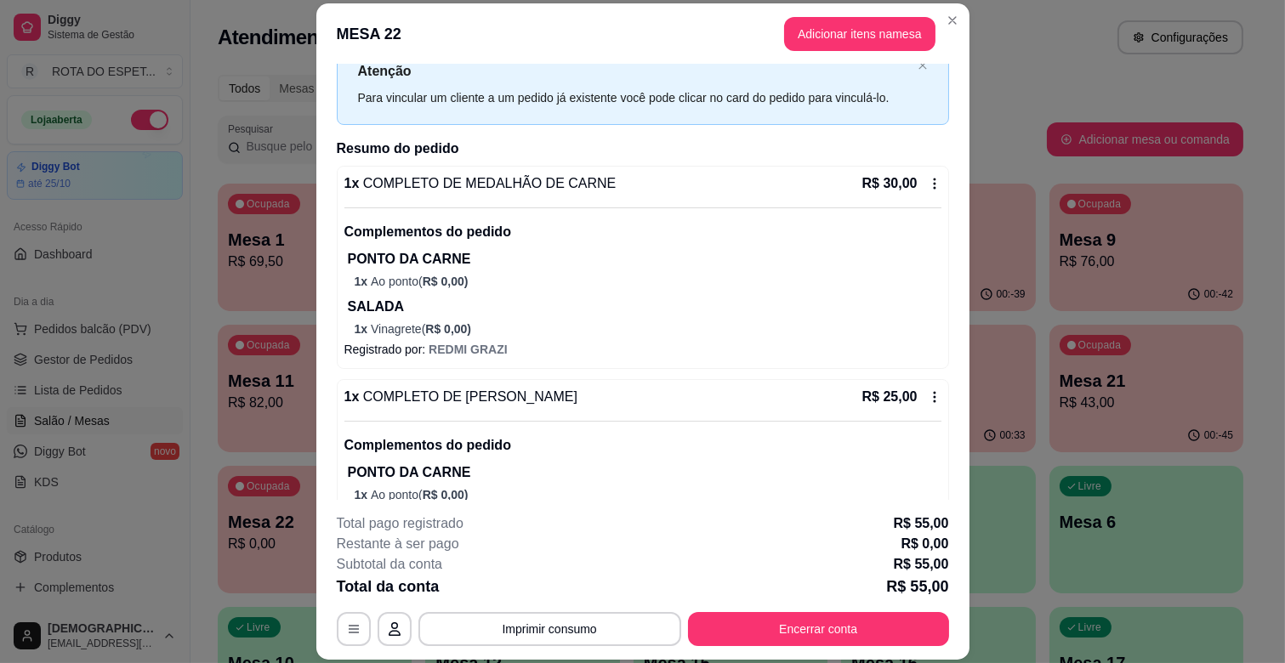
scroll to position [0, 0]
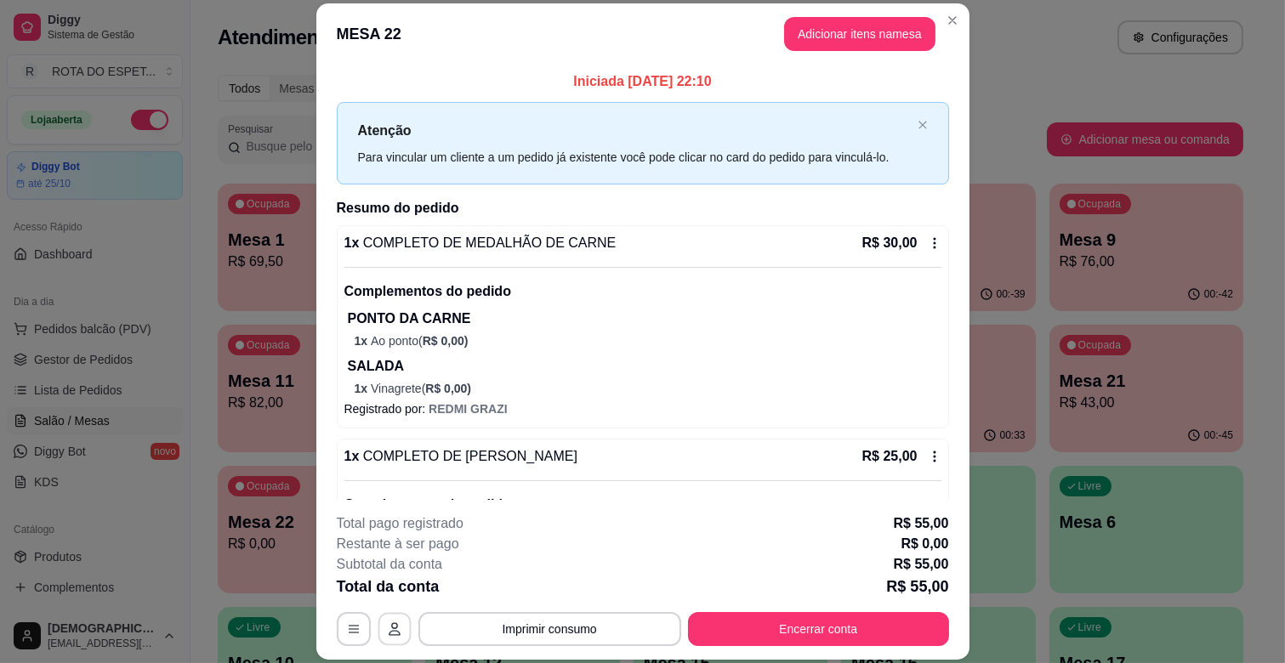
click at [388, 630] on icon "button" at bounding box center [395, 629] width 14 height 14
click at [378, 639] on button "button" at bounding box center [394, 629] width 33 height 33
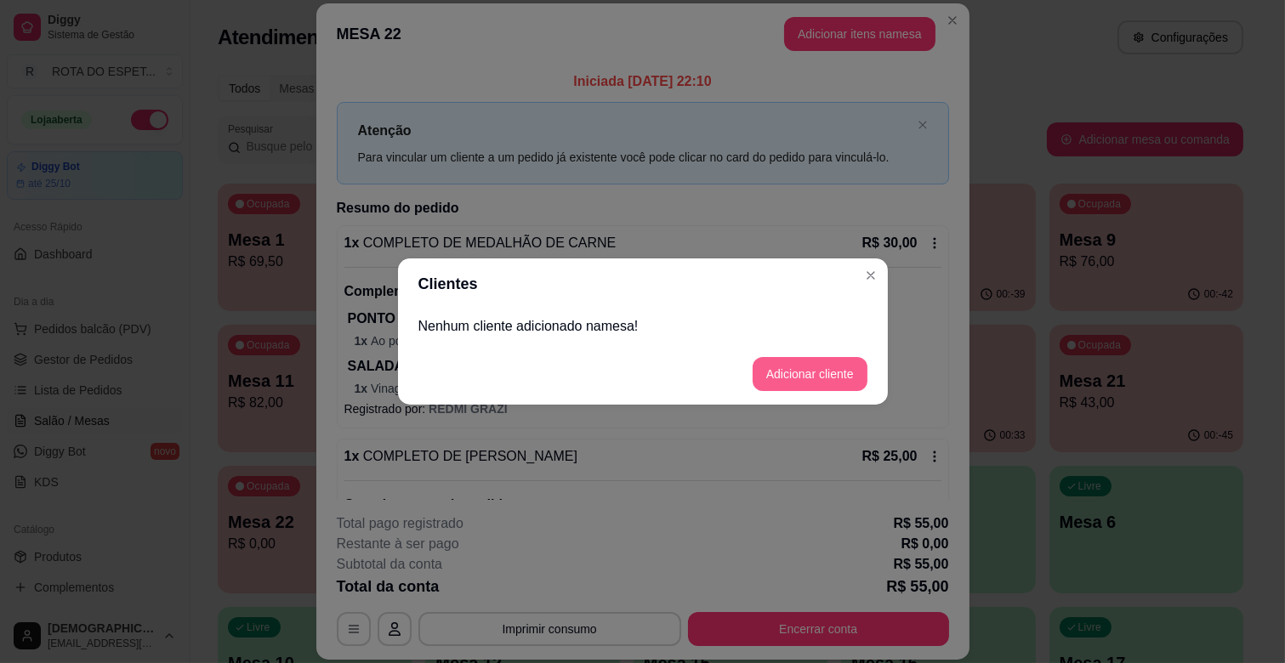
click at [799, 384] on button "Adicionar cliente" at bounding box center [810, 374] width 115 height 34
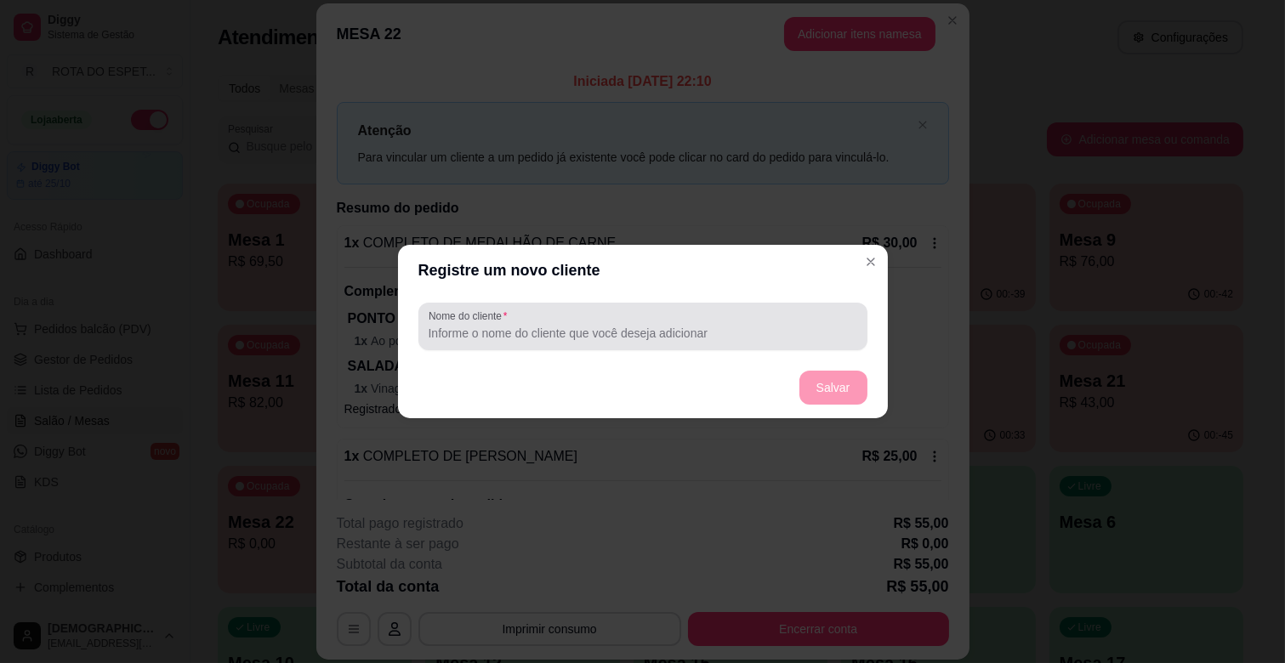
click at [691, 315] on div at bounding box center [643, 327] width 429 height 34
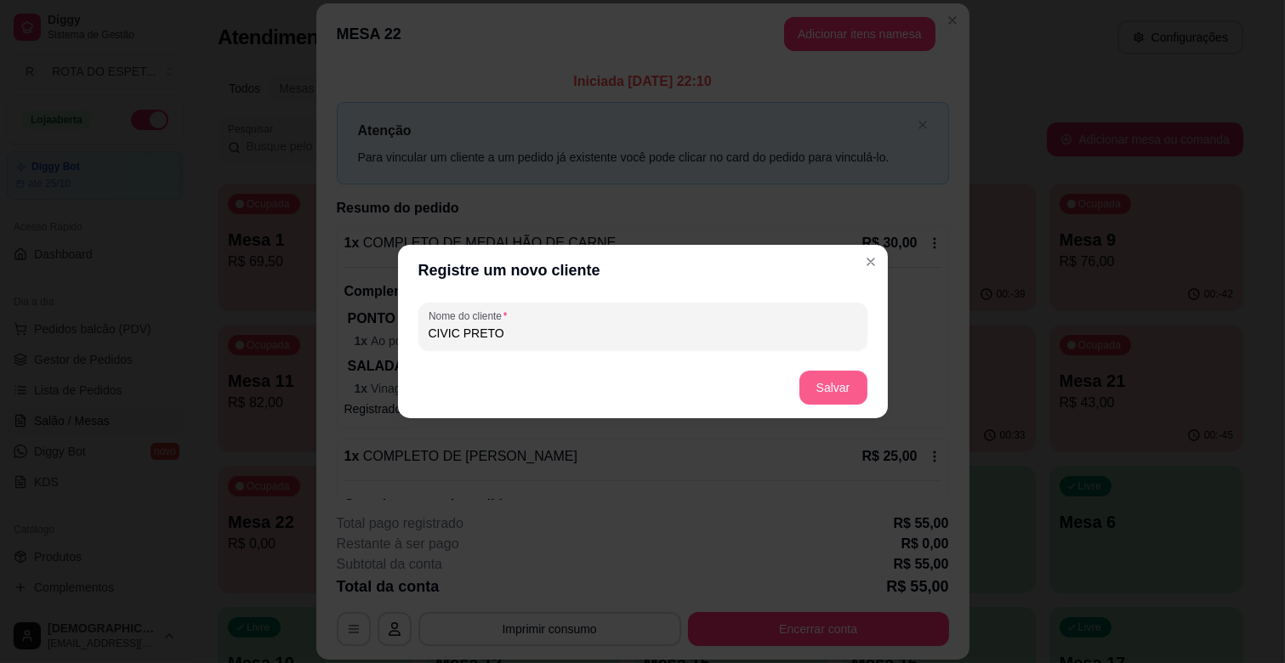
type input "CIVIC PRETO"
click at [839, 388] on button "Salvar" at bounding box center [833, 388] width 66 height 33
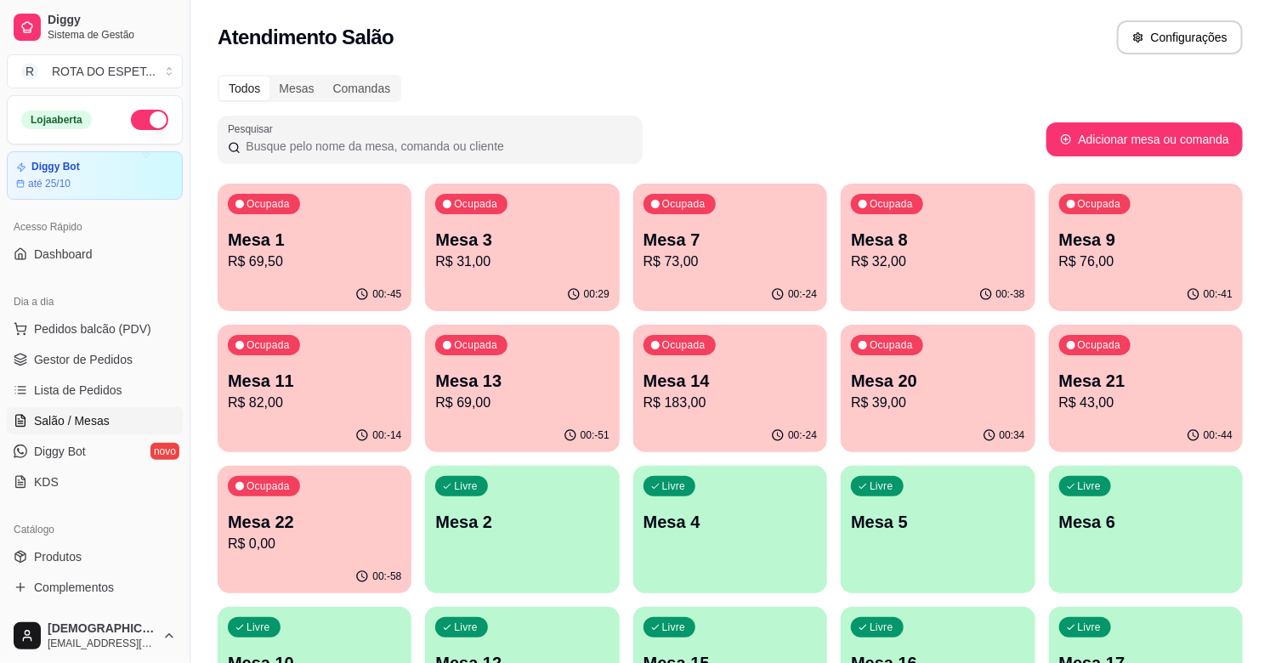
click at [264, 402] on p "R$ 82,00" at bounding box center [314, 403] width 173 height 20
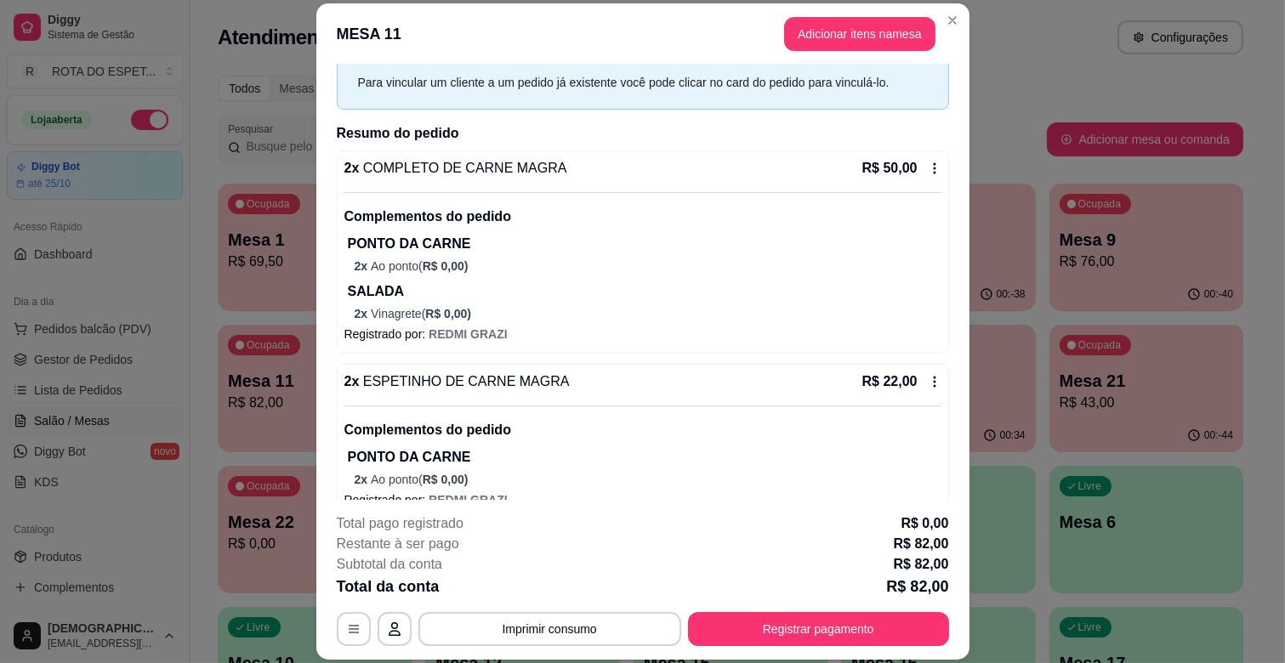
scroll to position [171, 0]
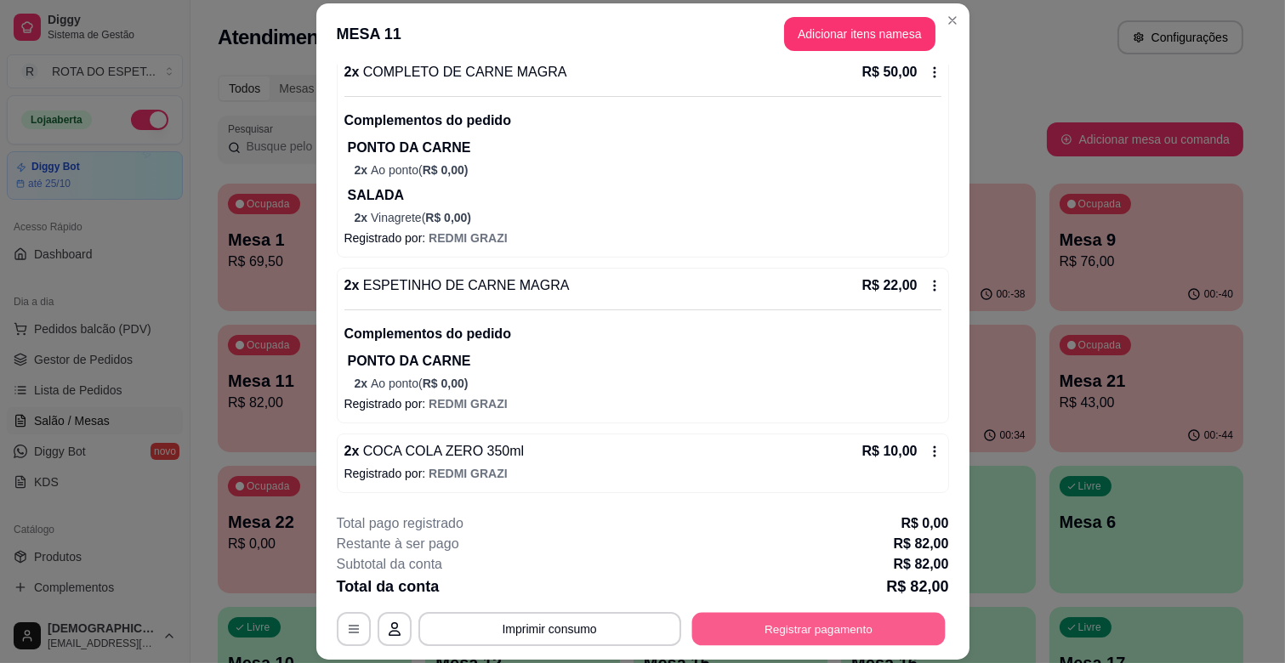
click at [866, 639] on button "Registrar pagamento" at bounding box center [817, 629] width 253 height 33
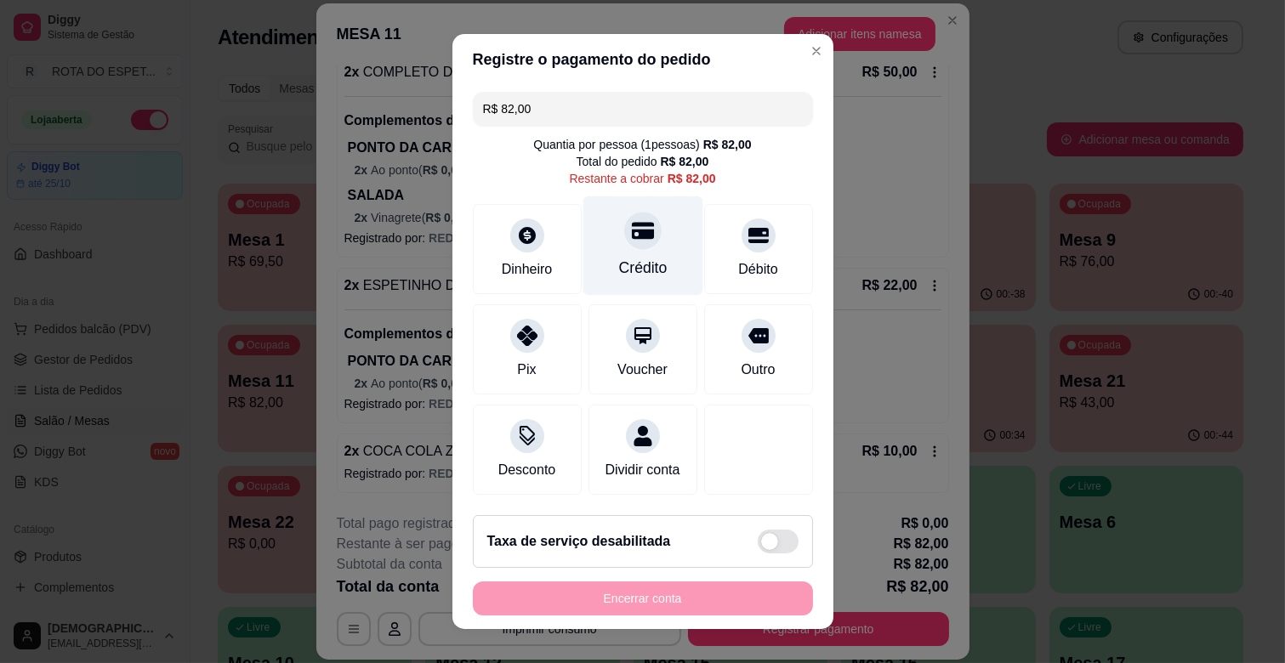
click at [631, 239] on icon at bounding box center [642, 230] width 22 height 22
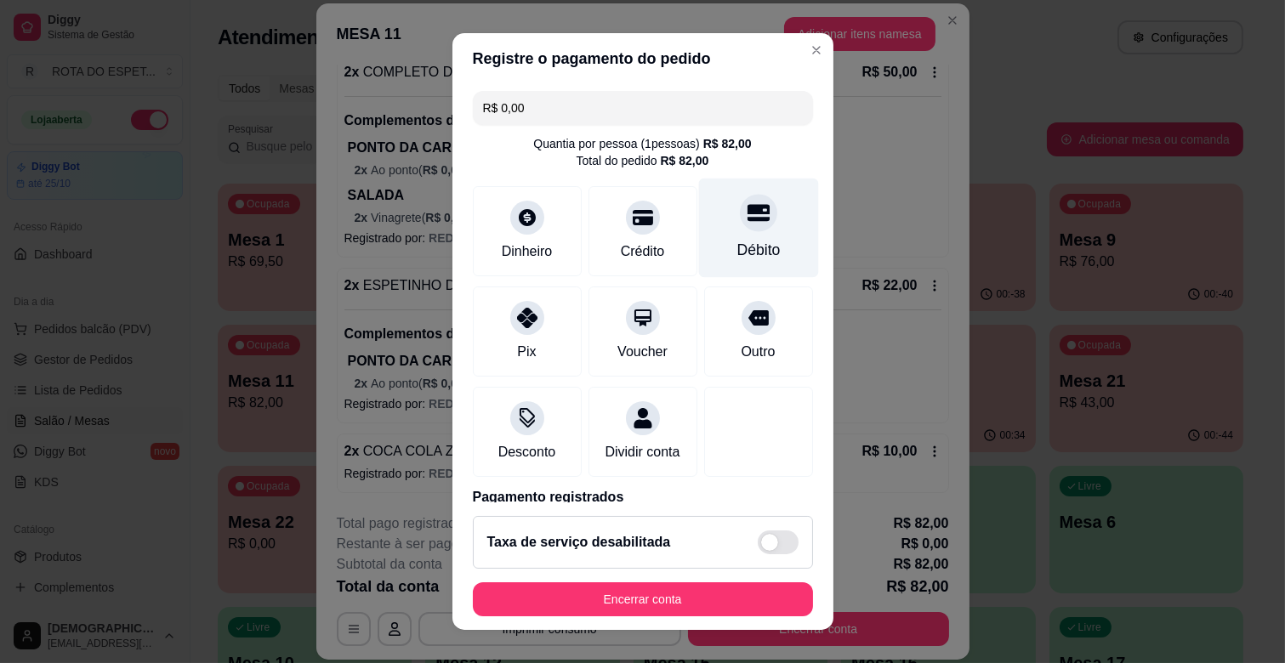
scroll to position [90, 0]
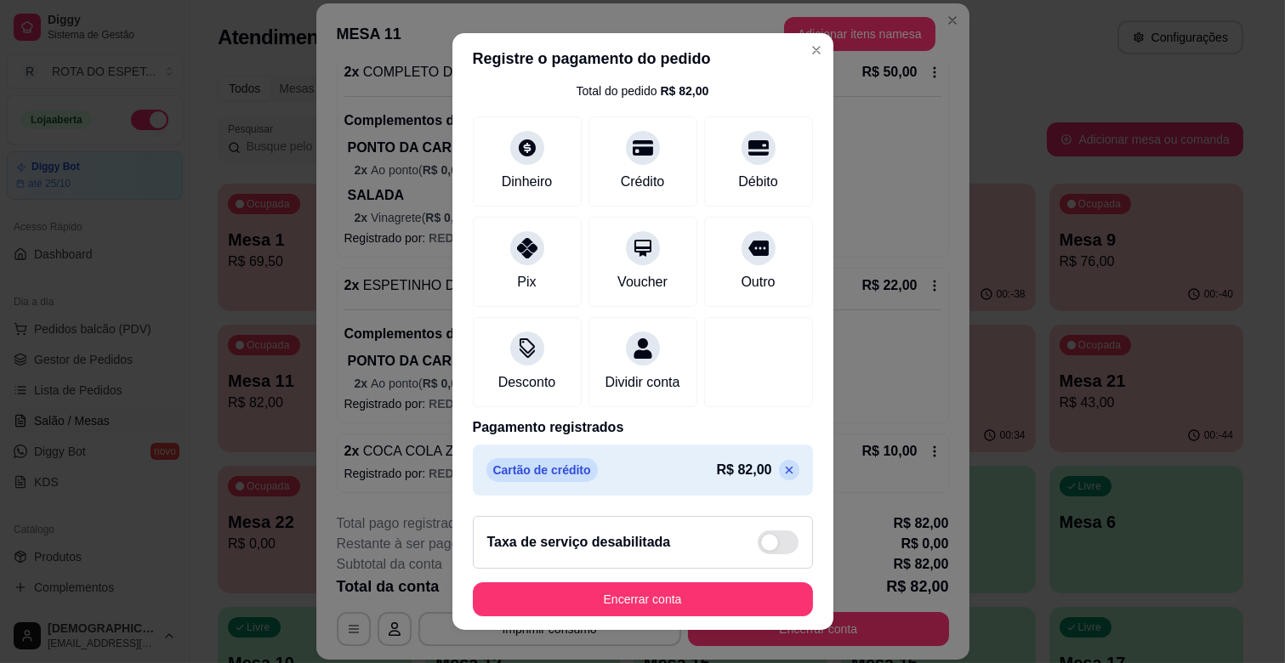
click at [779, 477] on p at bounding box center [789, 470] width 20 height 20
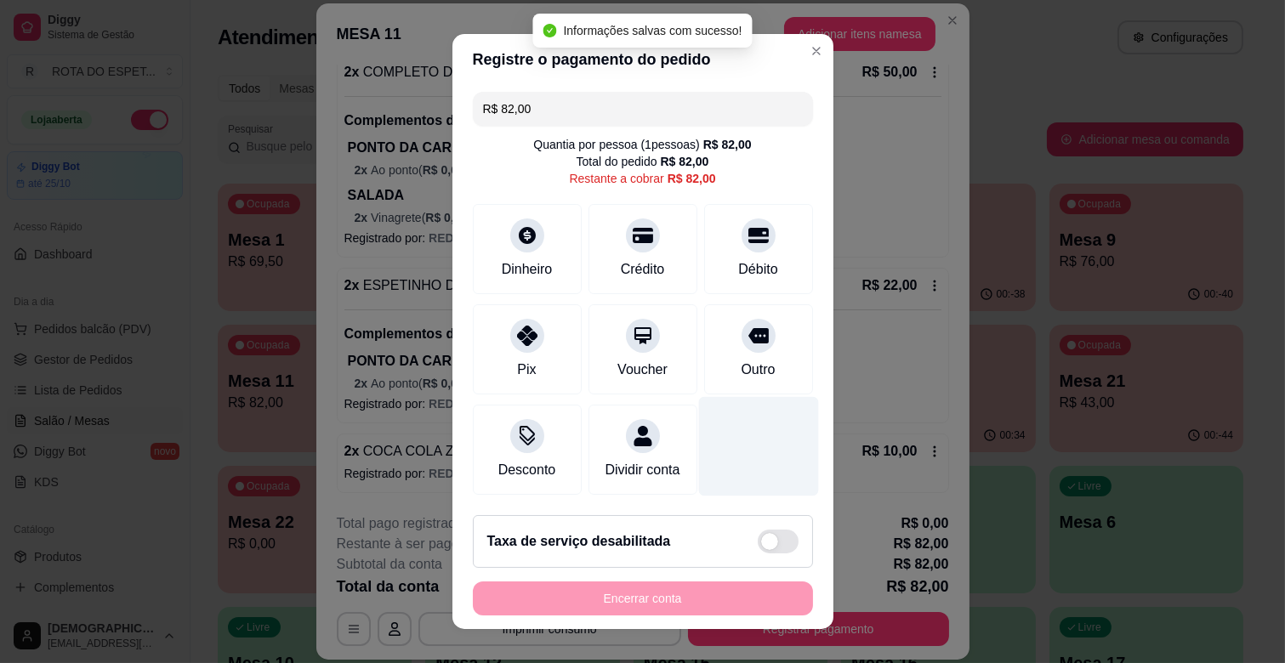
scroll to position [0, 0]
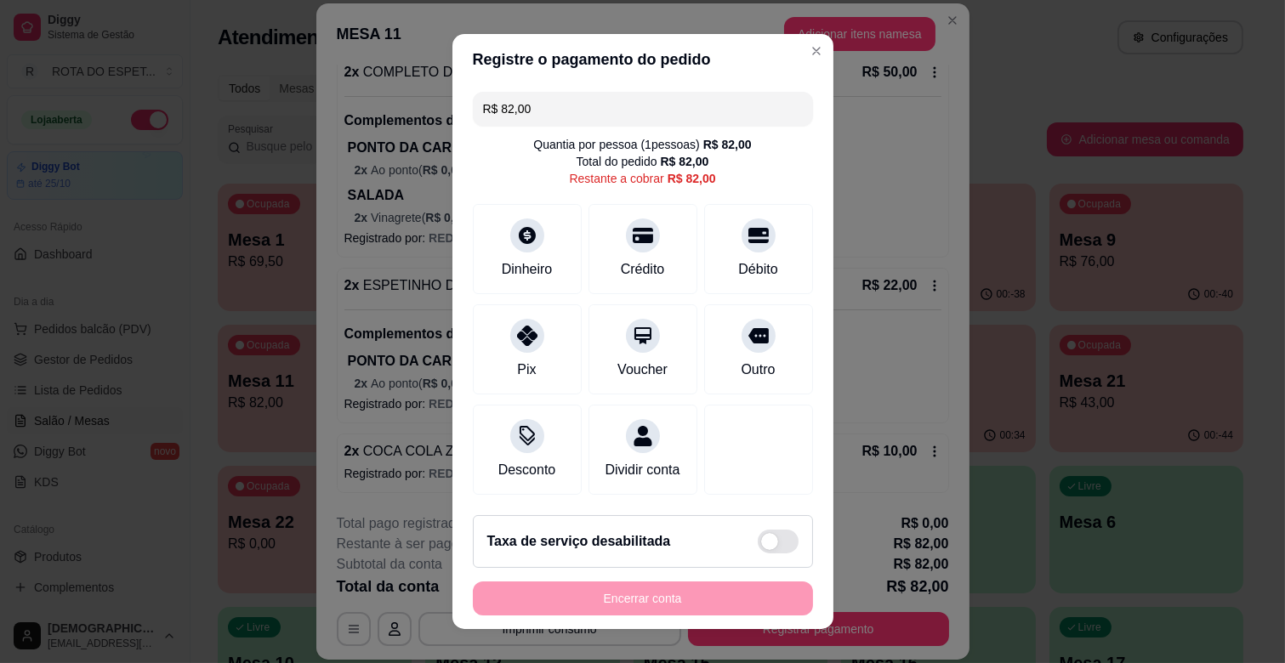
drag, startPoint x: 585, startPoint y: 99, endPoint x: 168, endPoint y: 190, distance: 427.3
click at [168, 190] on div "Registre o pagamento do pedido R$ 82,00 Quantia por pessoa ( 1 pessoas) R$ 82,0…" at bounding box center [642, 331] width 1285 height 663
click at [610, 250] on div "Crédito" at bounding box center [643, 245] width 120 height 99
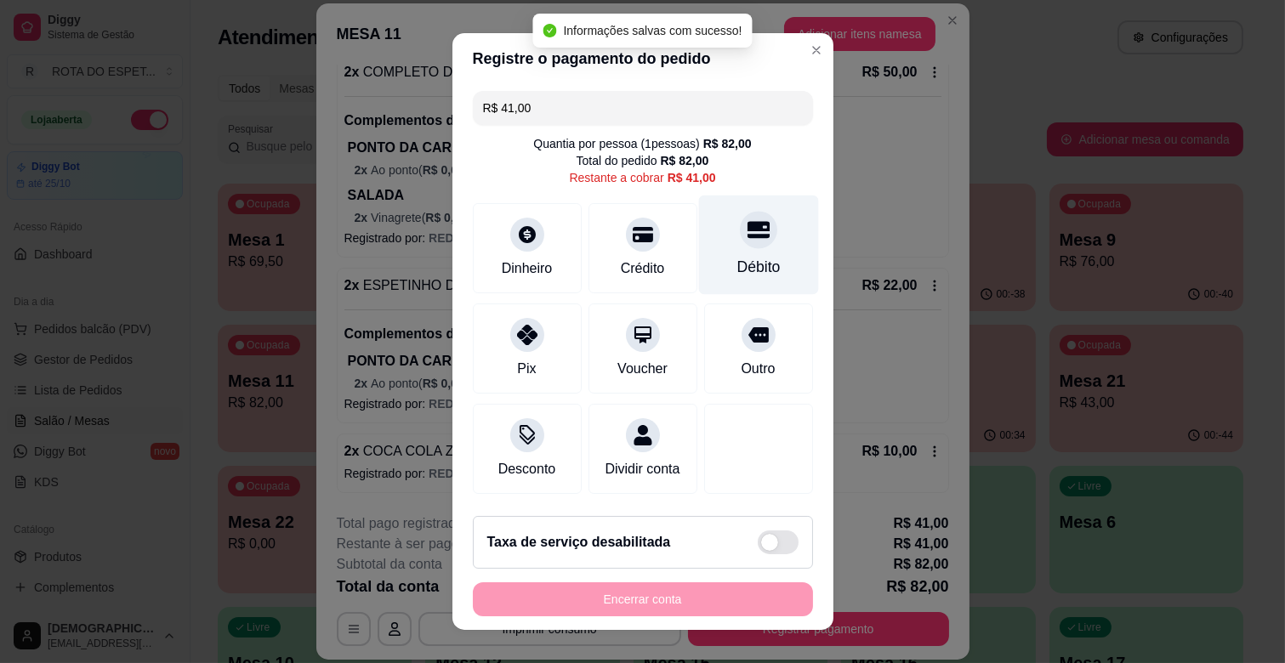
click at [733, 253] on div "Débito" at bounding box center [758, 245] width 120 height 99
type input "R$ 0,00"
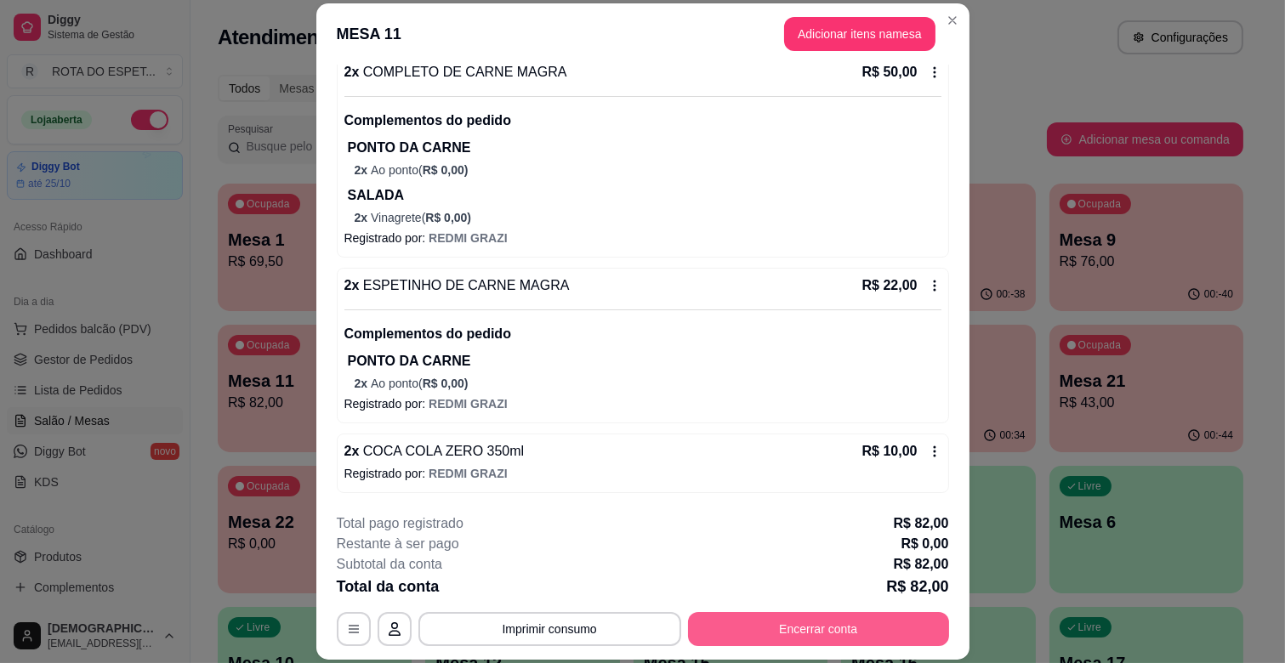
click at [819, 626] on button "Encerrar conta" at bounding box center [818, 629] width 261 height 34
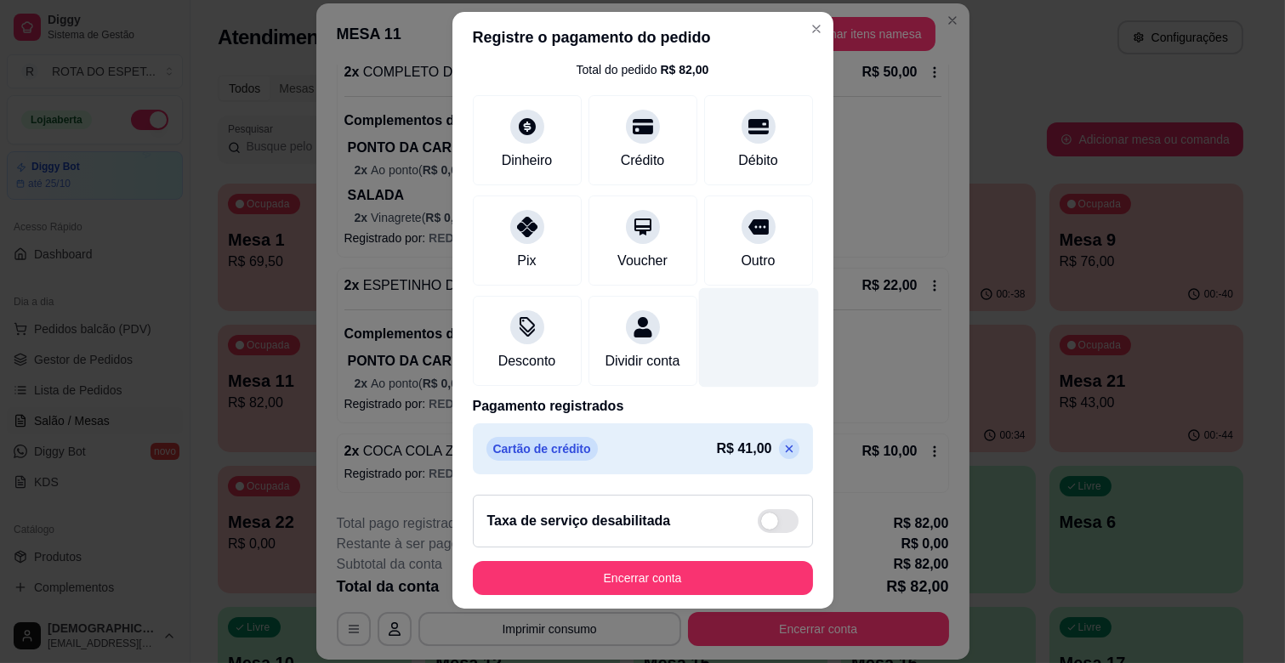
scroll to position [155, 0]
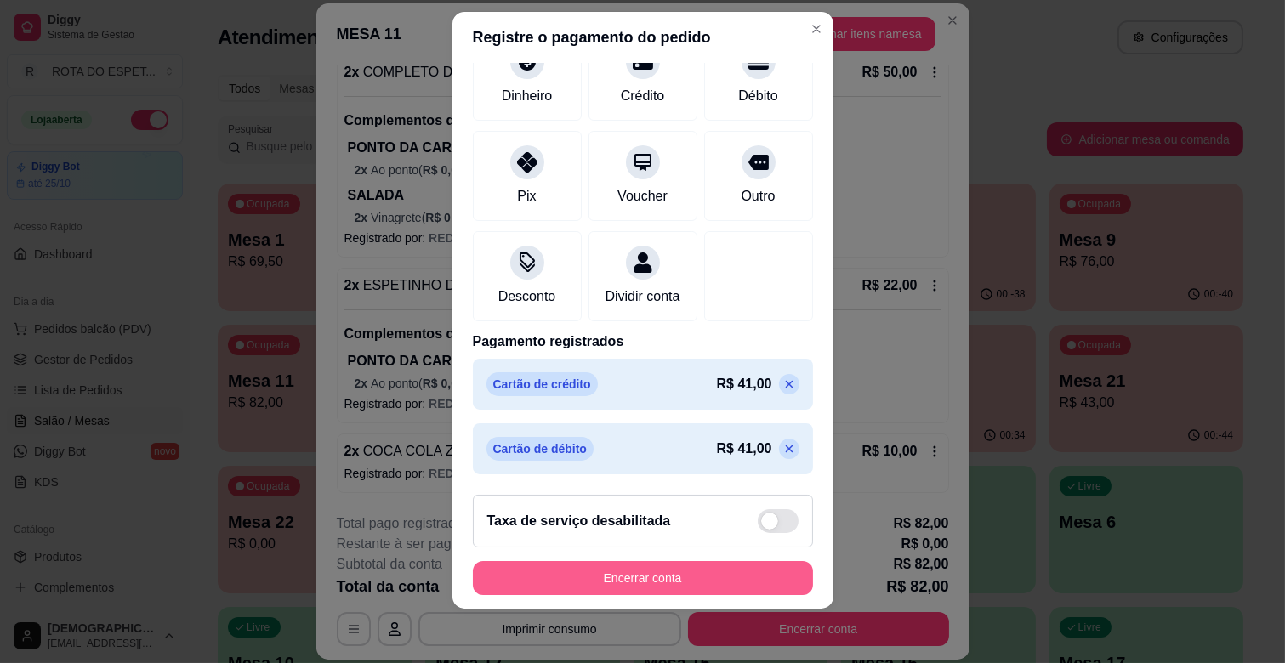
click at [701, 567] on button "Encerrar conta" at bounding box center [643, 578] width 340 height 34
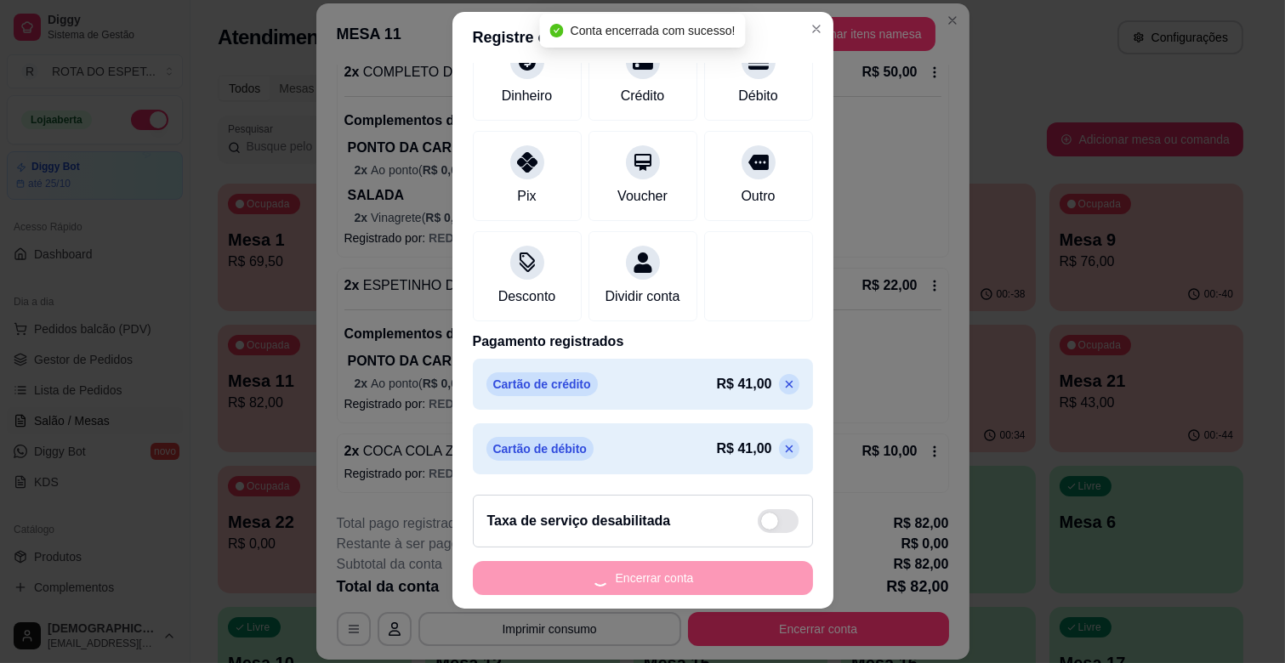
scroll to position [0, 0]
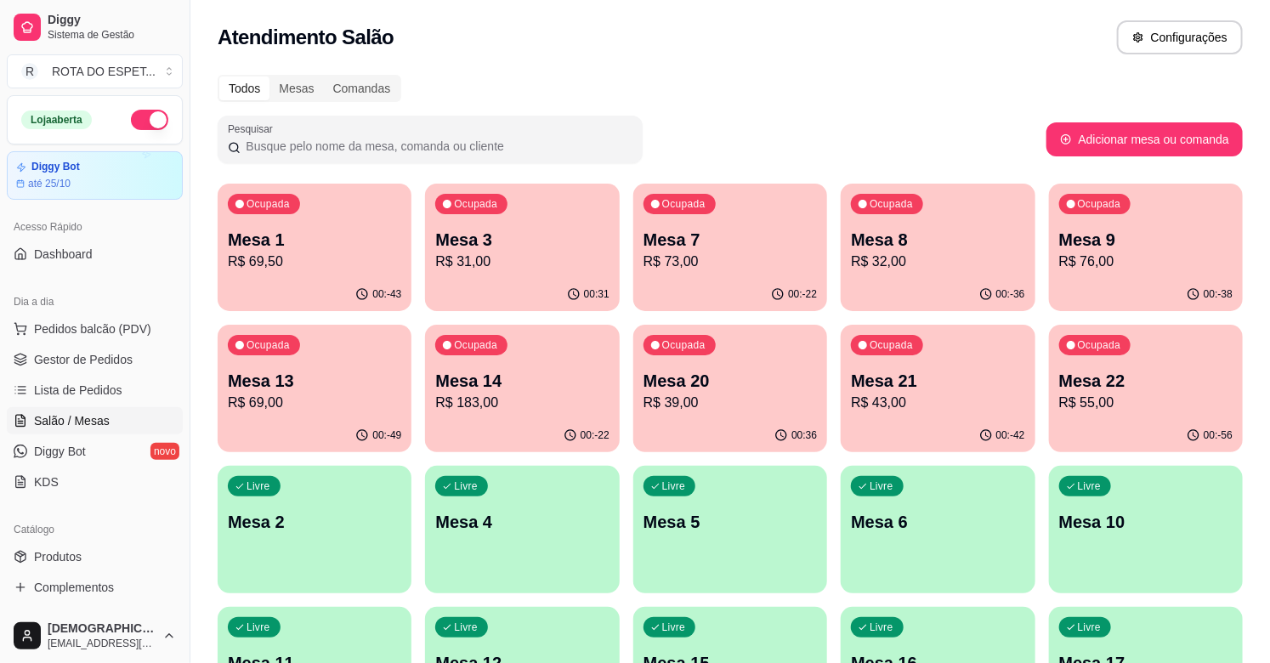
click at [344, 218] on div "Ocupada Mesa 1 R$ 69,50" at bounding box center [315, 231] width 194 height 94
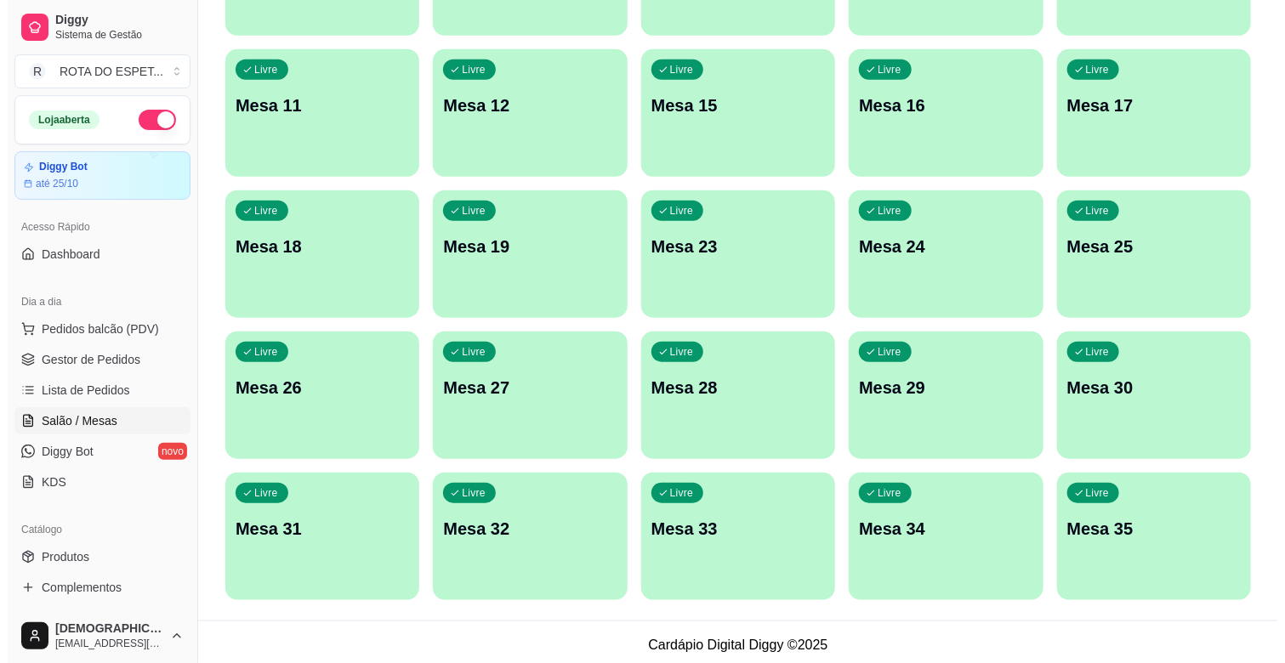
scroll to position [564, 0]
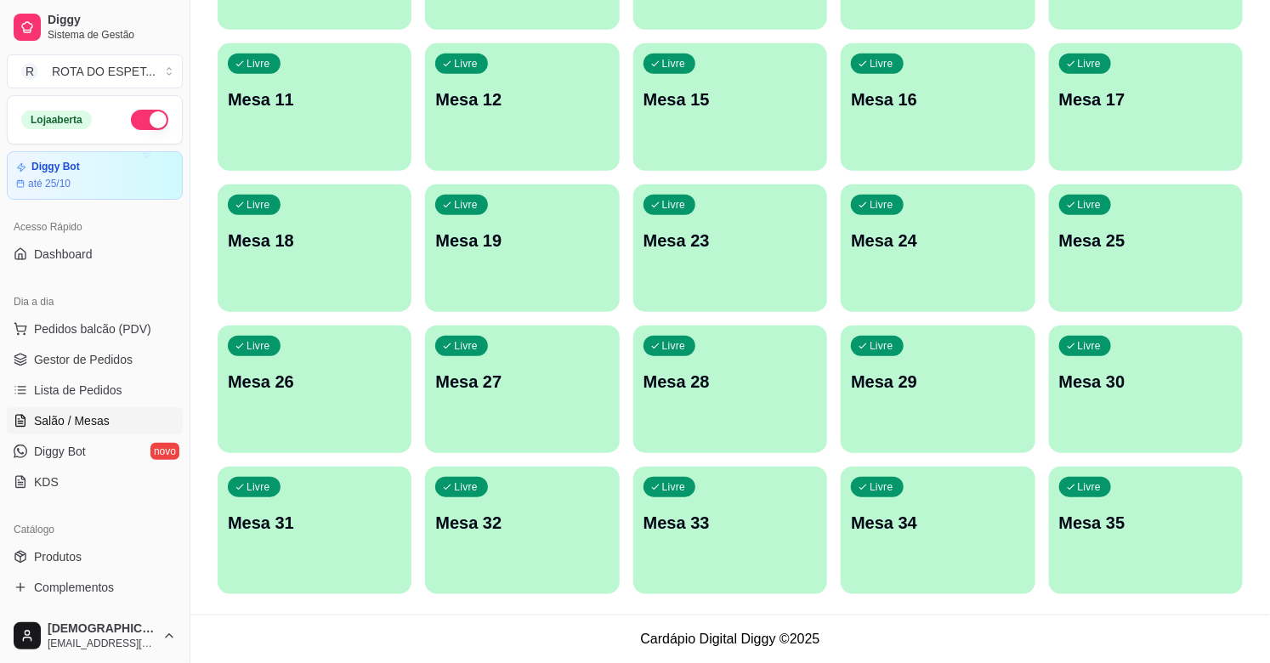
click at [1150, 276] on div "Livre Mesa 25" at bounding box center [1146, 238] width 194 height 107
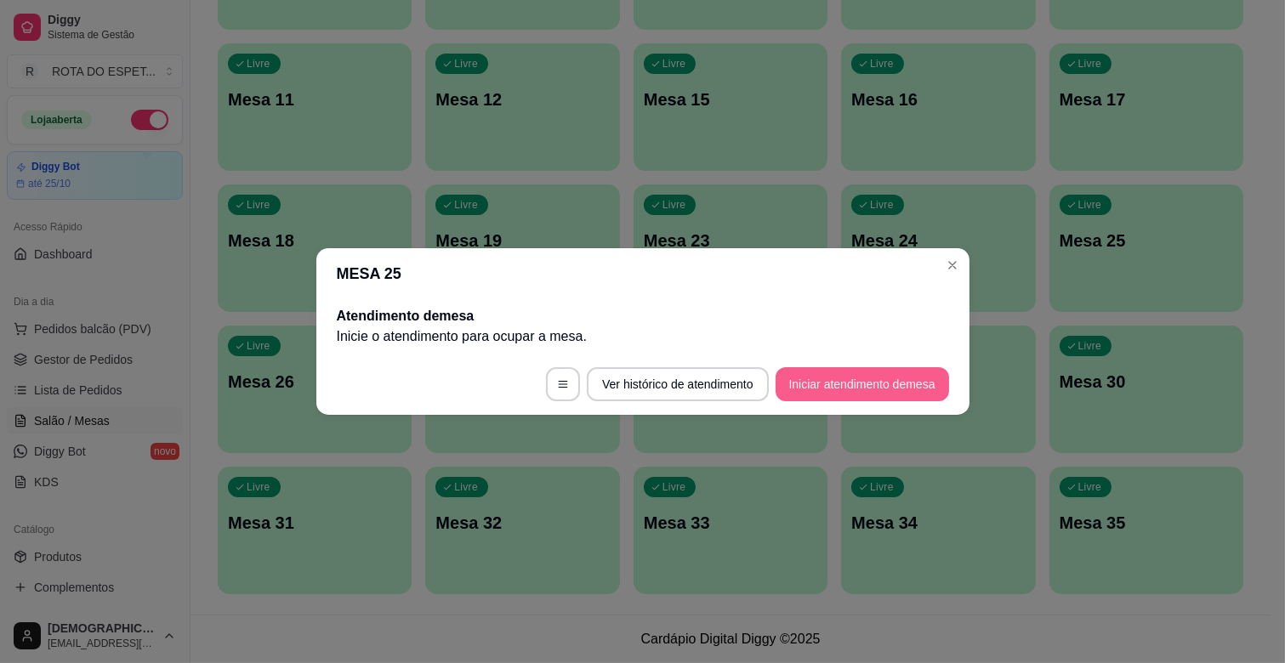
click at [828, 388] on button "Iniciar atendimento de mesa" at bounding box center [862, 384] width 173 height 34
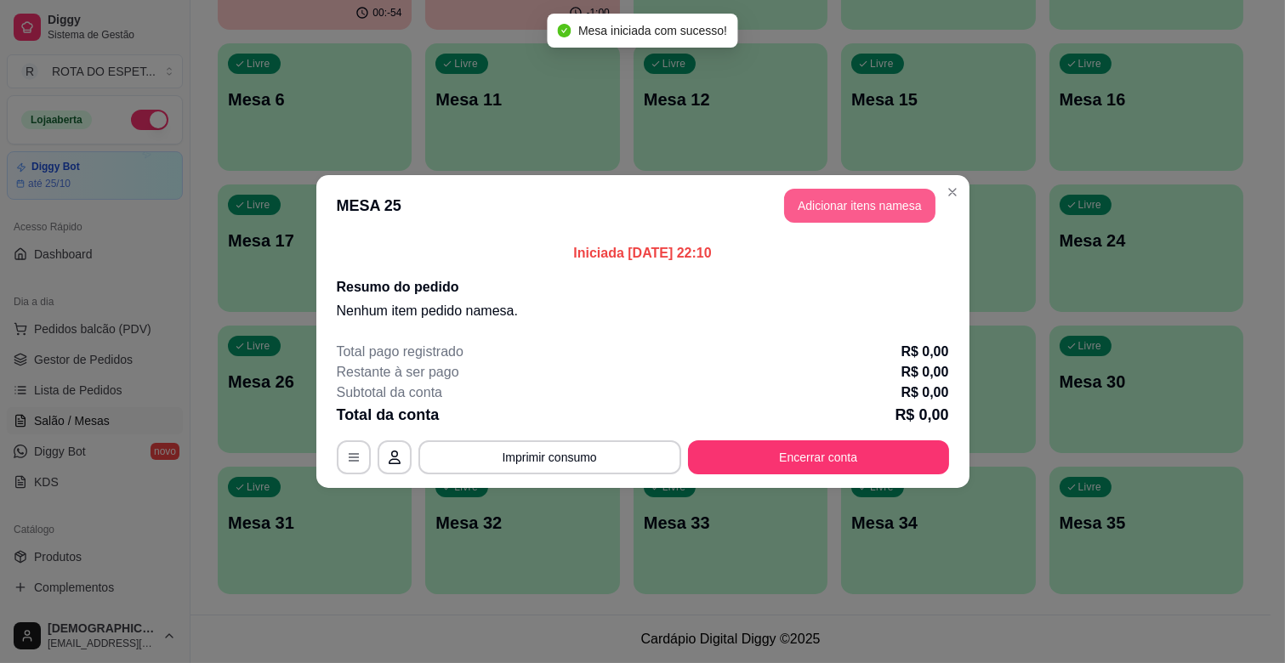
click at [821, 216] on button "Adicionar itens na mesa" at bounding box center [859, 206] width 151 height 34
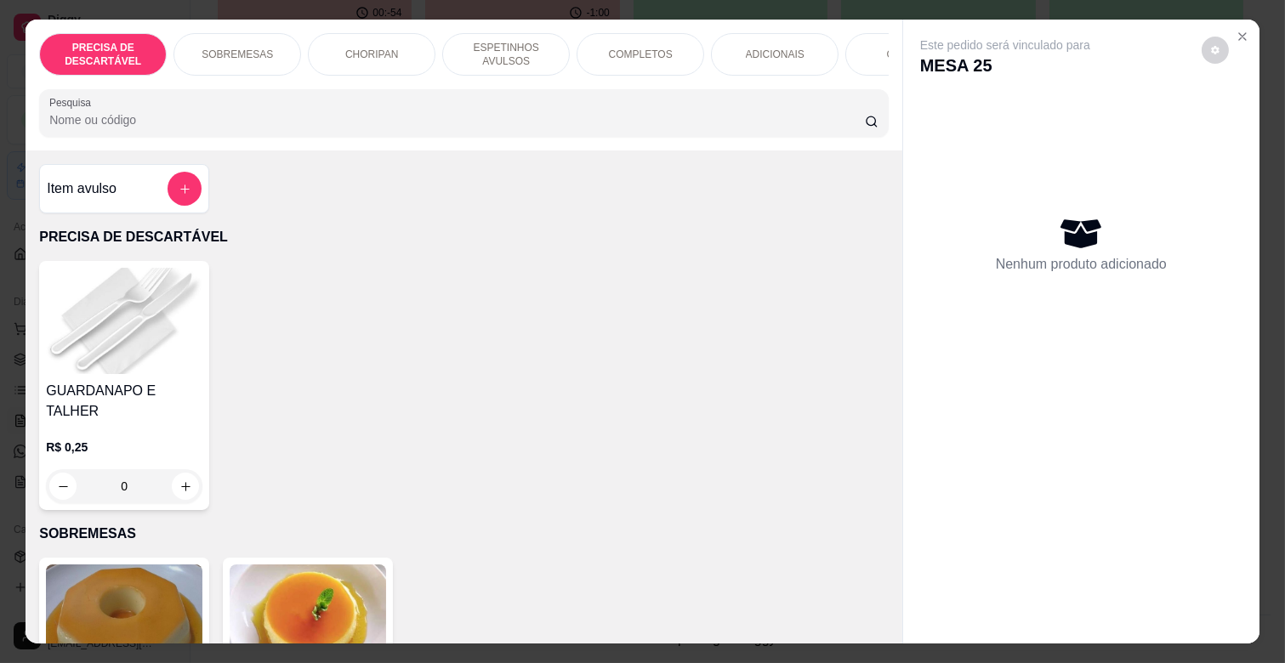
click at [505, 47] on p "ESPETINHOS AVULSOS" at bounding box center [506, 54] width 99 height 27
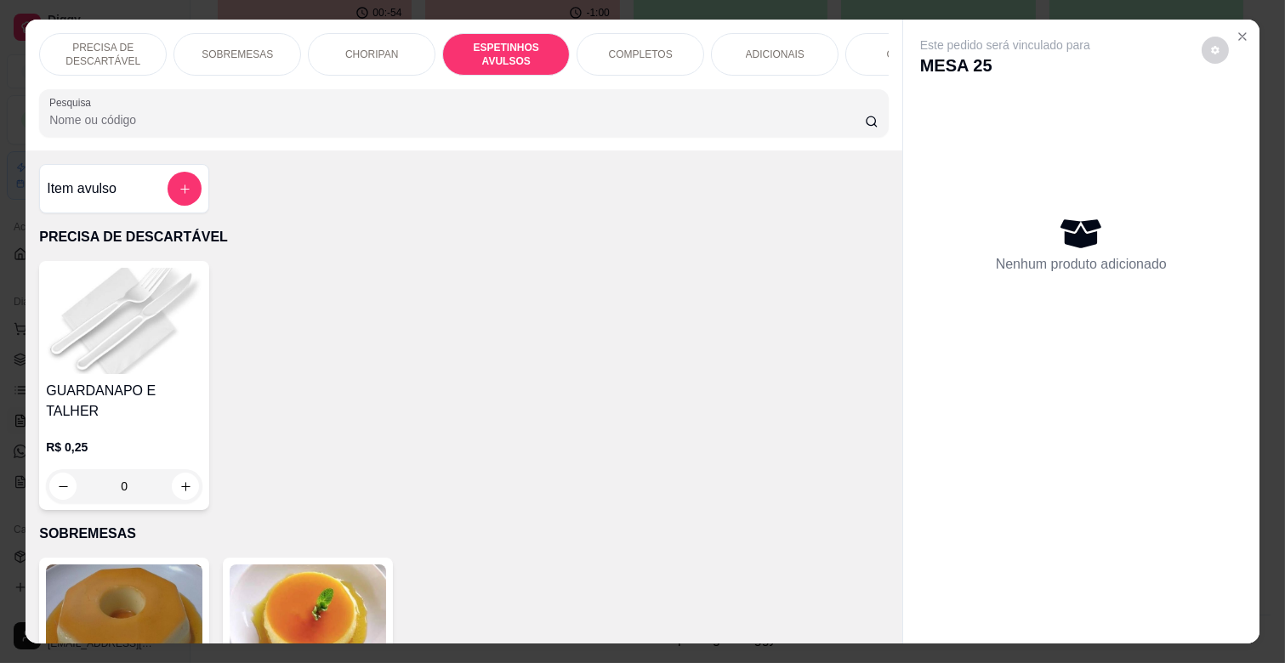
scroll to position [41, 0]
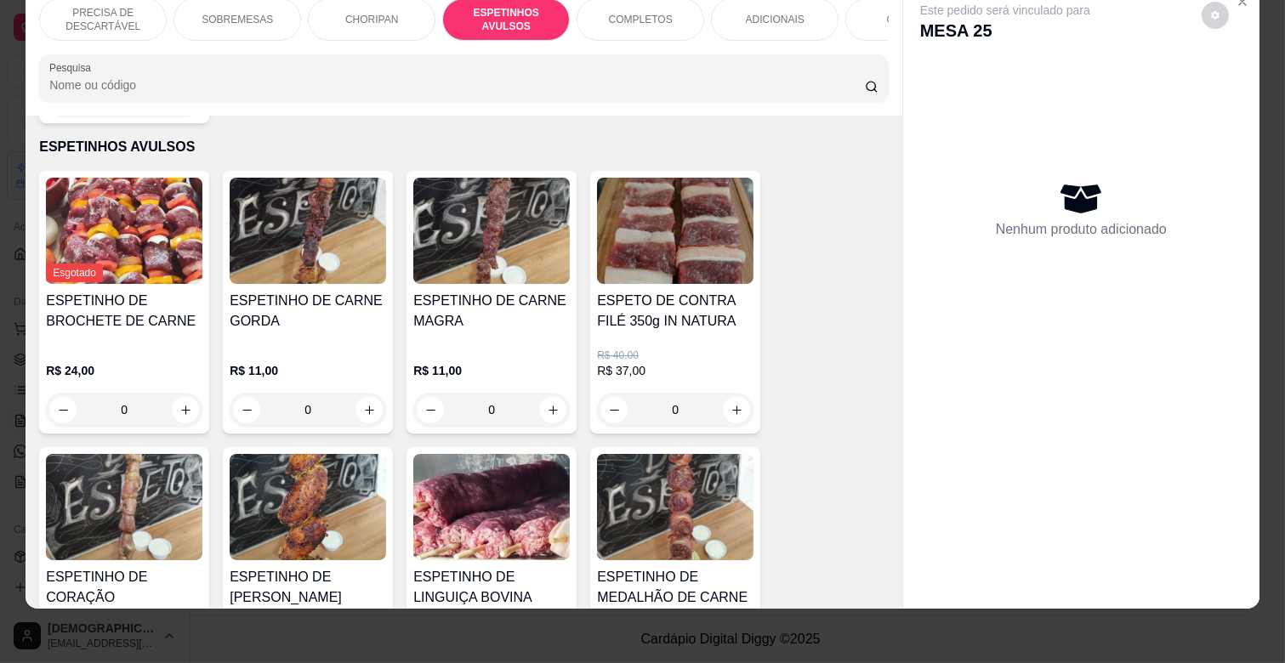
click at [541, 393] on div "0" at bounding box center [491, 410] width 156 height 34
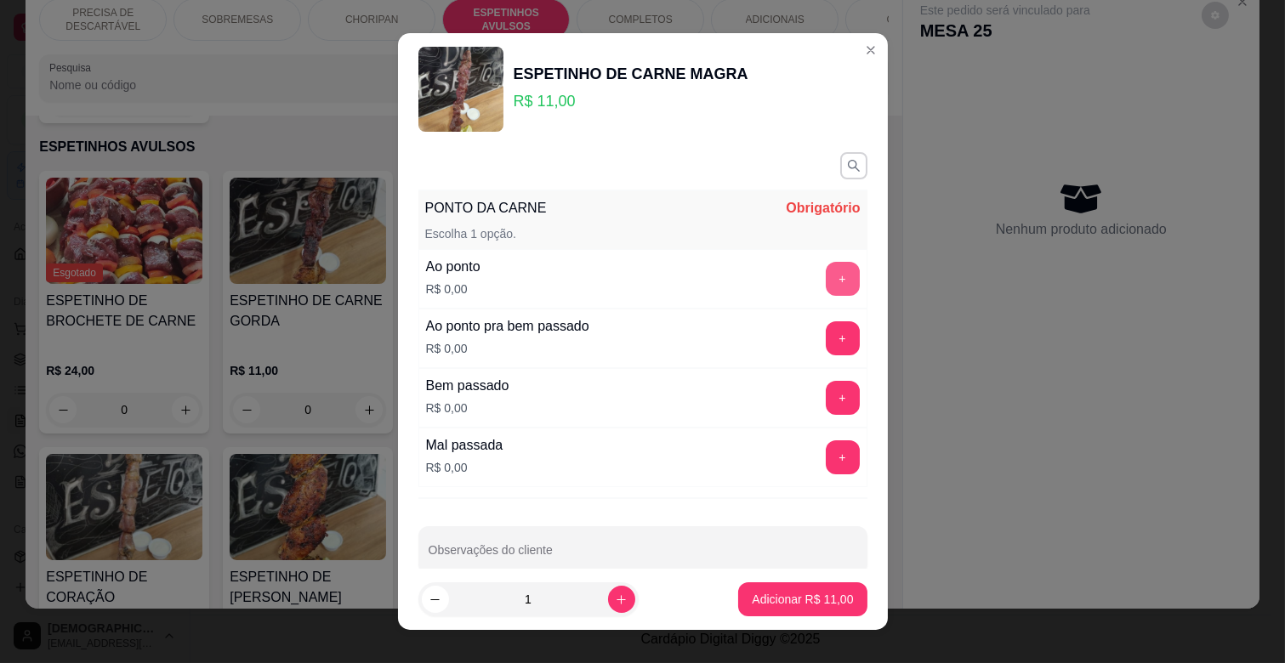
click at [826, 270] on button "+" at bounding box center [843, 279] width 34 height 34
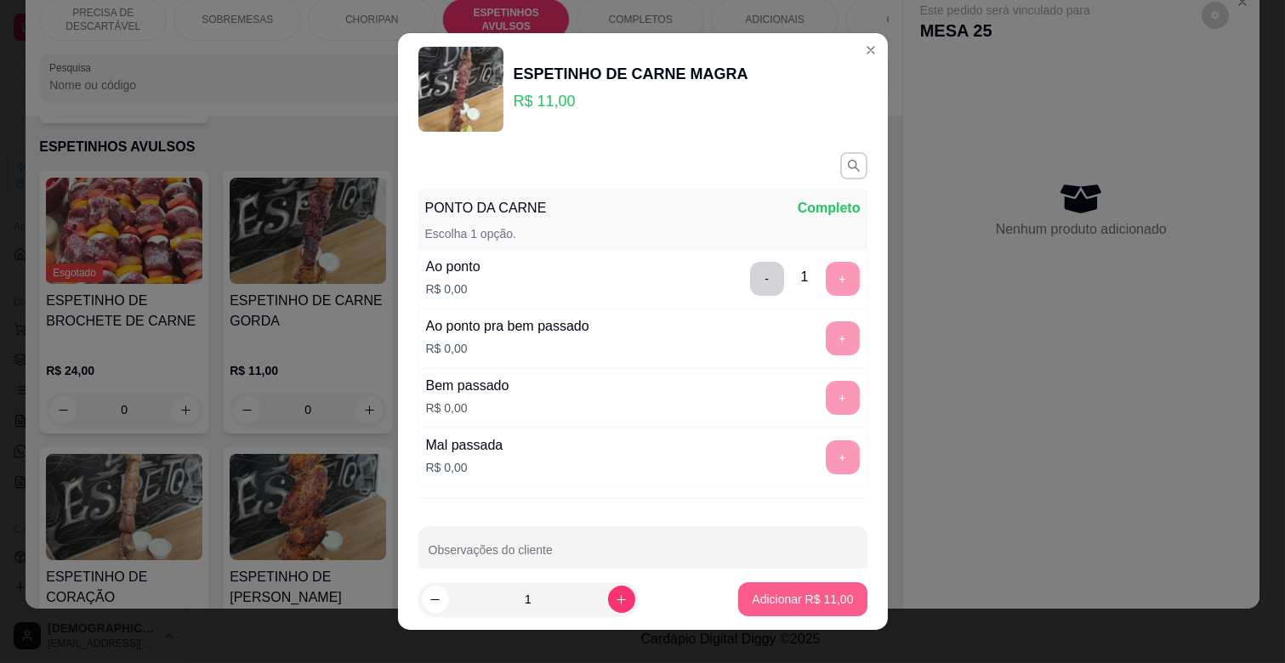
click at [792, 604] on p "Adicionar R$ 11,00" at bounding box center [802, 599] width 101 height 17
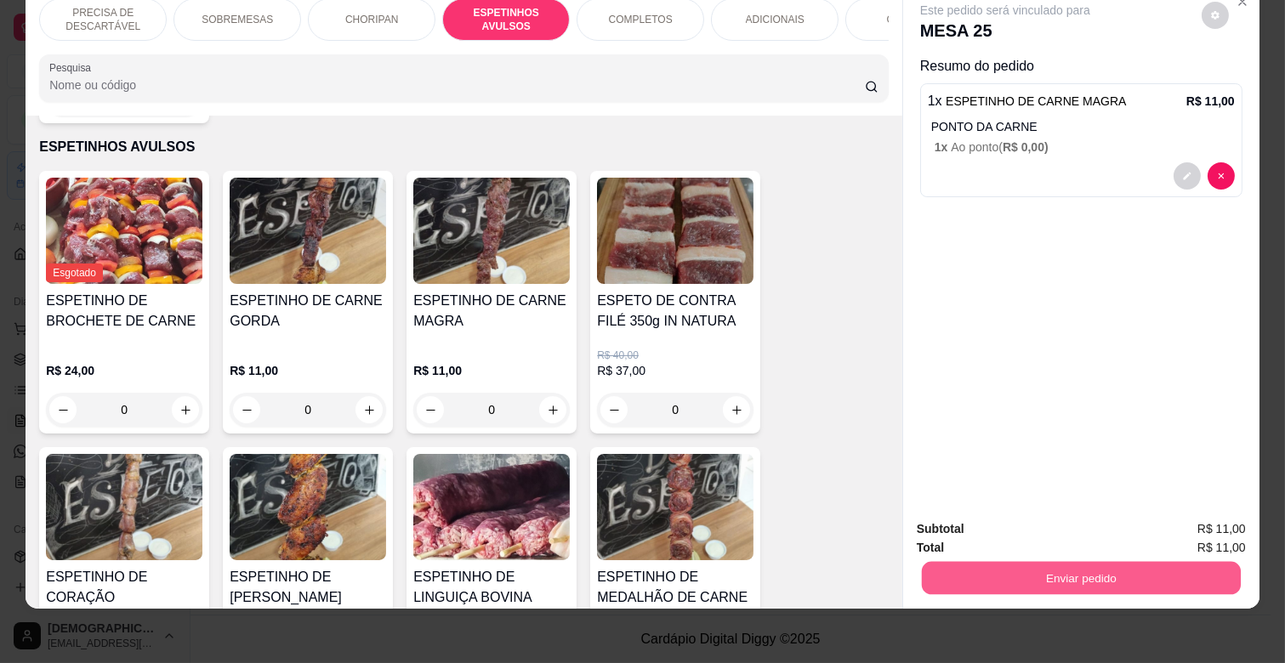
click at [1046, 568] on button "Enviar pedido" at bounding box center [1081, 577] width 319 height 33
click at [1196, 520] on button "Enviar pedido" at bounding box center [1201, 523] width 96 height 32
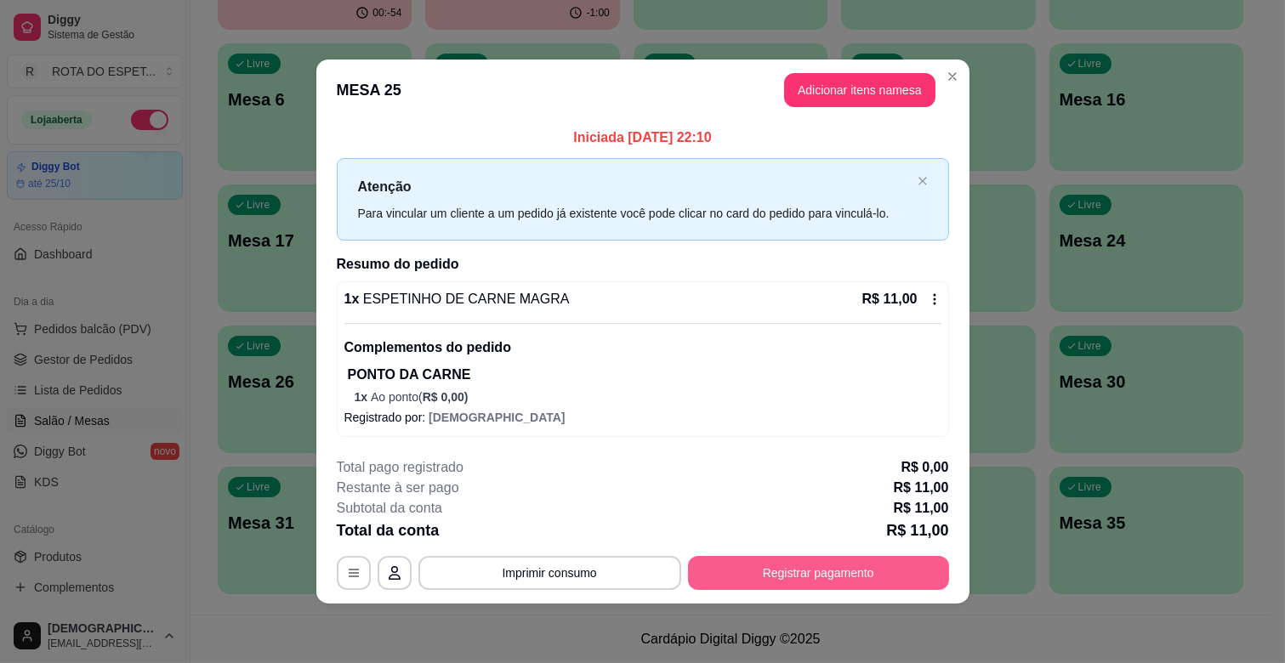
click at [883, 584] on button "Registrar pagamento" at bounding box center [818, 573] width 261 height 34
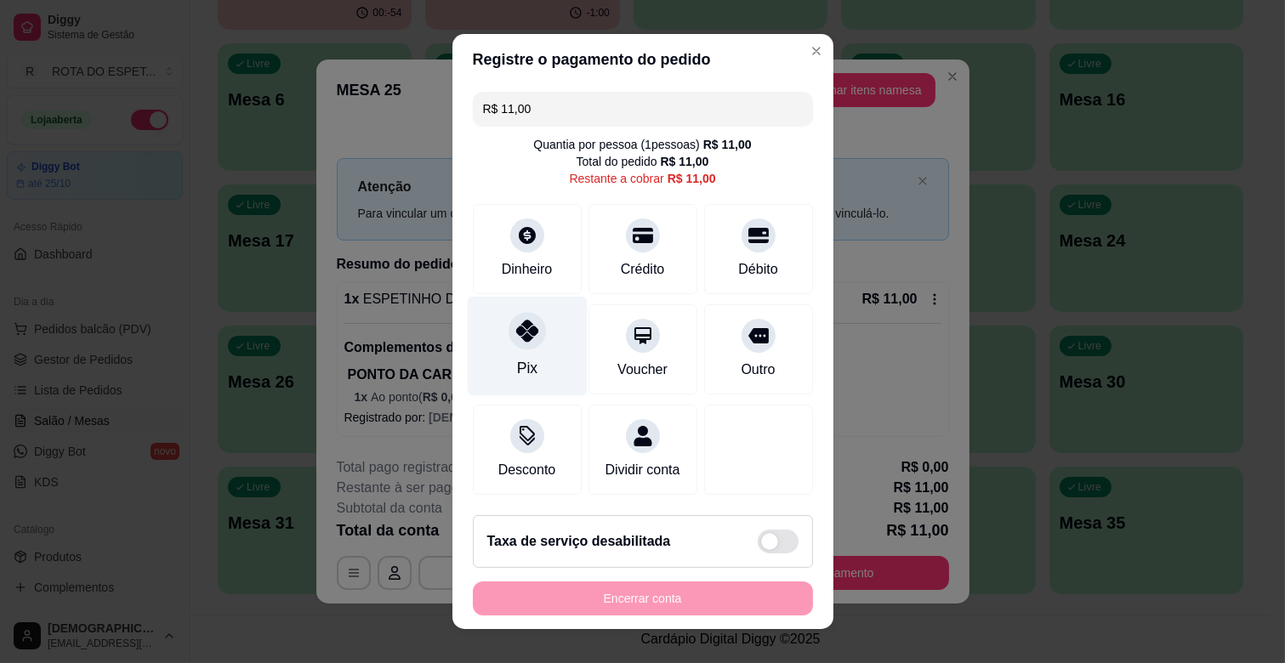
click at [515, 333] on icon at bounding box center [526, 331] width 22 height 22
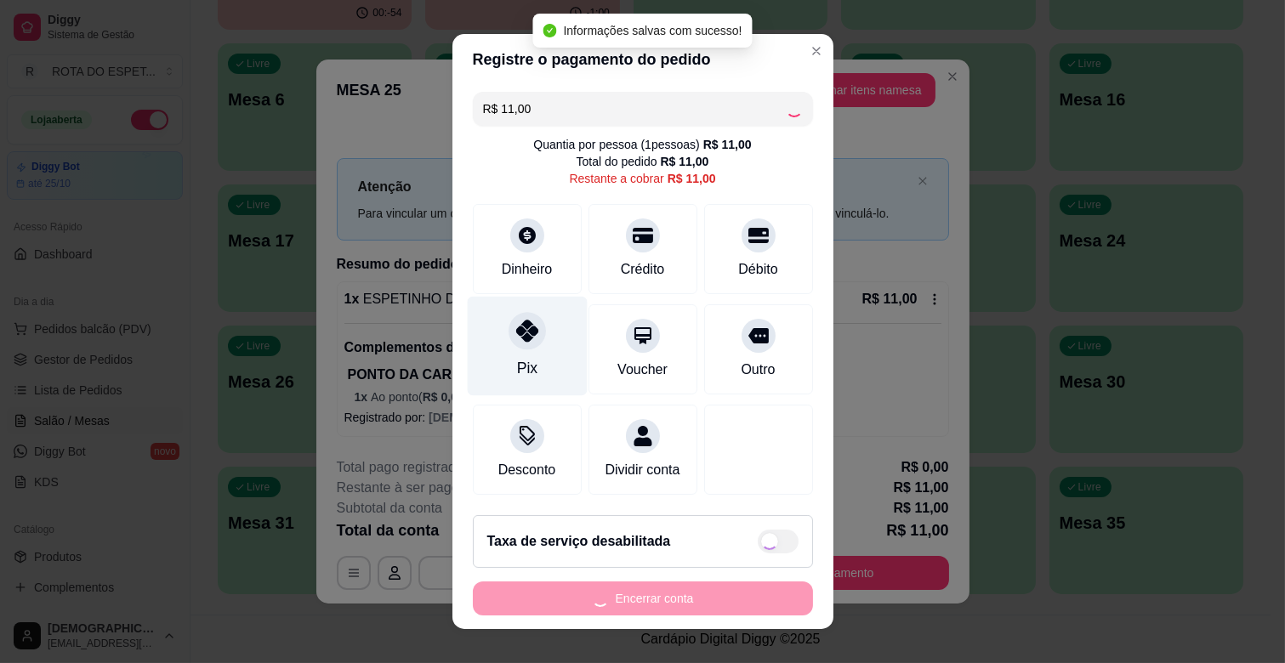
type input "R$ 0,00"
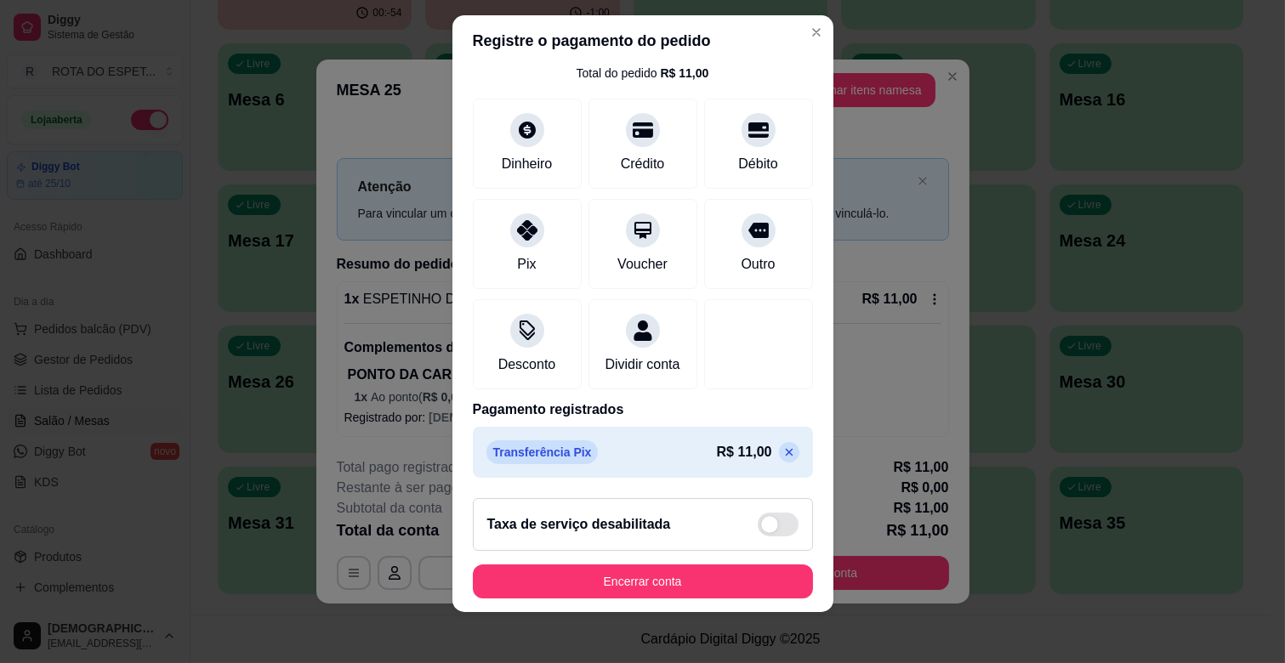
scroll to position [21, 0]
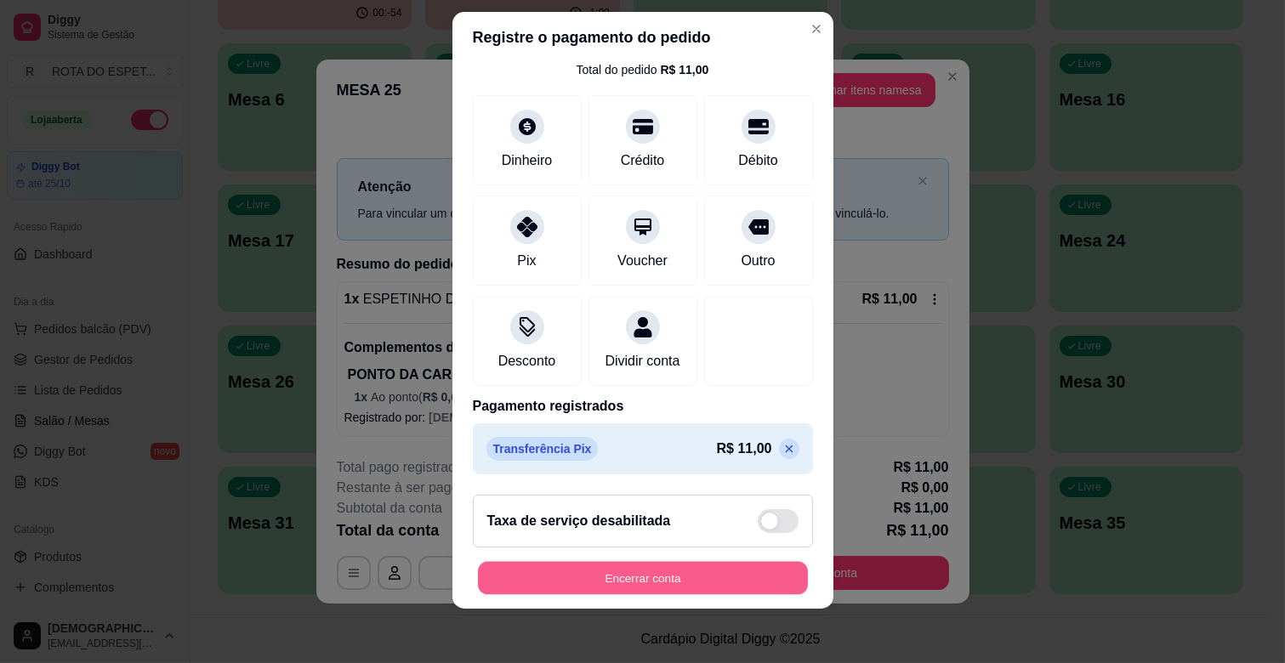
click at [674, 589] on button "Encerrar conta" at bounding box center [643, 578] width 330 height 33
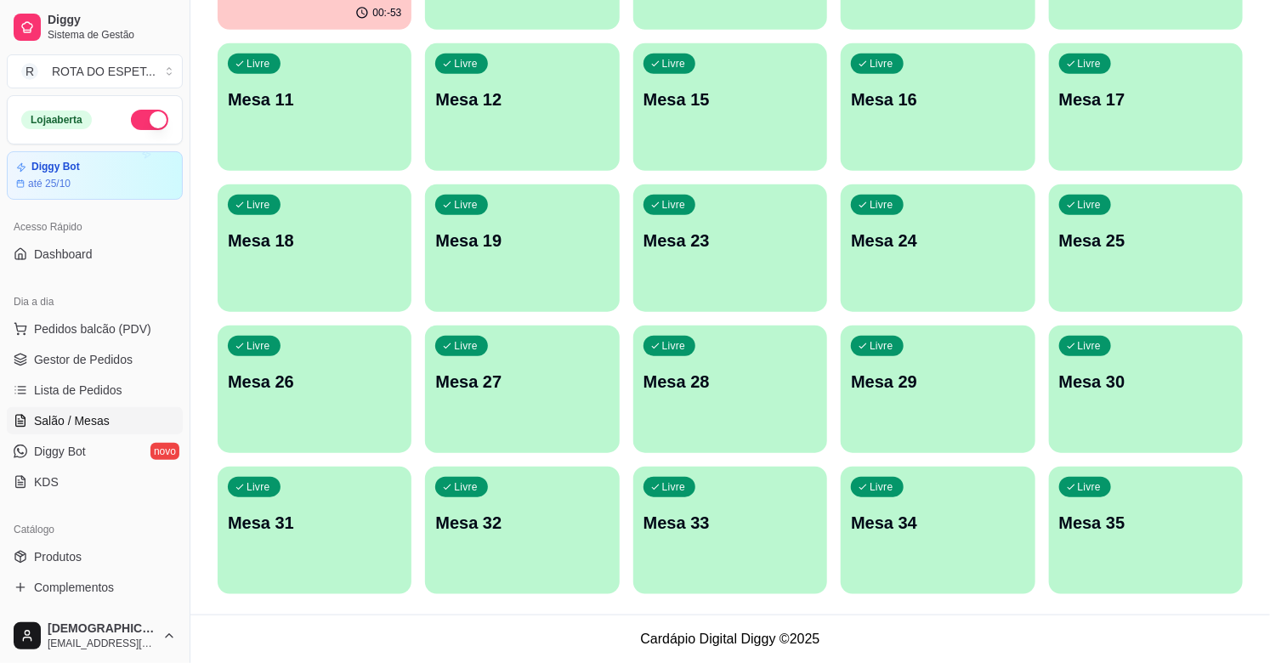
click at [344, 406] on div "Livre Mesa 26" at bounding box center [315, 379] width 194 height 107
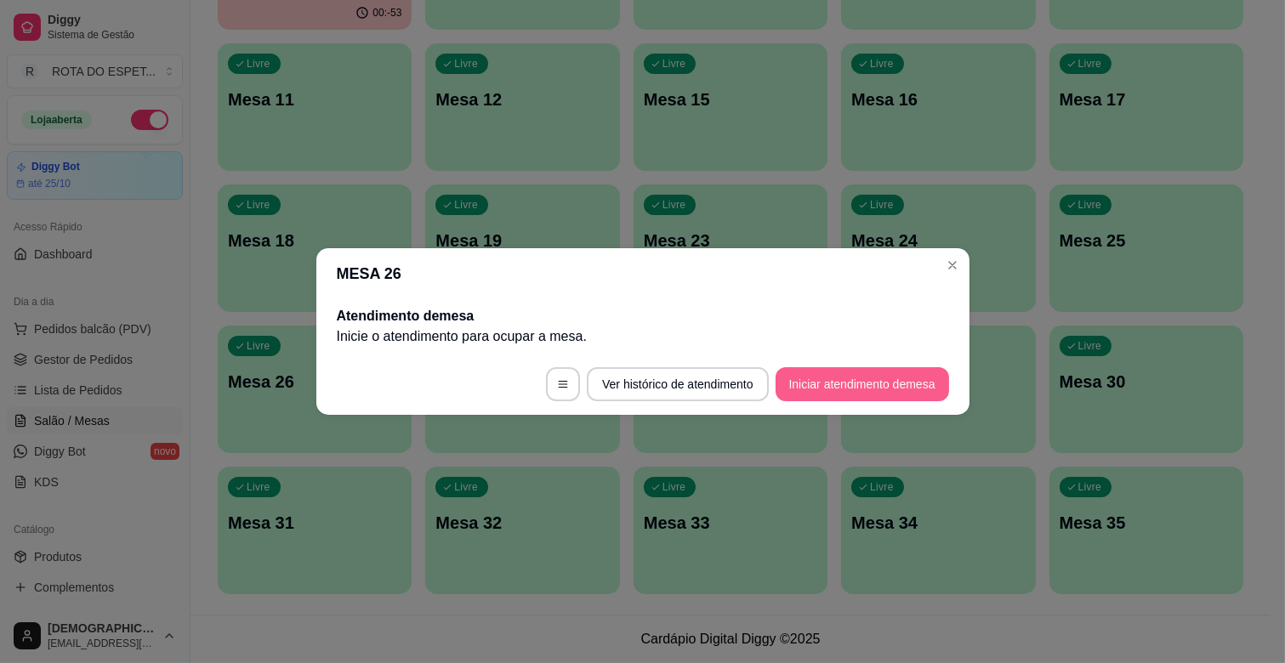
click at [923, 389] on button "Iniciar atendimento de mesa" at bounding box center [862, 384] width 173 height 34
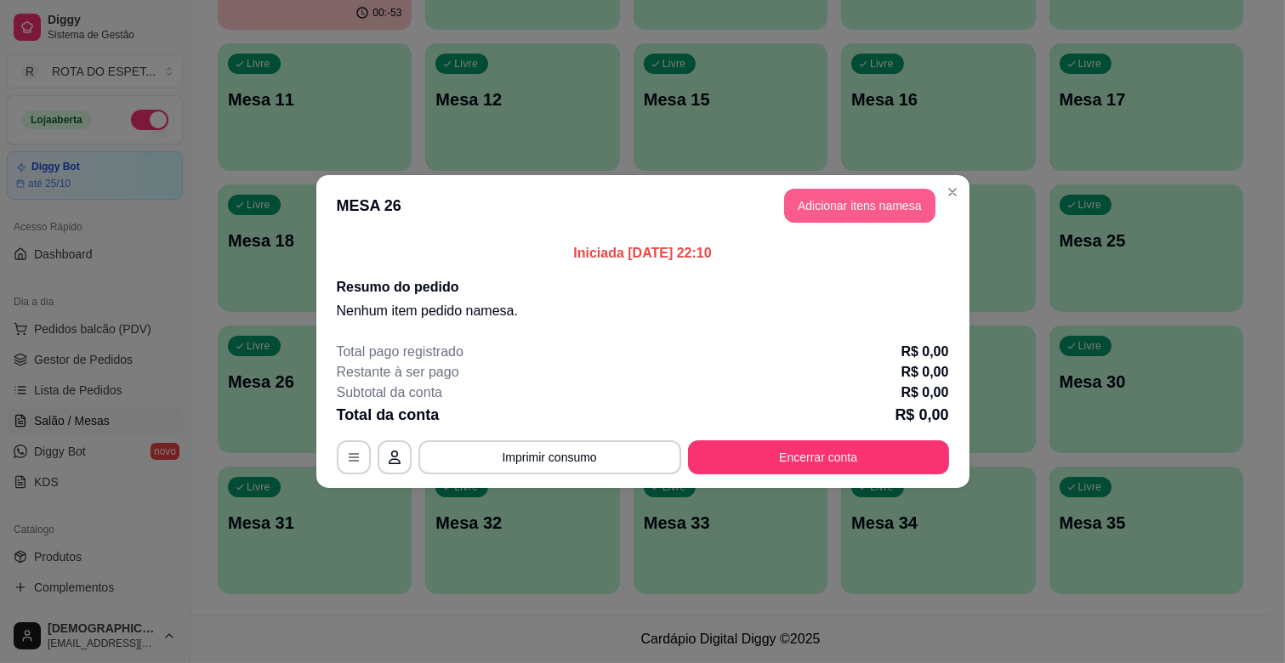
click at [822, 199] on button "Adicionar itens na mesa" at bounding box center [859, 206] width 151 height 34
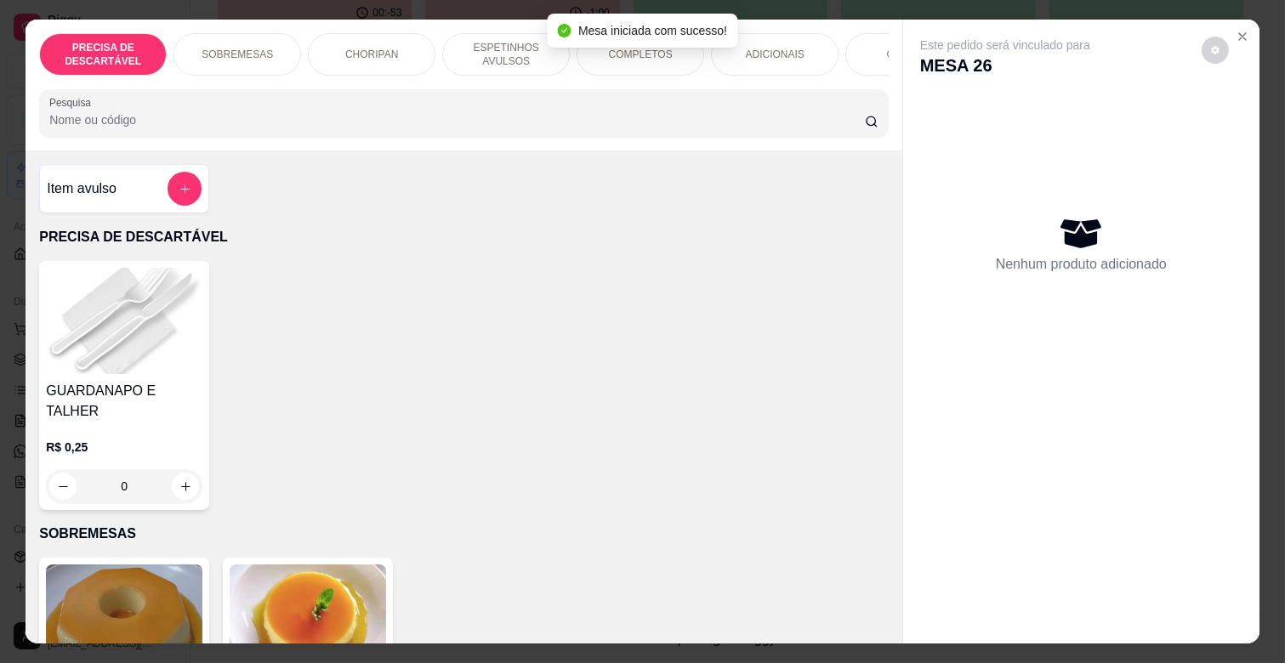
click at [532, 44] on p "ESPETINHOS AVULSOS" at bounding box center [506, 54] width 99 height 27
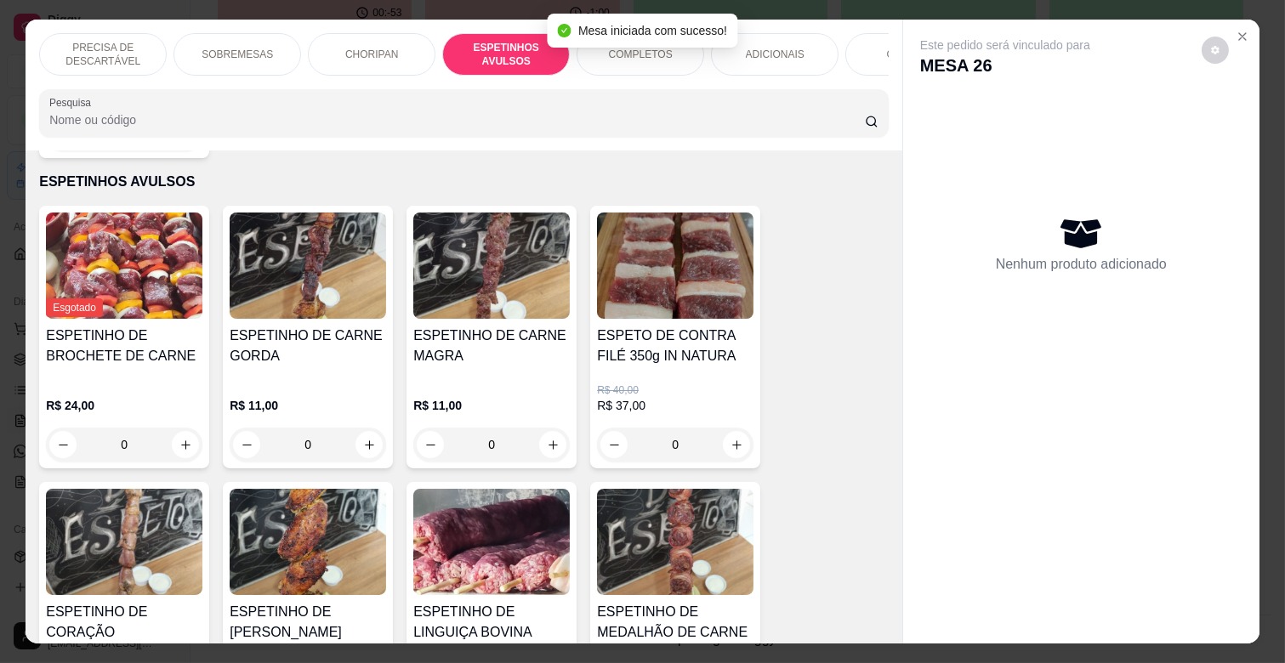
scroll to position [41, 0]
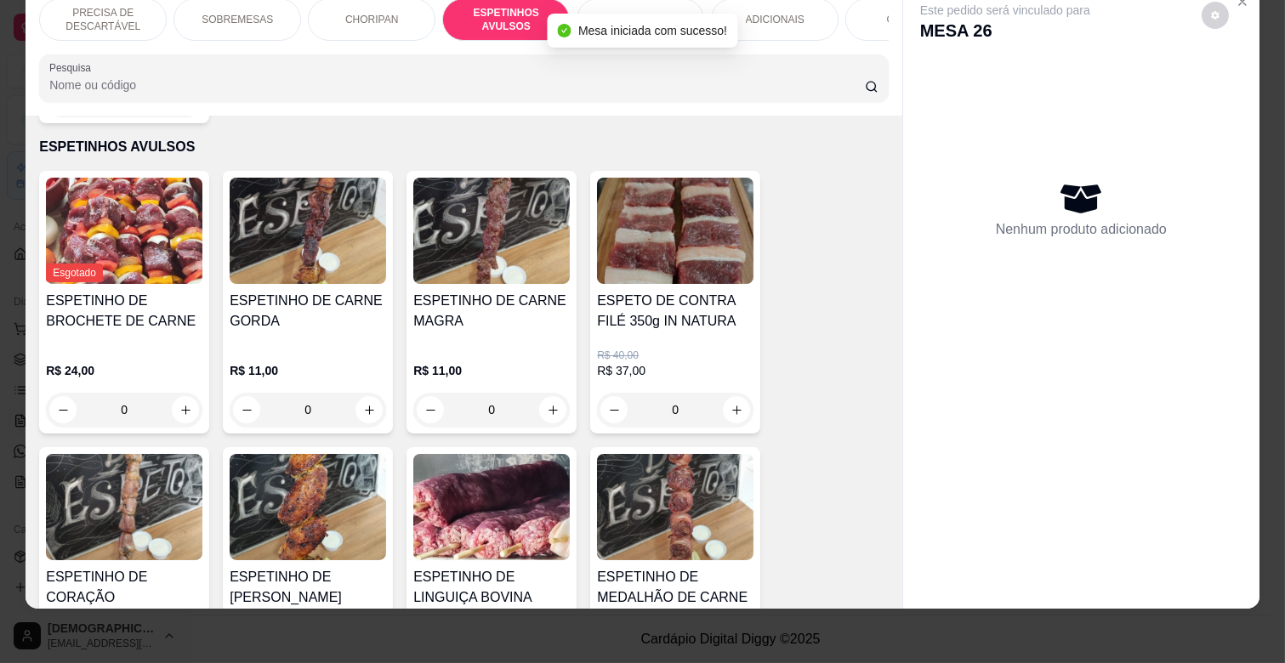
click at [498, 315] on div "ESPETINHO DE CARNE MAGRA" at bounding box center [491, 318] width 156 height 54
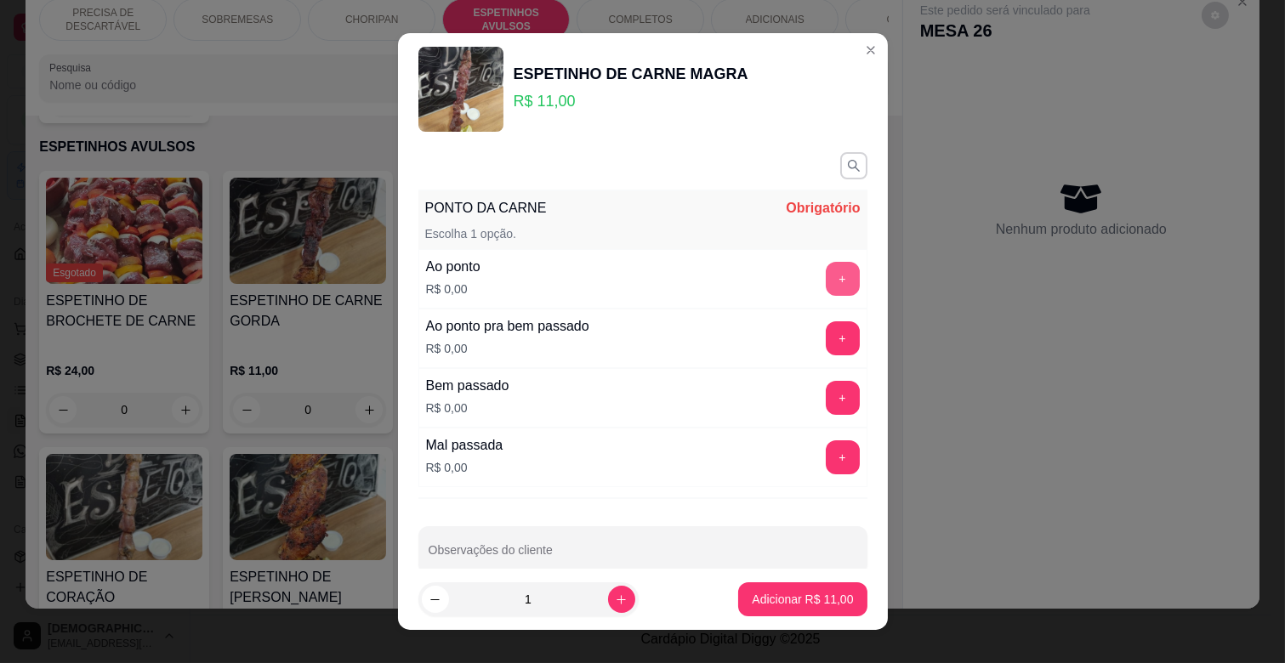
click at [826, 270] on button "+" at bounding box center [843, 279] width 34 height 34
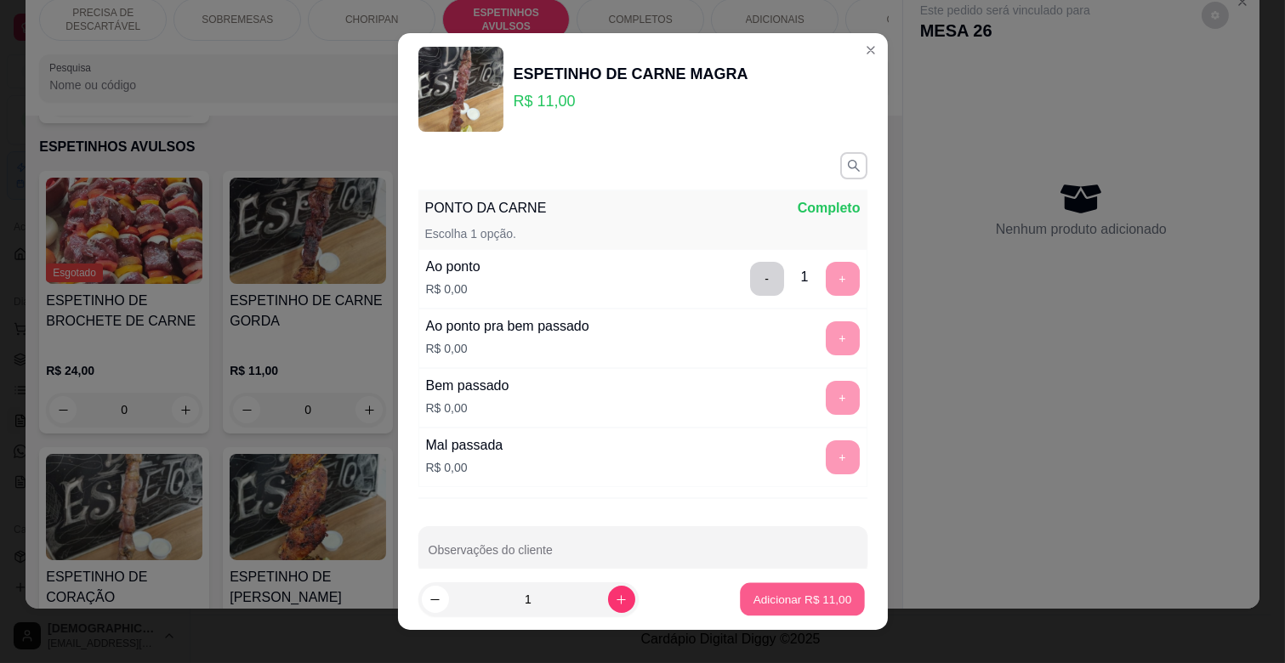
click at [783, 597] on p "Adicionar R$ 11,00" at bounding box center [802, 599] width 99 height 16
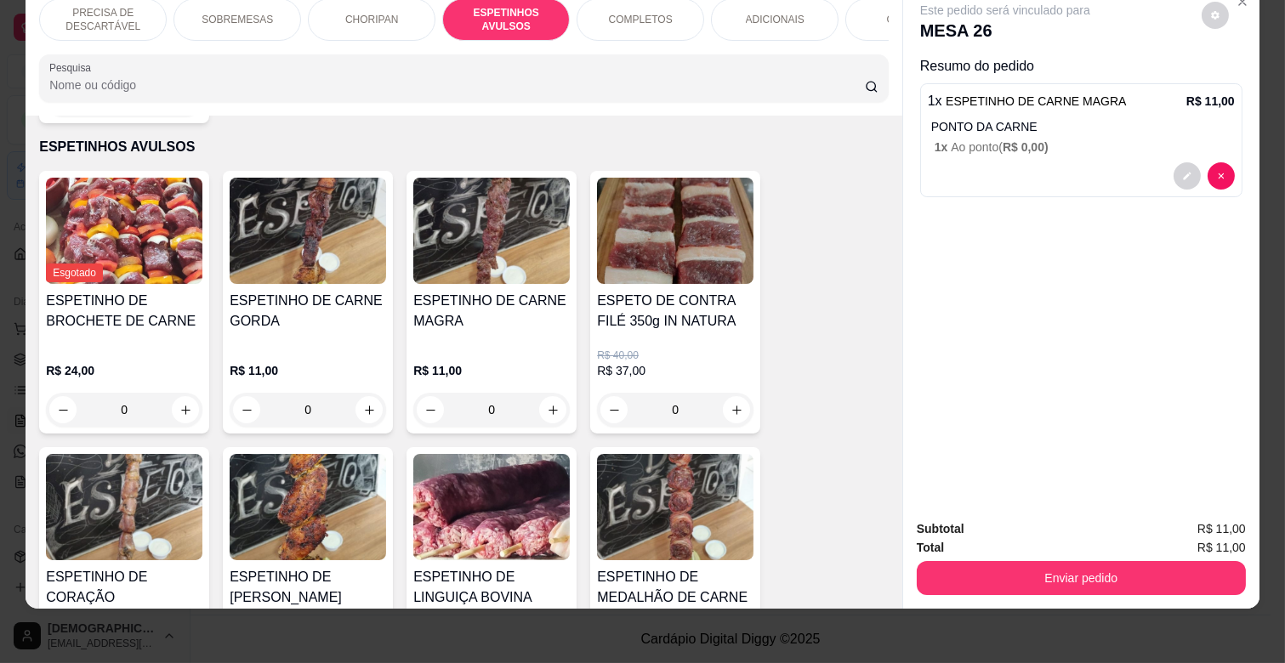
click at [543, 496] on img at bounding box center [491, 507] width 156 height 106
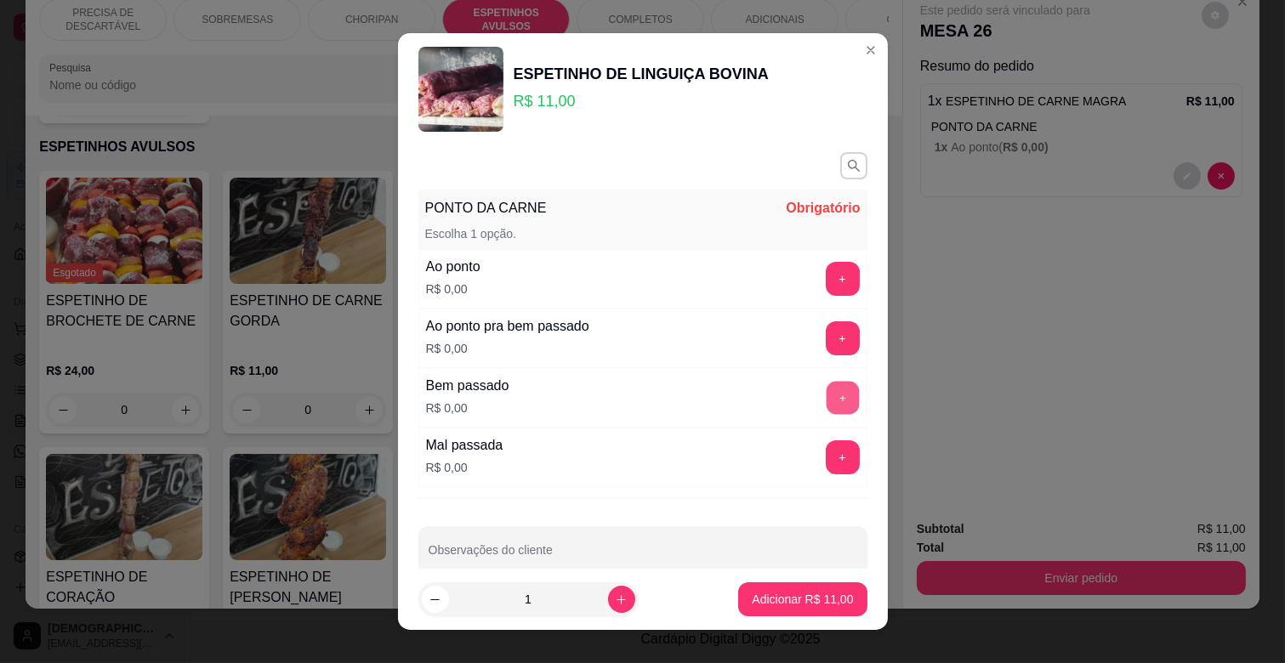
click at [826, 389] on button "+" at bounding box center [842, 398] width 33 height 33
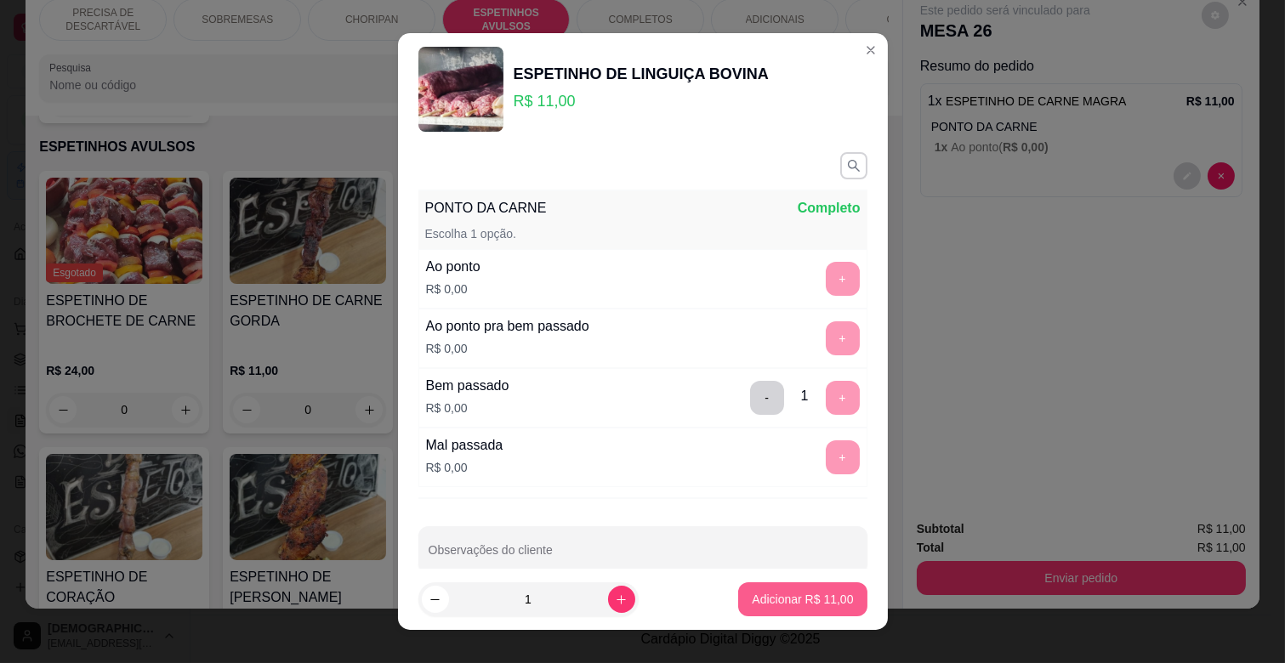
click at [782, 605] on p "Adicionar R$ 11,00" at bounding box center [802, 599] width 101 height 17
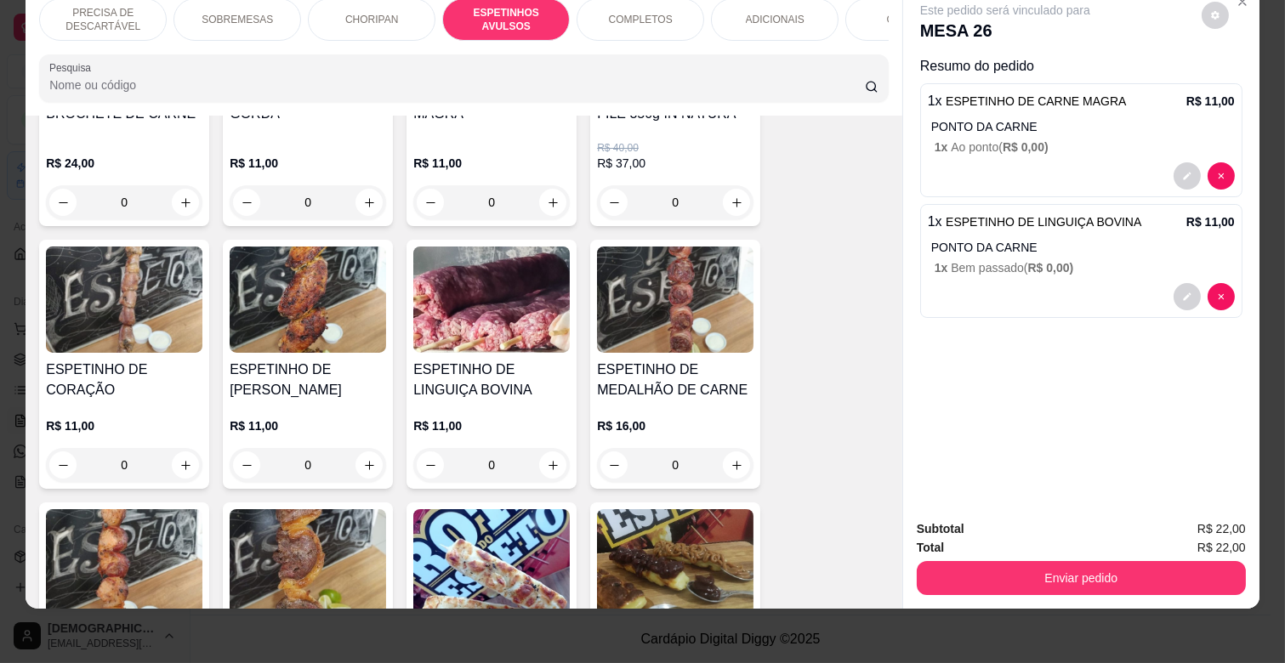
scroll to position [1222, 0]
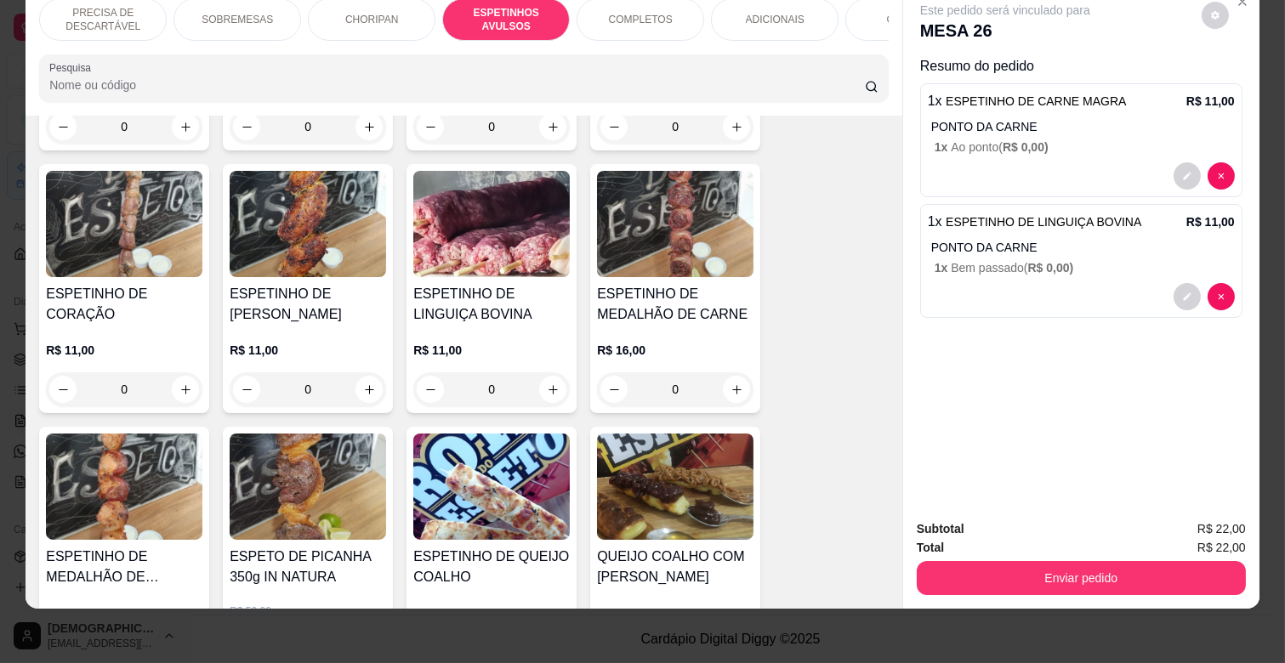
click at [75, 458] on img at bounding box center [124, 487] width 156 height 106
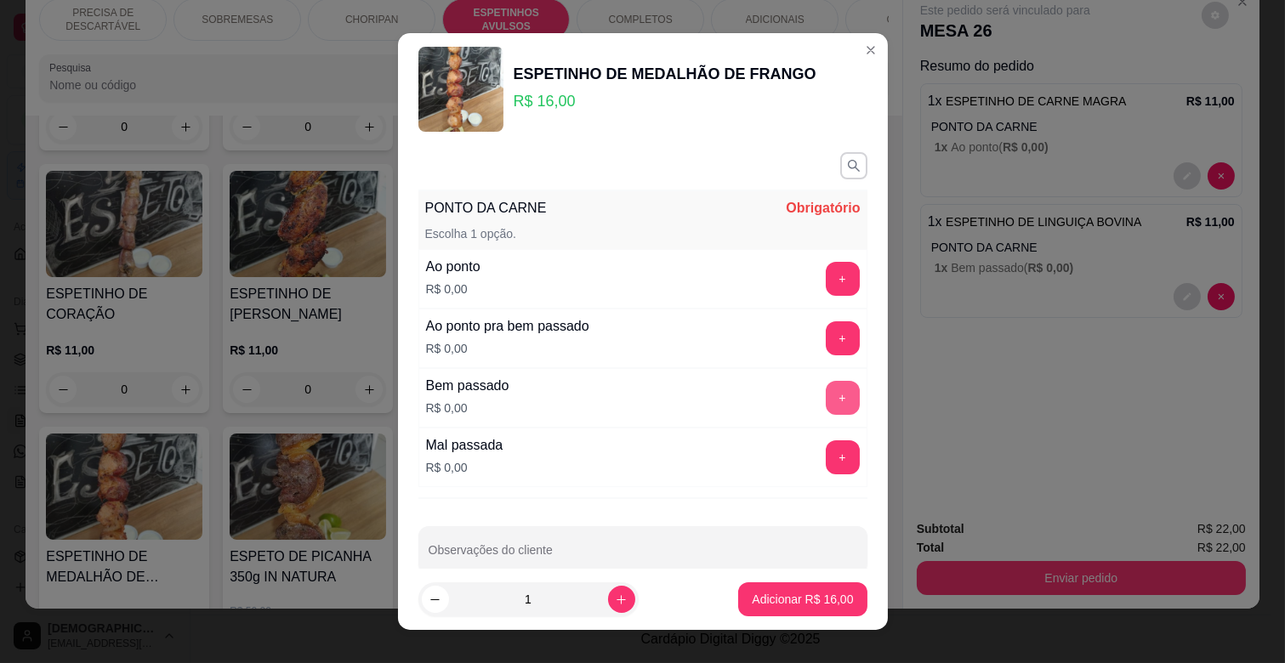
click at [826, 389] on button "+" at bounding box center [843, 398] width 34 height 34
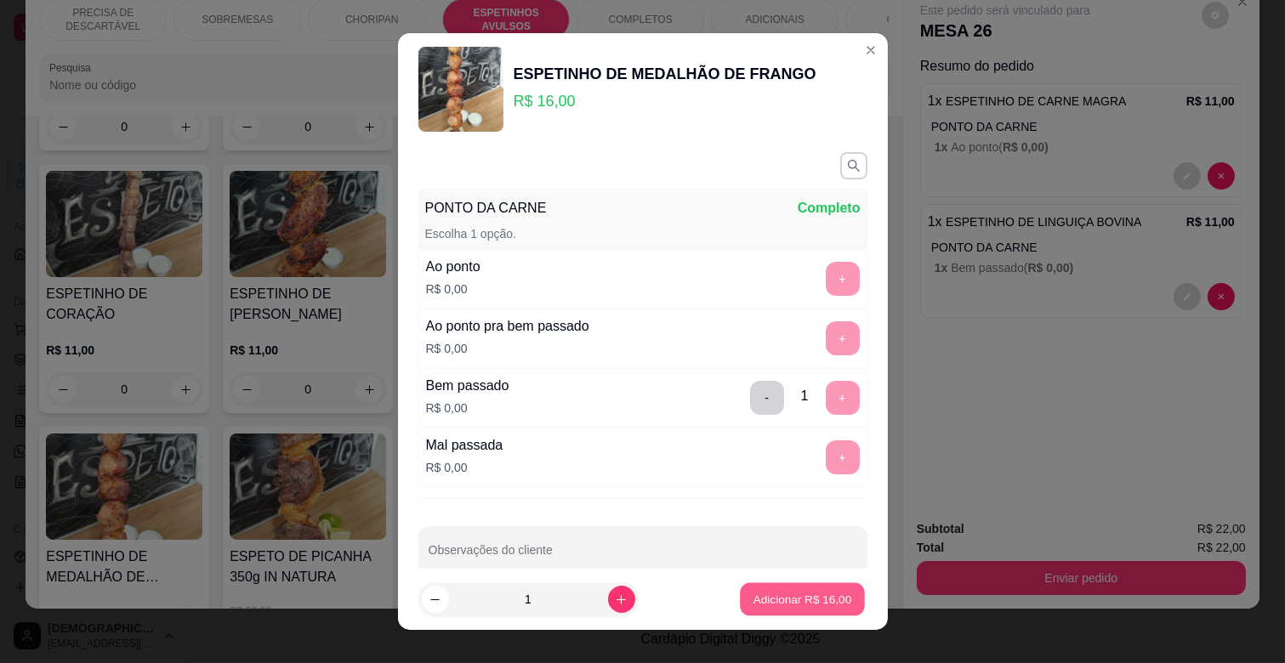
click at [821, 597] on p "Adicionar R$ 16,00" at bounding box center [802, 599] width 99 height 16
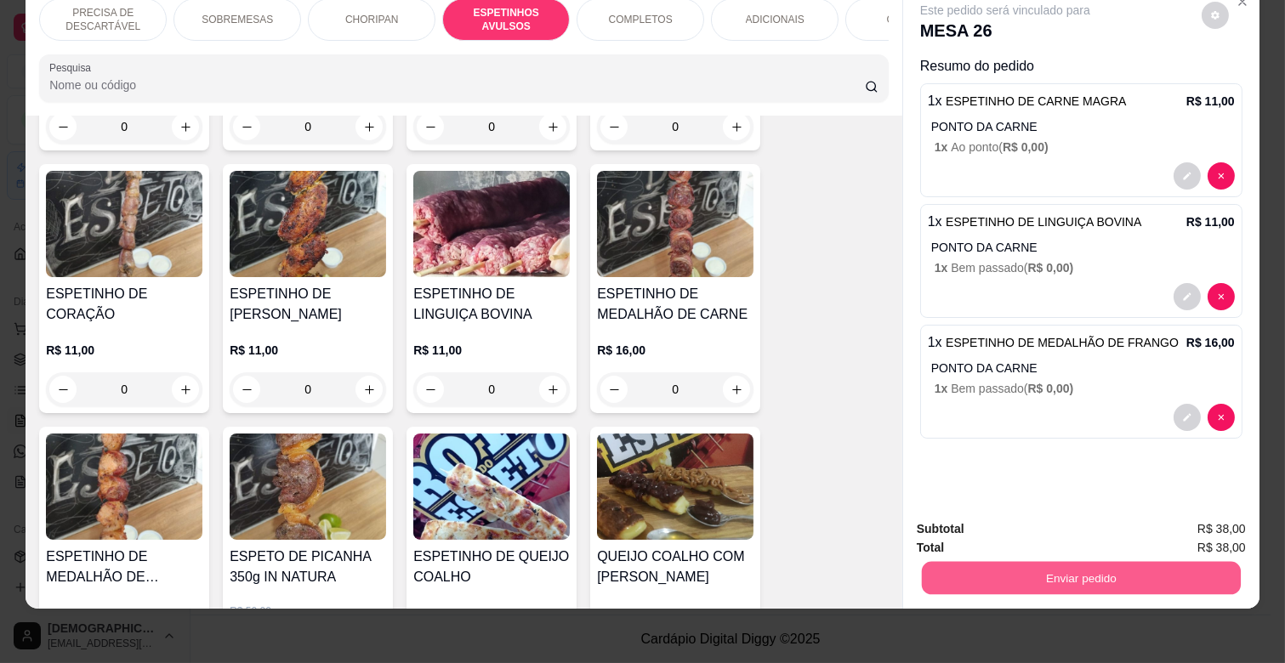
click at [1040, 571] on button "Enviar pedido" at bounding box center [1081, 577] width 319 height 33
click at [1209, 514] on button "Enviar pedido" at bounding box center [1201, 522] width 94 height 31
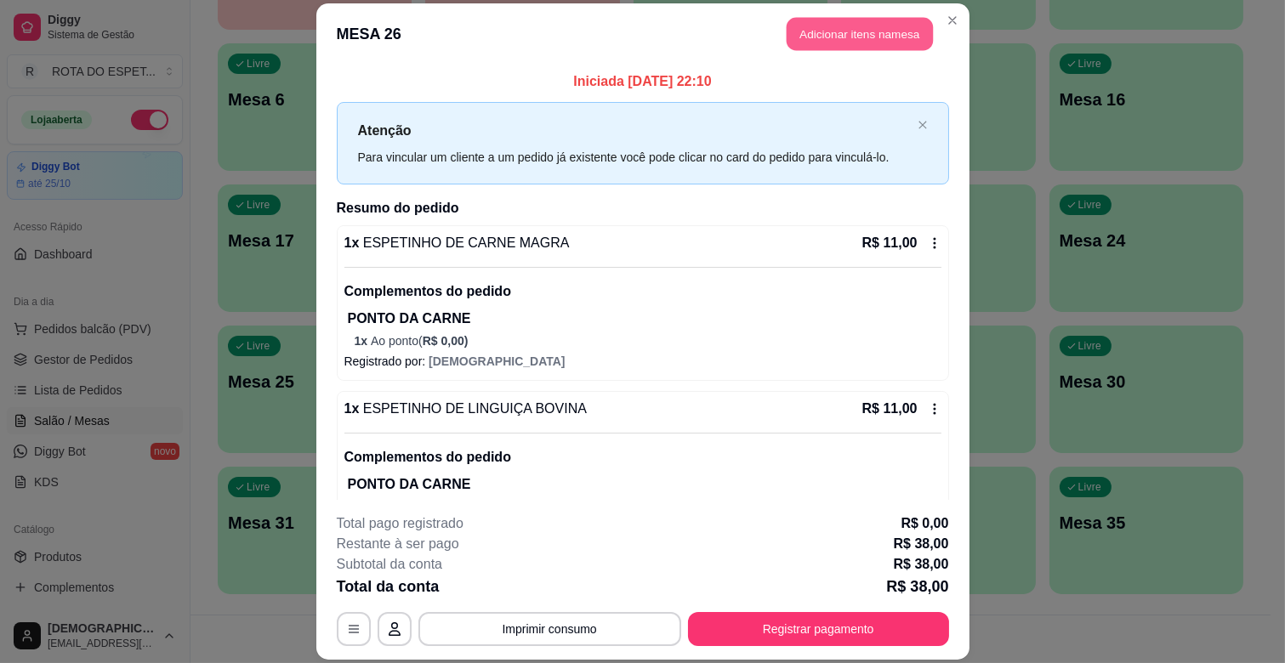
click at [837, 31] on button "Adicionar itens na mesa" at bounding box center [860, 34] width 146 height 33
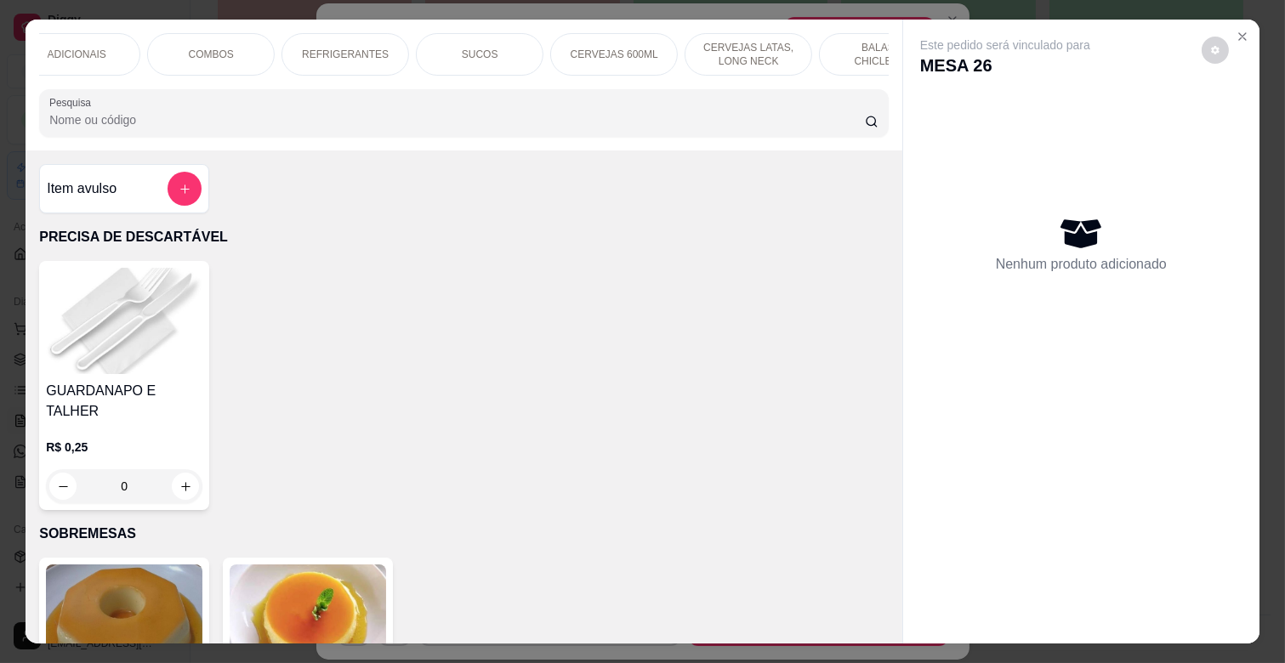
scroll to position [0, 746]
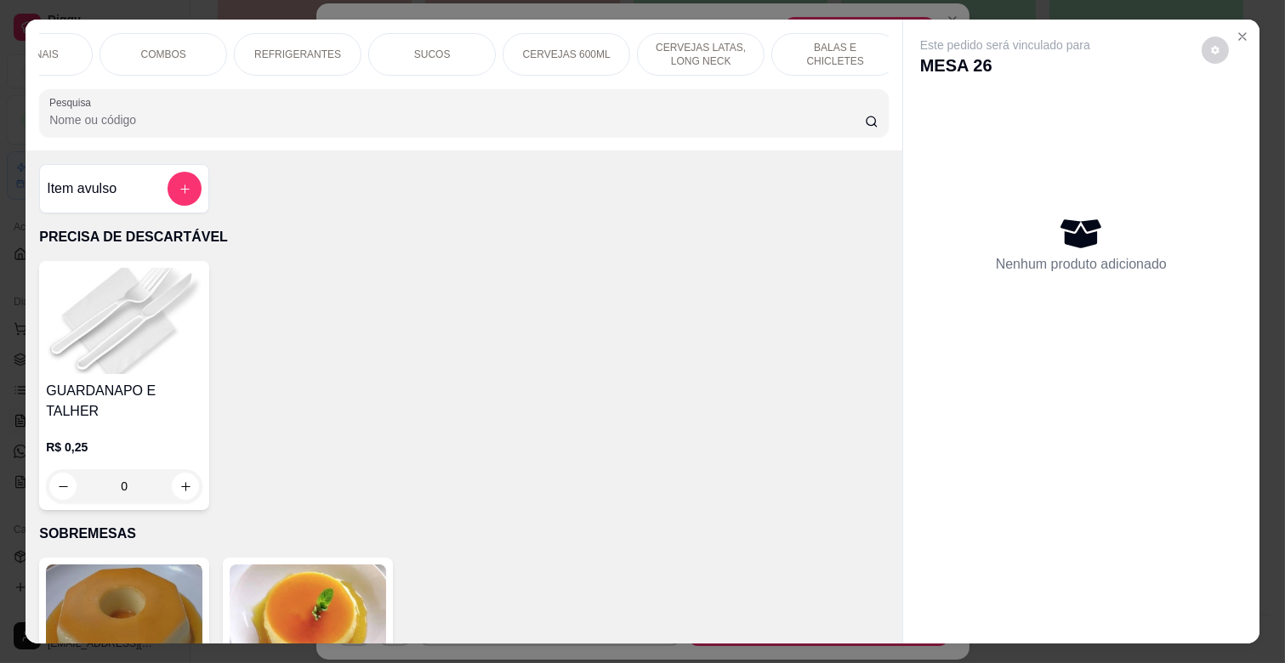
click at [266, 48] on p "REFRIGERANTES" at bounding box center [297, 55] width 87 height 14
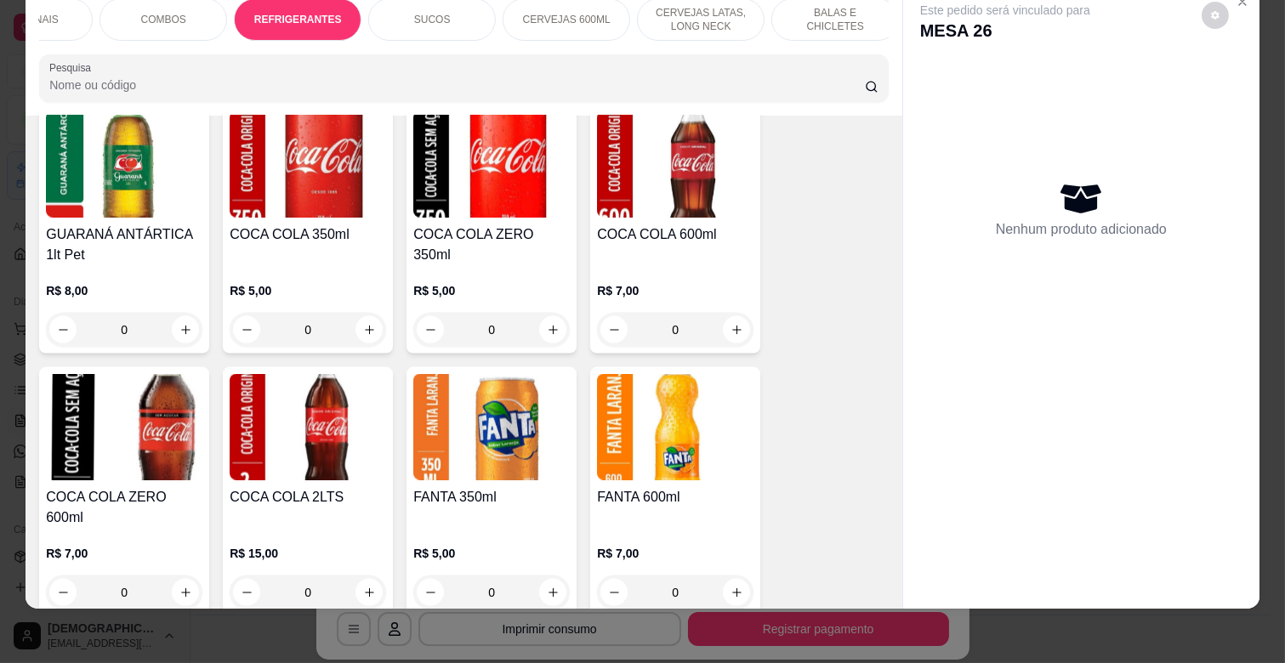
scroll to position [4553, 0]
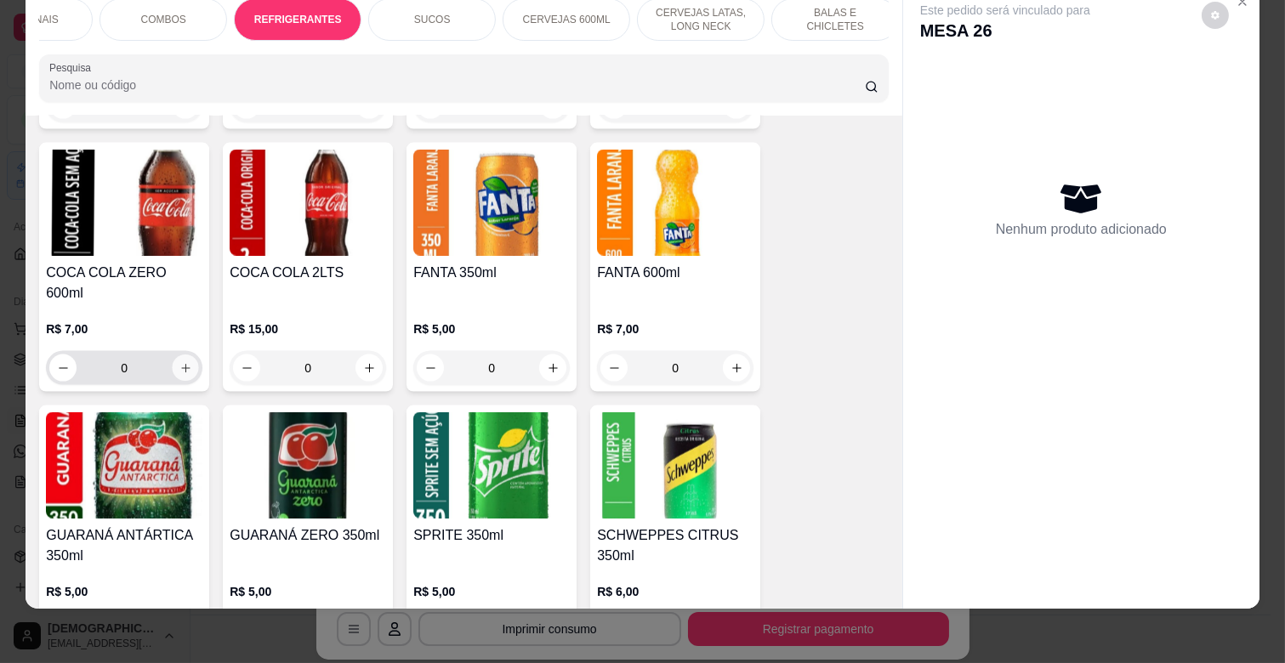
click at [181, 364] on icon "increase-product-quantity" at bounding box center [185, 368] width 9 height 9
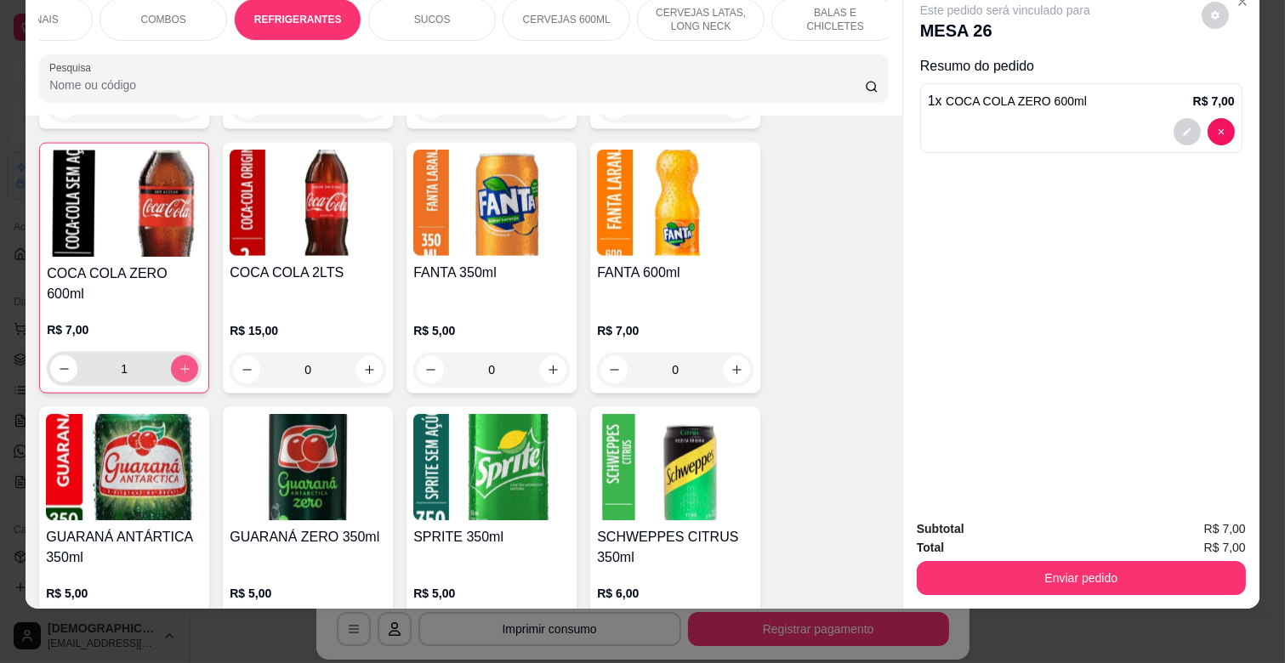
scroll to position [4554, 0]
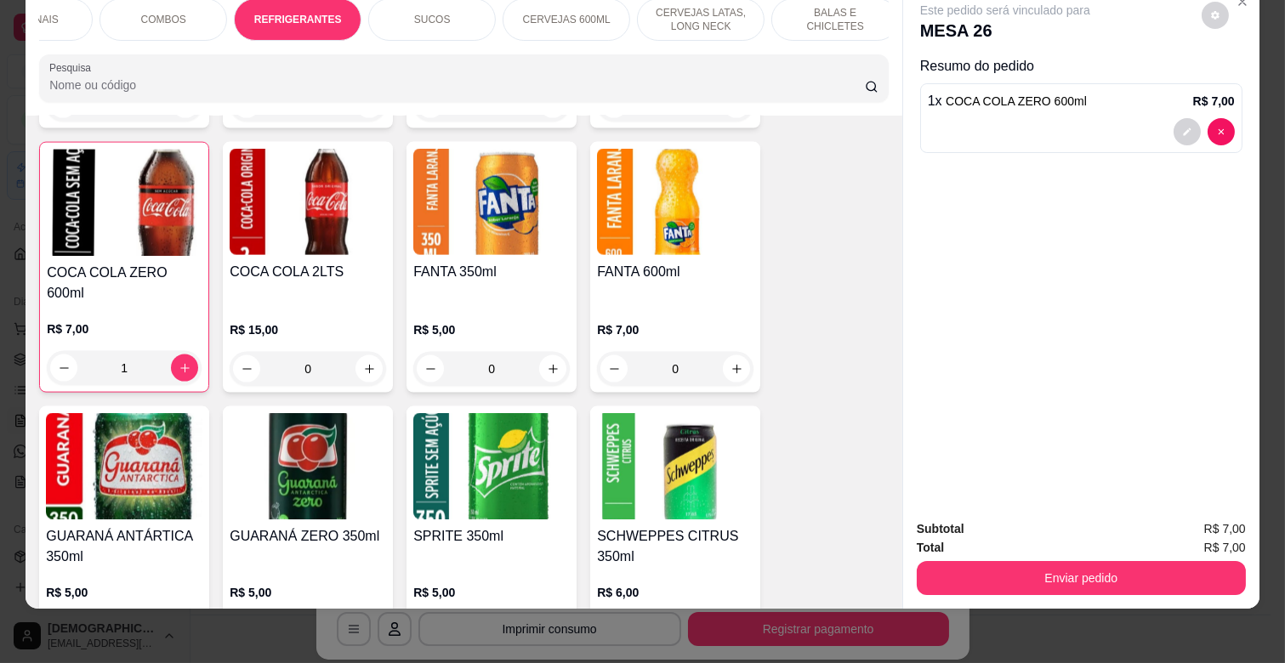
click at [39, 312] on div "COCA COLA ZERO 600ml R$ 7,00 1" at bounding box center [124, 267] width 170 height 251
click at [58, 362] on icon "decrease-product-quantity" at bounding box center [64, 368] width 13 height 13
type input "0"
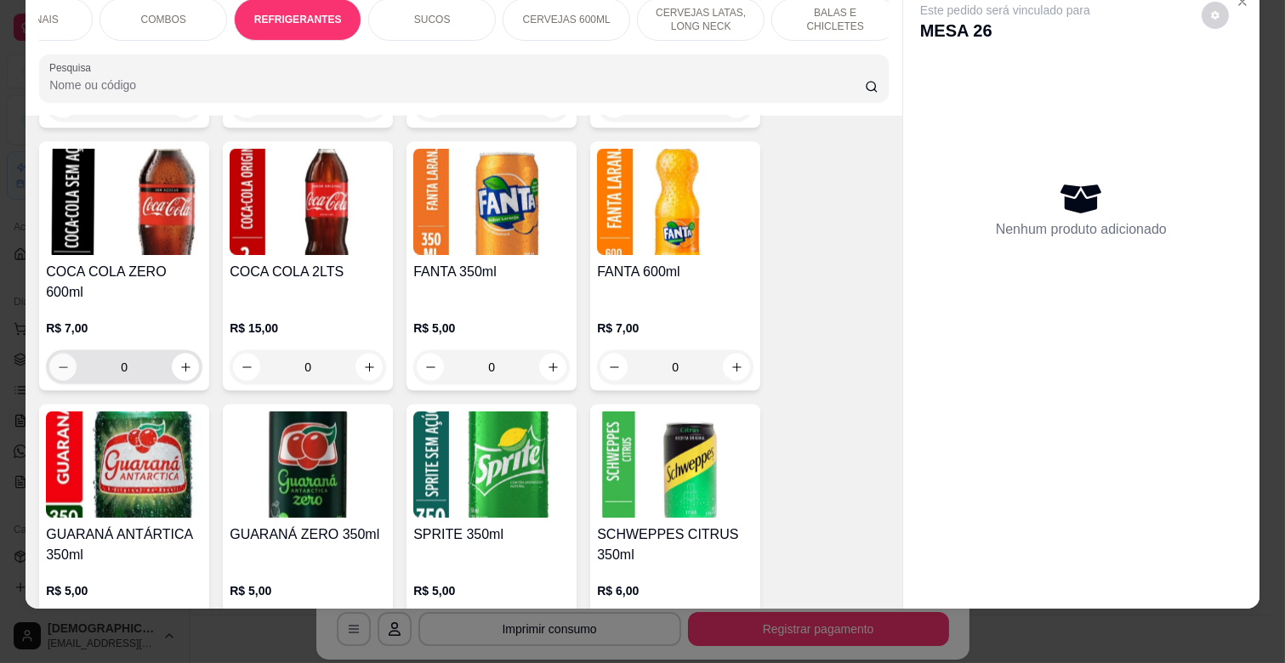
scroll to position [4553, 0]
click at [258, 304] on div "R$ 15,00 0" at bounding box center [308, 345] width 156 height 82
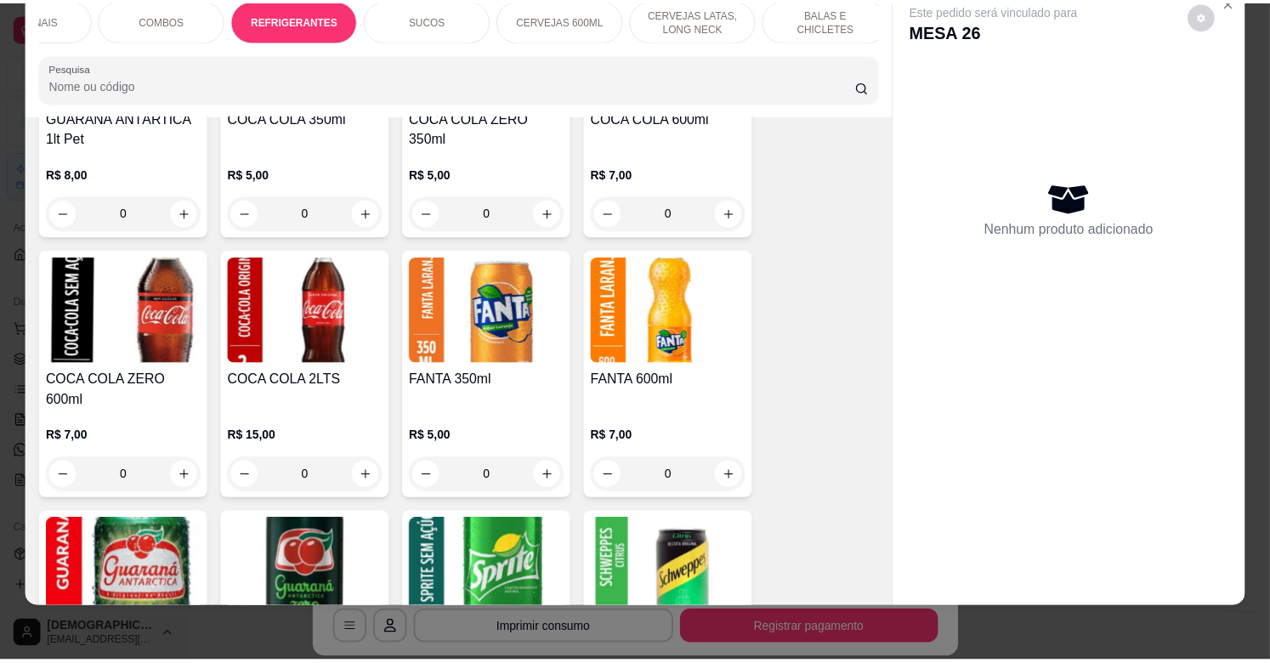
scroll to position [4364, 0]
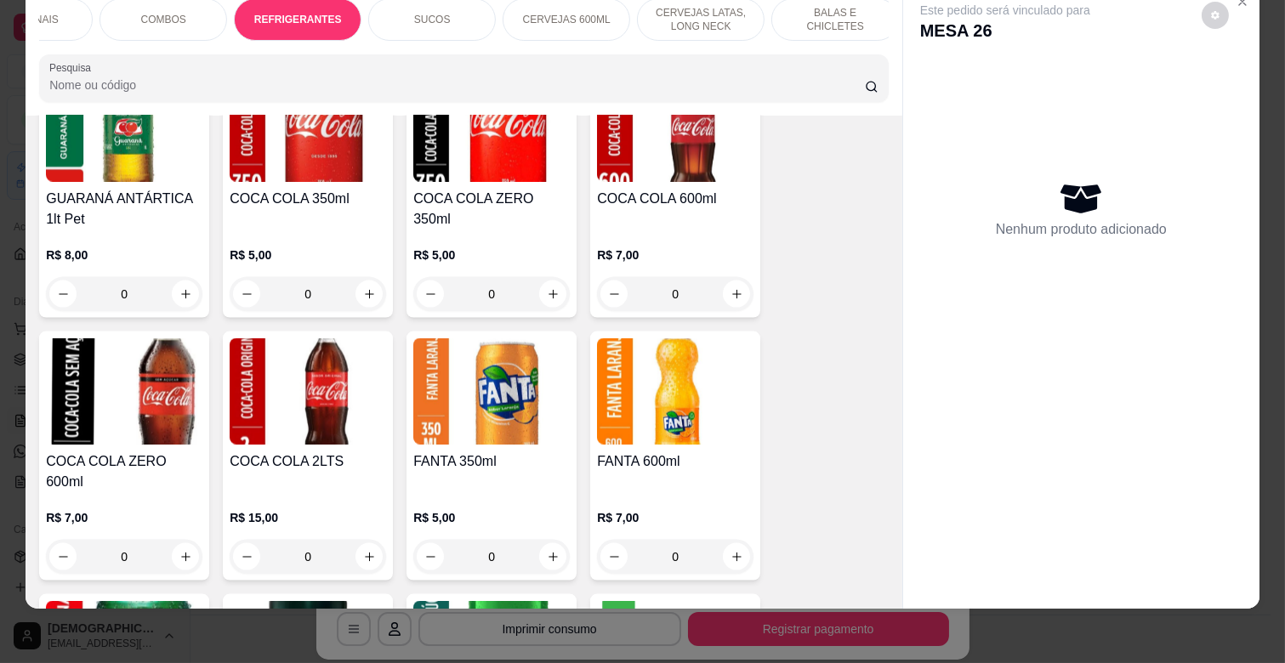
click at [597, 189] on h4 "COCA COLA 600ml" at bounding box center [675, 199] width 156 height 20
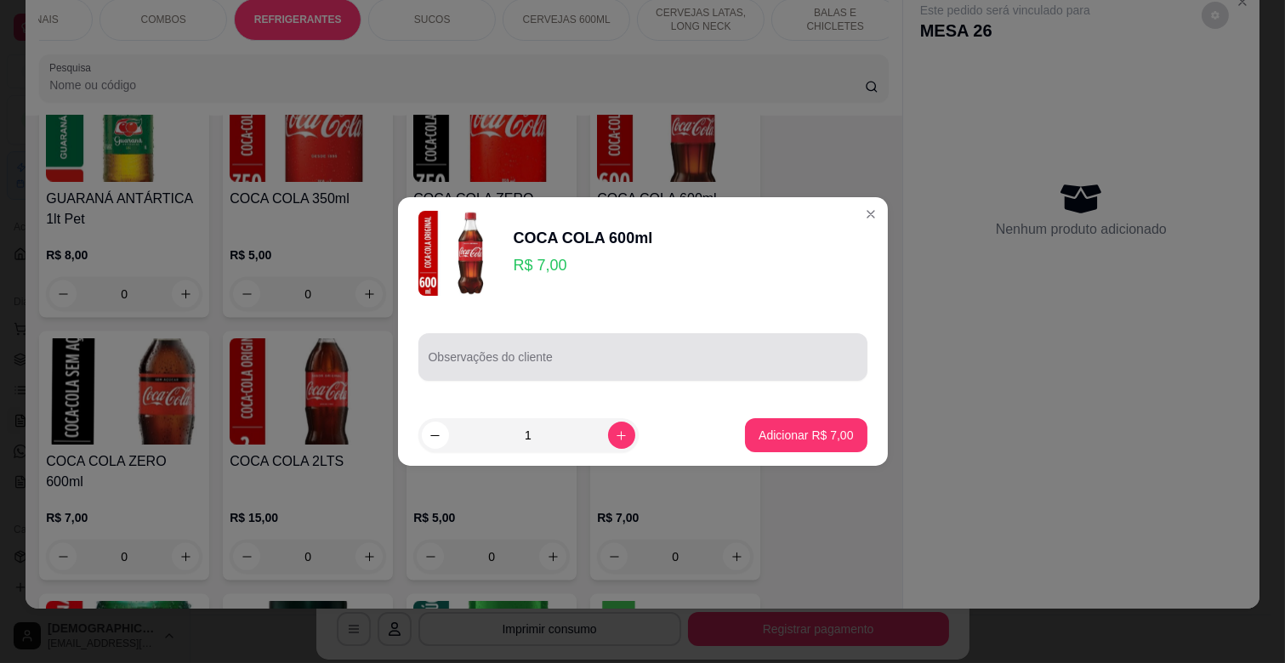
click at [590, 366] on input "Observações do cliente" at bounding box center [643, 363] width 429 height 17
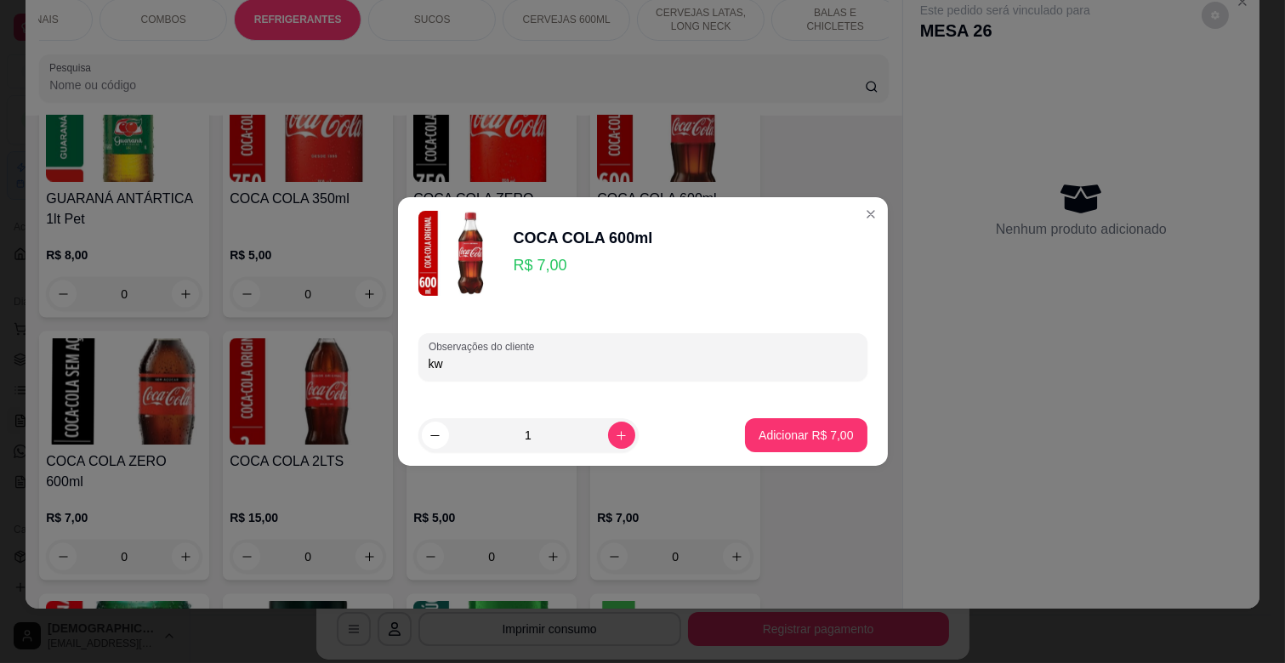
type input "k"
type input "KWID PRETO"
click at [793, 429] on p "Adicionar R$ 7,00" at bounding box center [806, 435] width 92 height 16
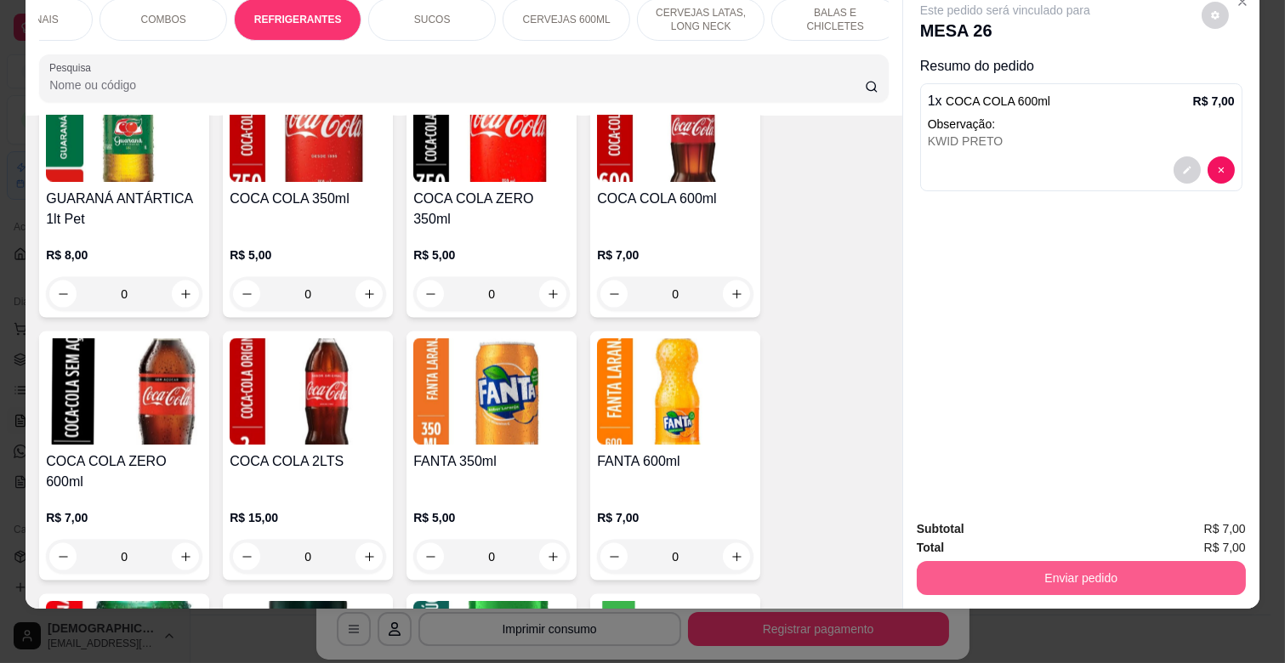
click at [1021, 561] on button "Enviar pedido" at bounding box center [1081, 578] width 329 height 34
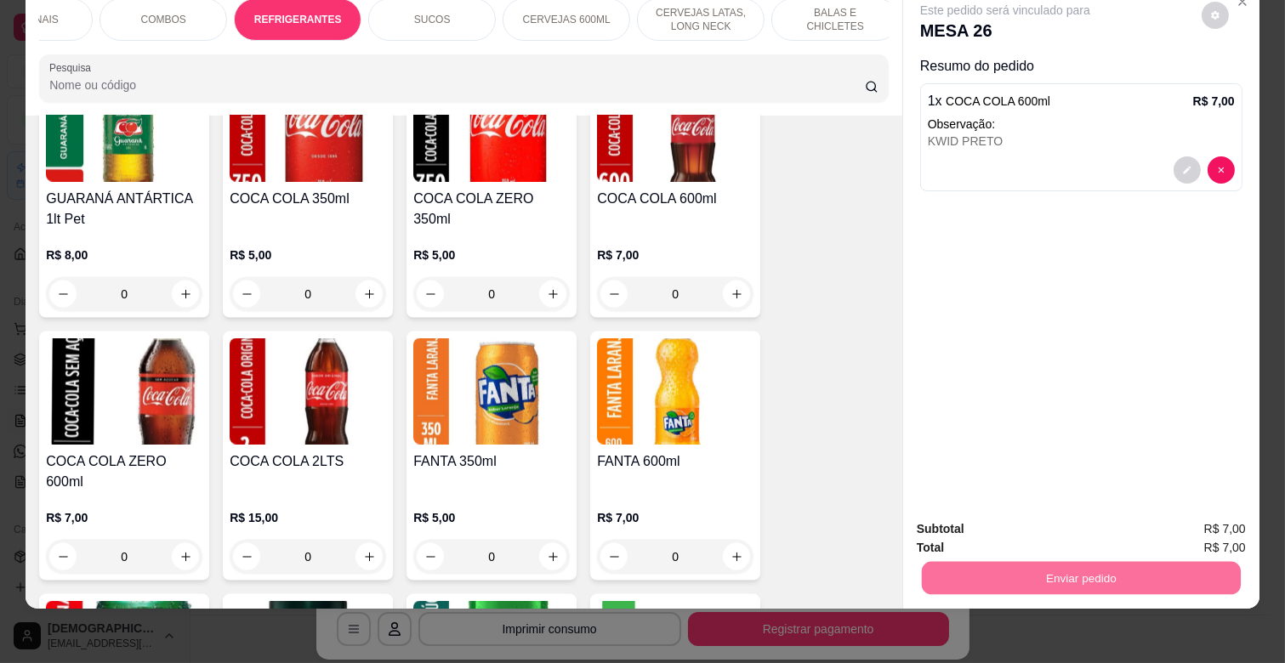
click at [1191, 524] on button "Enviar pedido" at bounding box center [1201, 523] width 96 height 32
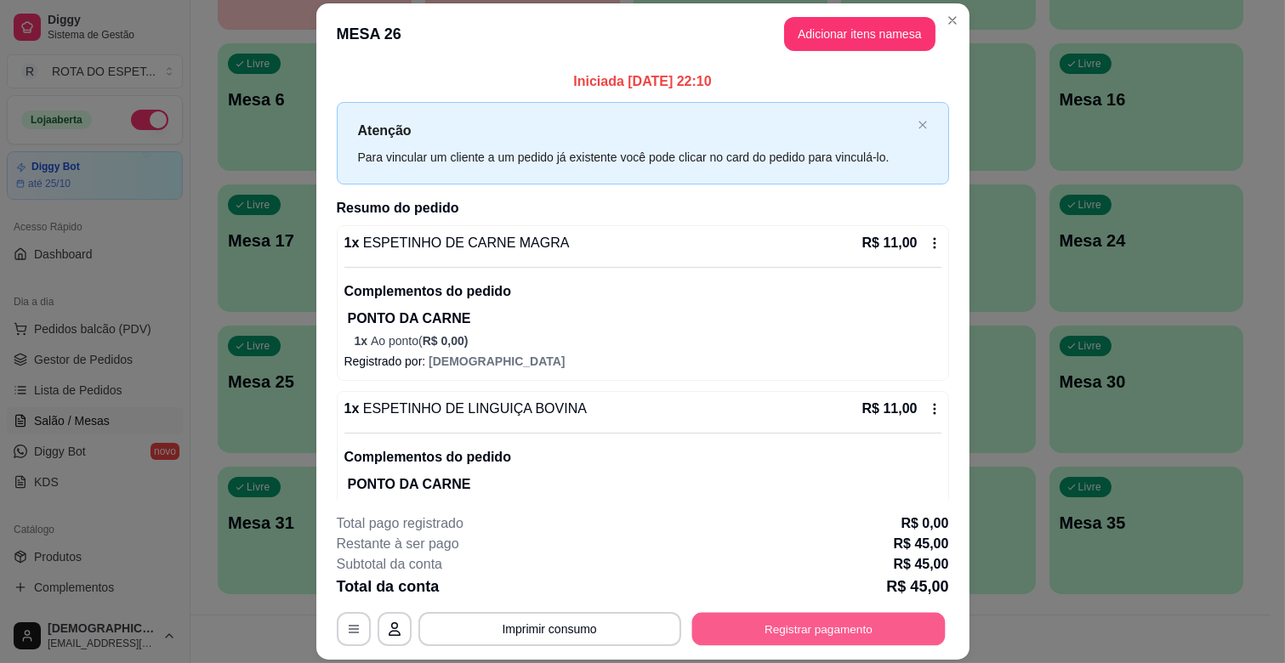
click at [827, 628] on button "Registrar pagamento" at bounding box center [817, 629] width 253 height 33
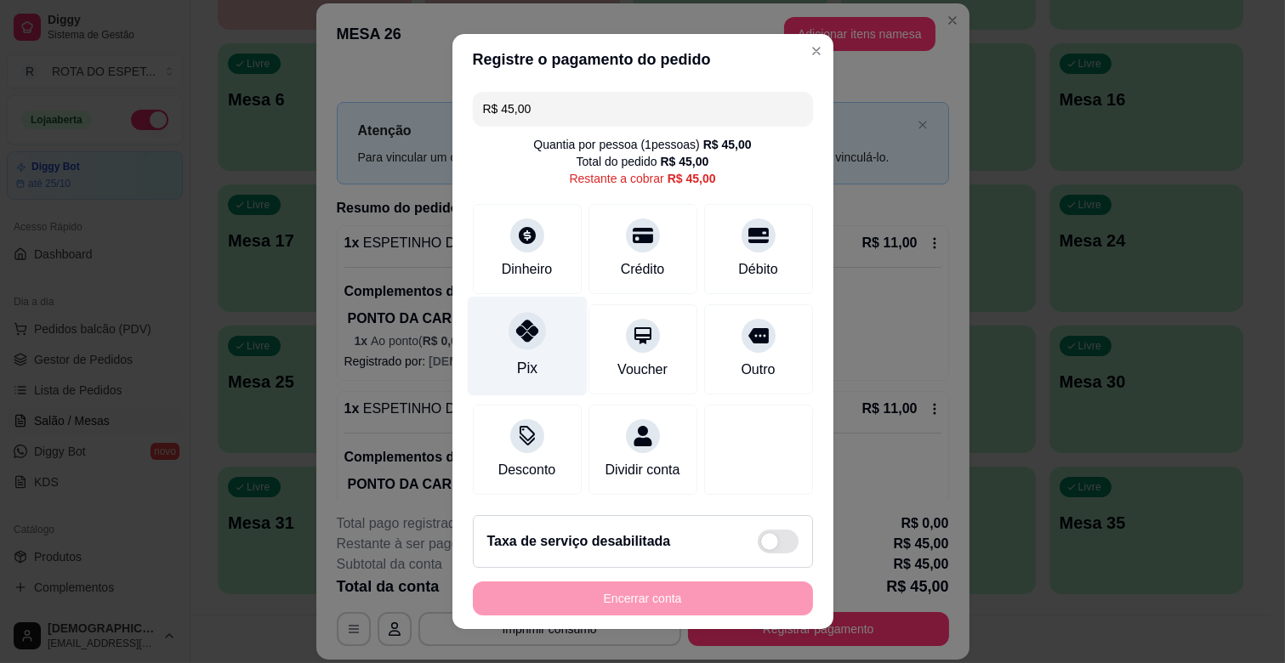
click at [529, 352] on div "Pix" at bounding box center [527, 346] width 120 height 99
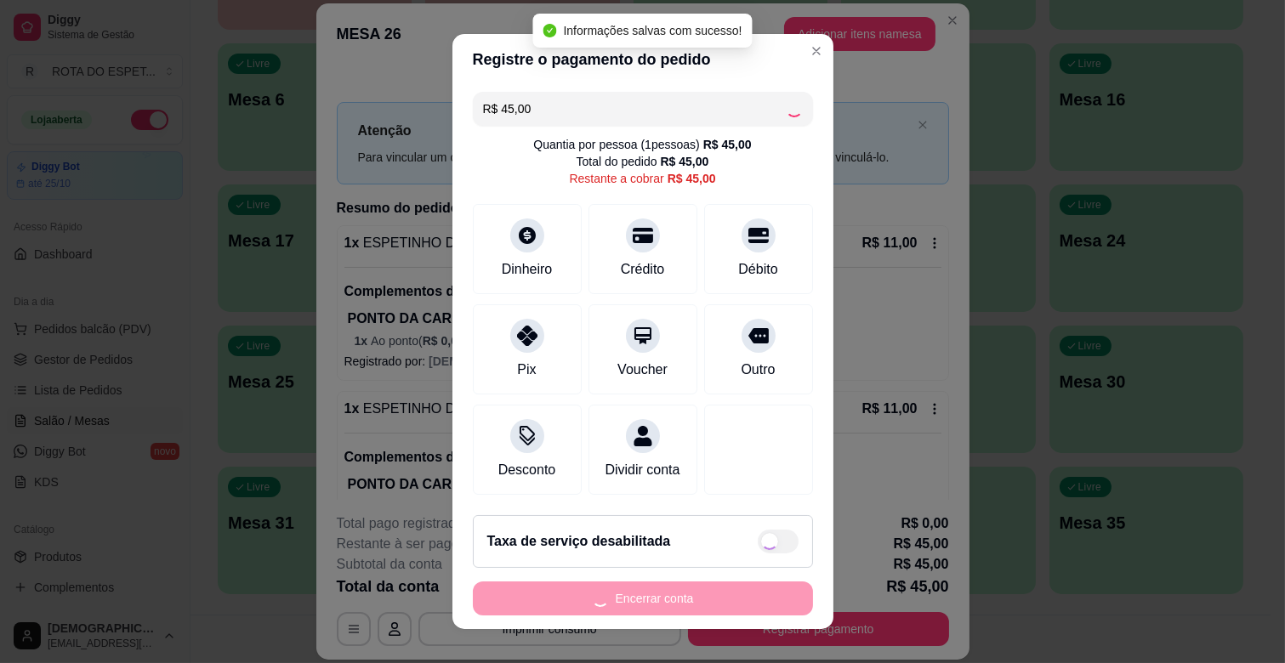
type input "R$ 0,00"
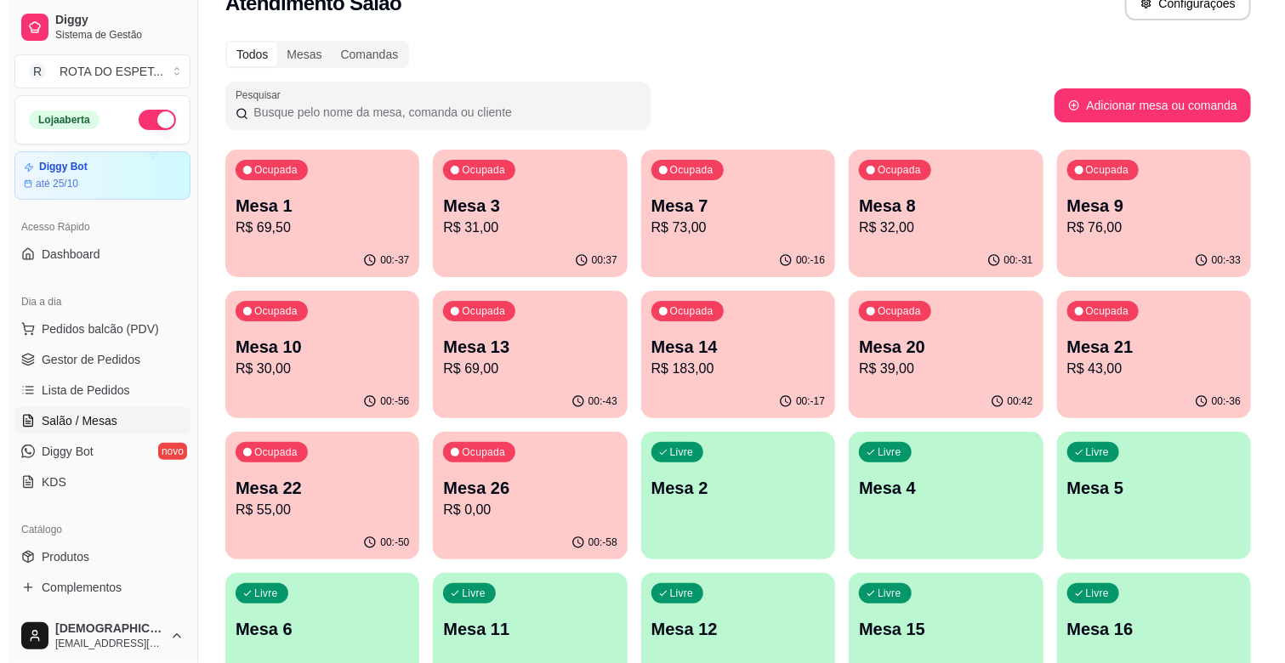
scroll to position [0, 0]
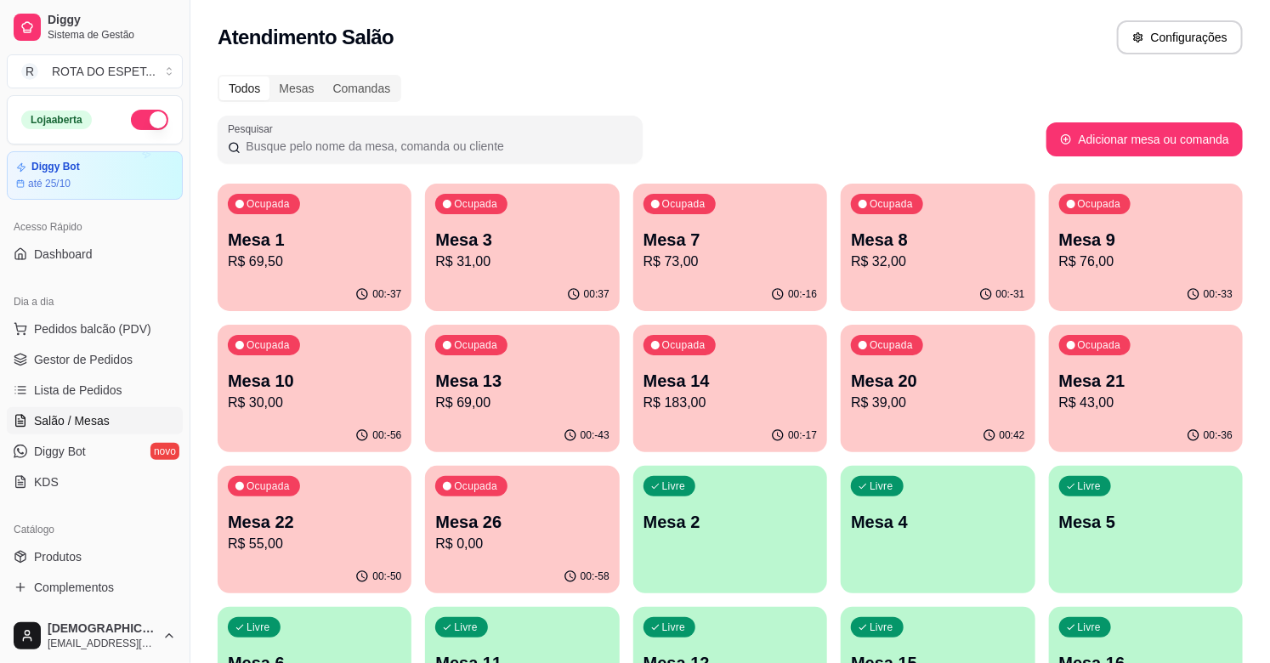
click at [913, 387] on p "Mesa 20" at bounding box center [937, 381] width 173 height 24
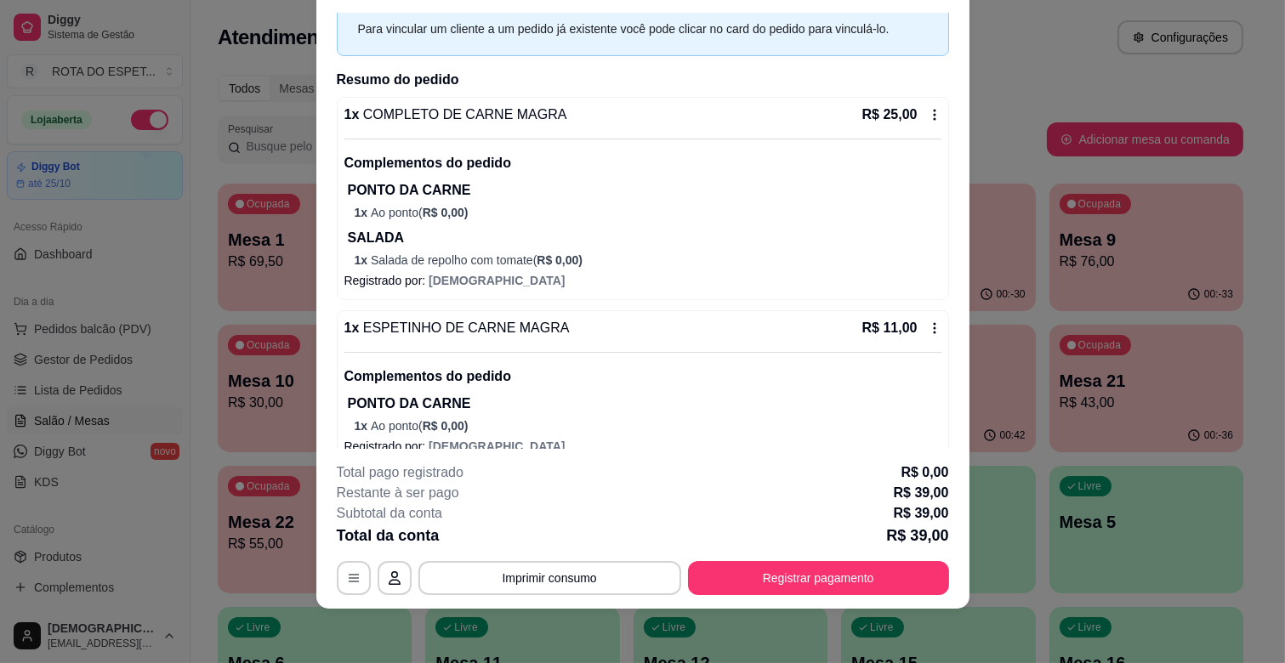
scroll to position [171, 0]
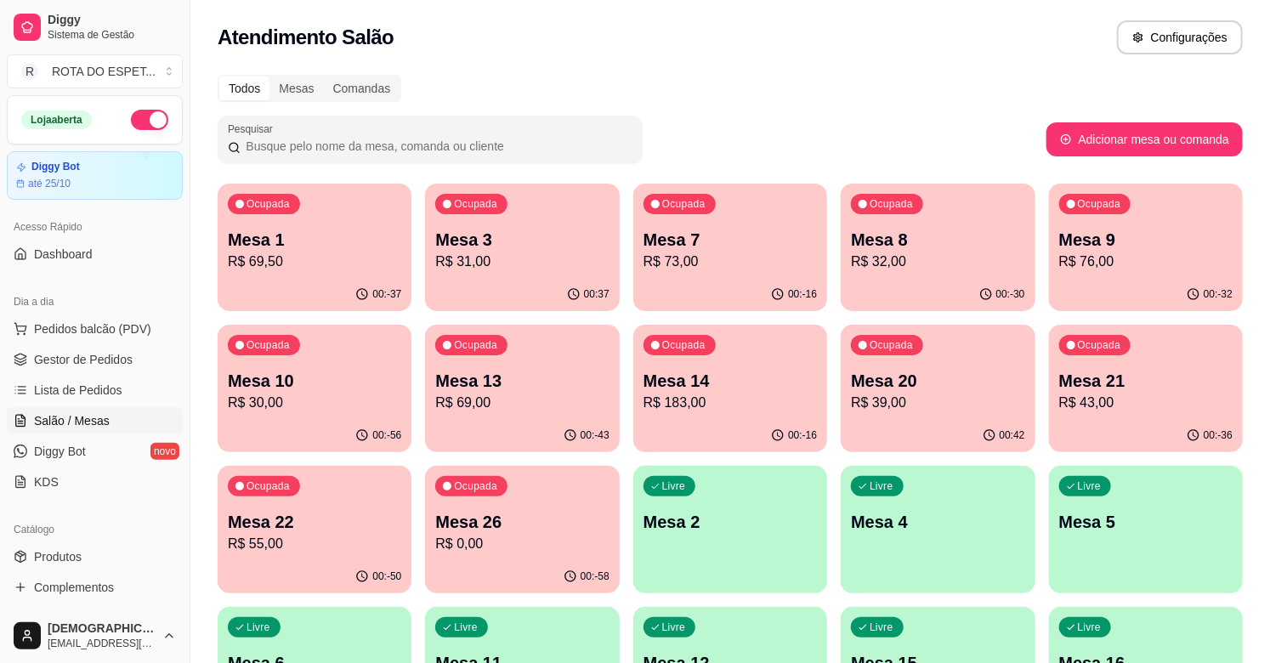
click at [1095, 349] on p "Ocupada" at bounding box center [1099, 345] width 43 height 14
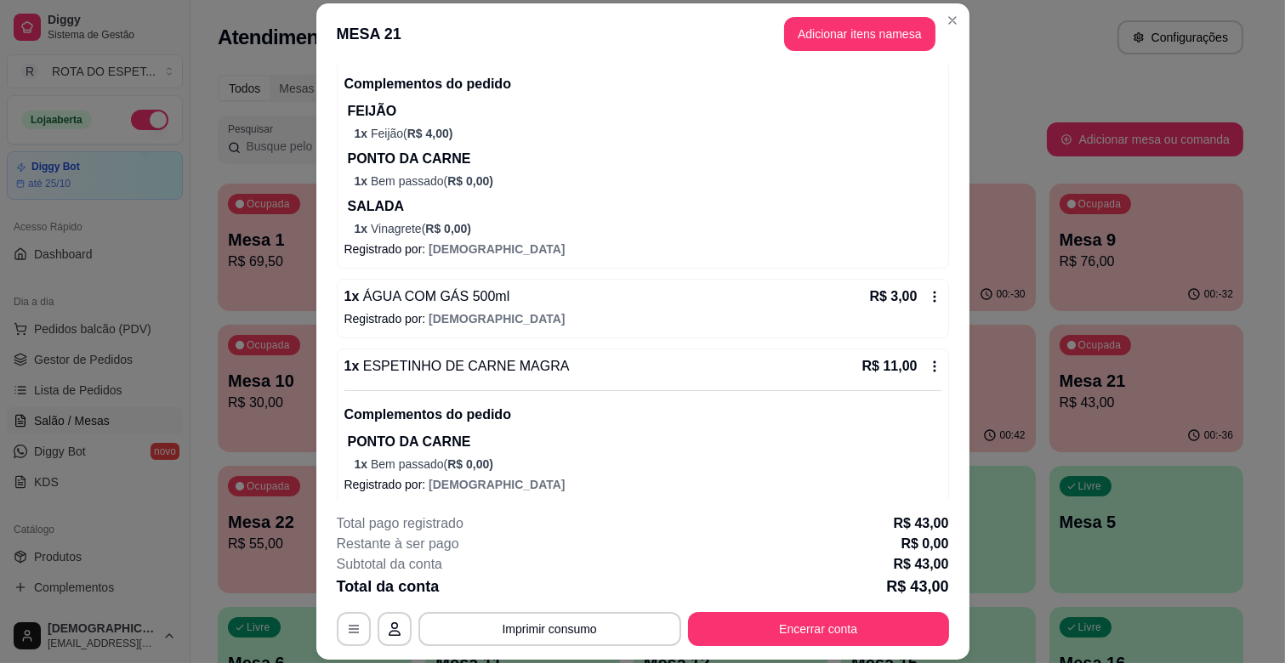
scroll to position [219, 0]
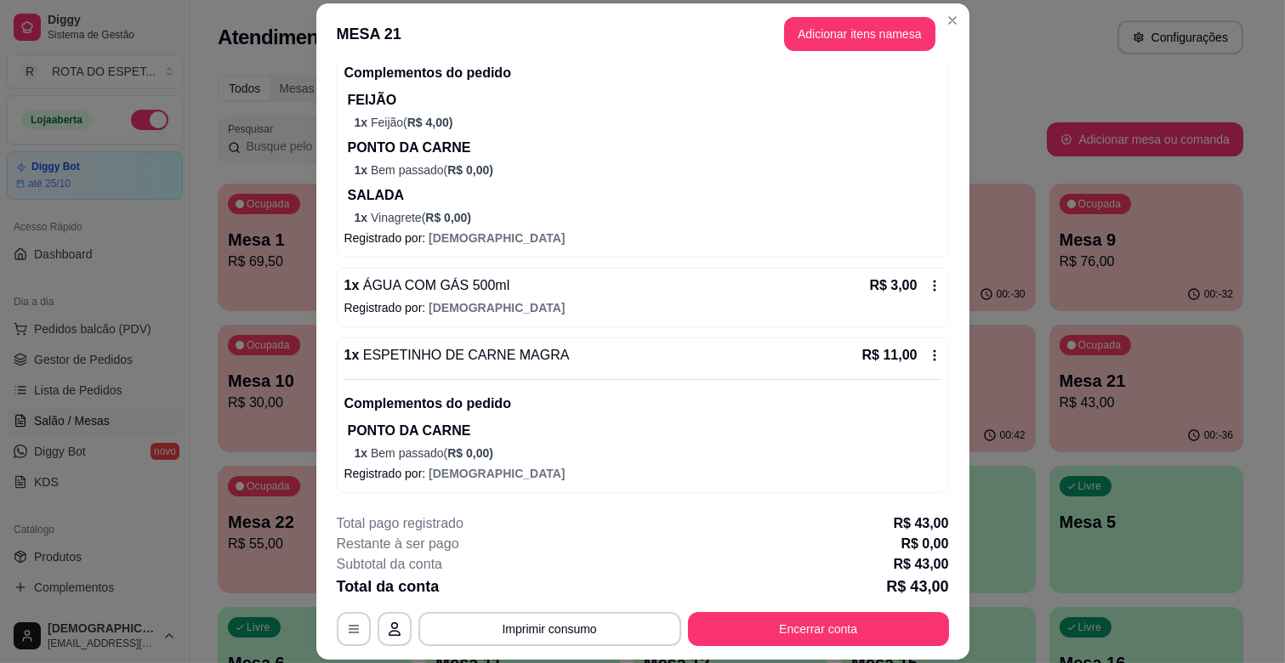
click at [764, 651] on footer "**********" at bounding box center [642, 580] width 653 height 160
click at [764, 642] on button "Encerrar conta" at bounding box center [818, 629] width 261 height 34
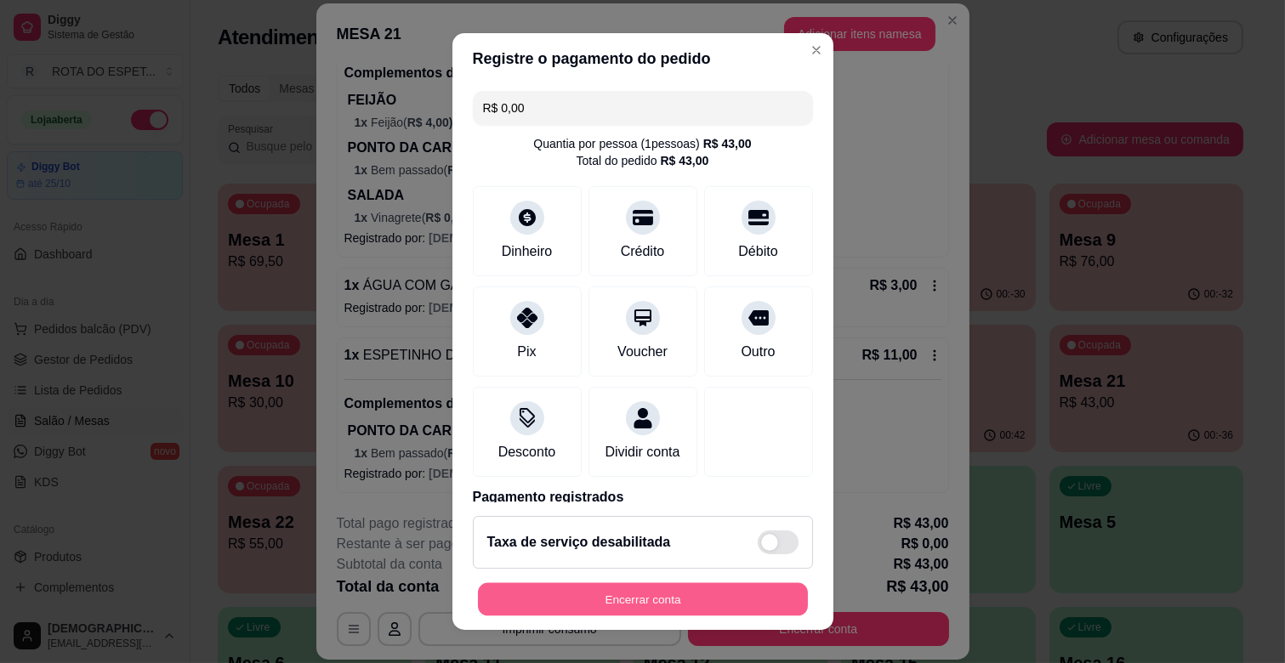
click at [704, 604] on button "Encerrar conta" at bounding box center [643, 599] width 330 height 33
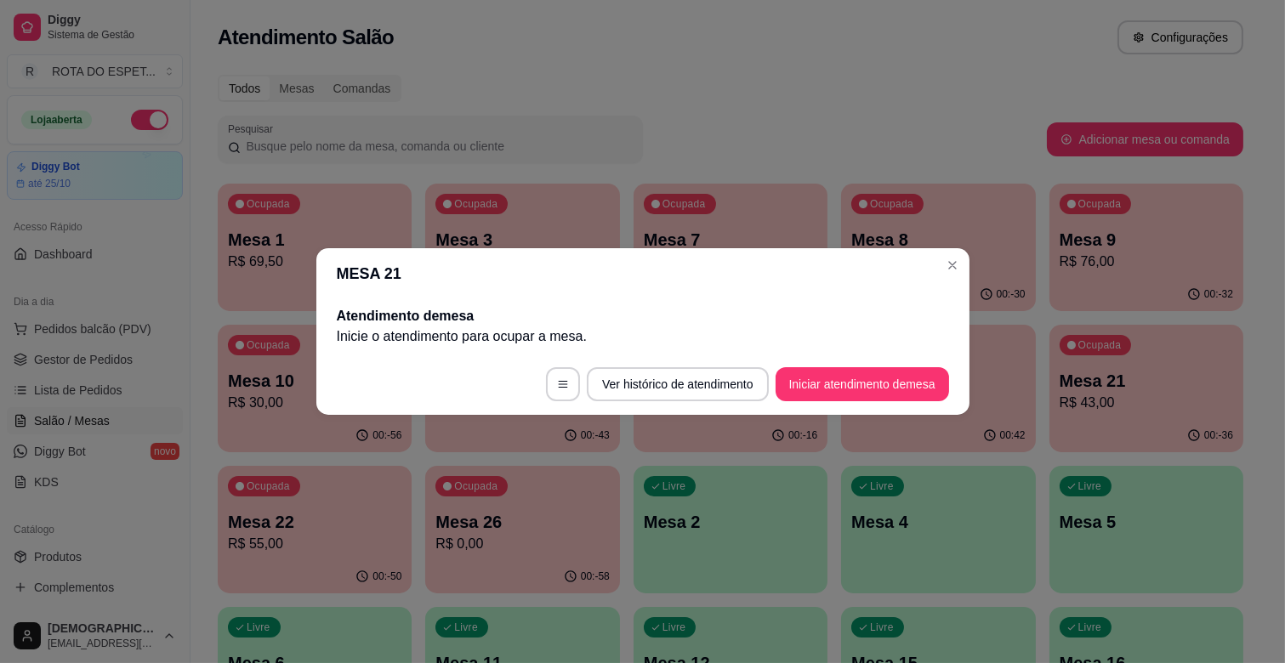
scroll to position [0, 0]
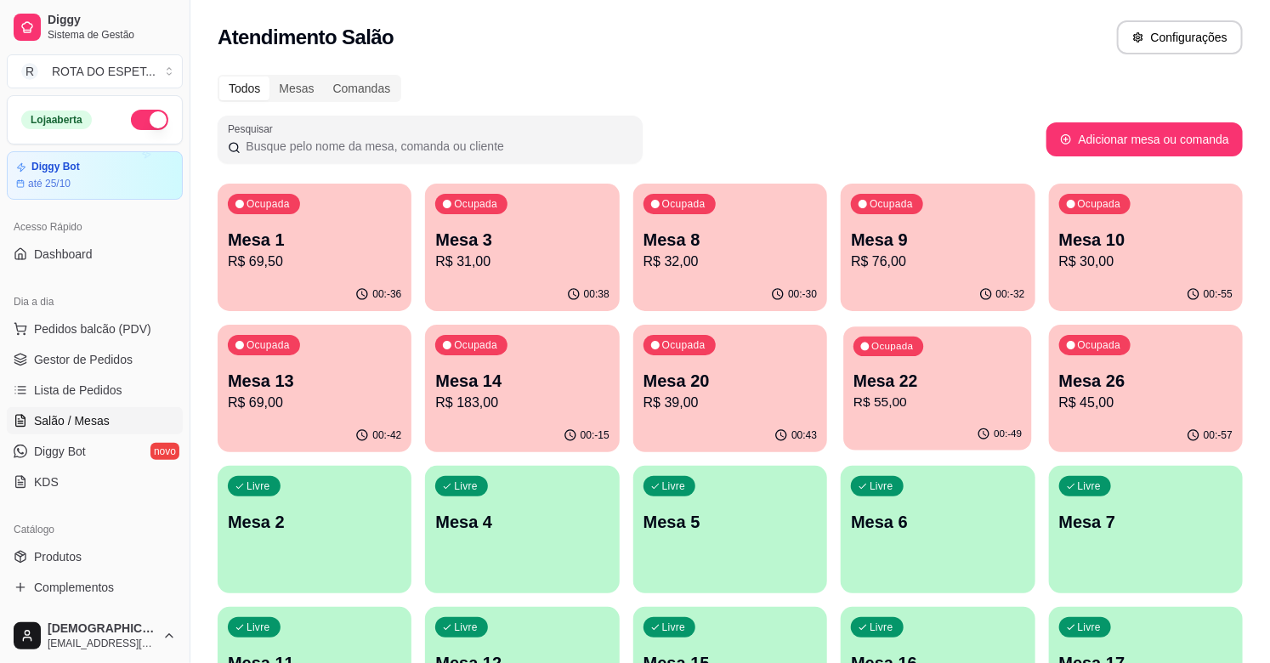
click at [895, 387] on p "Mesa 22" at bounding box center [938, 381] width 168 height 23
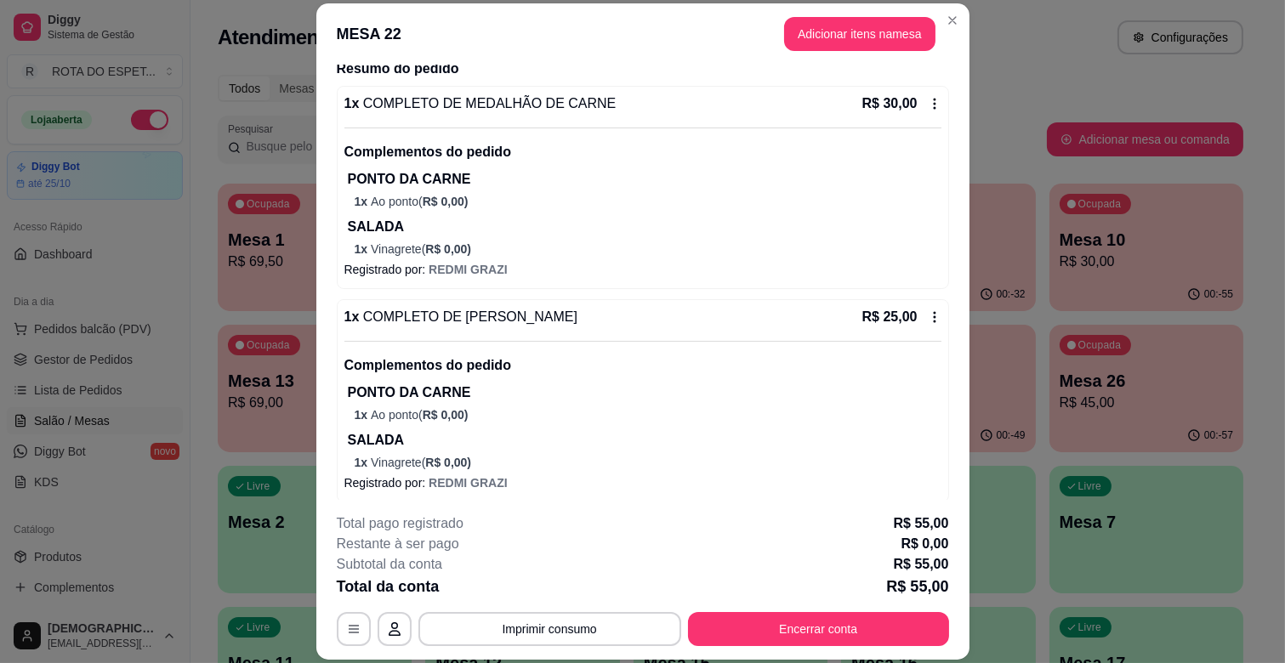
scroll to position [219, 0]
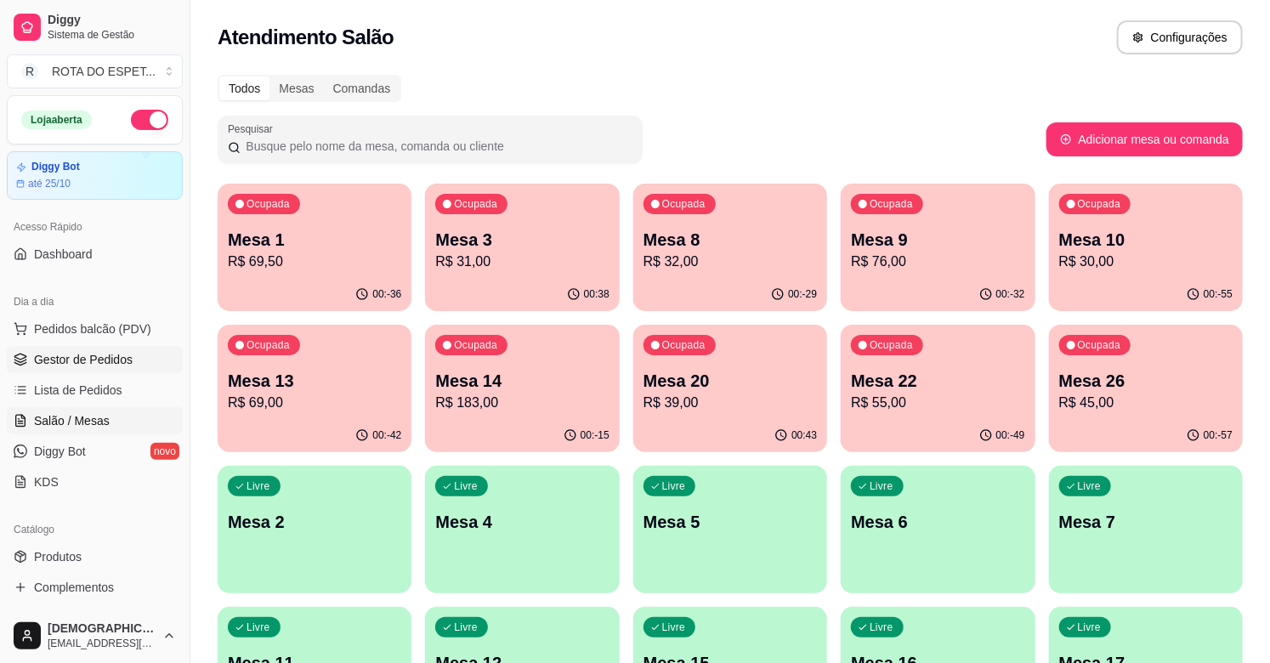
click at [98, 358] on span "Gestor de Pedidos" at bounding box center [83, 359] width 99 height 17
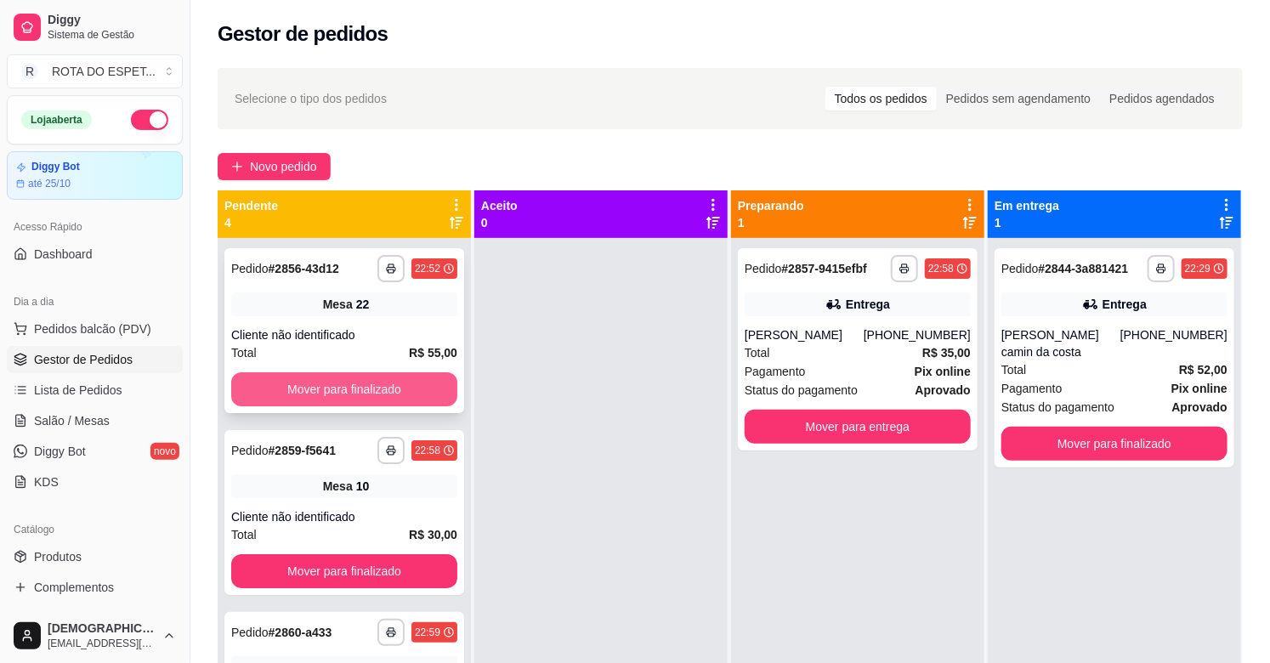
click at [291, 396] on button "Mover para finalizado" at bounding box center [344, 389] width 226 height 34
click at [291, 396] on button "Mover para finalizado" at bounding box center [344, 389] width 219 height 33
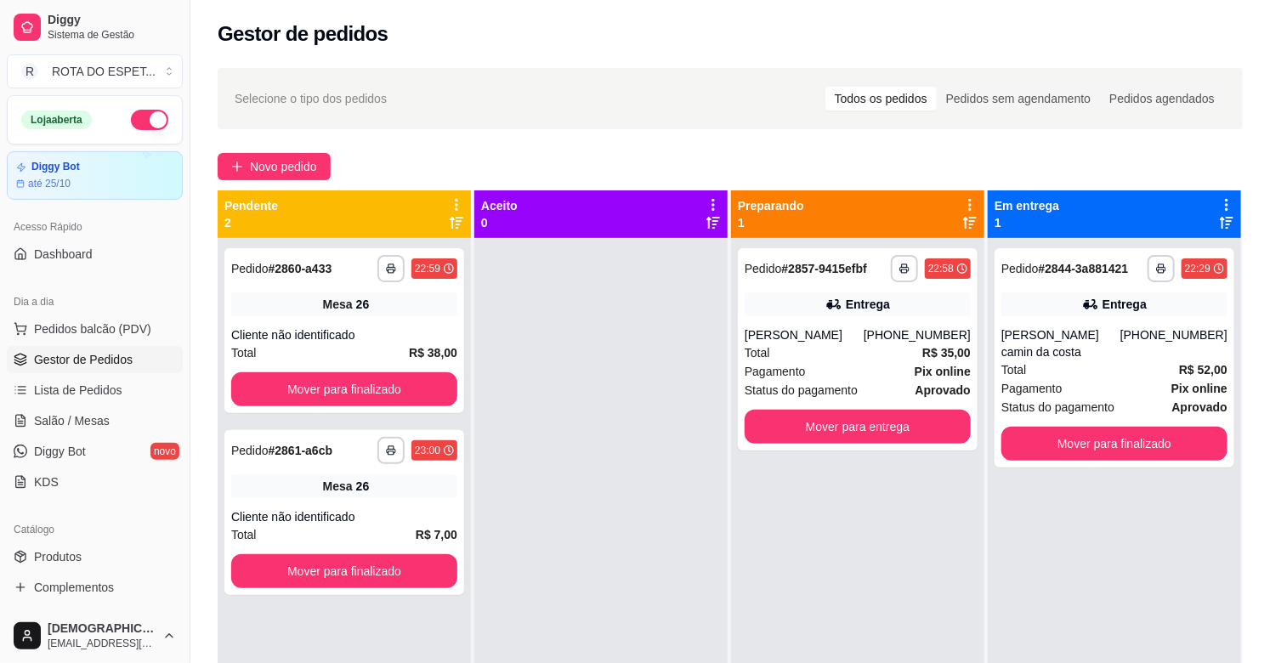
click at [291, 396] on button "Mover para finalizado" at bounding box center [344, 389] width 226 height 34
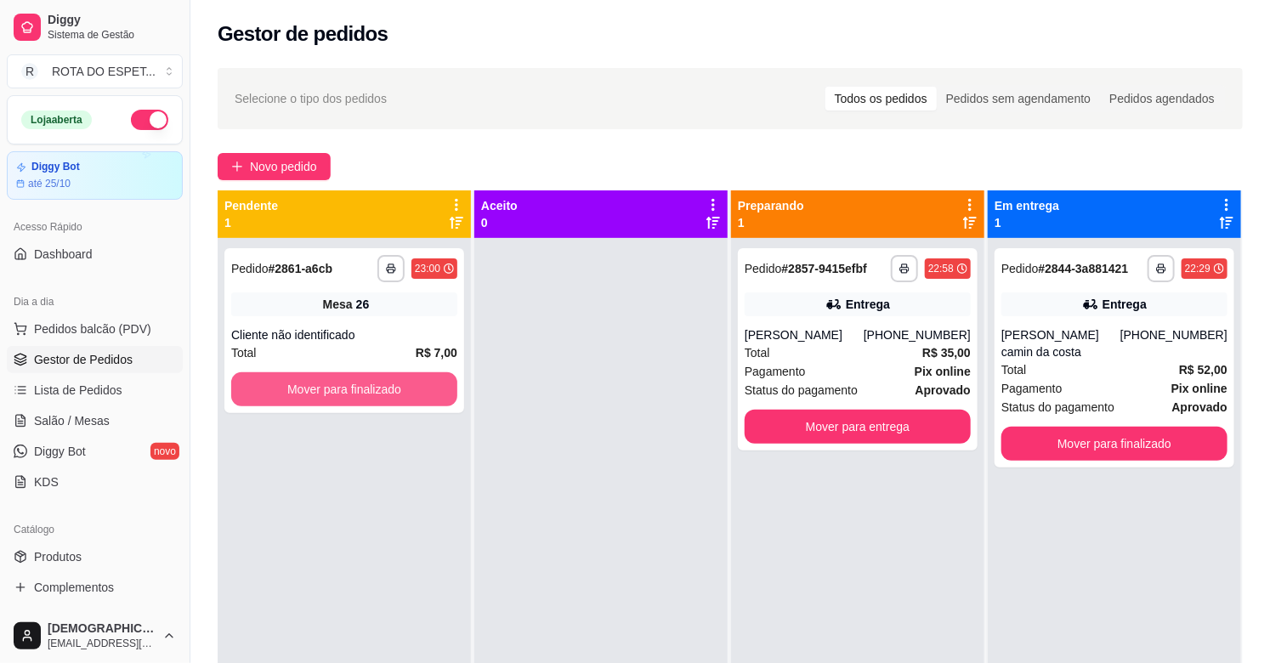
click at [291, 396] on button "Mover para finalizado" at bounding box center [344, 389] width 226 height 34
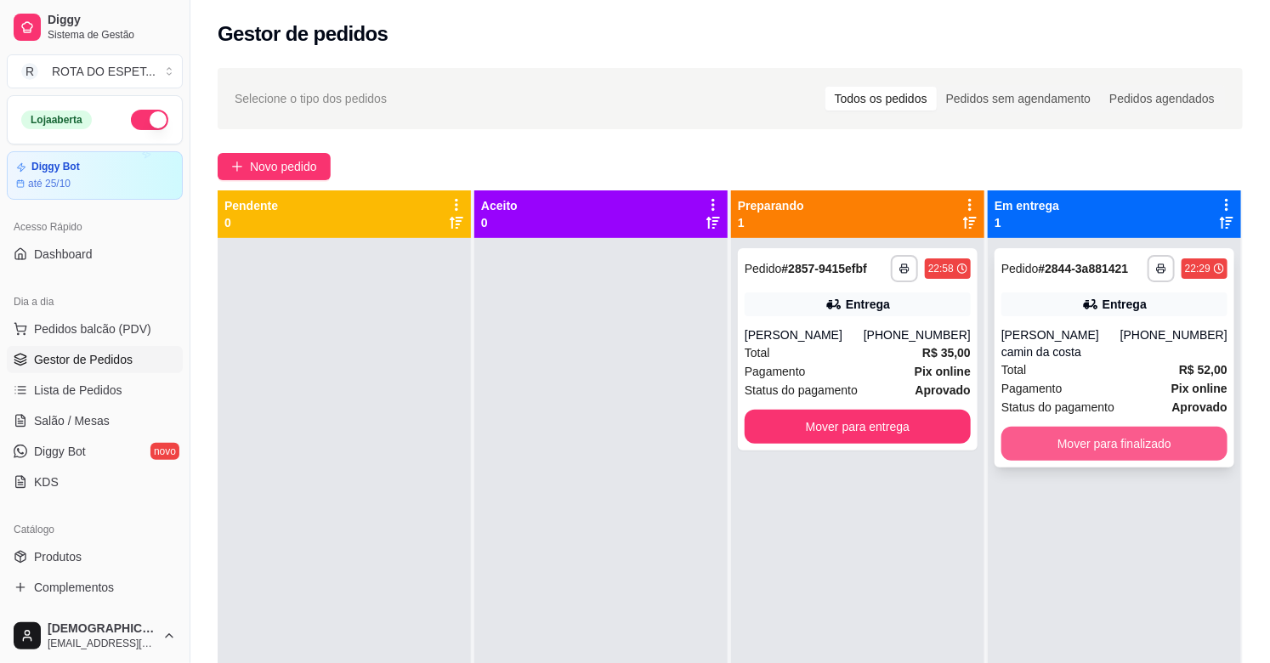
click at [1169, 440] on button "Mover para finalizado" at bounding box center [1115, 444] width 226 height 34
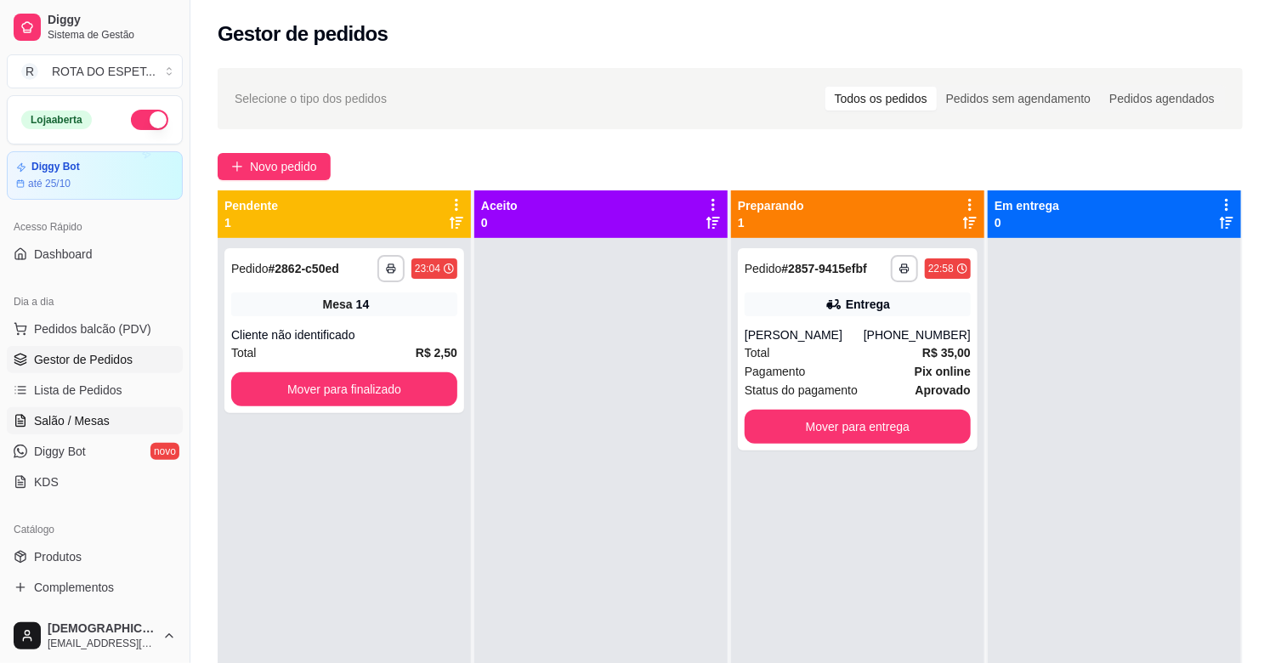
click at [121, 415] on link "Salão / Mesas" at bounding box center [95, 420] width 176 height 27
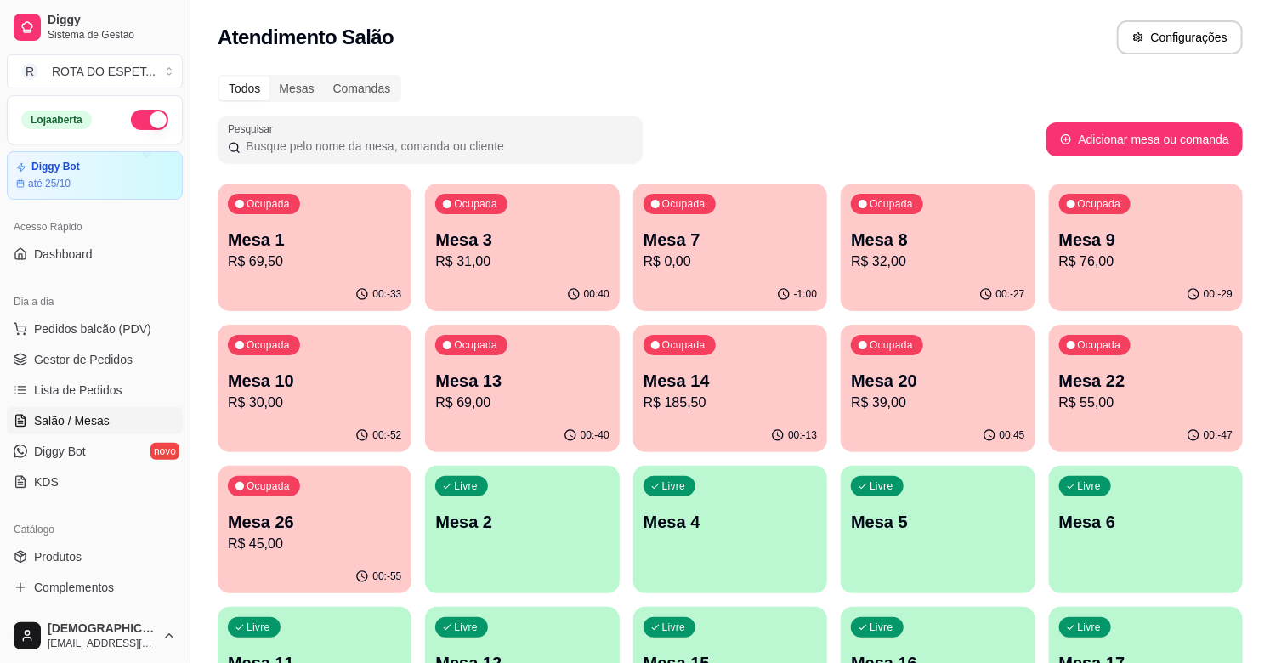
click at [961, 388] on p "Mesa 20" at bounding box center [937, 381] width 173 height 24
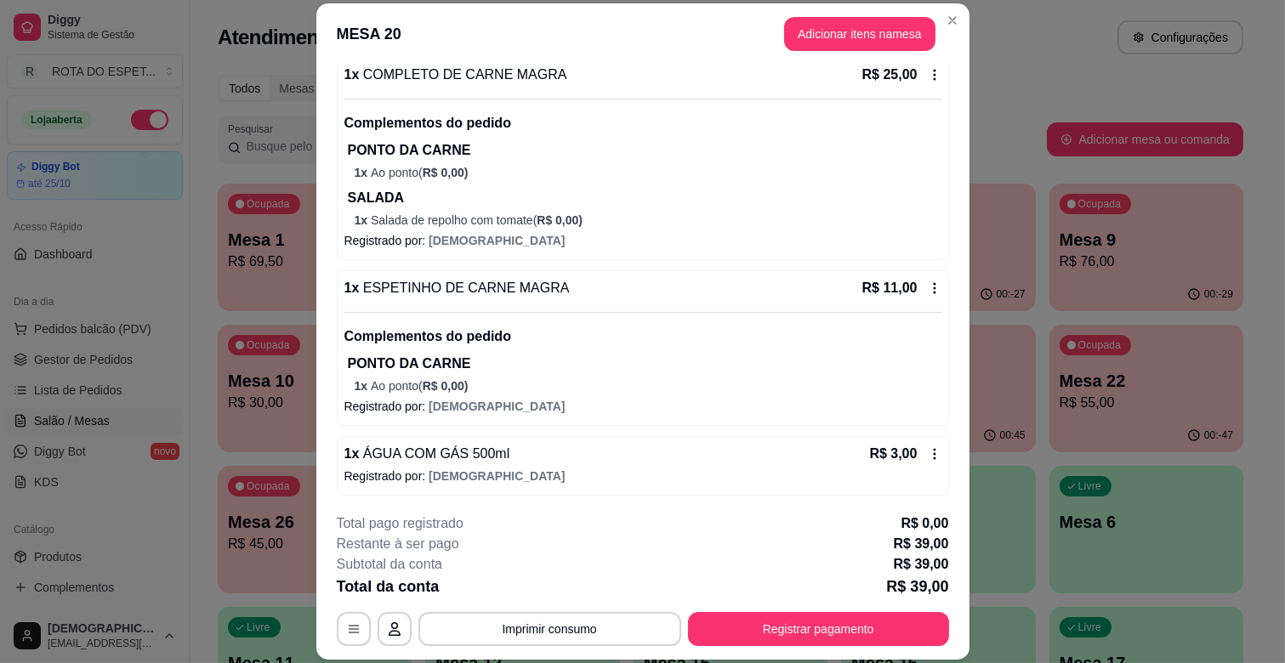
scroll to position [171, 0]
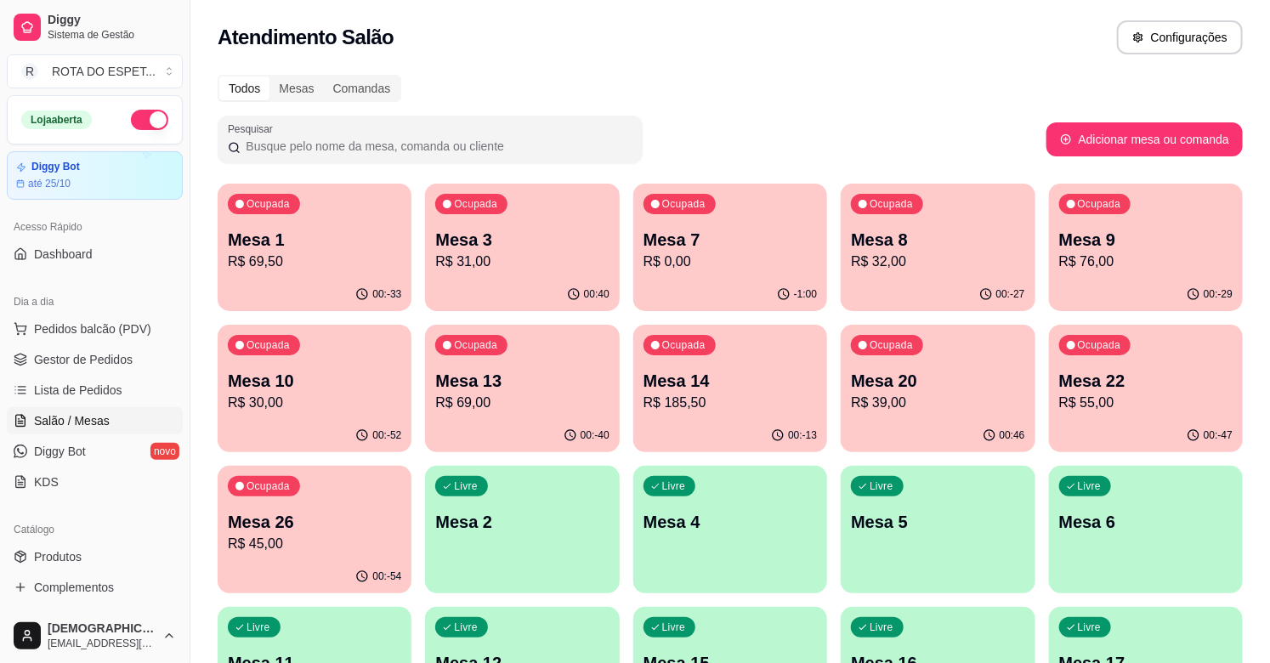
click at [1135, 413] on div "Ocupada Mesa 22 R$ 55,00" at bounding box center [1146, 372] width 194 height 94
click at [311, 570] on div "00:-54" at bounding box center [315, 576] width 194 height 33
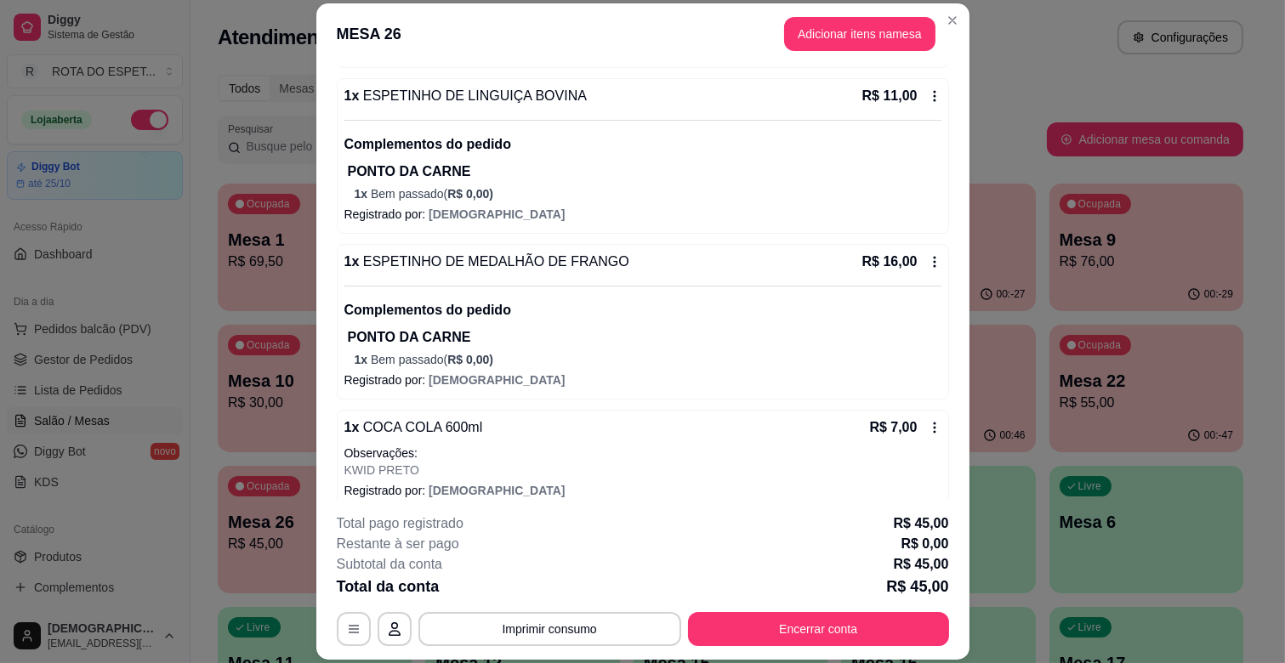
scroll to position [330, 0]
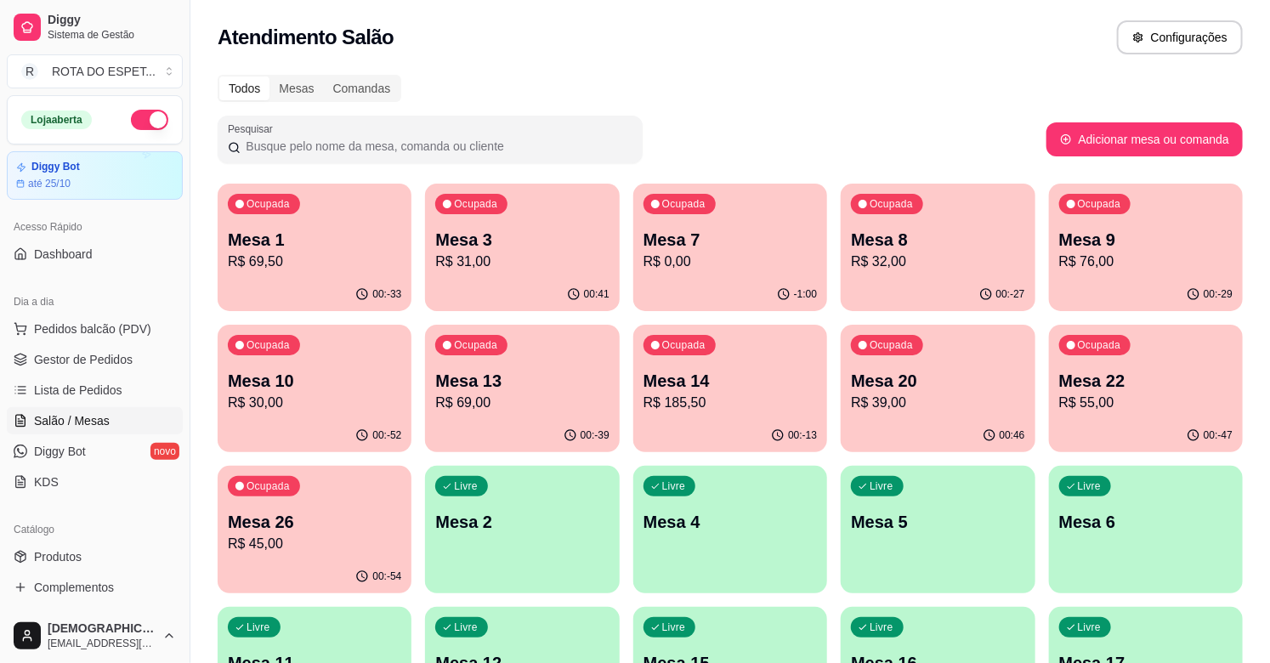
click at [1163, 409] on p "R$ 55,00" at bounding box center [1146, 403] width 173 height 20
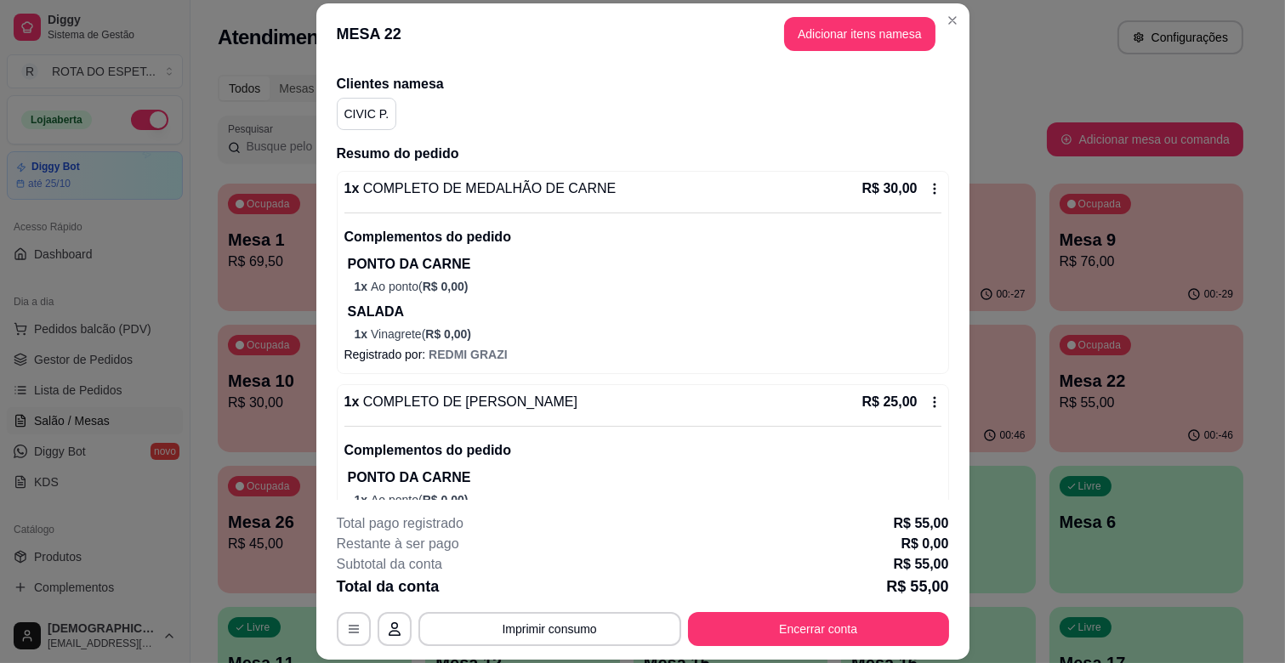
scroll to position [30, 0]
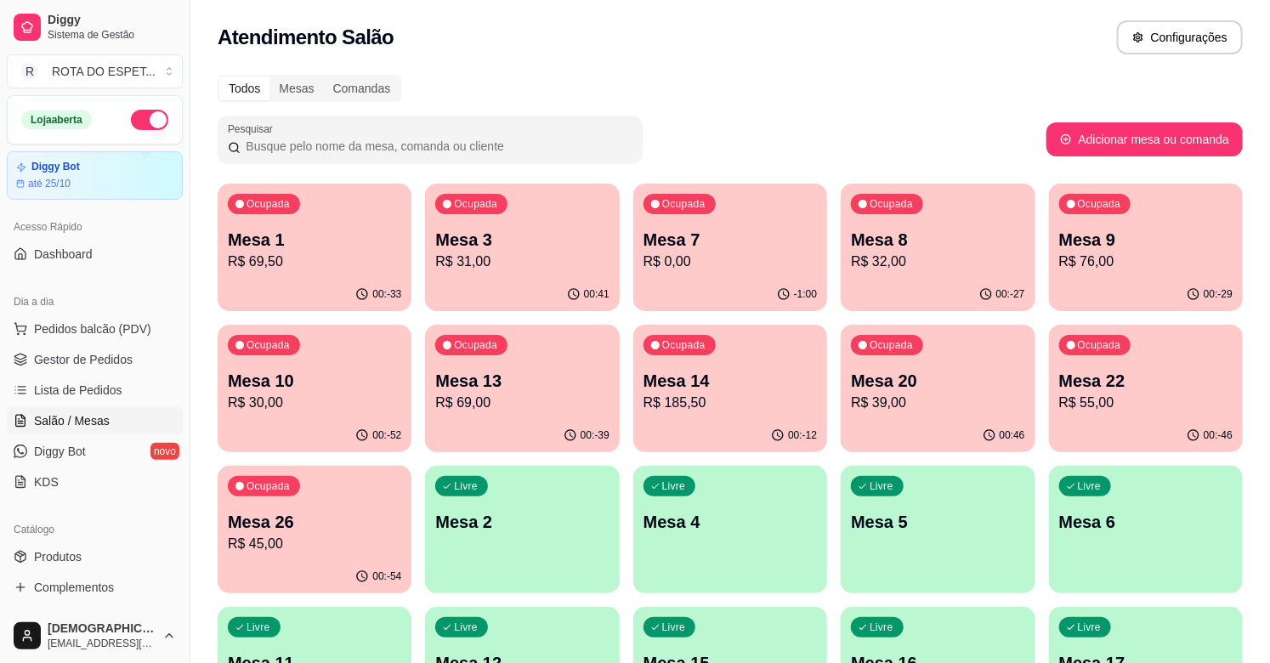
click at [302, 534] on p "R$ 45,00" at bounding box center [314, 544] width 173 height 20
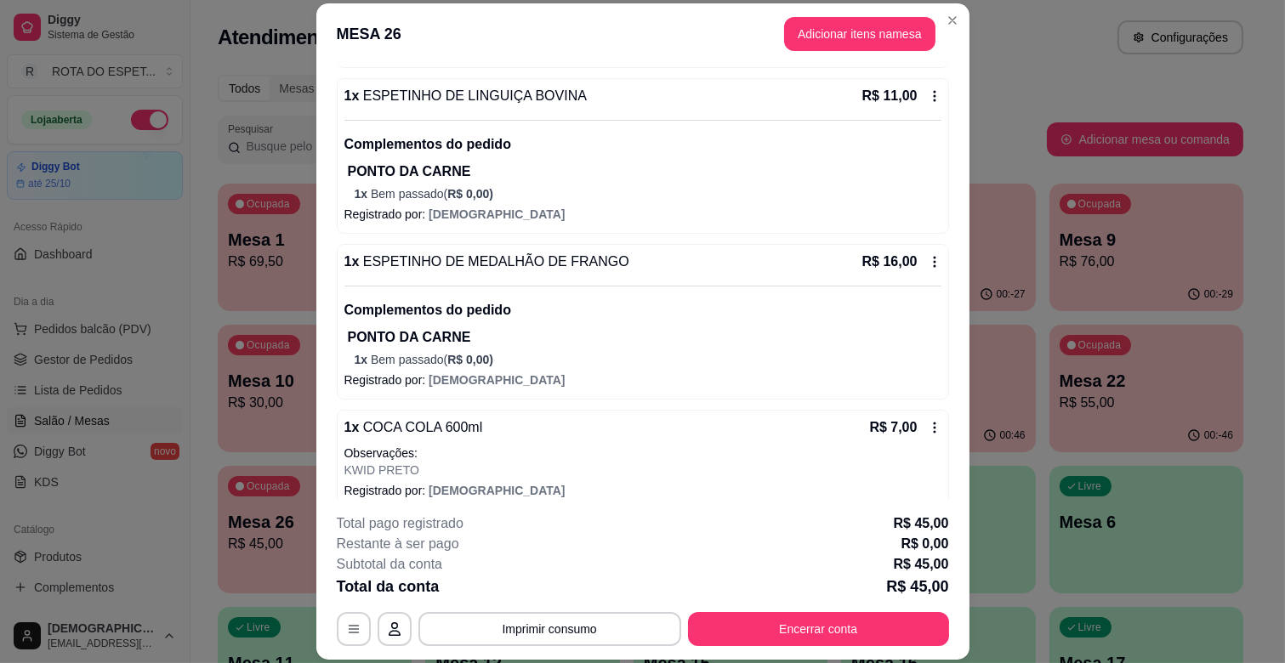
scroll to position [330, 0]
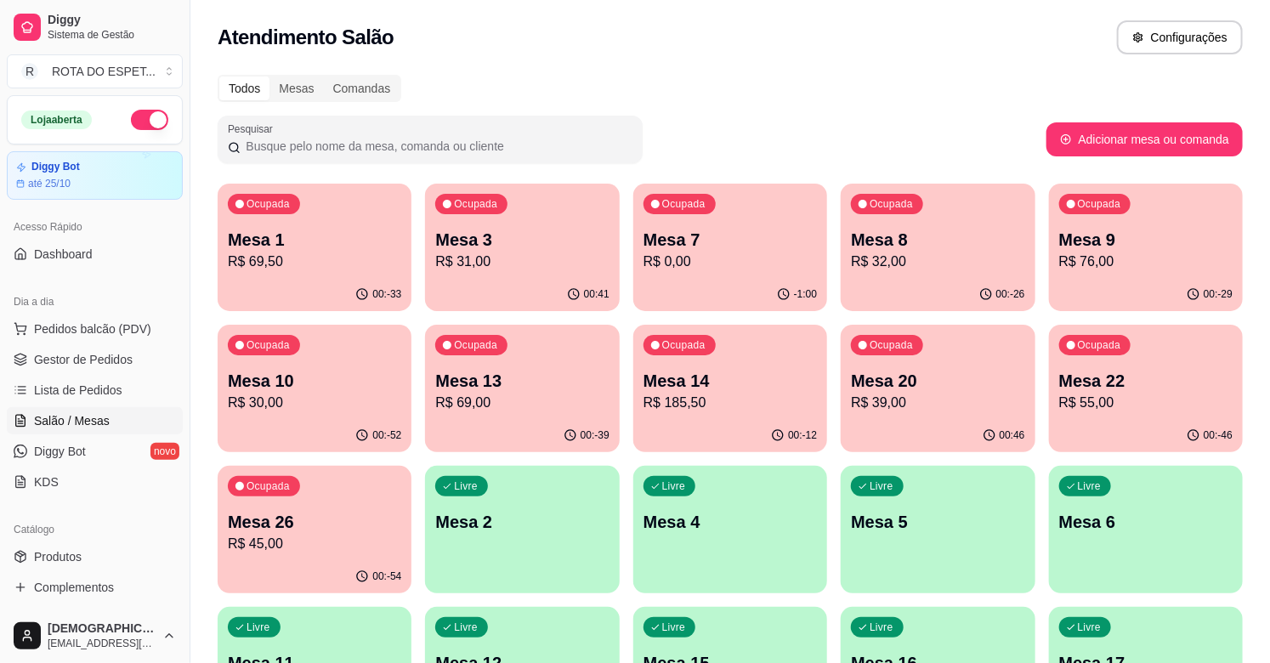
click at [1160, 398] on p "R$ 55,00" at bounding box center [1146, 403] width 173 height 20
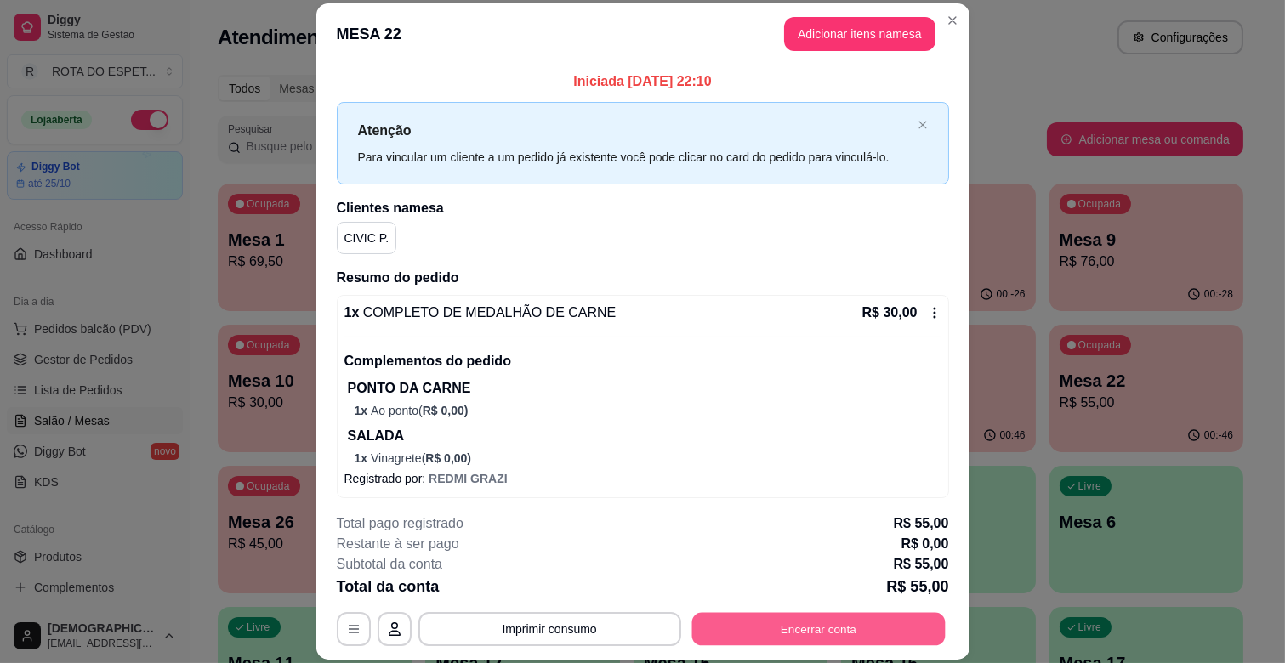
click at [827, 624] on button "Encerrar conta" at bounding box center [817, 629] width 253 height 33
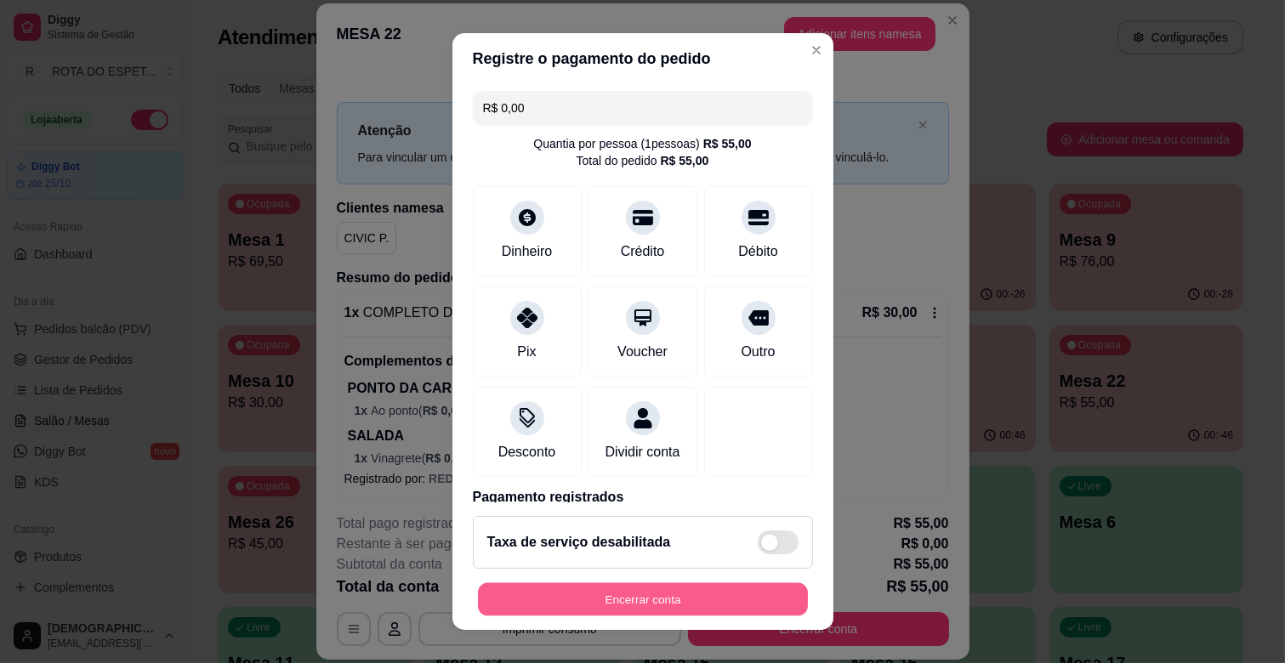
click at [731, 606] on button "Encerrar conta" at bounding box center [643, 599] width 330 height 33
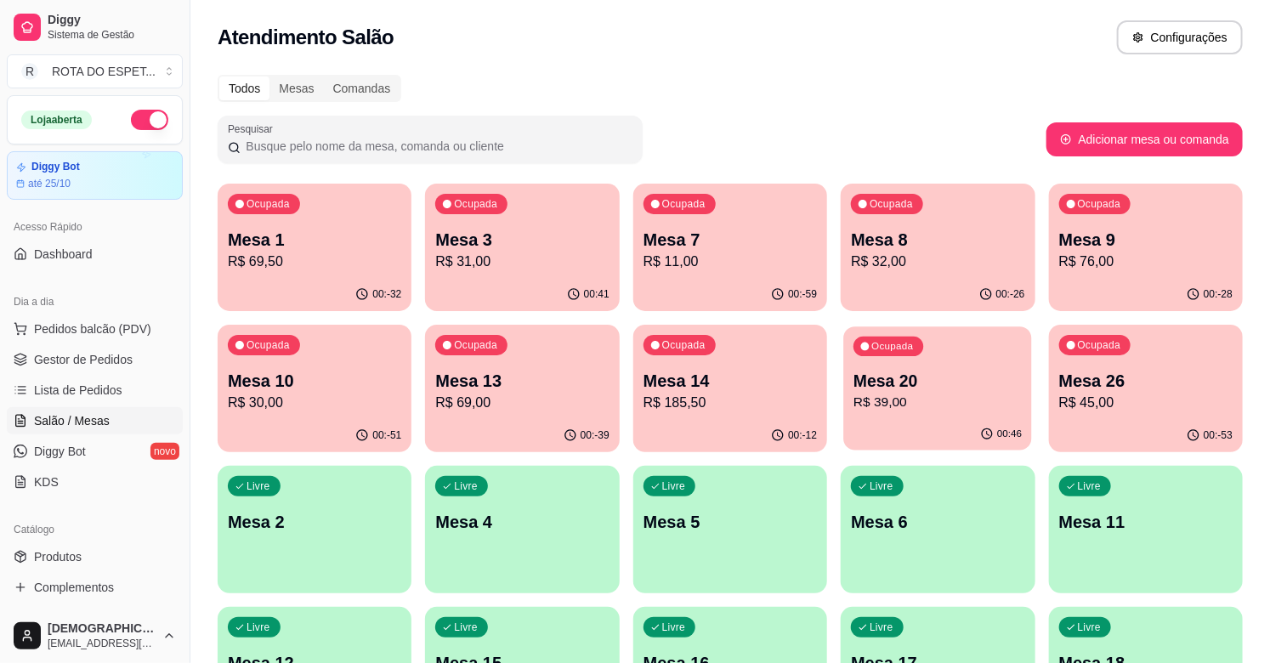
click at [958, 393] on p "R$ 39,00" at bounding box center [938, 403] width 168 height 20
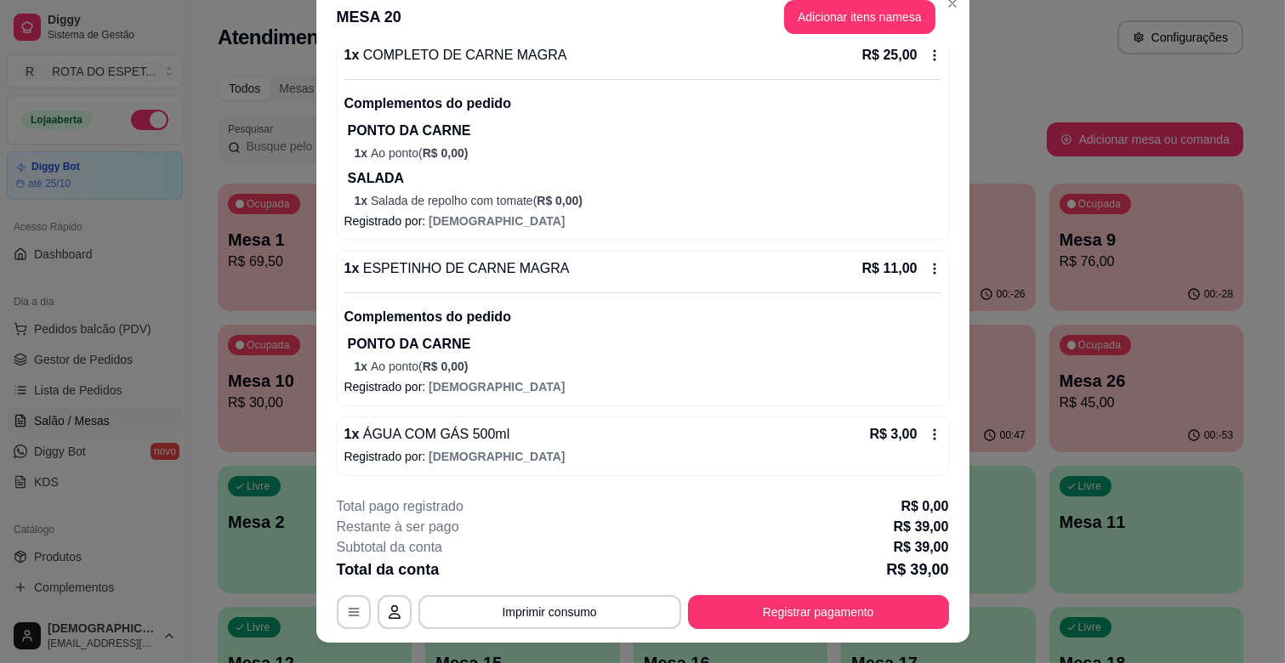
scroll to position [0, 0]
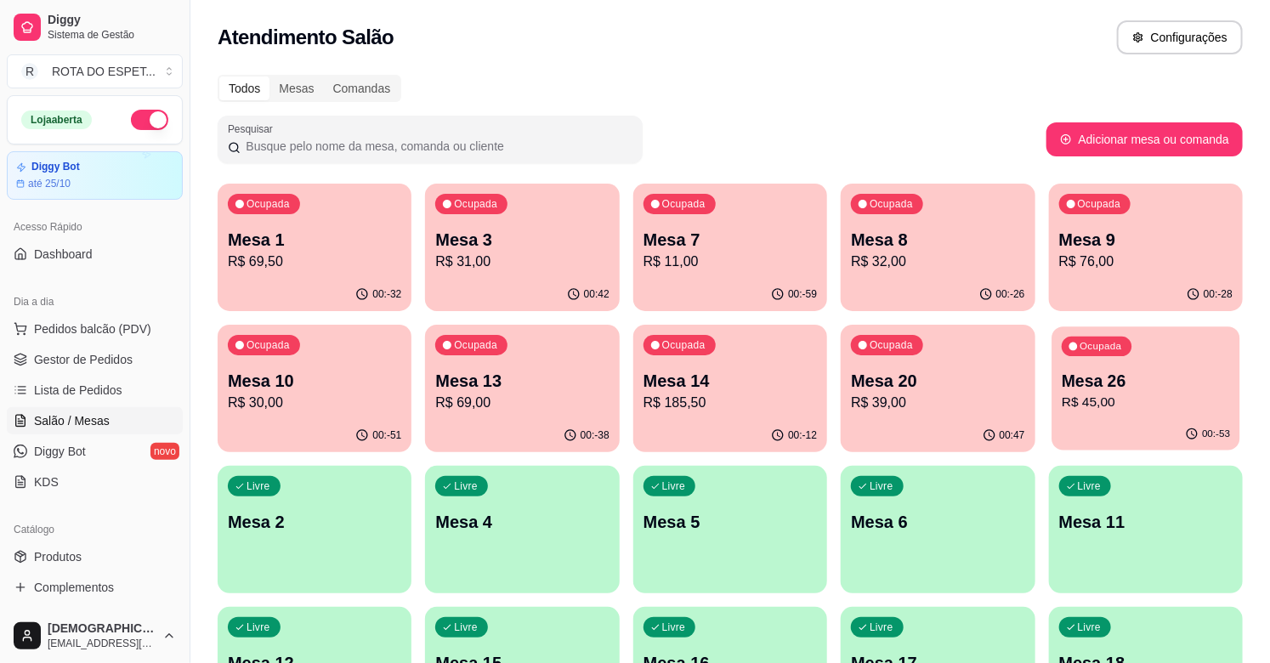
click at [1169, 361] on div "Ocupada Mesa 26 R$ 45,00" at bounding box center [1146, 373] width 189 height 92
click at [950, 393] on p "R$ 39,00" at bounding box center [937, 403] width 173 height 20
click at [109, 366] on span "Gestor de Pedidos" at bounding box center [83, 359] width 99 height 17
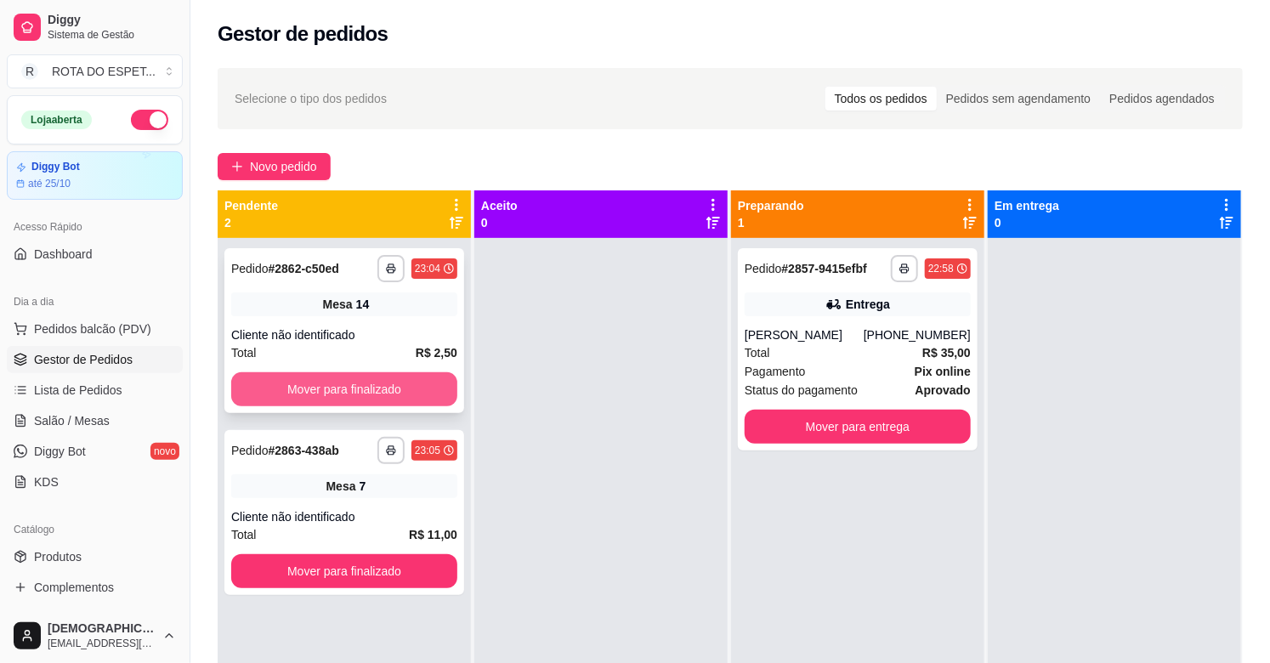
click at [317, 395] on button "Mover para finalizado" at bounding box center [344, 389] width 226 height 34
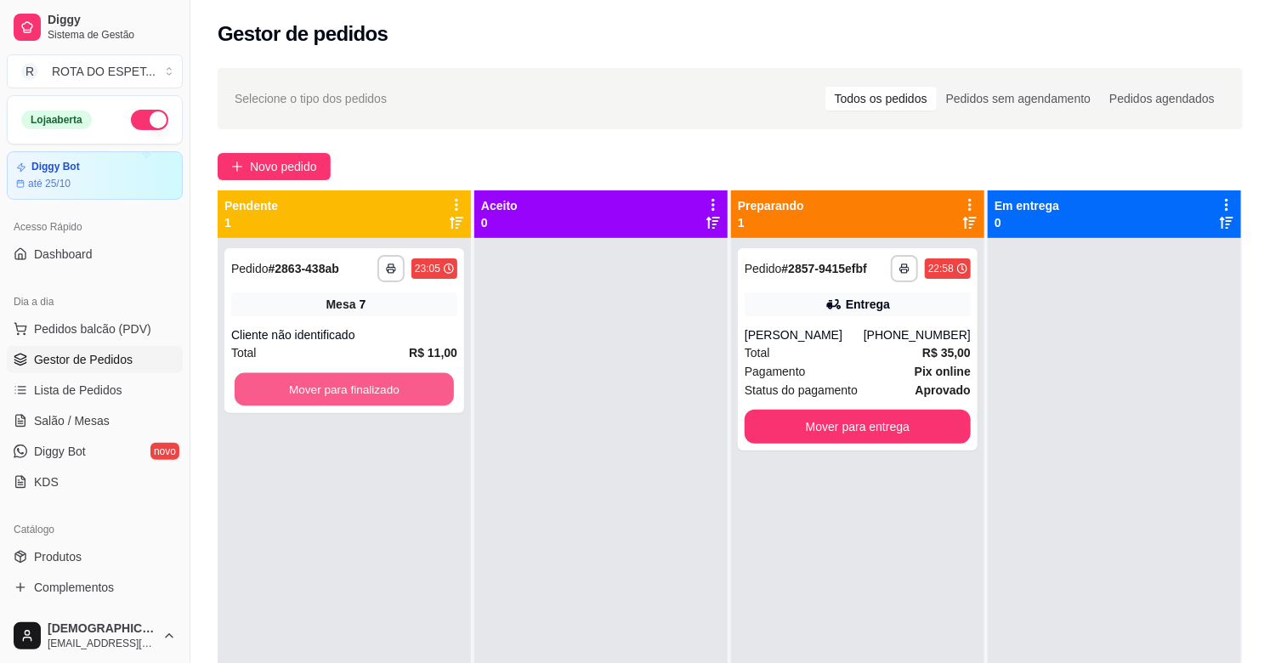
click at [317, 395] on button "Mover para finalizado" at bounding box center [344, 389] width 219 height 33
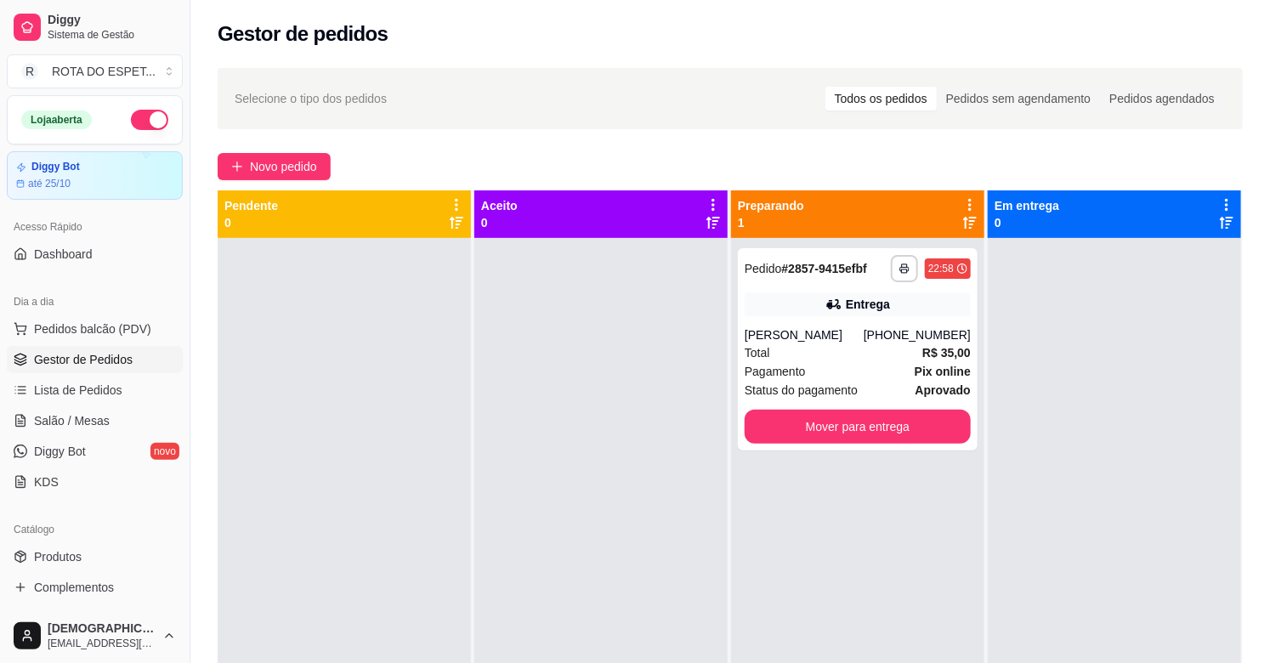
click at [551, 531] on div at bounding box center [601, 569] width 253 height 663
click at [88, 407] on link "Salão / Mesas" at bounding box center [95, 420] width 176 height 27
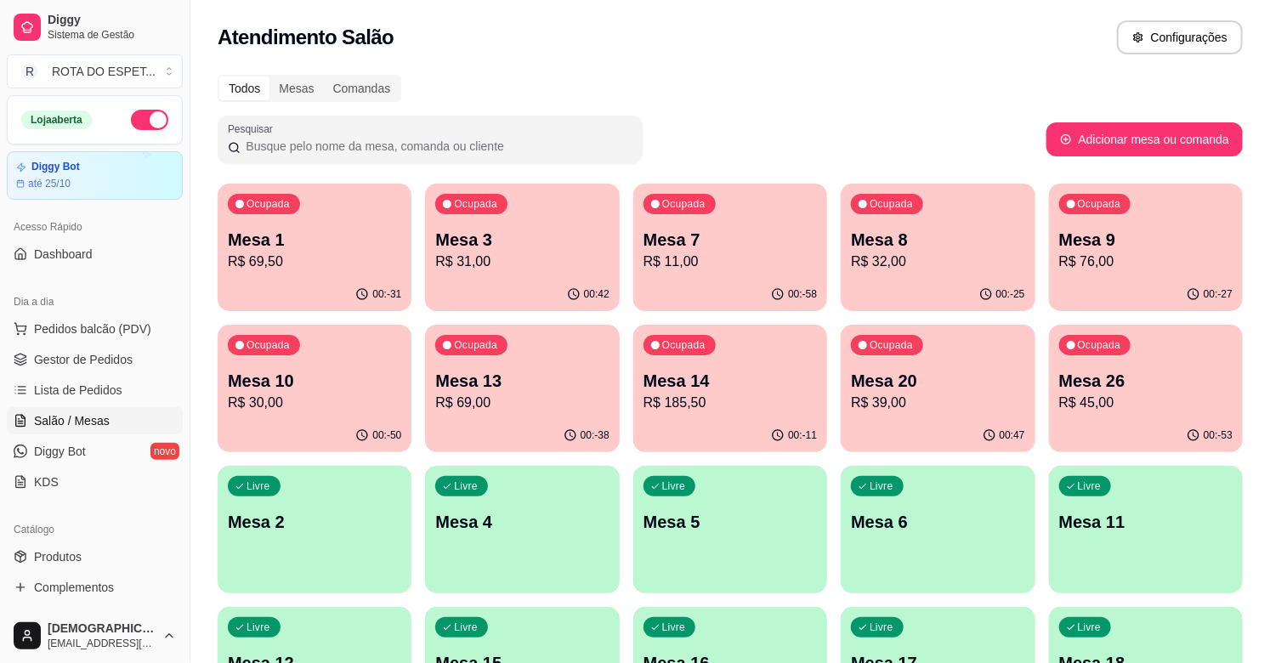
click at [924, 417] on div "Ocupada Mesa 20 R$ 39,00" at bounding box center [938, 372] width 194 height 94
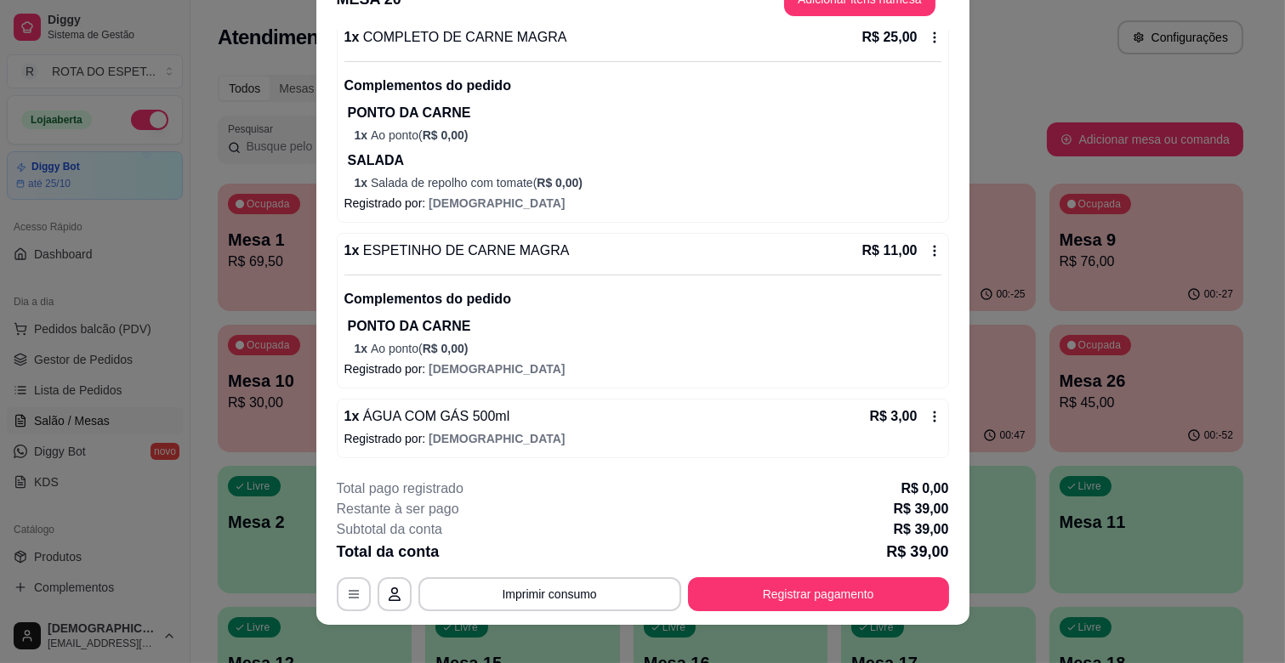
scroll to position [51, 0]
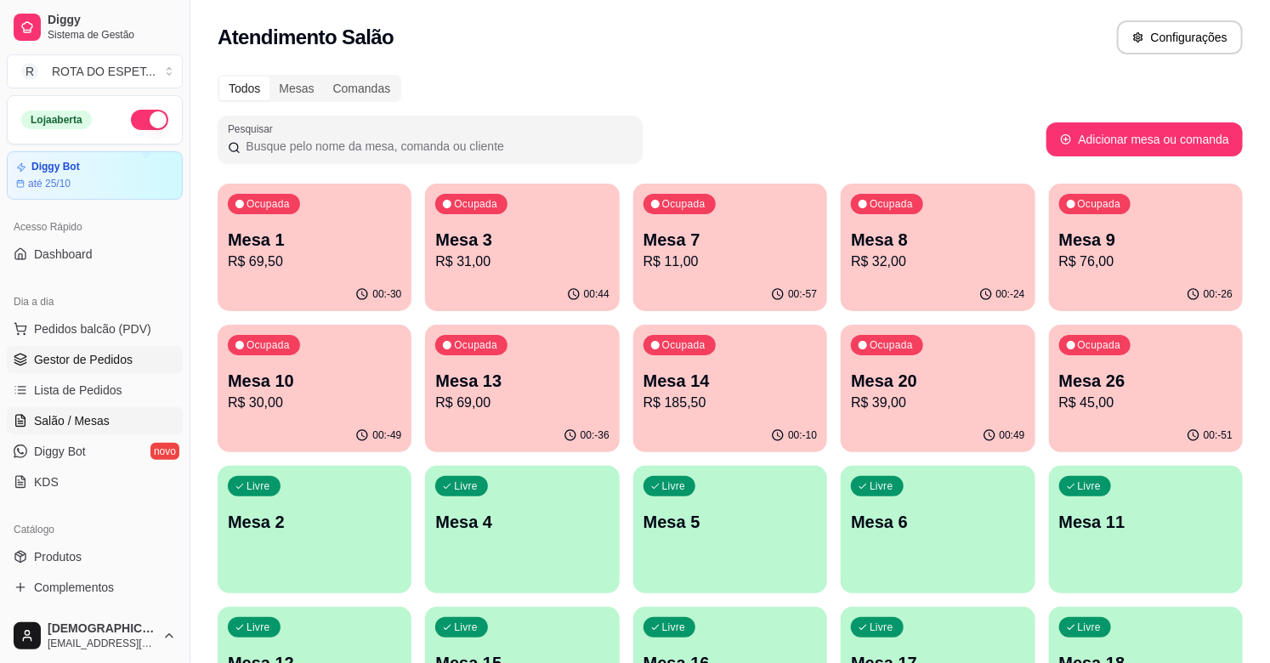
click at [78, 358] on span "Gestor de Pedidos" at bounding box center [83, 359] width 99 height 17
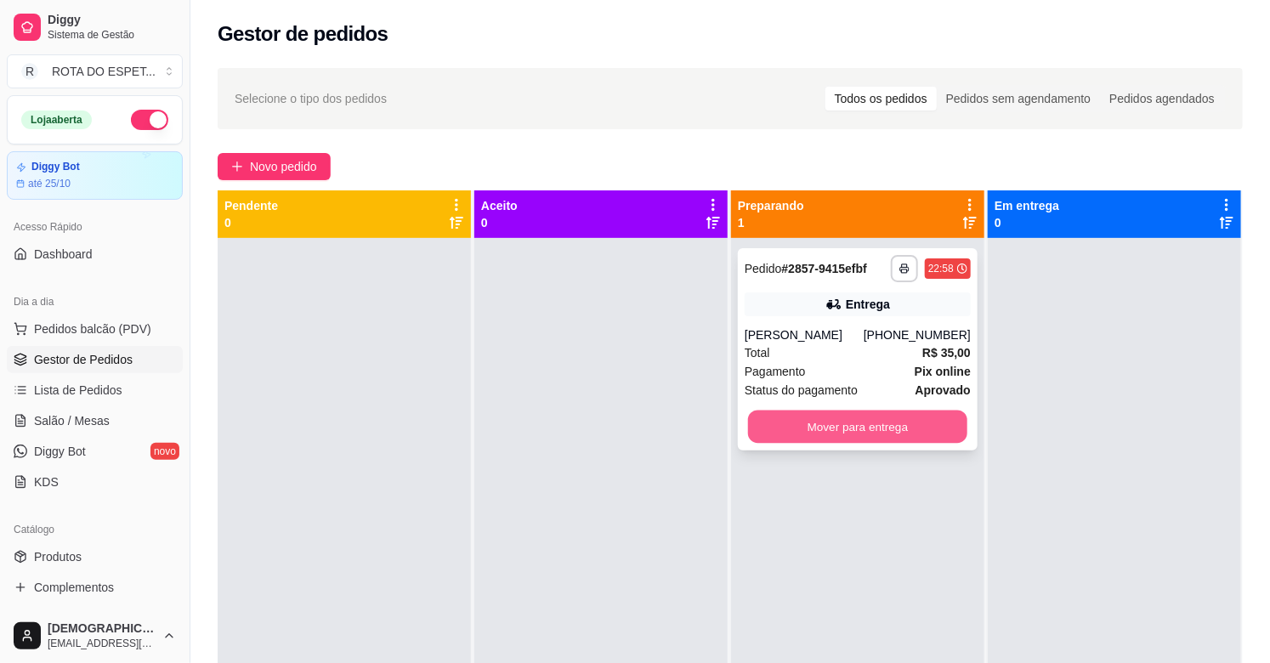
click at [748, 419] on button "Mover para entrega" at bounding box center [857, 427] width 219 height 33
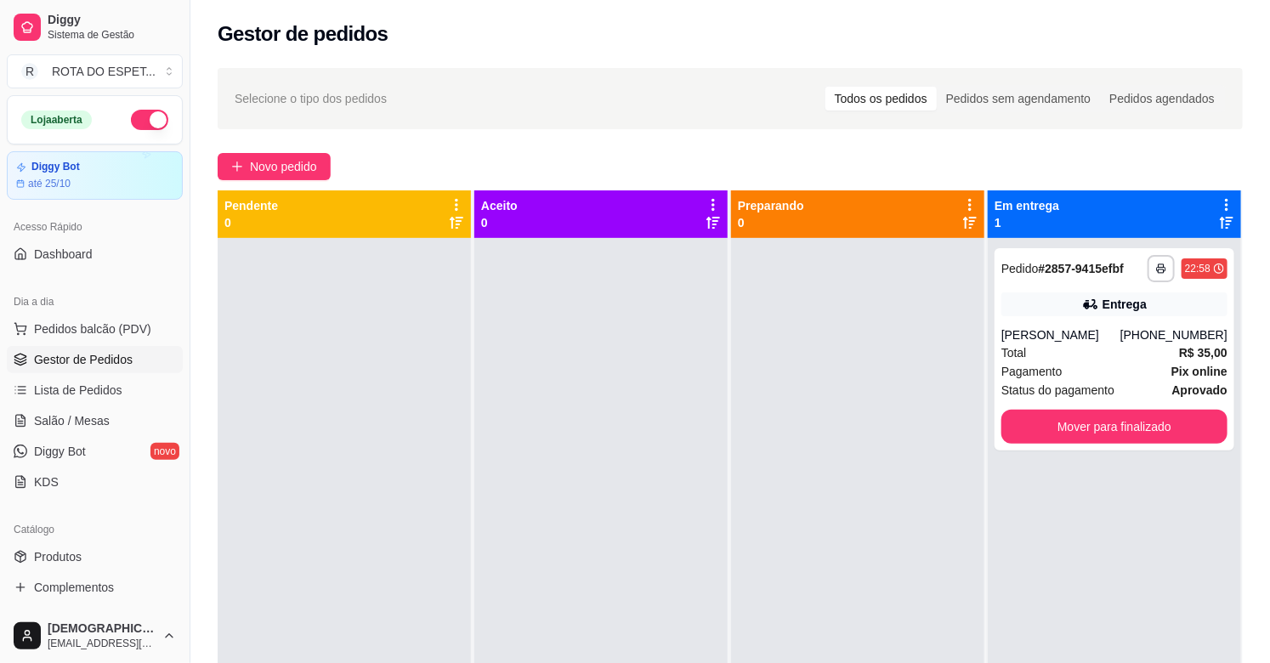
click at [602, 477] on div at bounding box center [601, 569] width 253 height 663
click at [100, 430] on link "Salão / Mesas" at bounding box center [95, 420] width 176 height 27
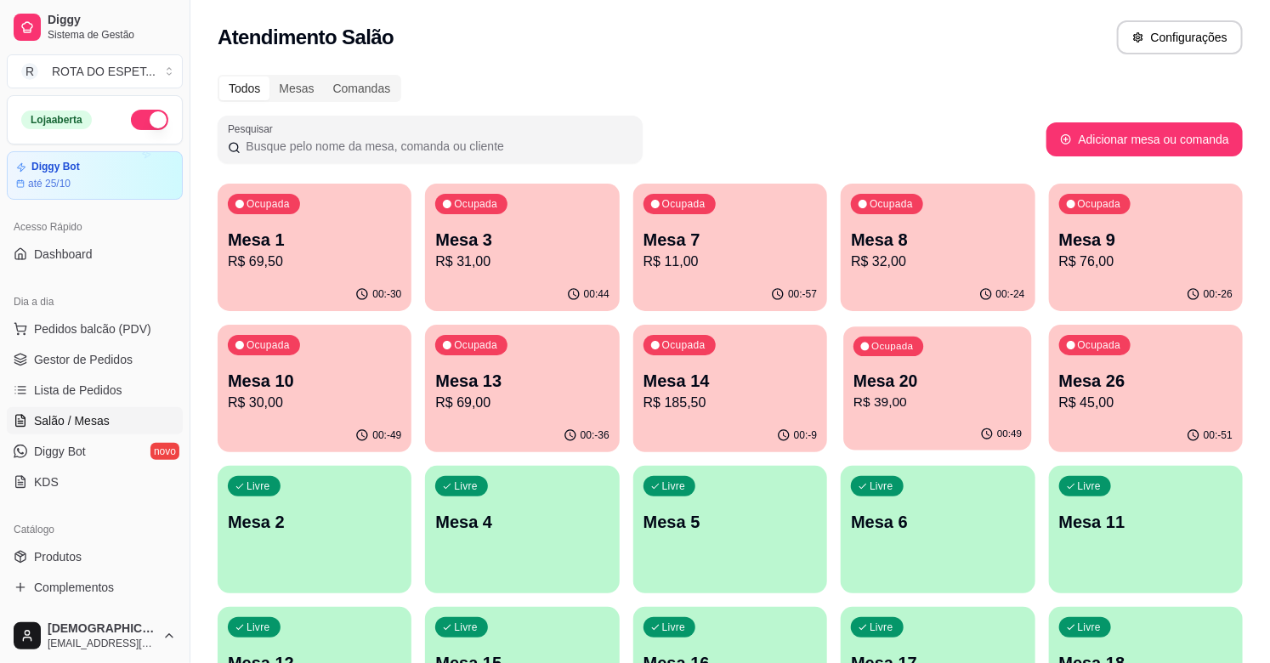
click at [962, 417] on div "Ocupada Mesa 20 R$ 39,00" at bounding box center [938, 373] width 189 height 92
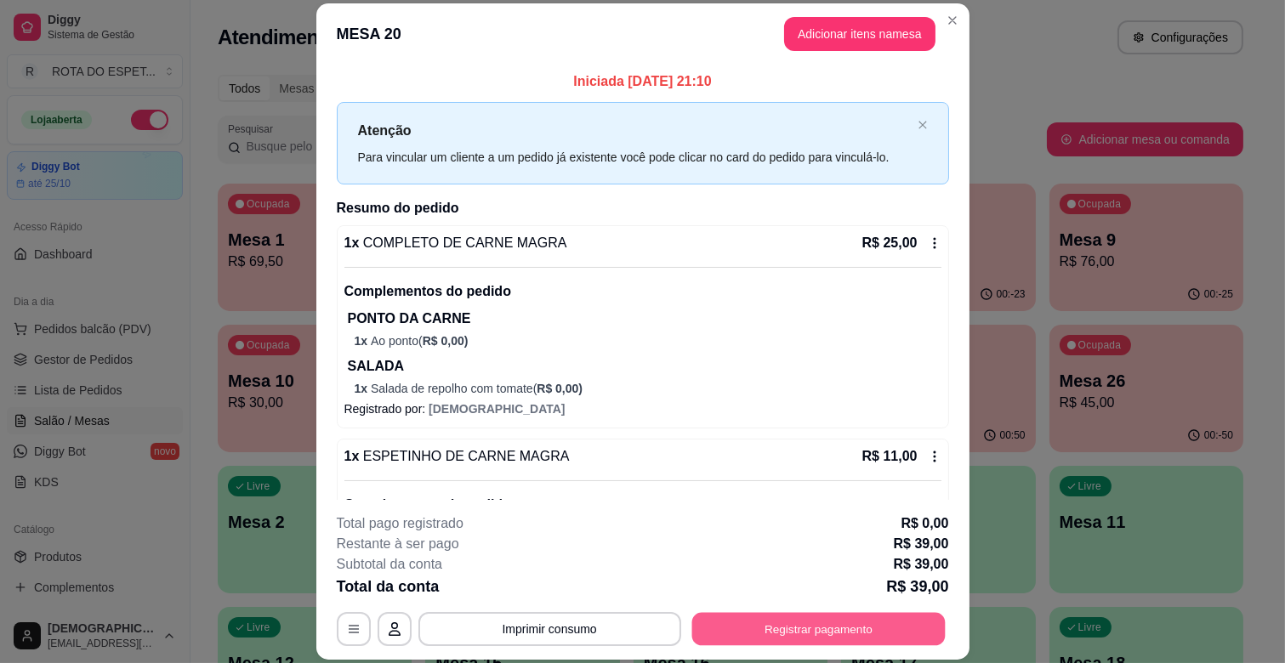
click at [857, 621] on button "Registrar pagamento" at bounding box center [817, 629] width 253 height 33
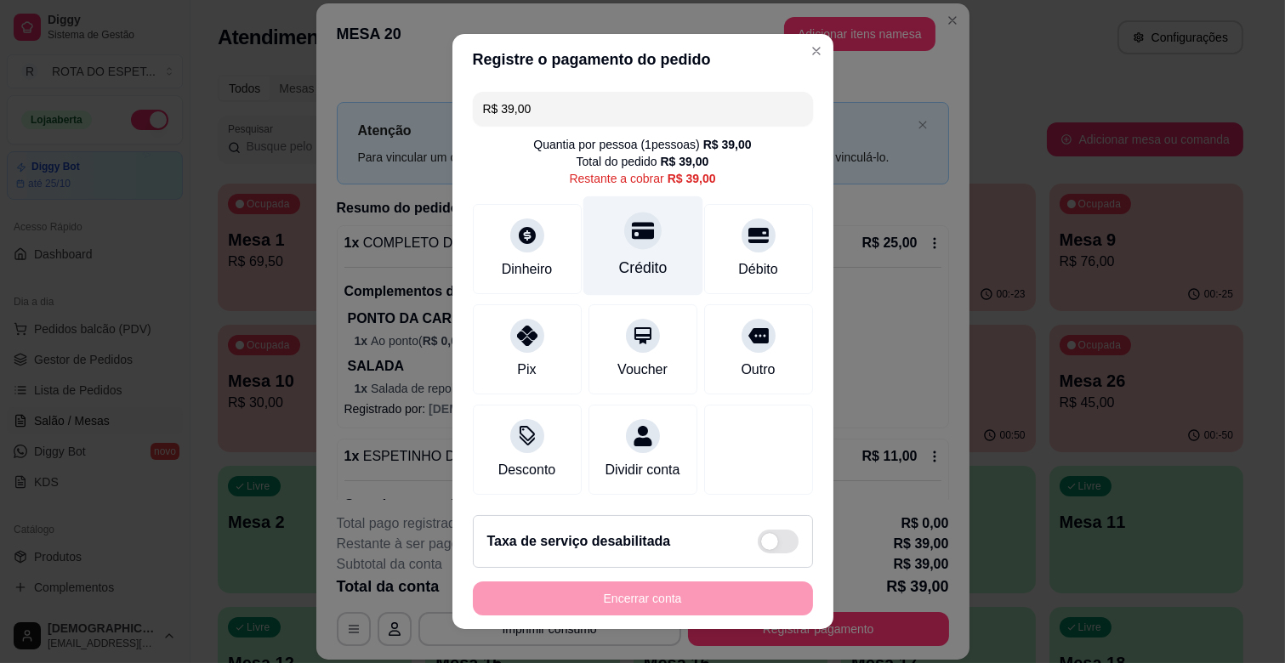
click at [618, 259] on div "Crédito" at bounding box center [642, 268] width 48 height 22
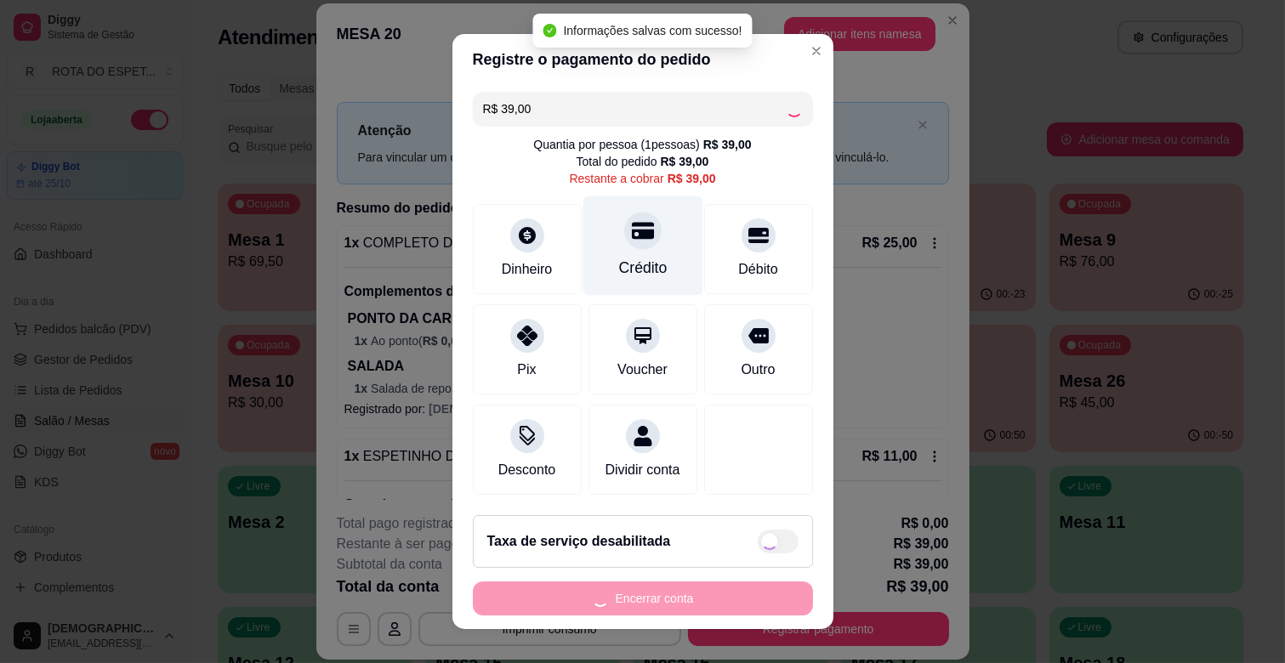
type input "R$ 0,00"
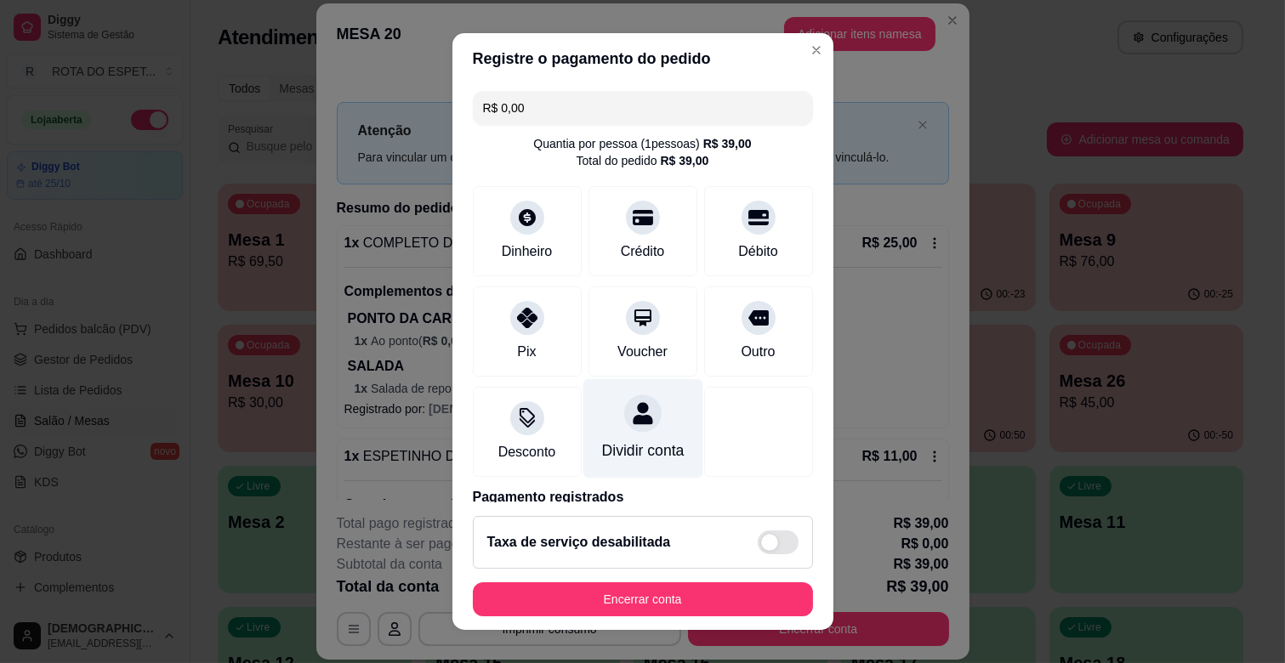
scroll to position [90, 0]
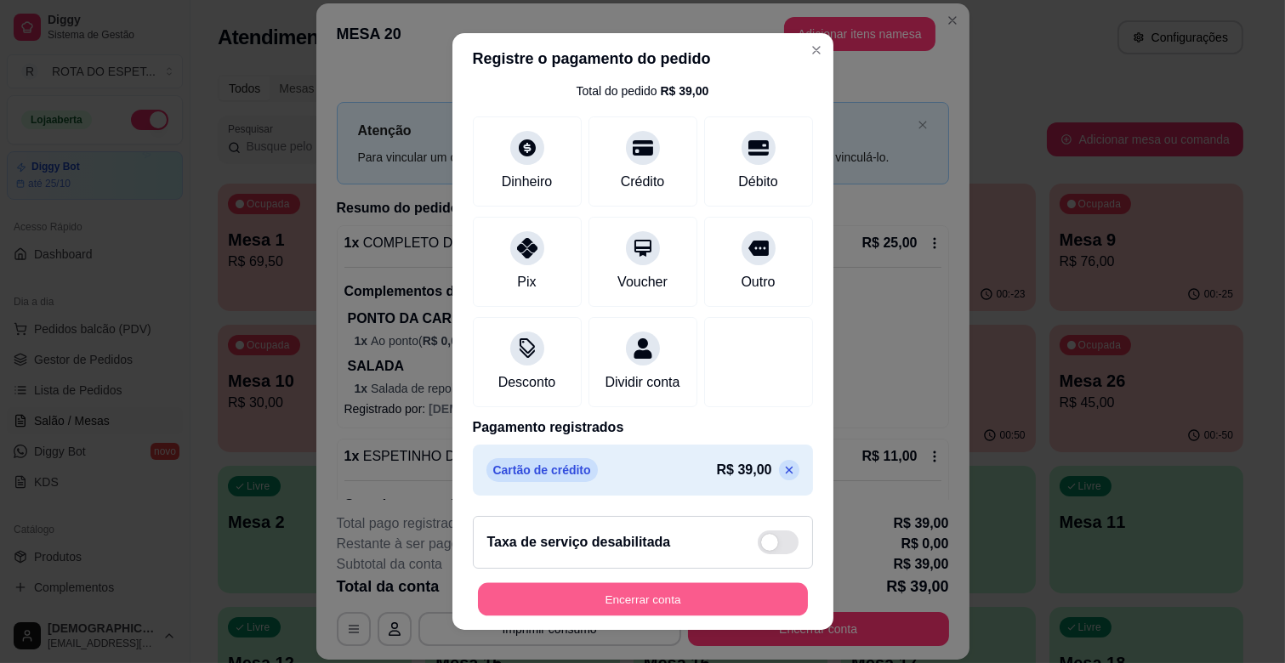
click at [662, 588] on button "Encerrar conta" at bounding box center [643, 599] width 330 height 33
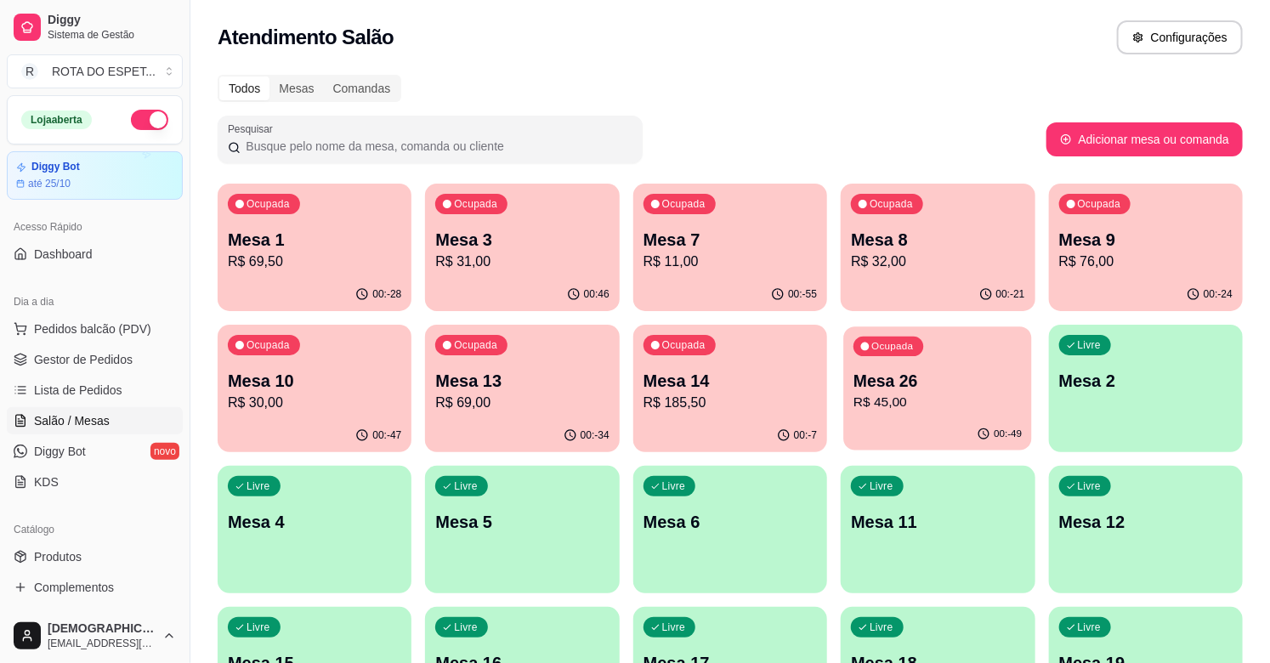
click at [966, 372] on p "Mesa 26" at bounding box center [938, 381] width 168 height 23
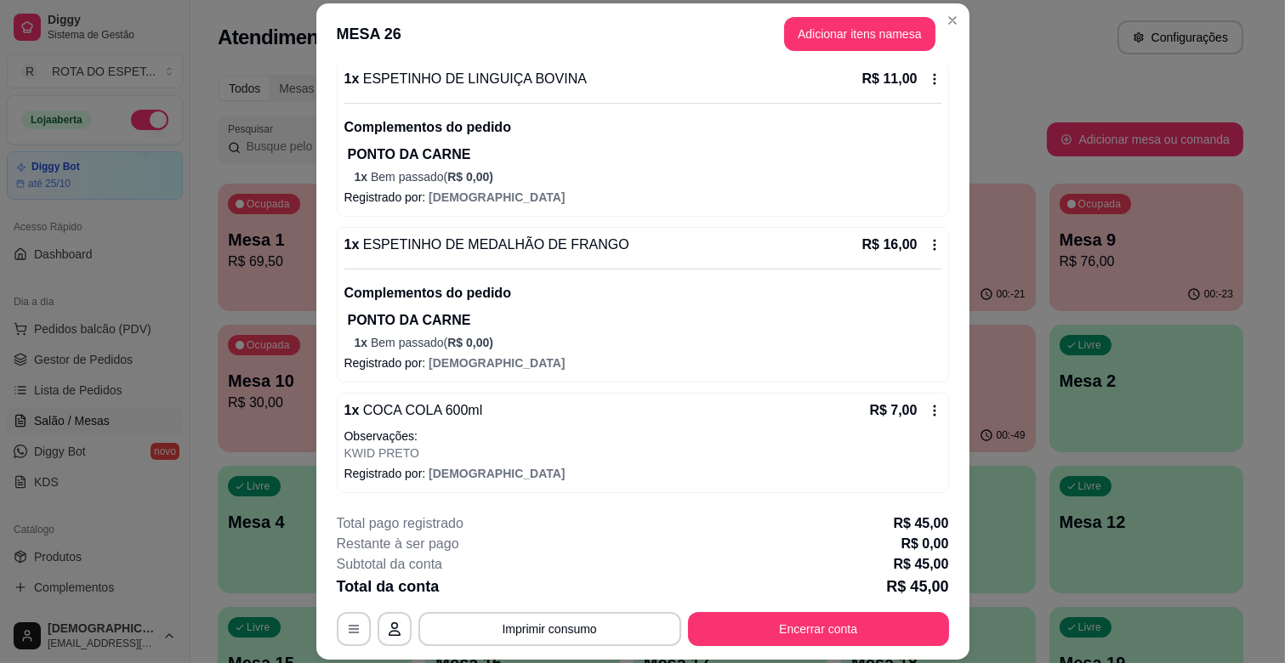
scroll to position [51, 0]
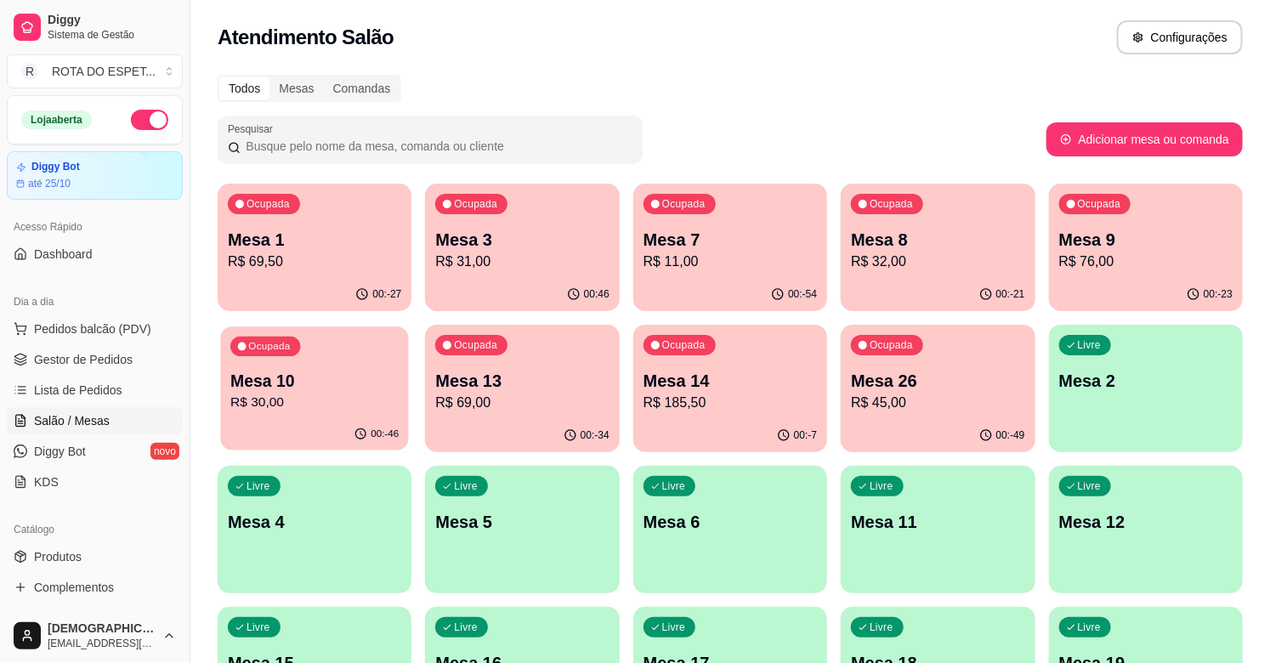
click at [321, 350] on div "Ocupada Mesa 10 R$ 30,00" at bounding box center [314, 373] width 189 height 92
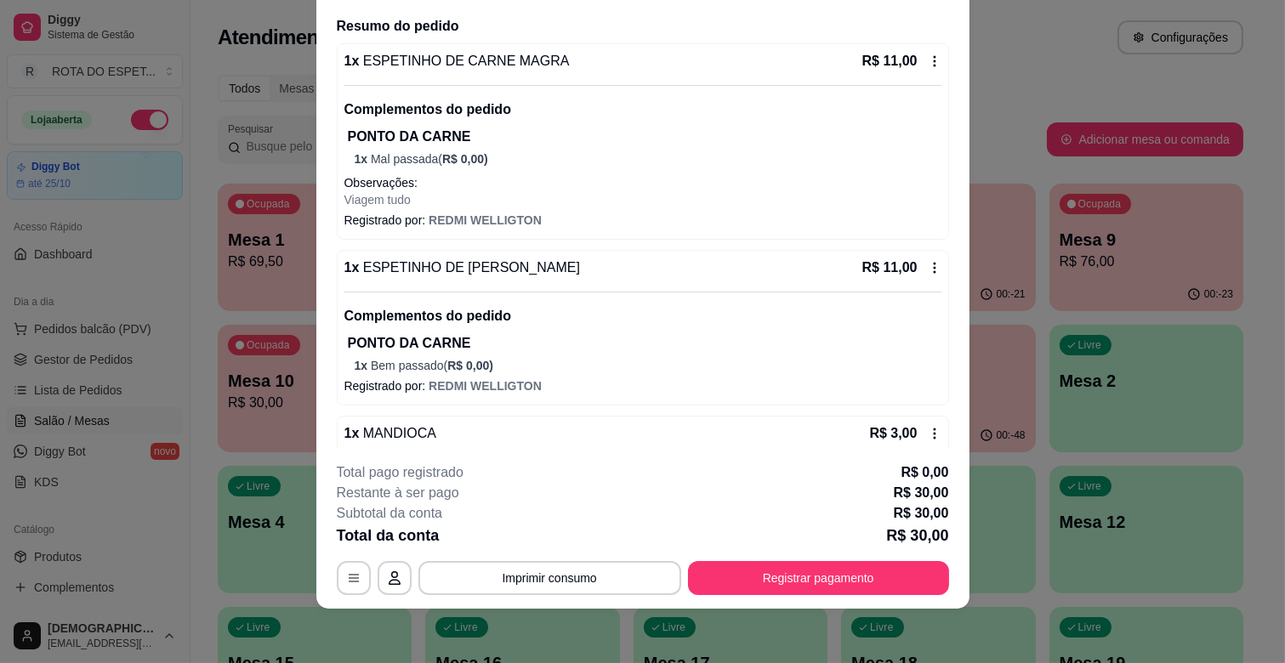
scroll to position [234, 0]
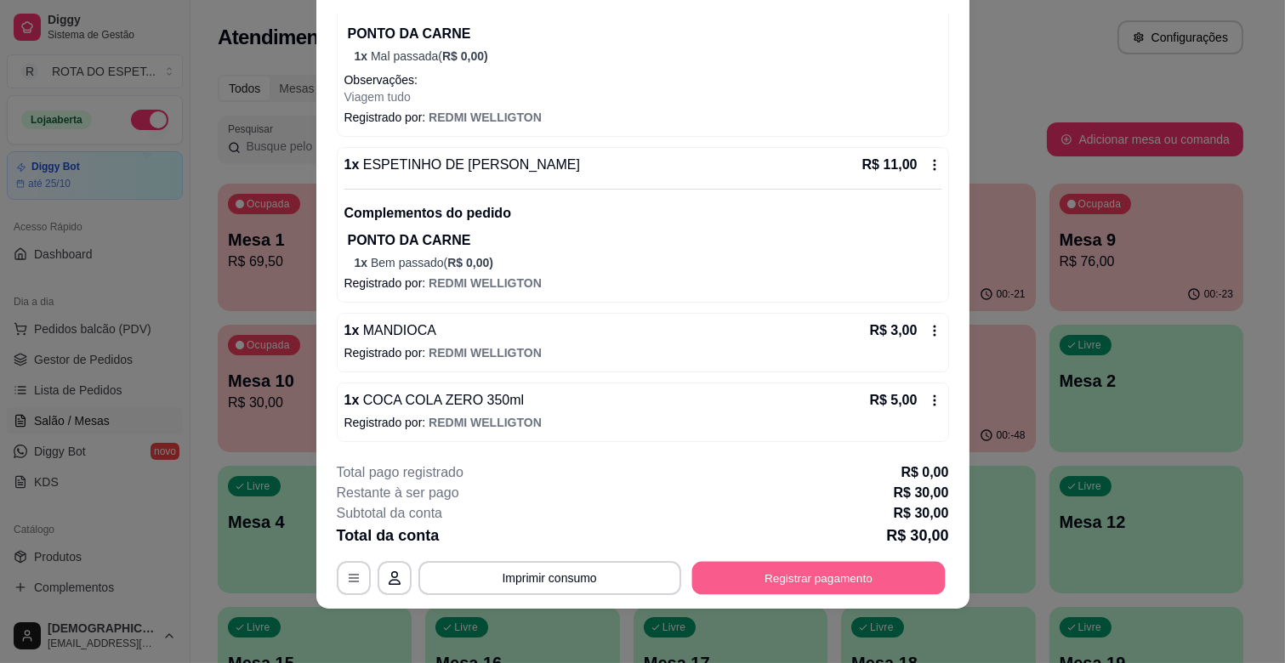
click at [871, 580] on button "Registrar pagamento" at bounding box center [817, 578] width 253 height 33
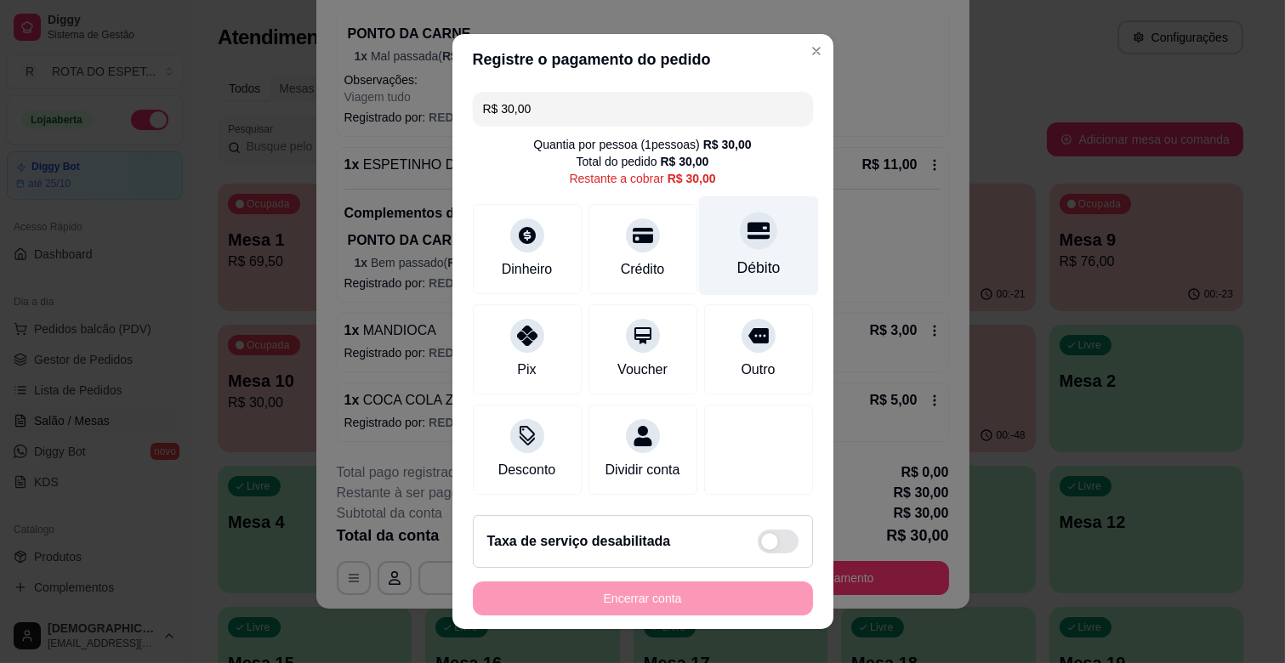
click at [748, 262] on div "Débito" at bounding box center [757, 268] width 43 height 22
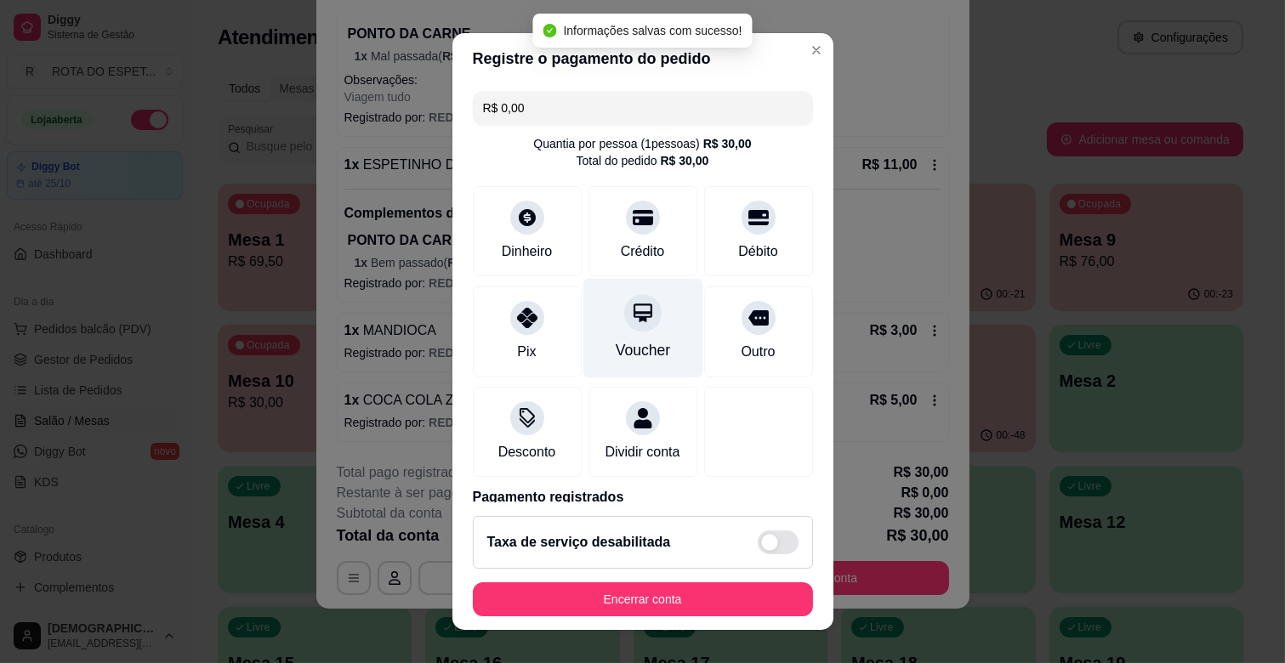
type input "R$ 0,00"
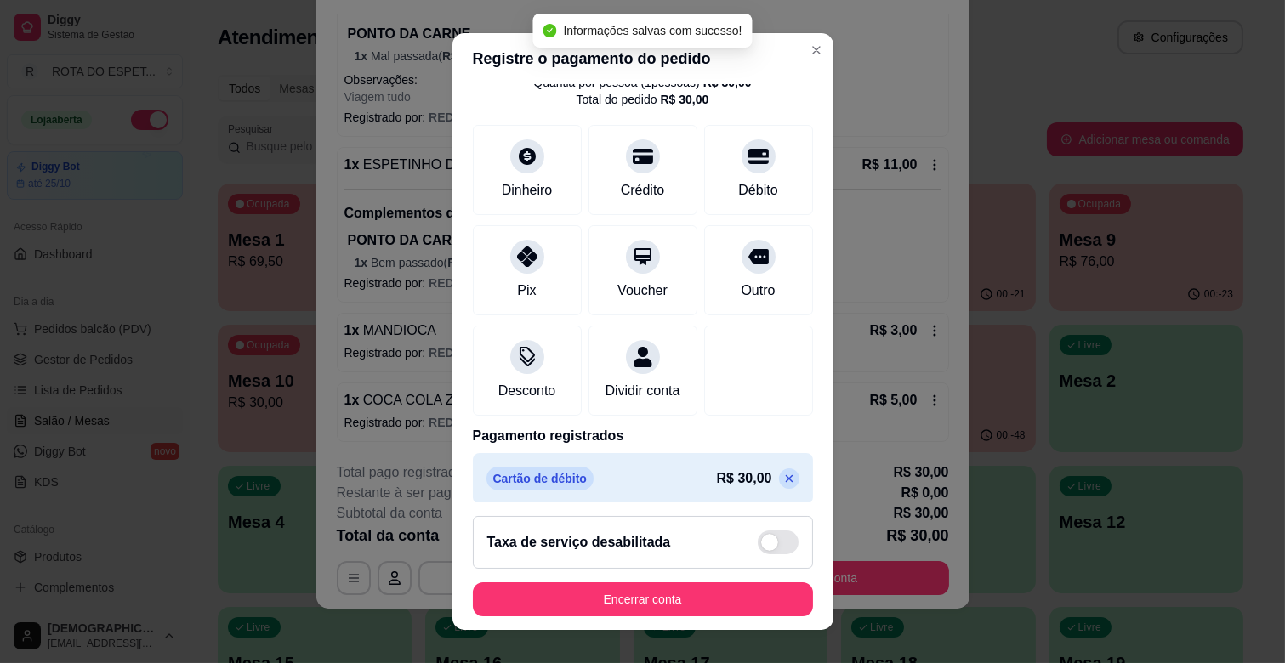
scroll to position [90, 0]
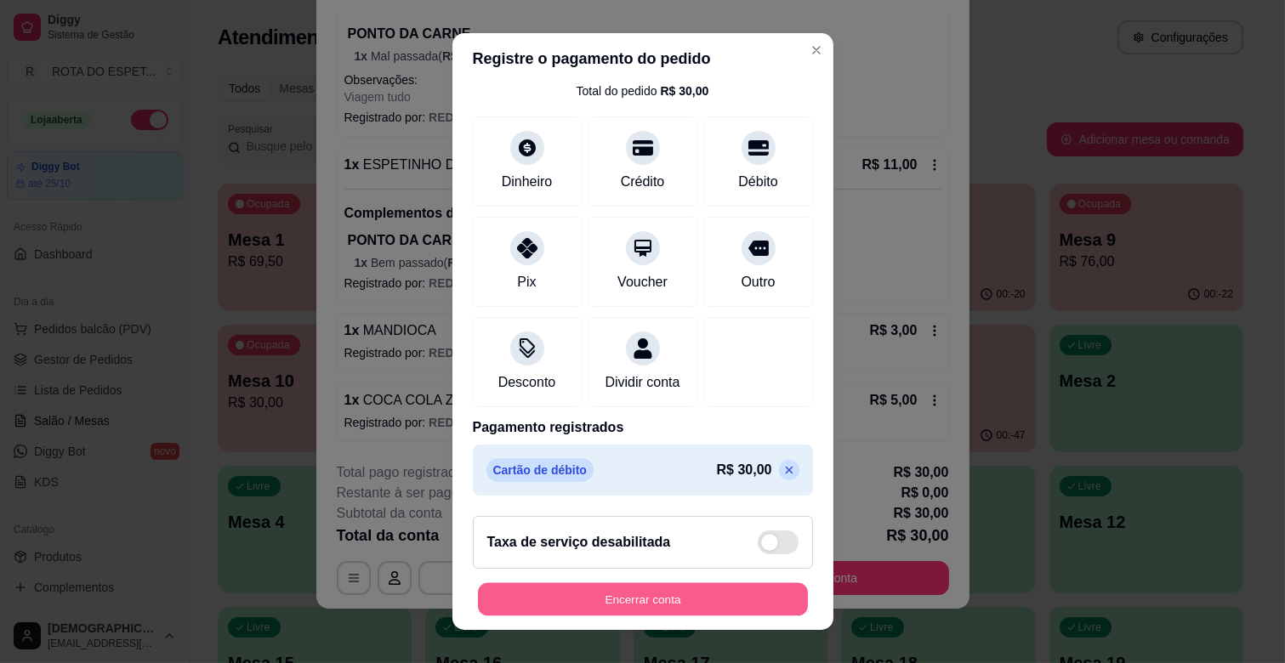
click at [659, 592] on button "Encerrar conta" at bounding box center [643, 599] width 330 height 33
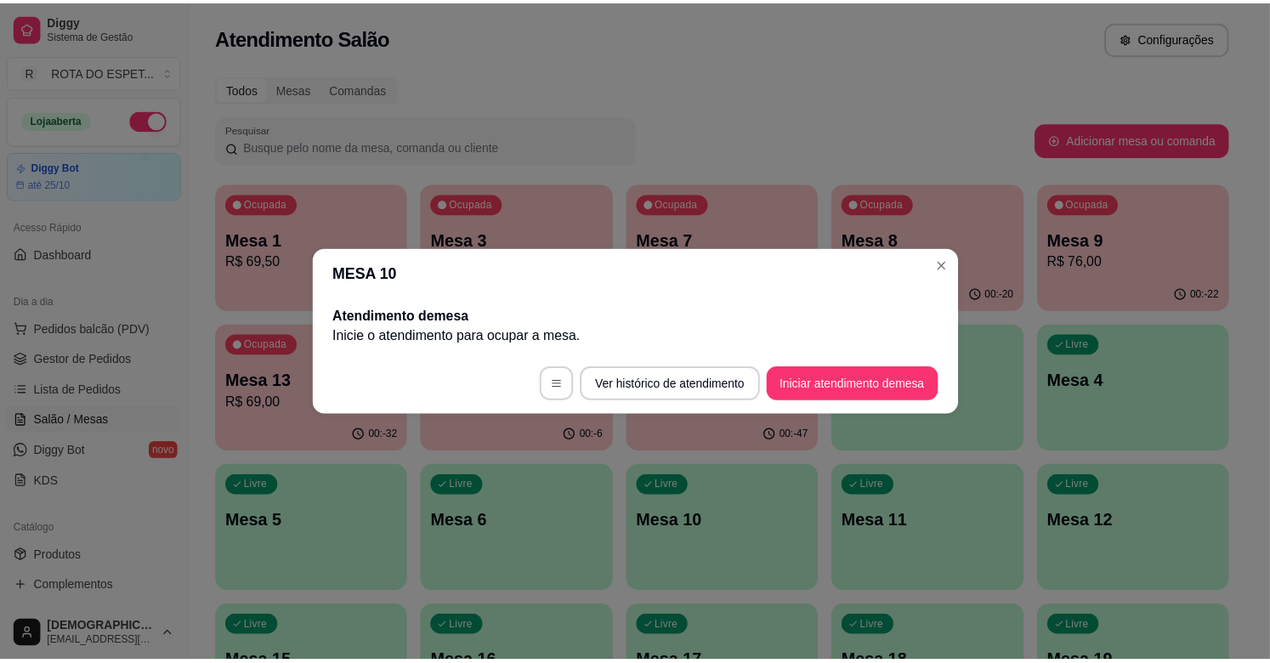
scroll to position [0, 0]
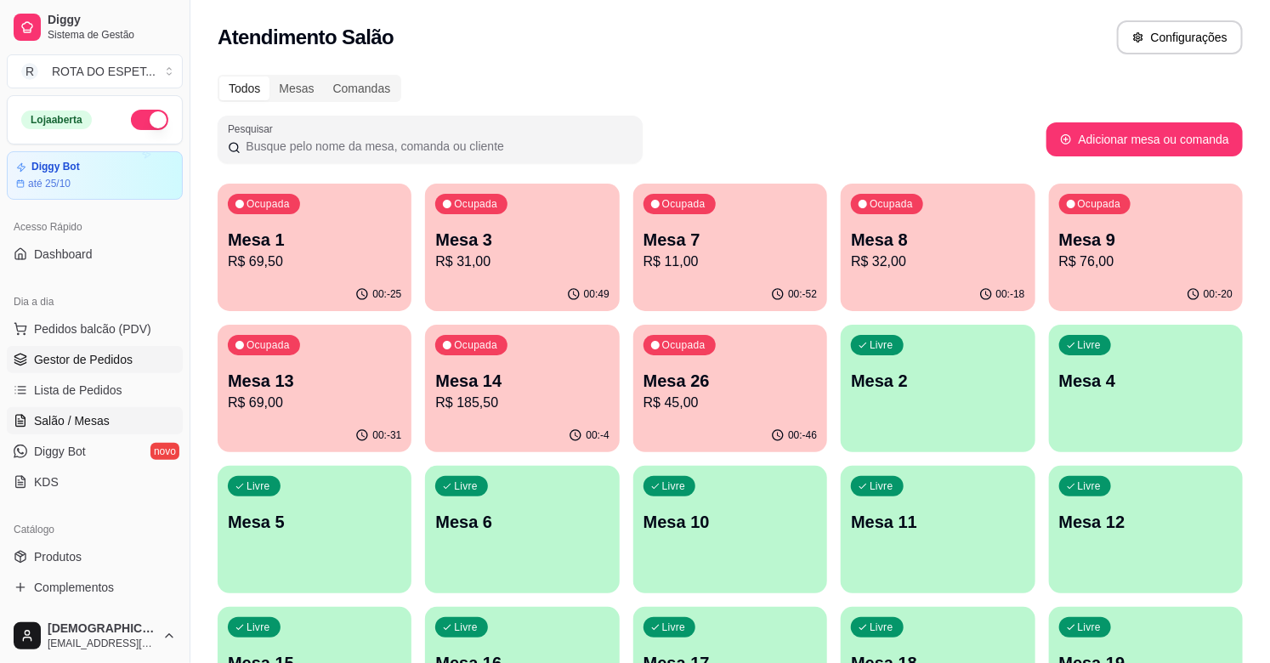
click at [98, 355] on span "Gestor de Pedidos" at bounding box center [83, 359] width 99 height 17
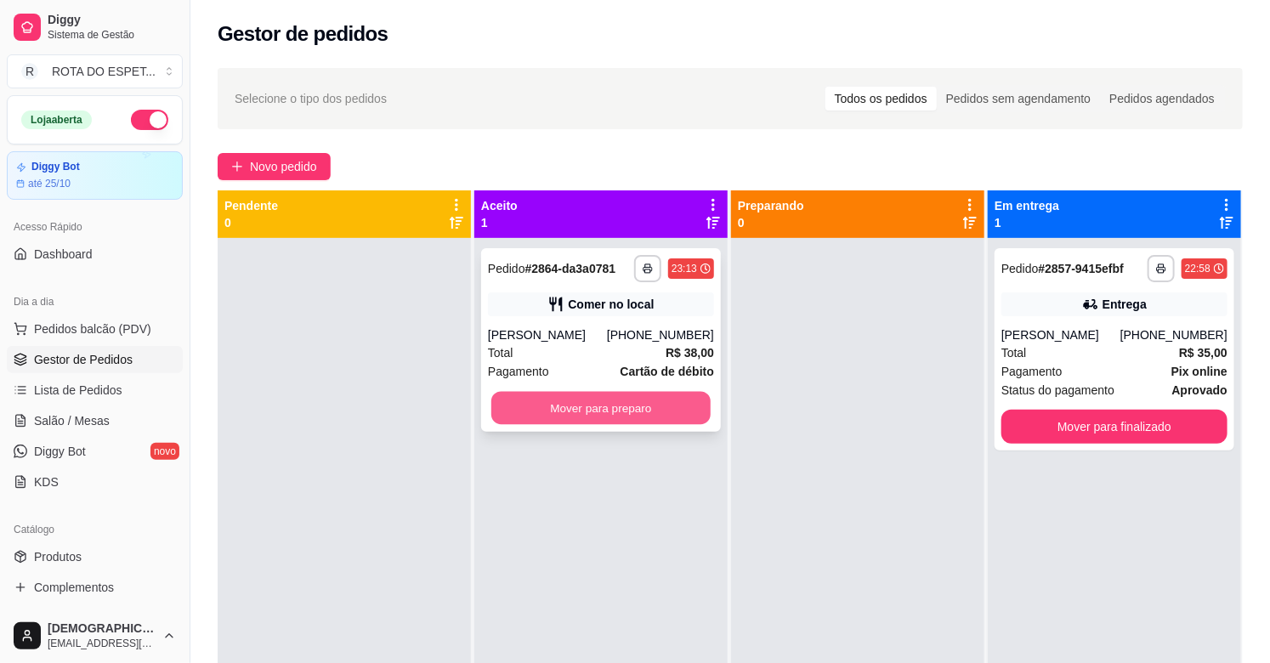
click at [640, 405] on button "Mover para preparo" at bounding box center [601, 408] width 219 height 33
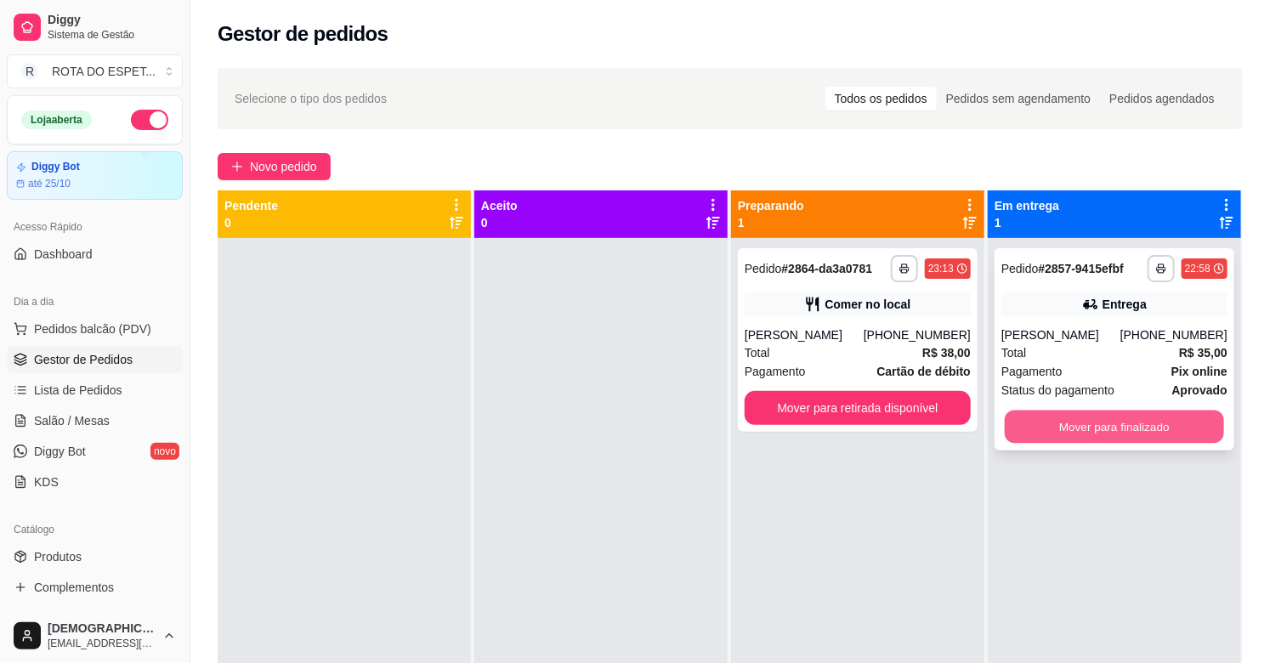
click at [1114, 436] on button "Mover para finalizado" at bounding box center [1114, 427] width 219 height 33
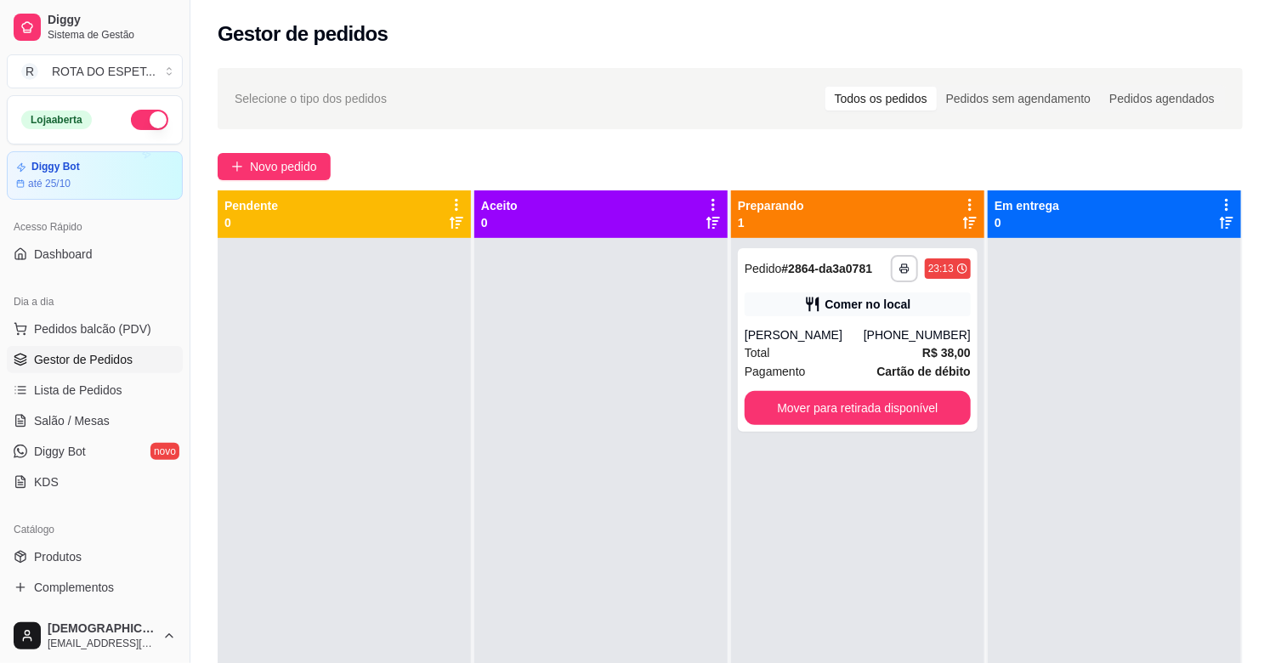
click at [57, 375] on ul "Pedidos balcão (PDV) Gestor de Pedidos Lista de Pedidos Salão / Mesas Diggy Bot…" at bounding box center [95, 405] width 176 height 180
click at [61, 396] on span "Lista de Pedidos" at bounding box center [78, 390] width 88 height 17
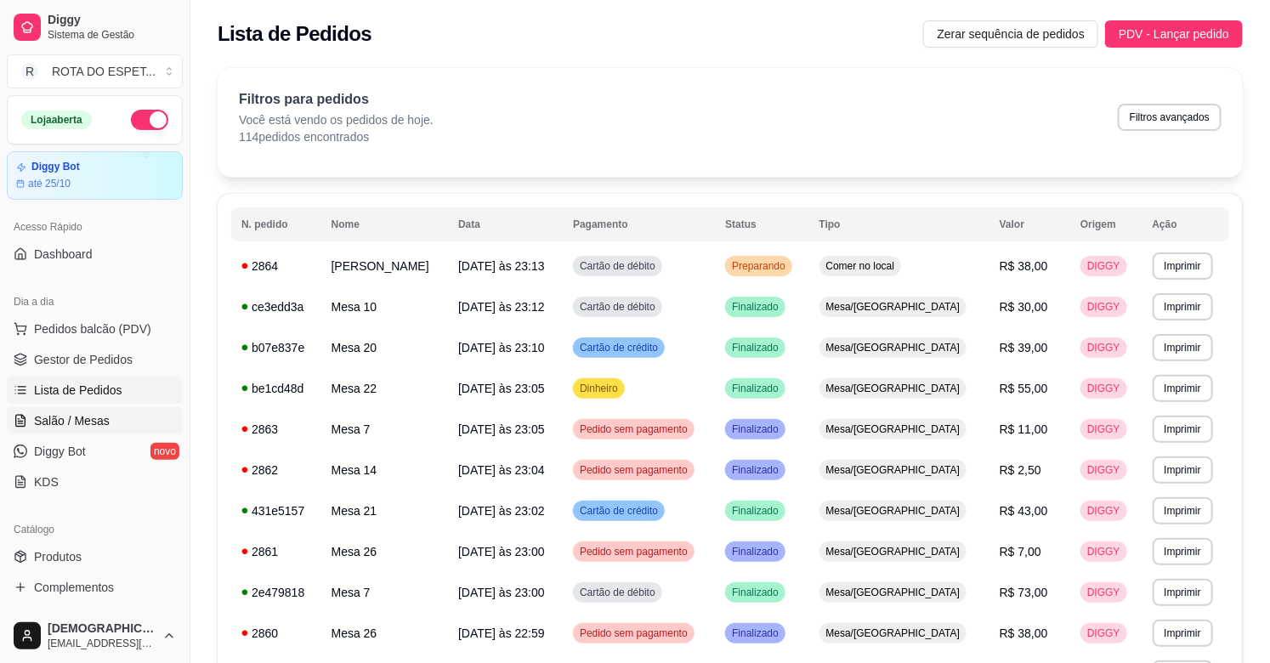
click at [95, 428] on span "Salão / Mesas" at bounding box center [72, 420] width 76 height 17
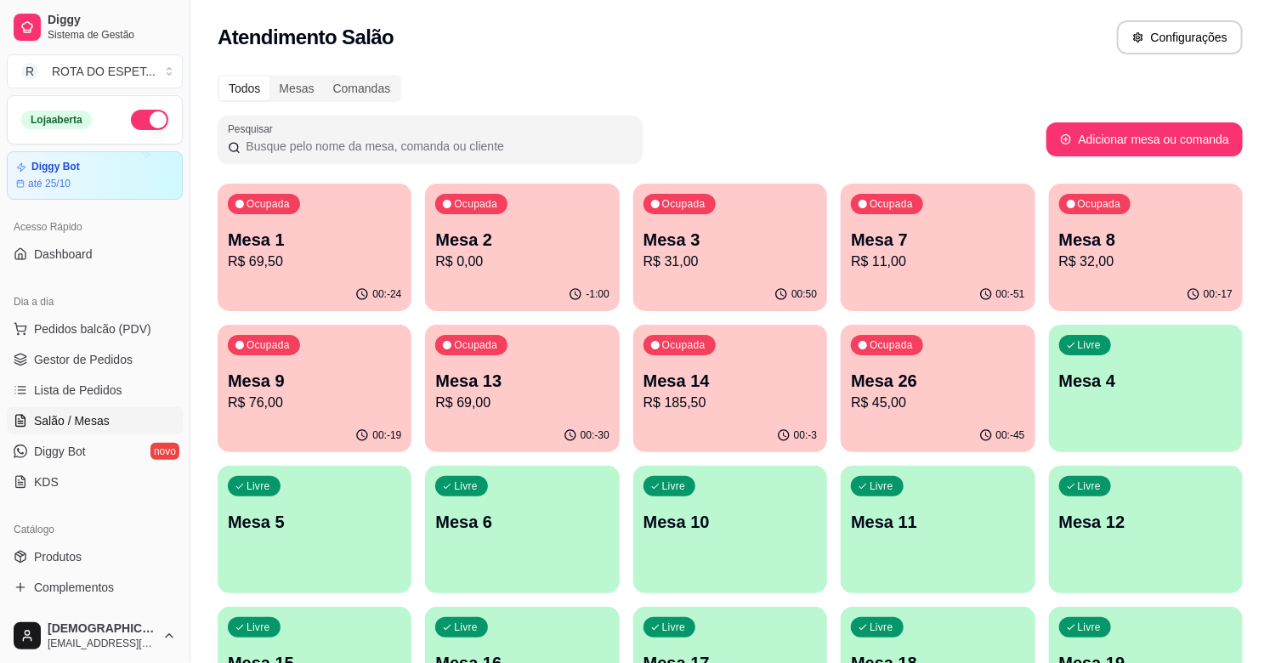
click at [327, 259] on p "R$ 69,50" at bounding box center [314, 262] width 173 height 20
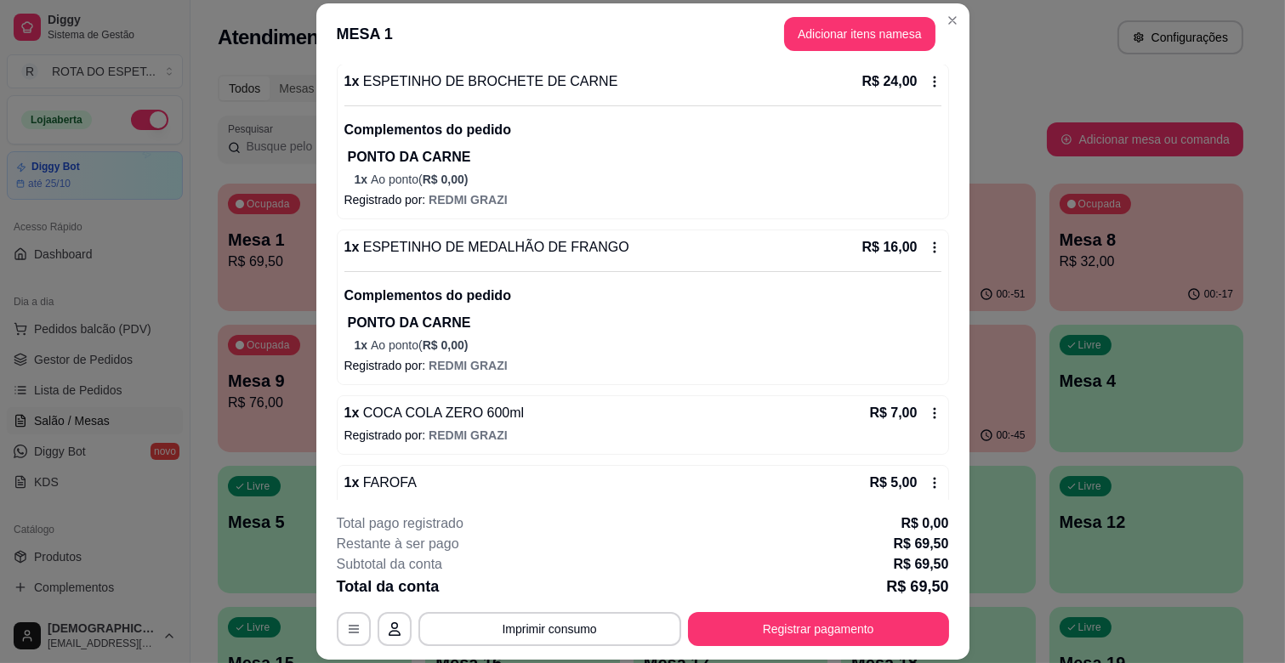
scroll to position [333, 0]
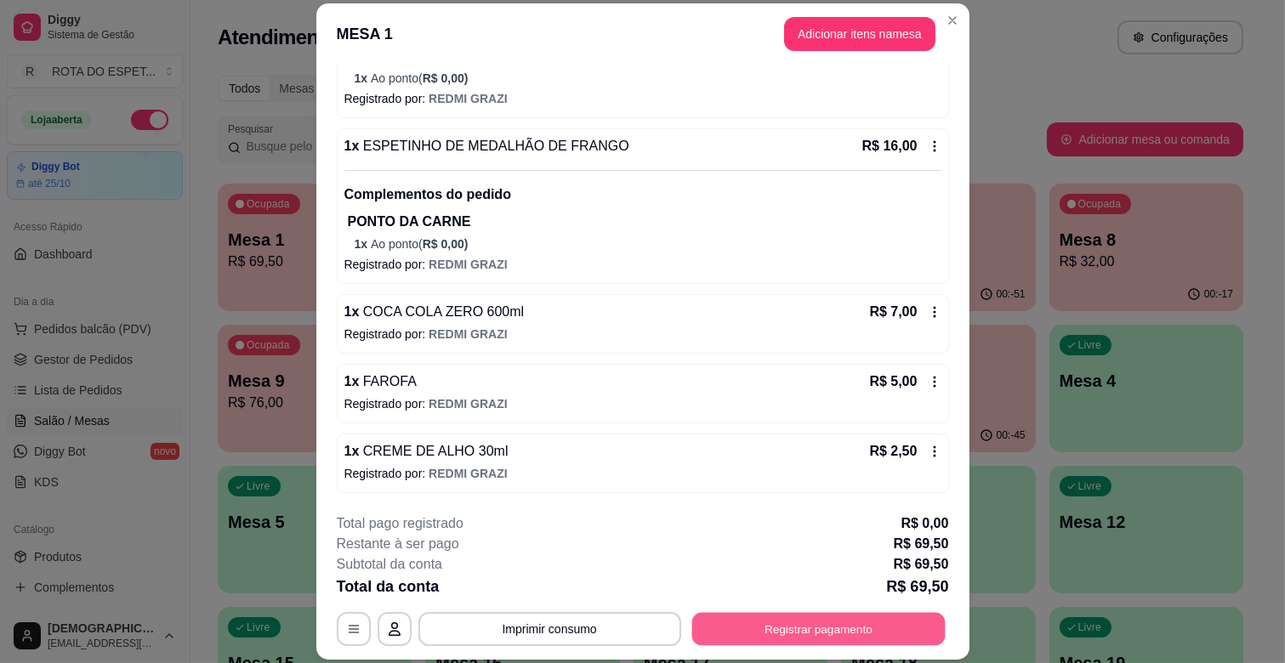
click at [845, 617] on button "Registrar pagamento" at bounding box center [817, 629] width 253 height 33
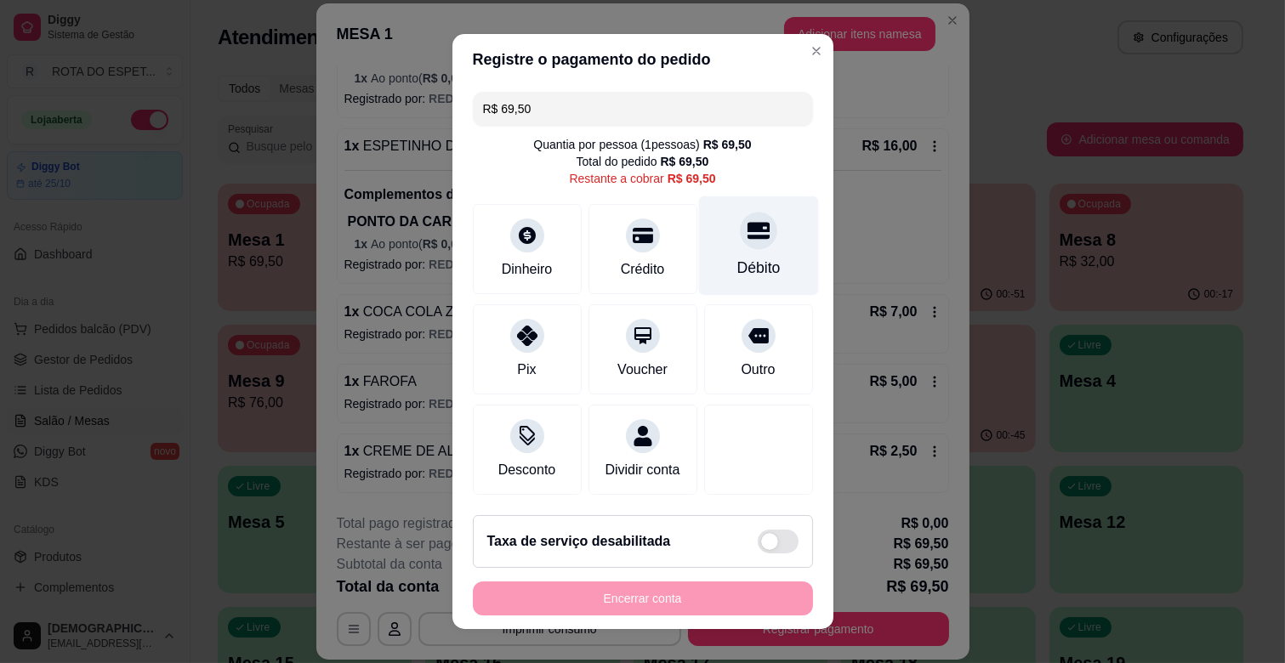
click at [761, 264] on div "Débito" at bounding box center [758, 245] width 120 height 99
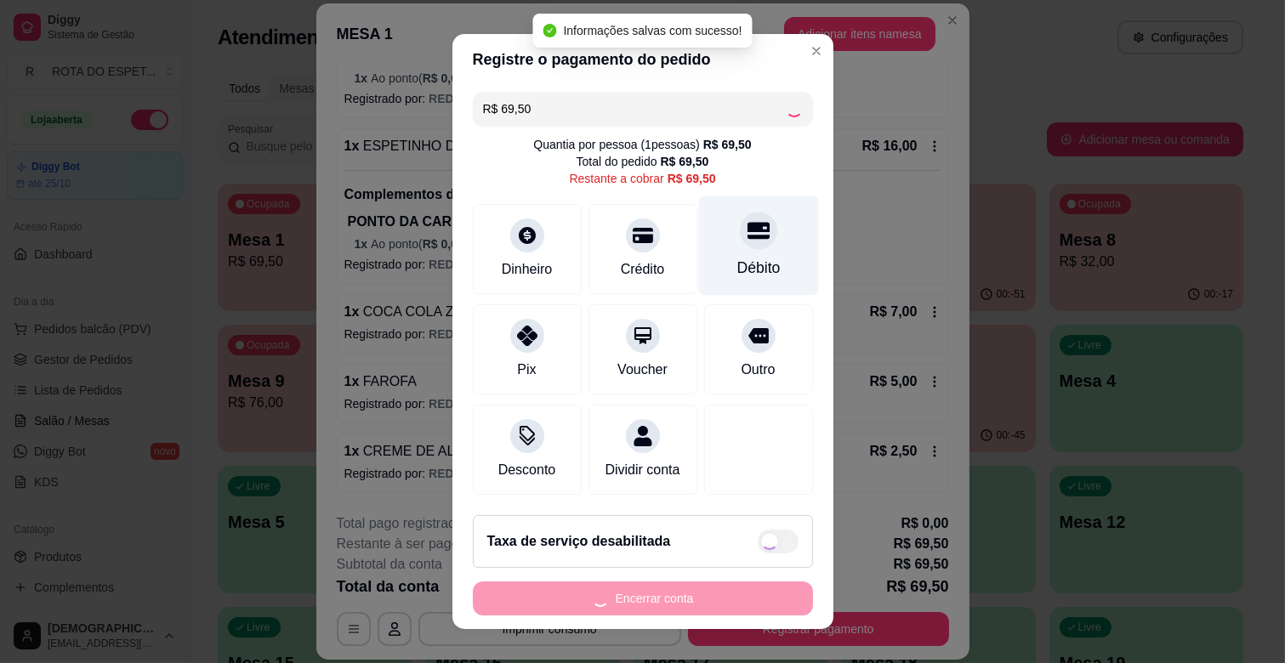
type input "R$ 0,00"
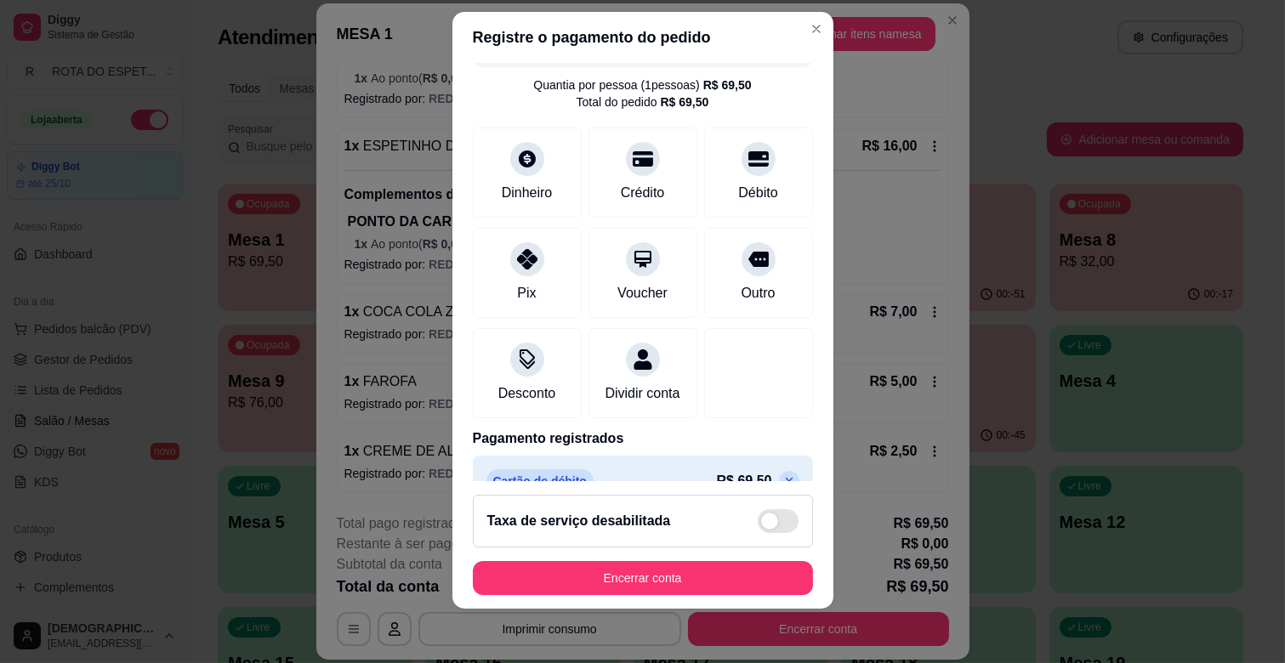
scroll to position [90, 0]
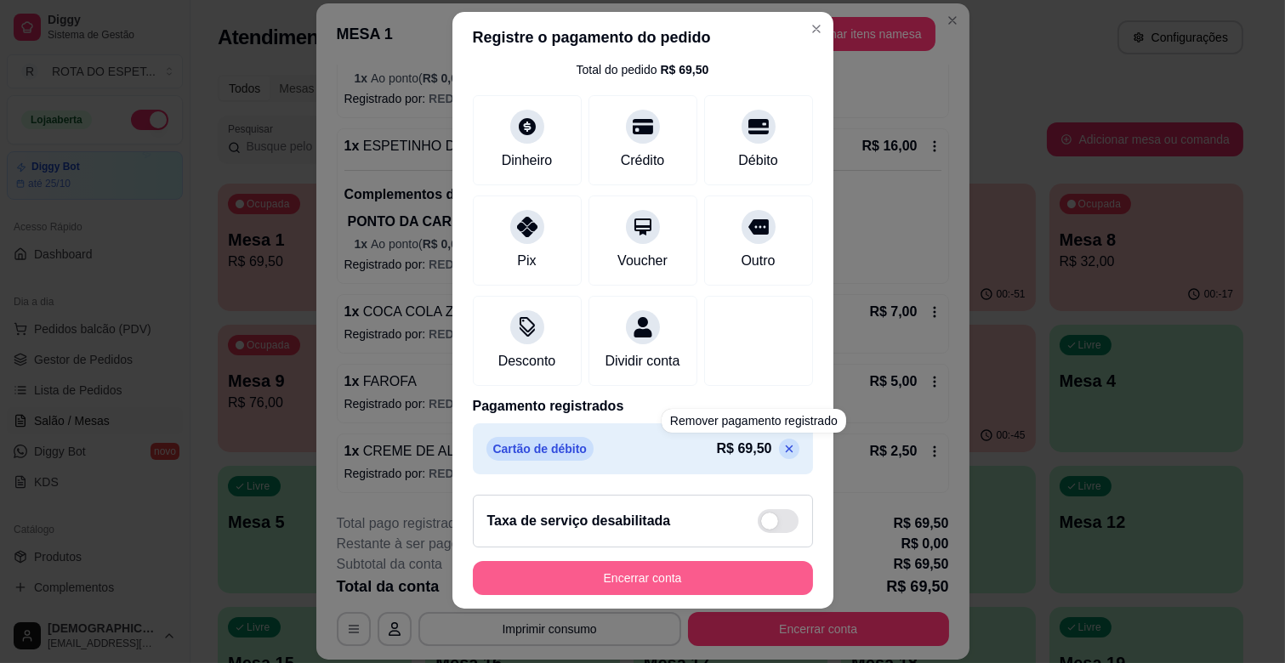
click at [752, 583] on button "Encerrar conta" at bounding box center [643, 578] width 340 height 34
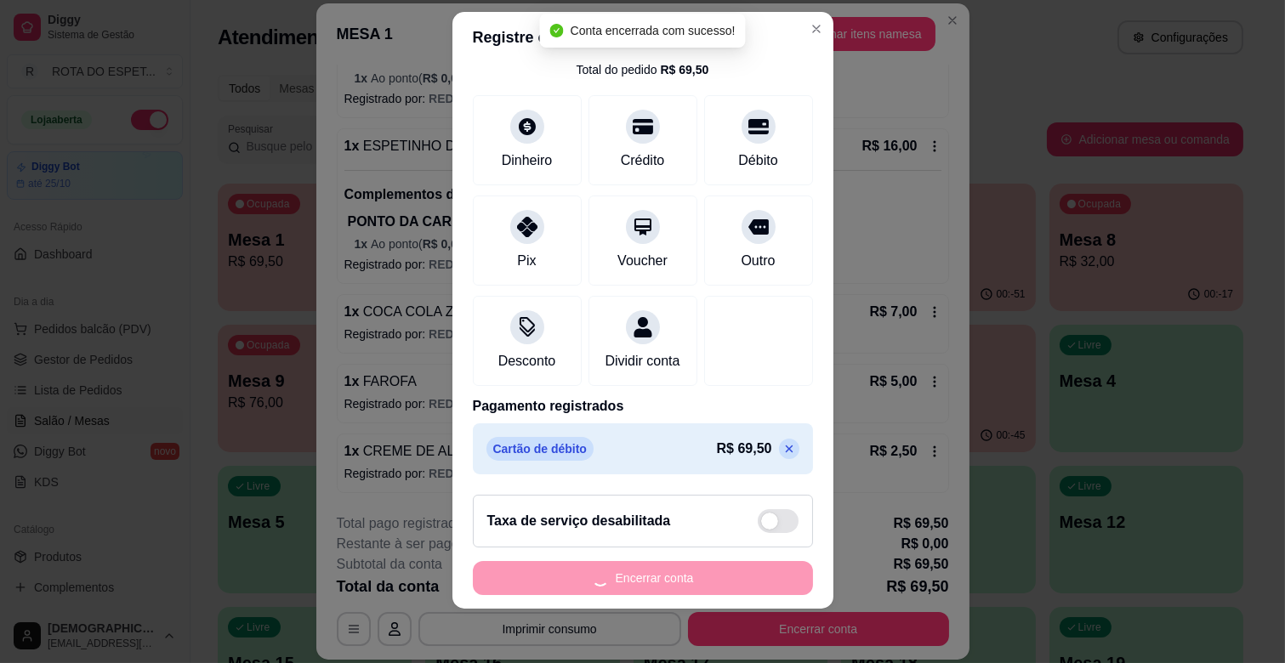
scroll to position [0, 0]
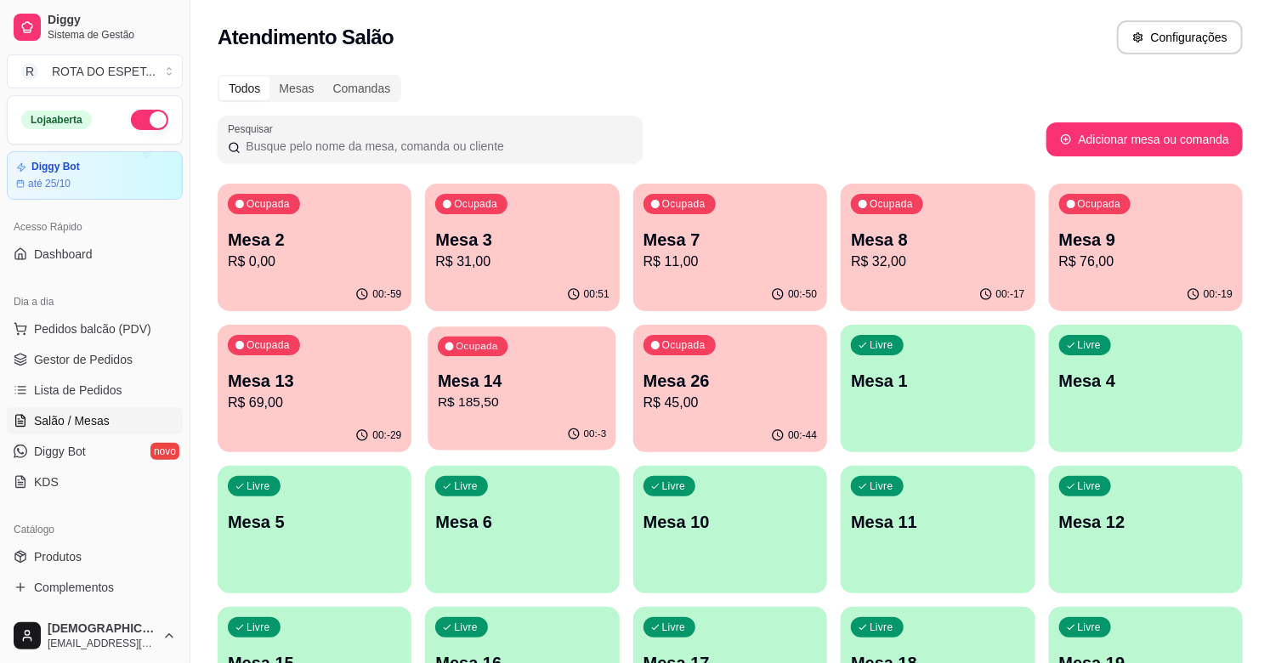
click at [485, 406] on p "R$ 185,50" at bounding box center [522, 403] width 168 height 20
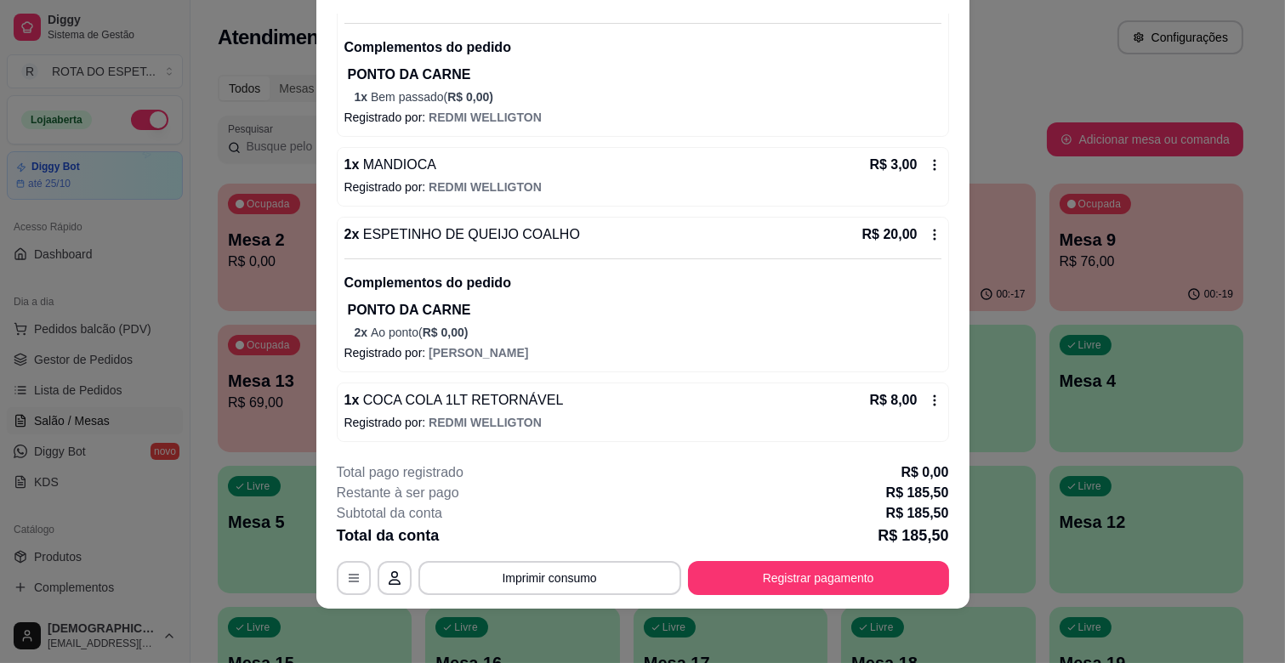
scroll to position [1305, 0]
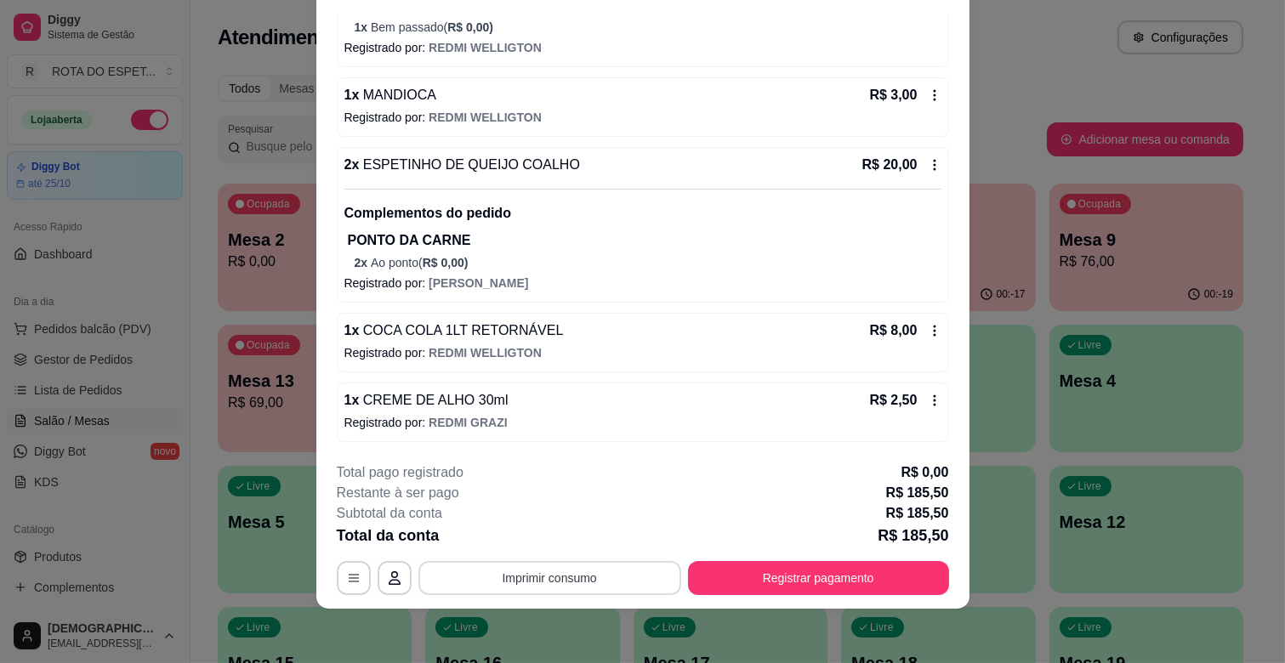
click at [563, 565] on button "Imprimir consumo" at bounding box center [549, 578] width 263 height 34
click at [547, 503] on button "IMPRESSORA BALCÃO" at bounding box center [549, 505] width 132 height 26
click at [799, 575] on button "Registrar pagamento" at bounding box center [818, 578] width 261 height 34
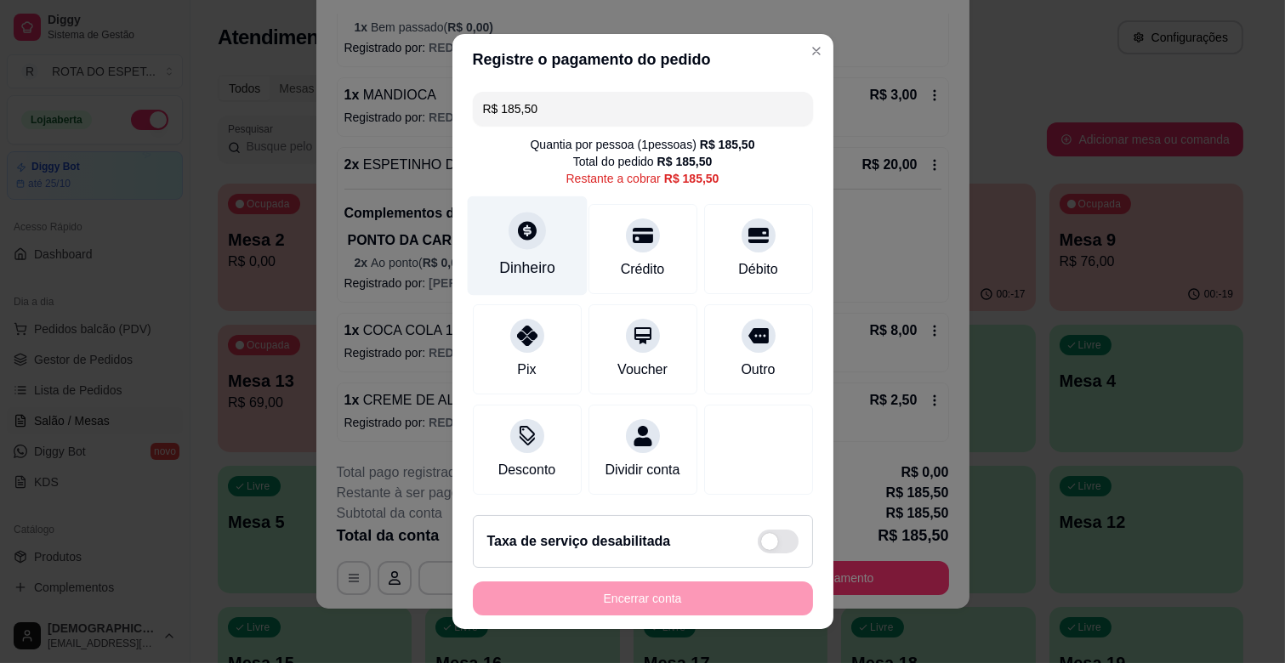
click at [517, 262] on div "Dinheiro" at bounding box center [527, 268] width 56 height 22
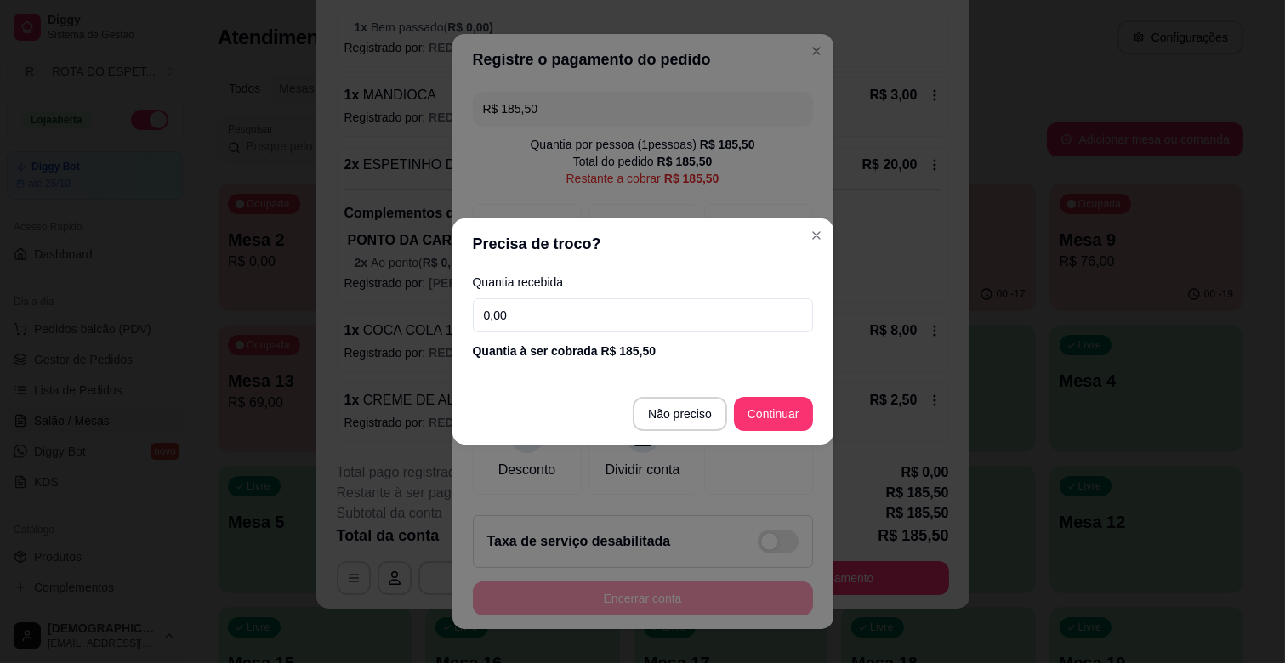
click at [554, 324] on input "0,00" at bounding box center [643, 315] width 340 height 34
click at [609, 242] on header "Precisa de troco?" at bounding box center [642, 244] width 381 height 51
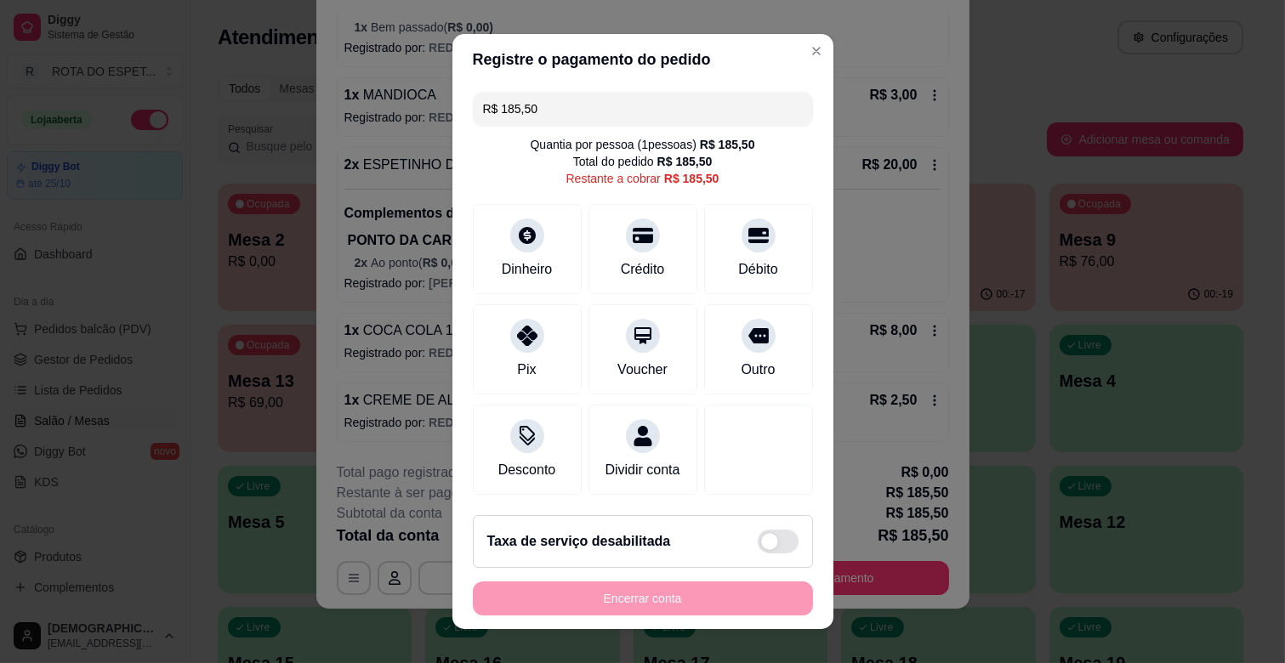
drag, startPoint x: 578, startPoint y: 103, endPoint x: 451, endPoint y: 131, distance: 130.6
click at [452, 131] on div "R$ 185,50 Quantia por pessoa ( 1 pessoas) R$ 185,50 Total do pedido R$ 185,50 R…" at bounding box center [642, 293] width 381 height 417
click at [531, 234] on div at bounding box center [527, 230] width 37 height 37
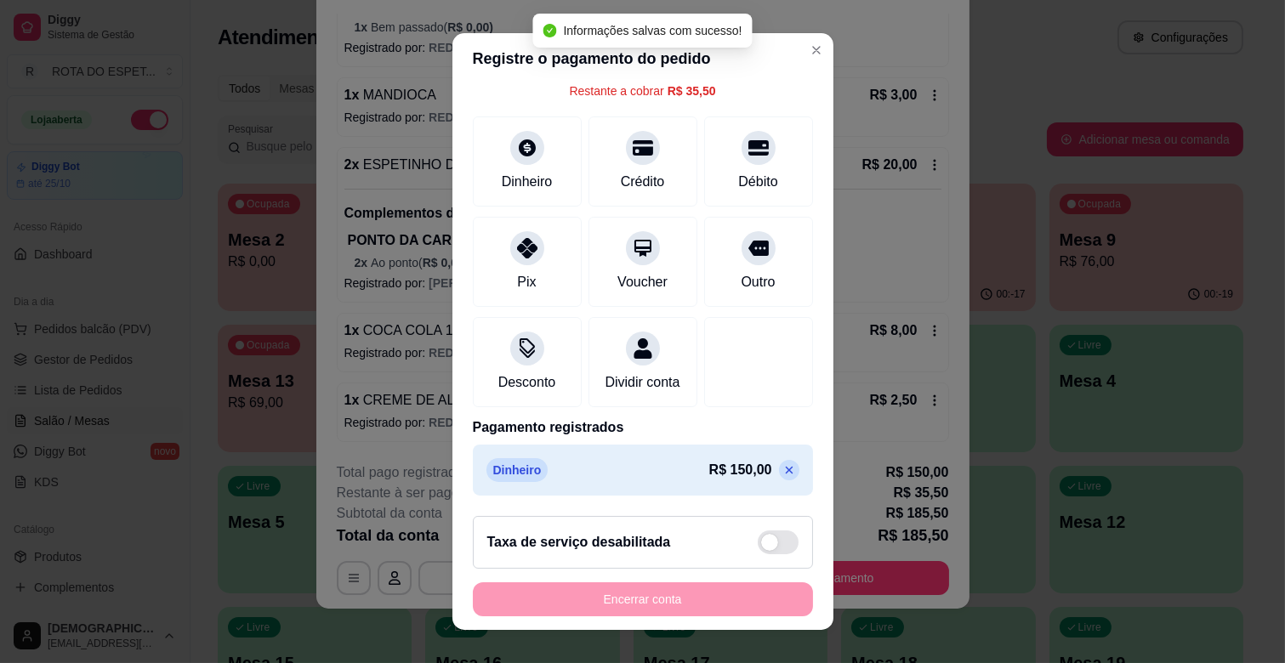
scroll to position [107, 0]
click at [747, 458] on div "Dinheiro R$ 150,00" at bounding box center [642, 470] width 313 height 24
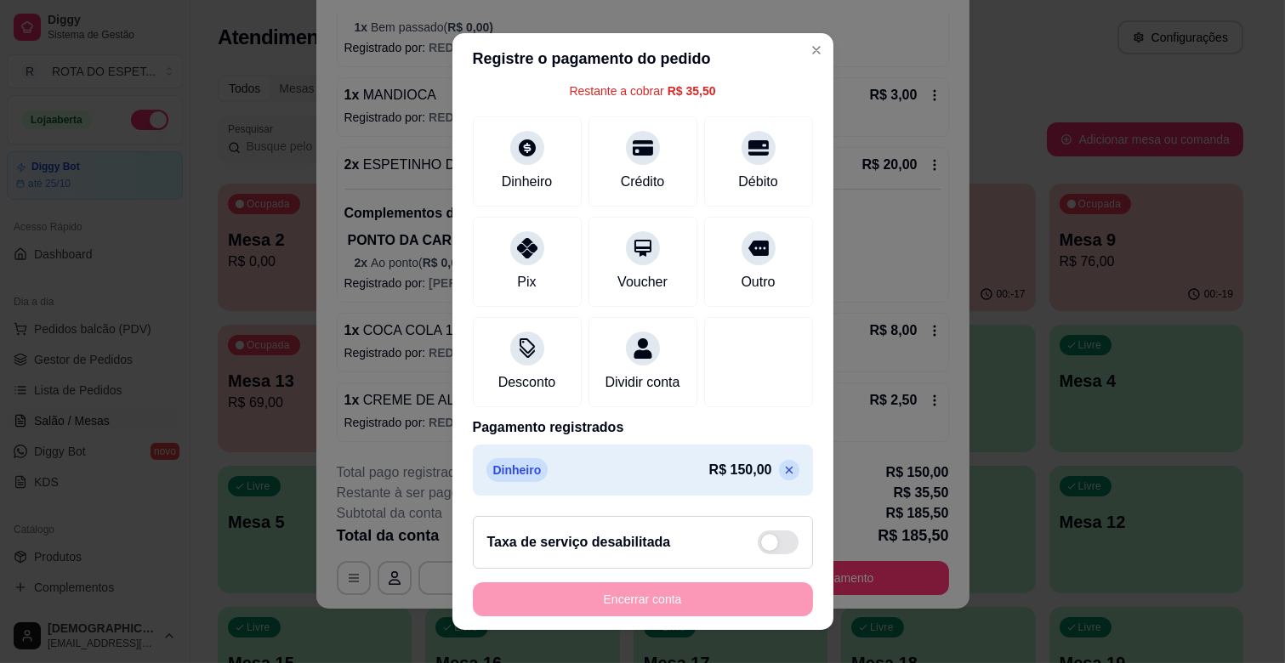
click at [785, 470] on icon at bounding box center [789, 471] width 8 height 8
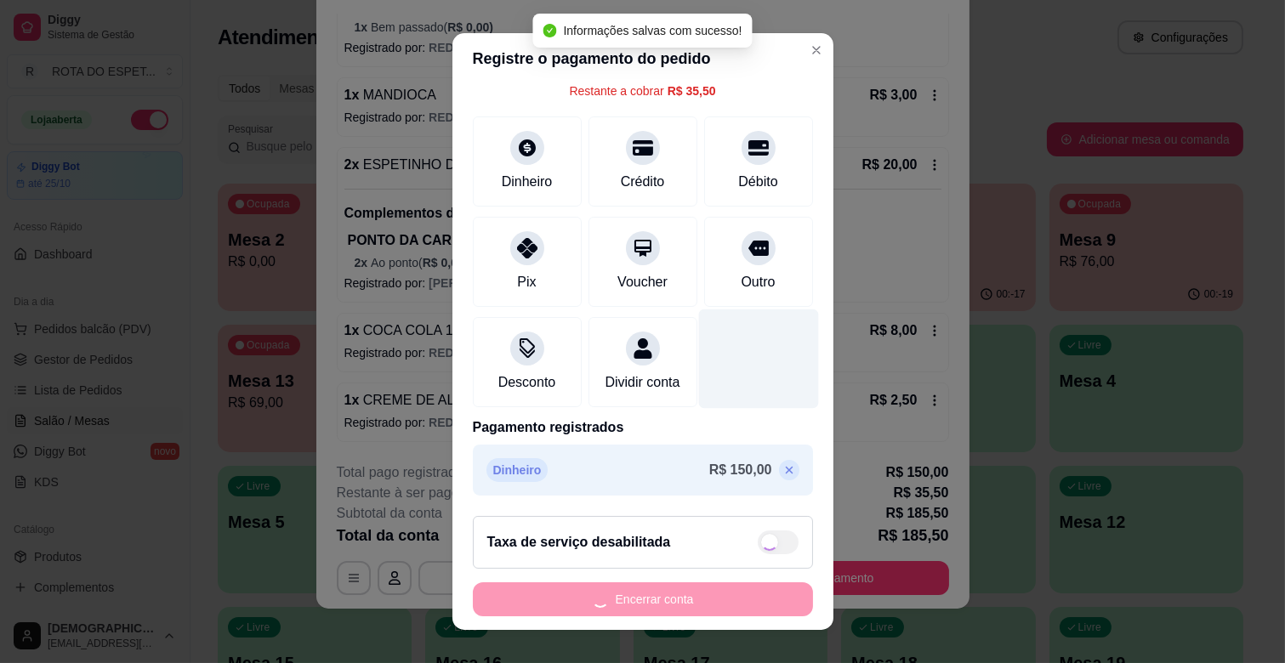
type input "R$ 185,50"
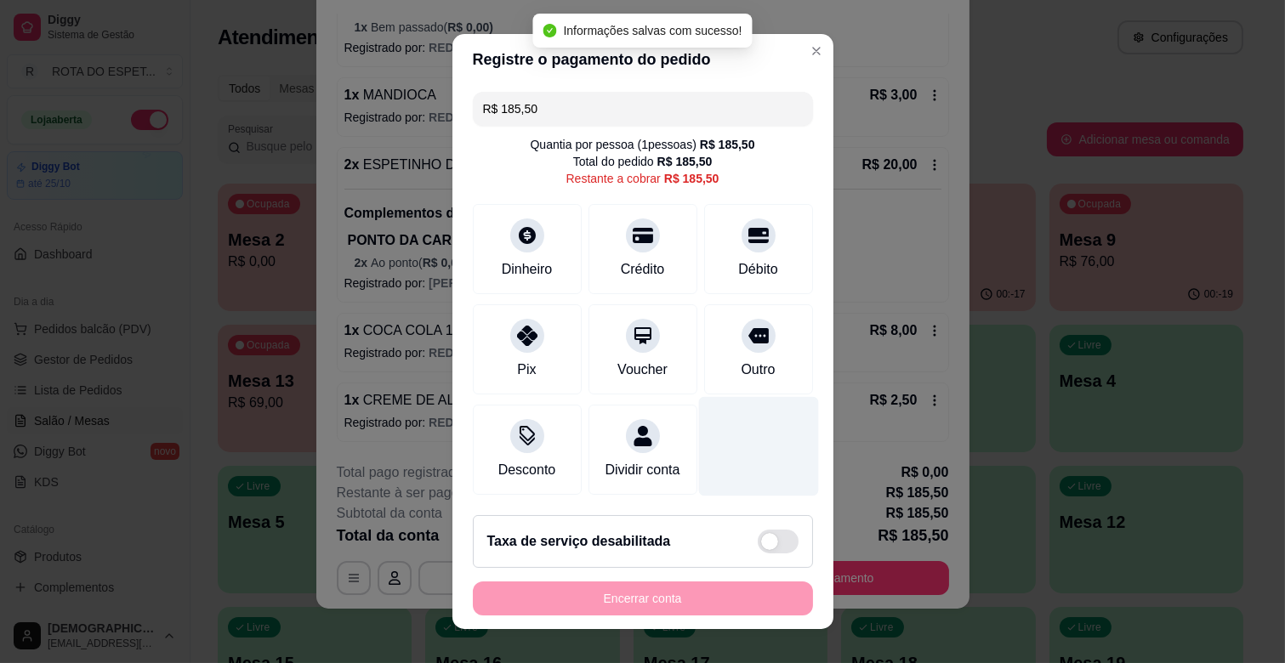
scroll to position [19, 0]
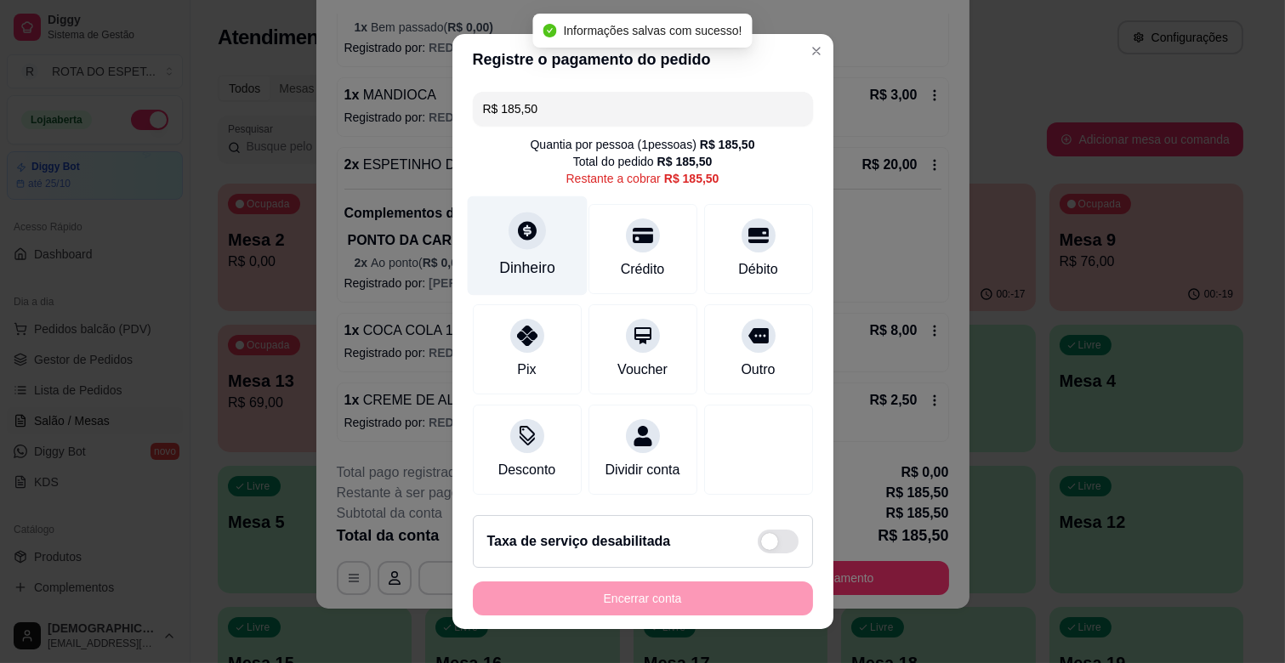
click at [518, 221] on icon at bounding box center [527, 230] width 19 height 19
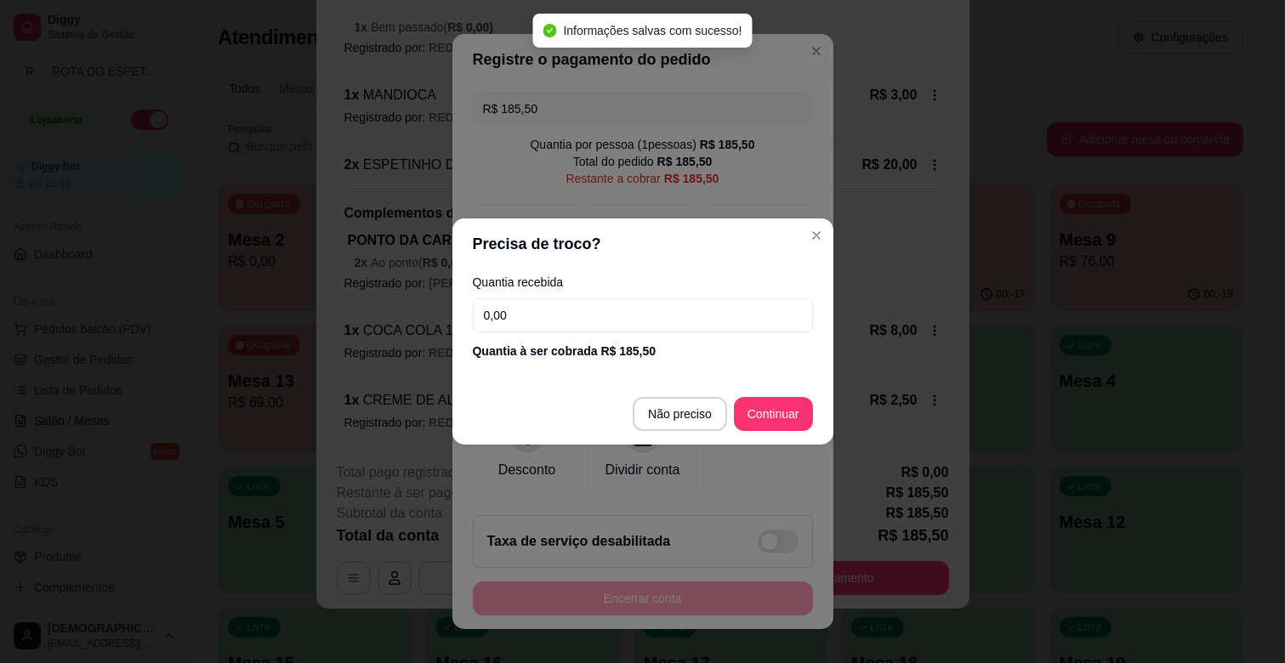
drag, startPoint x: 580, startPoint y: 323, endPoint x: 389, endPoint y: 338, distance: 191.1
click at [389, 338] on div "Precisa de troco? Quantia recebida 0,00 Quantia à ser cobrada R$ 185,50 Não pre…" at bounding box center [642, 331] width 1285 height 663
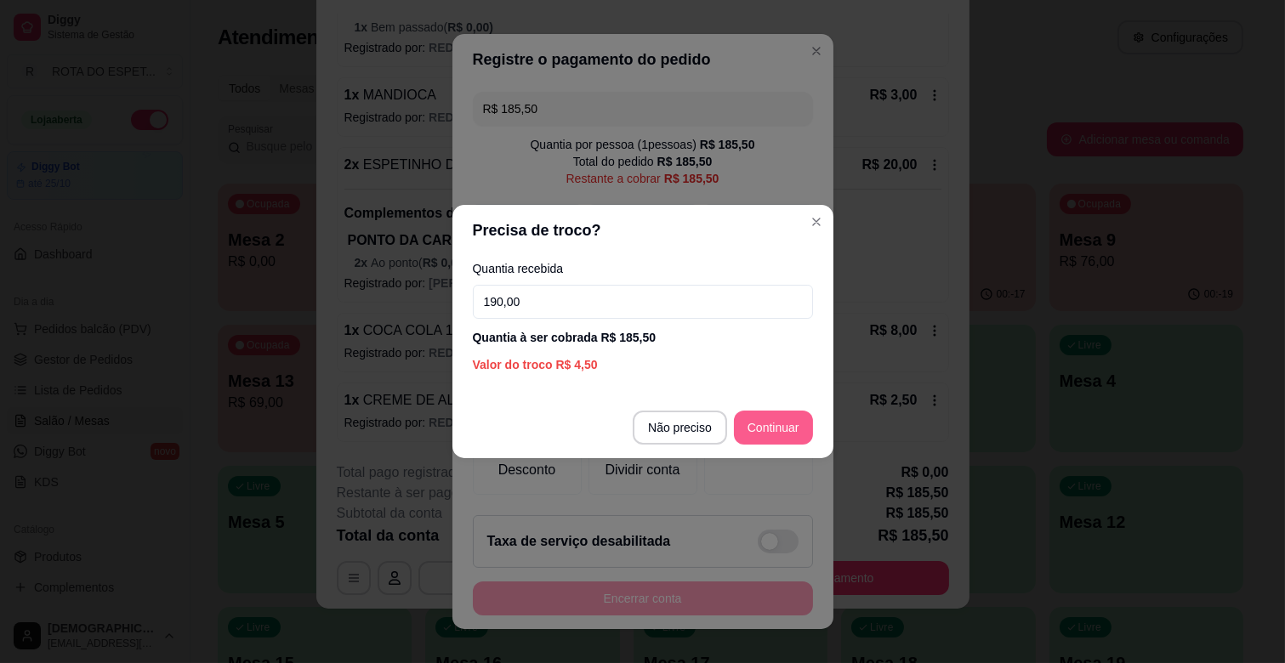
type input "190,00"
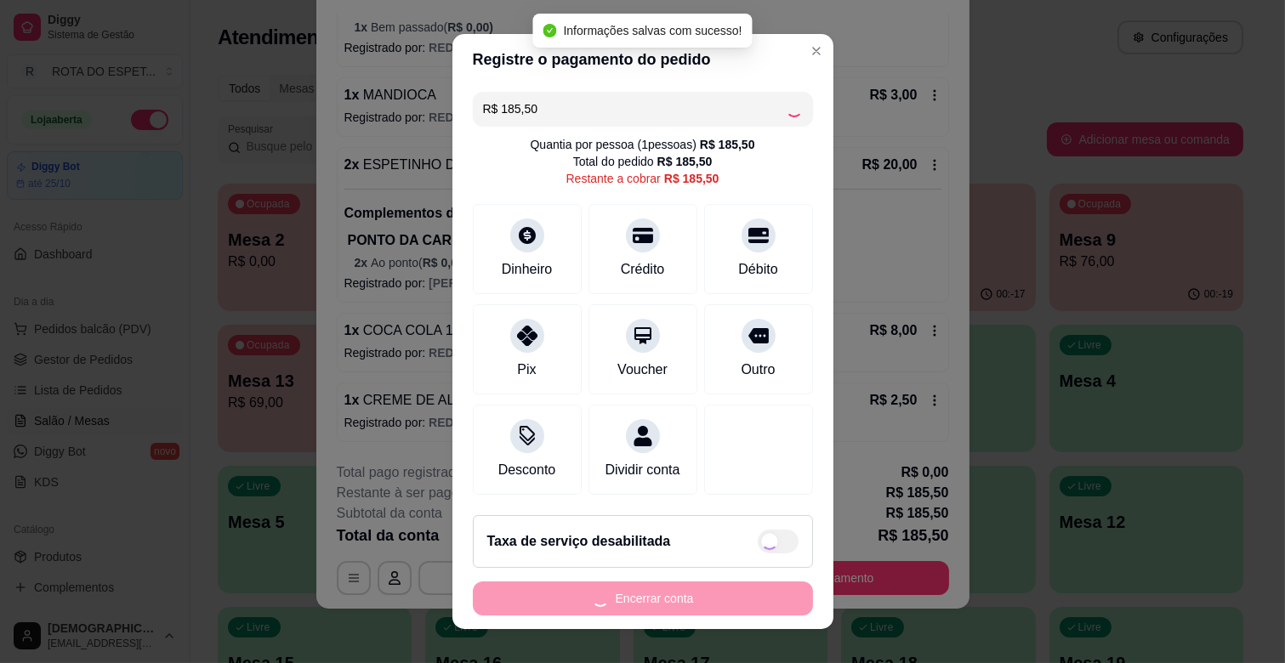
scroll to position [21, 0]
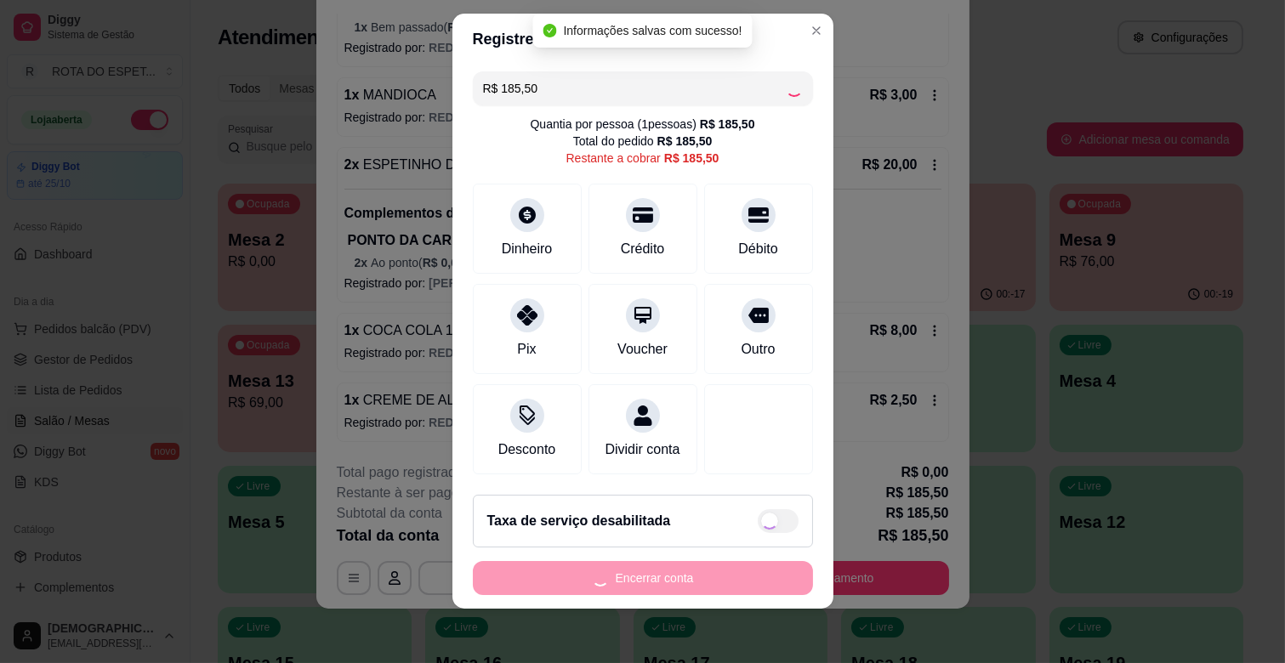
type input "R$ 0,00"
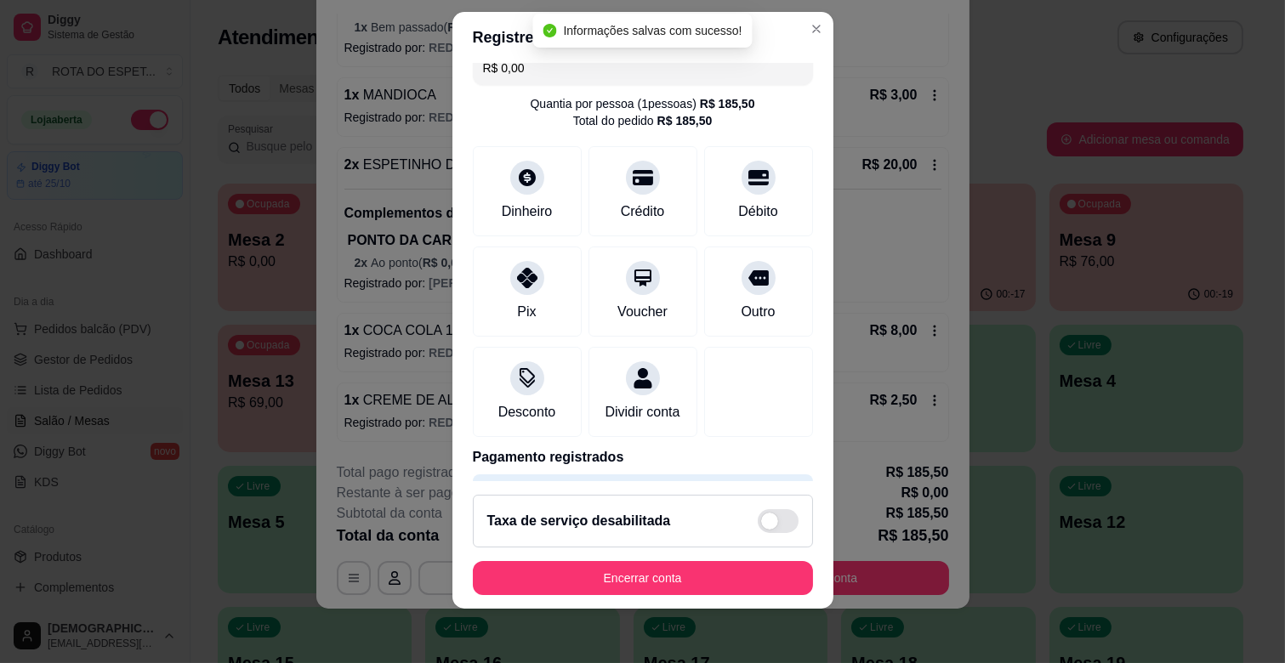
scroll to position [90, 0]
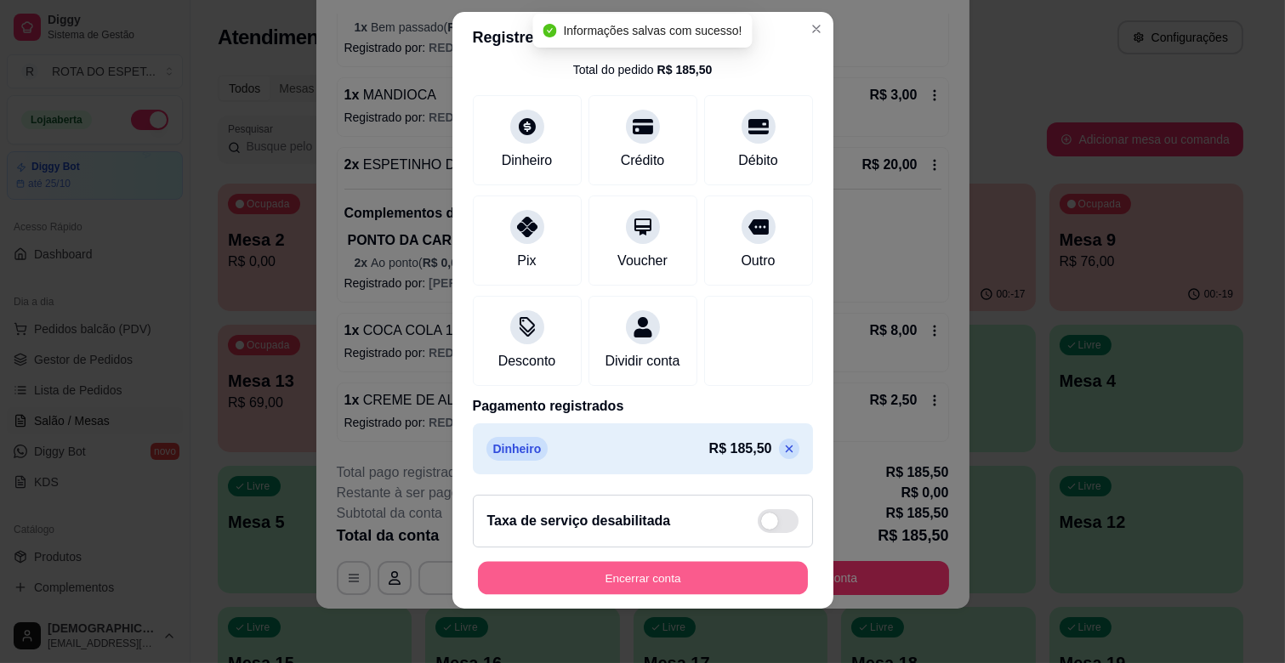
click at [727, 575] on button "Encerrar conta" at bounding box center [643, 578] width 330 height 33
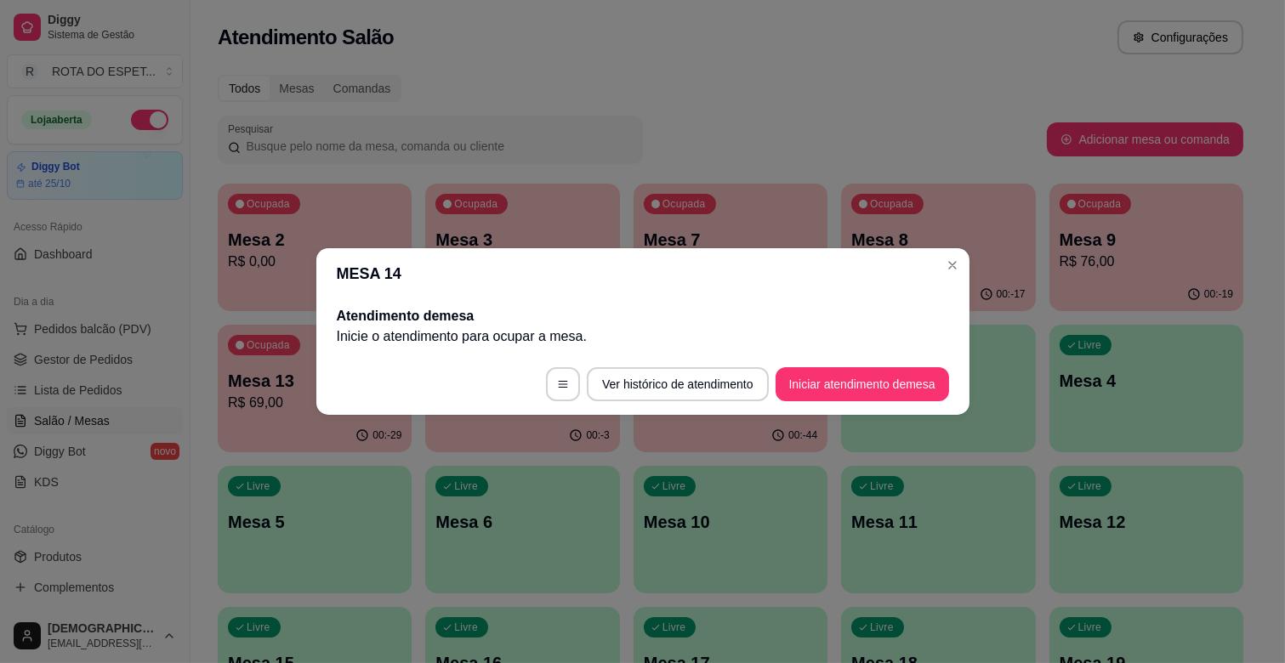
scroll to position [0, 0]
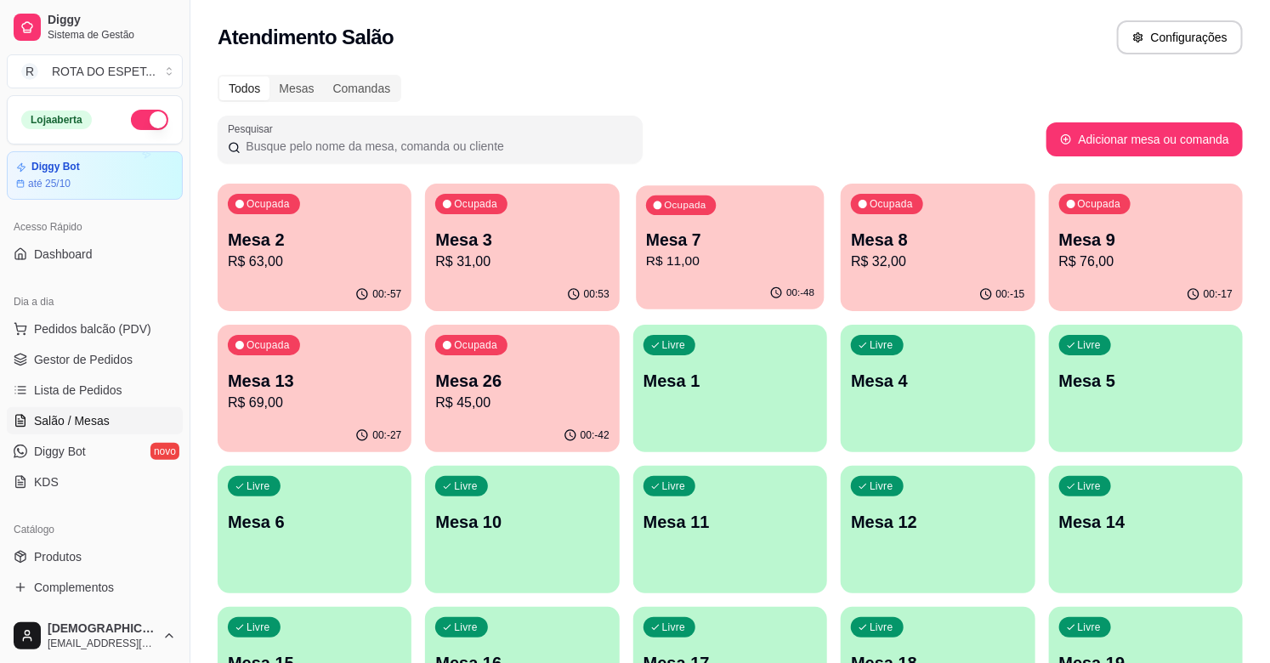
click at [795, 240] on p "Mesa 7" at bounding box center [730, 240] width 168 height 23
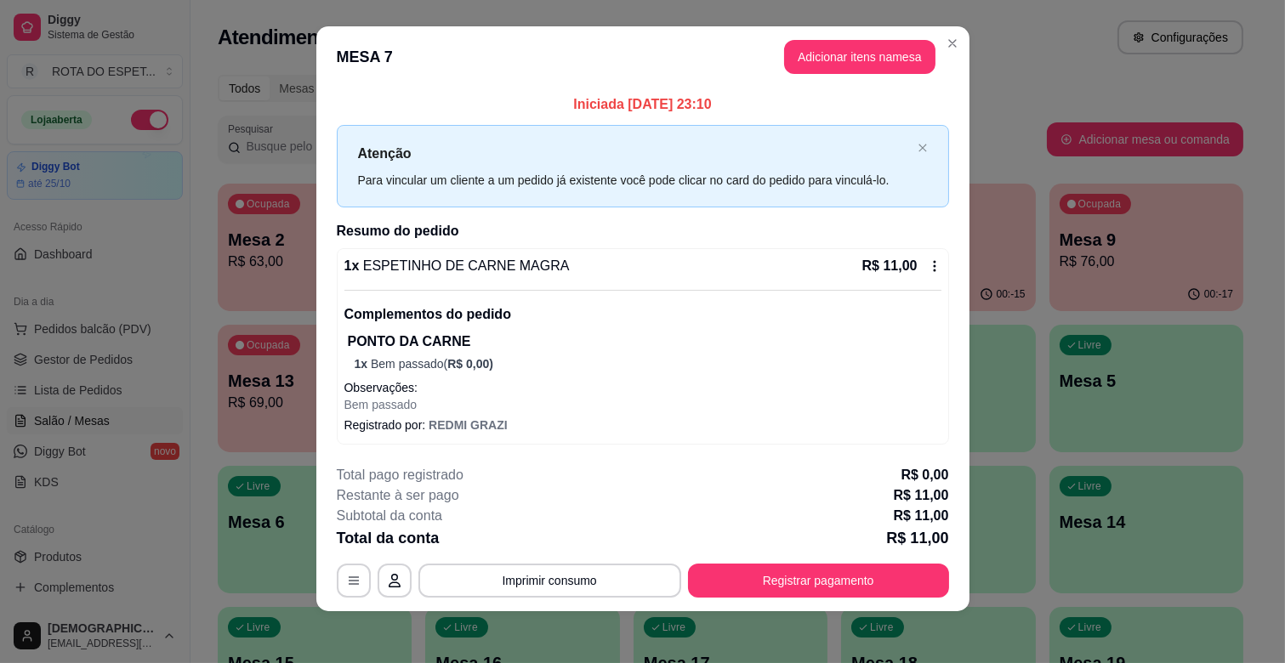
scroll to position [14, 0]
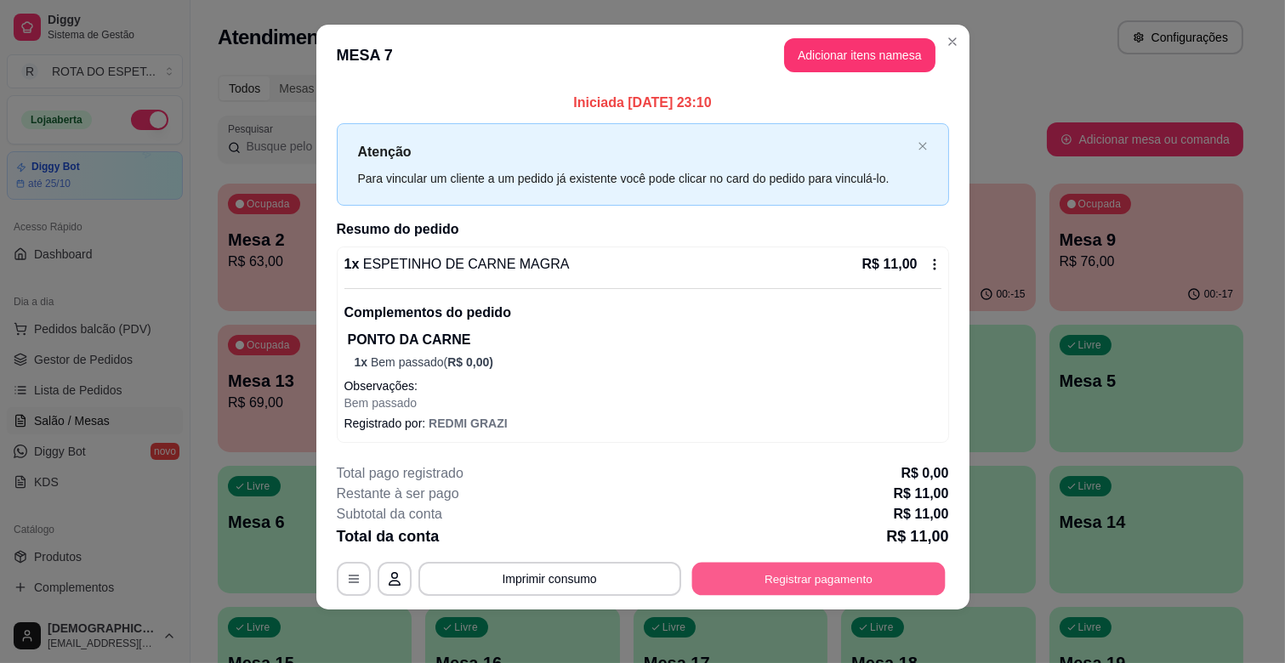
click at [767, 563] on button "Registrar pagamento" at bounding box center [817, 579] width 253 height 33
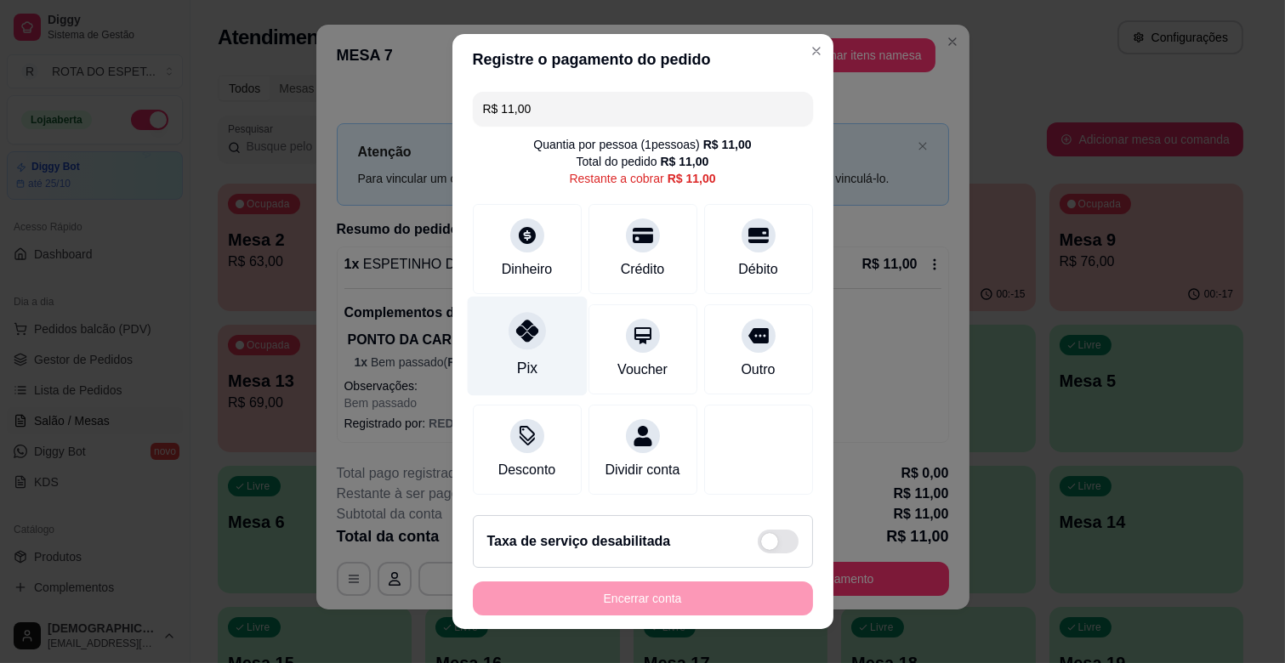
click at [517, 363] on div "Pix" at bounding box center [526, 368] width 20 height 22
type input "R$ 0,00"
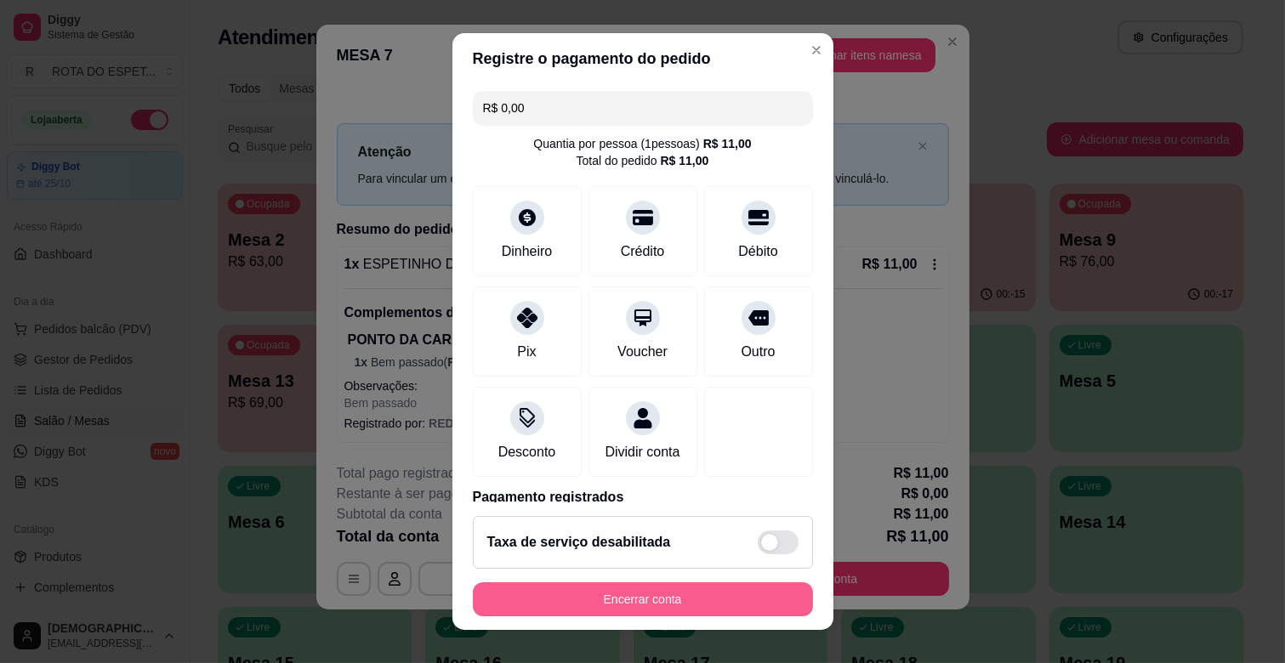
click at [578, 606] on button "Encerrar conta" at bounding box center [643, 600] width 340 height 34
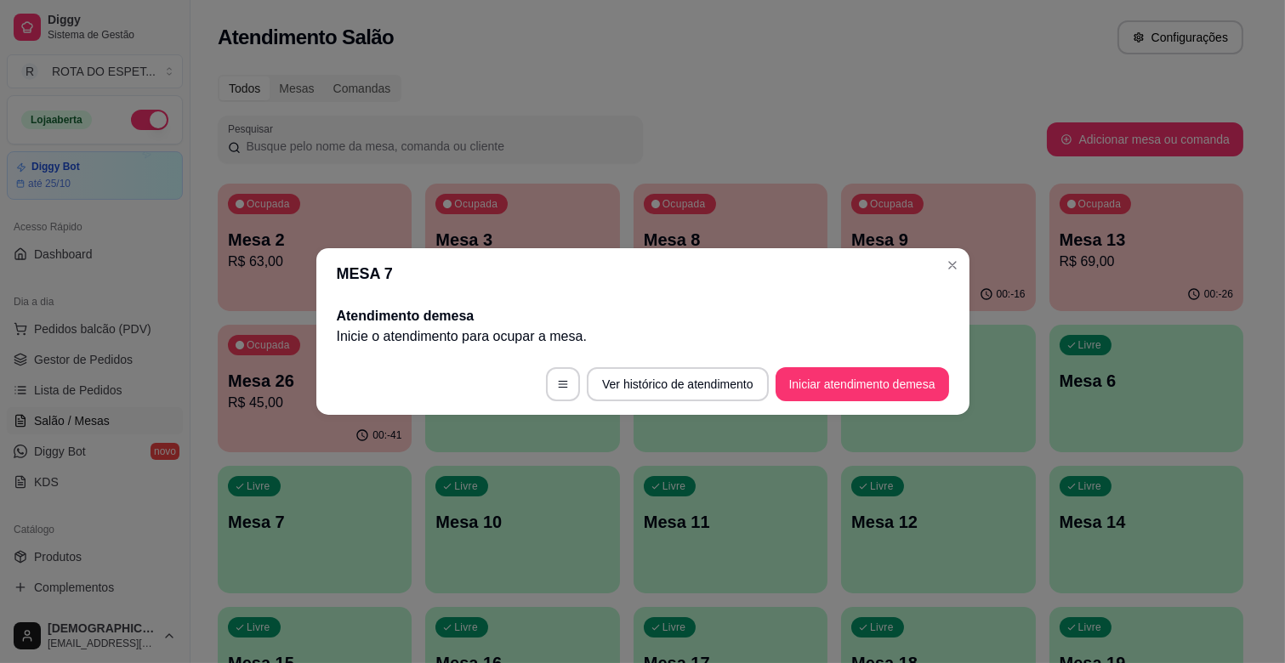
scroll to position [0, 0]
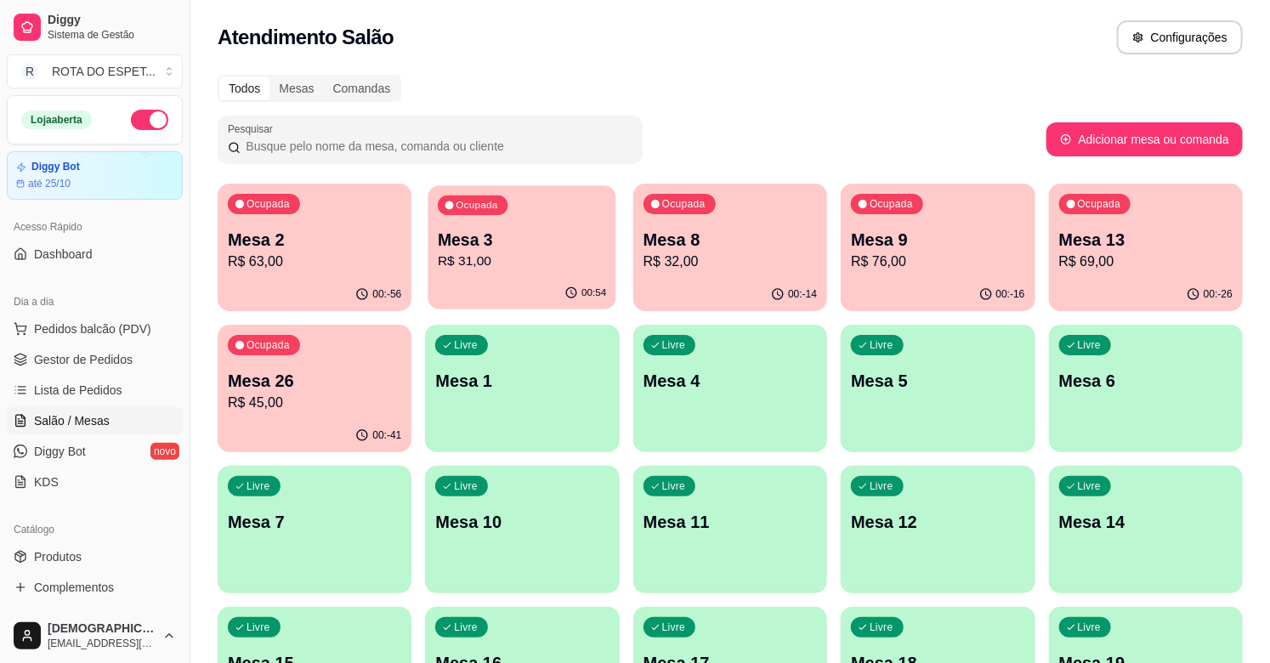
click at [533, 255] on p "R$ 31,00" at bounding box center [522, 262] width 168 height 20
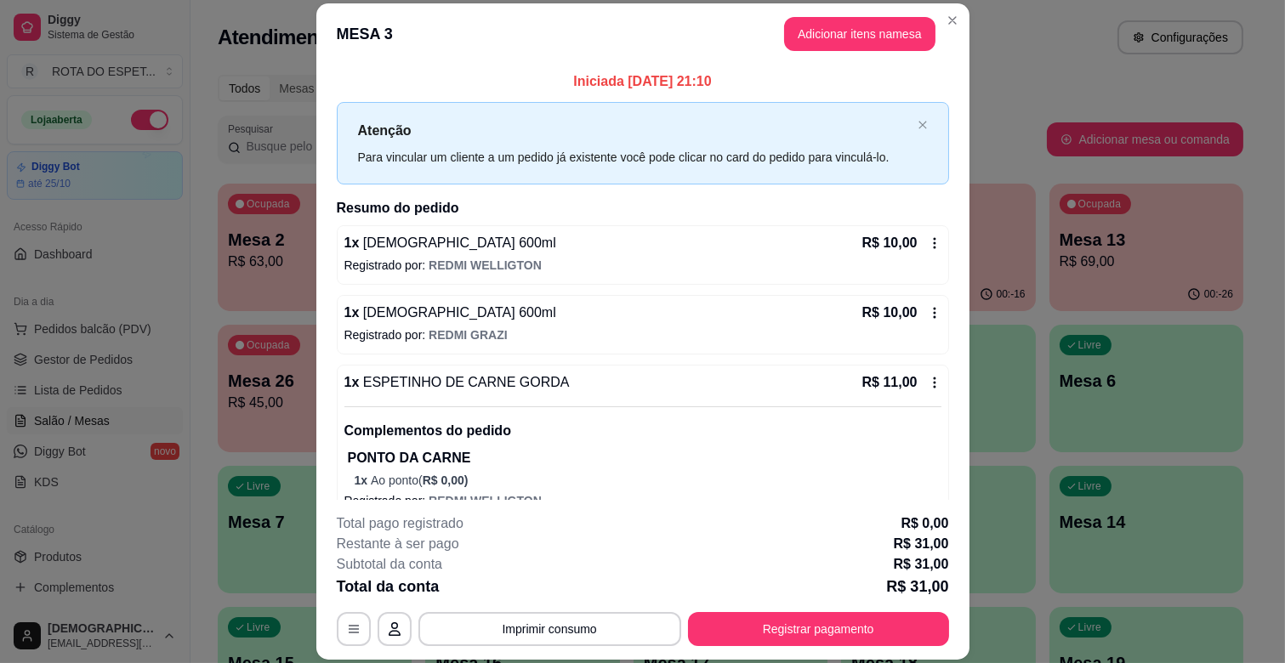
scroll to position [27, 0]
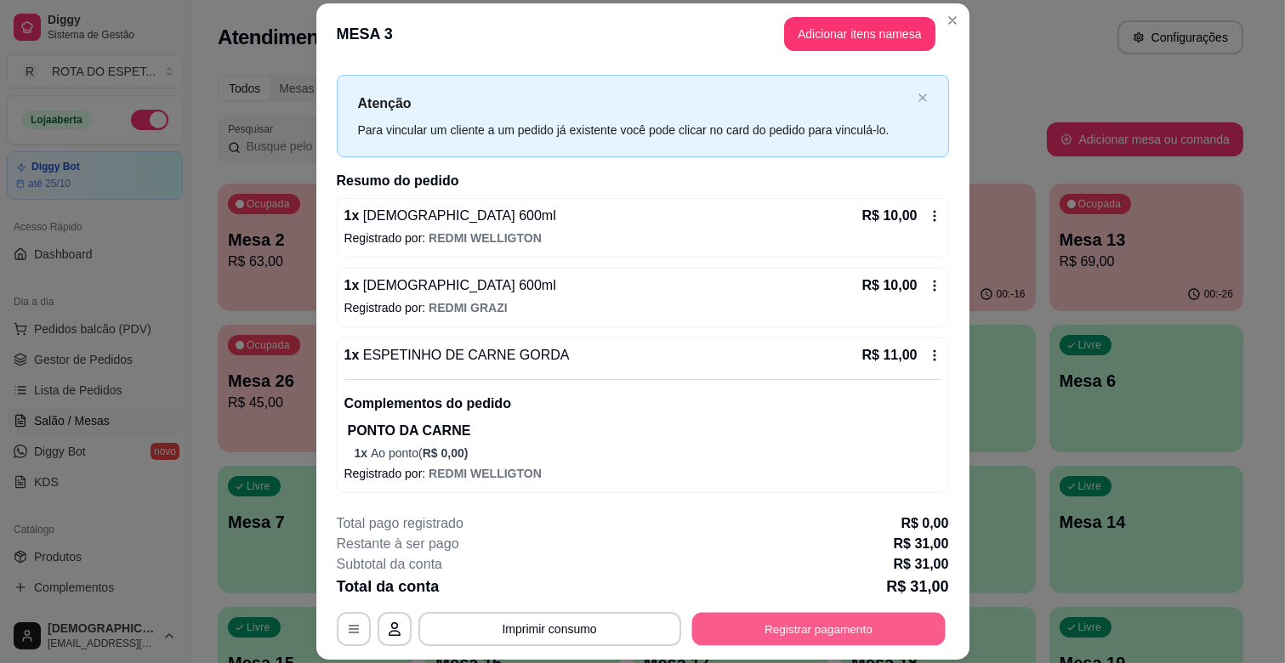
click at [820, 613] on button "Registrar pagamento" at bounding box center [817, 629] width 253 height 33
click at [832, 626] on button "Registrar pagamento" at bounding box center [818, 629] width 261 height 34
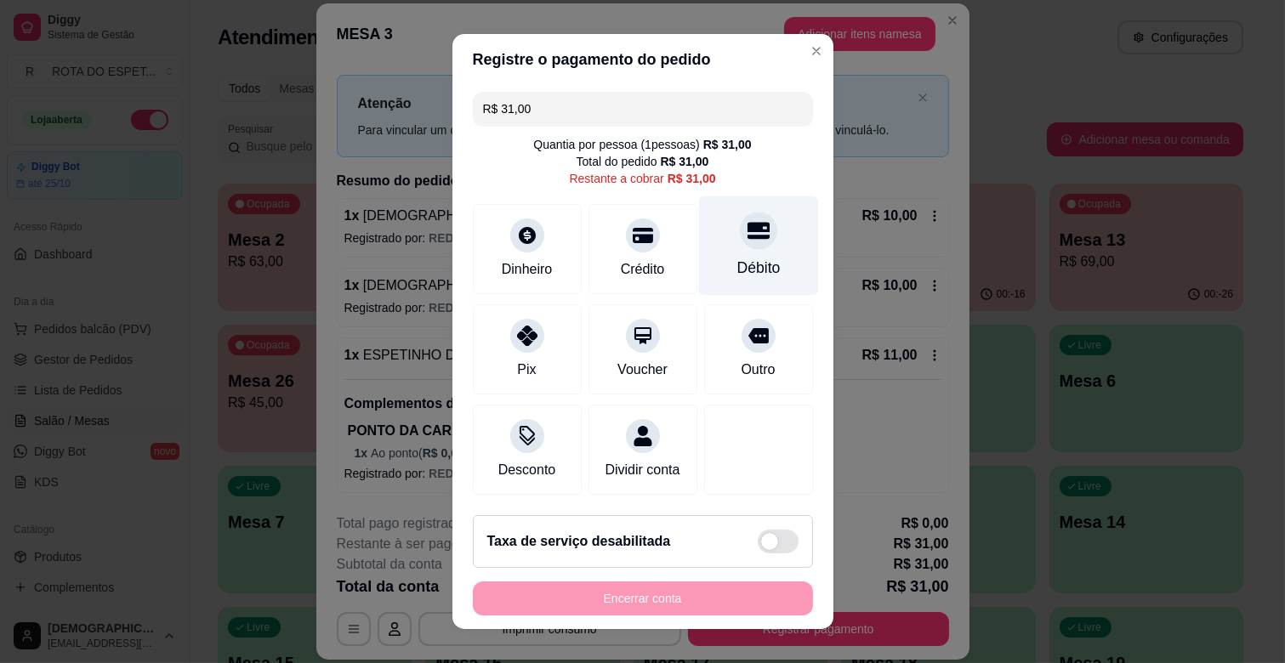
click at [736, 260] on div "Débito" at bounding box center [757, 268] width 43 height 22
type input "R$ 0,00"
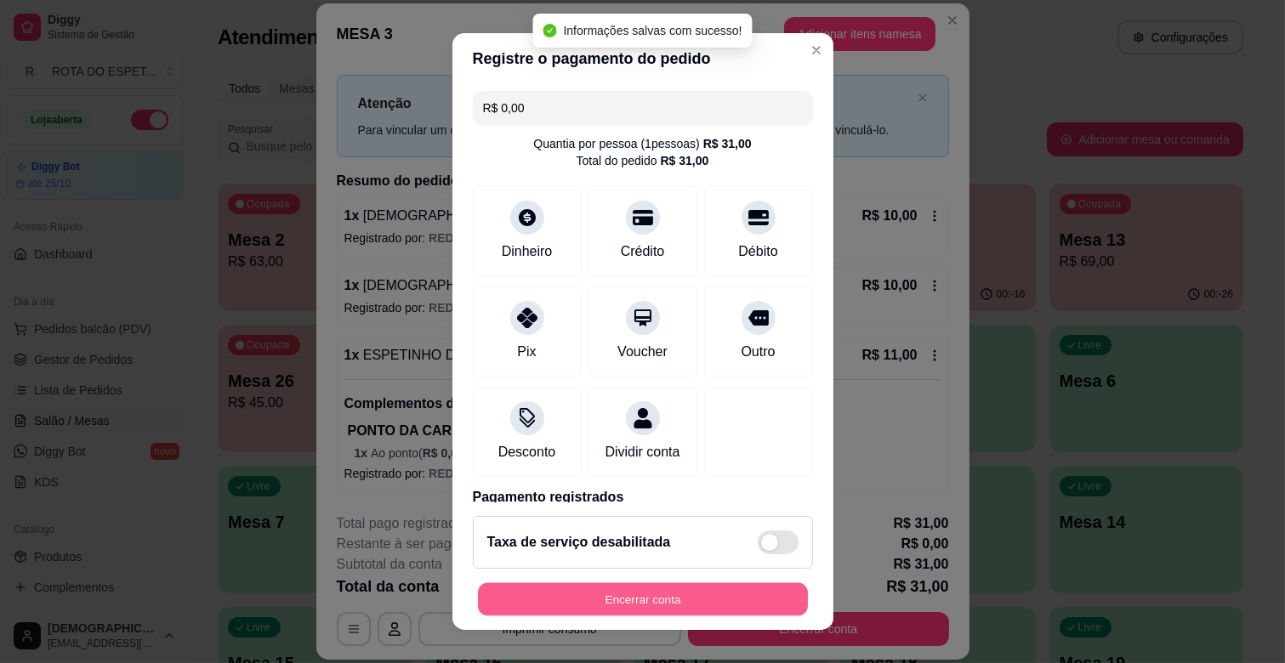
click at [656, 602] on button "Encerrar conta" at bounding box center [643, 599] width 330 height 33
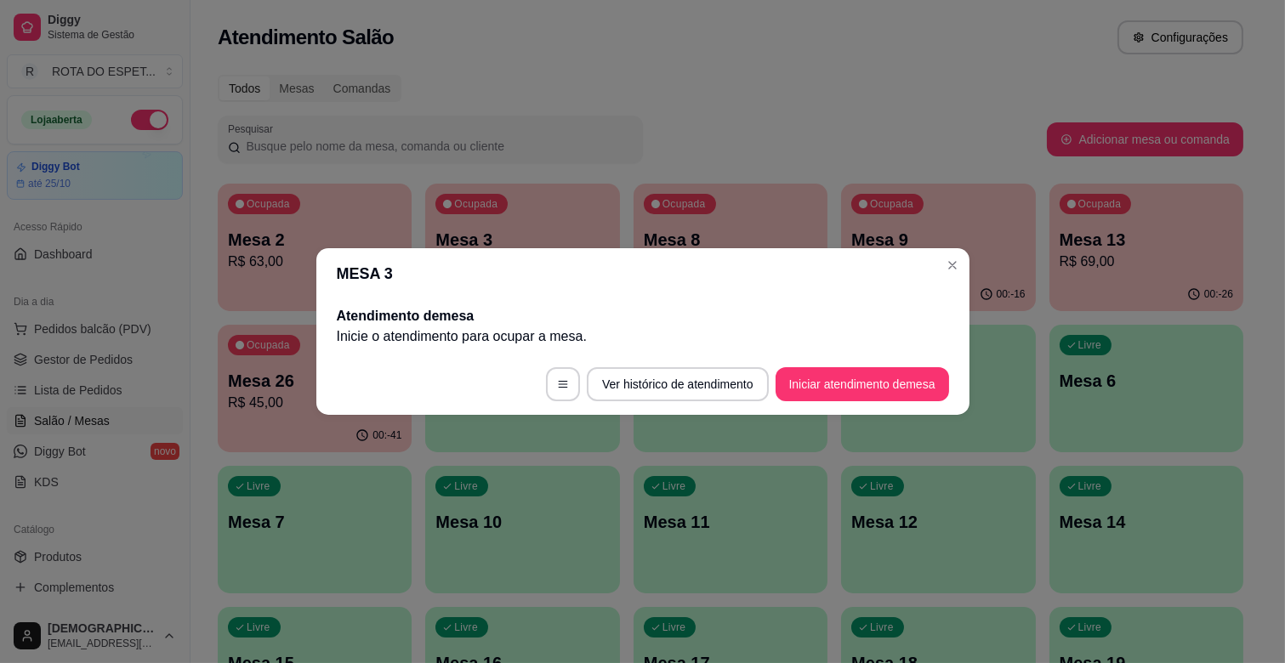
scroll to position [0, 0]
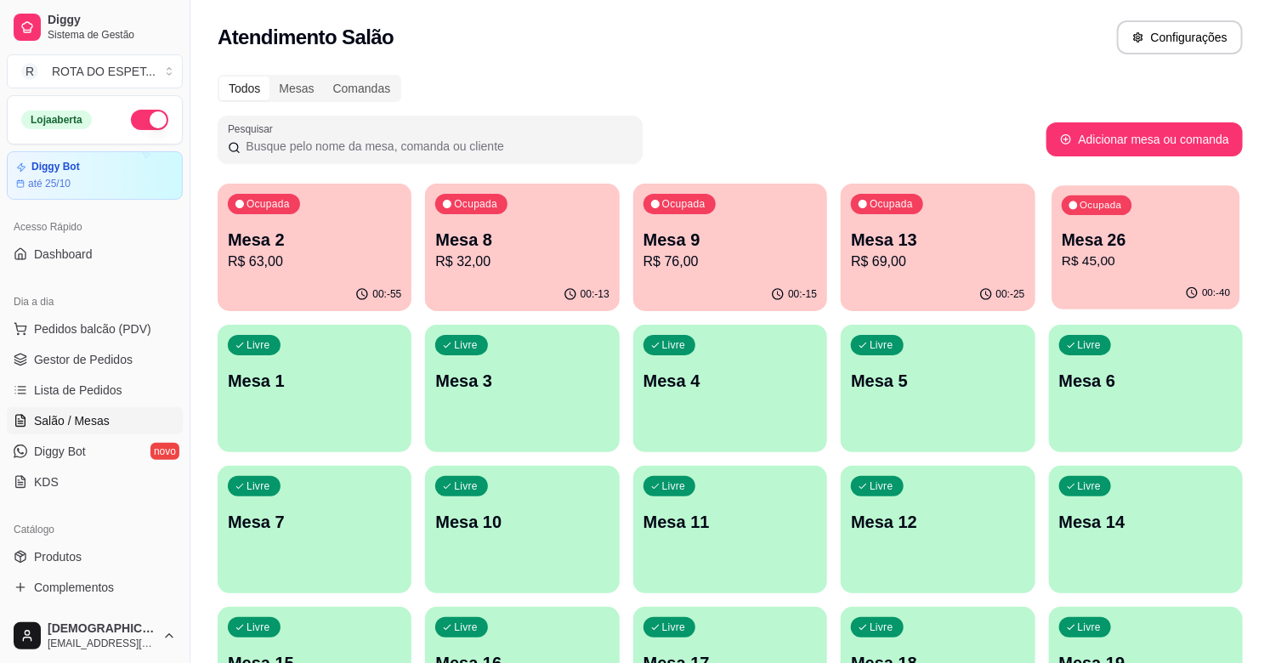
click at [1112, 244] on p "Mesa 26" at bounding box center [1146, 240] width 168 height 23
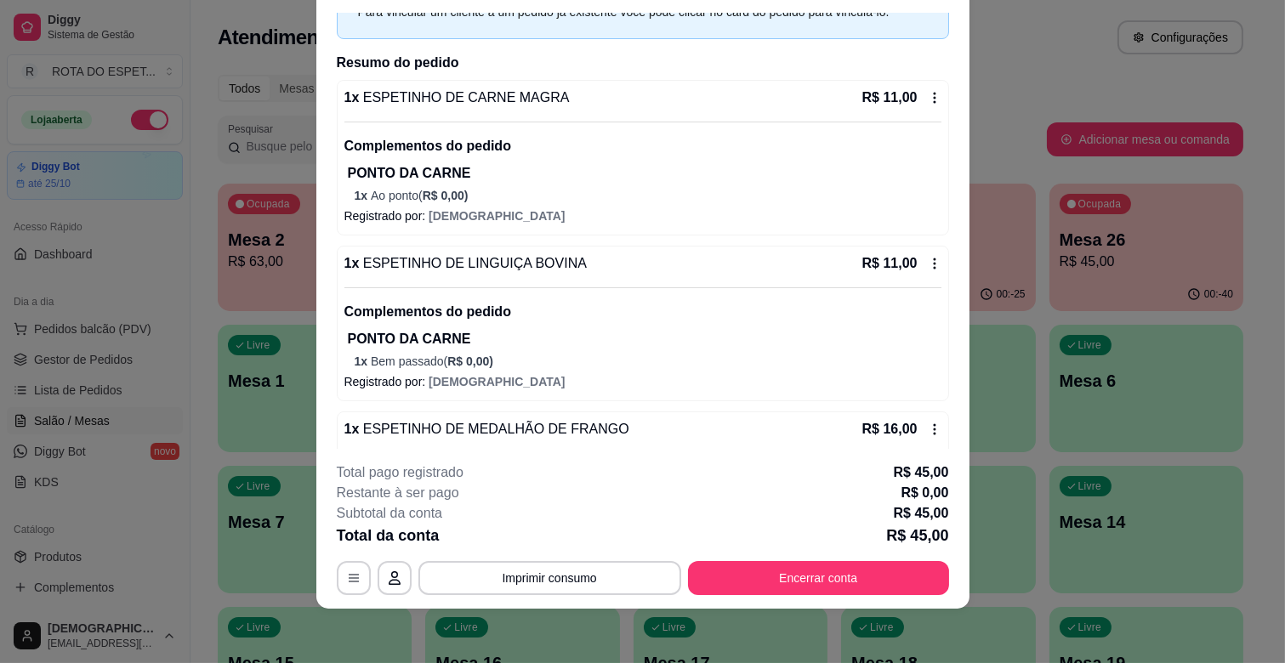
scroll to position [330, 0]
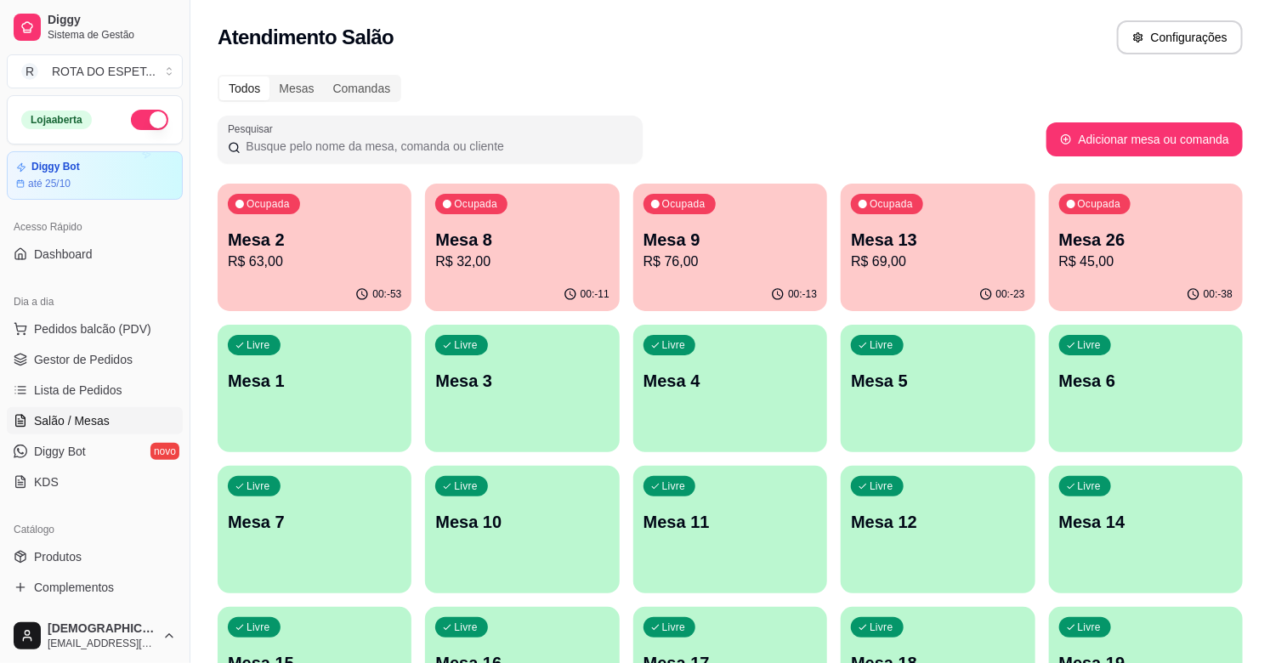
click at [691, 275] on div "Ocupada Mesa 9 R$ 76,00" at bounding box center [731, 231] width 194 height 94
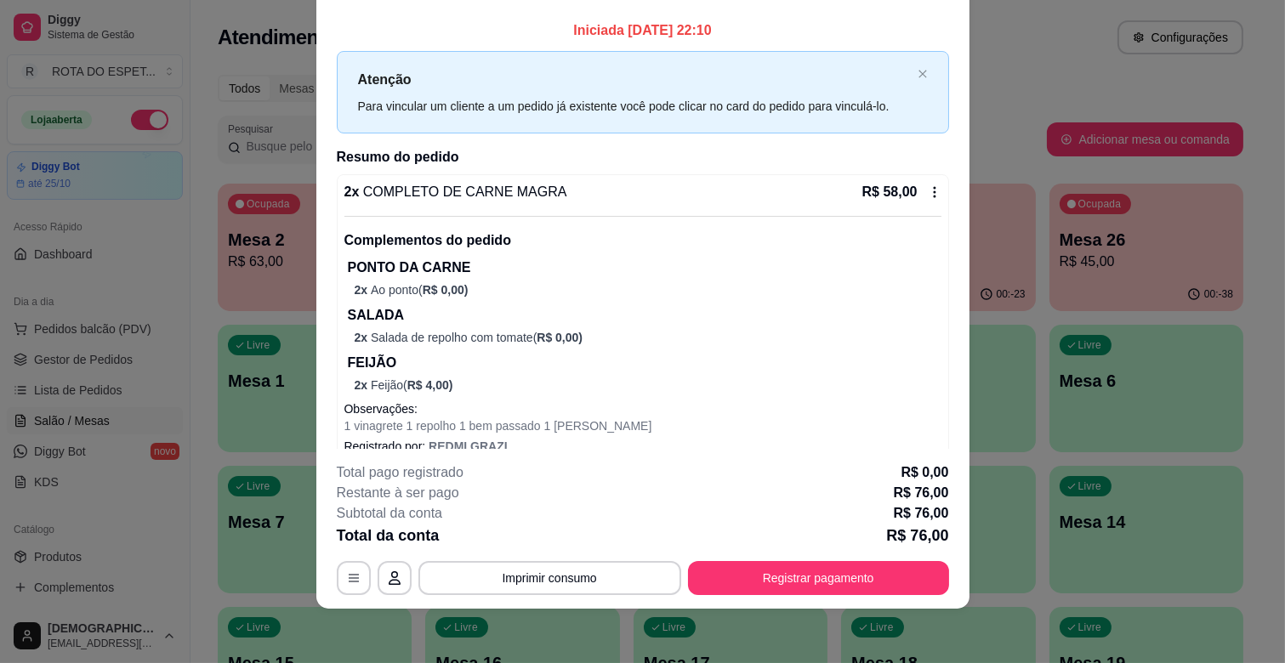
scroll to position [0, 0]
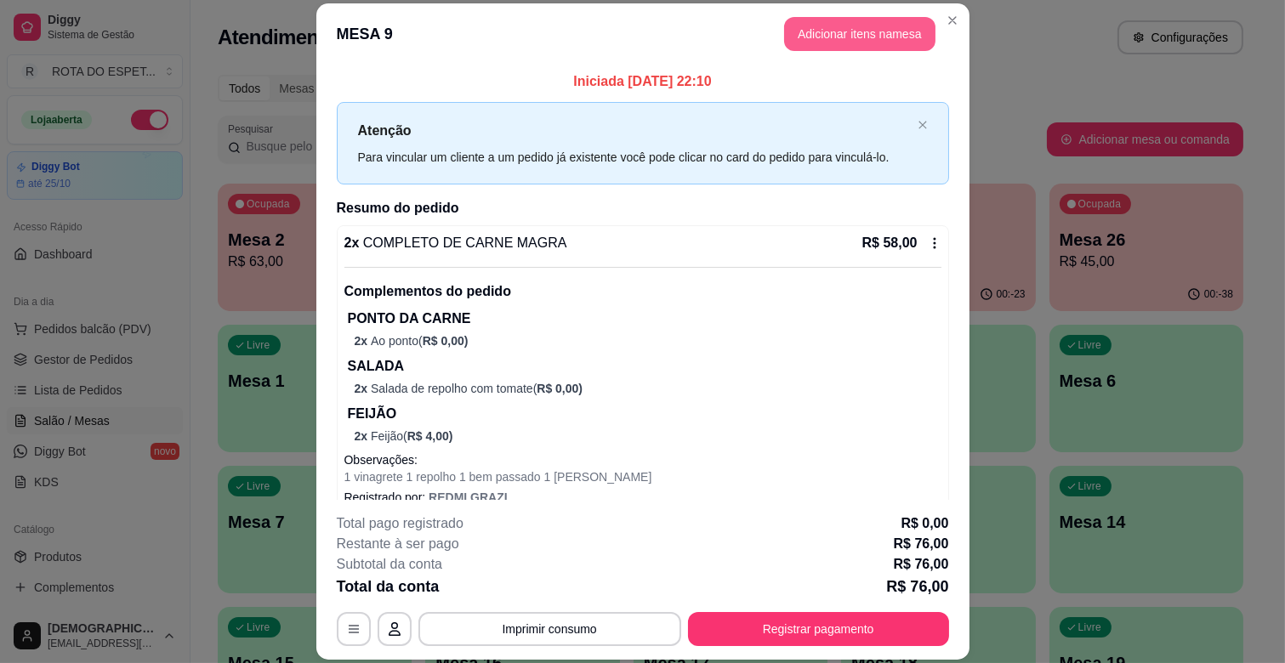
click at [868, 29] on button "Adicionar itens na mesa" at bounding box center [859, 34] width 151 height 34
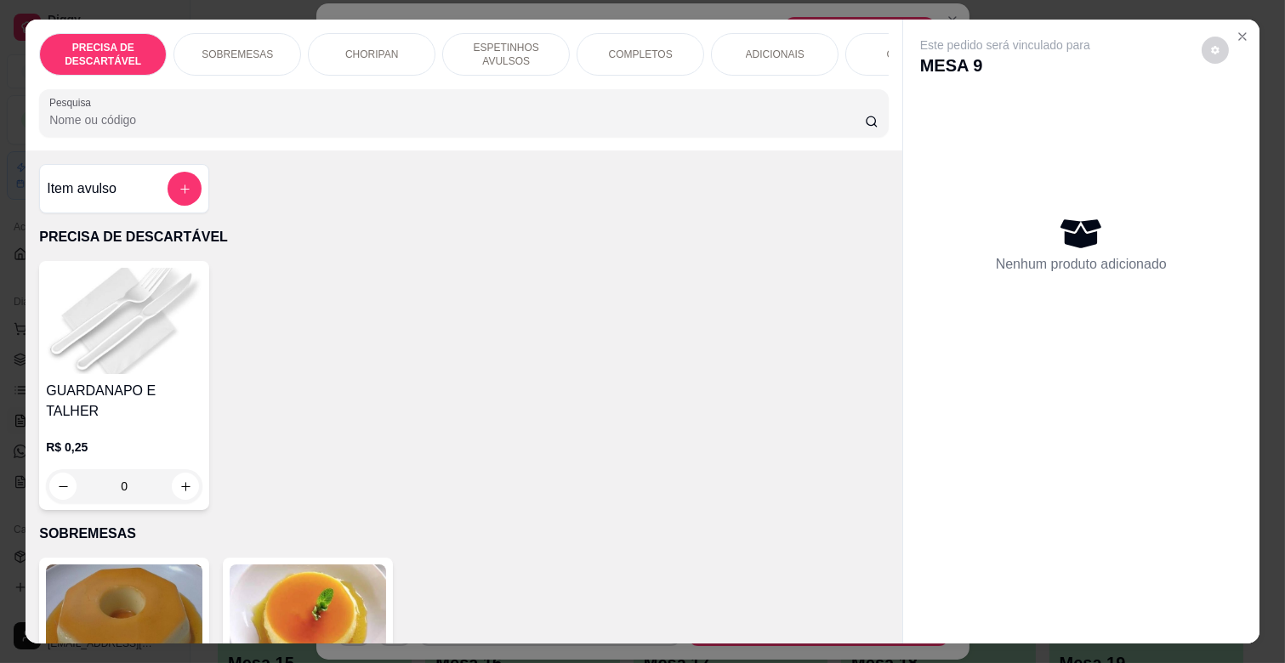
scroll to position [0, 743]
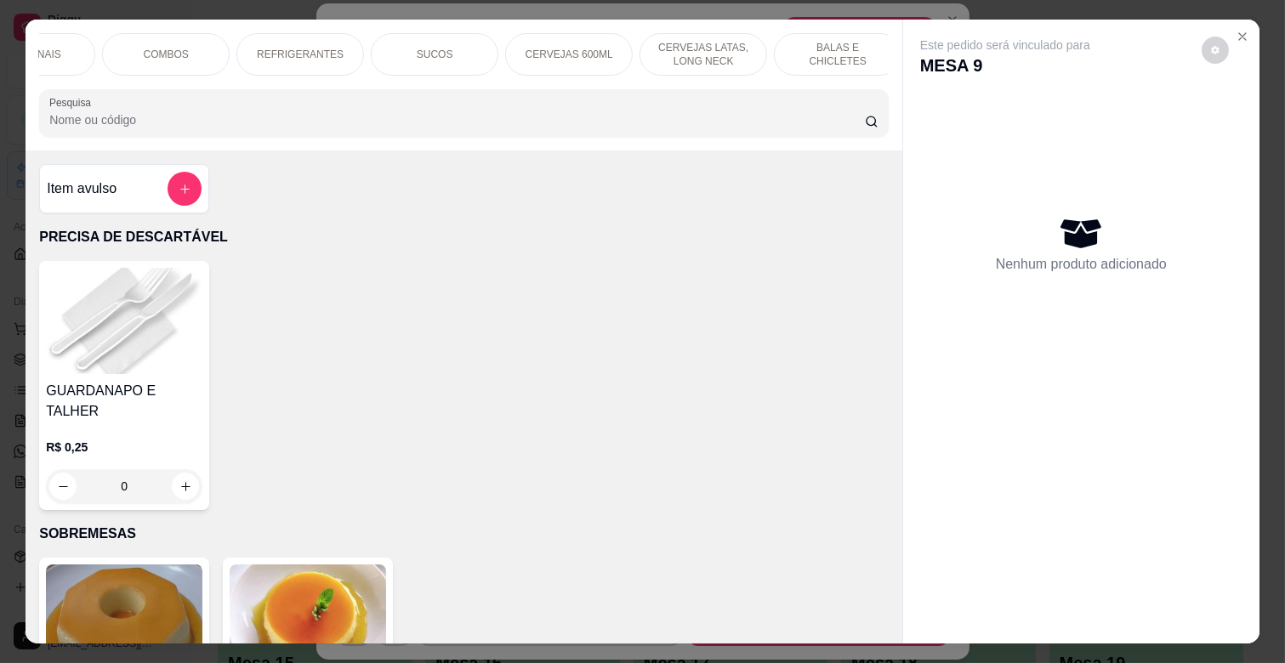
click at [821, 47] on p "BALAS E CHICLETES" at bounding box center [837, 54] width 99 height 27
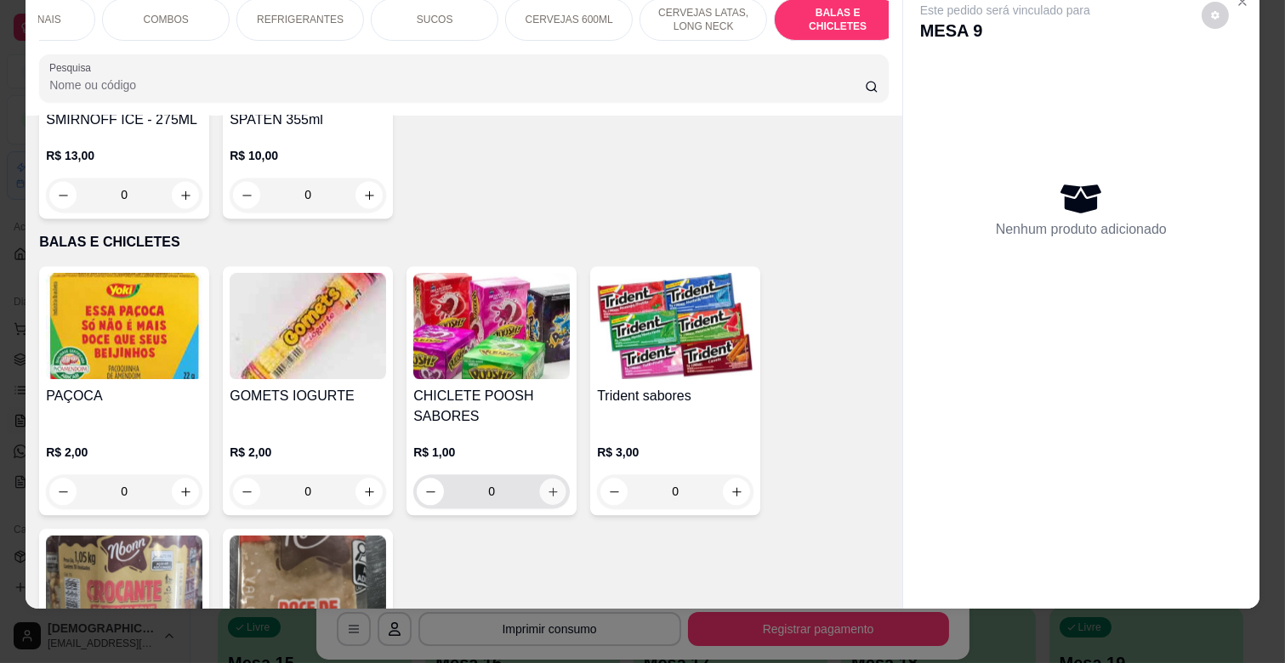
click at [547, 486] on icon "increase-product-quantity" at bounding box center [553, 492] width 13 height 13
type input "1"
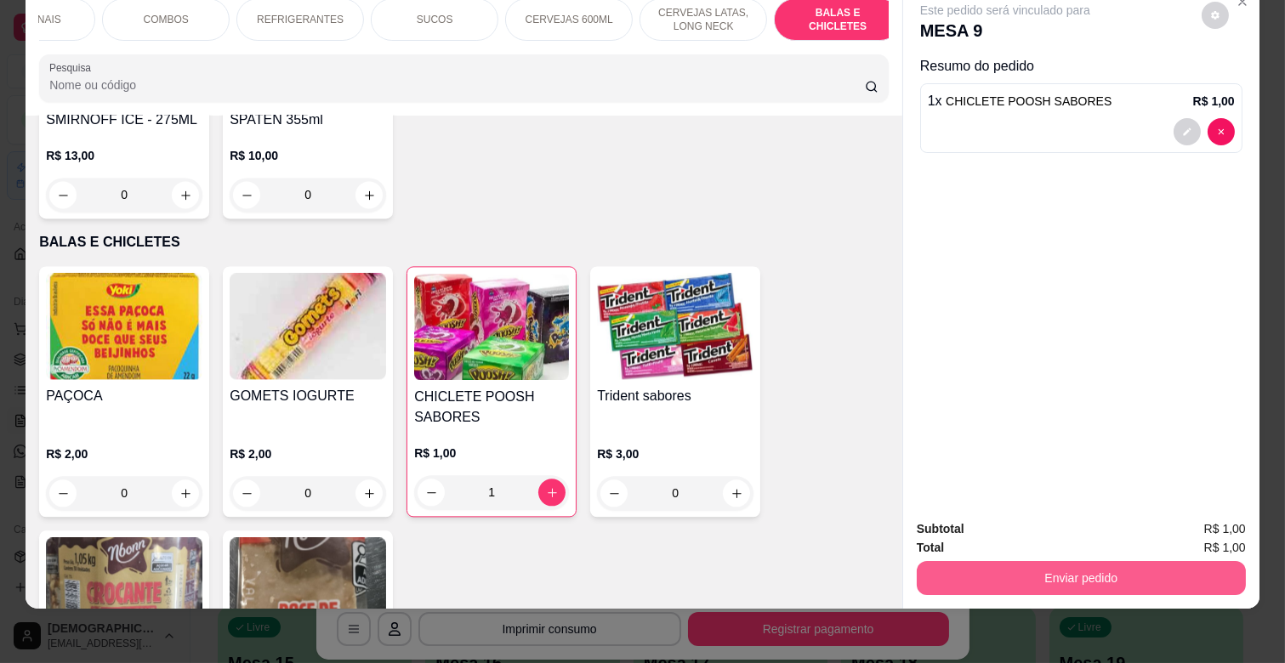
click at [1049, 563] on button "Enviar pedido" at bounding box center [1081, 578] width 329 height 34
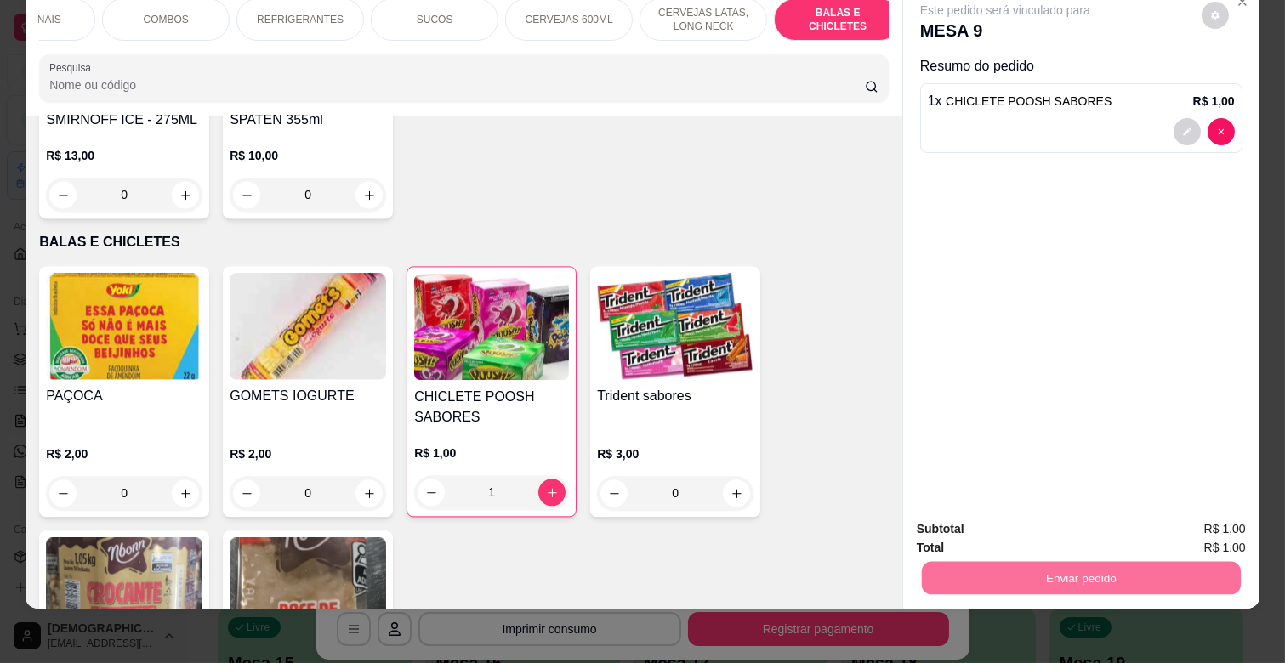
click at [1195, 511] on button "Enviar pedido" at bounding box center [1201, 522] width 96 height 32
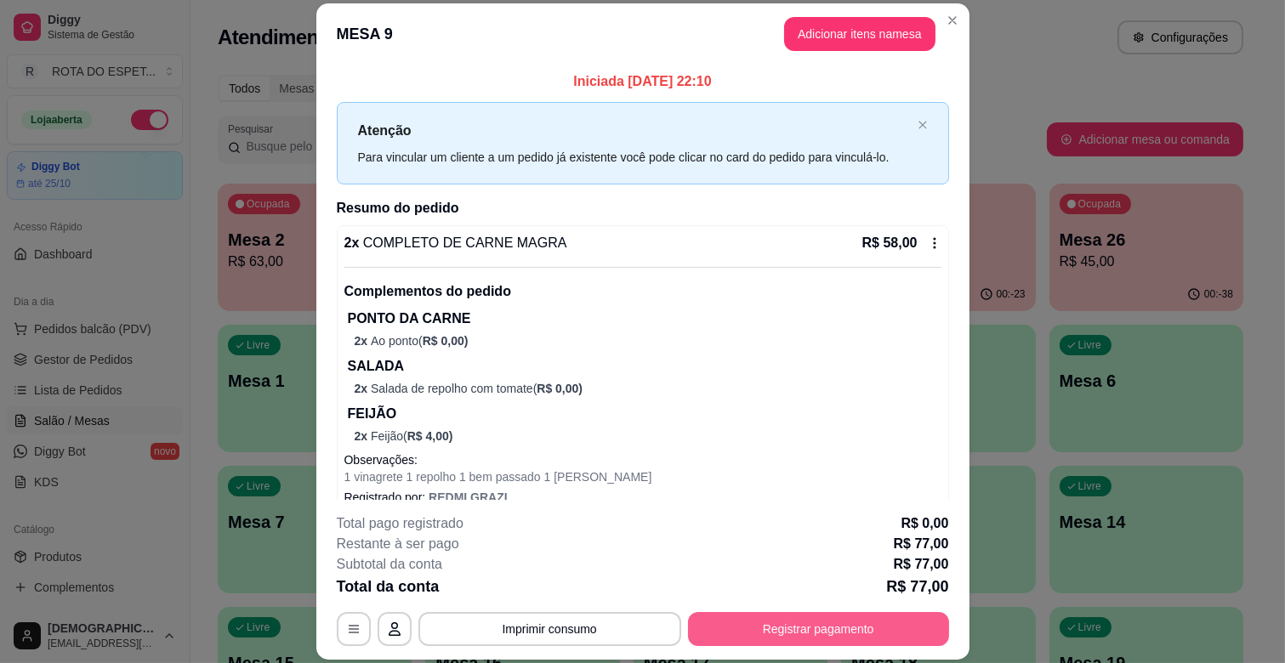
click at [860, 618] on button "Registrar pagamento" at bounding box center [818, 629] width 261 height 34
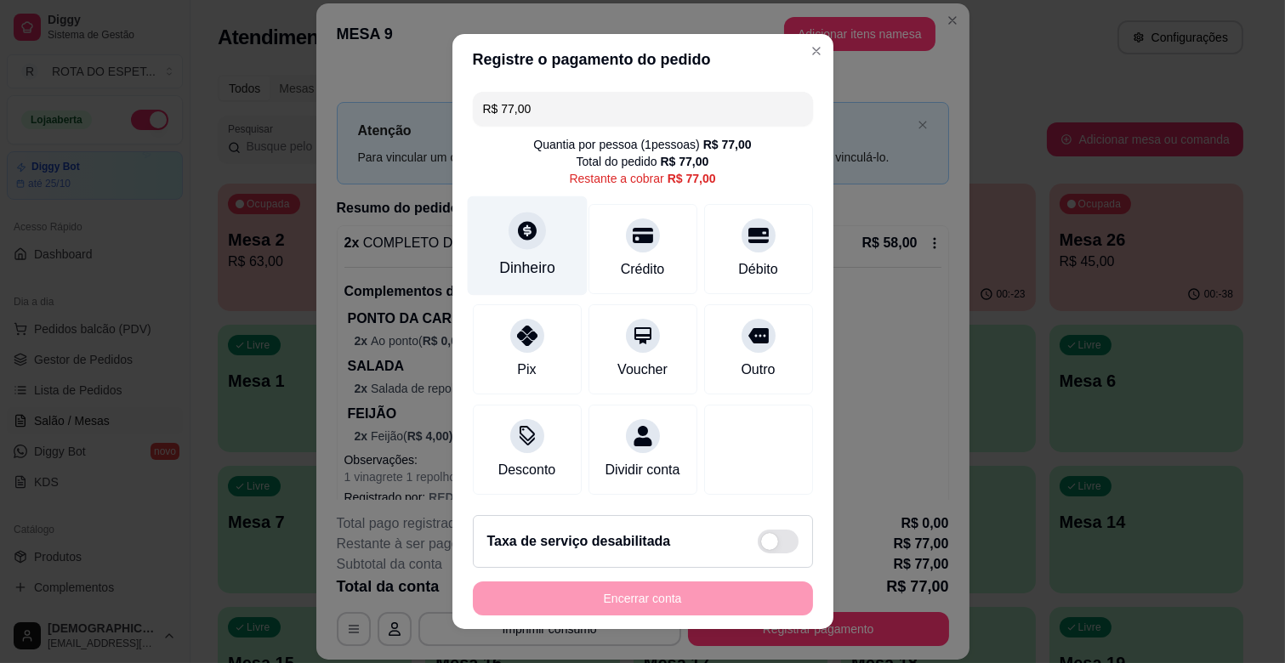
click at [530, 252] on div "Dinheiro" at bounding box center [527, 245] width 120 height 99
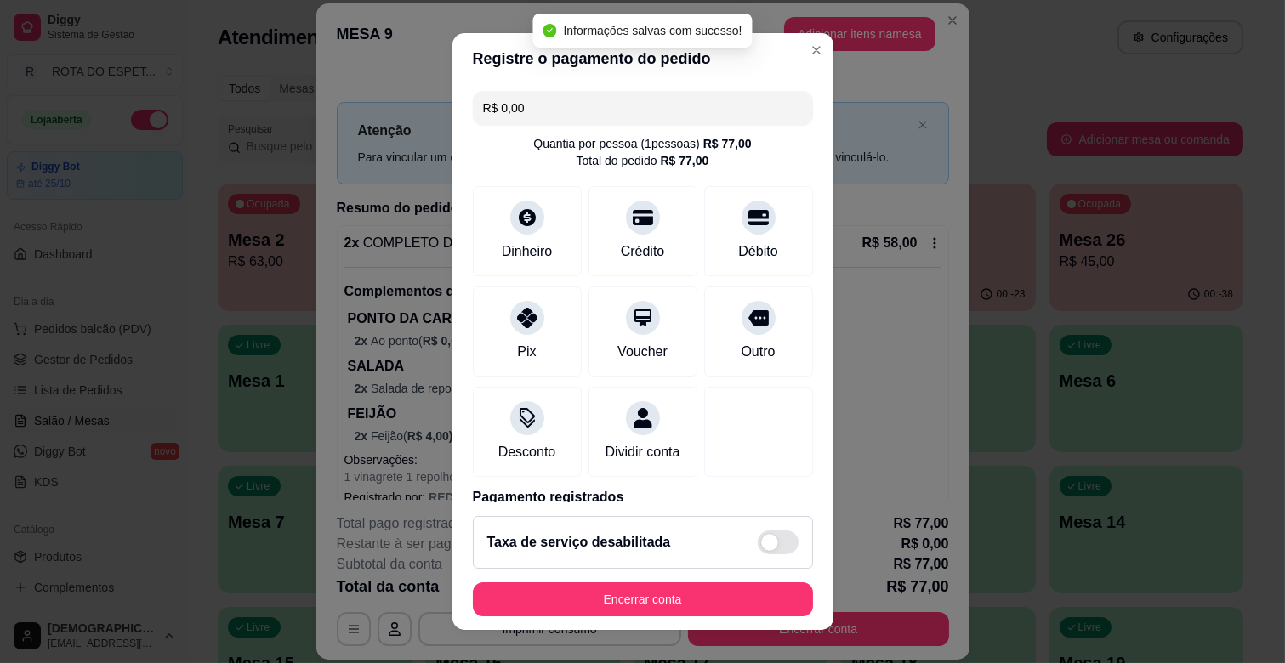
type input "R$ 0,00"
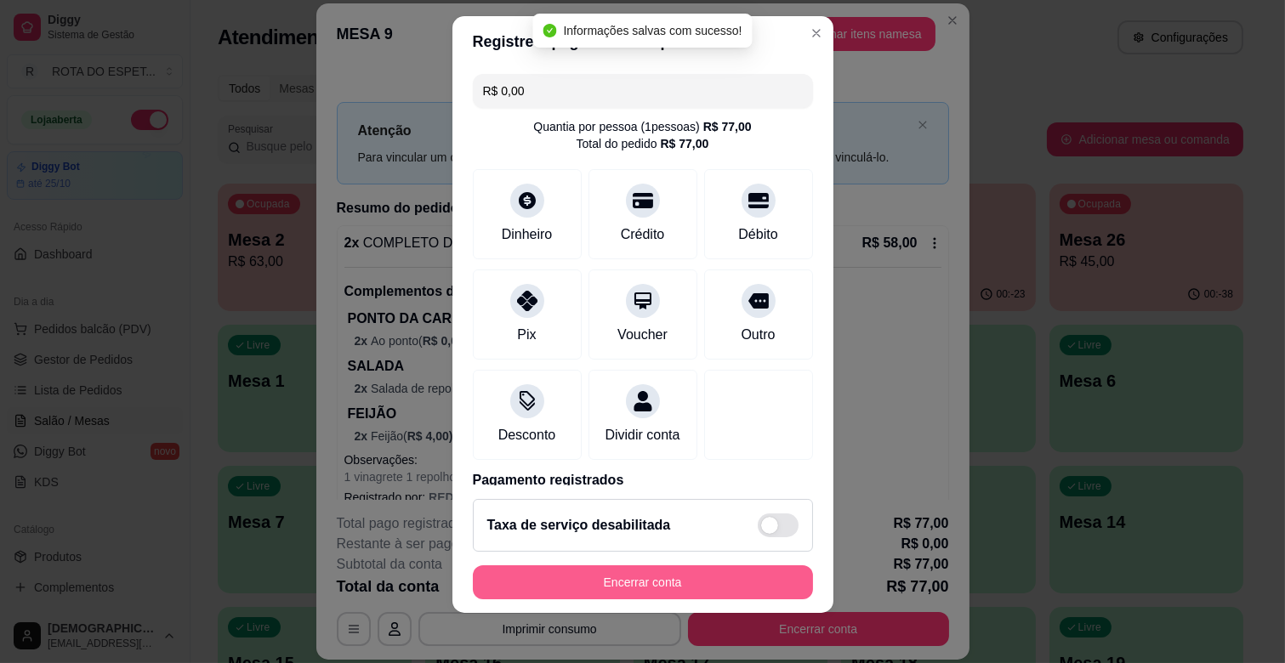
scroll to position [21, 0]
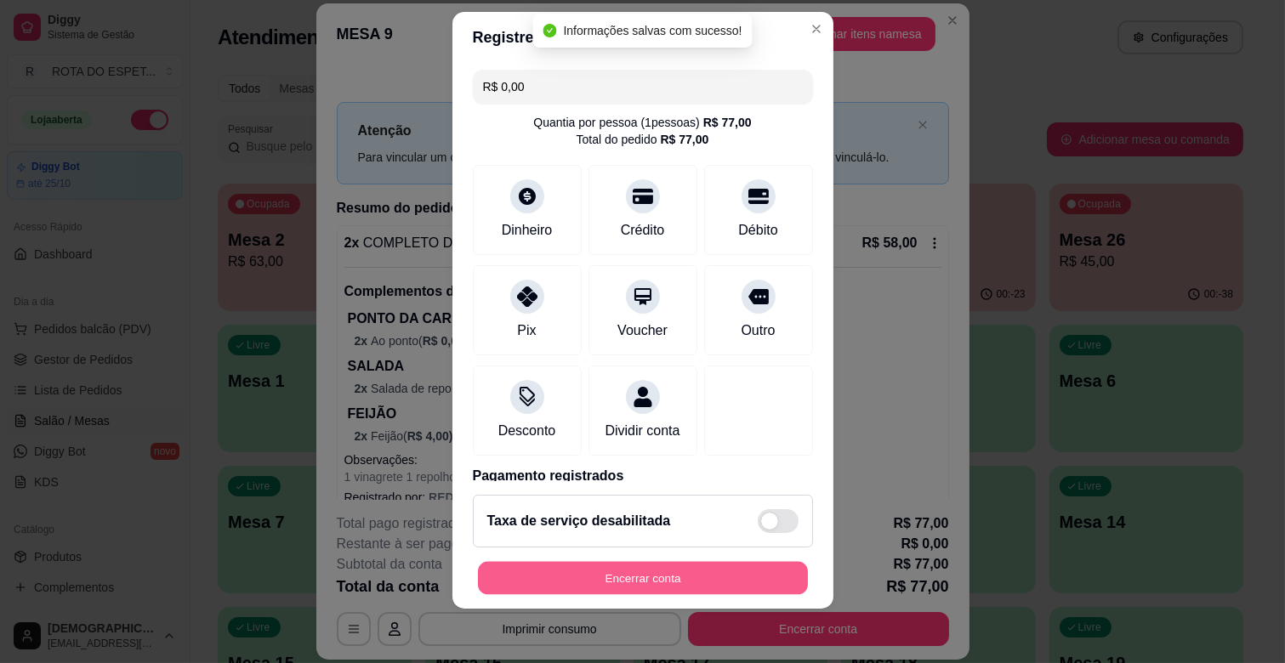
click at [727, 581] on button "Encerrar conta" at bounding box center [643, 578] width 330 height 33
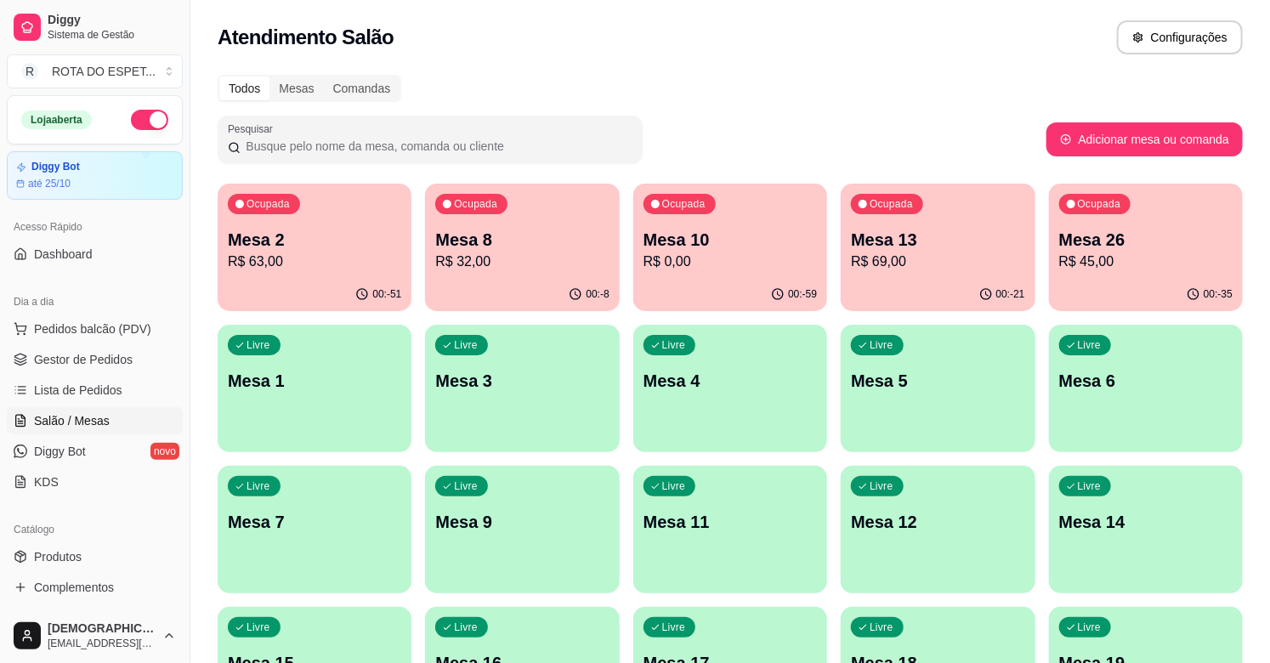
click at [884, 268] on p "R$ 69,00" at bounding box center [937, 262] width 173 height 20
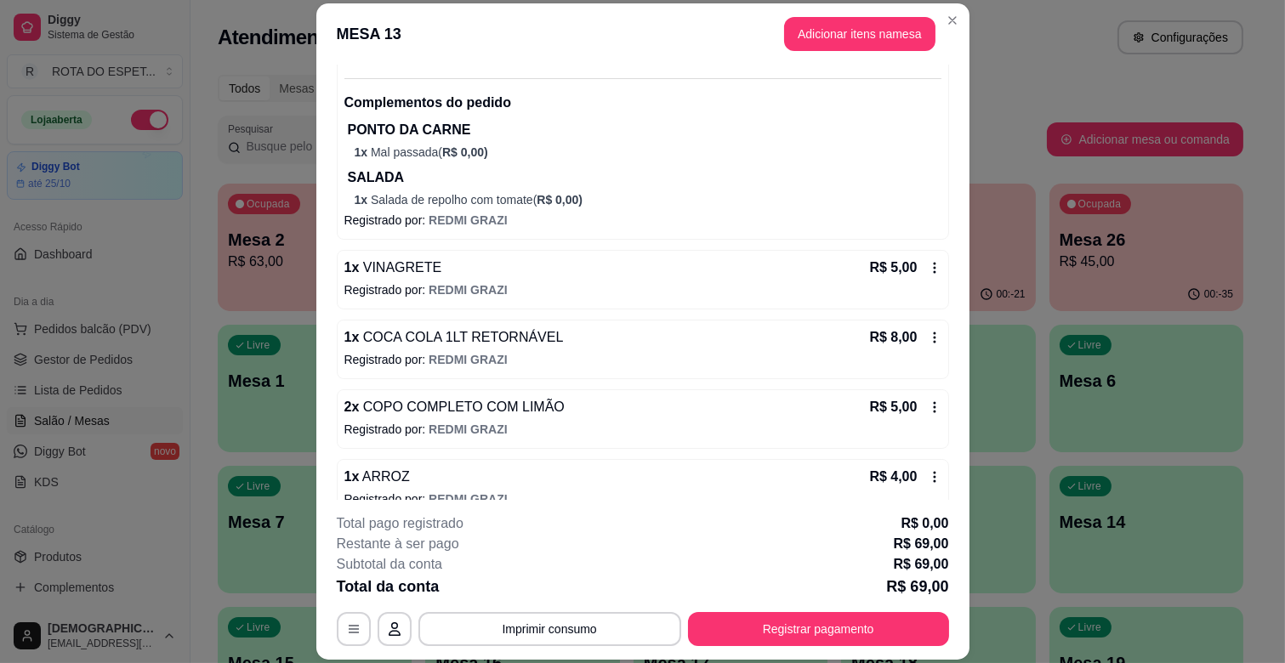
scroll to position [215, 0]
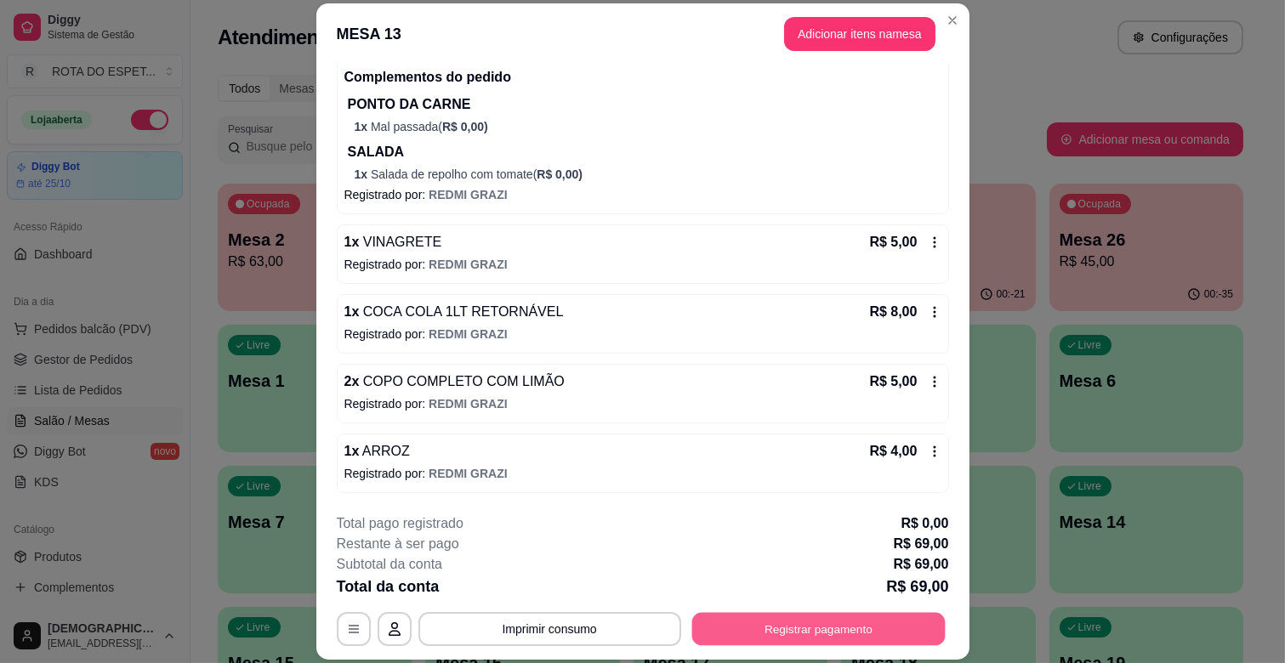
click at [838, 633] on button "Registrar pagamento" at bounding box center [817, 629] width 253 height 33
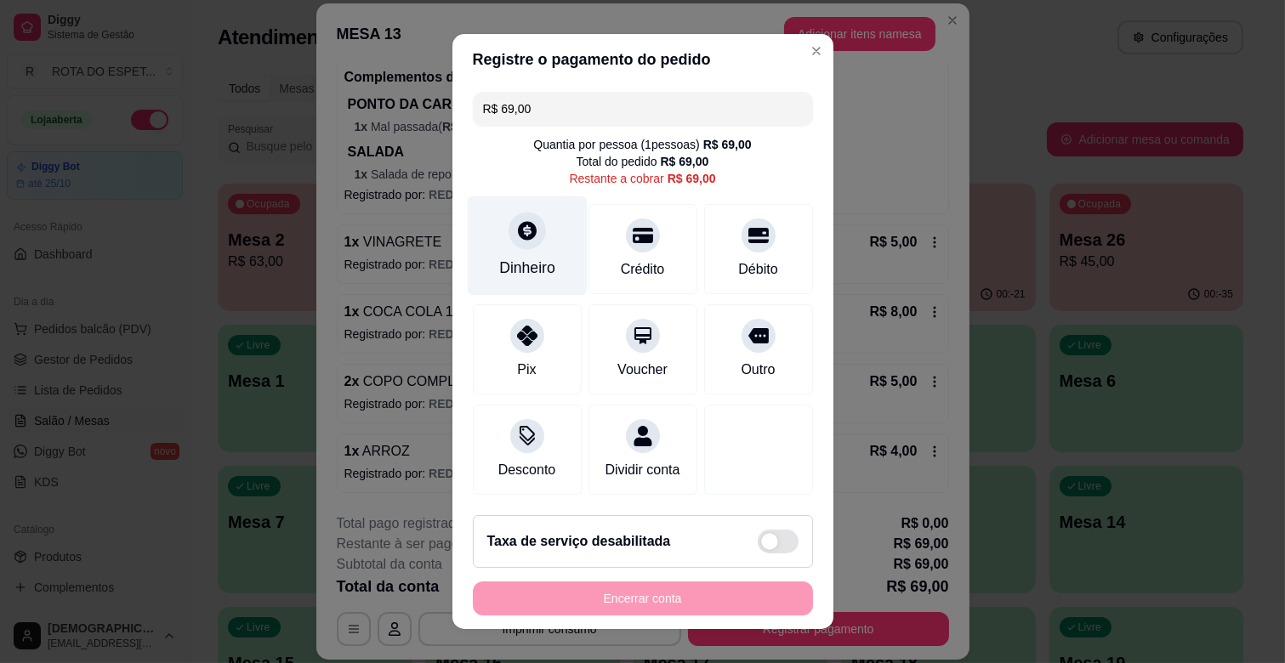
click at [533, 242] on div "Dinheiro" at bounding box center [527, 245] width 120 height 99
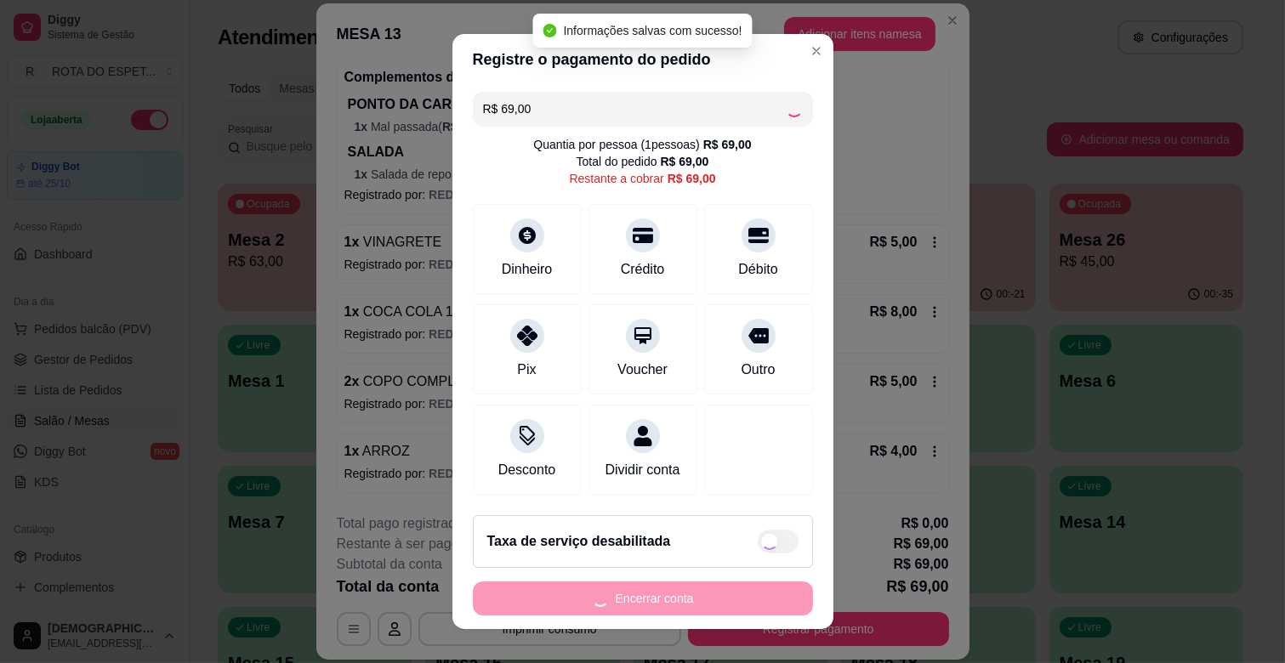
type input "R$ 0,00"
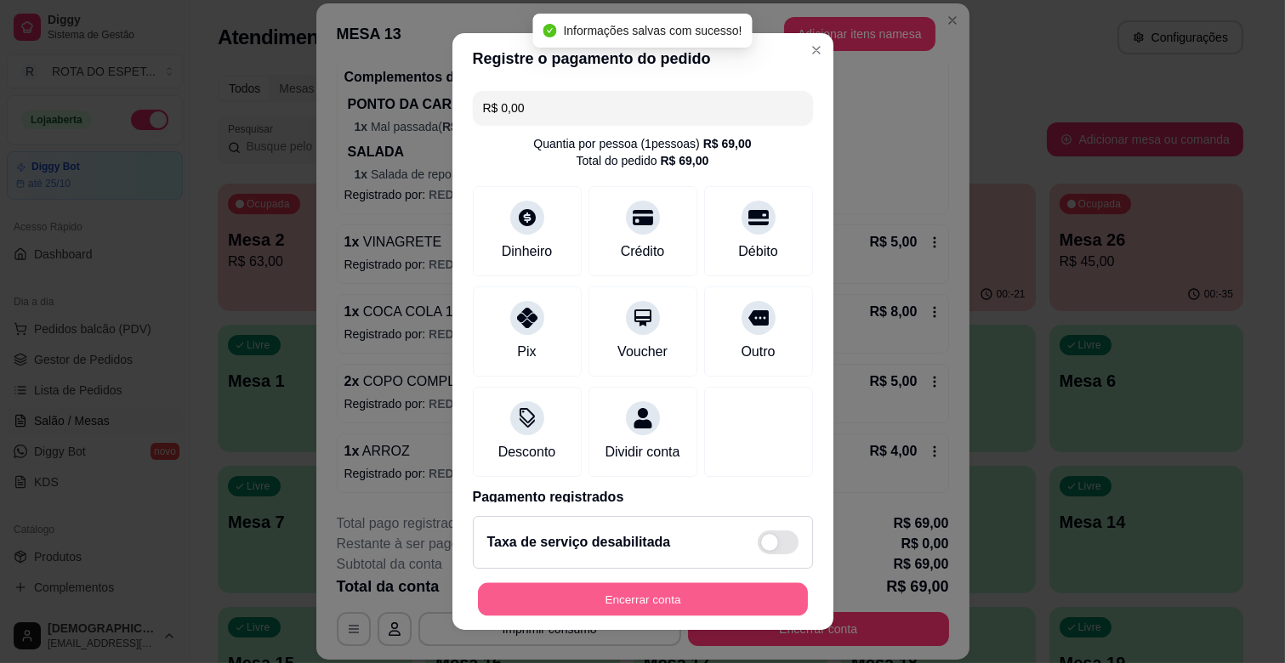
click at [724, 591] on button "Encerrar conta" at bounding box center [643, 599] width 330 height 33
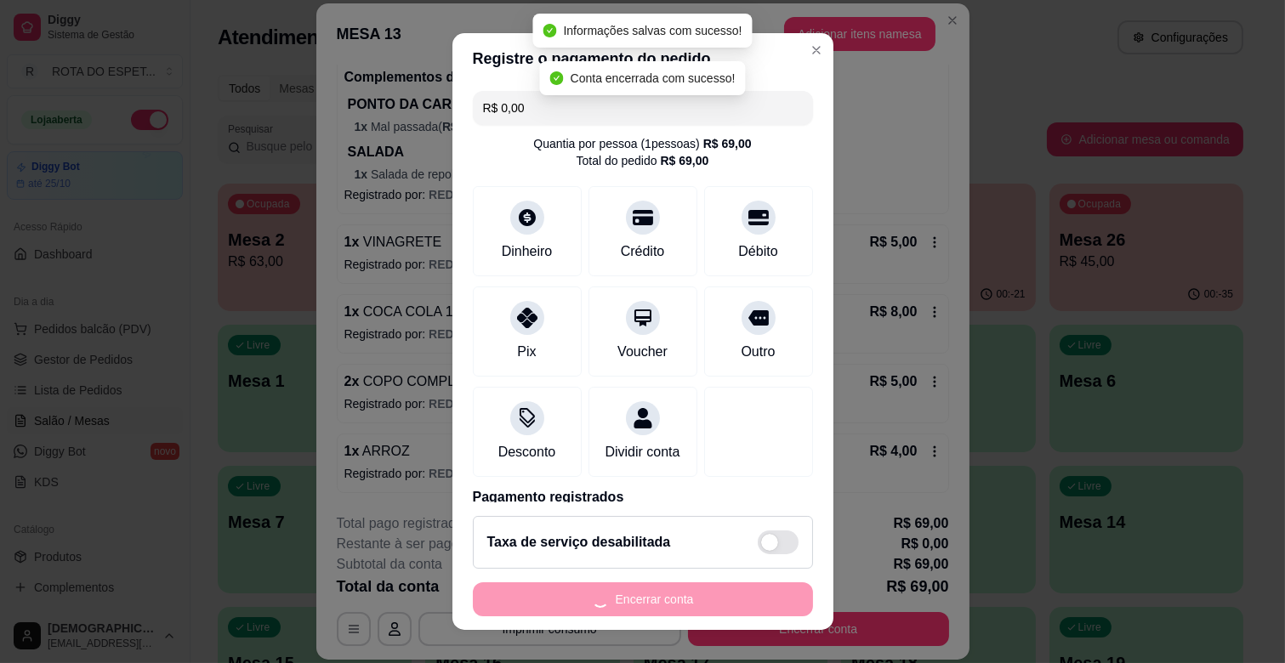
scroll to position [0, 0]
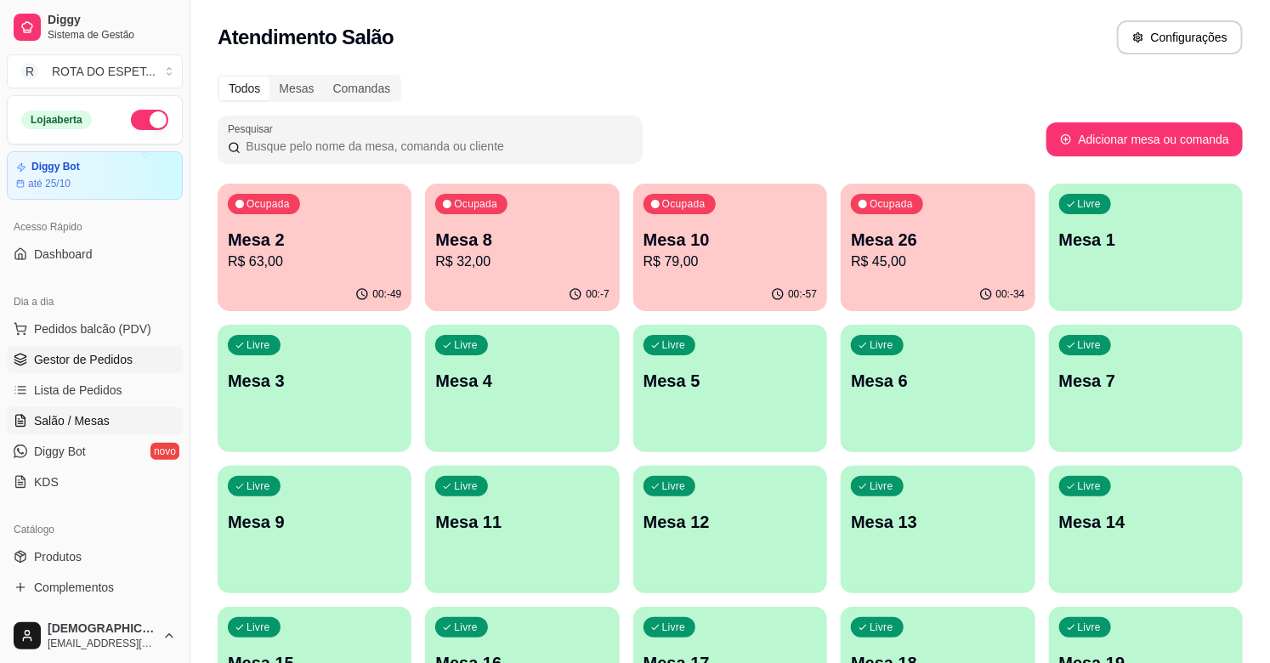
click at [98, 368] on link "Gestor de Pedidos" at bounding box center [95, 359] width 176 height 27
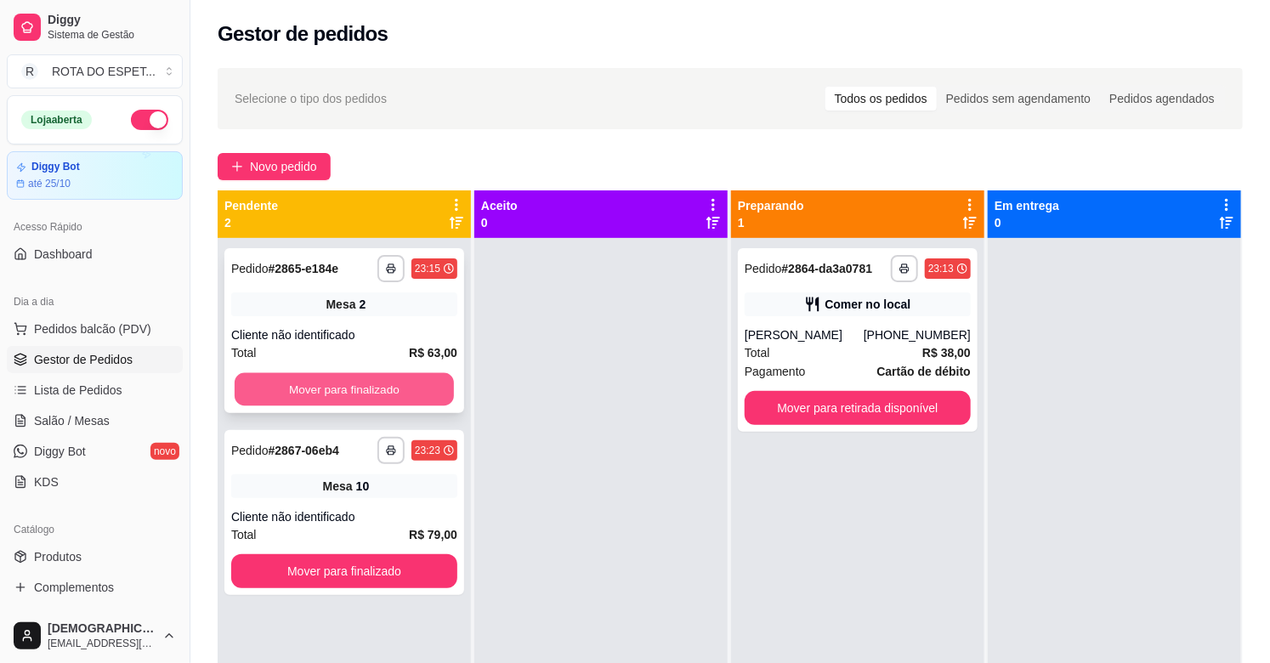
click at [419, 389] on button "Mover para finalizado" at bounding box center [344, 389] width 219 height 33
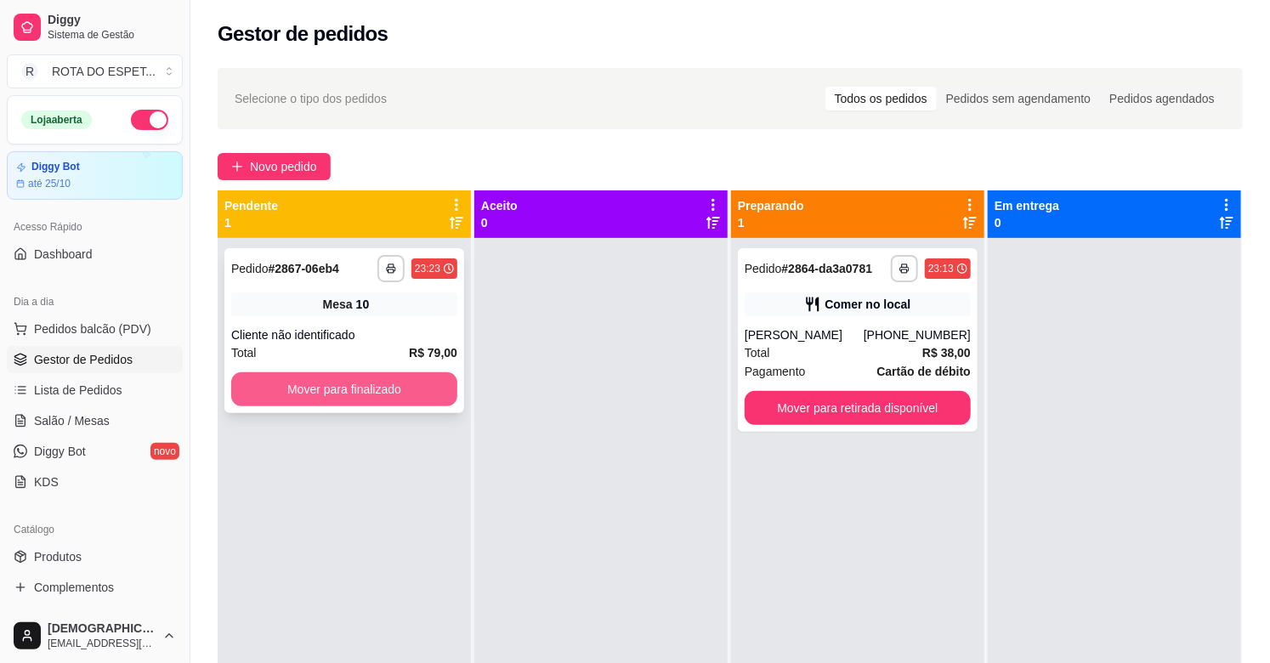
click at [364, 381] on button "Mover para finalizado" at bounding box center [344, 389] width 226 height 34
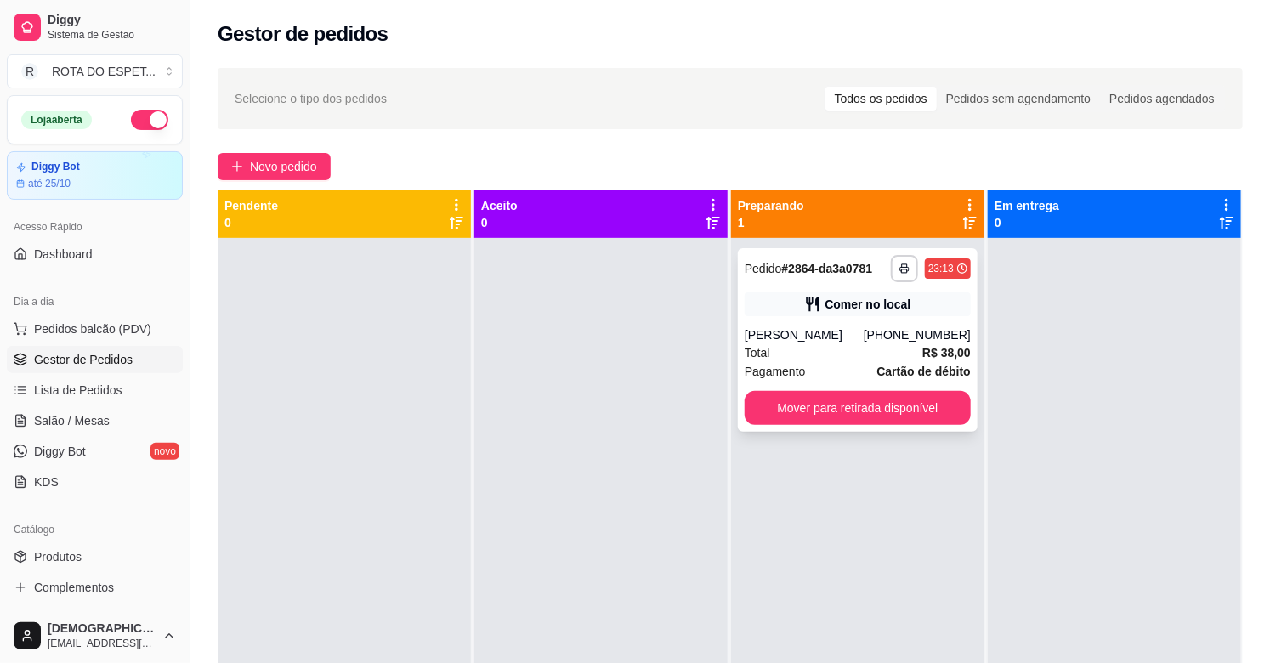
click at [847, 349] on div "Total R$ 38,00" at bounding box center [858, 353] width 226 height 19
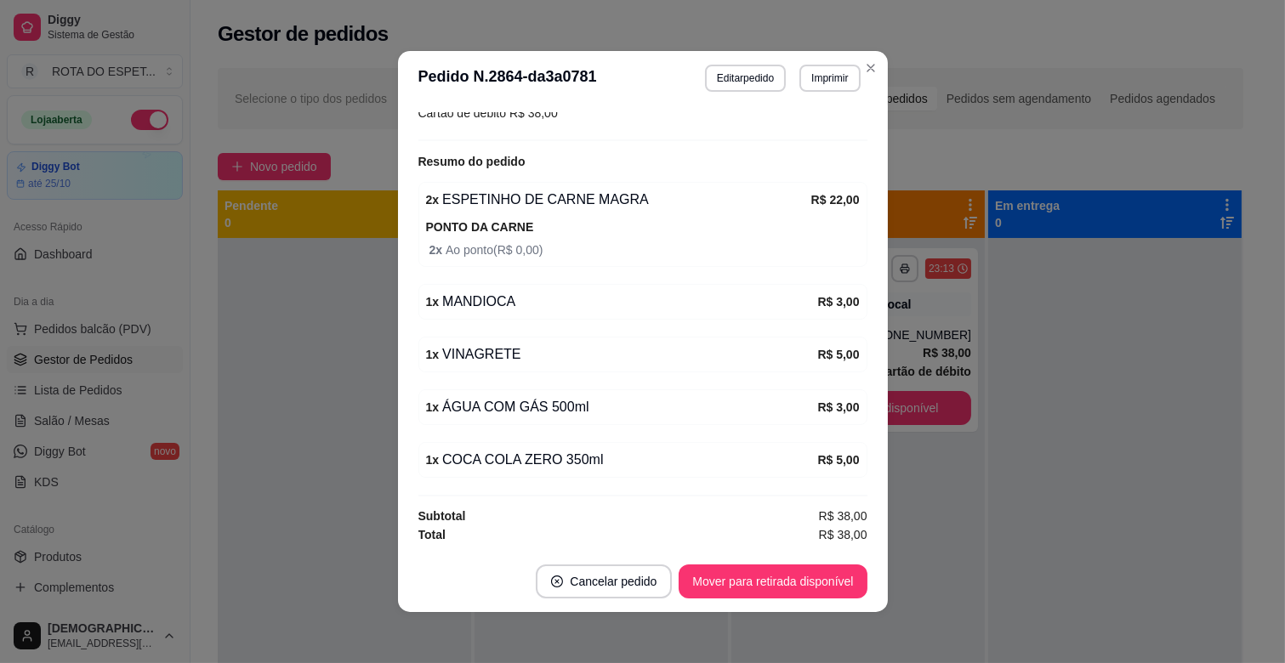
scroll to position [3, 0]
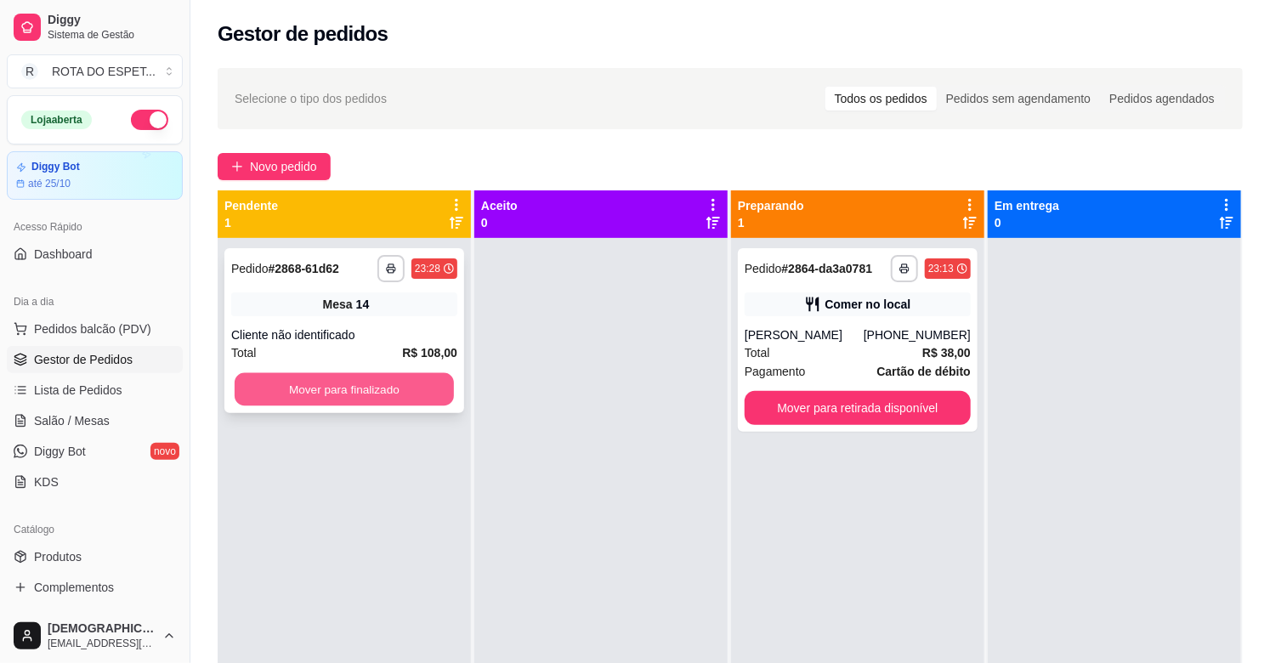
click at [419, 389] on button "Mover para finalizado" at bounding box center [344, 389] width 219 height 33
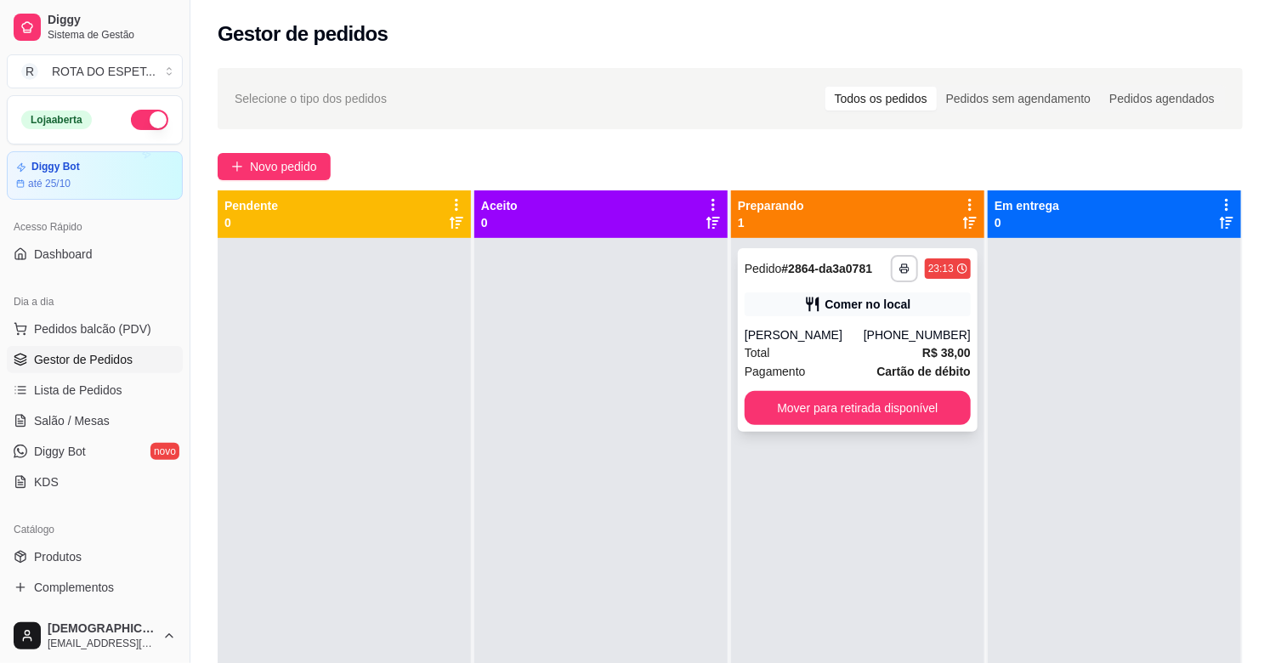
click at [853, 352] on div "Total R$ 38,00" at bounding box center [858, 353] width 226 height 19
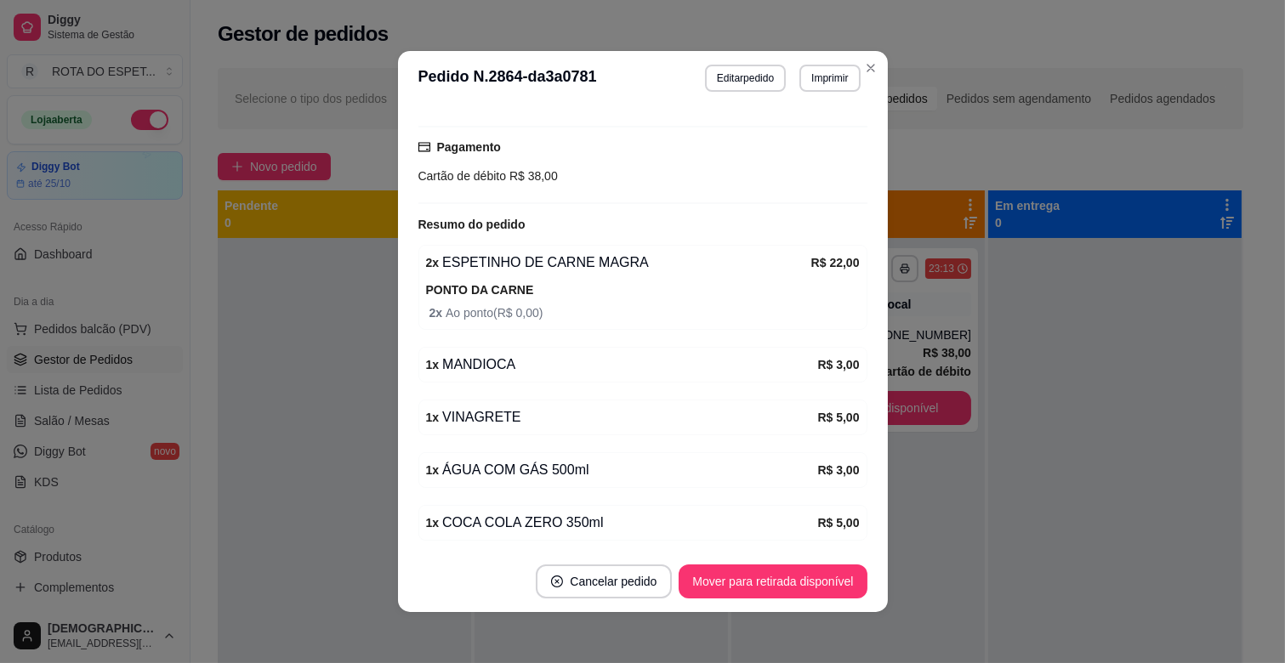
scroll to position [308, 0]
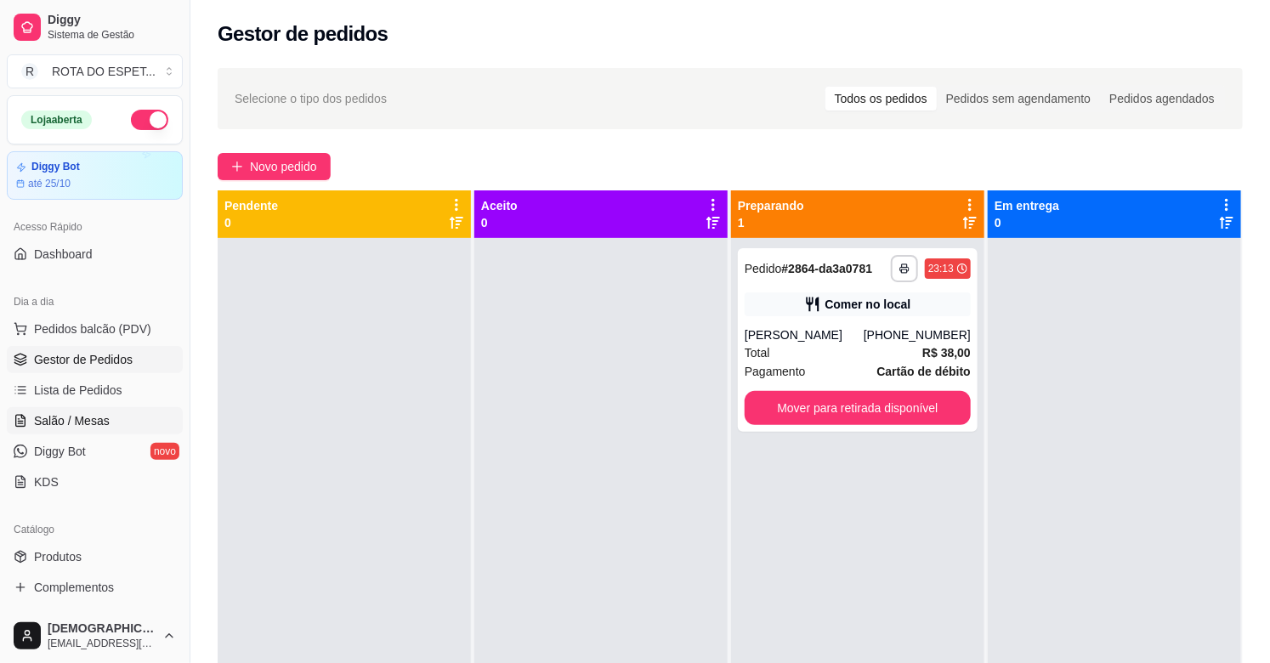
click at [83, 426] on span "Salão / Mesas" at bounding box center [72, 420] width 76 height 17
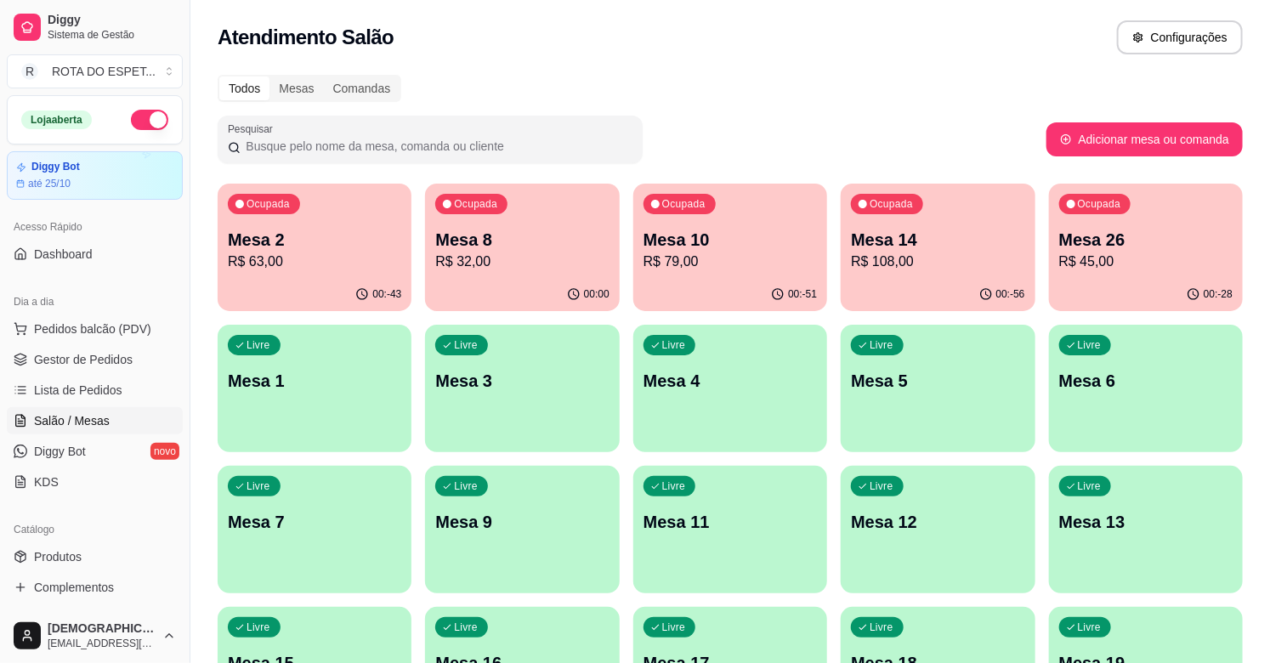
click at [318, 261] on p "R$ 63,00" at bounding box center [314, 262] width 173 height 20
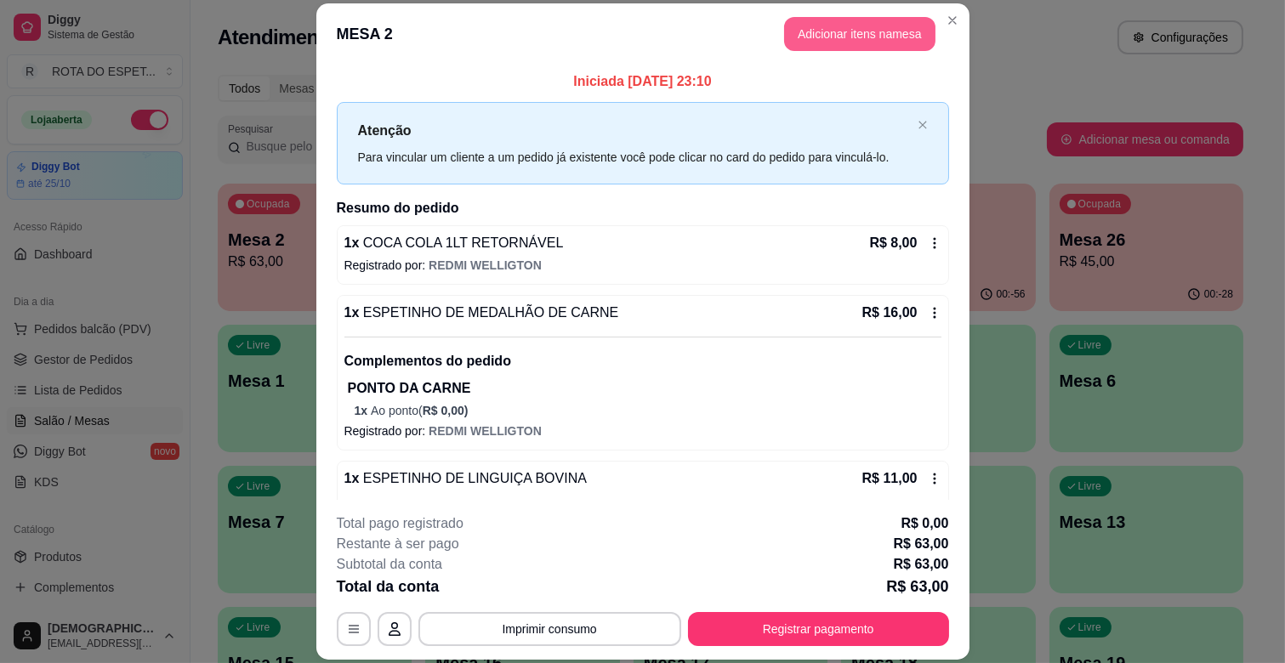
click at [885, 46] on button "Adicionar itens na mesa" at bounding box center [859, 34] width 151 height 34
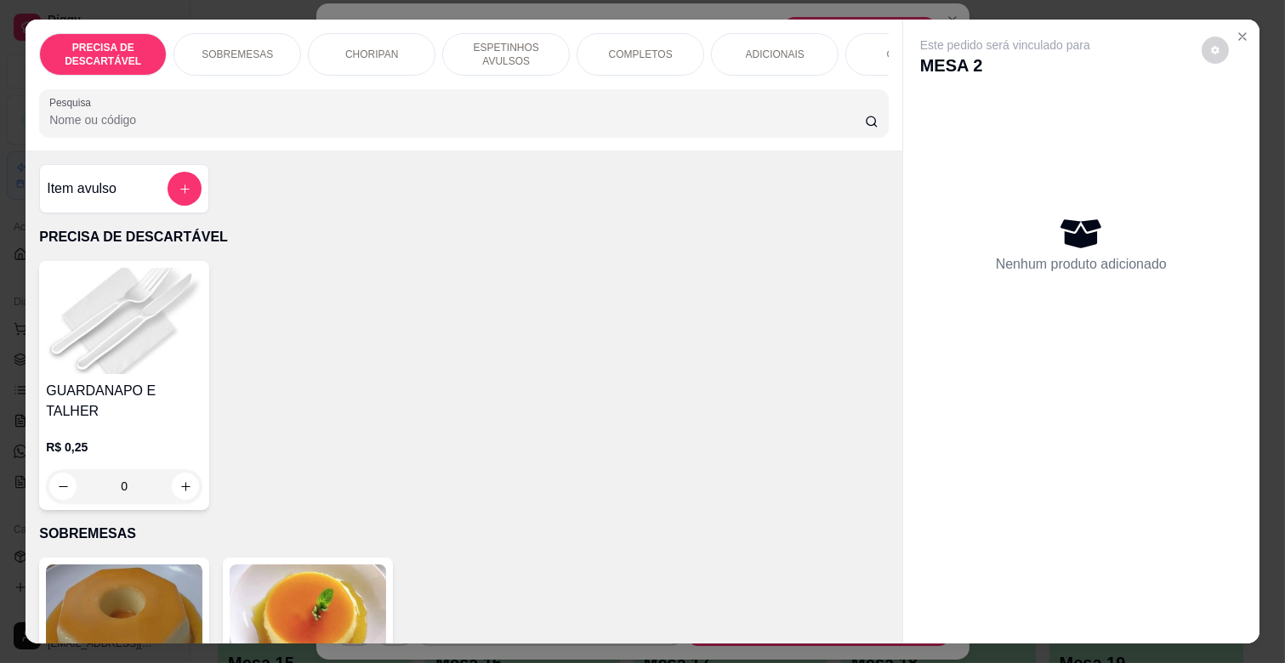
click at [736, 52] on div "ADICIONAIS" at bounding box center [775, 54] width 128 height 43
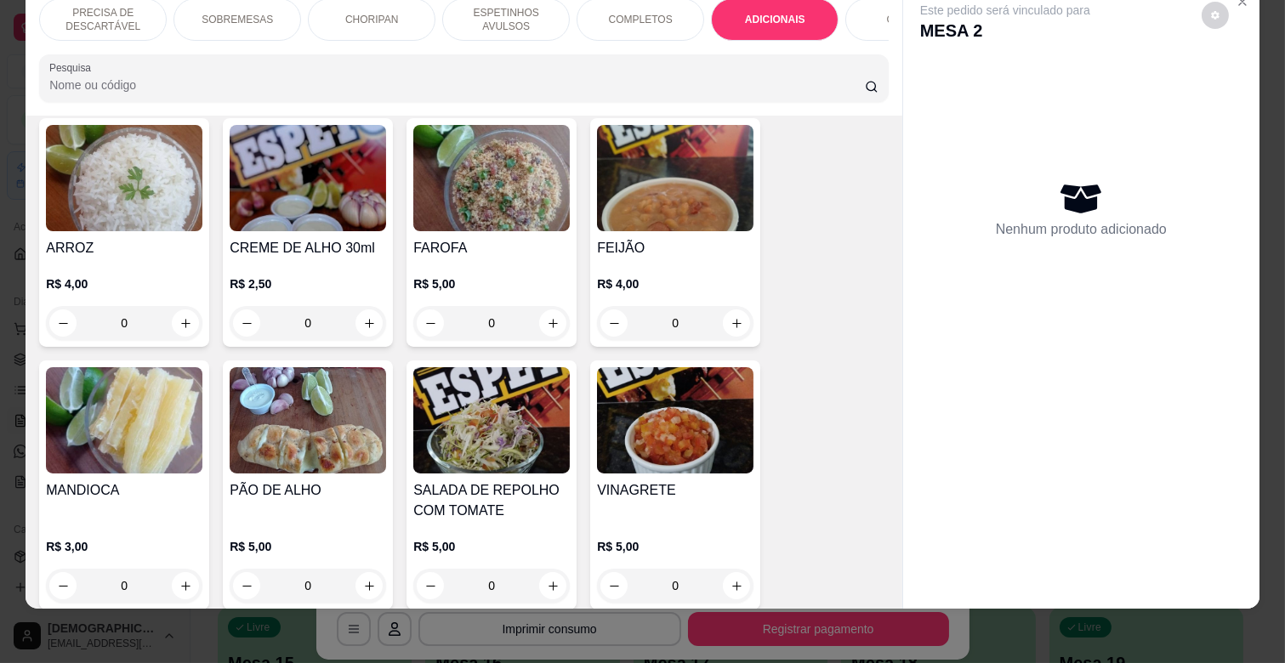
scroll to position [2981, 0]
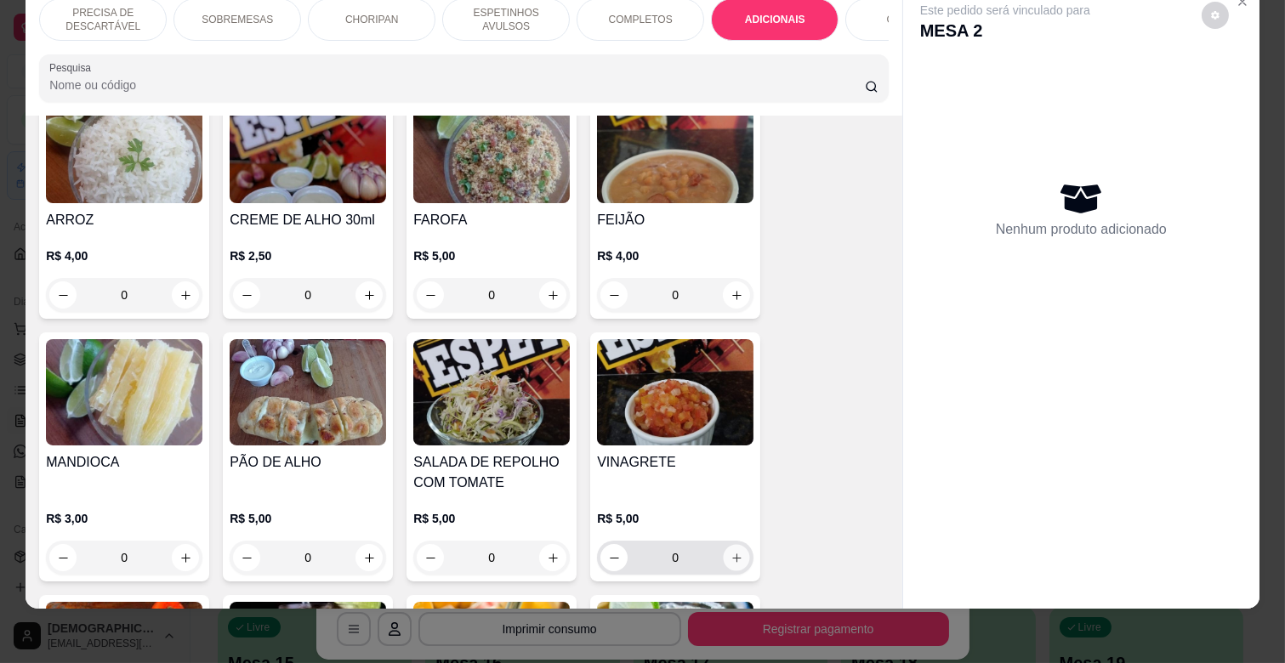
click at [732, 545] on button "increase-product-quantity" at bounding box center [737, 558] width 26 height 26
type input "1"
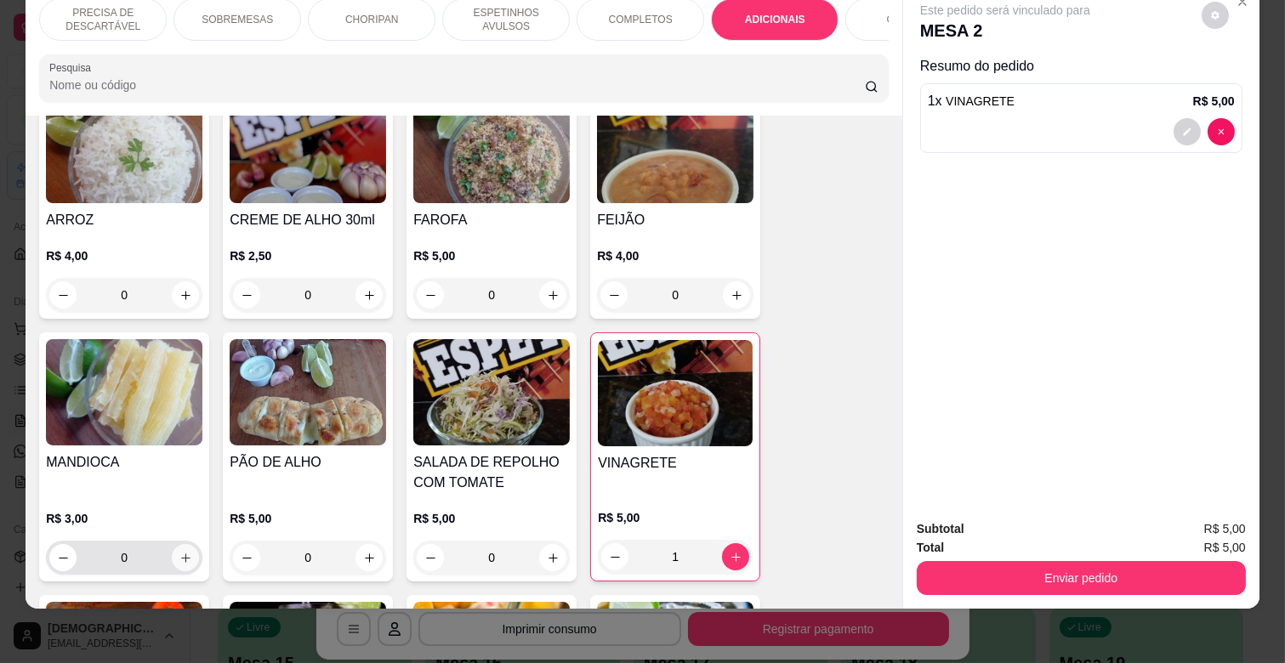
click at [180, 552] on icon "increase-product-quantity" at bounding box center [185, 558] width 13 height 13
type input "1"
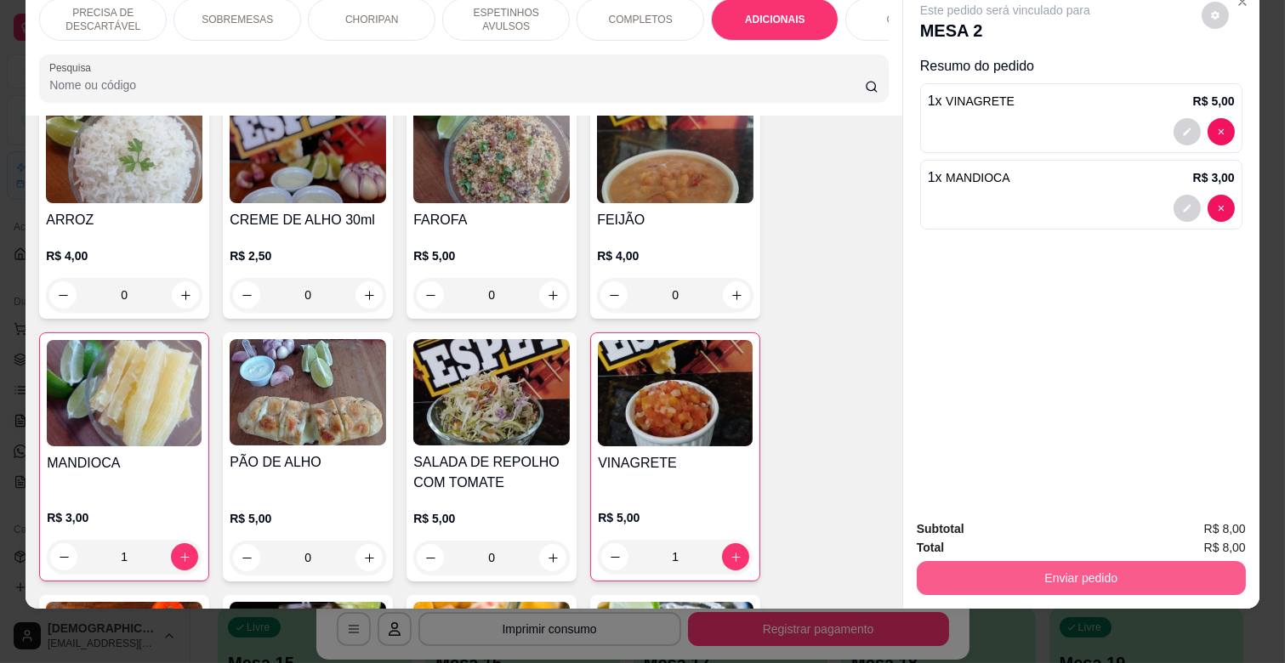
click at [1042, 561] on button "Enviar pedido" at bounding box center [1081, 578] width 329 height 34
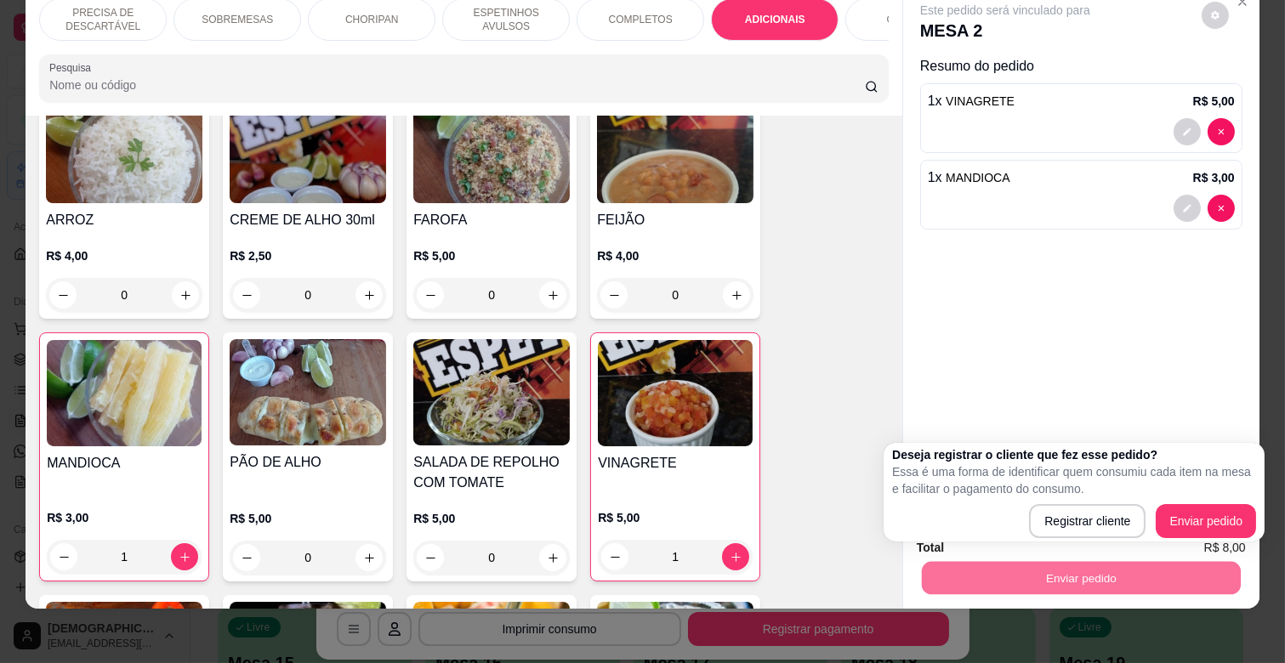
click at [1063, 371] on div "Este pedido será vinculado para MESA 2 Resumo do pedido 1 x VINAGRETE R$ 5,00 1…" at bounding box center [1081, 245] width 356 height 520
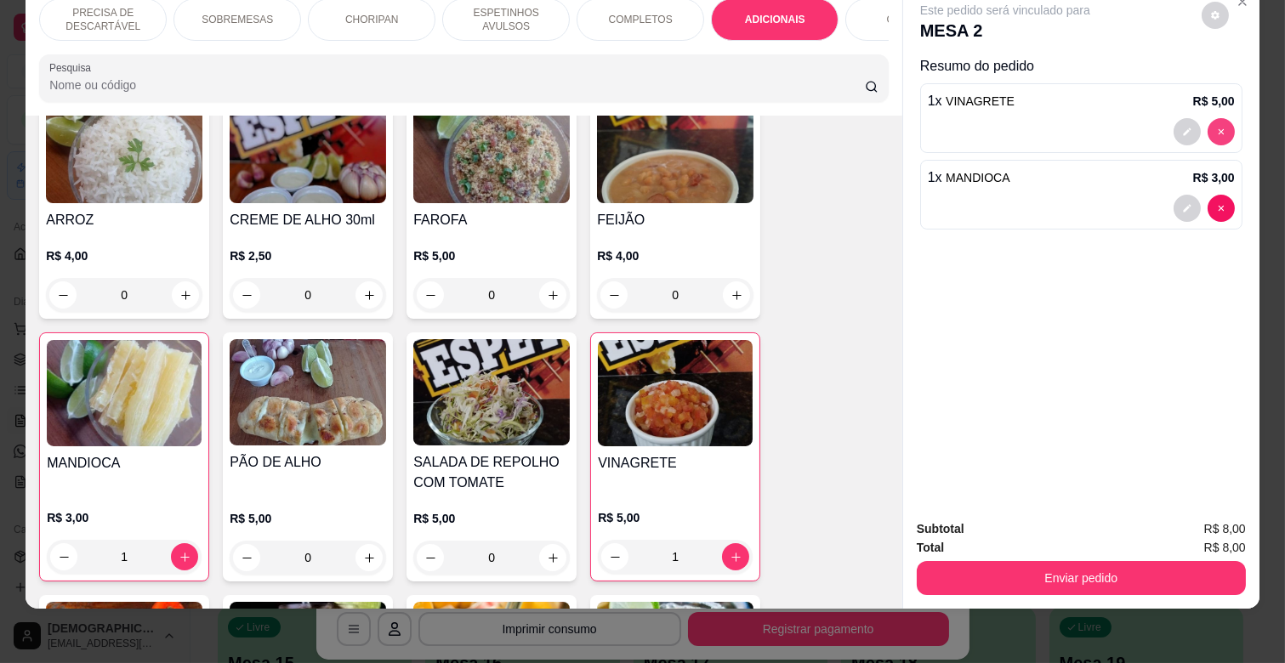
type input "0"
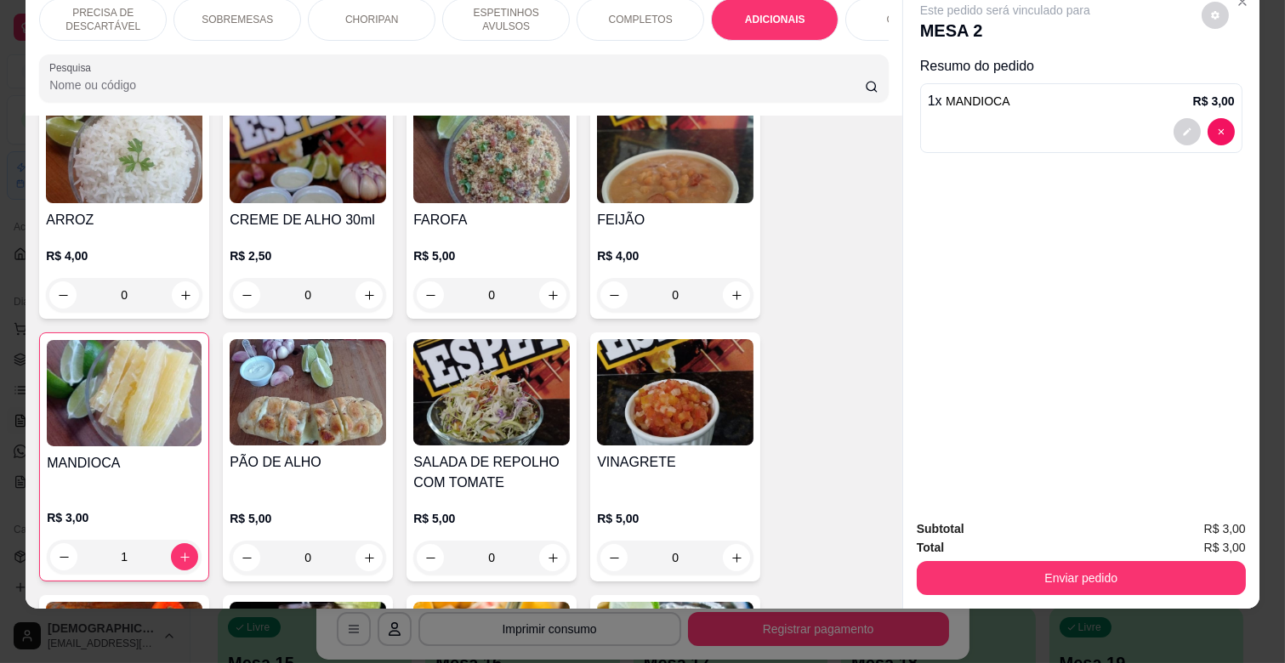
click at [1109, 582] on div "Subtotal R$ 3,00 Total R$ 3,00 Enviar pedido" at bounding box center [1081, 557] width 356 height 103
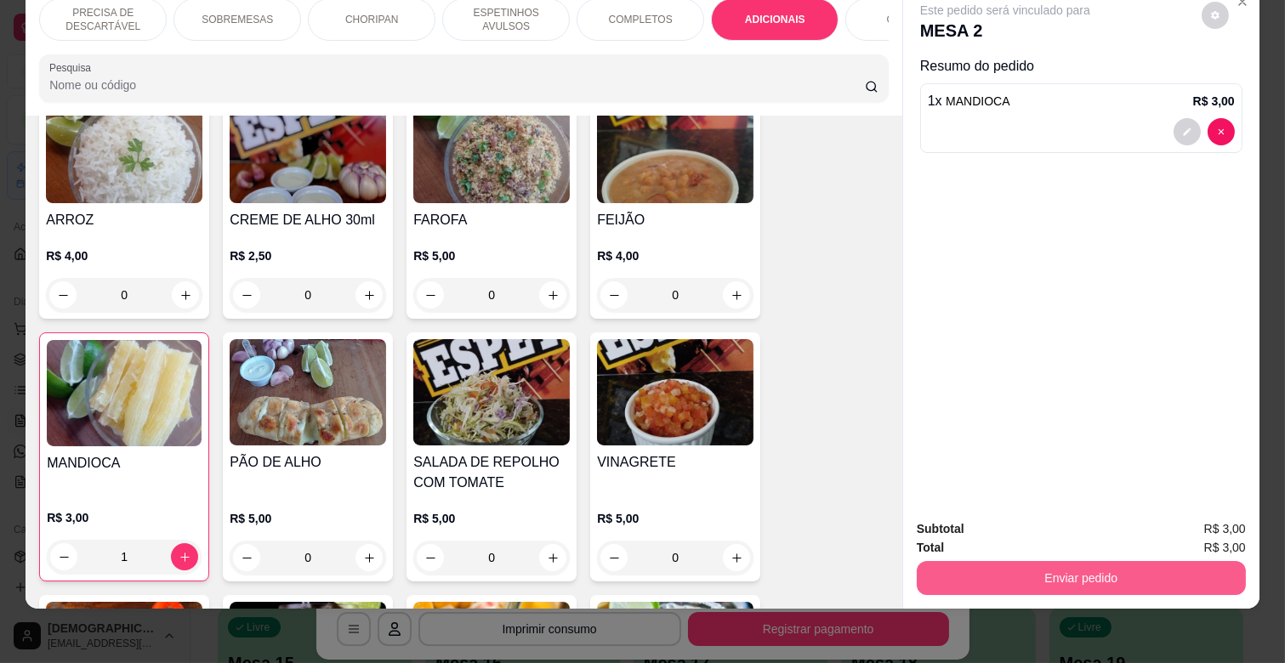
click at [1109, 570] on button "Enviar pedido" at bounding box center [1081, 578] width 329 height 34
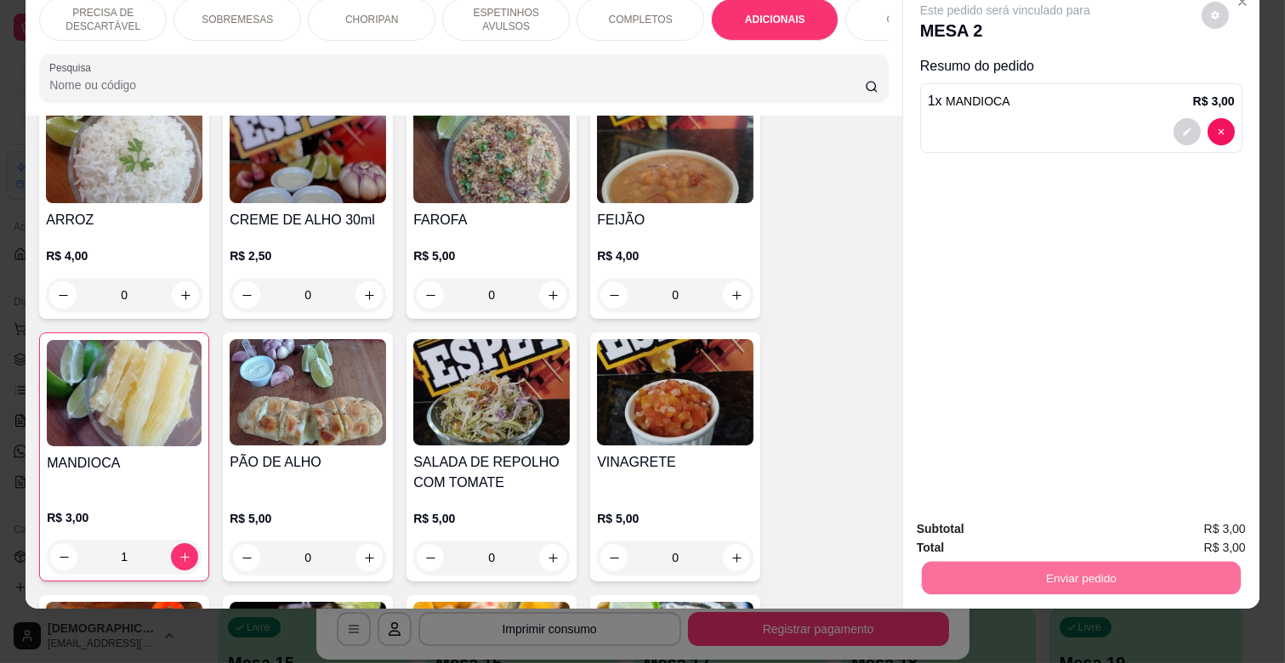
click at [1172, 522] on button "Enviar pedido" at bounding box center [1201, 522] width 96 height 32
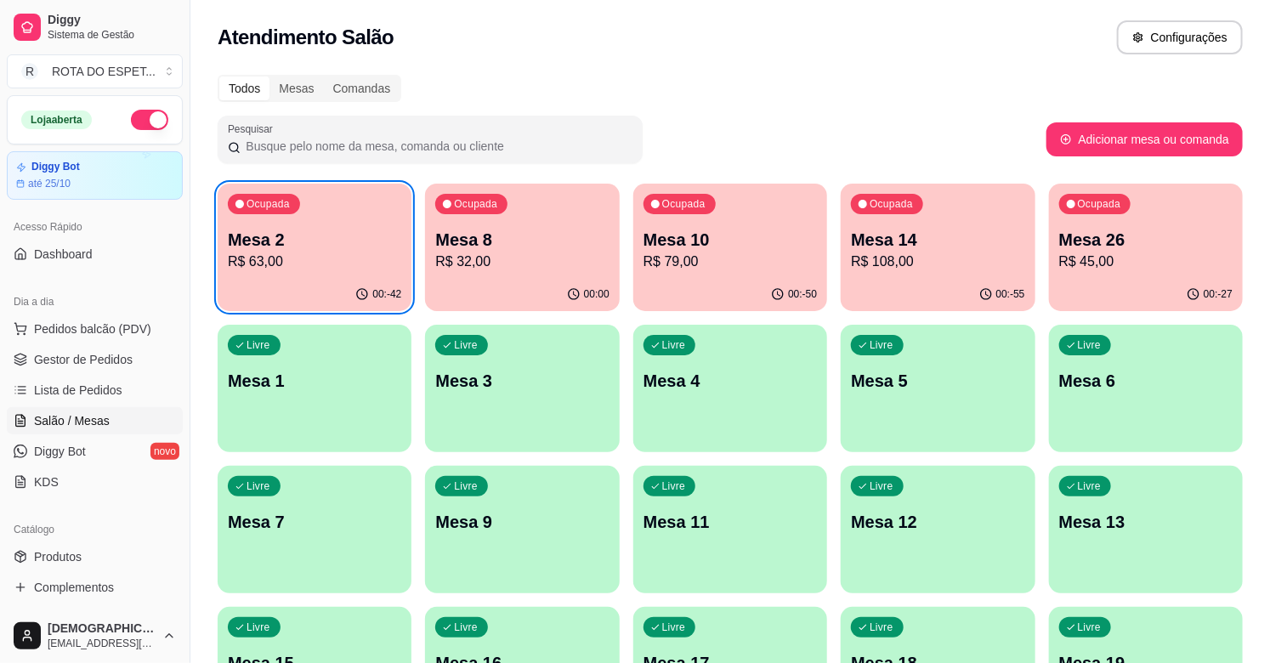
click at [1137, 243] on p "Mesa 26" at bounding box center [1146, 240] width 173 height 24
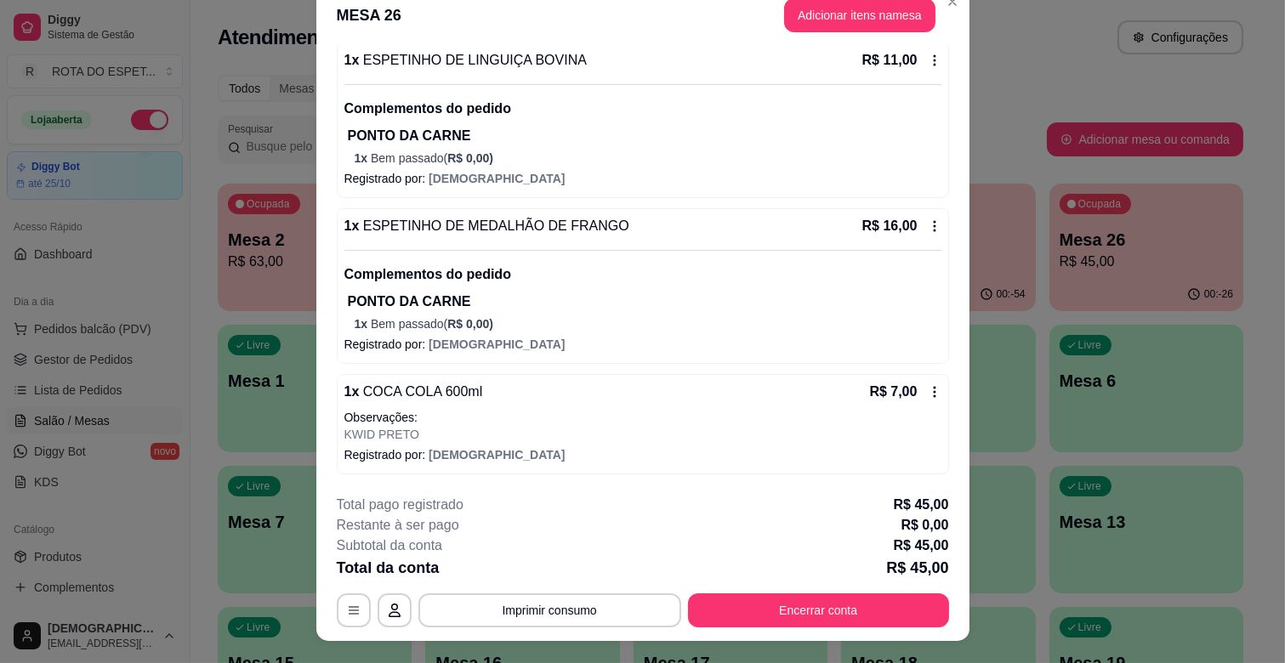
scroll to position [51, 0]
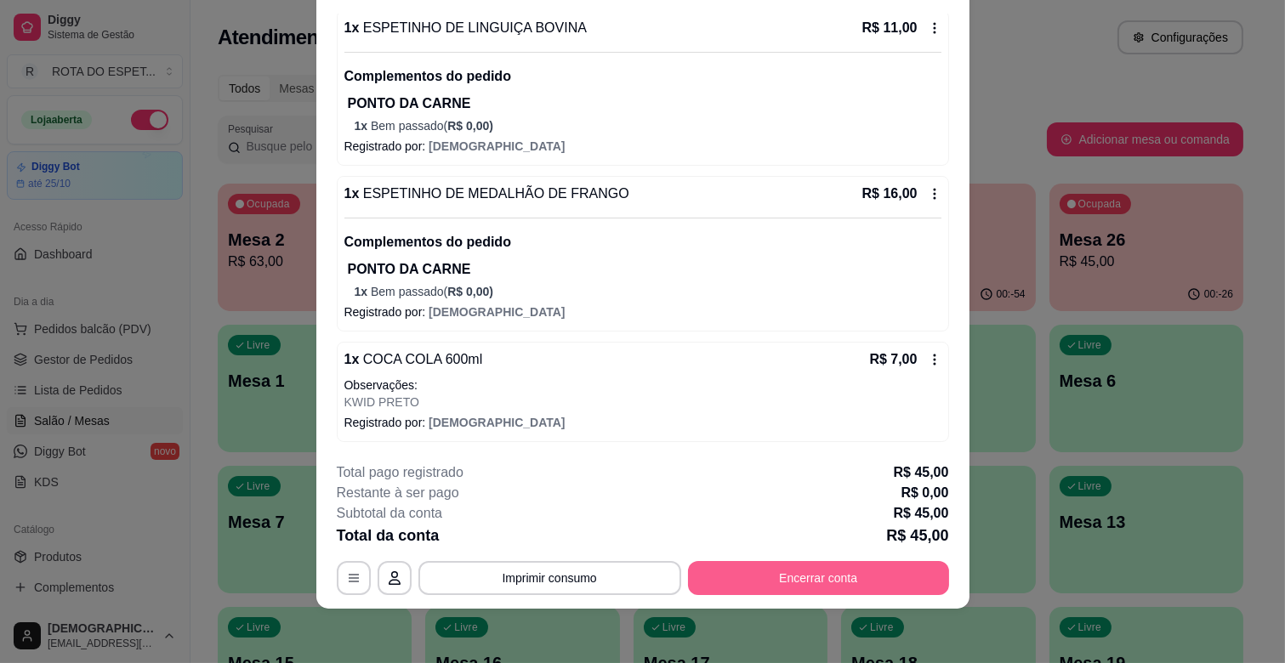
click at [814, 577] on button "Encerrar conta" at bounding box center [818, 578] width 261 height 34
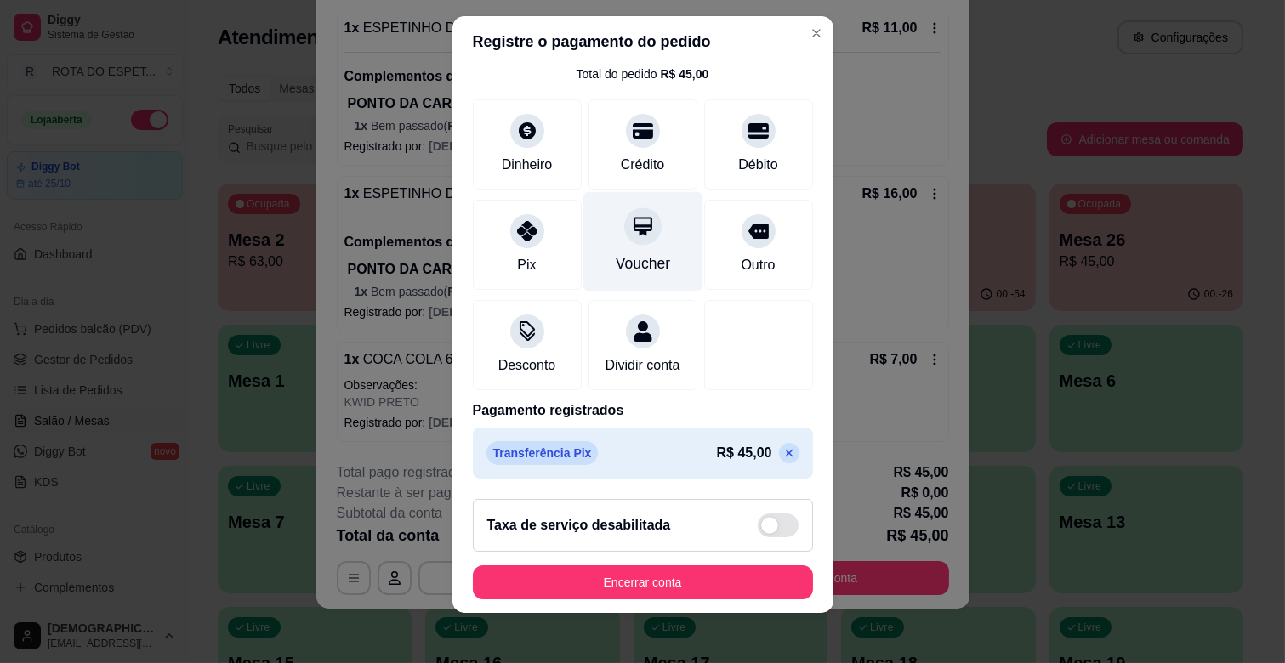
scroll to position [21, 0]
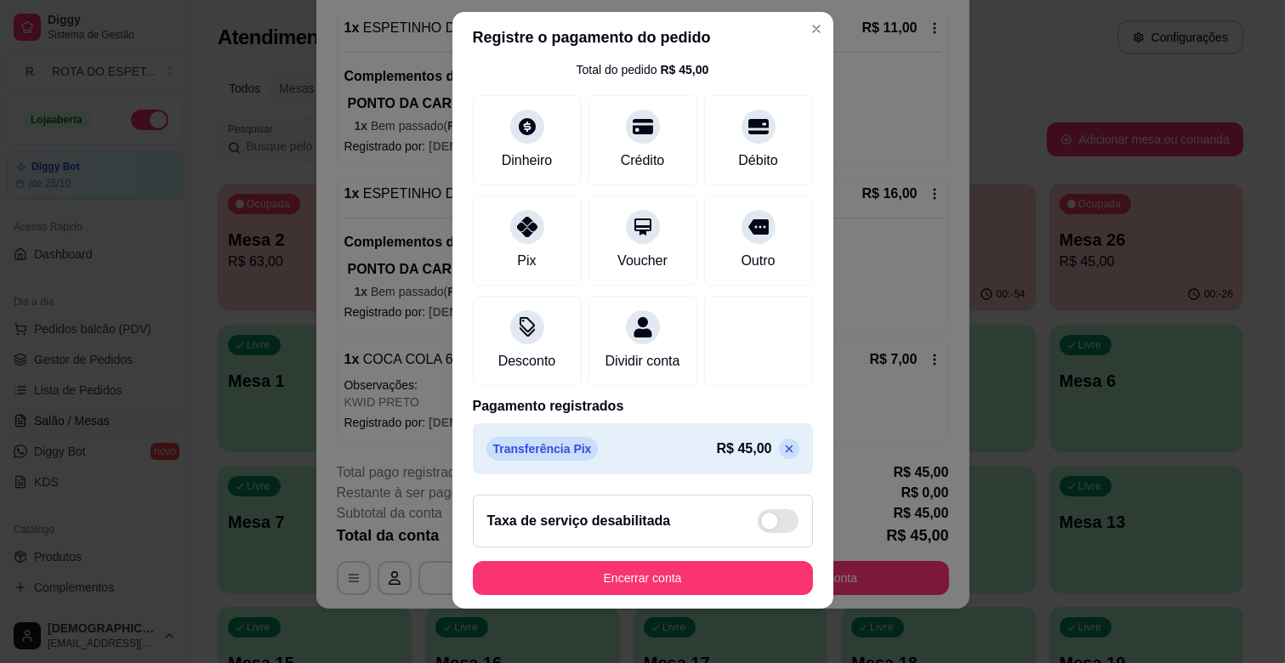
click at [683, 559] on footer "Taxa de serviço desabilitada Encerrar conta" at bounding box center [642, 545] width 381 height 128
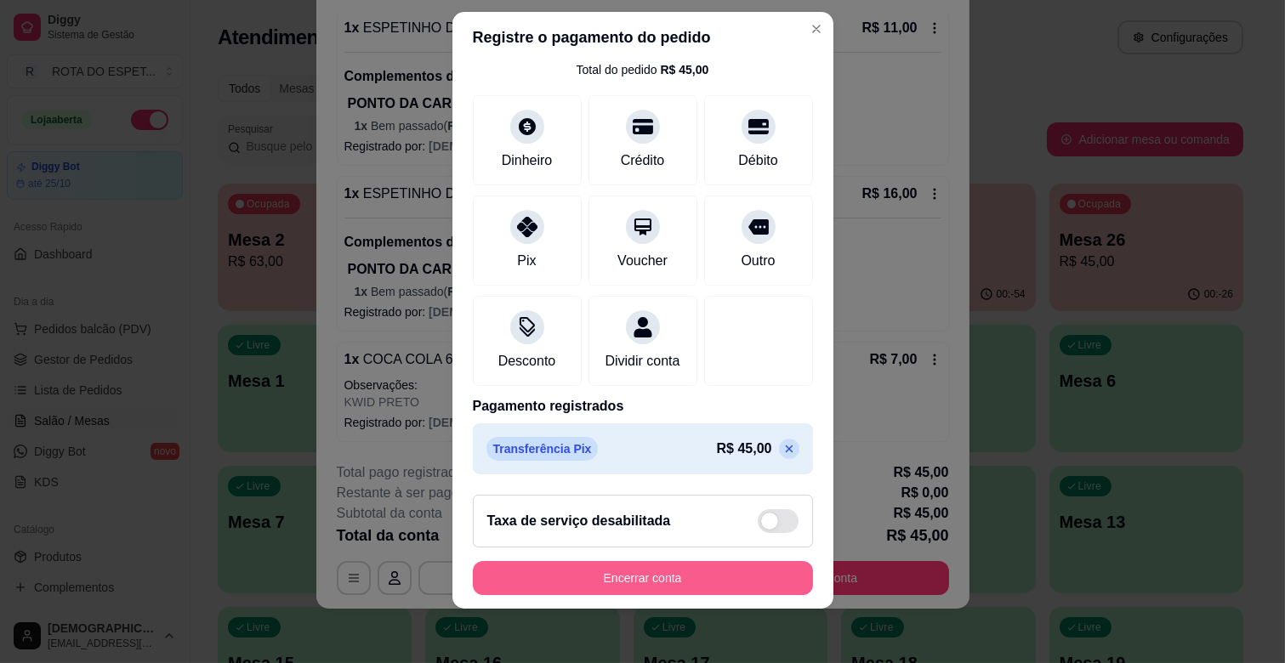
click at [683, 565] on button "Encerrar conta" at bounding box center [643, 578] width 340 height 34
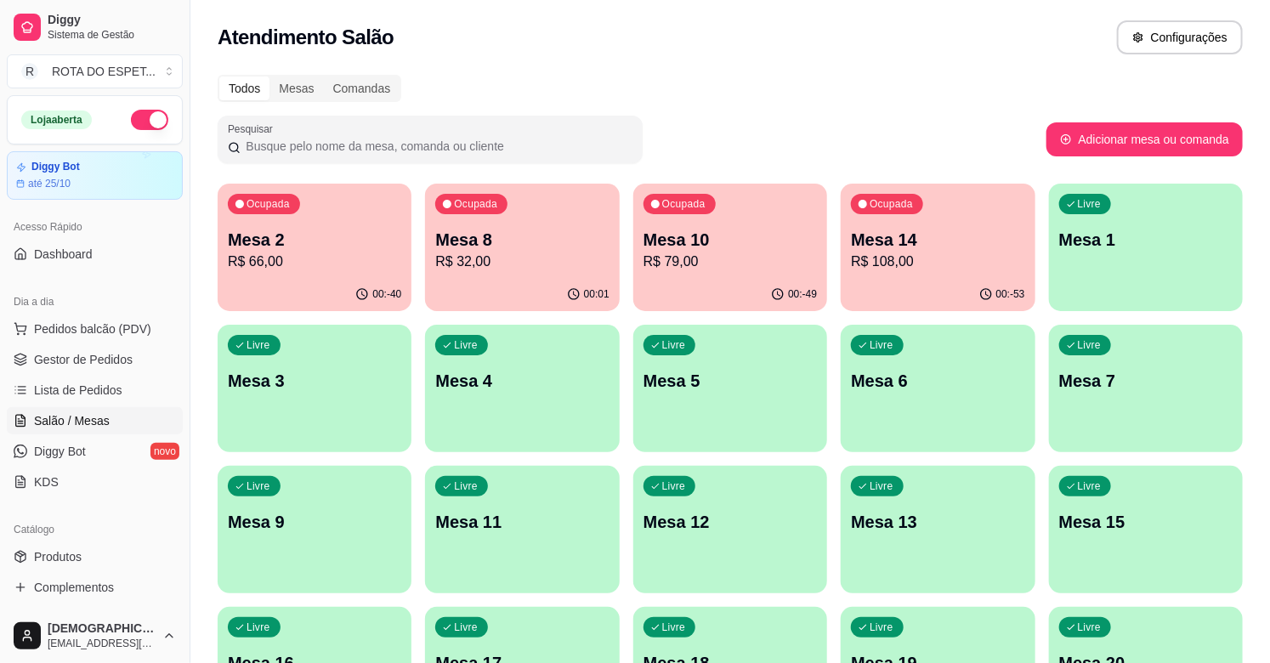
scroll to position [283, 0]
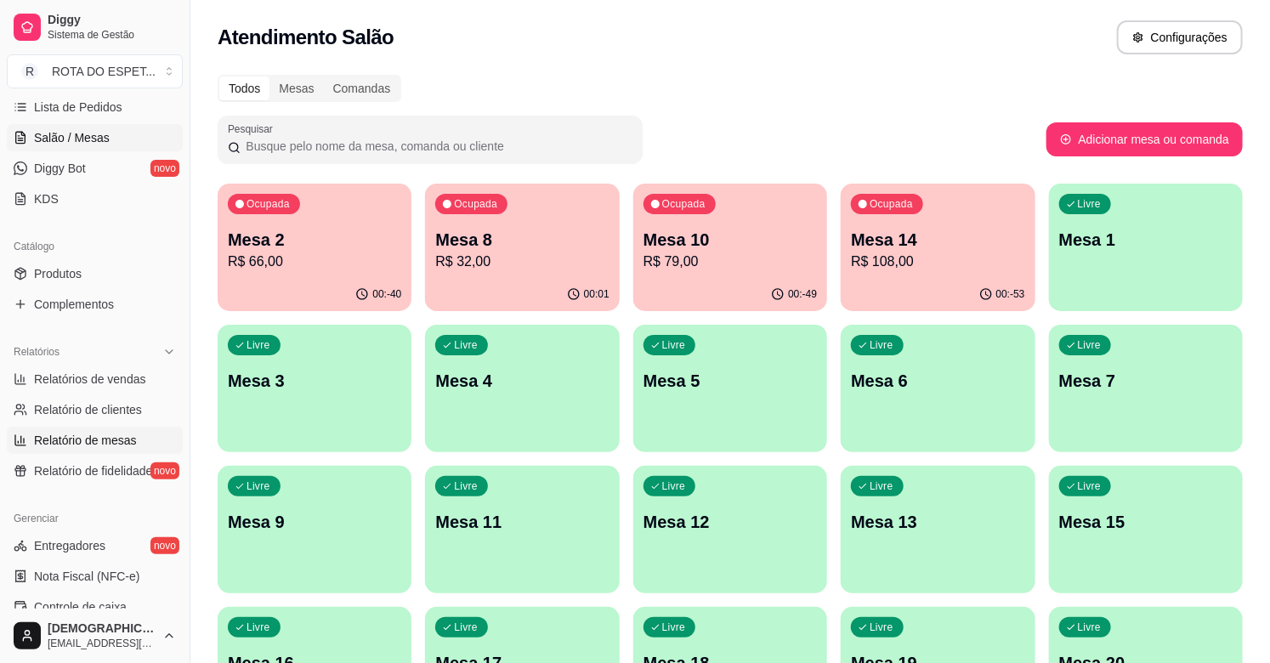
click at [89, 444] on span "Relatório de mesas" at bounding box center [85, 440] width 103 height 17
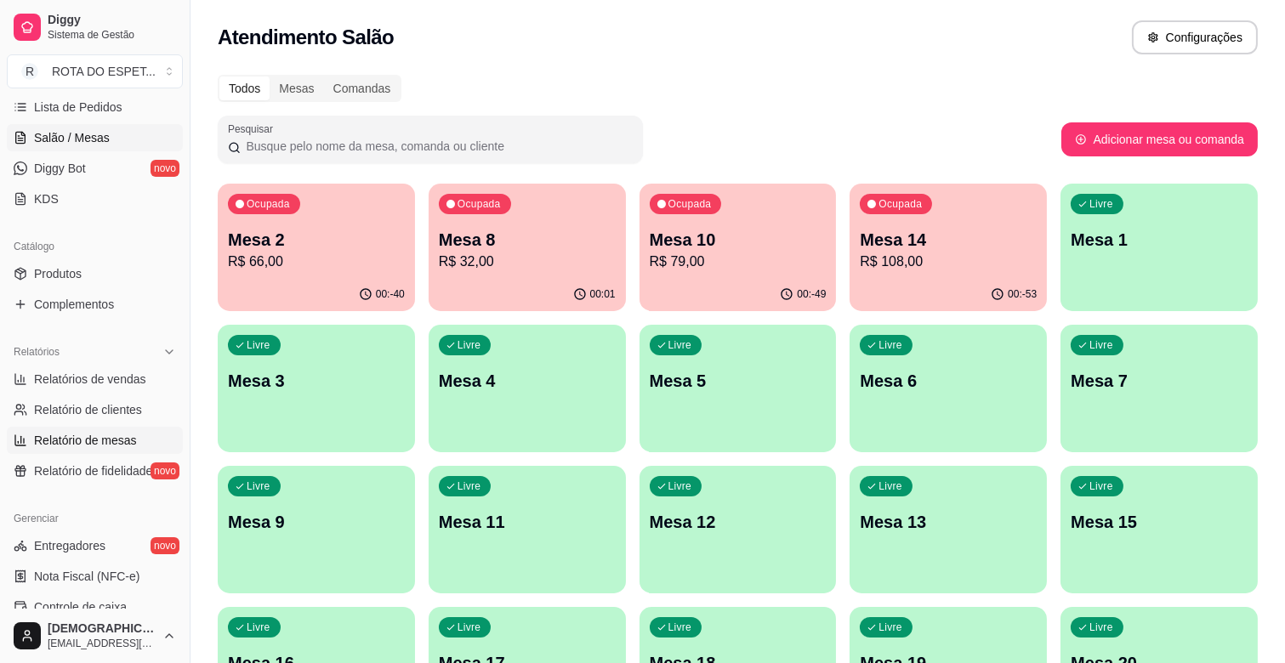
select select "TOTAL_OF_ORDERS"
select select "7"
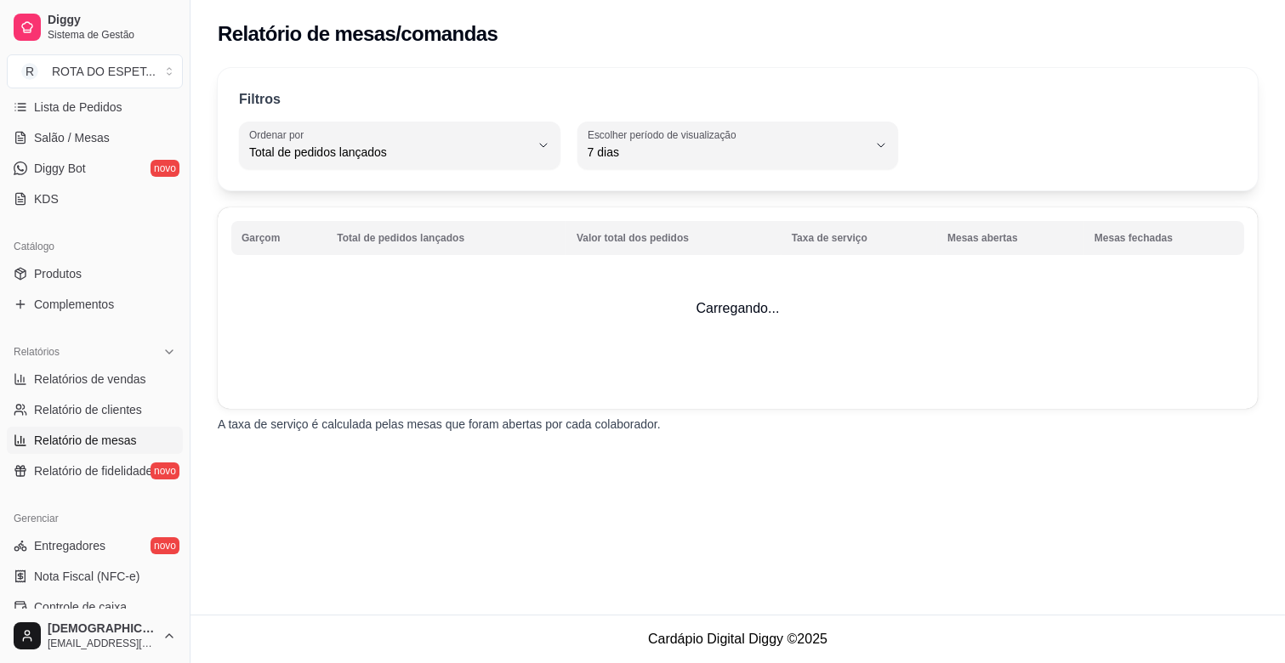
click at [91, 394] on ul "Relatórios de vendas Relatório de clientes Relatório de mesas Relatório de fide…" at bounding box center [95, 425] width 176 height 119
click at [91, 371] on span "Relatórios de vendas" at bounding box center [90, 379] width 112 height 17
select select "ALL"
select select "0"
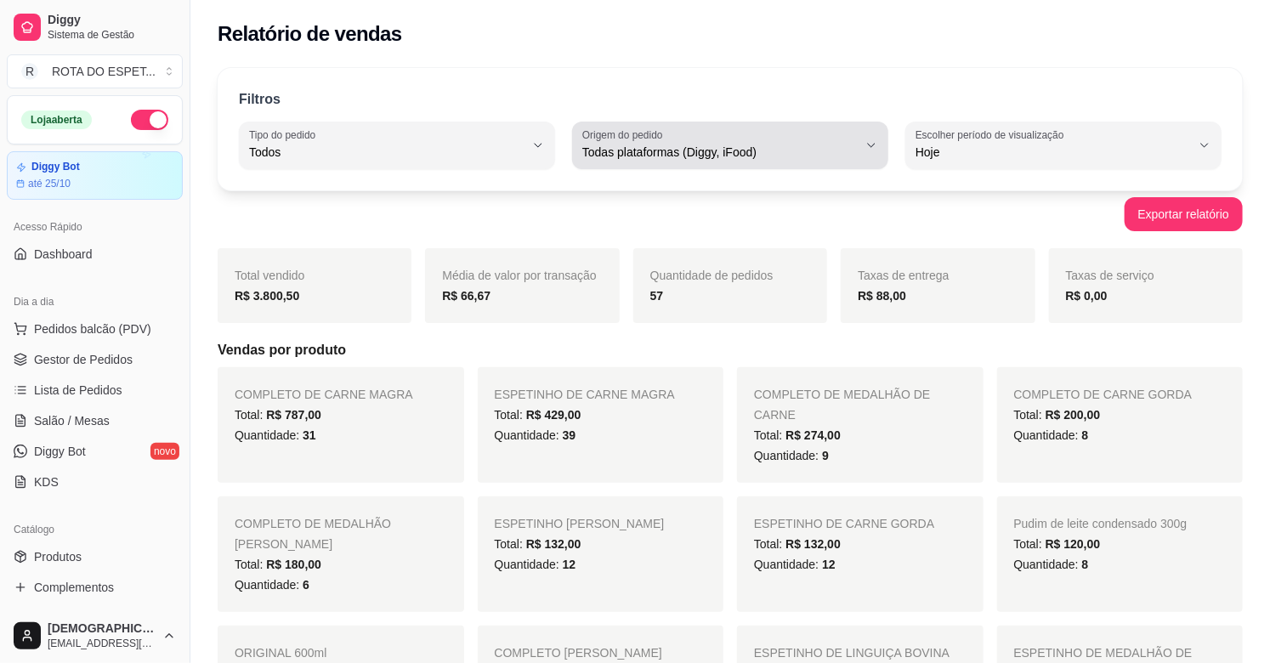
click at [629, 154] on span "Todas plataformas (Diggy, iFood)" at bounding box center [721, 152] width 276 height 17
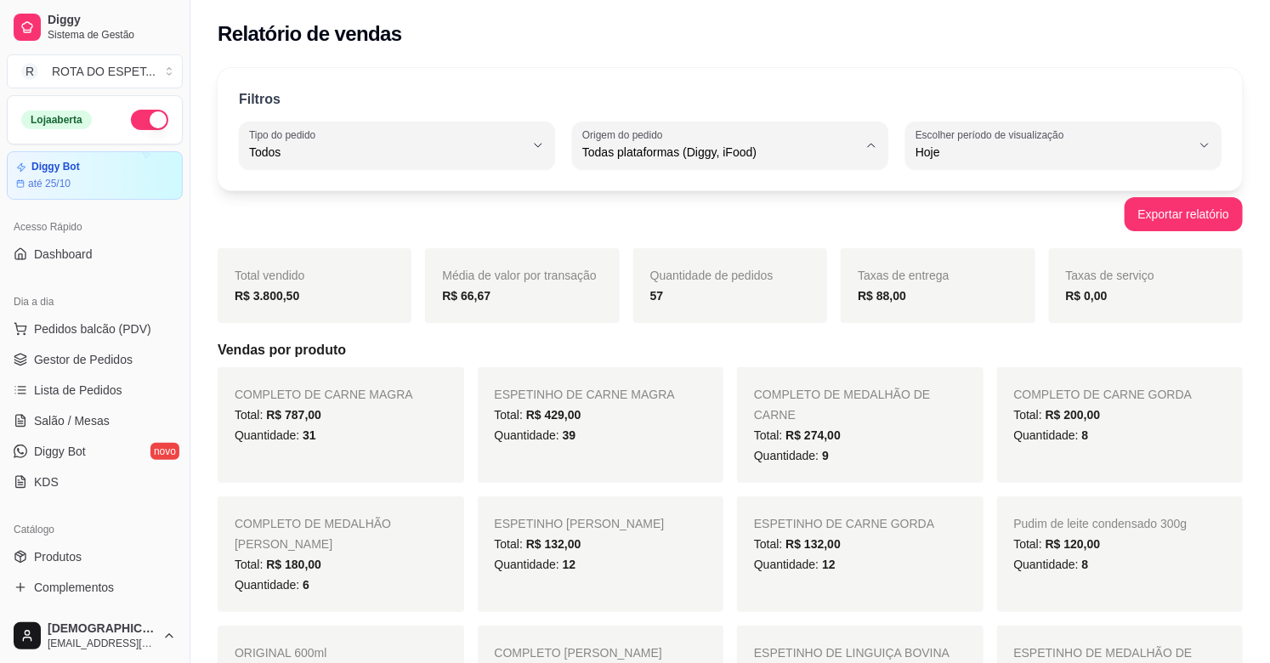
click at [626, 210] on li "Diggy" at bounding box center [730, 220] width 291 height 26
type input "DIGGY"
select select "DIGGY"
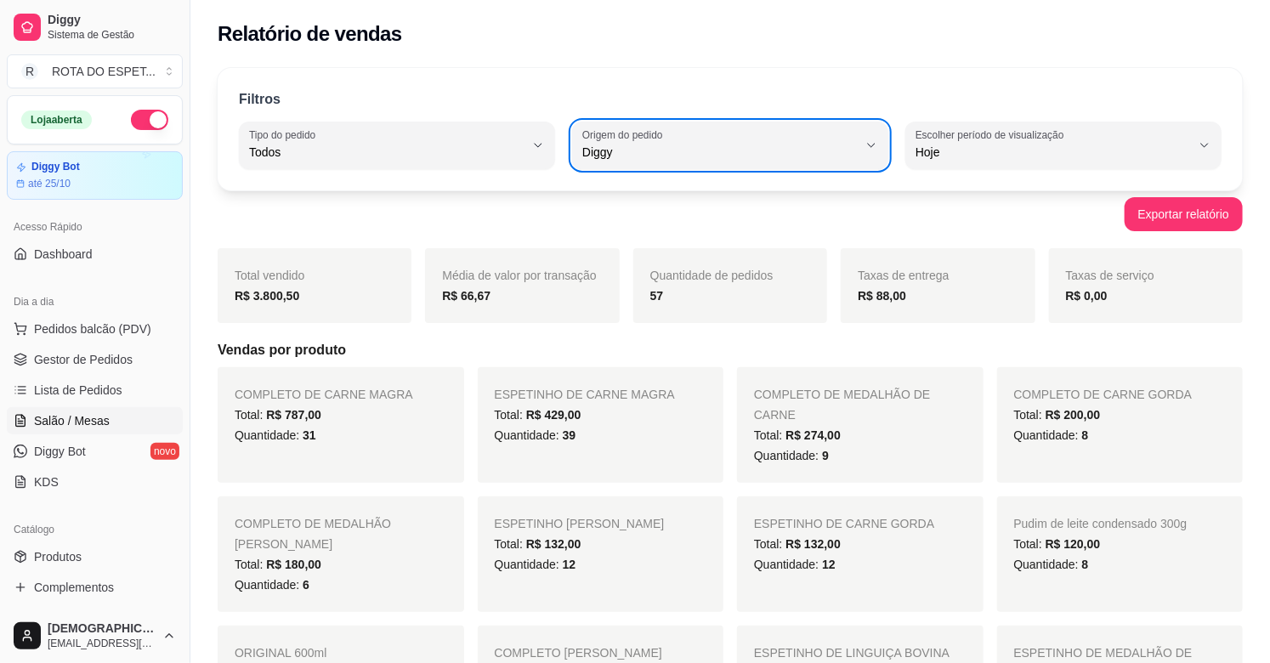
click at [85, 420] on span "Salão / Mesas" at bounding box center [72, 420] width 76 height 17
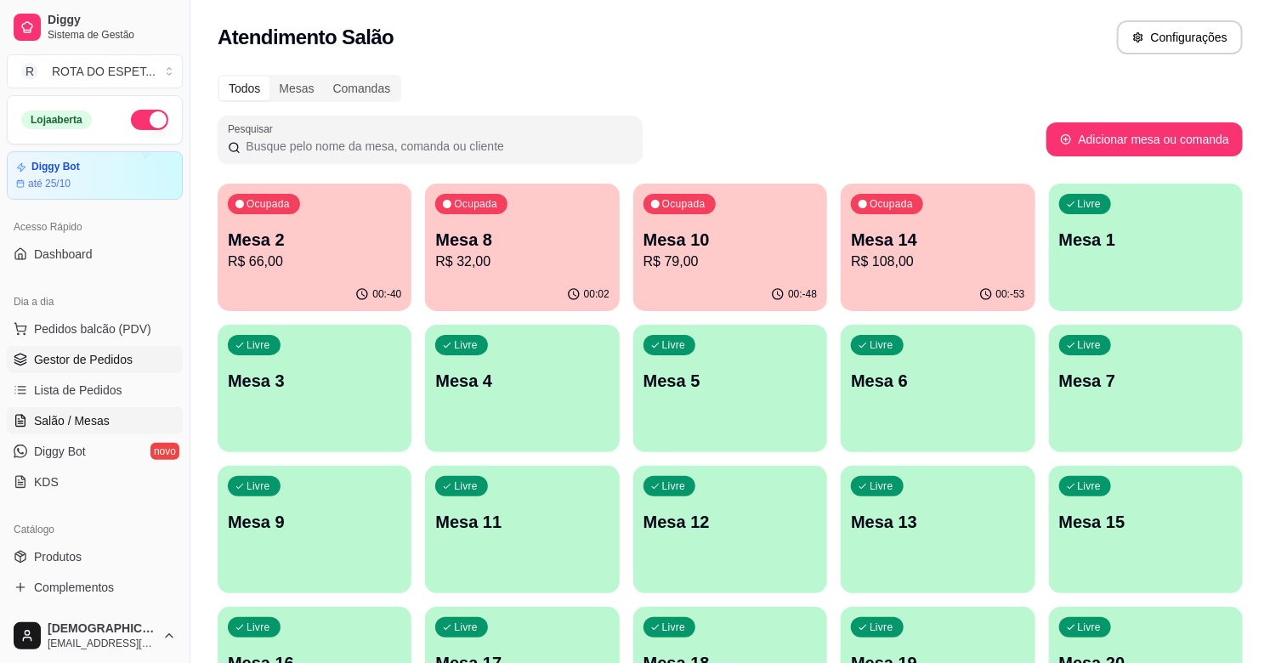
click at [83, 354] on span "Gestor de Pedidos" at bounding box center [83, 359] width 99 height 17
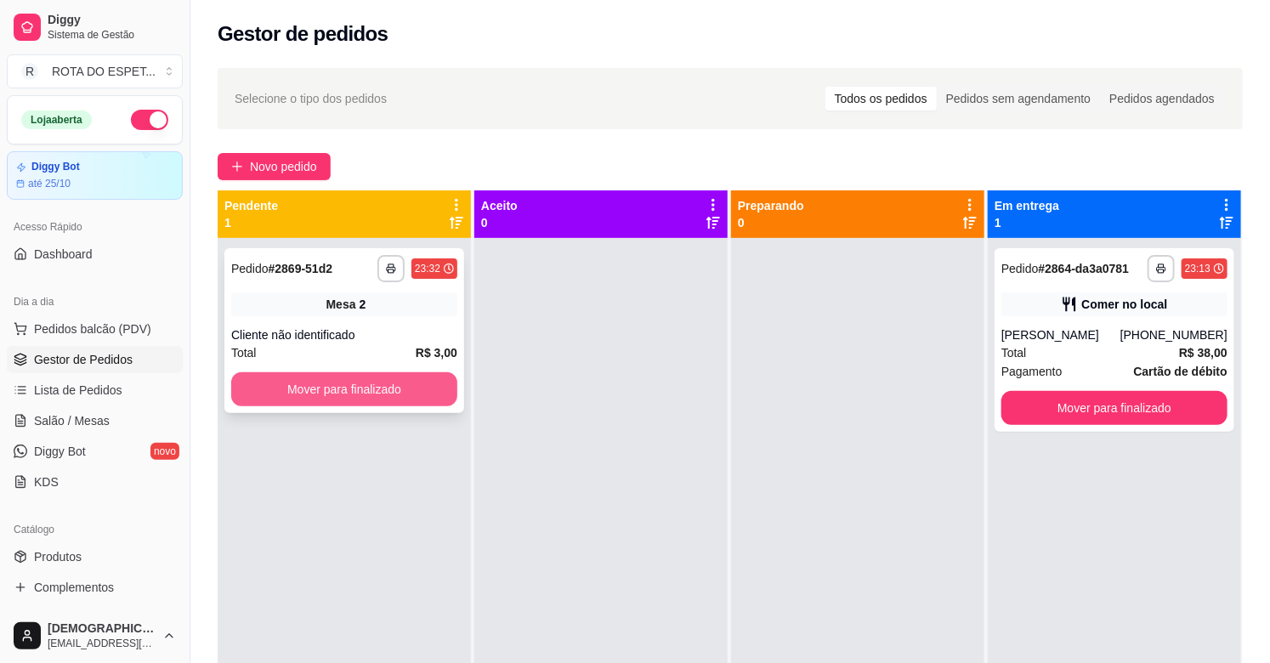
click at [400, 378] on button "Mover para finalizado" at bounding box center [344, 389] width 226 height 34
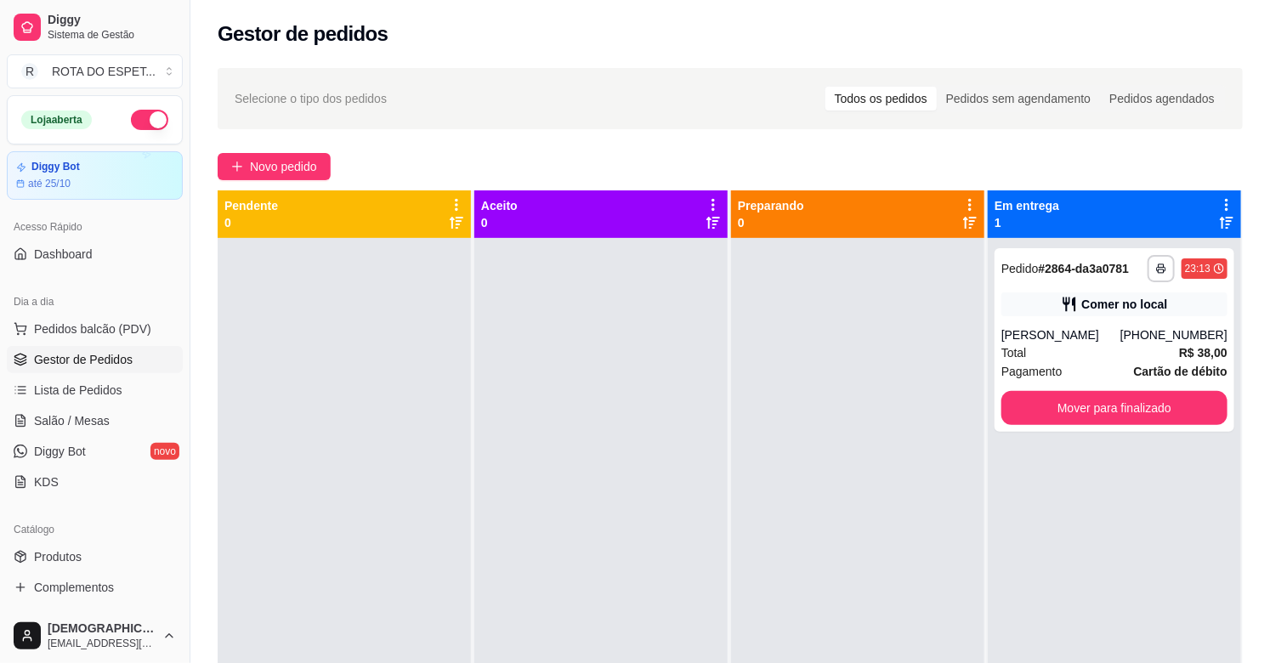
click at [554, 543] on div at bounding box center [601, 569] width 253 height 663
click at [105, 407] on link "Salão / Mesas" at bounding box center [95, 420] width 176 height 27
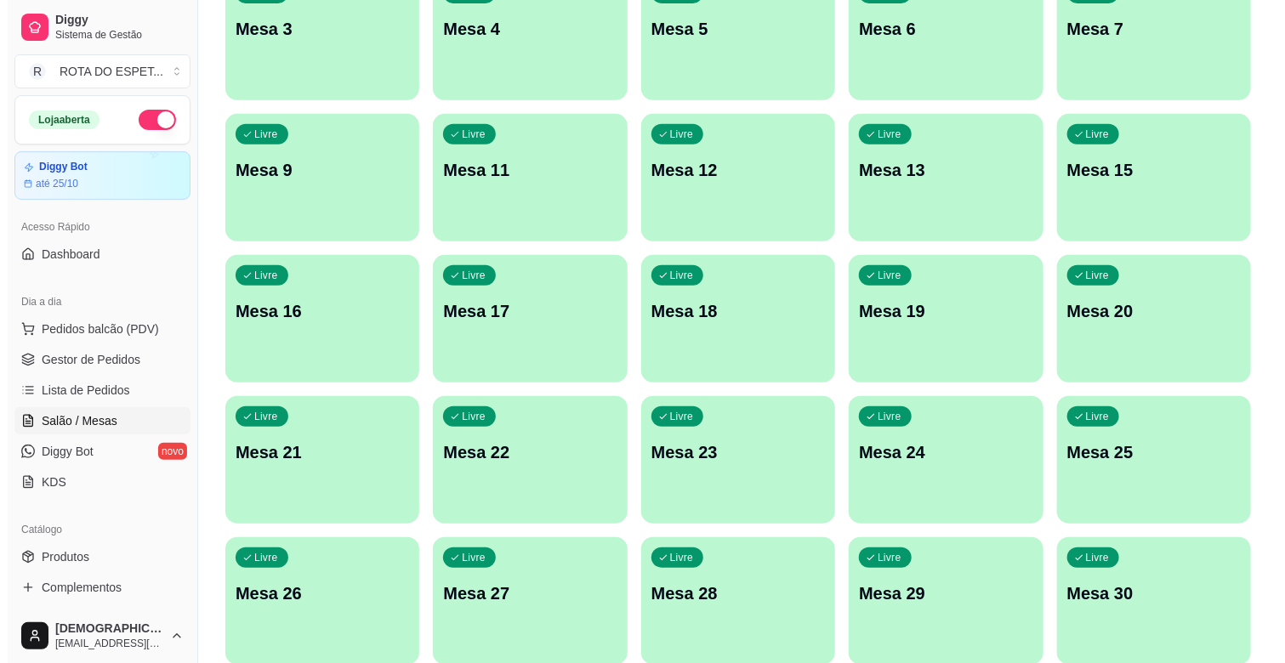
scroll to position [378, 0]
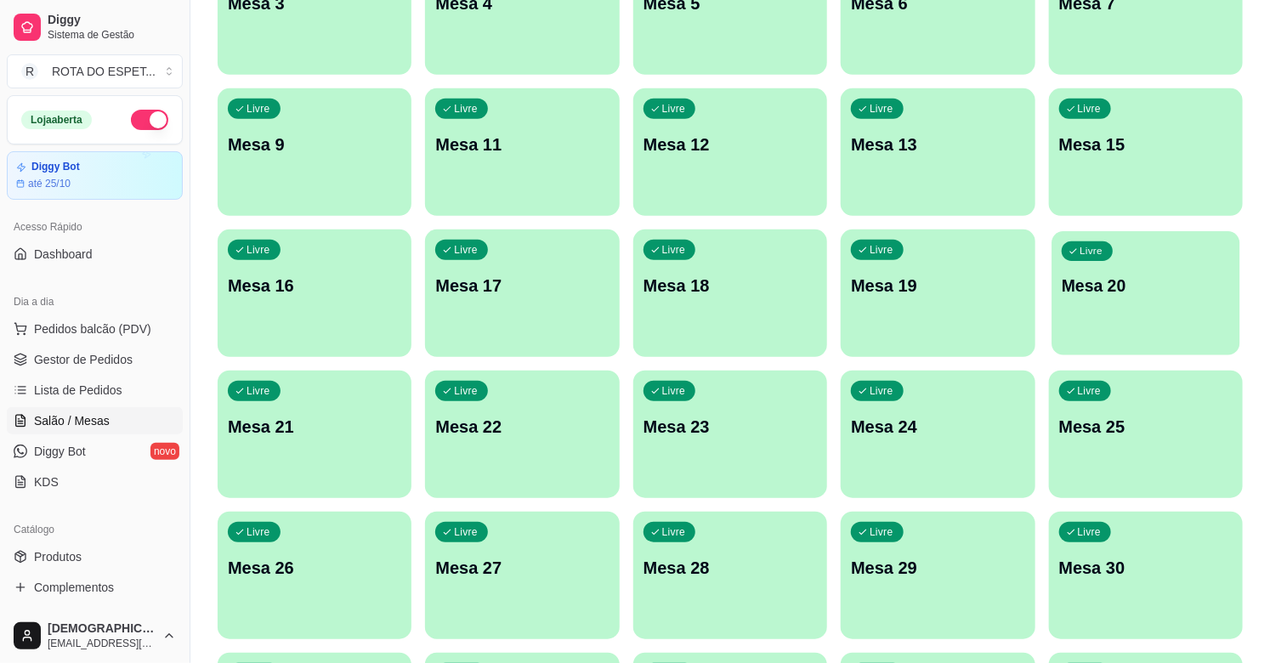
click at [1112, 301] on div "Livre Mesa 20" at bounding box center [1146, 283] width 189 height 104
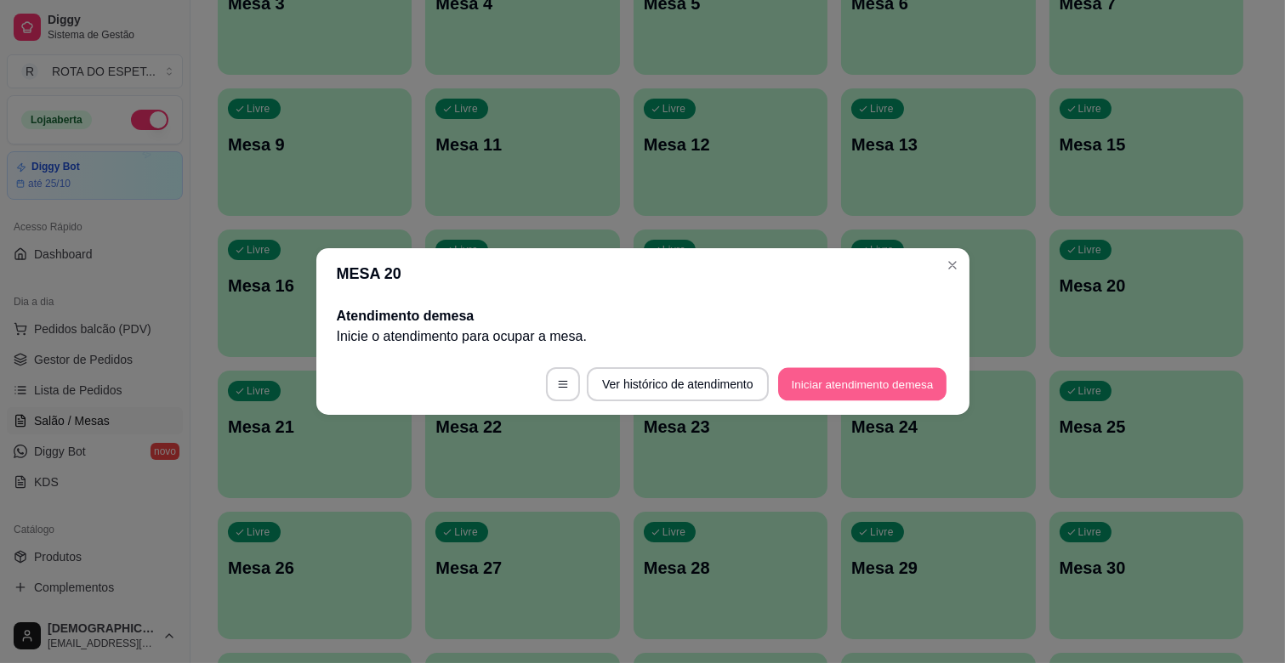
click at [820, 380] on button "Iniciar atendimento de mesa" at bounding box center [862, 384] width 168 height 33
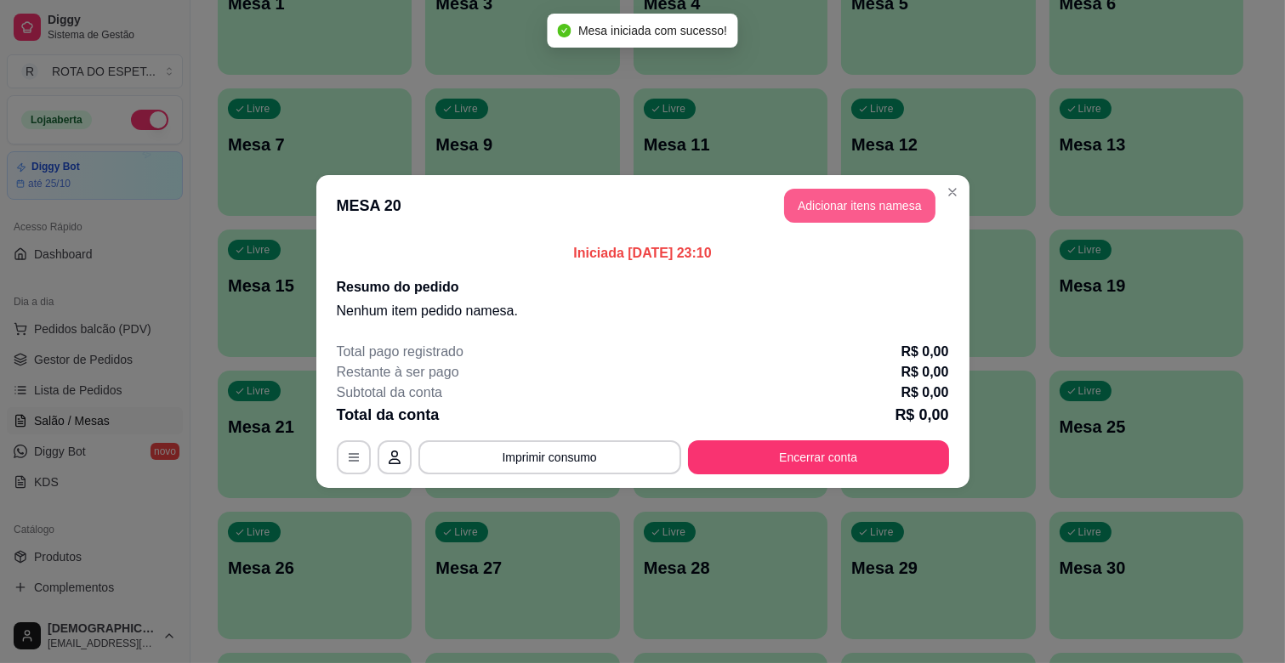
click at [830, 202] on button "Adicionar itens na mesa" at bounding box center [859, 206] width 151 height 34
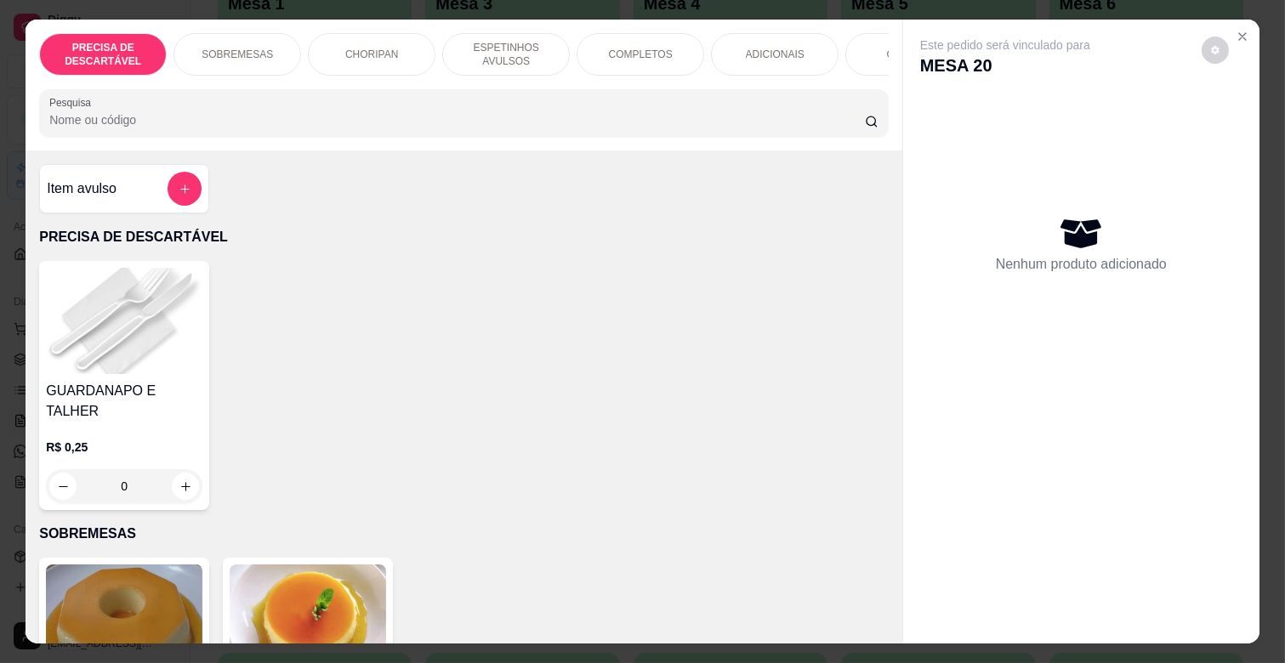
click at [649, 48] on p "COMPLETOS" at bounding box center [641, 55] width 64 height 14
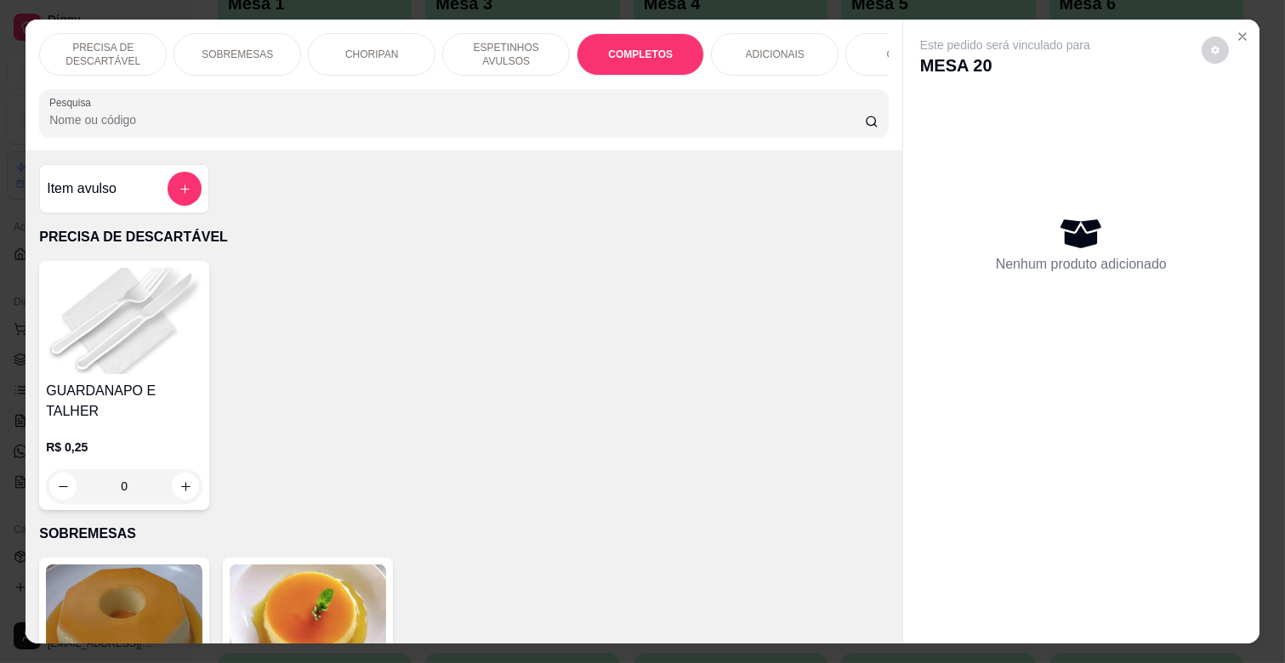
scroll to position [41, 0]
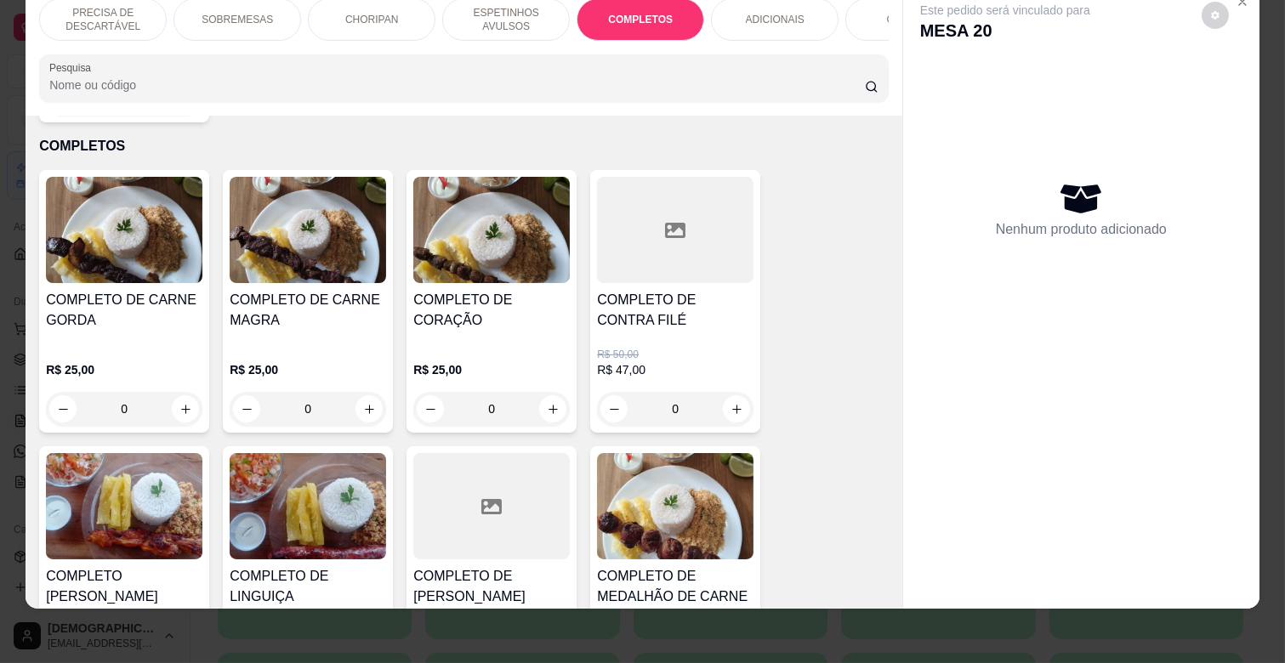
click at [303, 344] on div "R$ 25,00 0" at bounding box center [308, 385] width 156 height 82
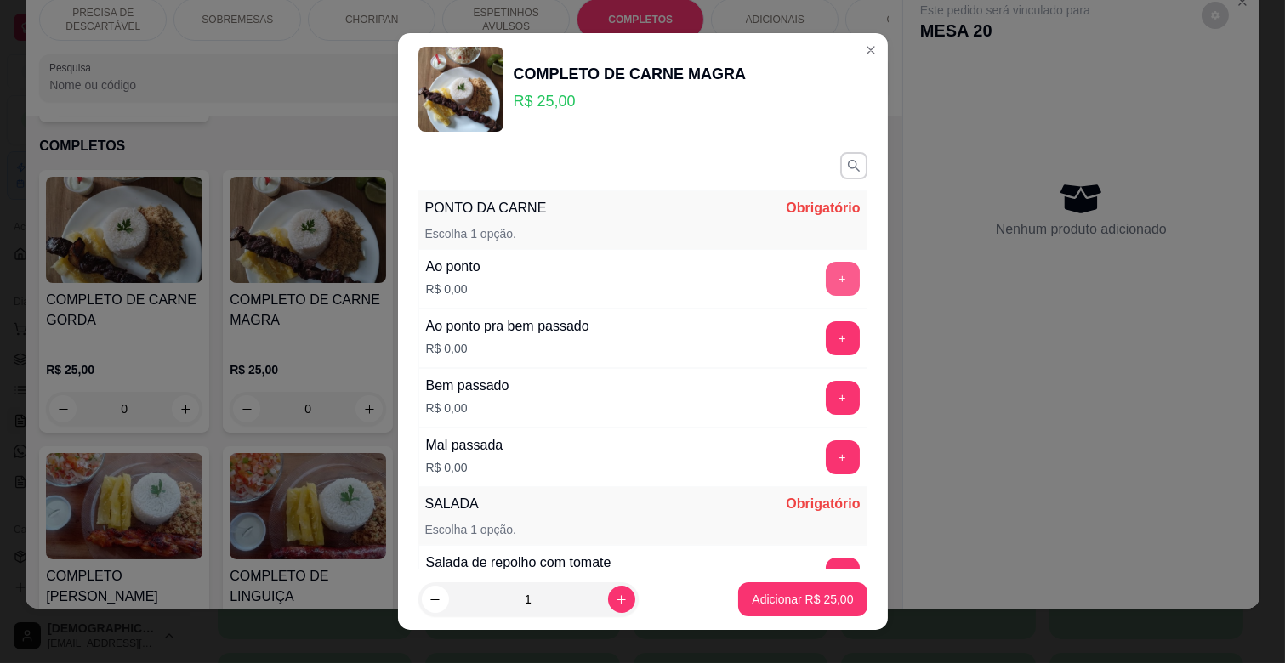
click at [826, 270] on button "+" at bounding box center [843, 279] width 34 height 34
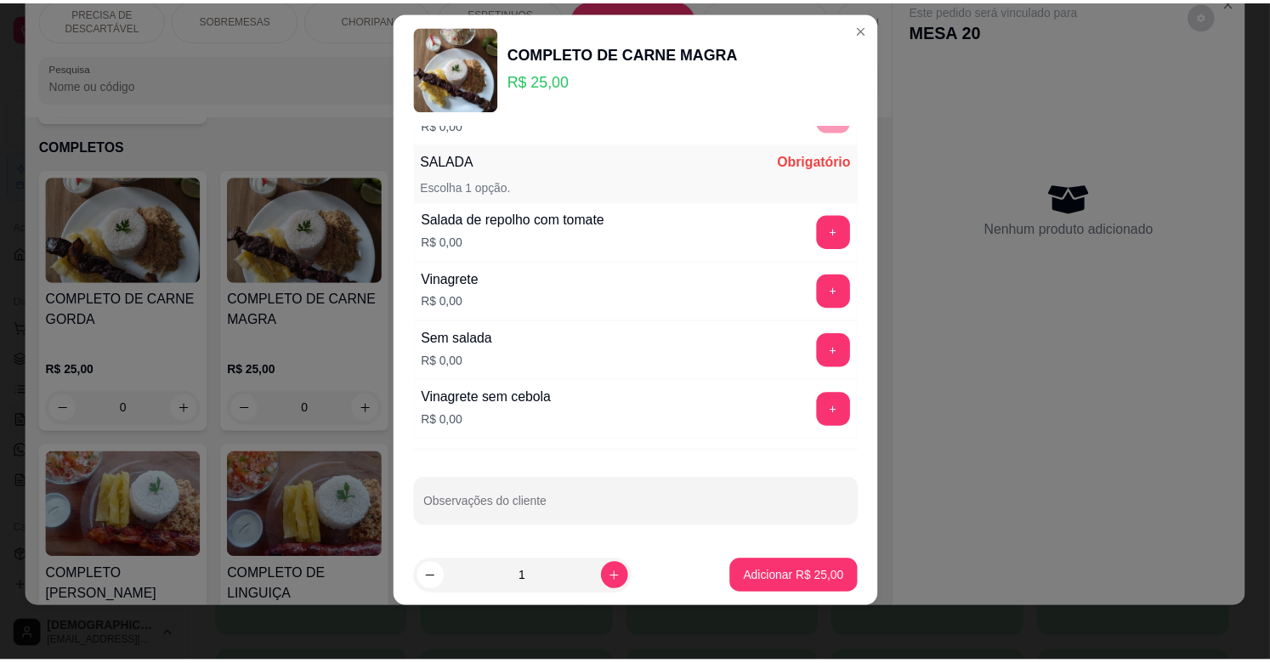
scroll to position [327, 0]
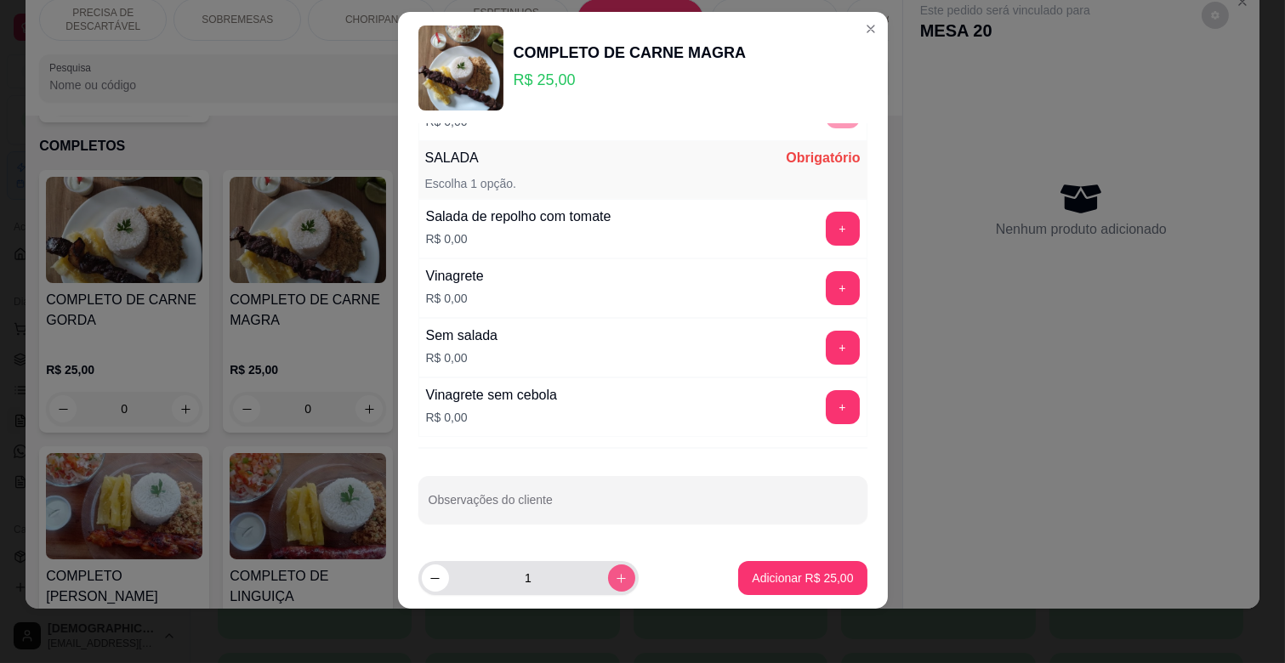
click at [615, 580] on icon "increase-product-quantity" at bounding box center [621, 578] width 13 height 13
type input "2"
click at [826, 231] on button "+" at bounding box center [843, 229] width 34 height 34
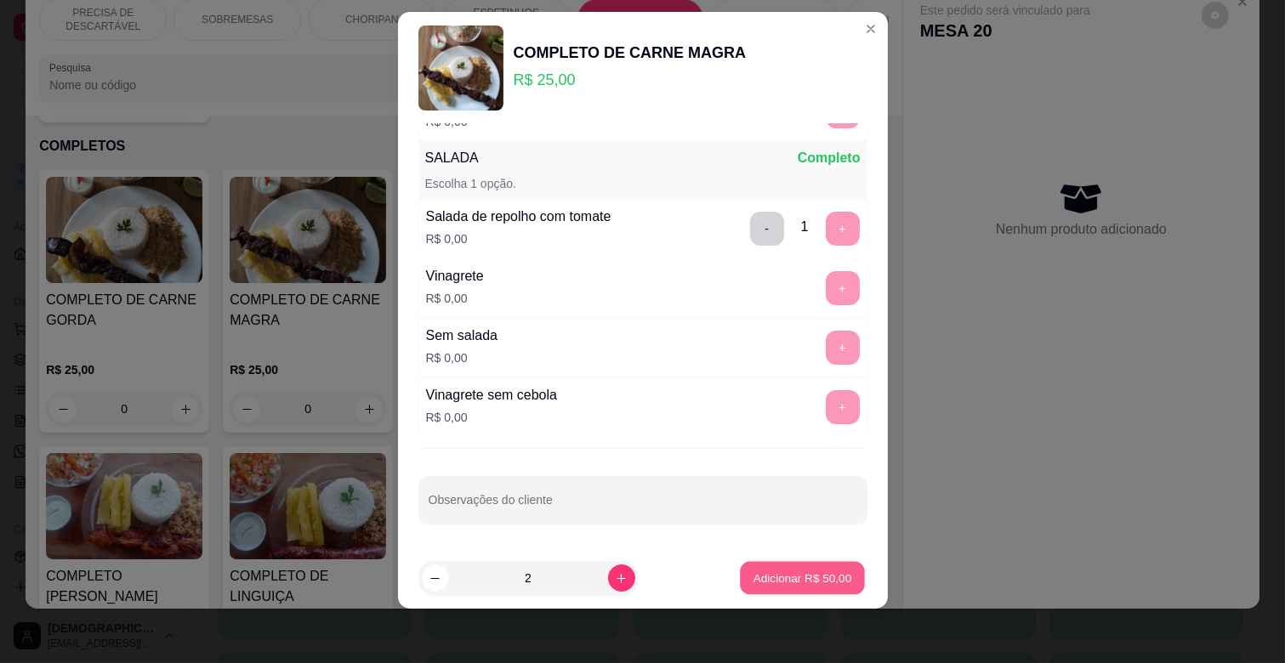
click at [770, 588] on button "Adicionar R$ 50,00" at bounding box center [803, 578] width 125 height 33
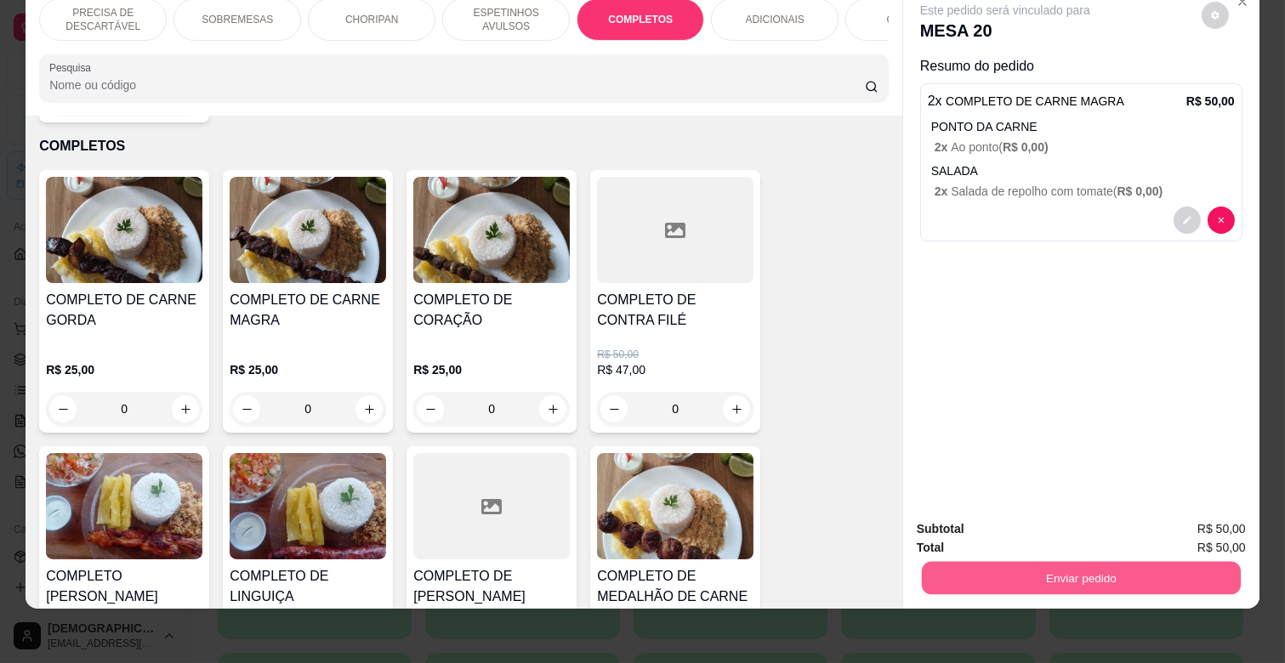
click at [1091, 561] on button "Enviar pedido" at bounding box center [1081, 577] width 319 height 33
click at [1098, 521] on button "Registrar cliente" at bounding box center [1086, 522] width 109 height 31
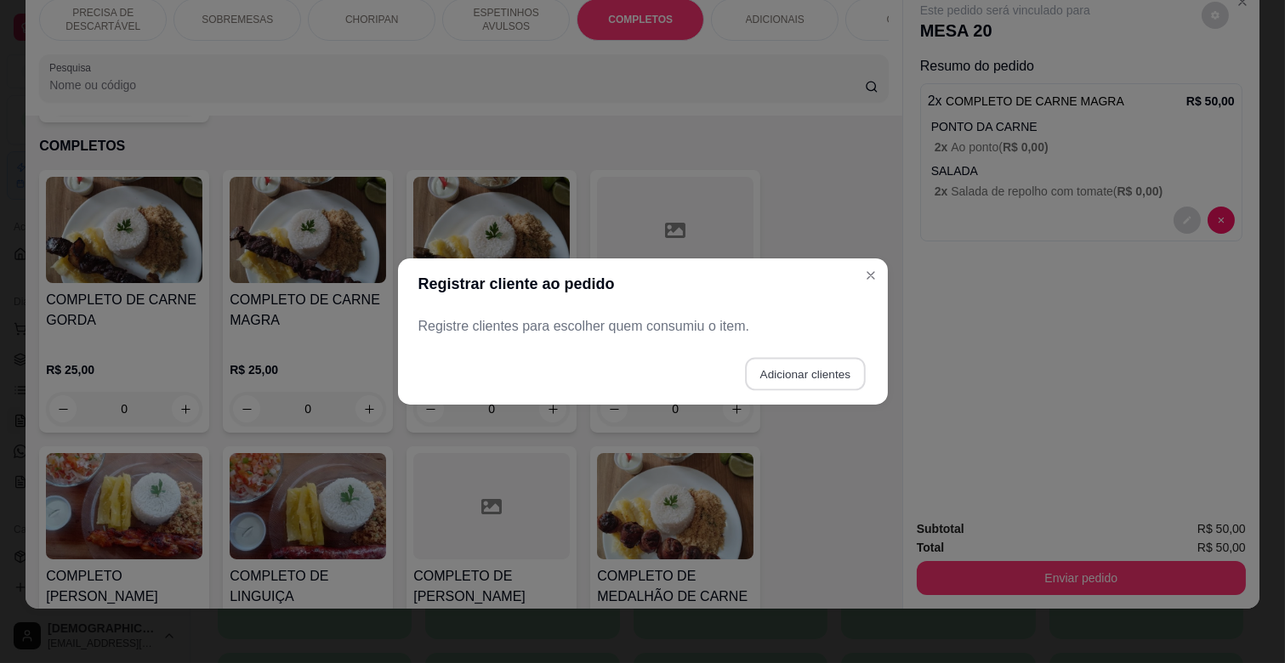
click at [799, 380] on button "Adicionar clientes" at bounding box center [805, 374] width 120 height 33
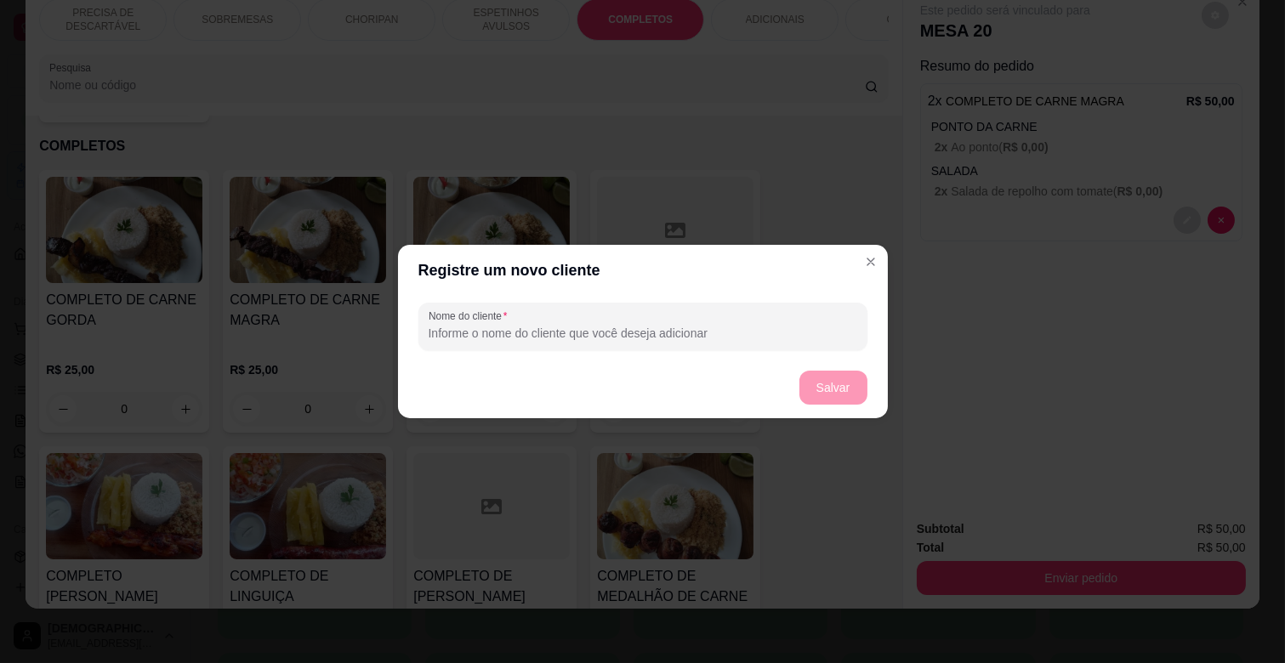
click at [686, 330] on input "Nome do cliente" at bounding box center [643, 333] width 429 height 17
type input "ONIX PRATA"
click at [828, 388] on button "Salvar" at bounding box center [833, 388] width 68 height 34
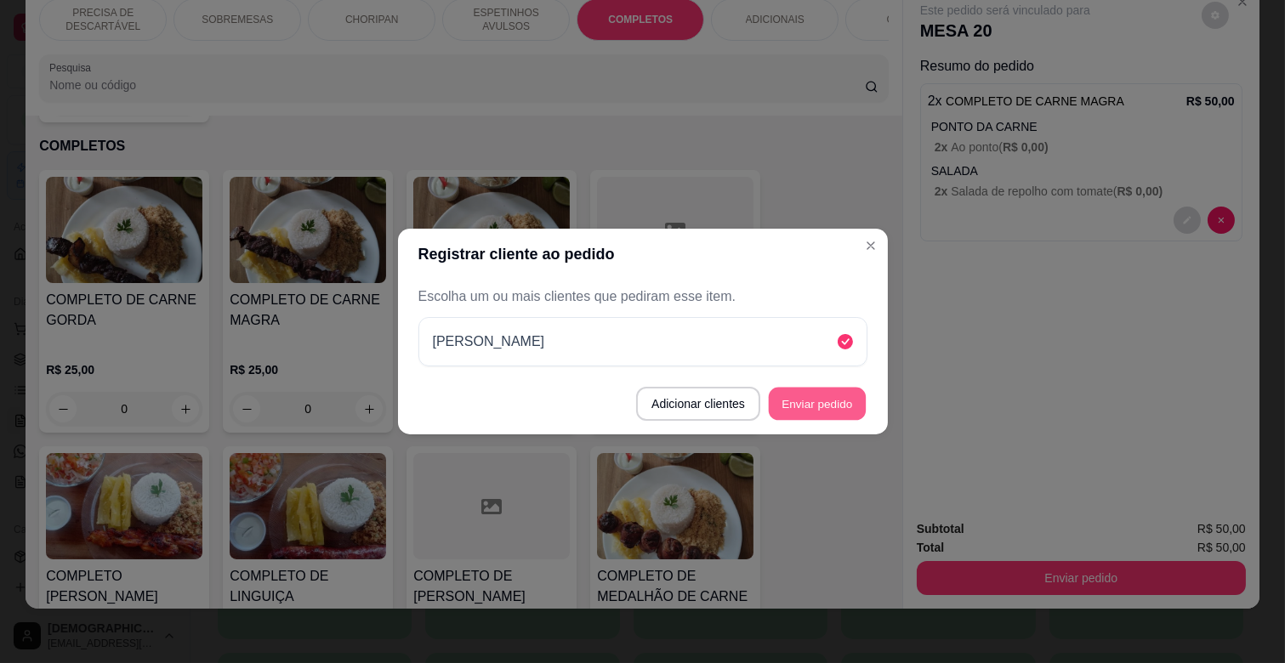
click at [819, 417] on button "Enviar pedido" at bounding box center [817, 404] width 97 height 33
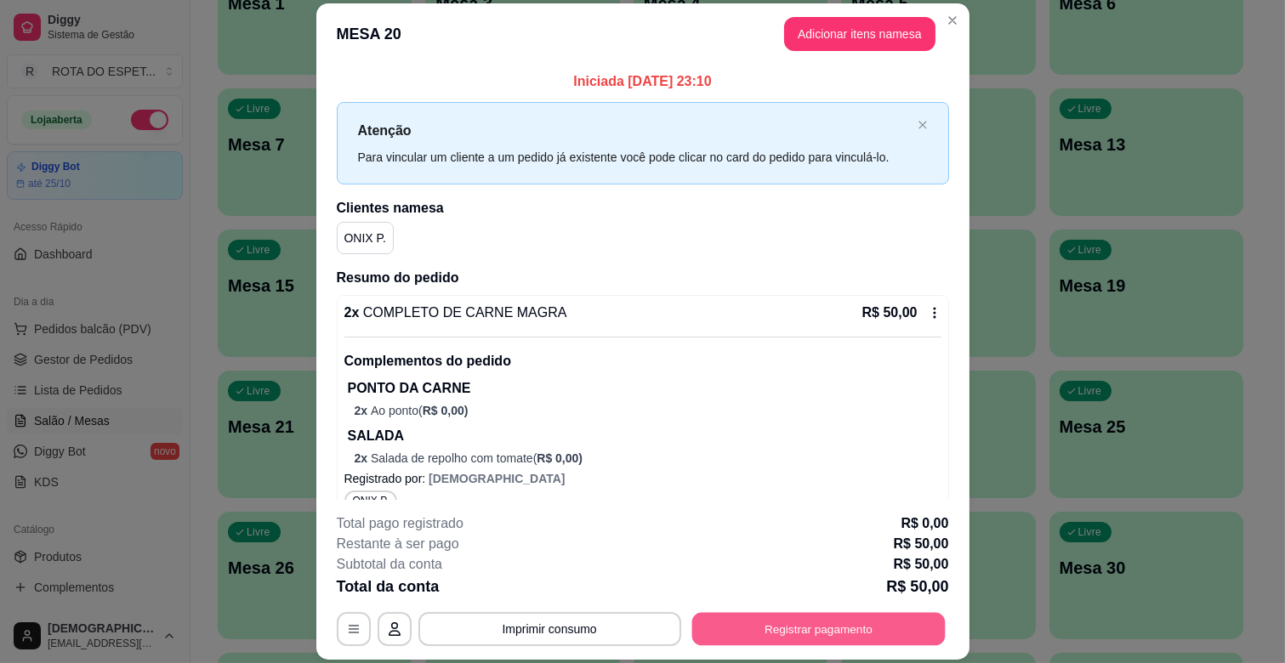
click at [837, 639] on button "Registrar pagamento" at bounding box center [817, 629] width 253 height 33
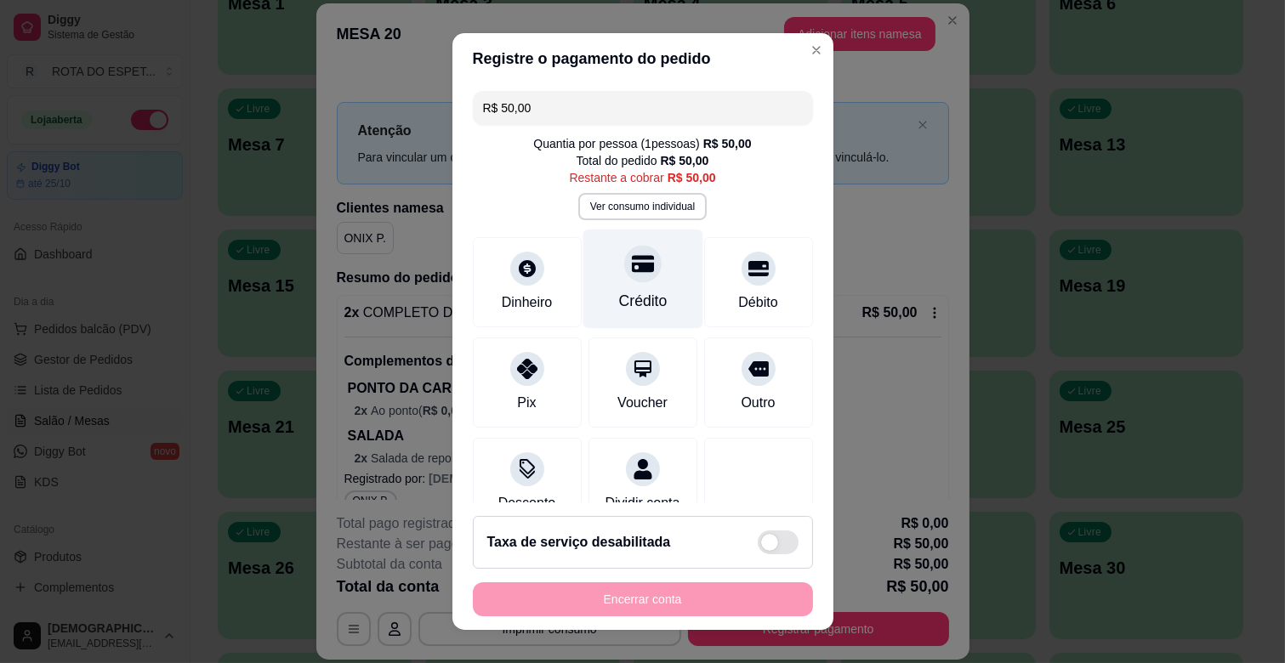
click at [647, 308] on div "Crédito" at bounding box center [643, 279] width 120 height 99
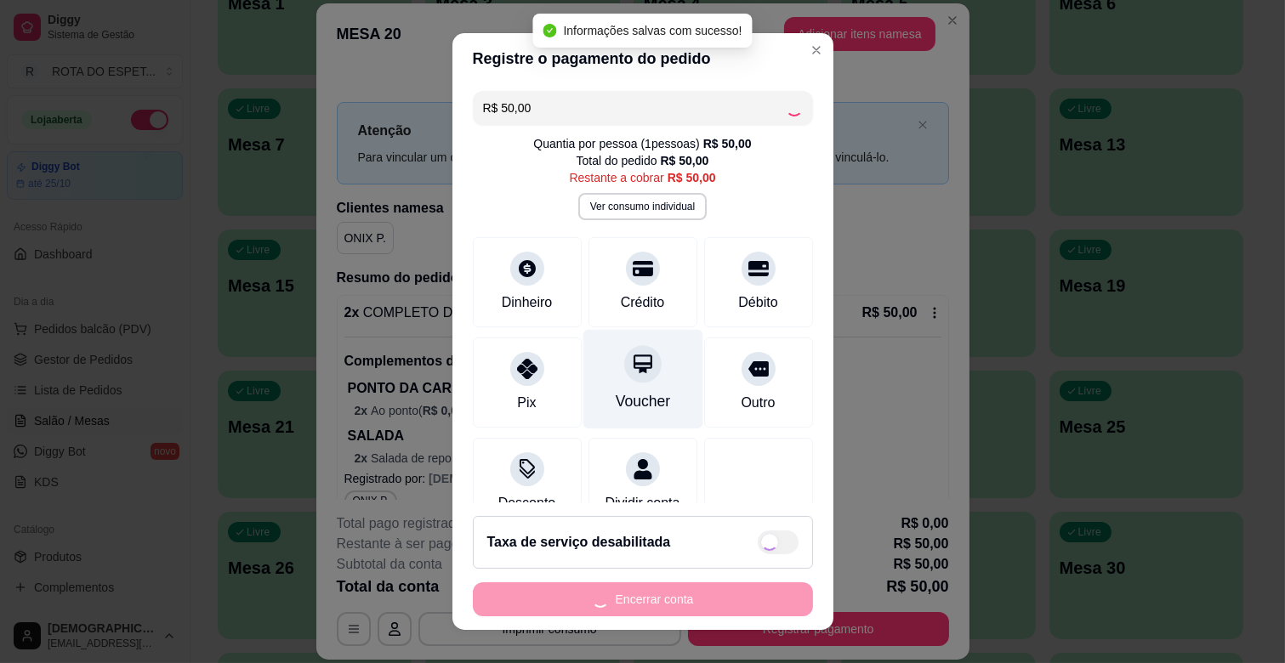
type input "R$ 0,00"
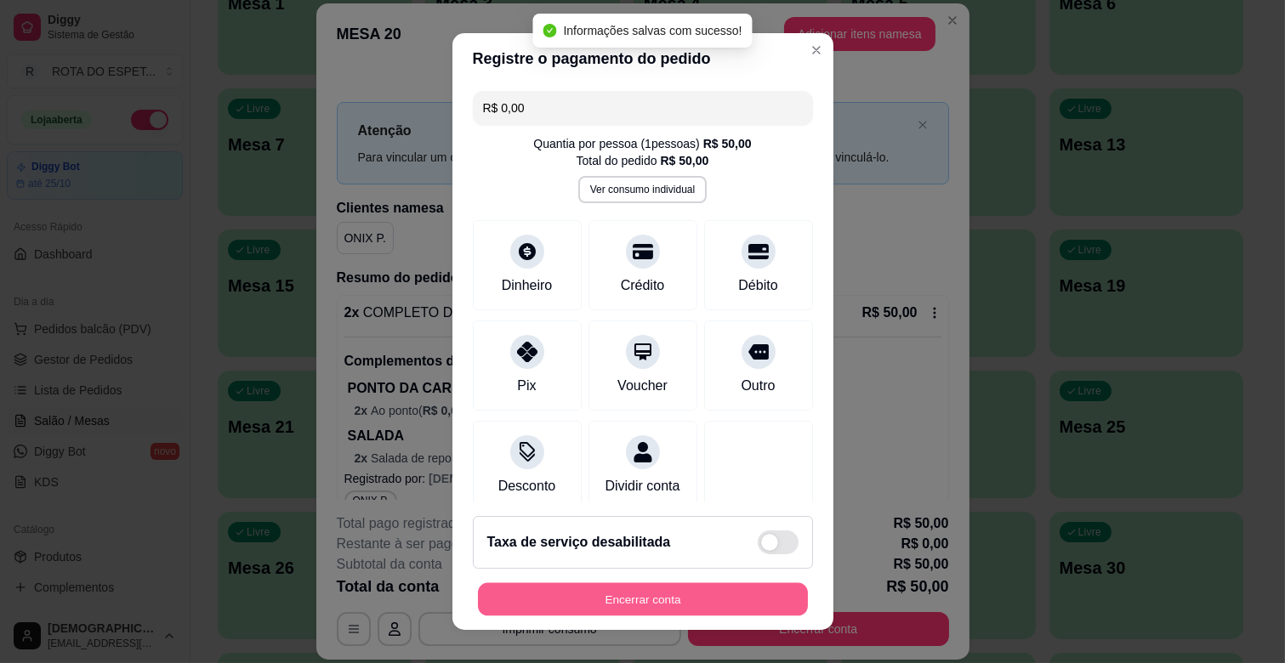
click at [668, 598] on button "Encerrar conta" at bounding box center [643, 599] width 330 height 33
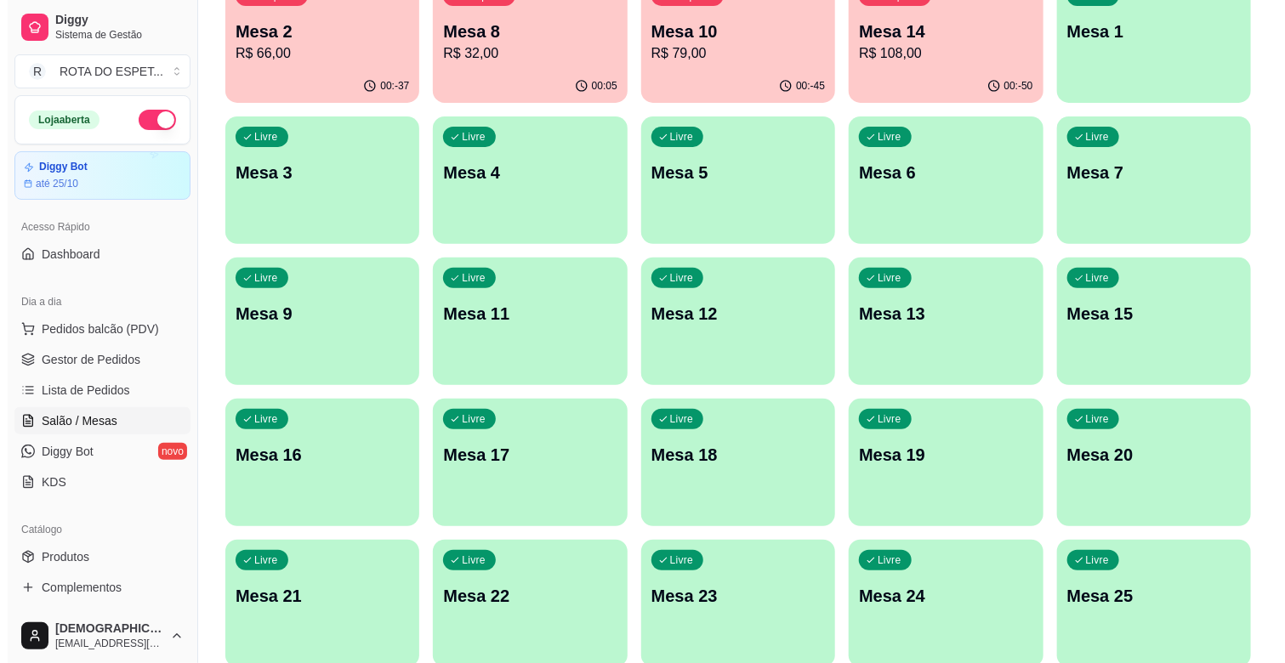
scroll to position [0, 0]
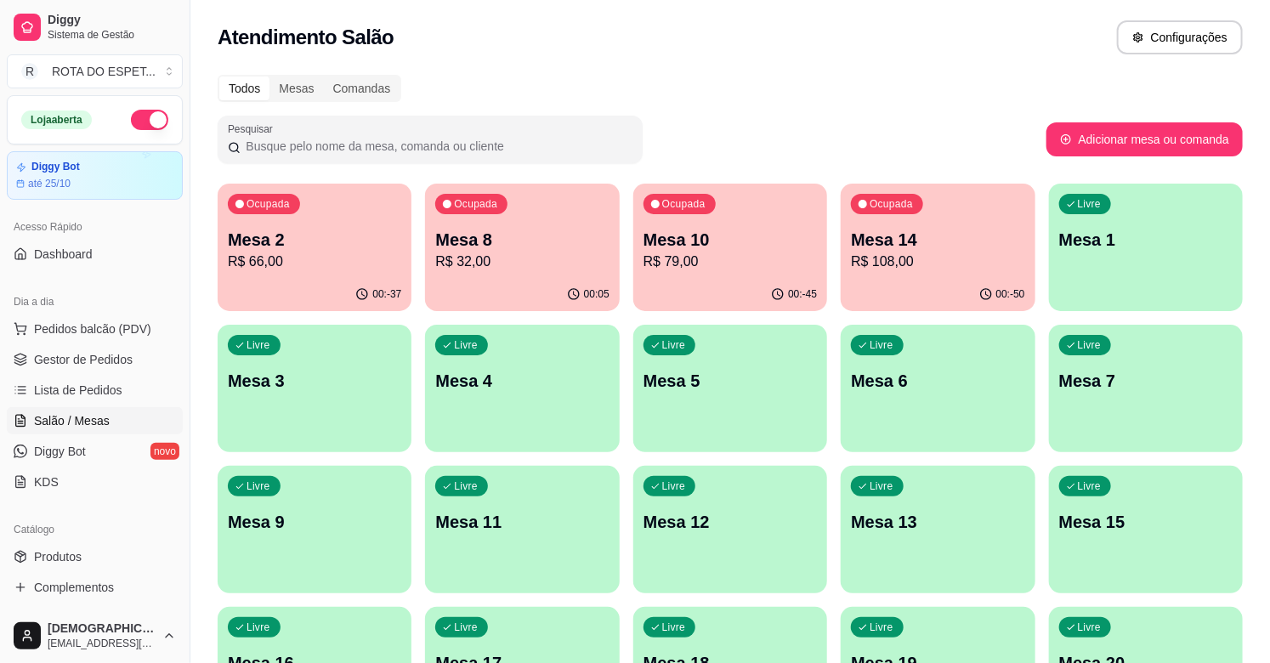
click at [516, 283] on div "00:05" at bounding box center [522, 294] width 194 height 33
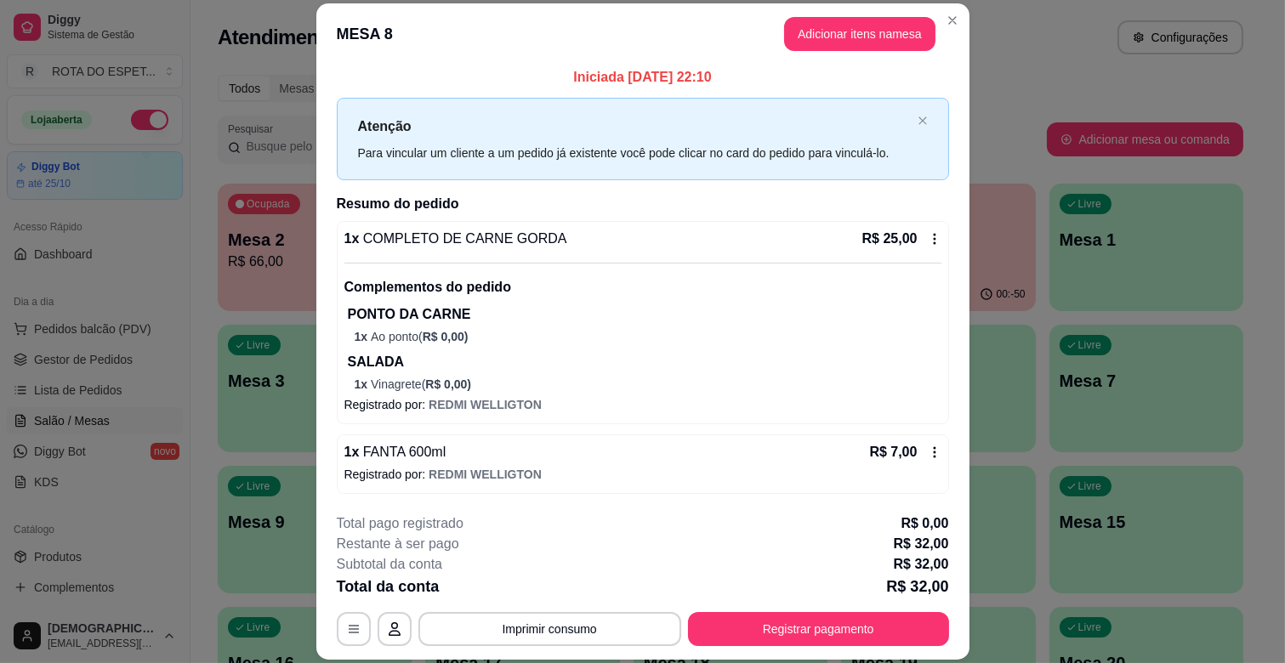
scroll to position [5, 0]
click at [849, 634] on button "Registrar pagamento" at bounding box center [818, 629] width 261 height 34
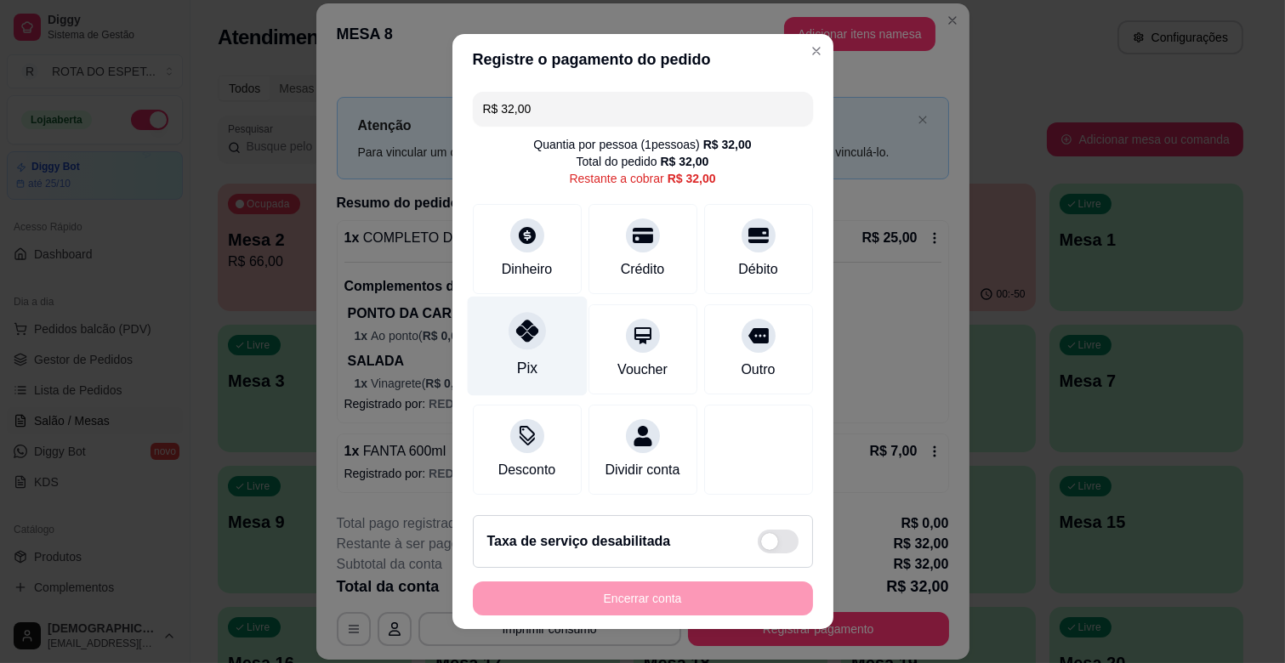
click at [500, 346] on div "Pix" at bounding box center [527, 346] width 120 height 99
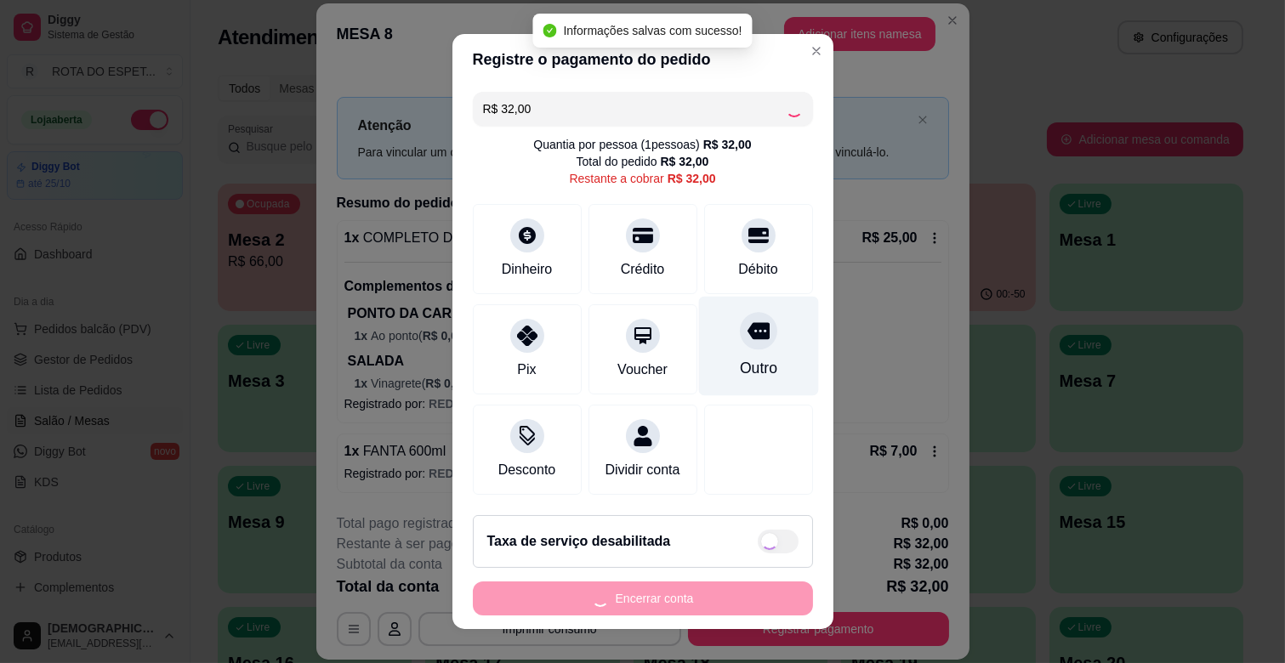
type input "R$ 0,00"
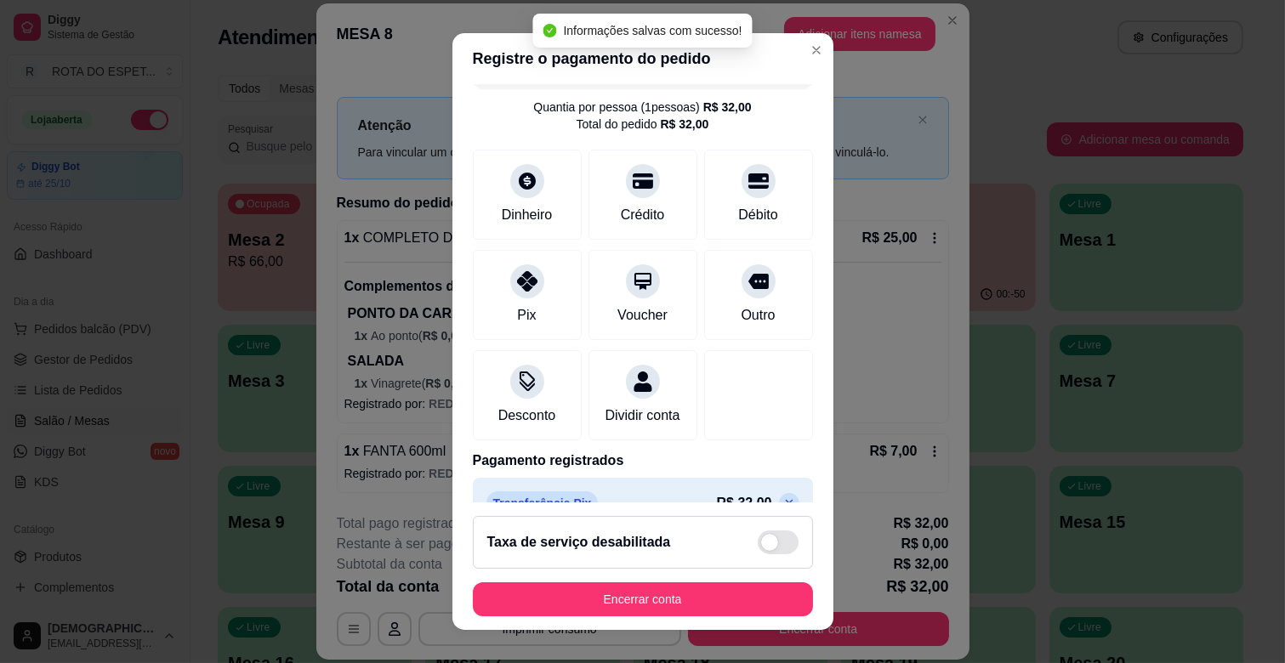
scroll to position [90, 0]
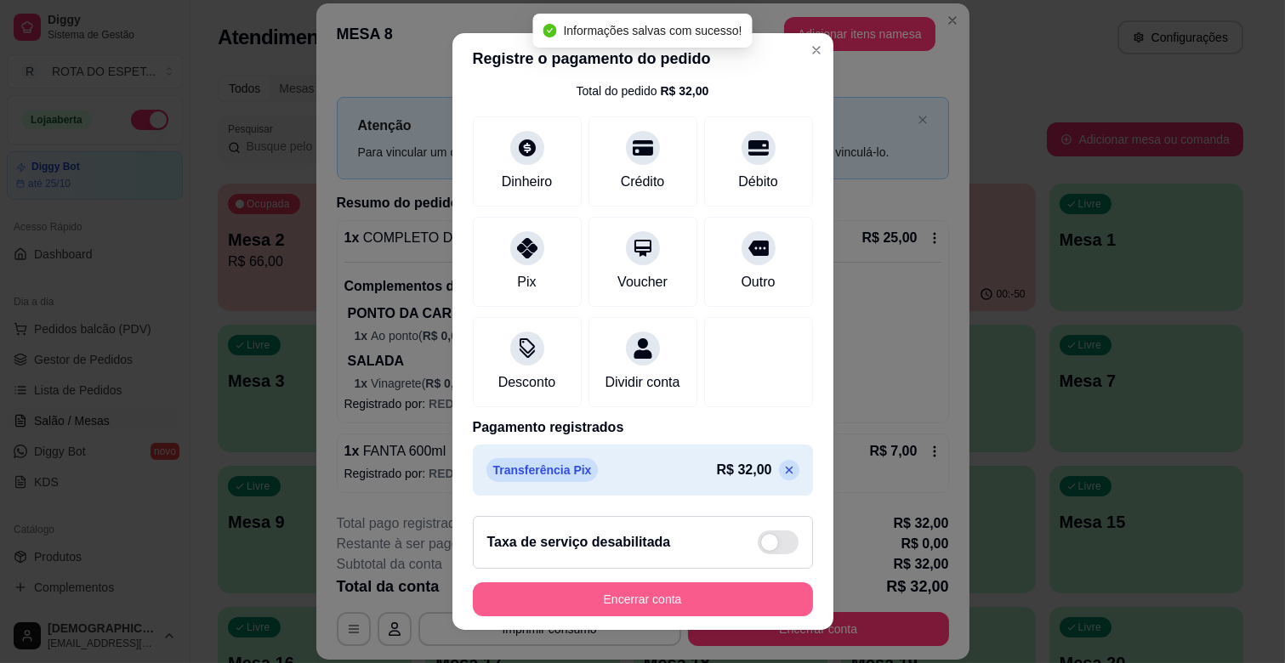
click at [673, 587] on button "Encerrar conta" at bounding box center [643, 600] width 340 height 34
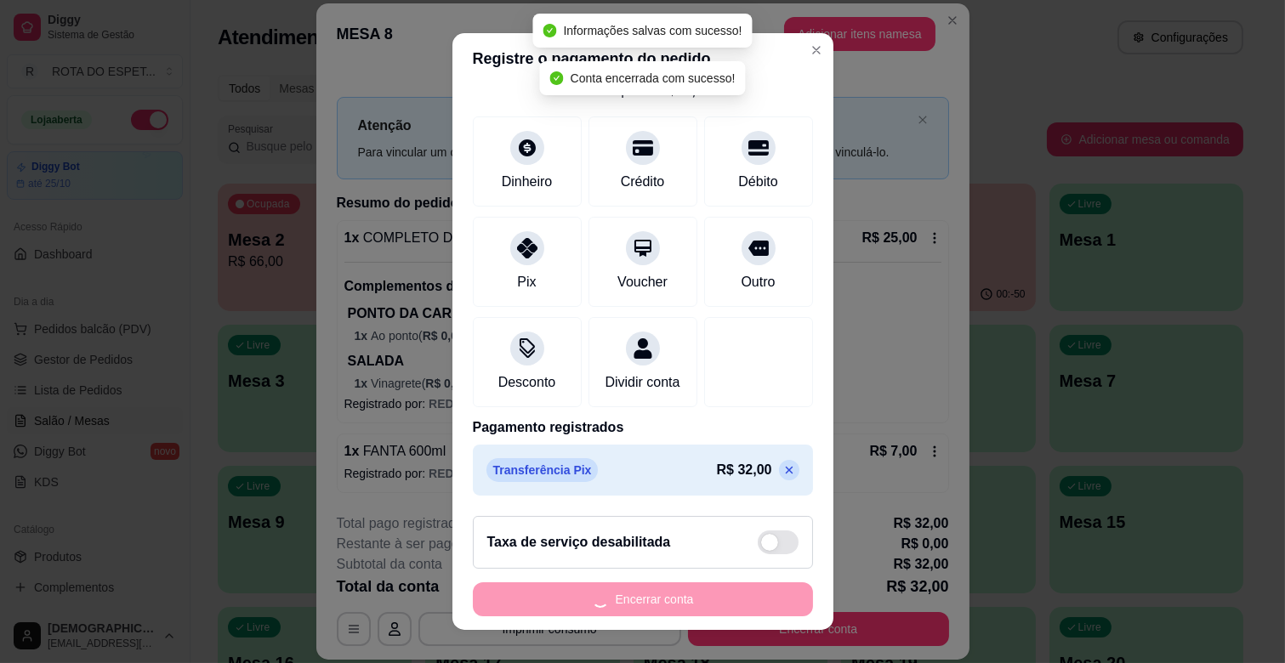
scroll to position [0, 0]
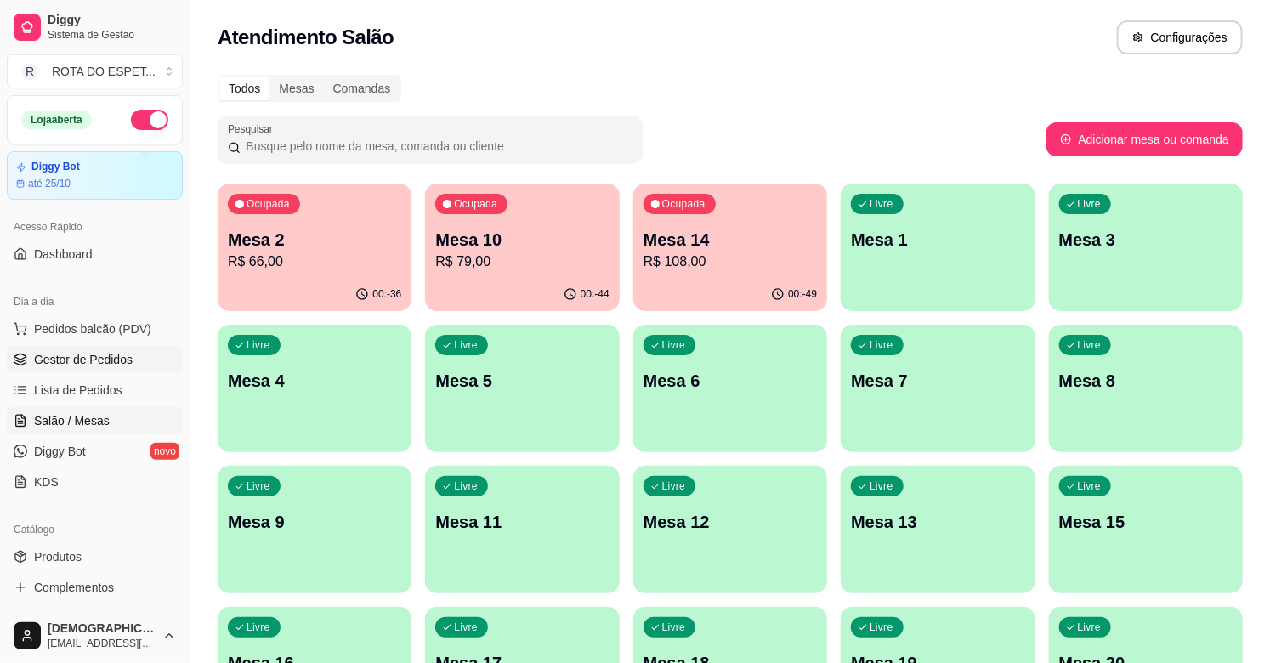
click at [45, 363] on span "Gestor de Pedidos" at bounding box center [83, 359] width 99 height 17
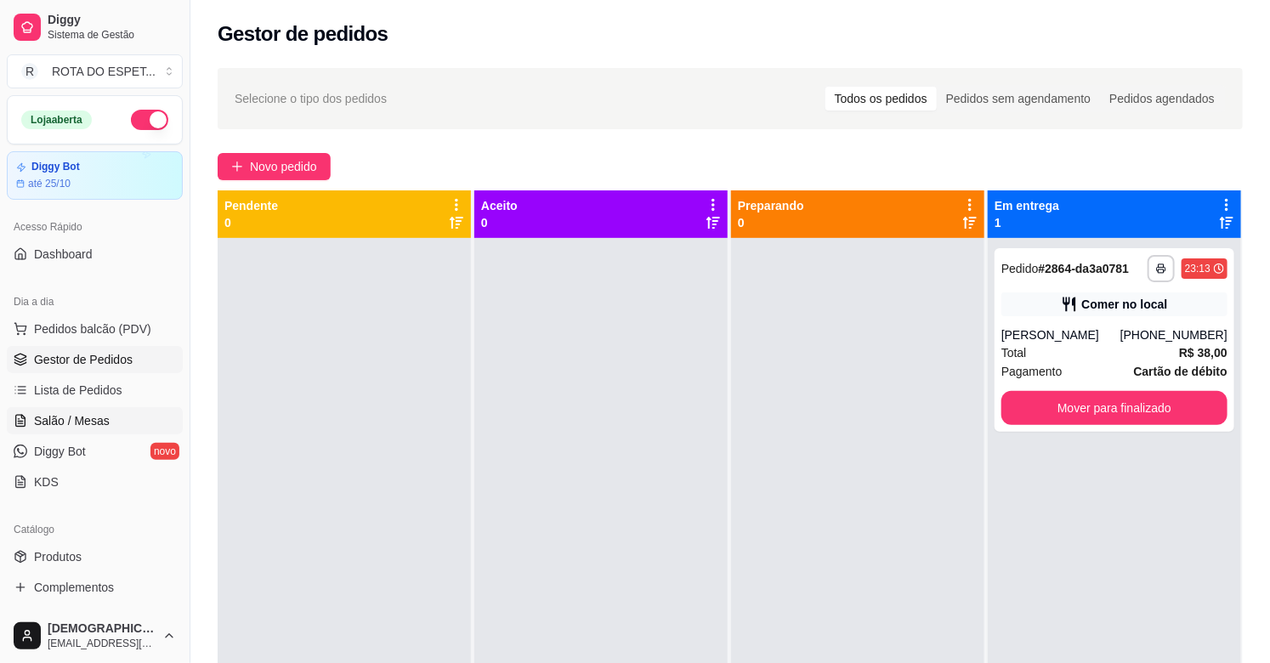
click at [107, 412] on link "Salão / Mesas" at bounding box center [95, 420] width 176 height 27
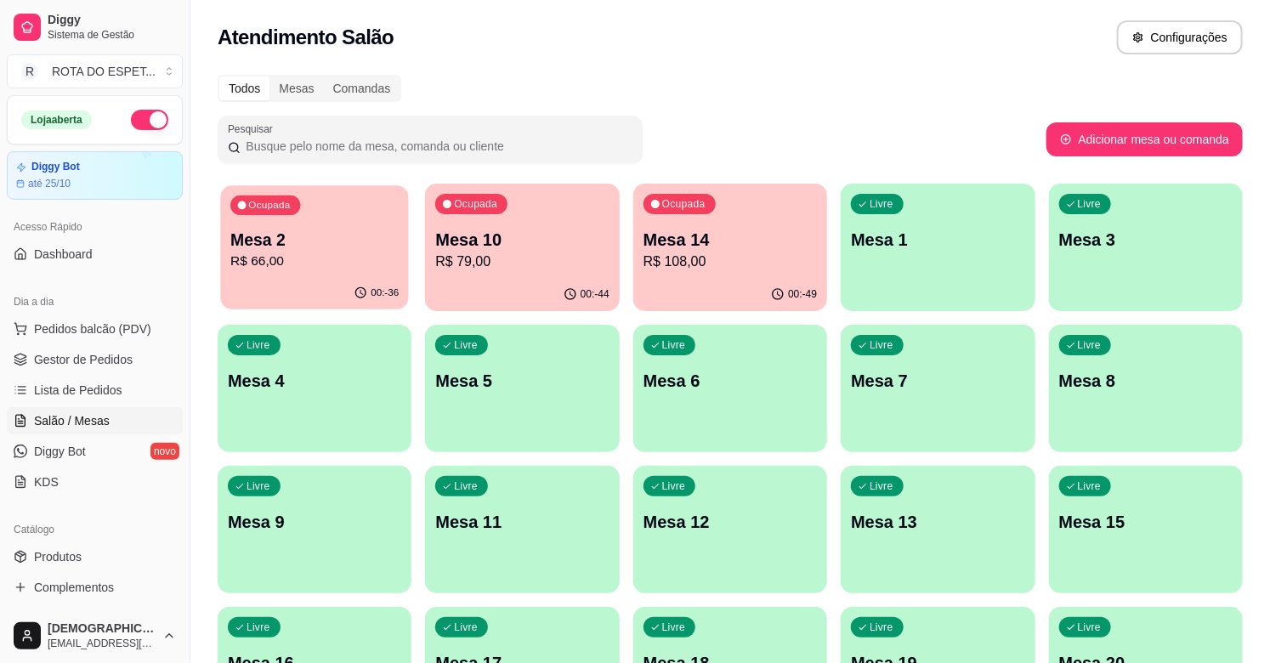
click at [295, 259] on p "R$ 66,00" at bounding box center [314, 262] width 168 height 20
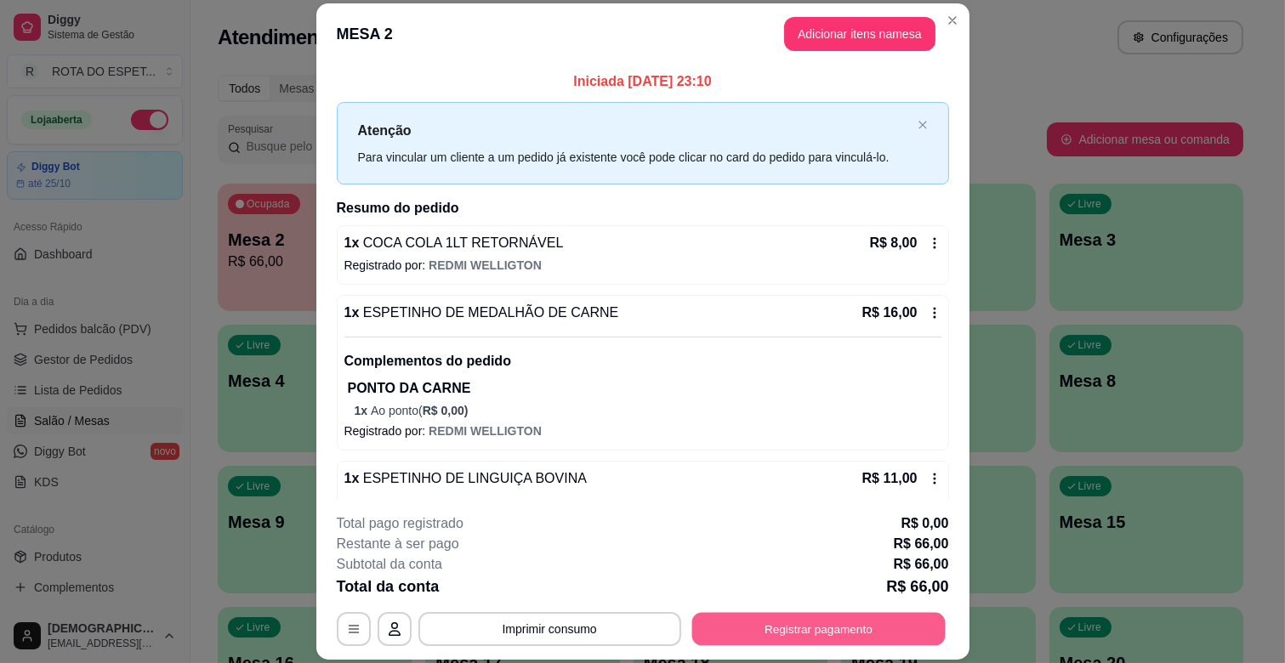
click at [830, 623] on button "Registrar pagamento" at bounding box center [817, 629] width 253 height 33
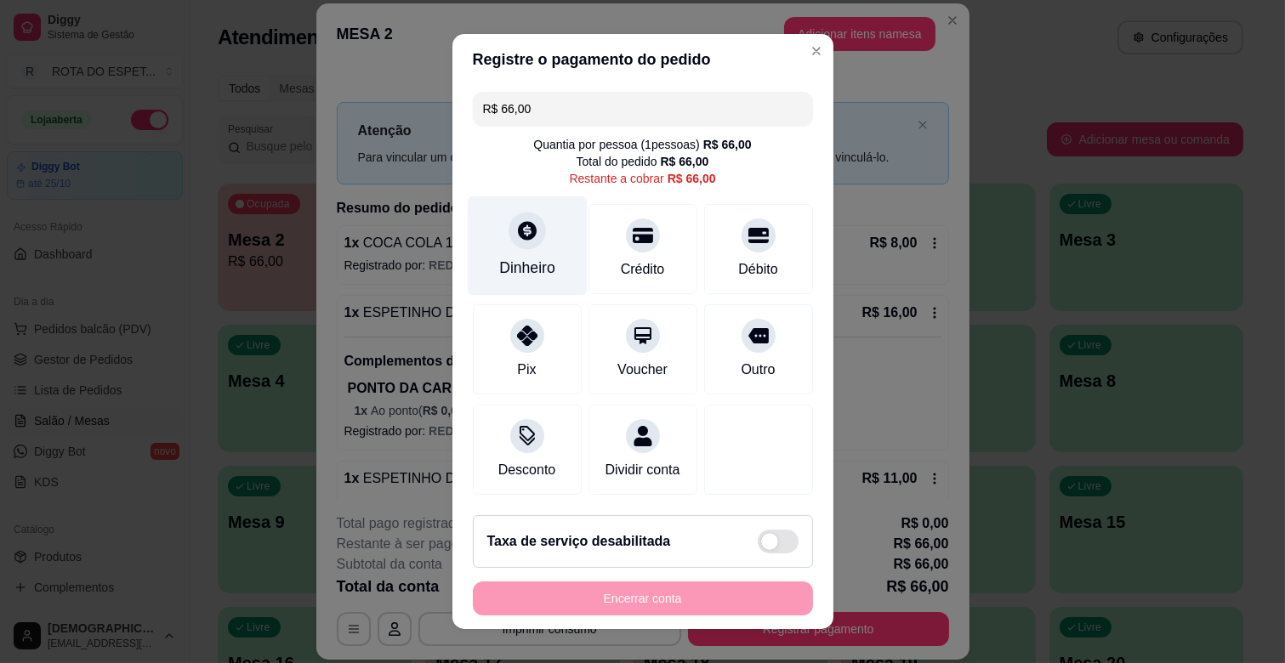
click at [518, 236] on icon at bounding box center [527, 230] width 19 height 19
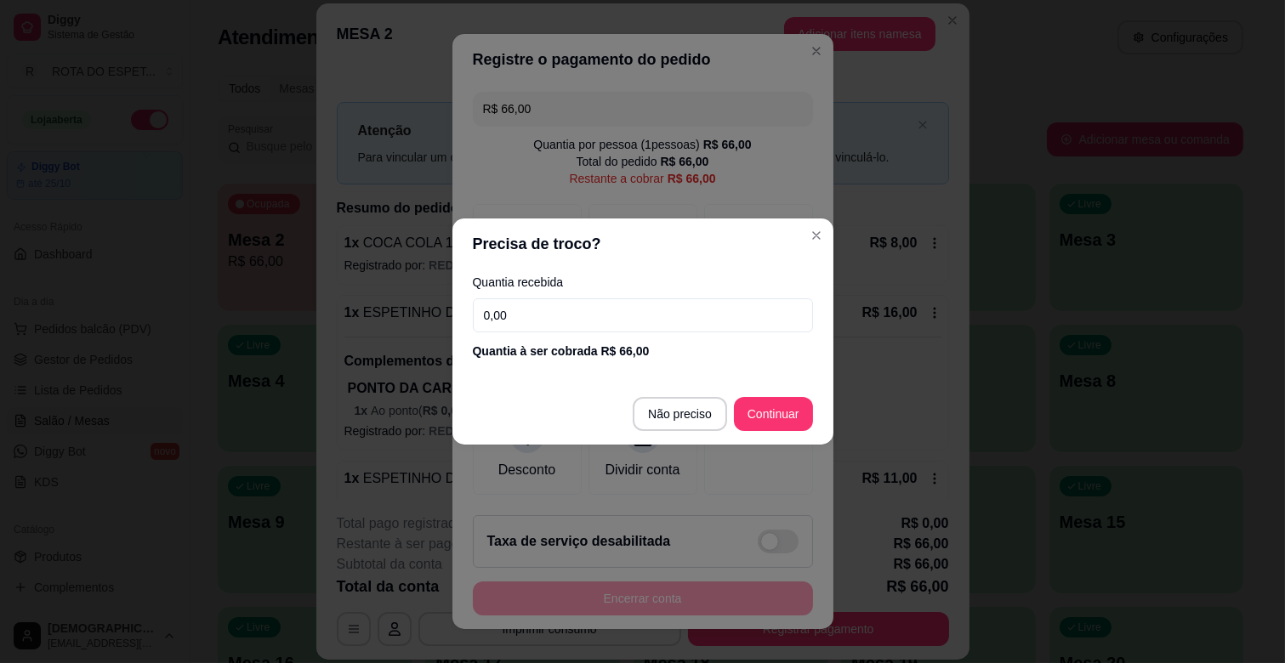
click at [542, 310] on input "0,00" at bounding box center [643, 315] width 340 height 34
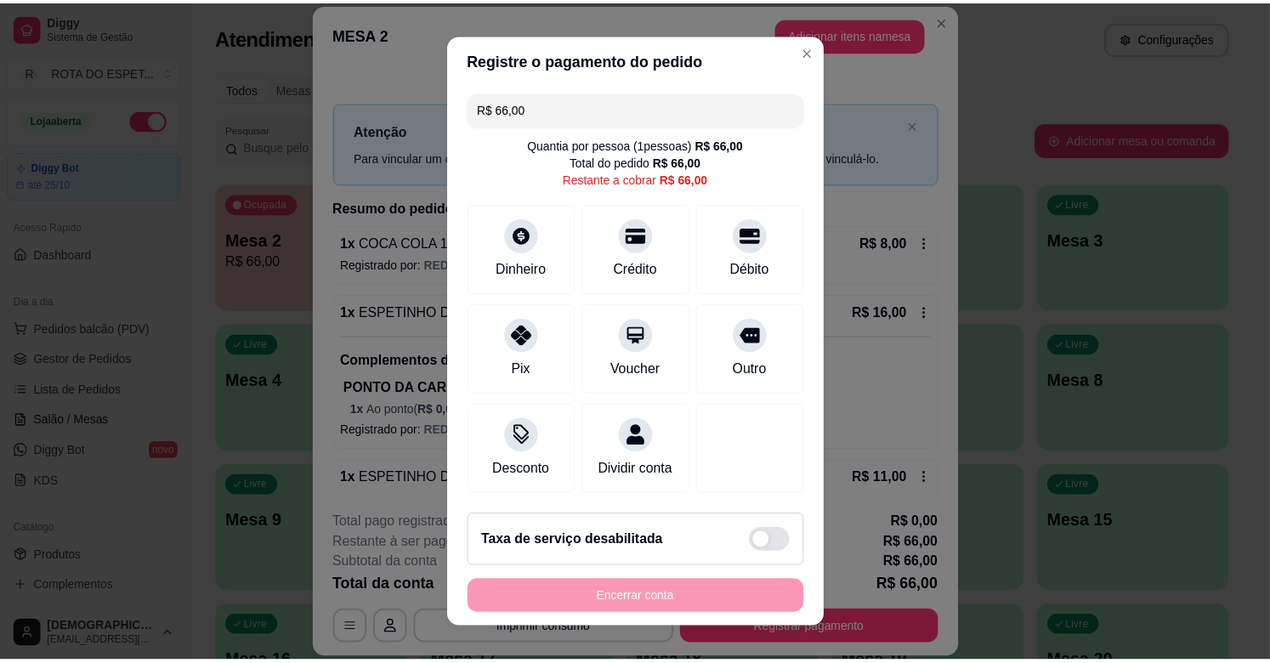
scroll to position [19, 0]
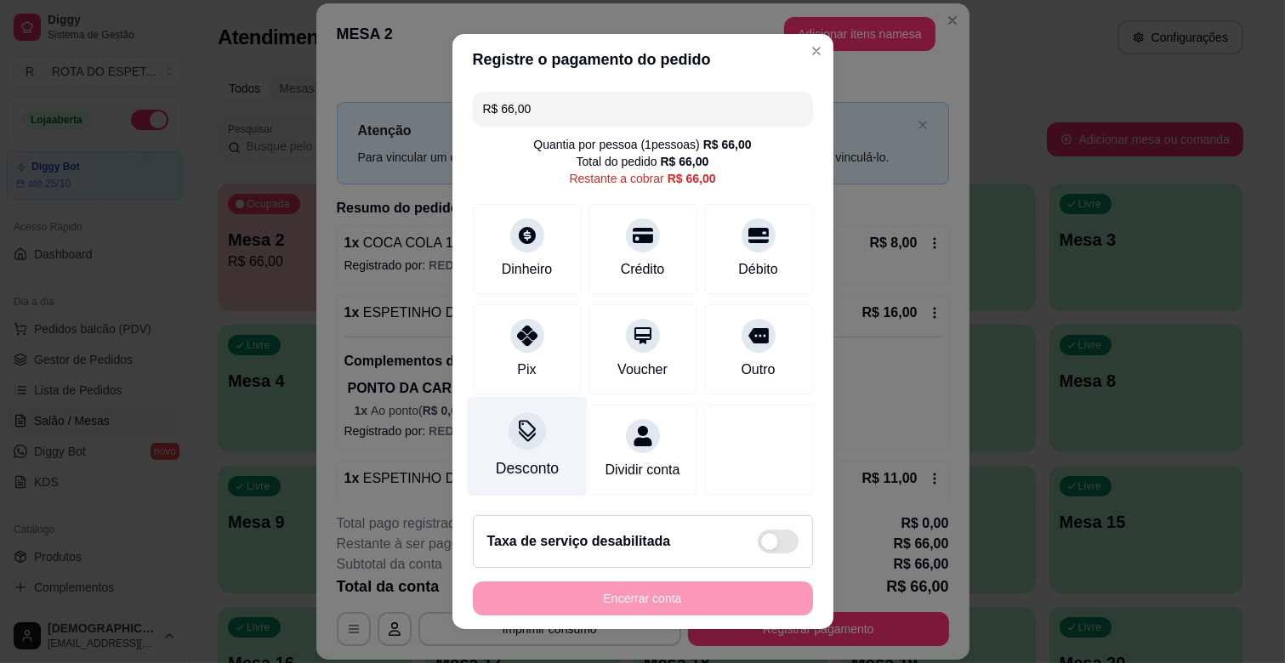
click at [542, 397] on div "Desconto" at bounding box center [527, 446] width 120 height 99
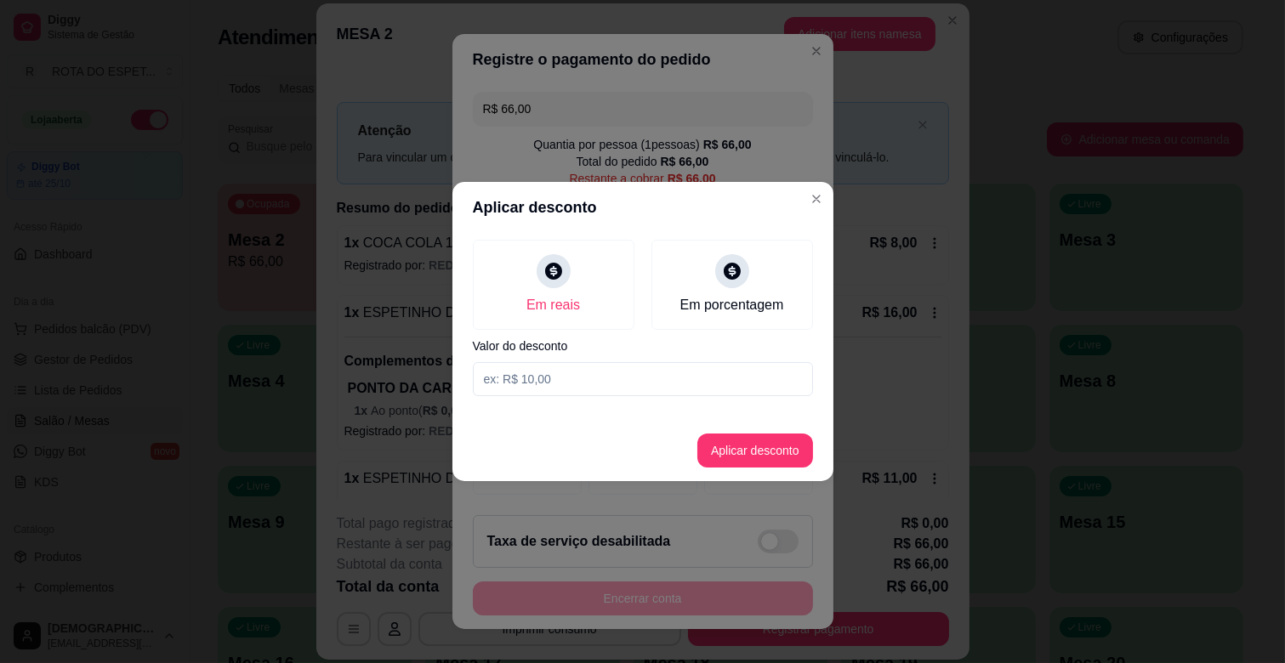
click at [572, 378] on input at bounding box center [643, 379] width 340 height 34
type input "1,00"
click at [789, 463] on button "Aplicar desconto" at bounding box center [754, 451] width 111 height 33
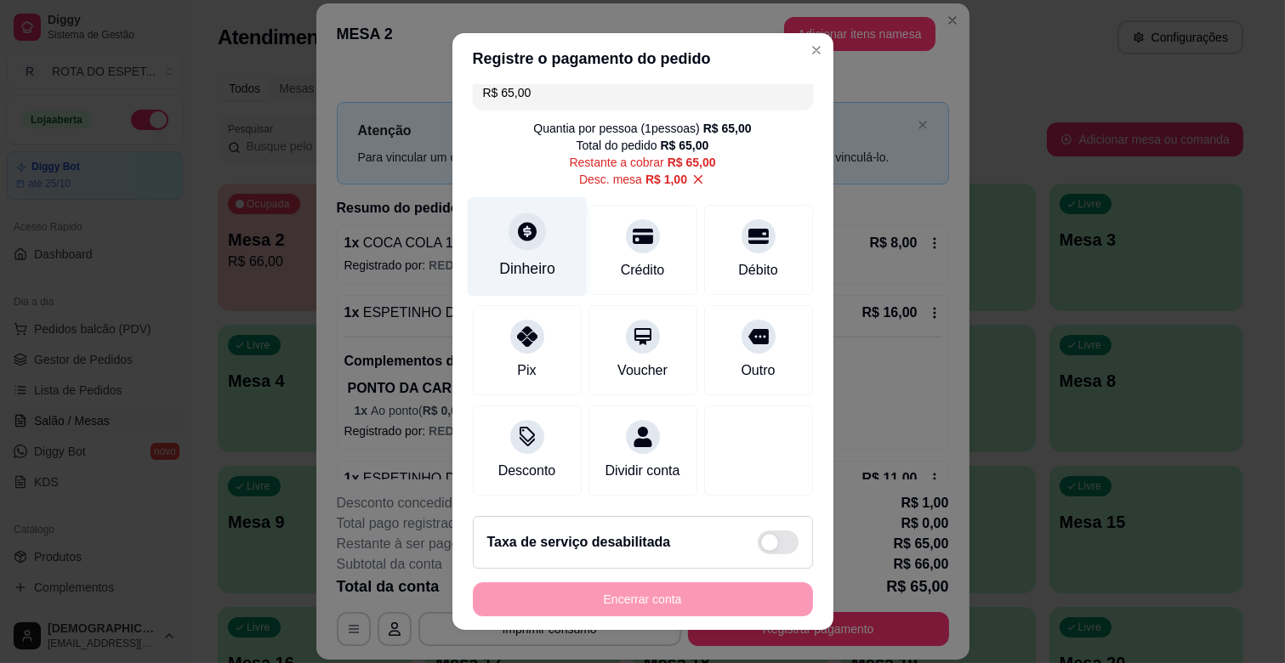
click at [493, 247] on div "Dinheiro" at bounding box center [527, 246] width 120 height 99
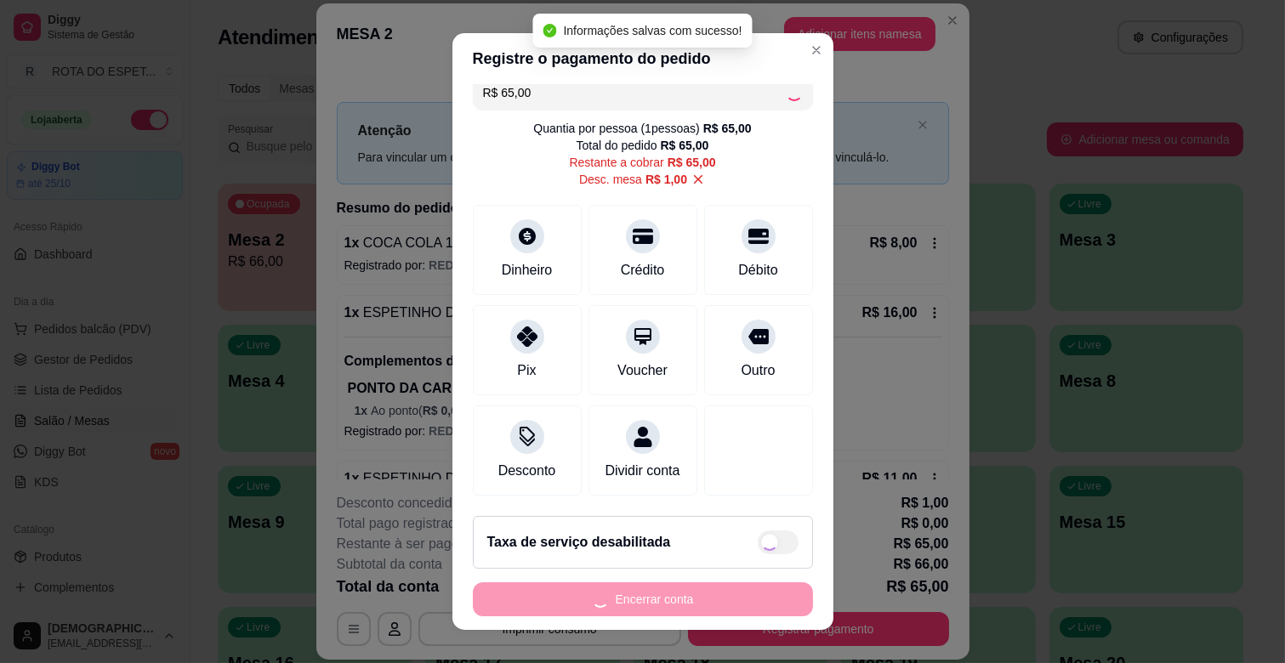
type input "R$ 0,00"
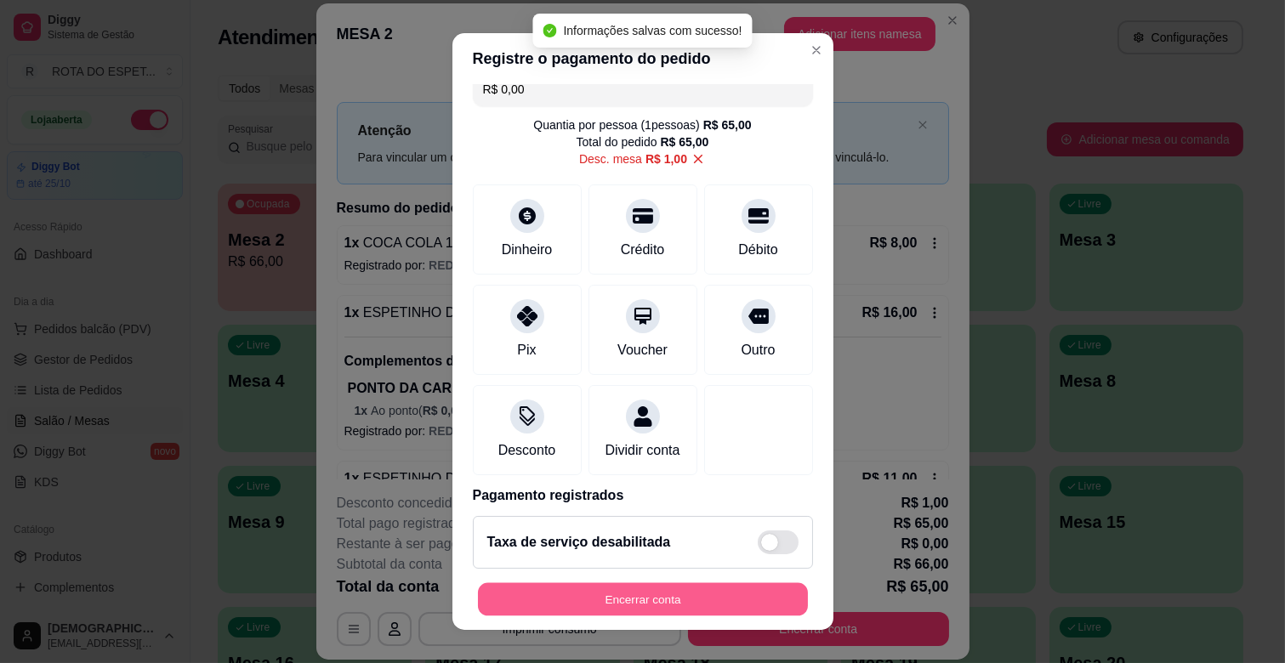
click at [733, 605] on button "Encerrar conta" at bounding box center [643, 599] width 330 height 33
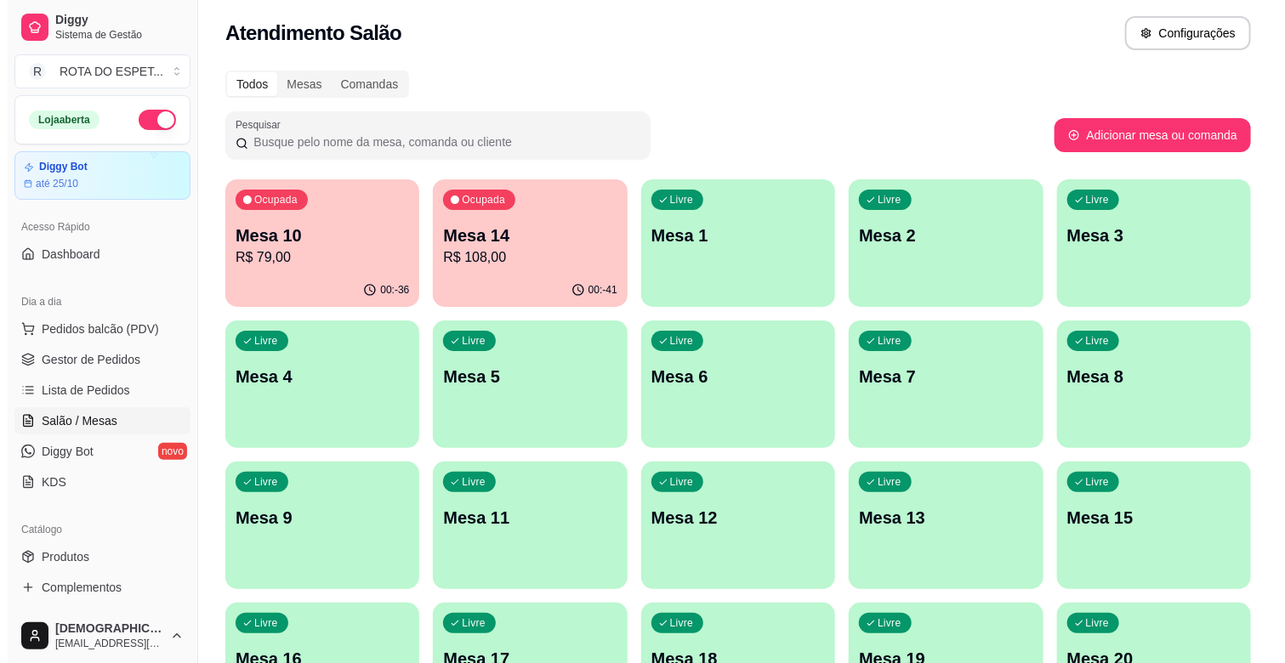
scroll to position [0, 0]
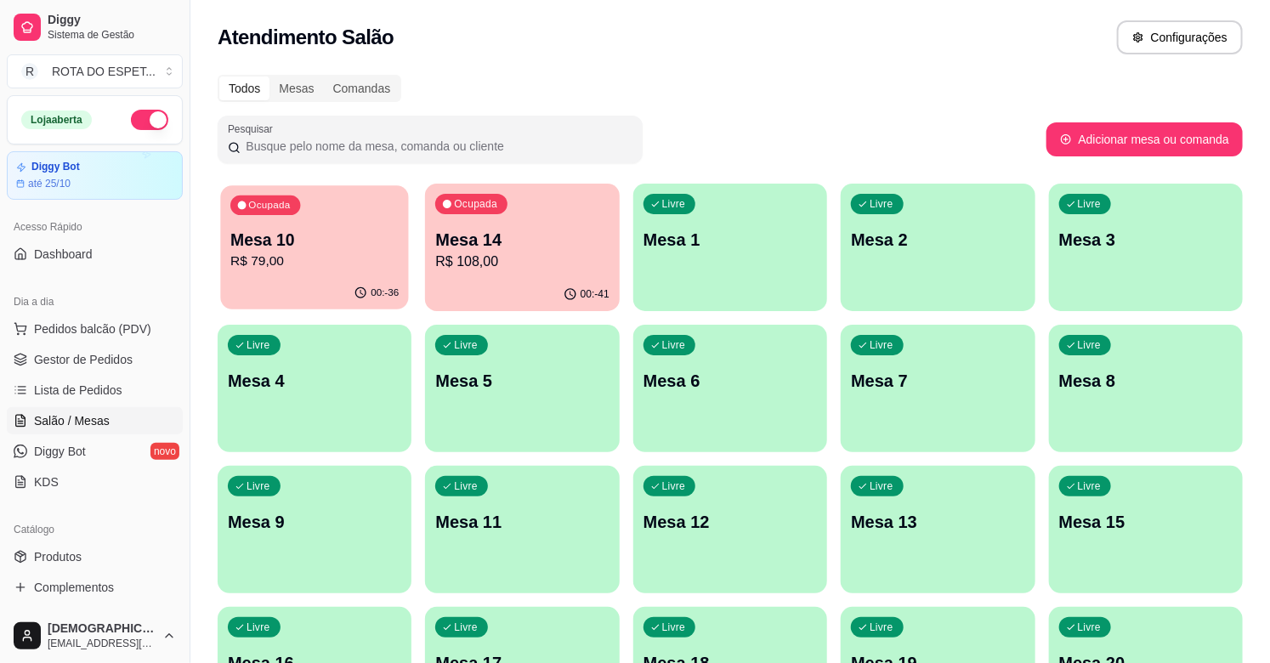
click at [276, 264] on p "R$ 79,00" at bounding box center [314, 262] width 168 height 20
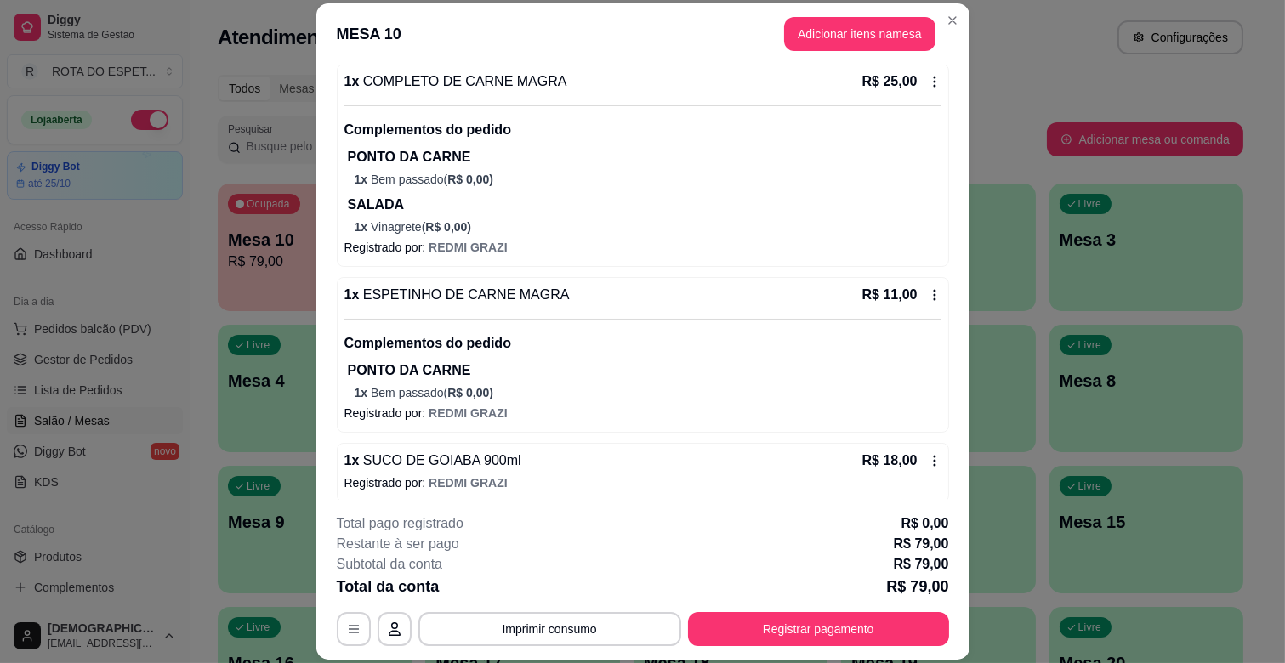
scroll to position [384, 0]
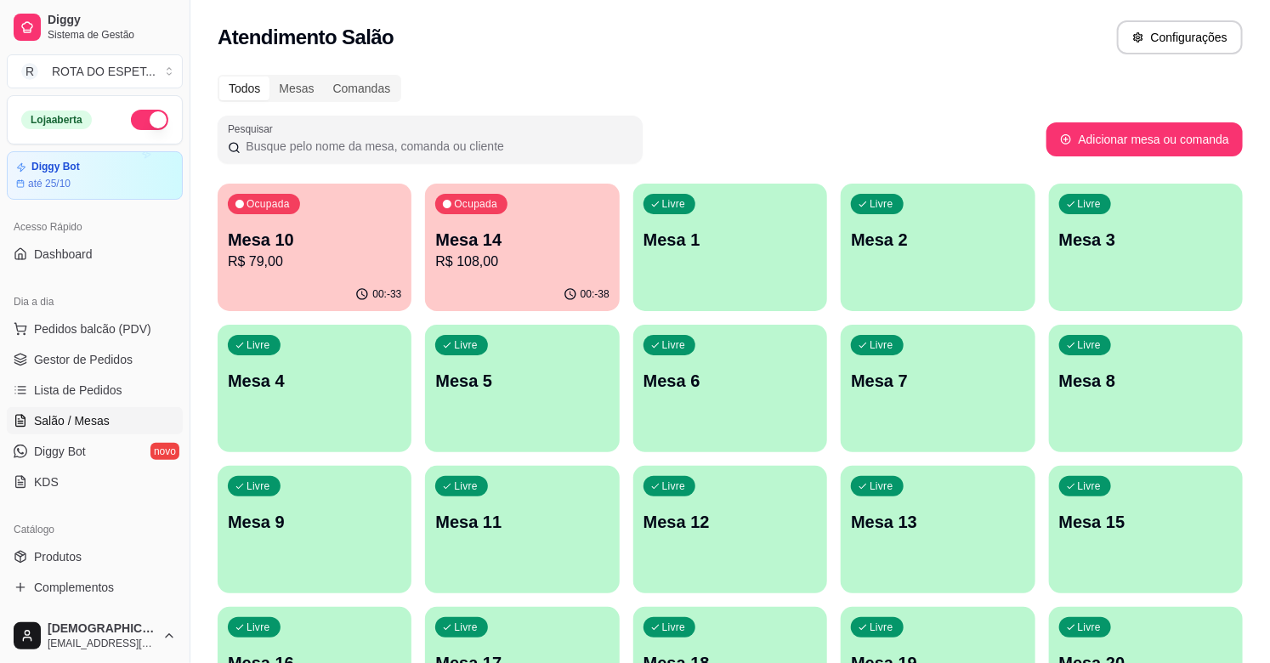
click at [455, 230] on p "Mesa 14" at bounding box center [521, 240] width 173 height 24
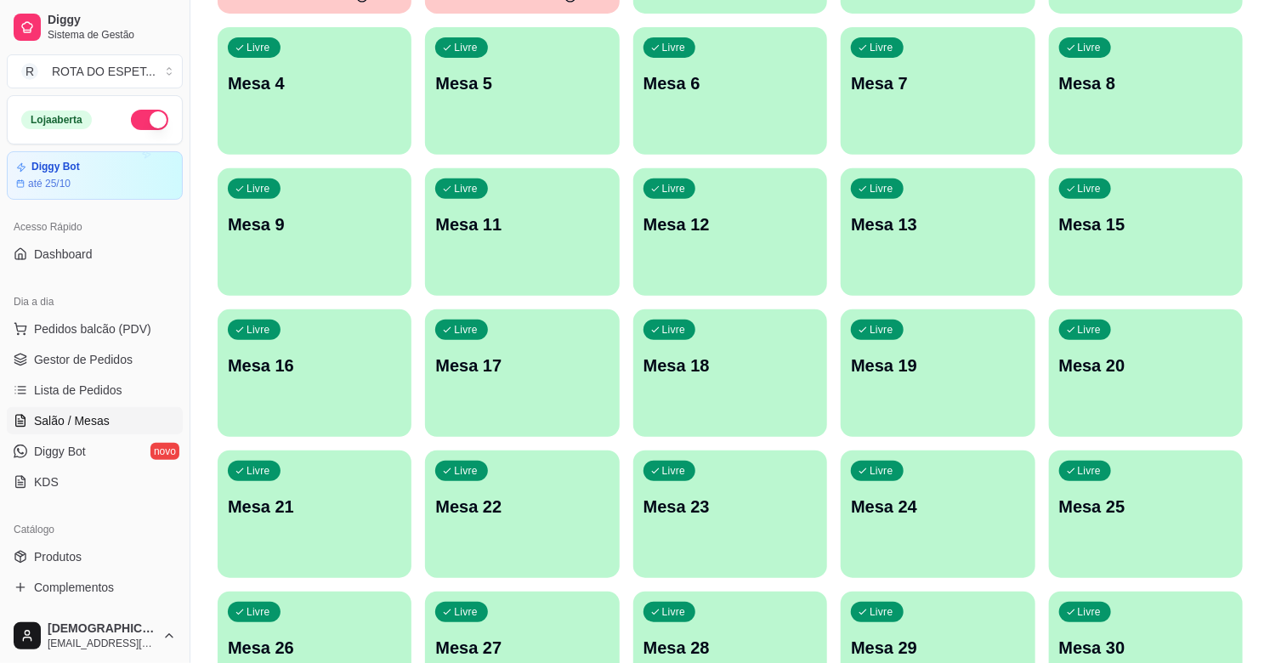
scroll to position [378, 0]
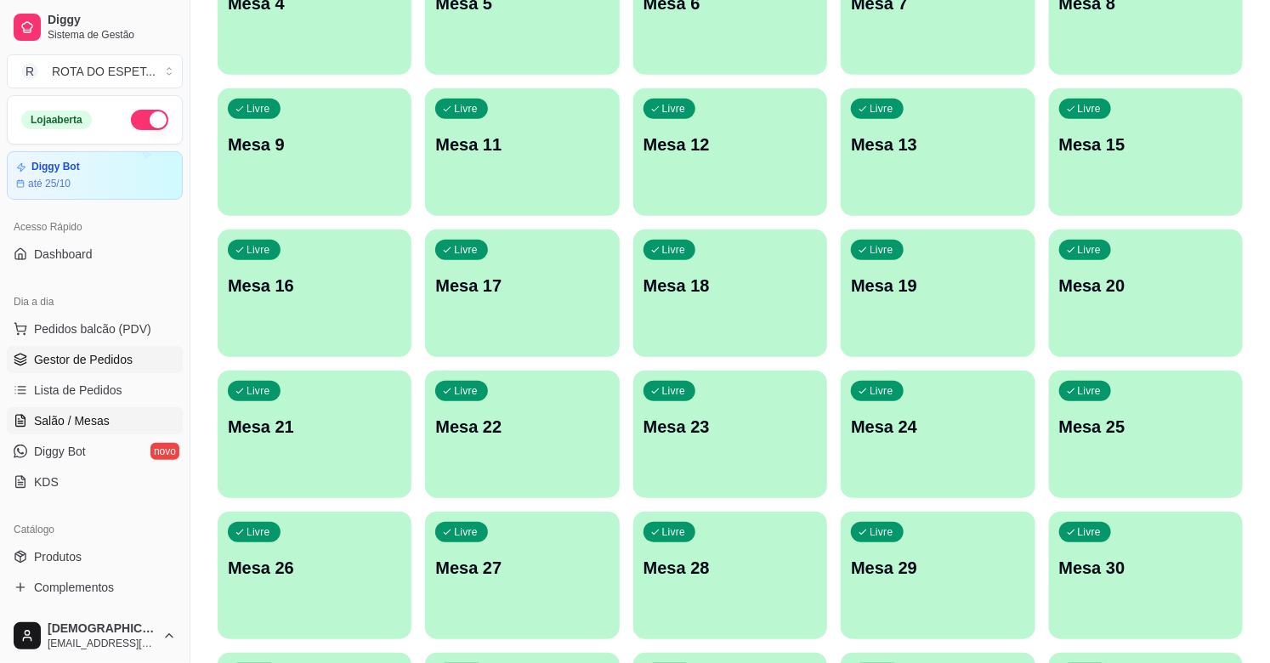
click at [56, 355] on span "Gestor de Pedidos" at bounding box center [83, 359] width 99 height 17
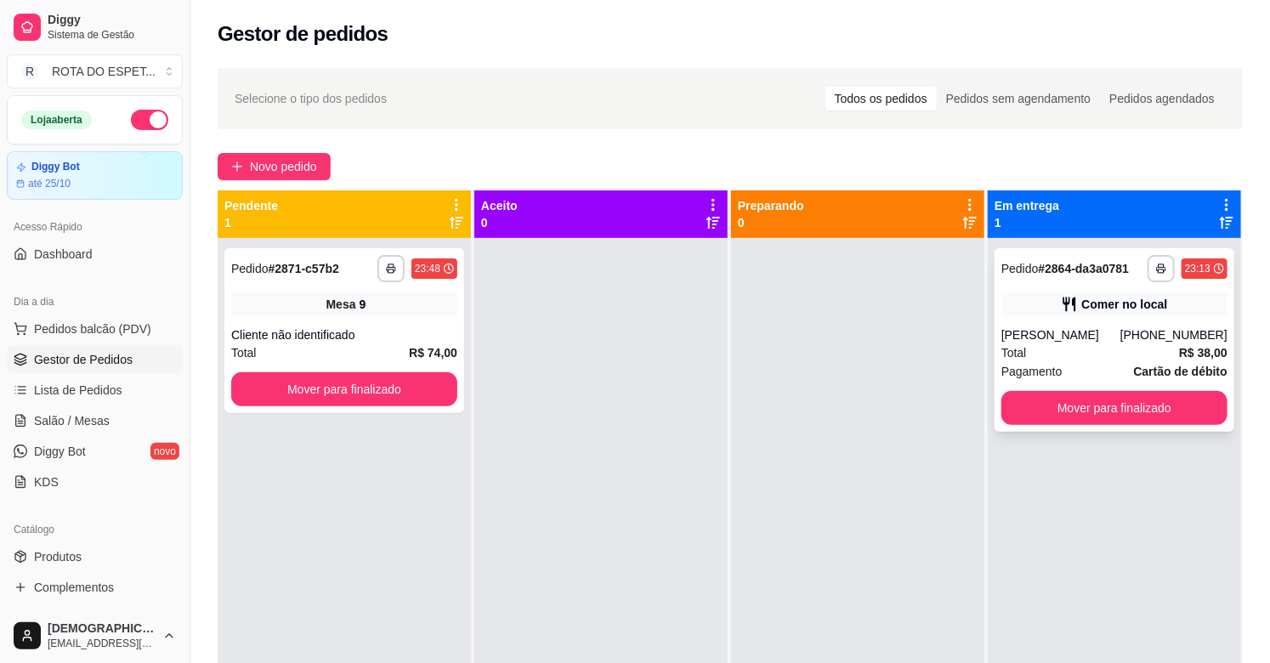
click at [1084, 321] on div "**********" at bounding box center [1115, 340] width 240 height 184
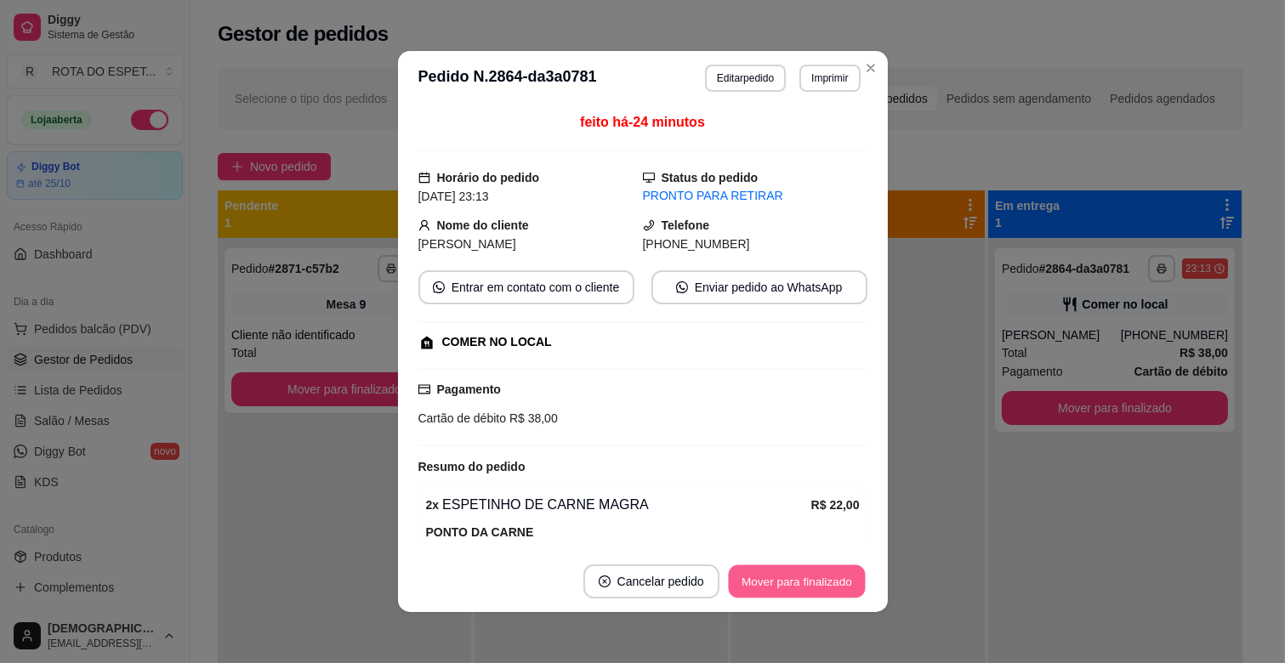
click at [787, 595] on button "Mover para finalizado" at bounding box center [796, 581] width 137 height 33
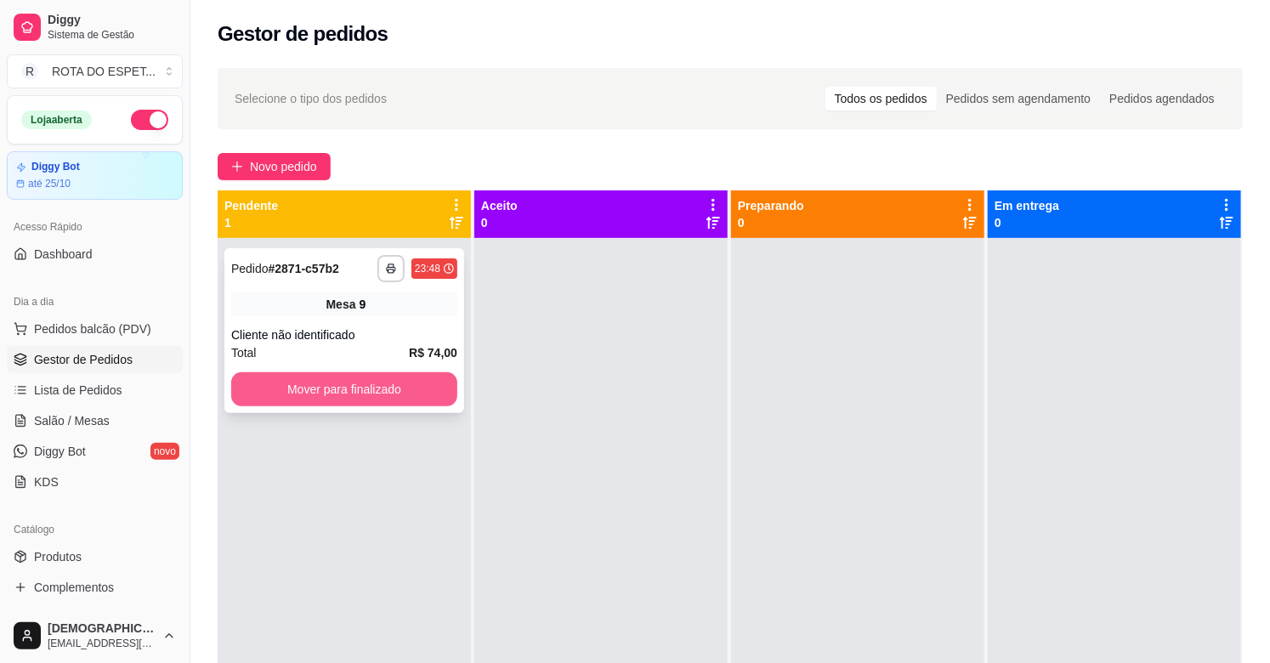
click at [344, 397] on button "Mover para finalizado" at bounding box center [344, 389] width 226 height 34
click at [106, 410] on link "Salão / Mesas" at bounding box center [95, 420] width 176 height 27
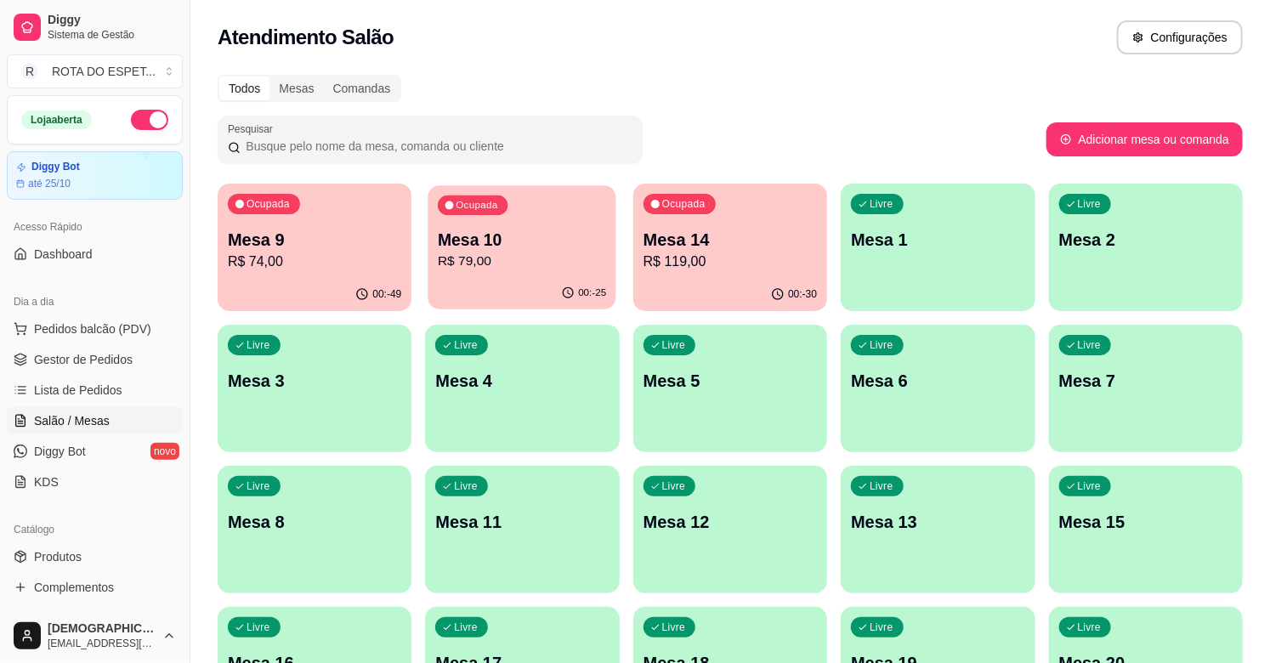
click at [545, 259] on p "R$ 79,00" at bounding box center [522, 262] width 168 height 20
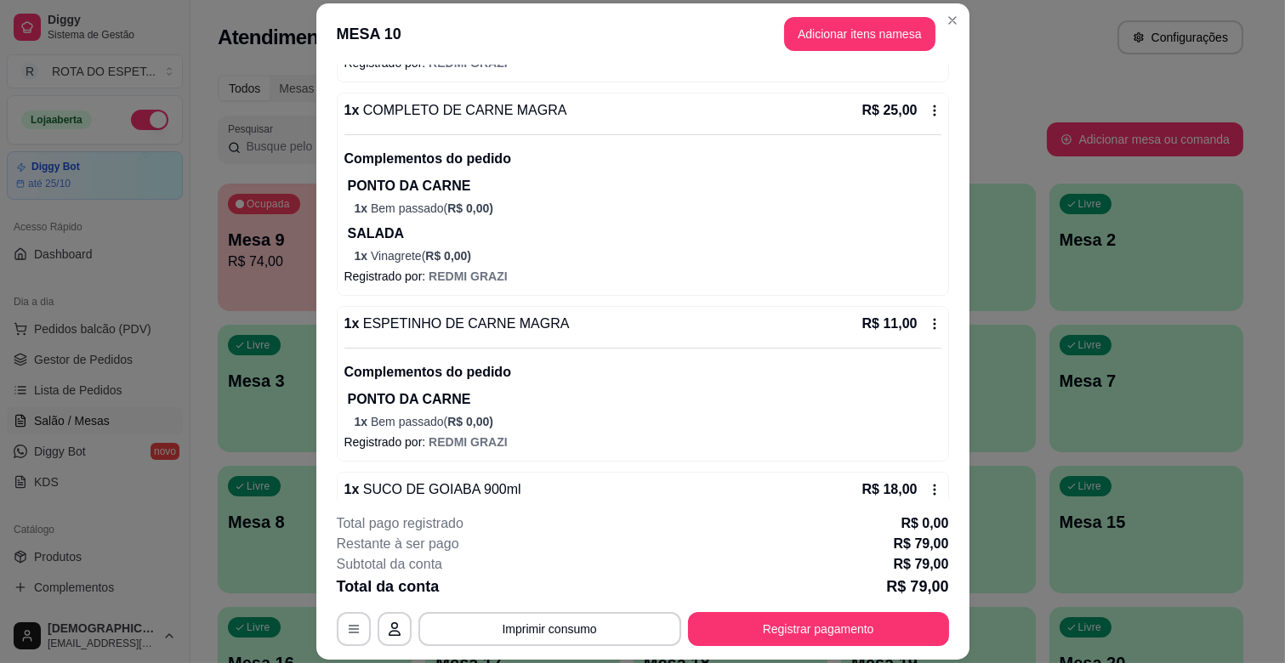
scroll to position [384, 0]
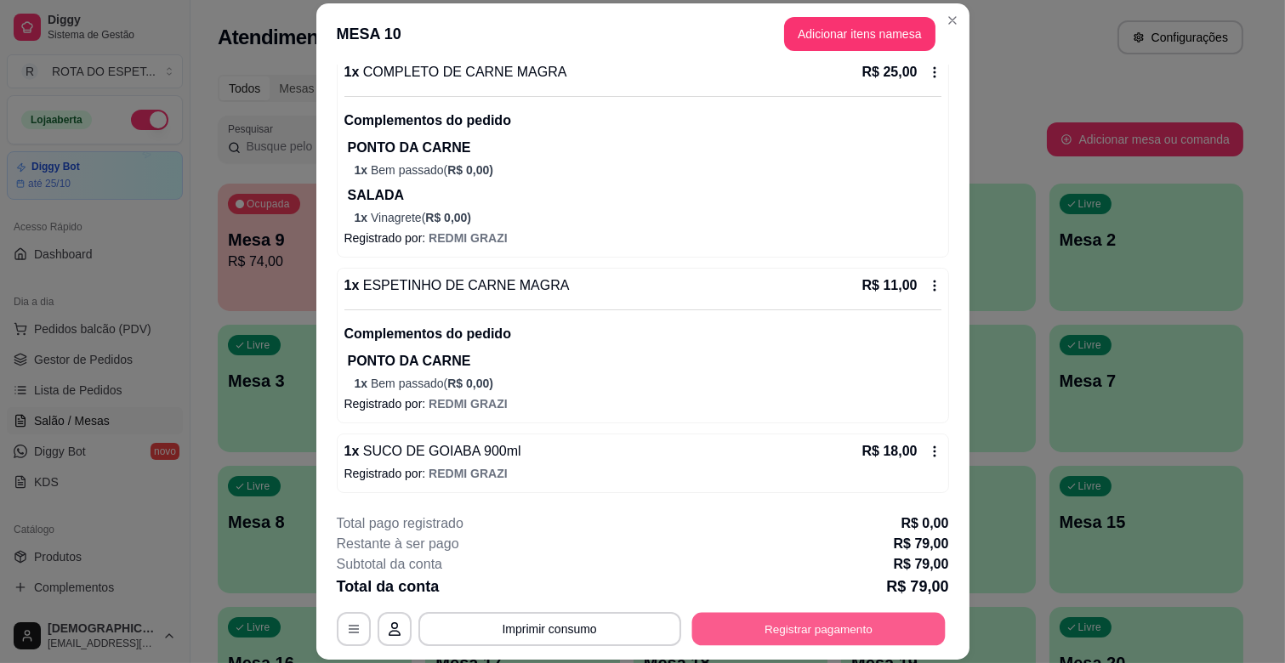
click at [857, 639] on button "Registrar pagamento" at bounding box center [817, 629] width 253 height 33
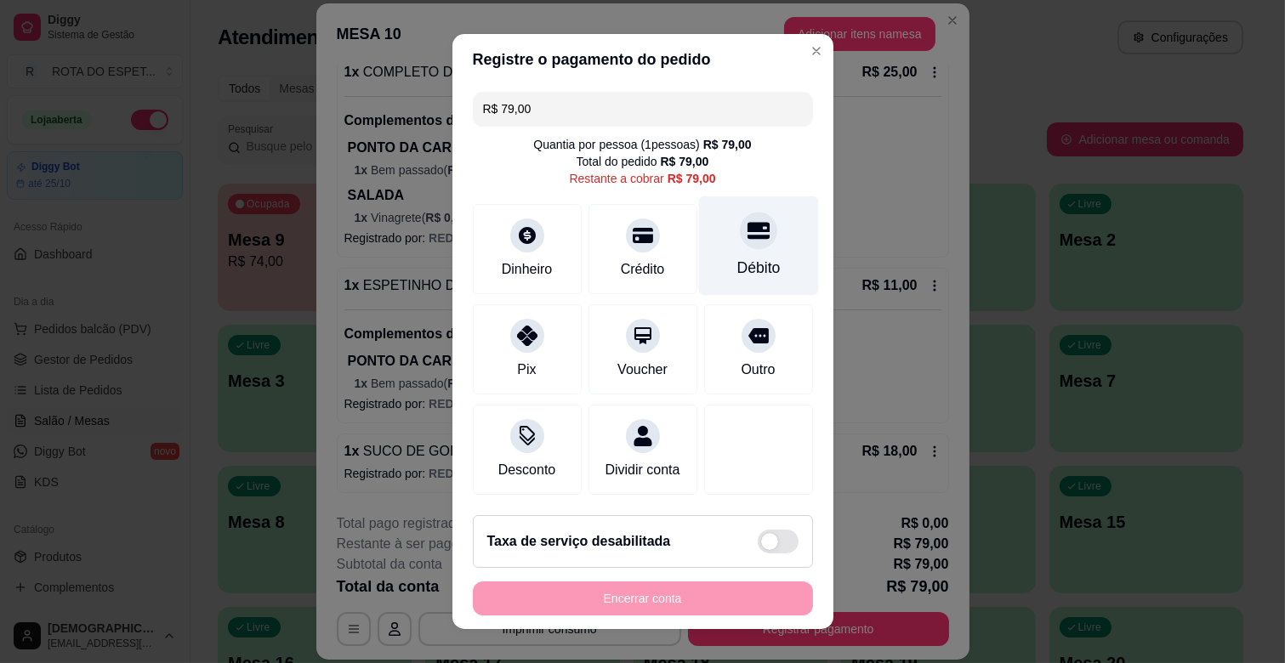
click at [747, 230] on icon at bounding box center [758, 231] width 22 height 17
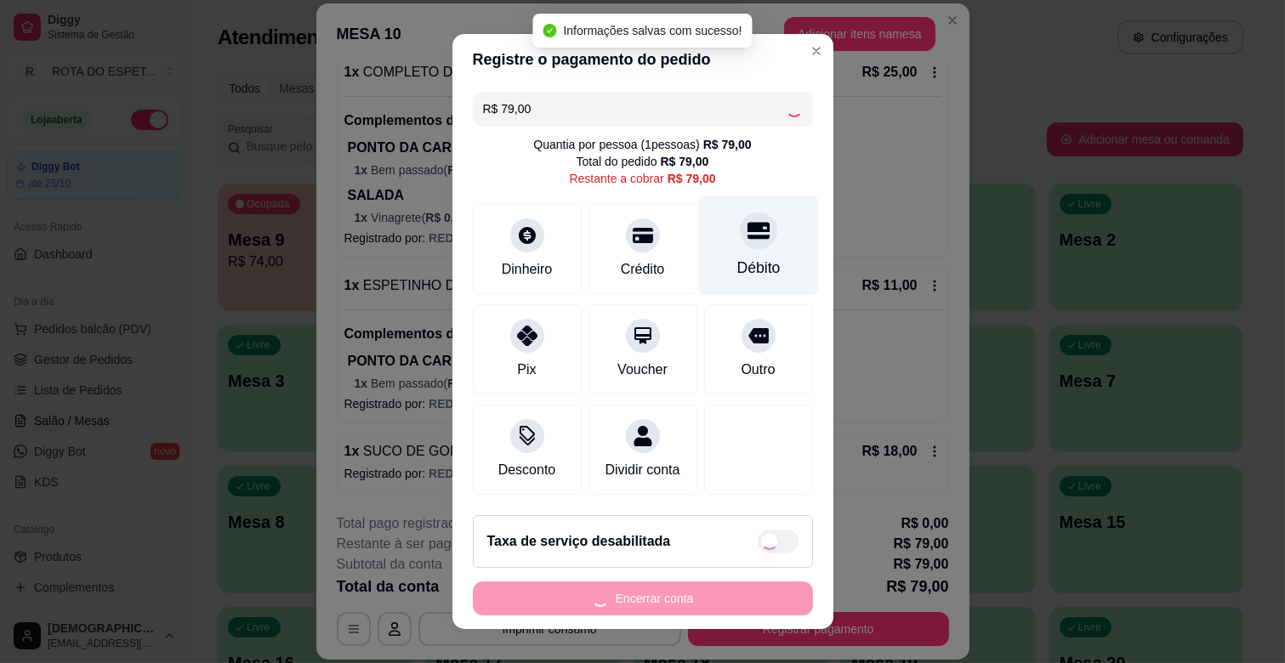
type input "R$ 0,00"
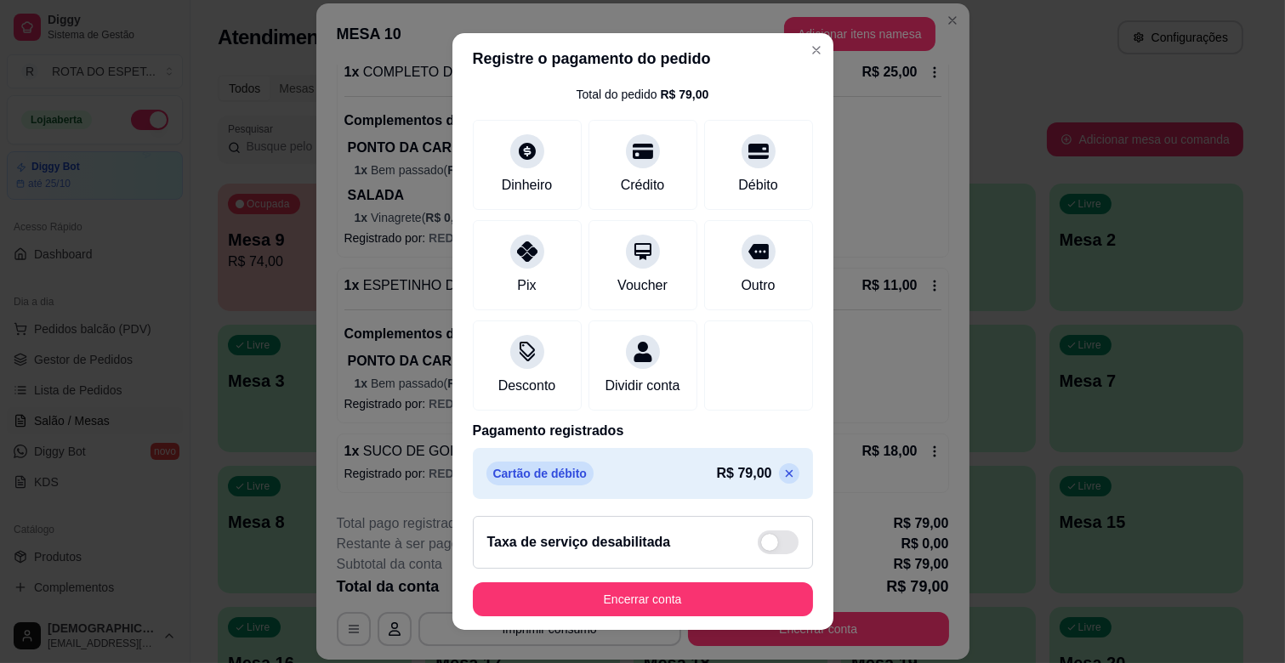
scroll to position [90, 0]
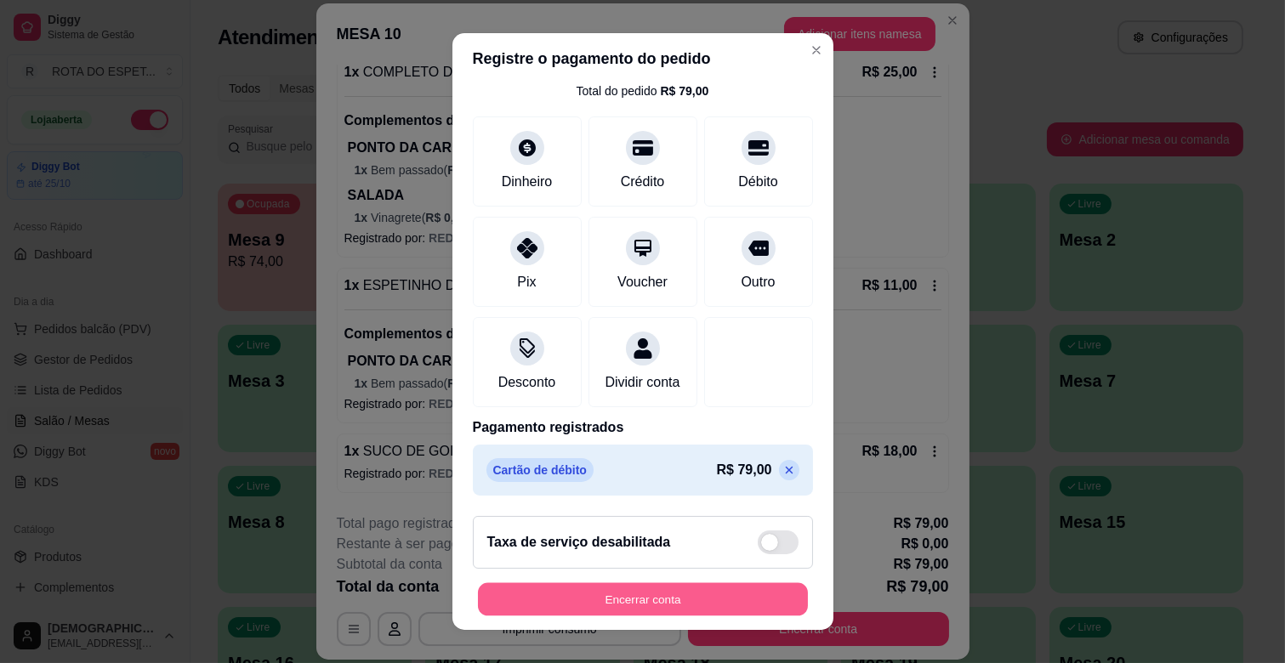
click at [723, 591] on button "Encerrar conta" at bounding box center [643, 599] width 330 height 33
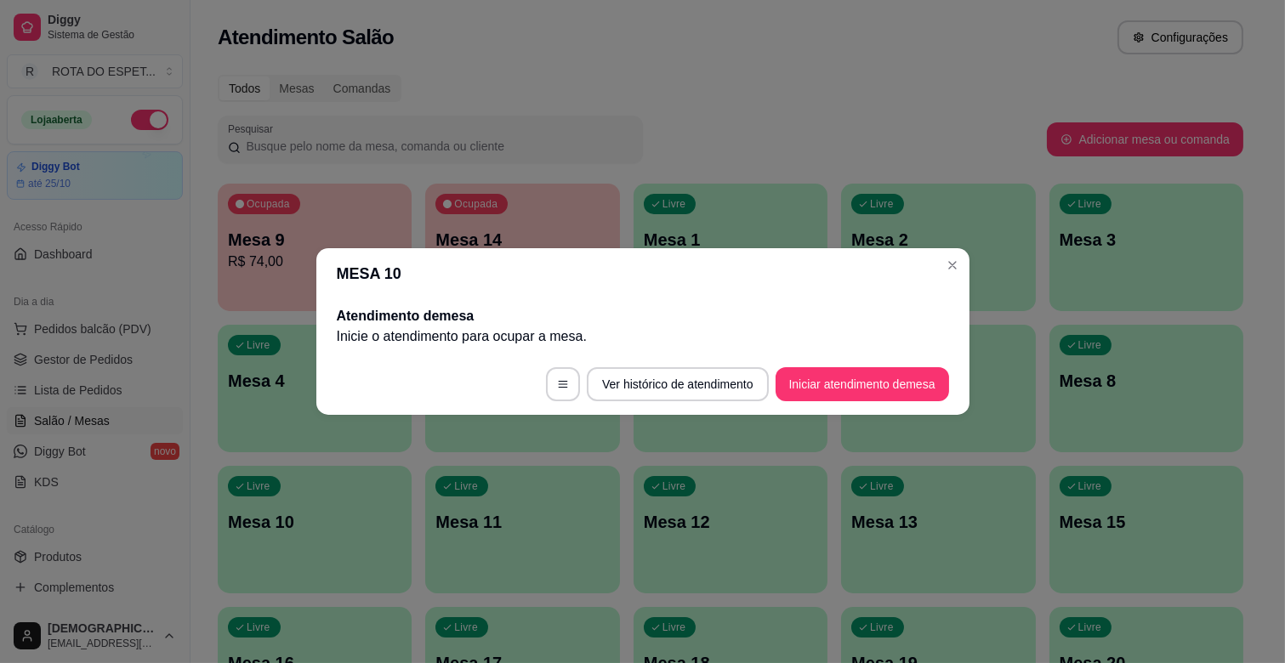
scroll to position [0, 0]
click at [949, 279] on header "MESA 10" at bounding box center [642, 273] width 653 height 51
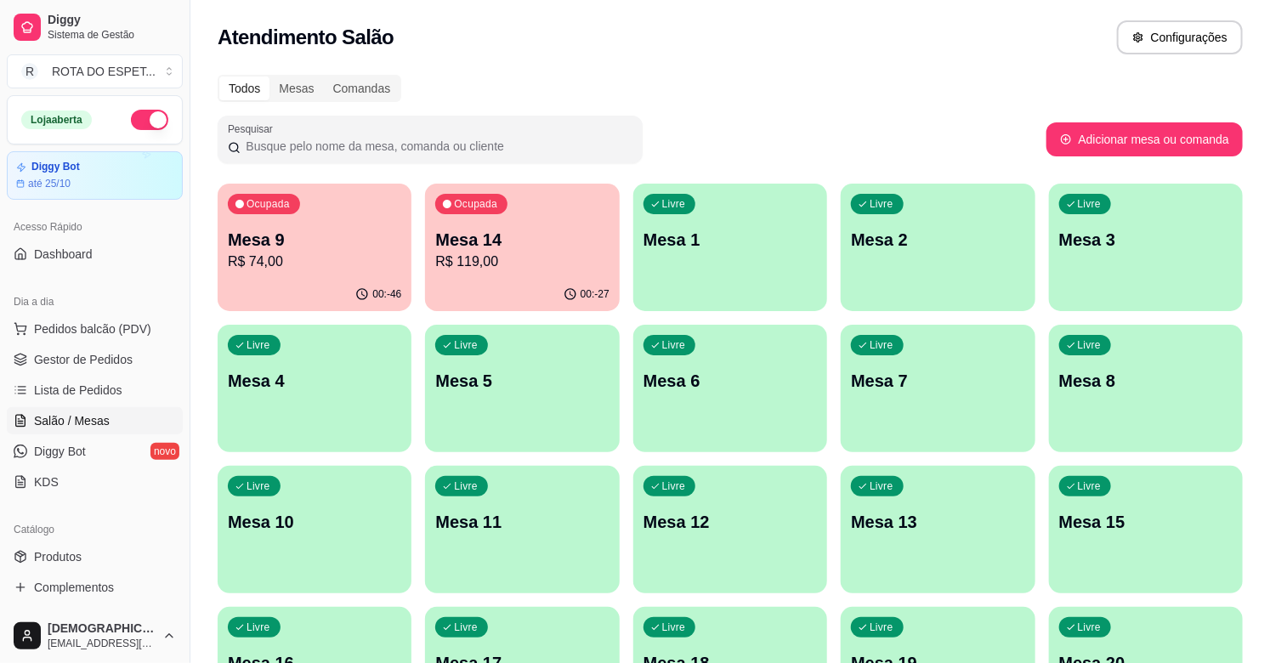
click at [285, 244] on p "Mesa 9" at bounding box center [314, 240] width 173 height 24
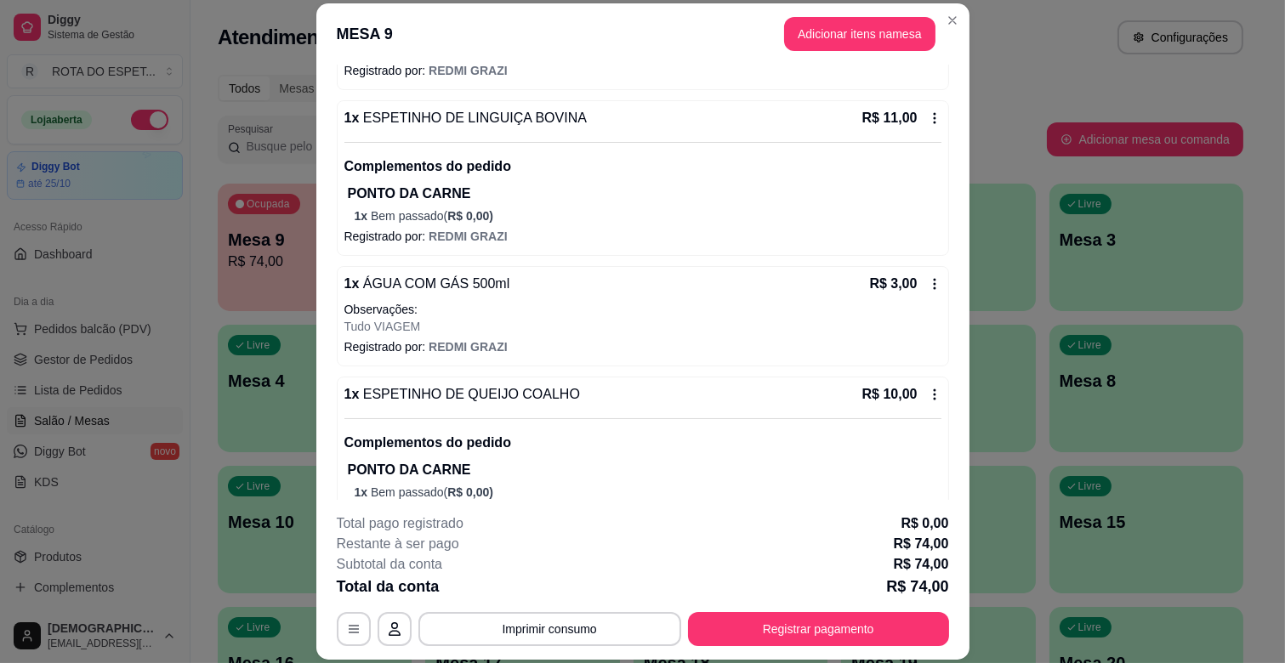
scroll to position [378, 0]
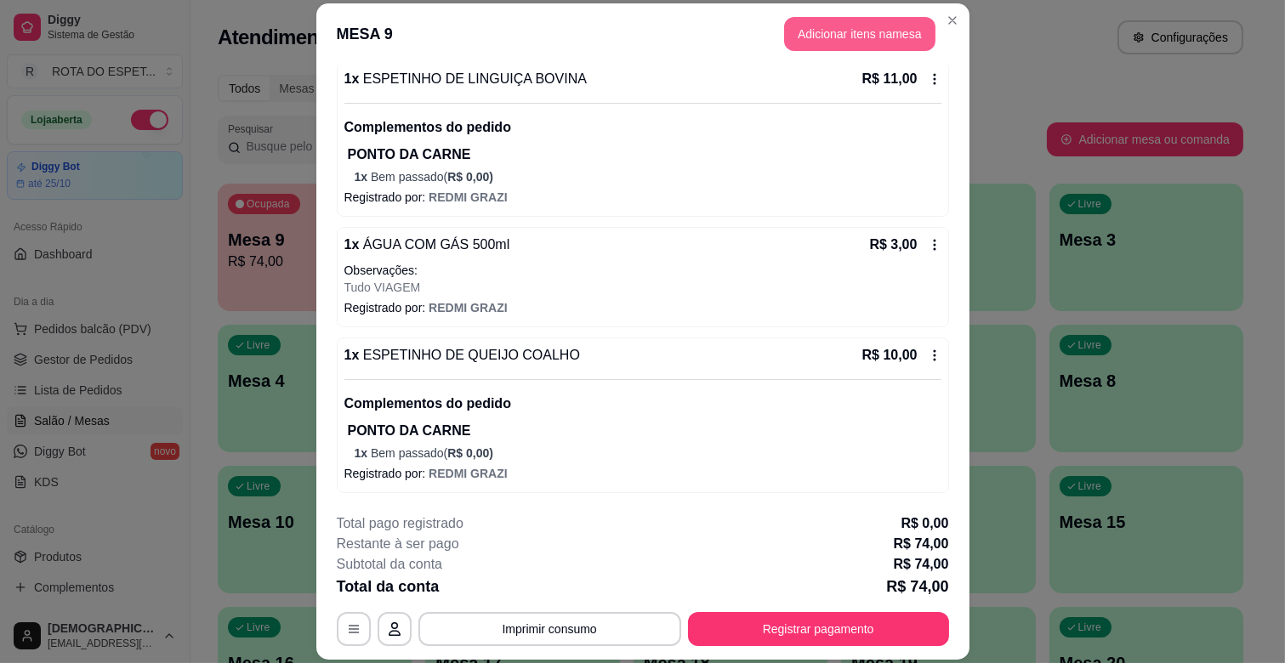
click at [828, 36] on button "Adicionar itens na mesa" at bounding box center [859, 34] width 151 height 34
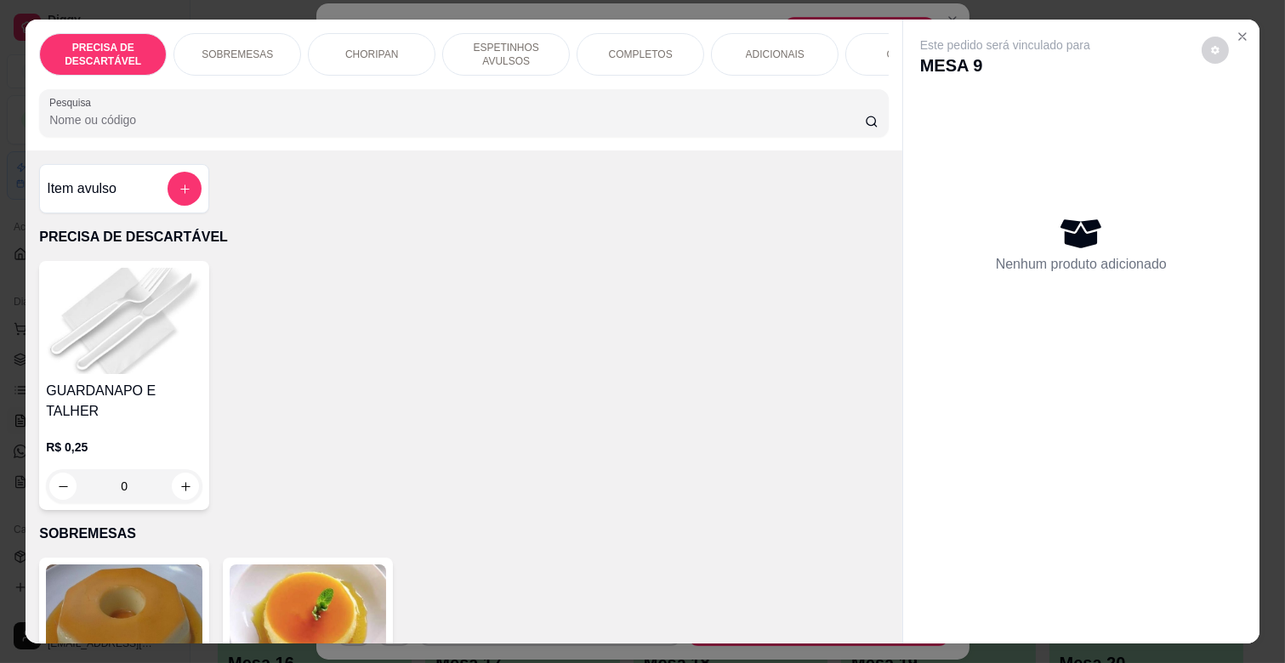
scroll to position [0, 755]
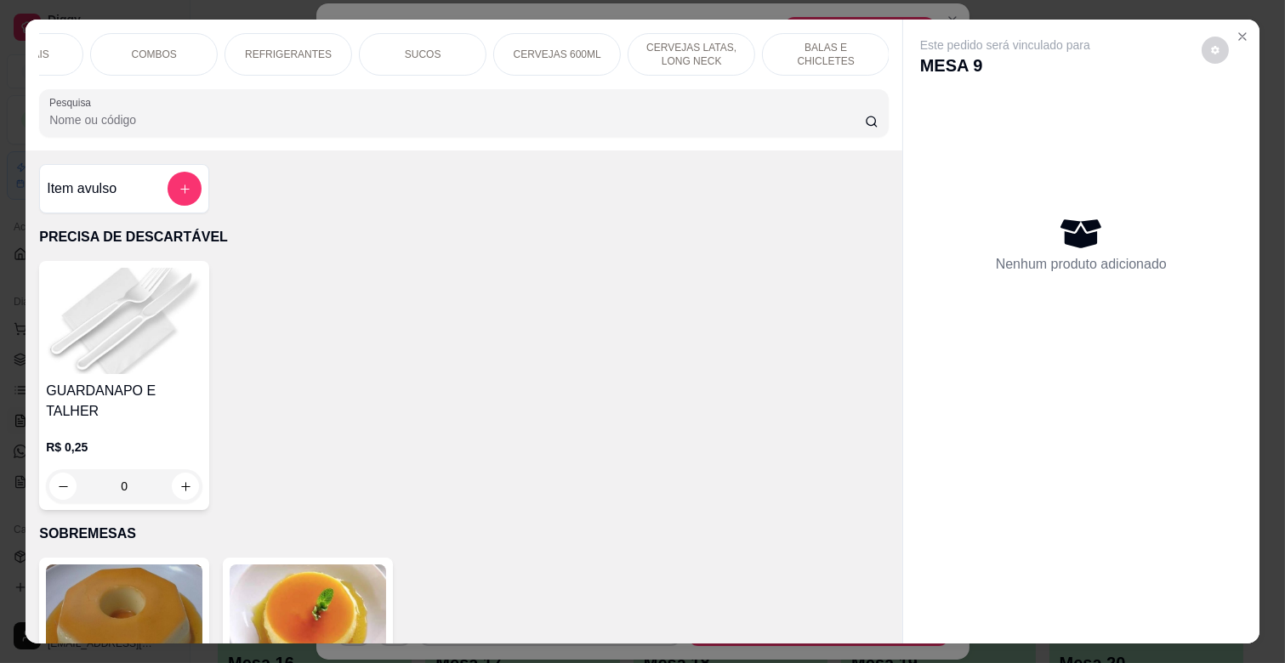
click at [829, 48] on p "BALAS E CHICLETES" at bounding box center [825, 54] width 99 height 27
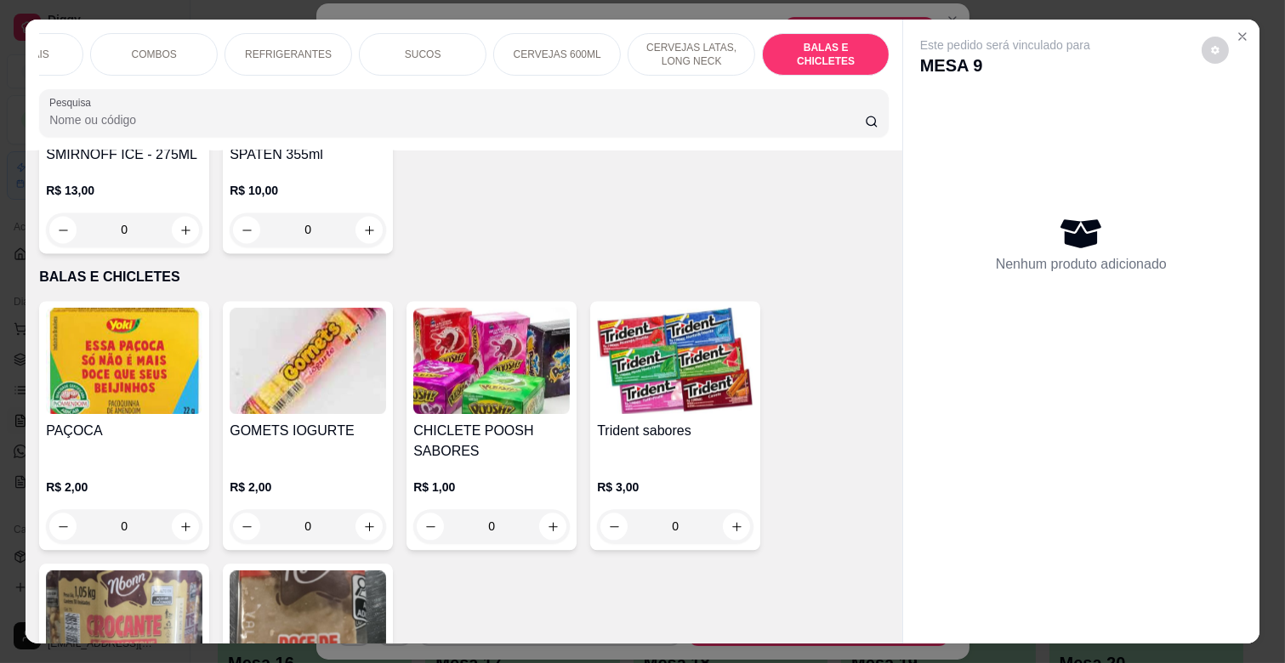
scroll to position [41, 0]
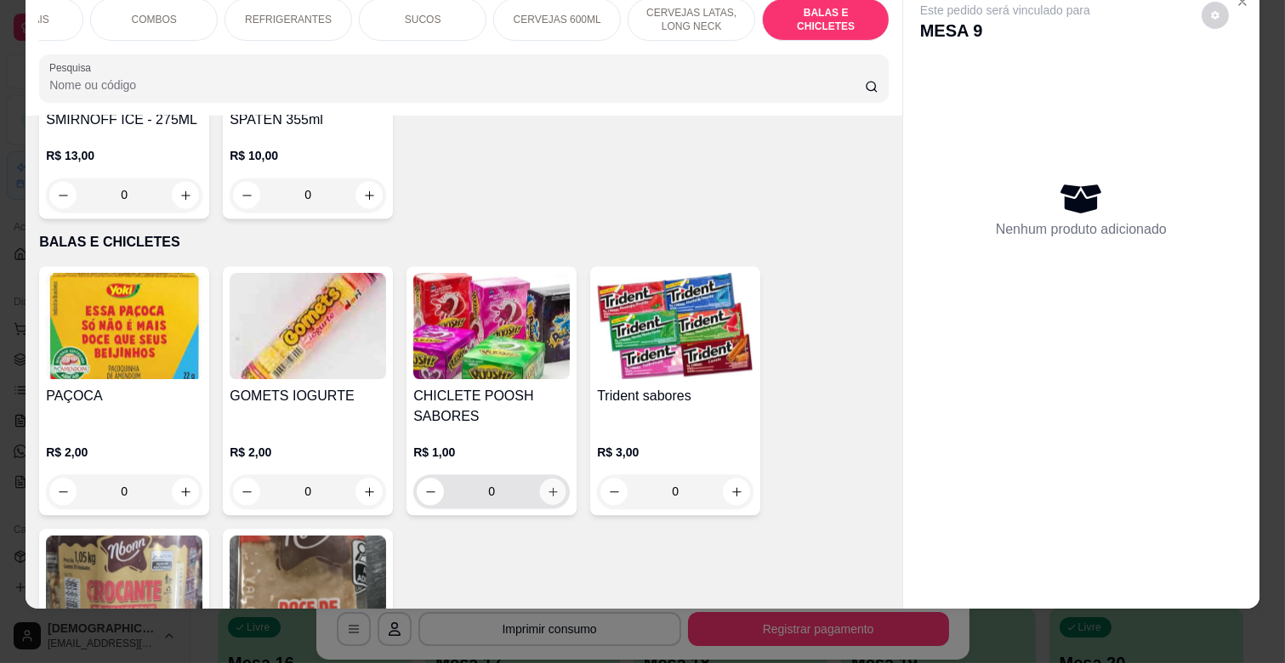
click at [547, 486] on icon "increase-product-quantity" at bounding box center [553, 492] width 13 height 13
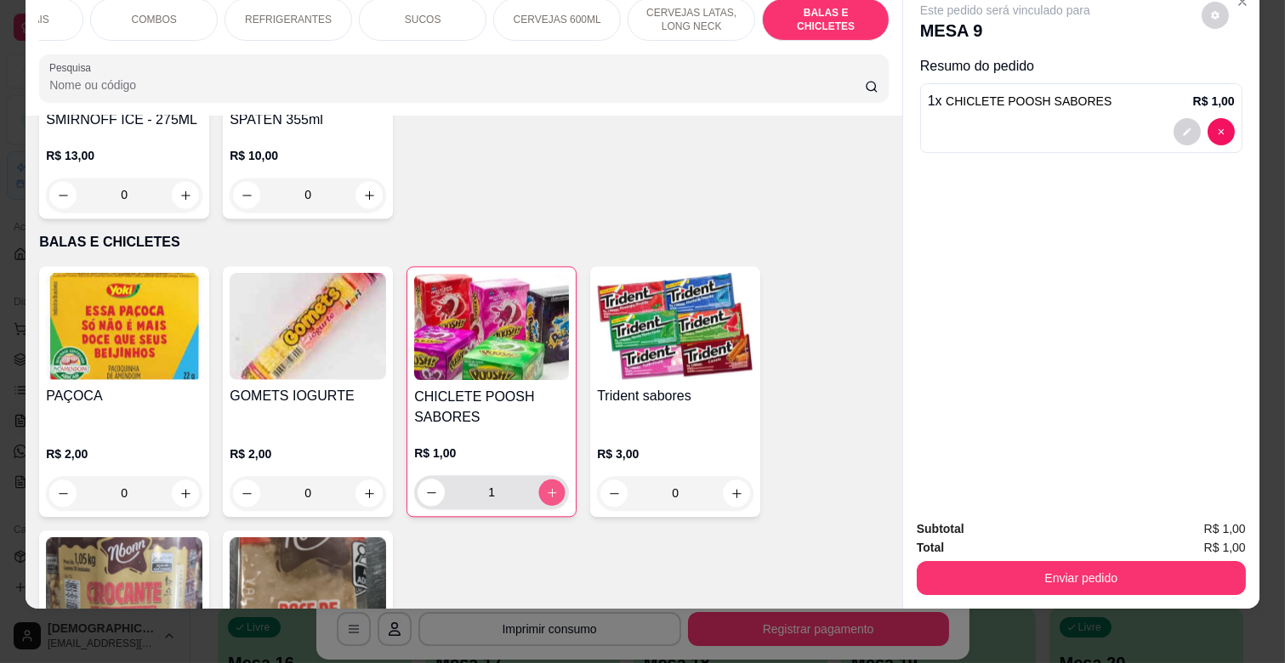
click at [546, 486] on icon "increase-product-quantity" at bounding box center [552, 492] width 13 height 13
type input "2"
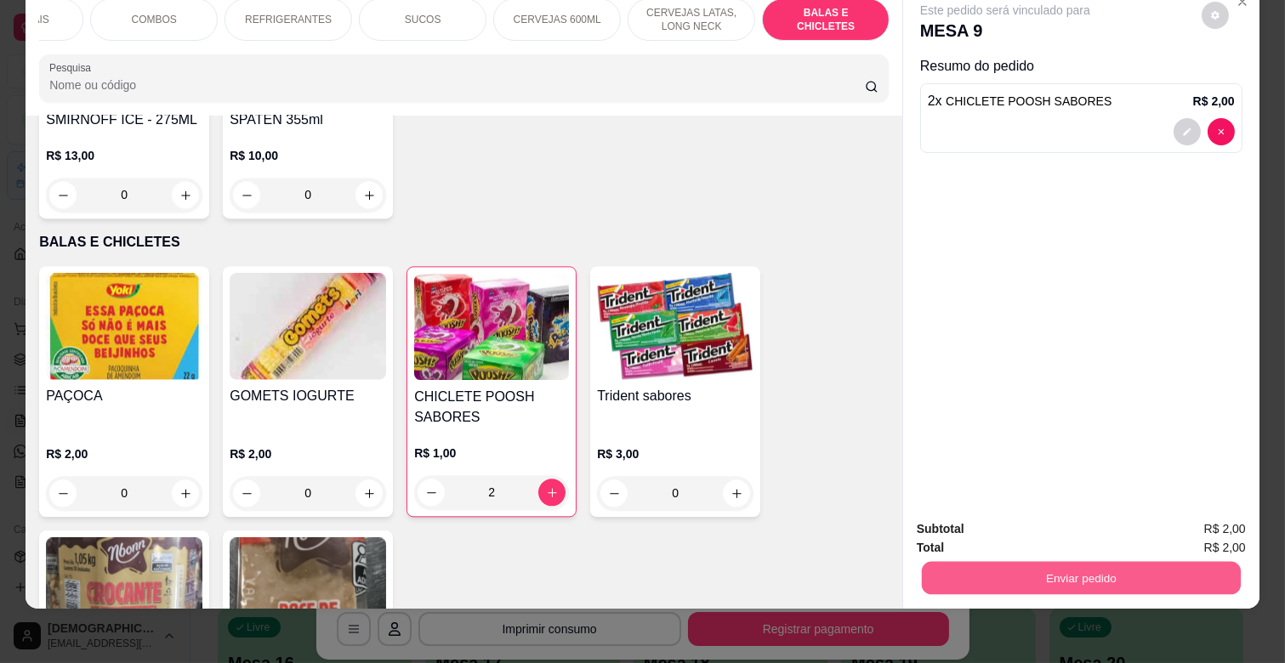
click at [1008, 561] on button "Enviar pedido" at bounding box center [1081, 577] width 319 height 33
click at [1211, 528] on button "Enviar pedido" at bounding box center [1201, 522] width 96 height 32
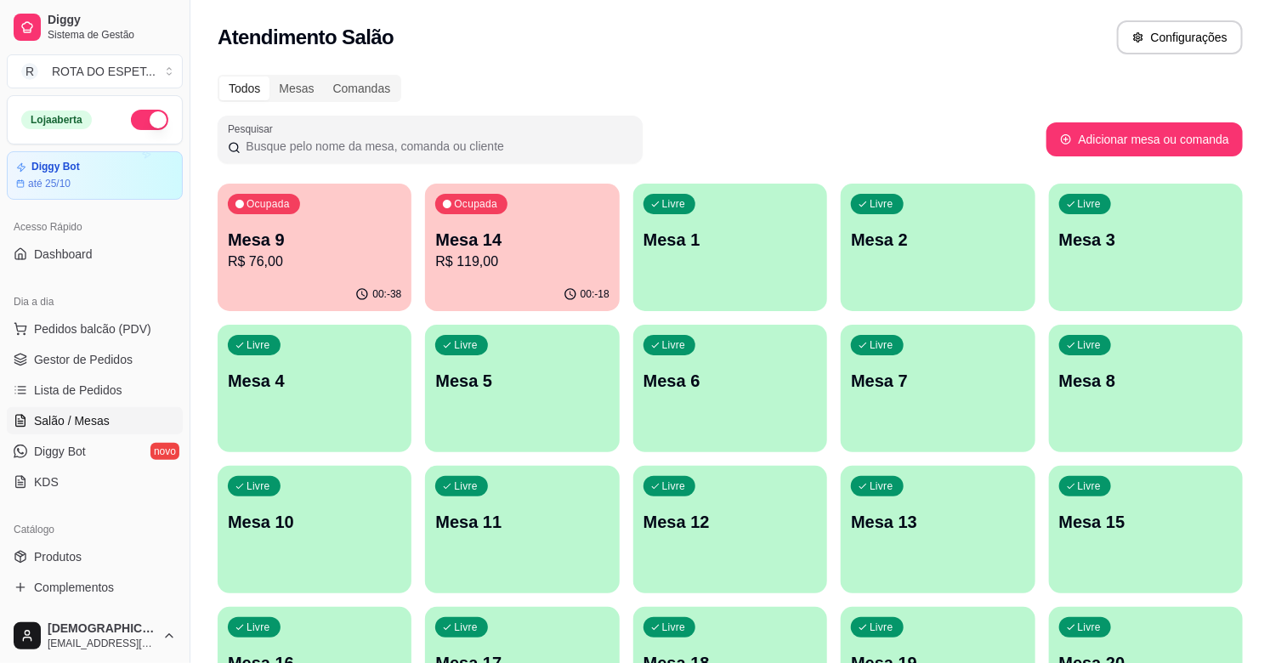
click at [577, 256] on p "R$ 119,00" at bounding box center [521, 262] width 173 height 20
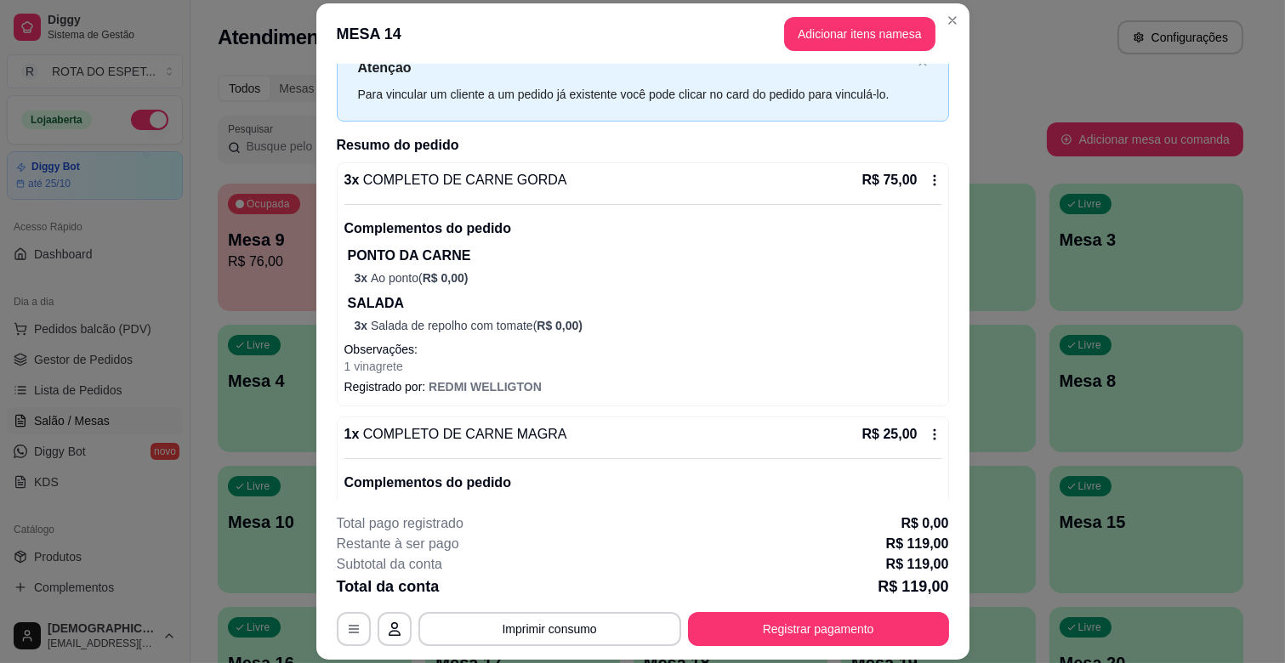
scroll to position [426, 0]
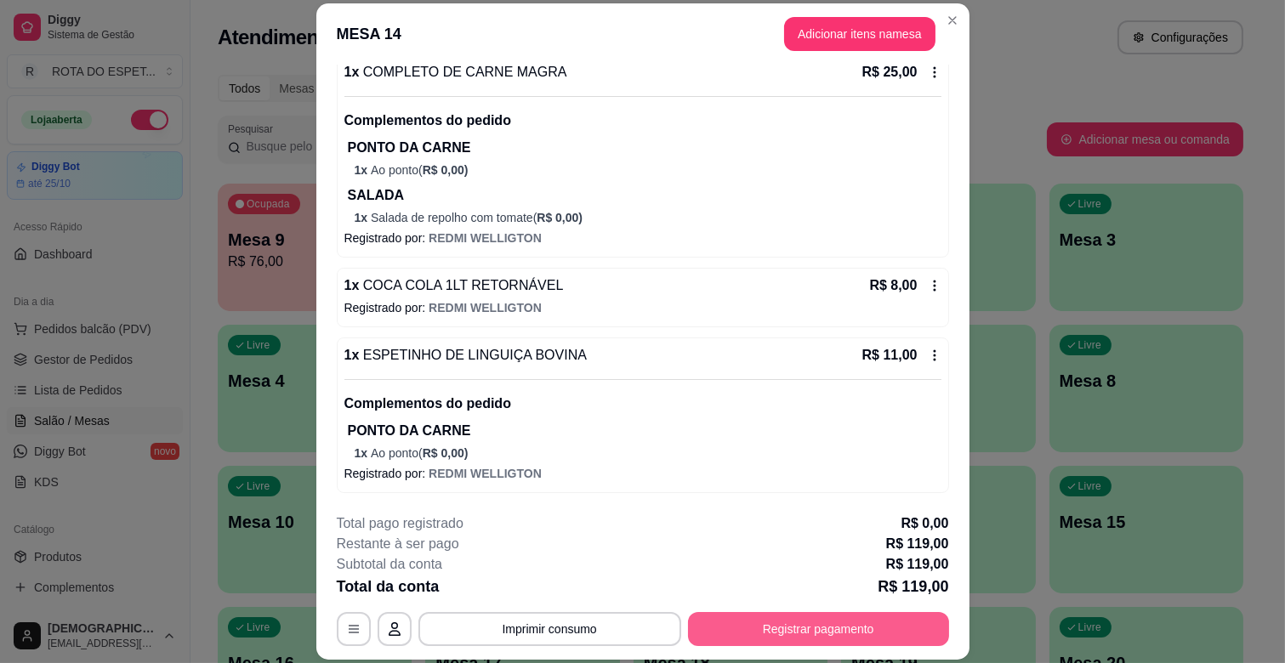
click at [777, 615] on button "Registrar pagamento" at bounding box center [818, 629] width 261 height 34
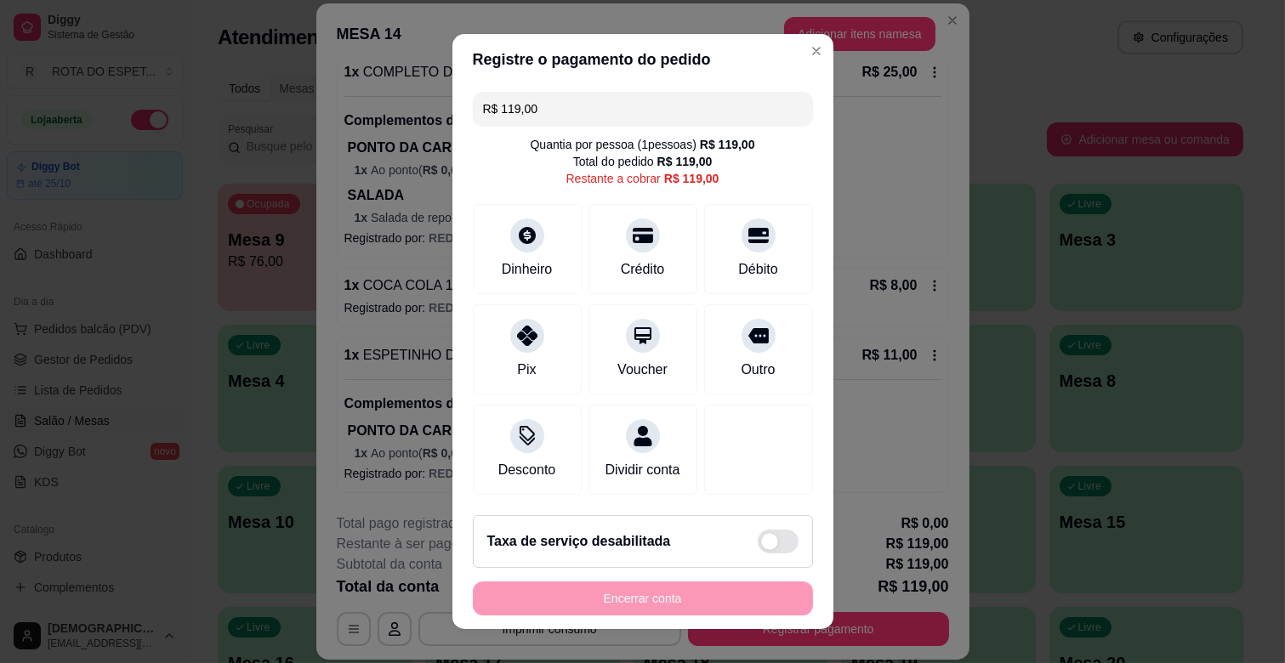
drag, startPoint x: 593, startPoint y: 116, endPoint x: 184, endPoint y: 128, distance: 409.2
click at [184, 128] on div "Registre o pagamento do pedido R$ 119,00 Quantia por pessoa ( 1 pessoas) R$ 119…" at bounding box center [642, 331] width 1285 height 663
click at [489, 366] on div "Pix" at bounding box center [527, 346] width 120 height 99
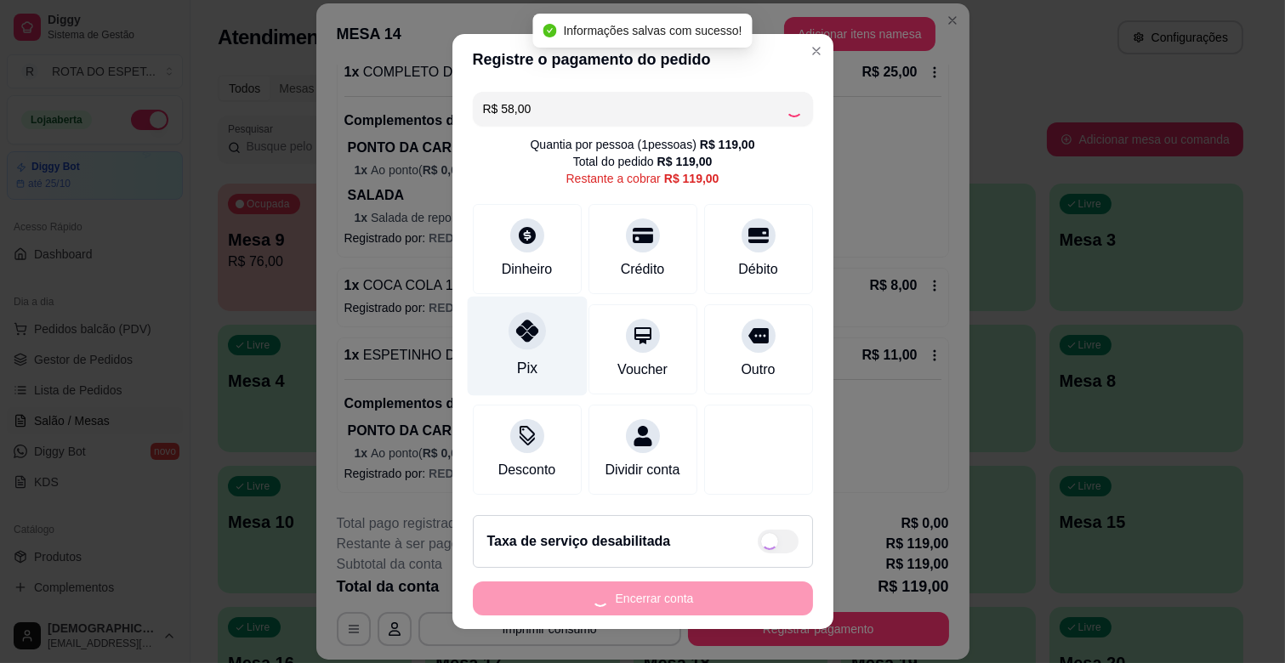
type input "R$ 61,00"
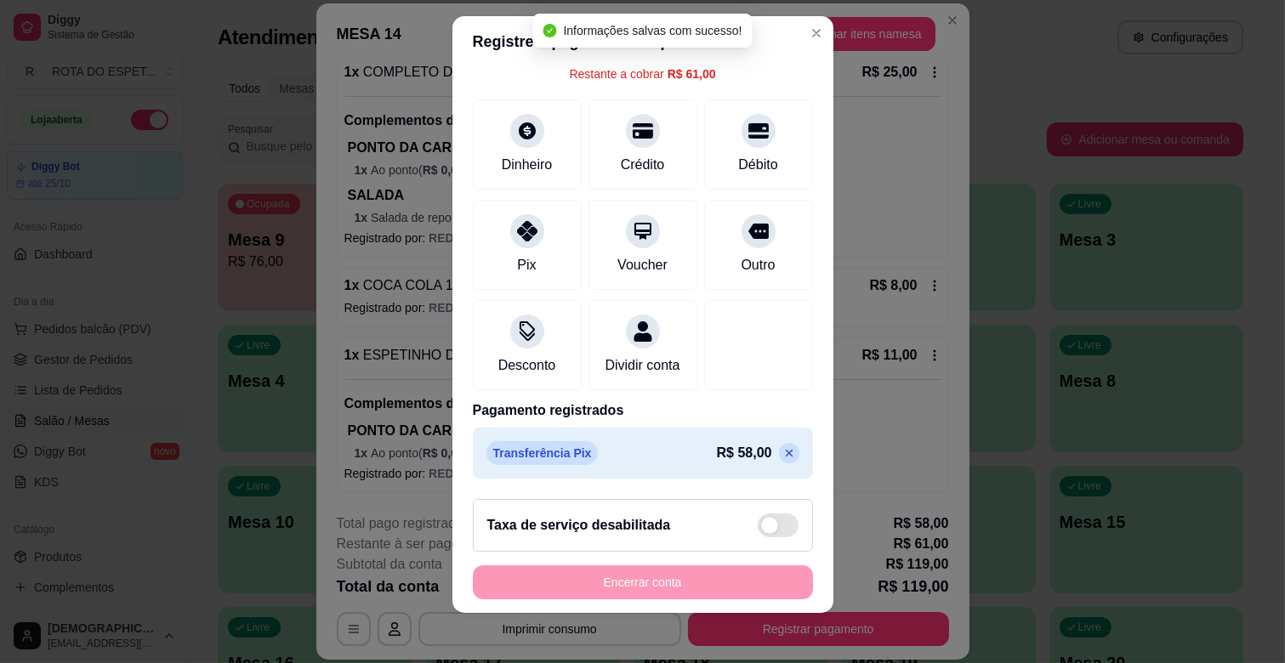
scroll to position [21, 0]
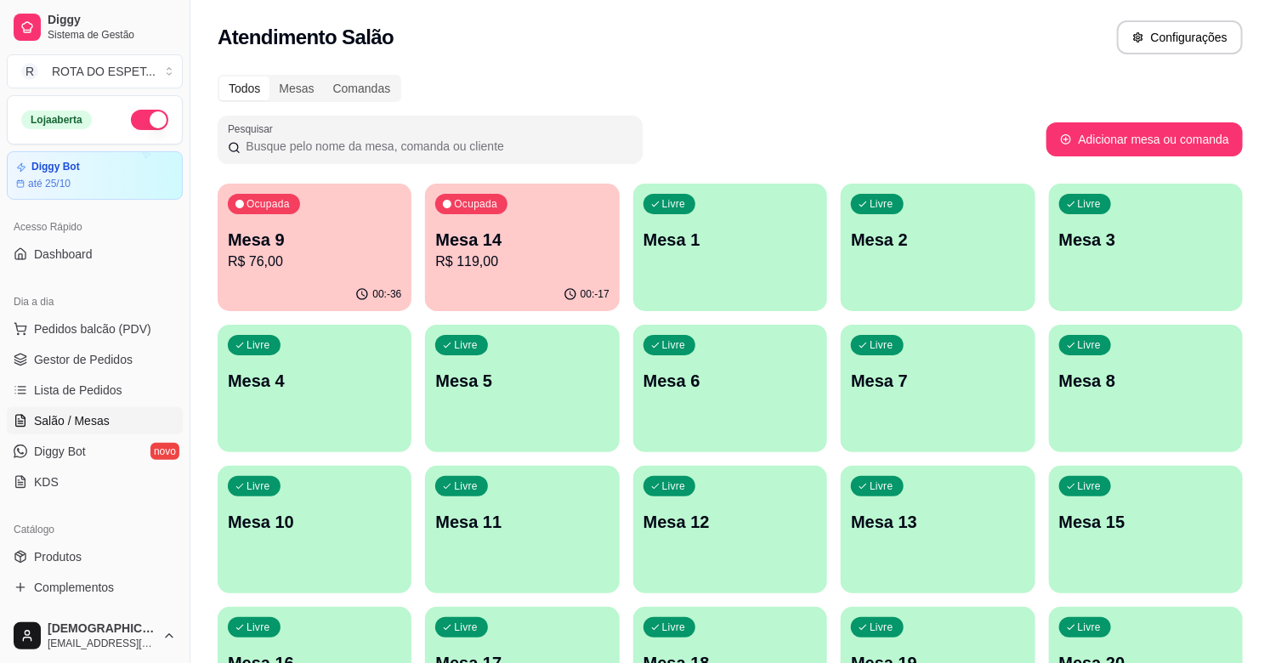
click at [553, 253] on p "R$ 119,00" at bounding box center [521, 262] width 173 height 20
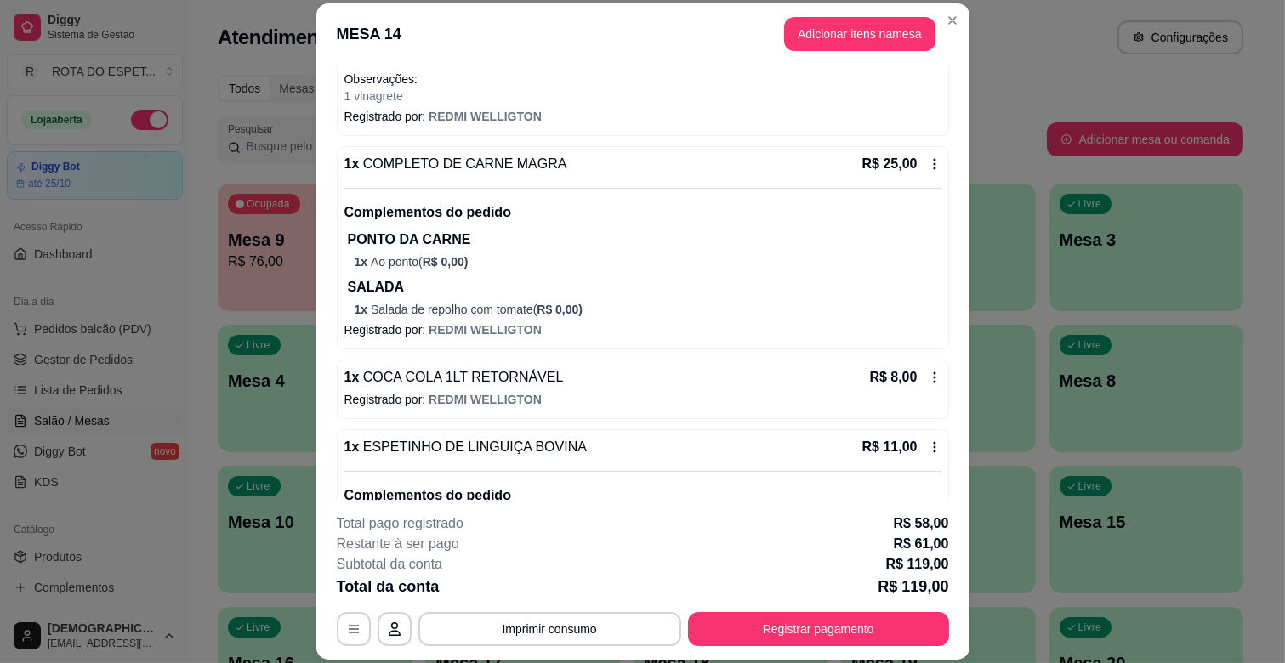
scroll to position [426, 0]
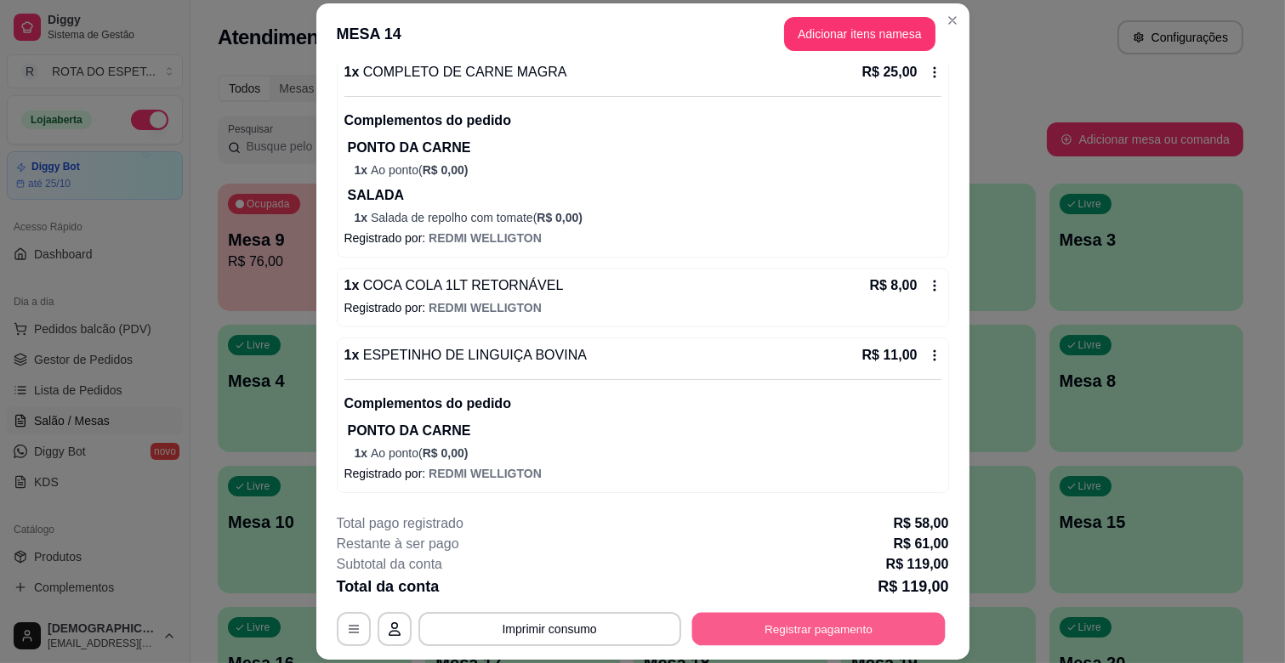
click at [859, 630] on button "Registrar pagamento" at bounding box center [817, 629] width 253 height 33
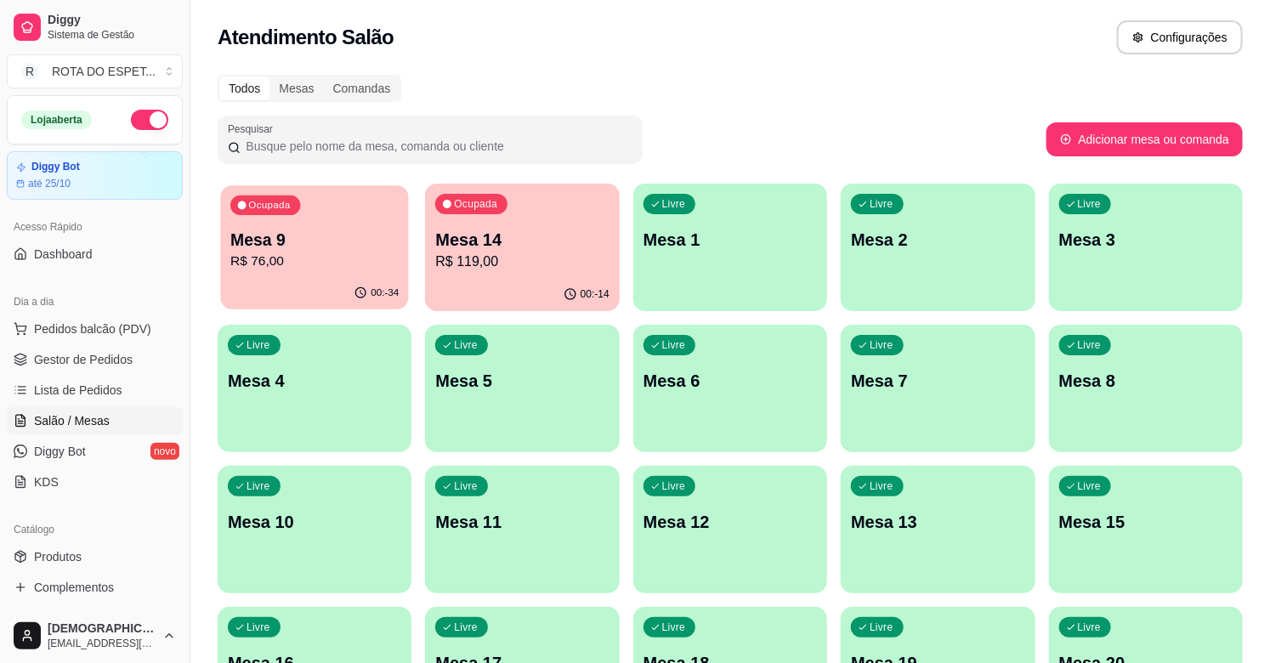
click at [335, 260] on p "R$ 76,00" at bounding box center [314, 262] width 168 height 20
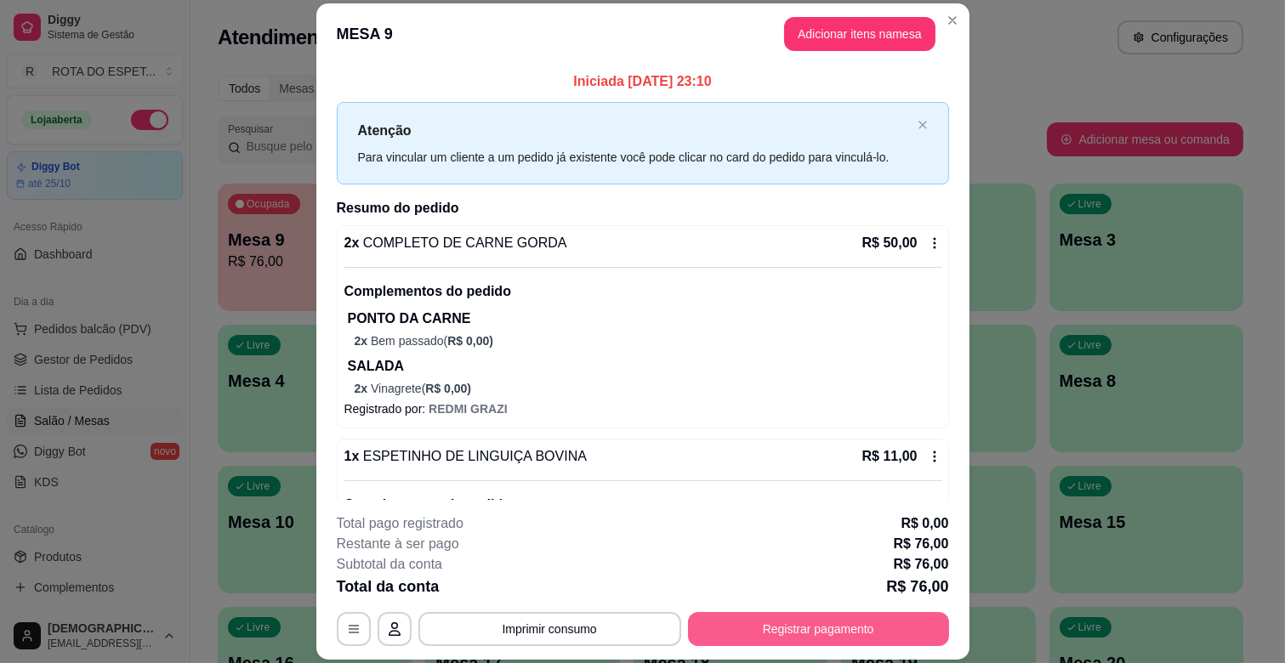
click at [838, 627] on button "Registrar pagamento" at bounding box center [818, 629] width 261 height 34
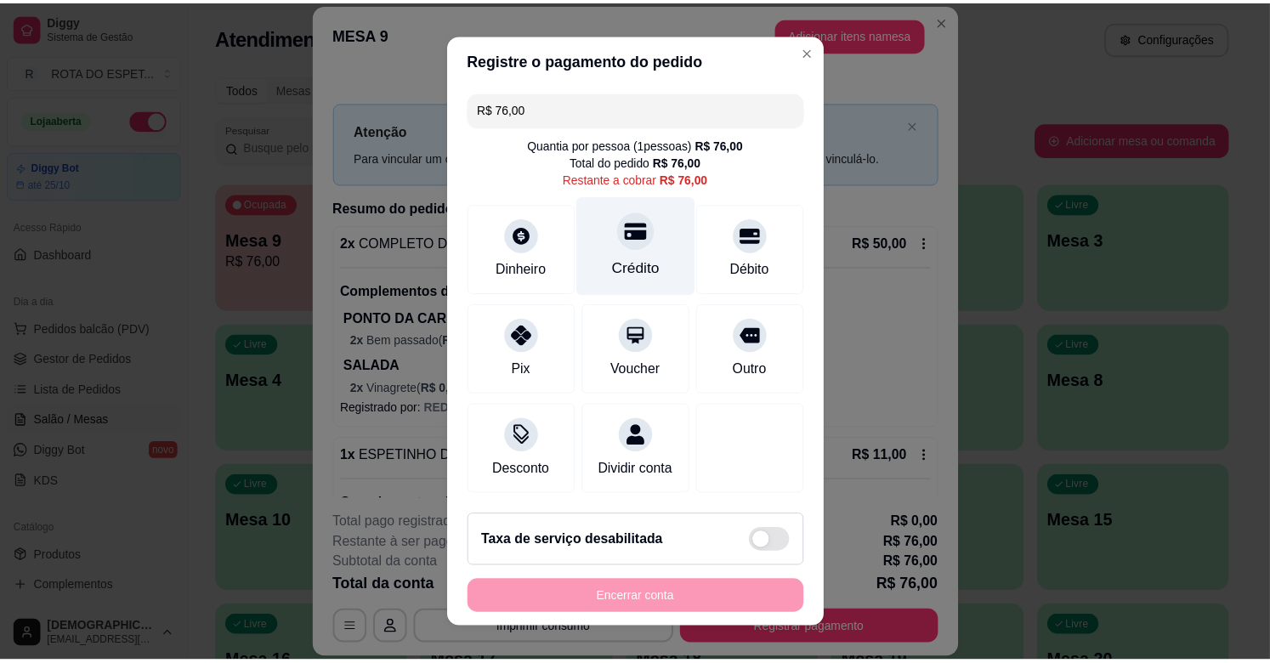
scroll to position [19, 0]
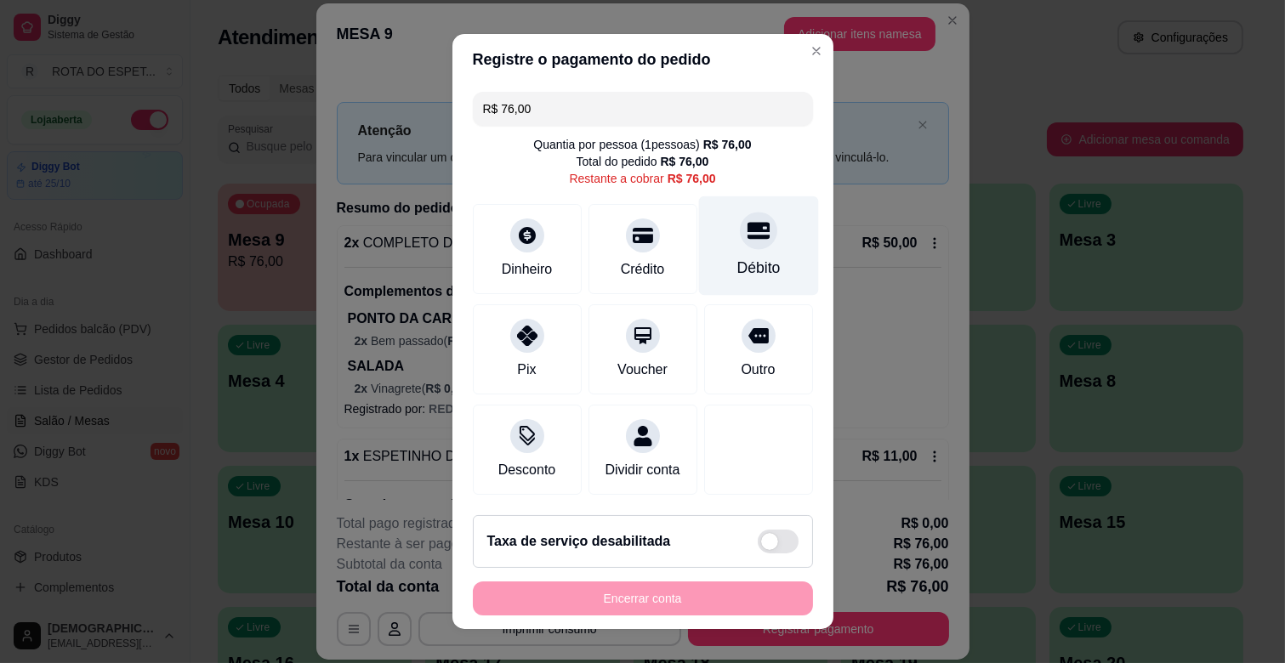
click at [766, 219] on div "Débito" at bounding box center [758, 245] width 120 height 99
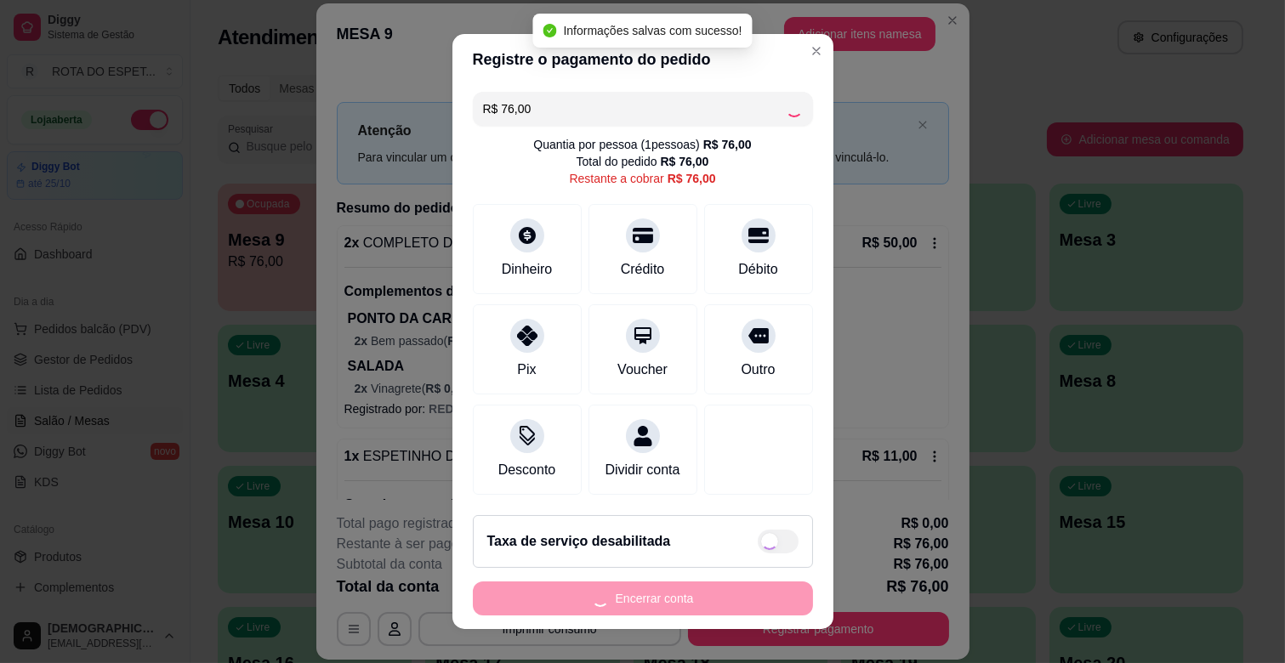
type input "R$ 0,00"
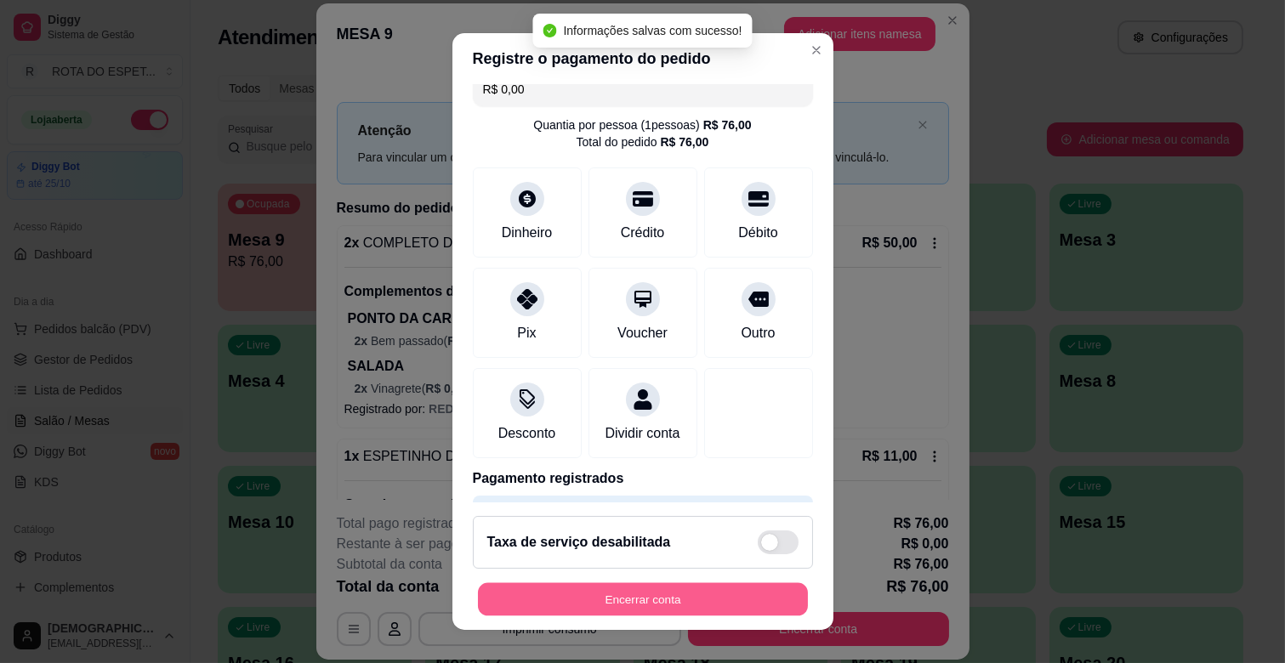
click at [725, 588] on button "Encerrar conta" at bounding box center [643, 599] width 330 height 33
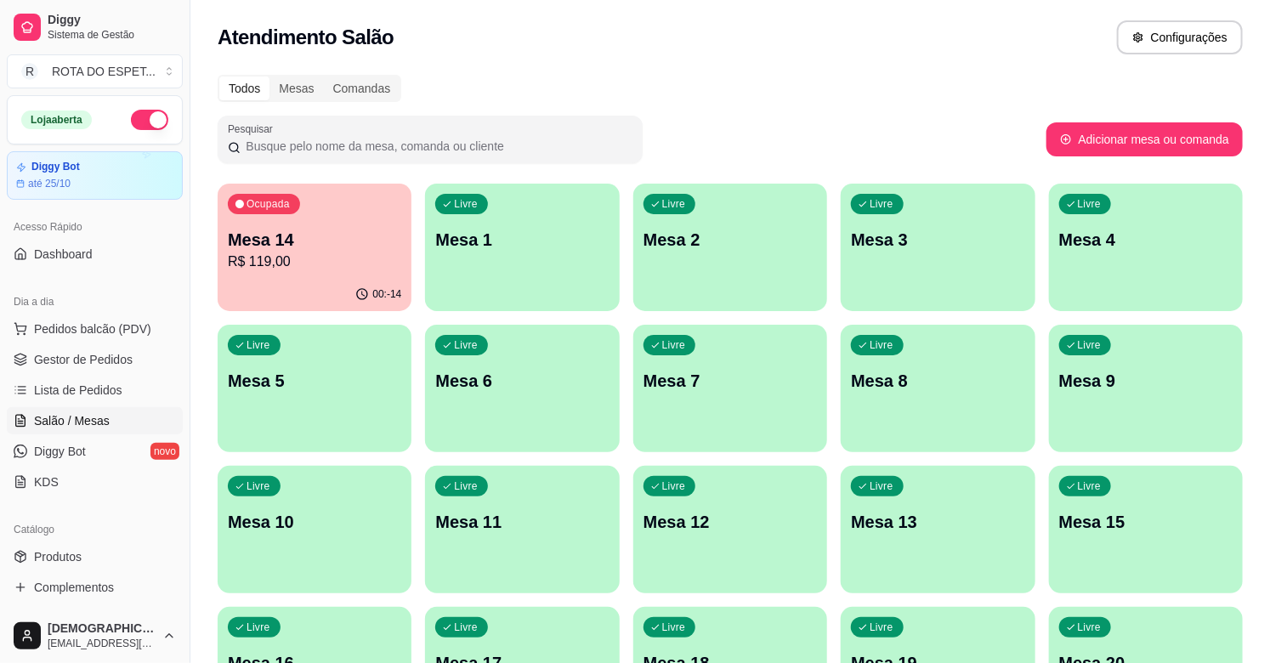
click at [370, 266] on p "R$ 119,00" at bounding box center [314, 262] width 173 height 20
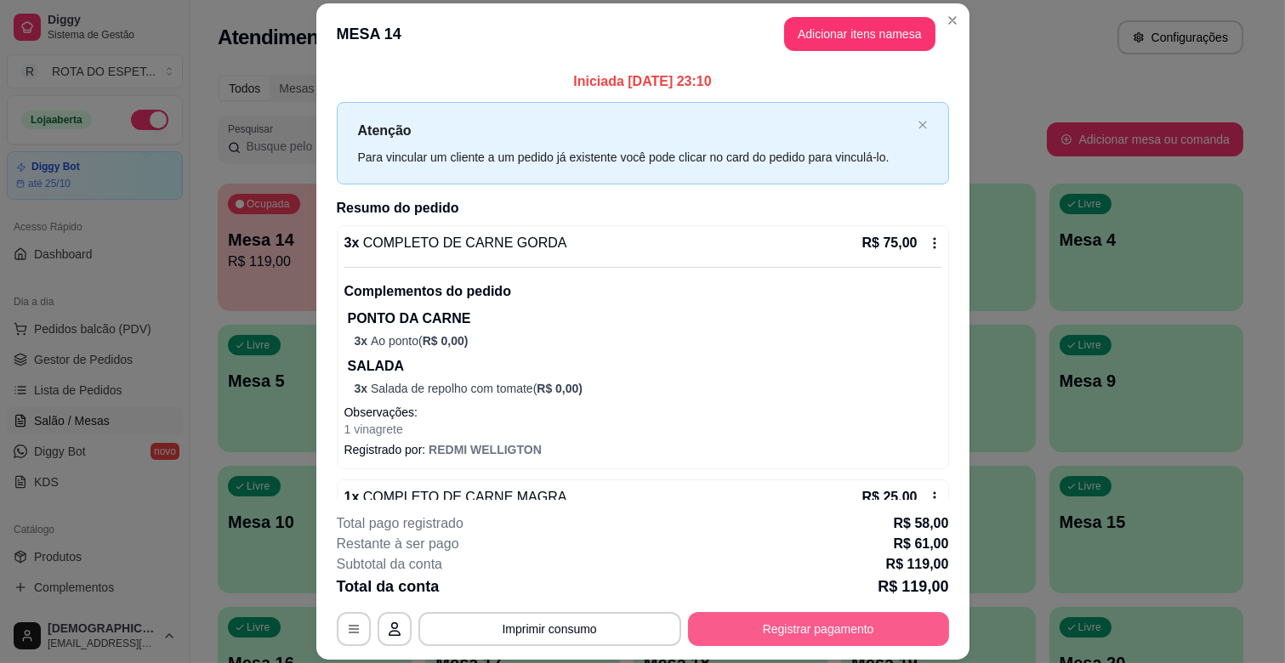
click at [783, 638] on button "Registrar pagamento" at bounding box center [818, 629] width 261 height 34
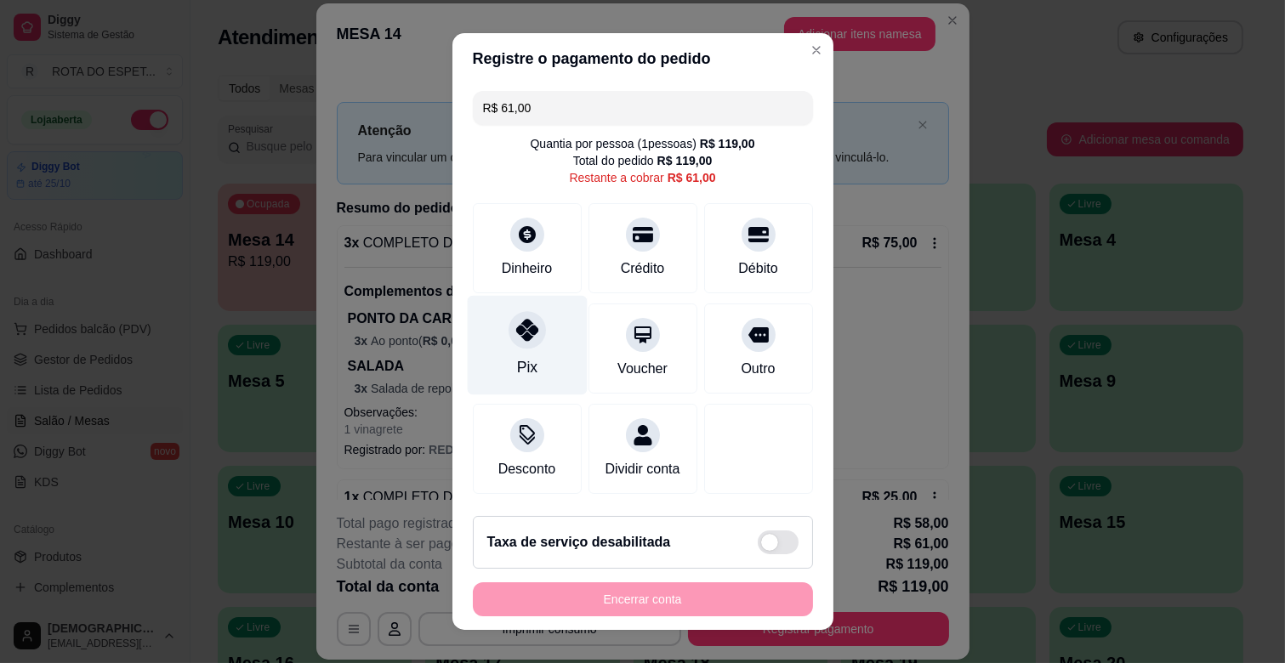
click at [528, 350] on div "Pix" at bounding box center [527, 345] width 120 height 99
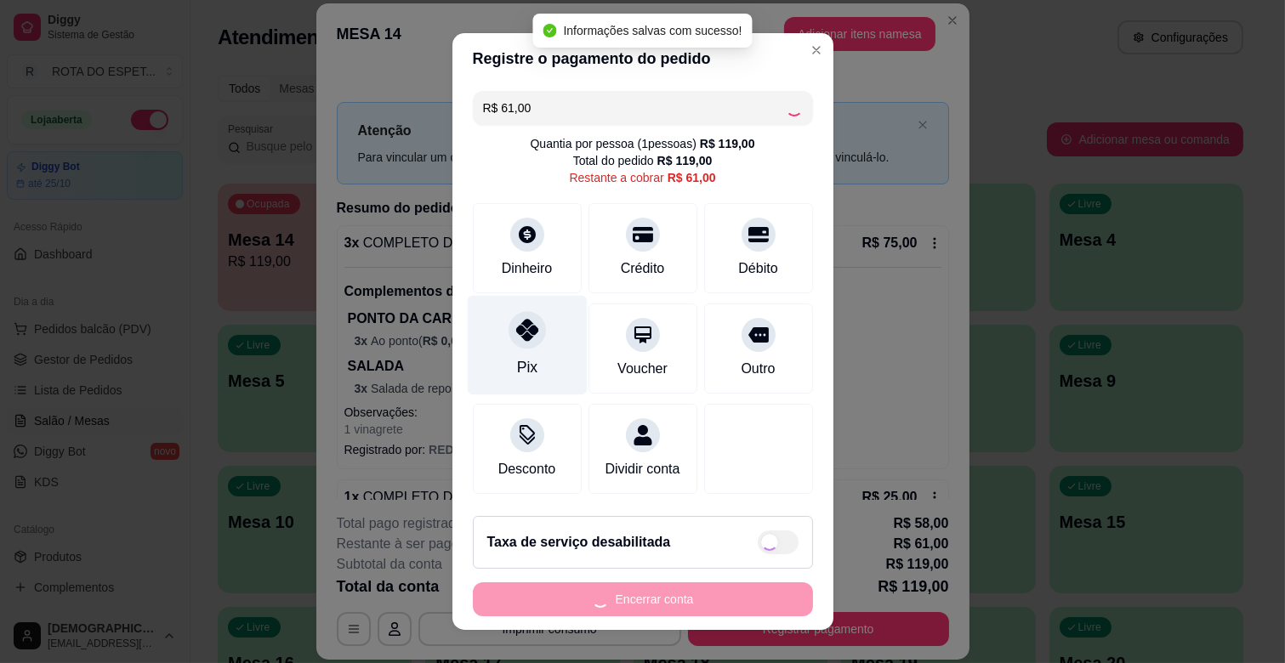
type input "R$ 0,00"
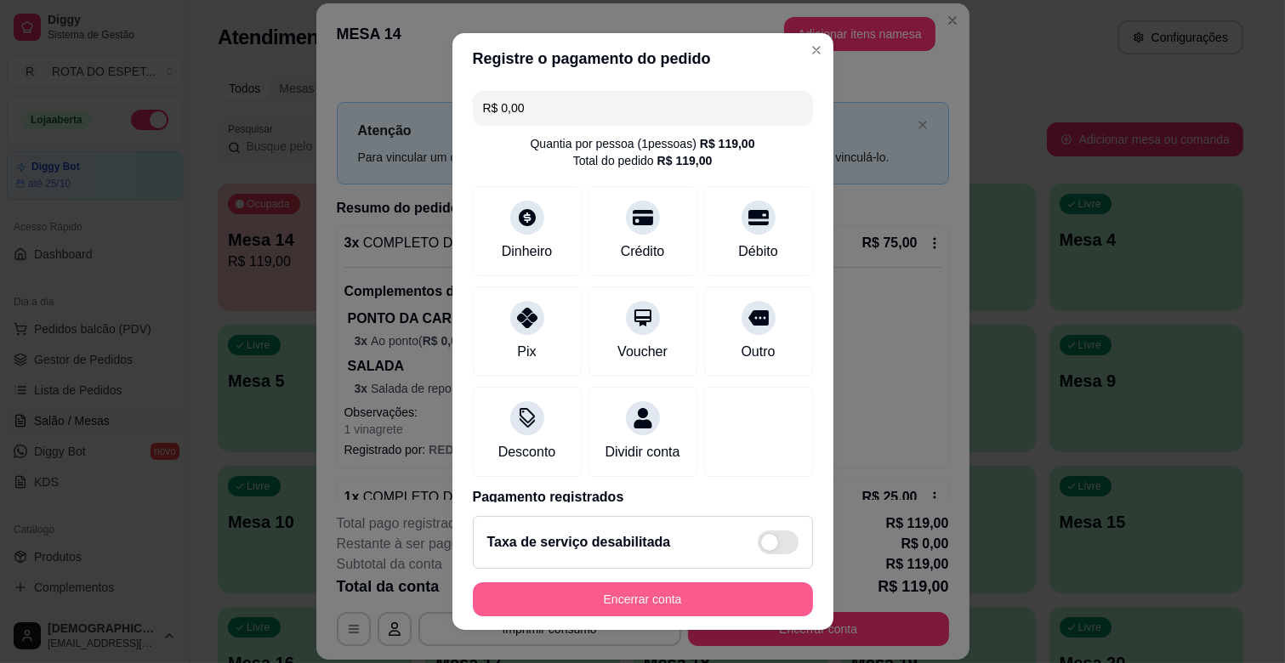
click at [698, 584] on button "Encerrar conta" at bounding box center [643, 600] width 340 height 34
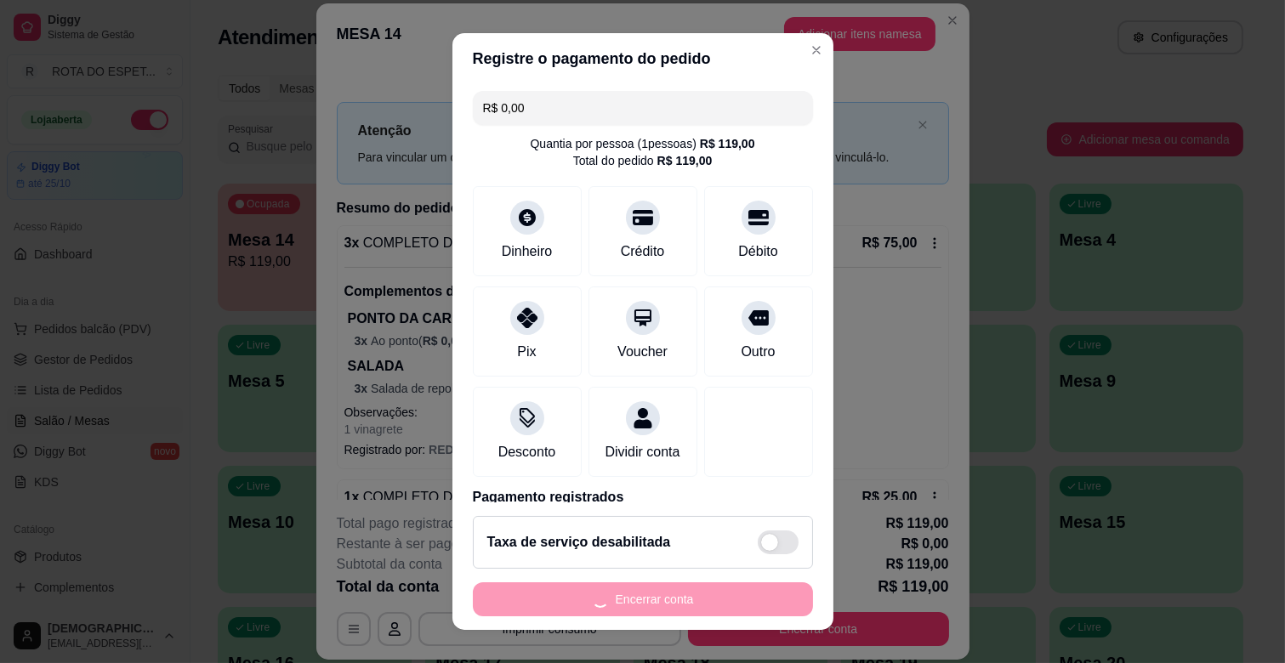
drag, startPoint x: 698, startPoint y: 584, endPoint x: 704, endPoint y: 592, distance: 9.7
click at [702, 588] on div "Encerrar conta" at bounding box center [643, 600] width 340 height 34
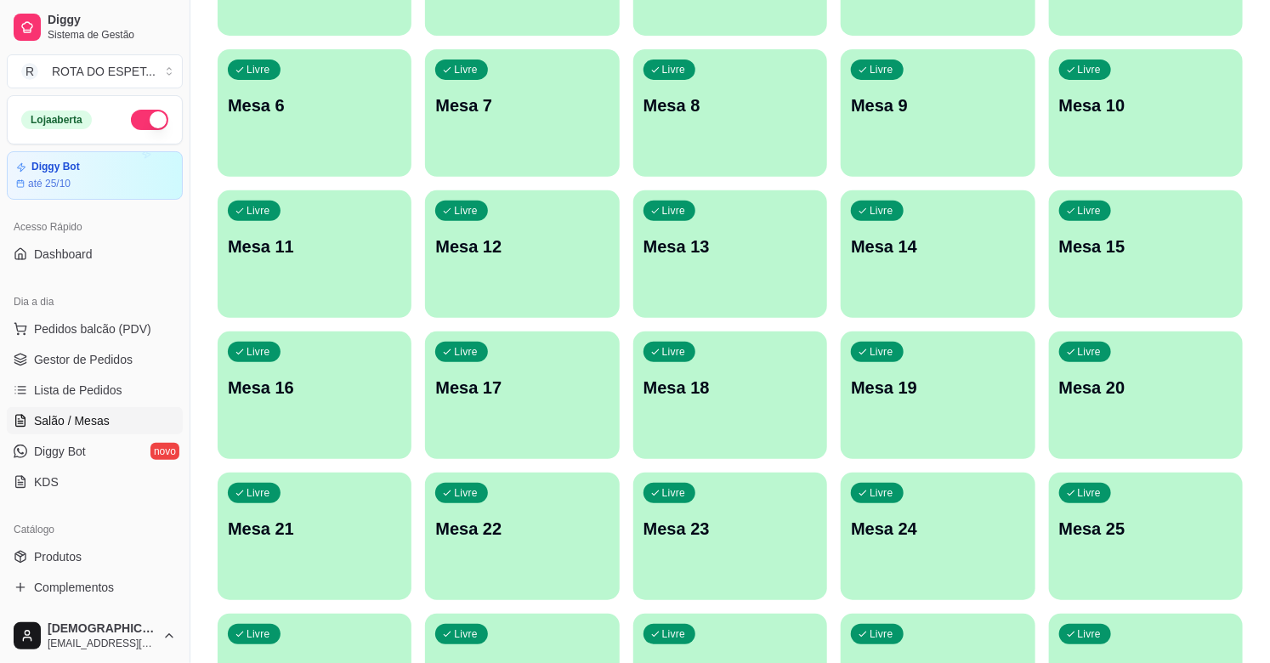
scroll to position [0, 0]
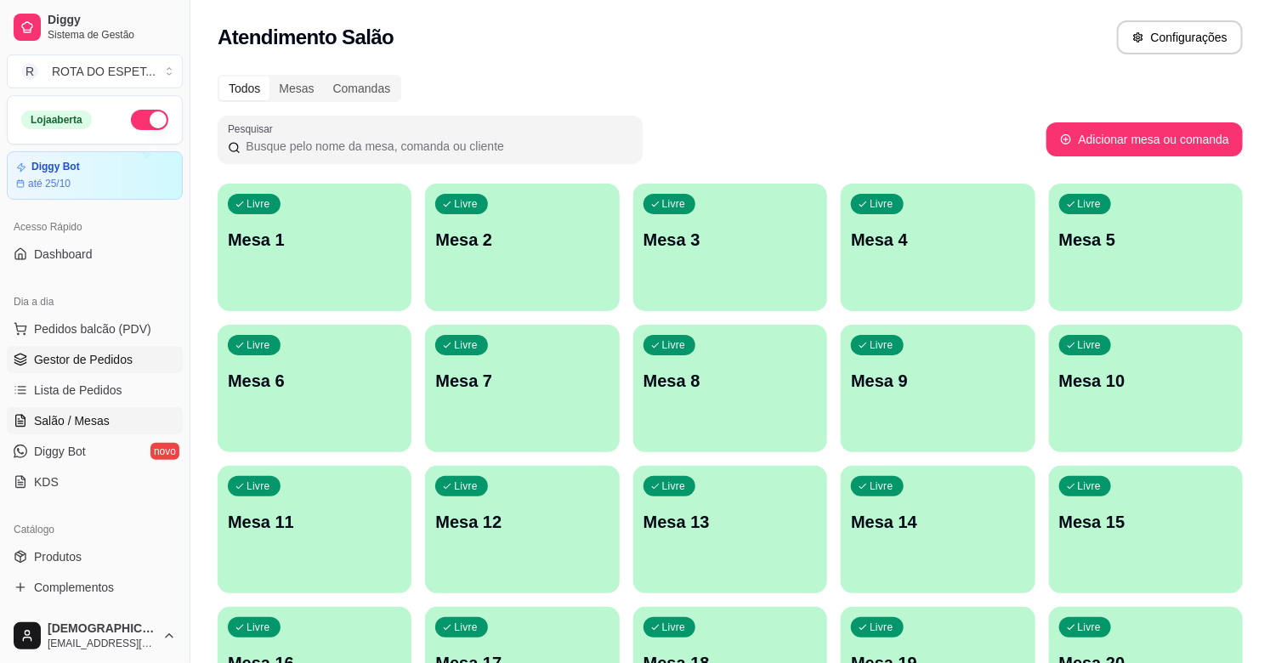
click at [72, 364] on span "Gestor de Pedidos" at bounding box center [83, 359] width 99 height 17
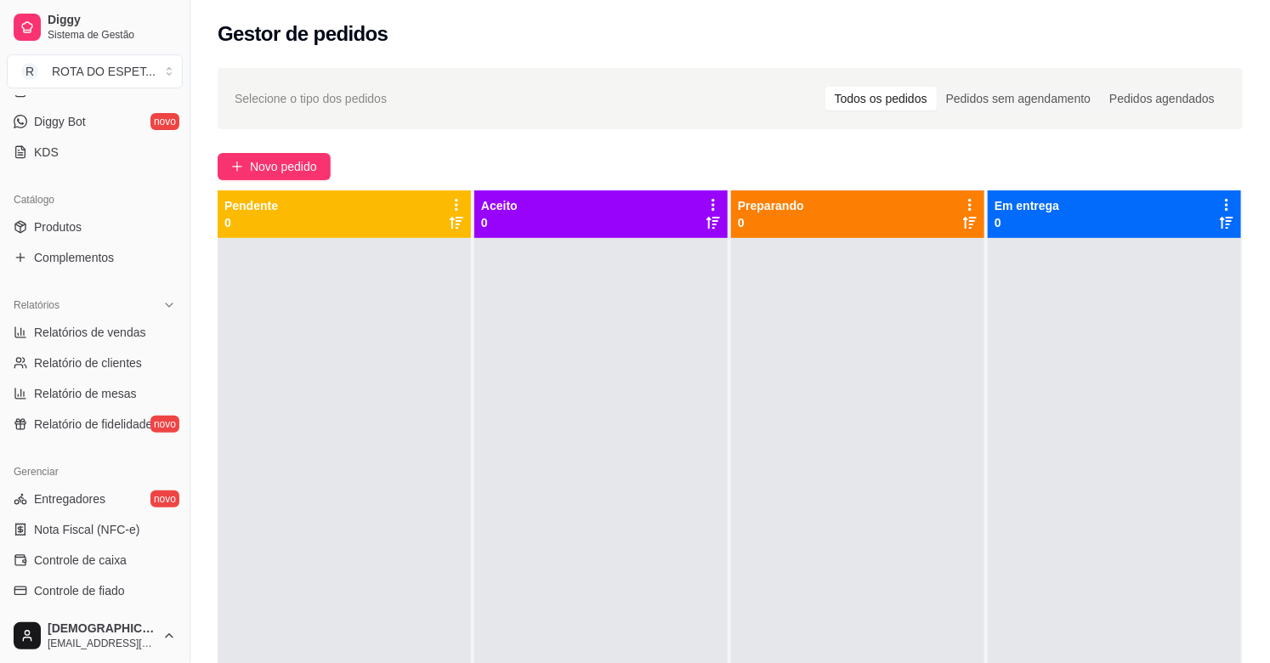
scroll to position [378, 0]
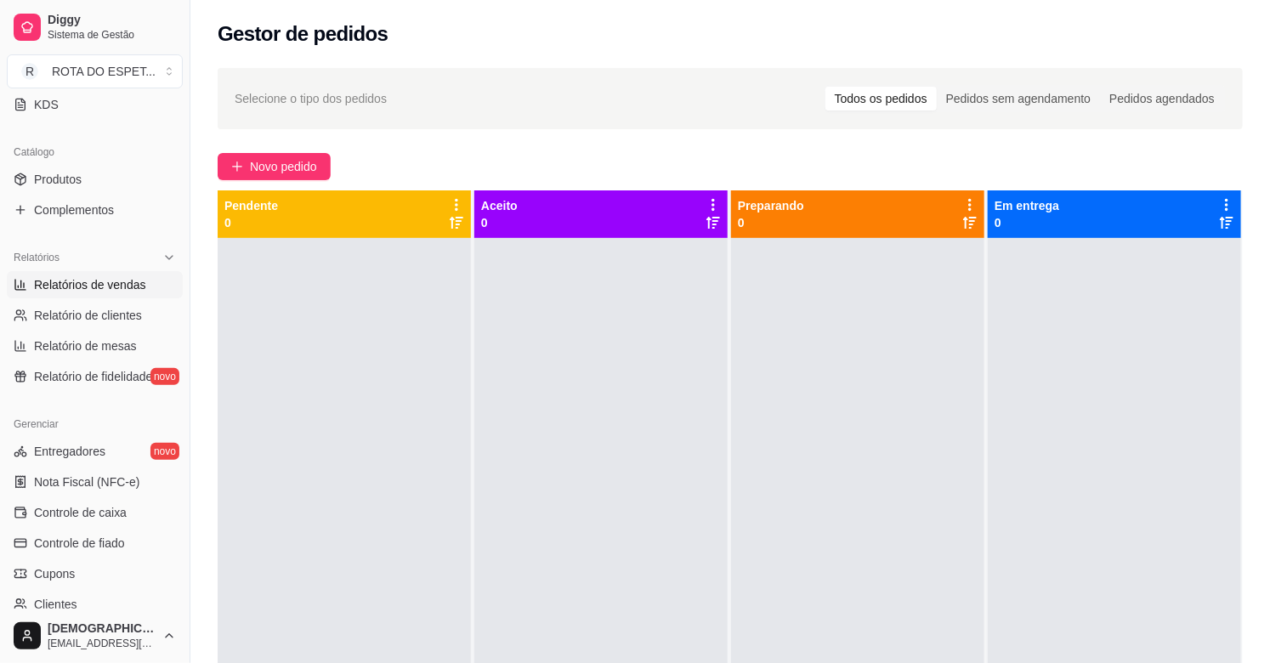
click at [114, 284] on span "Relatórios de vendas" at bounding box center [90, 284] width 112 height 17
select select "ALL"
select select "0"
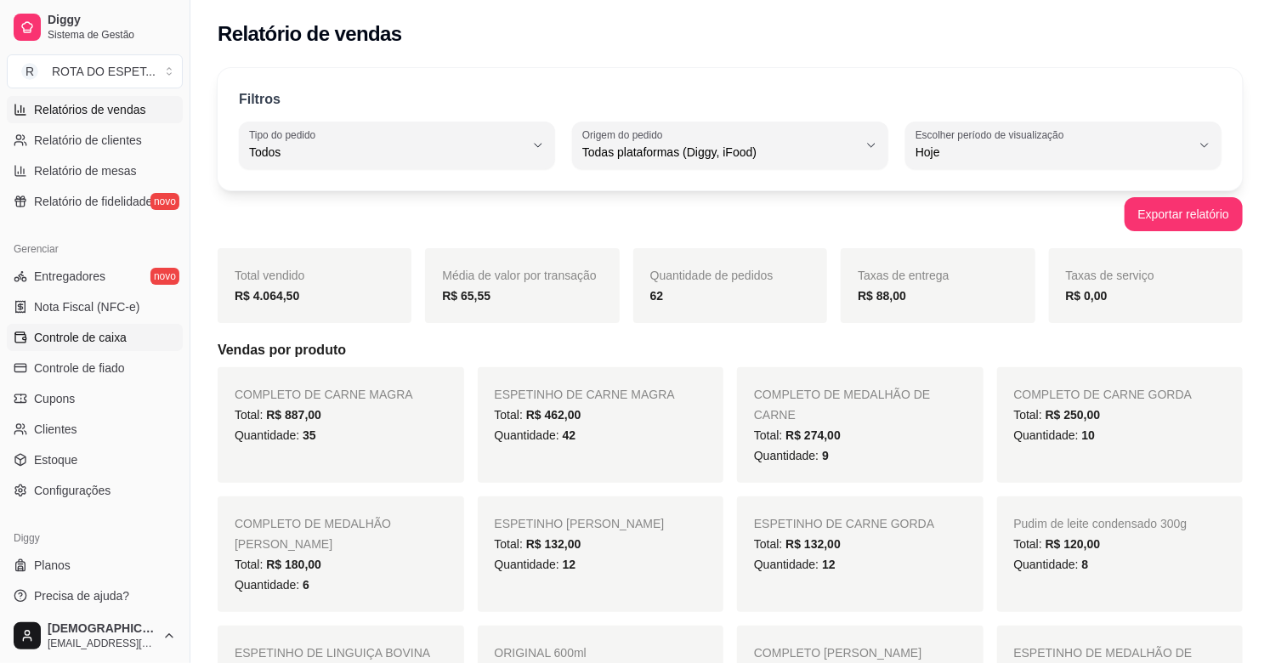
scroll to position [560, 0]
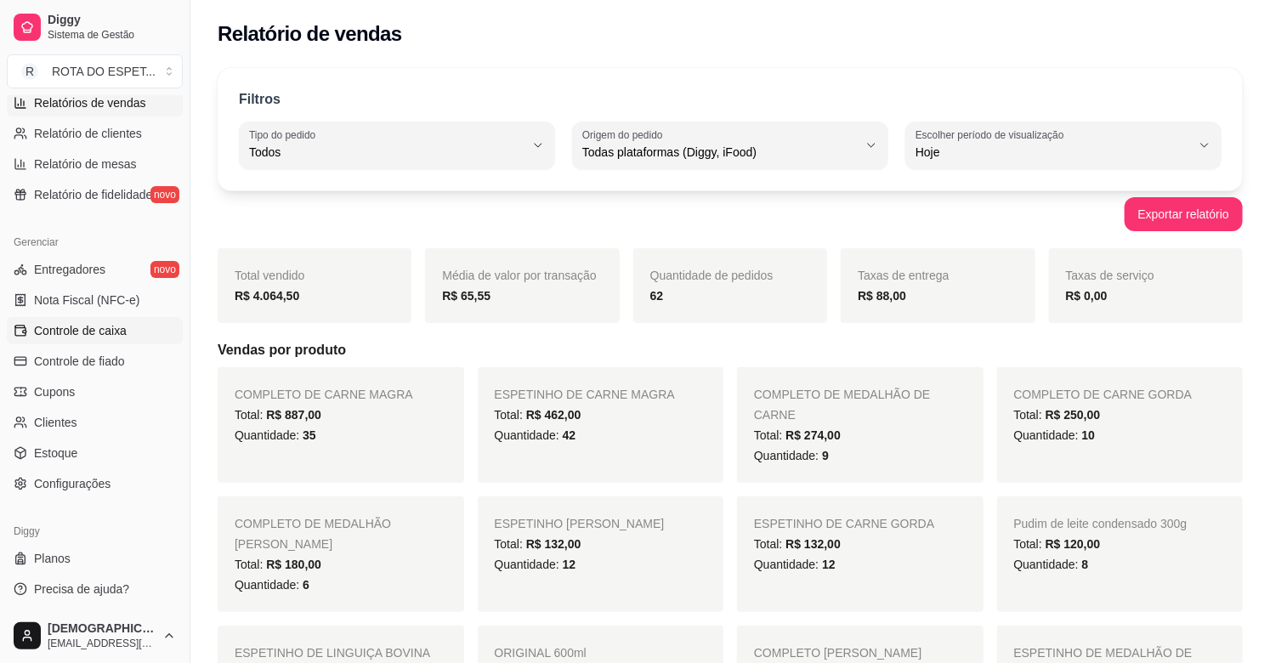
click at [120, 338] on span "Controle de caixa" at bounding box center [80, 330] width 93 height 17
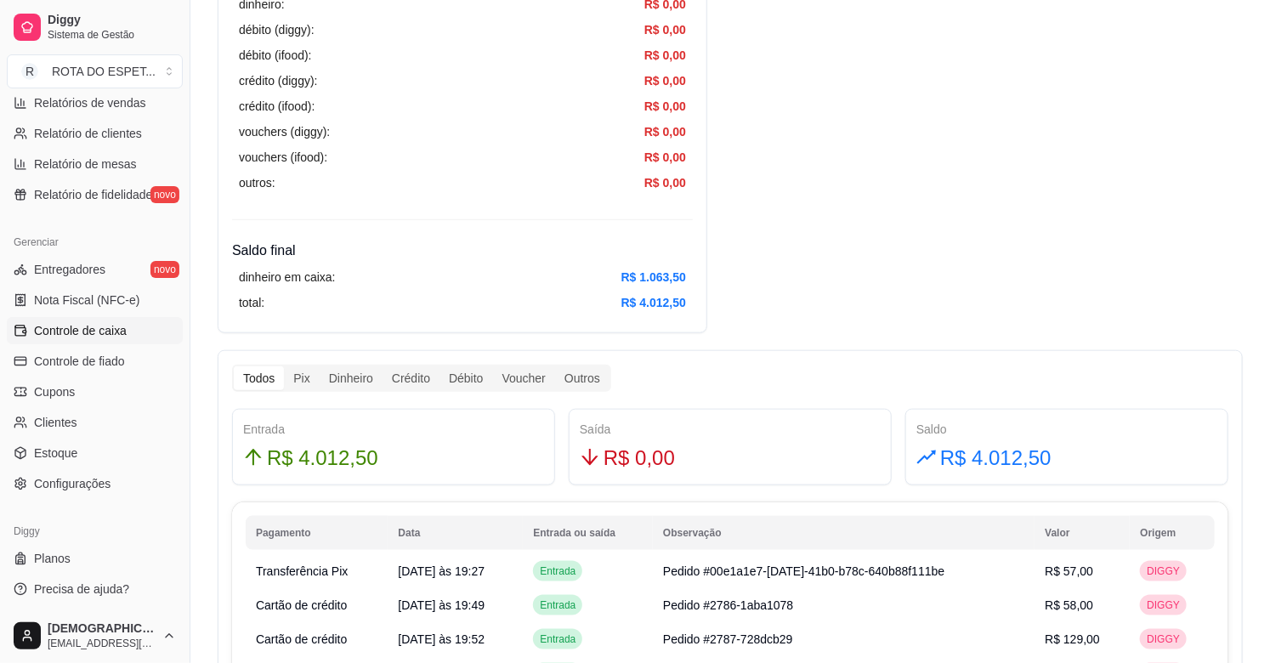
scroll to position [850, 0]
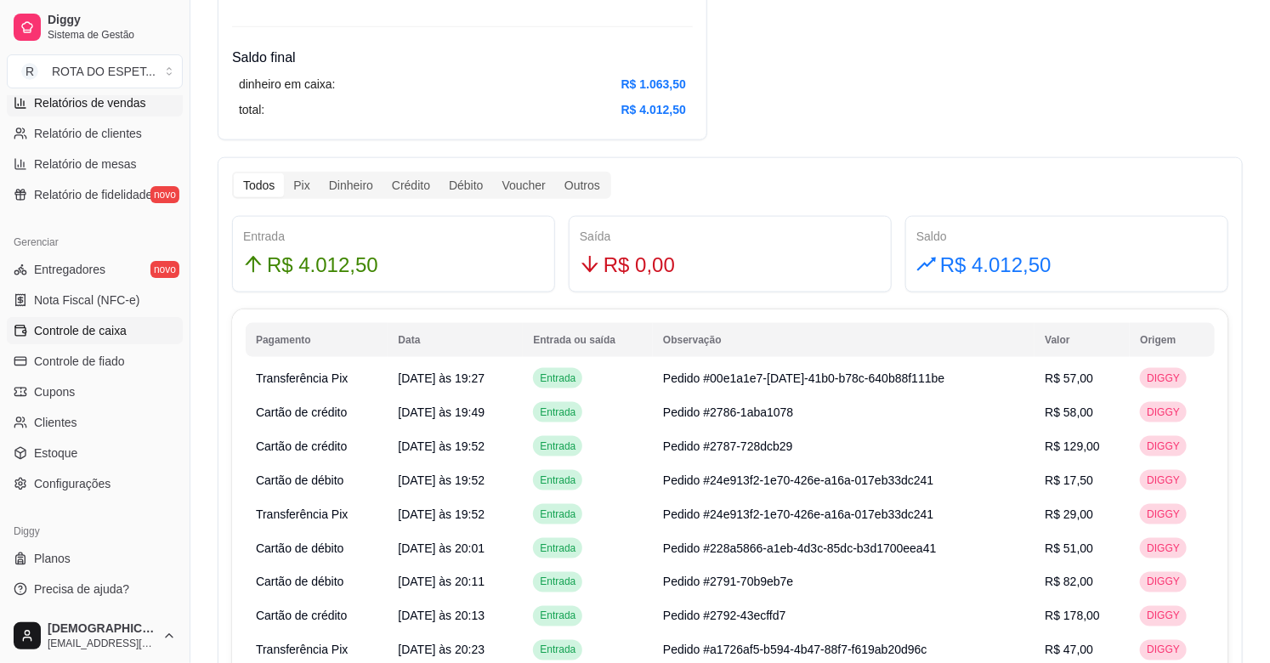
click at [111, 107] on span "Relatórios de vendas" at bounding box center [90, 102] width 112 height 17
select select "ALL"
select select "0"
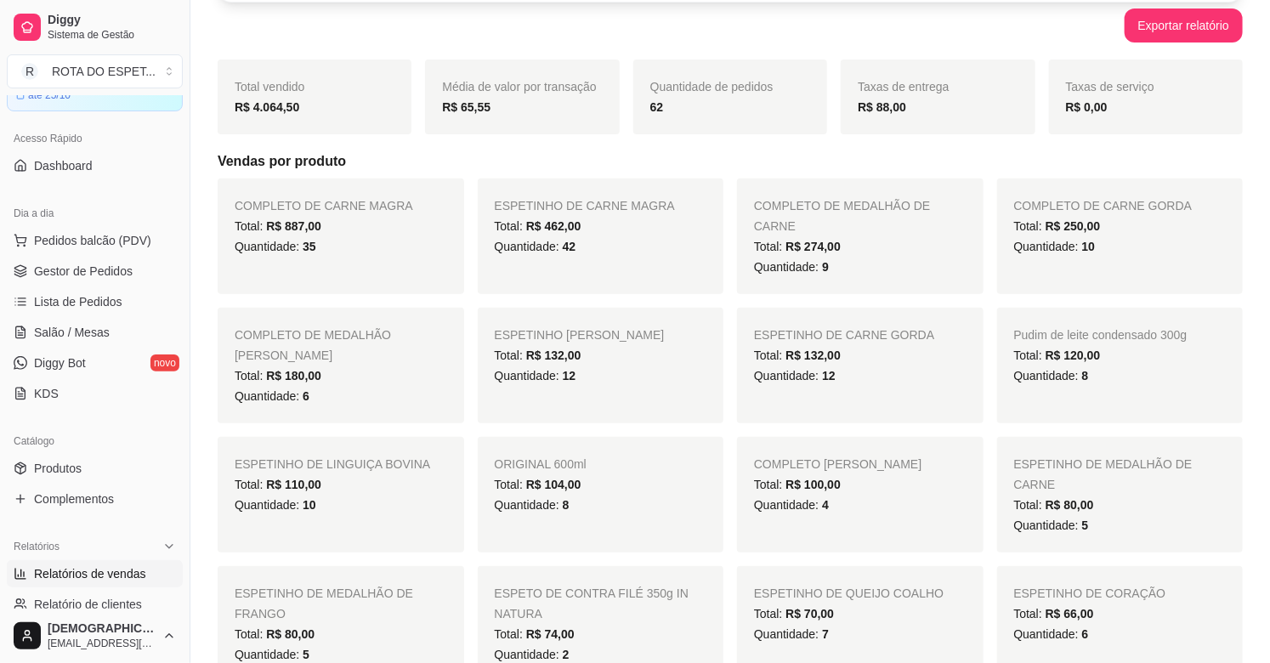
scroll to position [88, 0]
click at [88, 302] on span "Lista de Pedidos" at bounding box center [78, 302] width 88 height 17
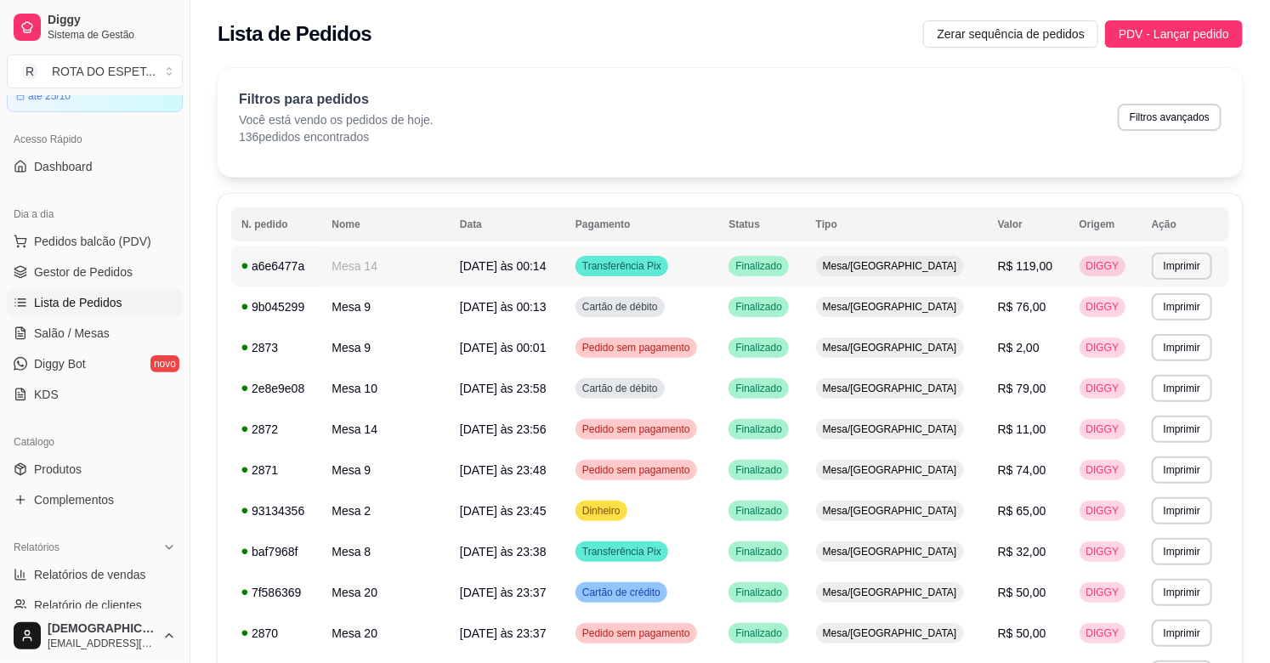
click at [697, 268] on td "Transferência Pix" at bounding box center [641, 266] width 153 height 41
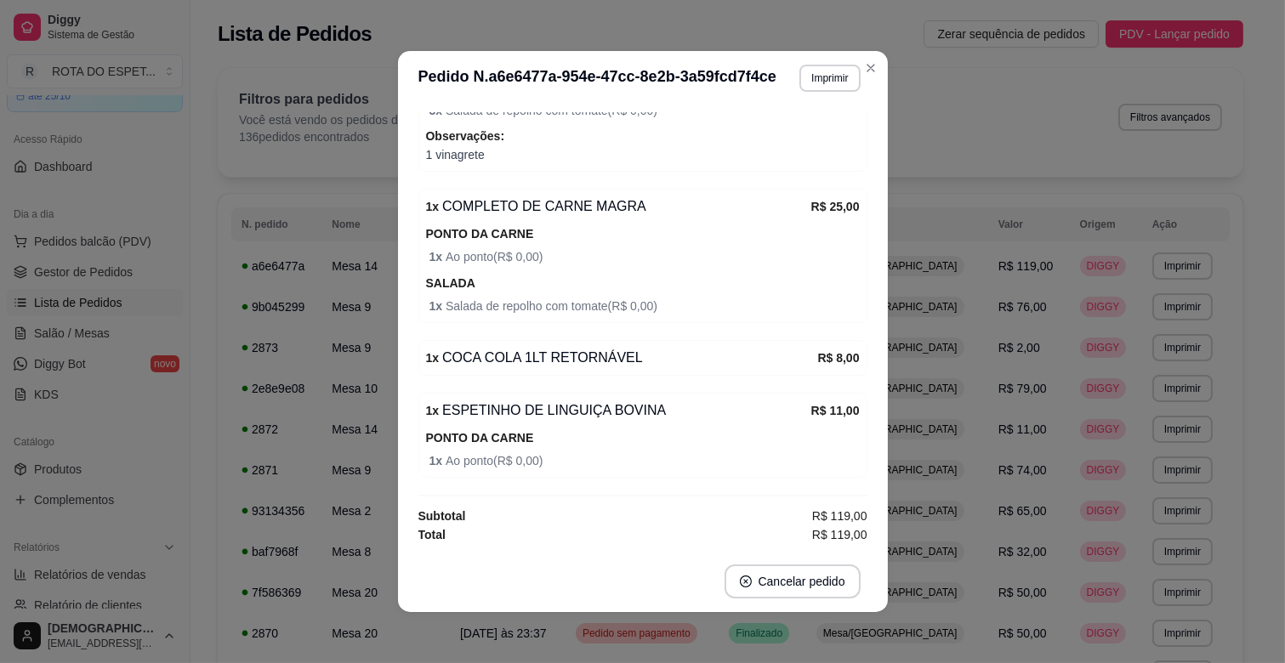
scroll to position [3, 0]
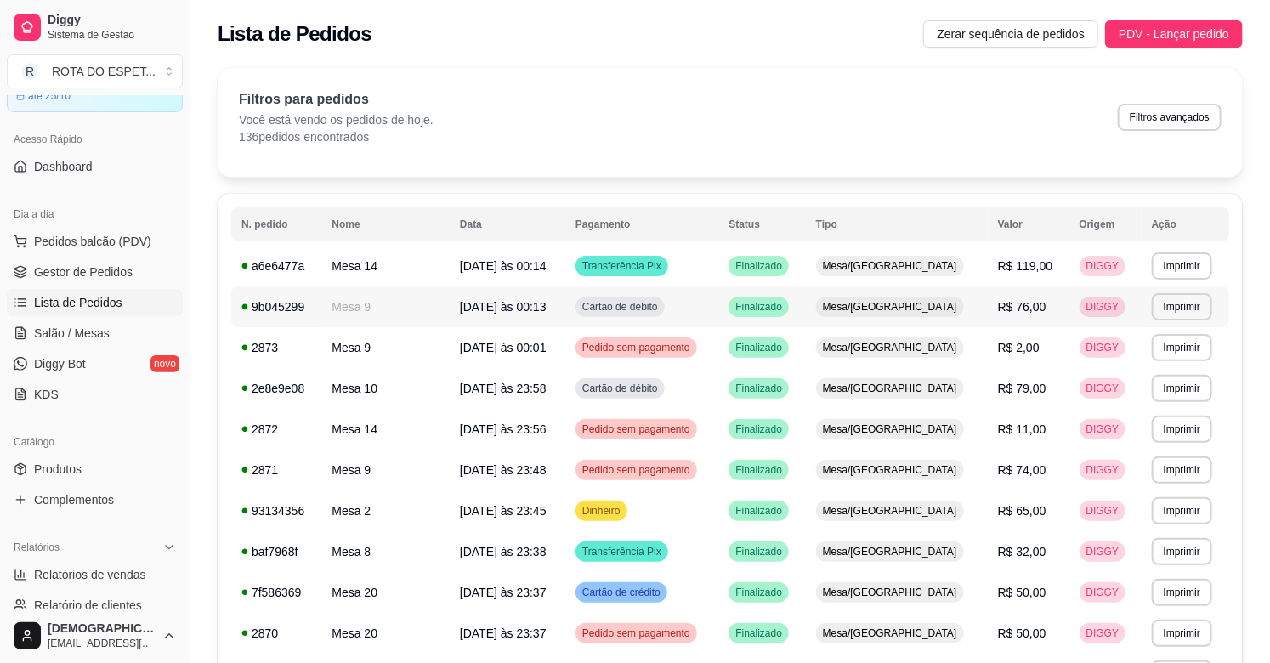
click at [805, 315] on td "Finalizado" at bounding box center [762, 307] width 87 height 41
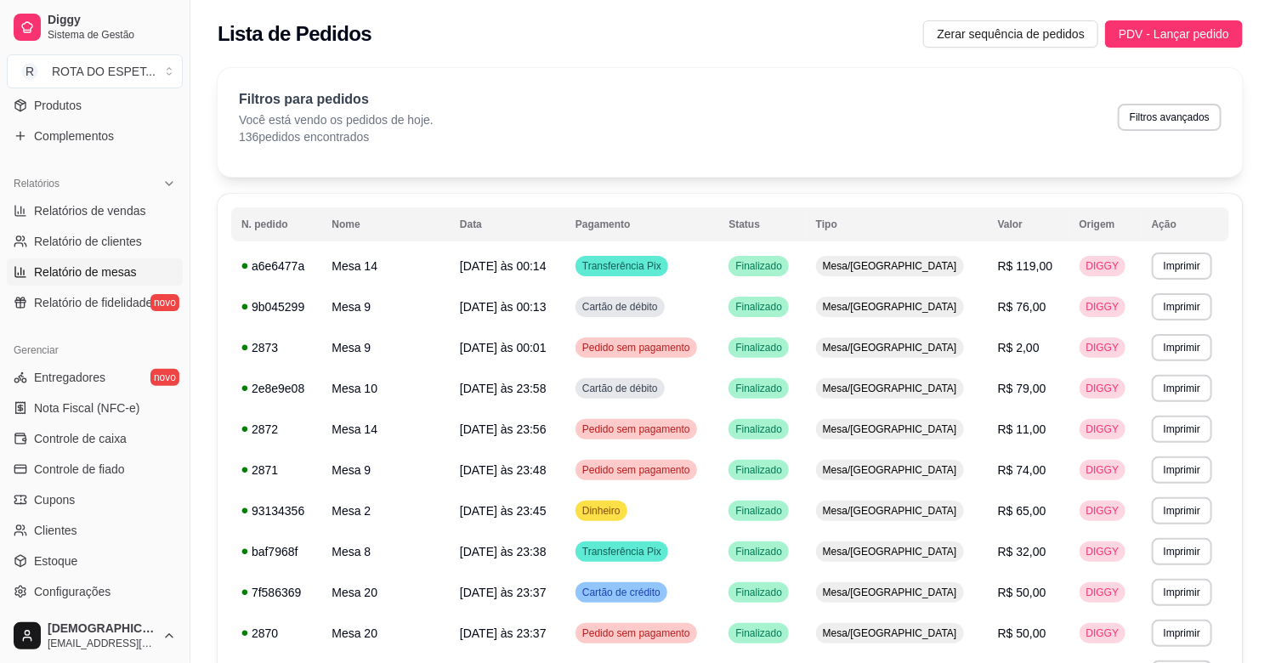
scroll to position [560, 0]
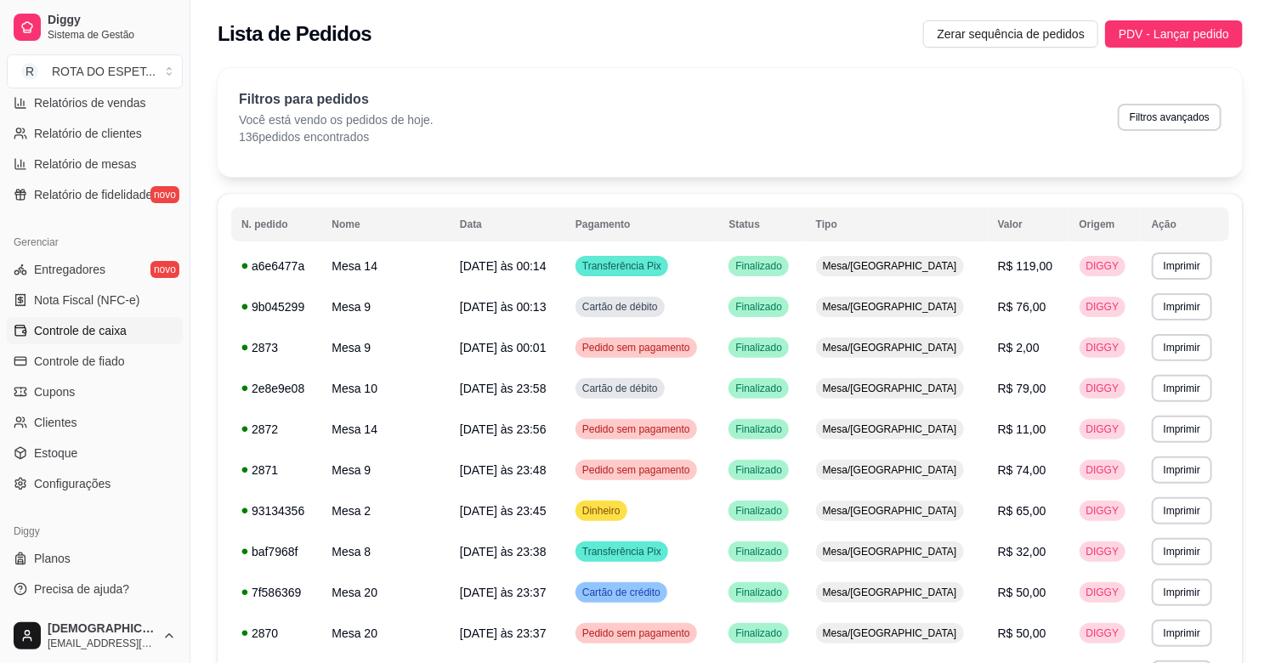
click at [94, 328] on span "Controle de caixa" at bounding box center [80, 330] width 93 height 17
